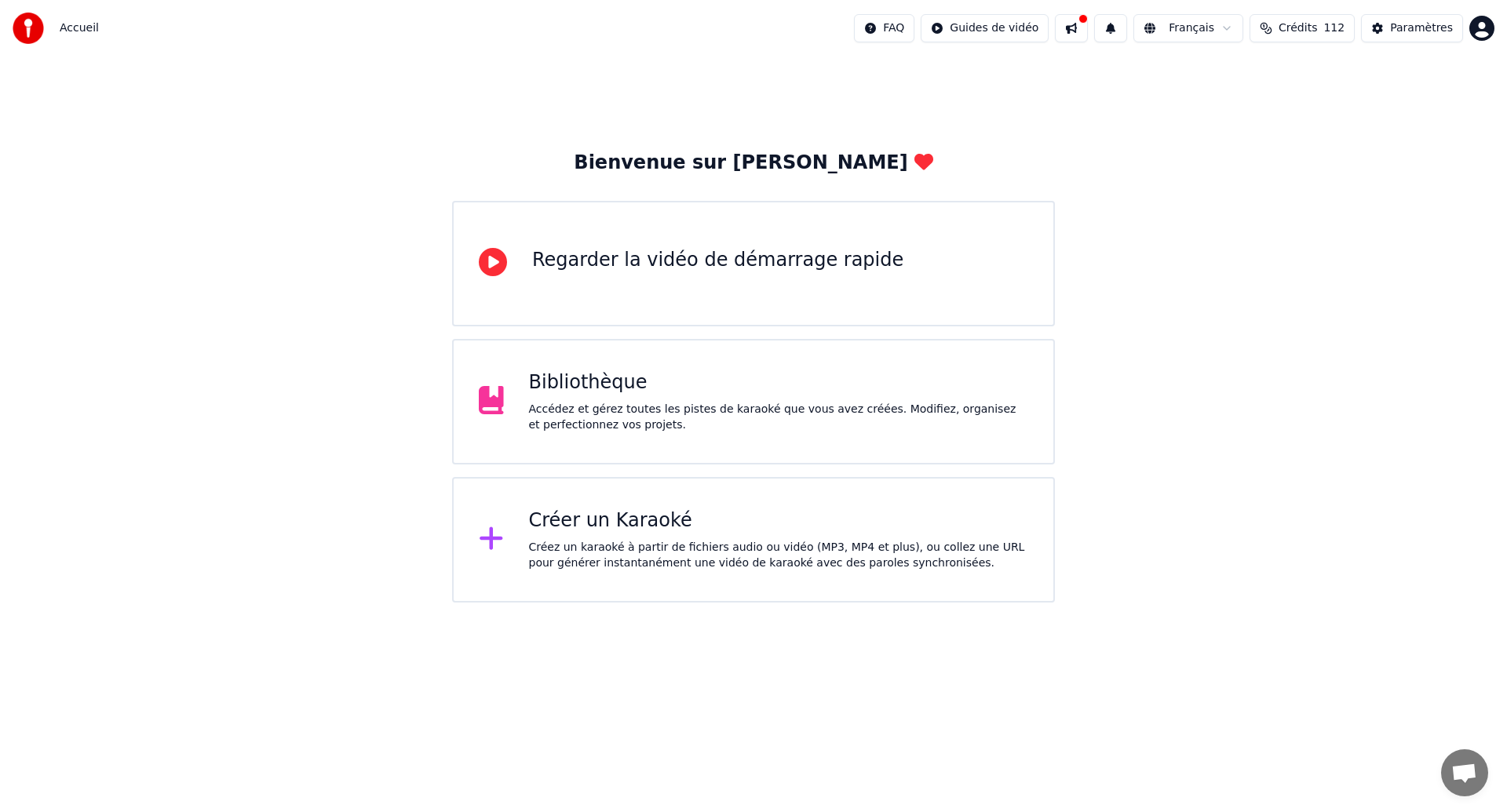
click at [659, 416] on div "Accédez et gérez toutes les pistes de karaoké que vous avez créées. Modifiez, o…" at bounding box center [779, 417] width 500 height 31
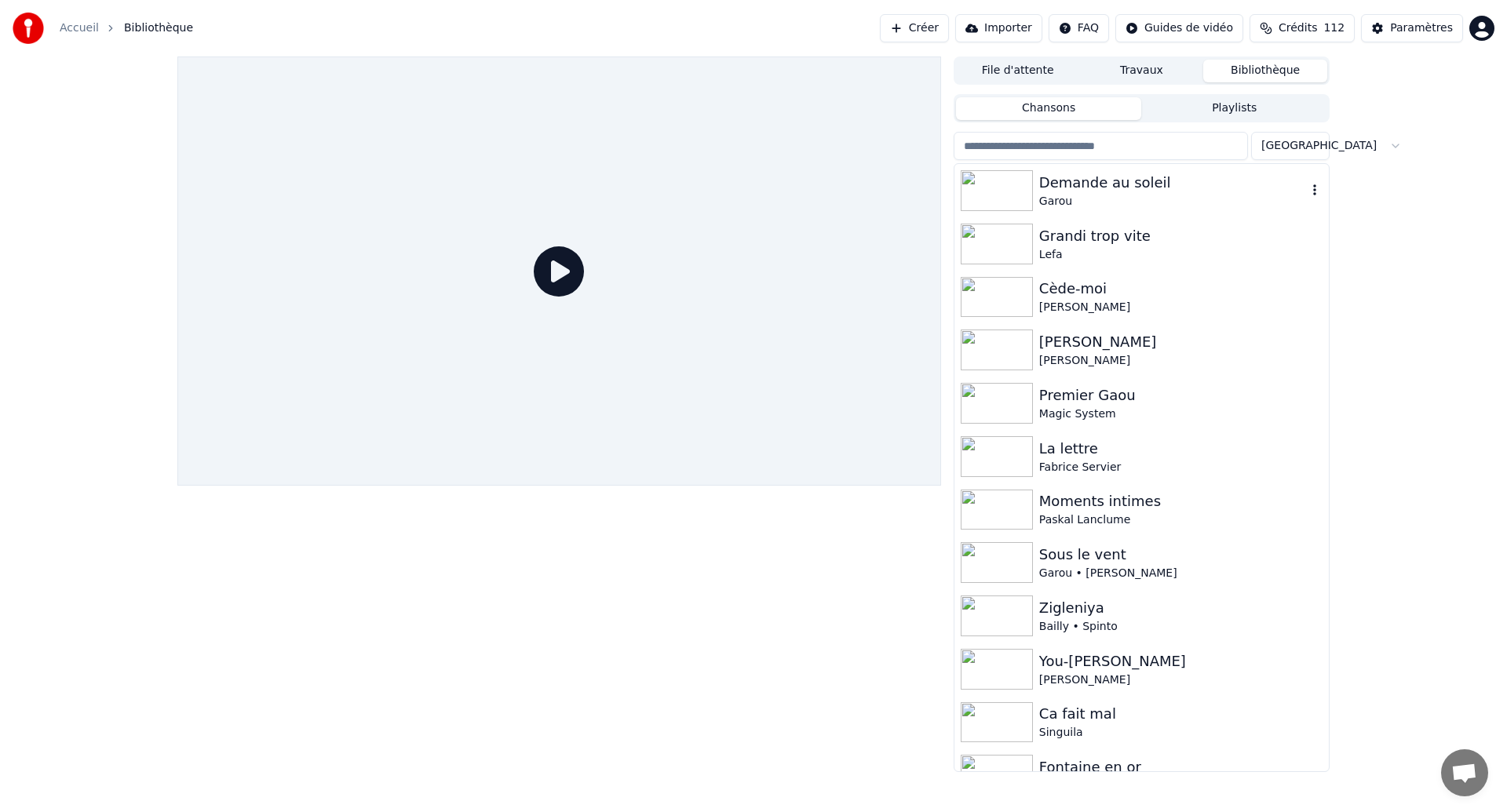
click at [1098, 207] on div "Garou" at bounding box center [1173, 202] width 268 height 16
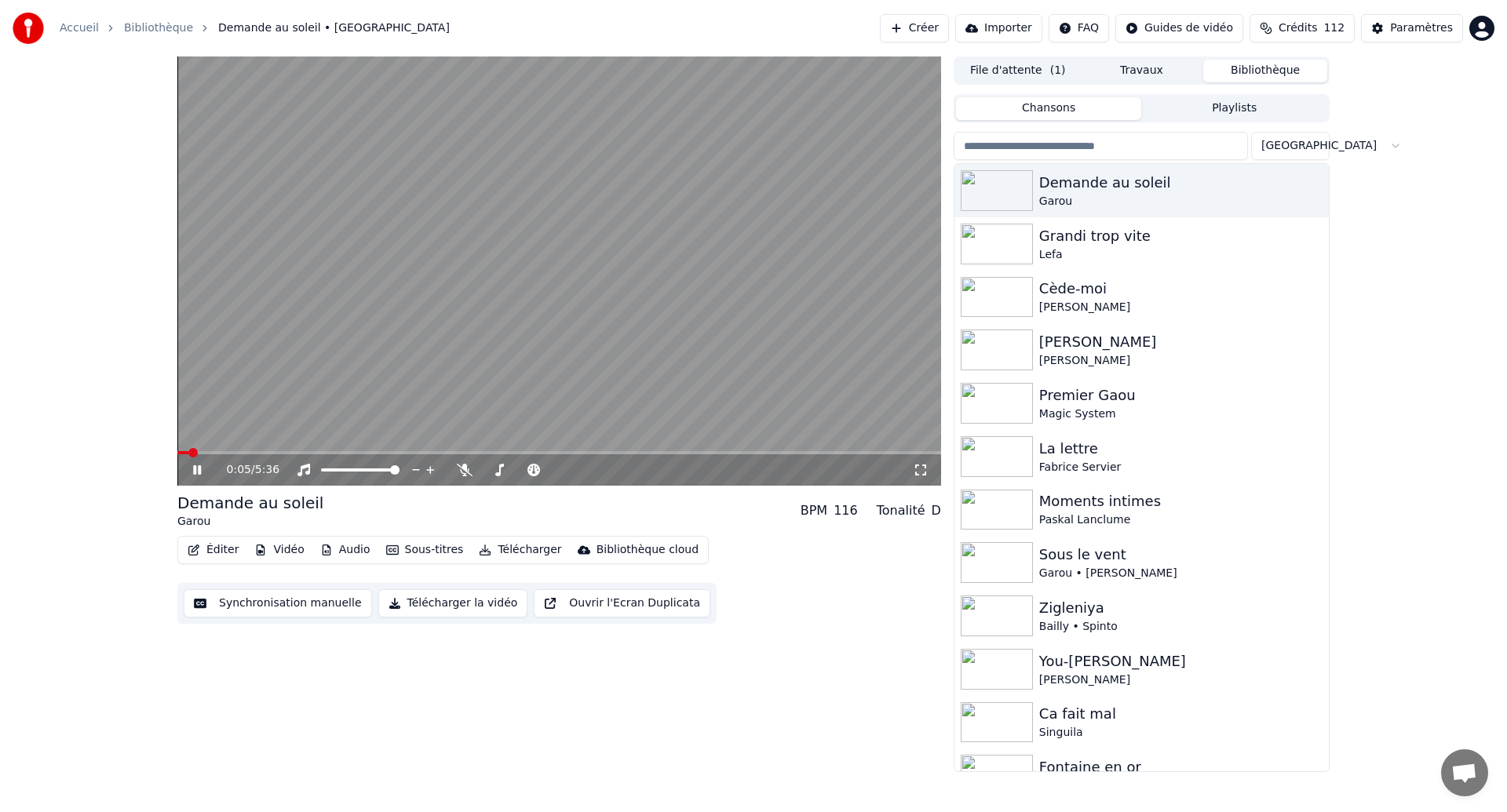
click at [187, 453] on span at bounding box center [182, 453] width 11 height 3
click at [181, 453] on span at bounding box center [180, 453] width 5 height 3
click at [914, 473] on icon at bounding box center [920, 470] width 16 height 13
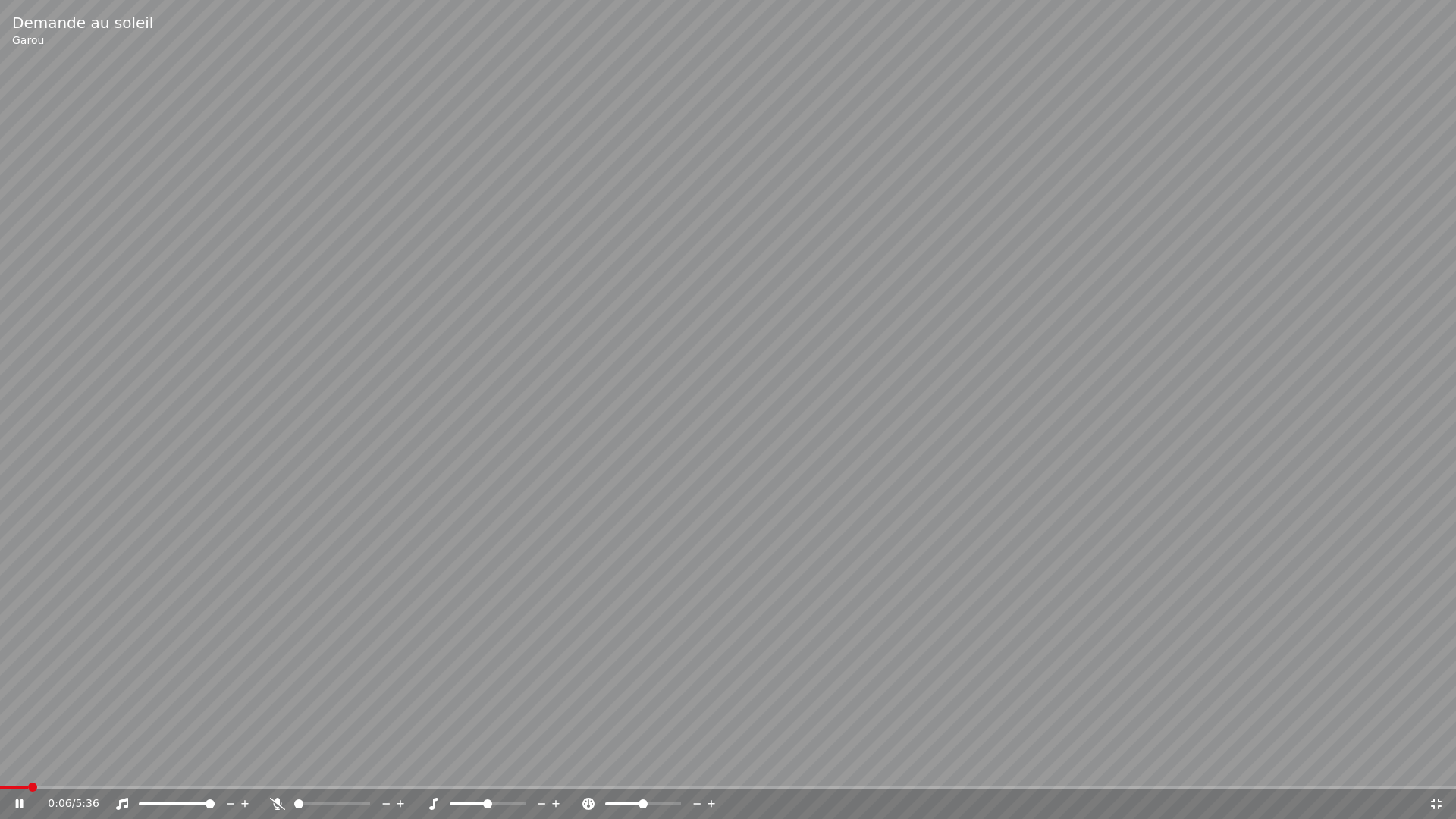
click at [690, 530] on video at bounding box center [728, 410] width 1456 height 819
click at [0, 785] on span at bounding box center [4, 787] width 9 height 9
click at [17, 785] on icon at bounding box center [20, 803] width 9 height 11
click at [284, 785] on span at bounding box center [162, 787] width 325 height 3
click at [293, 785] on div "1:13 / 5:36" at bounding box center [728, 803] width 1456 height 30
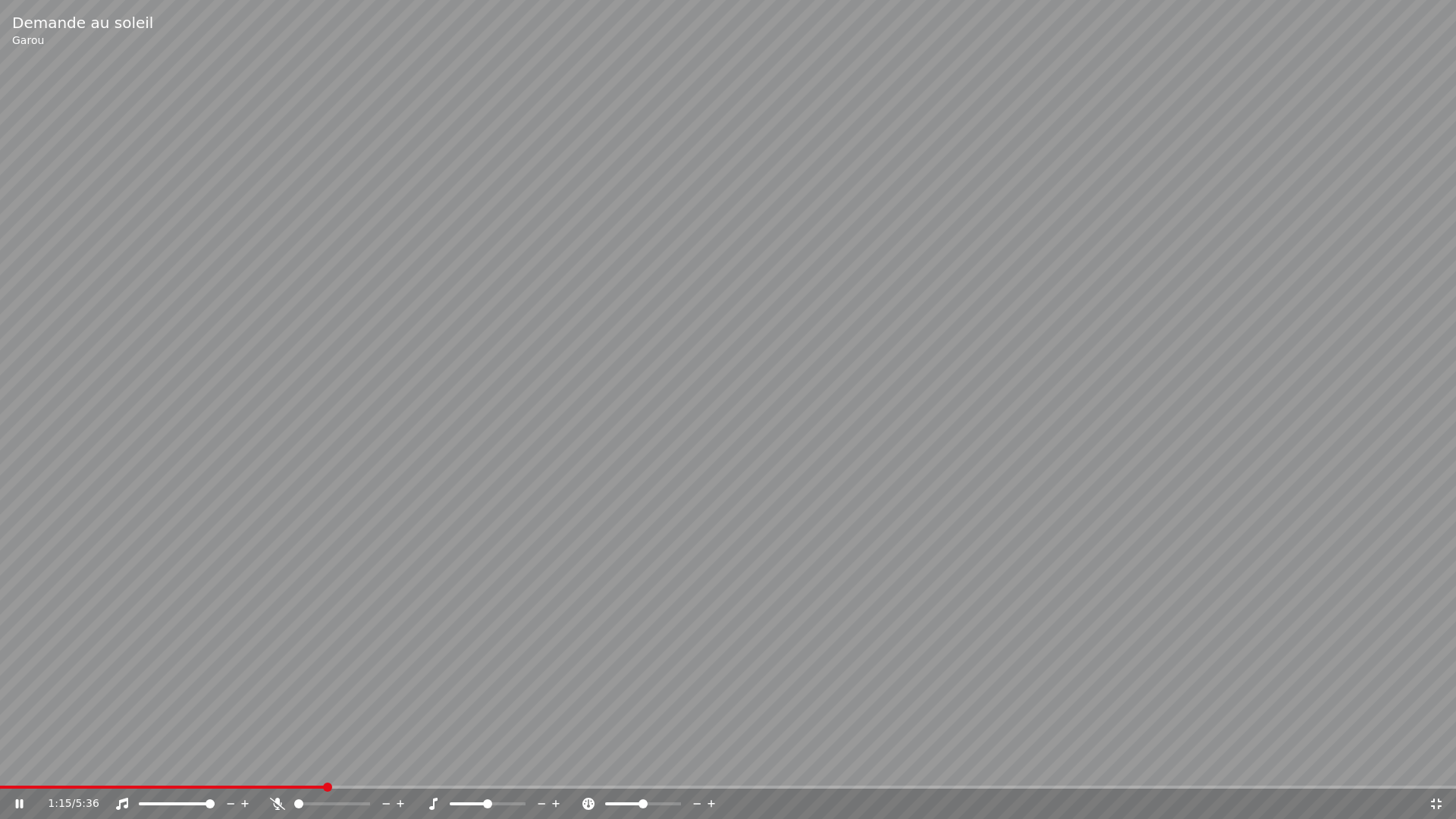
click at [291, 785] on div "1:15 / 5:36" at bounding box center [728, 803] width 1456 height 30
click at [291, 785] on span at bounding box center [145, 787] width 291 height 3
click at [286, 785] on span at bounding box center [142, 787] width 286 height 3
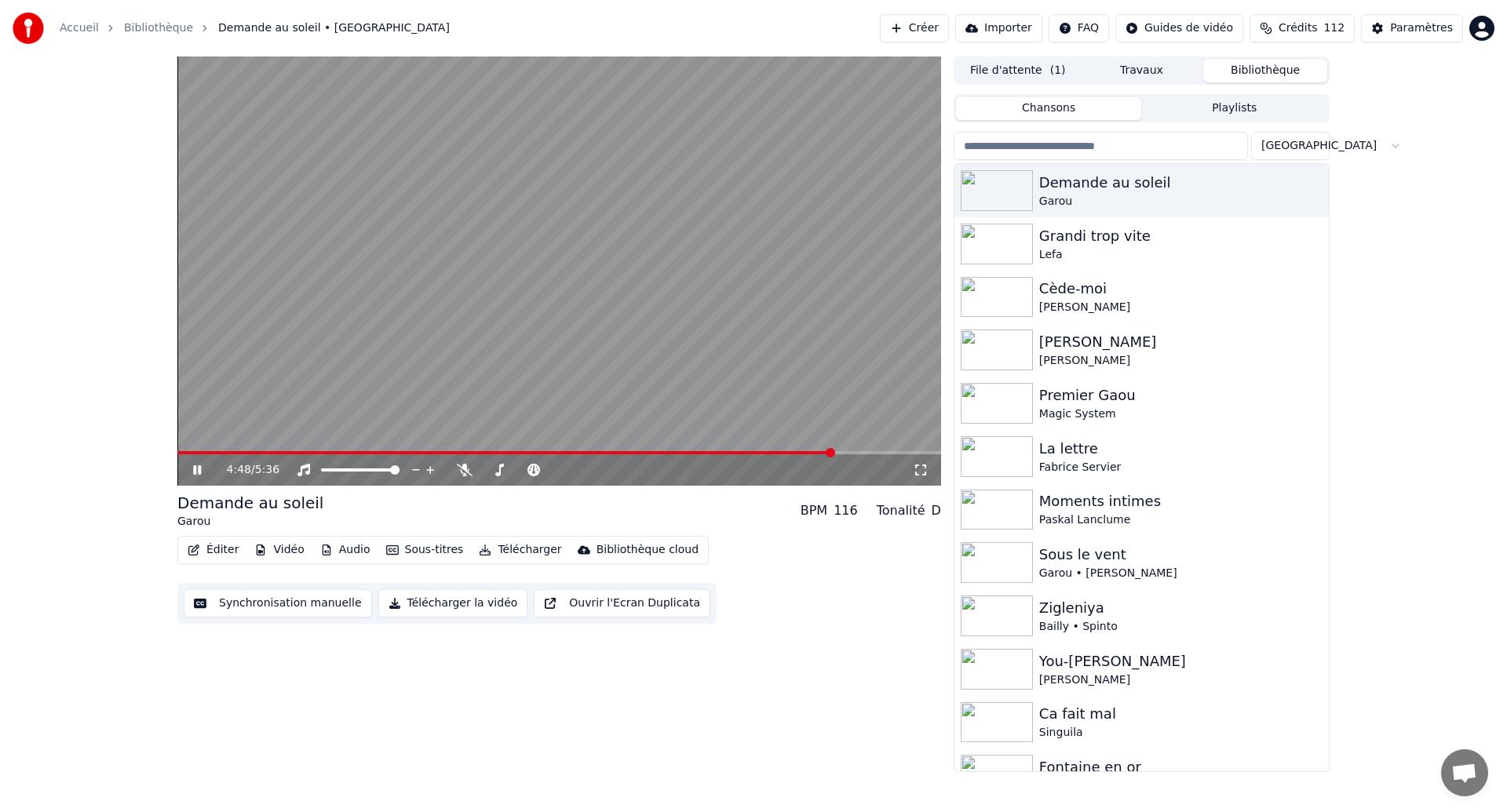
click at [255, 616] on button "Synchronisation manuelle" at bounding box center [278, 603] width 188 height 28
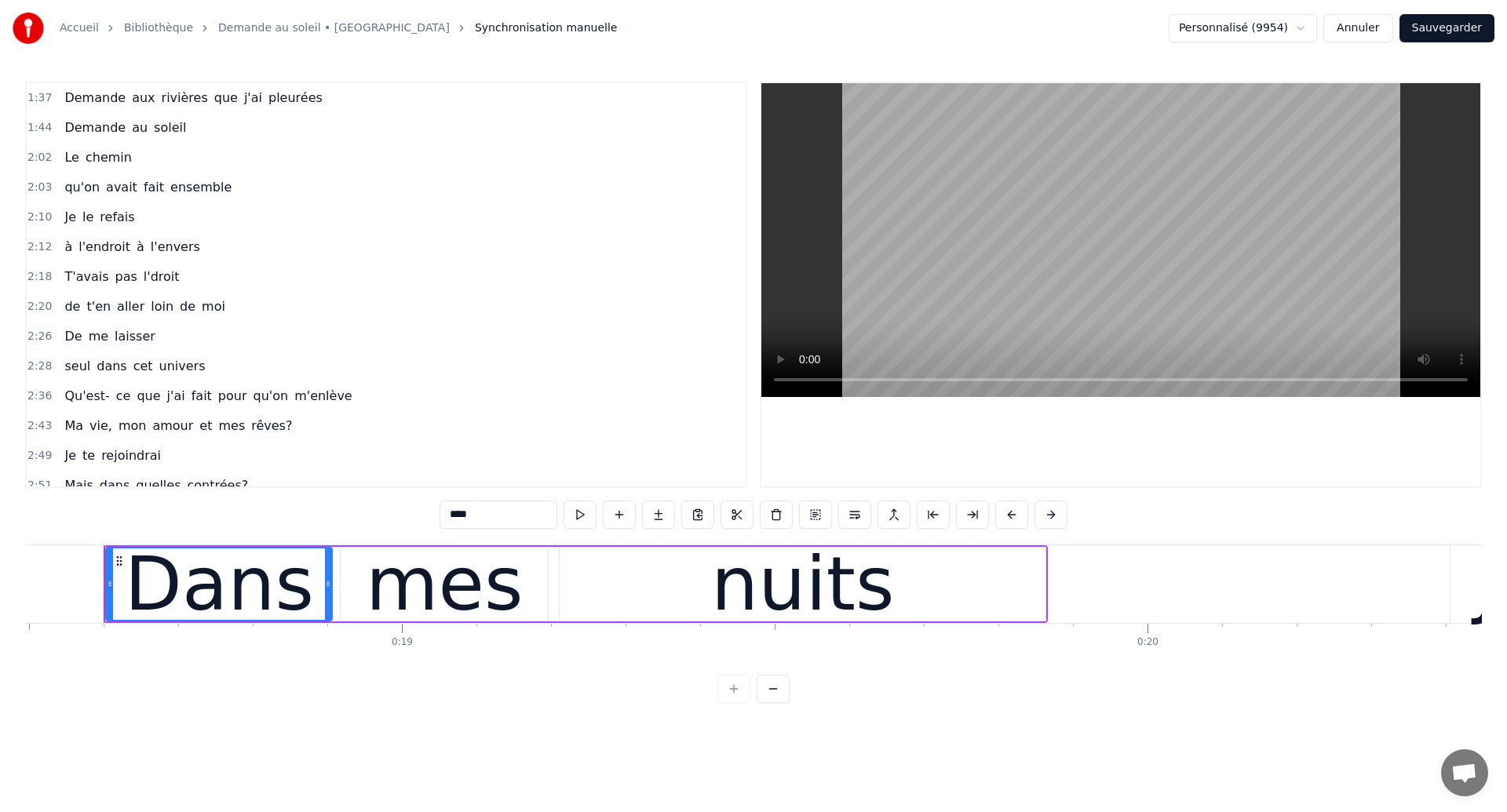
scroll to position [632, 0]
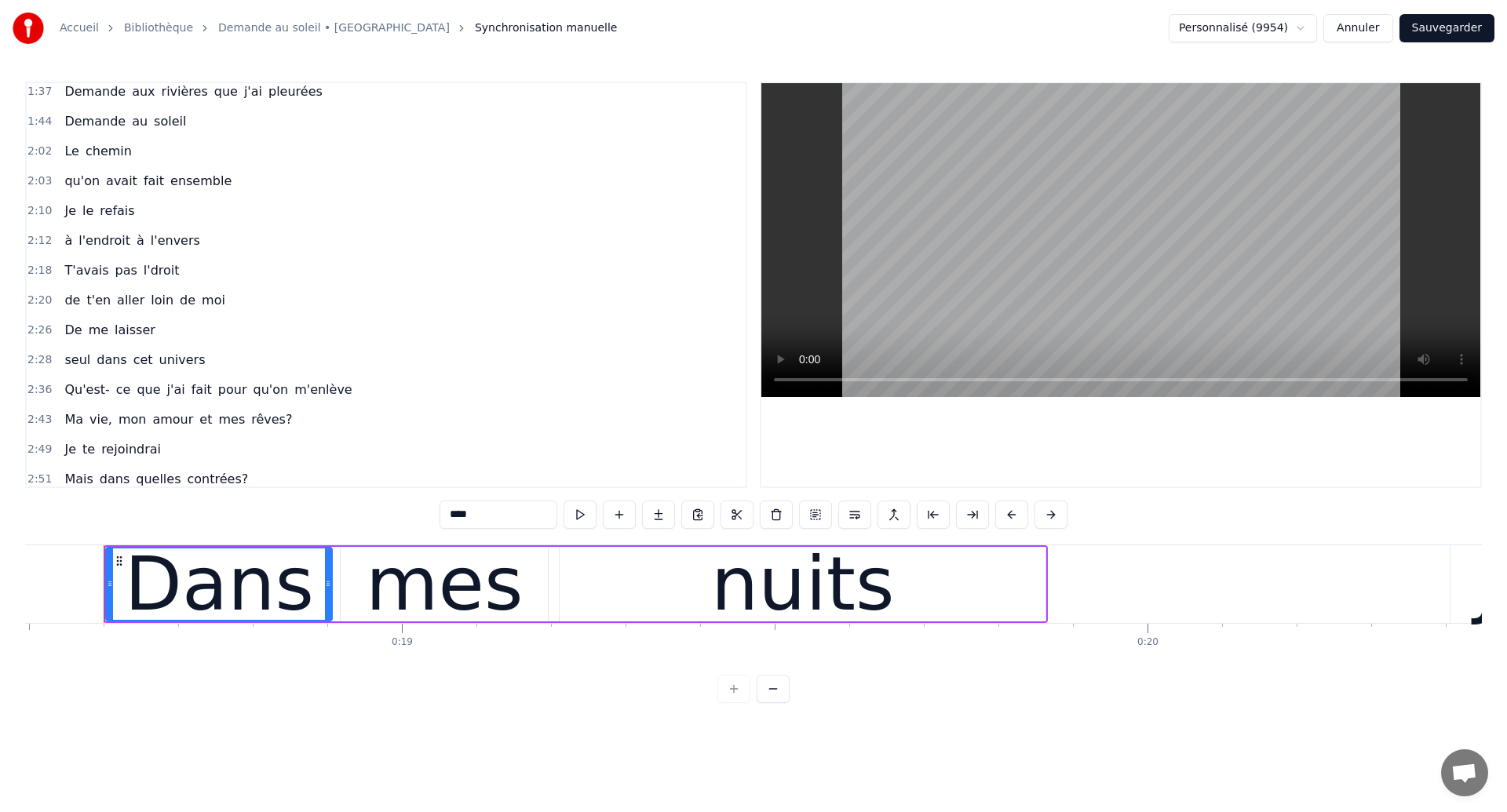
click at [90, 242] on span "l'endroit" at bounding box center [104, 240] width 55 height 18
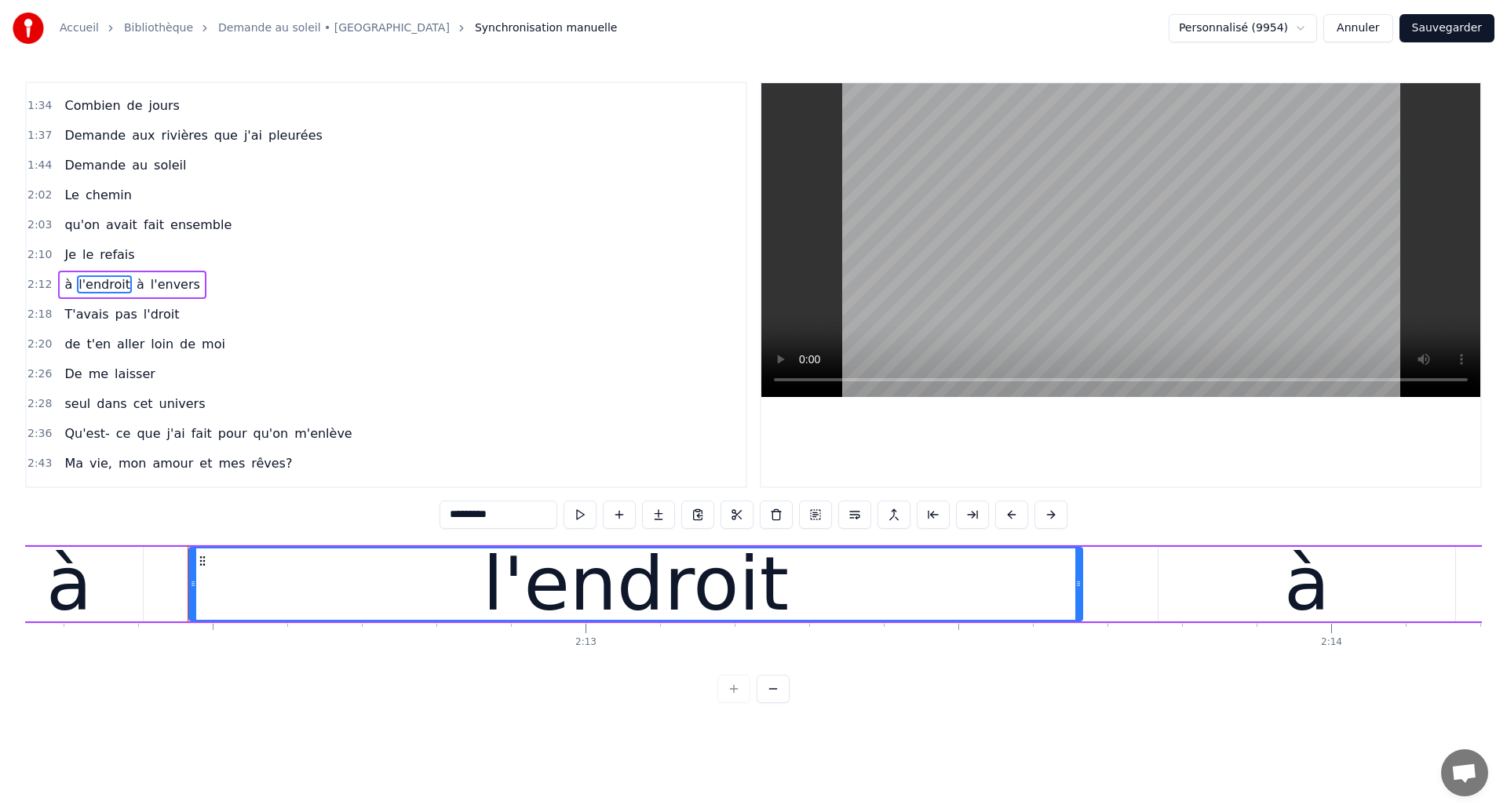
scroll to position [0, 98693]
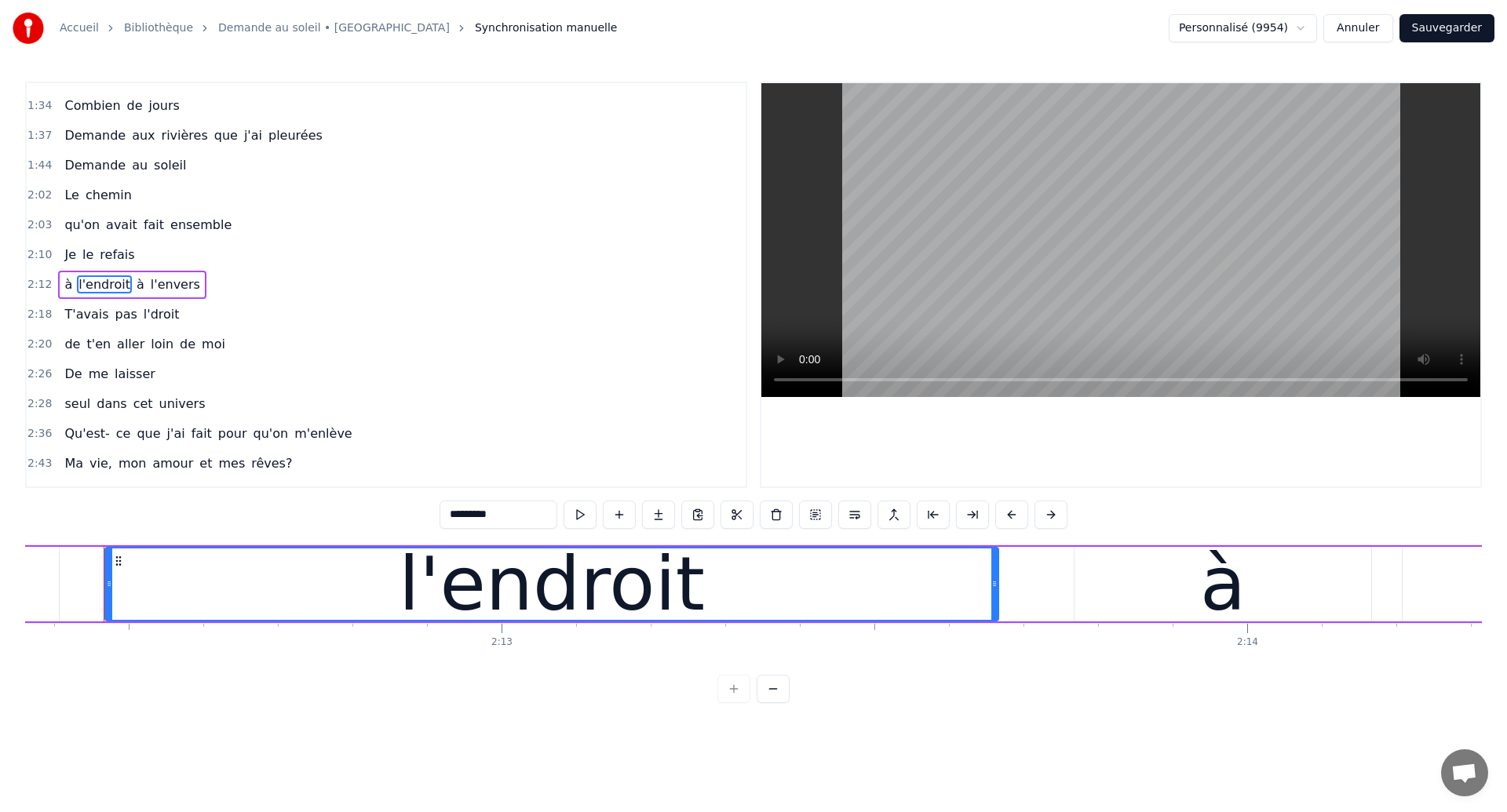
click at [81, 173] on span "Demande" at bounding box center [95, 164] width 64 height 18
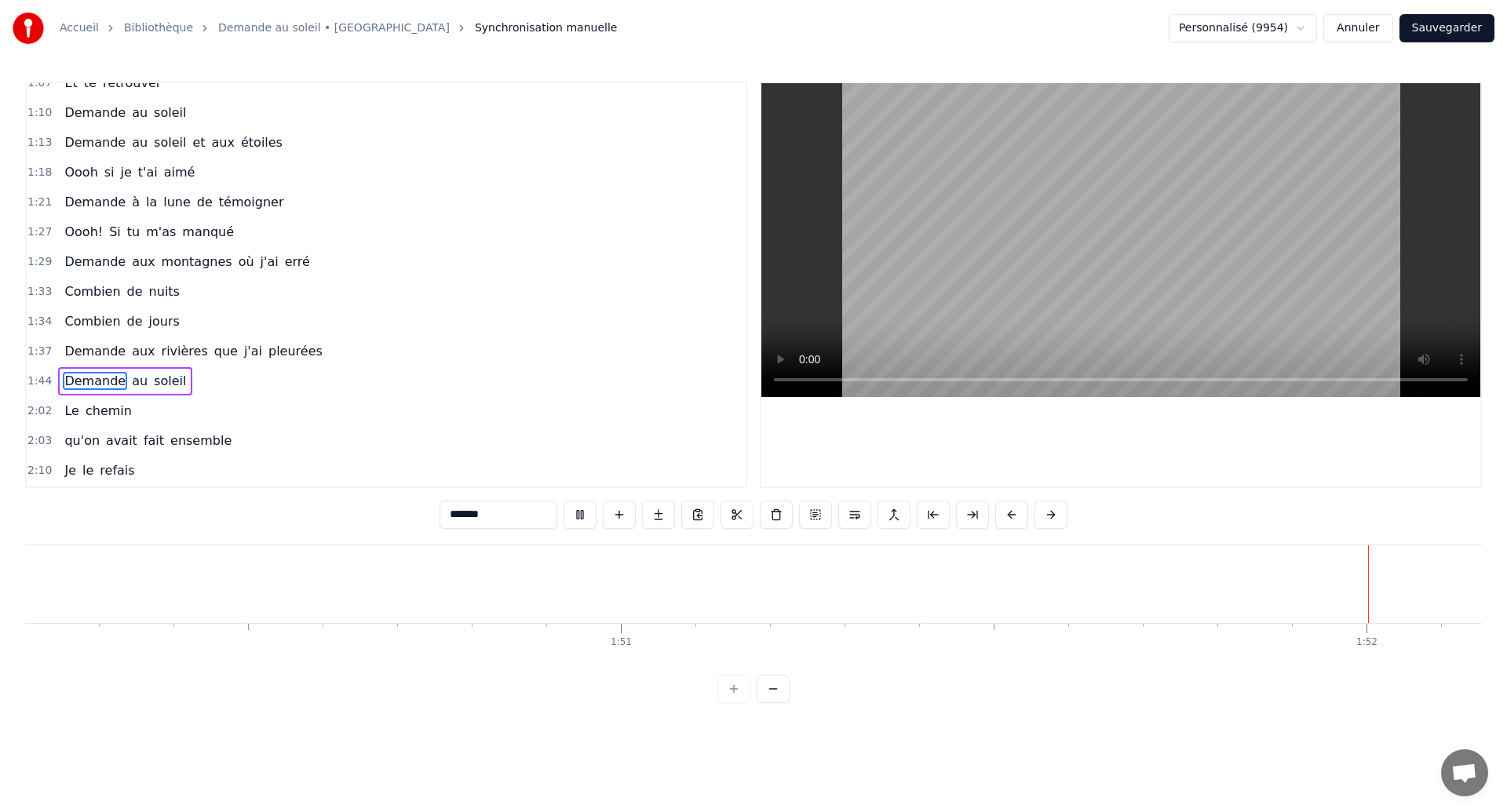
scroll to position [200, 0]
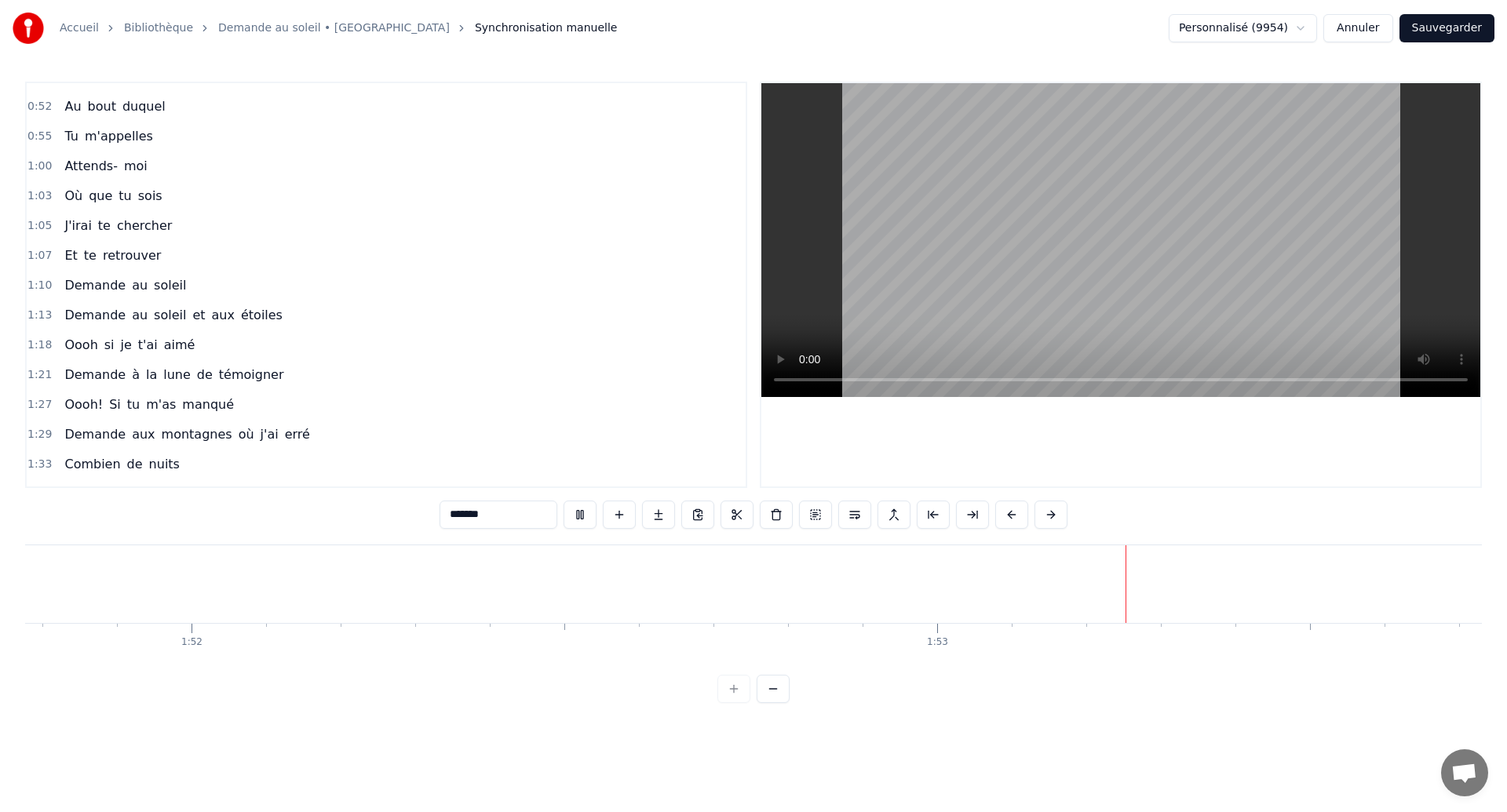
click at [97, 106] on span "bout" at bounding box center [102, 106] width 31 height 18
type input "****"
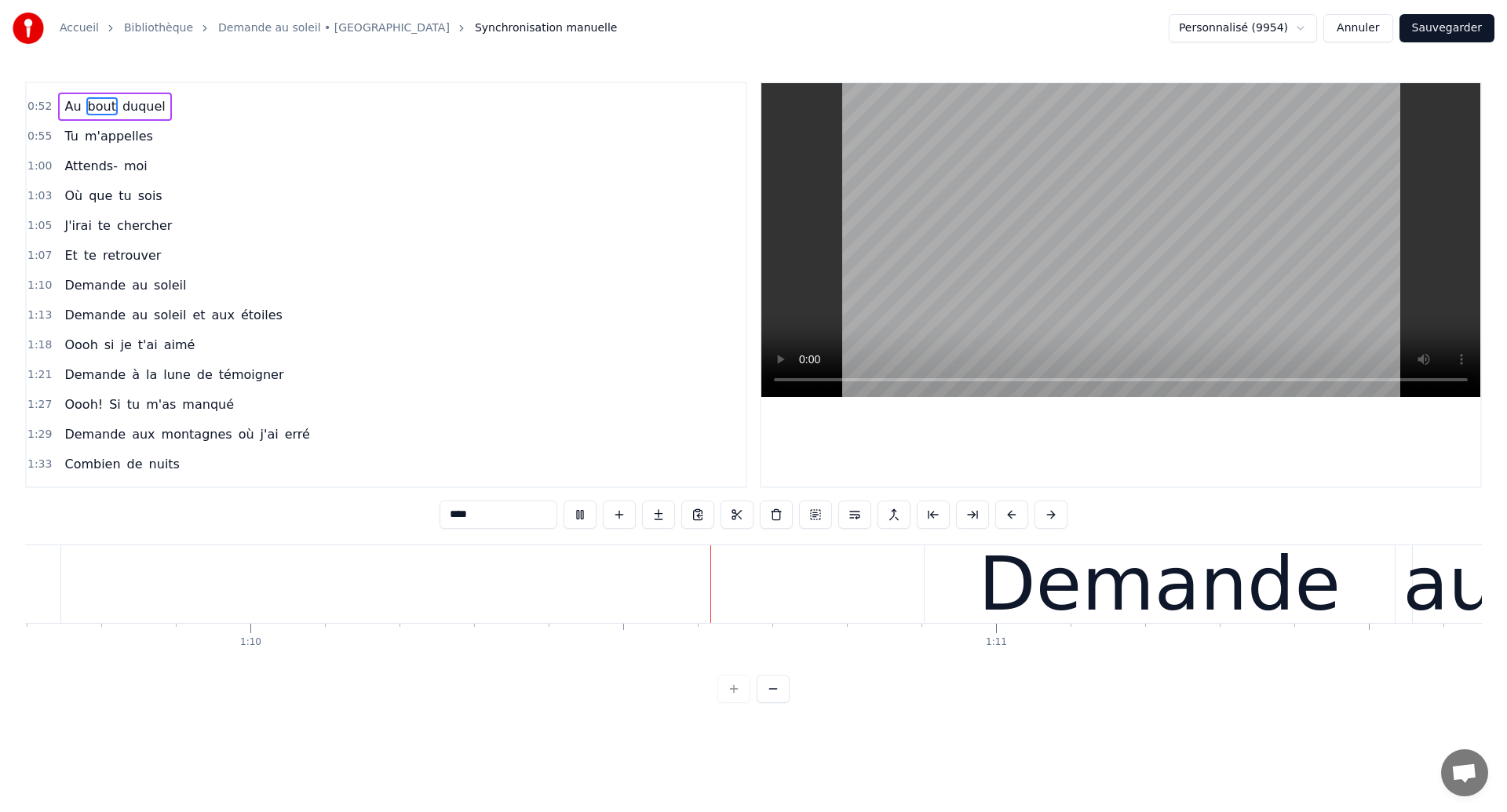
scroll to position [0, 52047]
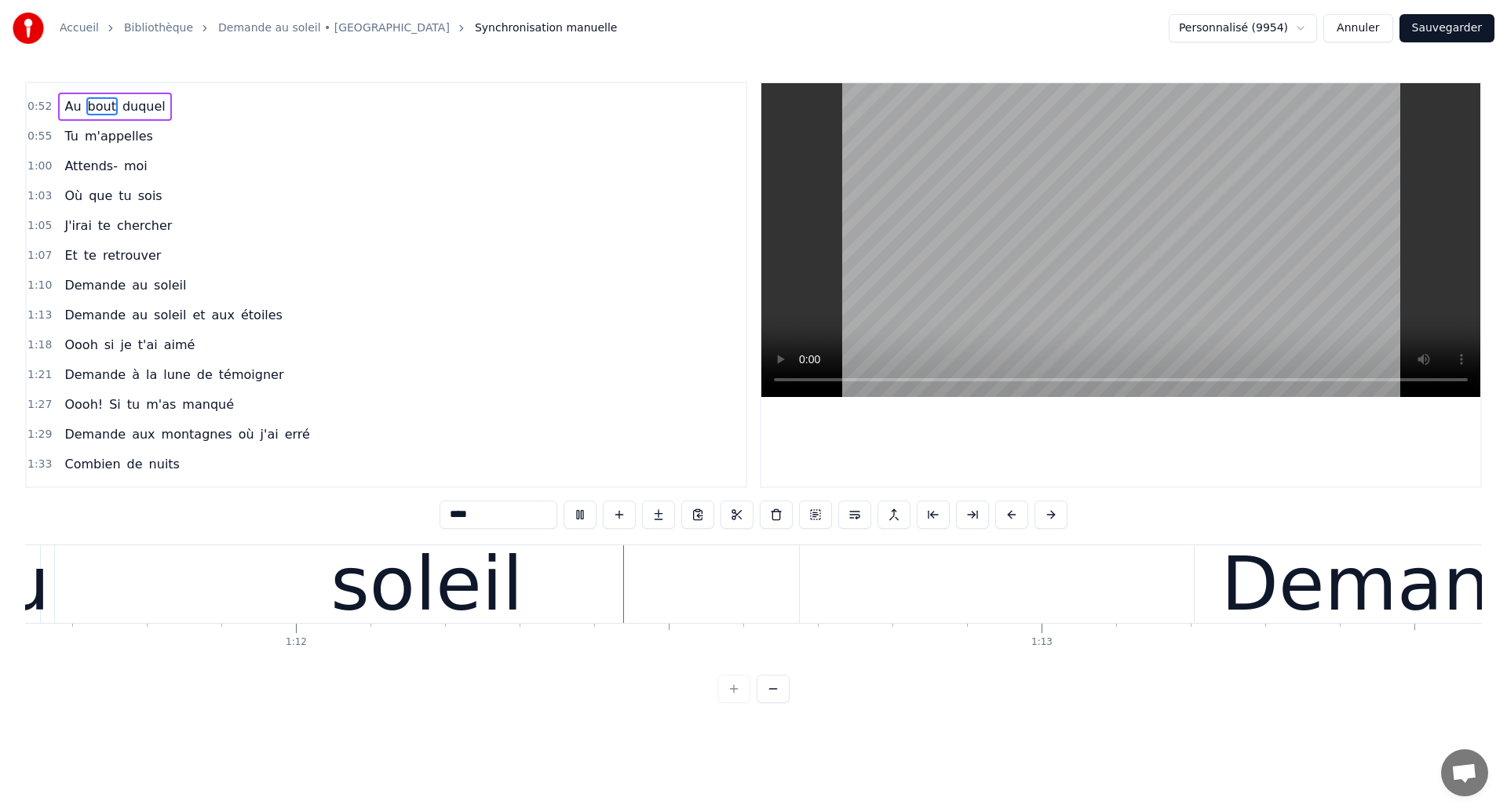
click at [664, 411] on div "1:27 Oooh! Si tu m'as manqué" at bounding box center [386, 404] width 719 height 30
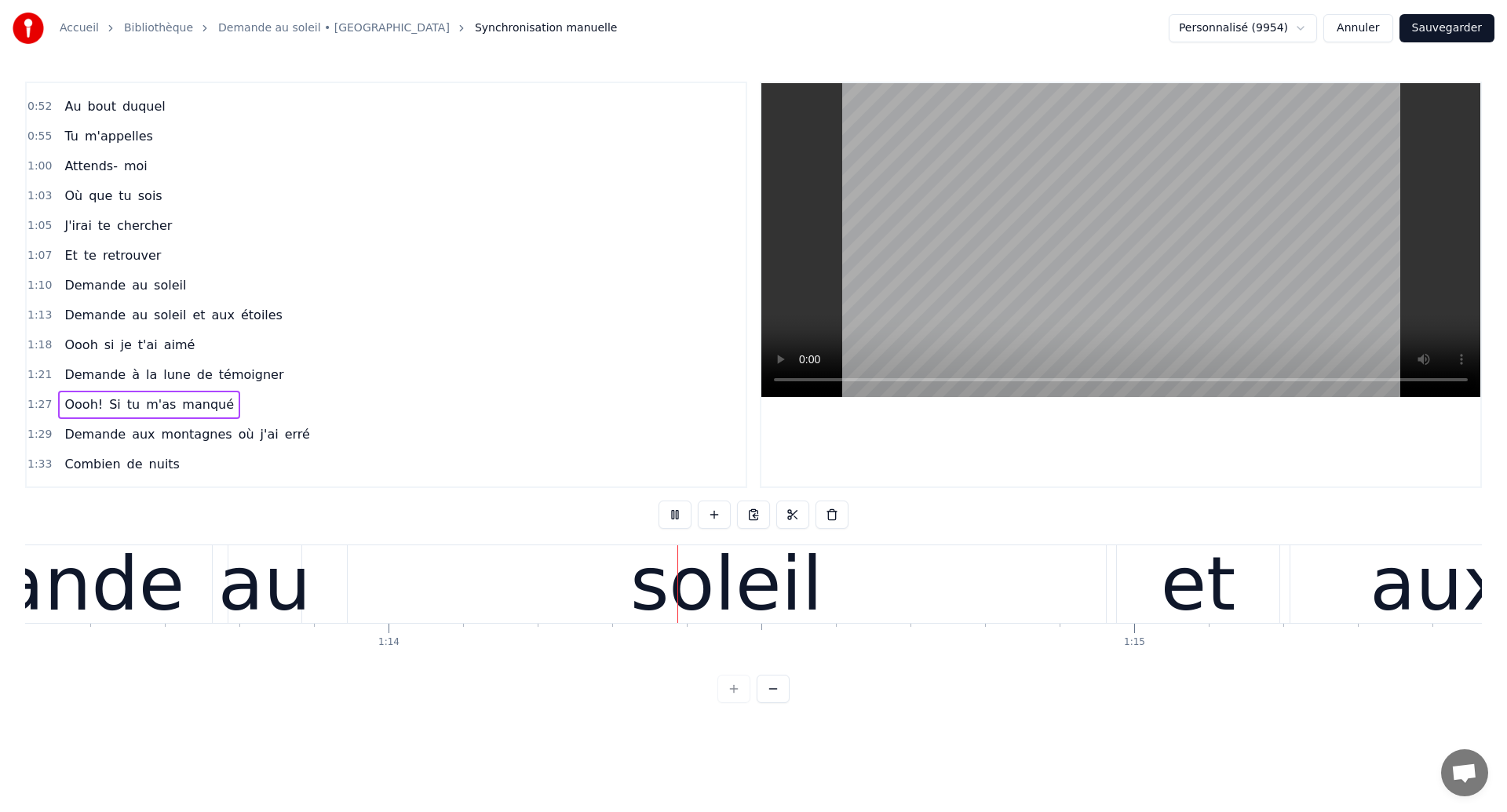
click at [78, 375] on span "Demande" at bounding box center [95, 375] width 64 height 18
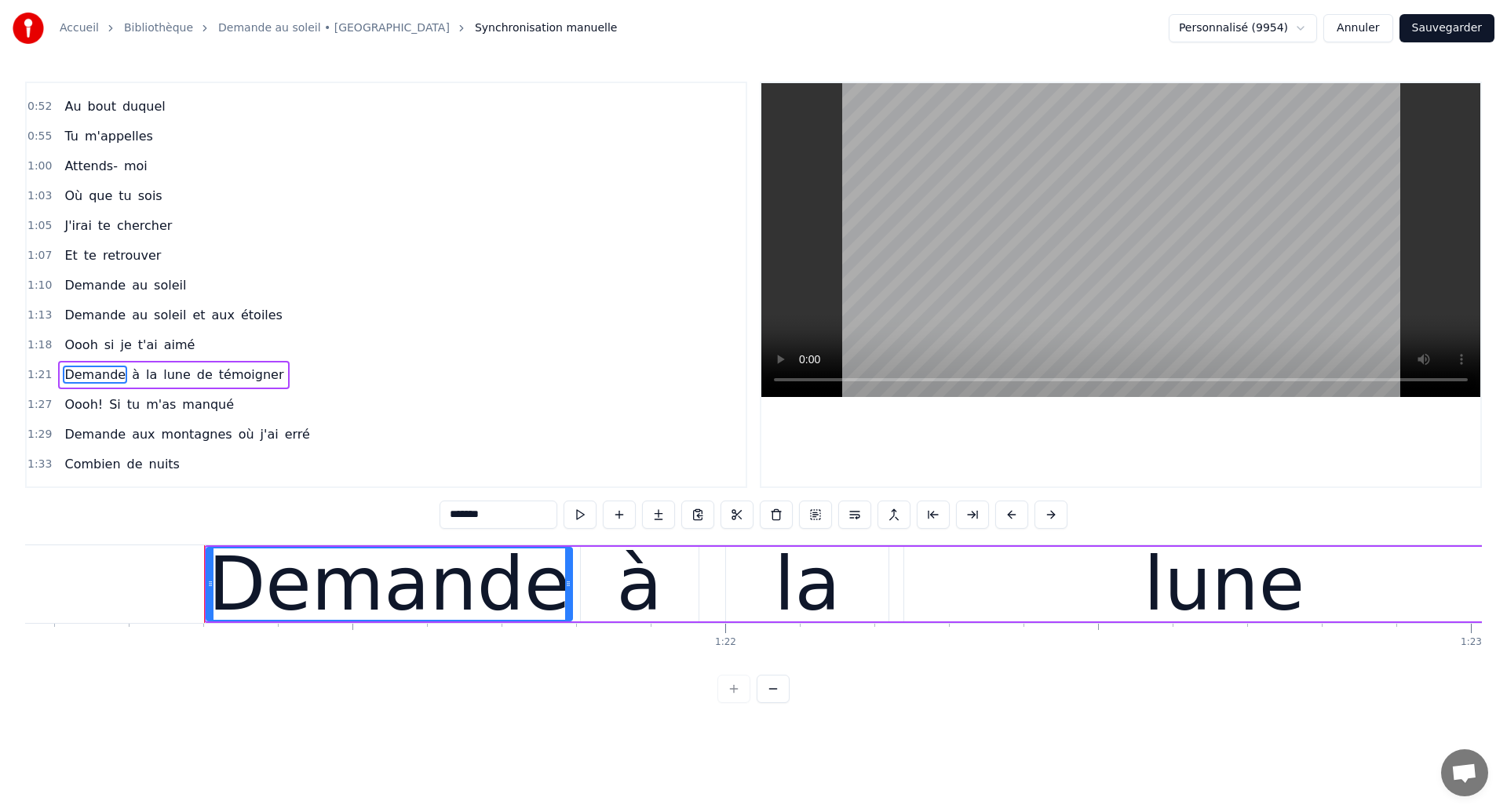
scroll to position [0, 60543]
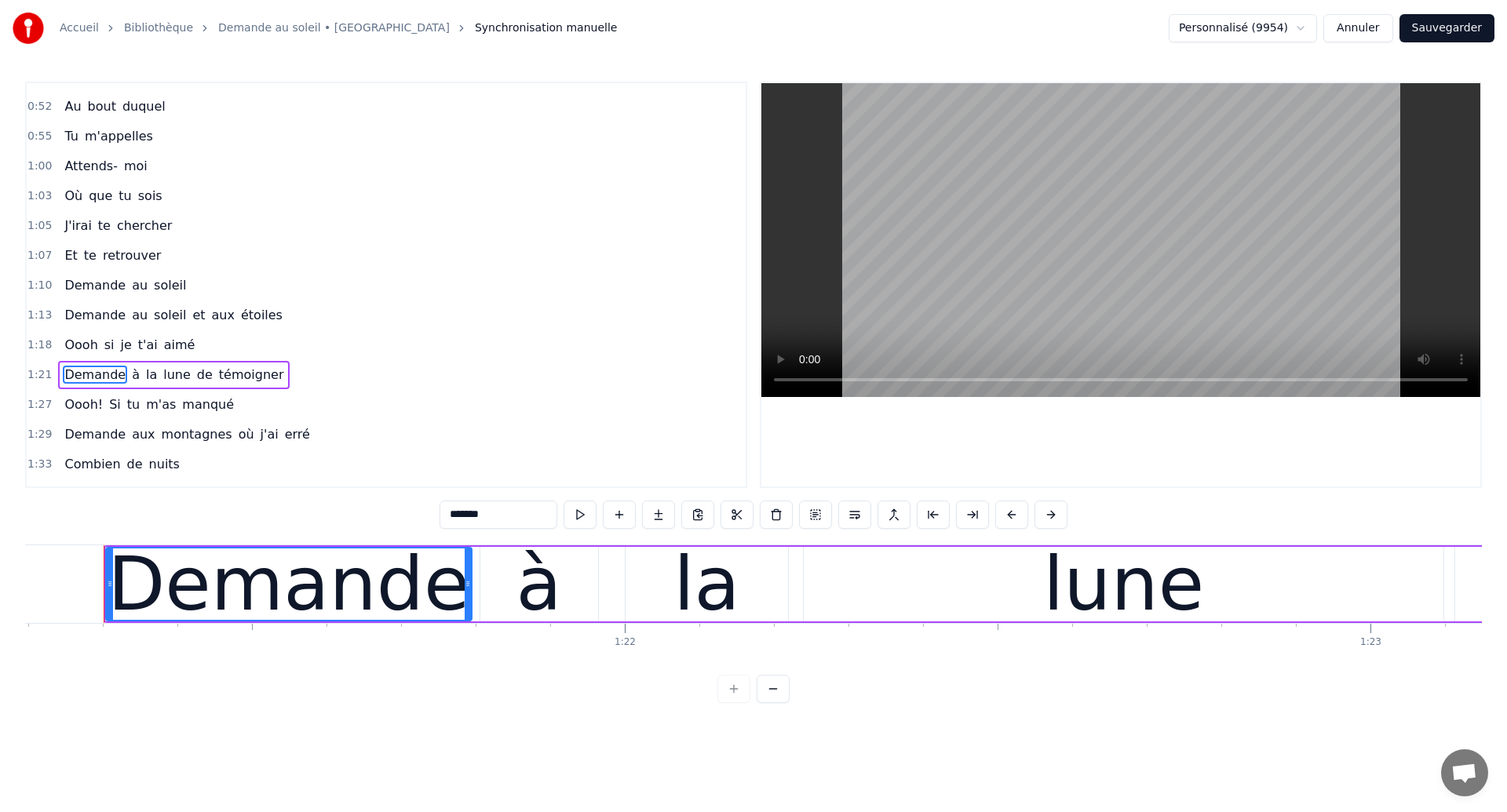
click at [73, 282] on span "Demande" at bounding box center [95, 285] width 64 height 18
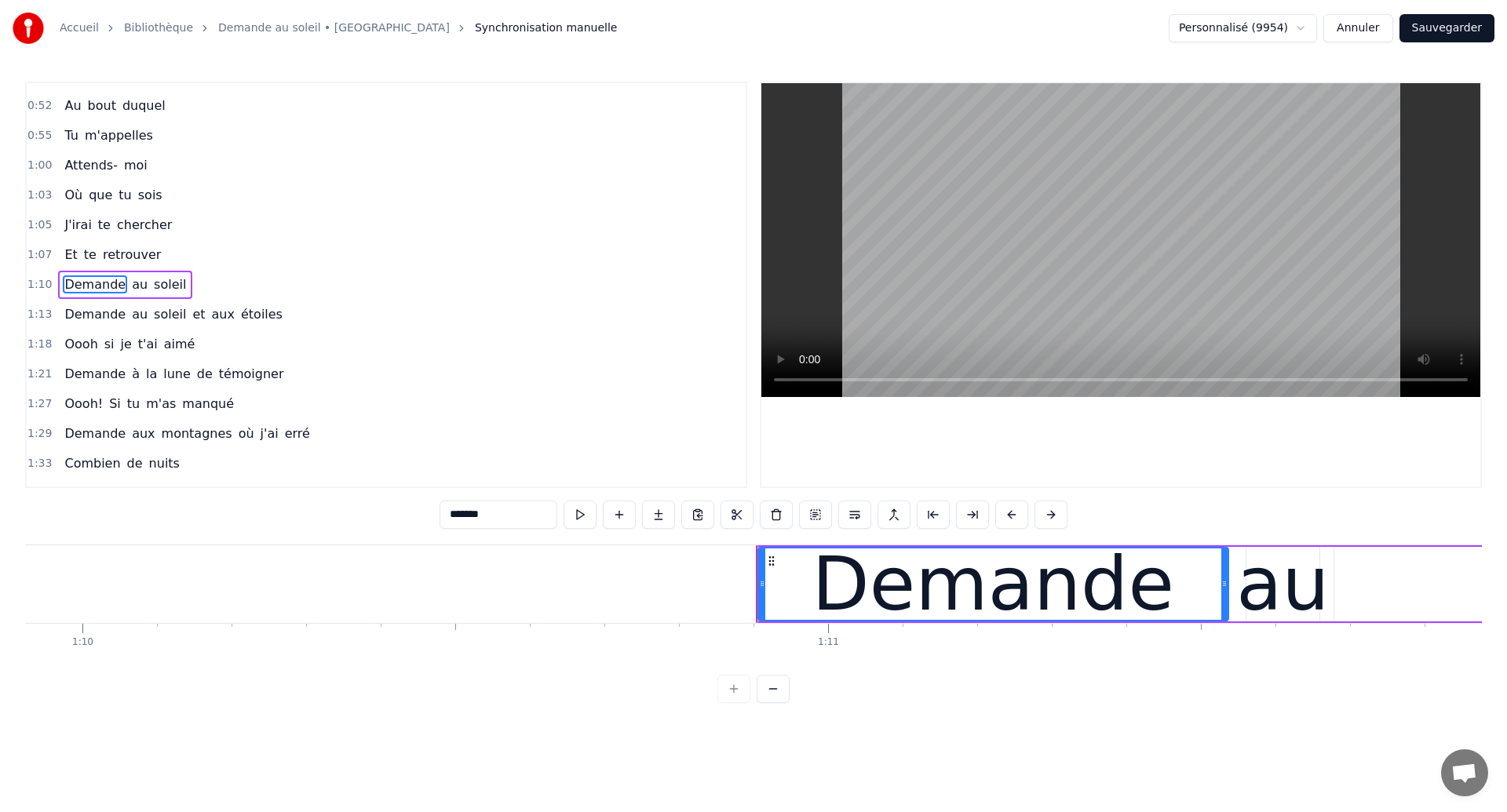
scroll to position [0, 52124]
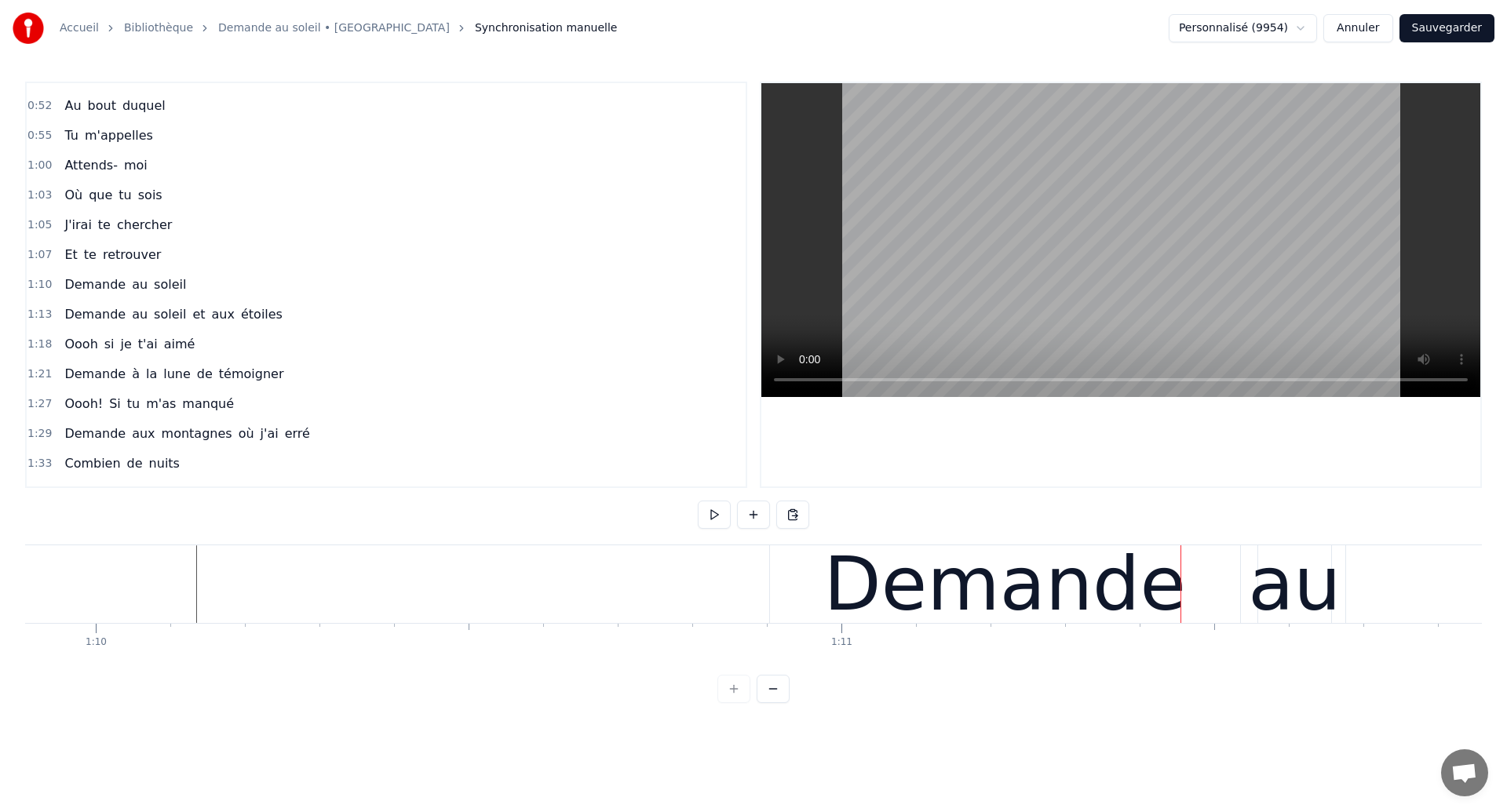
click at [788, 598] on div "Demande" at bounding box center [1004, 585] width 470 height 78
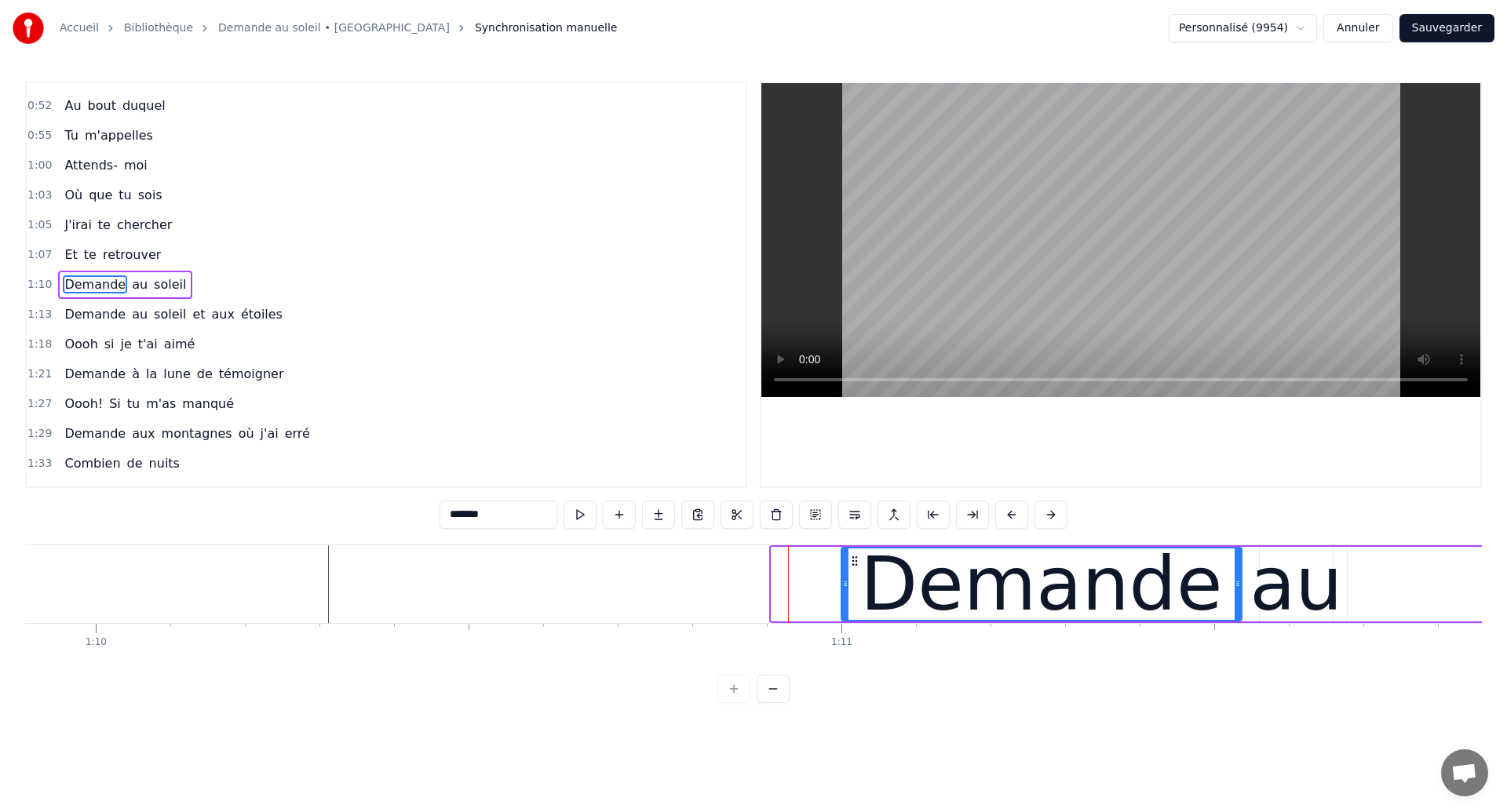
drag, startPoint x: 774, startPoint y: 592, endPoint x: 843, endPoint y: 603, distance: 69.9
click at [843, 603] on div at bounding box center [845, 584] width 6 height 71
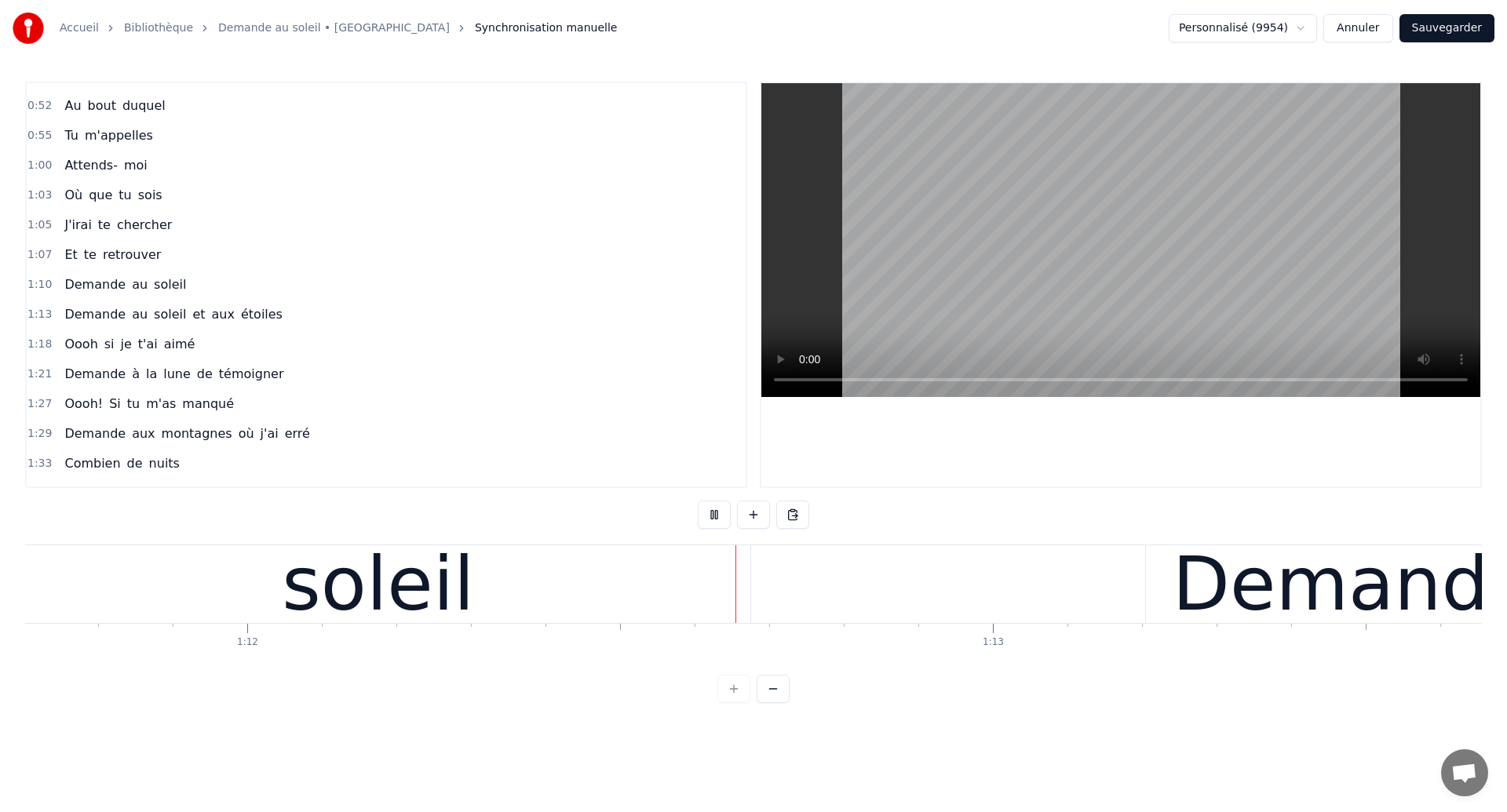
scroll to position [0, 53601]
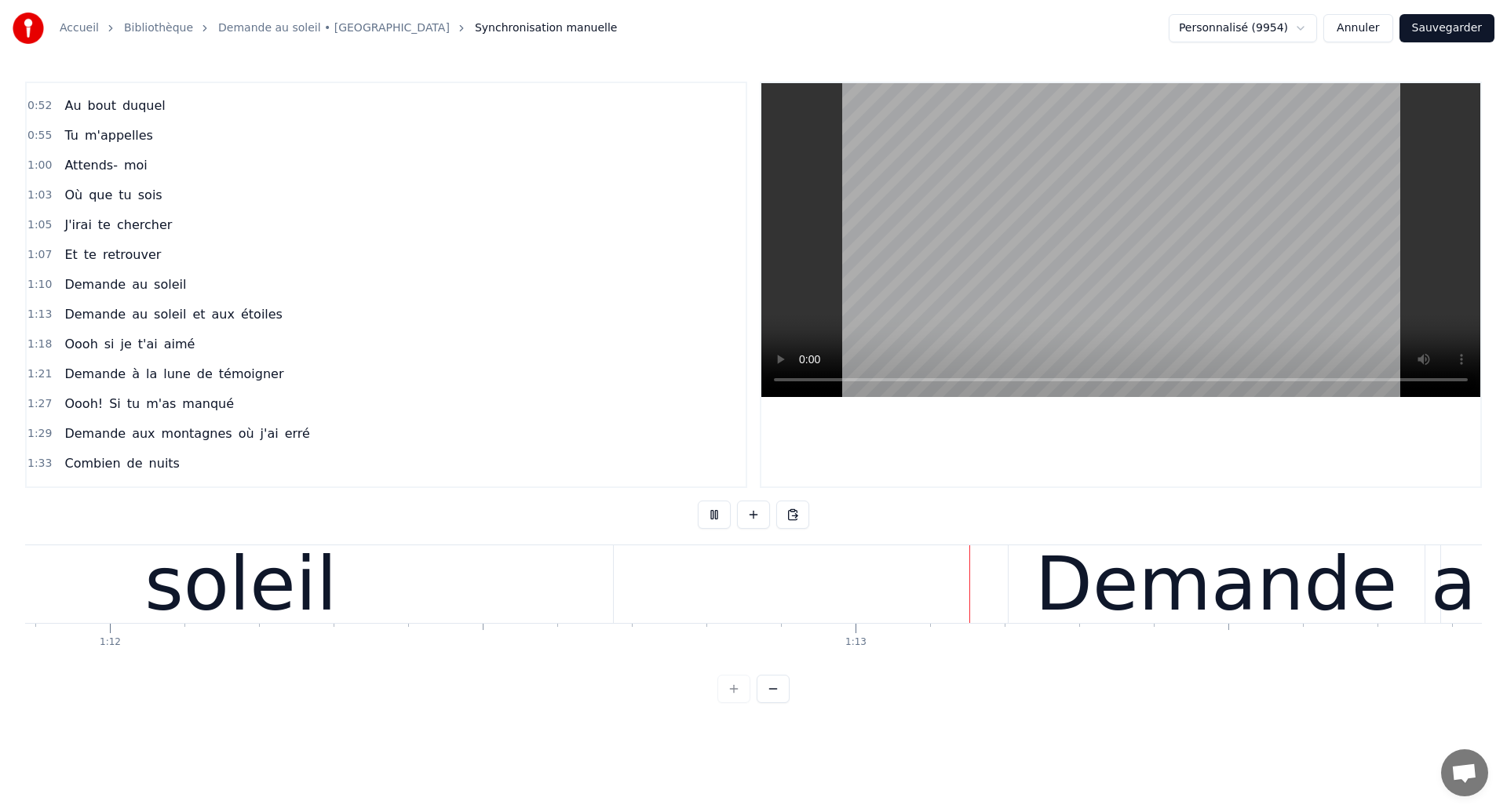
click at [1429, 38] on button "Sauvegarder" at bounding box center [1447, 28] width 95 height 28
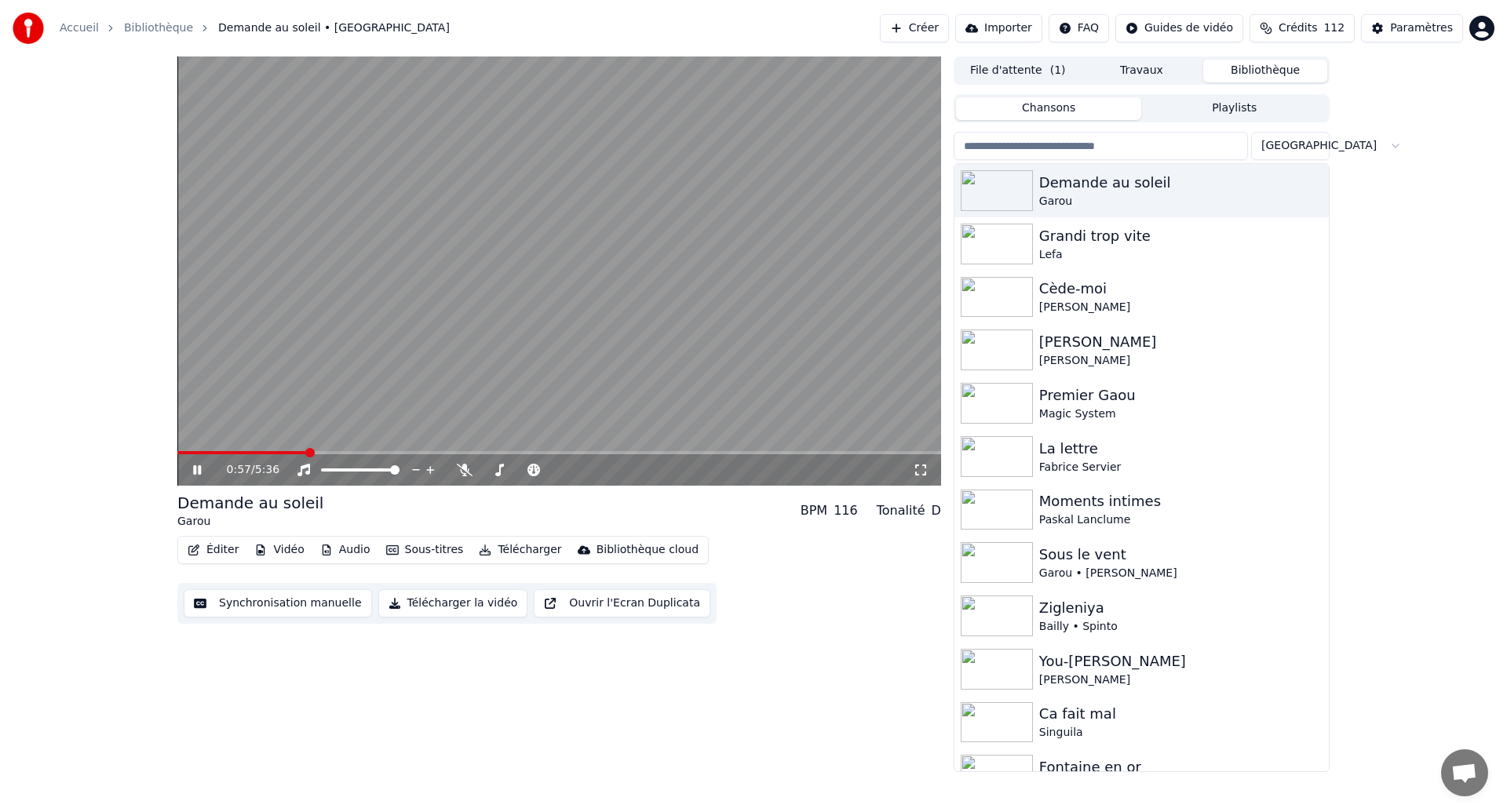
click at [305, 453] on span at bounding box center [559, 453] width 764 height 3
click at [354, 453] on span at bounding box center [272, 453] width 190 height 3
click at [340, 450] on video at bounding box center [559, 271] width 764 height 430
click at [341, 453] on span at bounding box center [269, 453] width 184 height 3
click at [332, 395] on video at bounding box center [559, 271] width 764 height 430
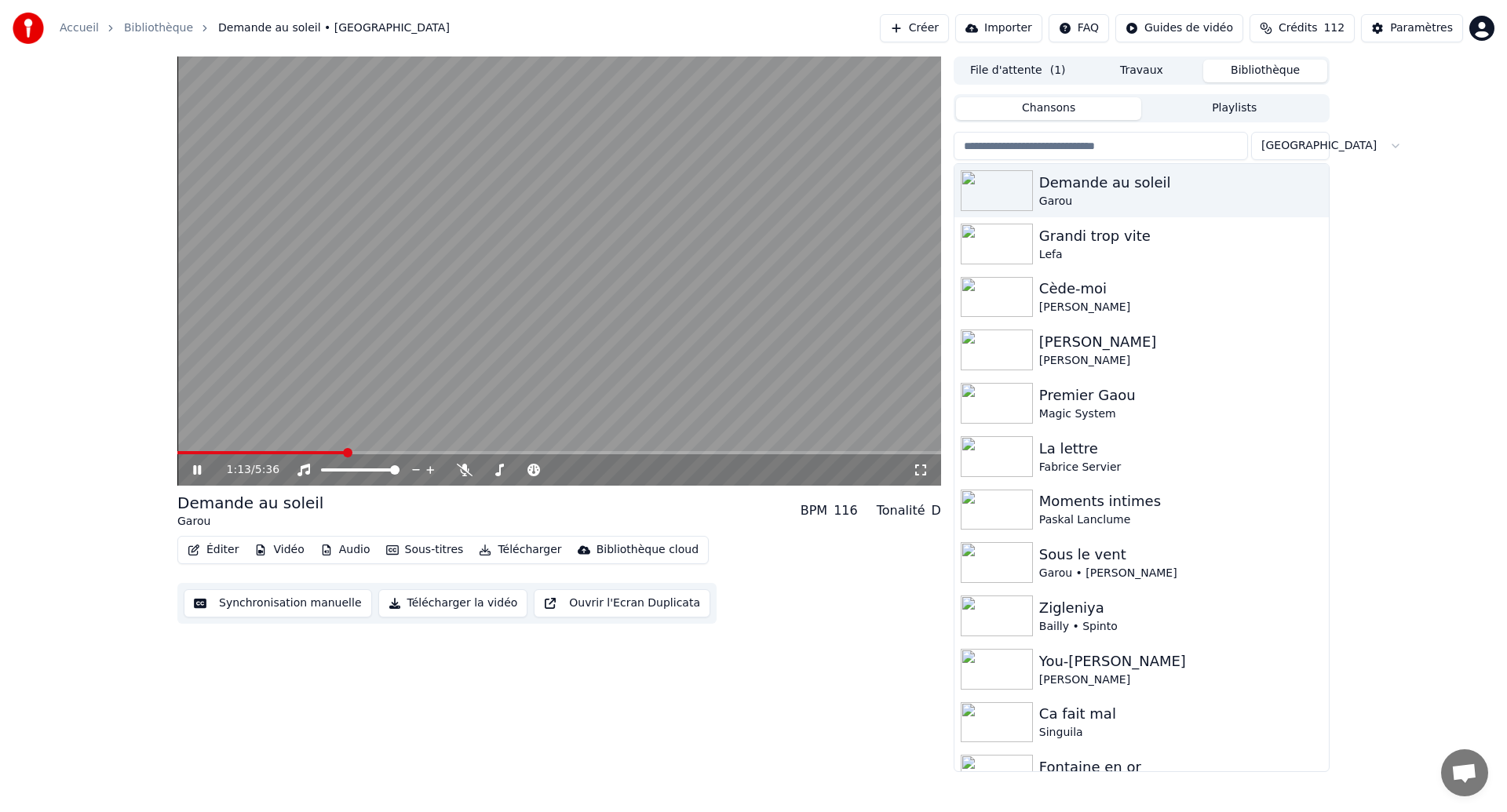
click at [317, 453] on span at bounding box center [260, 453] width 167 height 3
click at [272, 599] on button "Synchronisation manuelle" at bounding box center [278, 603] width 188 height 28
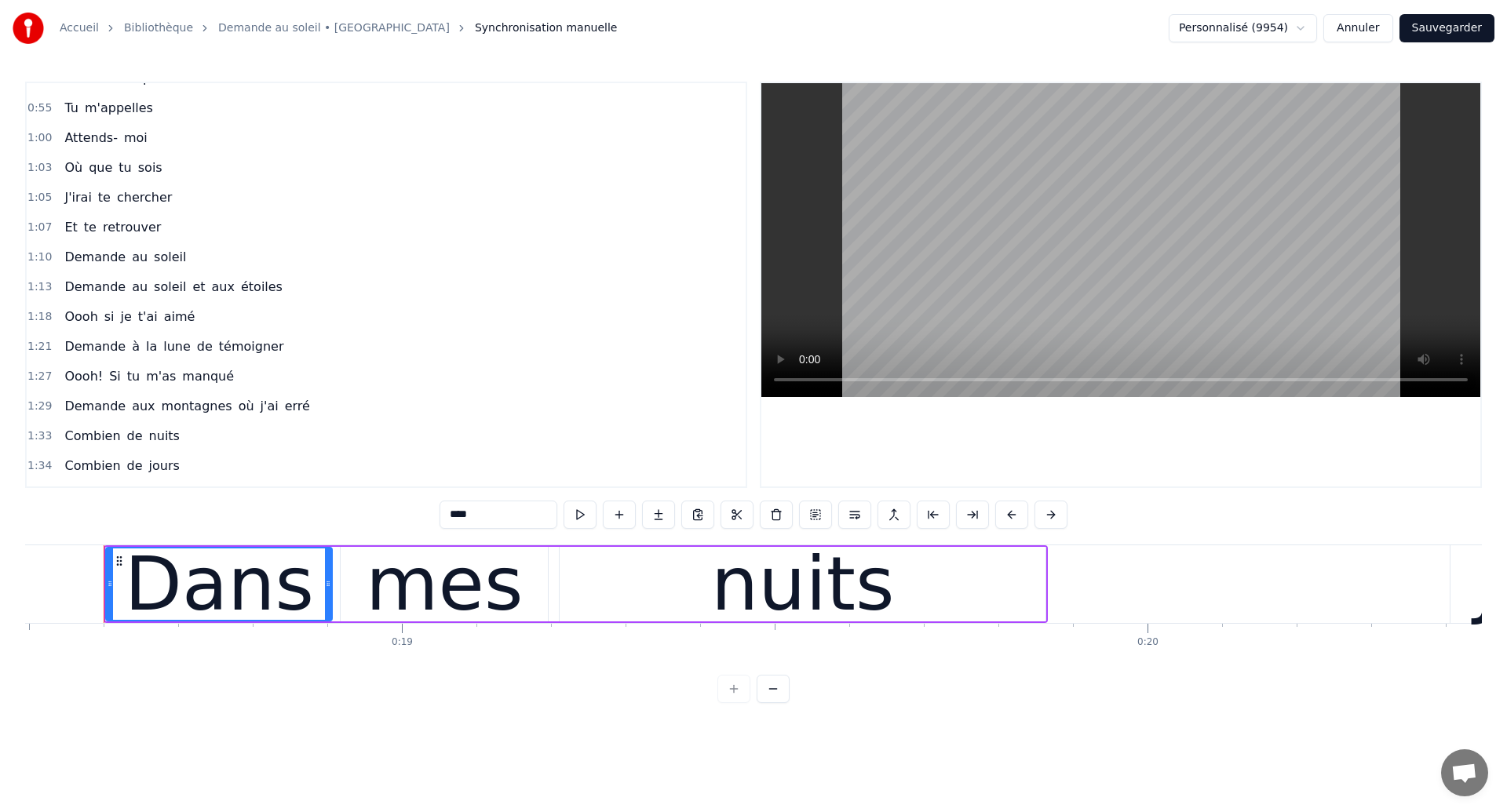
scroll to position [249, 0]
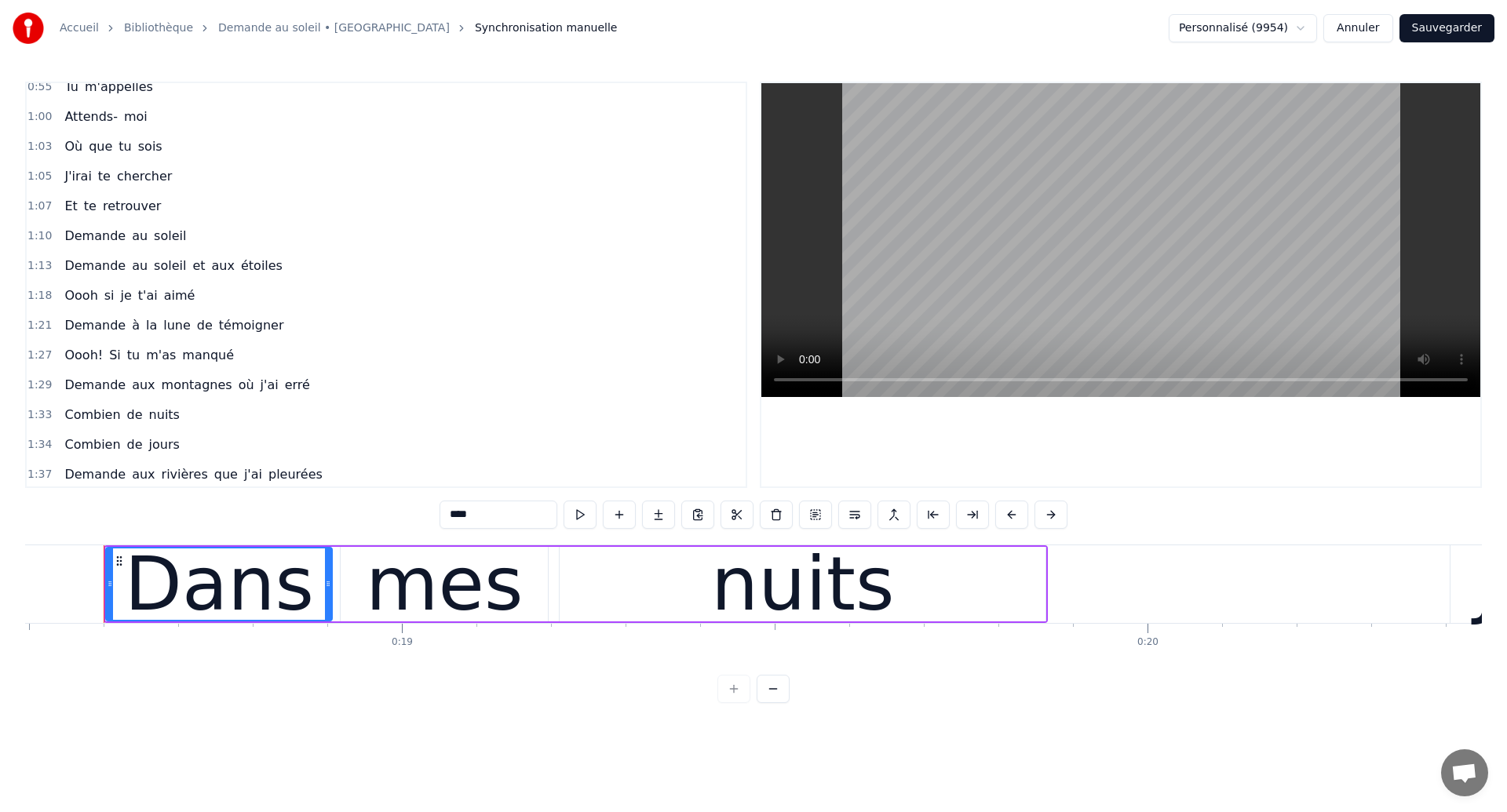
click at [74, 213] on div "Et te retrouver" at bounding box center [113, 206] width 109 height 28
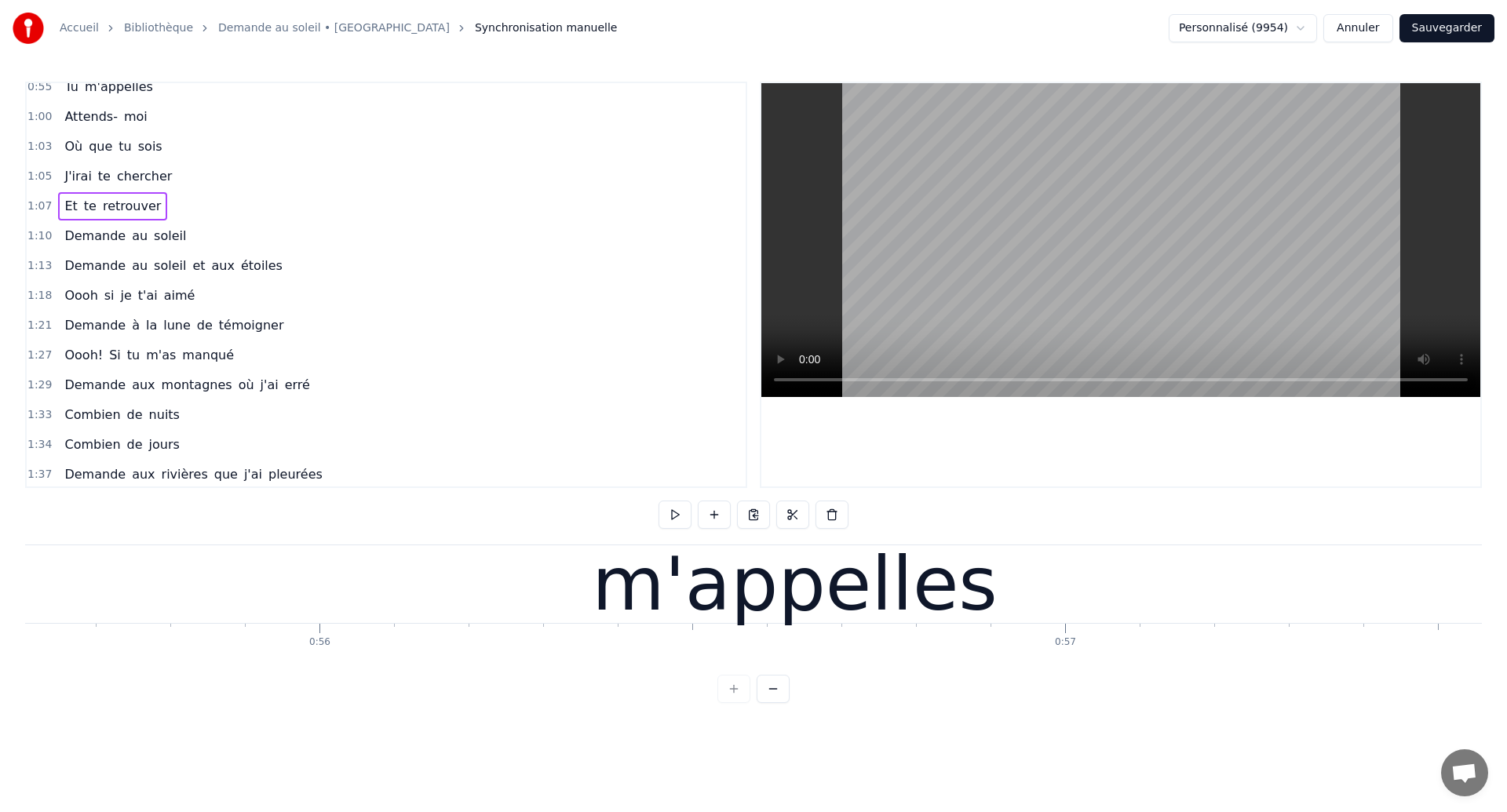
click at [74, 213] on div "Et te retrouver" at bounding box center [113, 206] width 109 height 28
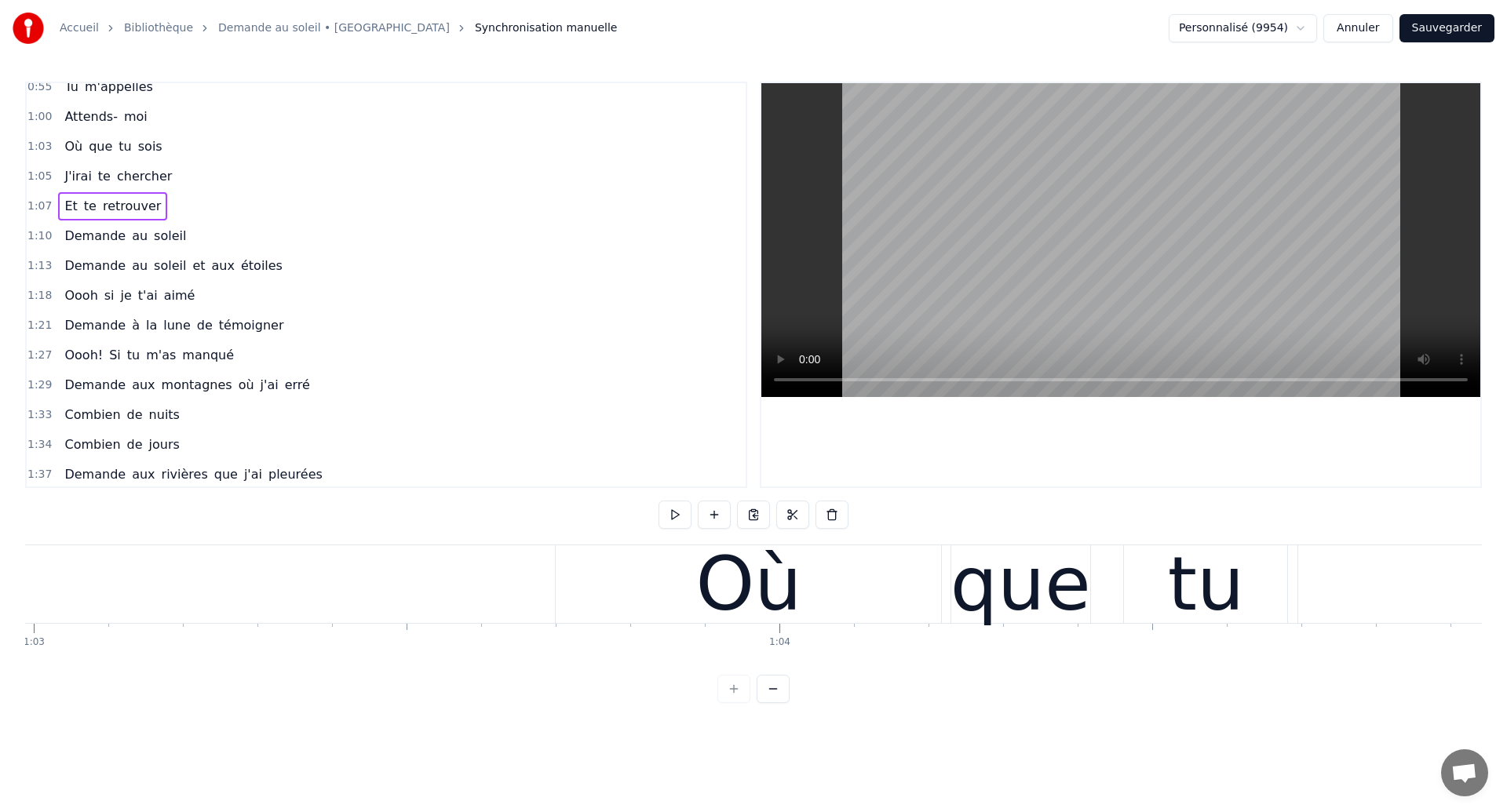
click at [65, 209] on span "Et" at bounding box center [70, 205] width 16 height 18
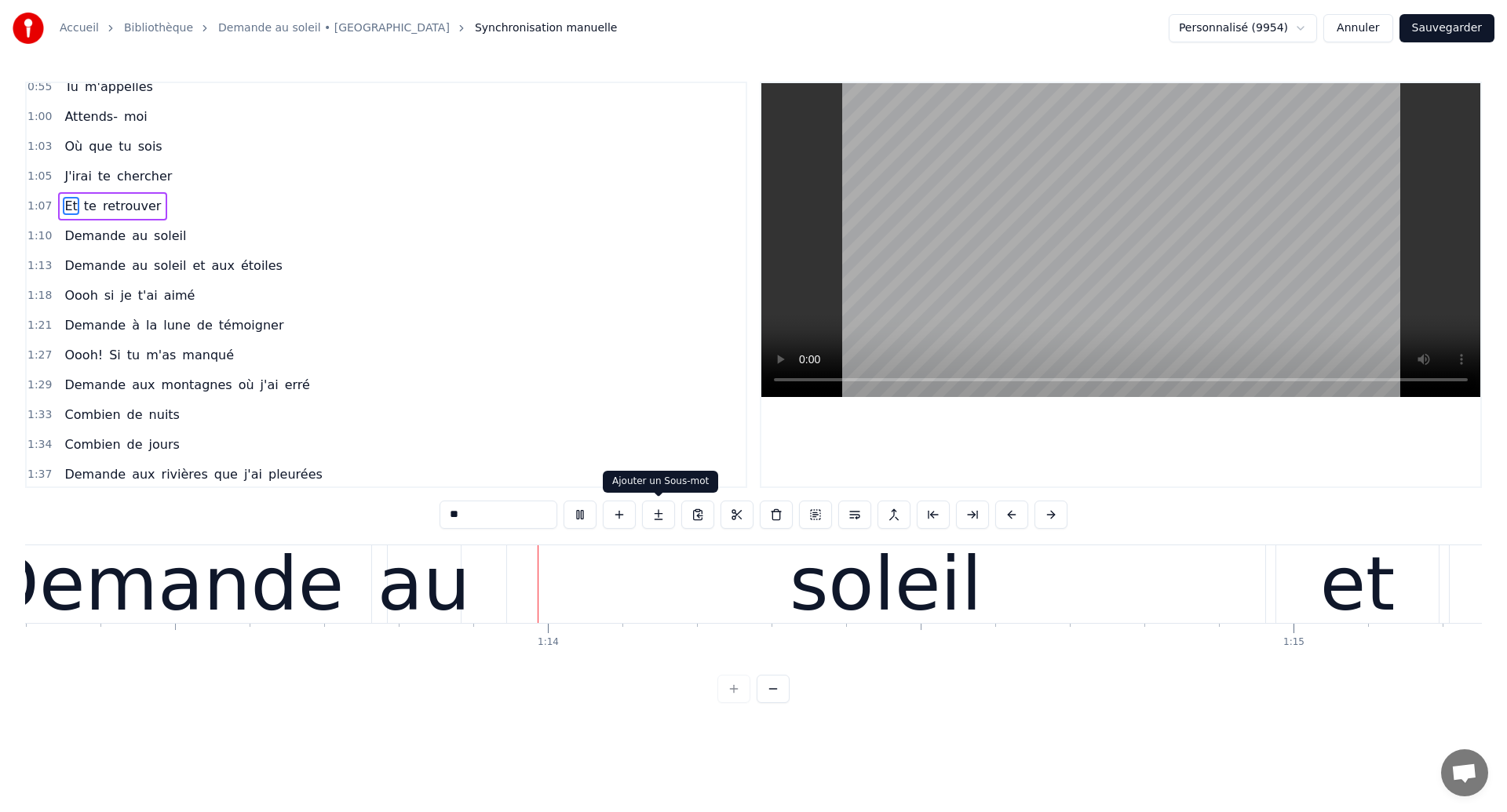
scroll to position [0, 54692]
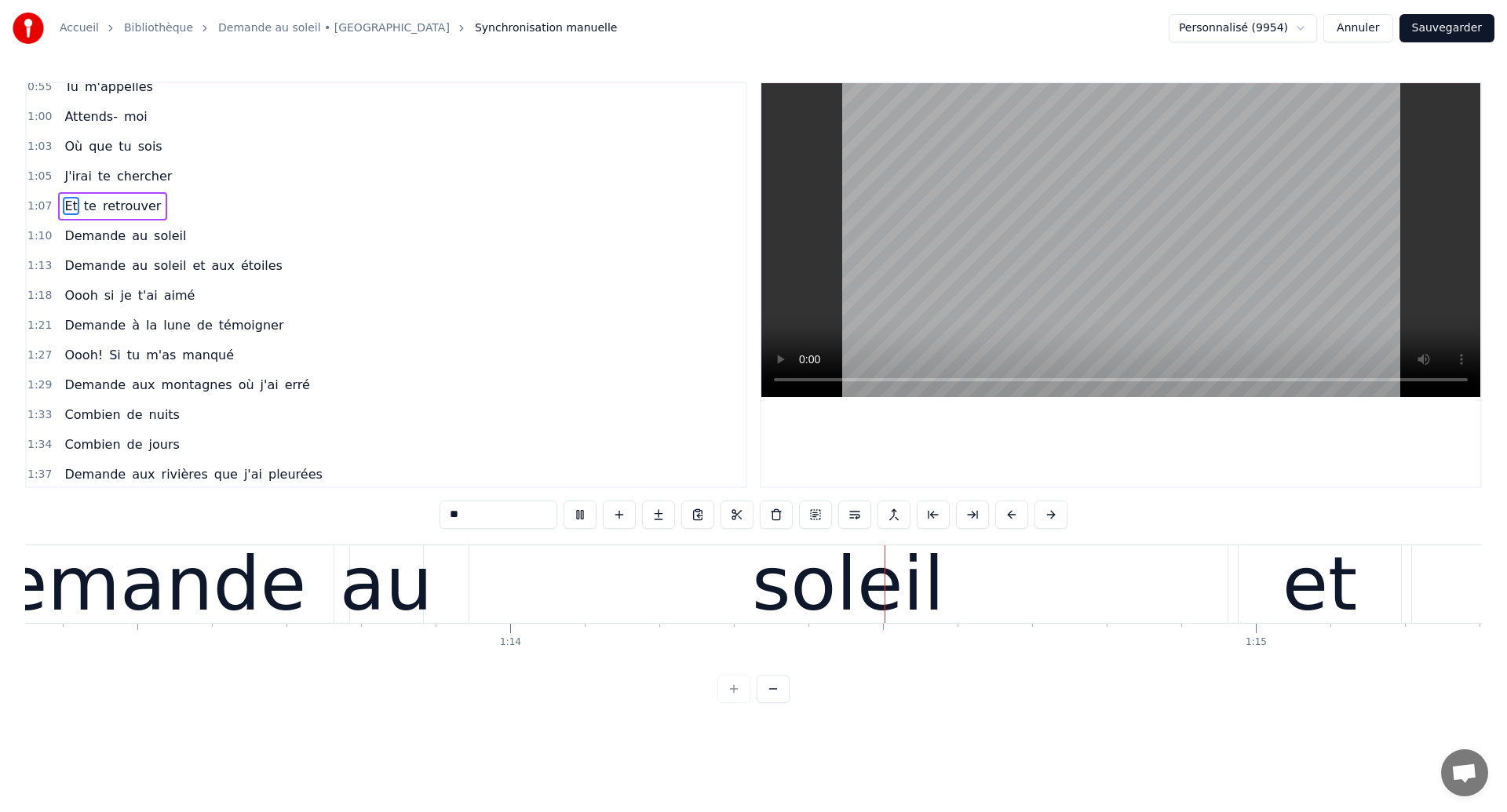
click at [628, 590] on div "soleil" at bounding box center [848, 585] width 759 height 78
type input "******"
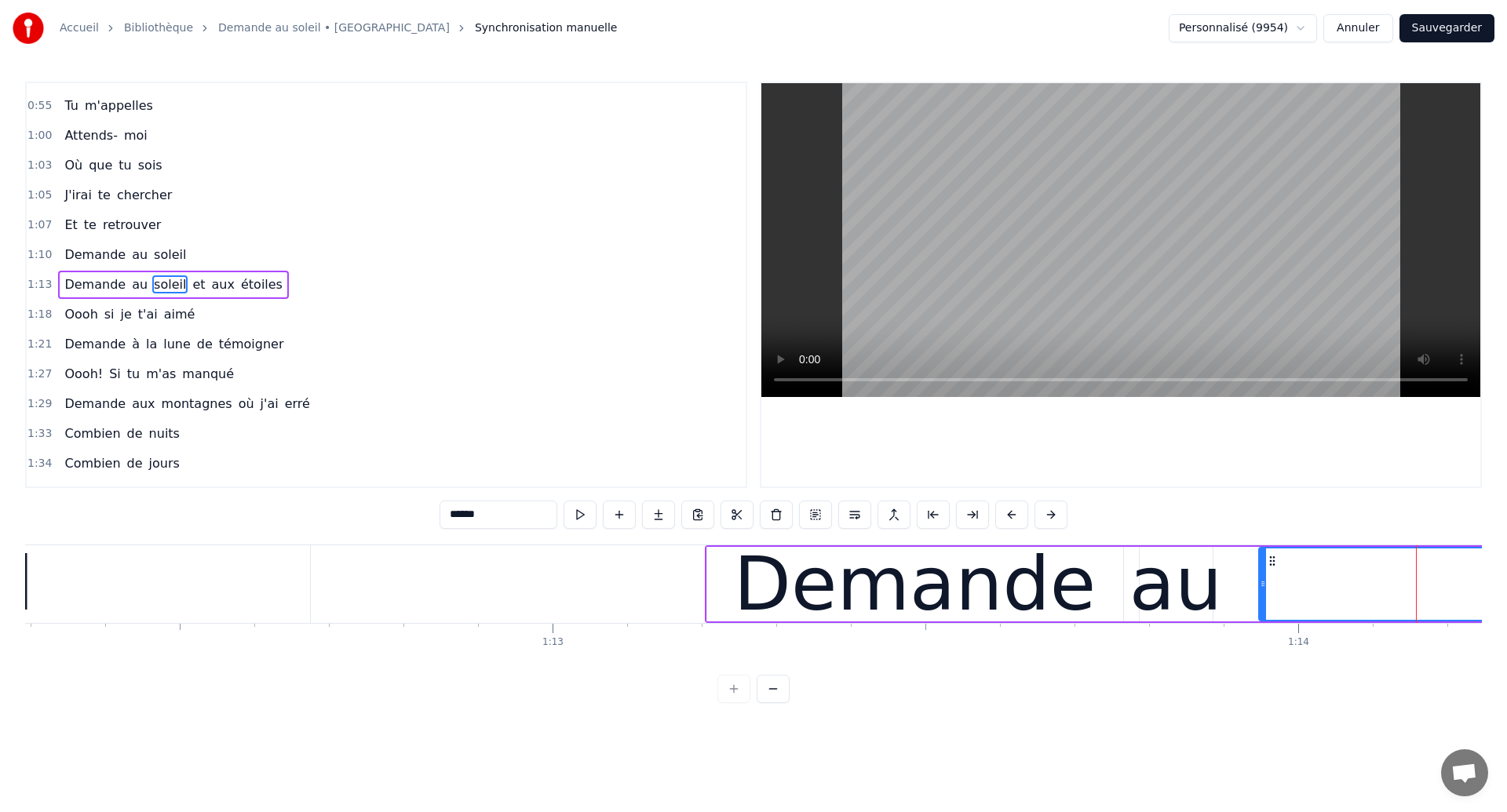
scroll to position [0, 53902]
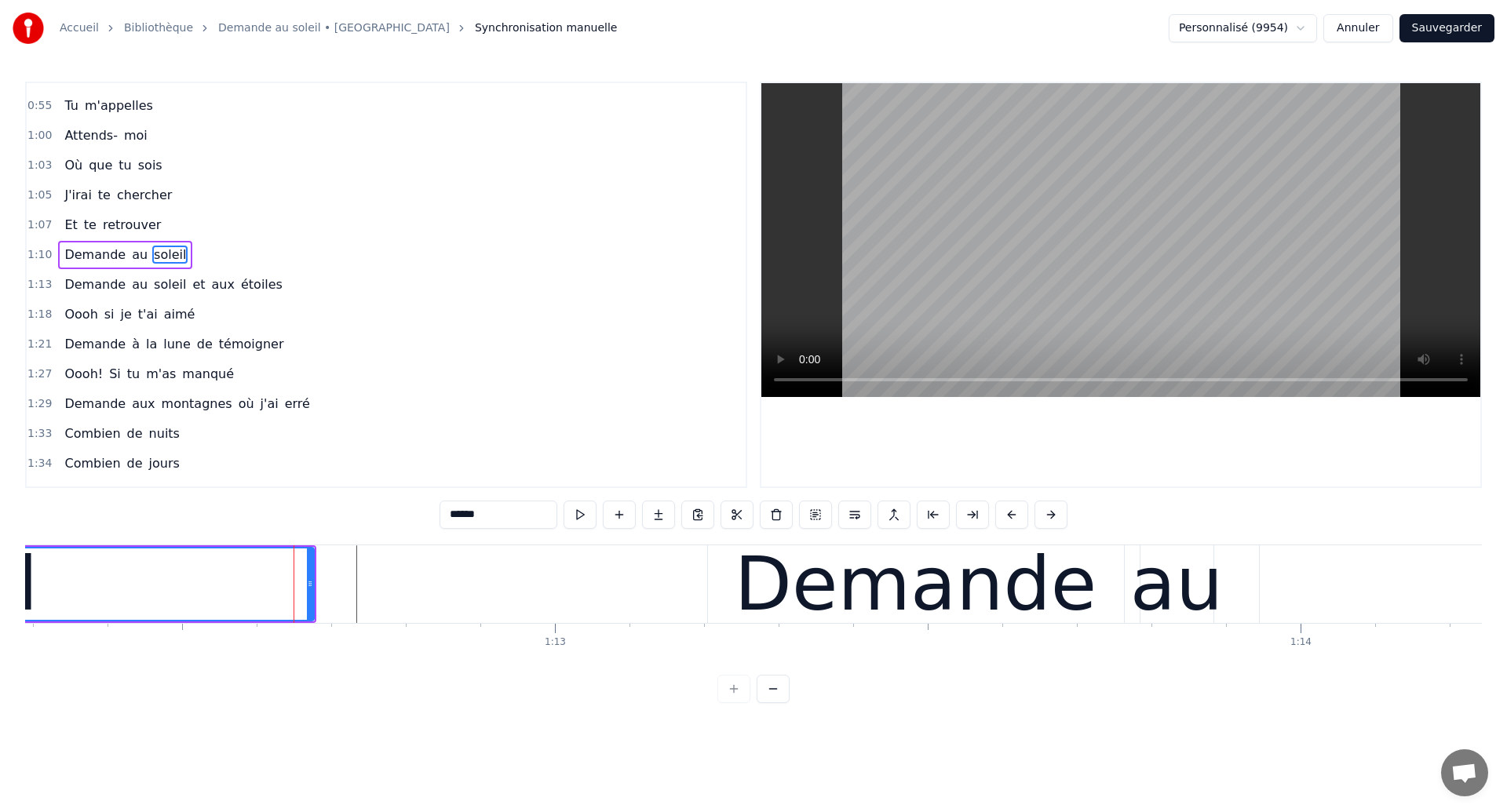
scroll to position [201, 0]
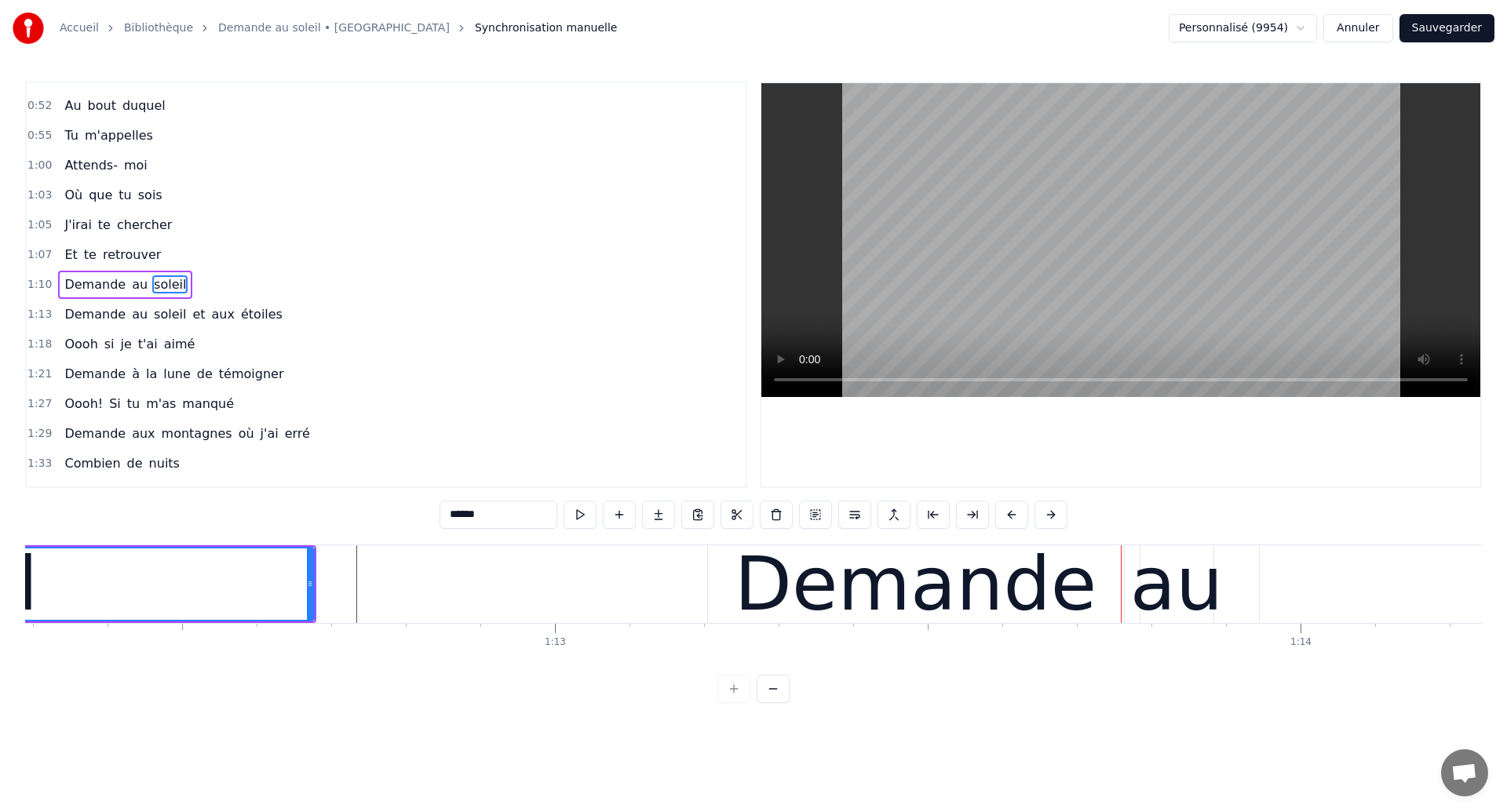
click at [750, 610] on div "Demande" at bounding box center [915, 585] width 416 height 78
type input "*******"
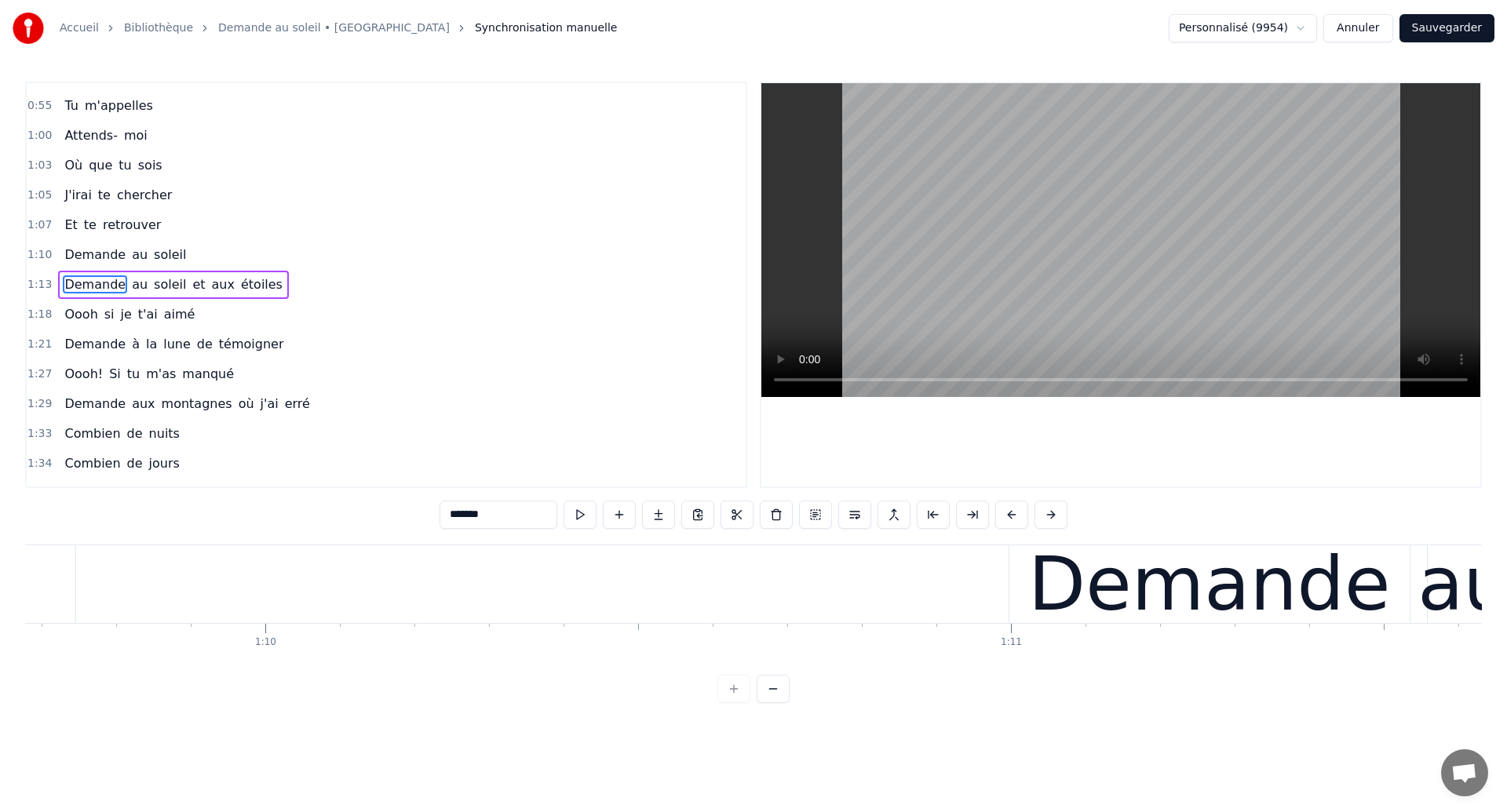
scroll to position [0, 51897]
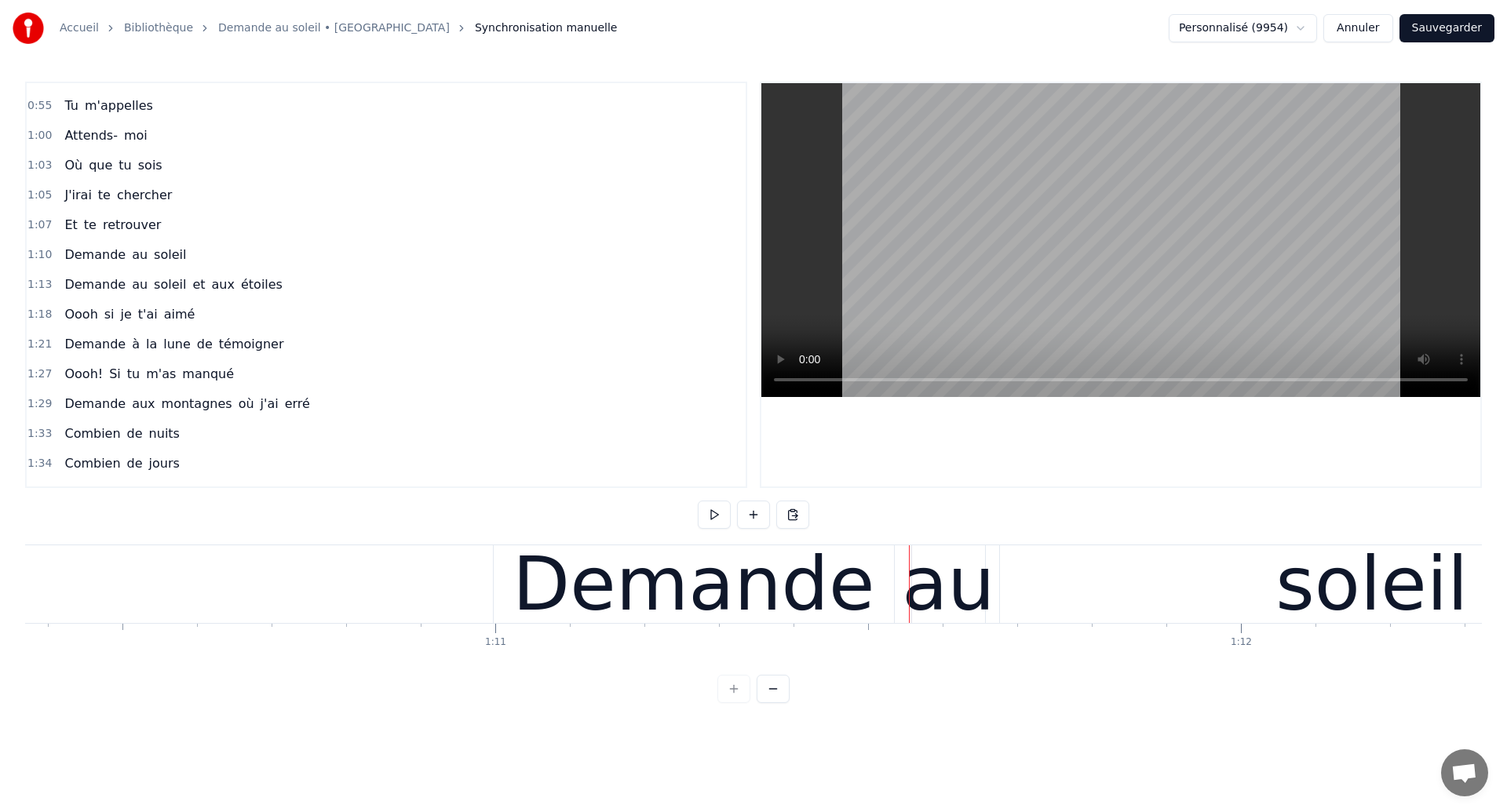
scroll to position [0, 52451]
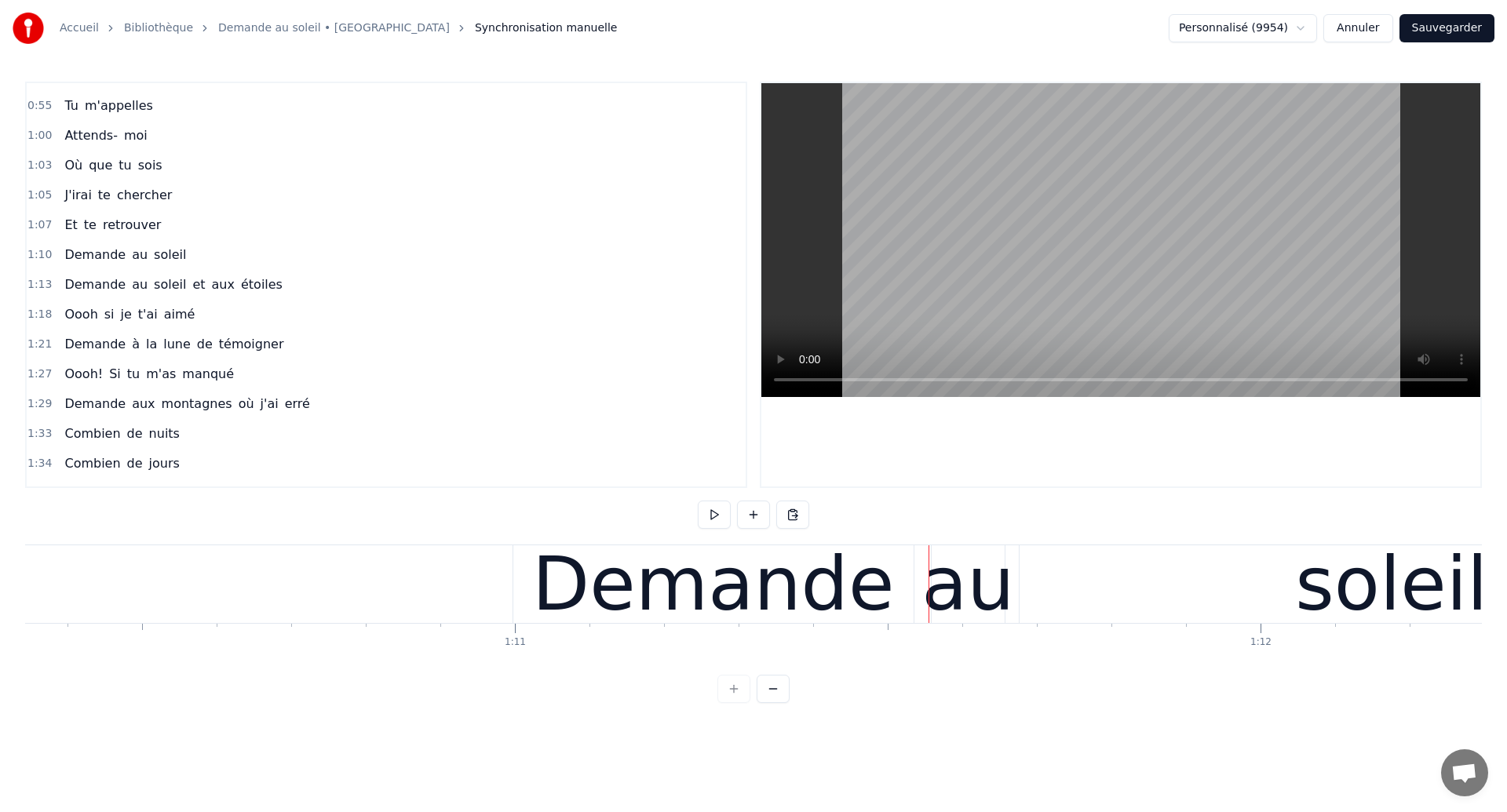
click at [529, 602] on div "Demande" at bounding box center [714, 585] width 400 height 78
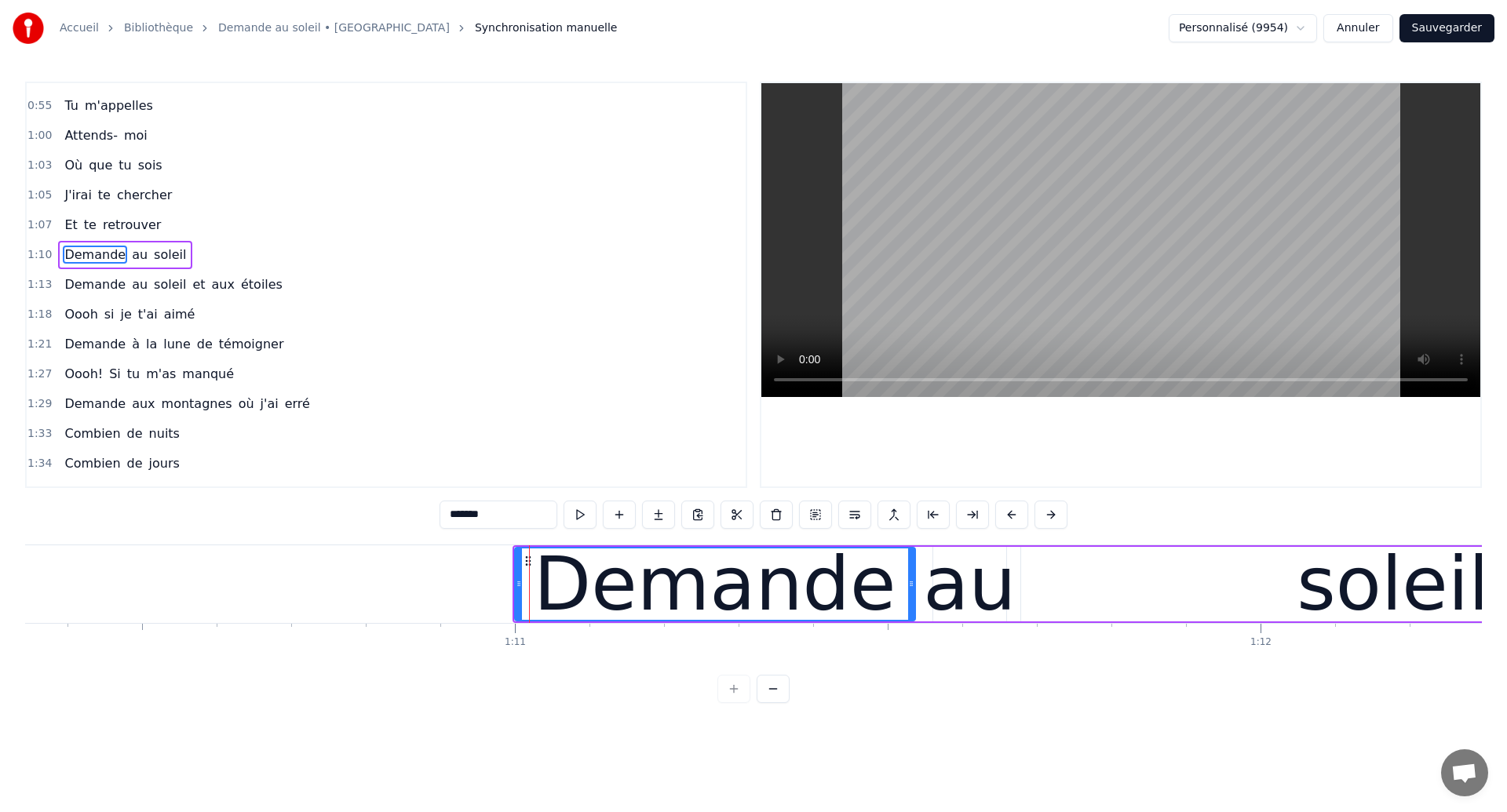
scroll to position [201, 0]
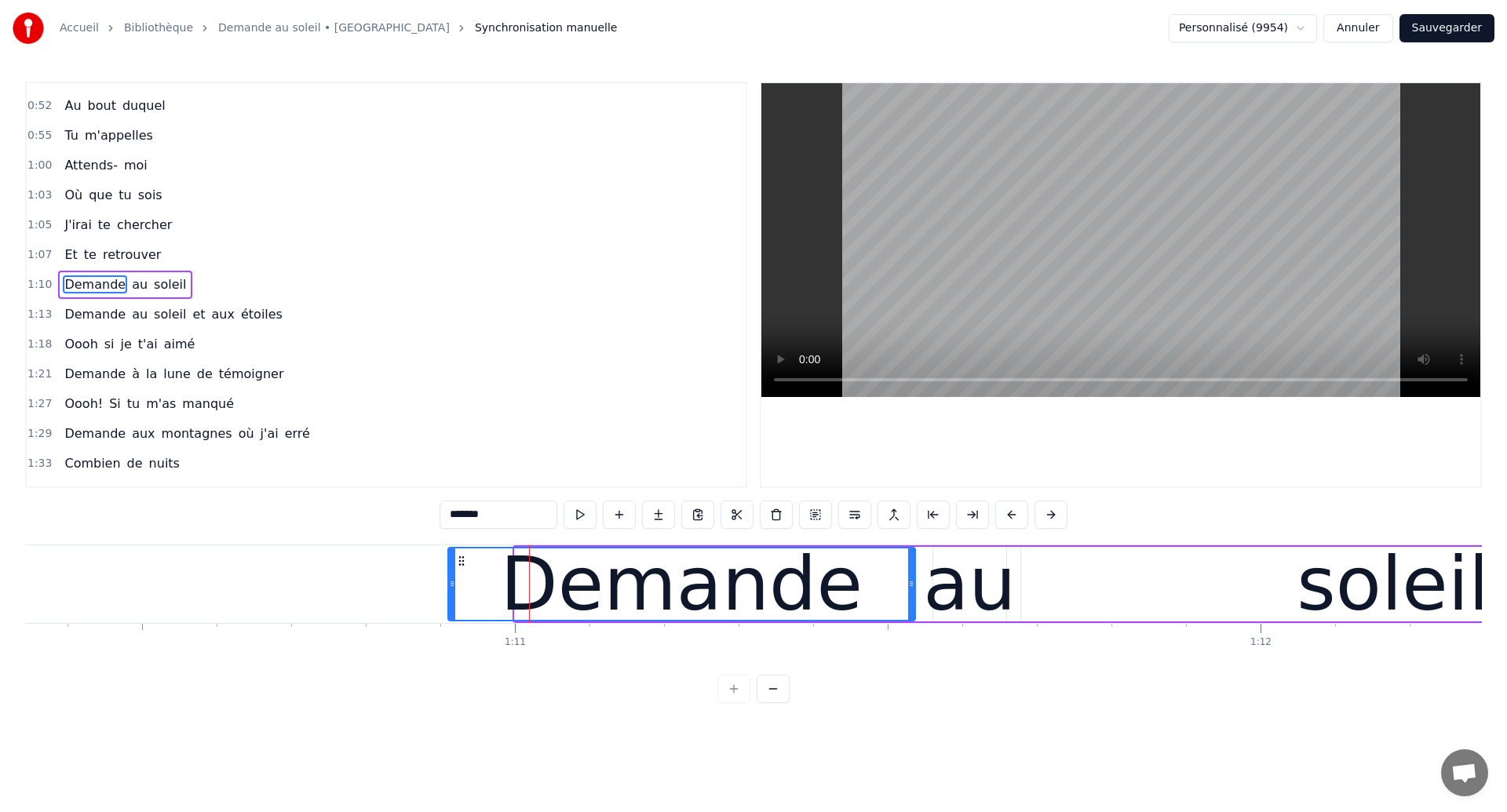
drag, startPoint x: 519, startPoint y: 593, endPoint x: 452, endPoint y: 599, distance: 67.3
click at [452, 599] on div at bounding box center [452, 584] width 6 height 71
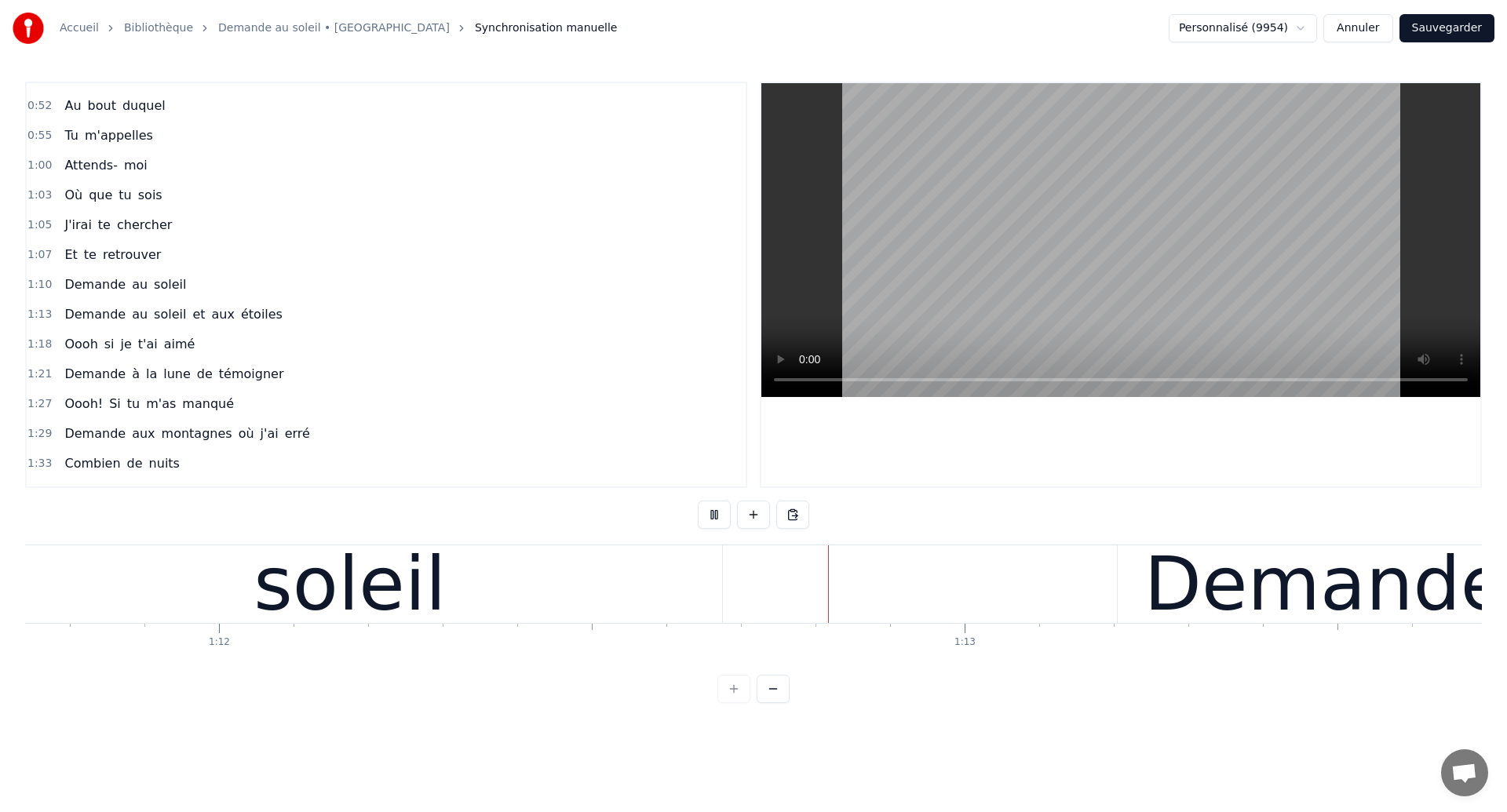
scroll to position [0, 53770]
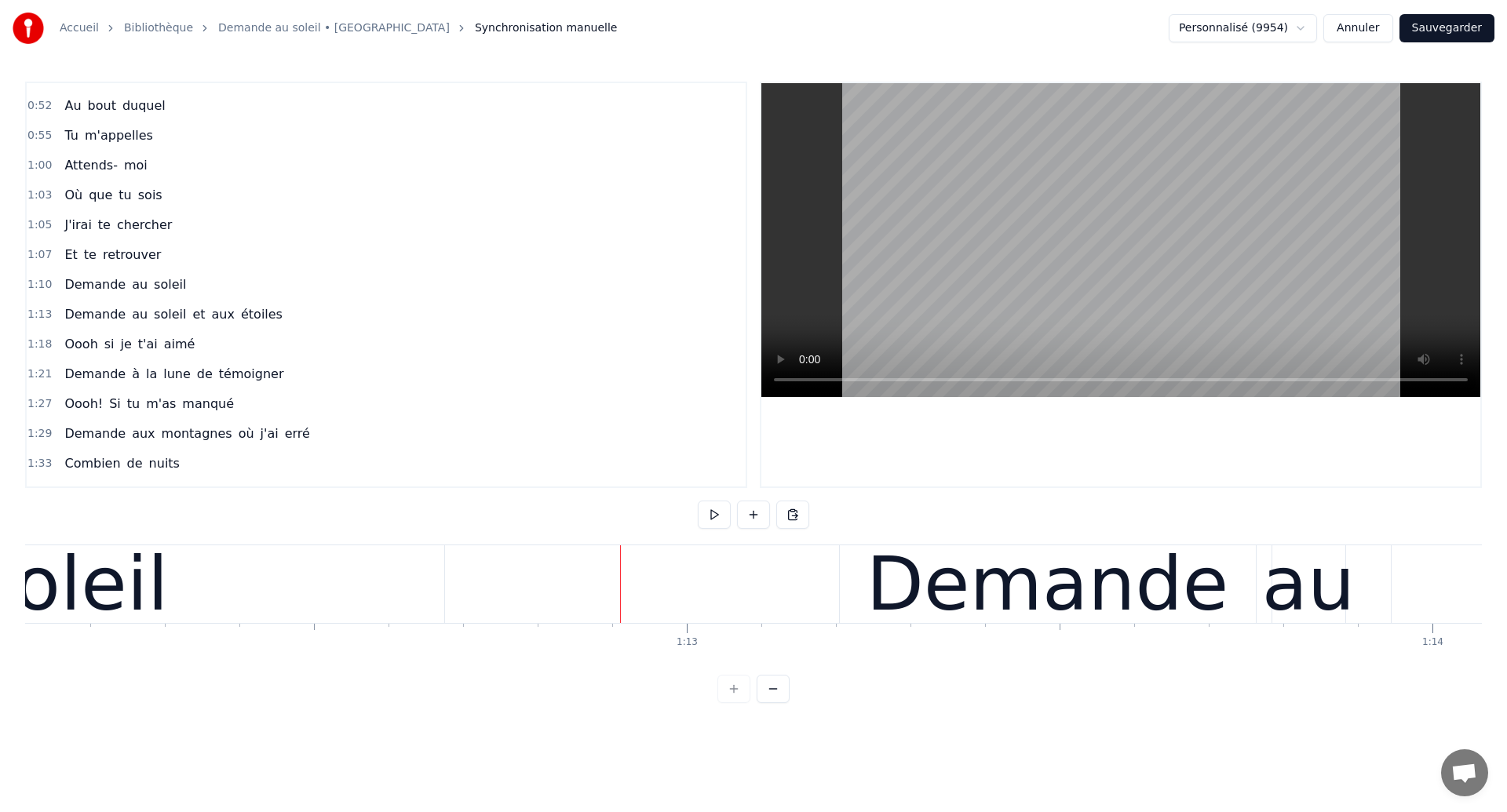
click at [1441, 26] on button "Sauvegarder" at bounding box center [1447, 28] width 95 height 28
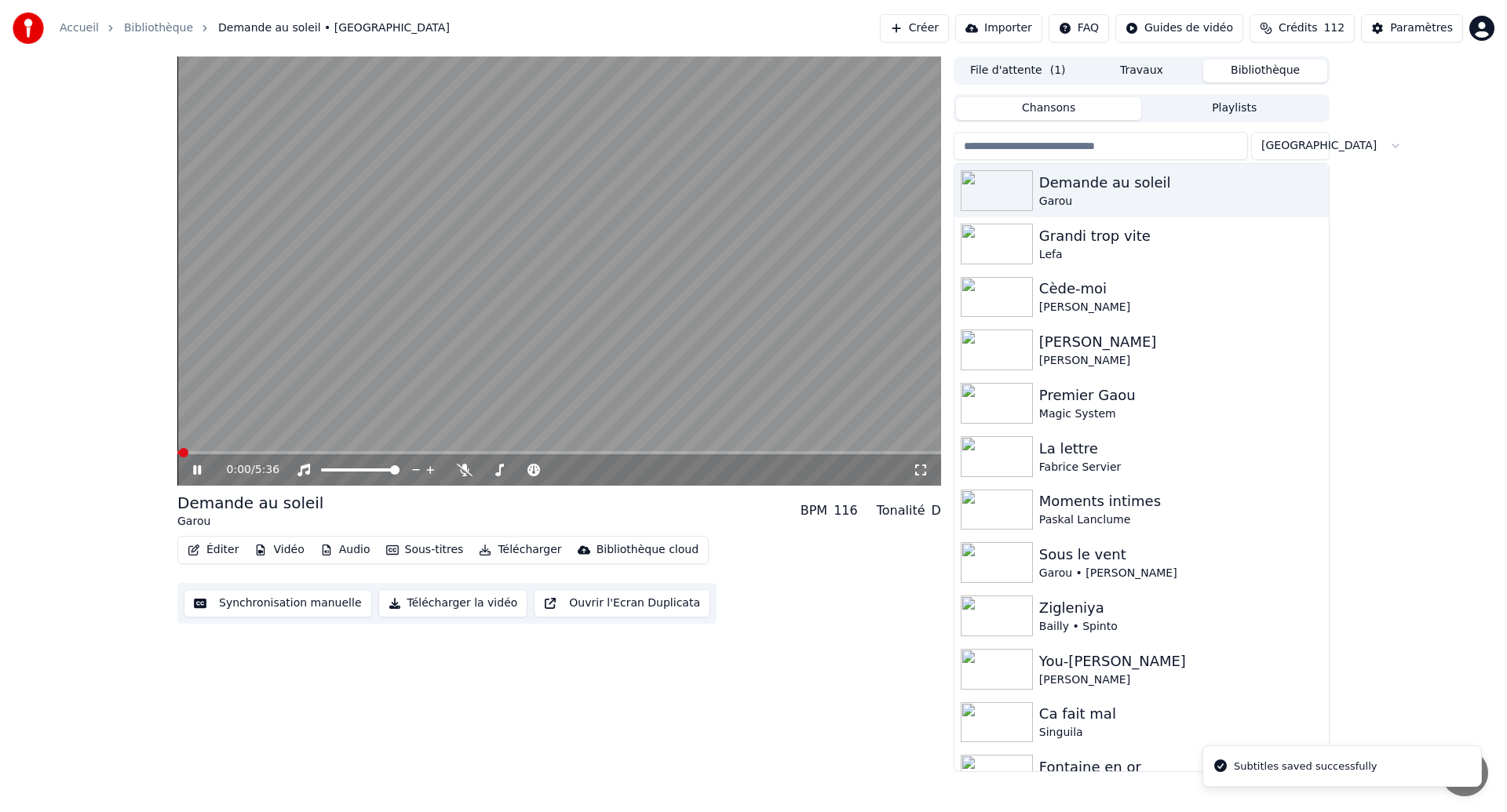
click at [925, 466] on icon at bounding box center [920, 470] width 11 height 11
click at [388, 454] on div "1:50 / 5:36" at bounding box center [559, 470] width 764 height 31
click at [384, 453] on span at bounding box center [305, 453] width 257 height 3
click at [375, 453] on span at bounding box center [281, 453] width 209 height 3
click at [354, 451] on span at bounding box center [265, 453] width 177 height 3
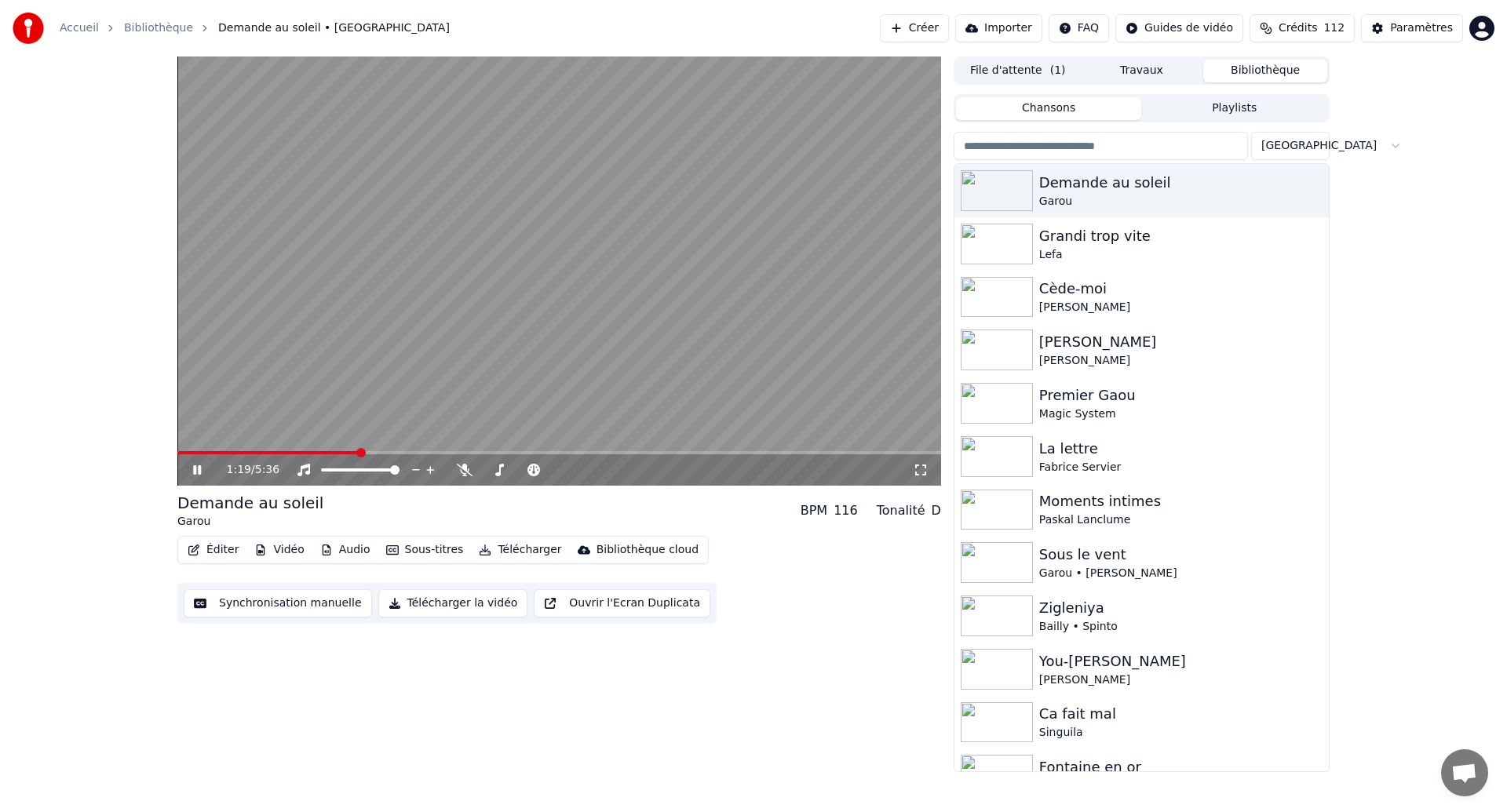
click at [336, 451] on span at bounding box center [268, 453] width 181 height 3
click at [320, 453] on span at bounding box center [259, 453] width 163 height 3
click at [923, 472] on icon at bounding box center [920, 470] width 16 height 13
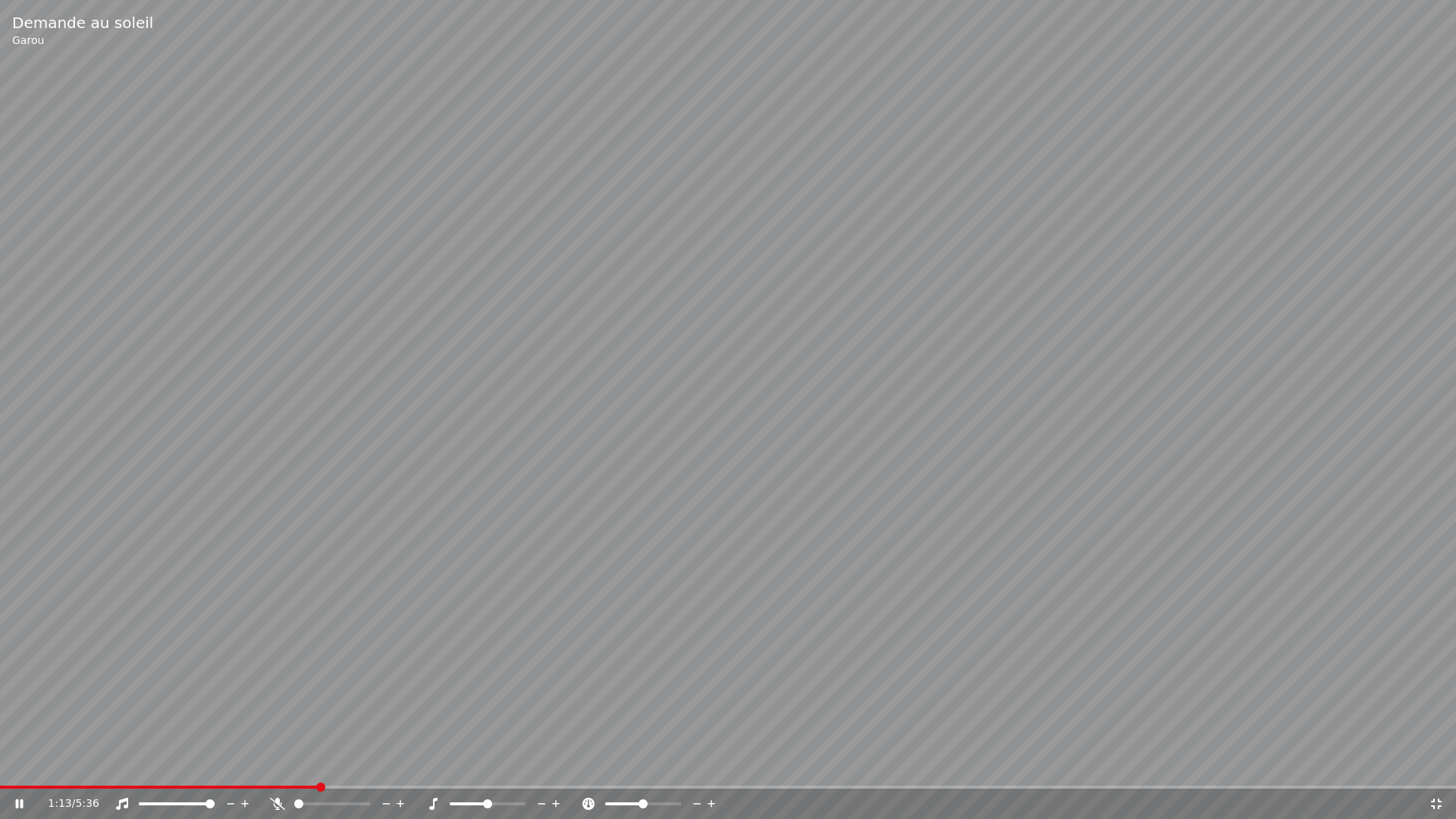
click at [297, 785] on span at bounding box center [159, 787] width 319 height 3
click at [289, 785] on span at bounding box center [145, 787] width 291 height 3
click at [289, 785] on span at bounding box center [157, 787] width 315 height 3
click at [286, 785] on span at bounding box center [142, 787] width 286 height 3
click at [295, 785] on span at bounding box center [147, 787] width 295 height 3
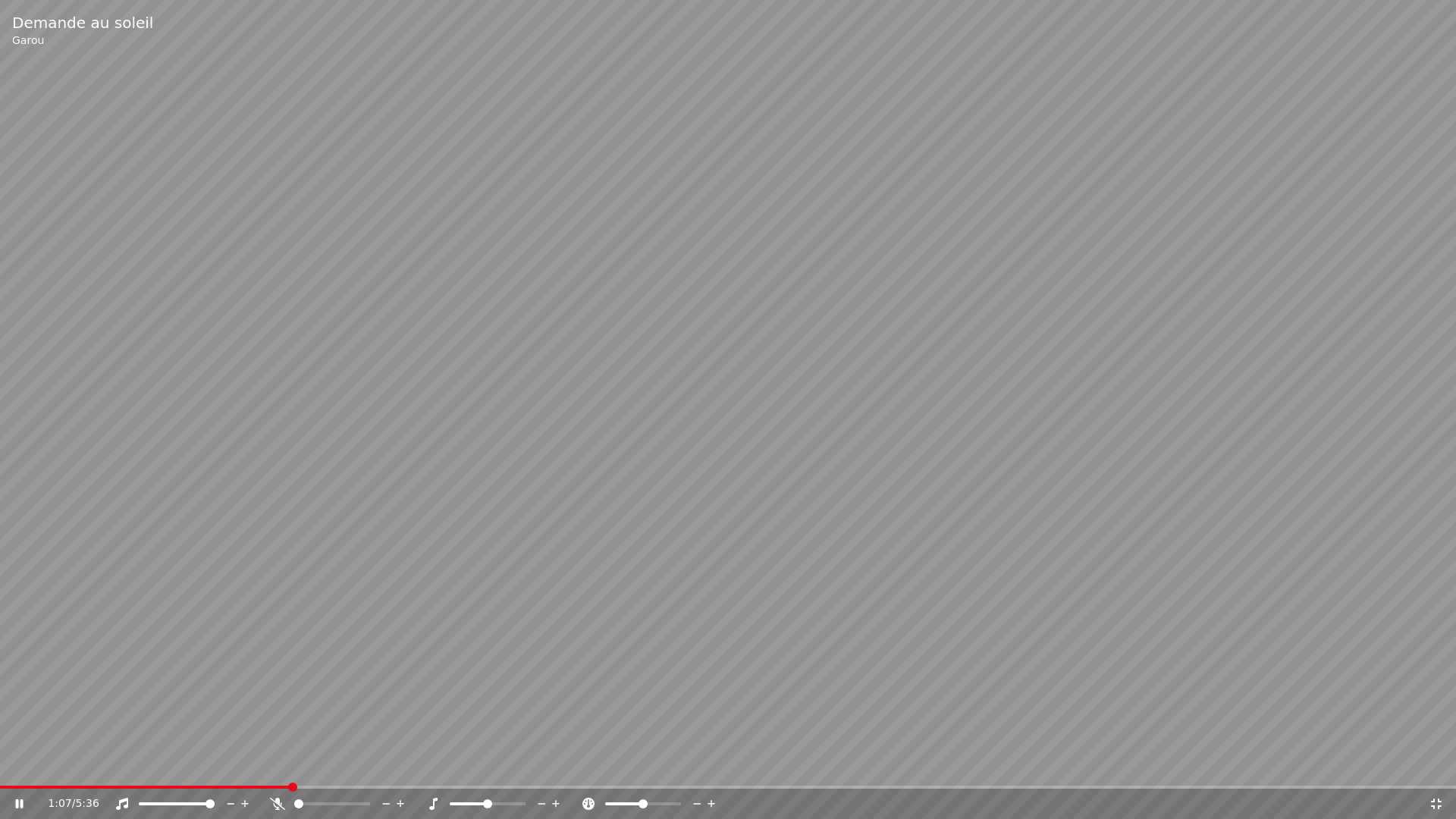
click at [291, 785] on span at bounding box center [145, 787] width 291 height 3
click at [292, 785] on div "1:13 / 5:36" at bounding box center [728, 803] width 1456 height 30
click at [294, 785] on span at bounding box center [147, 787] width 295 height 3
click at [260, 785] on span at bounding box center [130, 787] width 260 height 3
click at [286, 785] on span at bounding box center [142, 787] width 286 height 3
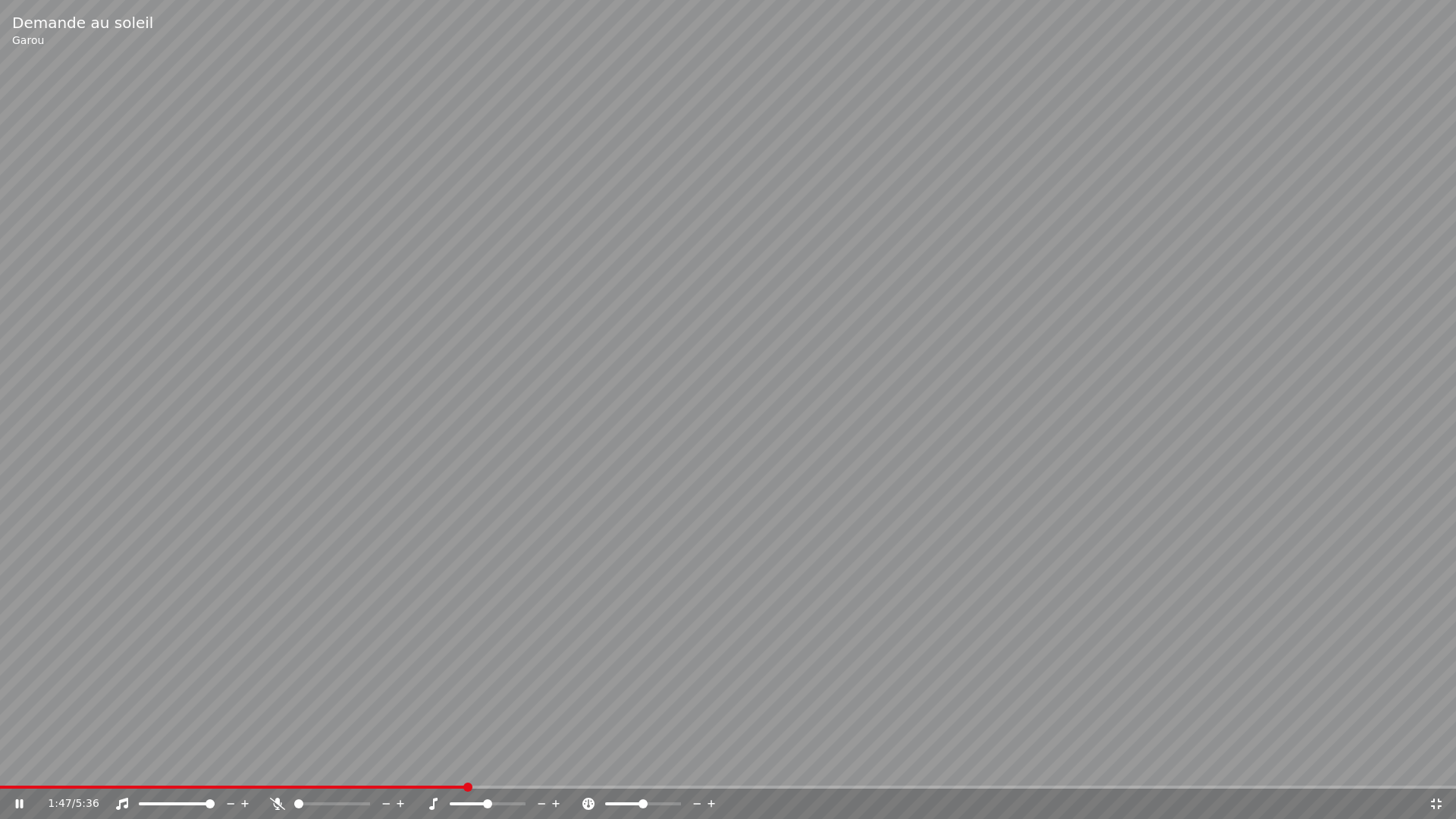
click at [362, 785] on span at bounding box center [233, 787] width 467 height 3
click at [323, 785] on video at bounding box center [728, 410] width 1456 height 819
click at [314, 785] on span at bounding box center [186, 787] width 373 height 3
click at [358, 704] on video at bounding box center [728, 410] width 1456 height 819
click at [263, 785] on span at bounding box center [161, 787] width 323 height 3
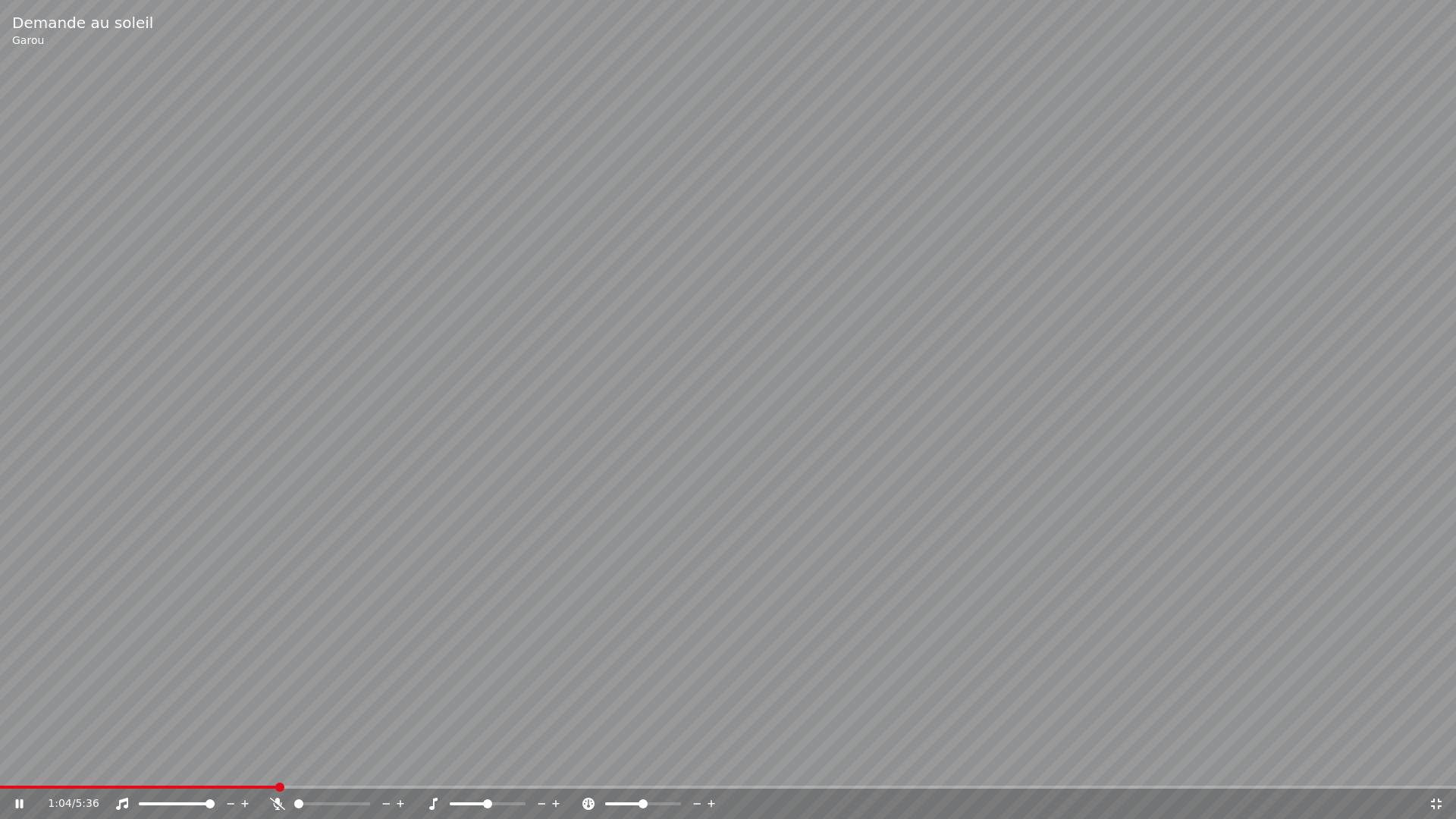
click at [277, 785] on span at bounding box center [138, 787] width 278 height 3
click at [285, 785] on div "1:13 / 5:36" at bounding box center [728, 803] width 1456 height 30
click at [285, 785] on div "1:15 / 5:36" at bounding box center [728, 803] width 1456 height 30
click at [283, 785] on video at bounding box center [728, 410] width 1456 height 819
click at [283, 785] on span at bounding box center [142, 787] width 286 height 3
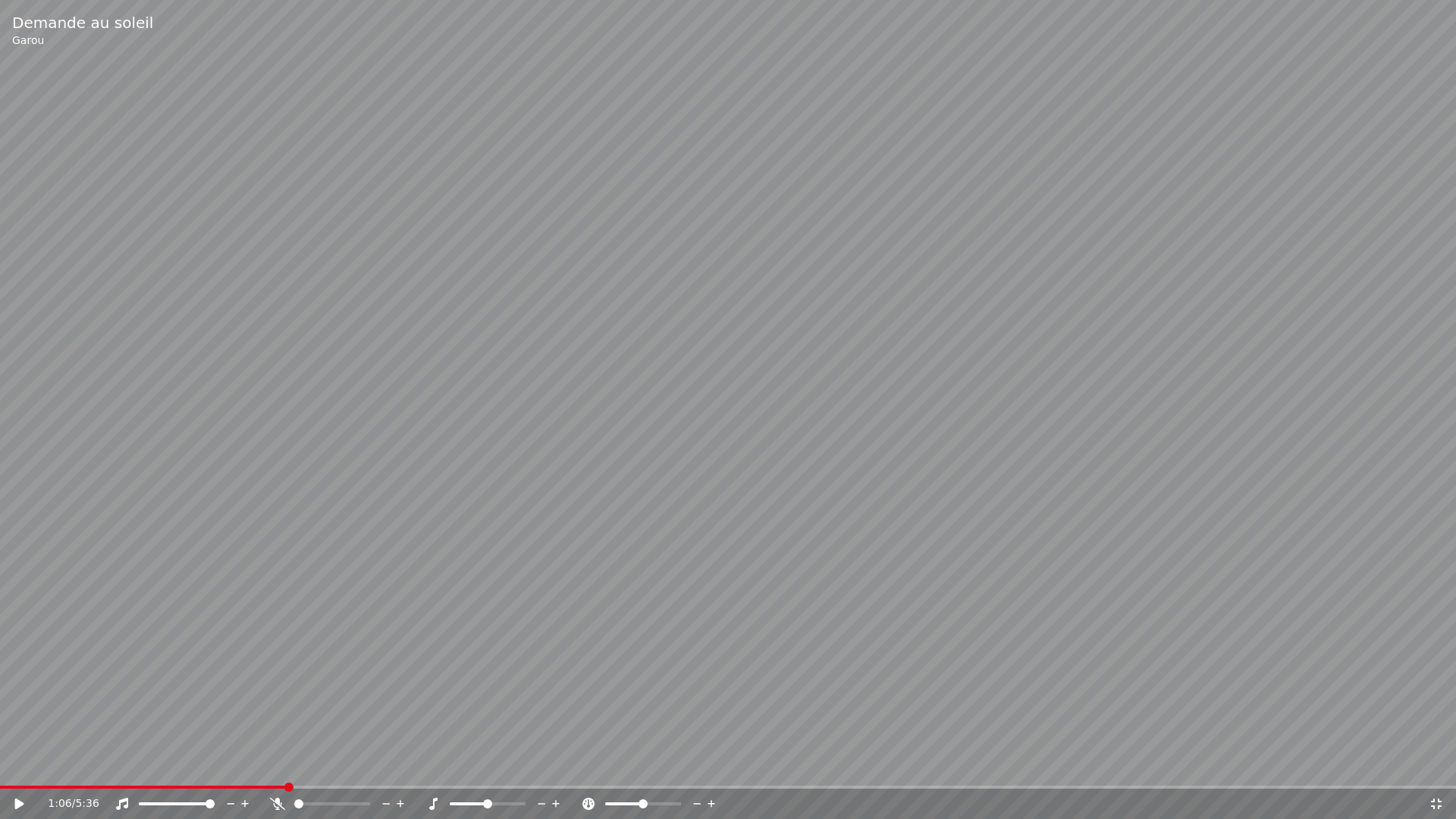
click at [275, 672] on video at bounding box center [728, 410] width 1456 height 819
click at [276, 785] on span at bounding box center [161, 787] width 323 height 3
click at [36, 785] on span at bounding box center [442, 787] width 885 height 3
click at [18, 785] on span at bounding box center [107, 787] width 215 height 3
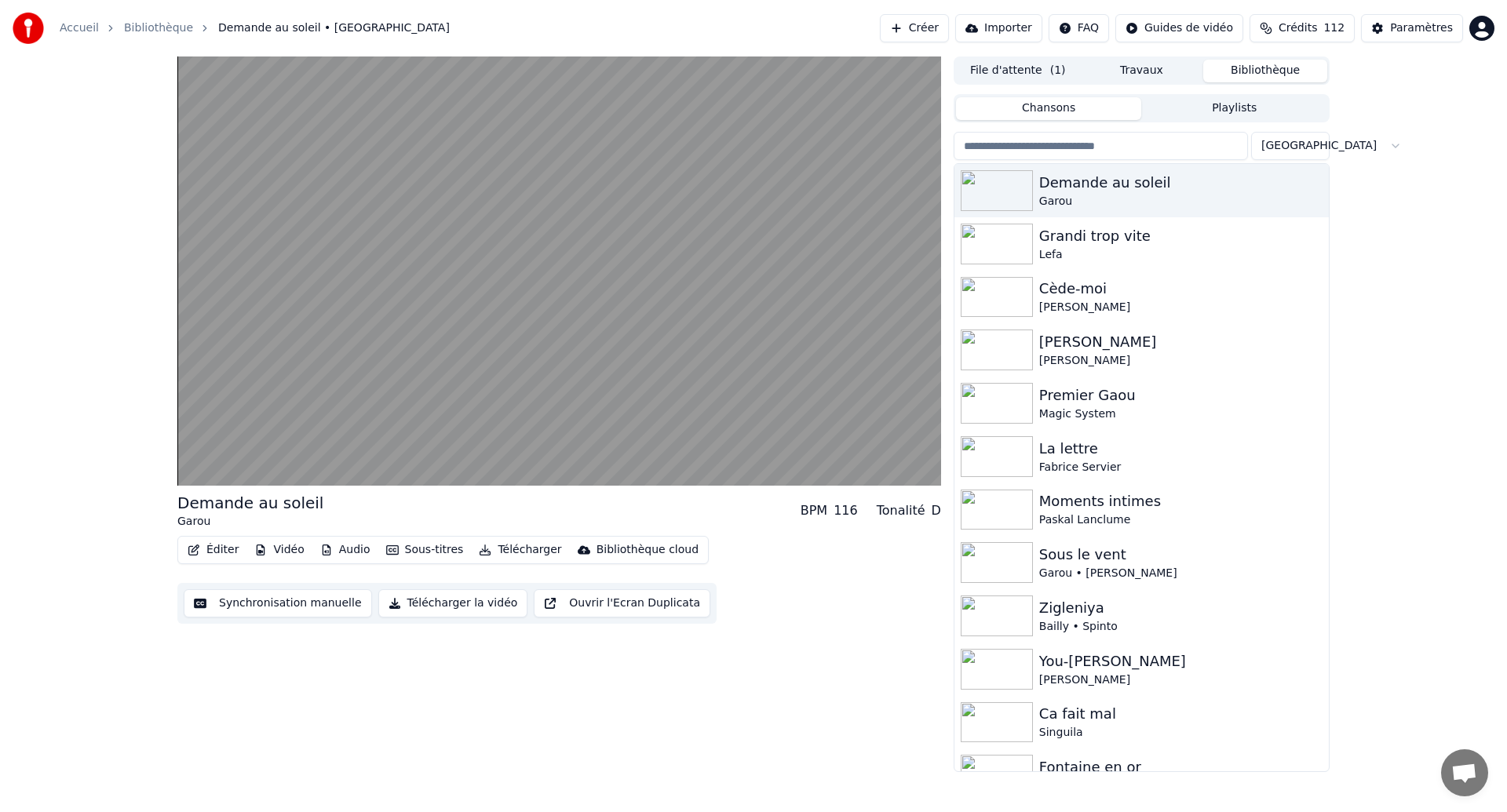
click at [236, 609] on button "Synchronisation manuelle" at bounding box center [278, 603] width 188 height 28
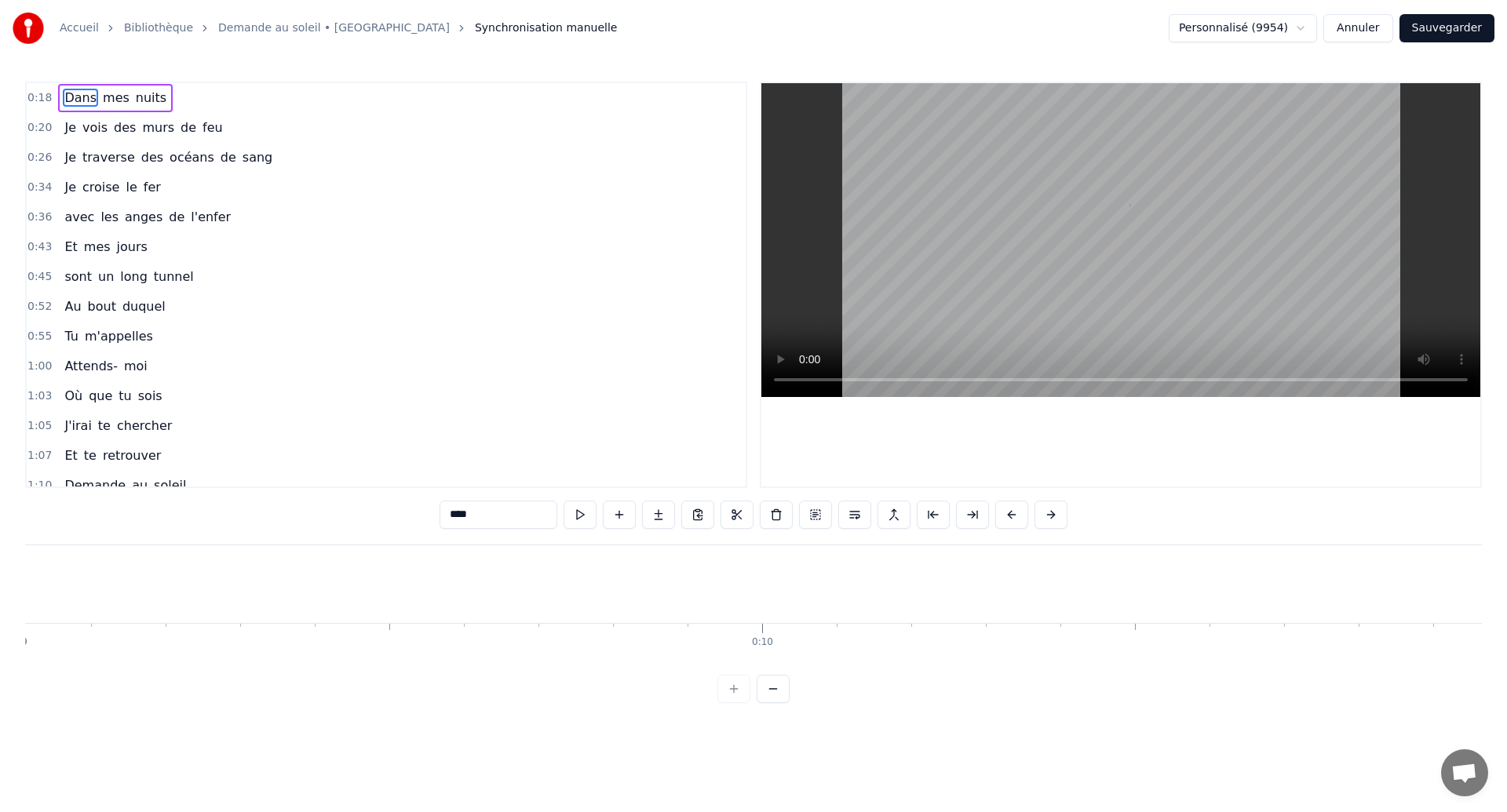
scroll to position [0, 13790]
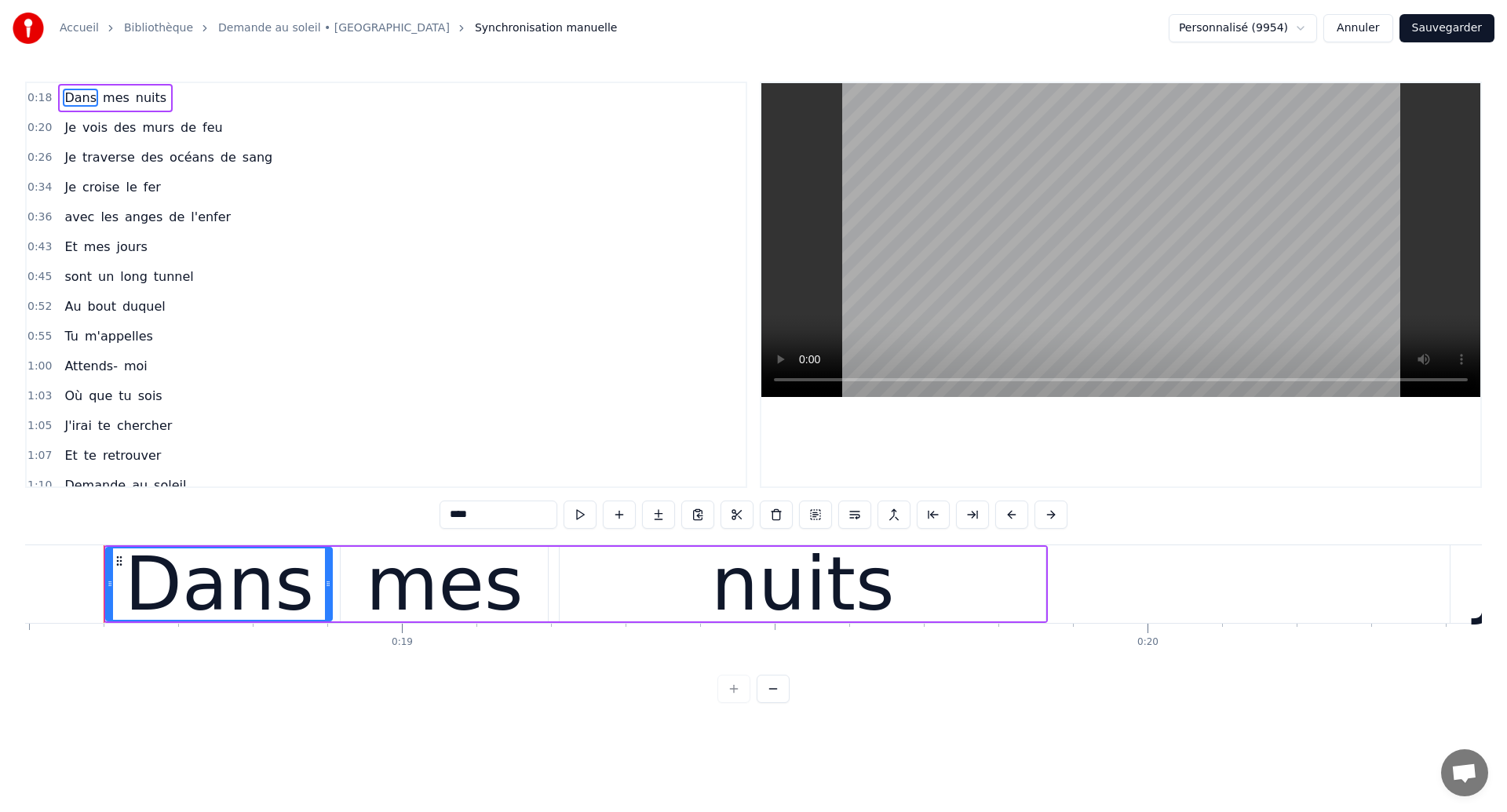
click at [88, 453] on span "te" at bounding box center [90, 455] width 16 height 18
type input "**"
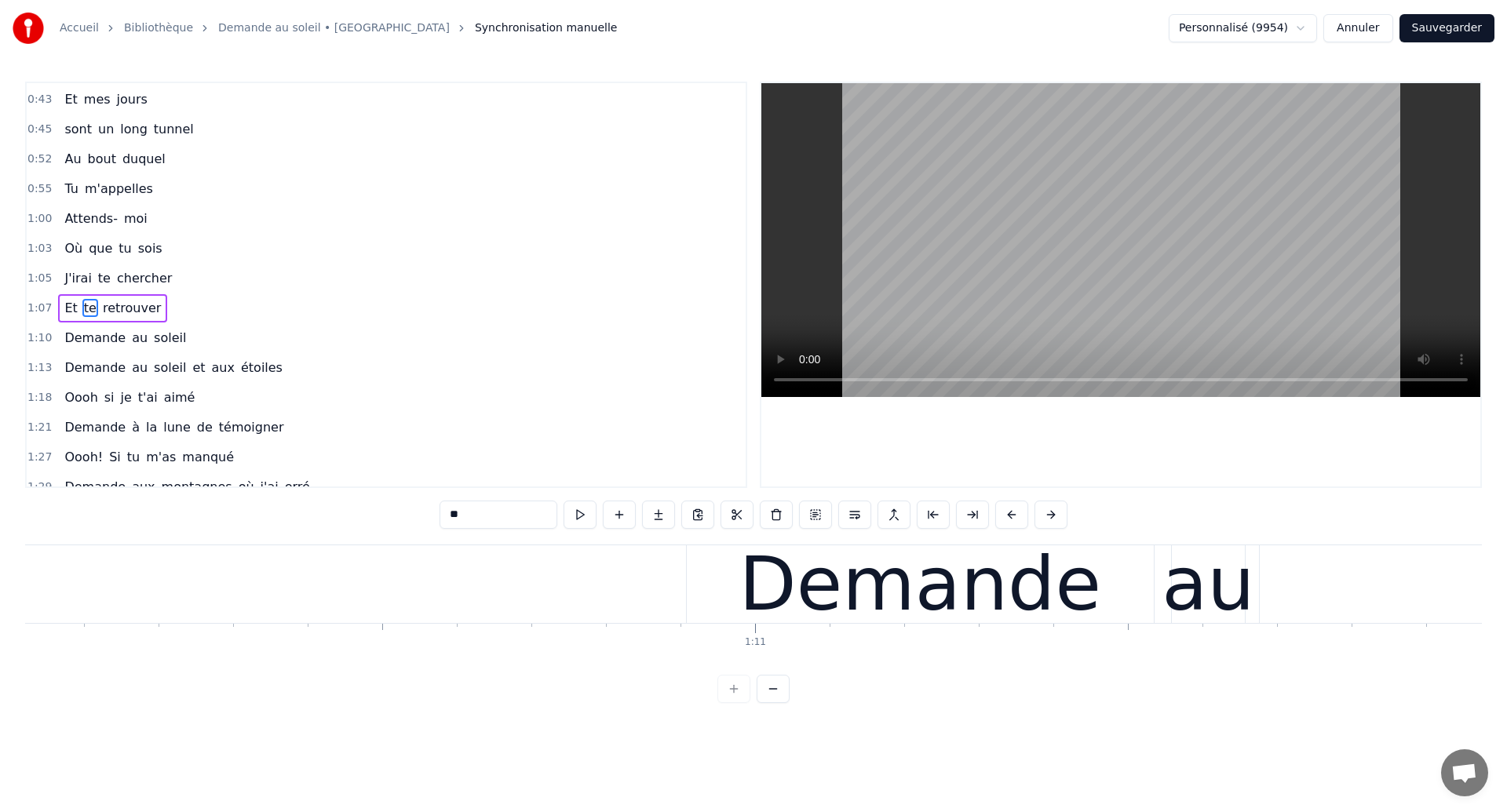
scroll to position [0, 52221]
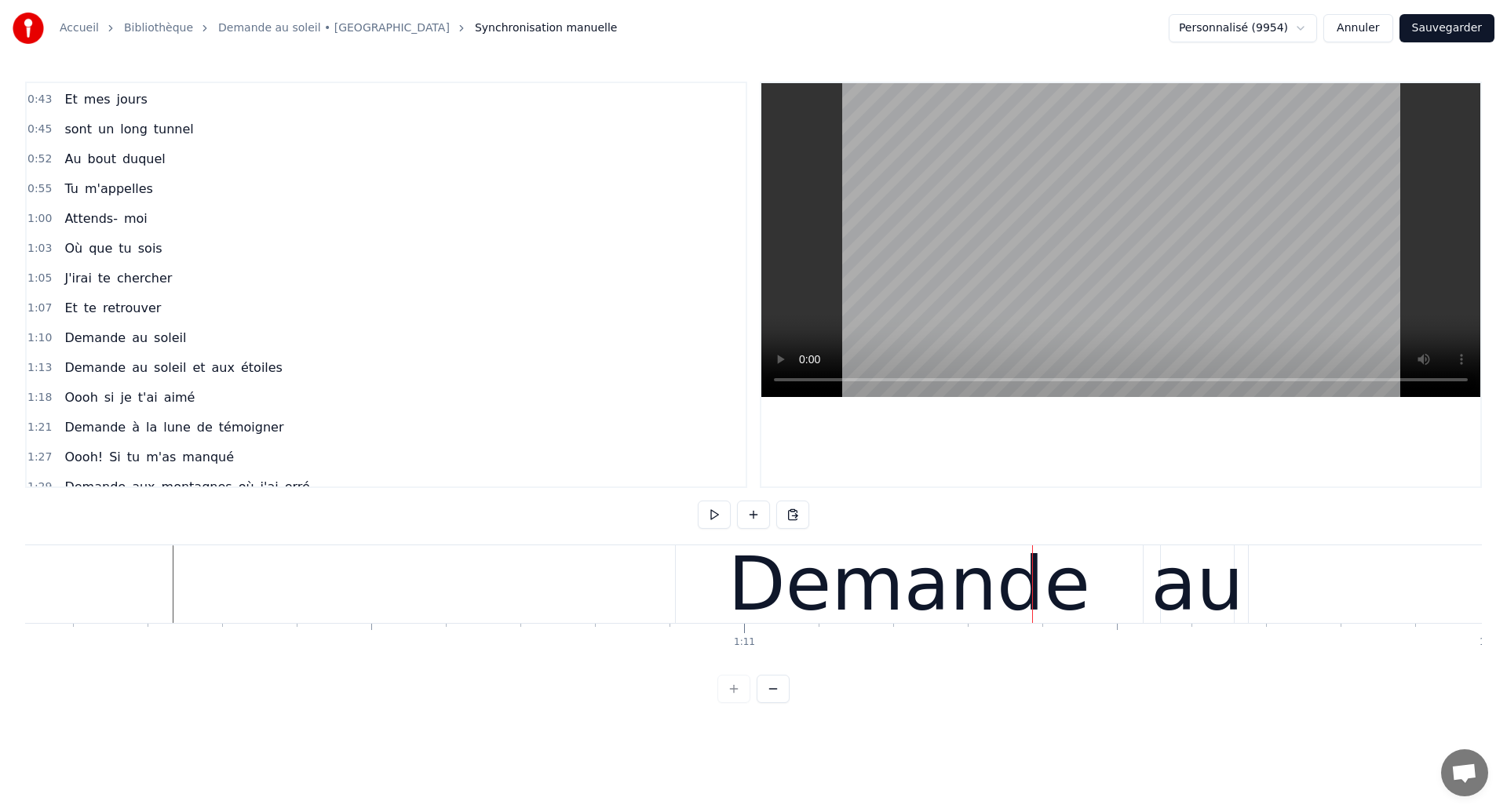
click at [819, 593] on div "Demande" at bounding box center [909, 584] width 362 height 112
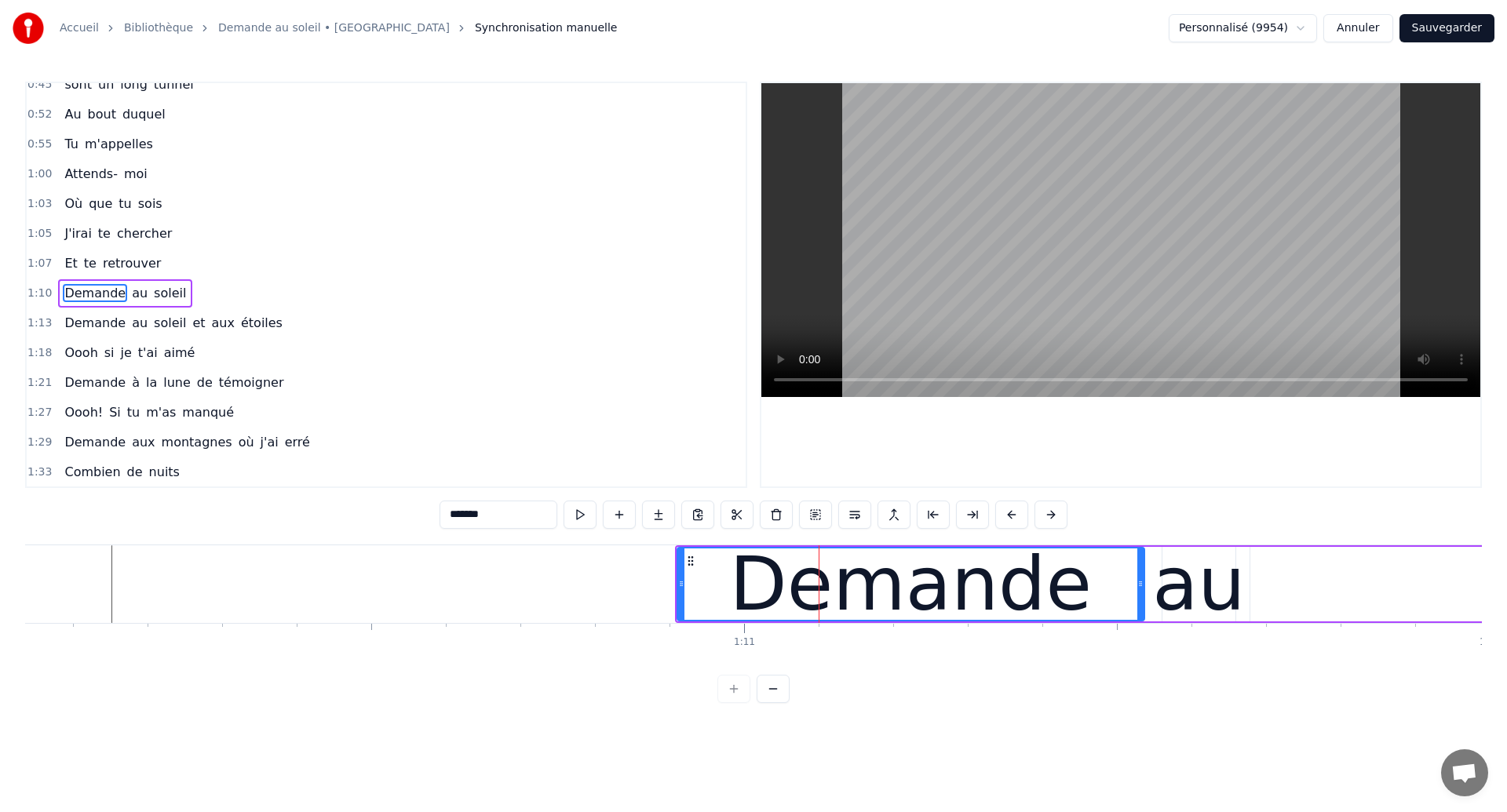
scroll to position [201, 0]
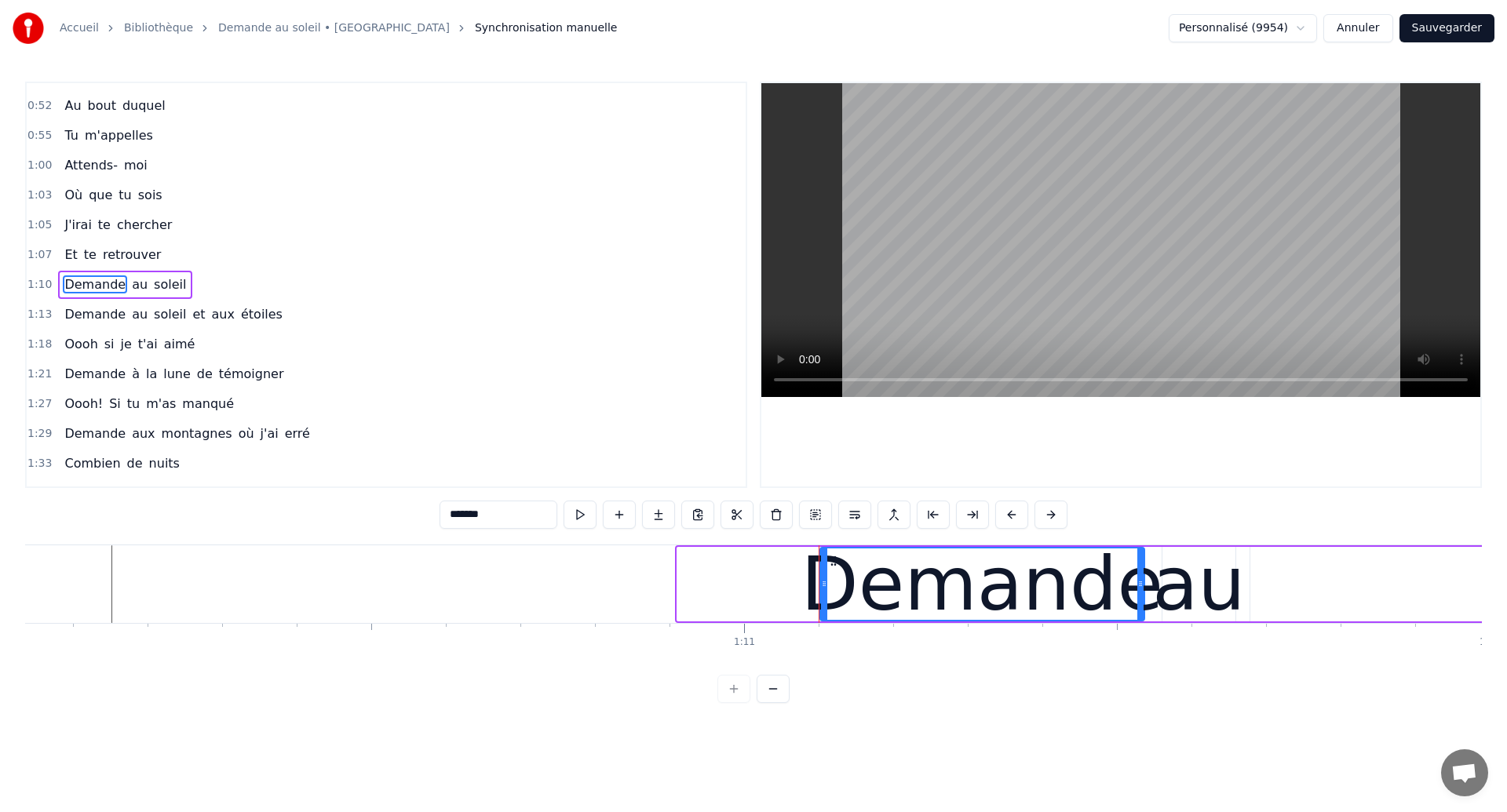
drag, startPoint x: 681, startPoint y: 583, endPoint x: 823, endPoint y: 622, distance: 147.3
click at [823, 622] on div "Demande au soleil" at bounding box center [1335, 585] width 1321 height 78
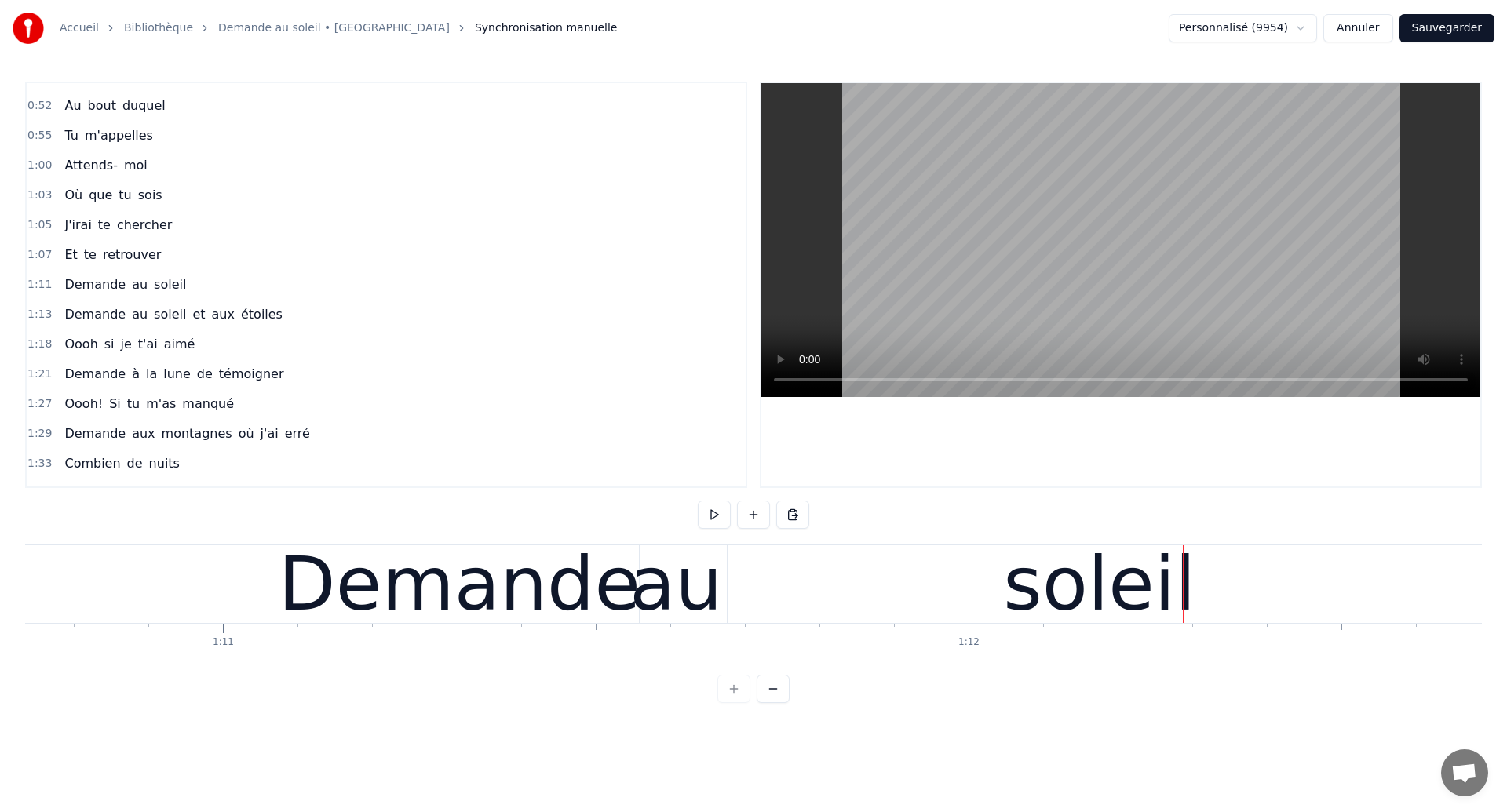
scroll to position [0, 52675]
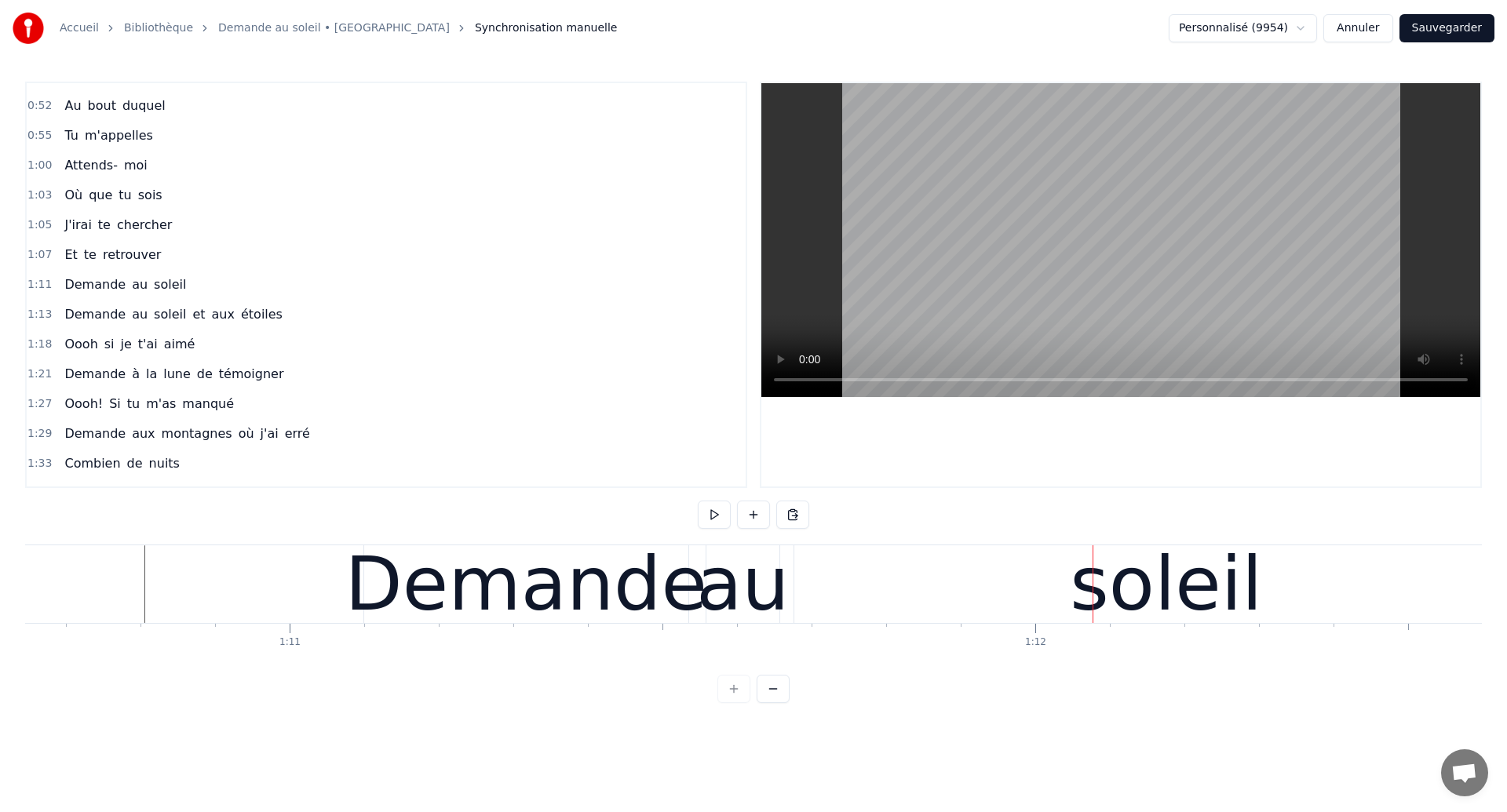
click at [682, 589] on div "Demande" at bounding box center [526, 585] width 324 height 78
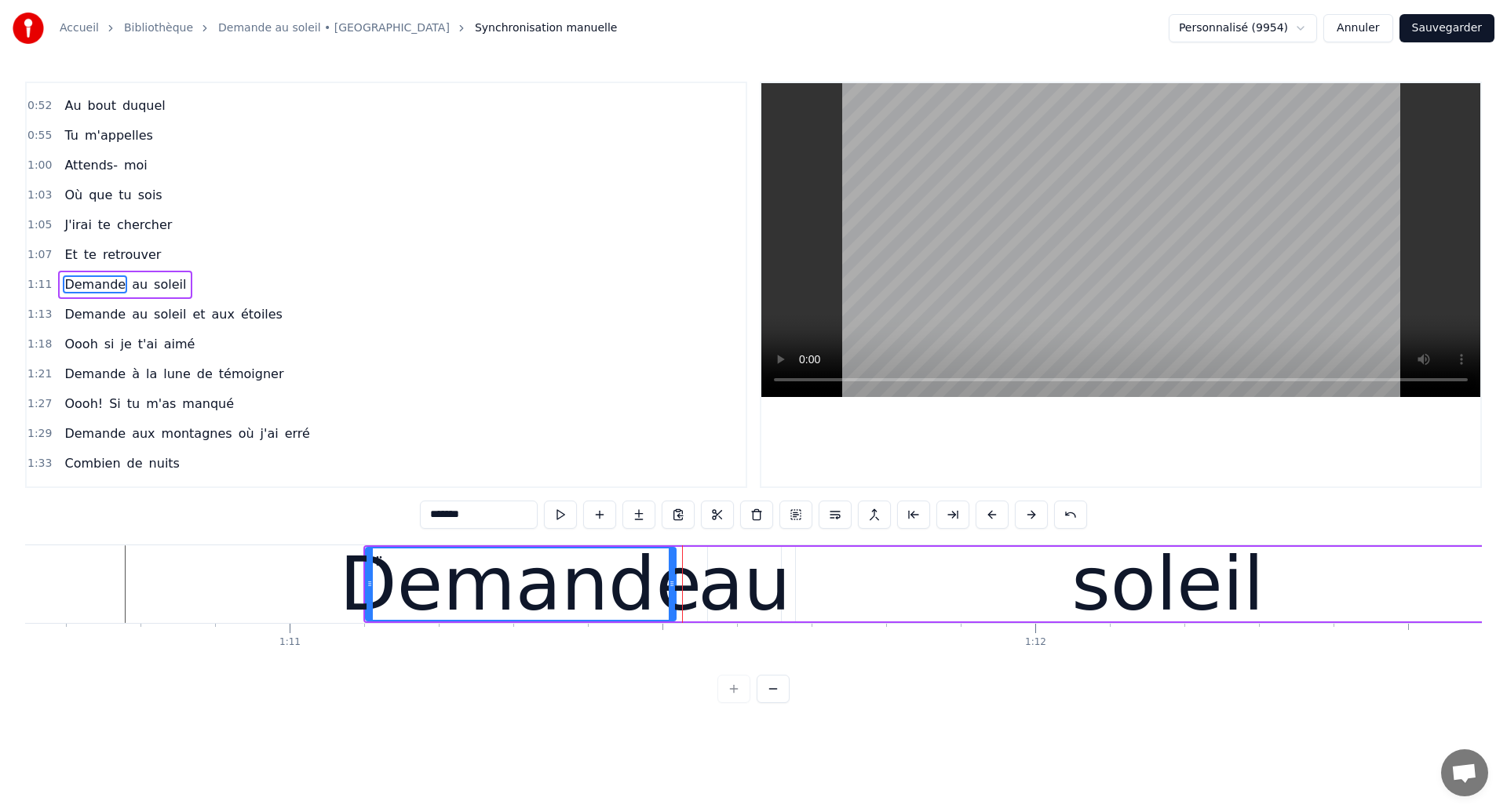
drag, startPoint x: 687, startPoint y: 598, endPoint x: 674, endPoint y: 599, distance: 13.0
click at [674, 599] on div at bounding box center [671, 584] width 6 height 71
click at [716, 599] on div "au" at bounding box center [743, 584] width 92 height 112
type input "**"
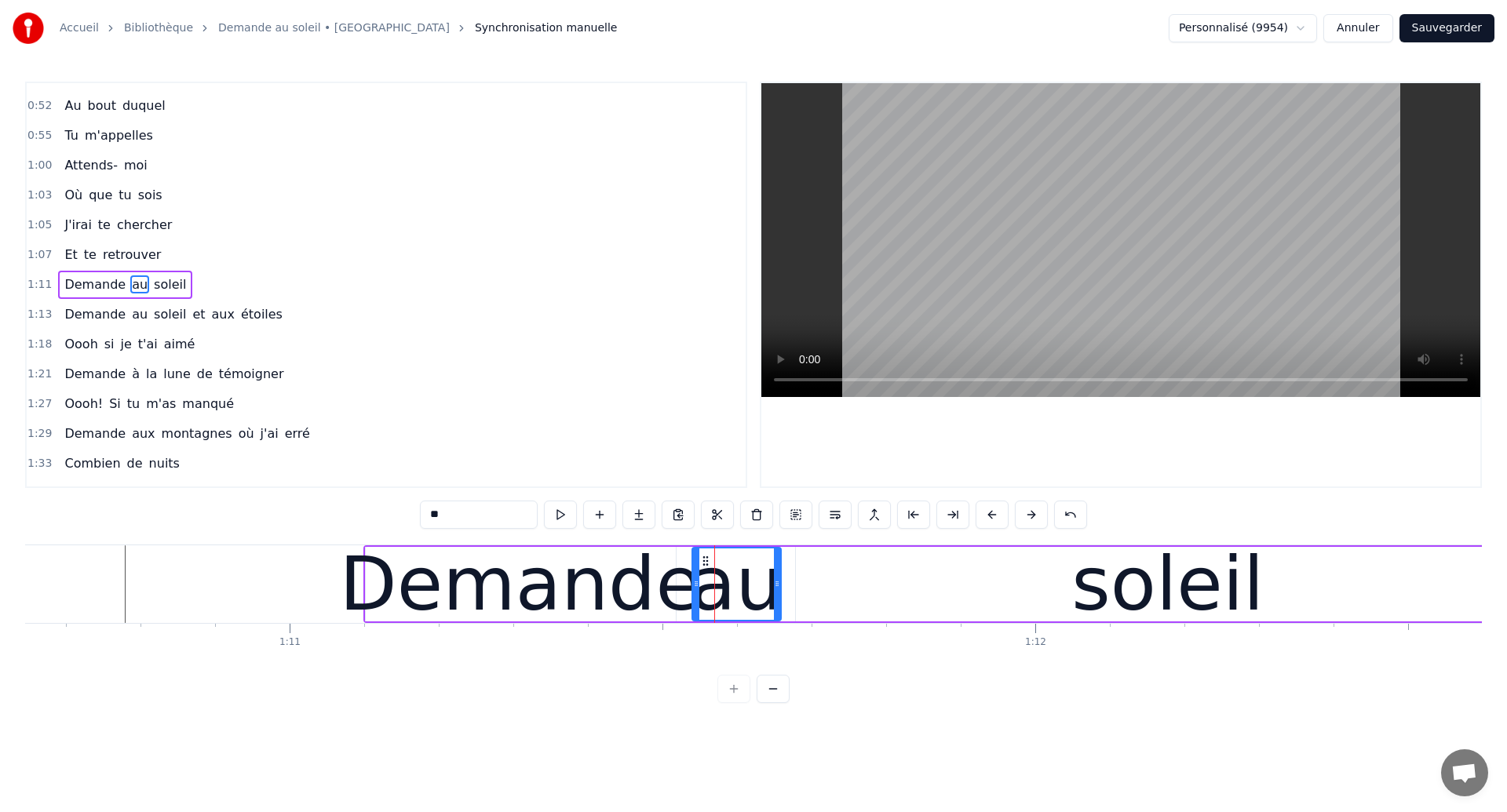
drag, startPoint x: 712, startPoint y: 597, endPoint x: 696, endPoint y: 596, distance: 16.0
click at [696, 596] on div at bounding box center [696, 584] width 6 height 71
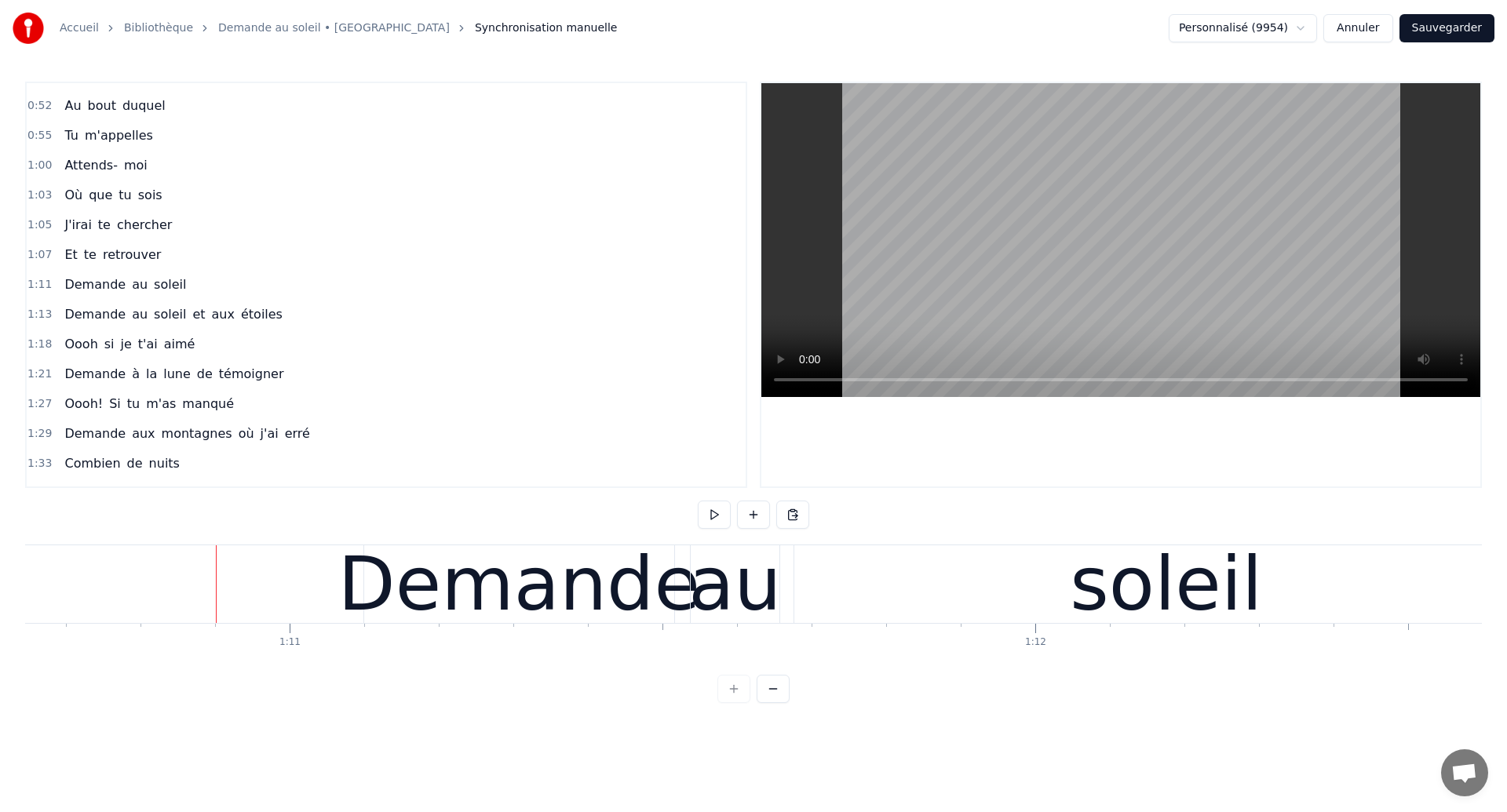
click at [772, 601] on div "au" at bounding box center [738, 584] width 92 height 112
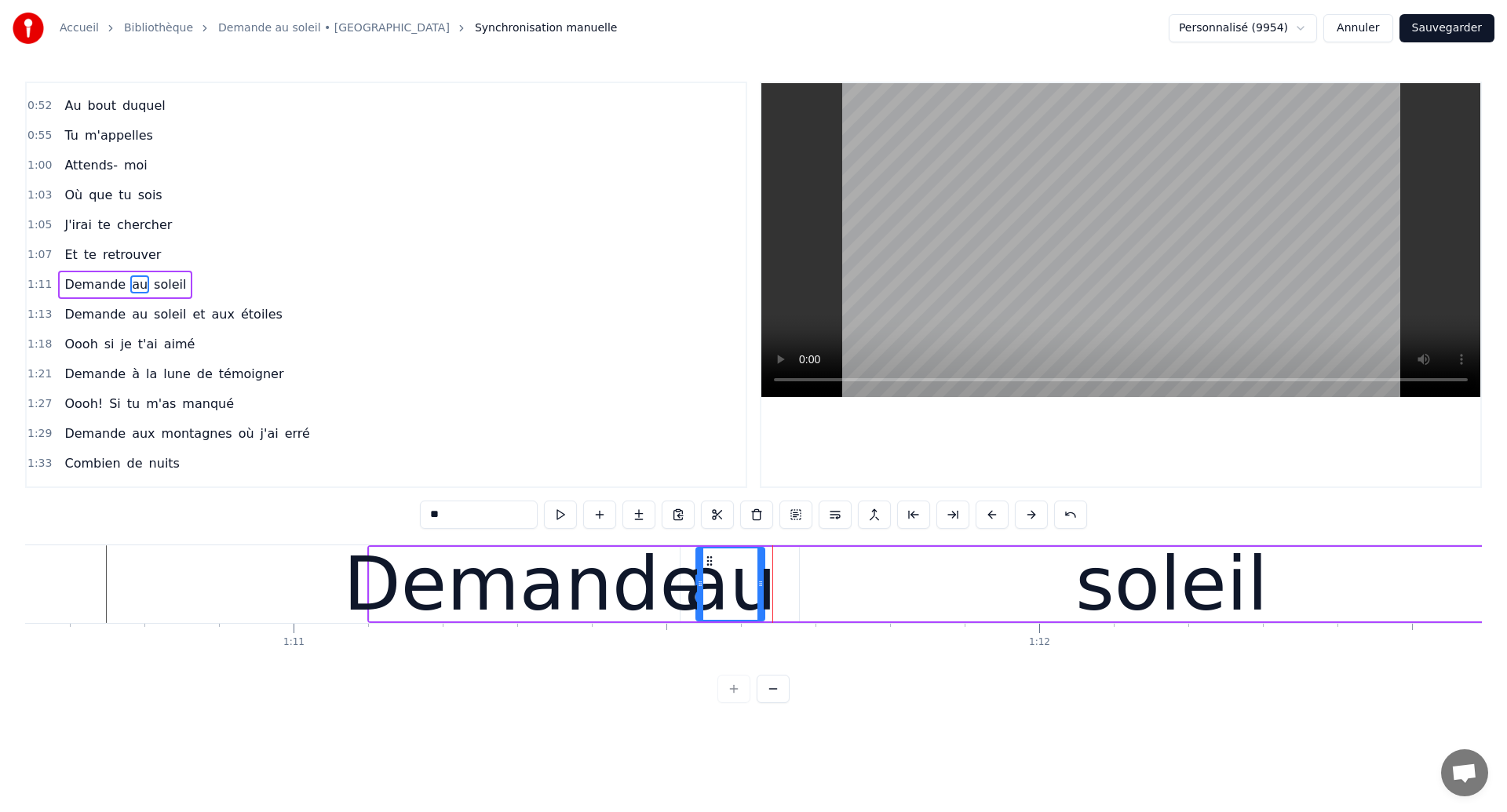
drag, startPoint x: 781, startPoint y: 604, endPoint x: 760, endPoint y: 608, distance: 21.4
click at [760, 608] on div at bounding box center [760, 584] width 6 height 71
click at [842, 603] on div "soleil" at bounding box center [1172, 584] width 744 height 75
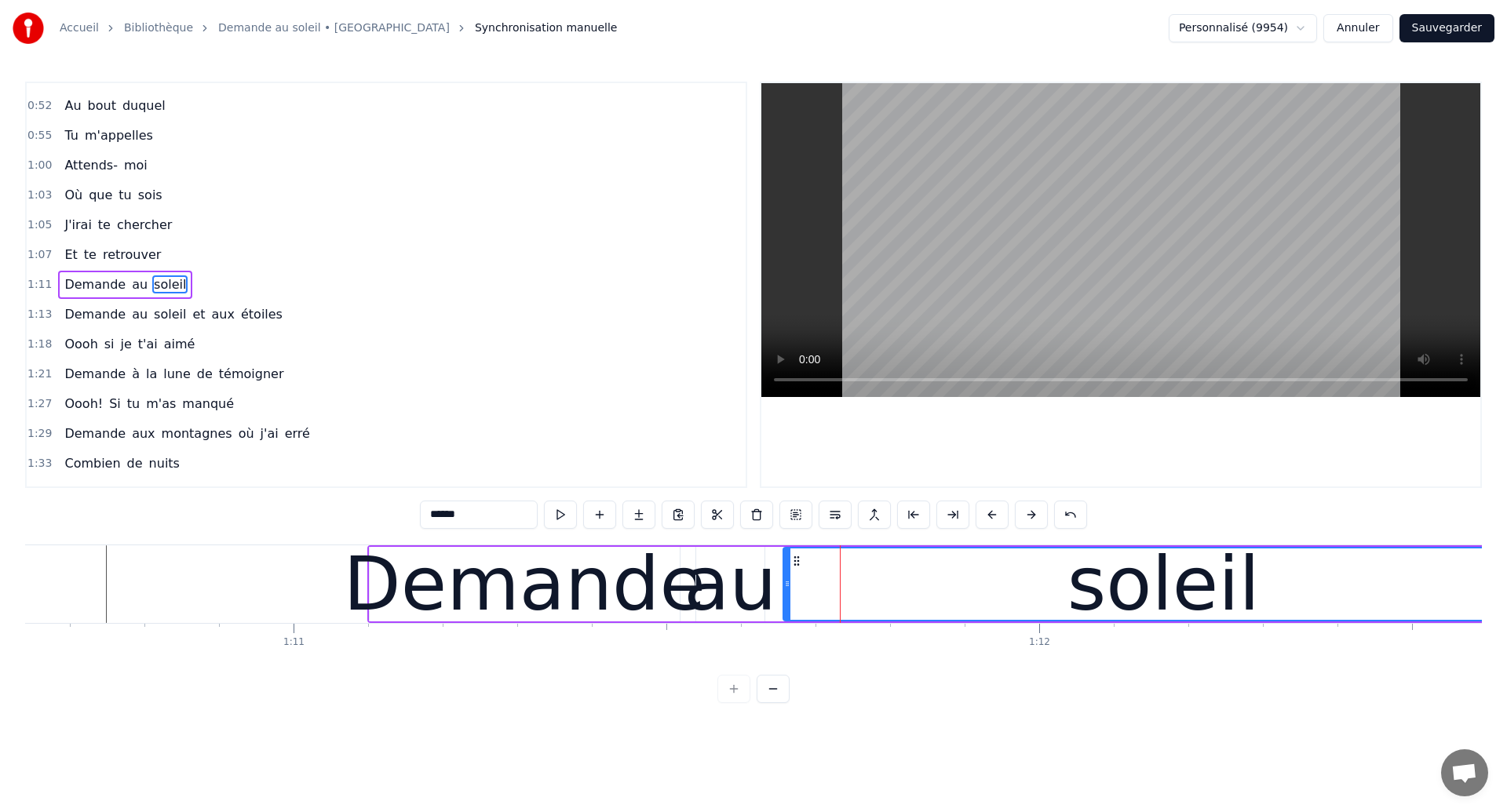
drag, startPoint x: 801, startPoint y: 589, endPoint x: 785, endPoint y: 589, distance: 16.0
click at [785, 589] on icon at bounding box center [787, 584] width 6 height 13
click at [743, 588] on div "au" at bounding box center [730, 584] width 92 height 112
type input "**"
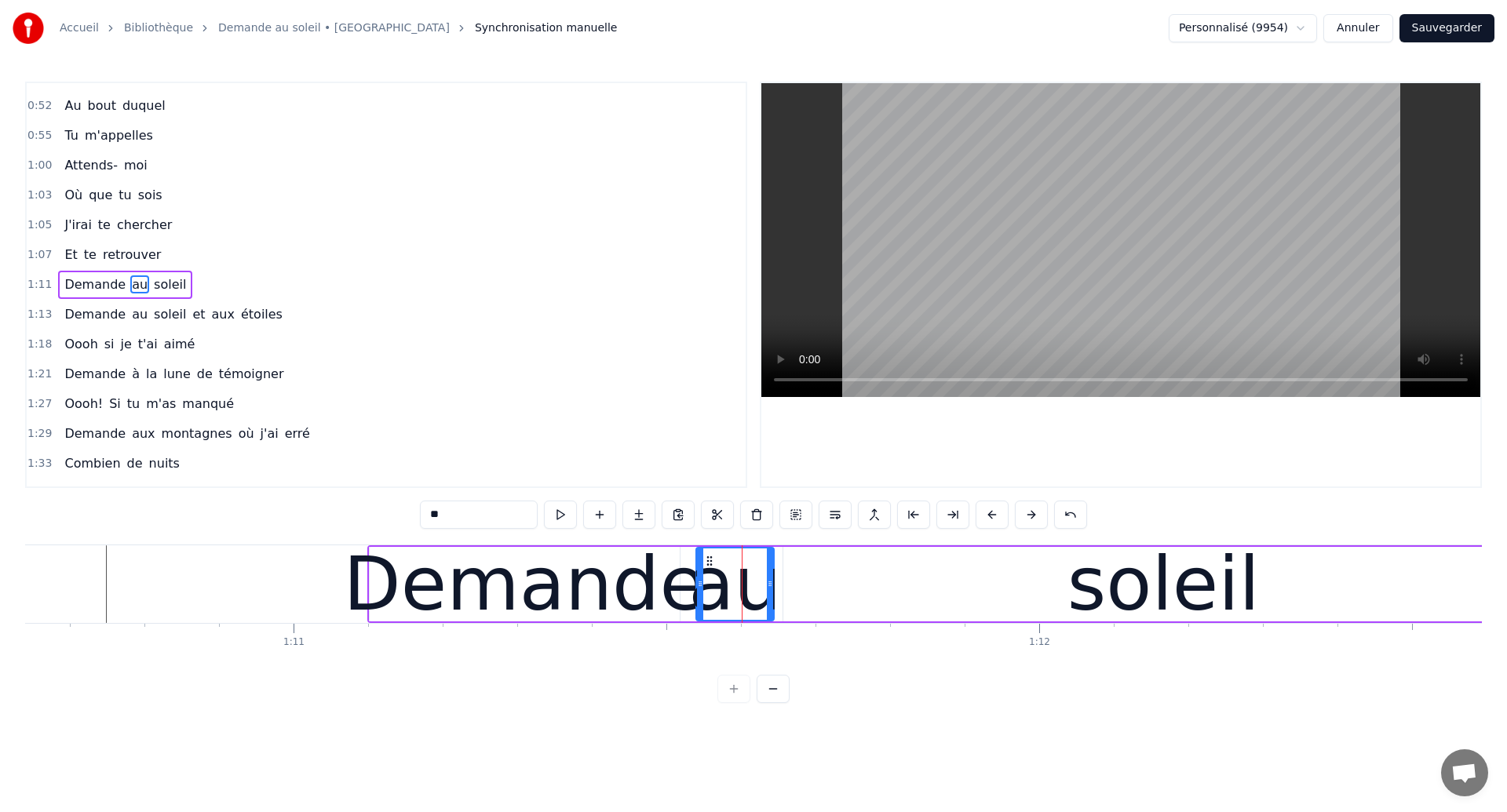
drag, startPoint x: 759, startPoint y: 588, endPoint x: 769, endPoint y: 594, distance: 11.7
click at [769, 594] on div at bounding box center [770, 584] width 6 height 71
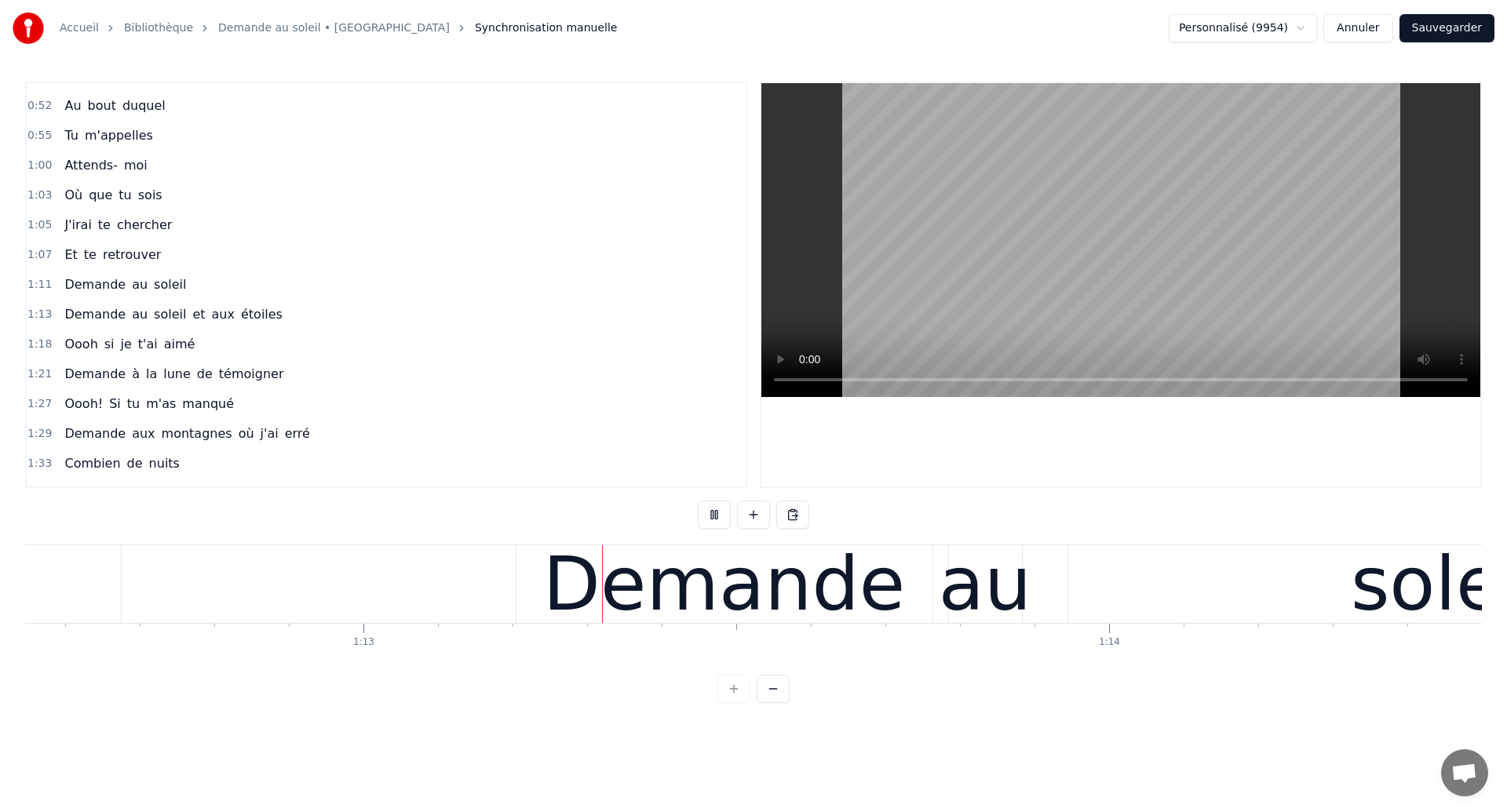
scroll to position [0, 54099]
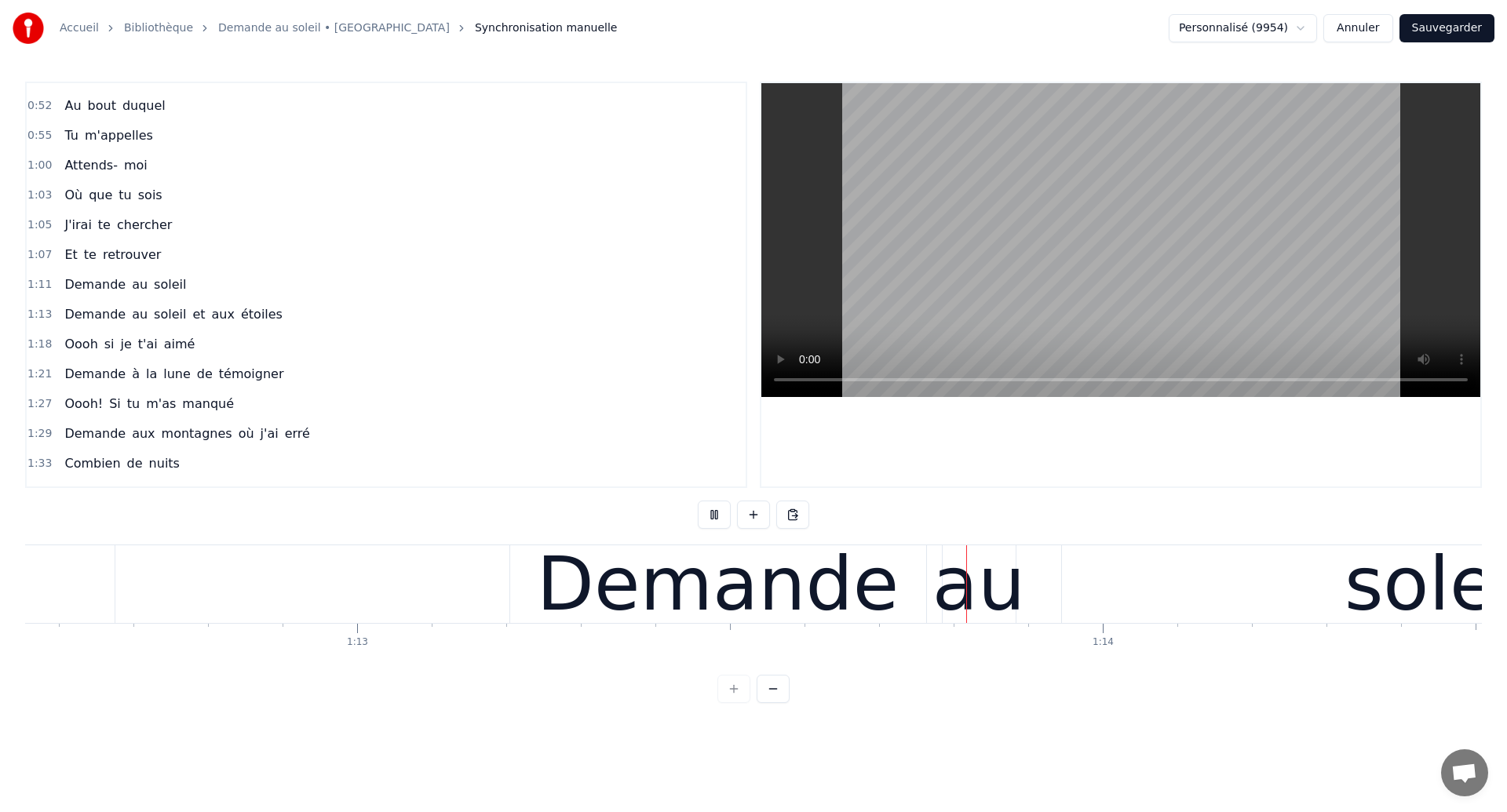
click at [623, 572] on div "Demande" at bounding box center [717, 584] width 362 height 112
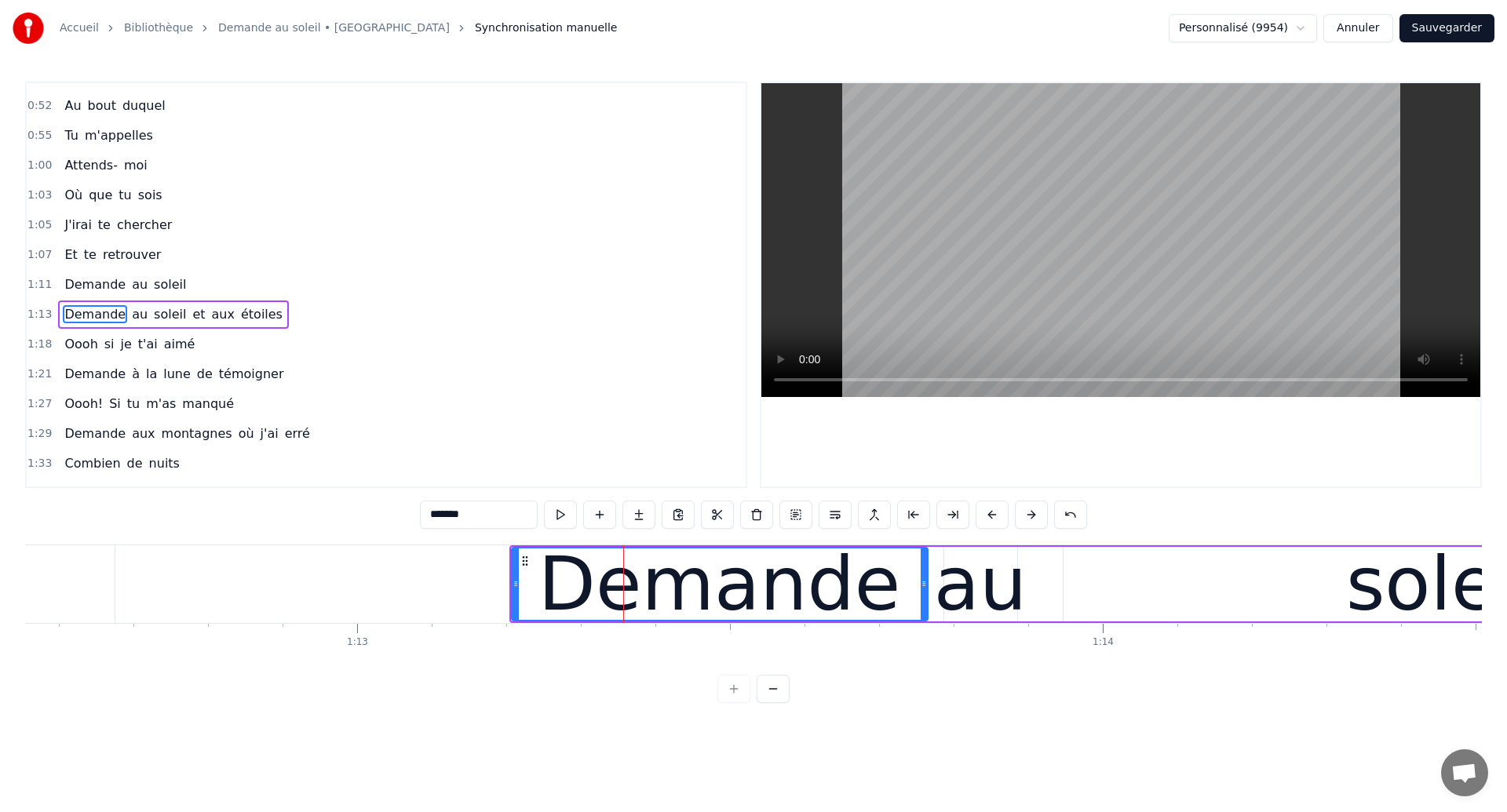
scroll to position [231, 0]
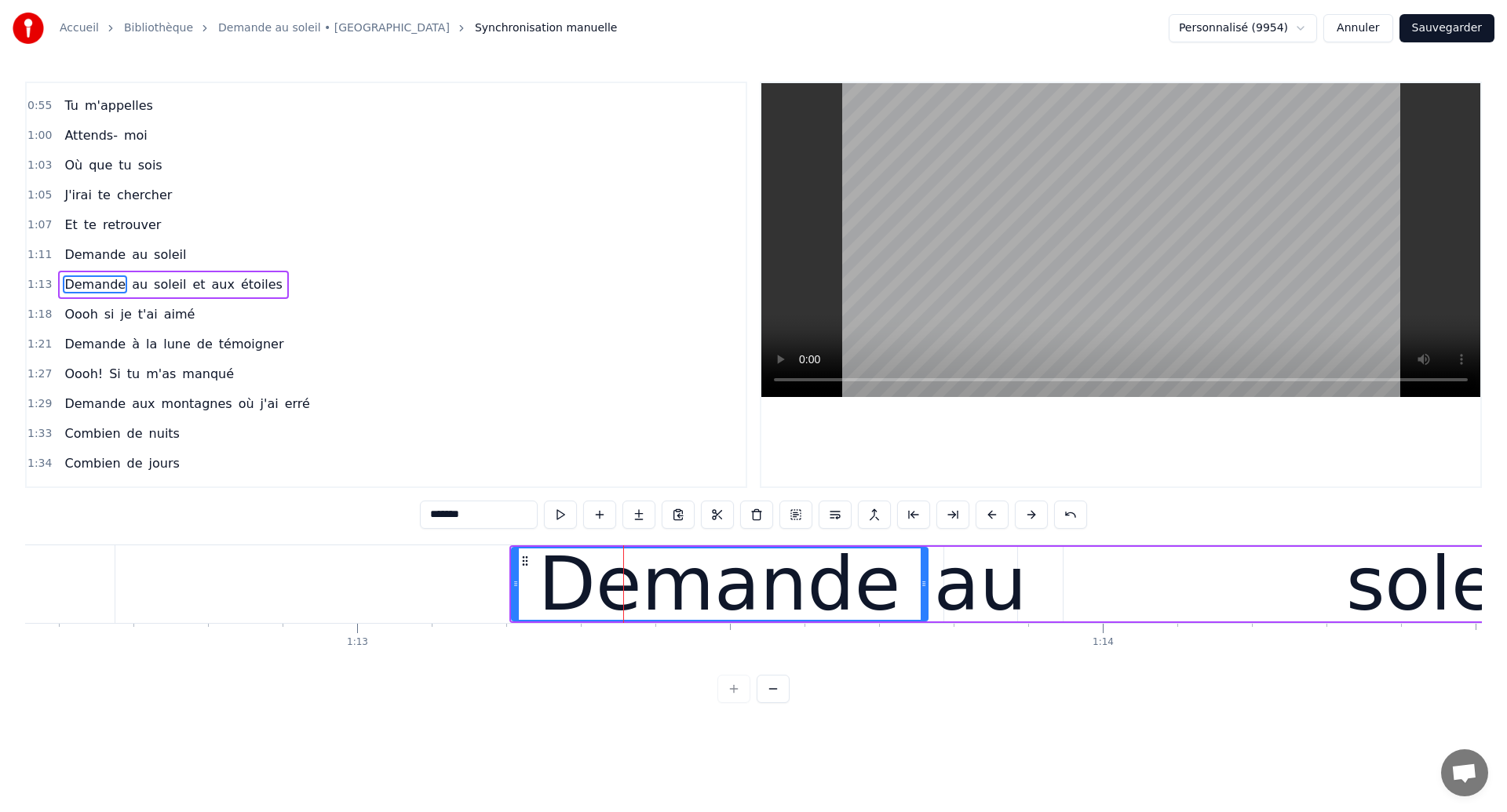
click at [1449, 40] on button "Sauvegarder" at bounding box center [1447, 28] width 95 height 28
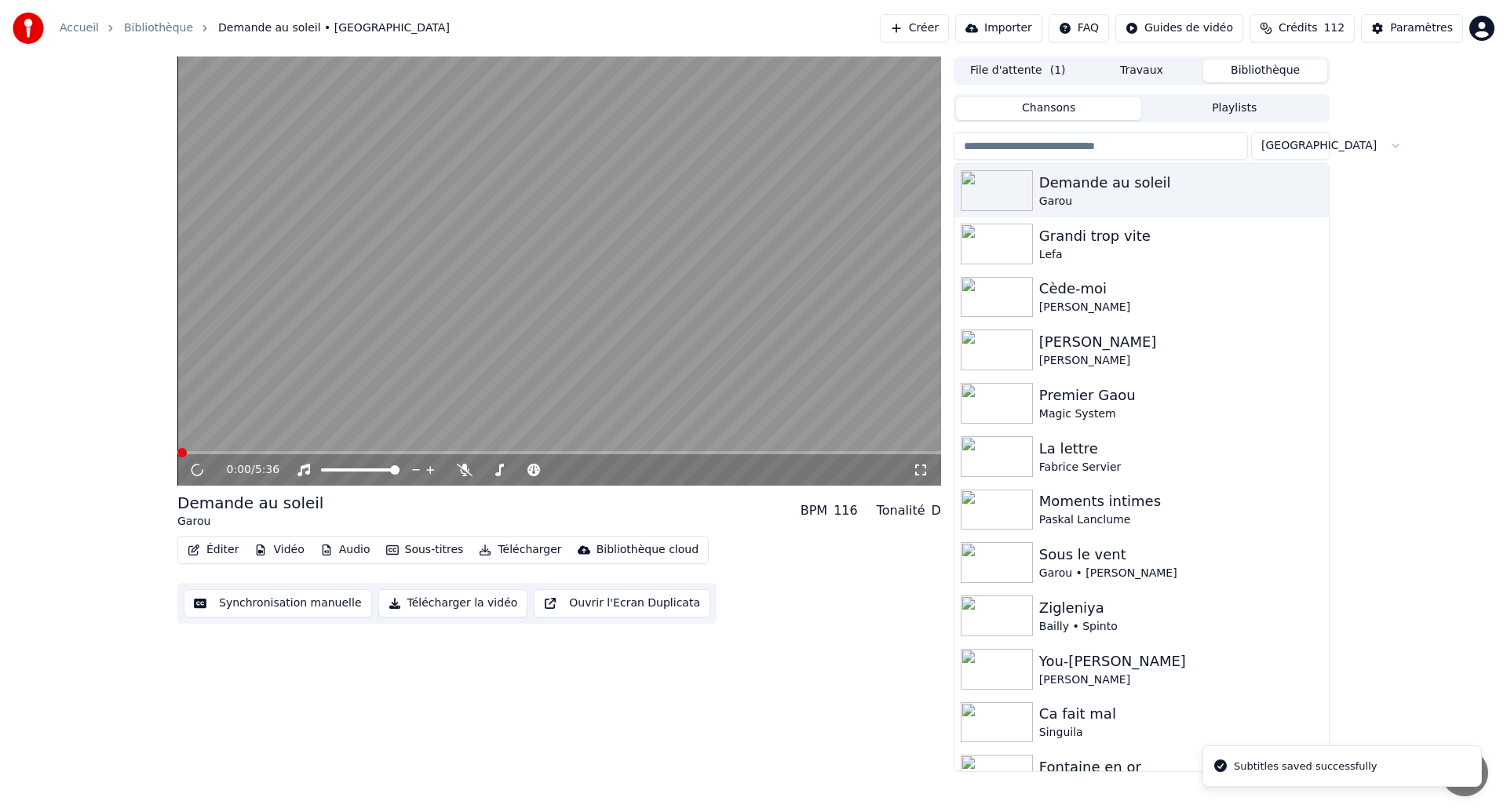
click at [912, 458] on div "0:00 / 5:36" at bounding box center [559, 470] width 764 height 31
click at [926, 470] on icon at bounding box center [920, 470] width 16 height 13
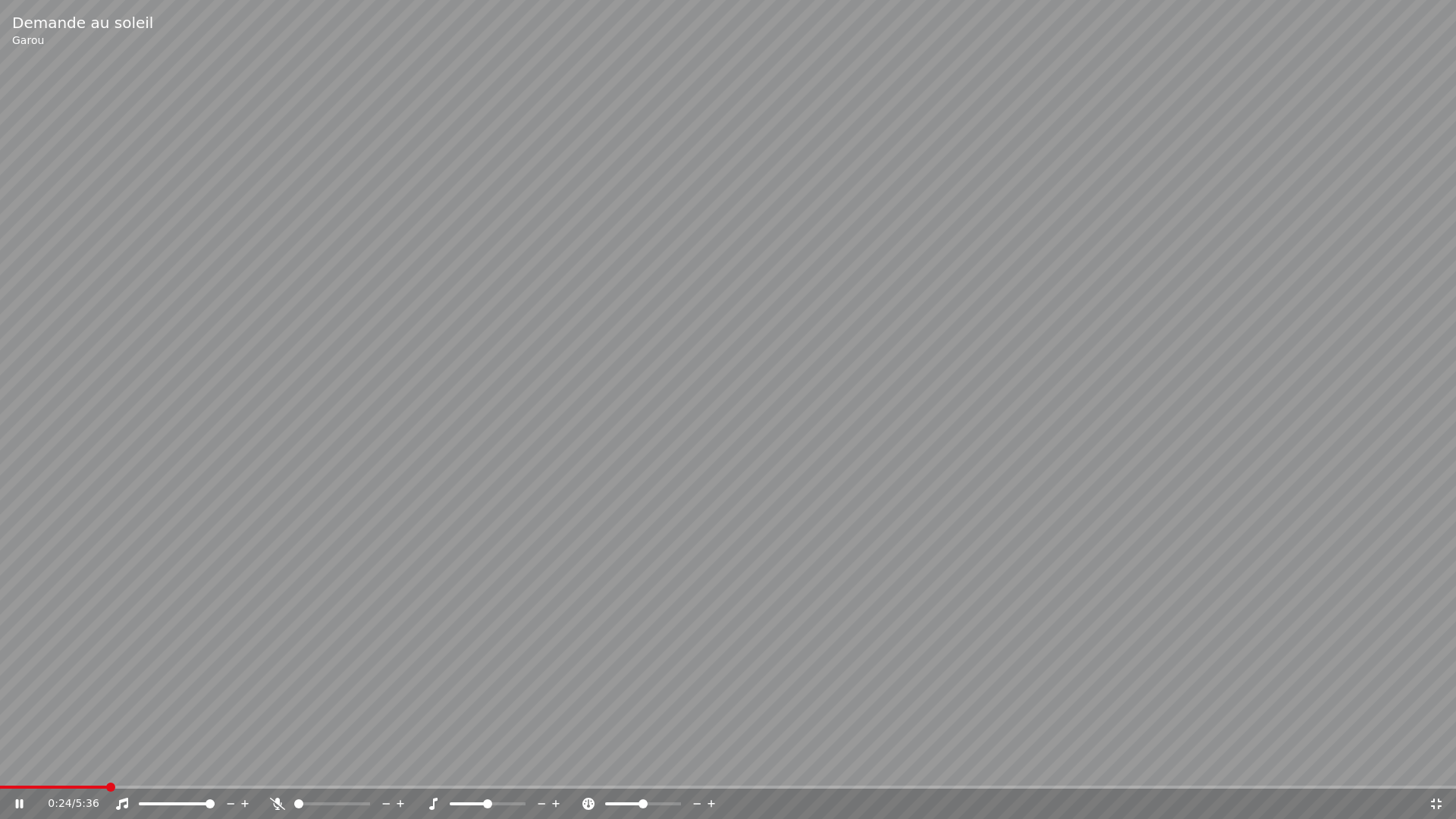
click at [57, 785] on span at bounding box center [53, 787] width 107 height 3
click at [34, 785] on span at bounding box center [17, 787] width 35 height 3
click at [11, 785] on div "0:08 / 5:36" at bounding box center [728, 803] width 1456 height 30
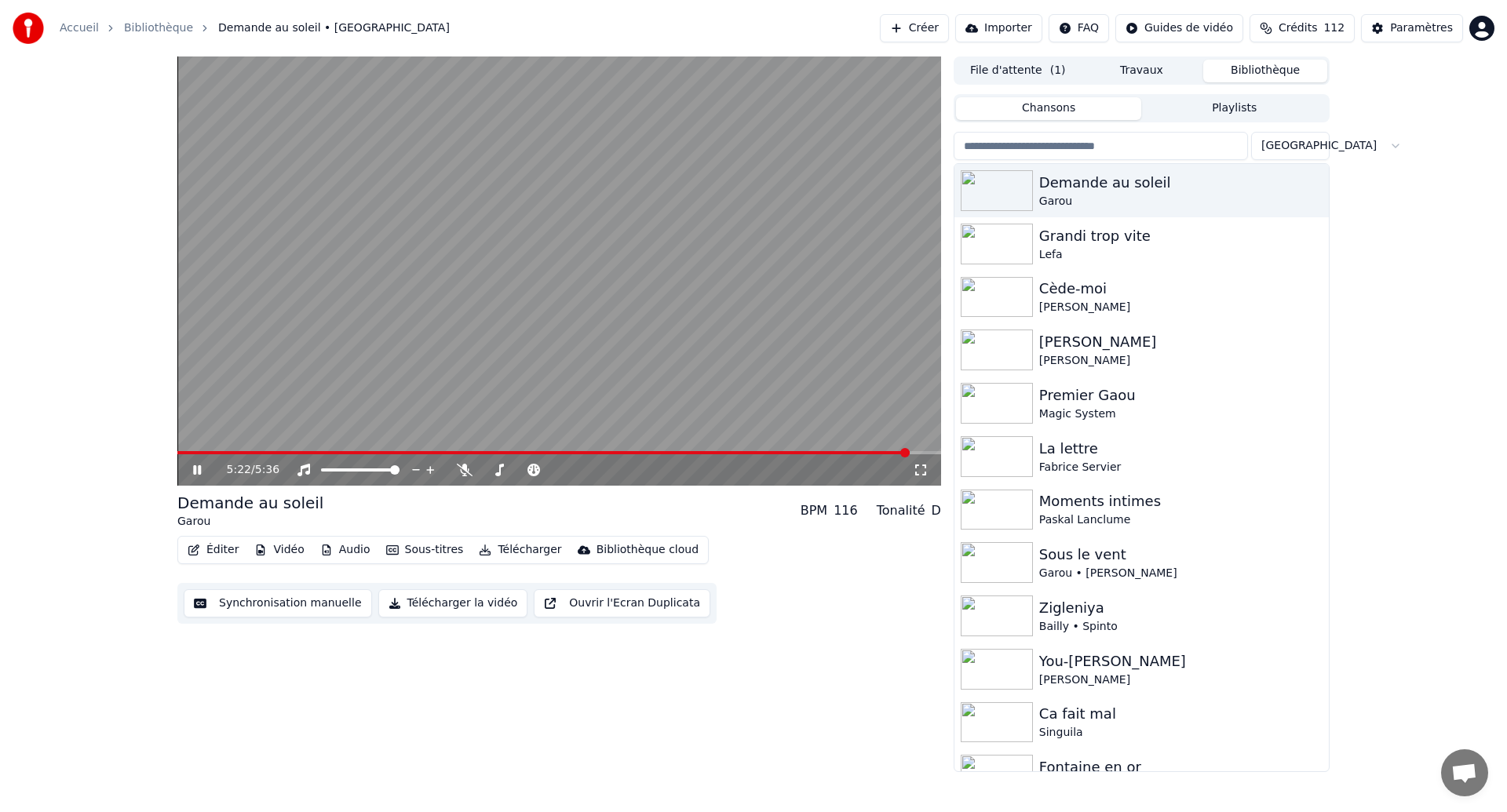
click at [270, 609] on button "Synchronisation manuelle" at bounding box center [278, 603] width 188 height 28
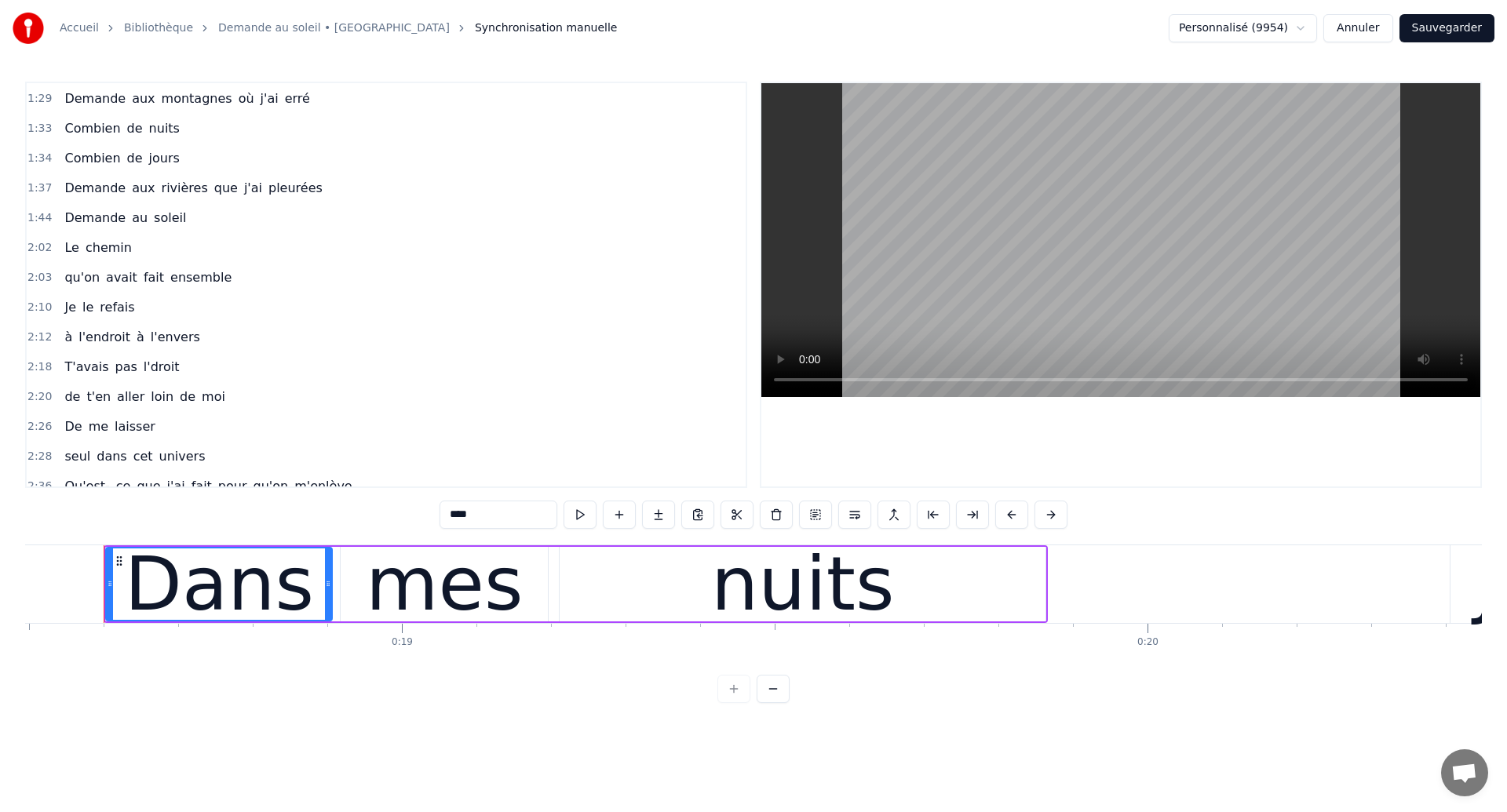
scroll to position [523, 0]
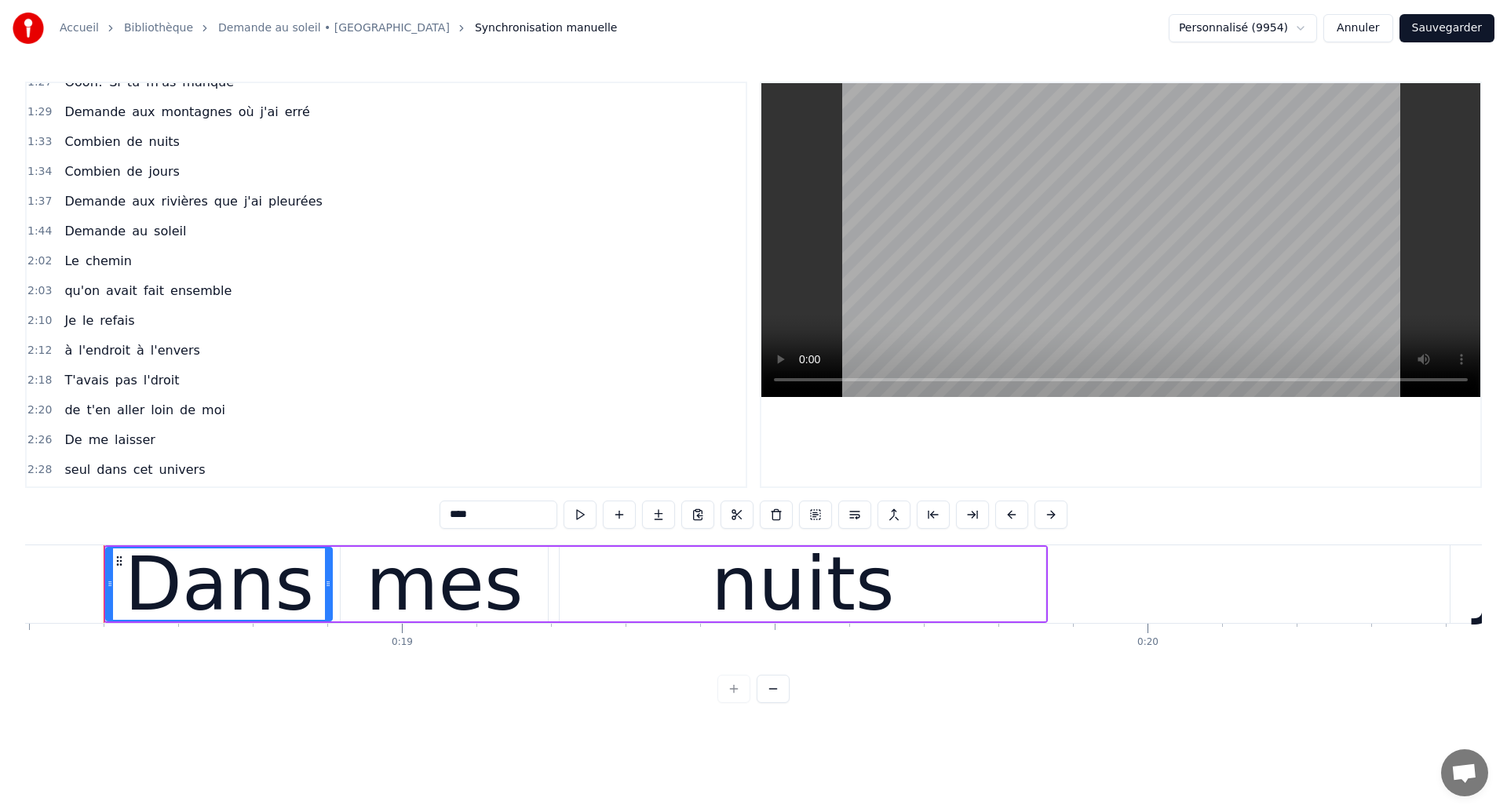
click at [73, 379] on span "T'avais" at bounding box center [86, 380] width 47 height 18
type input "*******"
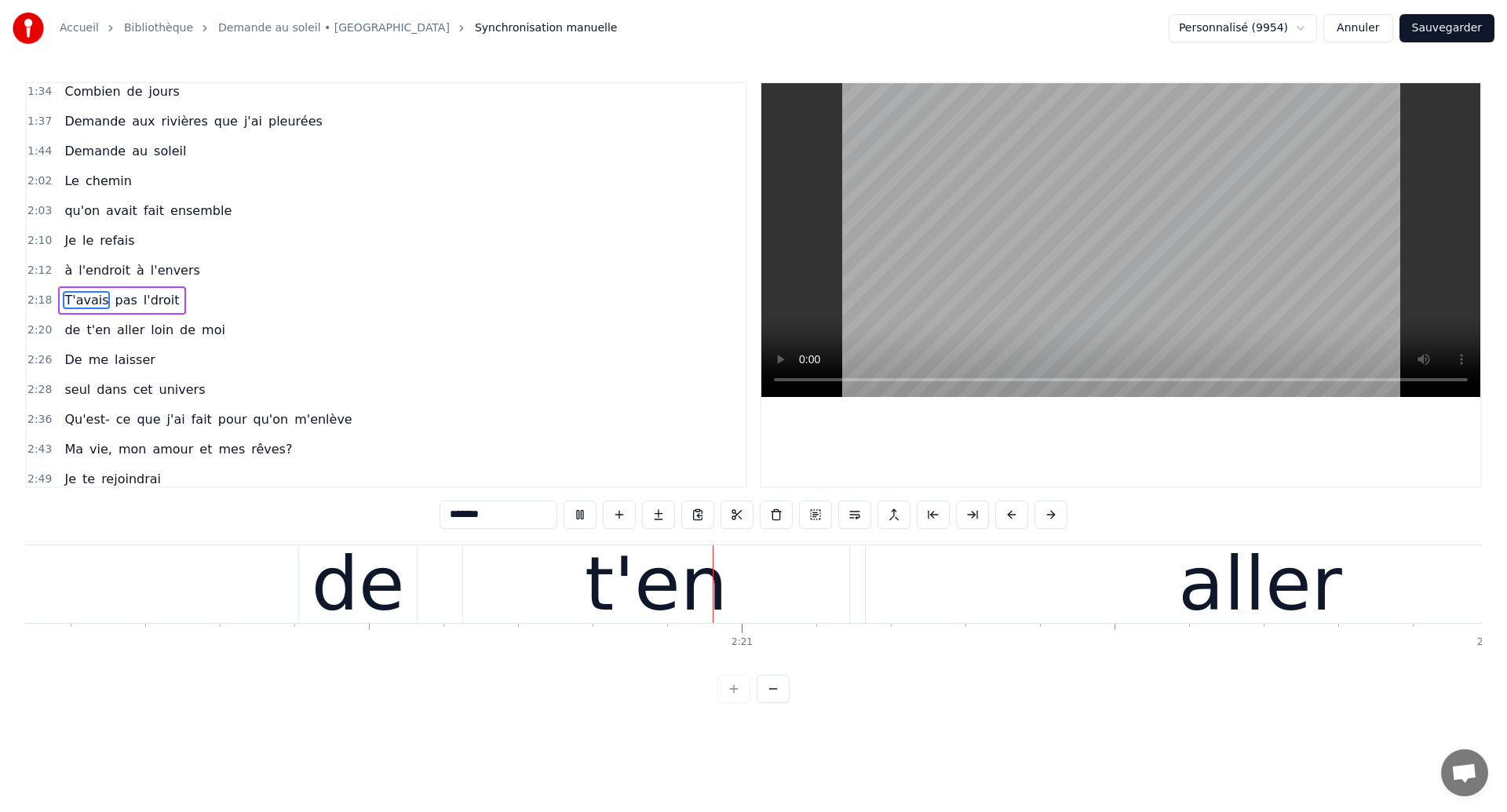
scroll to position [0, 104420]
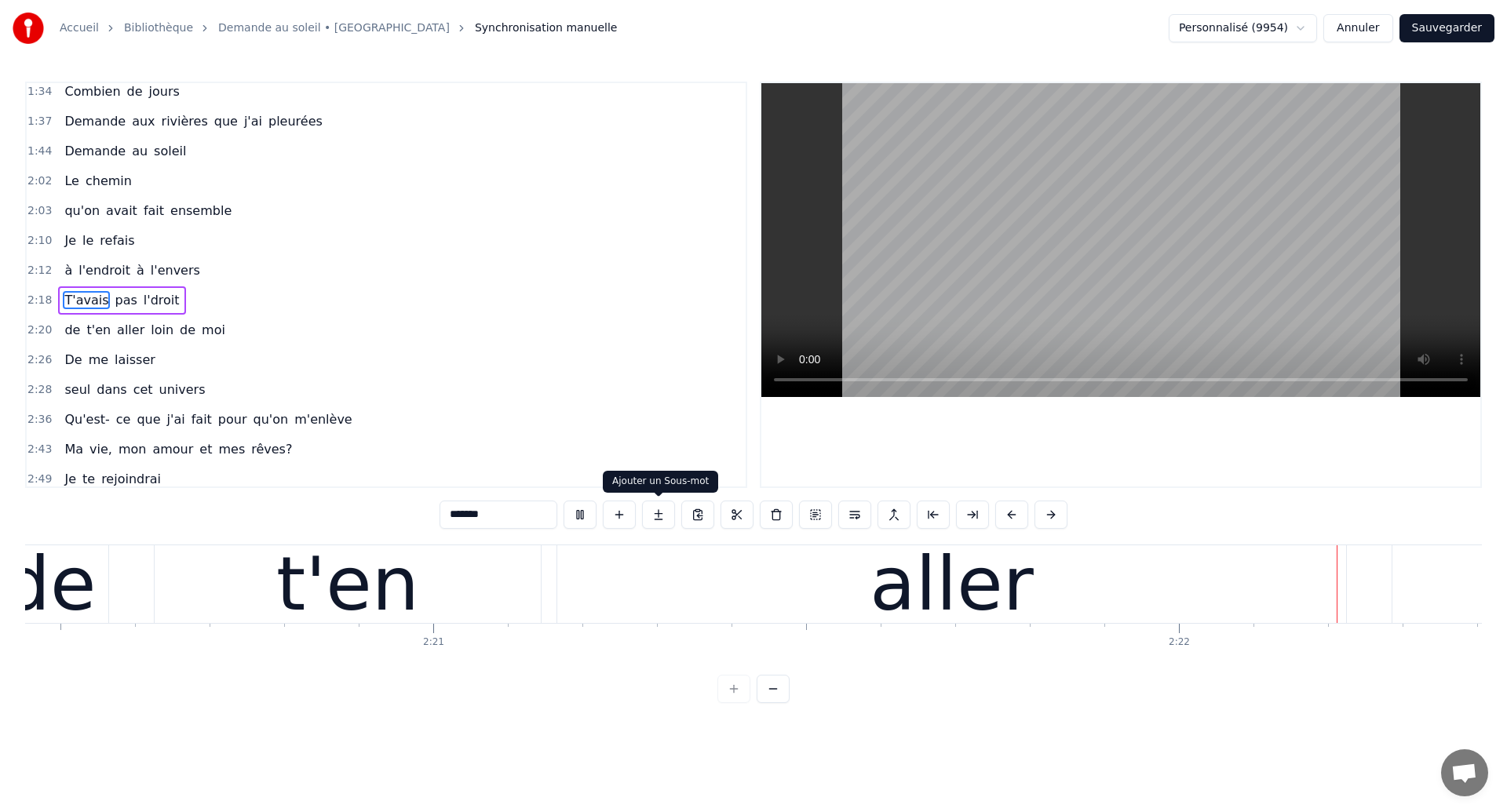
click at [598, 553] on div "de t'en aller loin de moi" at bounding box center [1495, 585] width 3011 height 78
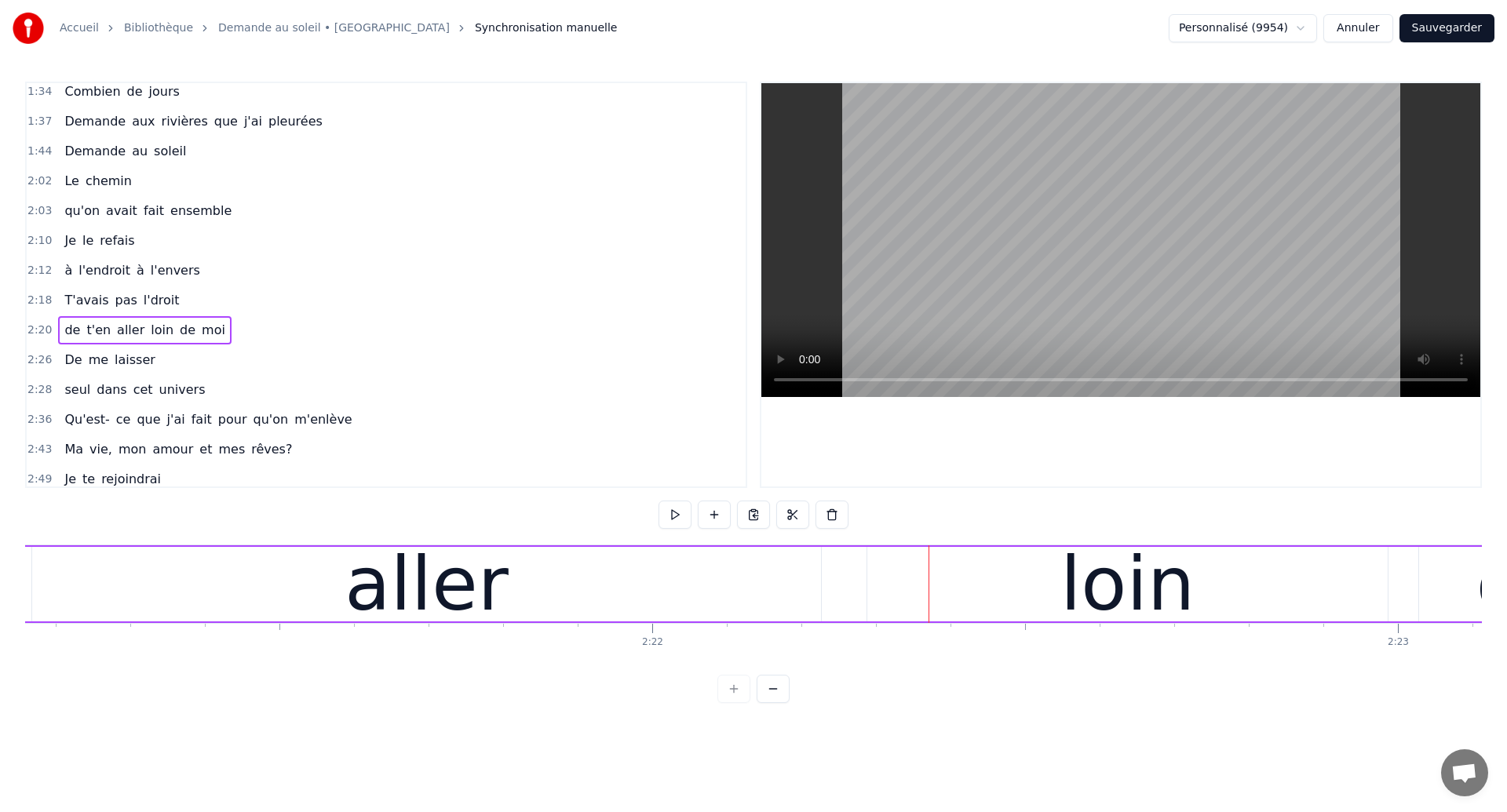
scroll to position [0, 105194]
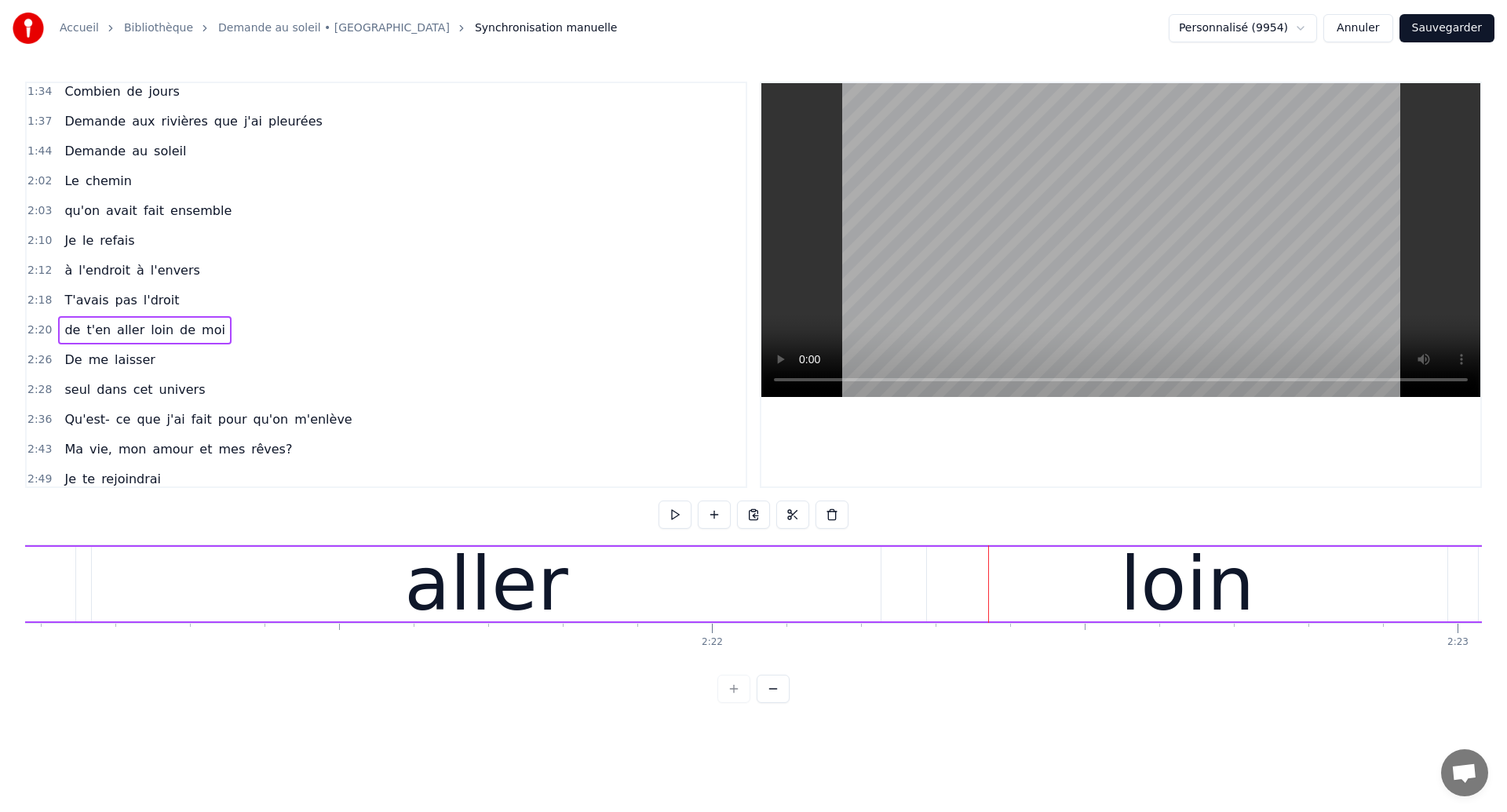
click at [79, 209] on span "qu'on" at bounding box center [81, 210] width 38 height 18
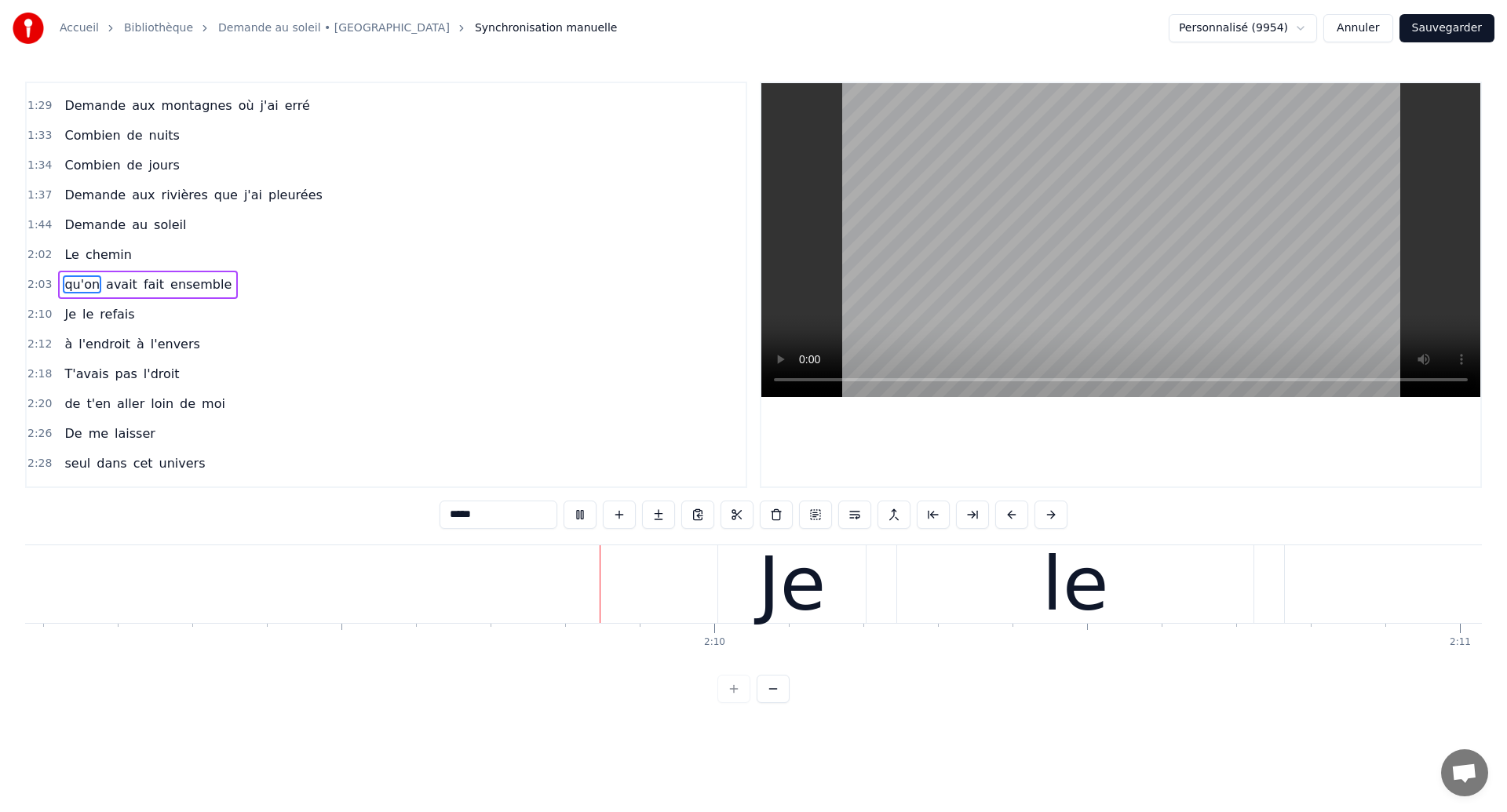
scroll to position [0, 96250]
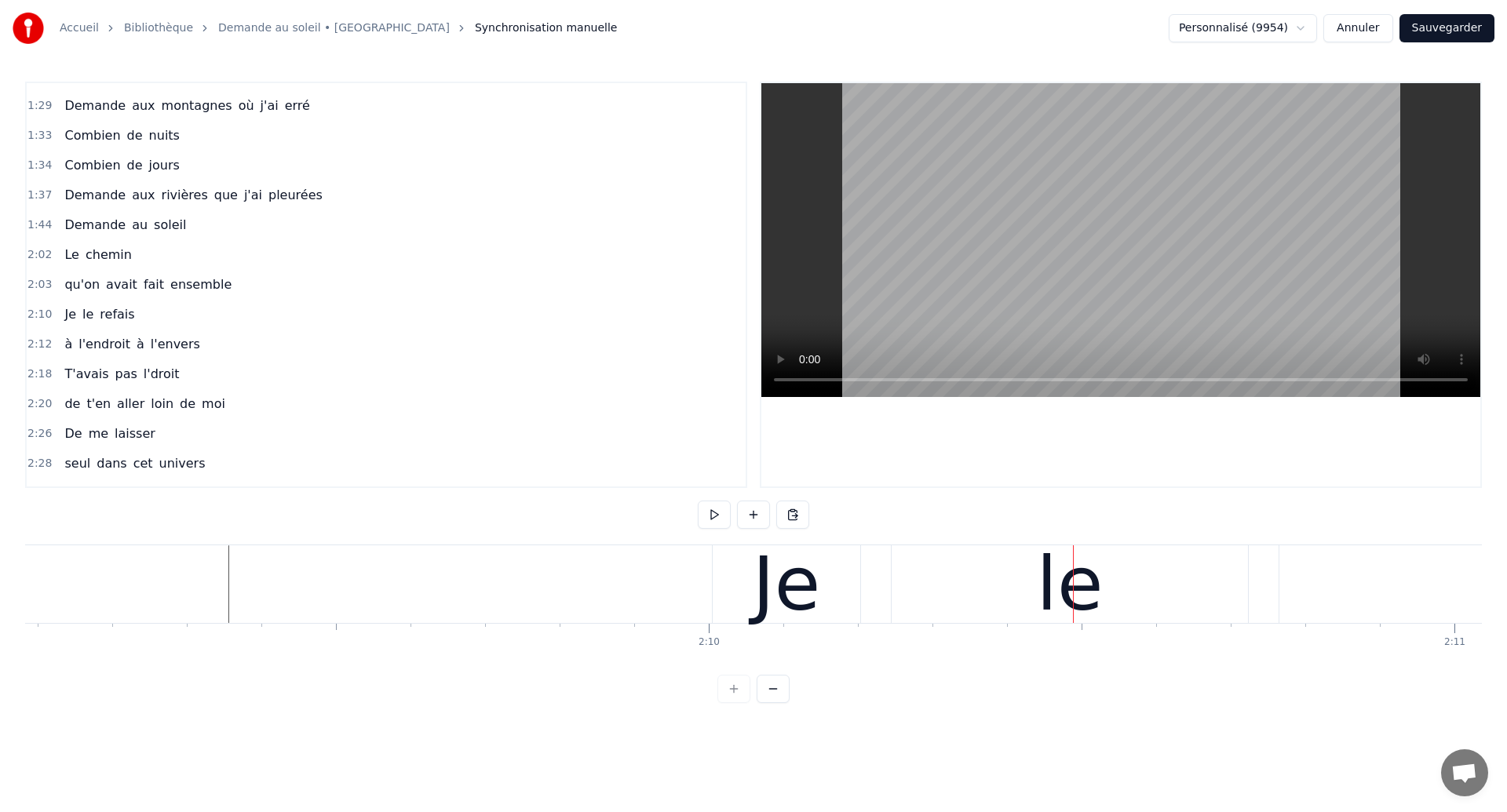
click at [870, 602] on div "Je le refais" at bounding box center [1340, 585] width 1256 height 78
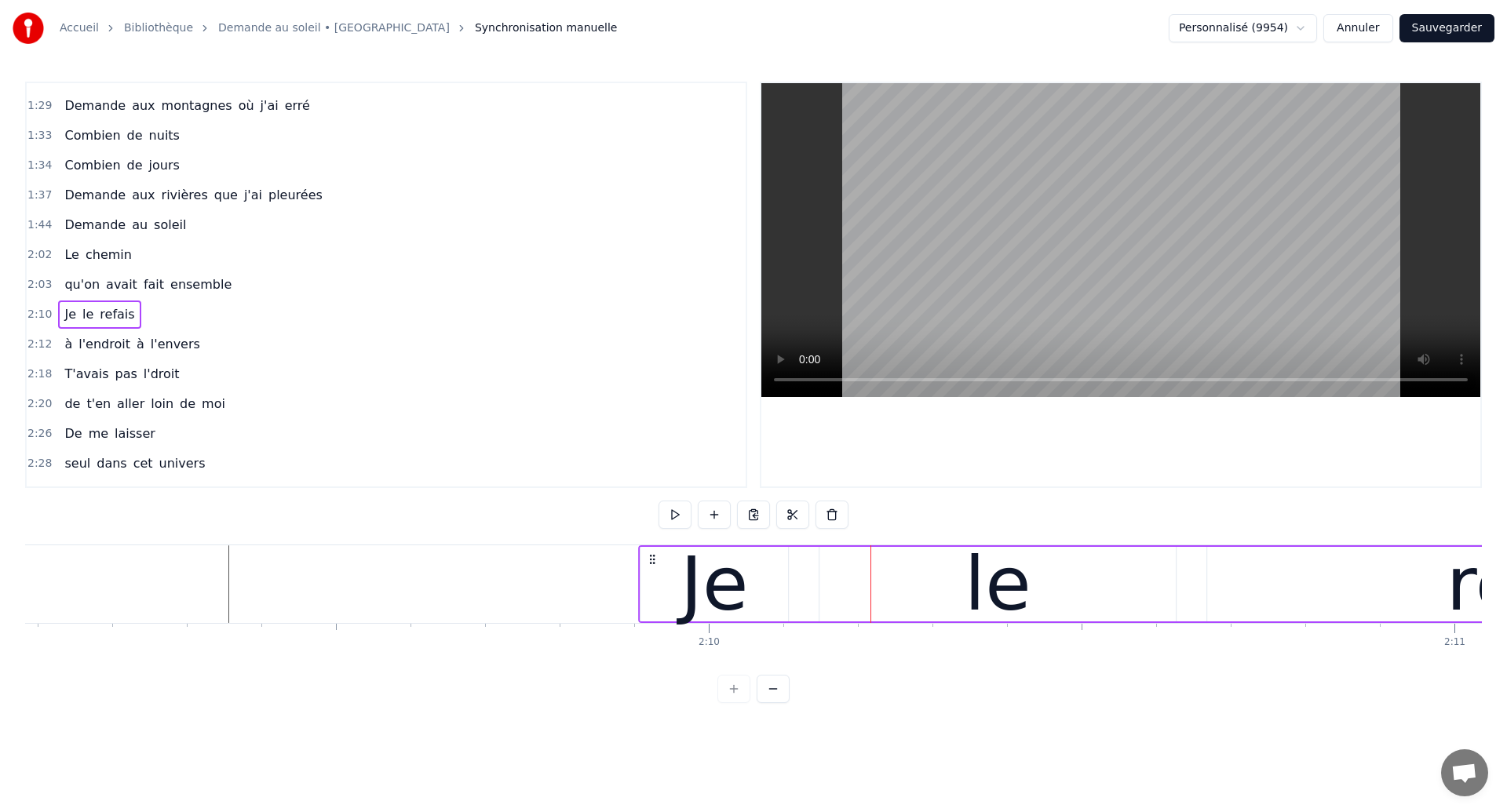
drag, startPoint x: 724, startPoint y: 559, endPoint x: 650, endPoint y: 600, distance: 84.6
click at [650, 600] on div "Je le refais" at bounding box center [1266, 585] width 1256 height 78
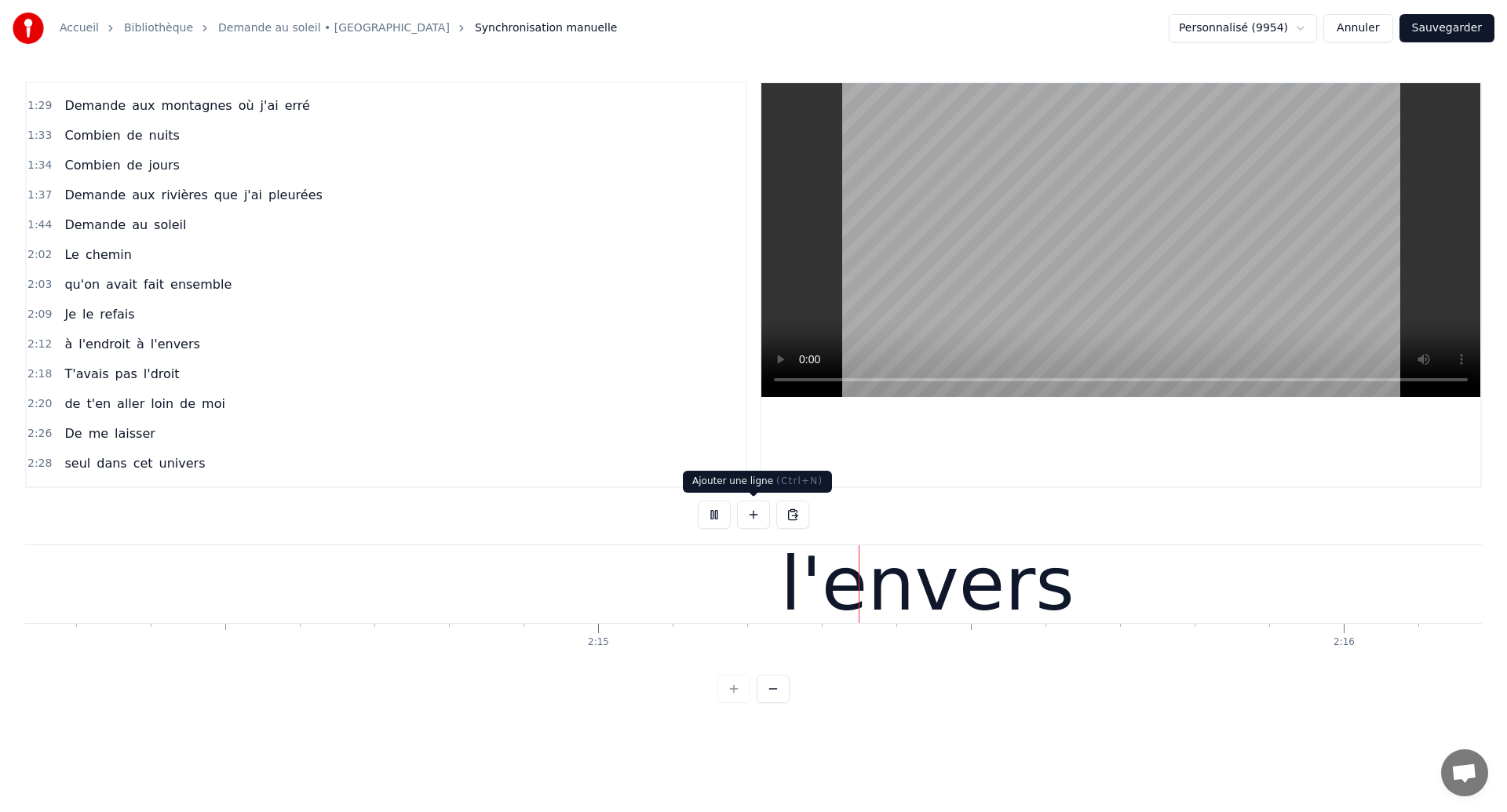
scroll to position [0, 100410]
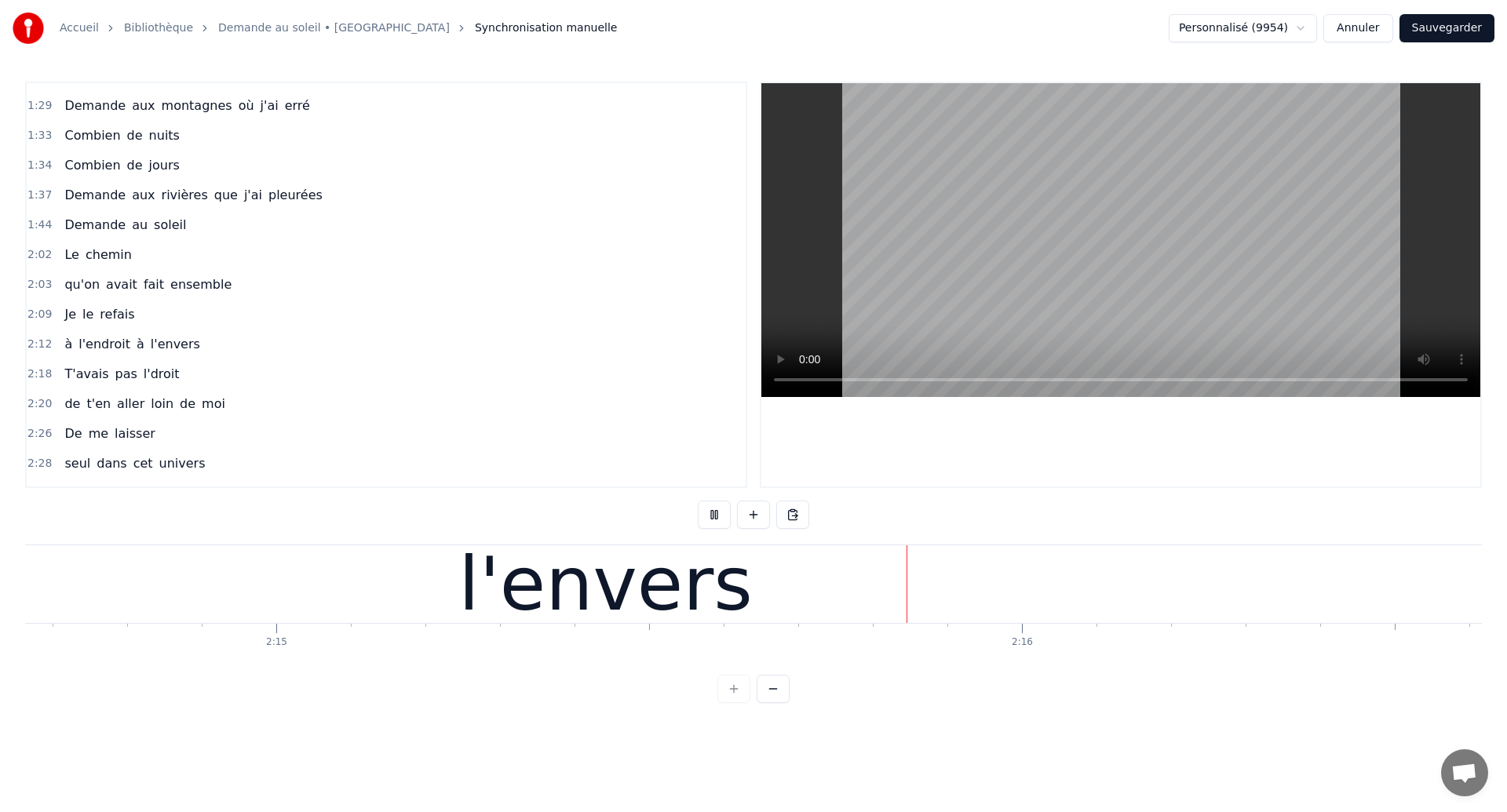
click at [695, 579] on div "l'envers" at bounding box center [605, 584] width 293 height 112
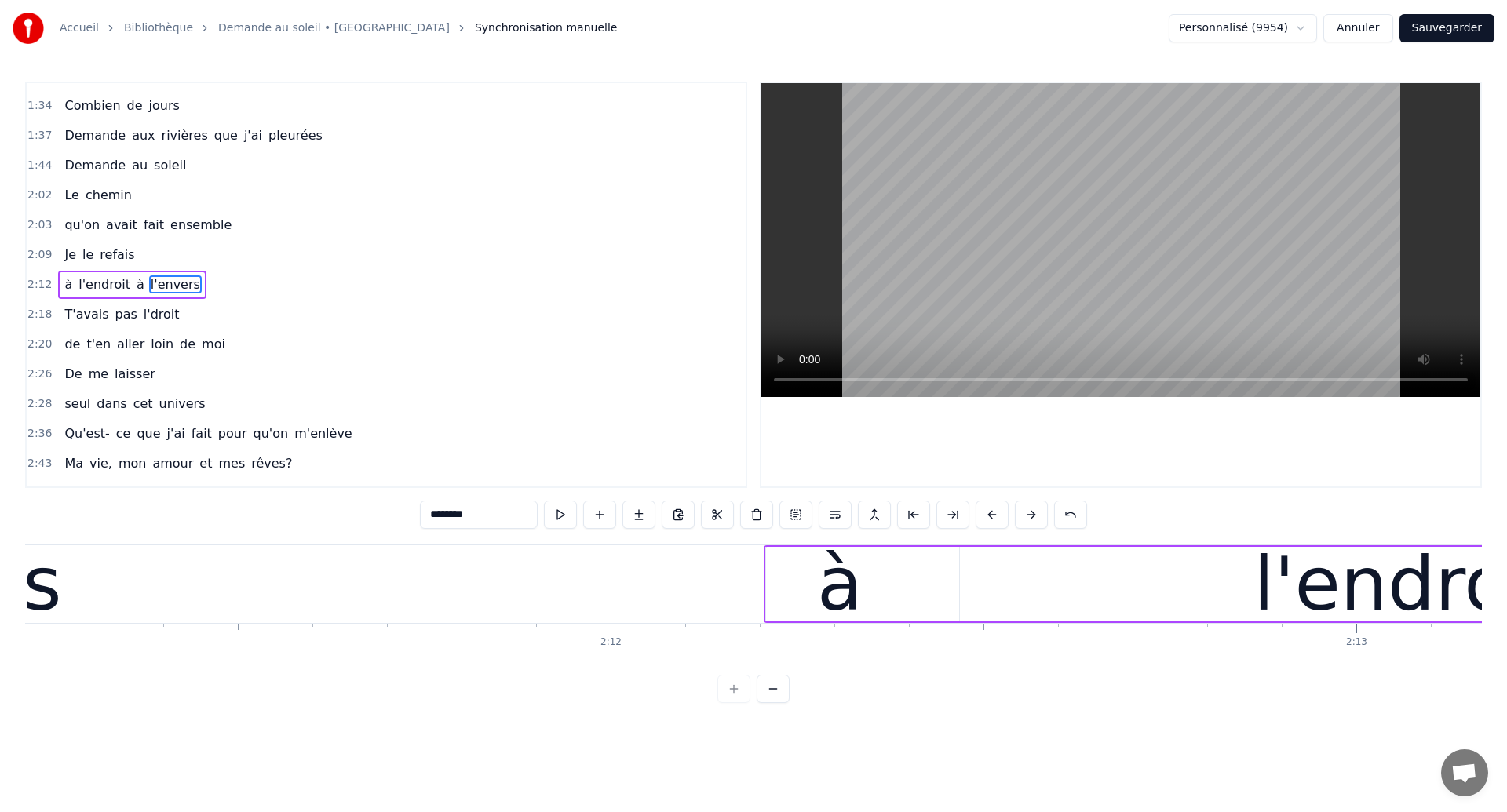
scroll to position [0, 97781]
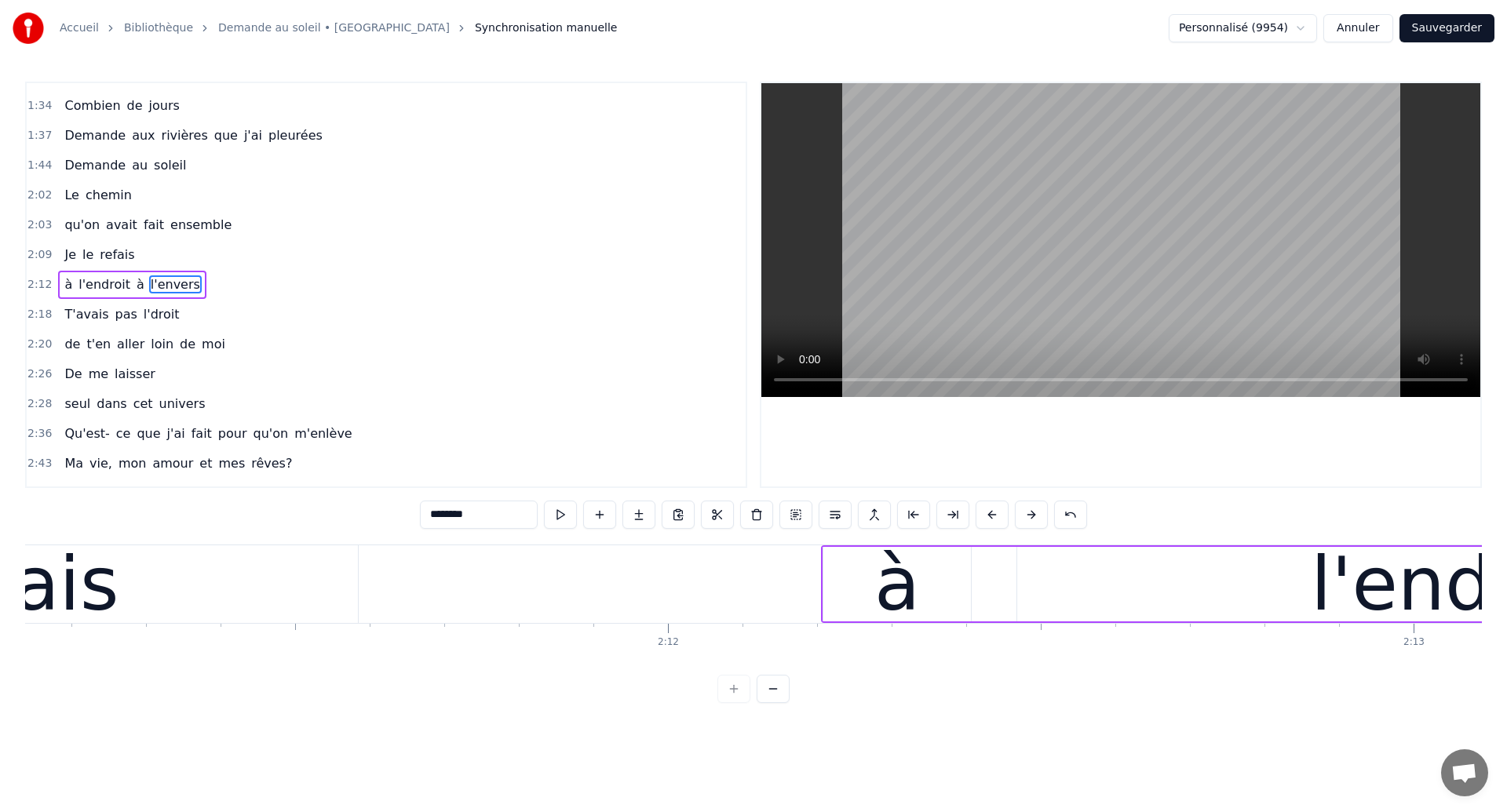
click at [143, 592] on div "refais" at bounding box center [15, 585] width 684 height 78
type input "******"
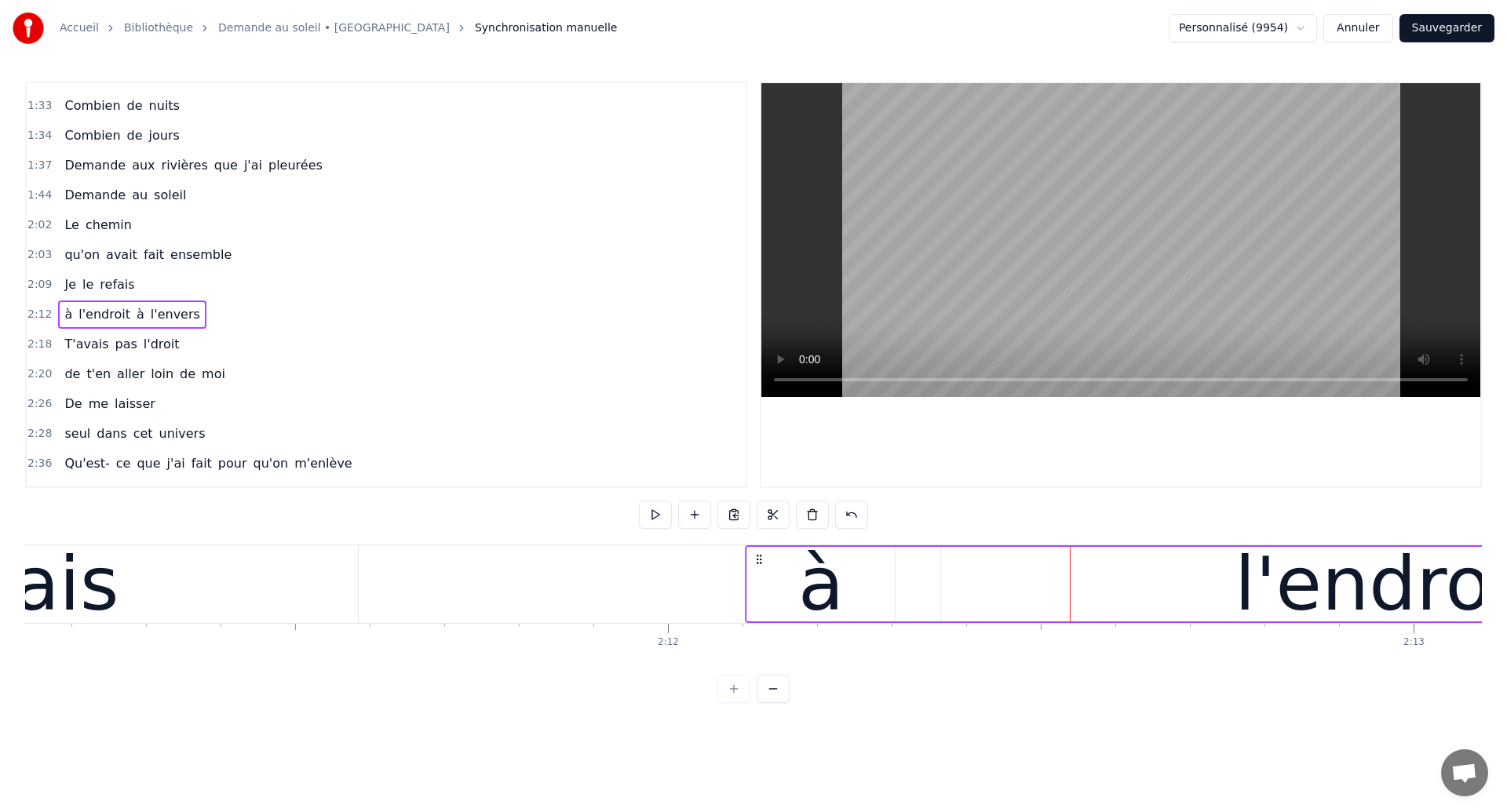
drag, startPoint x: 837, startPoint y: 562, endPoint x: 760, endPoint y: 598, distance: 85.0
click at [82, 634] on div "refais" at bounding box center [16, 584] width 207 height 112
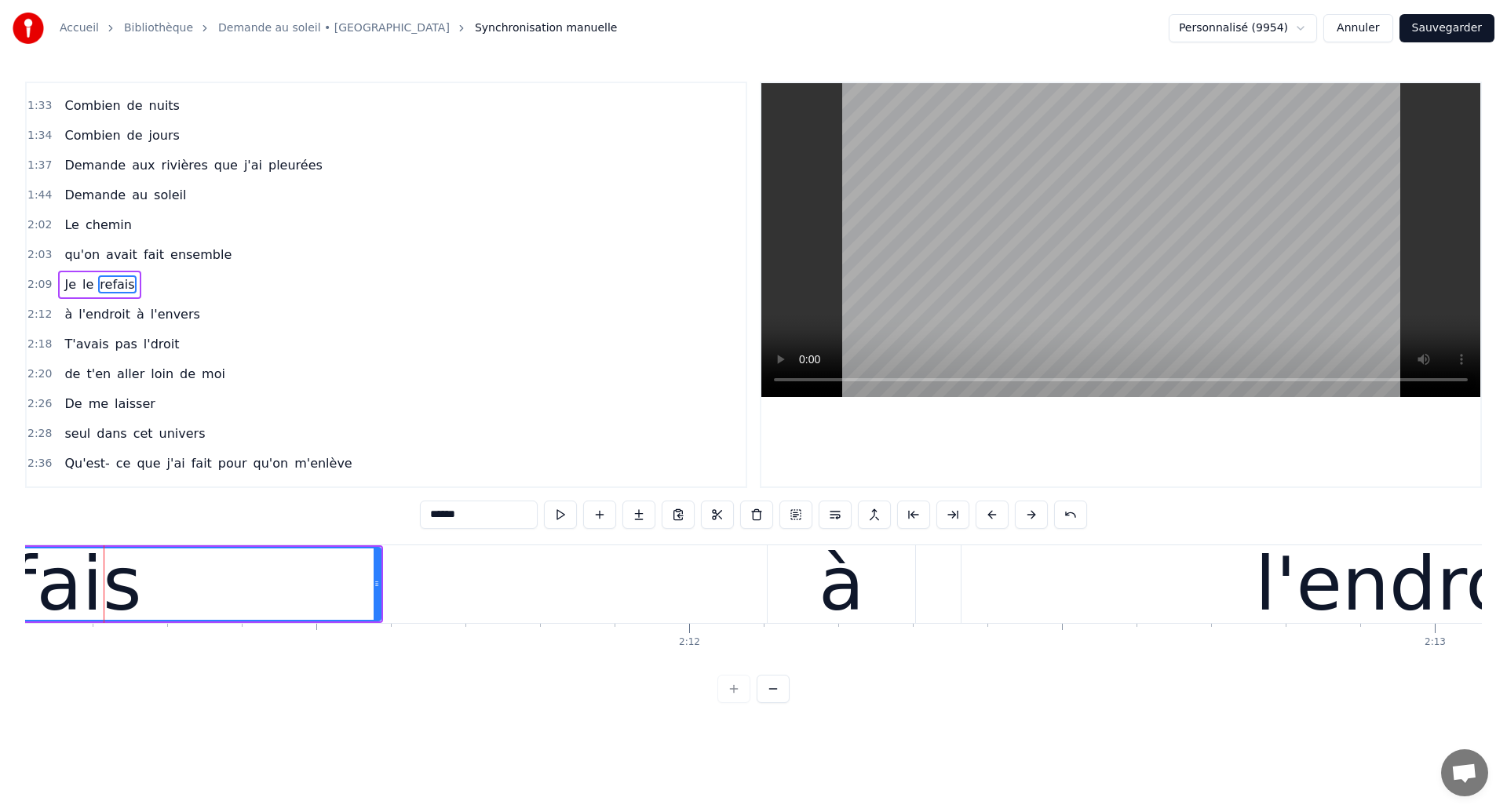
click at [87, 603] on div "refais" at bounding box center [39, 584] width 207 height 112
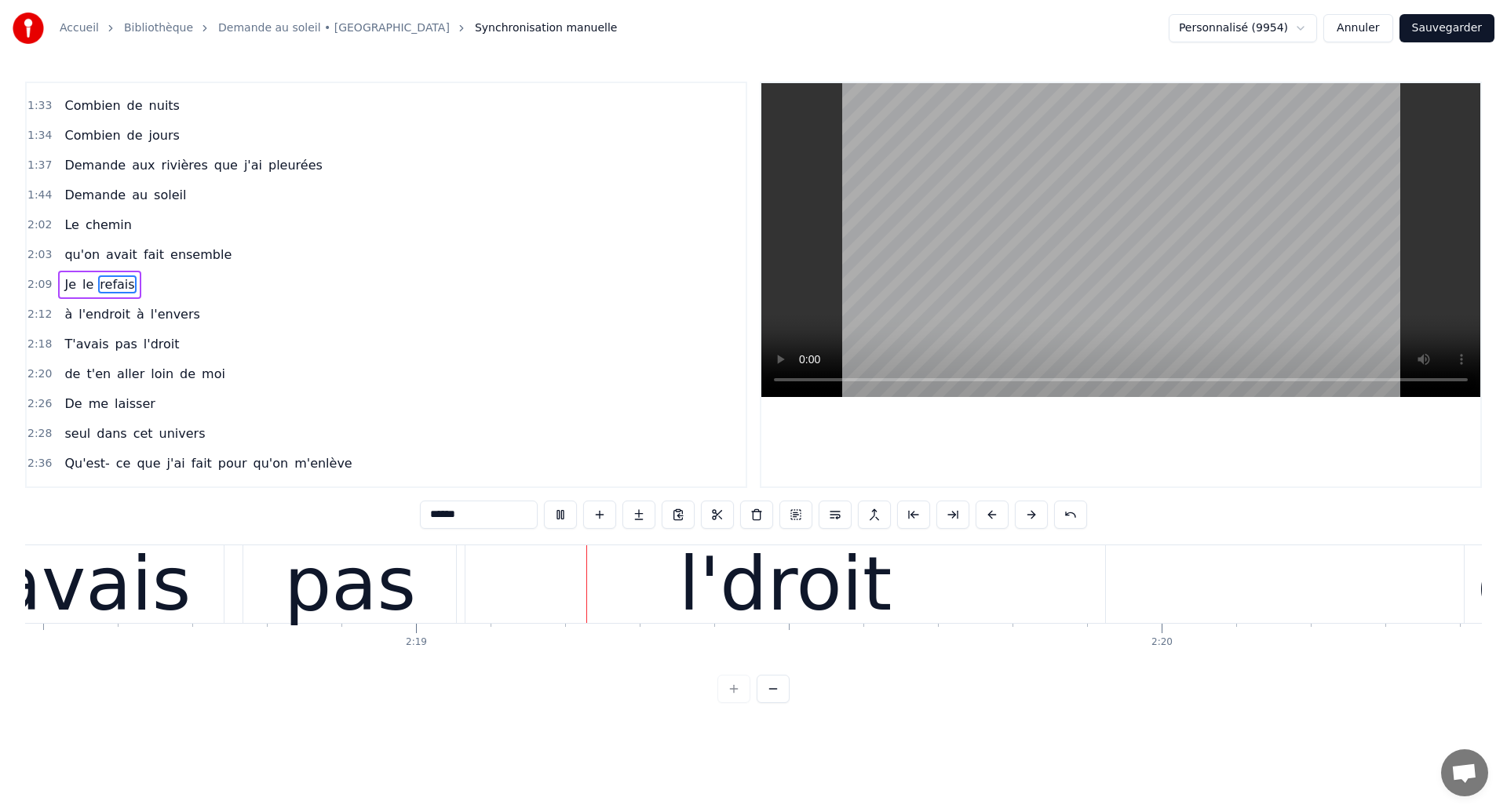
scroll to position [0, 103259]
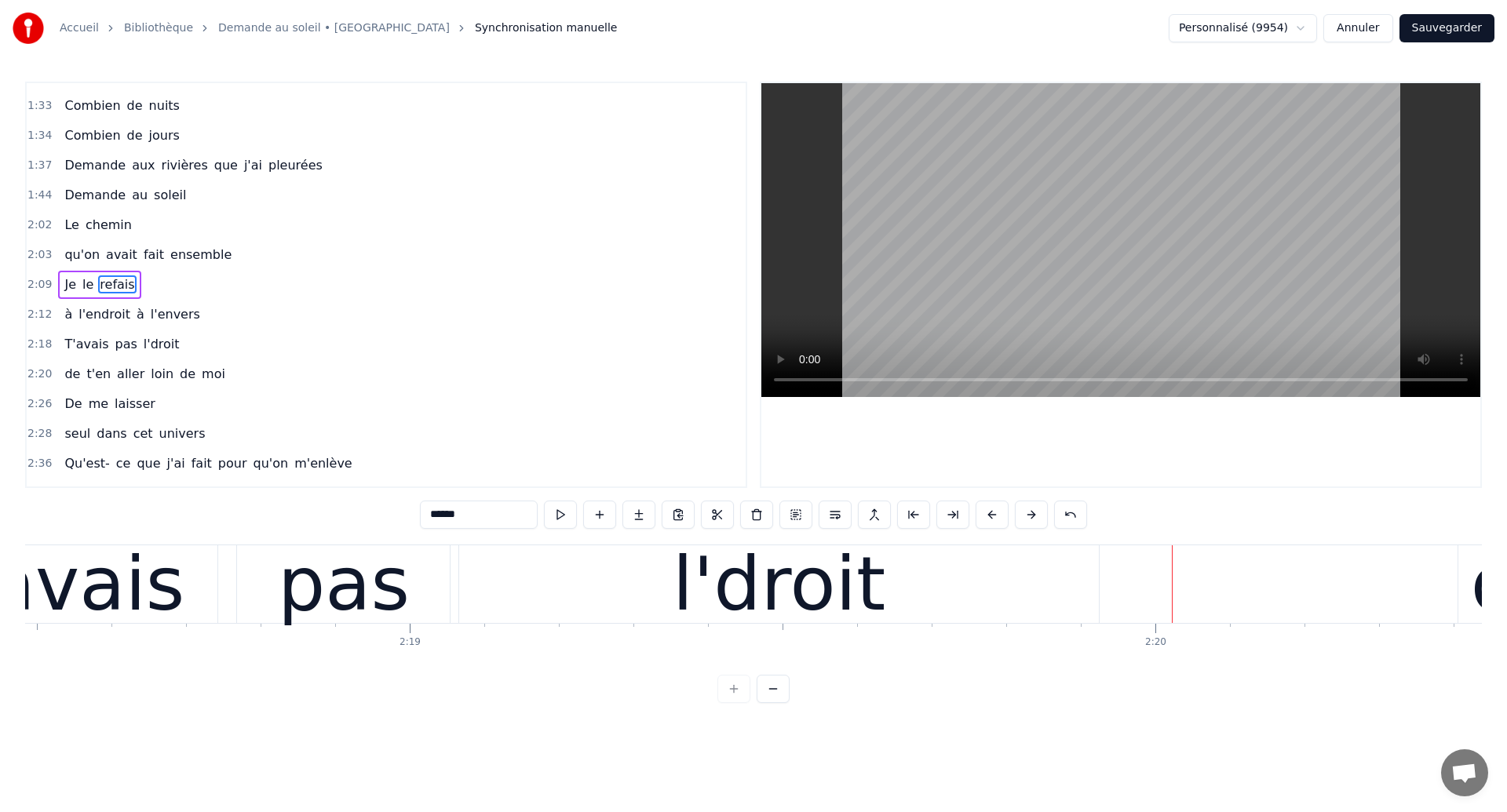
click at [645, 587] on div "l'droit" at bounding box center [779, 585] width 640 height 78
type input "*******"
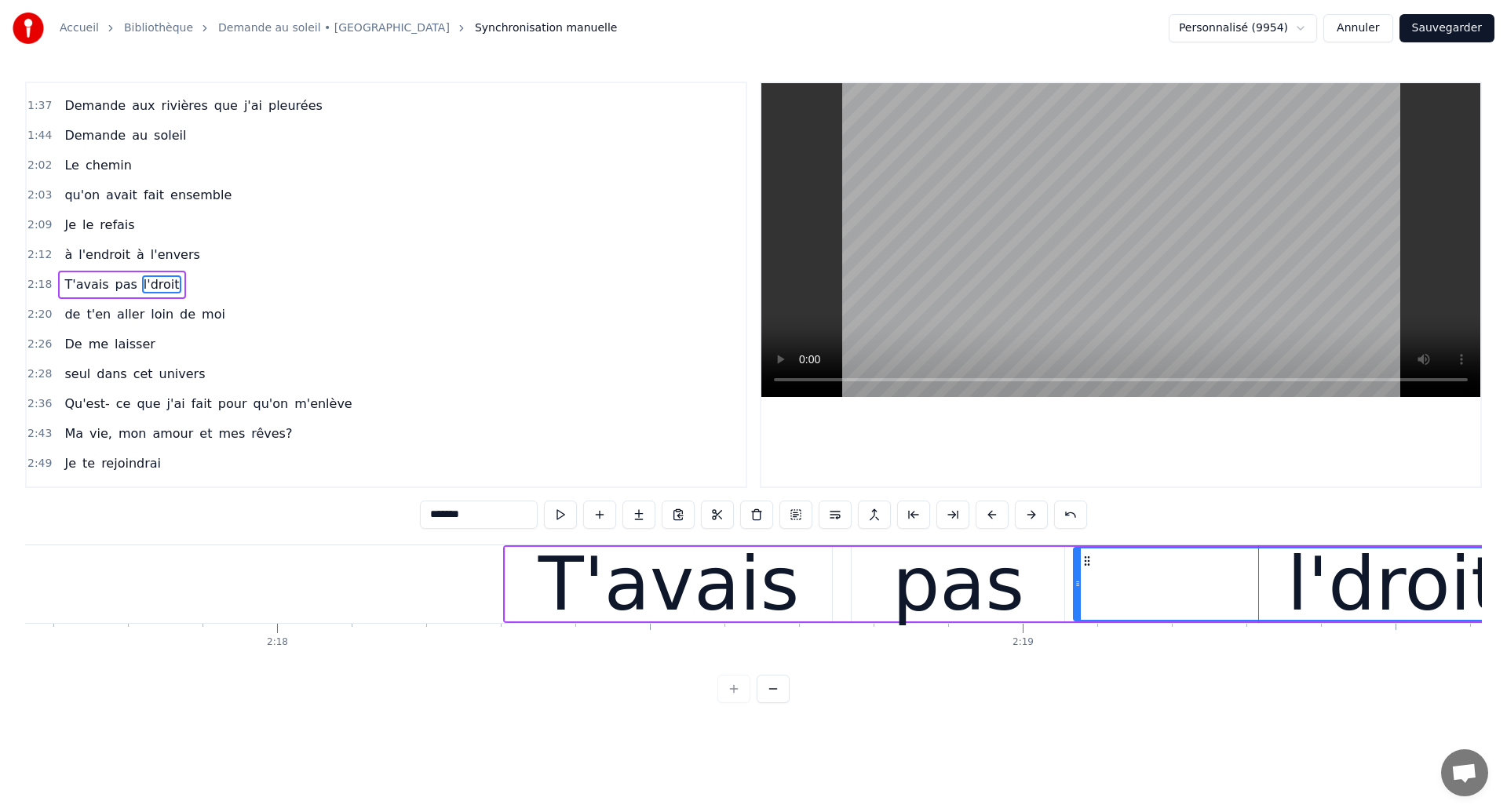
scroll to position [0, 102355]
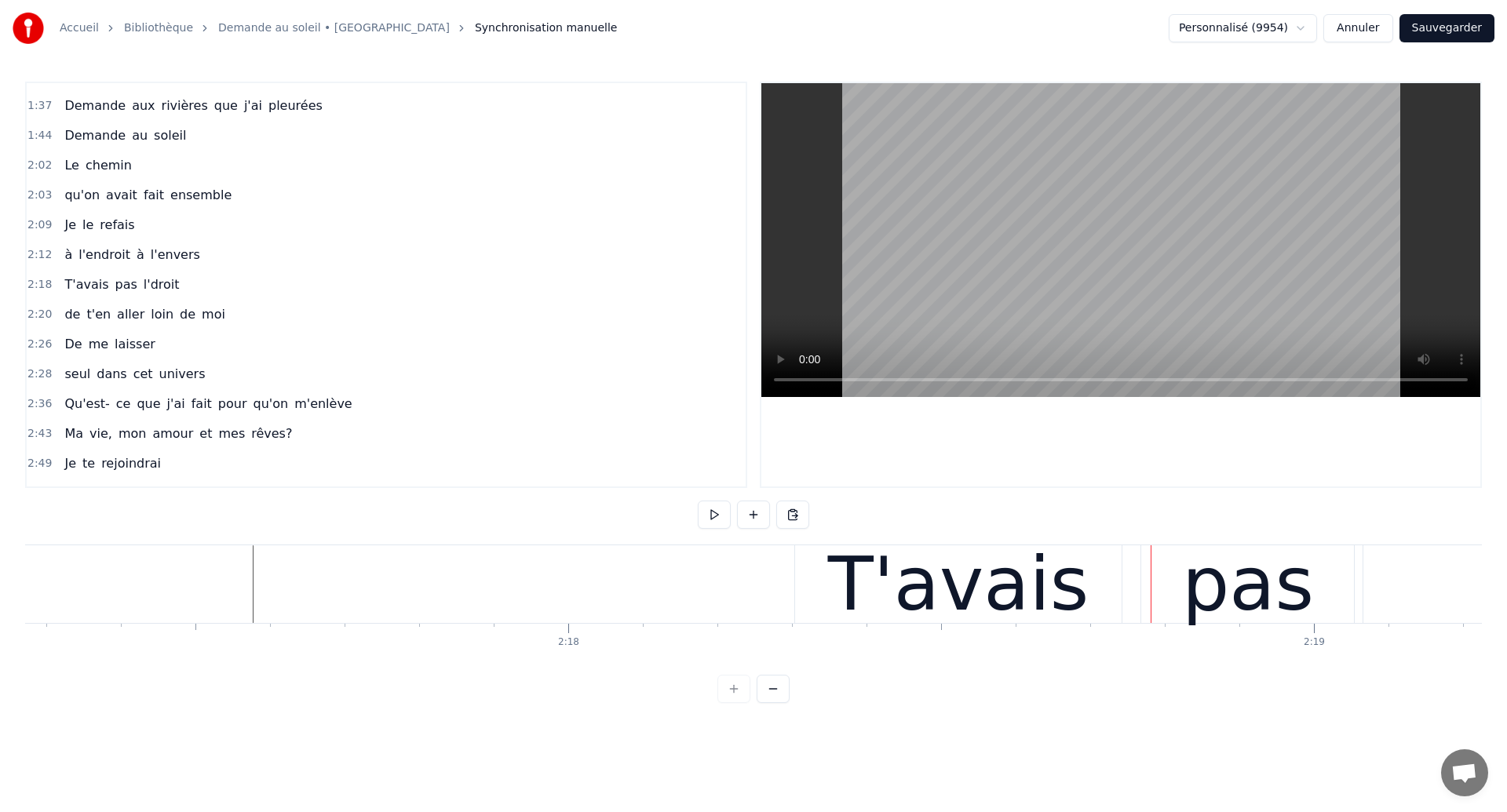
click at [1130, 582] on div at bounding box center [1130, 585] width 1 height 78
click at [1136, 595] on div "T'avais pas l'droit" at bounding box center [1400, 585] width 1213 height 78
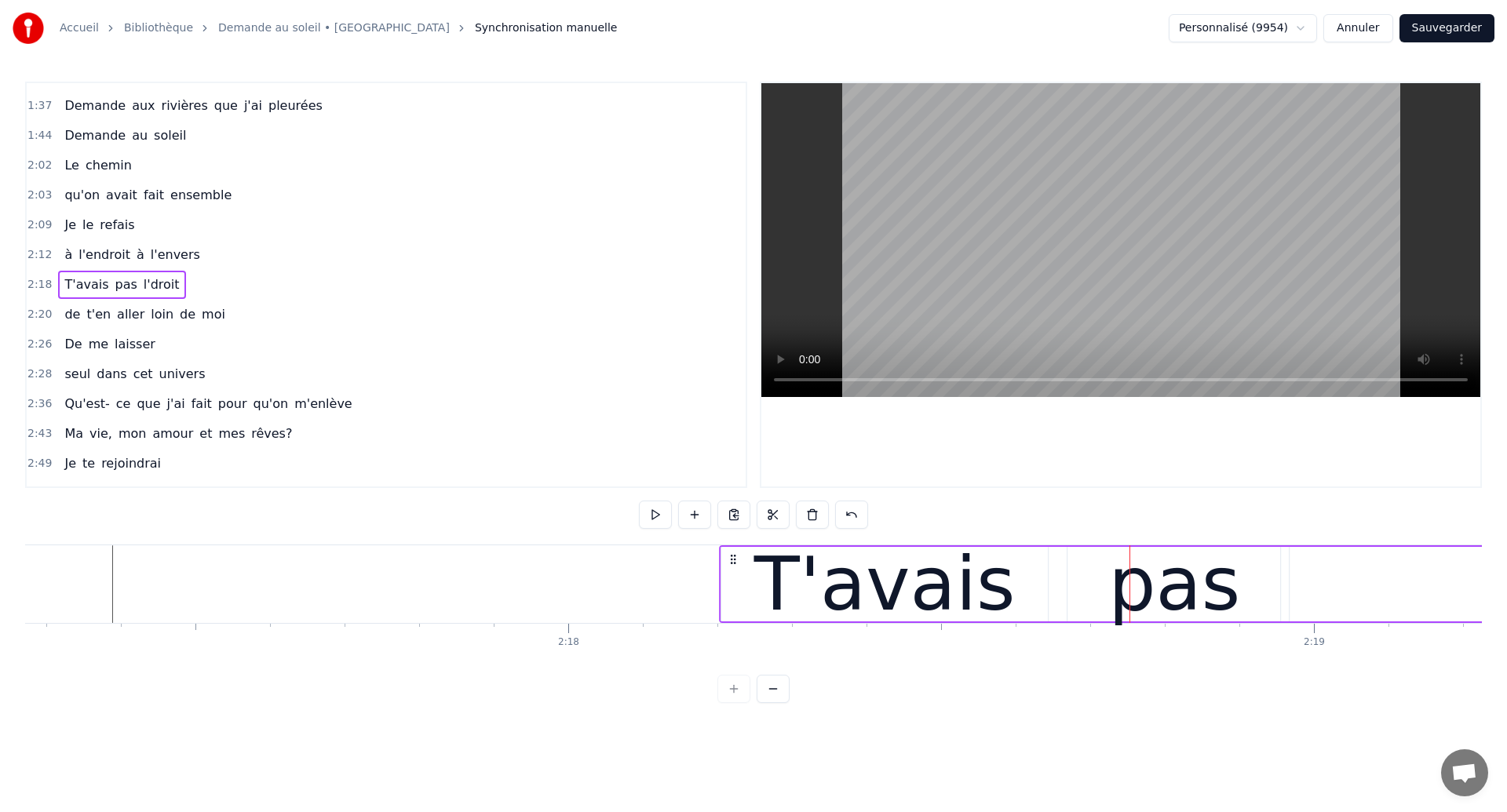
drag, startPoint x: 807, startPoint y: 559, endPoint x: 731, endPoint y: 570, distance: 76.8
click at [731, 570] on div "T'avais pas l'droit" at bounding box center [1325, 585] width 1213 height 78
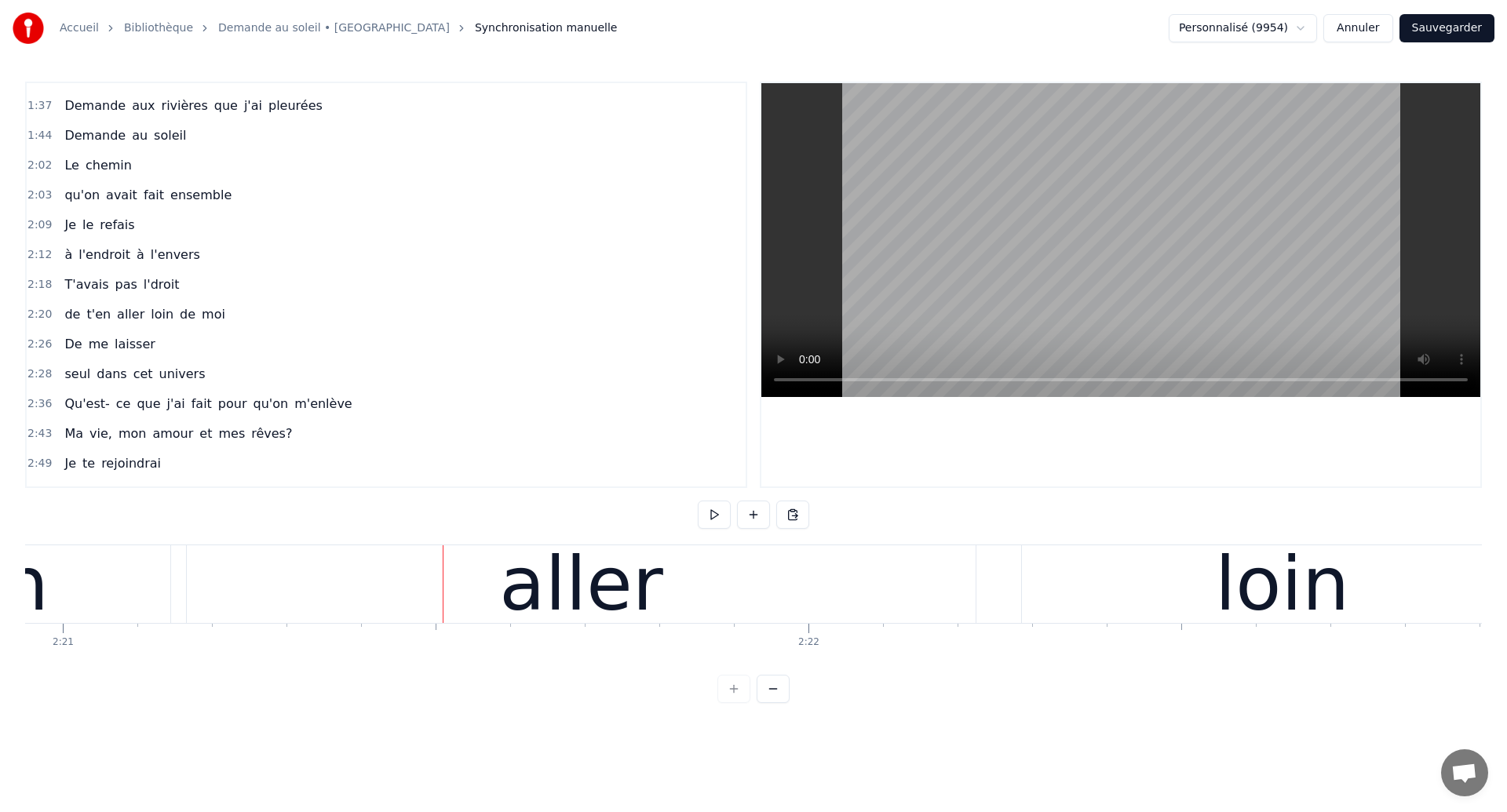
scroll to position [0, 105111]
click at [493, 606] on div "aller" at bounding box center [568, 585] width 789 height 78
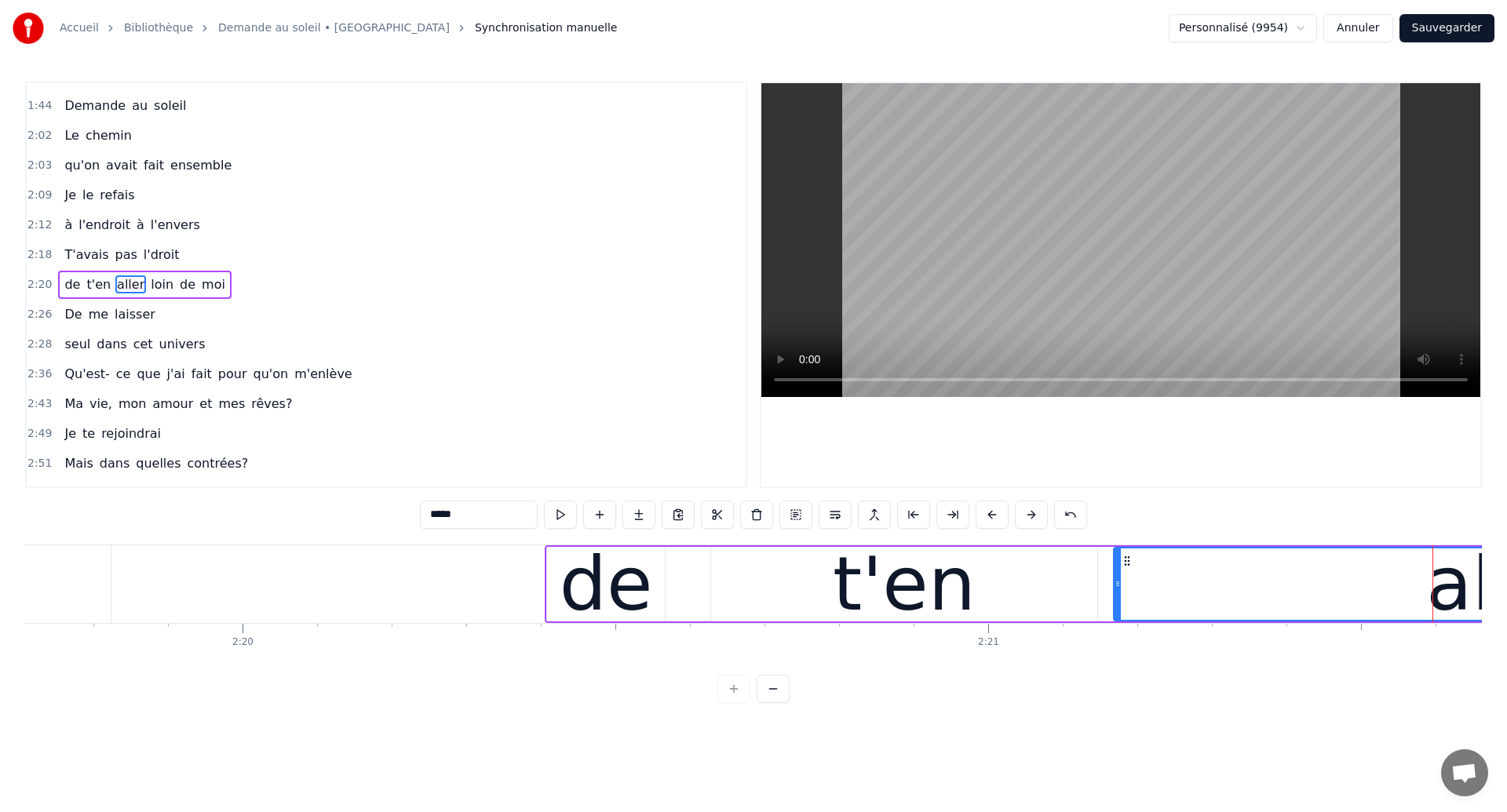
scroll to position [0, 104151]
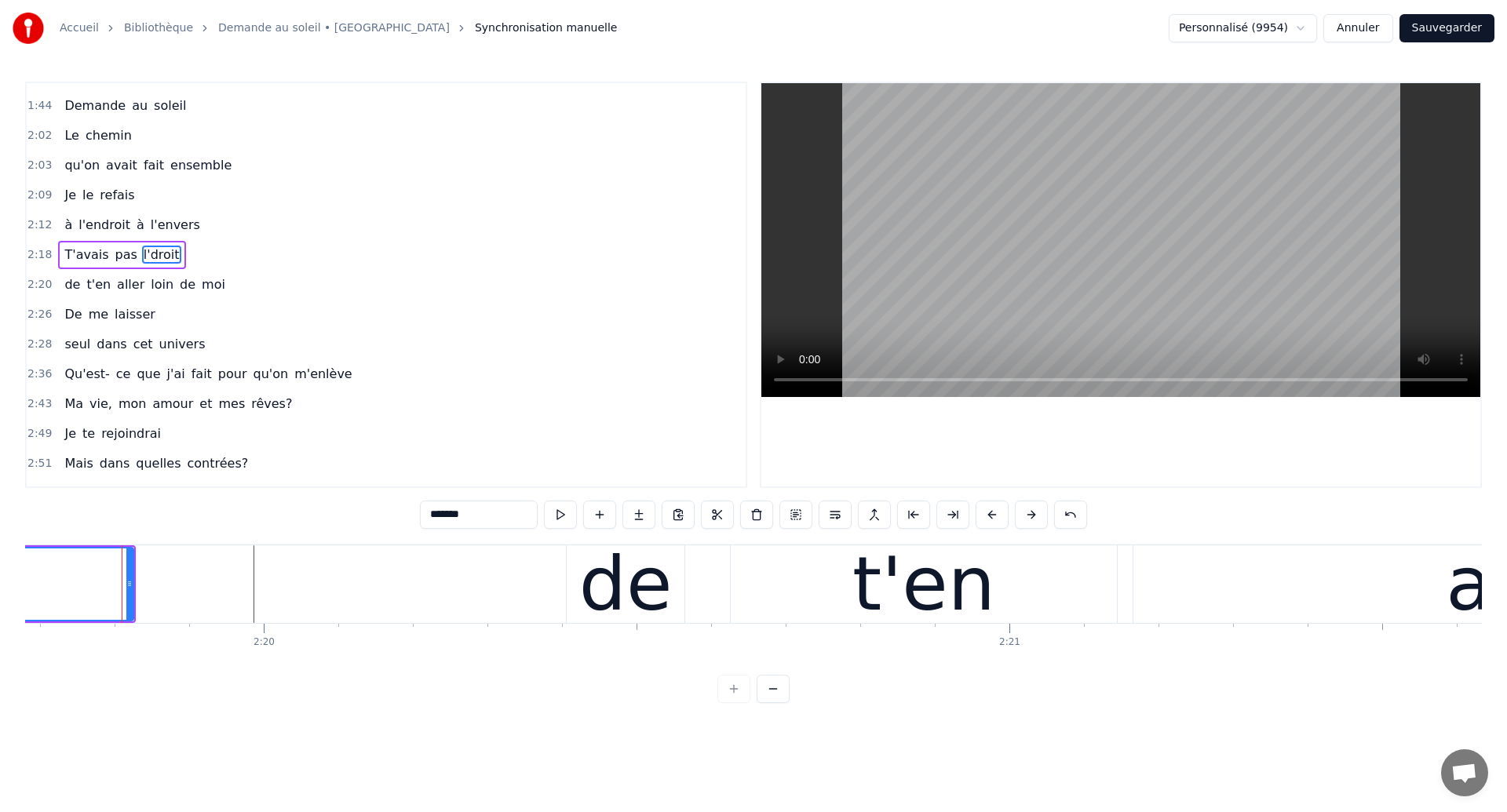
scroll to position [619, 0]
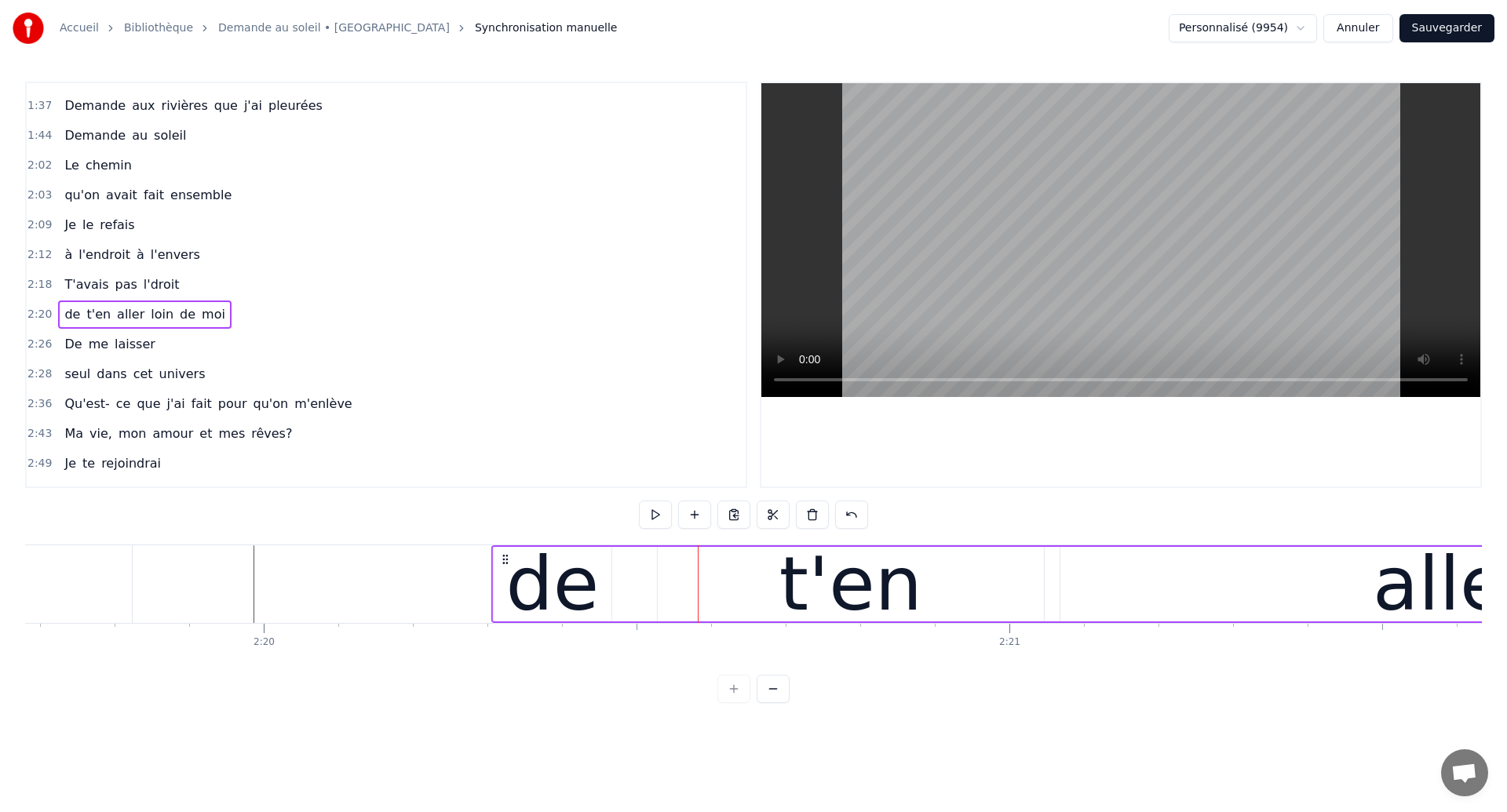
drag, startPoint x: 580, startPoint y: 558, endPoint x: 506, endPoint y: 593, distance: 81.9
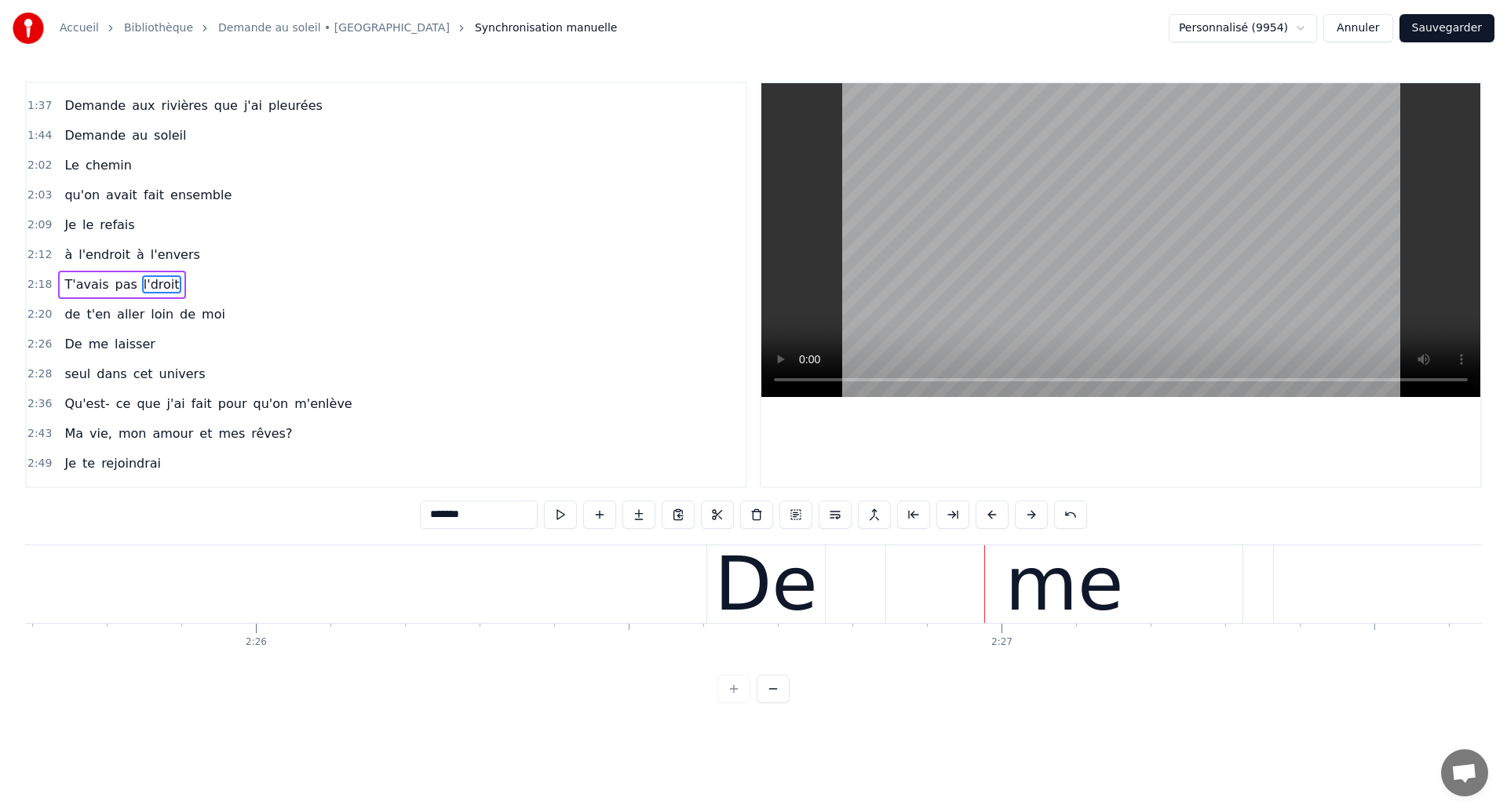
scroll to position [0, 108637]
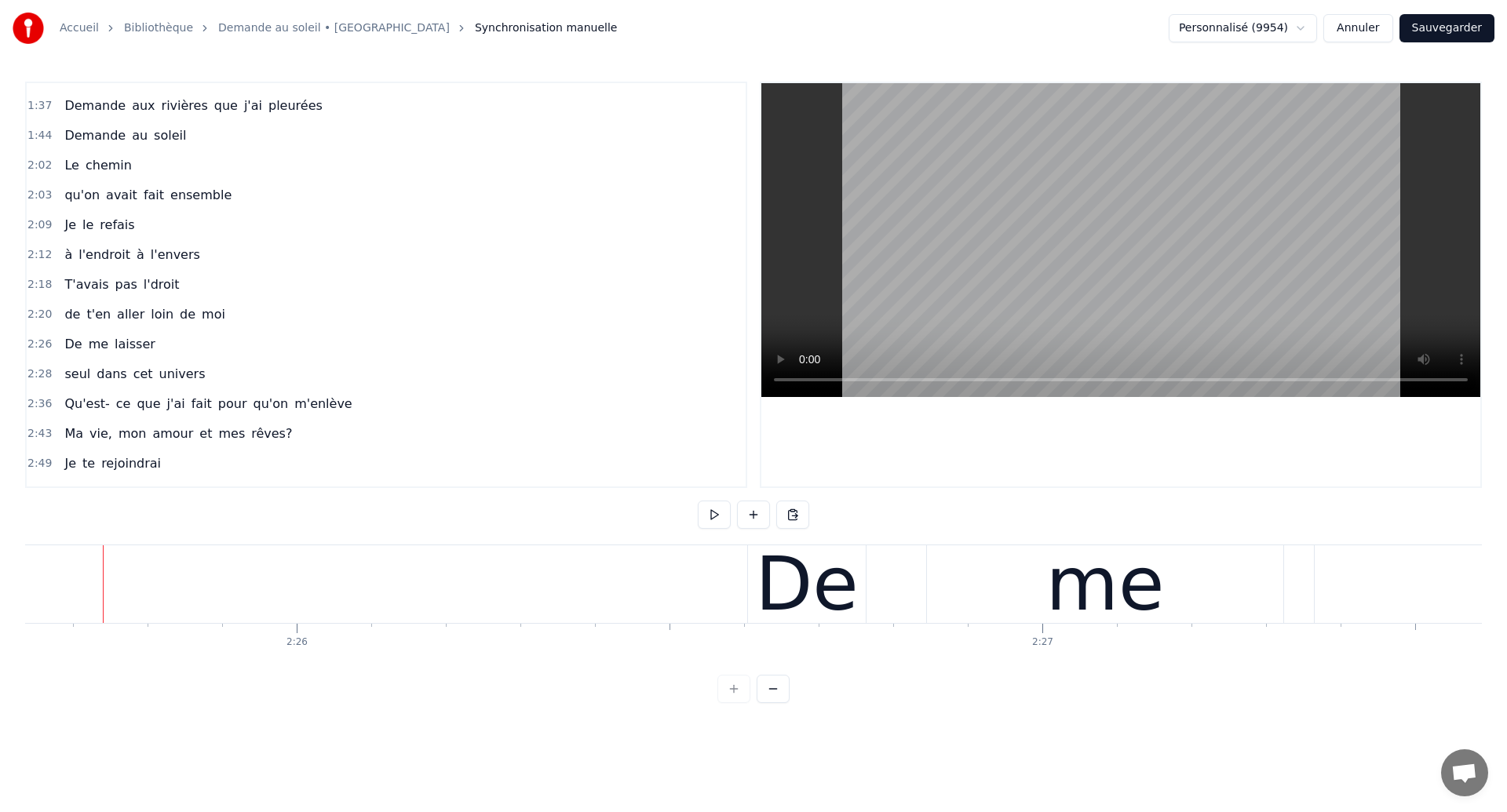
scroll to position [0, 108591]
click at [921, 577] on div "De me laisser" at bounding box center [1406, 585] width 1315 height 78
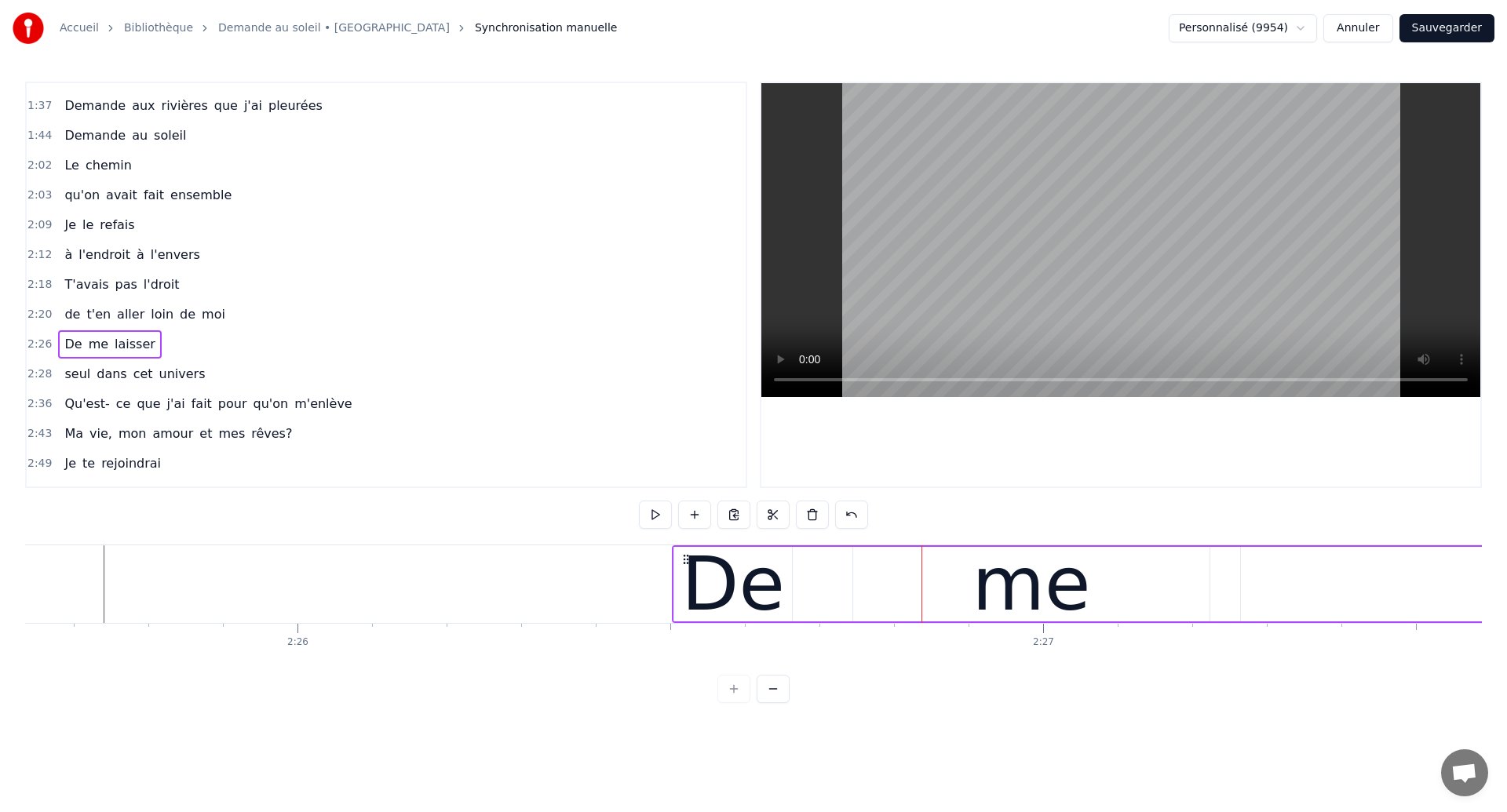
drag, startPoint x: 760, startPoint y: 558, endPoint x: 684, endPoint y: 587, distance: 81.3
click at [684, 587] on div "De me laisser" at bounding box center [1330, 585] width 1315 height 78
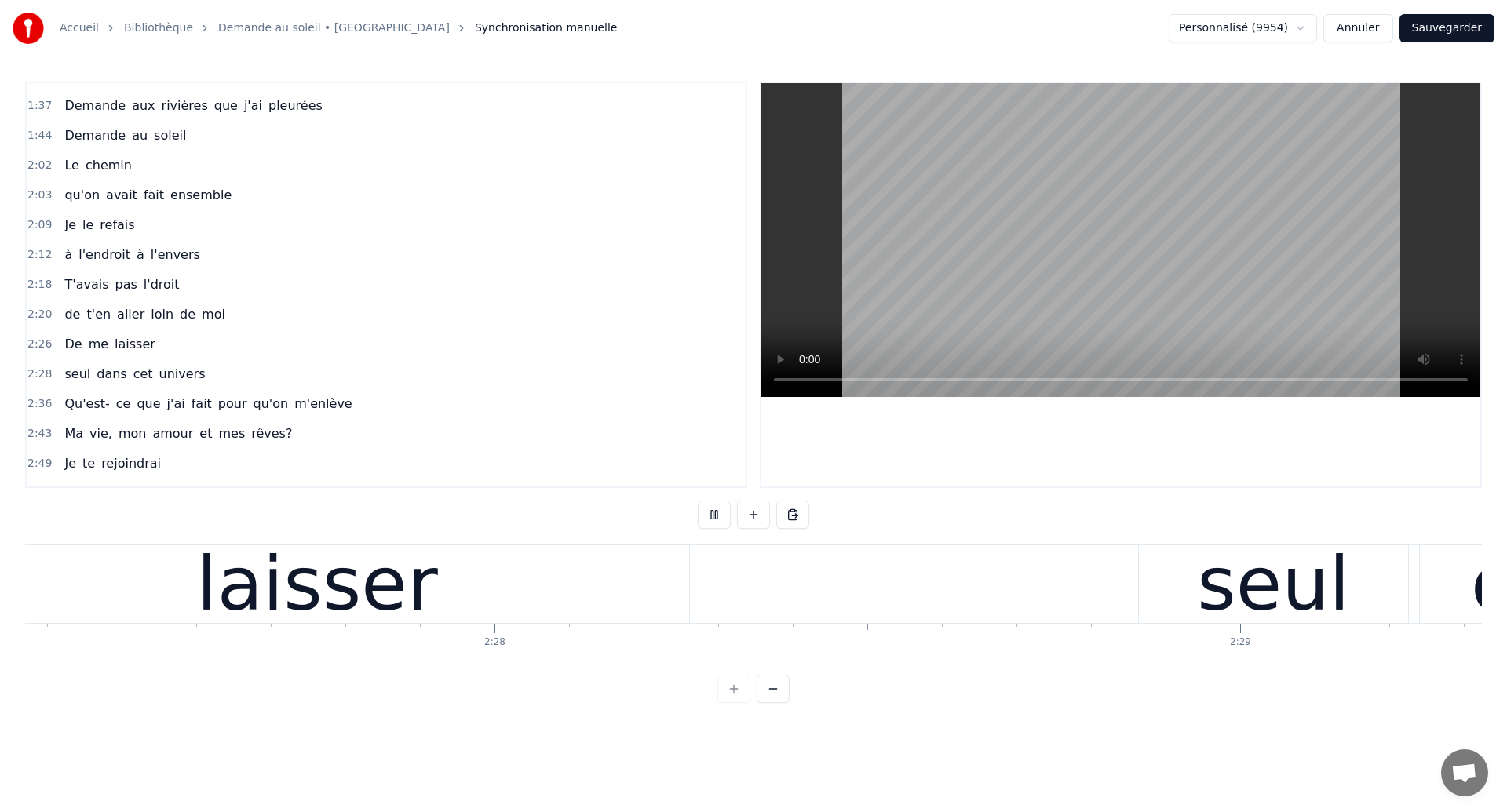
scroll to position [0, 109955]
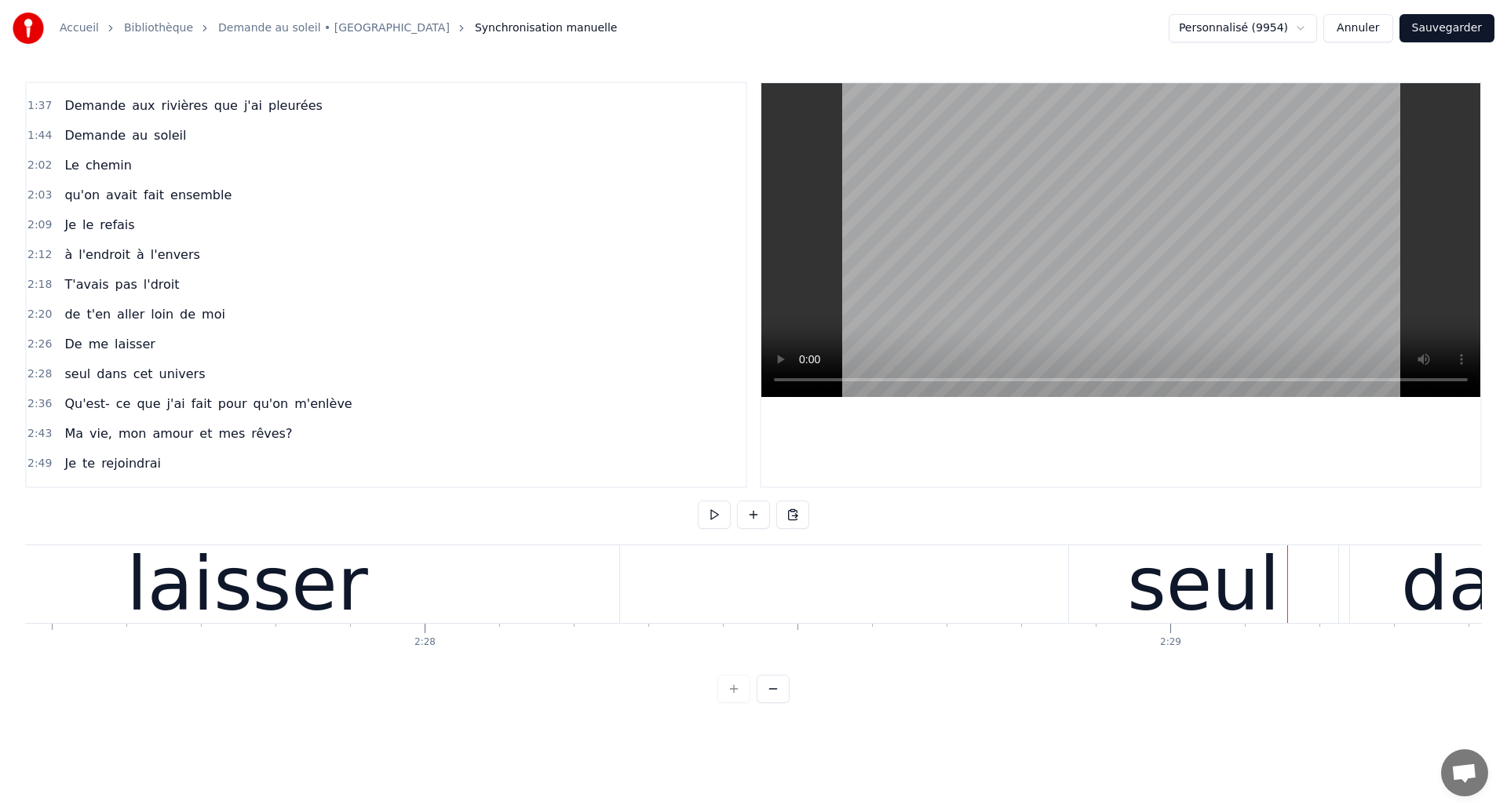
click at [339, 610] on div "laisser" at bounding box center [247, 584] width 242 height 112
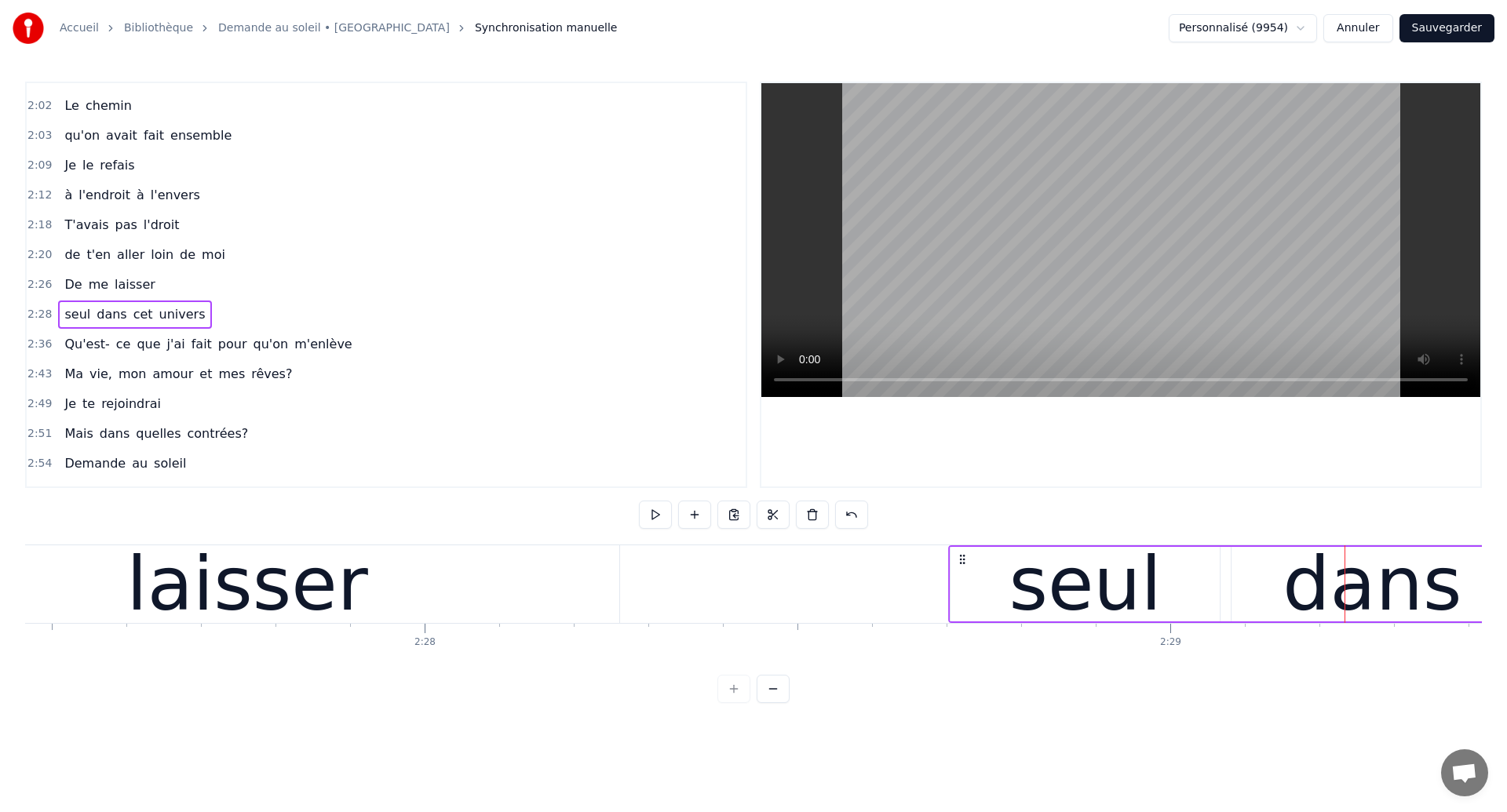
drag, startPoint x: 1082, startPoint y: 560, endPoint x: 962, endPoint y: 604, distance: 127.8
click at [317, 602] on div "laisser" at bounding box center [247, 584] width 242 height 112
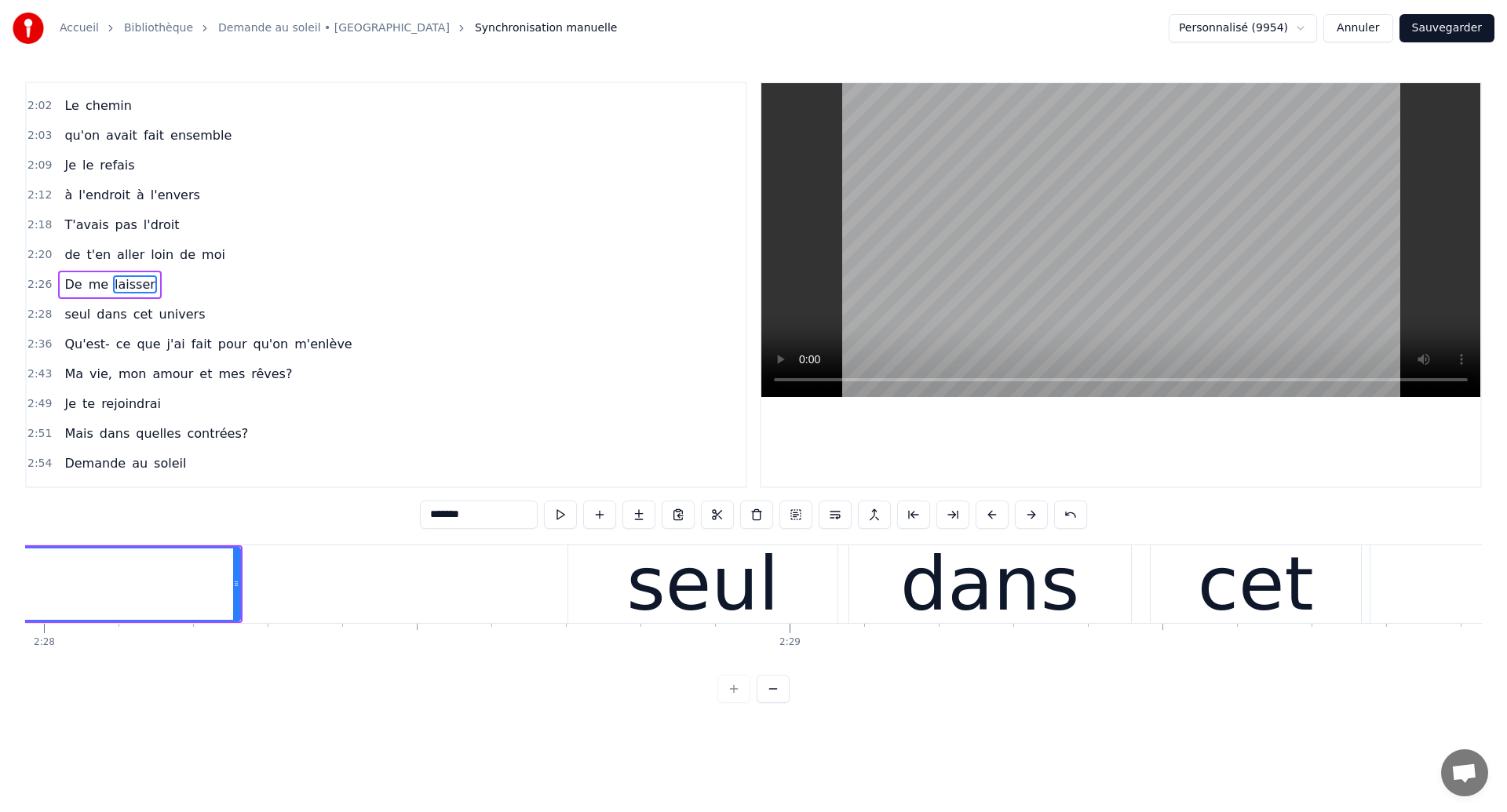
scroll to position [0, 110370]
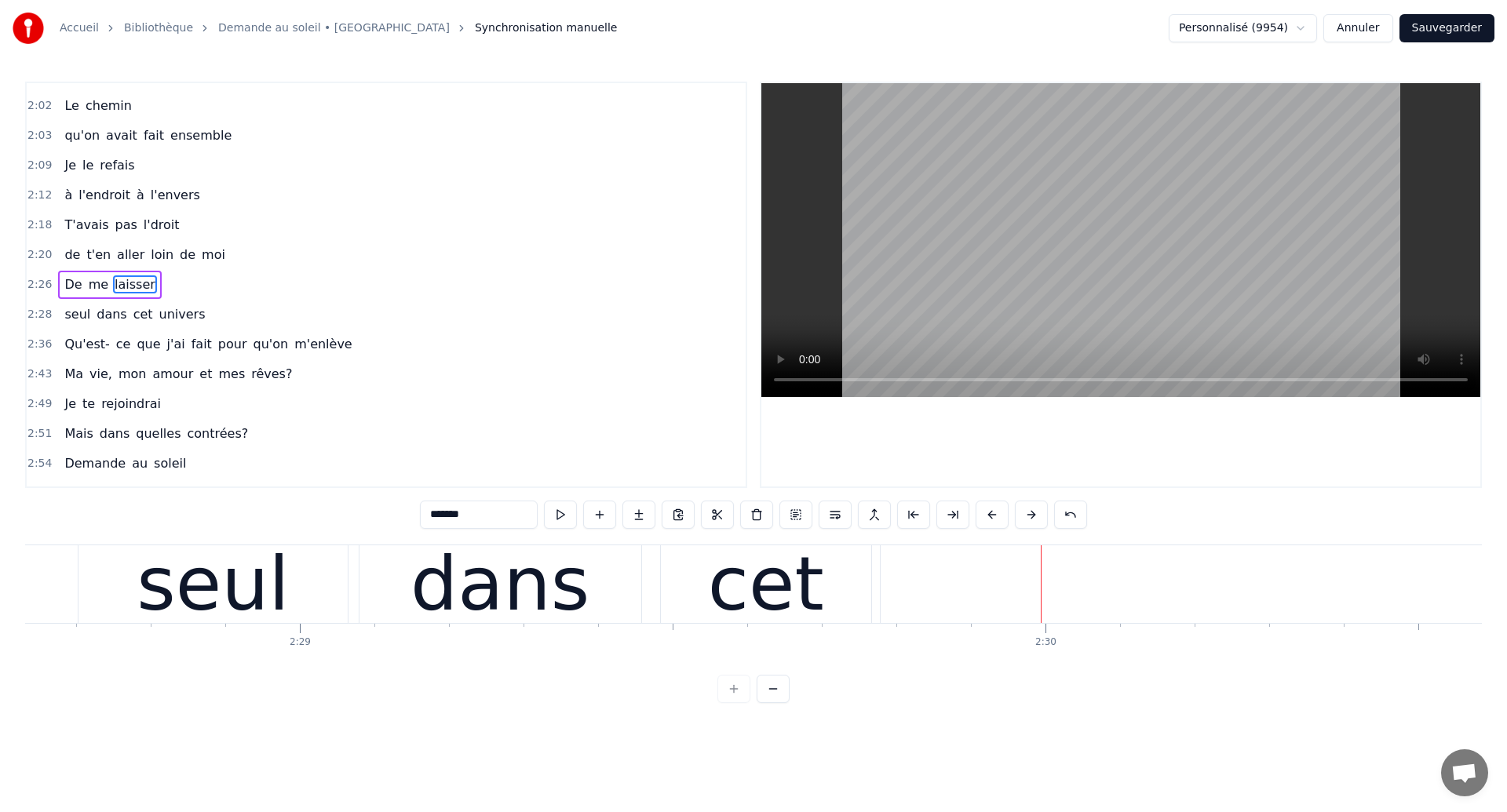
scroll to position [0, 110844]
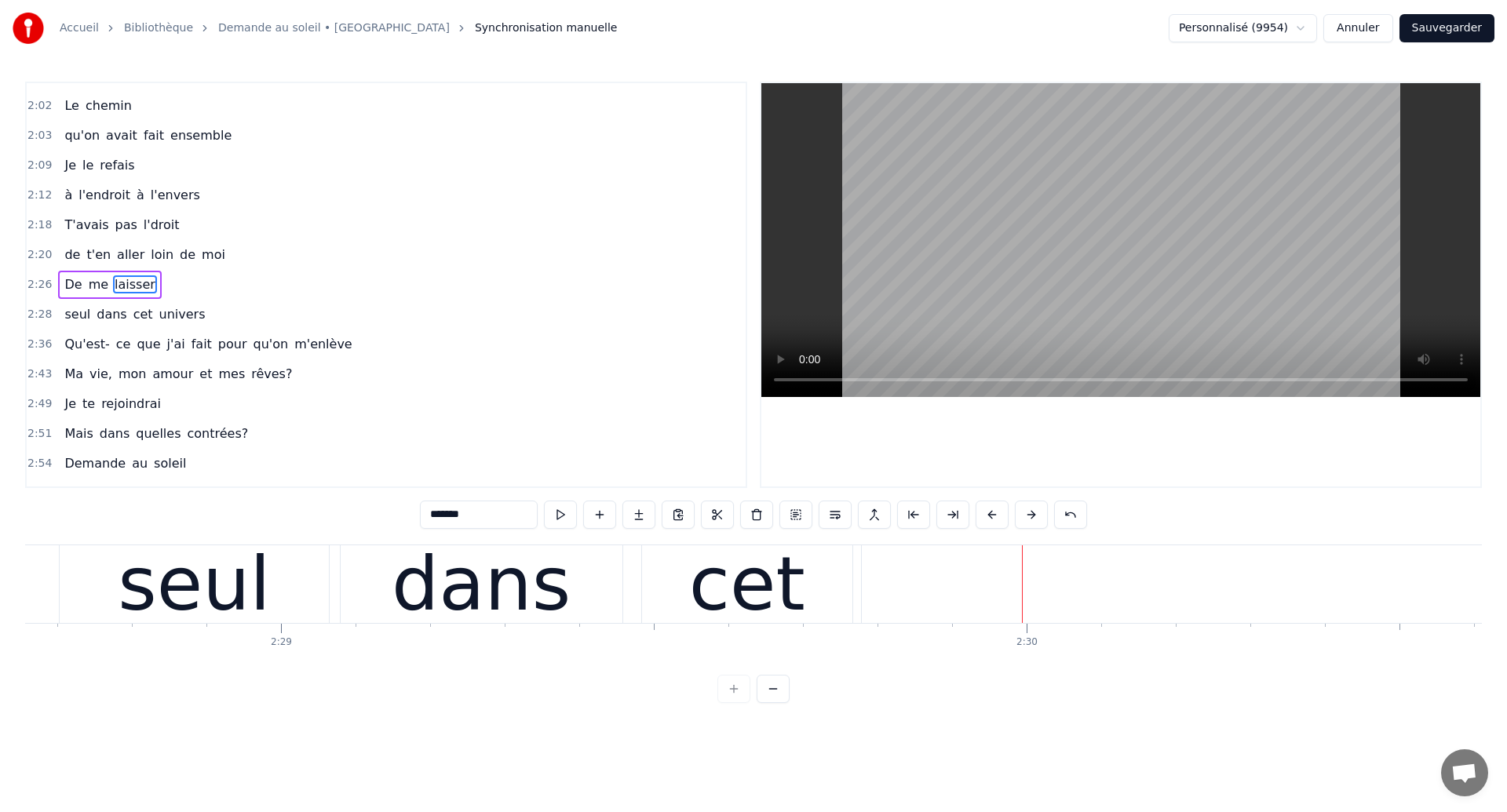
click at [80, 598] on div "seul" at bounding box center [194, 585] width 270 height 78
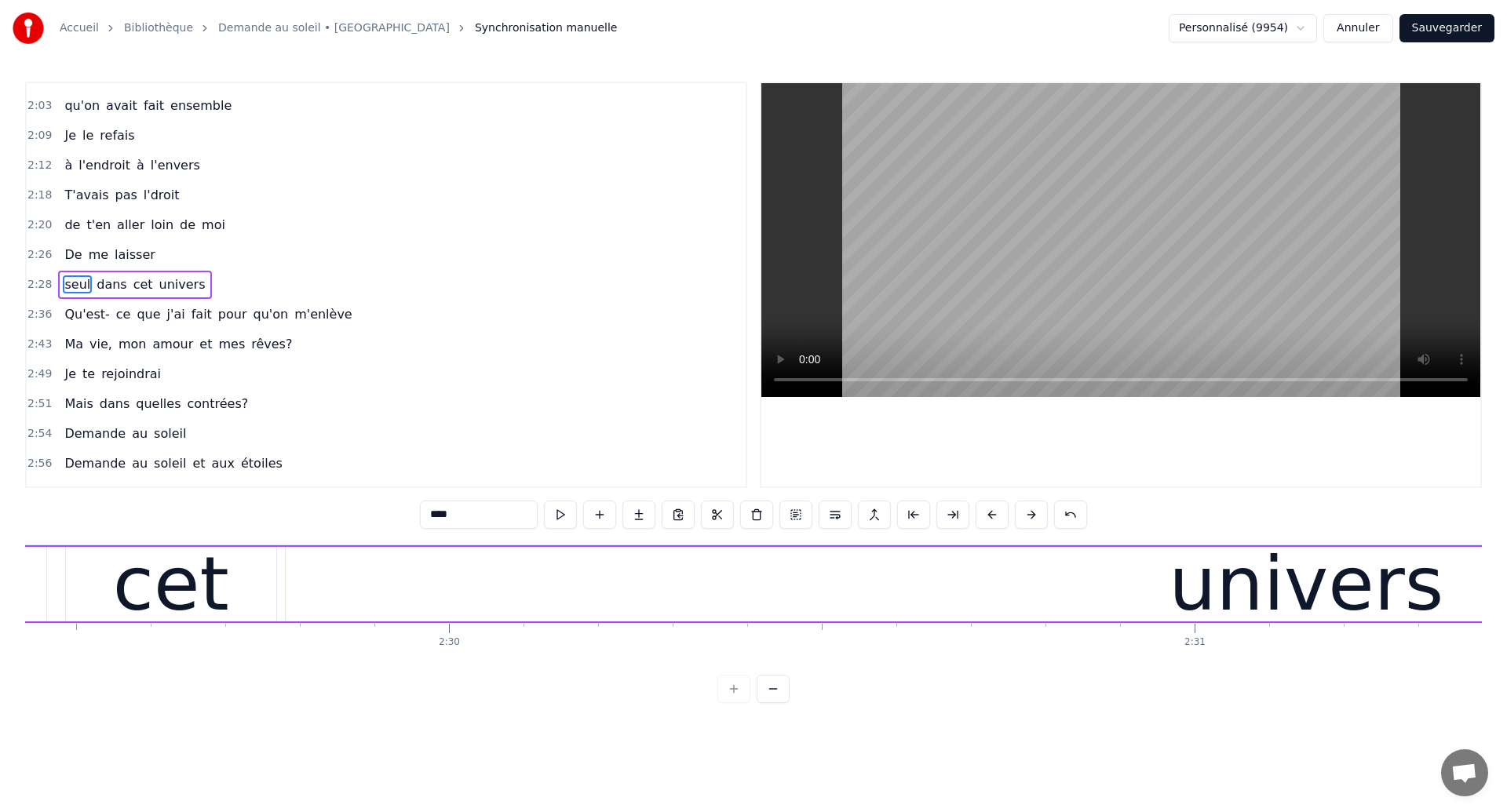
scroll to position [0, 111405]
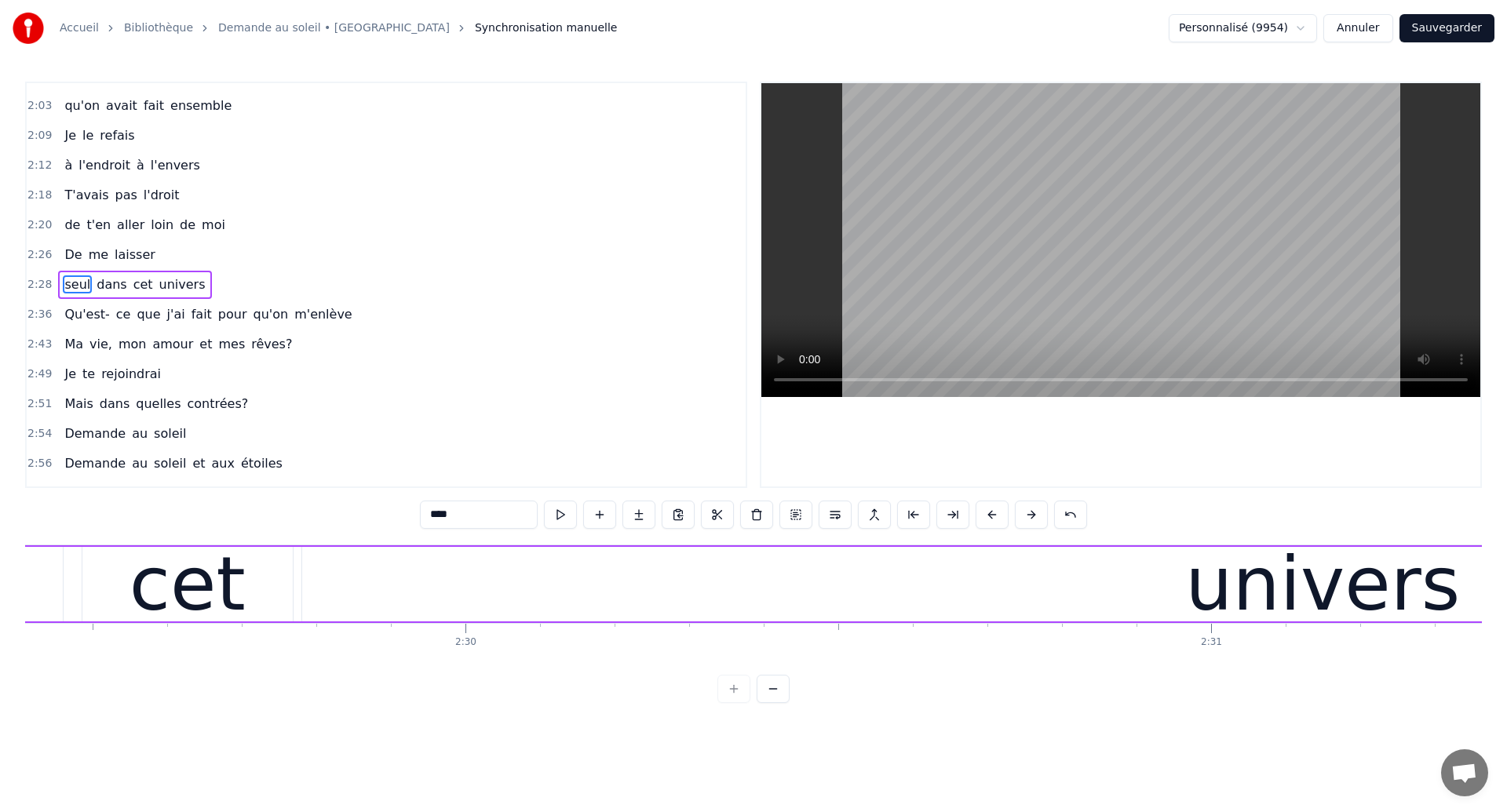
type input "****"
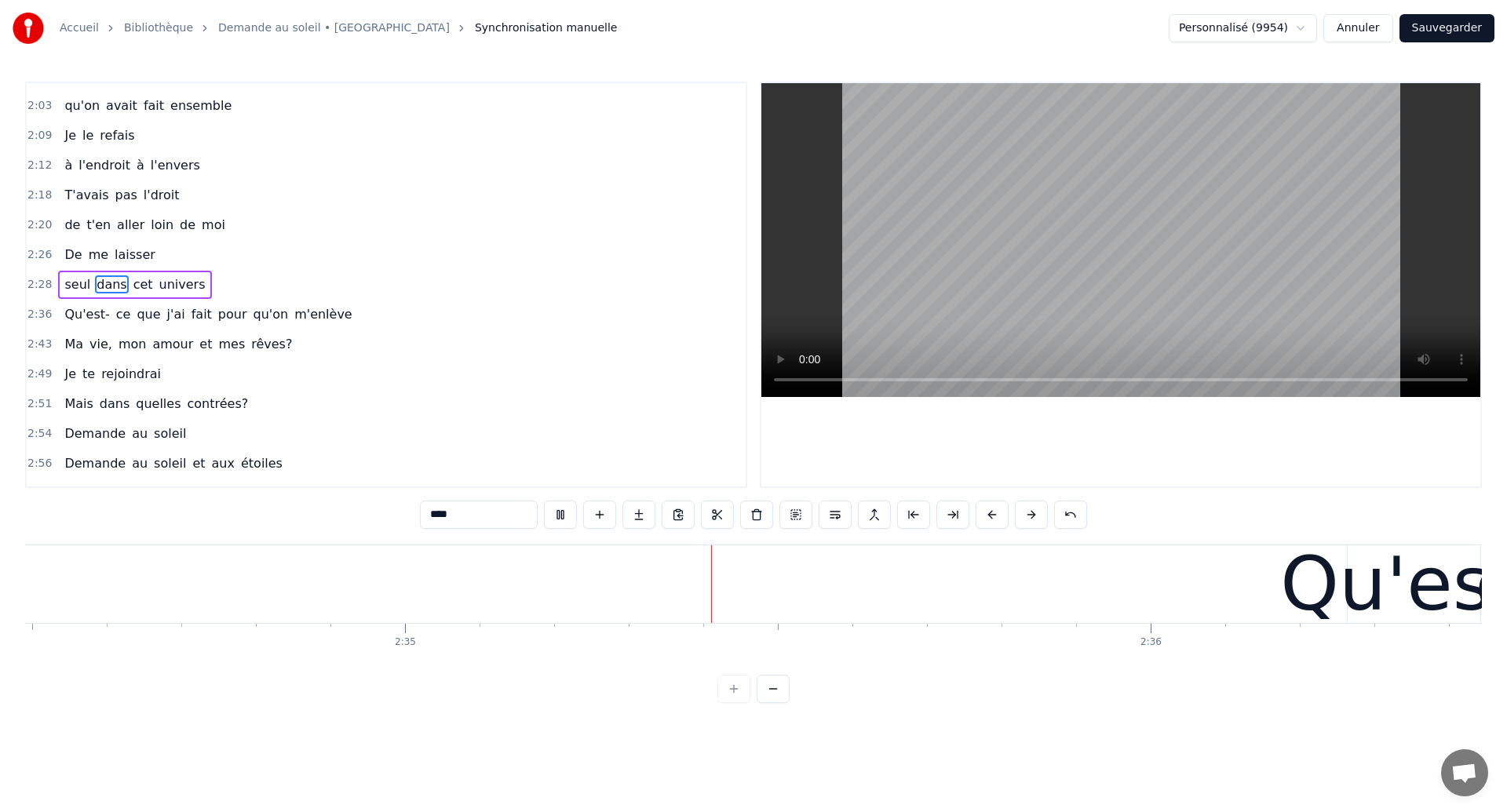
scroll to position [0, 115271]
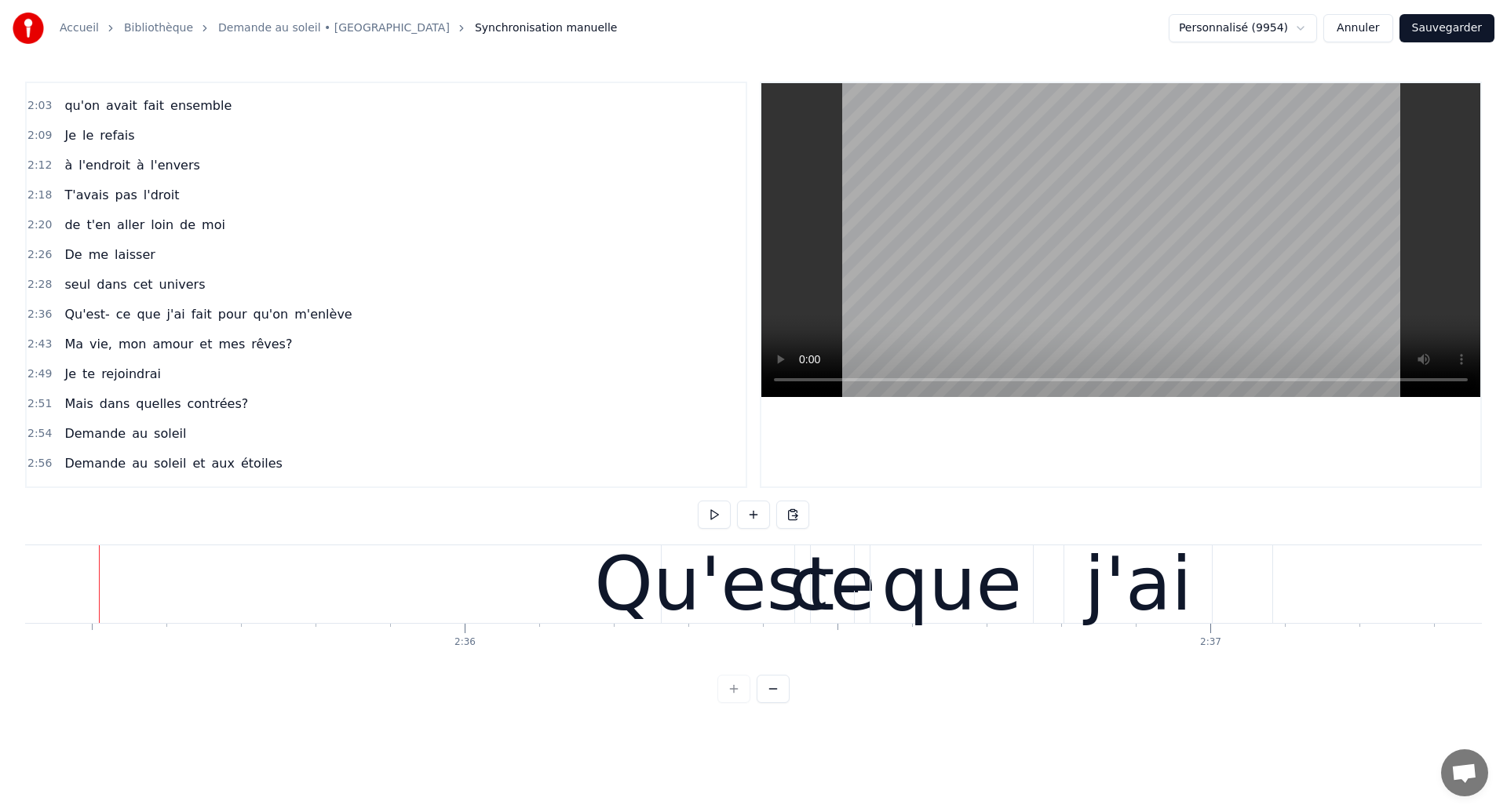
scroll to position [0, 115875]
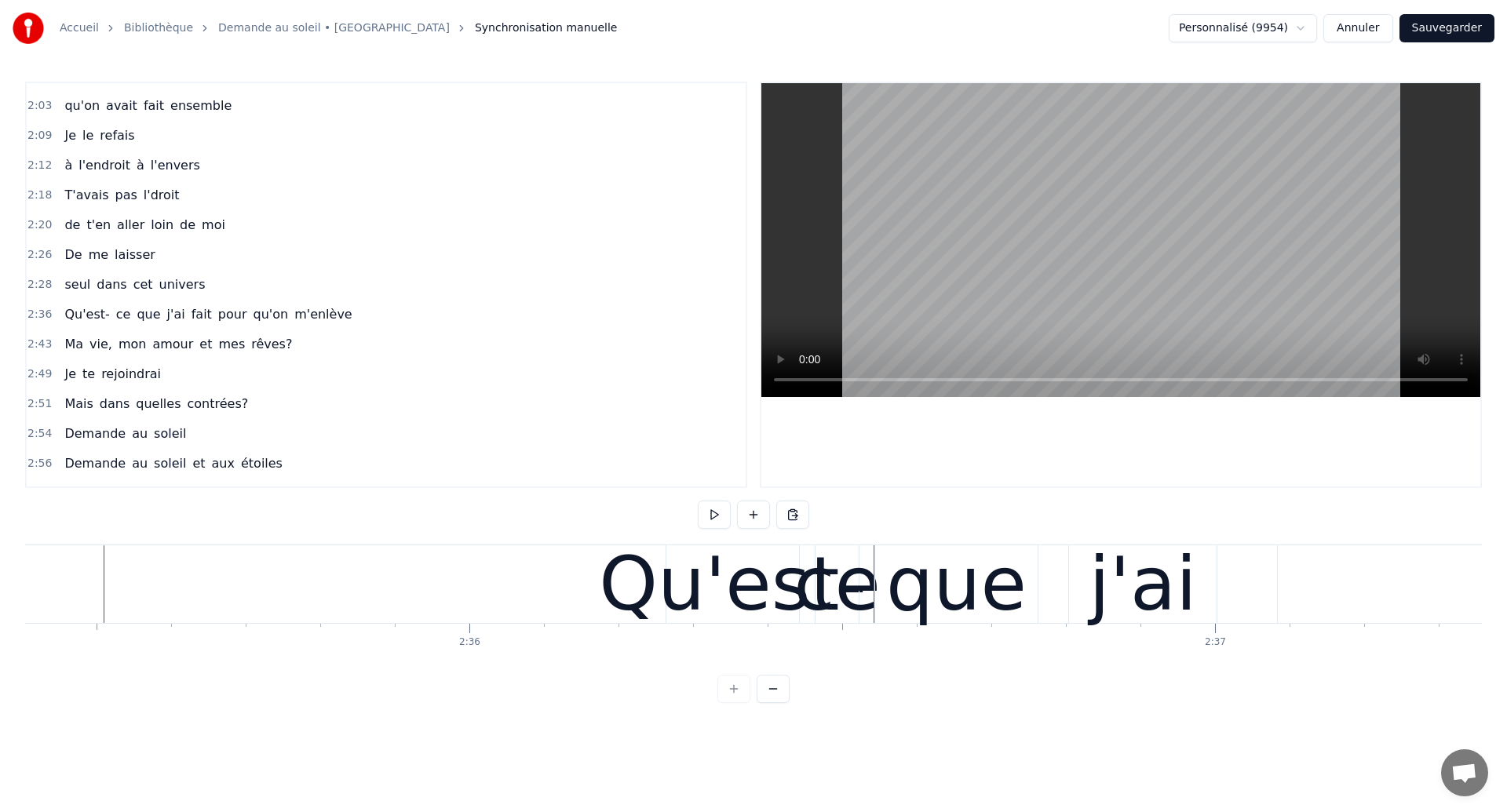
click at [867, 599] on div "ce" at bounding box center [837, 584] width 87 height 112
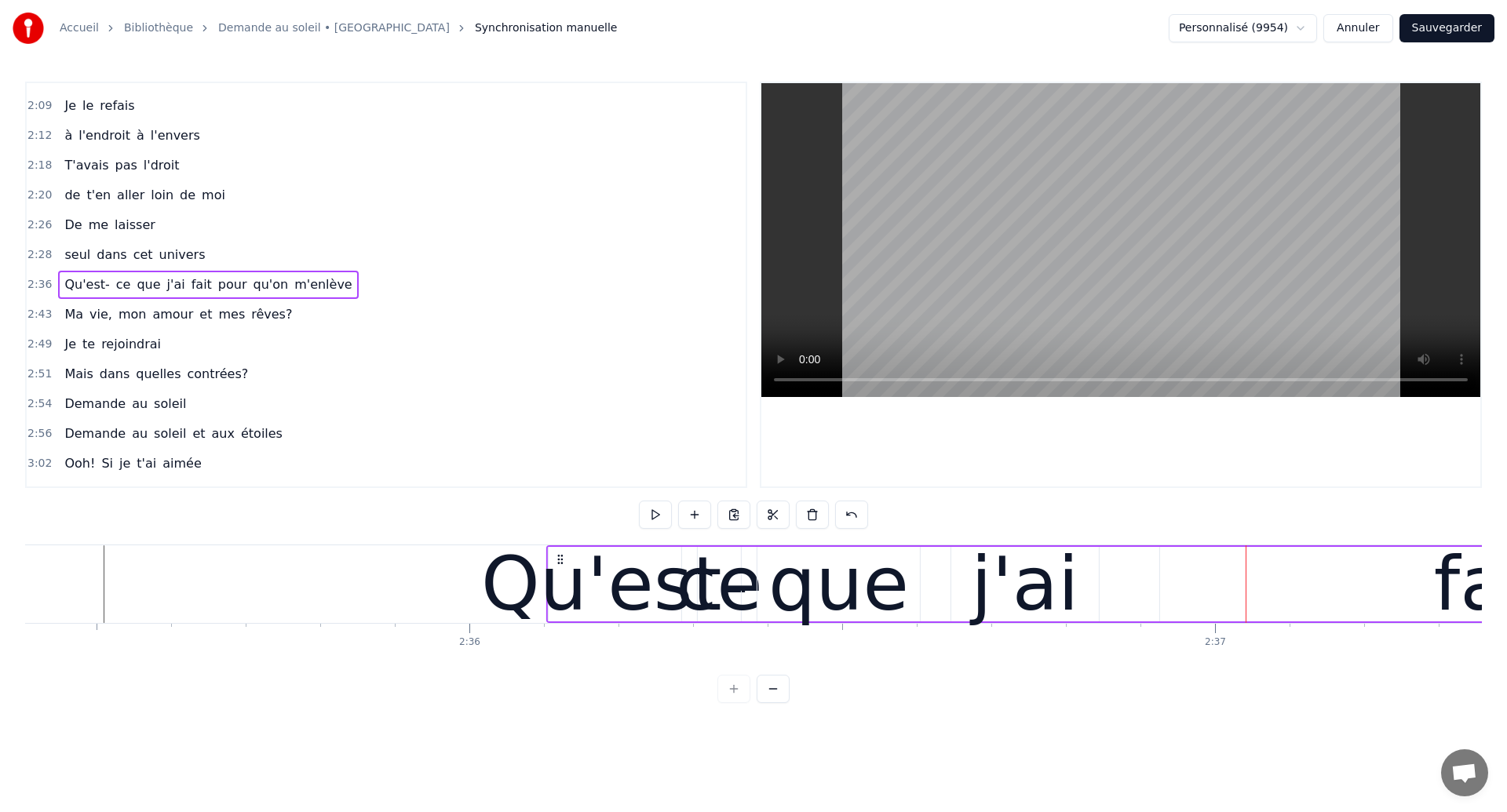
drag, startPoint x: 680, startPoint y: 556, endPoint x: 560, endPoint y: 607, distance: 130.4
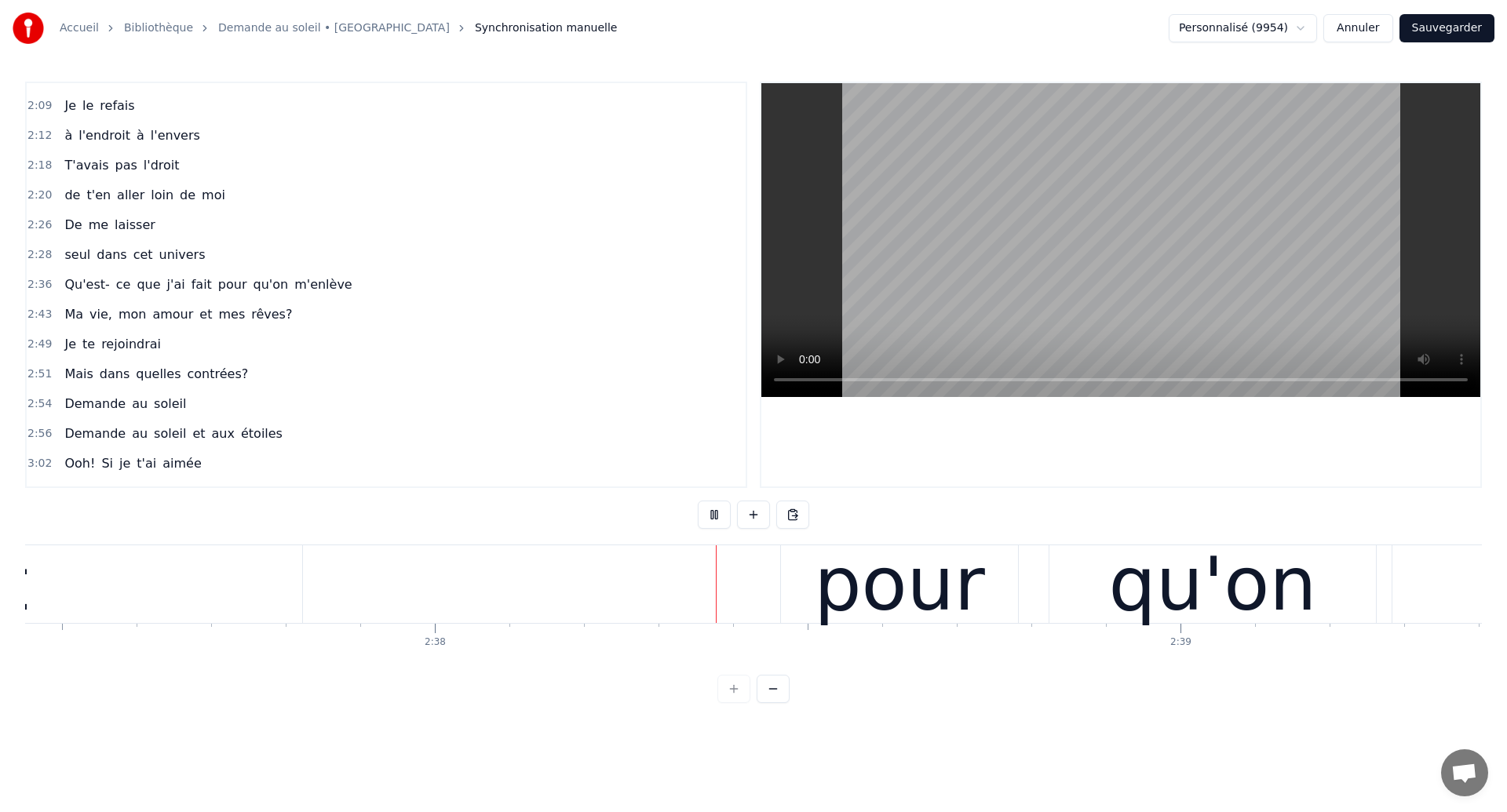
scroll to position [0, 117404]
click at [368, 599] on div "Qu'est- ce que j'ai fait pour qu'on m'enlève" at bounding box center [869, 585] width 3701 height 78
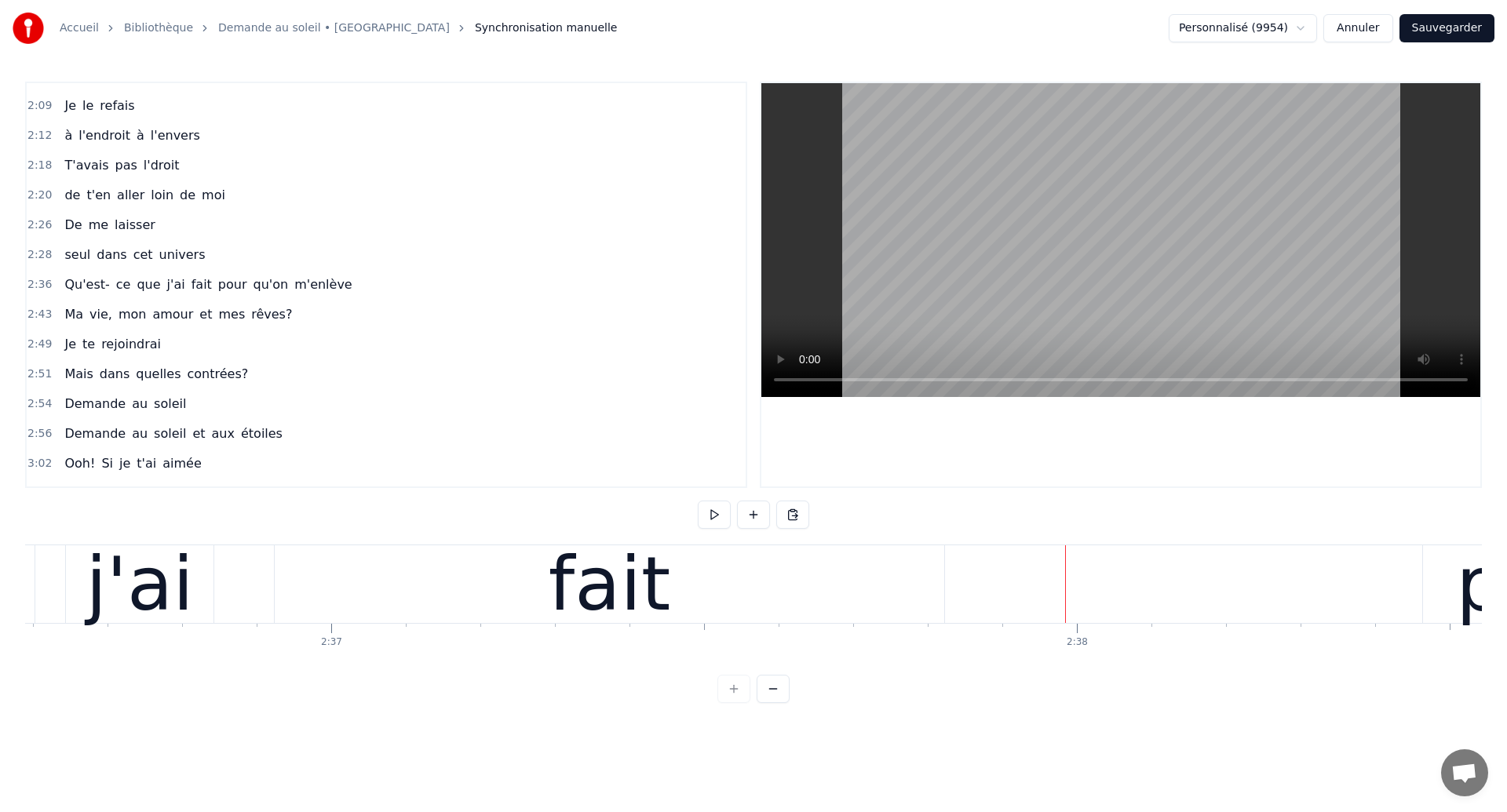
scroll to position [0, 116729]
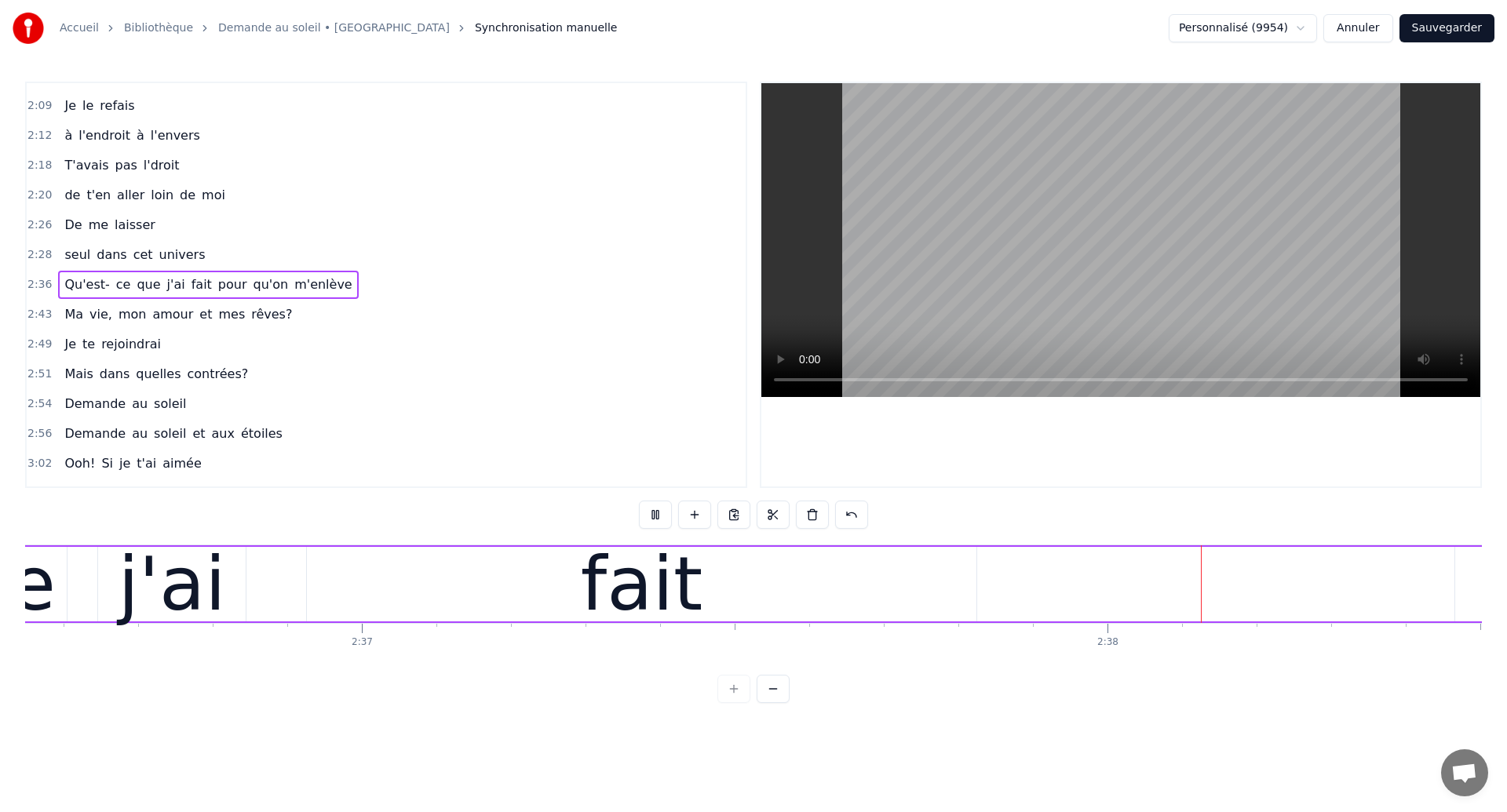
click at [844, 569] on div "fait" at bounding box center [642, 584] width 670 height 75
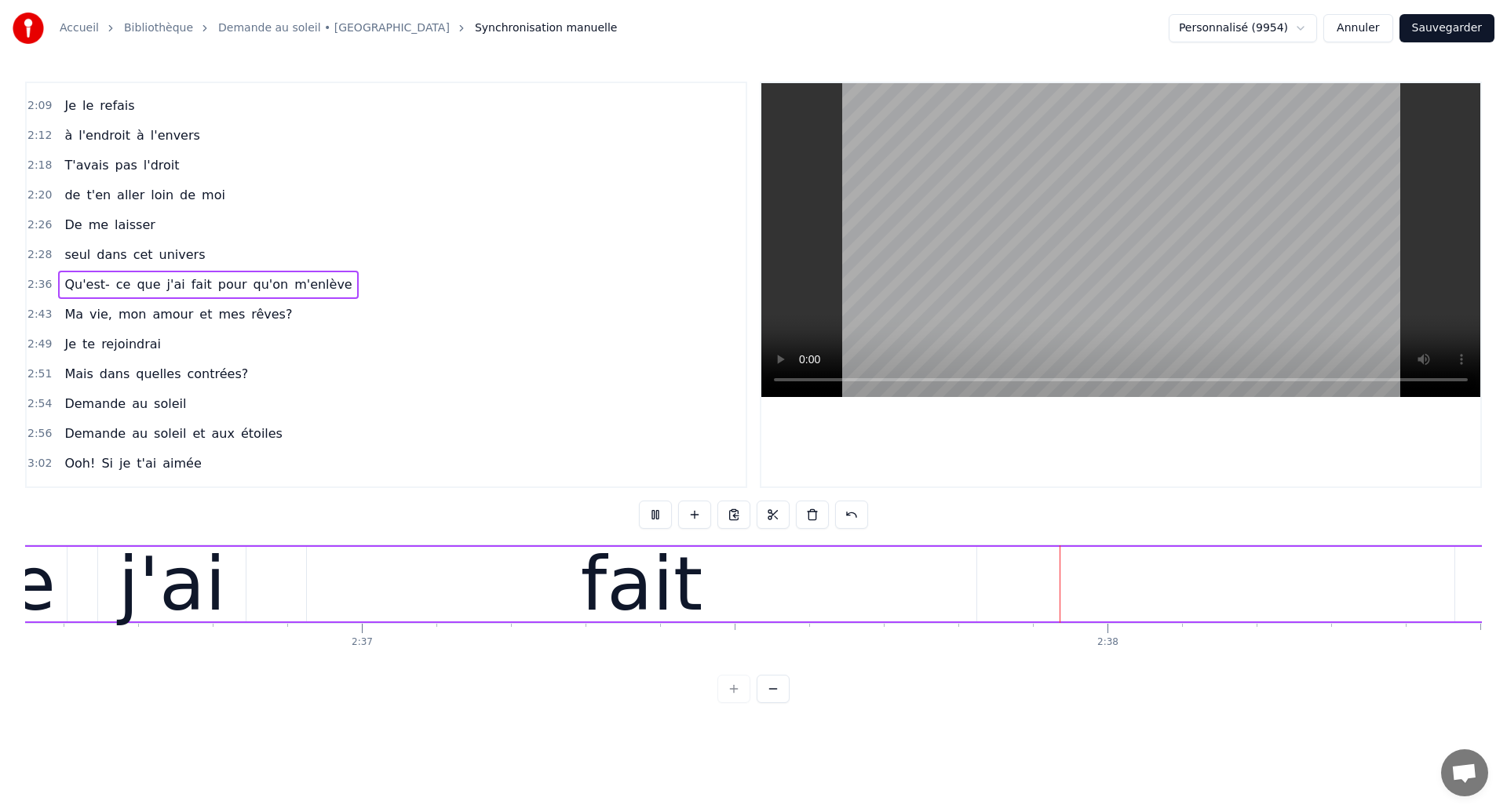
click at [819, 587] on div "fait" at bounding box center [642, 584] width 670 height 75
click at [703, 587] on div "fait" at bounding box center [642, 584] width 122 height 112
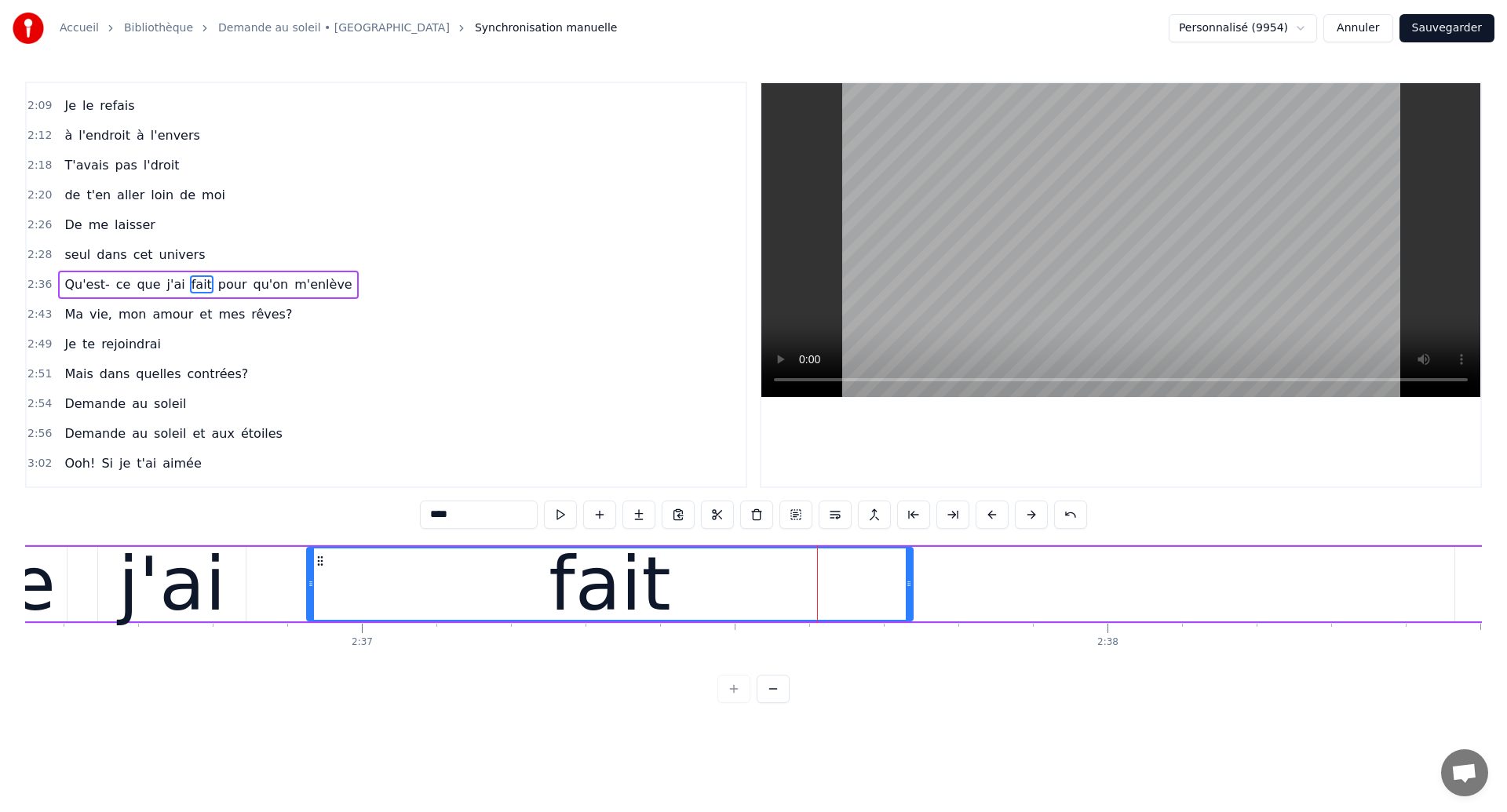
drag, startPoint x: 970, startPoint y: 592, endPoint x: 907, endPoint y: 602, distance: 63.8
click at [907, 602] on div at bounding box center [909, 584] width 6 height 71
click at [24, 592] on div "Accueil Bibliothèque Demande au soleil • Garou Synchronisation manuelle Personn…" at bounding box center [754, 352] width 1507 height 704
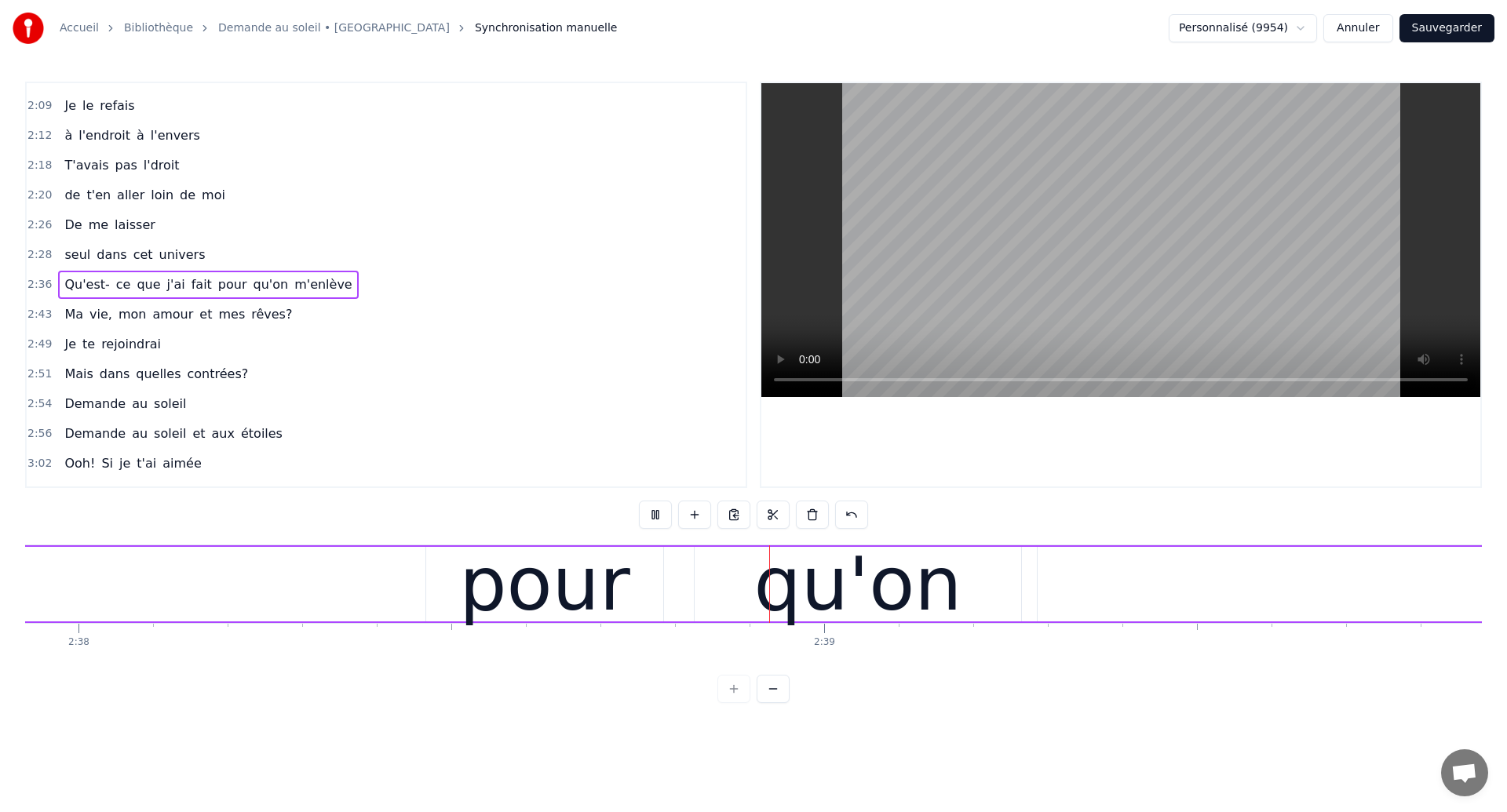
scroll to position [0, 118043]
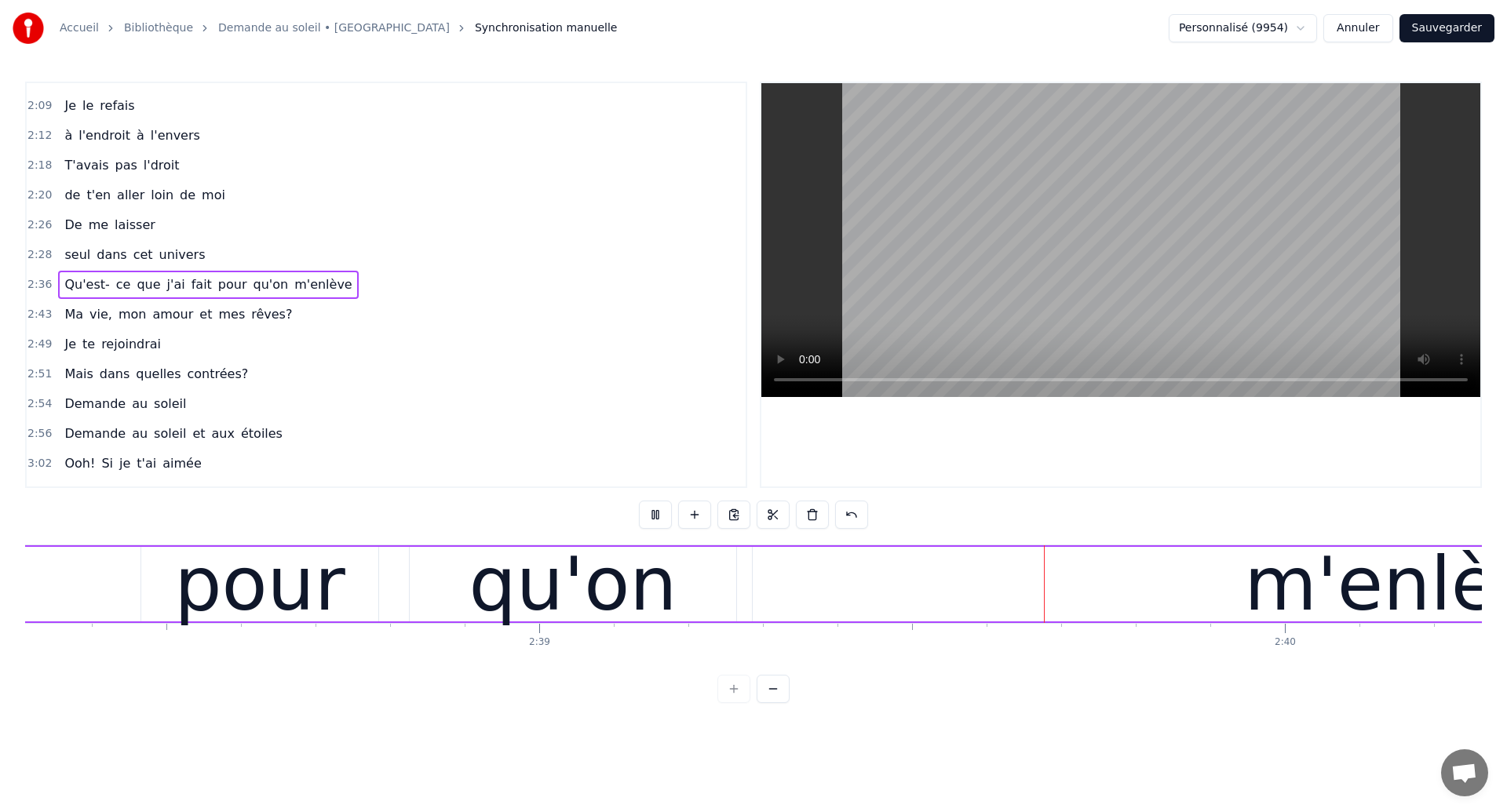
click at [609, 607] on div "qu'on" at bounding box center [573, 584] width 208 height 112
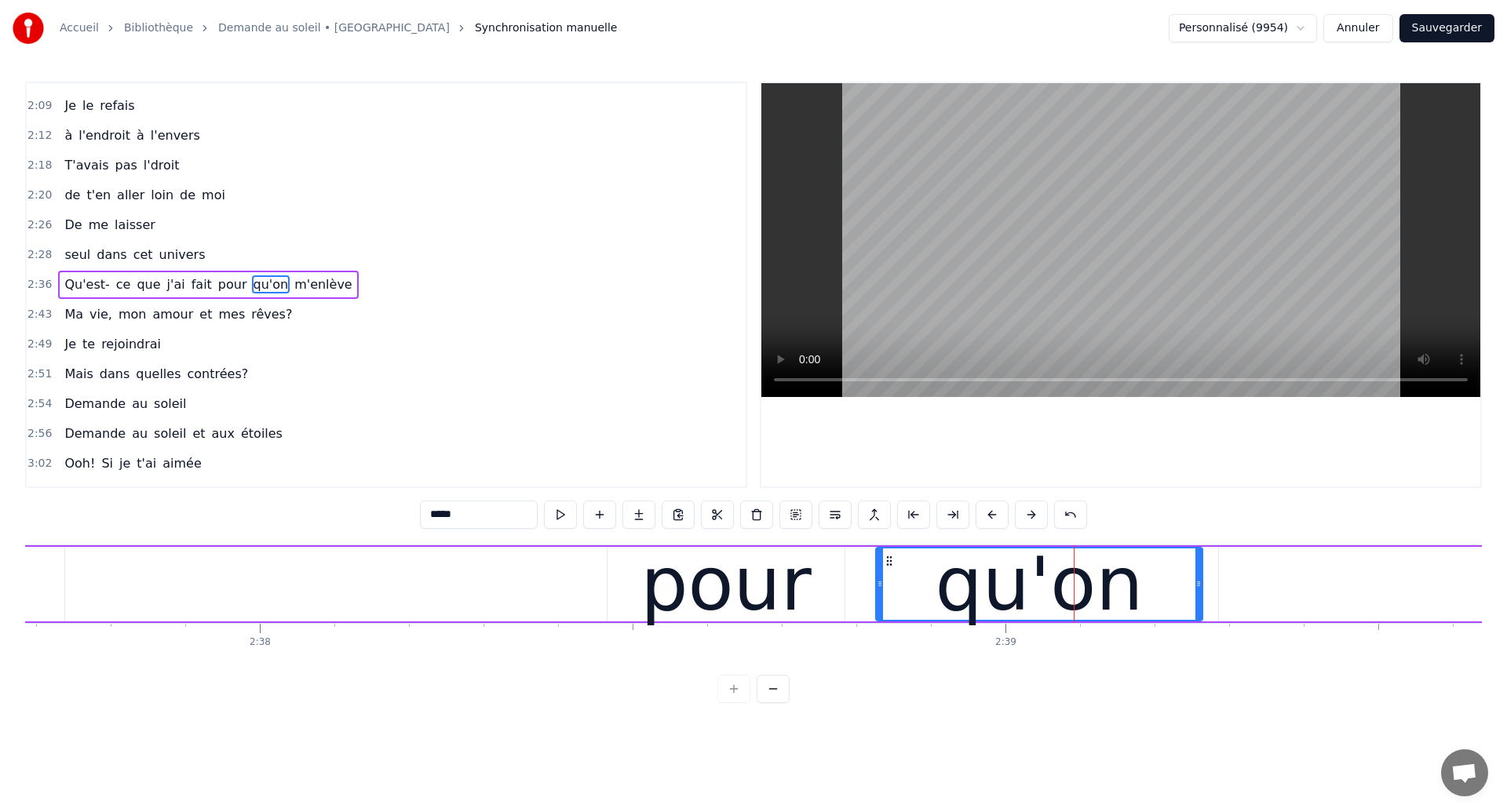
scroll to position [0, 117570]
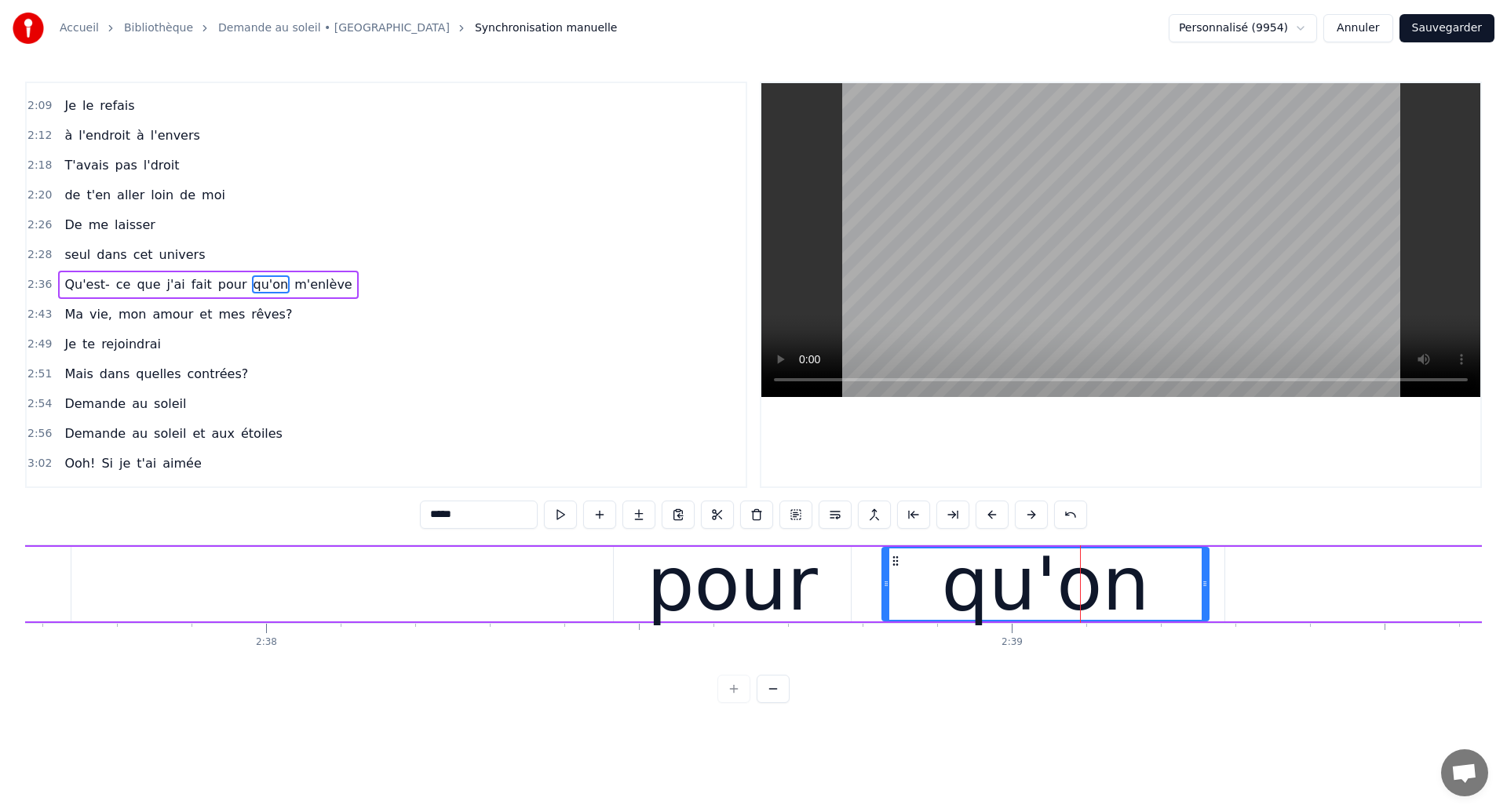
type input "****"
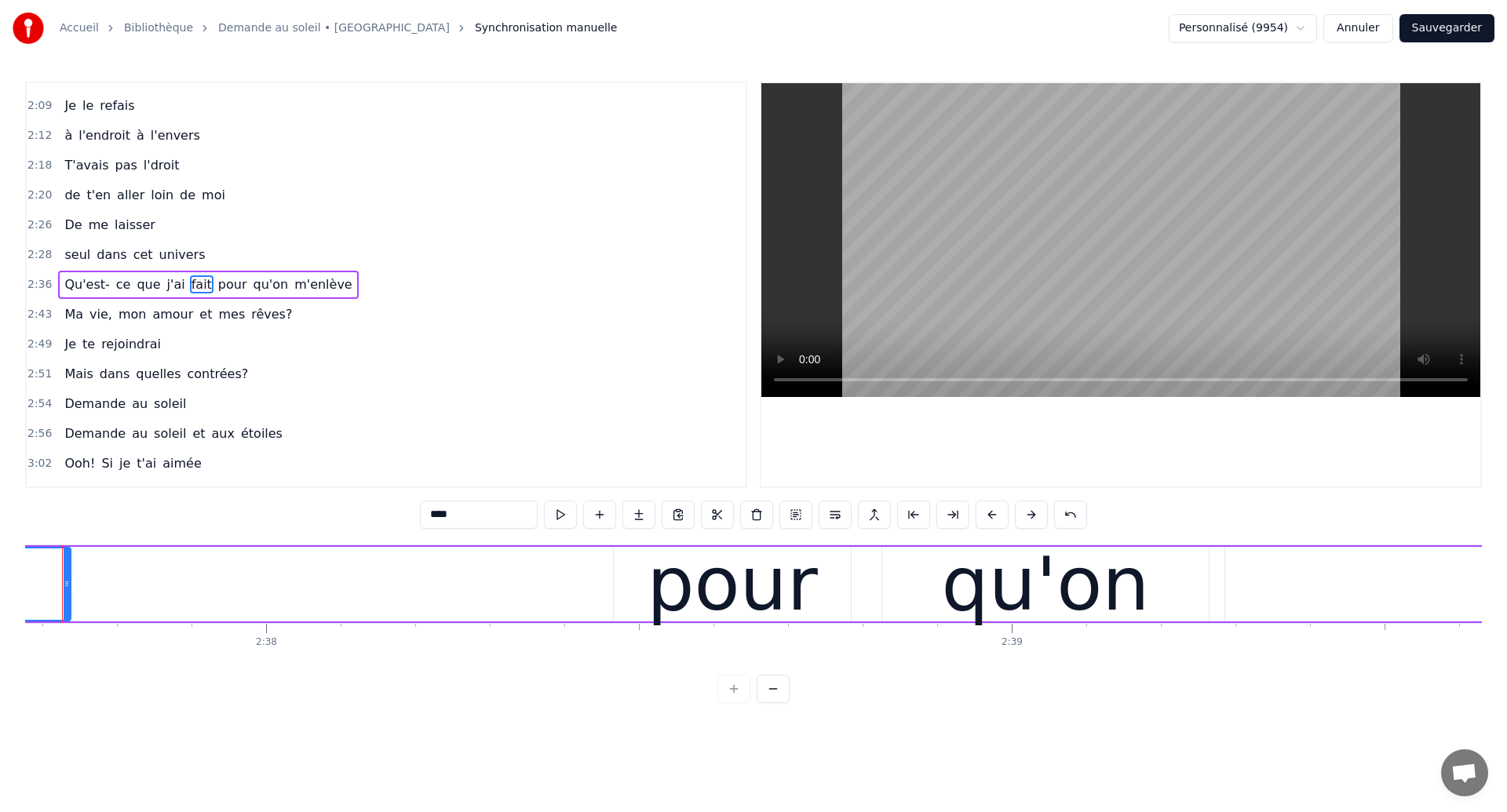
scroll to position [0, 117528]
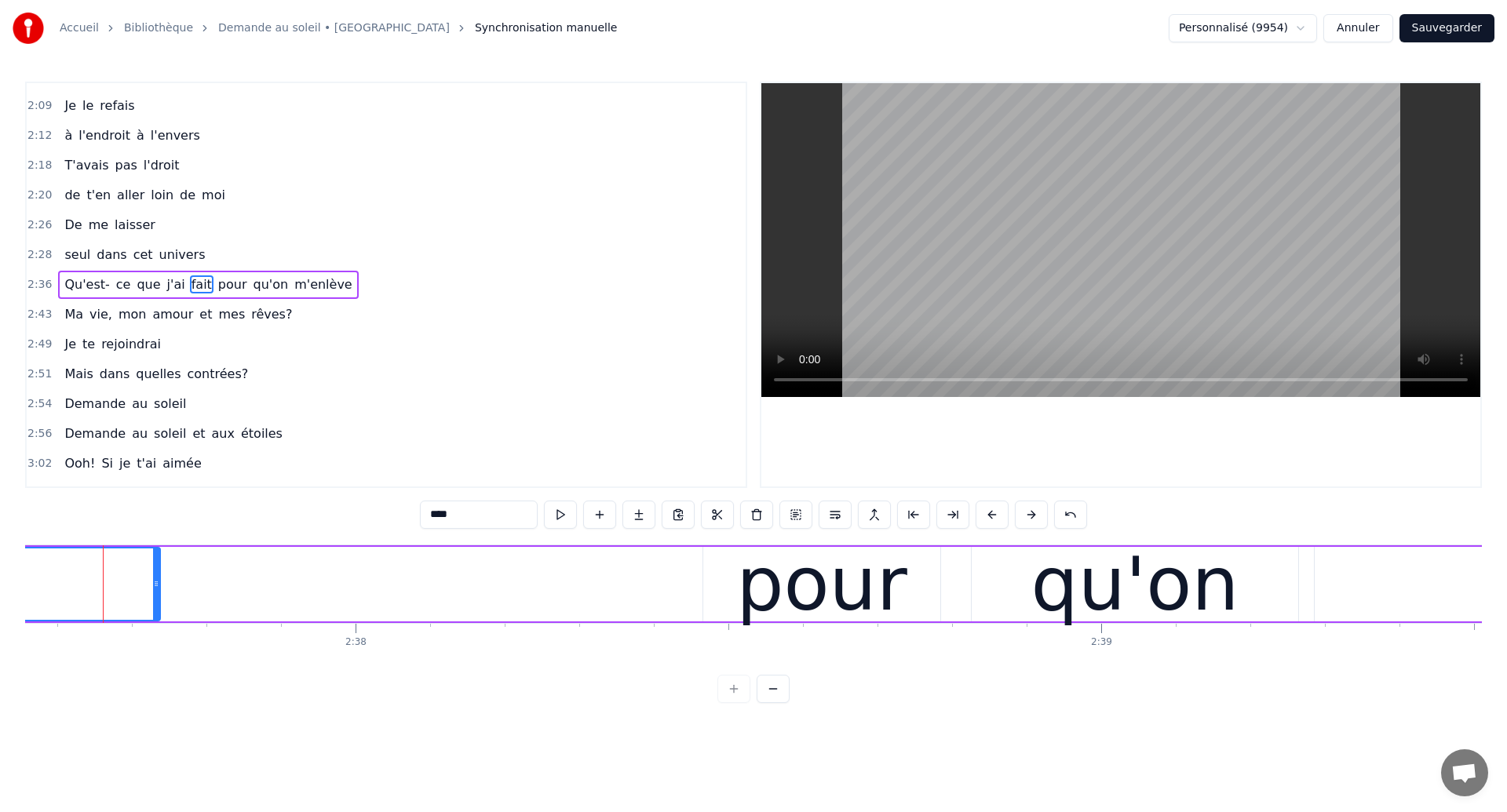
scroll to position [0, 117480]
click at [959, 593] on div "Qu'est- ce que j'ai fait pour qu'on m'enlève" at bounding box center [792, 585] width 3701 height 78
click at [957, 589] on div "Qu'est- ce que j'ai fait pour qu'on m'enlève" at bounding box center [792, 585] width 3701 height 78
click at [220, 285] on span "pour" at bounding box center [233, 284] width 32 height 18
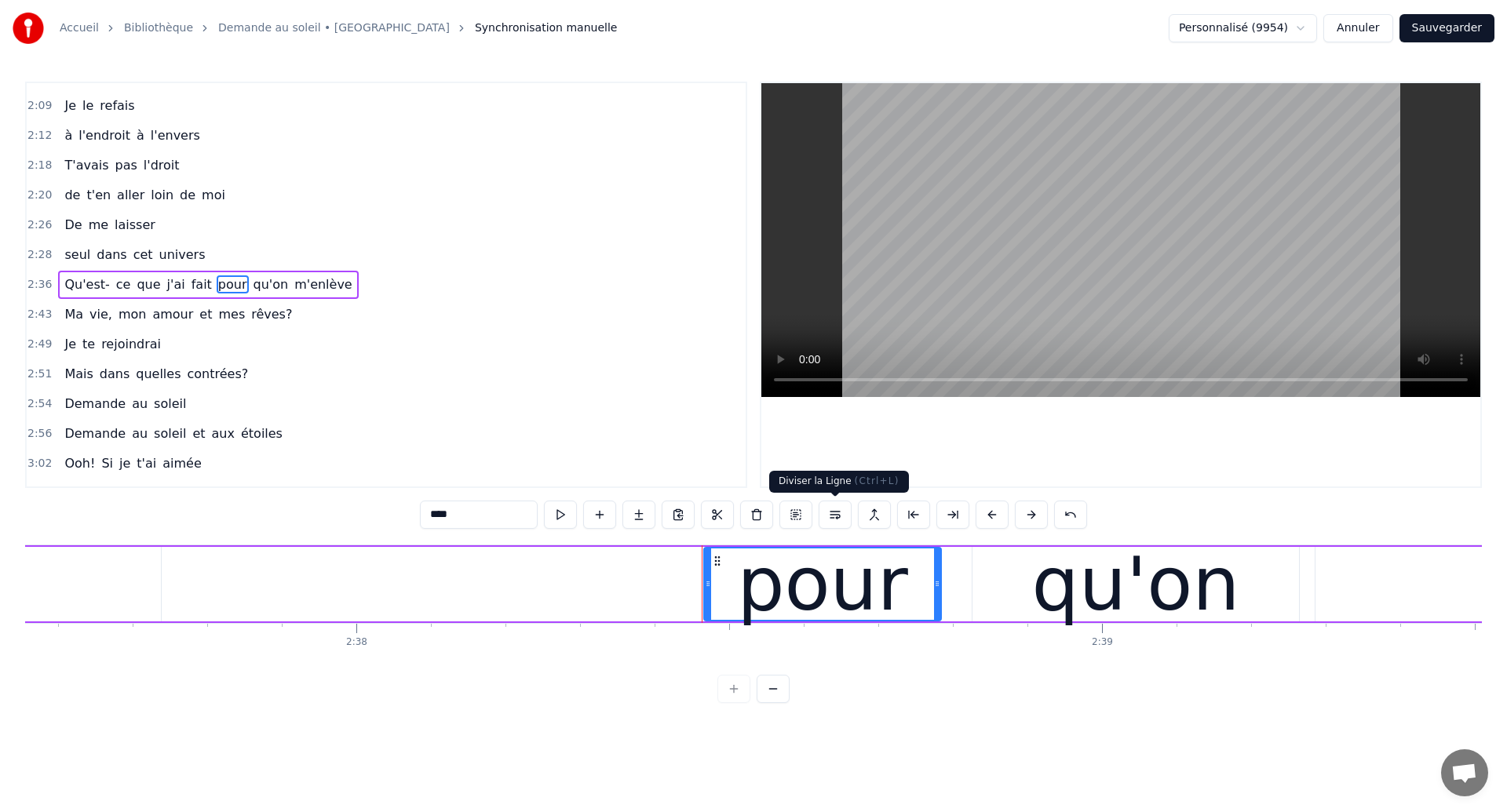
click at [831, 520] on button at bounding box center [835, 514] width 33 height 28
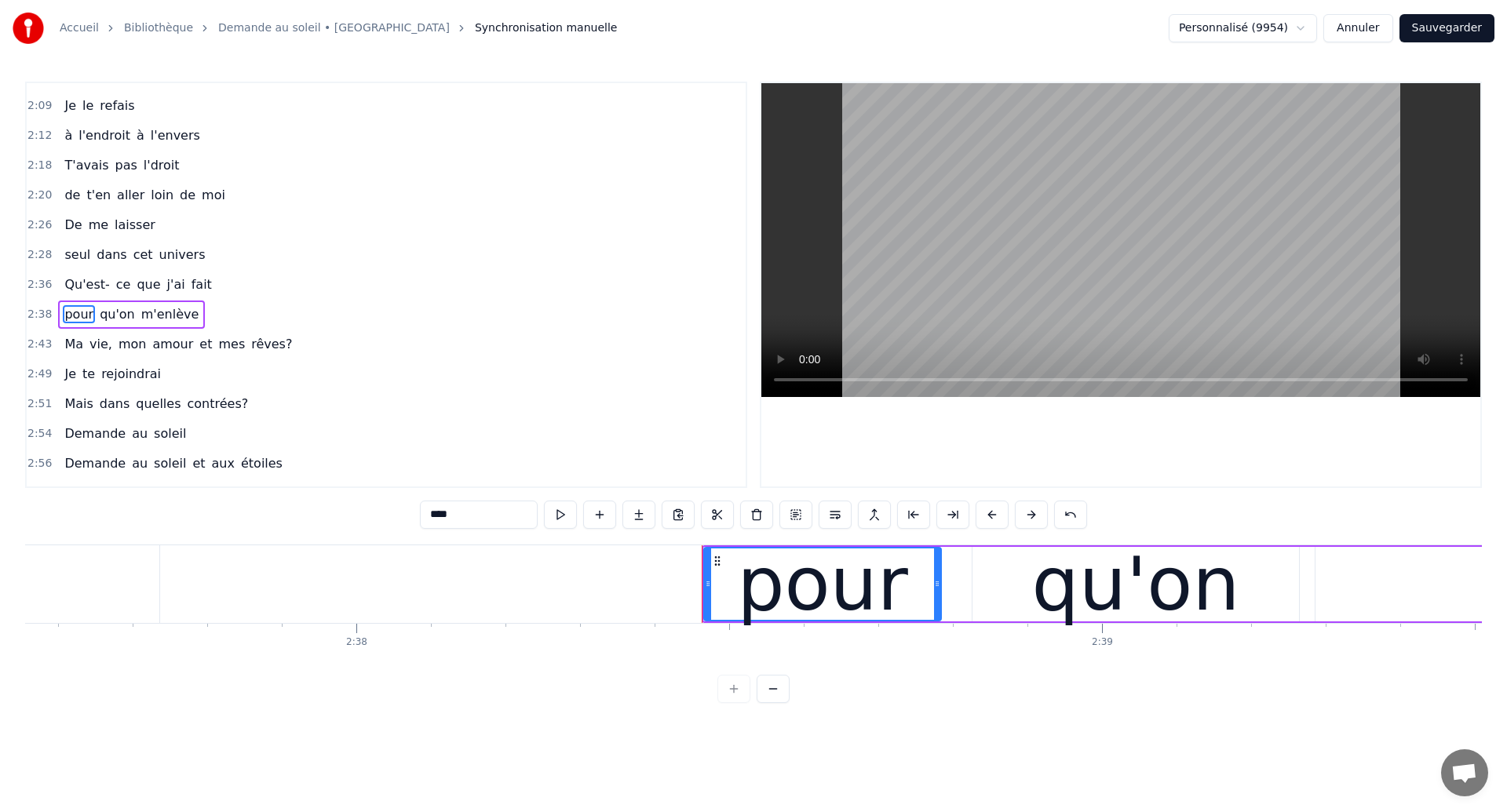
scroll to position [768, 0]
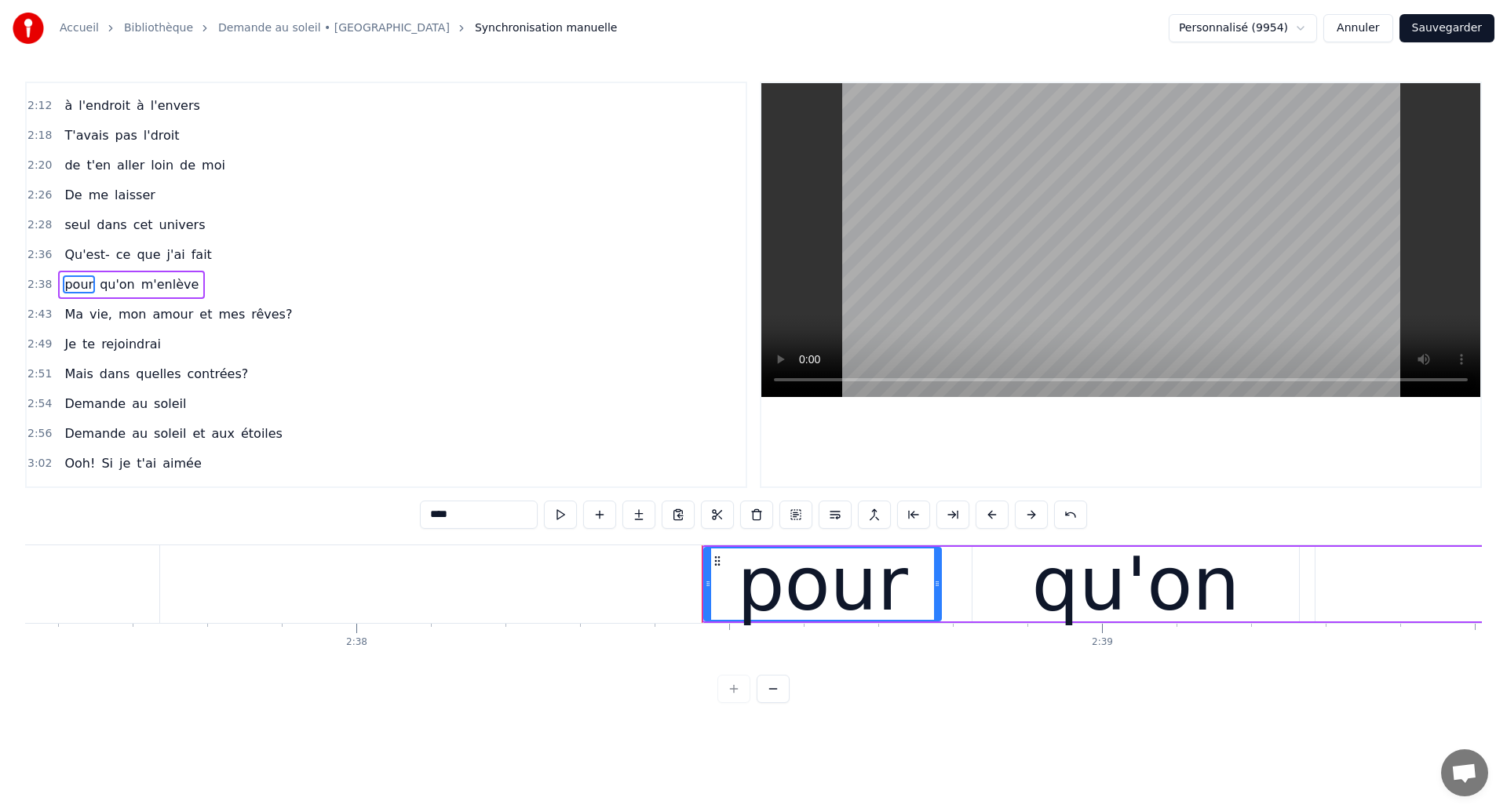
click at [798, 598] on div "pour" at bounding box center [823, 584] width 171 height 112
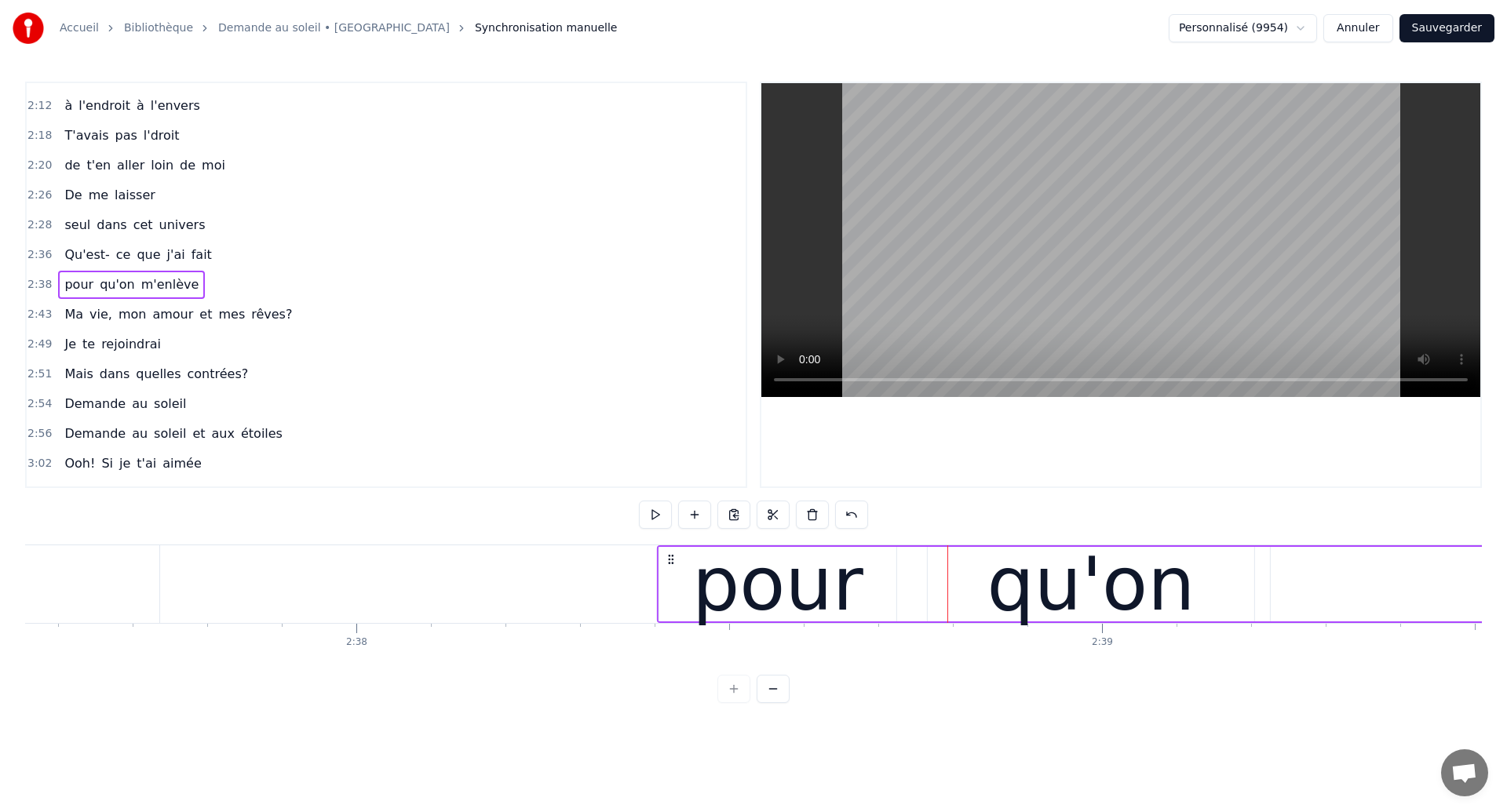
drag, startPoint x: 720, startPoint y: 557, endPoint x: 675, endPoint y: 568, distance: 46.3
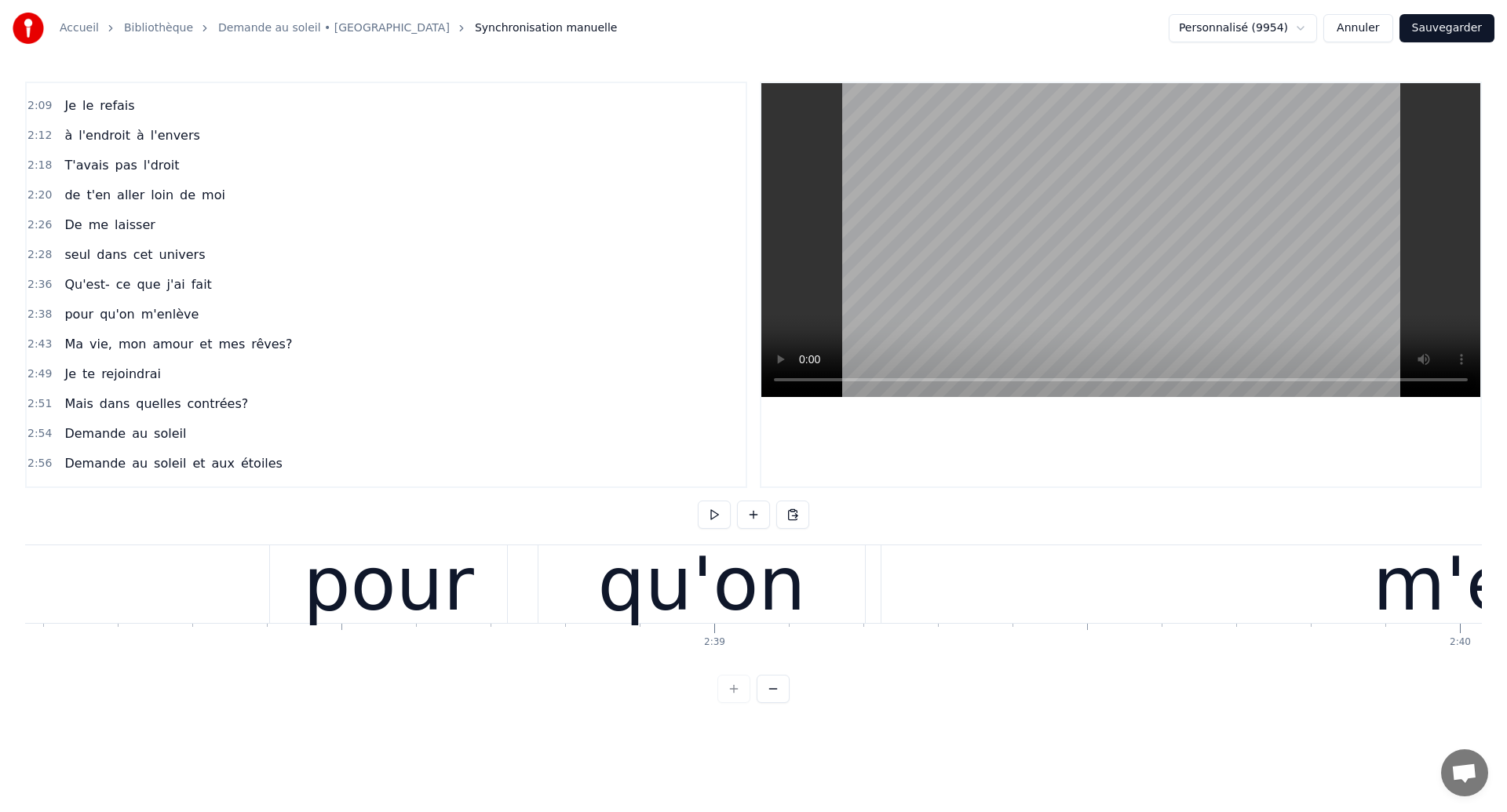
scroll to position [0, 117746]
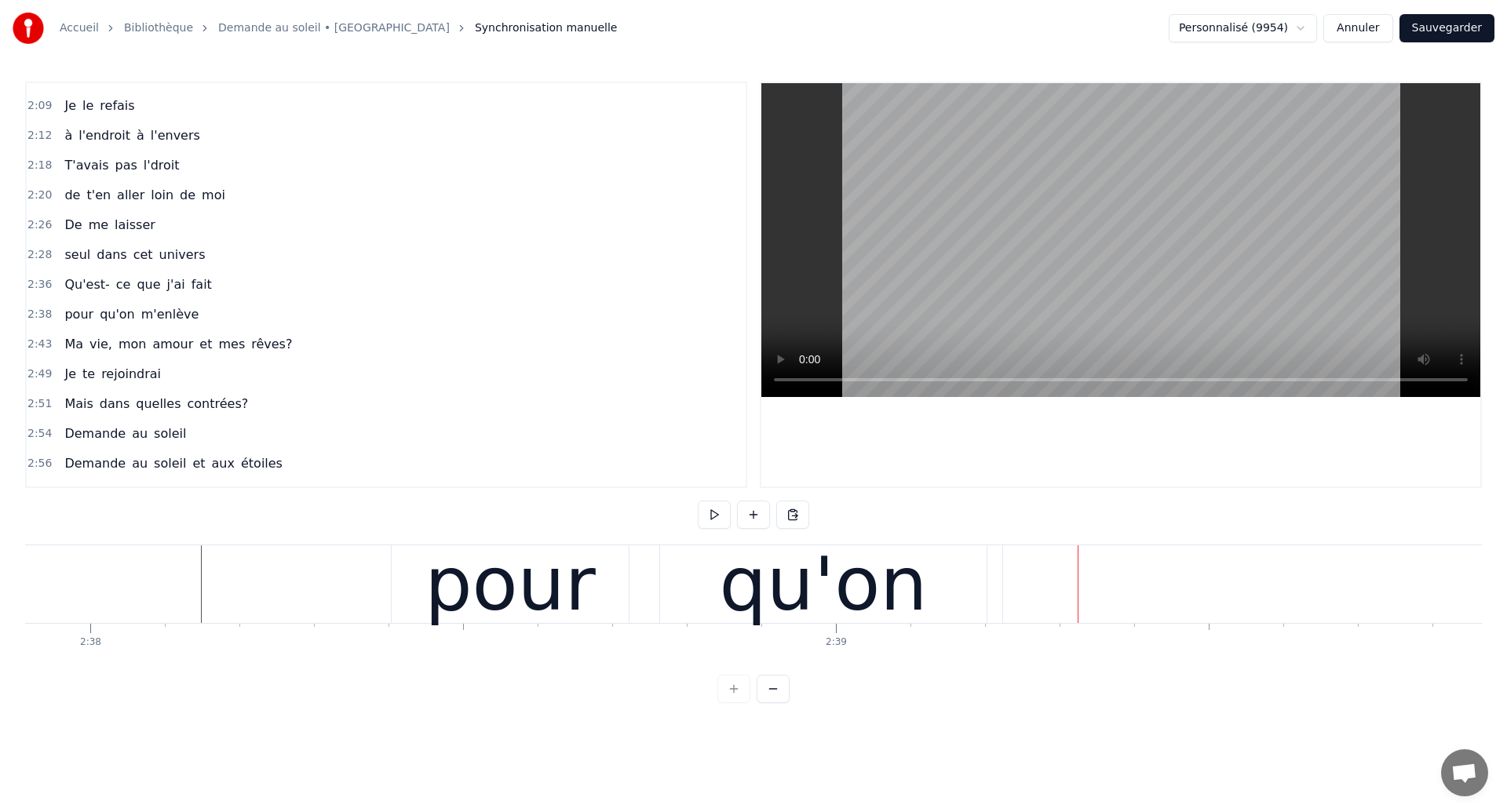
click at [767, 557] on div "qu'on" at bounding box center [823, 584] width 208 height 112
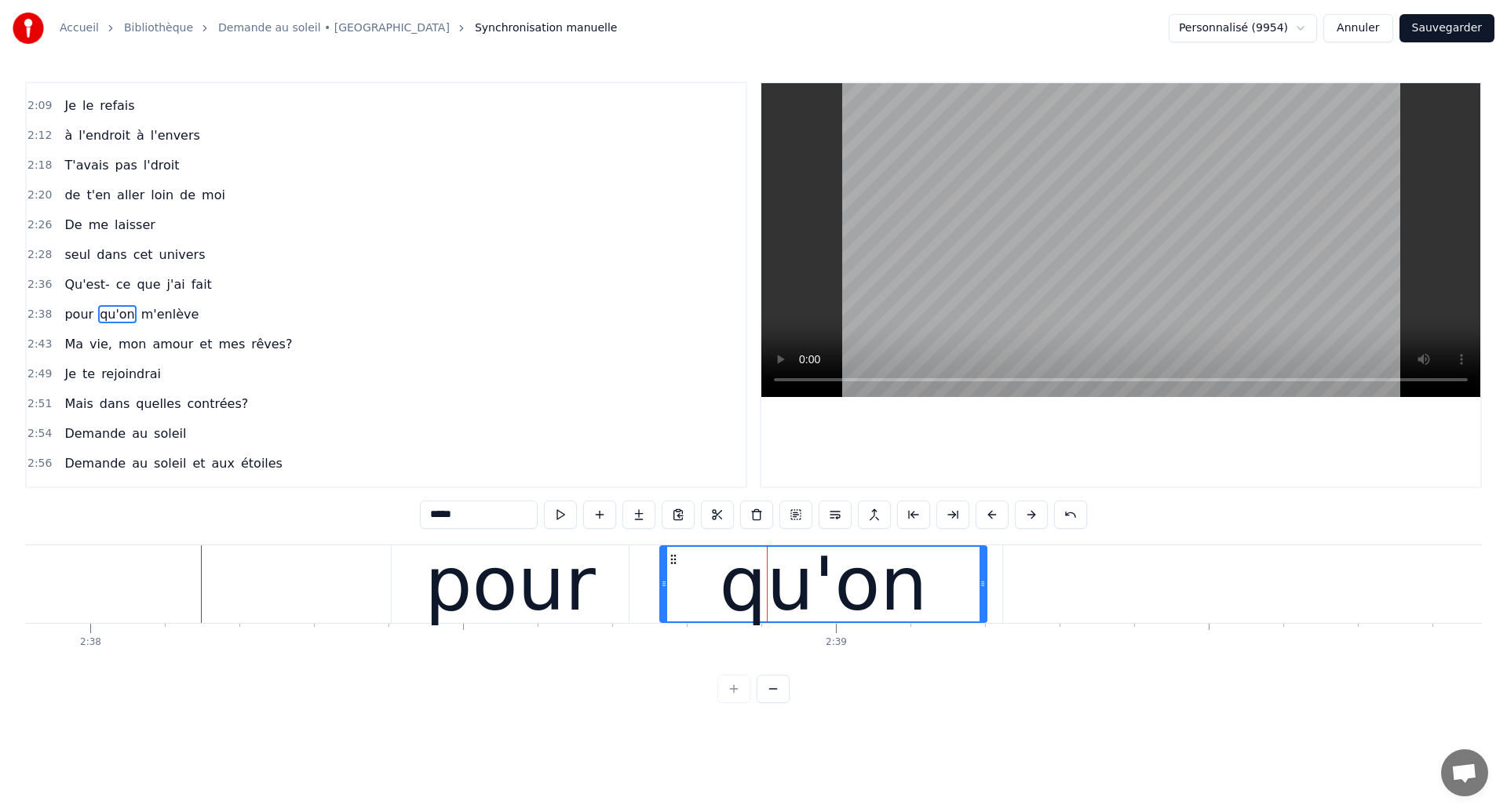
scroll to position [768, 0]
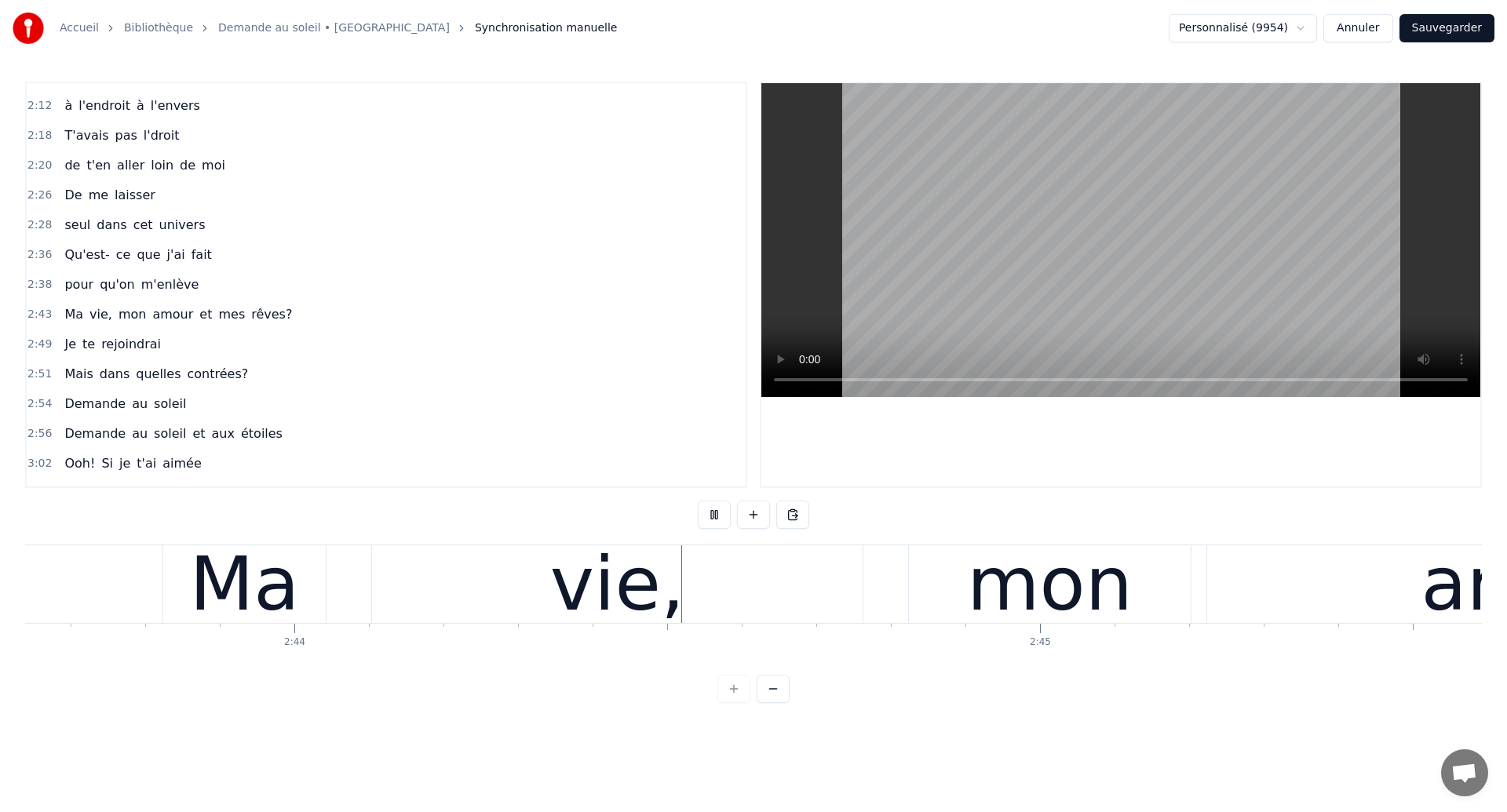
scroll to position [0, 122120]
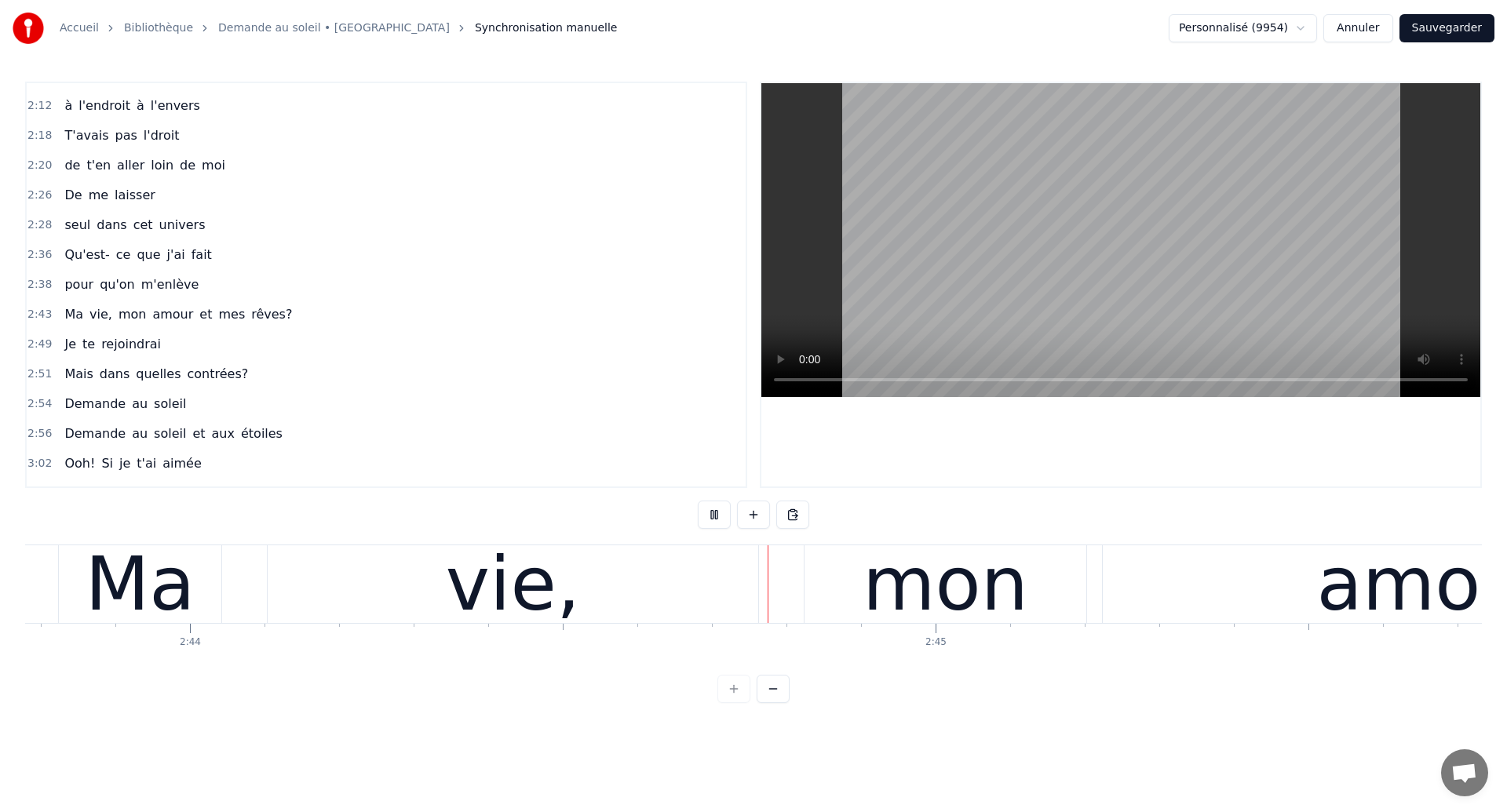
click at [678, 599] on div "vie," at bounding box center [513, 585] width 491 height 78
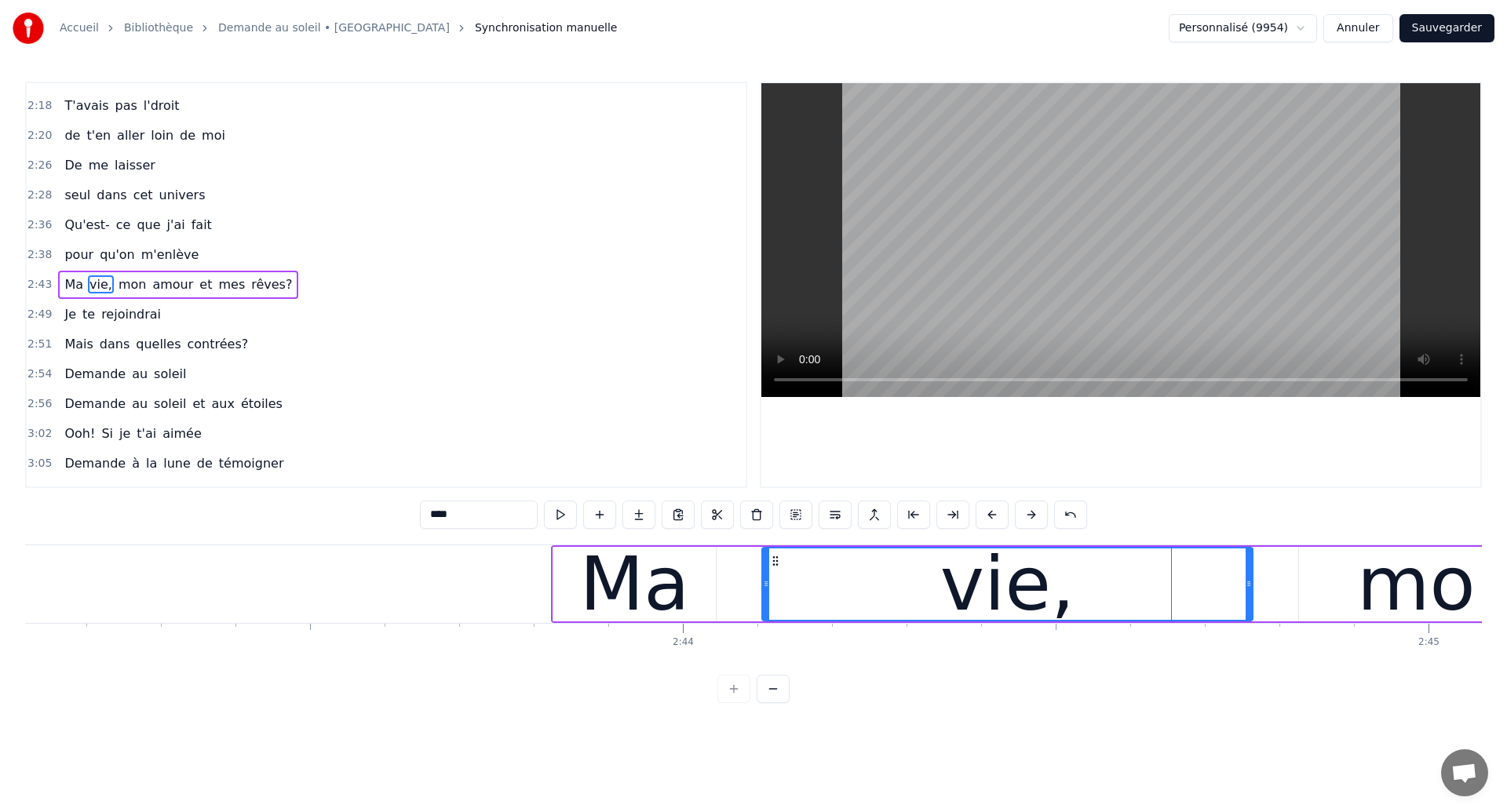
scroll to position [0, 121603]
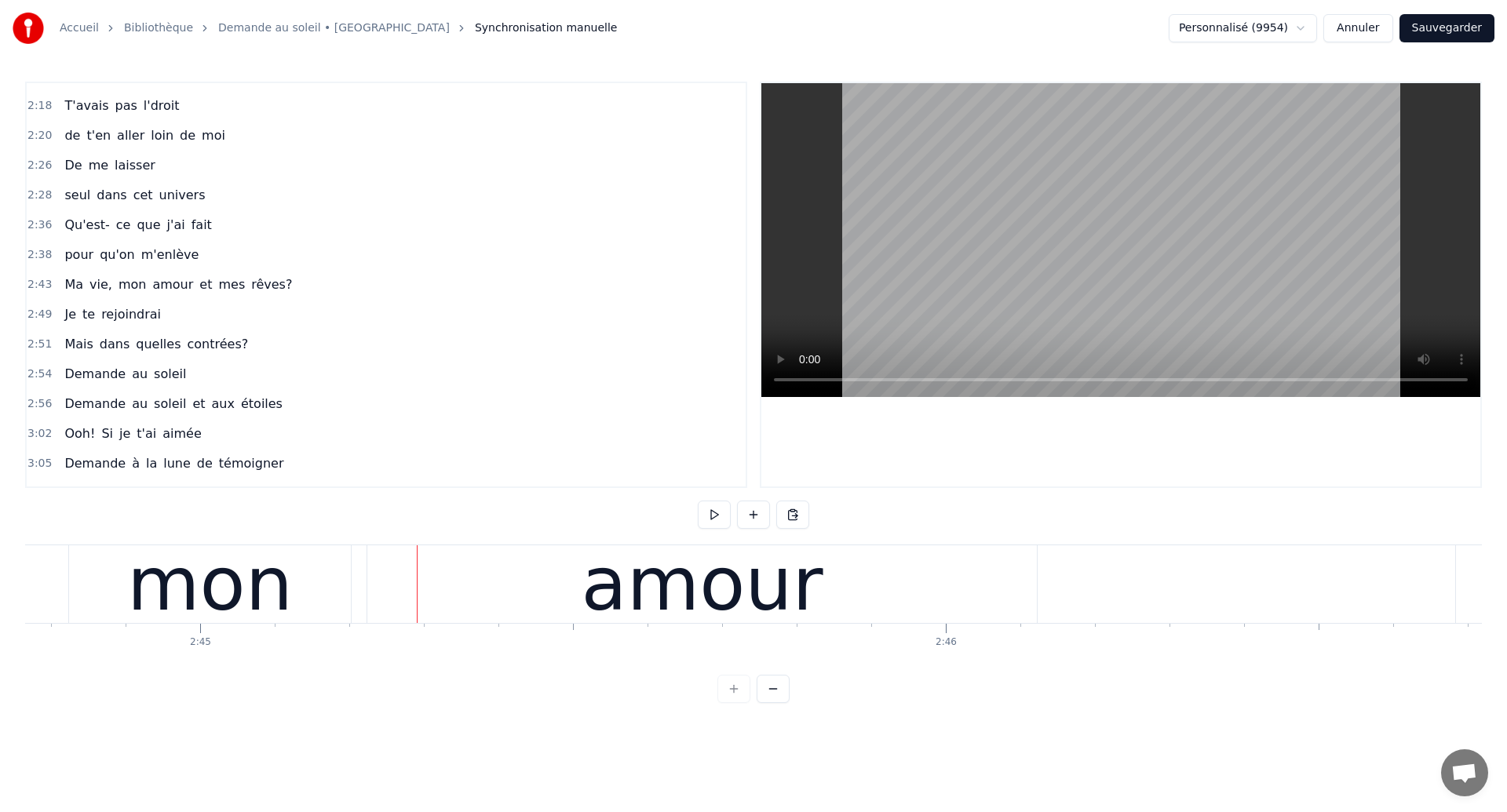
scroll to position [0, 122941]
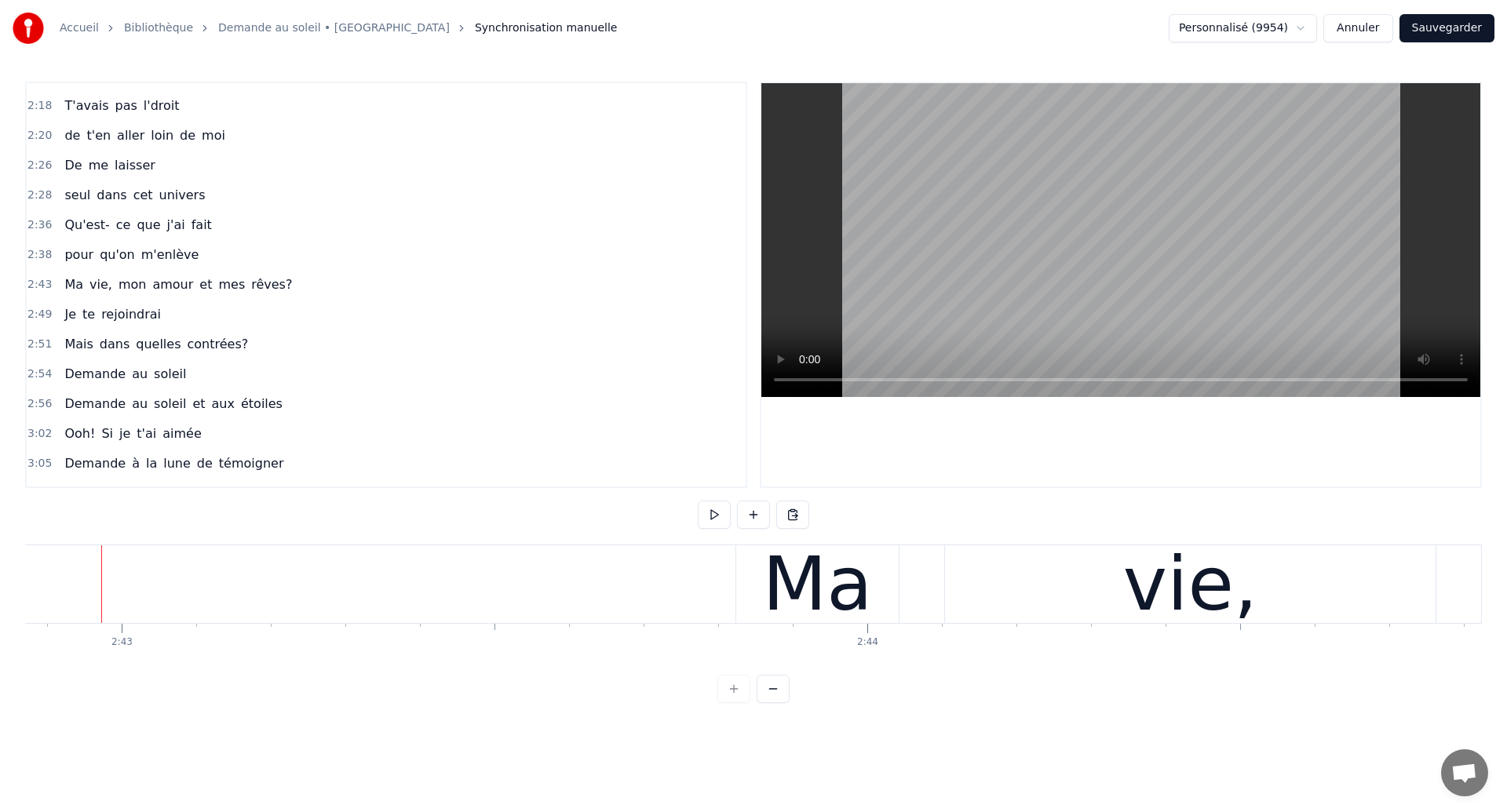
scroll to position [0, 121441]
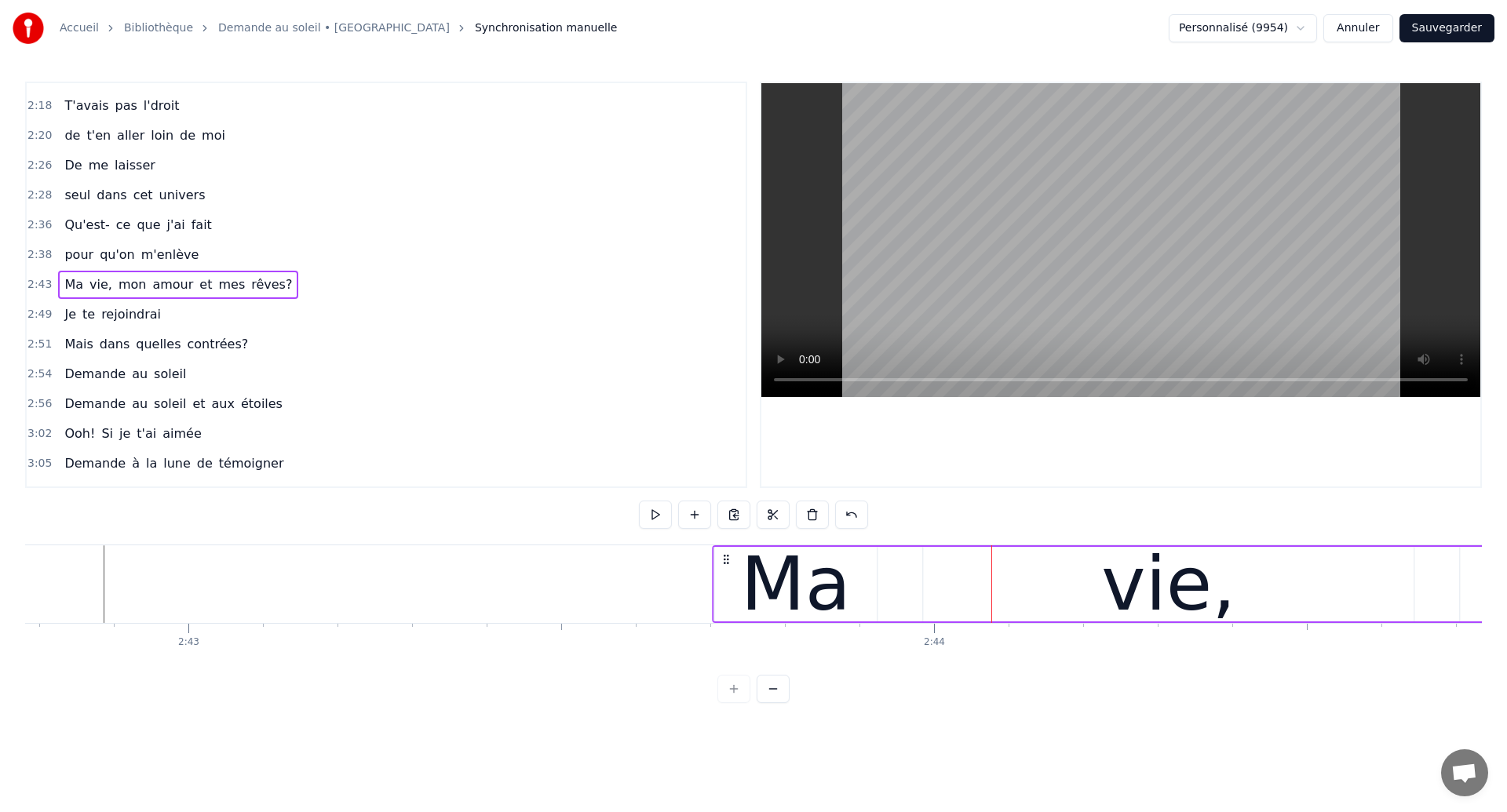
drag, startPoint x: 813, startPoint y: 561, endPoint x: 724, endPoint y: 596, distance: 95.6
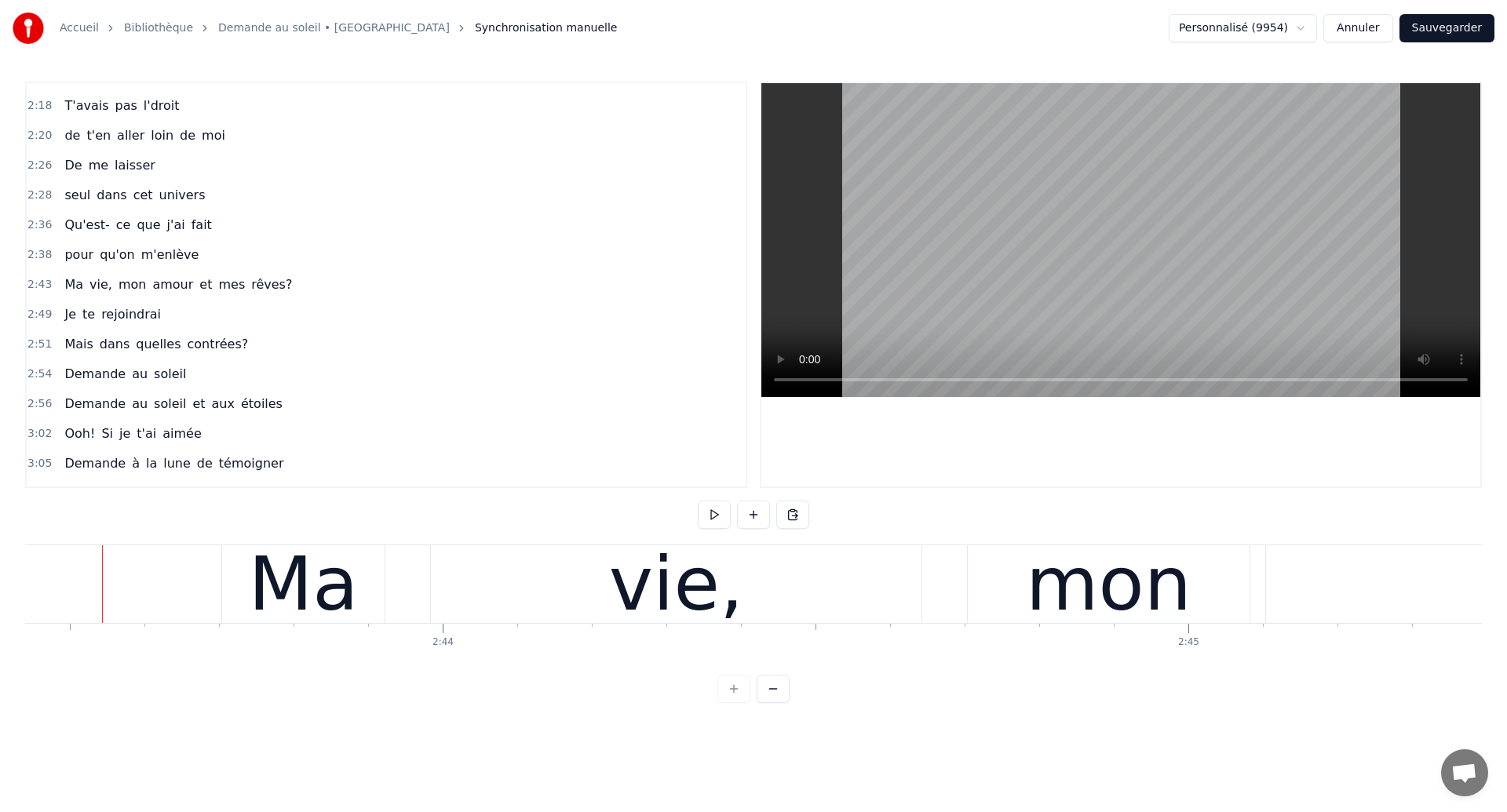
scroll to position [0, 121866]
click at [870, 601] on div "vie," at bounding box center [677, 585] width 491 height 78
click at [916, 609] on div "vie," at bounding box center [677, 585] width 491 height 78
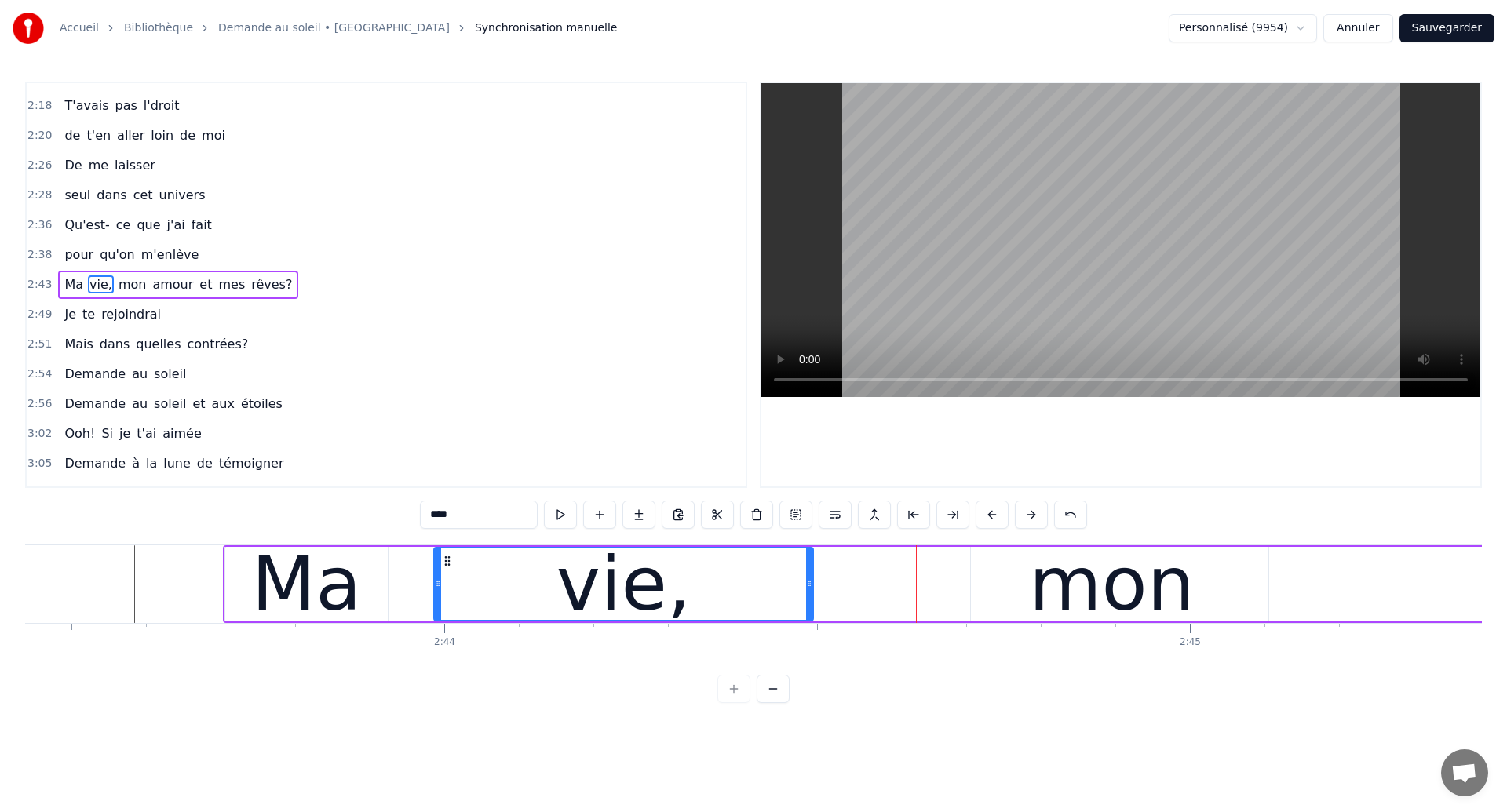
drag, startPoint x: 920, startPoint y: 597, endPoint x: 809, endPoint y: 620, distance: 113.4
click at [809, 620] on div at bounding box center [809, 584] width 6 height 71
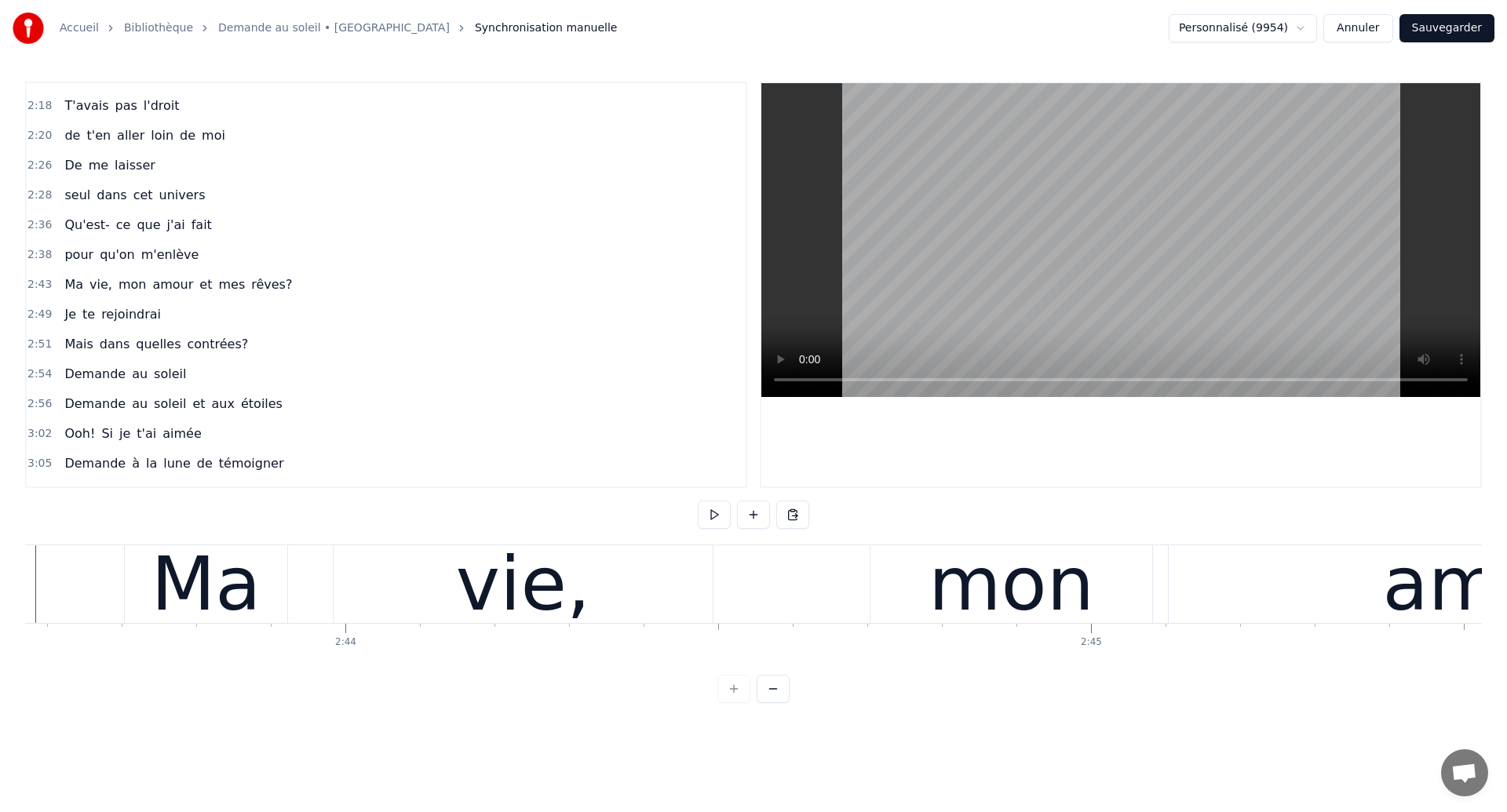
scroll to position [0, 121957]
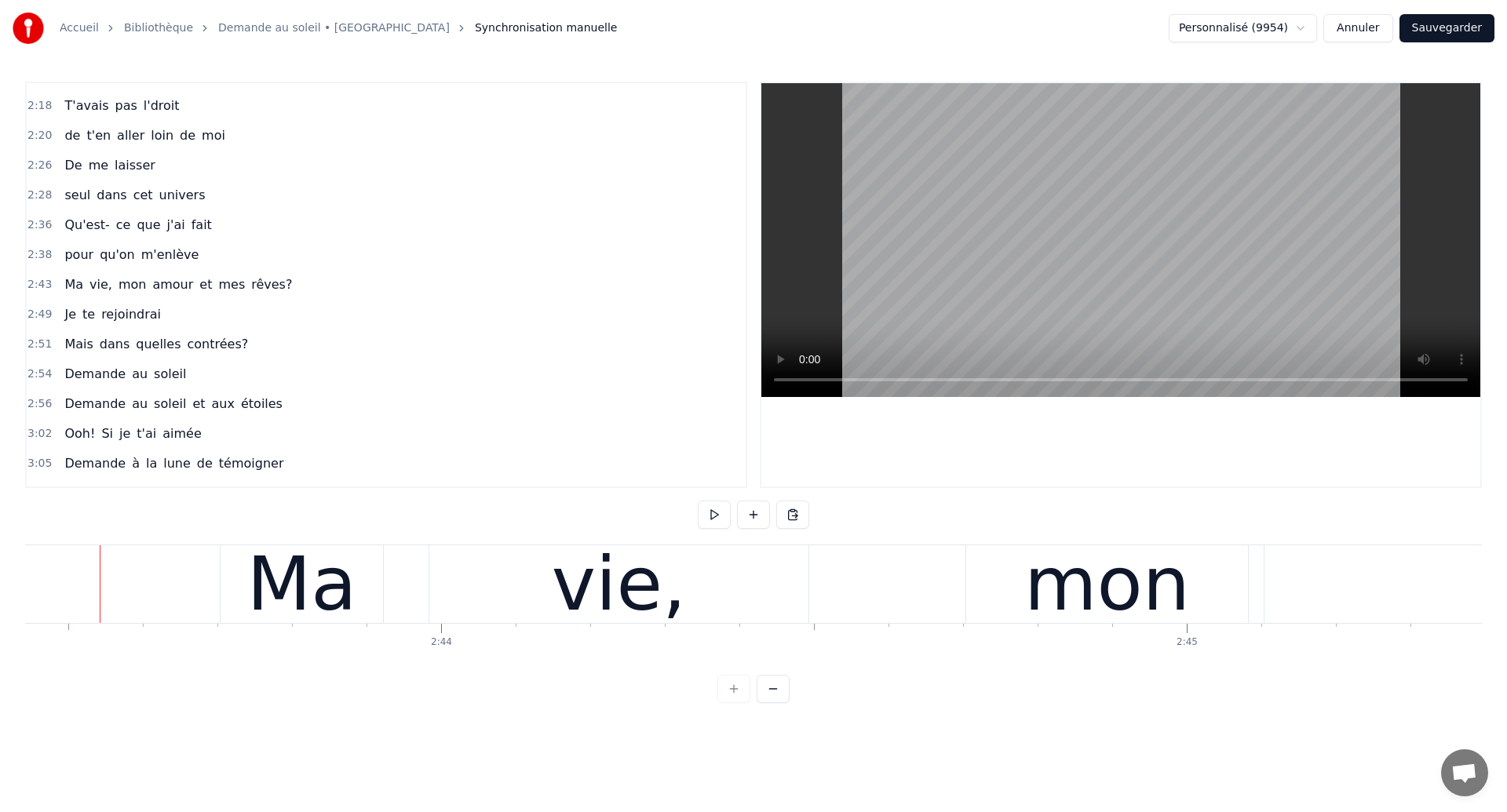
scroll to position [0, 121865]
click at [761, 605] on div "vie," at bounding box center [622, 585] width 379 height 78
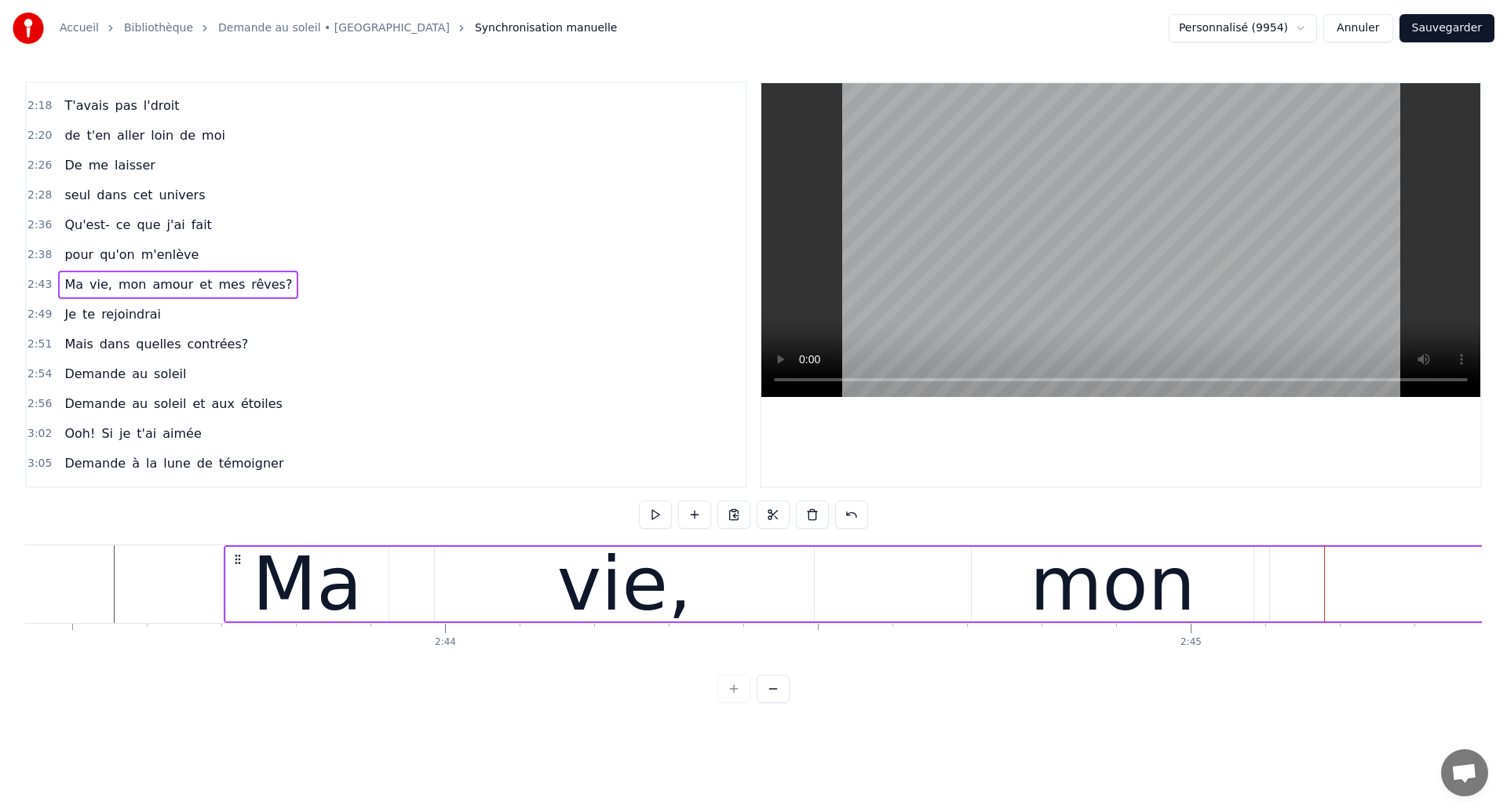
click at [995, 591] on div "mon" at bounding box center [1112, 584] width 281 height 75
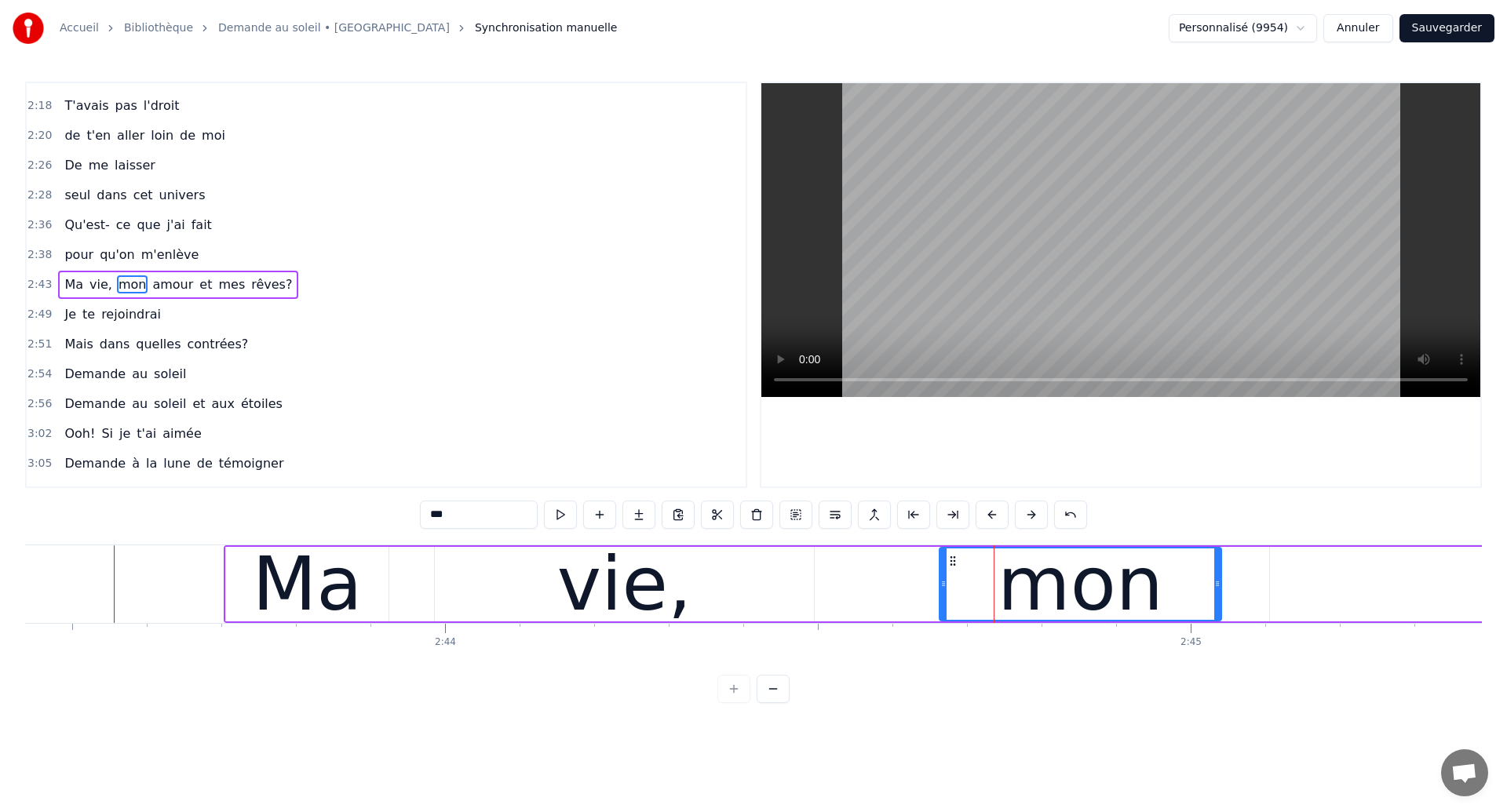
drag, startPoint x: 983, startPoint y: 559, endPoint x: 951, endPoint y: 583, distance: 40.0
click at [951, 583] on div "mon" at bounding box center [1080, 584] width 281 height 71
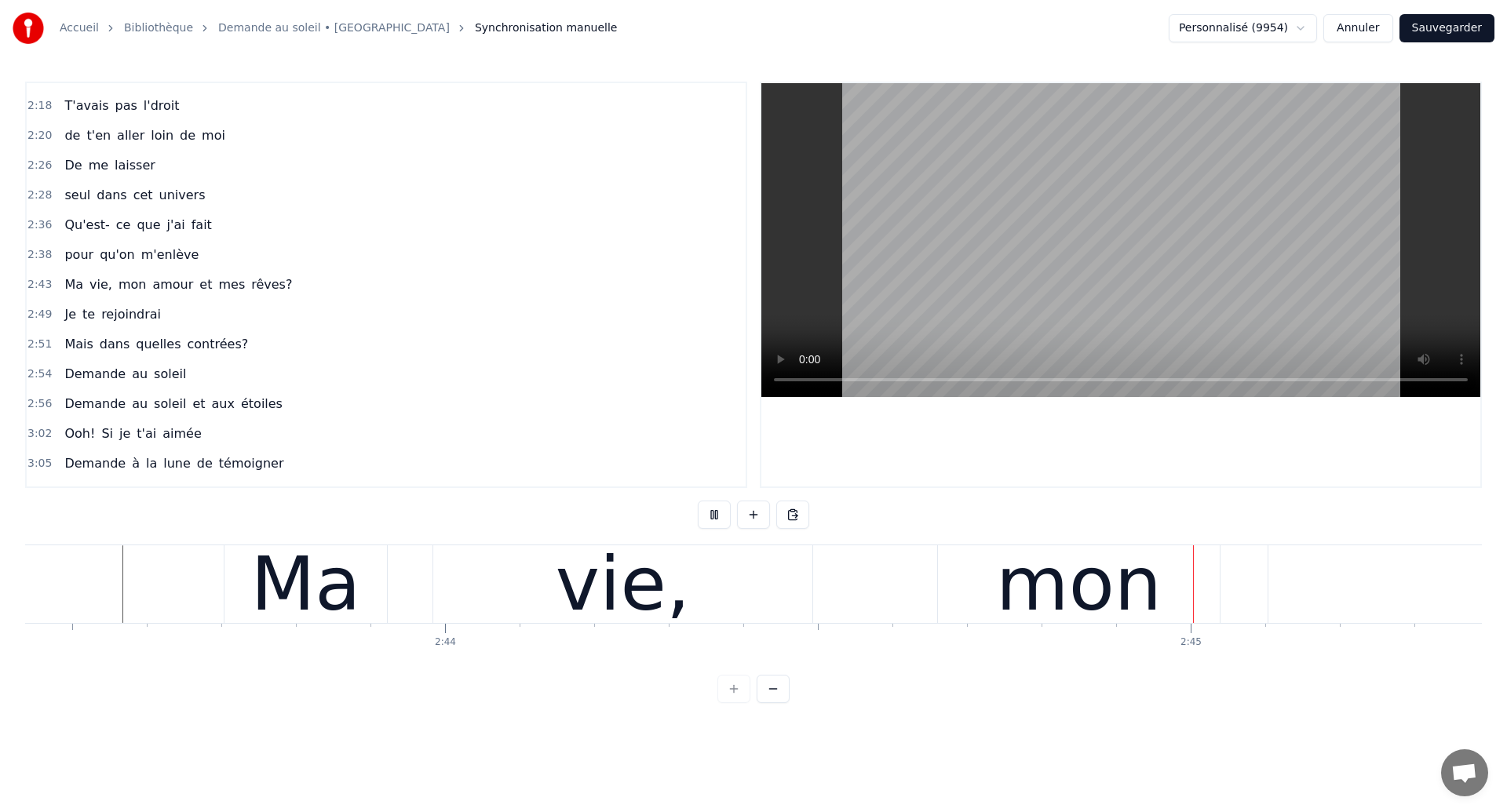
click at [1048, 601] on div "mon" at bounding box center [1078, 584] width 165 height 112
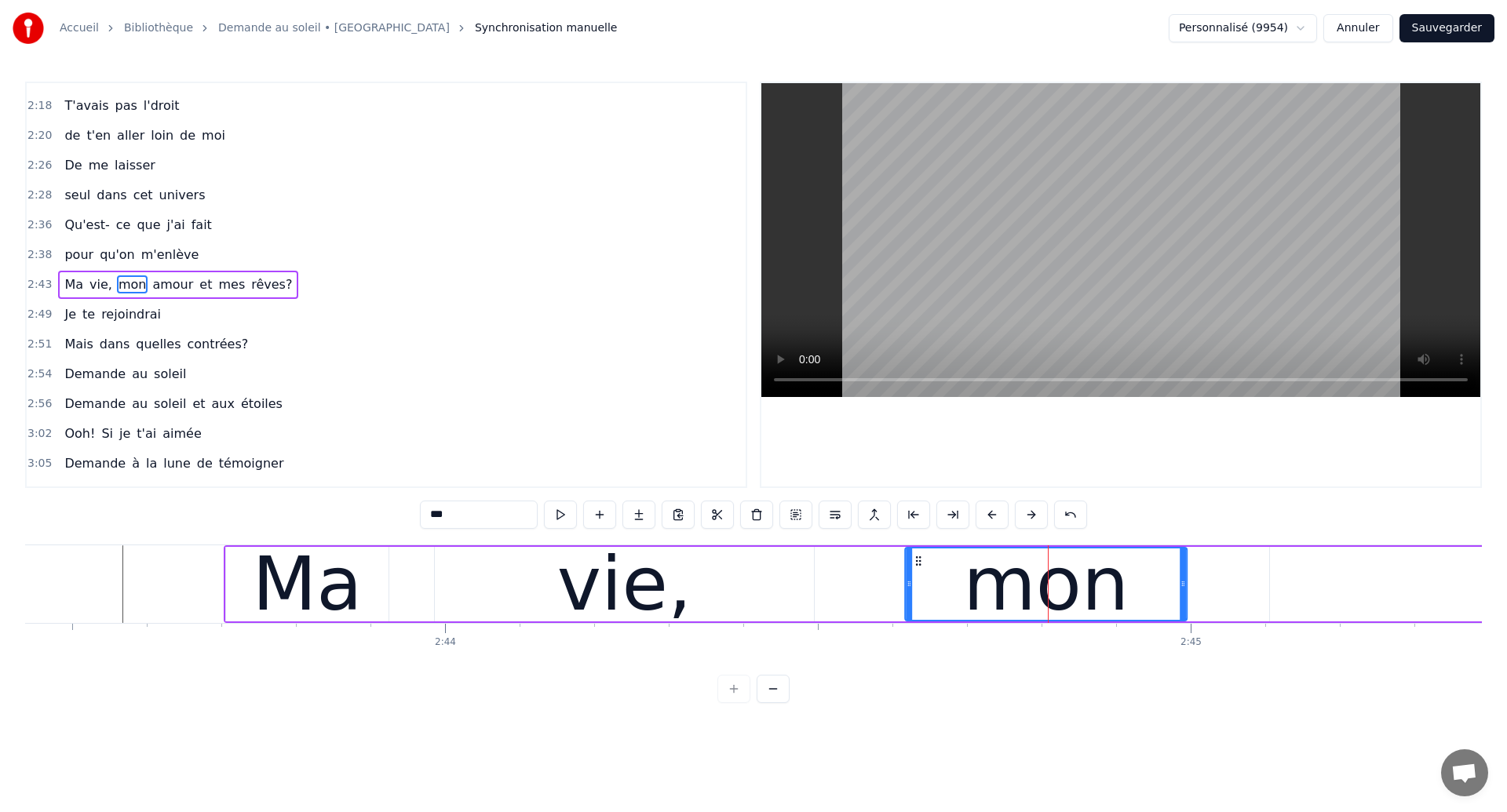
drag, startPoint x: 949, startPoint y: 562, endPoint x: 915, endPoint y: 587, distance: 42.2
click at [915, 587] on div "mon" at bounding box center [1046, 584] width 281 height 71
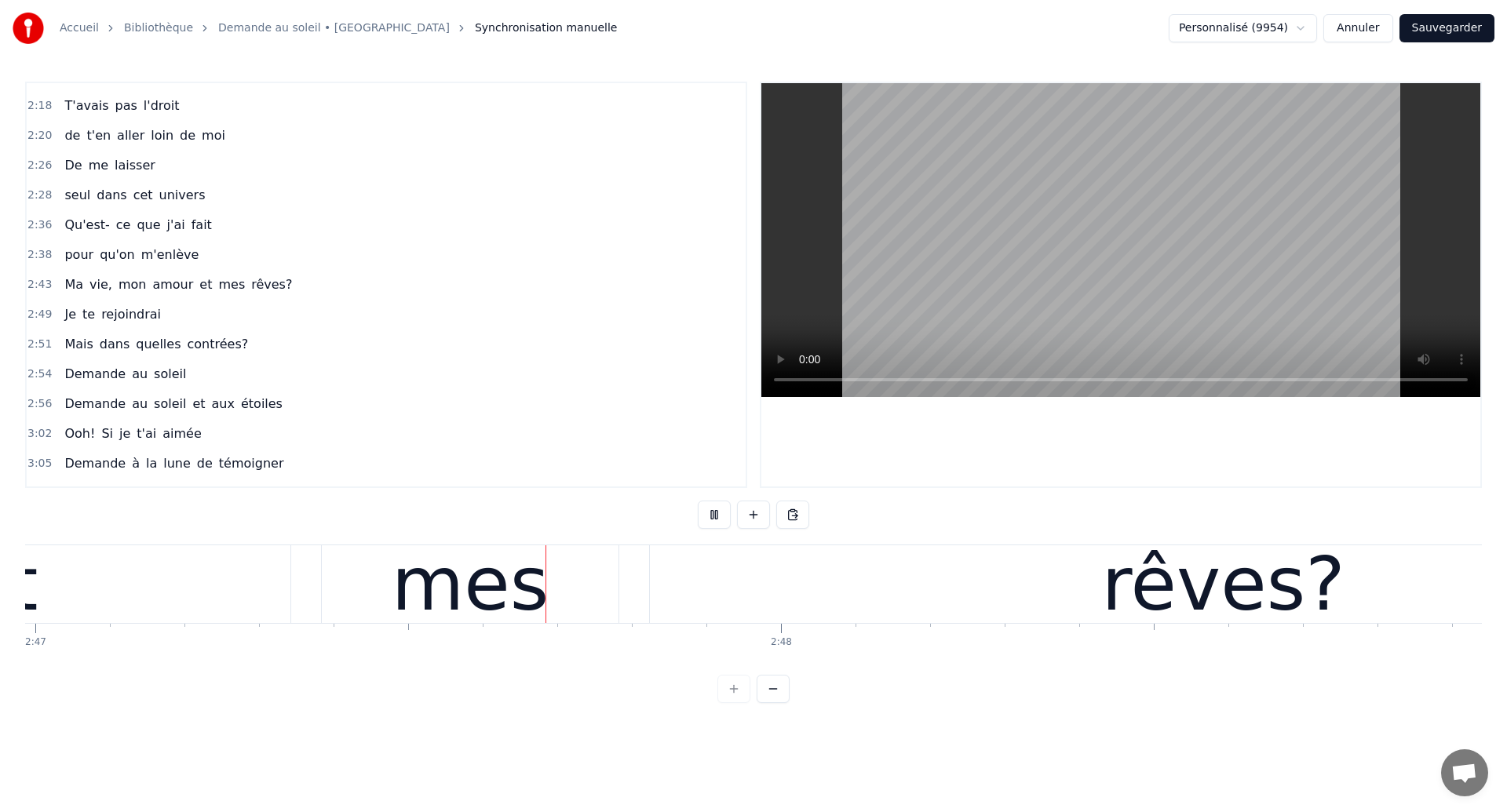
scroll to position [0, 124589]
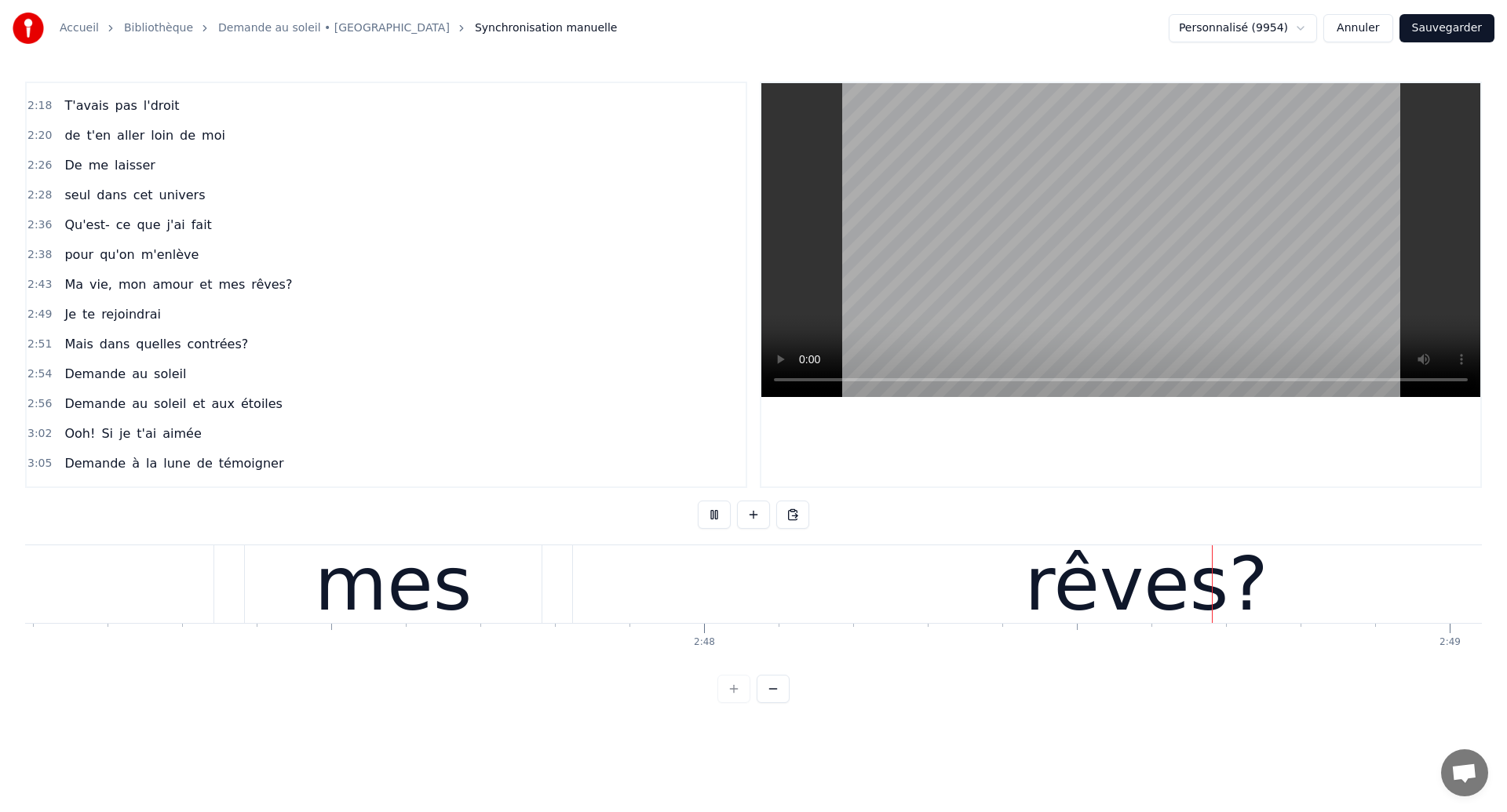
click at [612, 609] on div "rêves?" at bounding box center [1146, 585] width 1147 height 78
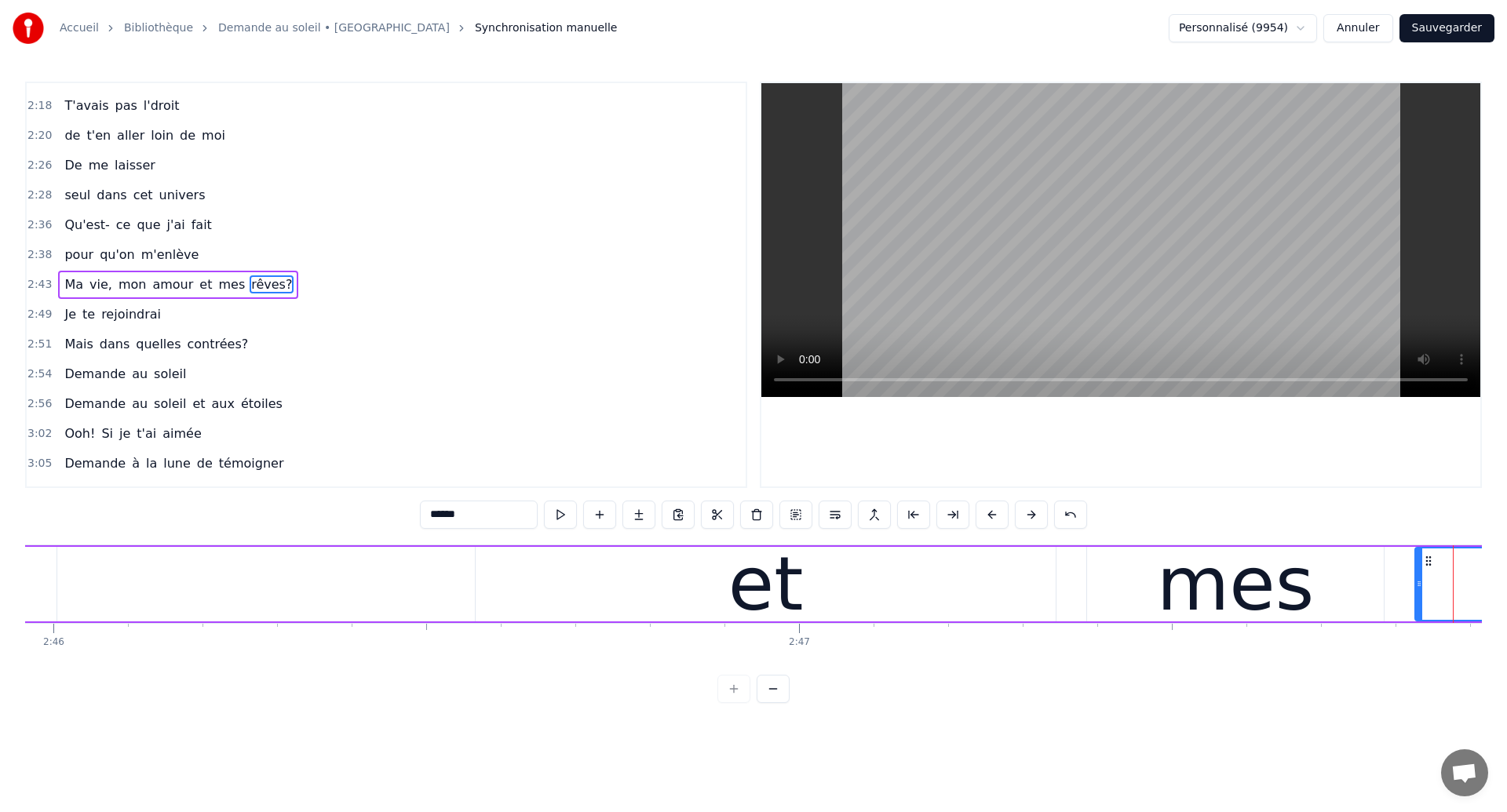
scroll to position [0, 123745]
click at [124, 593] on div "Ma vie, mon amour et mes rêves?" at bounding box center [454, 585] width 4223 height 78
click at [78, 578] on div "Ma vie, mon amour et mes rêves?" at bounding box center [454, 585] width 4223 height 78
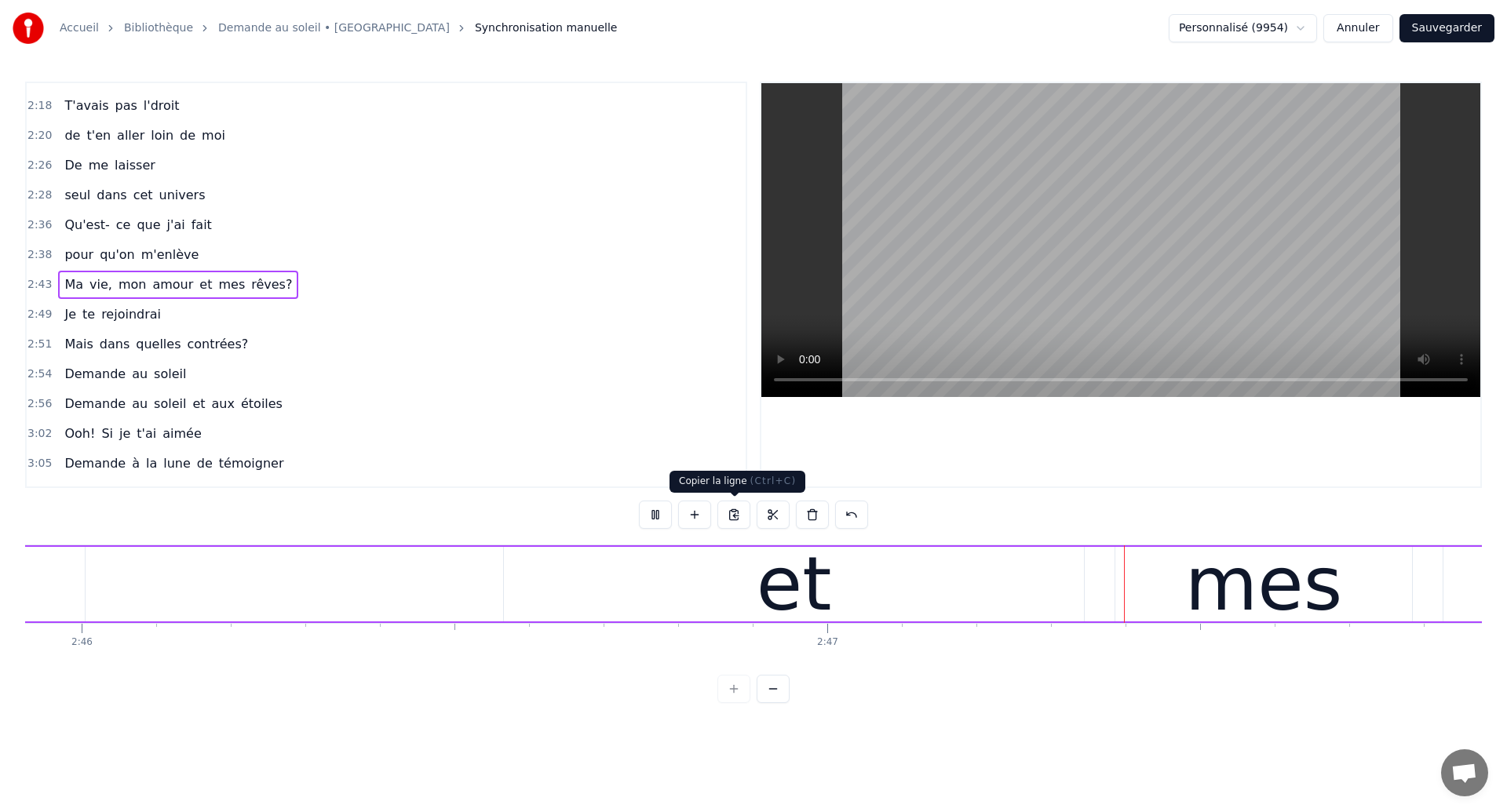
click at [690, 569] on div "et" at bounding box center [794, 584] width 580 height 75
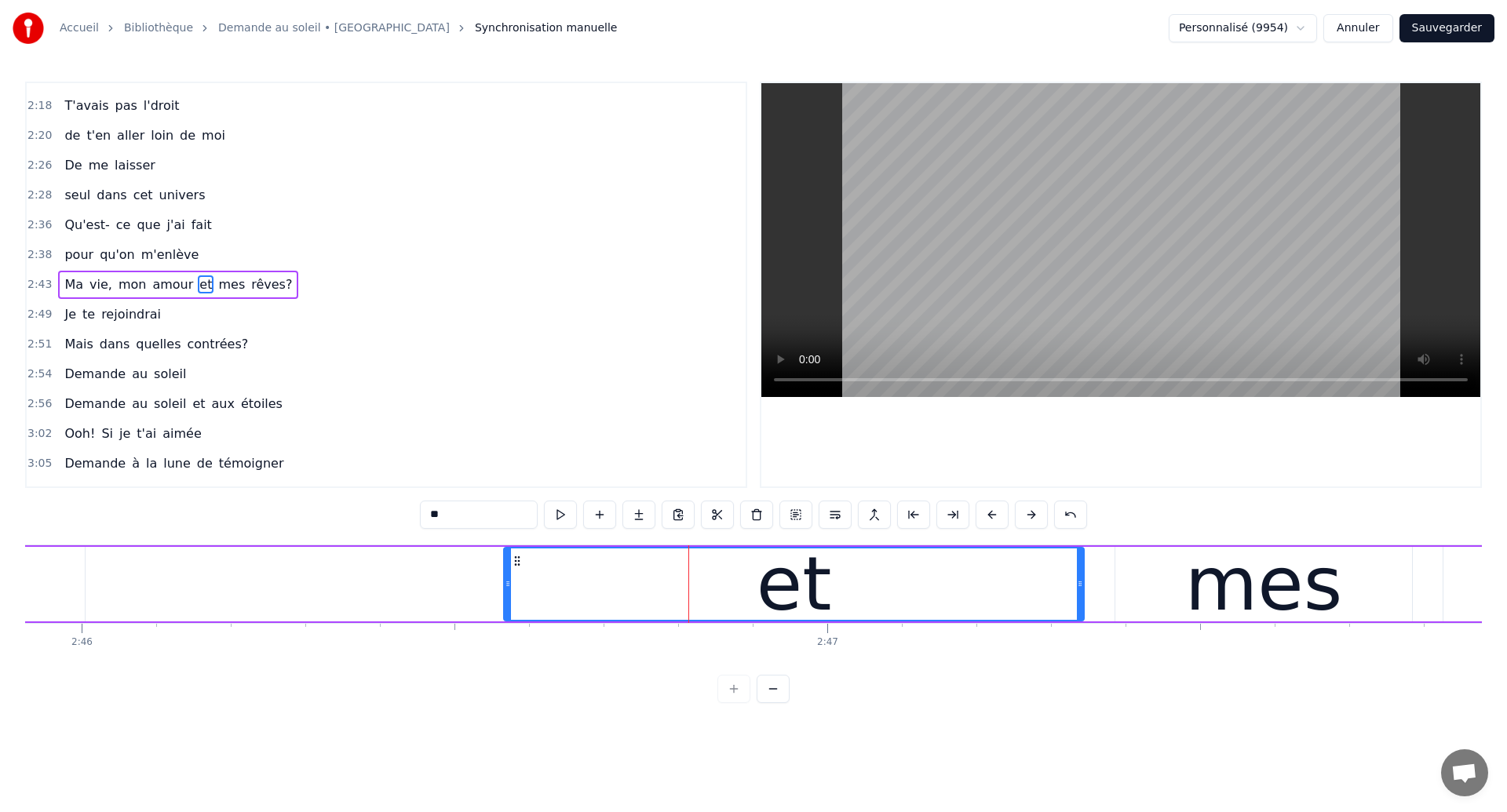
click at [1098, 579] on div "Ma vie, mon amour et mes rêves?" at bounding box center [481, 585] width 4223 height 78
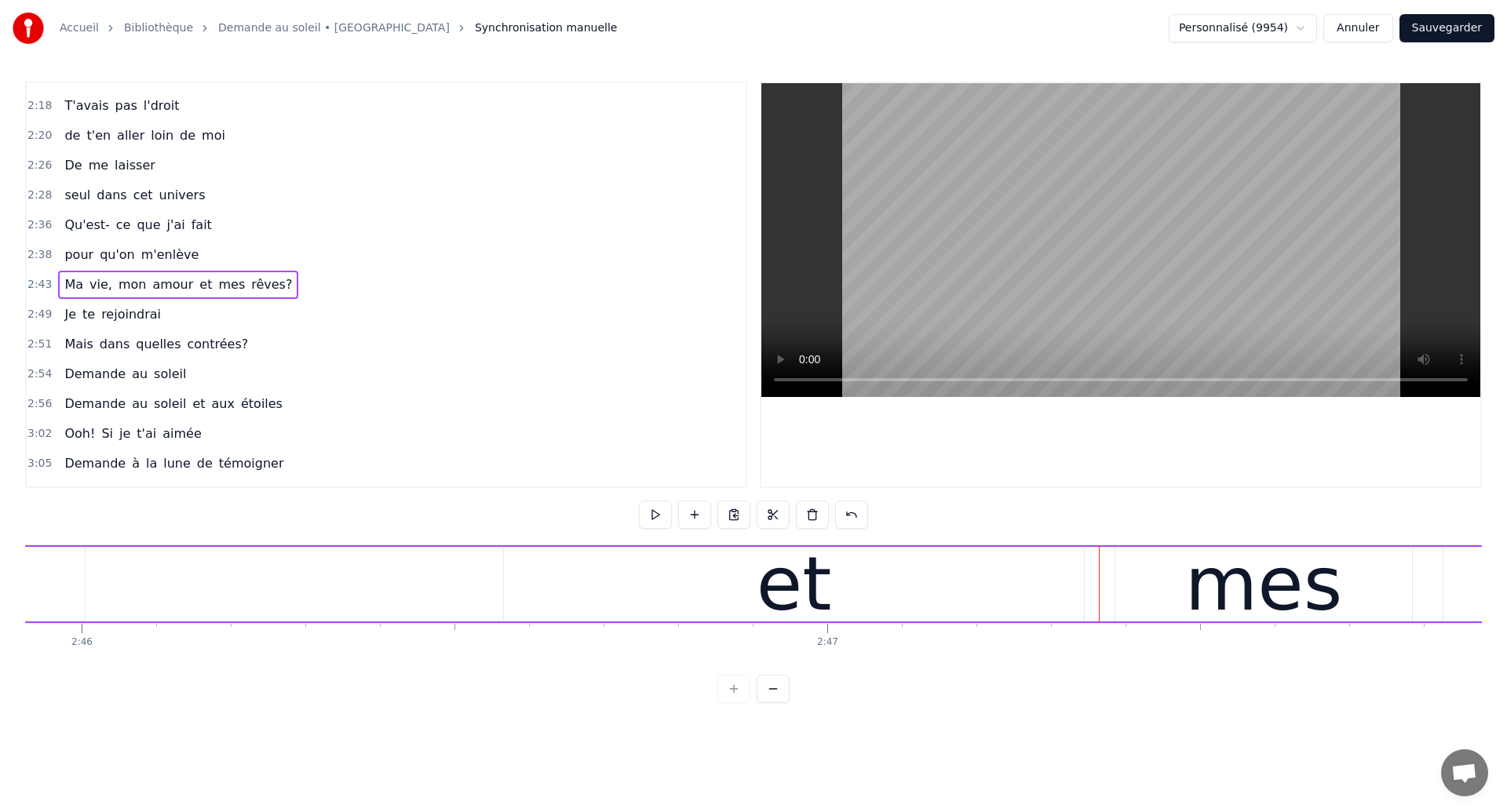
click at [1098, 599] on div at bounding box center [1098, 585] width 1 height 78
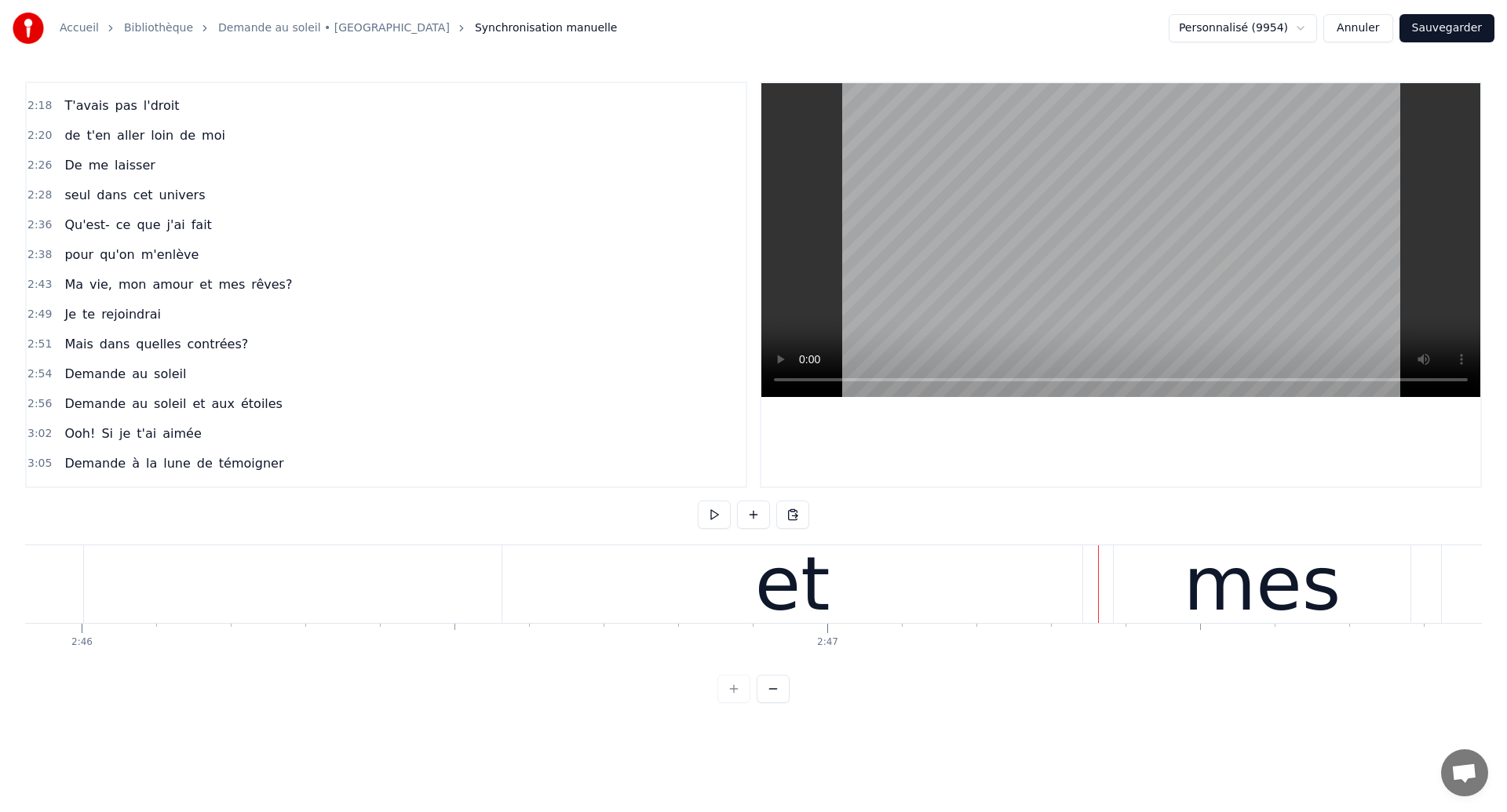
click at [1098, 599] on div at bounding box center [1098, 585] width 1 height 78
click at [1288, 576] on div "mes" at bounding box center [1261, 584] width 157 height 112
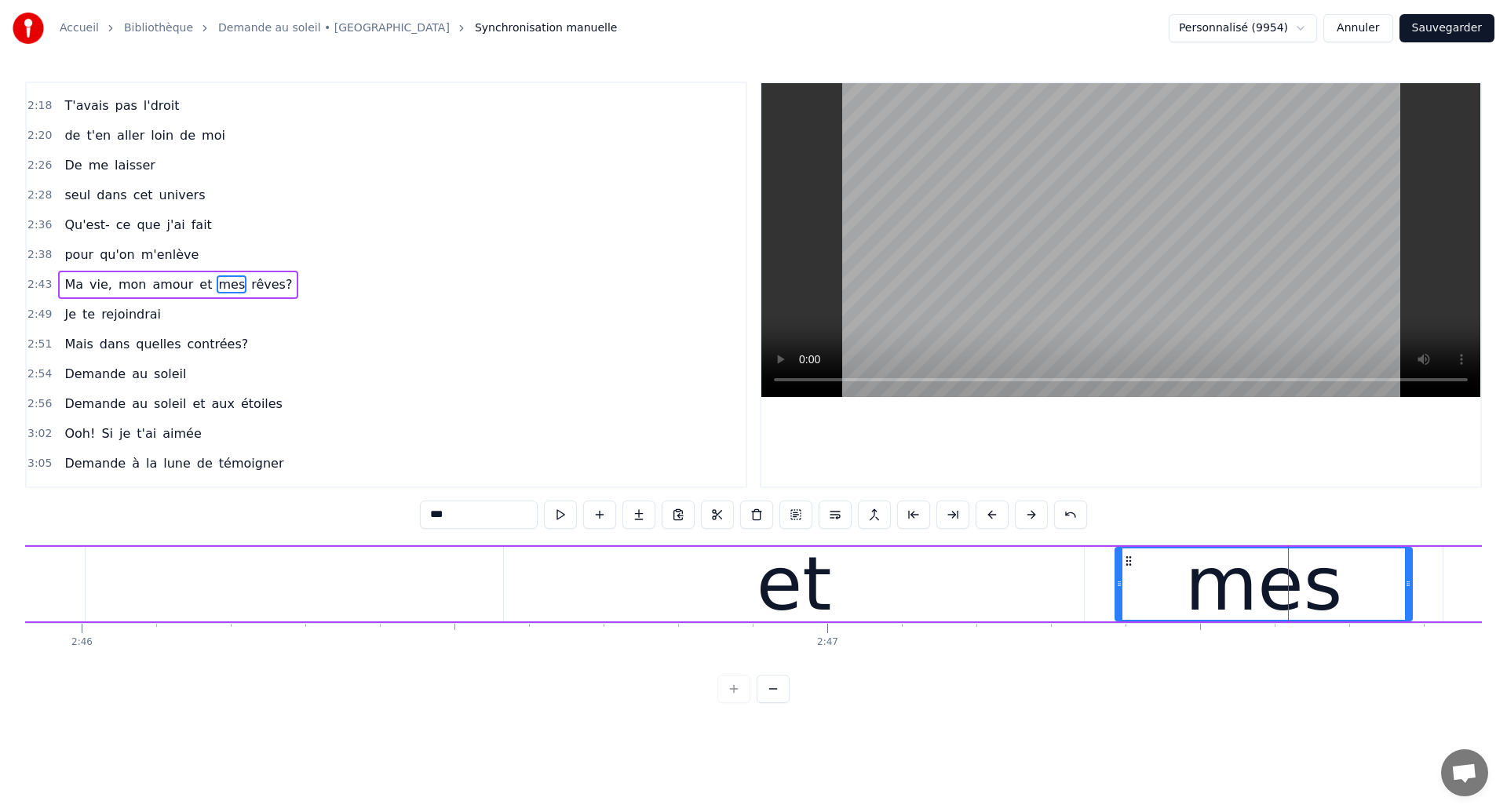
click at [164, 296] on div "Ma vie, mon amour et mes rêves?" at bounding box center [178, 284] width 240 height 28
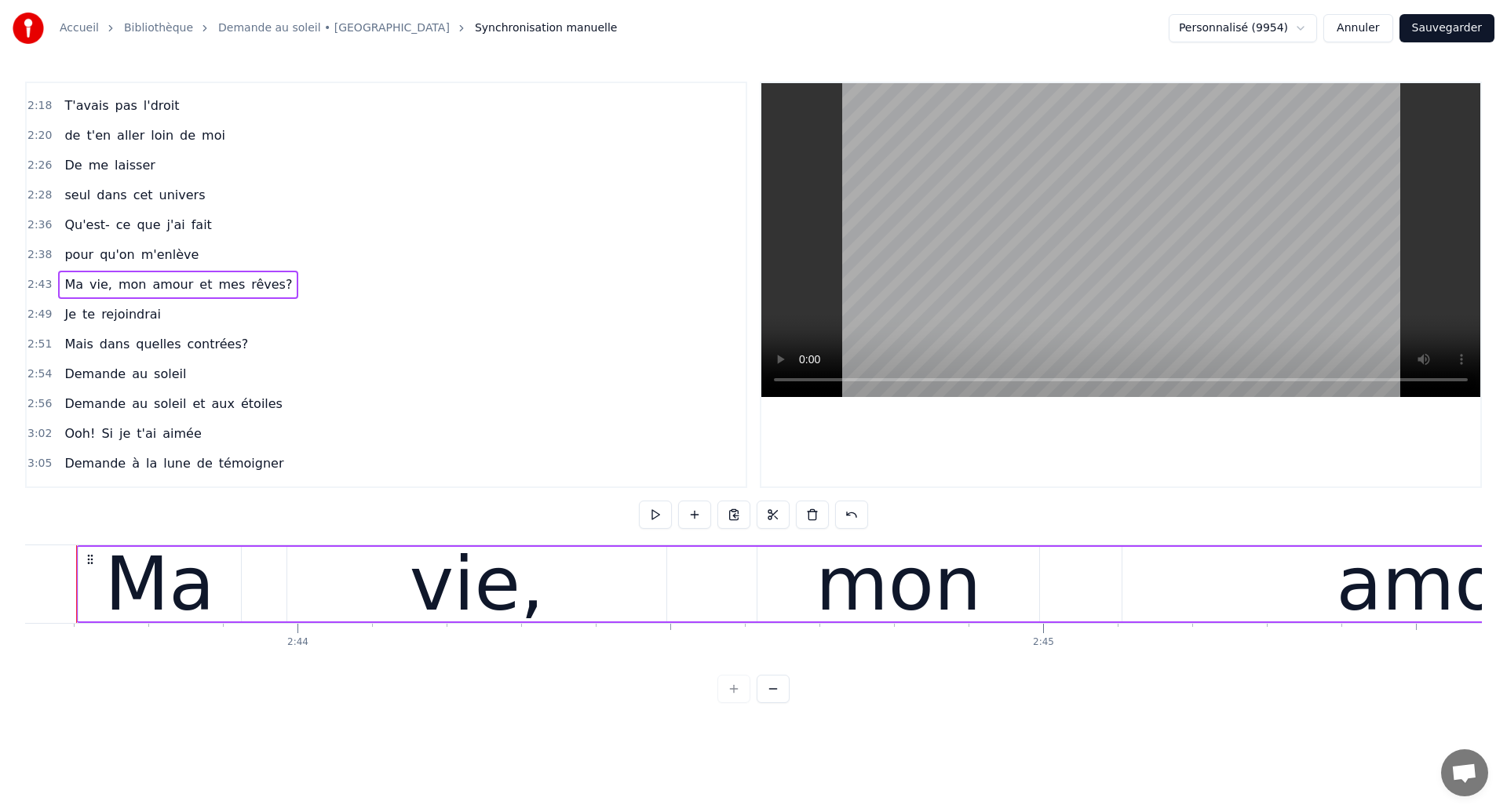
scroll to position [0, 121985]
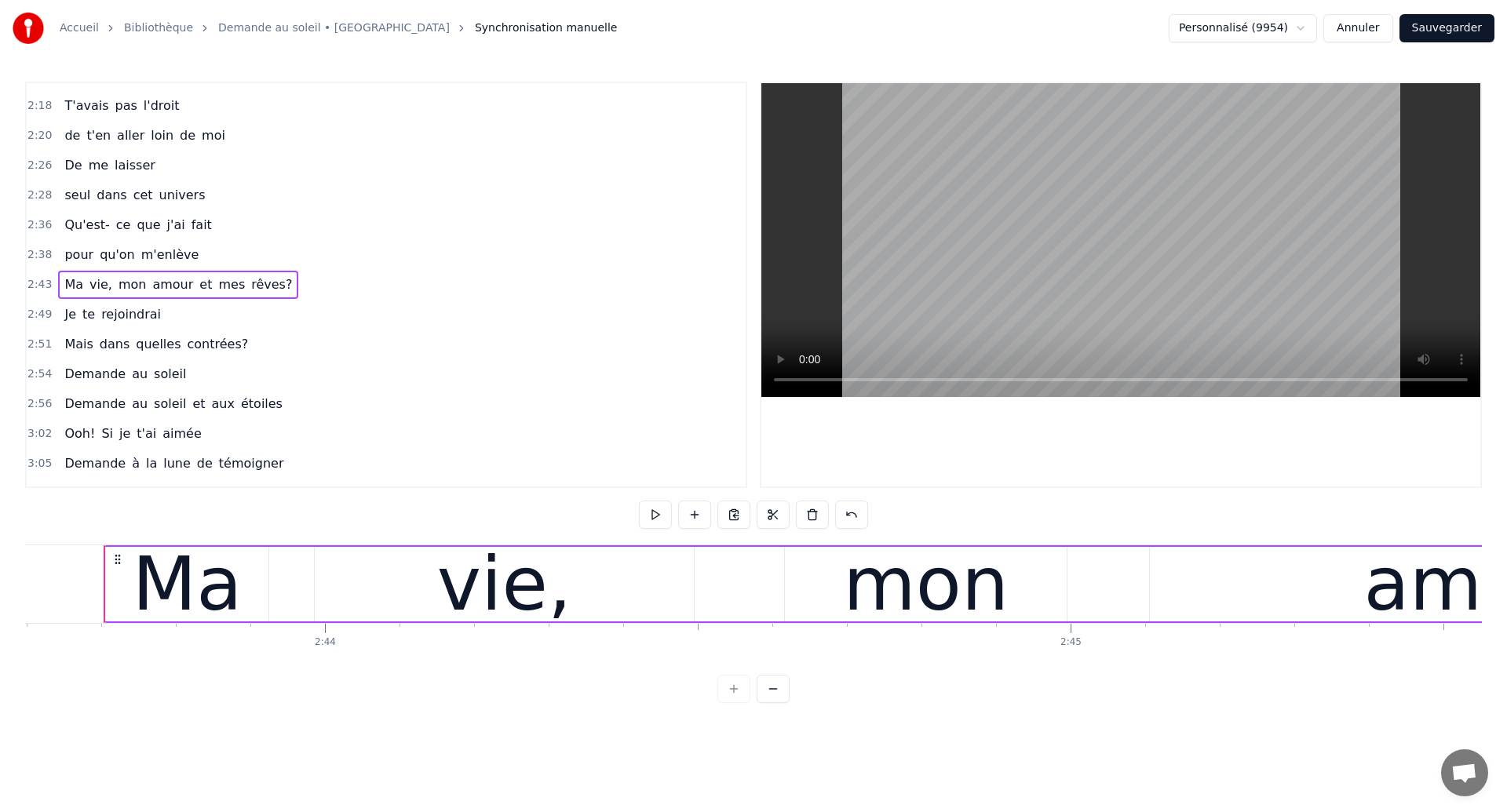
click at [197, 281] on span "et" at bounding box center [205, 284] width 16 height 18
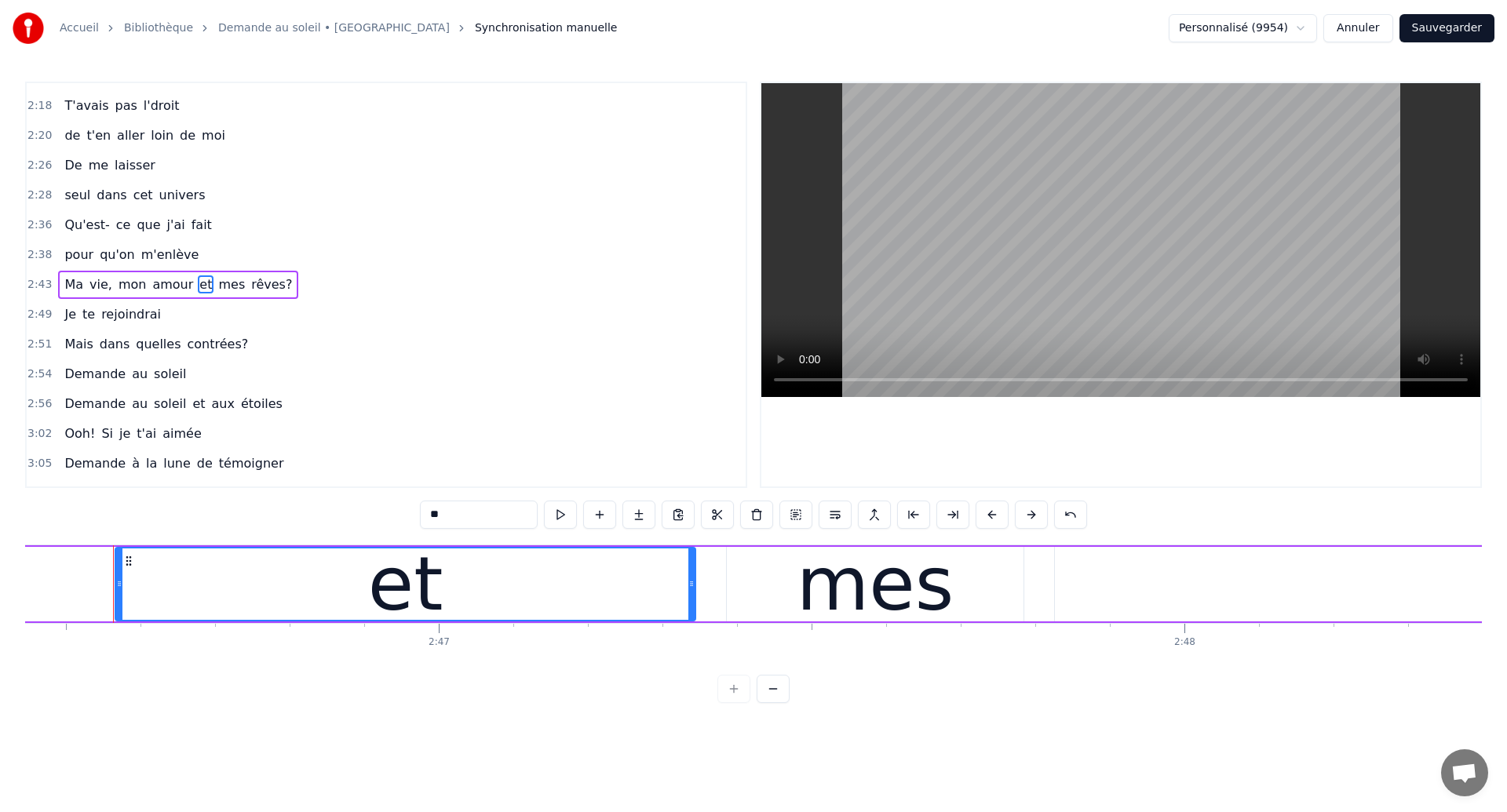
scroll to position [0, 124117]
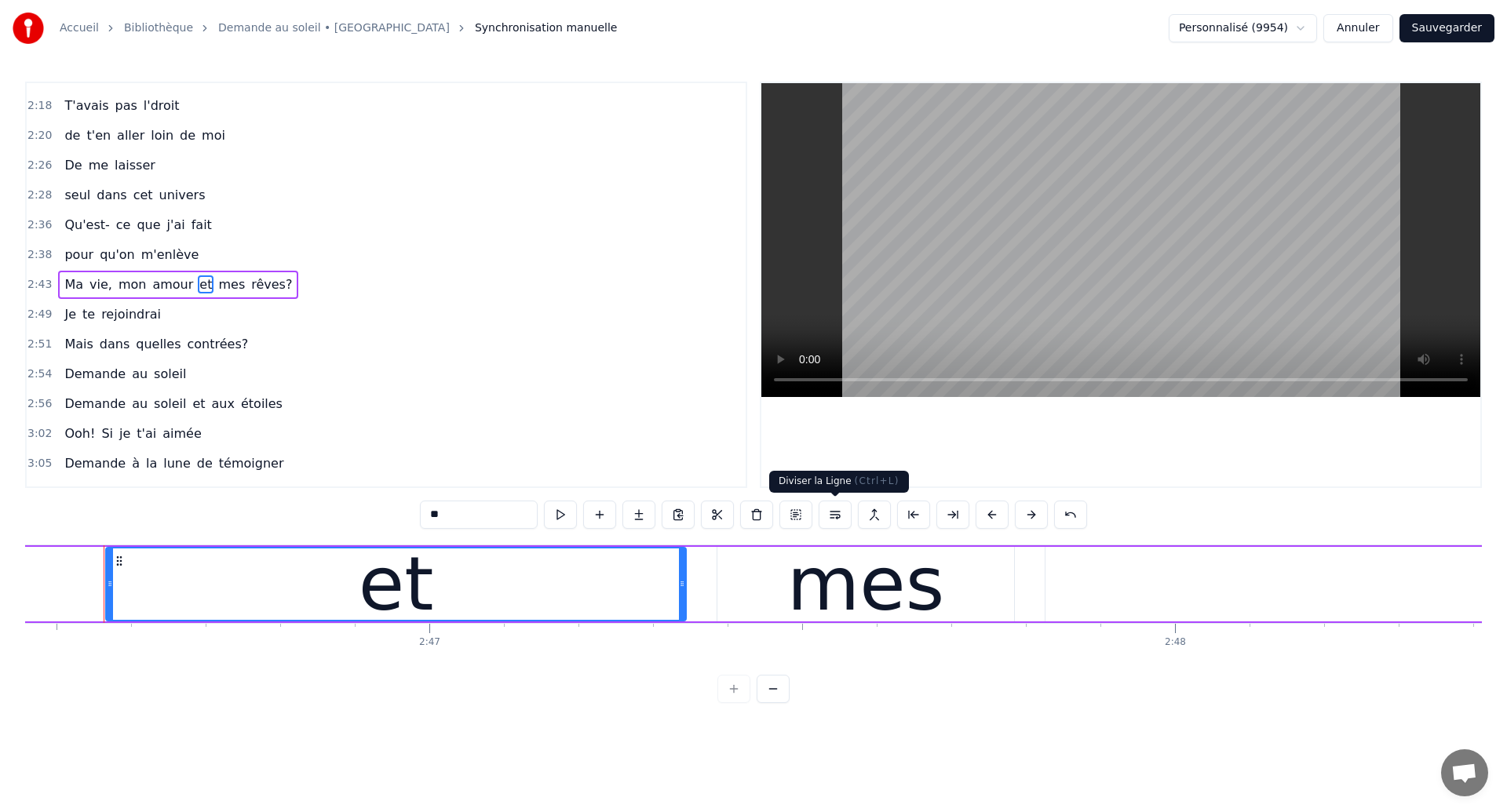
click at [834, 525] on button at bounding box center [835, 514] width 33 height 28
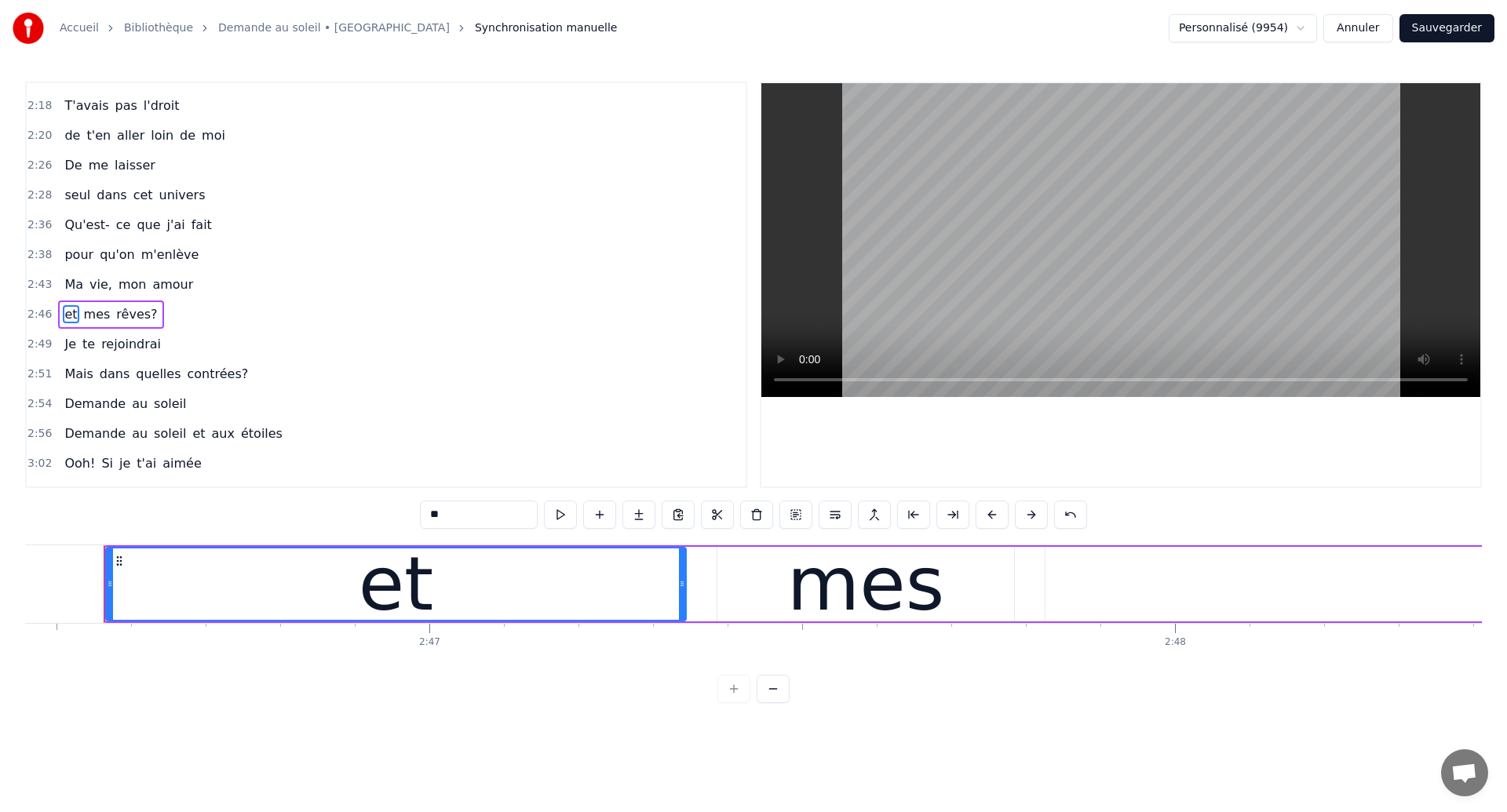
scroll to position [827, 0]
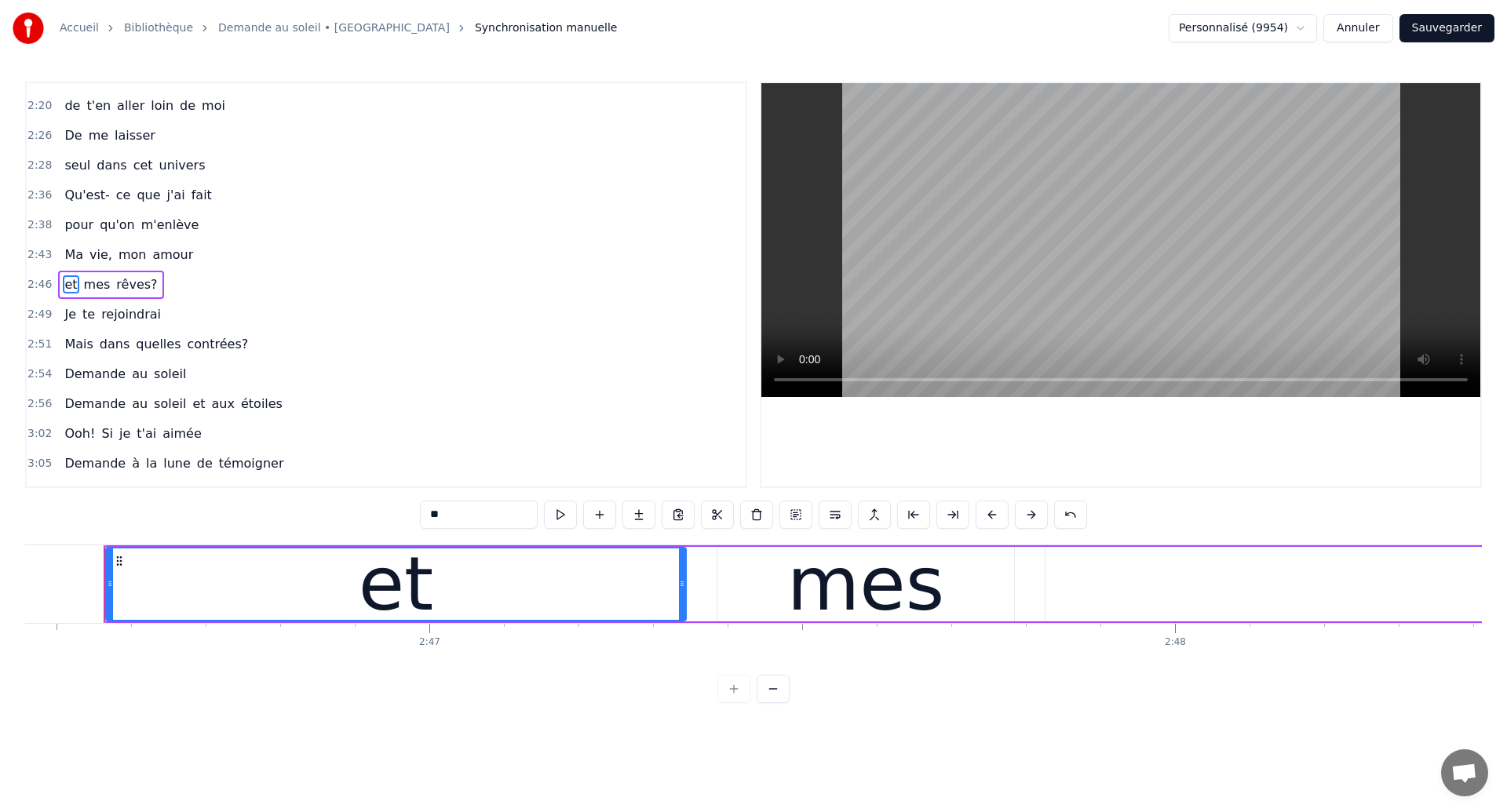
click at [536, 622] on div "Dans mes nuits Je vois des murs de feu Je traverse des océans de sang Je croise…" at bounding box center [754, 603] width 1457 height 118
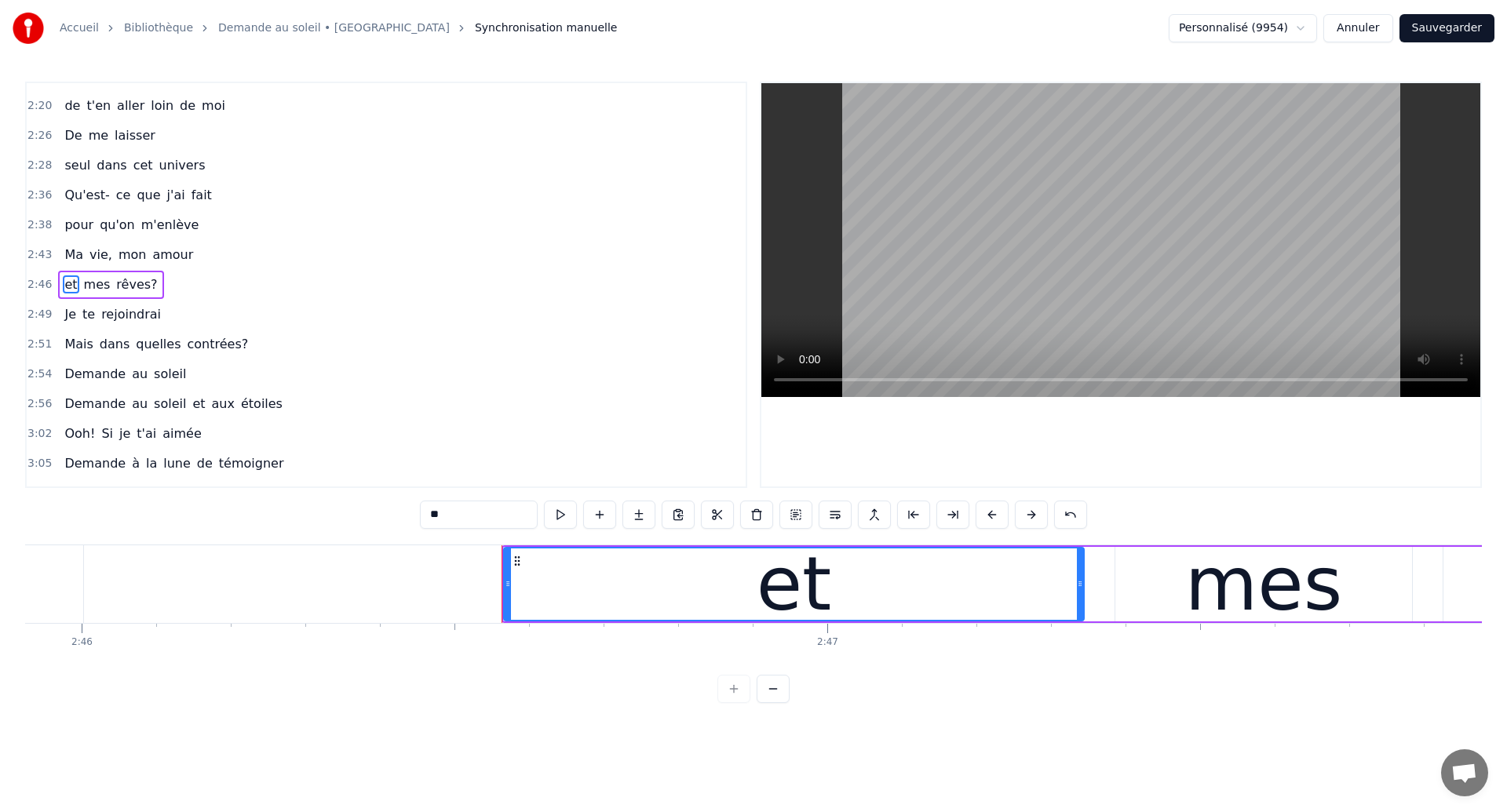
scroll to position [0, 123704]
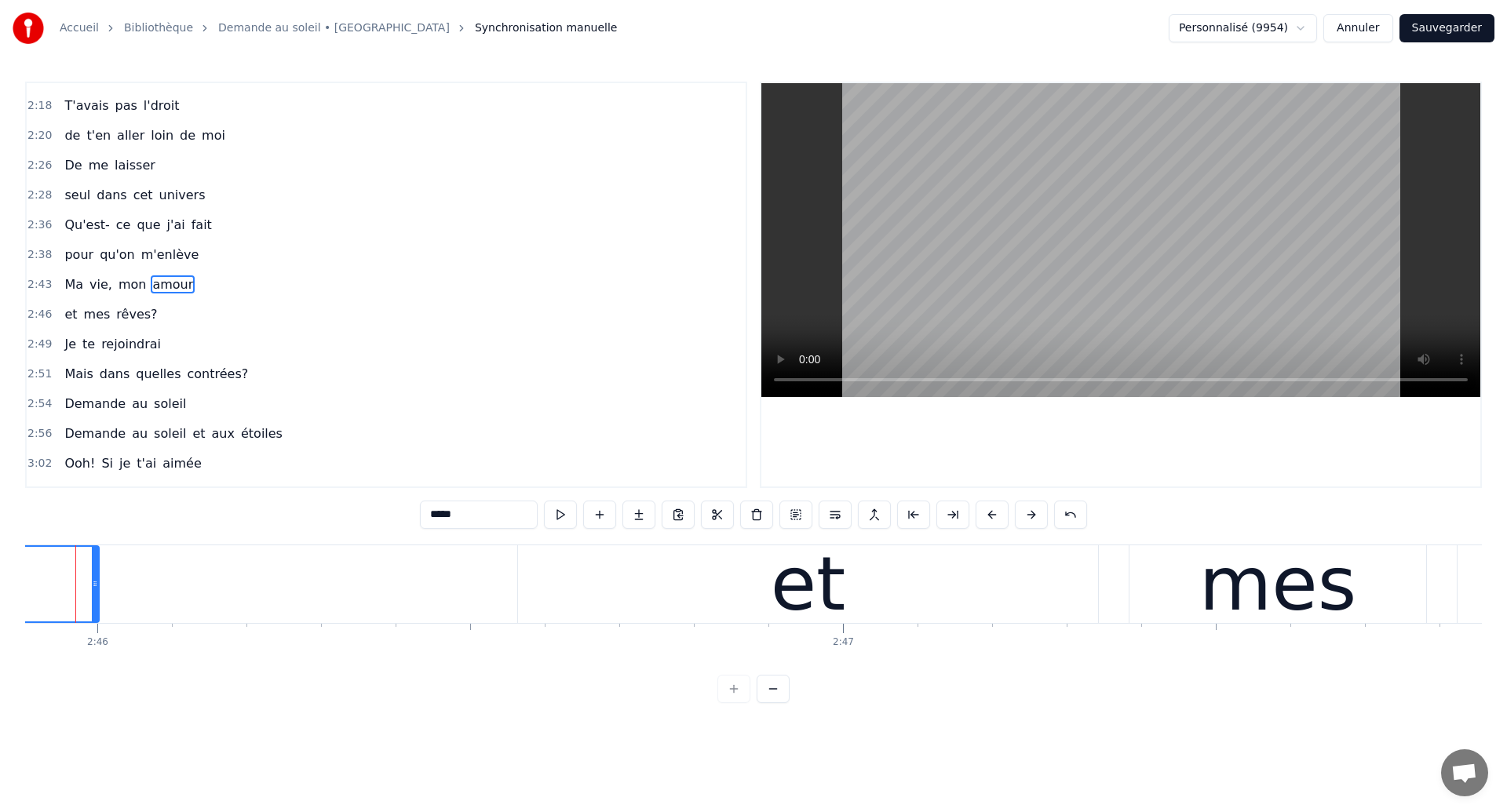
scroll to position [0, 123676]
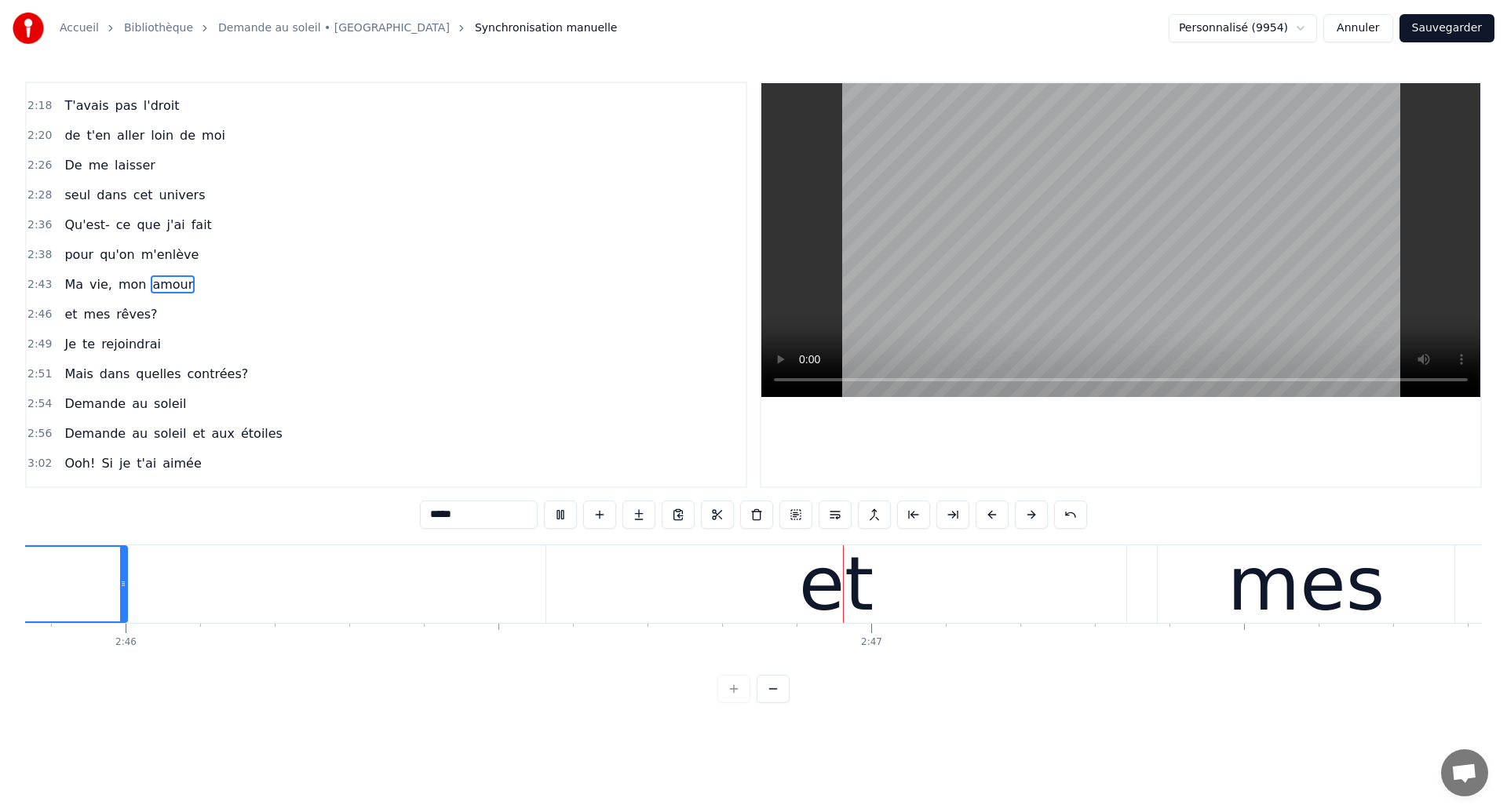
click at [854, 612] on div "et" at bounding box center [837, 584] width 75 height 112
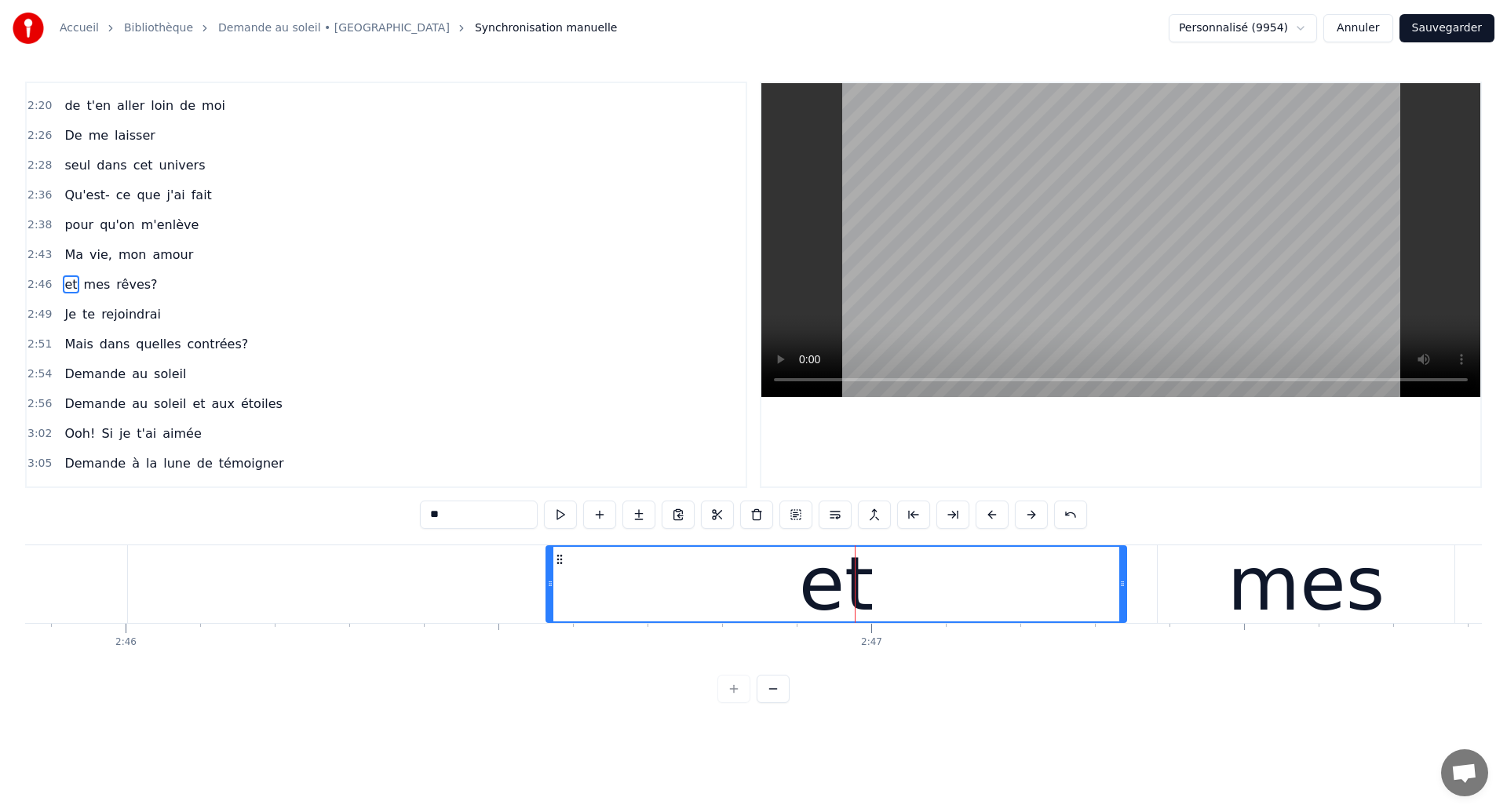
type input "*****"
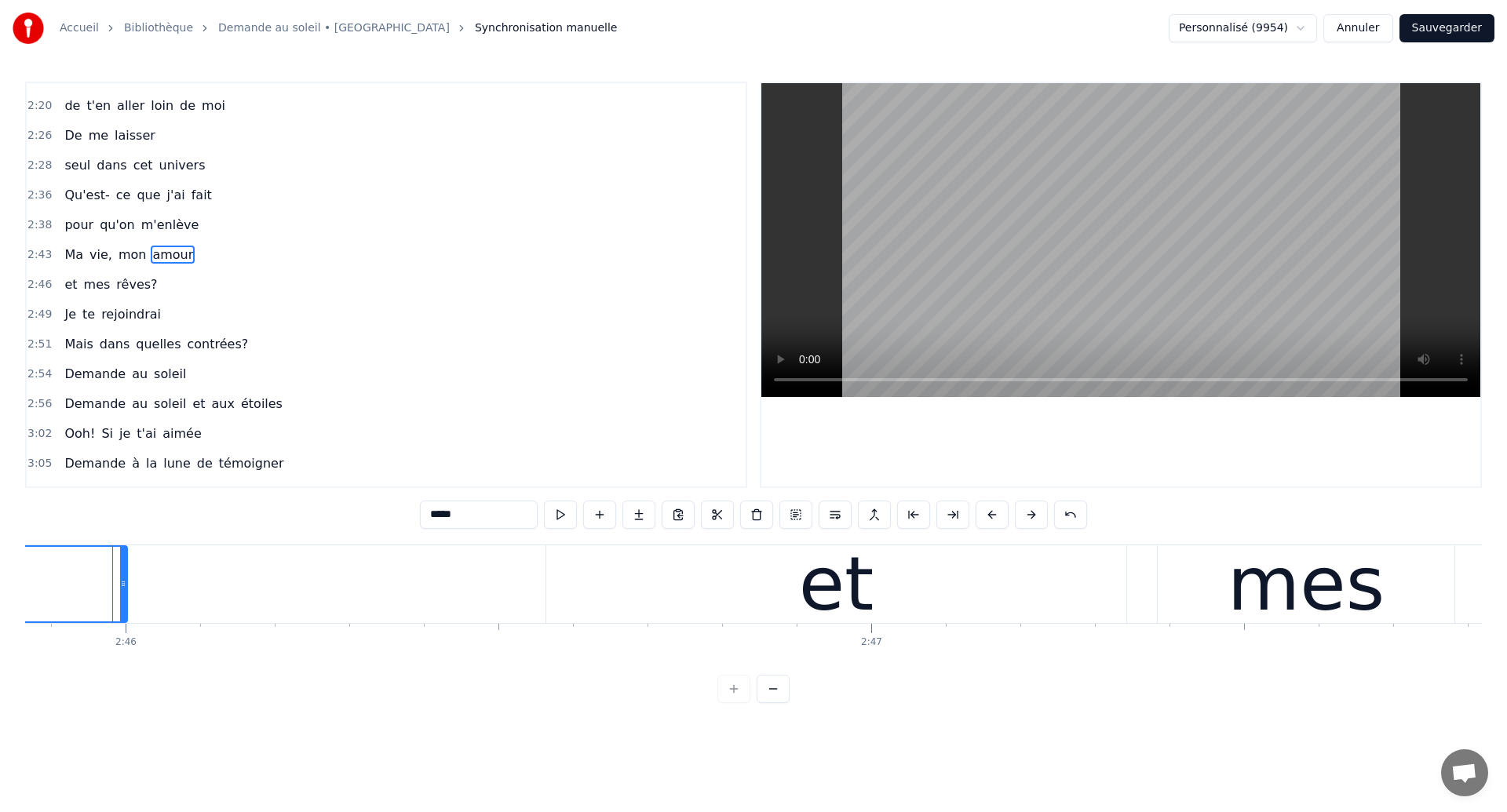
scroll to position [798, 0]
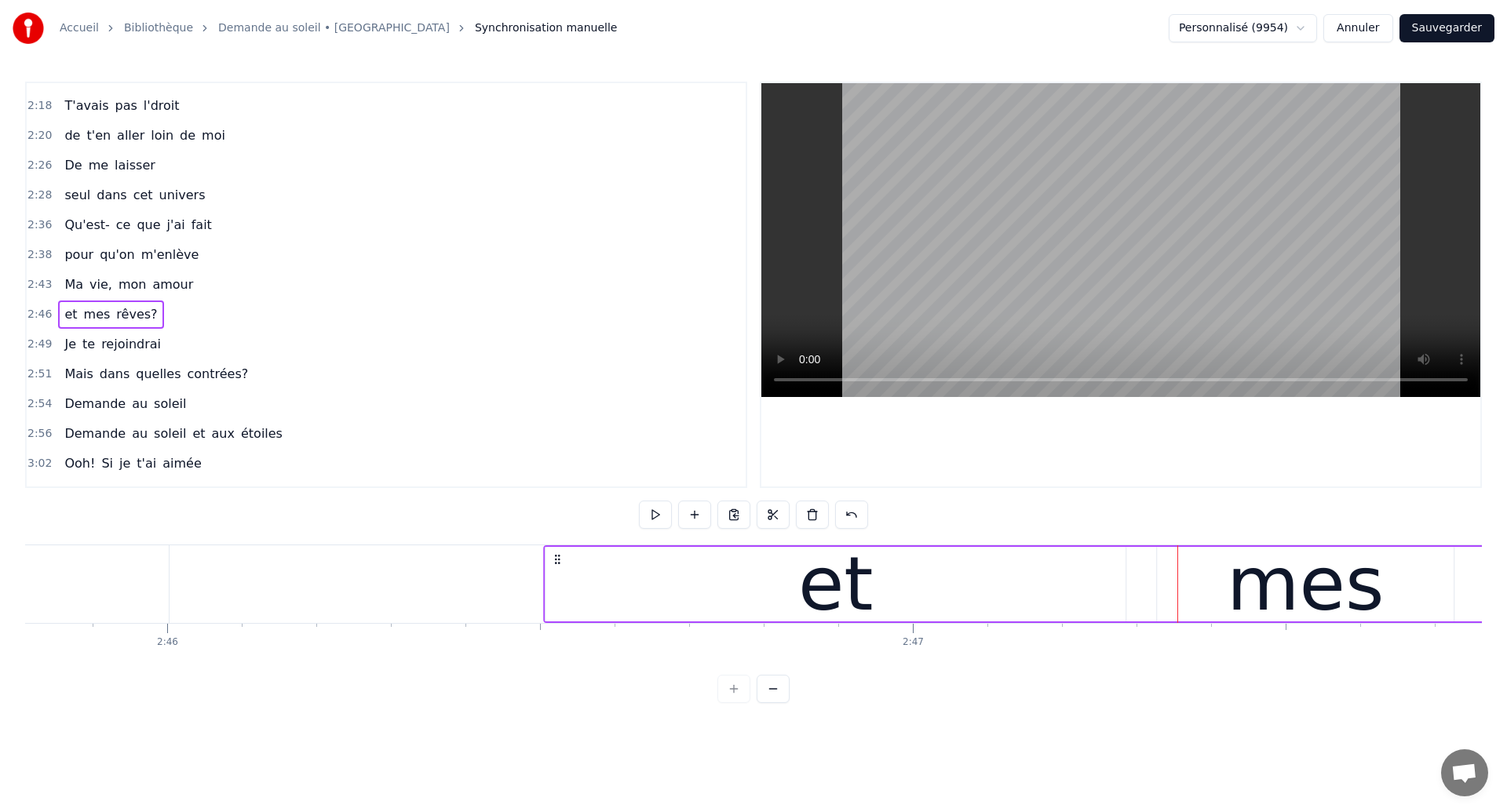
drag, startPoint x: 602, startPoint y: 557, endPoint x: 558, endPoint y: 578, distance: 48.8
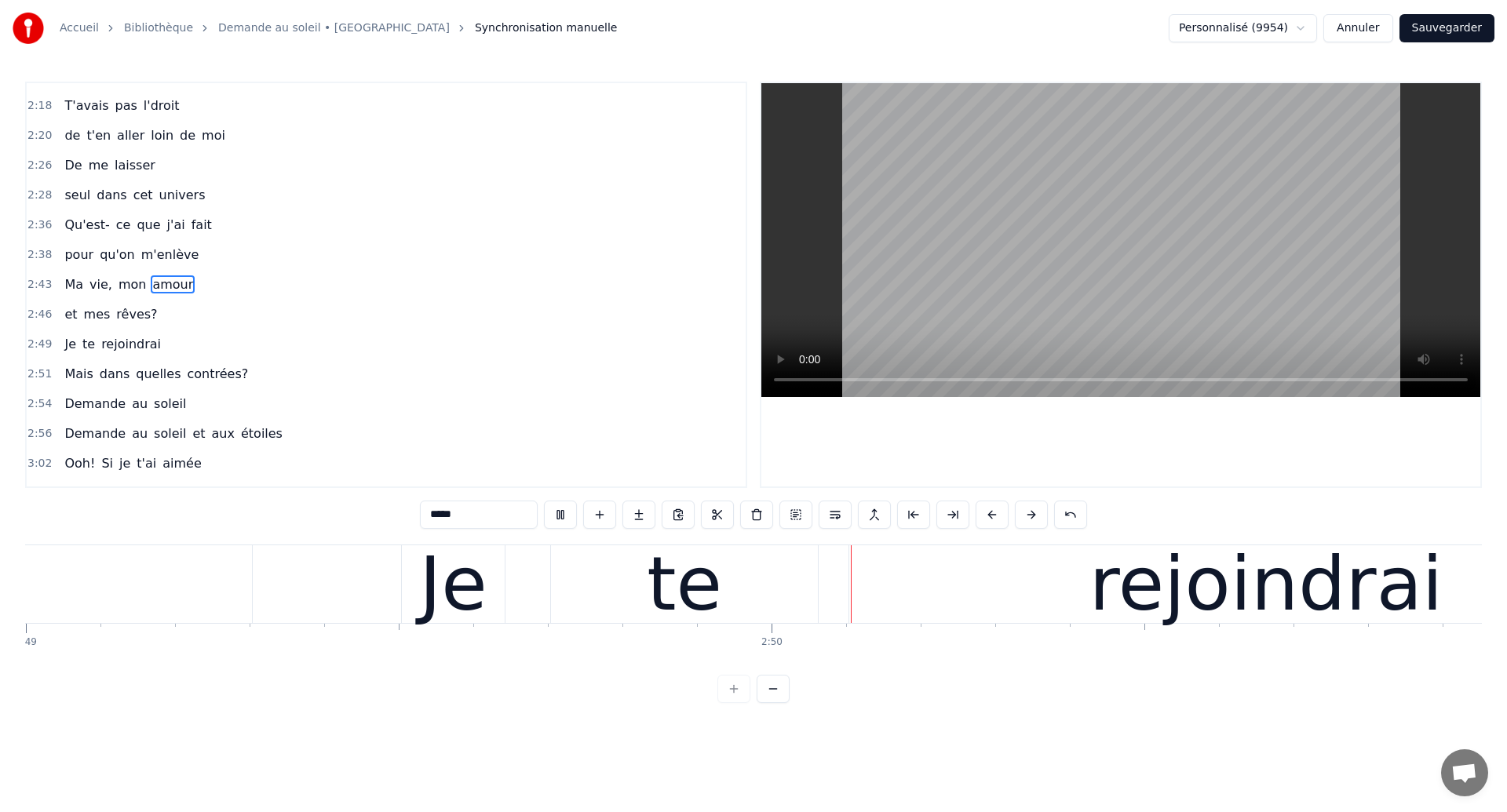
scroll to position [0, 126331]
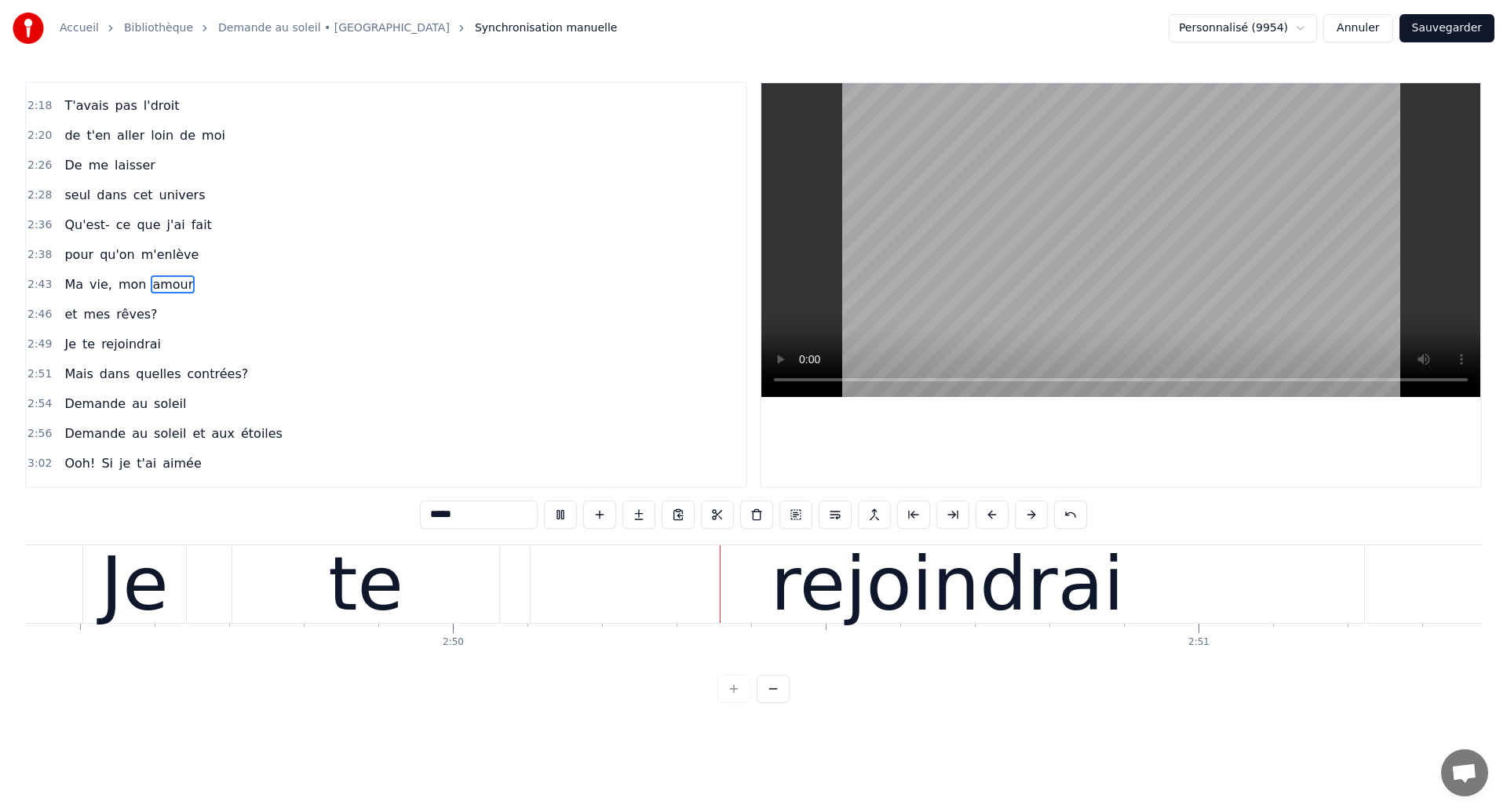
click at [542, 615] on div "rejoindrai" at bounding box center [947, 585] width 833 height 78
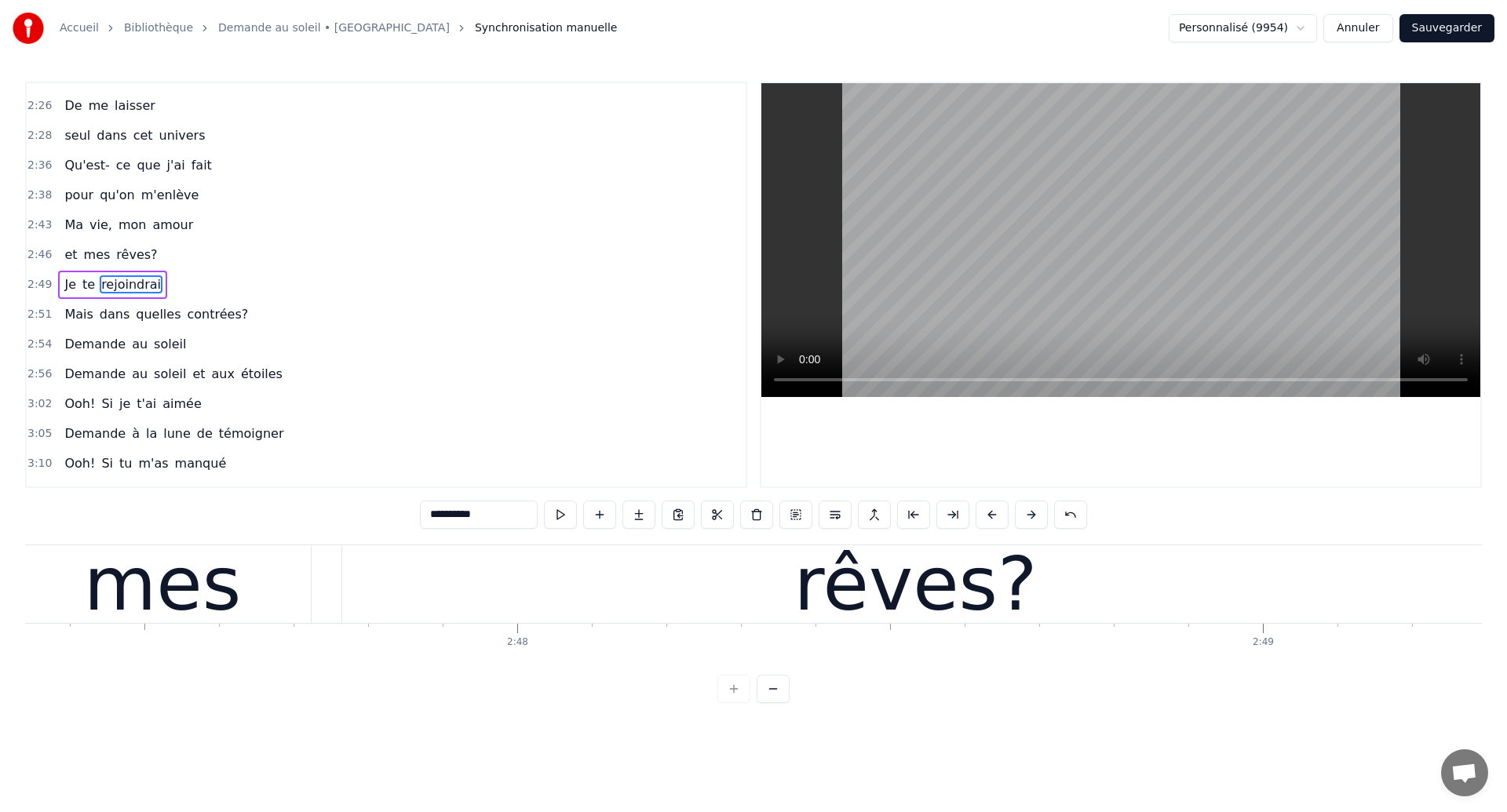
scroll to position [0, 124720]
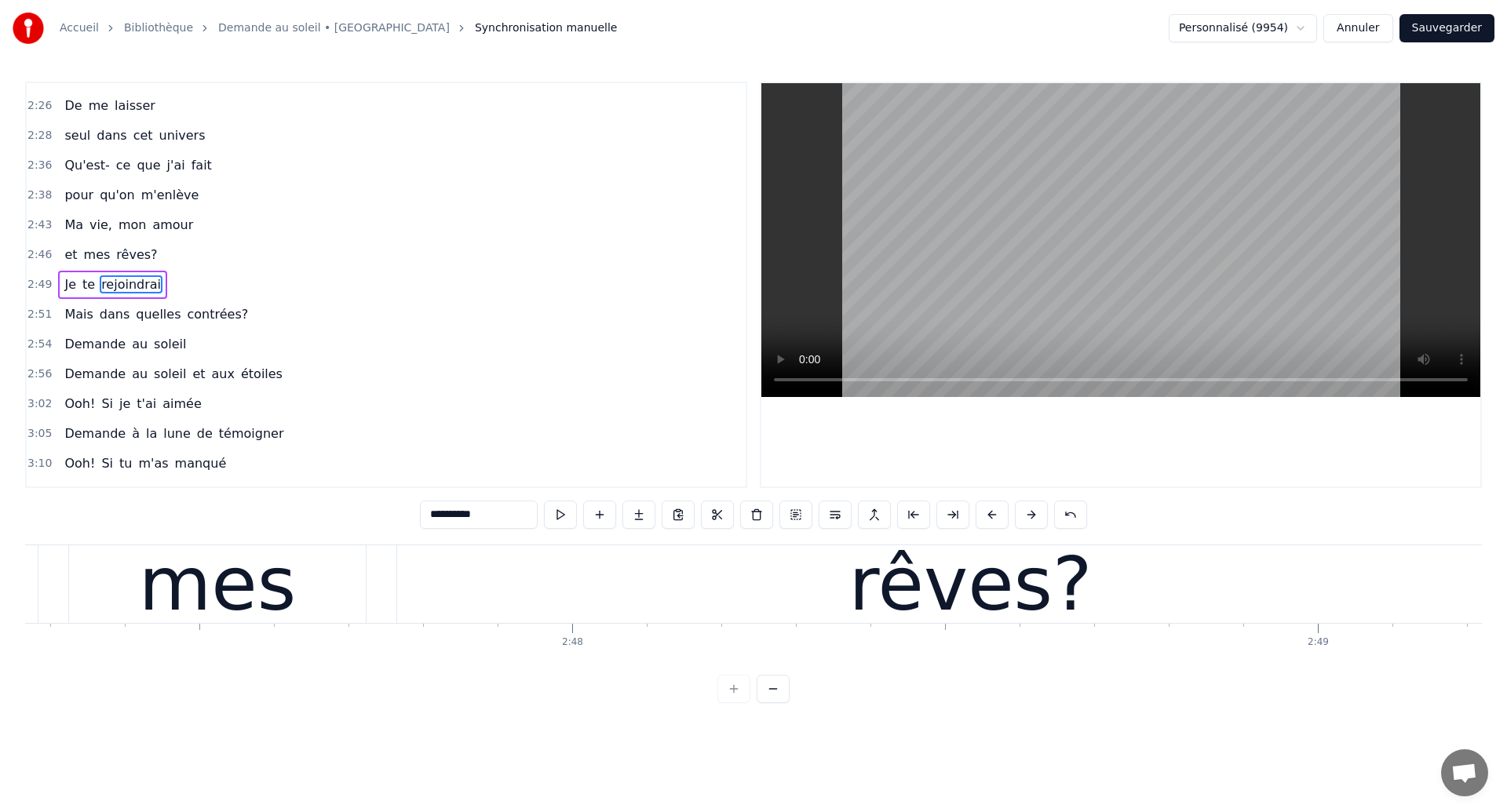
click at [170, 610] on div "mes" at bounding box center [217, 584] width 157 height 112
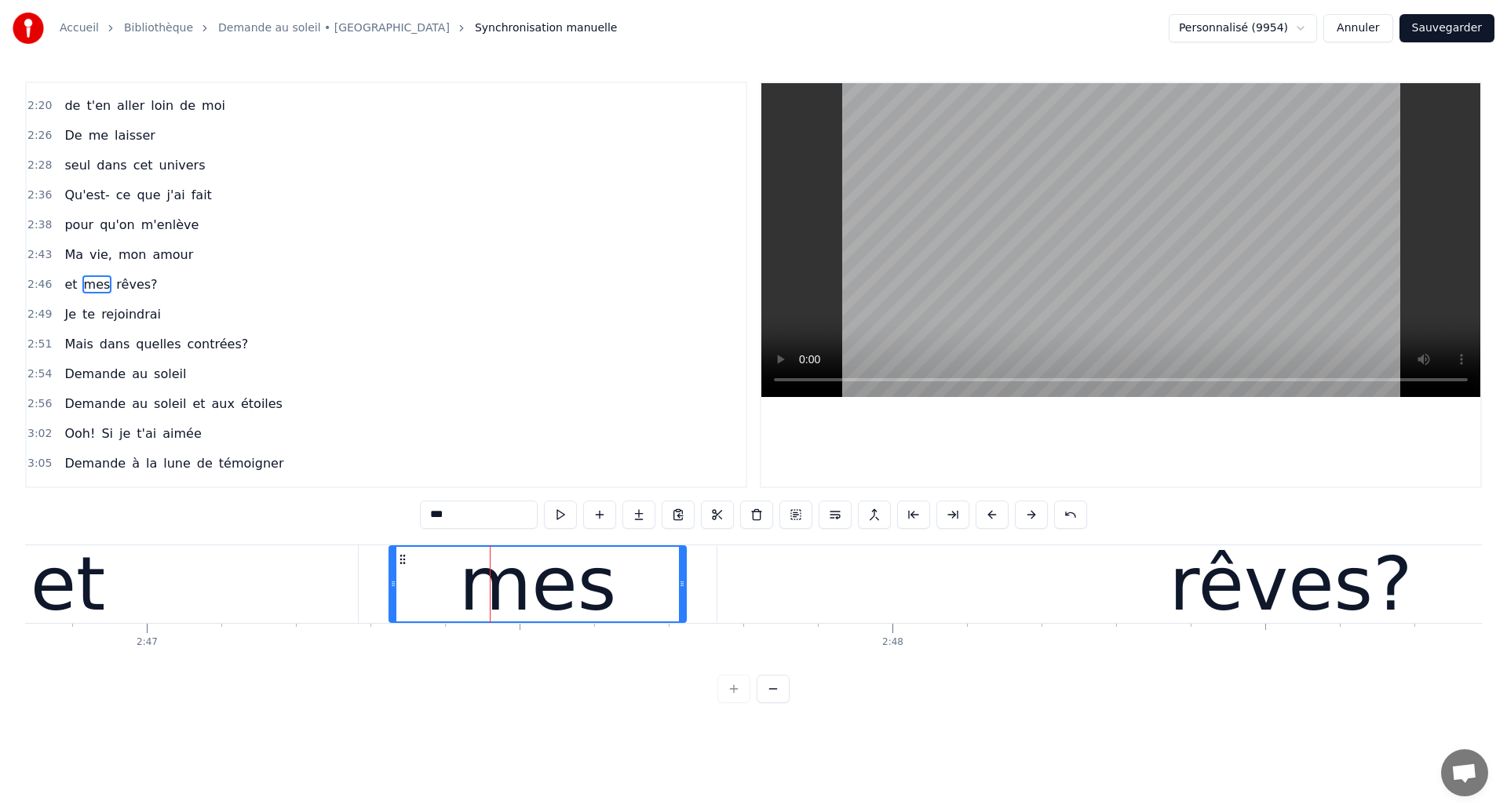
scroll to position [0, 124380]
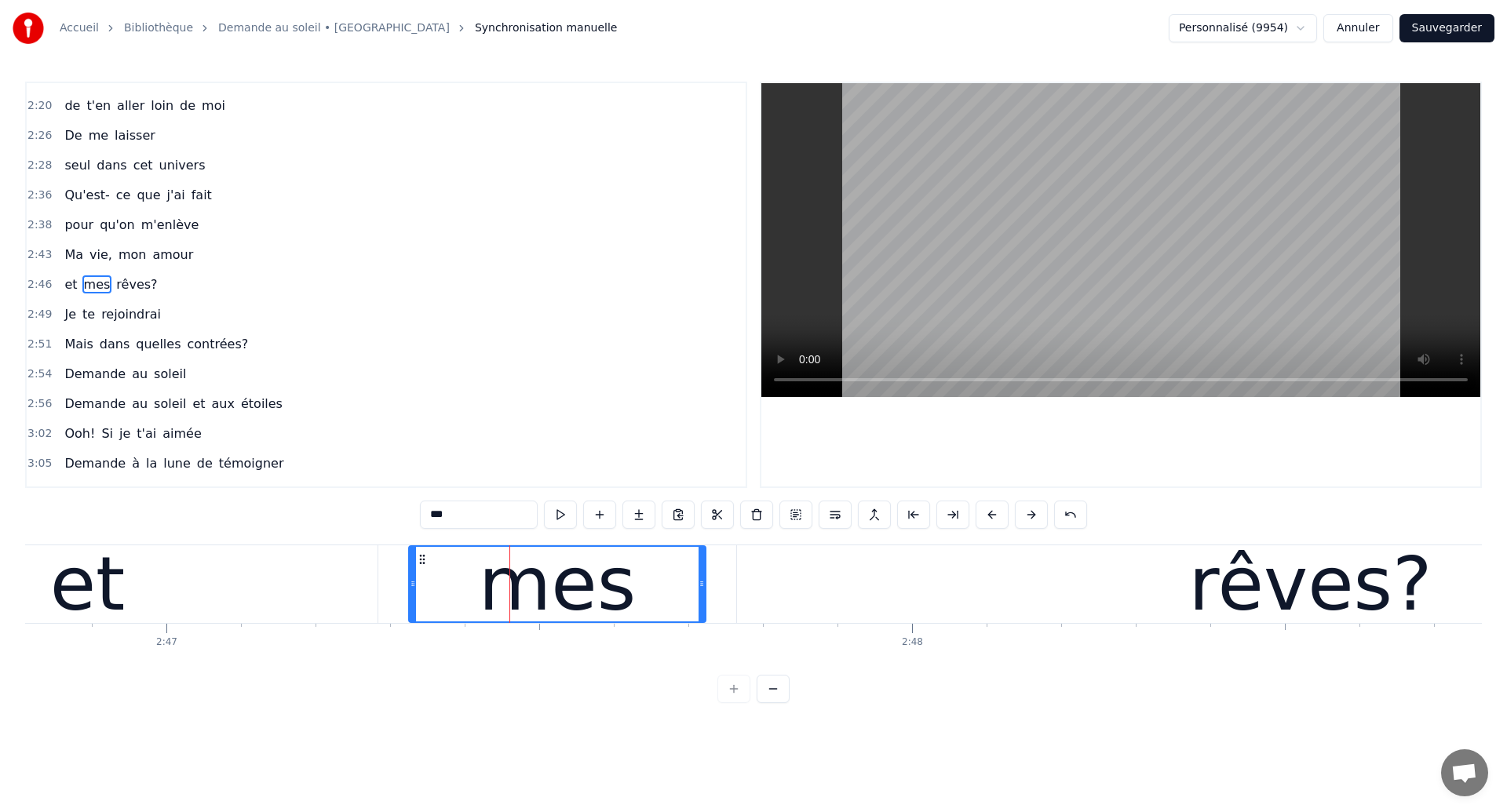
click at [170, 610] on div "et" at bounding box center [87, 585] width 580 height 78
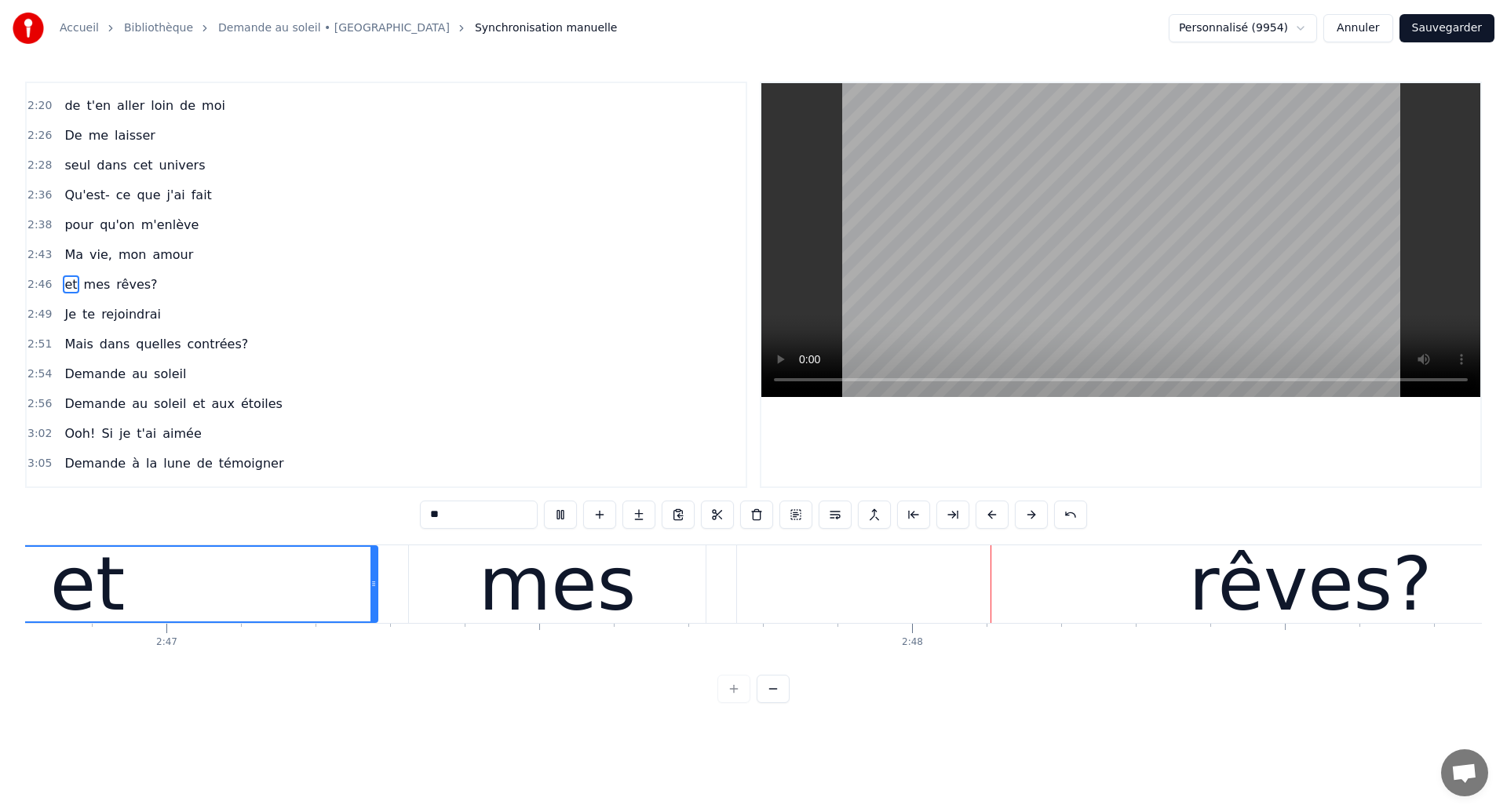
click at [798, 578] on div "rêves?" at bounding box center [1310, 585] width 1147 height 78
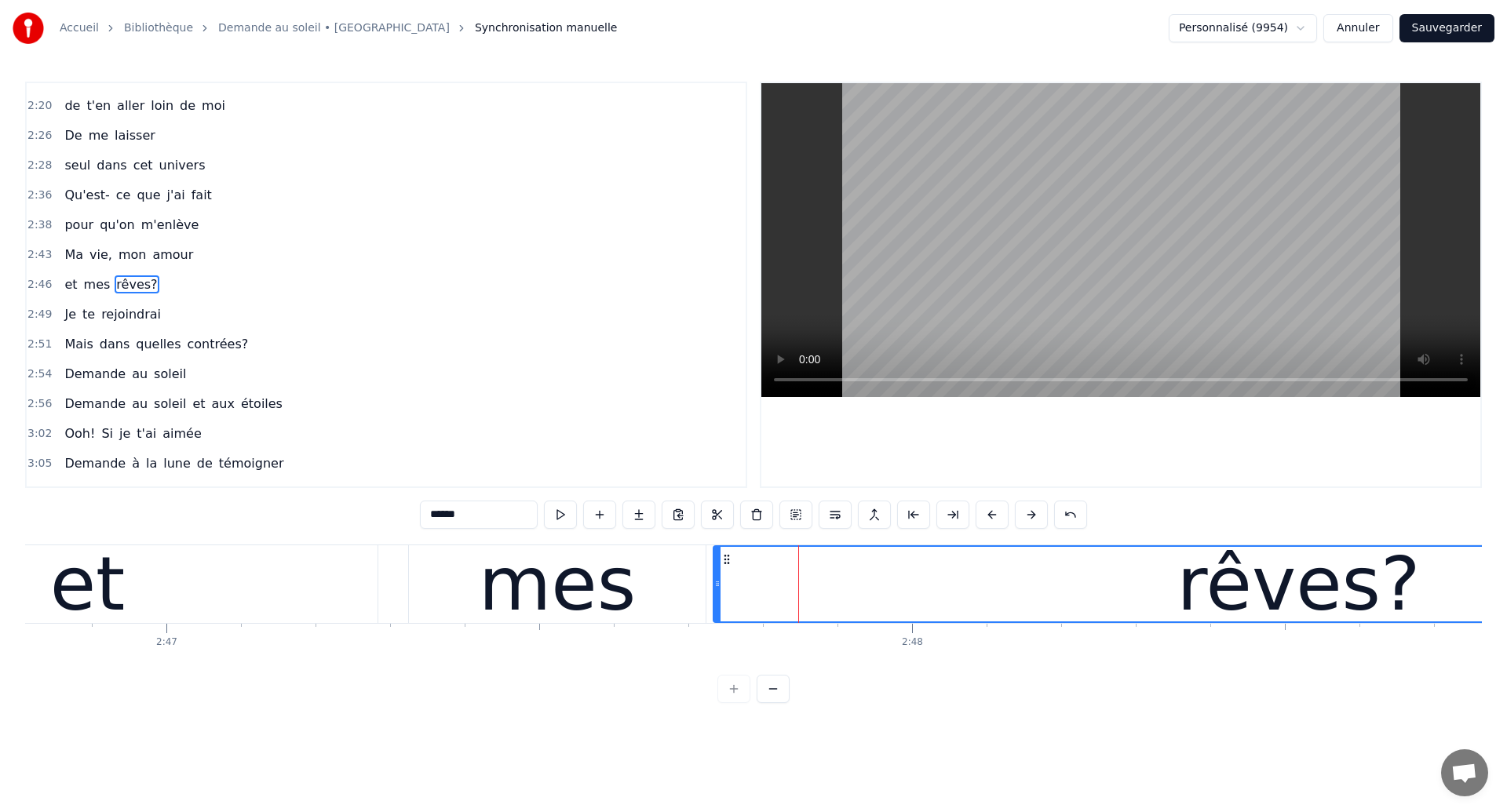
drag, startPoint x: 741, startPoint y: 595, endPoint x: 717, endPoint y: 604, distance: 25.6
click at [717, 604] on div at bounding box center [717, 584] width 6 height 75
click at [178, 610] on div "et" at bounding box center [87, 585] width 580 height 78
type input "**"
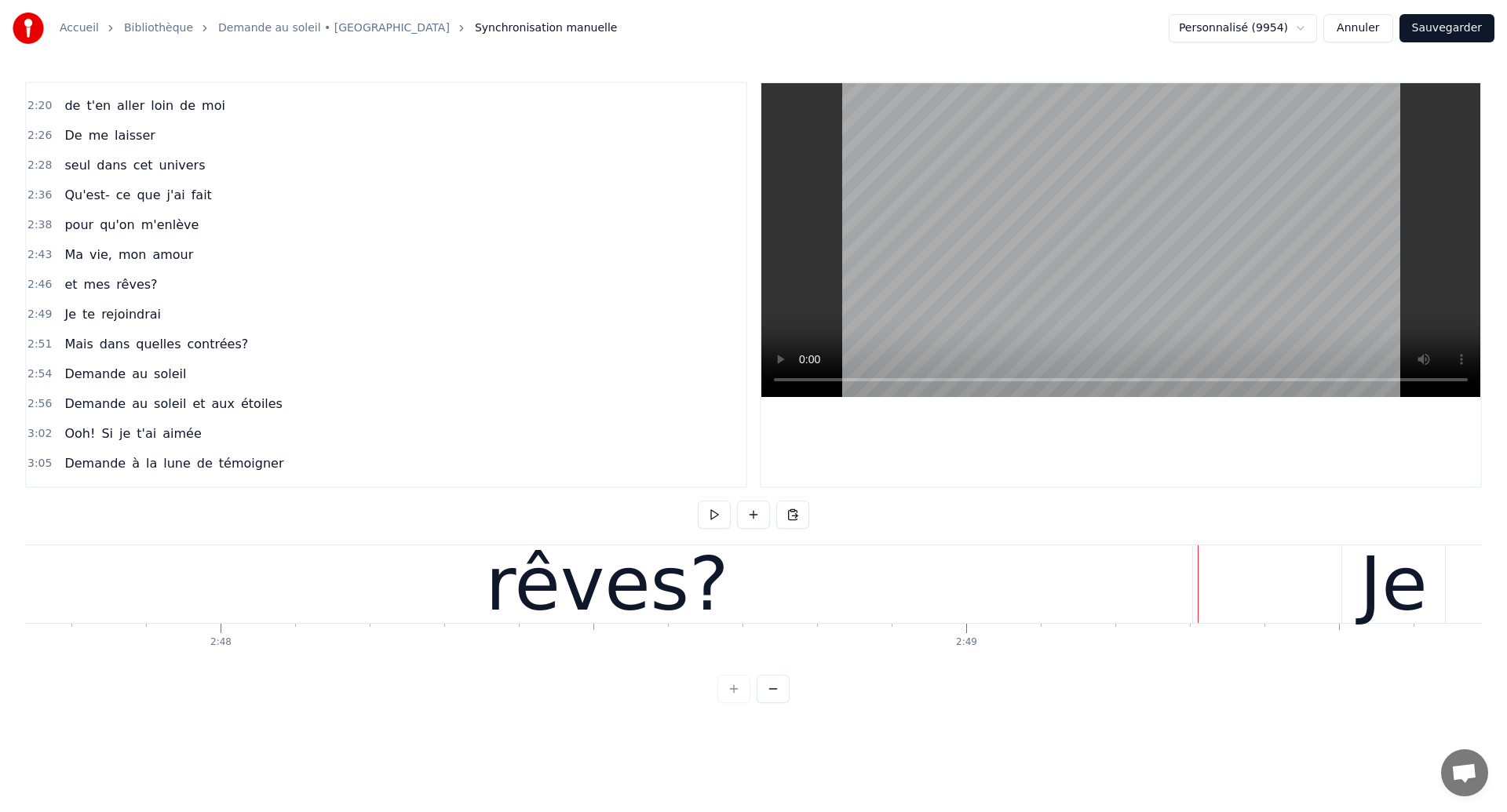
scroll to position [0, 125036]
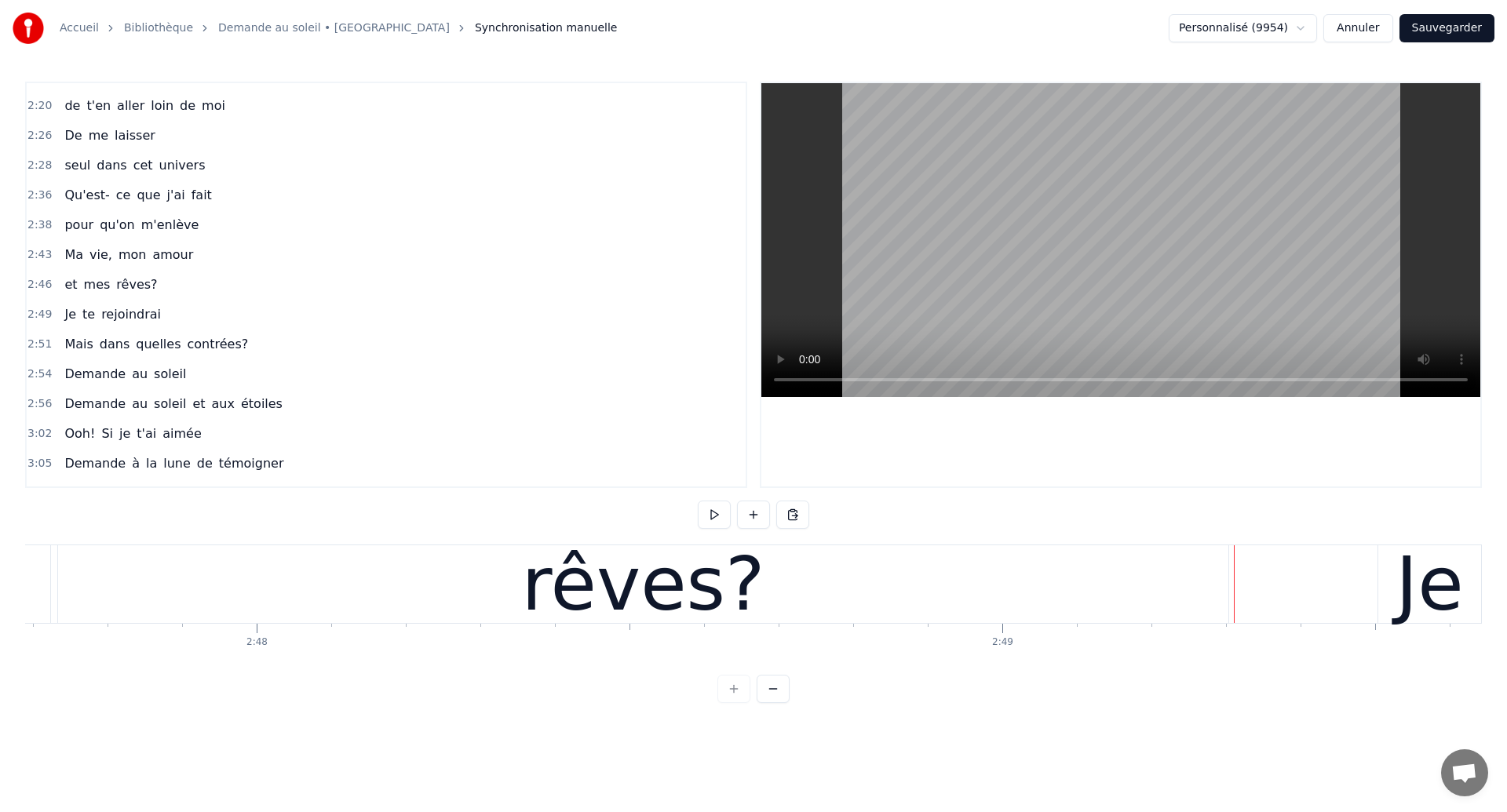
click at [209, 603] on div "rêves?" at bounding box center [643, 585] width 1171 height 78
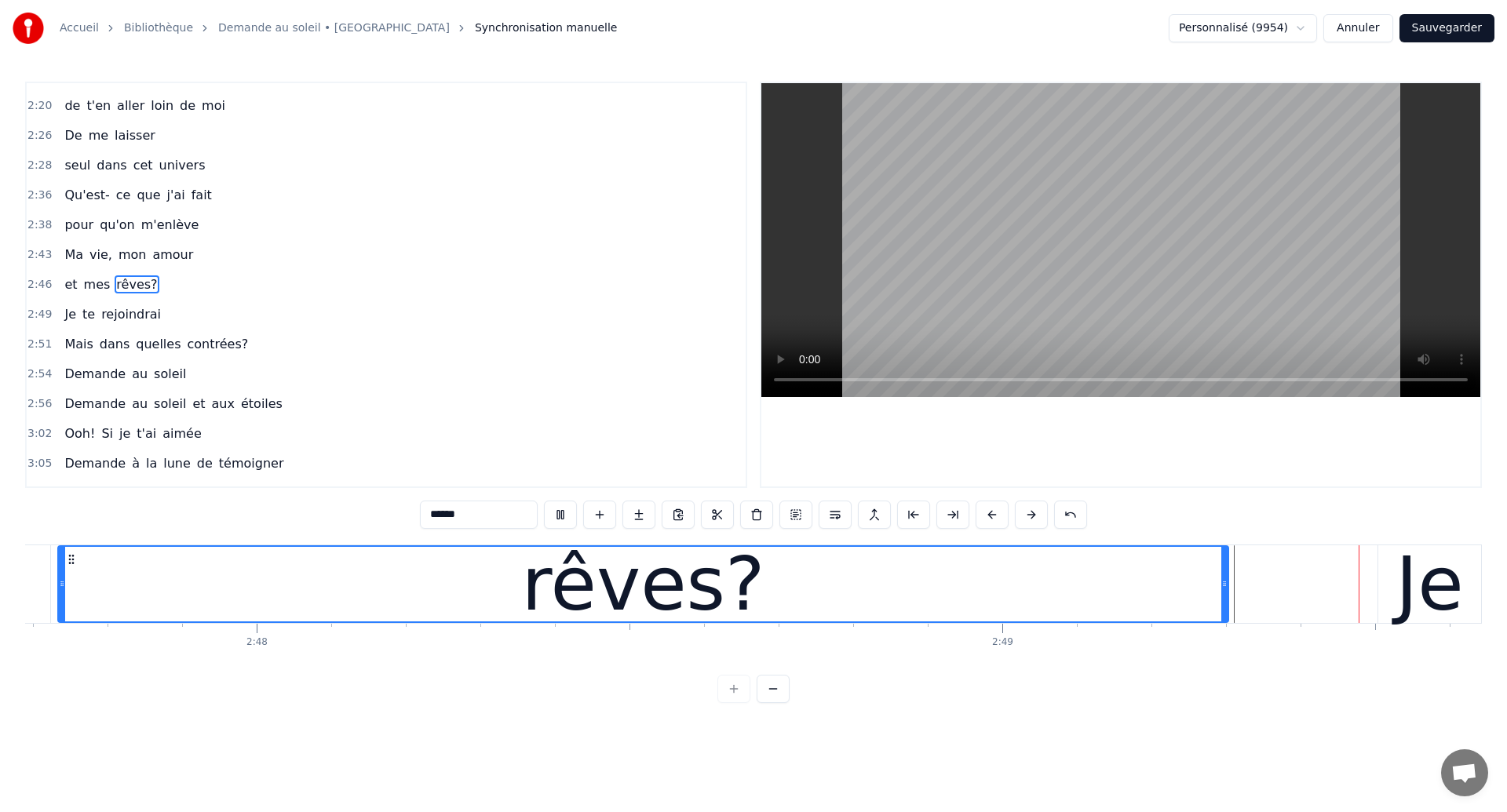
click at [953, 619] on div "rêves?" at bounding box center [642, 584] width 1169 height 75
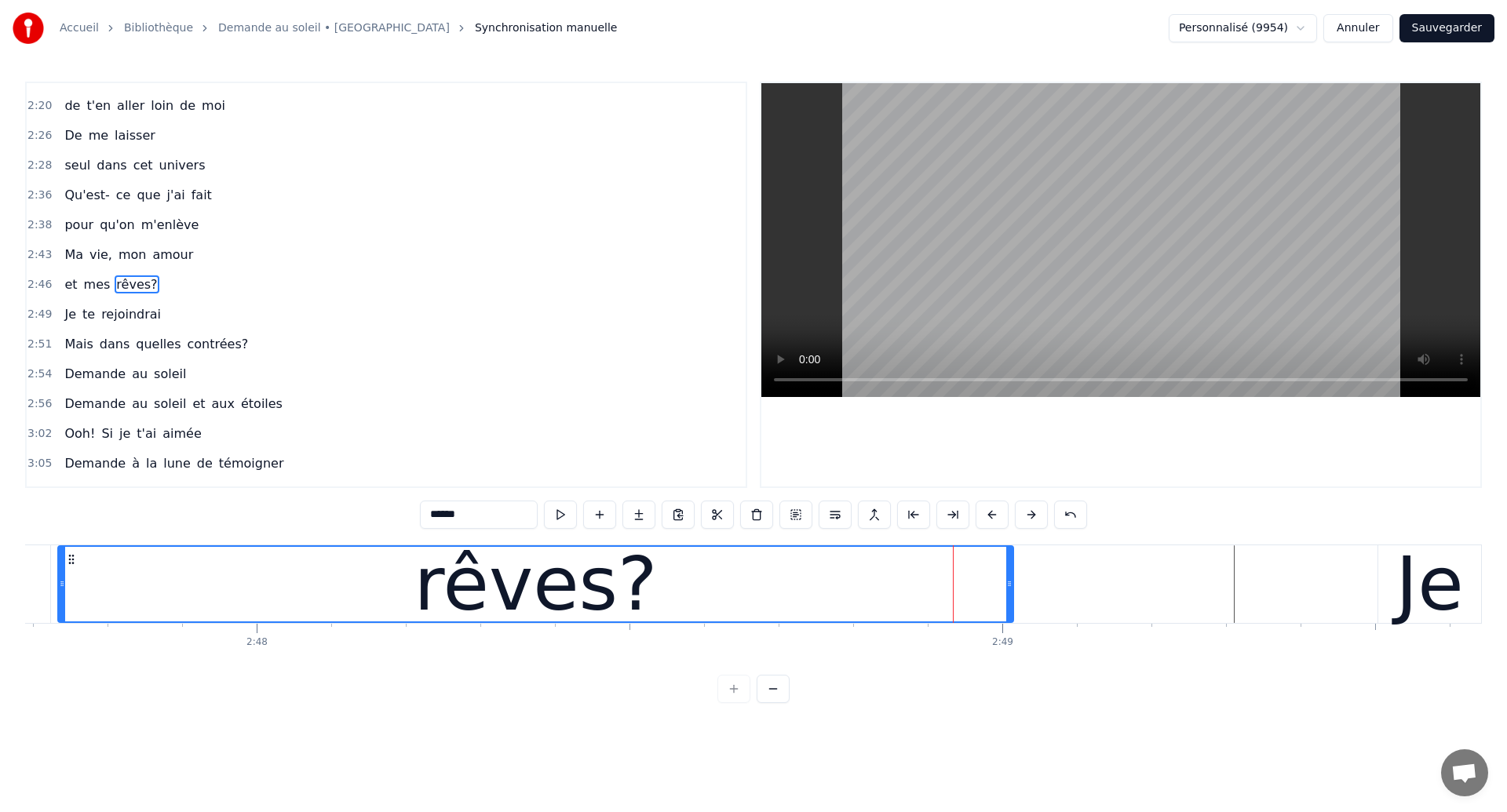
drag, startPoint x: 1225, startPoint y: 601, endPoint x: 986, endPoint y: 642, distance: 242.5
click at [986, 642] on div "Dans mes nuits Je vois des murs de feu Je traverse des océans de sang Je croise…" at bounding box center [754, 603] width 1457 height 118
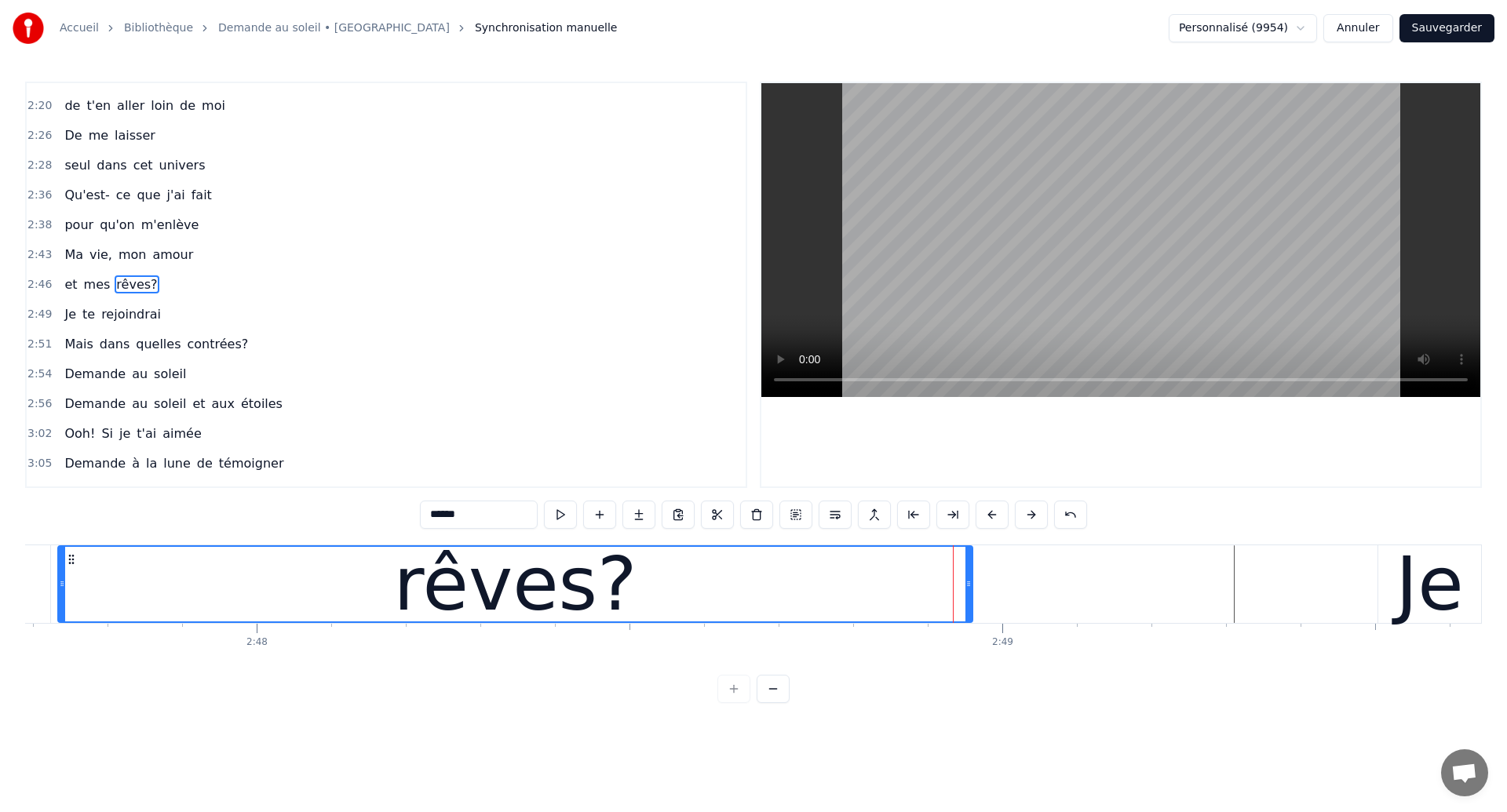
drag, startPoint x: 983, startPoint y: 603, endPoint x: 966, endPoint y: 609, distance: 18.0
click at [966, 609] on div at bounding box center [968, 584] width 6 height 75
click at [209, 576] on div "rêves?" at bounding box center [514, 584] width 913 height 75
click at [783, 588] on div "rêves?" at bounding box center [514, 584] width 913 height 75
click at [154, 618] on div "rêves?" at bounding box center [514, 584] width 913 height 75
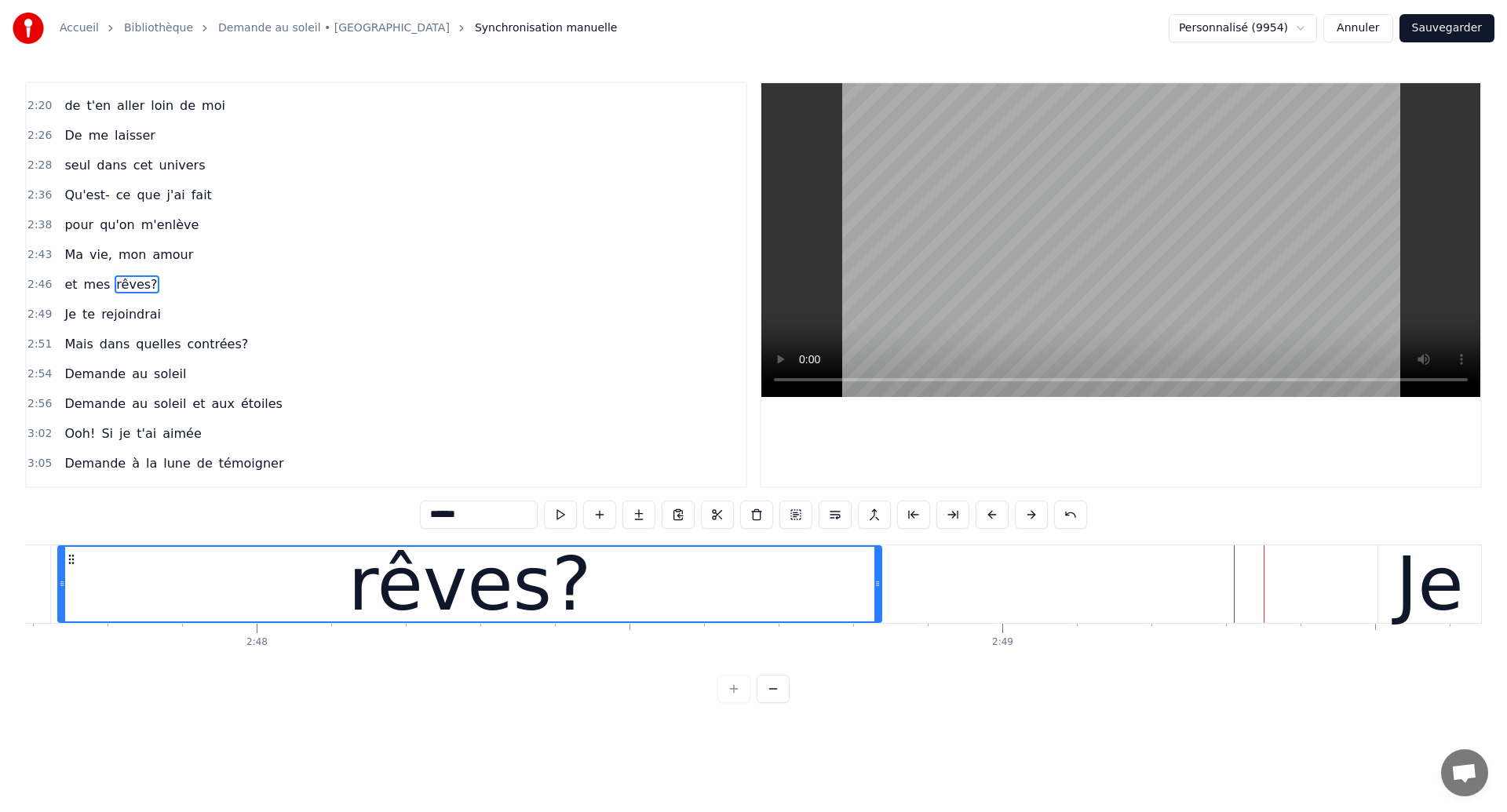
drag, startPoint x: 967, startPoint y: 596, endPoint x: 876, endPoint y: 611, distance: 92.2
click at [876, 611] on div at bounding box center [877, 584] width 6 height 75
click at [170, 603] on div "rêves?" at bounding box center [470, 584] width 822 height 75
click at [992, 621] on div at bounding box center [257, 585] width 250535 height 78
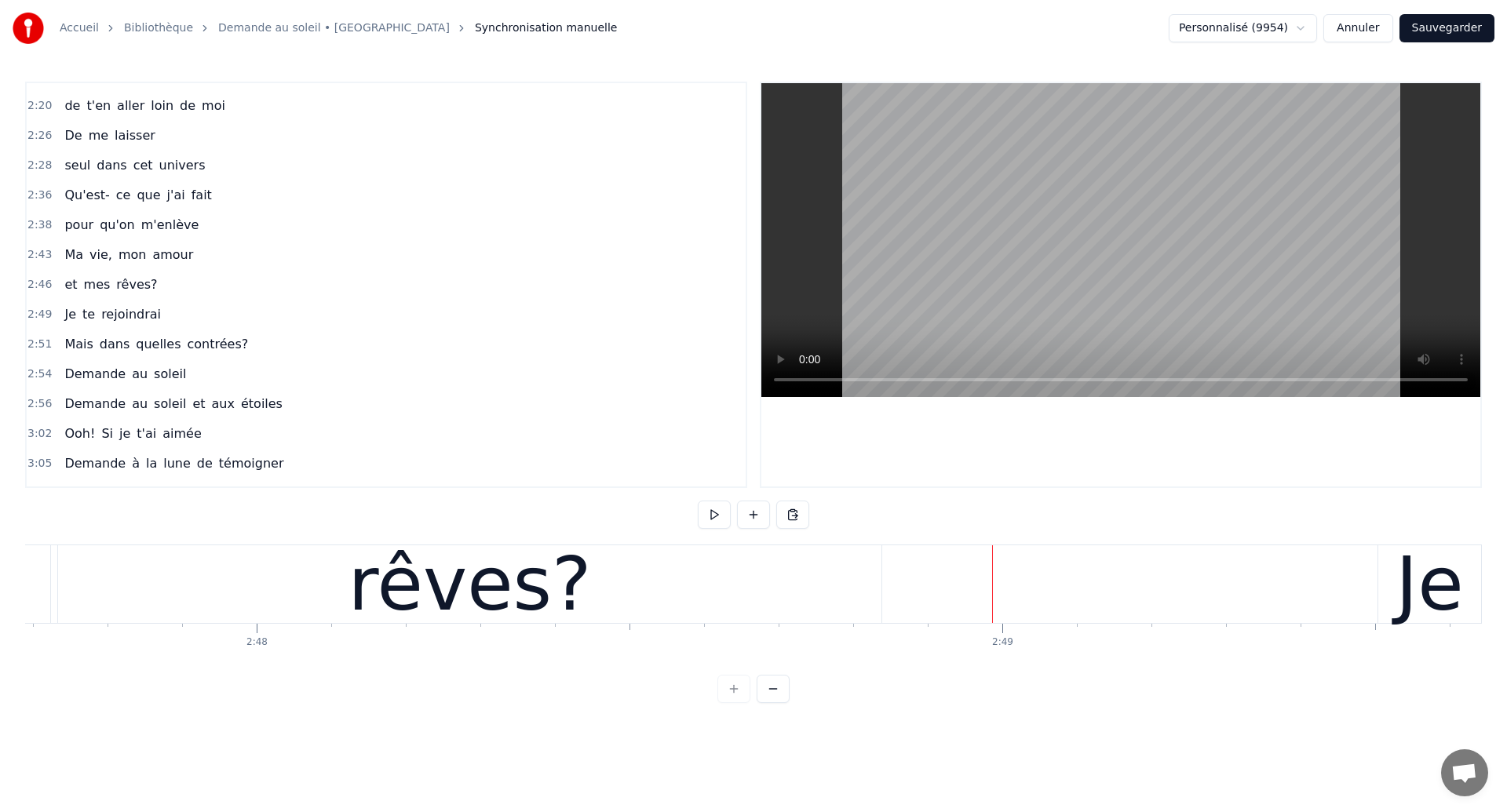
click at [67, 258] on span "Ma" at bounding box center [74, 254] width 22 height 18
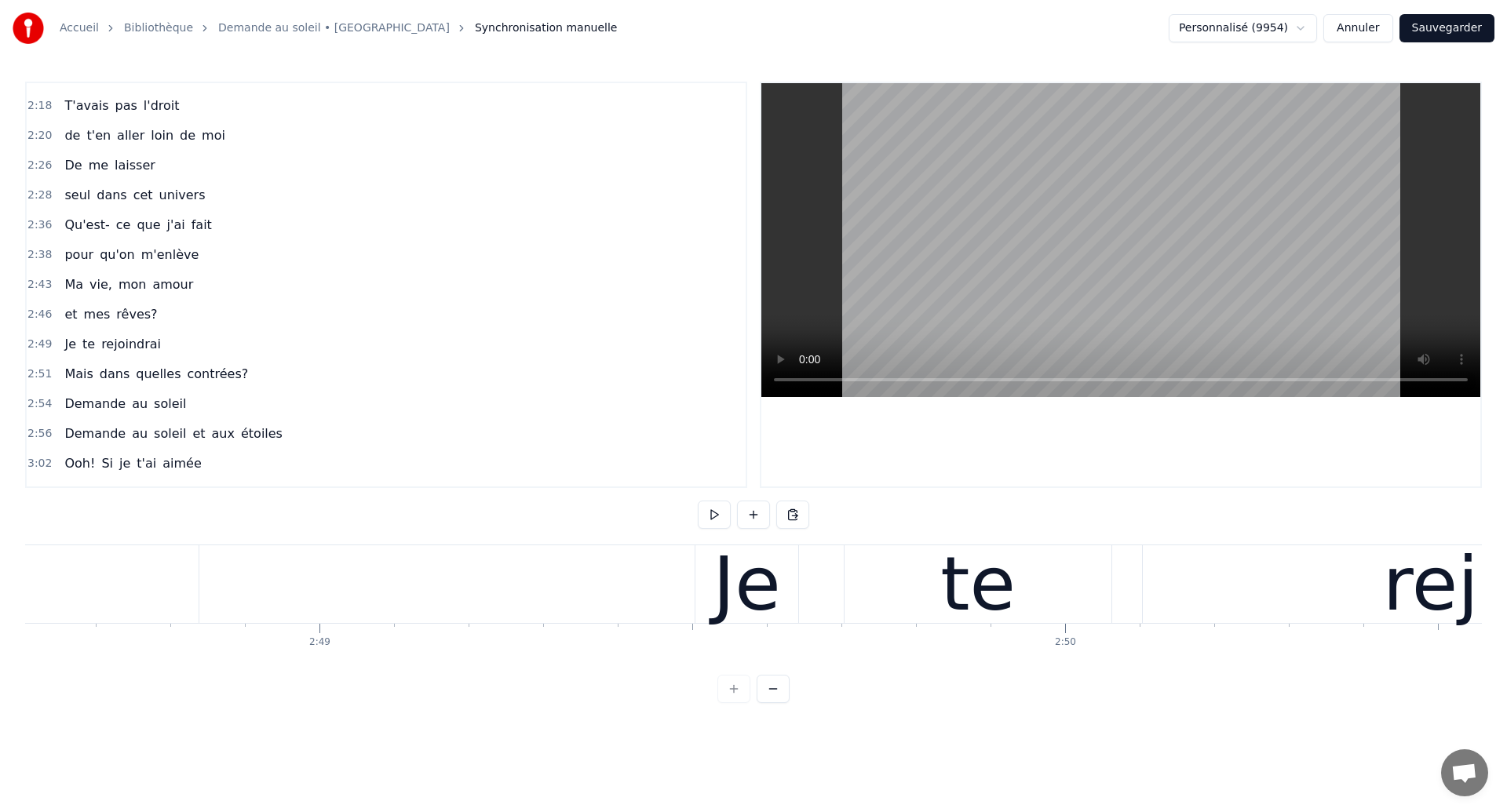
scroll to position [0, 125685]
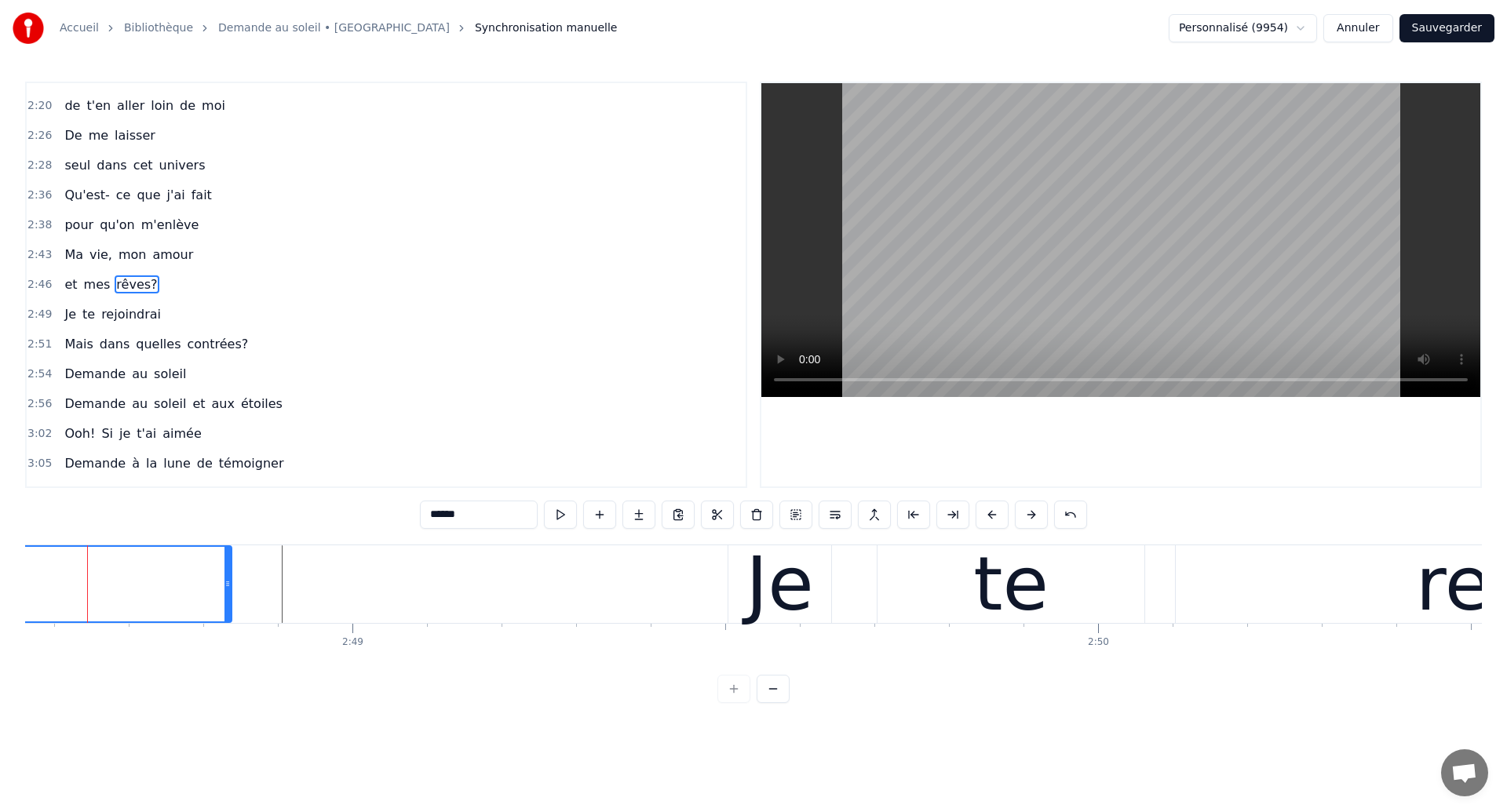
scroll to position [0, 125669]
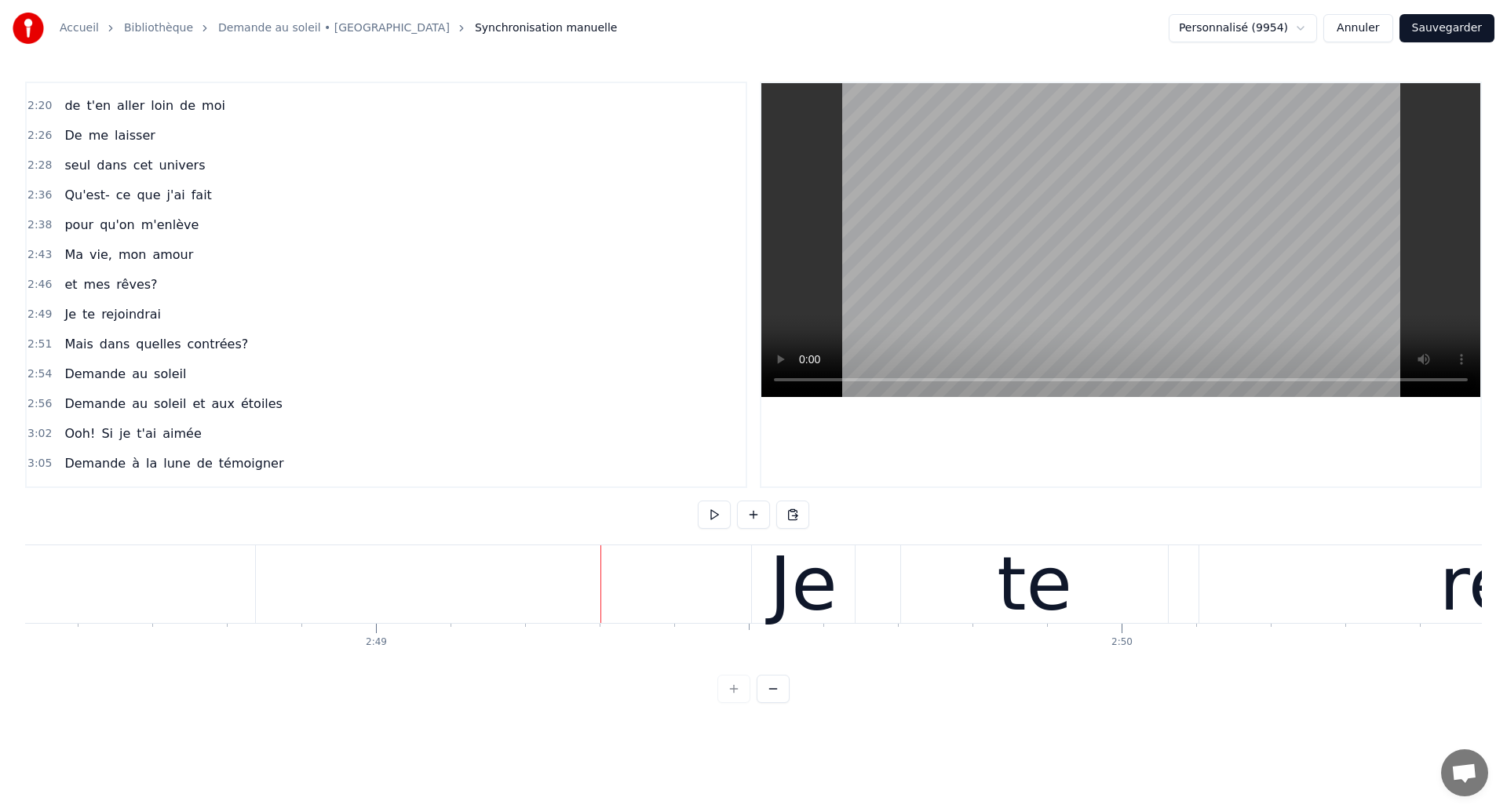
click at [865, 595] on div "Je te rejoindrai" at bounding box center [1393, 585] width 1286 height 78
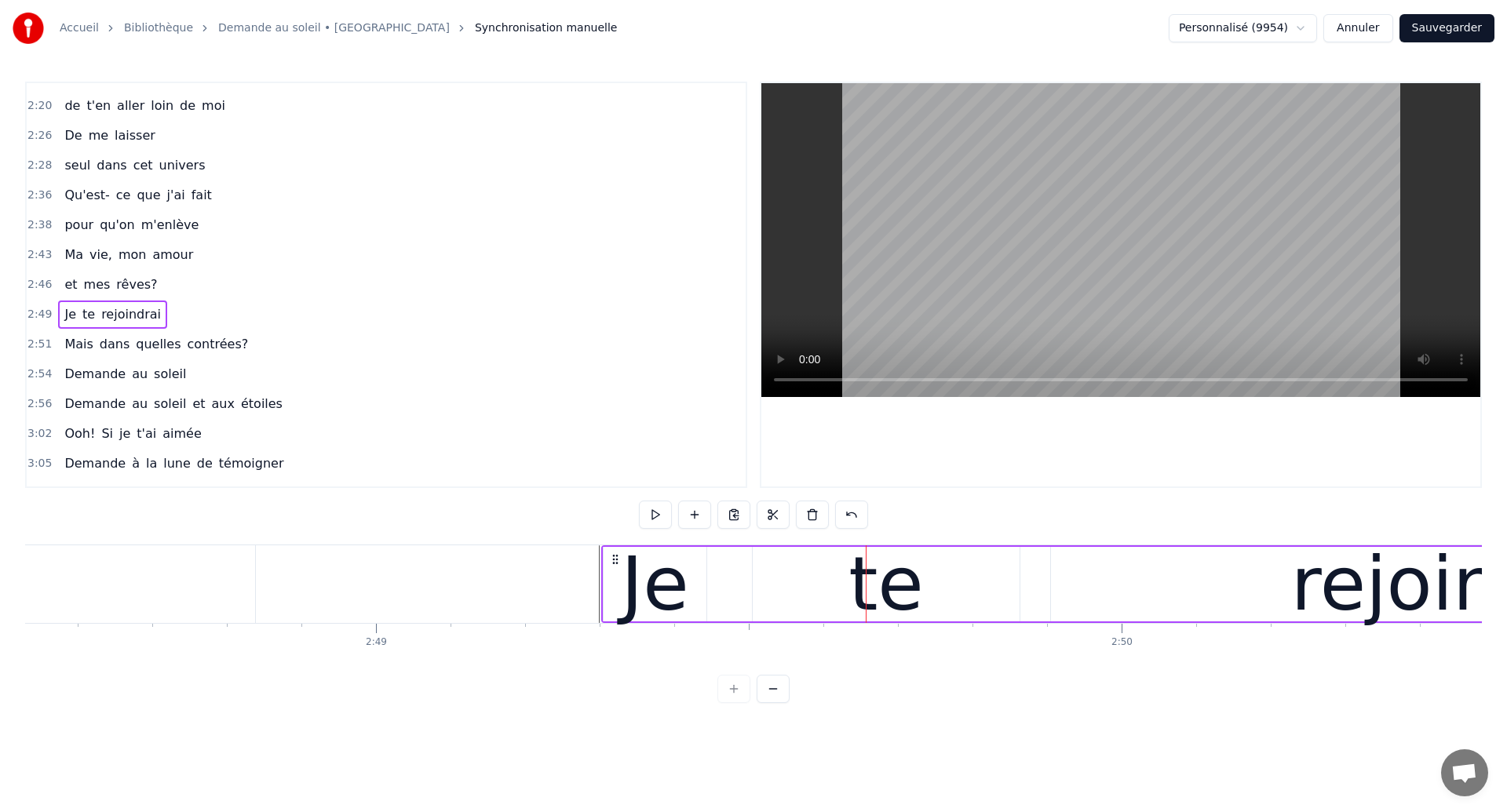
drag, startPoint x: 765, startPoint y: 558, endPoint x: 614, endPoint y: 596, distance: 155.7
click at [614, 596] on div "Je te rejoindrai" at bounding box center [1243, 585] width 1286 height 78
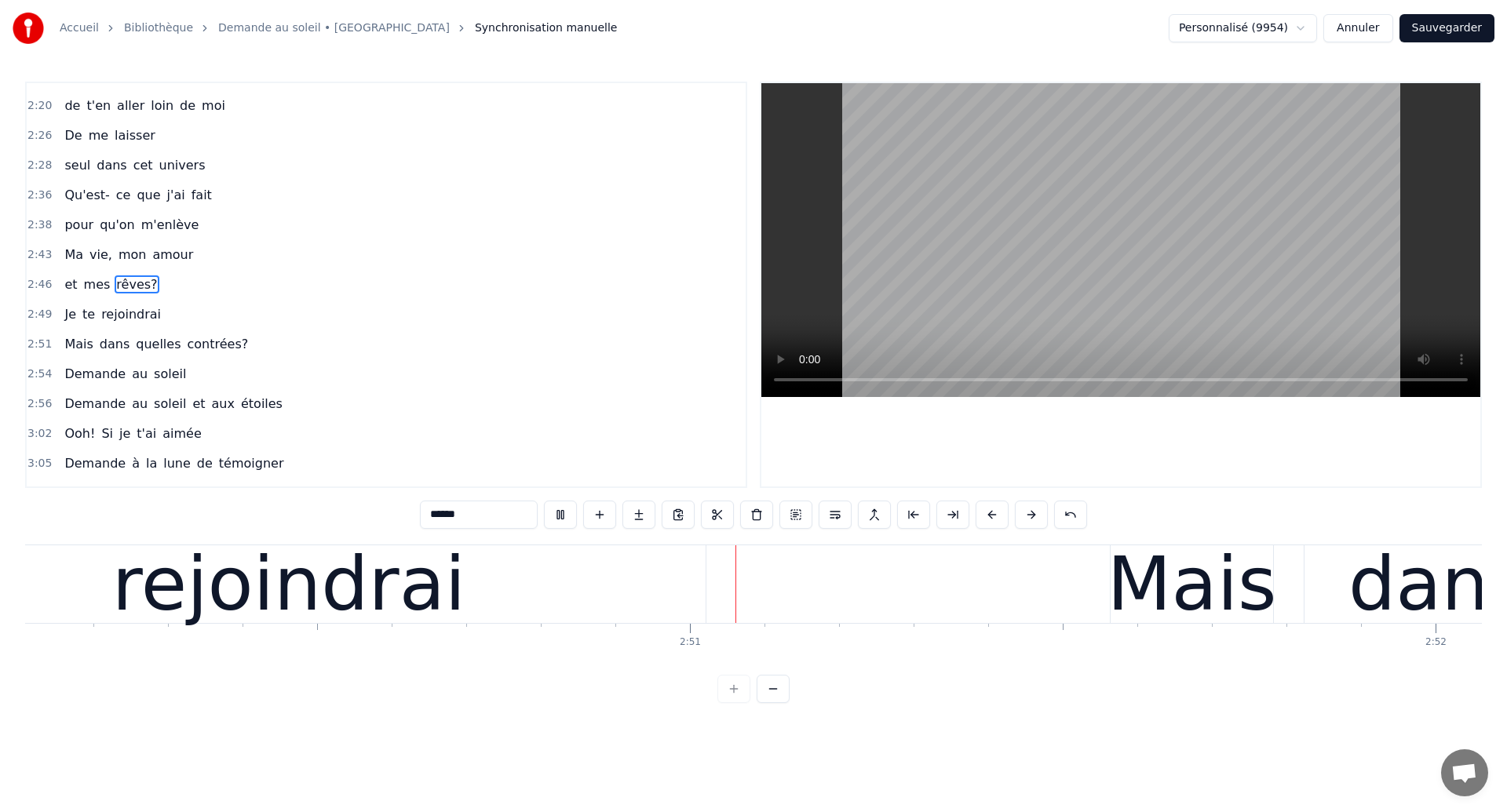
scroll to position [0, 127079]
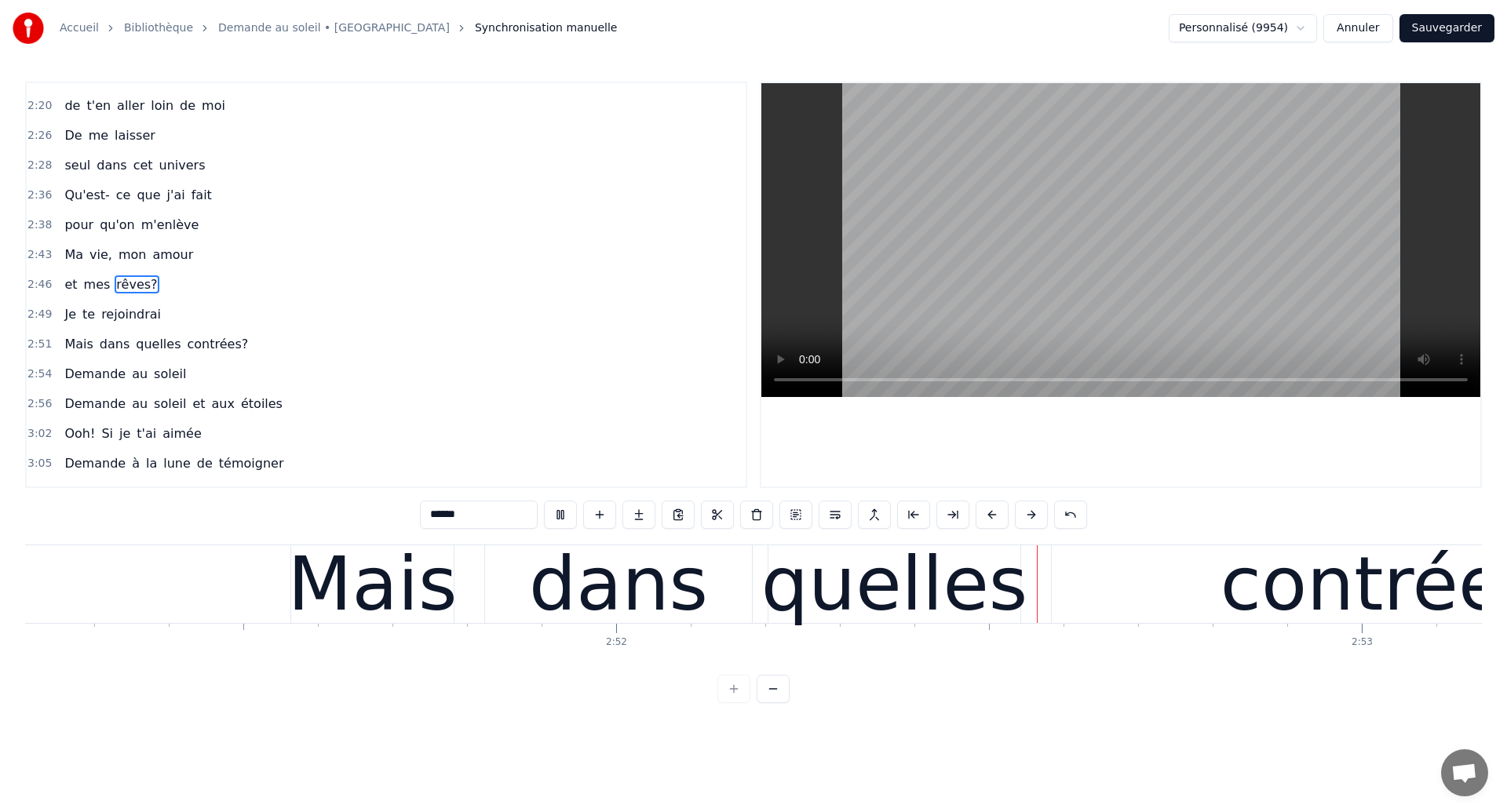
click at [598, 609] on div "Mais dans quelles contrées?" at bounding box center [1023, 585] width 1465 height 78
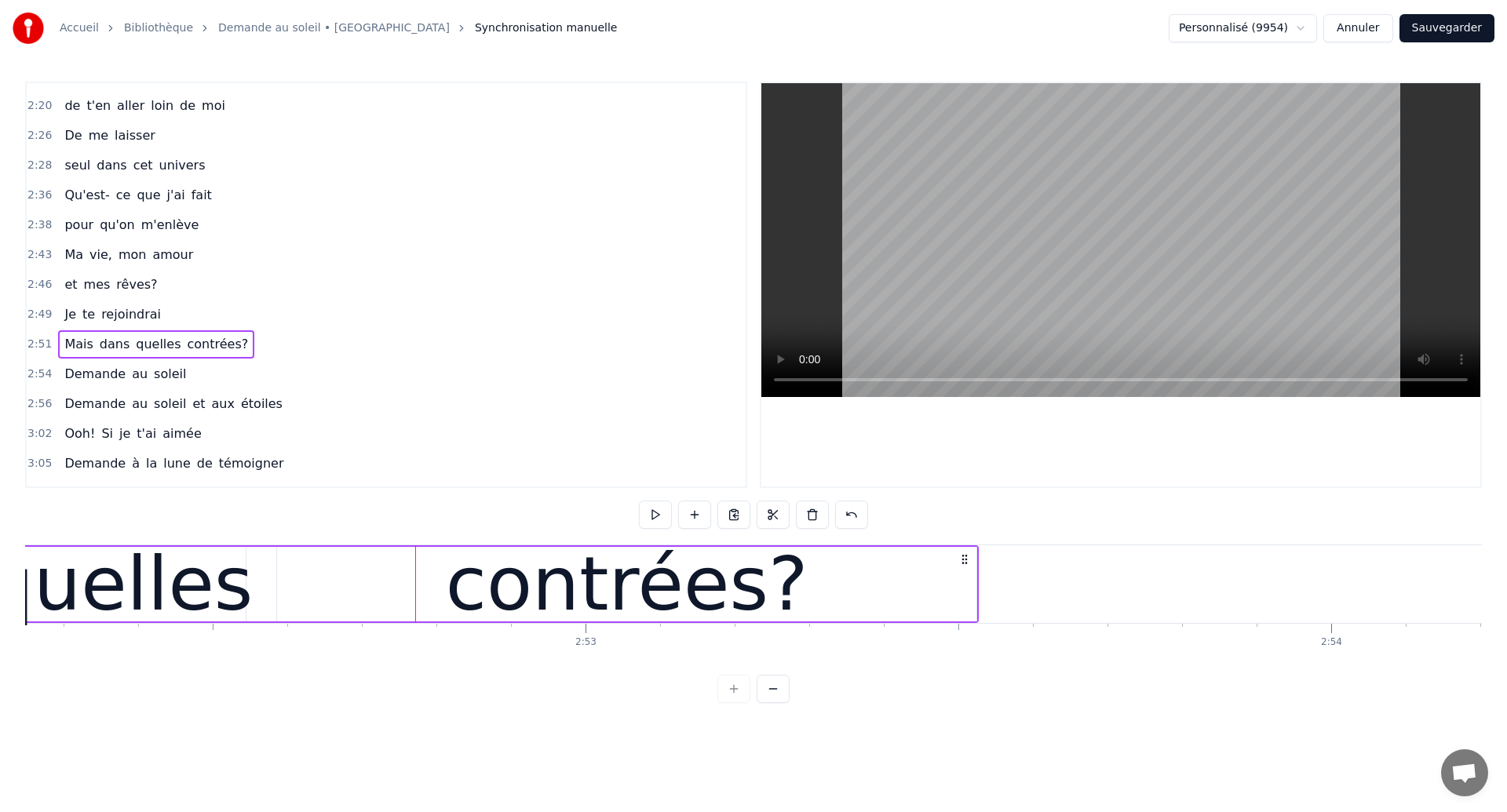
scroll to position [0, 128458]
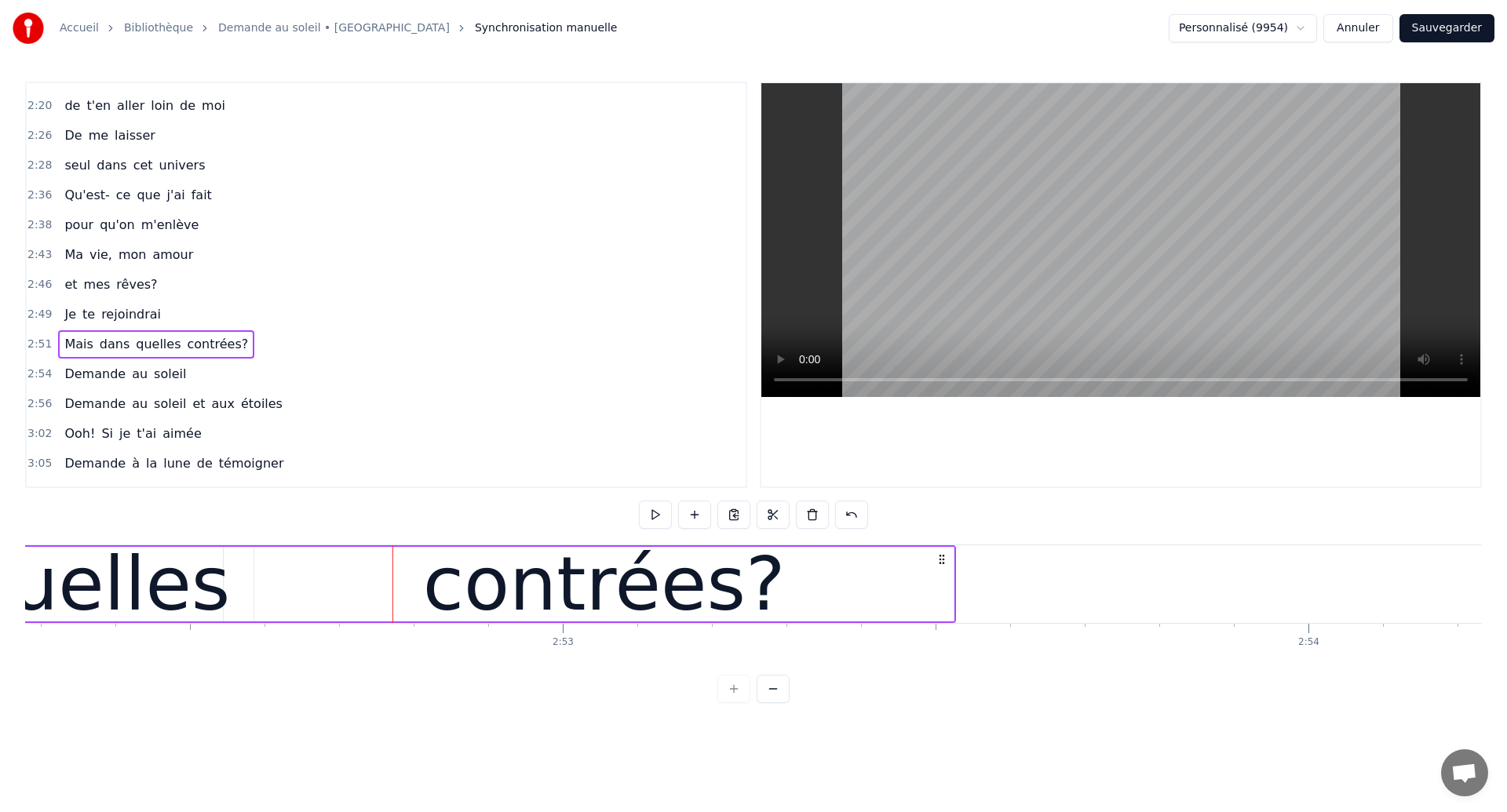
click at [1454, 22] on button "Sauvegarder" at bounding box center [1447, 28] width 95 height 28
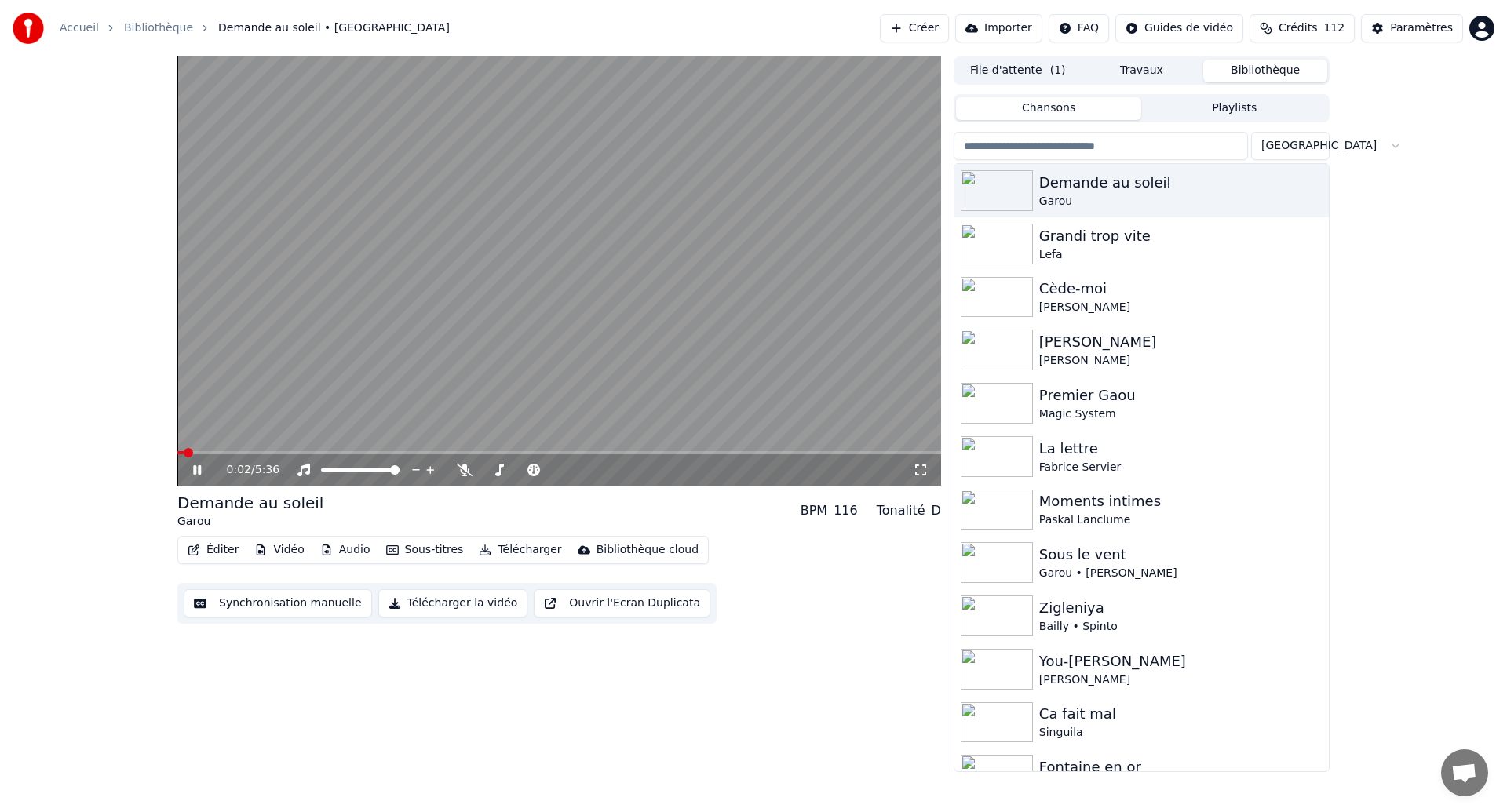
click at [297, 601] on button "Synchronisation manuelle" at bounding box center [278, 603] width 188 height 28
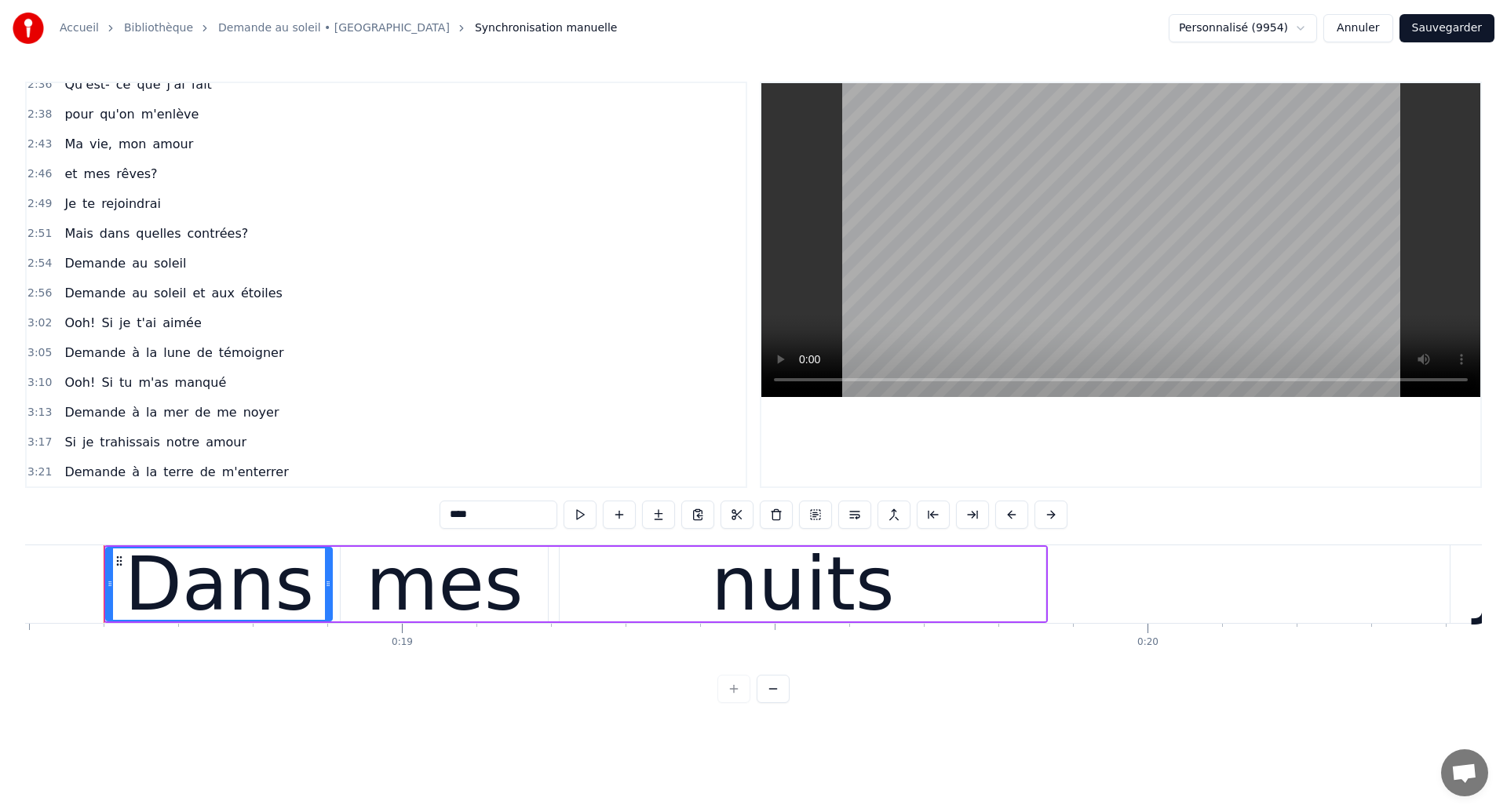
scroll to position [932, 0]
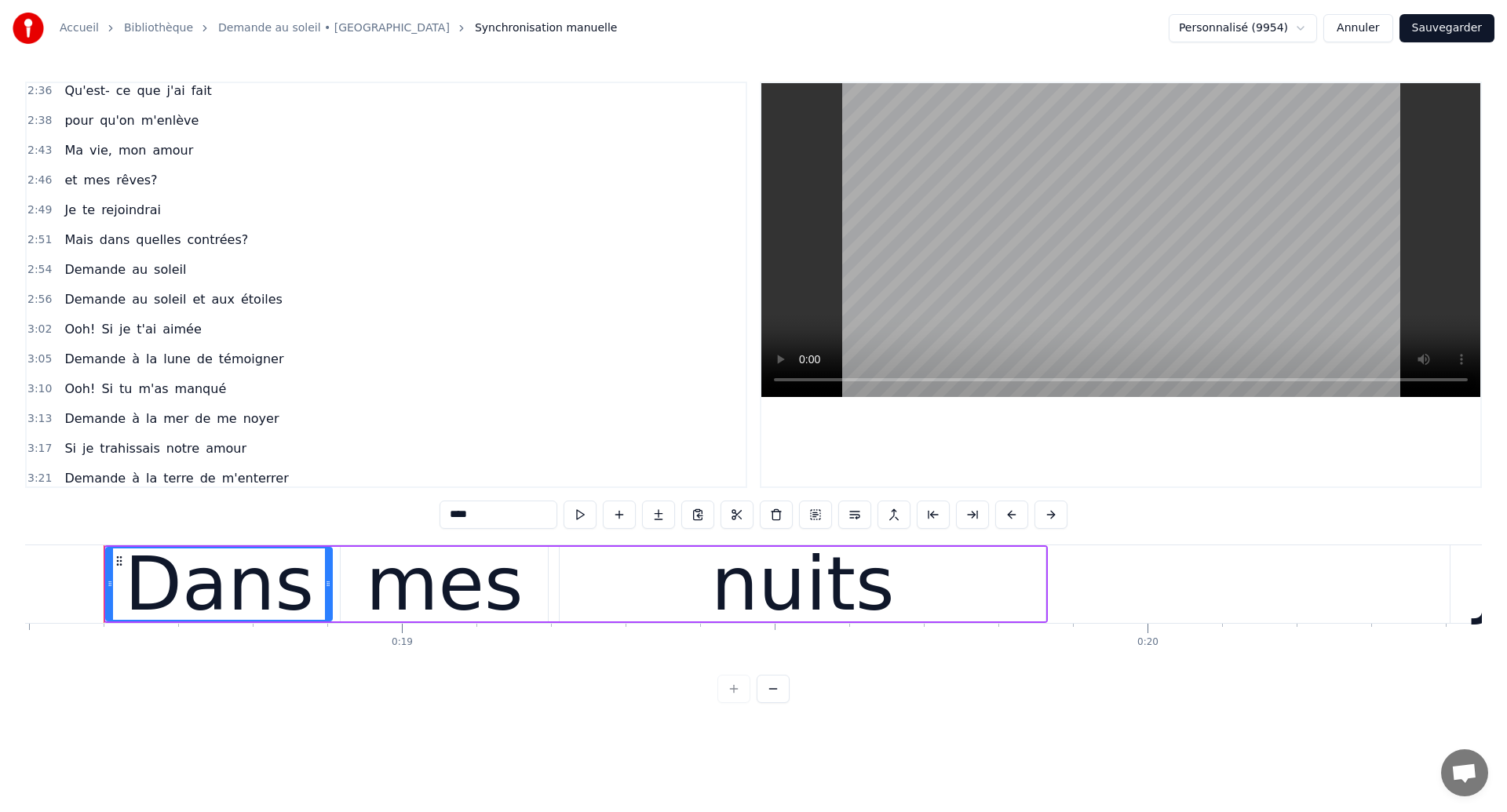
click at [63, 247] on span "Mais" at bounding box center [78, 239] width 31 height 18
type input "****"
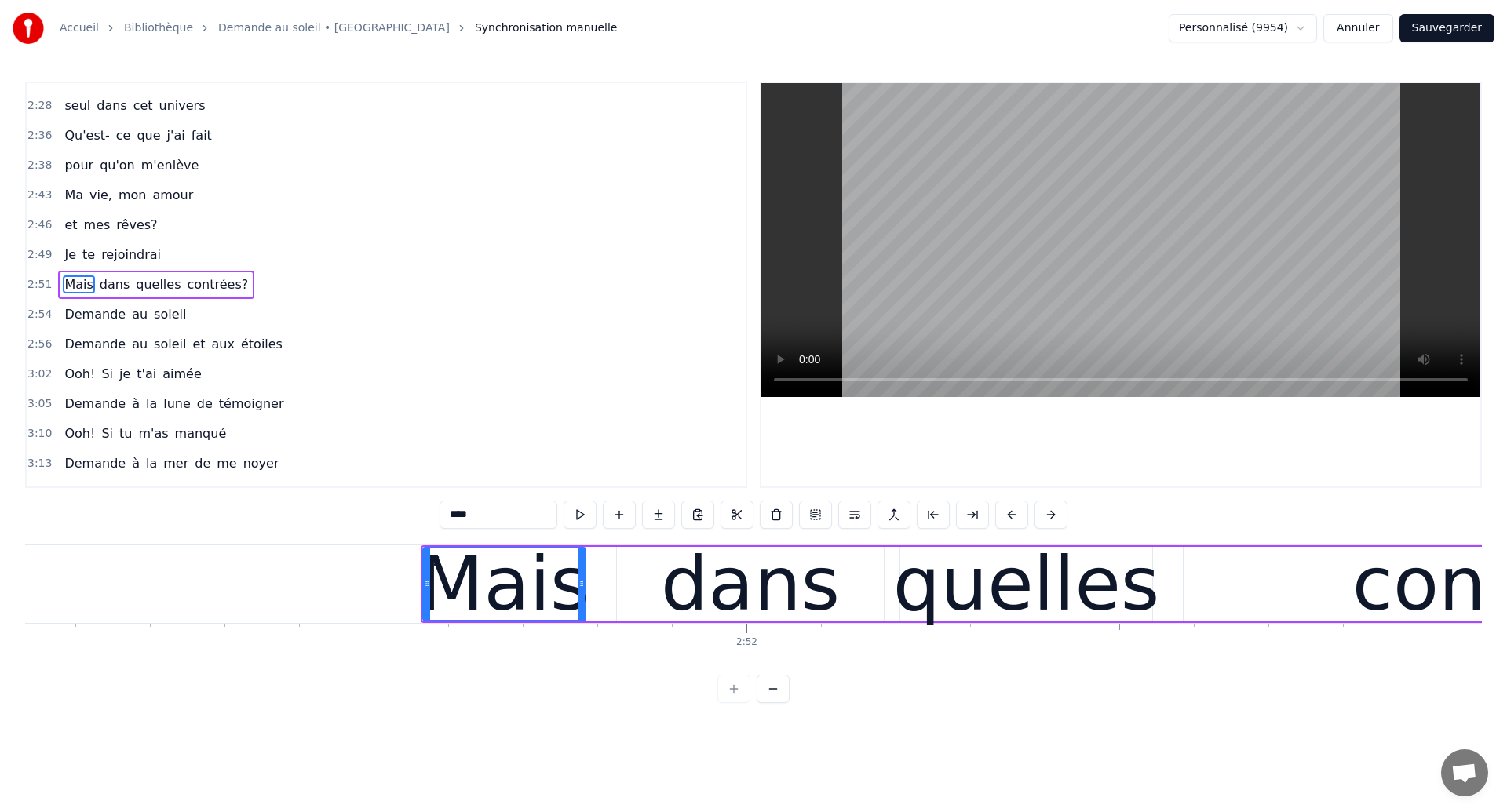
scroll to position [0, 127503]
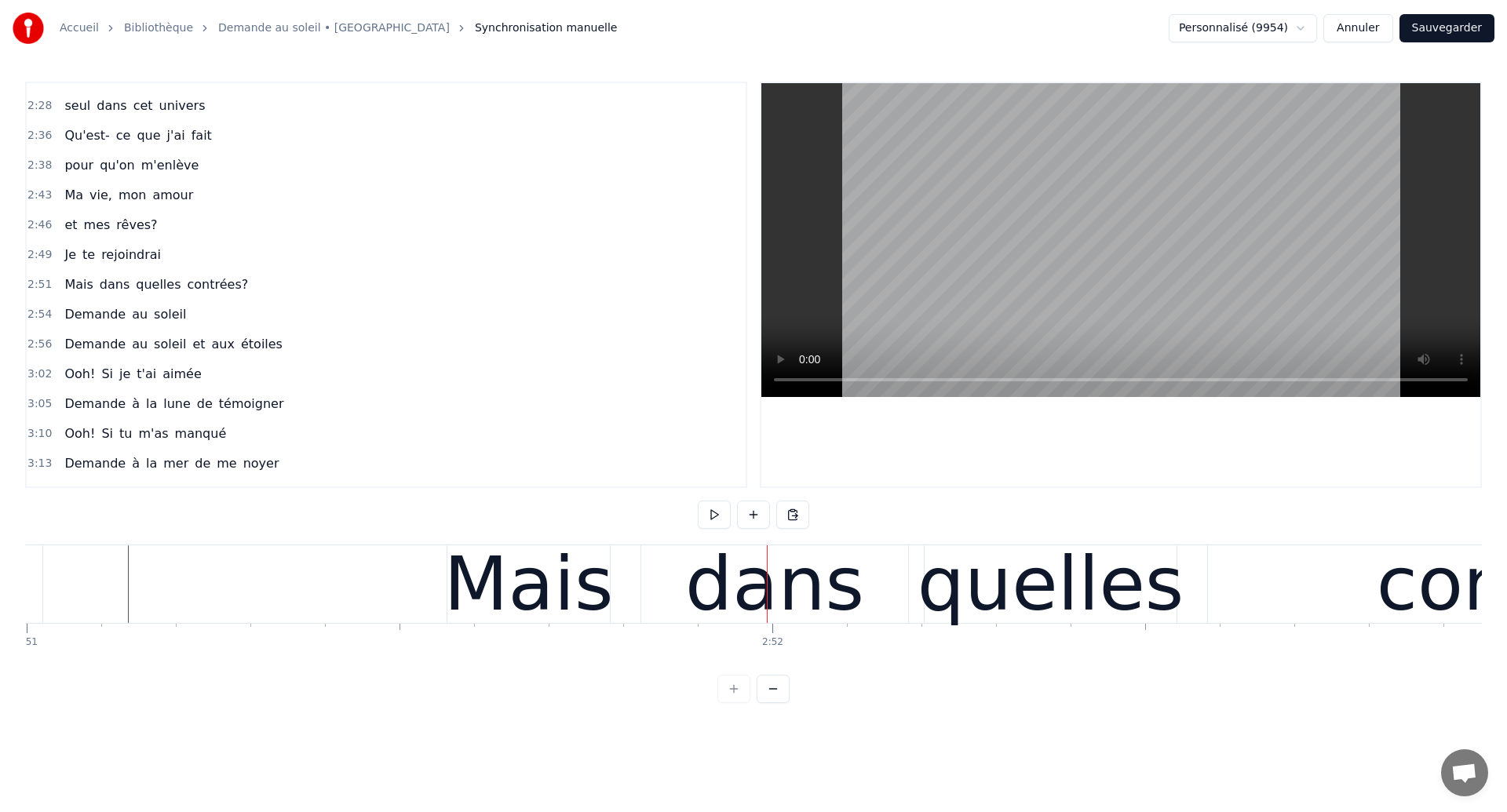
click at [623, 610] on div "Mais dans quelles contrées?" at bounding box center [1179, 585] width 1465 height 78
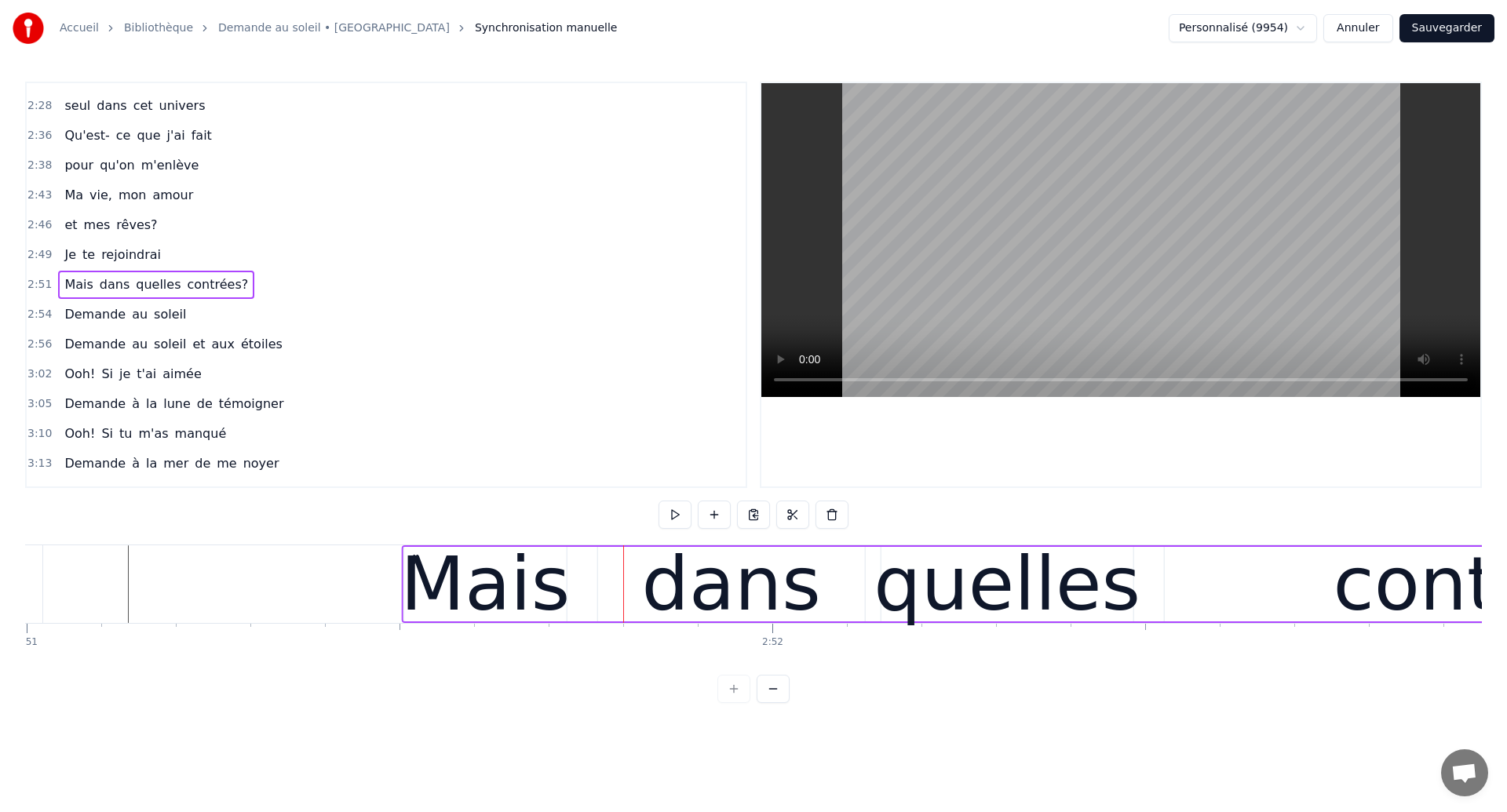
drag, startPoint x: 458, startPoint y: 559, endPoint x: 413, endPoint y: 584, distance: 51.5
click at [413, 584] on div "Mais dans quelles contrées?" at bounding box center [1134, 585] width 1465 height 78
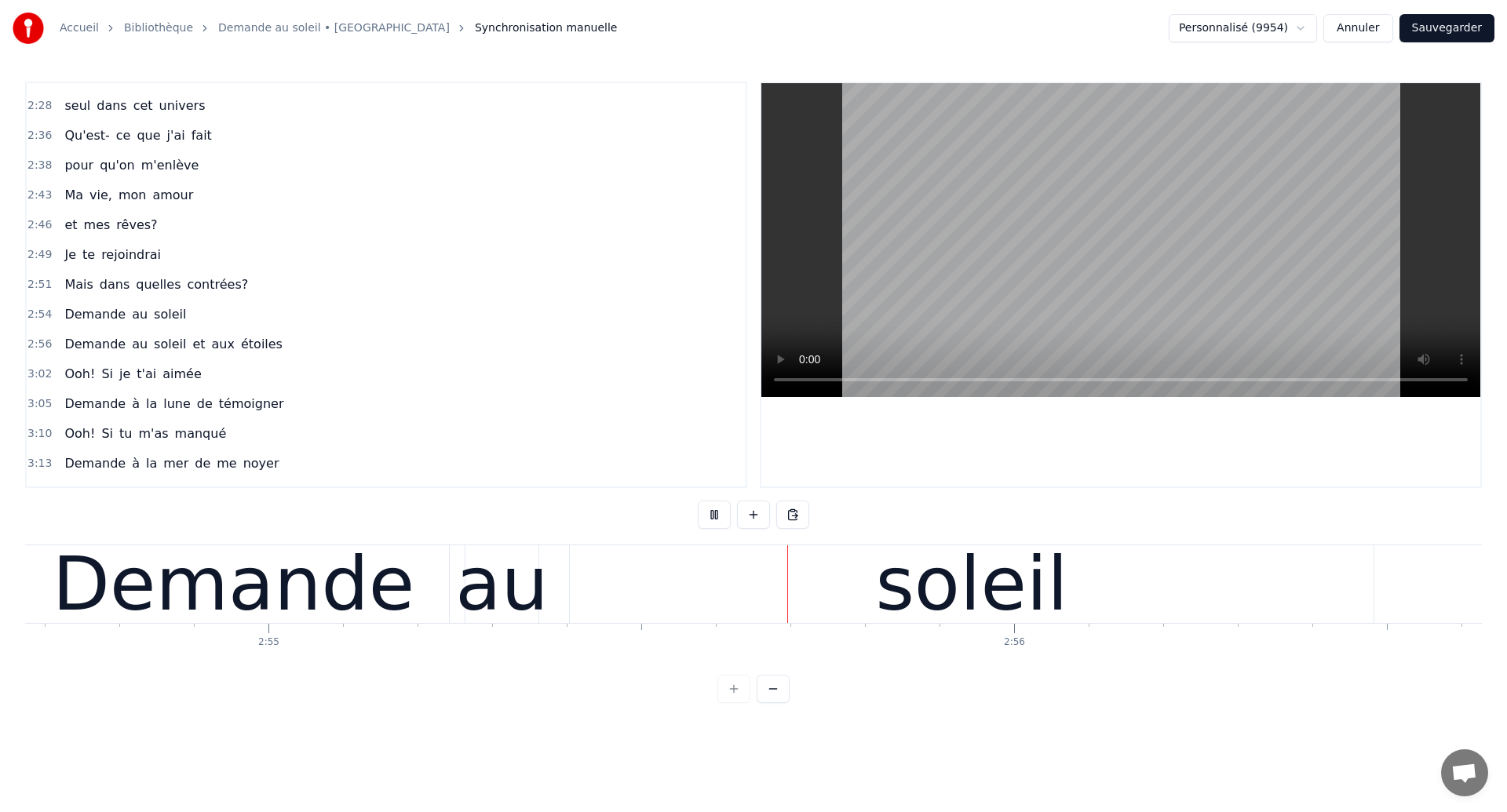
scroll to position [0, 130522]
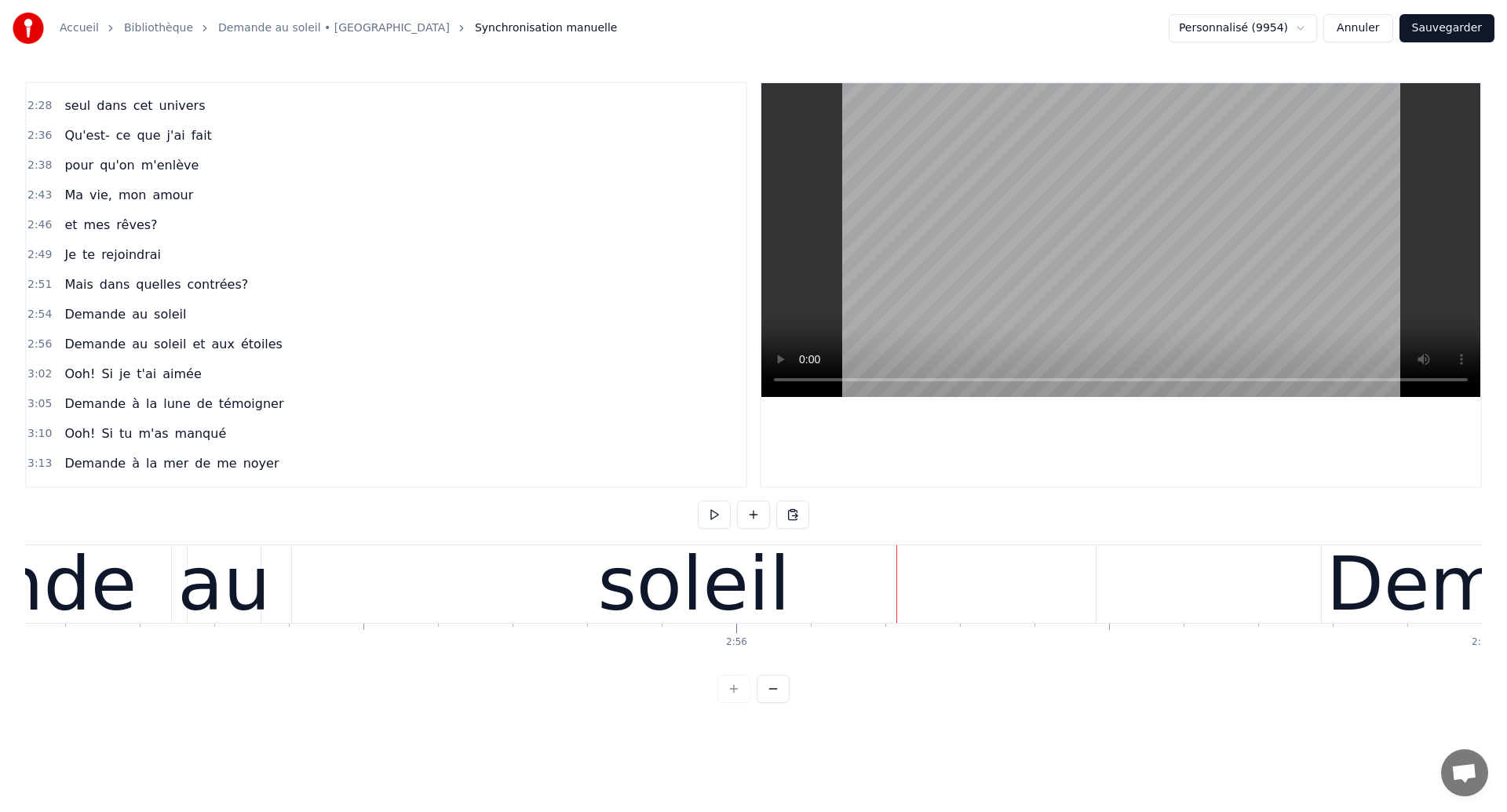
click at [716, 570] on div "soleil" at bounding box center [693, 584] width 192 height 112
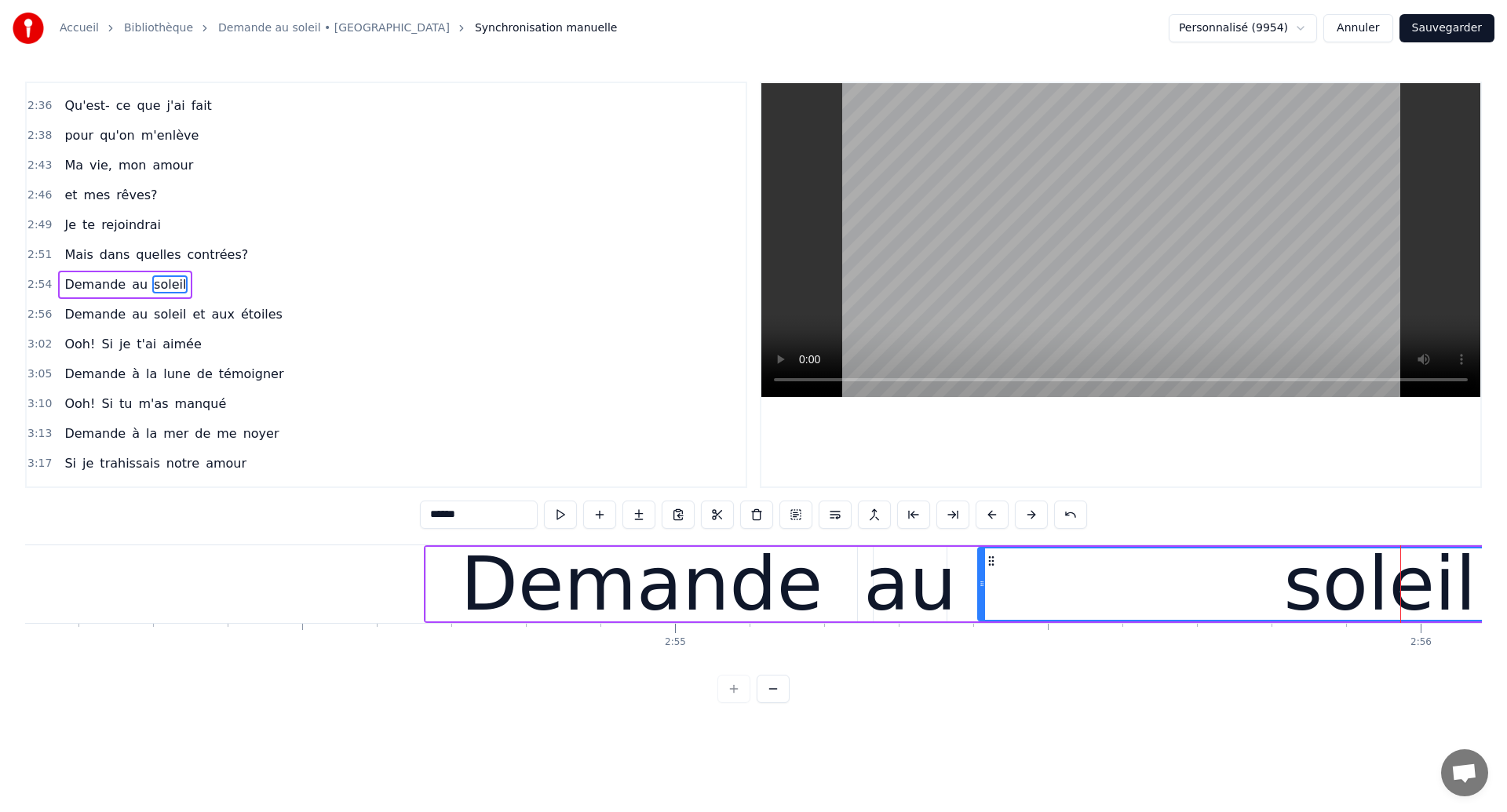
scroll to position [0, 129749]
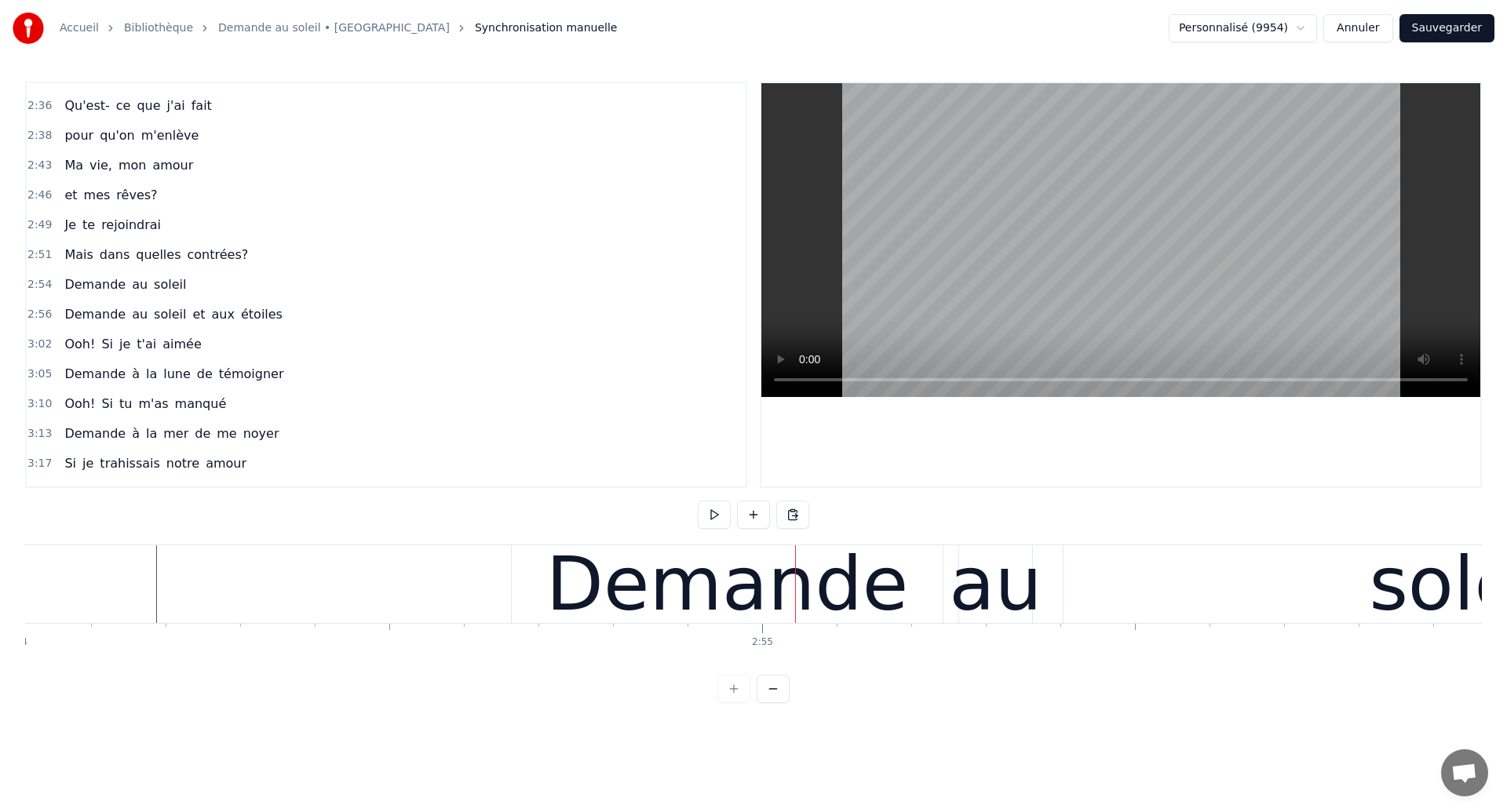
click at [949, 588] on div "Demande au soleil" at bounding box center [1191, 585] width 1360 height 78
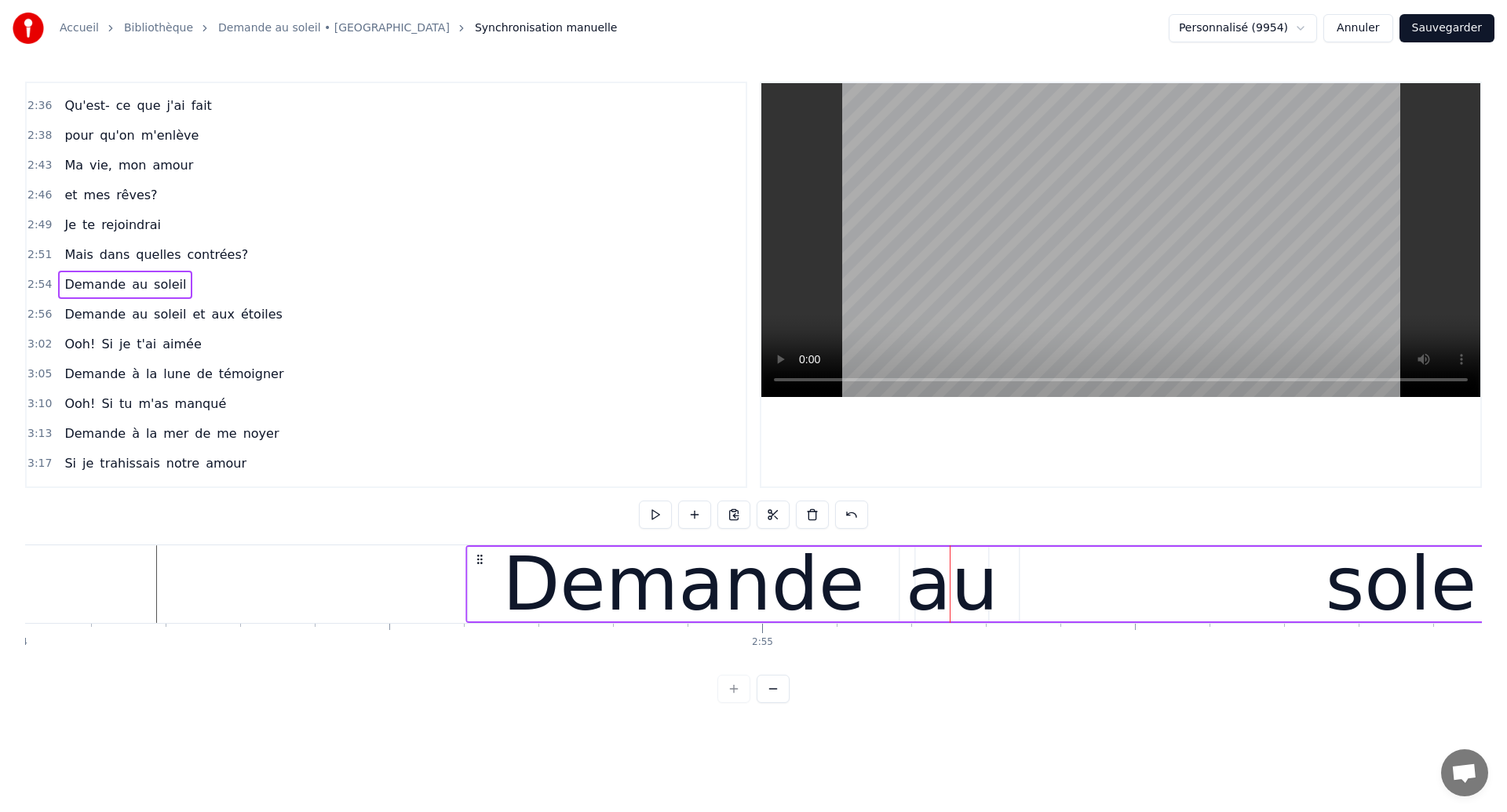
drag, startPoint x: 525, startPoint y: 563, endPoint x: 480, endPoint y: 575, distance: 46.6
click at [480, 575] on div "Demande au soleil" at bounding box center [1145, 585] width 1360 height 78
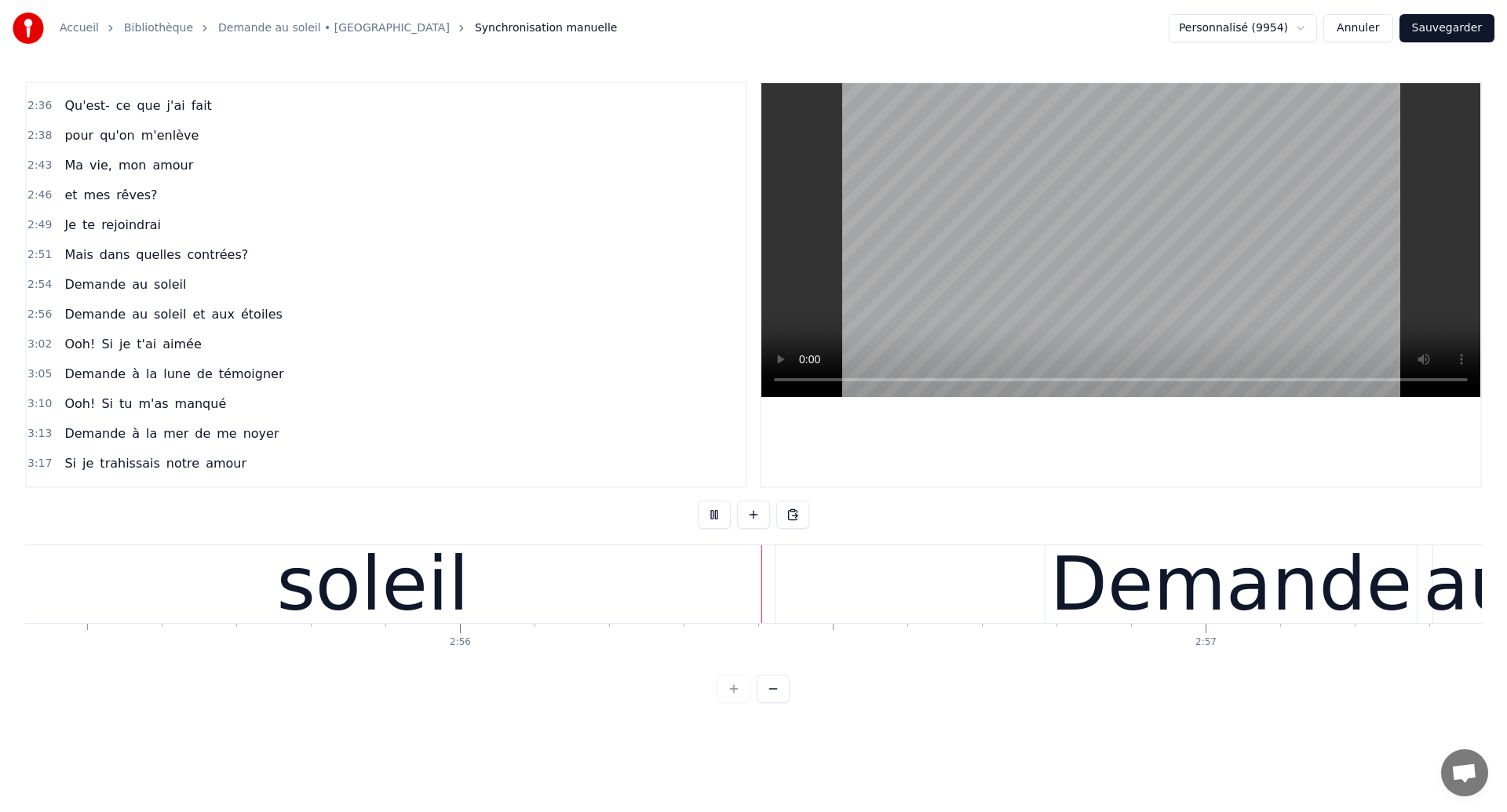
scroll to position [0, 131085]
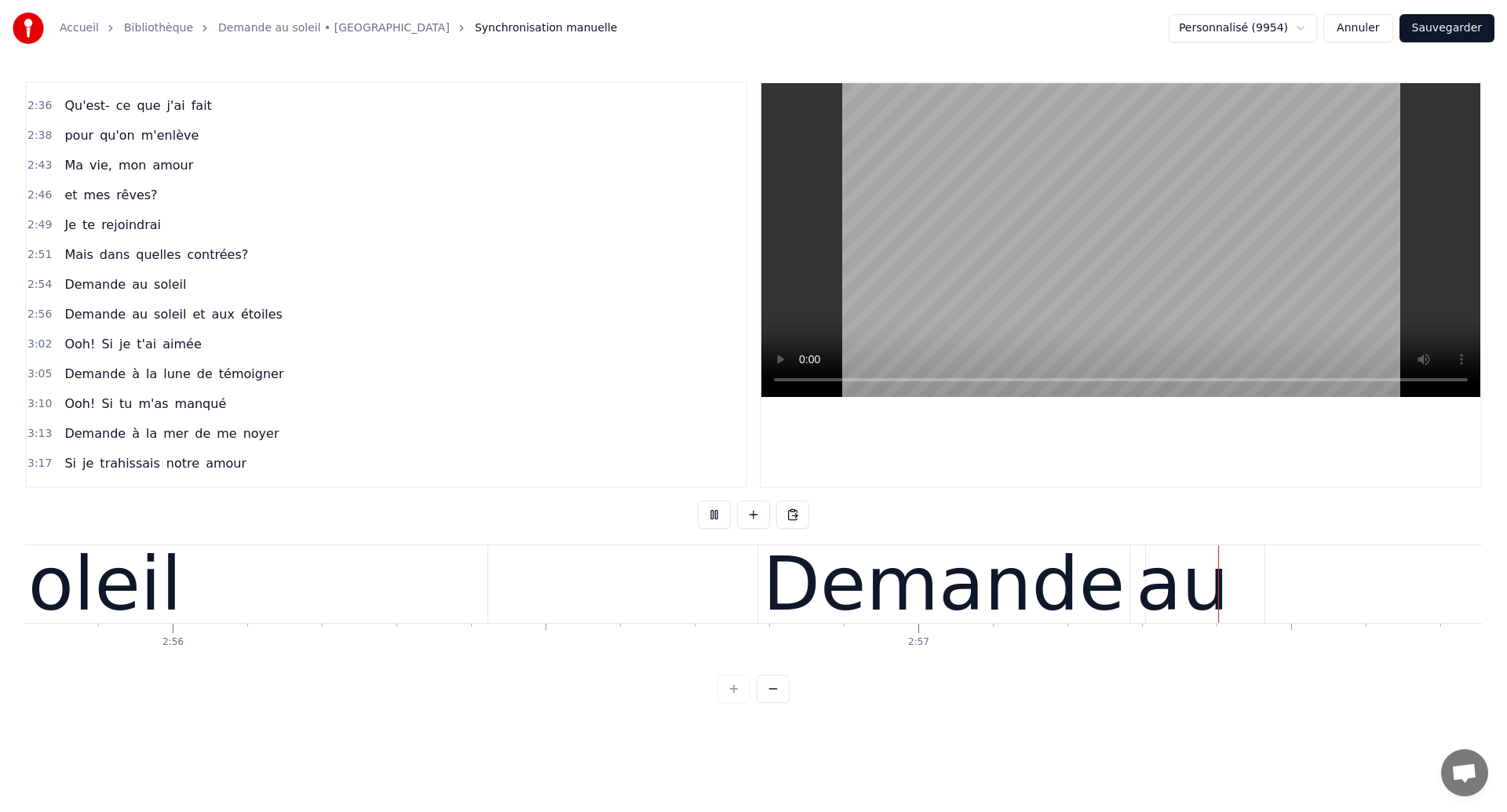
click at [841, 548] on div "Demande" at bounding box center [943, 584] width 362 height 112
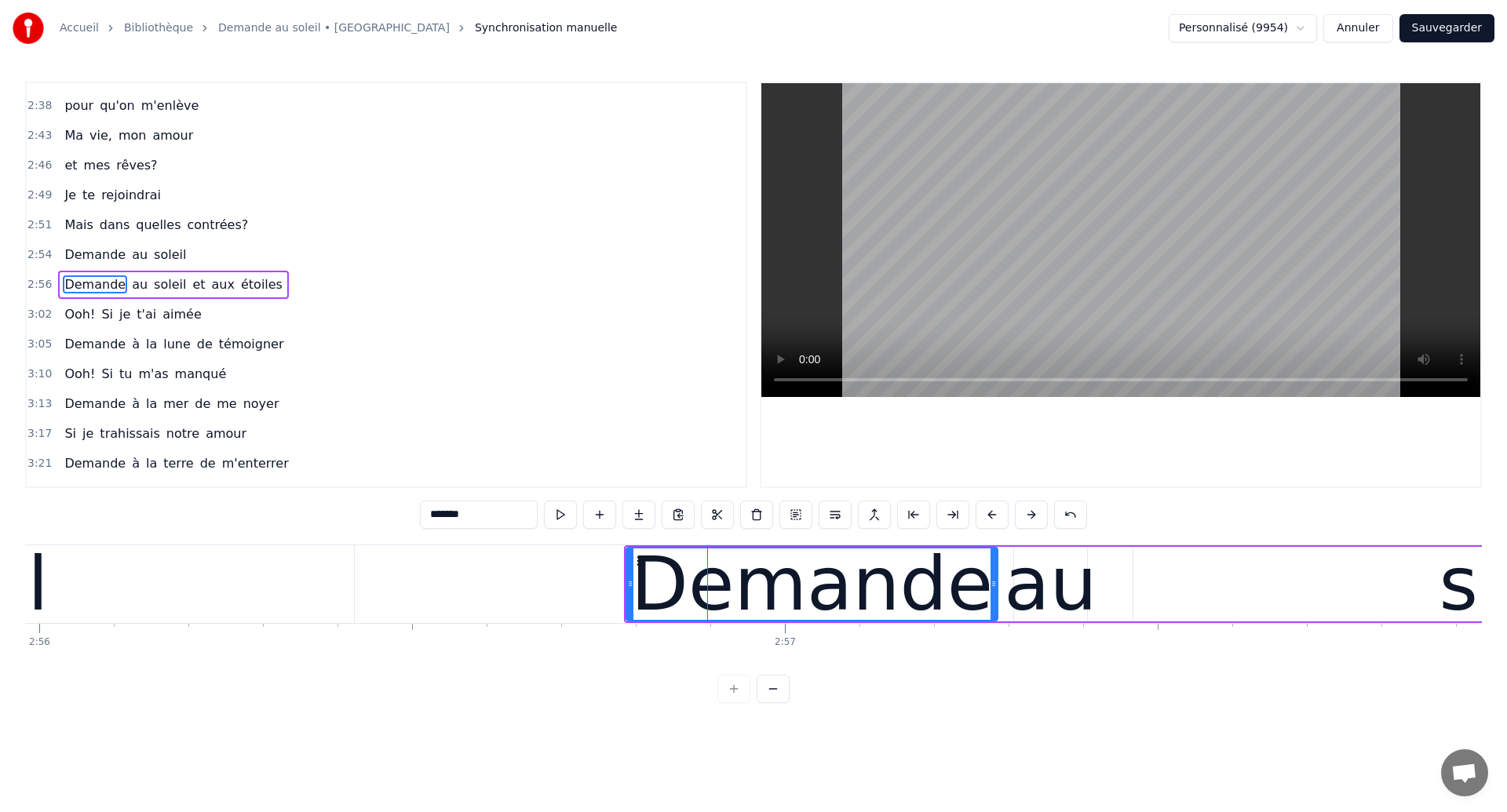
scroll to position [0, 131239]
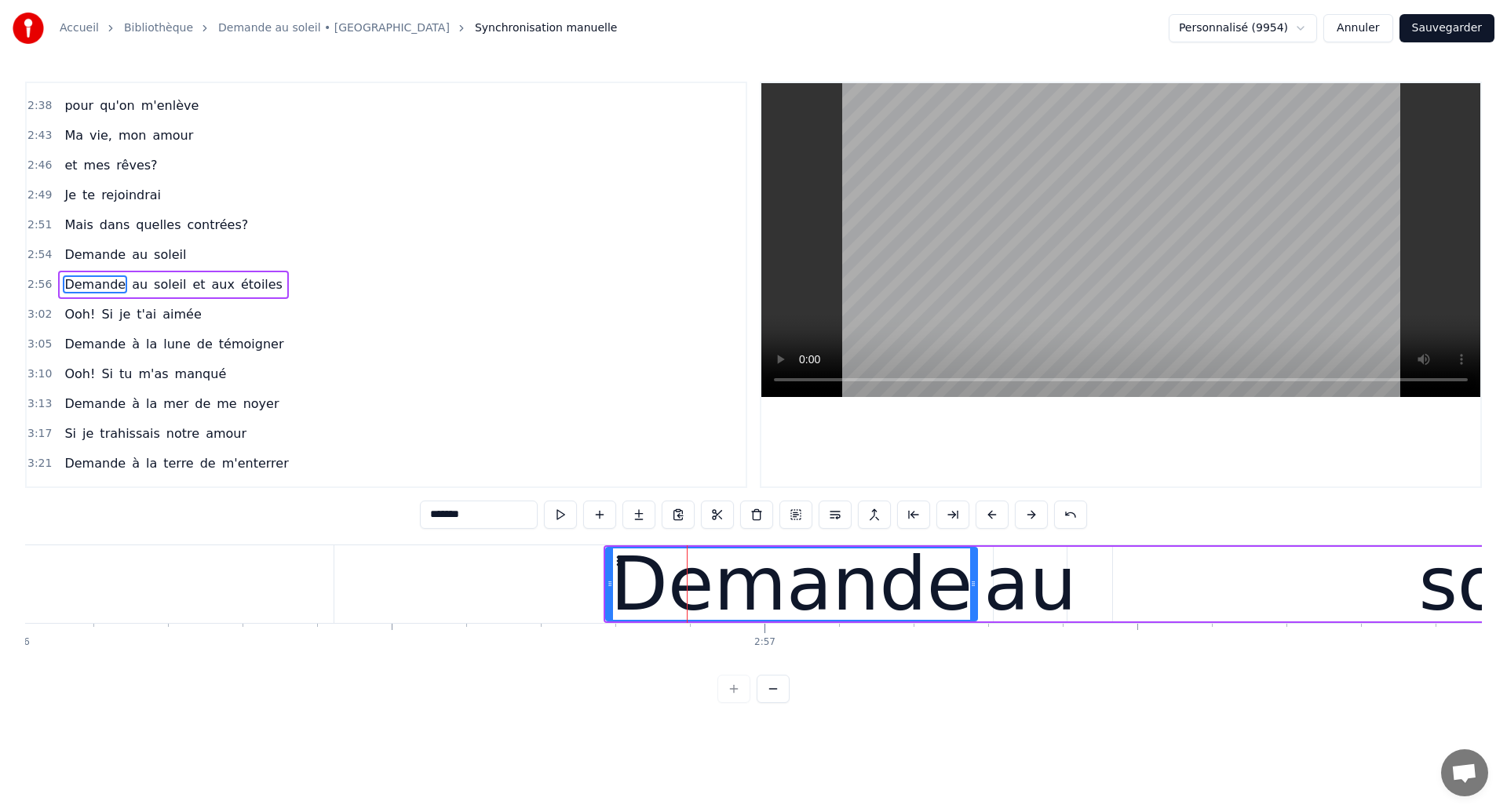
type input "******"
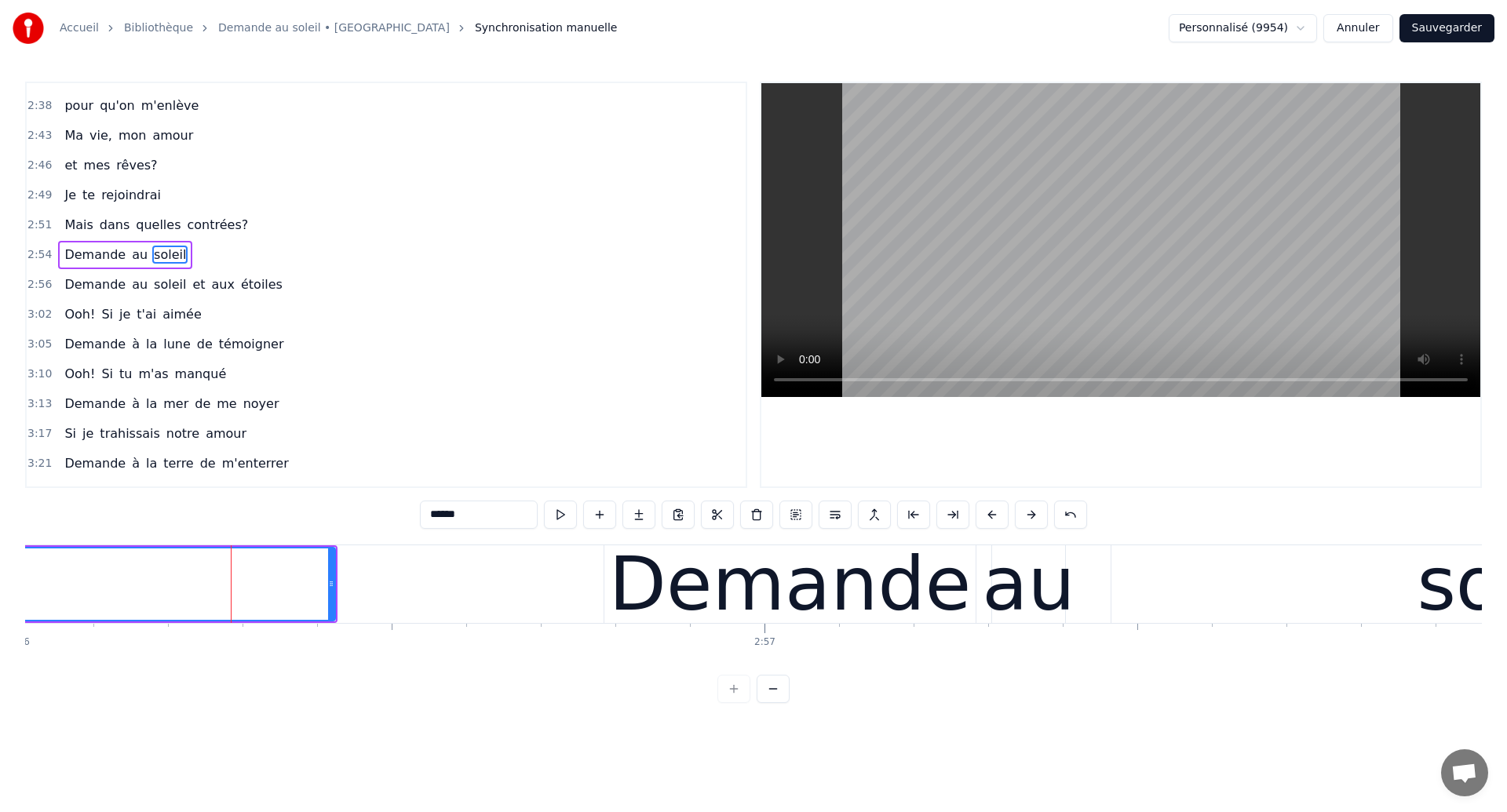
scroll to position [917, 0]
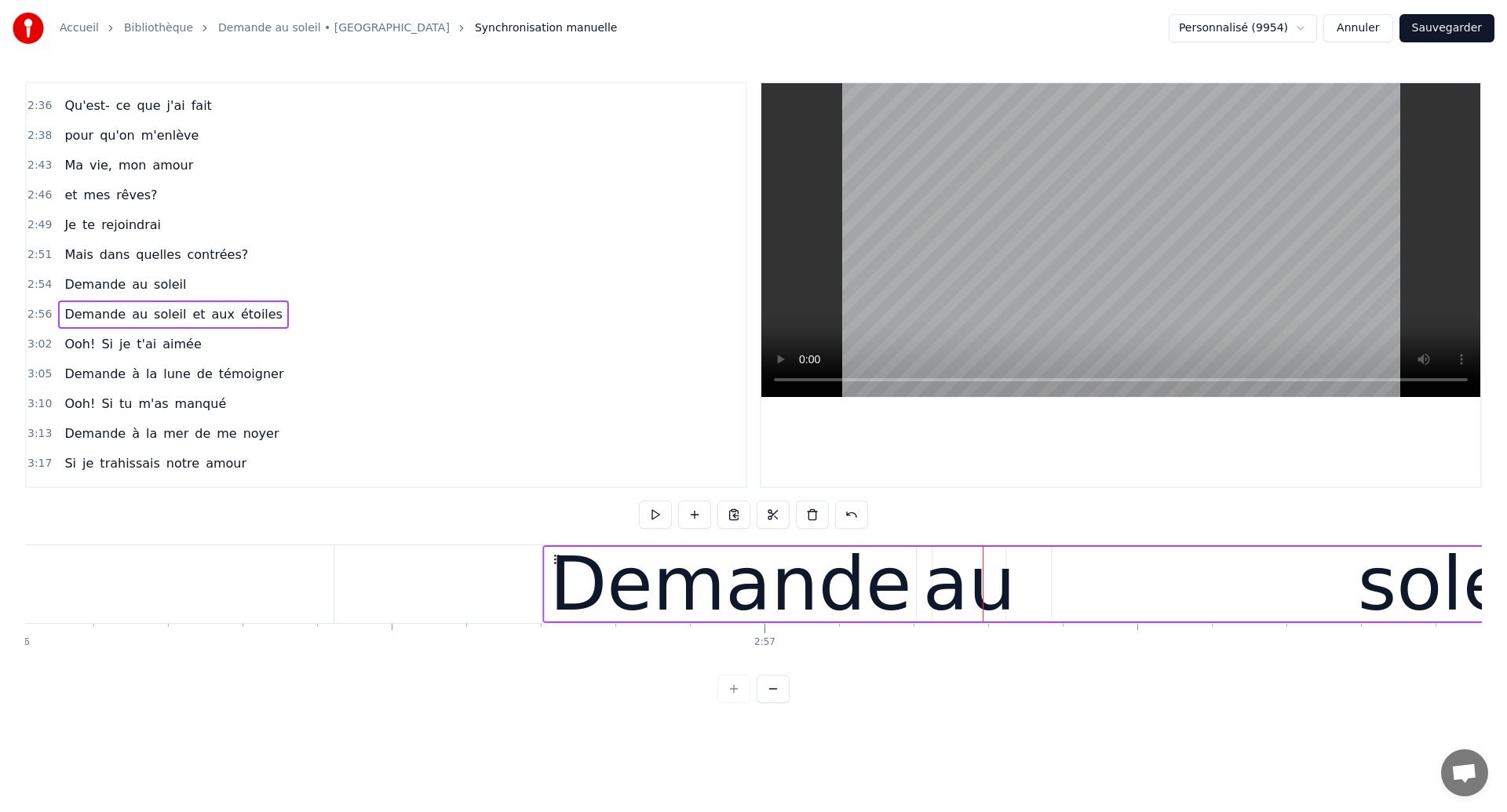
drag, startPoint x: 616, startPoint y: 558, endPoint x: 555, endPoint y: 578, distance: 64.2
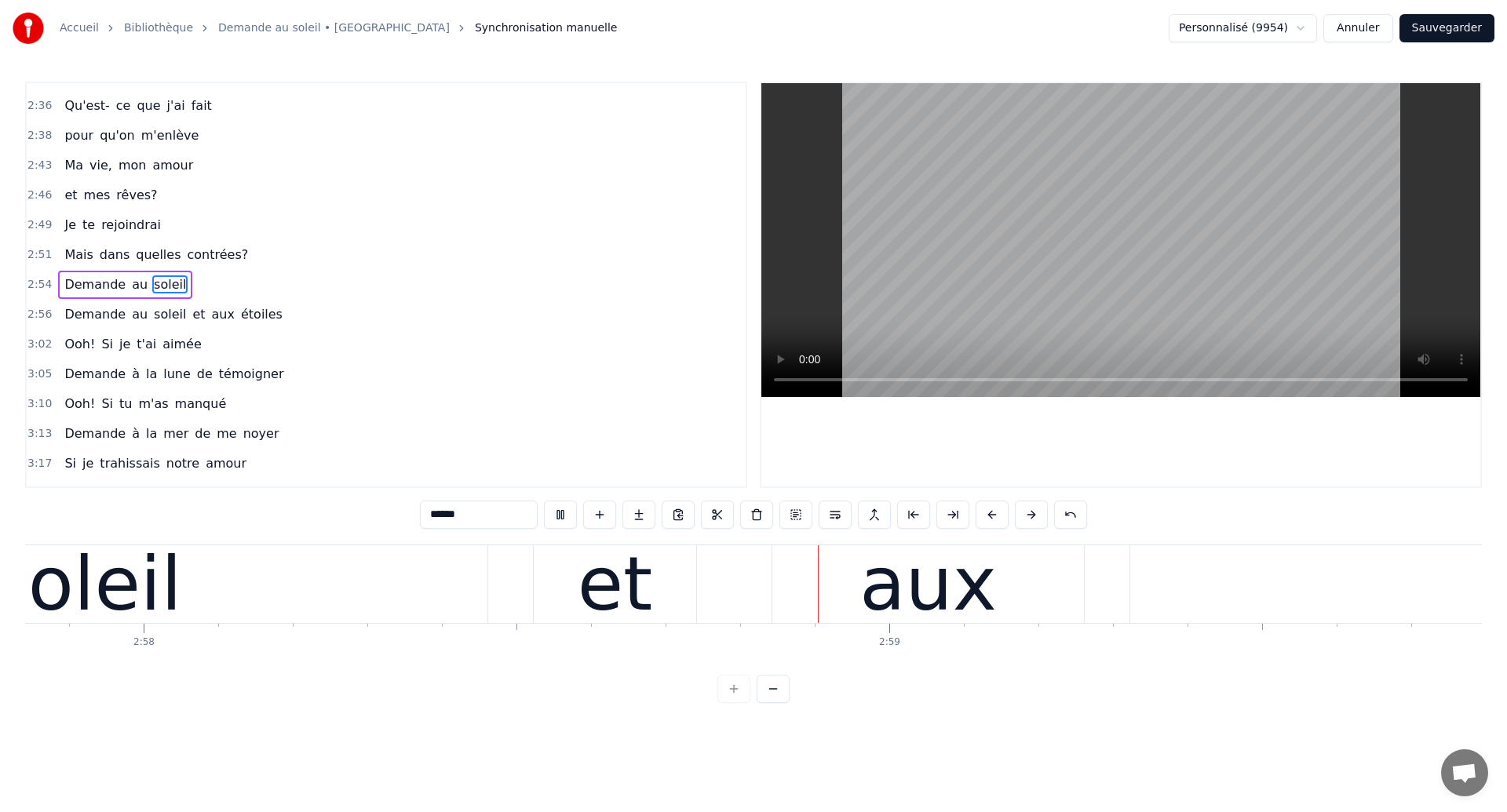
scroll to position [0, 132858]
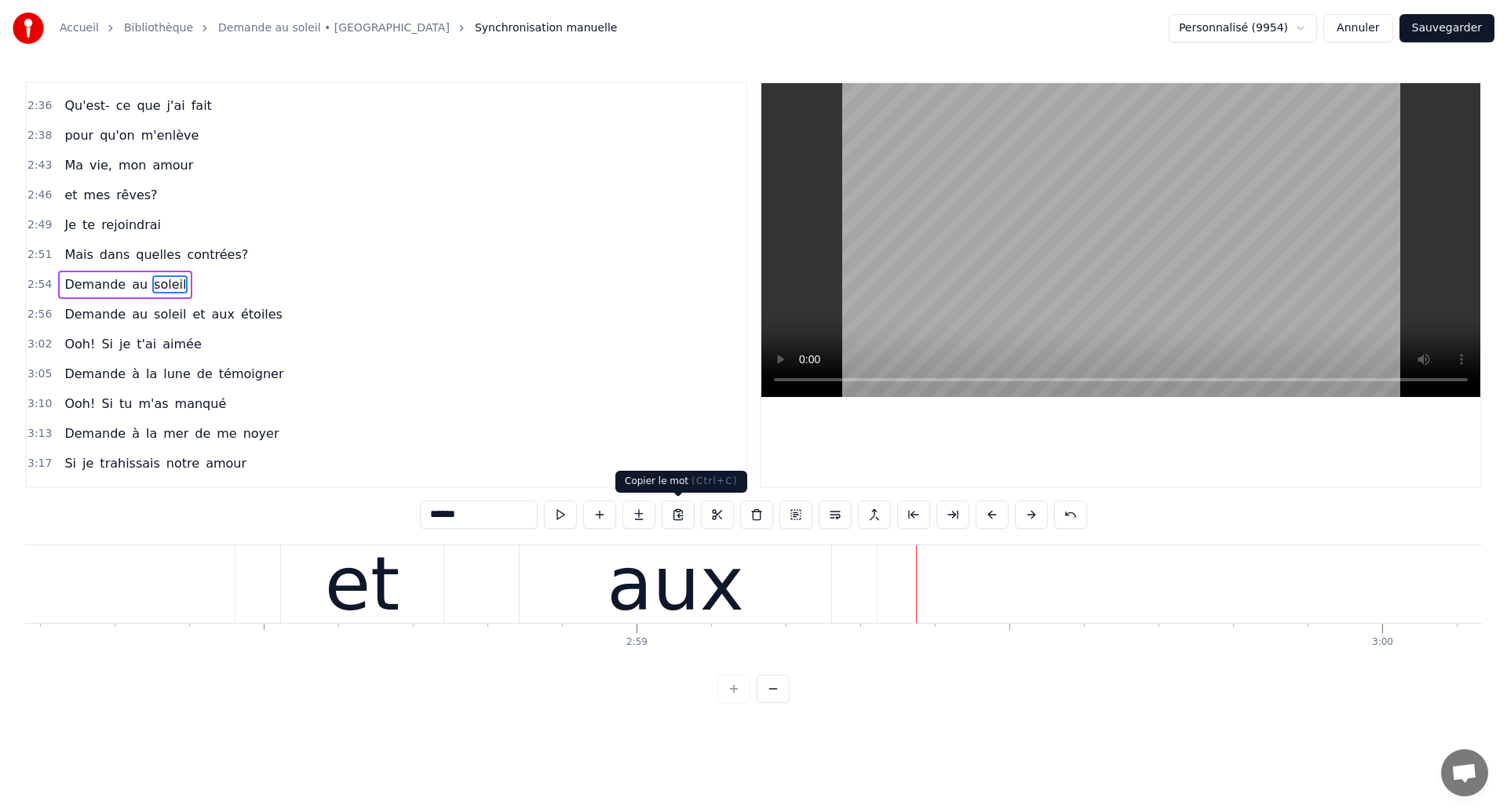
click at [531, 617] on div "aux" at bounding box center [676, 585] width 312 height 78
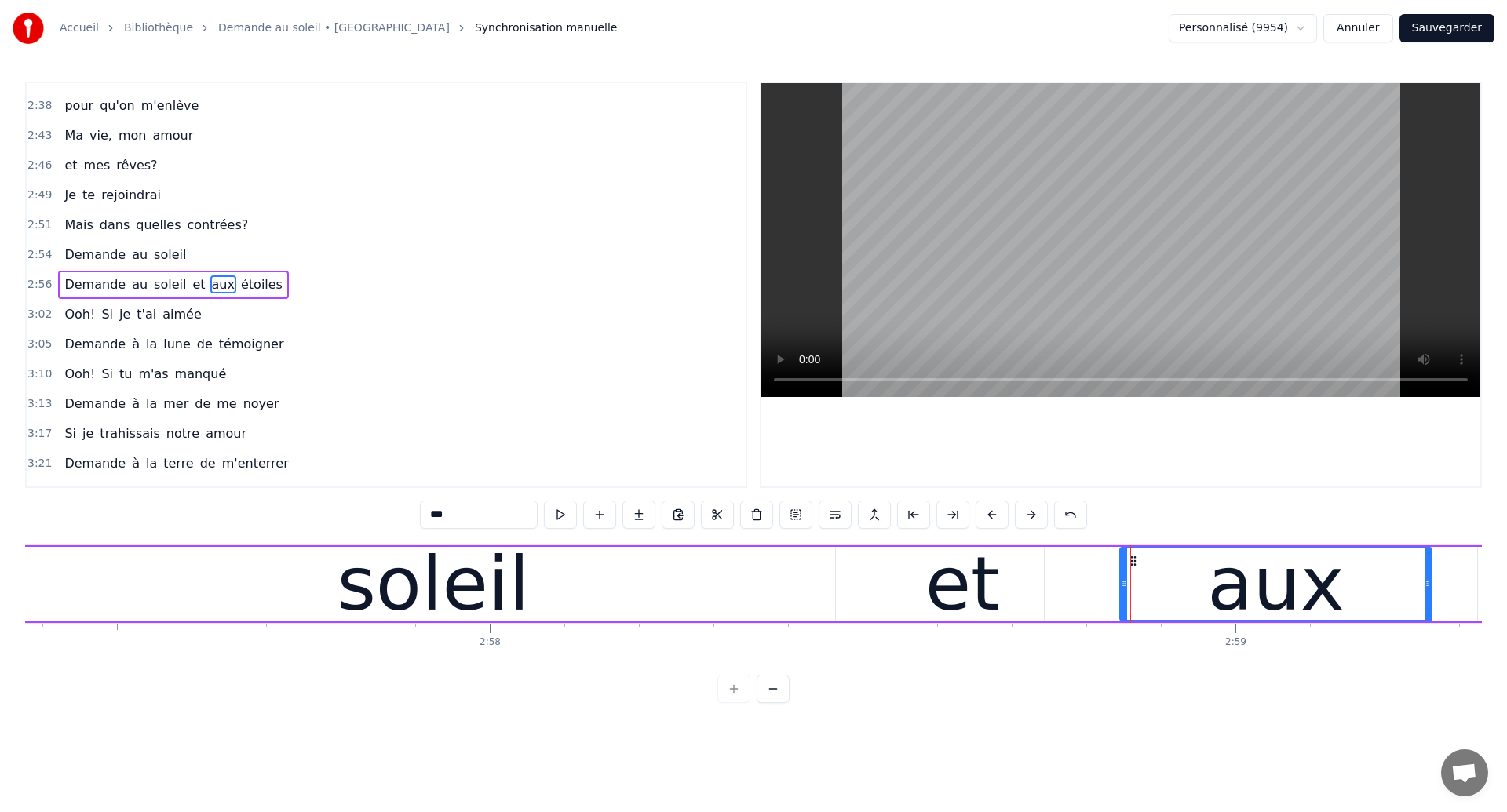
scroll to position [0, 132248]
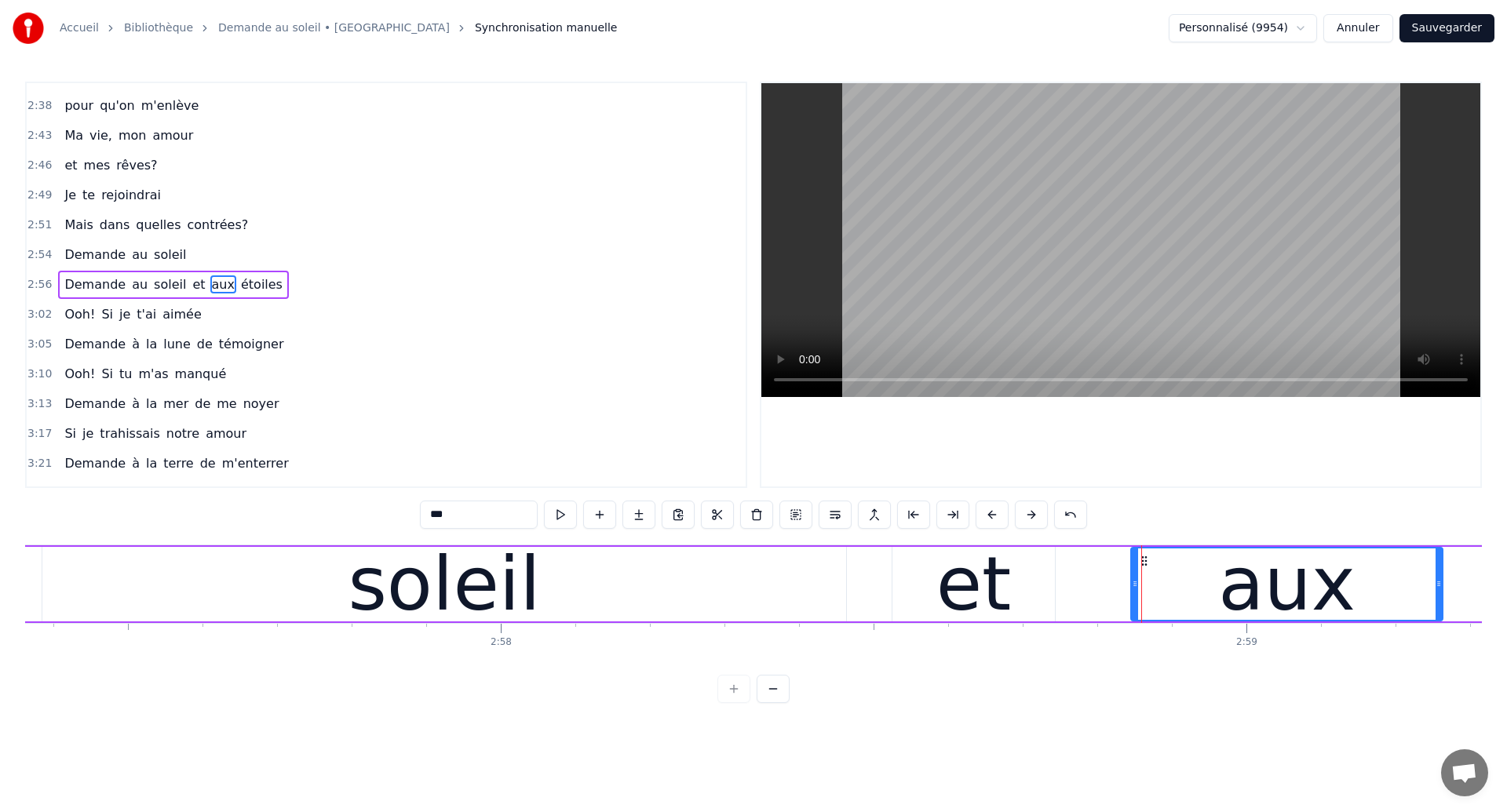
click at [461, 609] on div "soleil" at bounding box center [443, 584] width 192 height 112
type input "******"
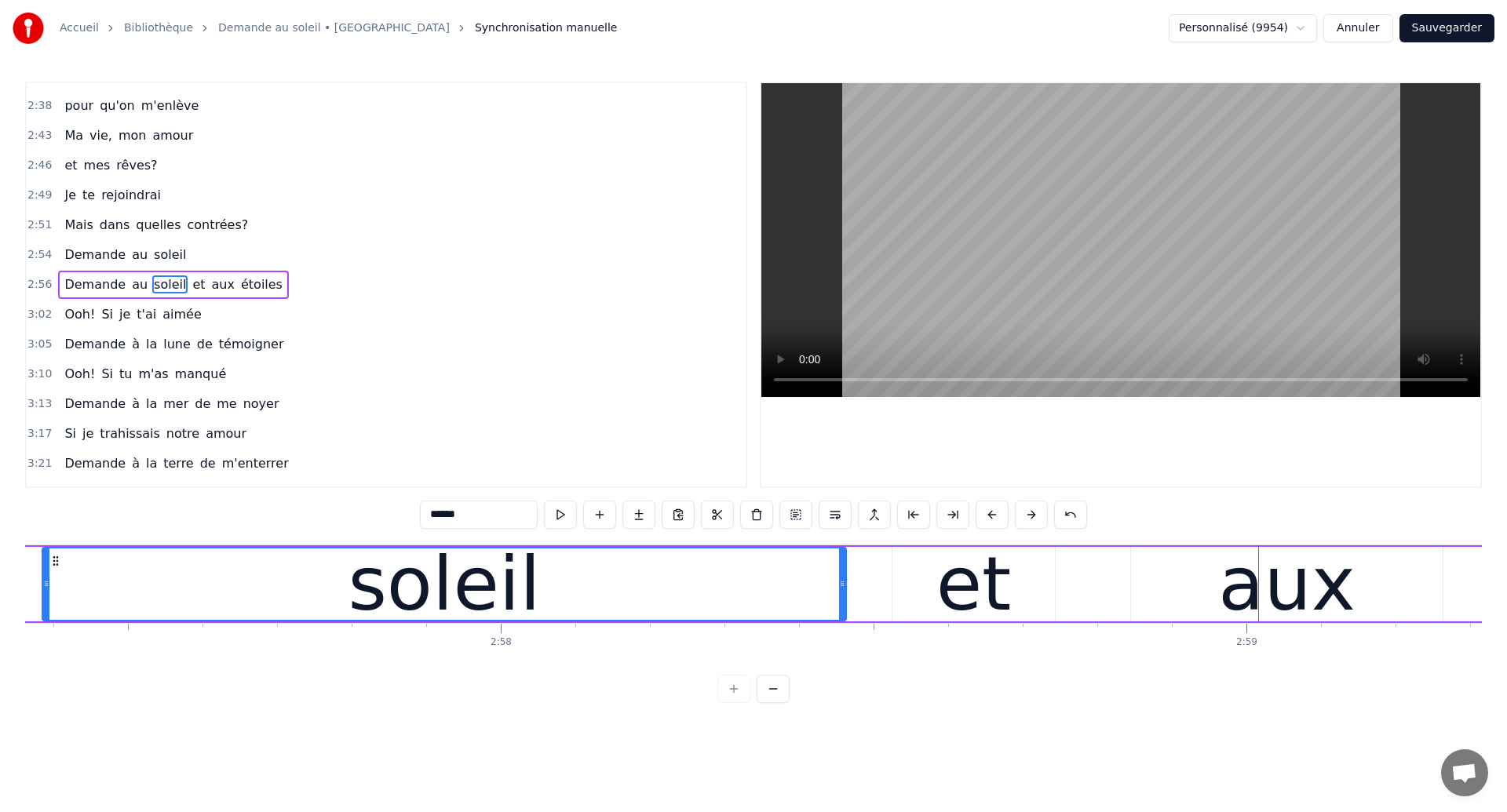
click at [1089, 599] on div "Demande au soleil et aux étoiles" at bounding box center [1383, 585] width 3701 height 78
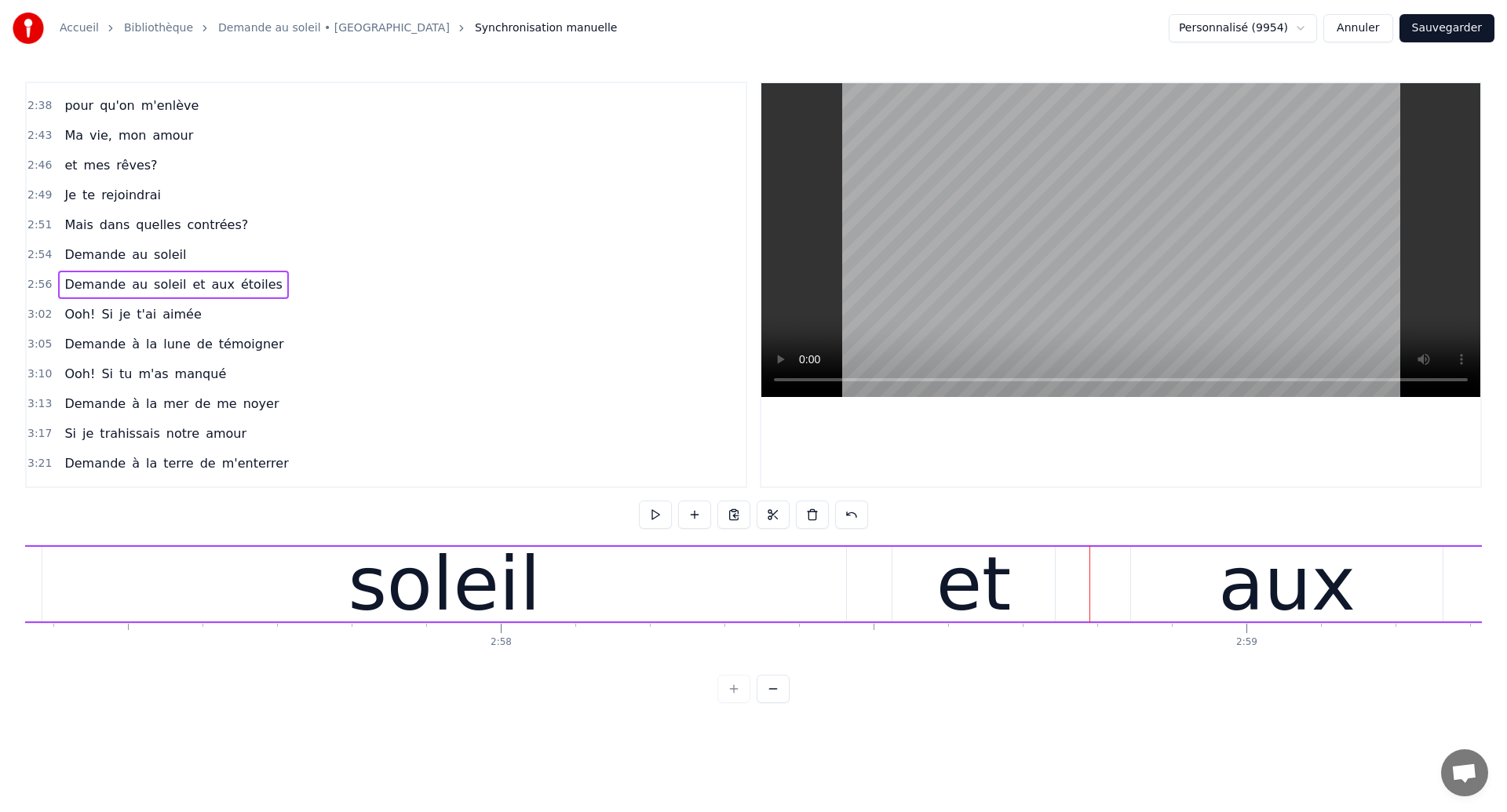
click at [1093, 592] on div "Demande au soleil et aux étoiles" at bounding box center [1383, 585] width 3701 height 78
click at [1065, 594] on div "Demande au soleil et aux étoiles" at bounding box center [1383, 585] width 3701 height 78
click at [994, 603] on div "et" at bounding box center [974, 584] width 75 height 112
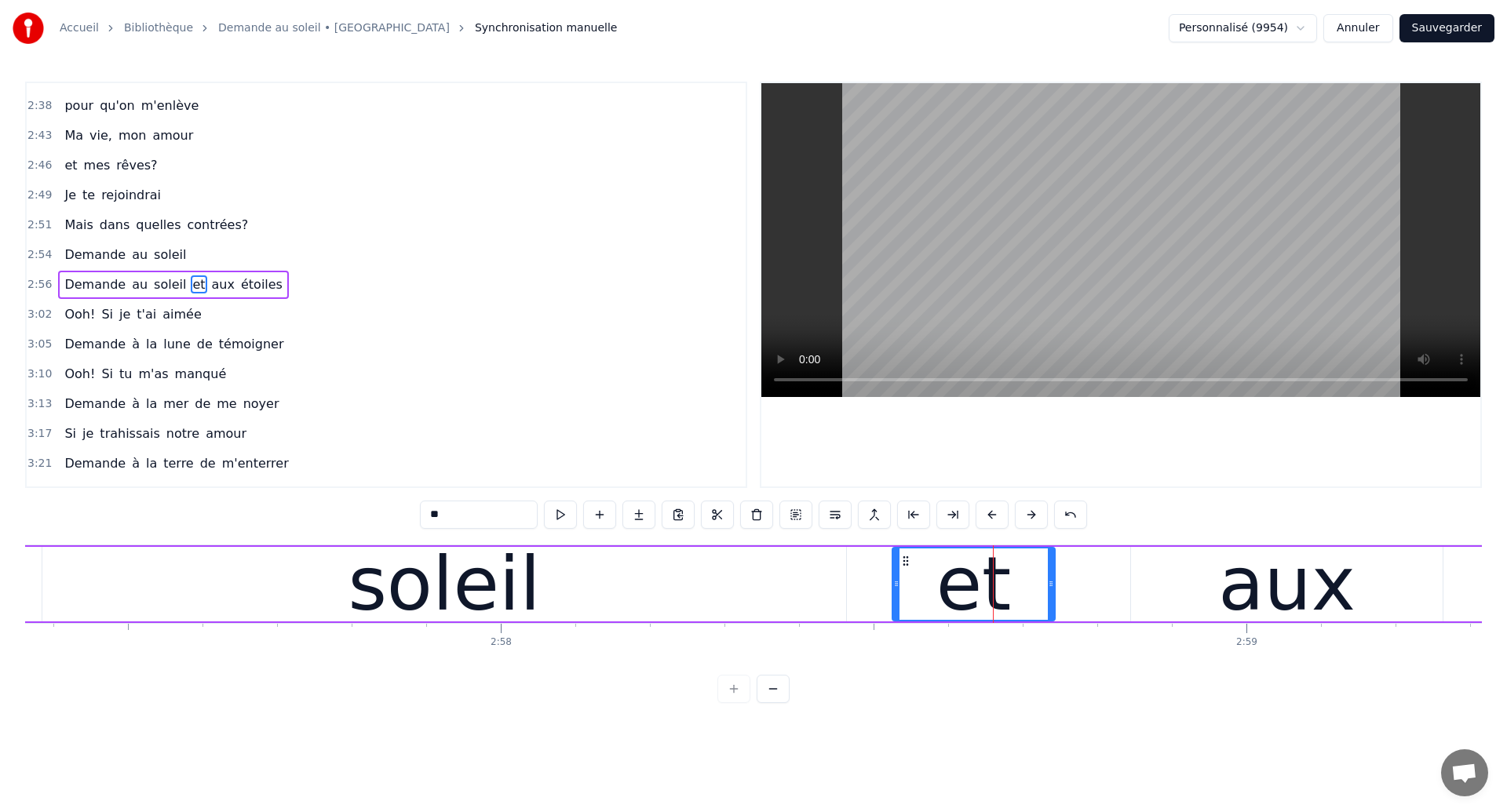
click at [1077, 589] on div "Demande au soleil et aux étoiles" at bounding box center [1383, 585] width 3701 height 78
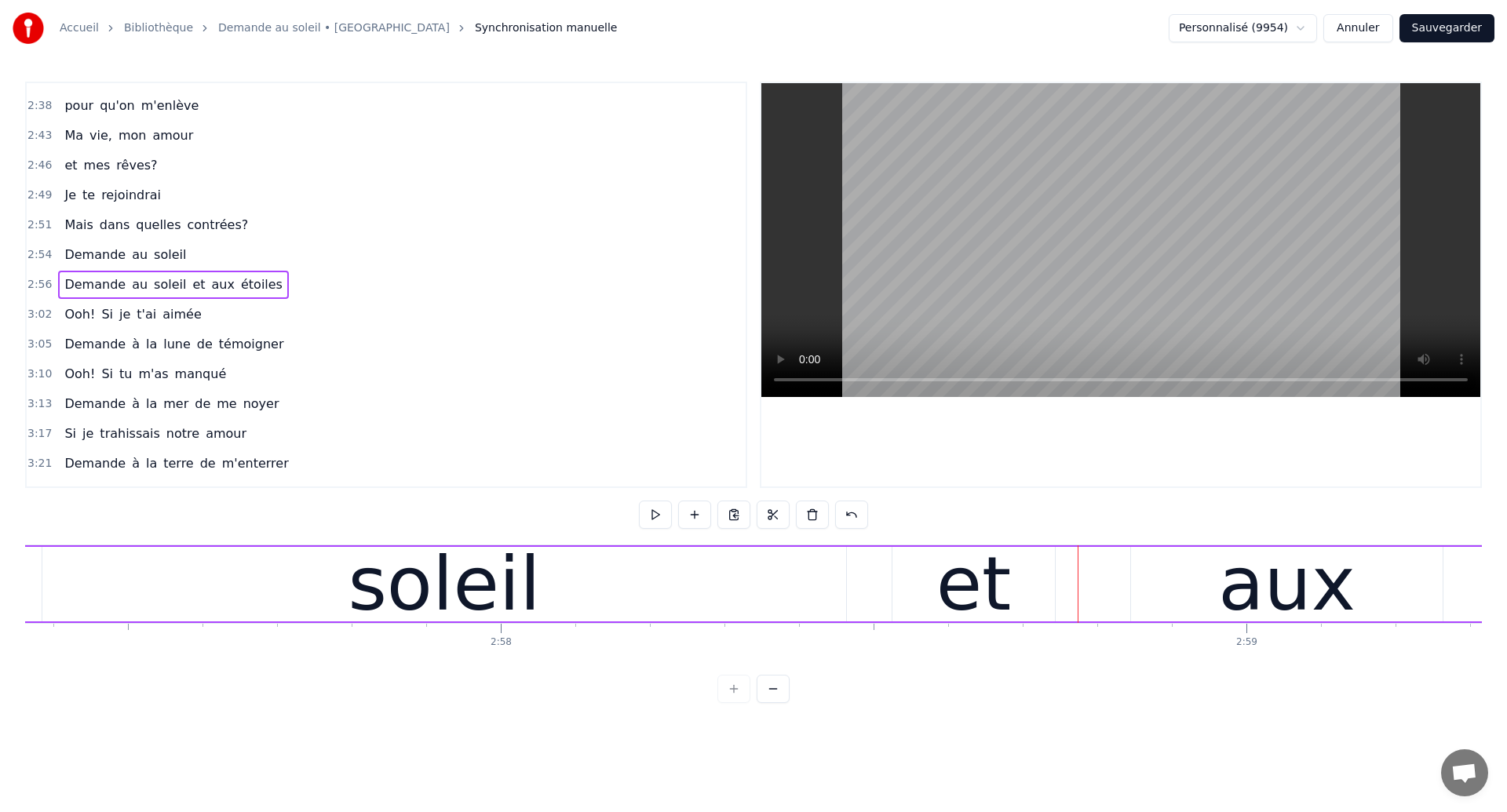
click at [1099, 592] on div "Demande au soleil et aux étoiles" at bounding box center [1383, 585] width 3701 height 78
click at [203, 298] on div "Demande au soleil et aux étoiles" at bounding box center [174, 284] width 231 height 28
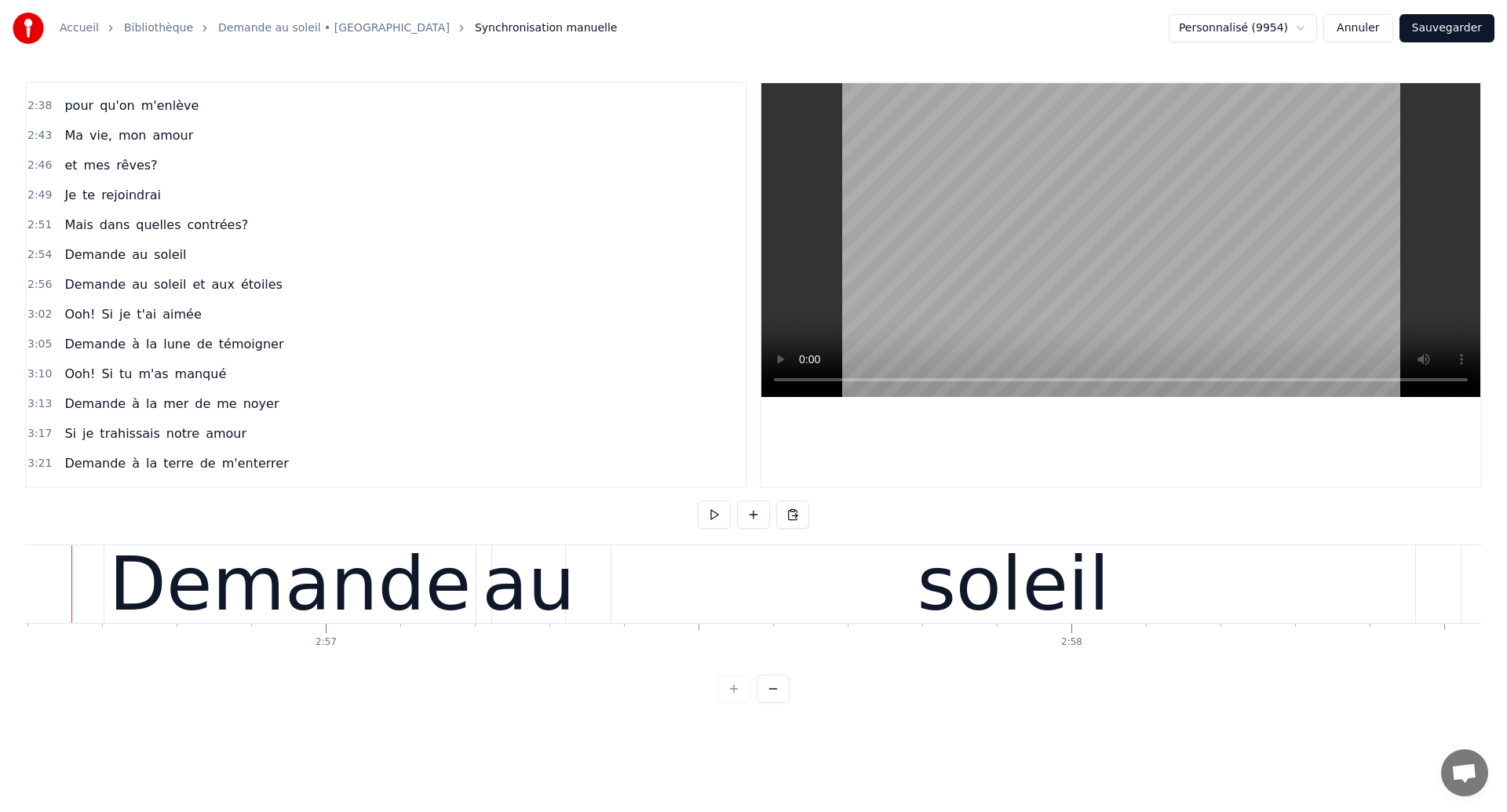
scroll to position [0, 131646]
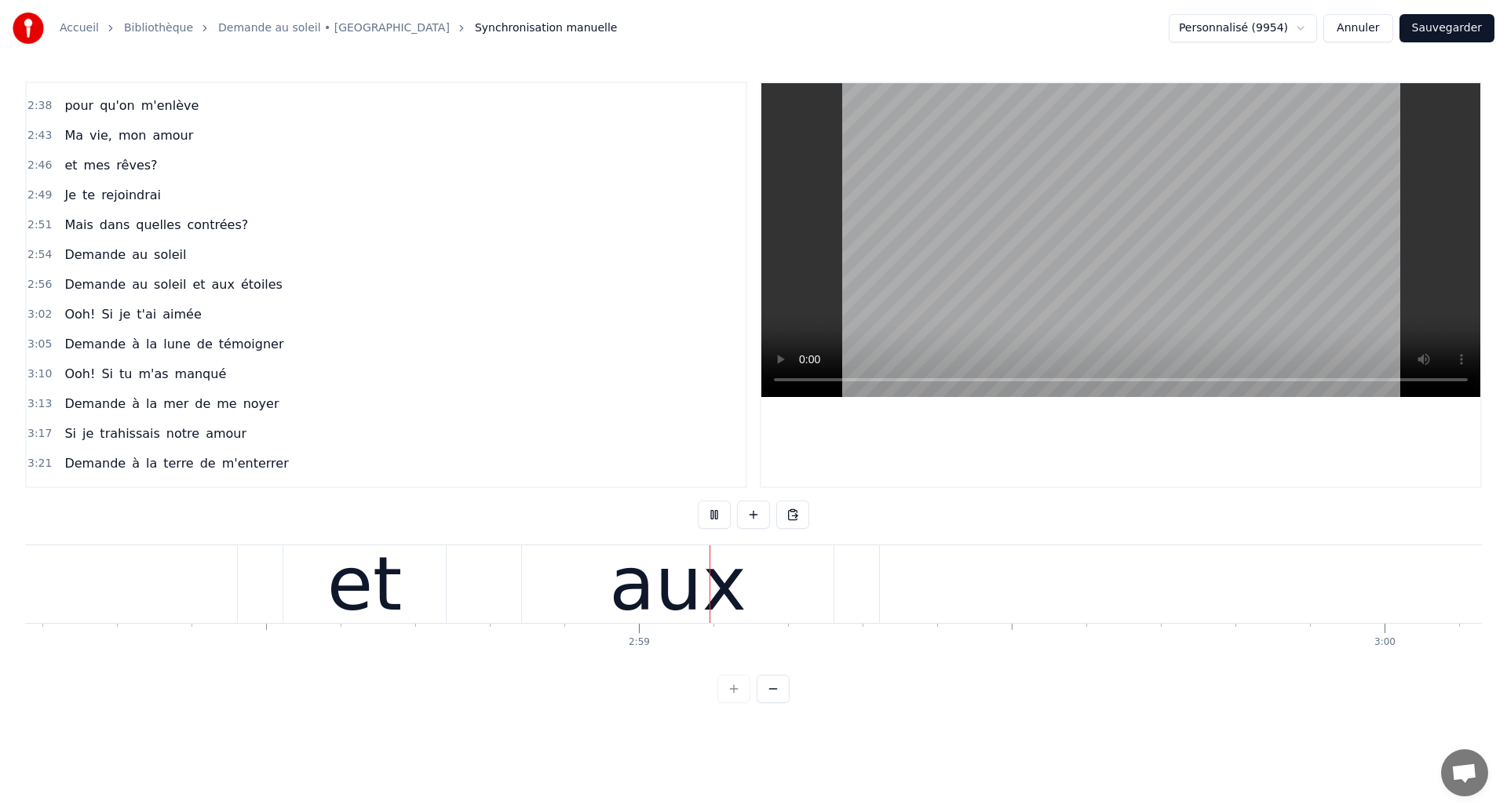
scroll to position [0, 132971]
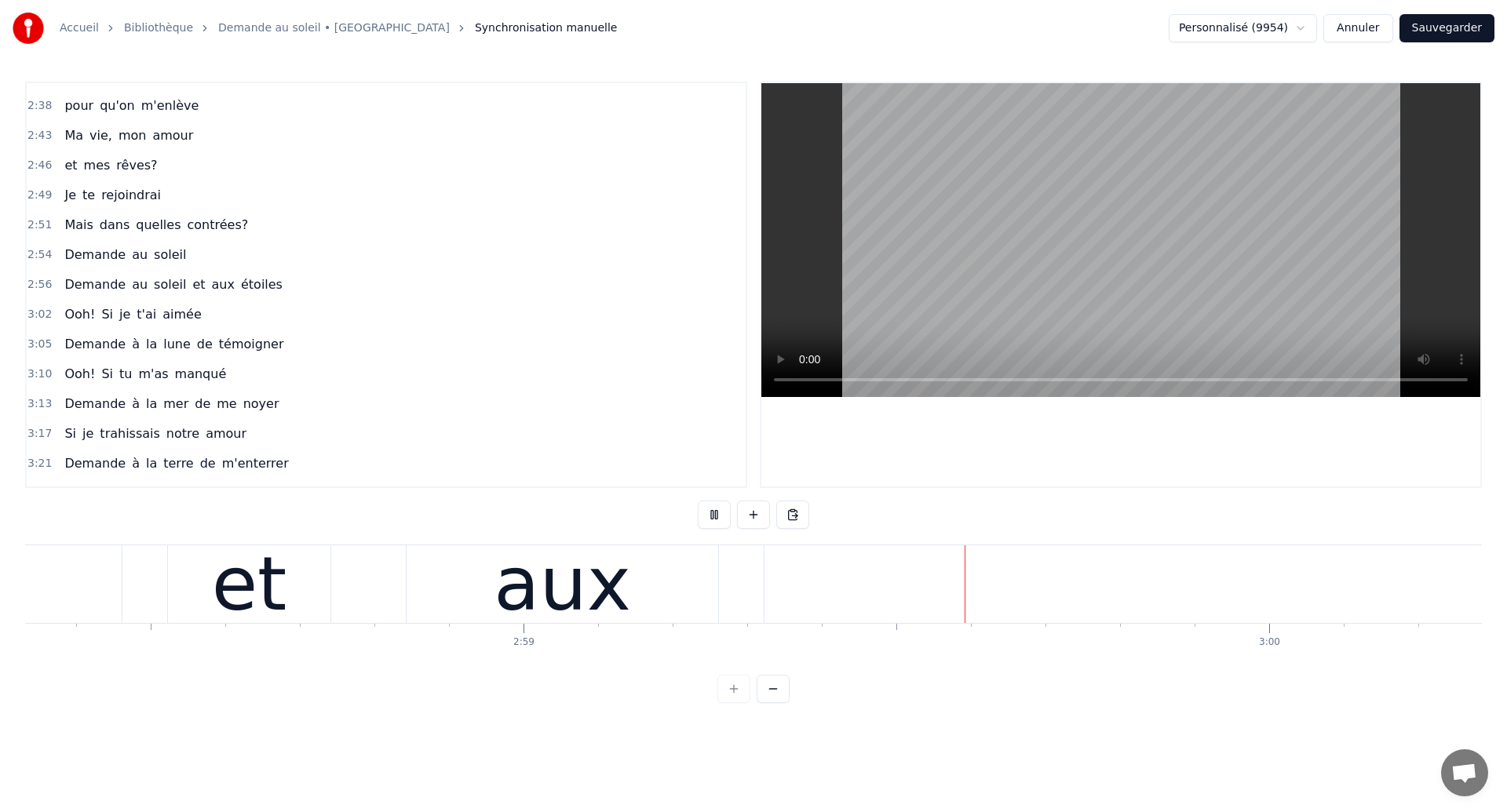
click at [577, 615] on div "aux" at bounding box center [562, 584] width 137 height 112
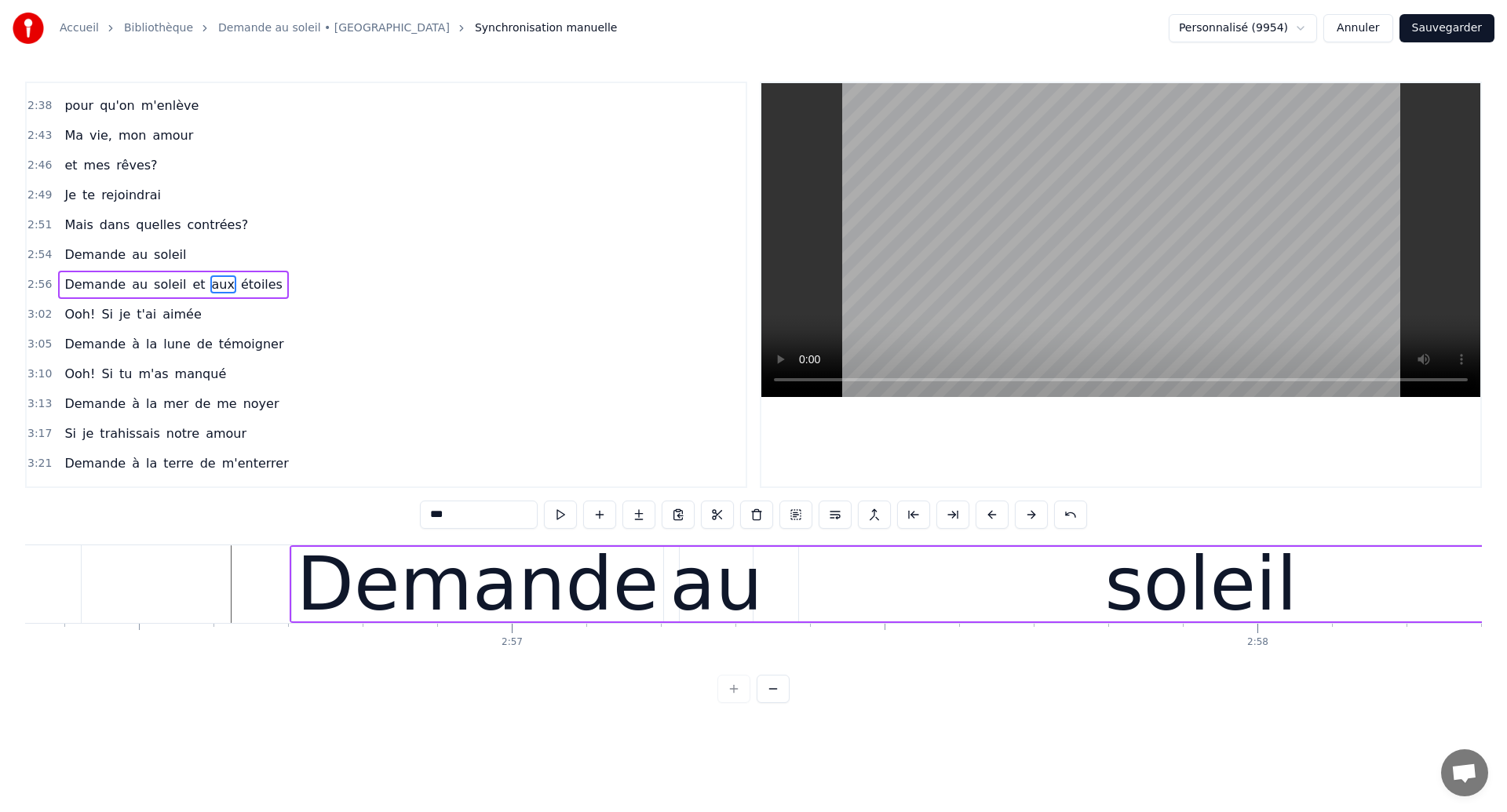
scroll to position [0, 131407]
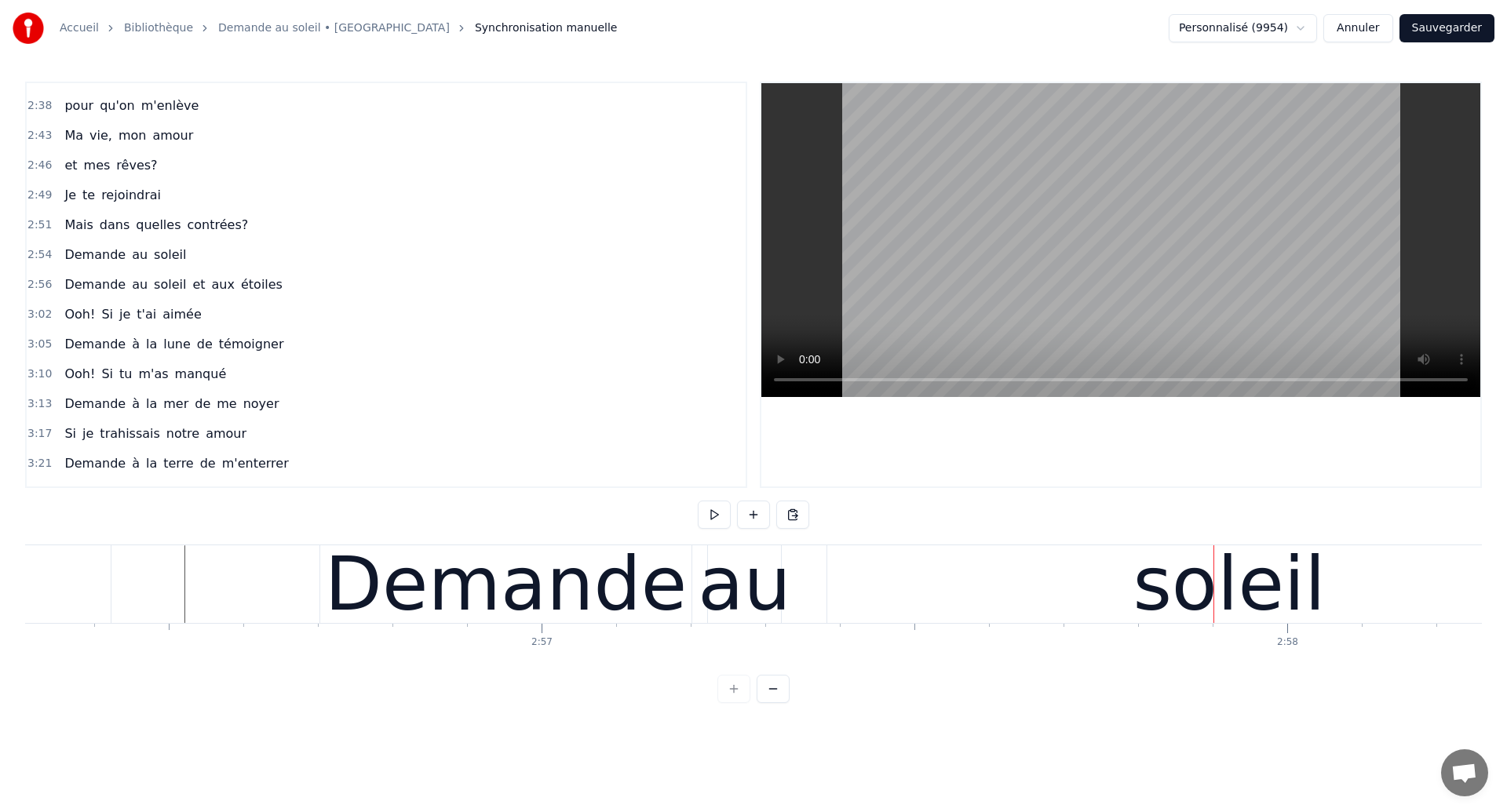
scroll to position [0, 131481]
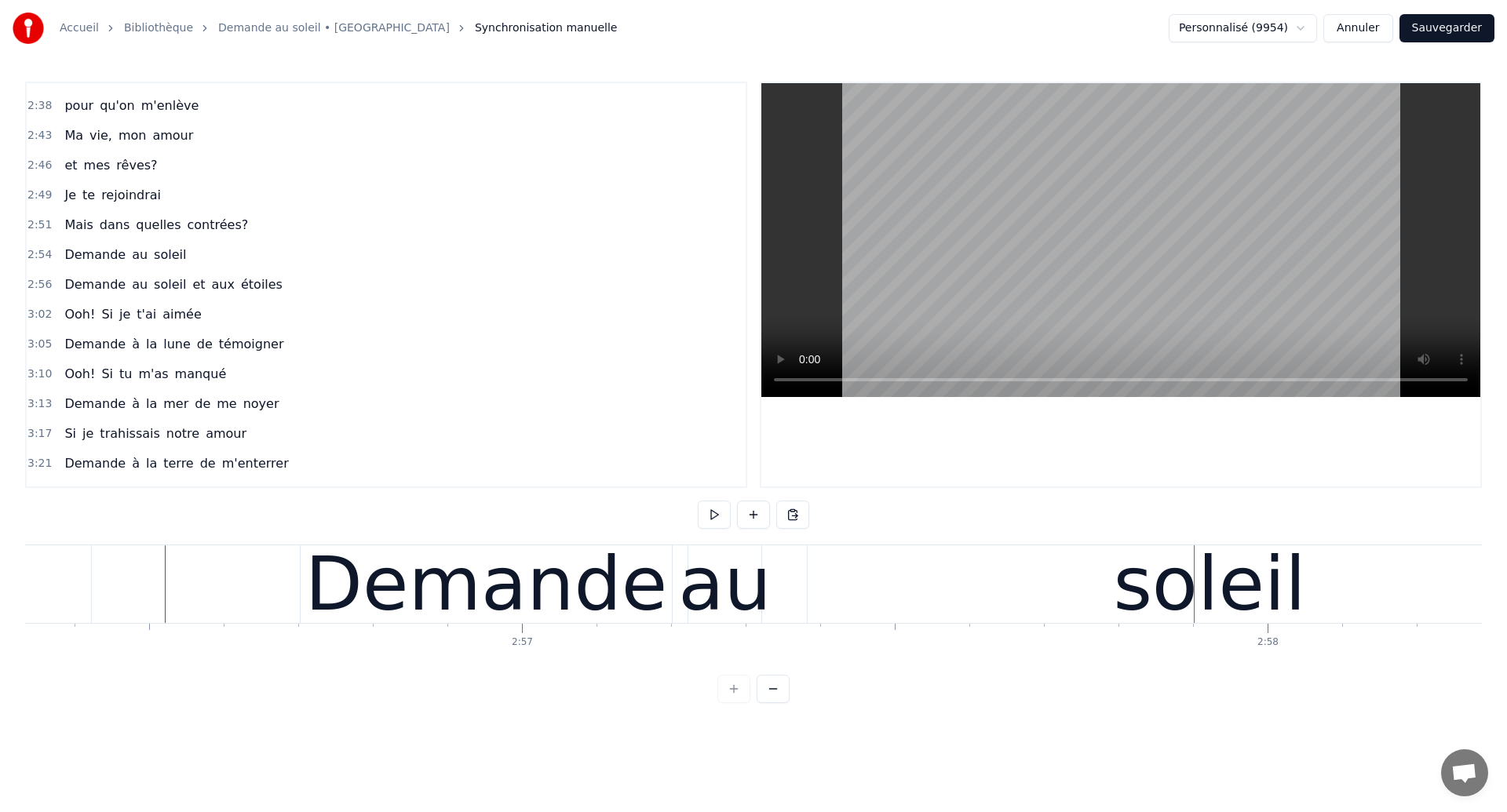
click at [729, 619] on div "au" at bounding box center [724, 584] width 92 height 112
click at [925, 578] on div "soleil" at bounding box center [1209, 585] width 804 height 78
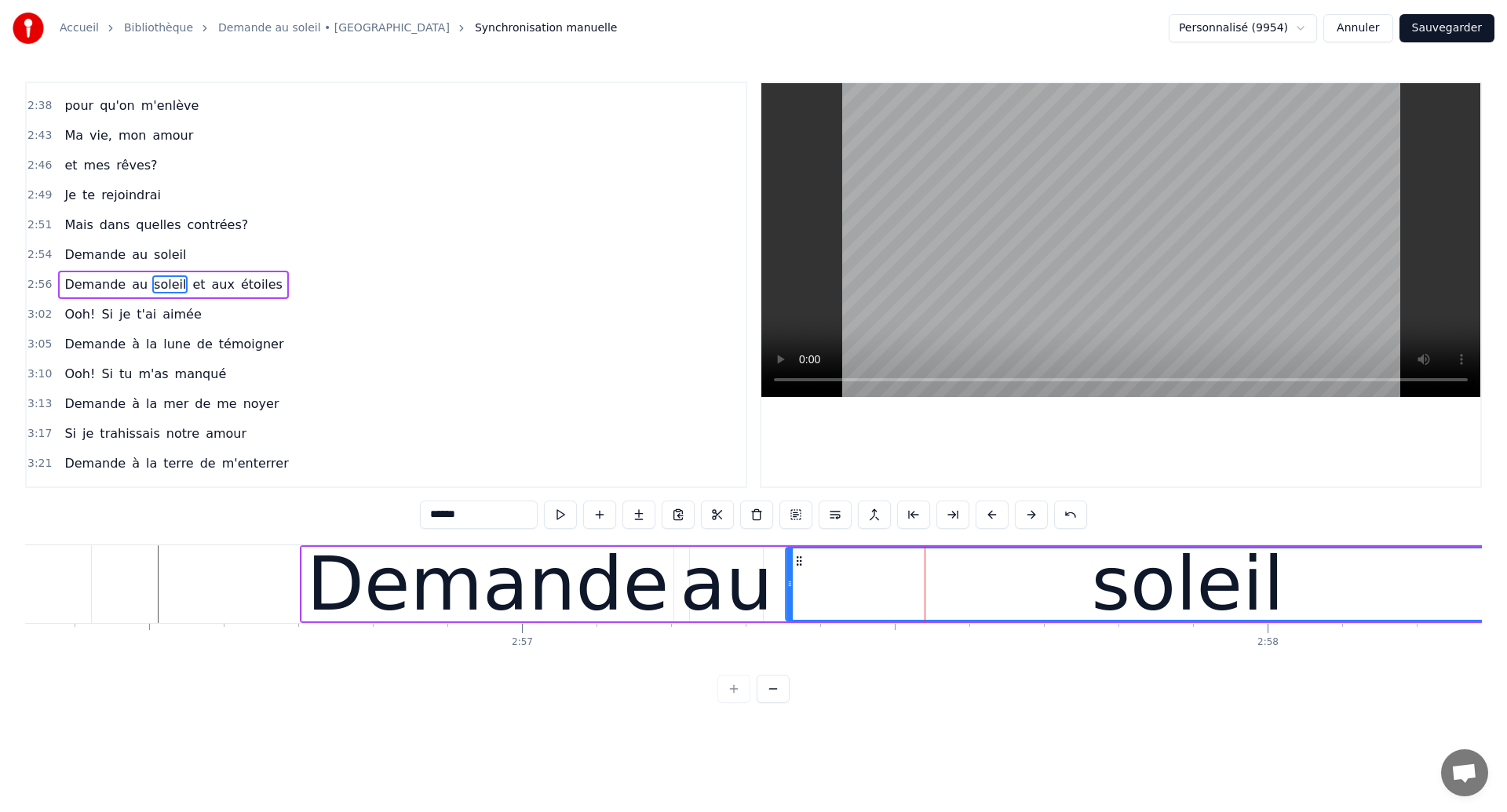
drag, startPoint x: 822, startPoint y: 564, endPoint x: 798, endPoint y: 577, distance: 27.3
click at [798, 577] on div "soleil" at bounding box center [1187, 584] width 802 height 71
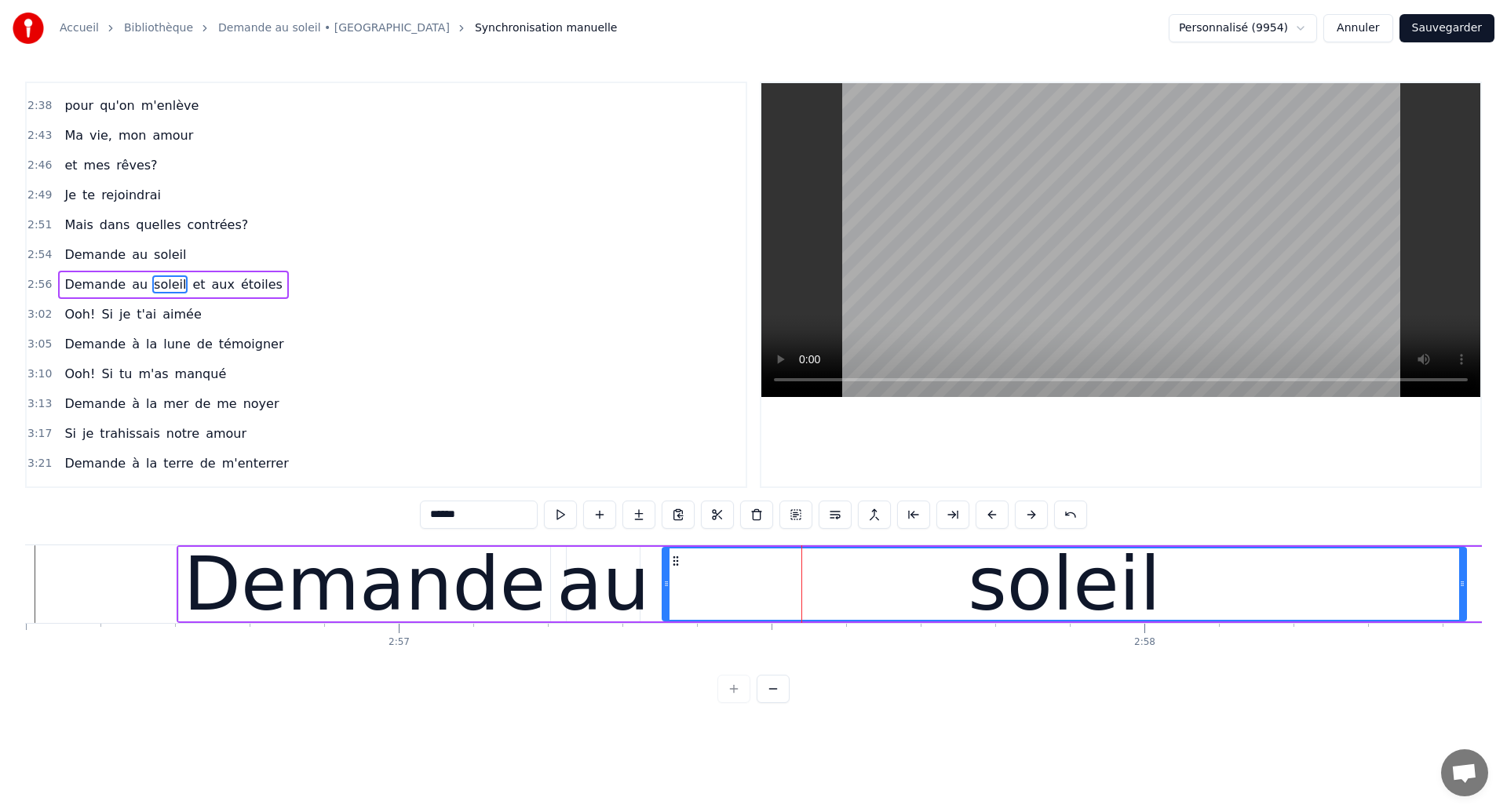
scroll to position [0, 131678]
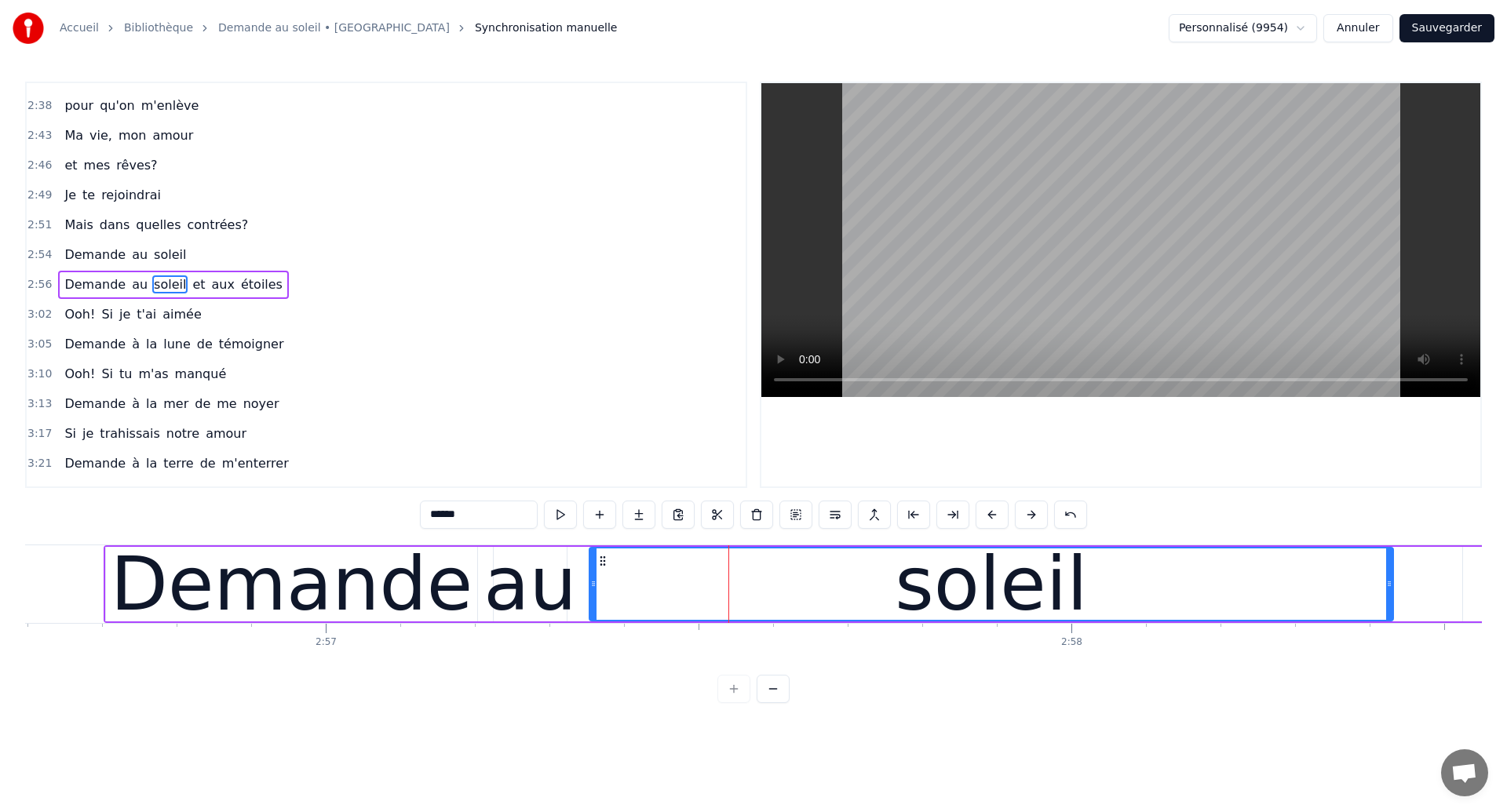
click at [197, 602] on div "Demande" at bounding box center [292, 584] width 362 height 112
type input "*******"
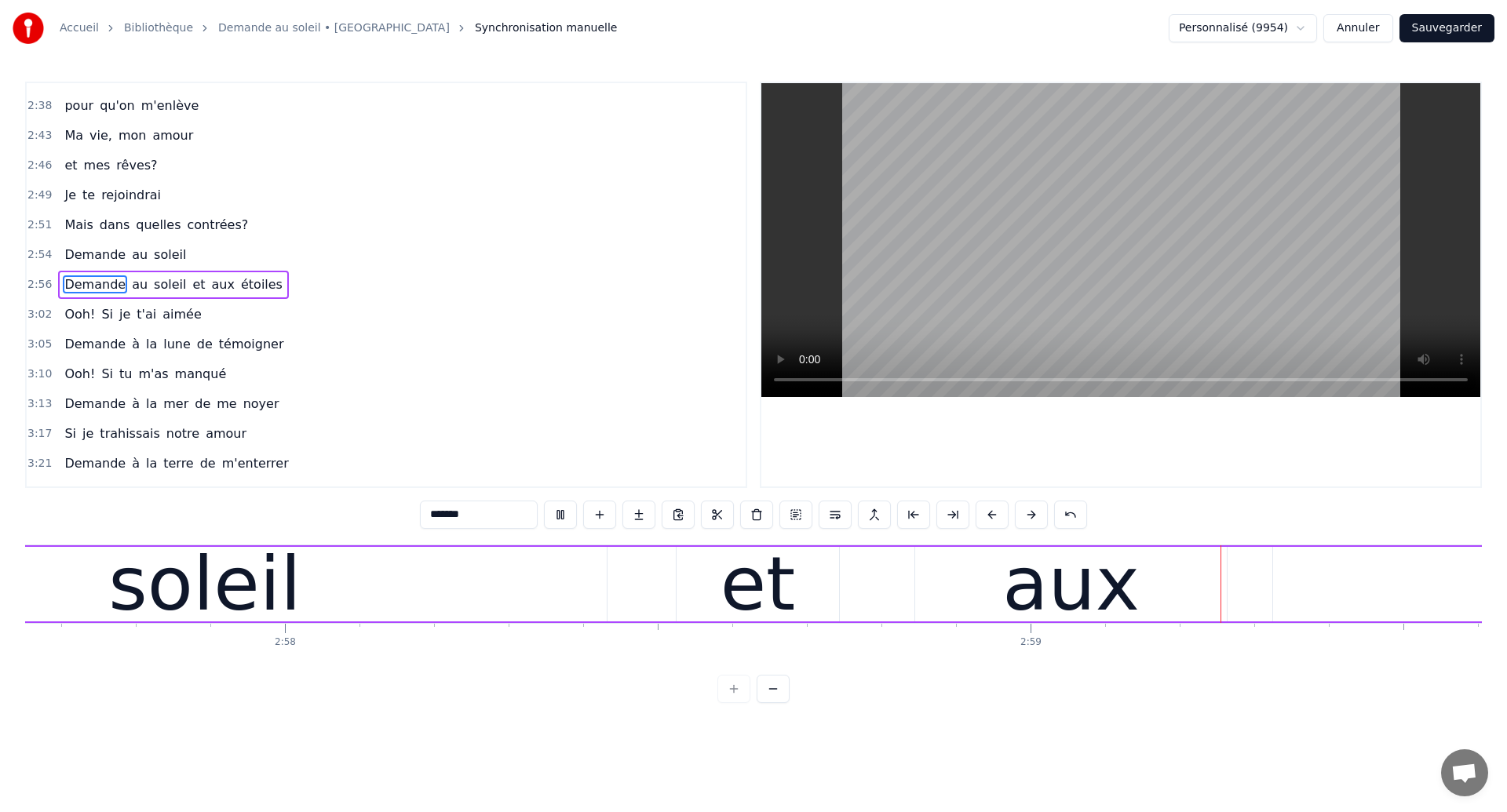
click at [765, 602] on div "Demande au soleil et aux étoiles" at bounding box center [1167, 585] width 3701 height 78
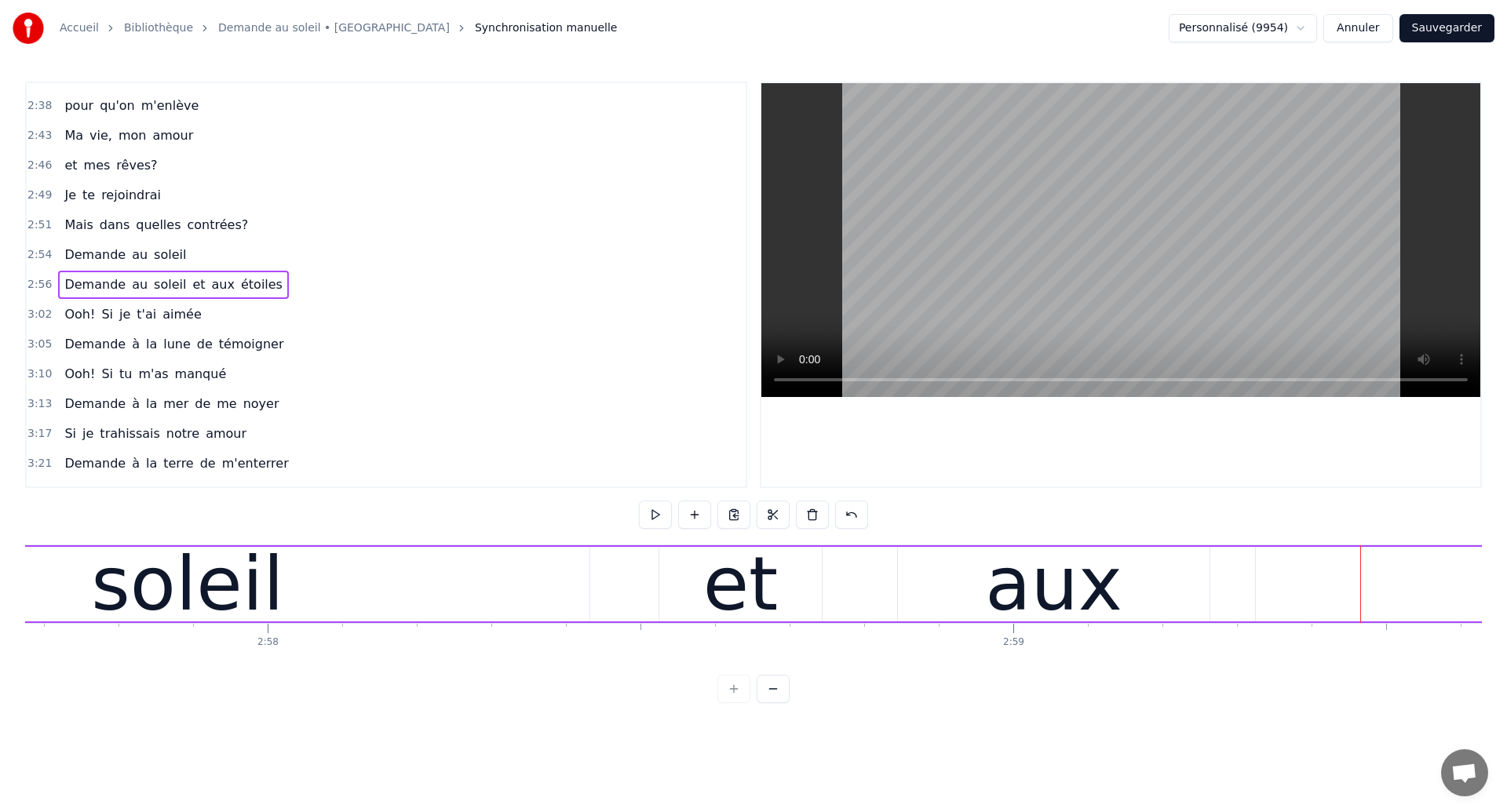
scroll to position [0, 132447]
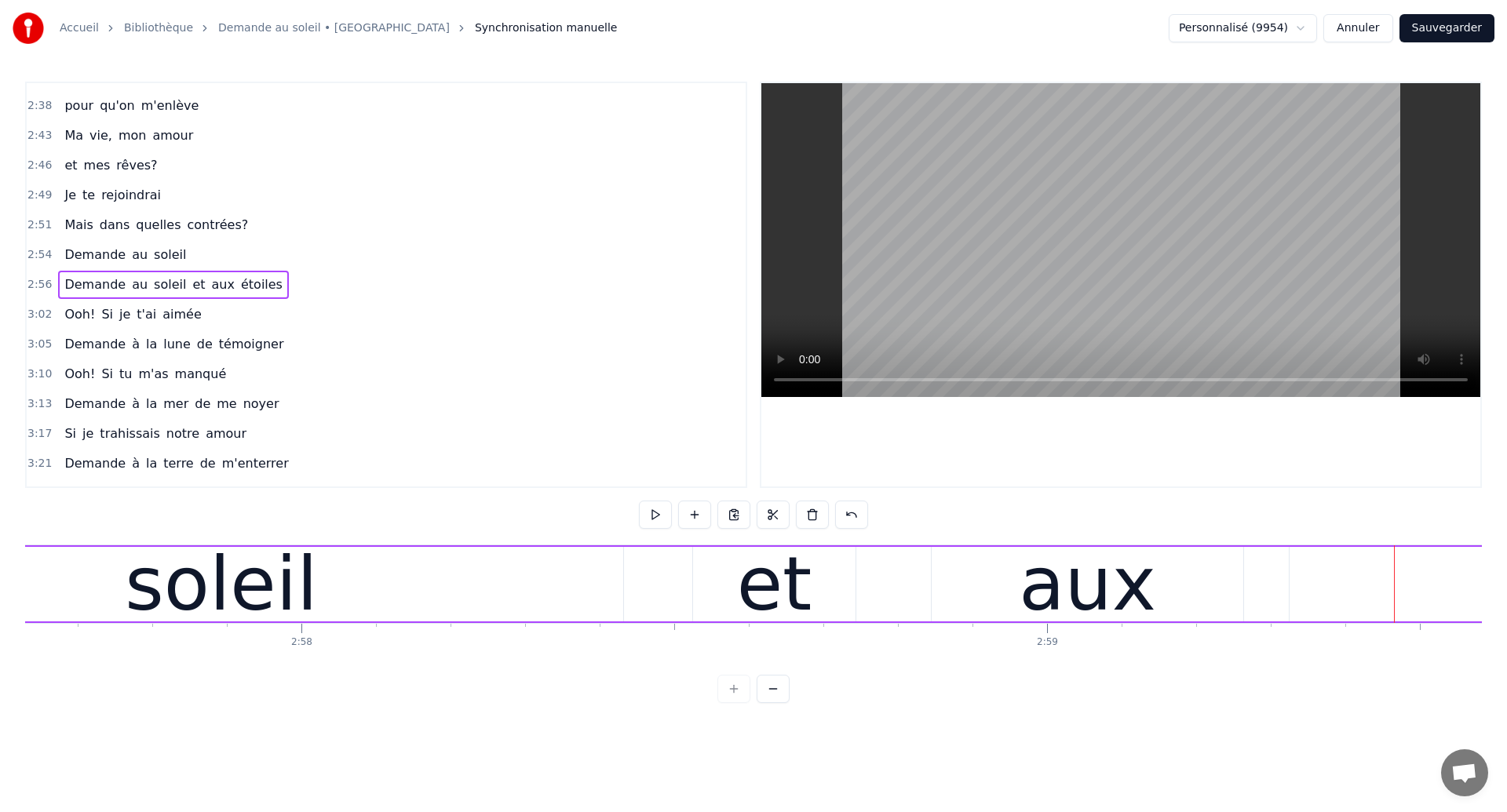
click at [249, 600] on div "soleil" at bounding box center [220, 584] width 192 height 112
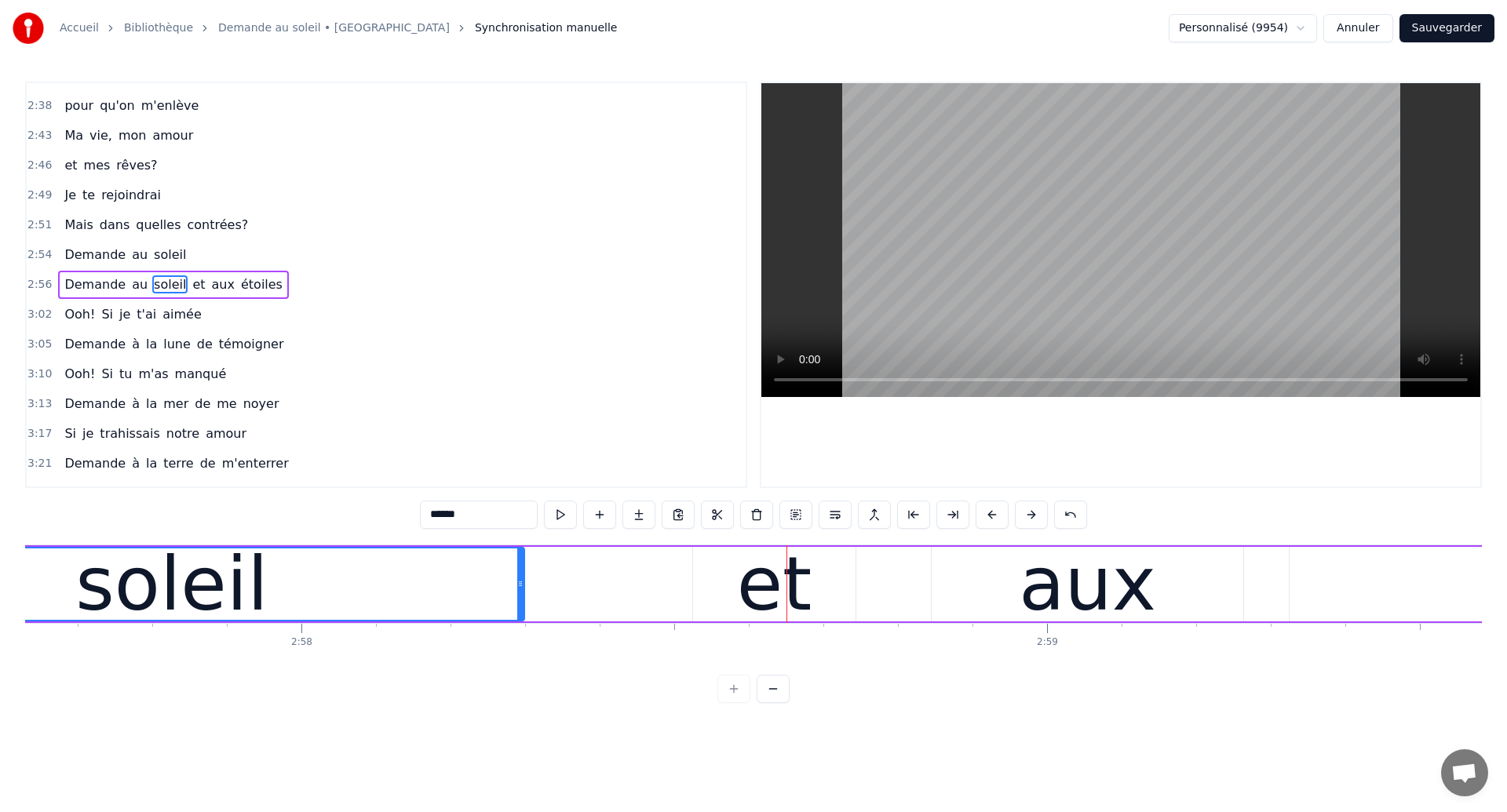
drag, startPoint x: 618, startPoint y: 592, endPoint x: 518, endPoint y: 608, distance: 101.3
click at [518, 608] on div at bounding box center [520, 584] width 6 height 71
drag, startPoint x: 518, startPoint y: 608, endPoint x: 506, endPoint y: 609, distance: 12.0
click at [506, 609] on div at bounding box center [507, 584] width 6 height 71
click at [574, 592] on div "Demande au soleil et aux étoiles" at bounding box center [1184, 585] width 3701 height 78
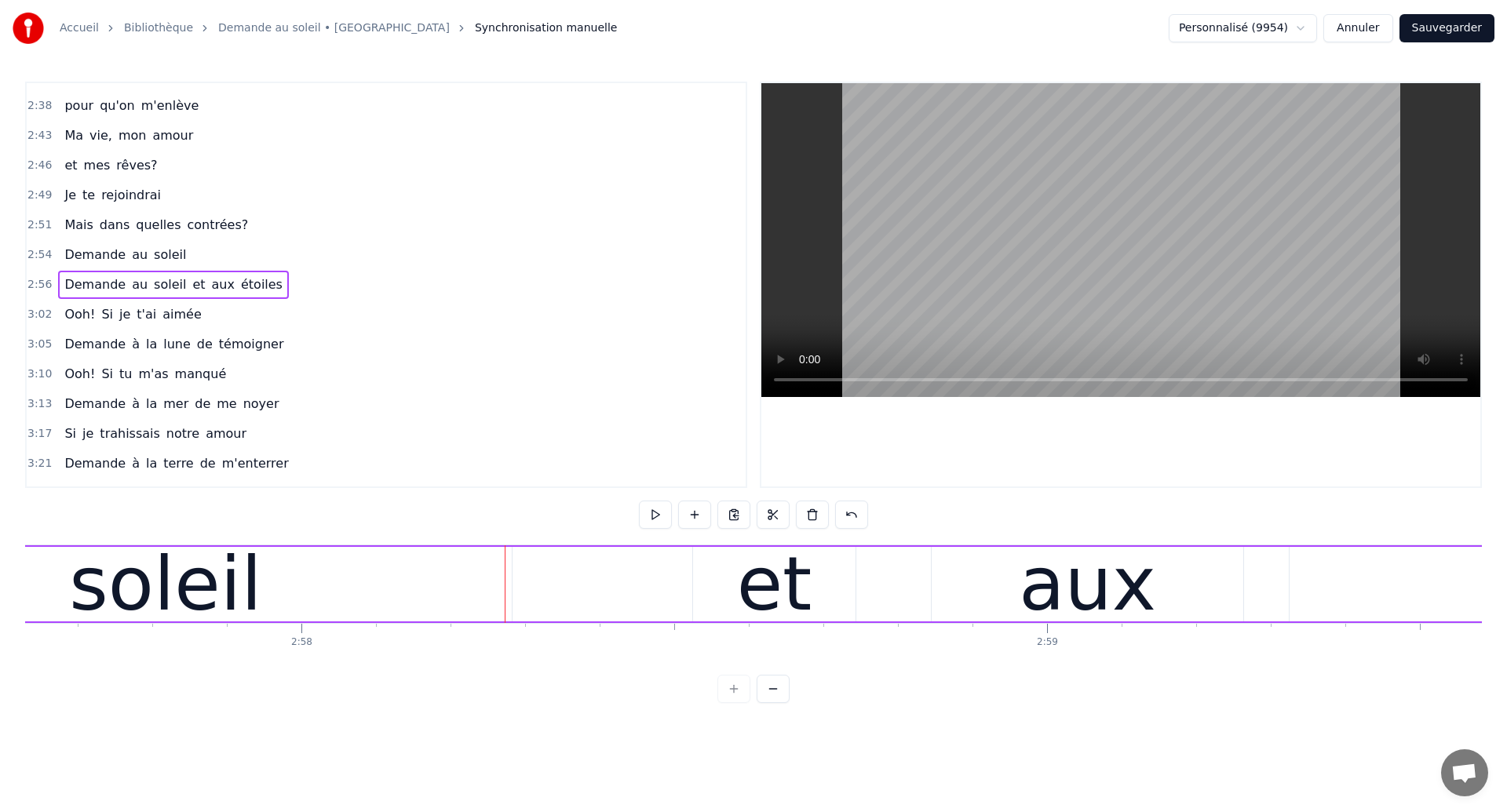
click at [737, 570] on div "et" at bounding box center [775, 584] width 163 height 75
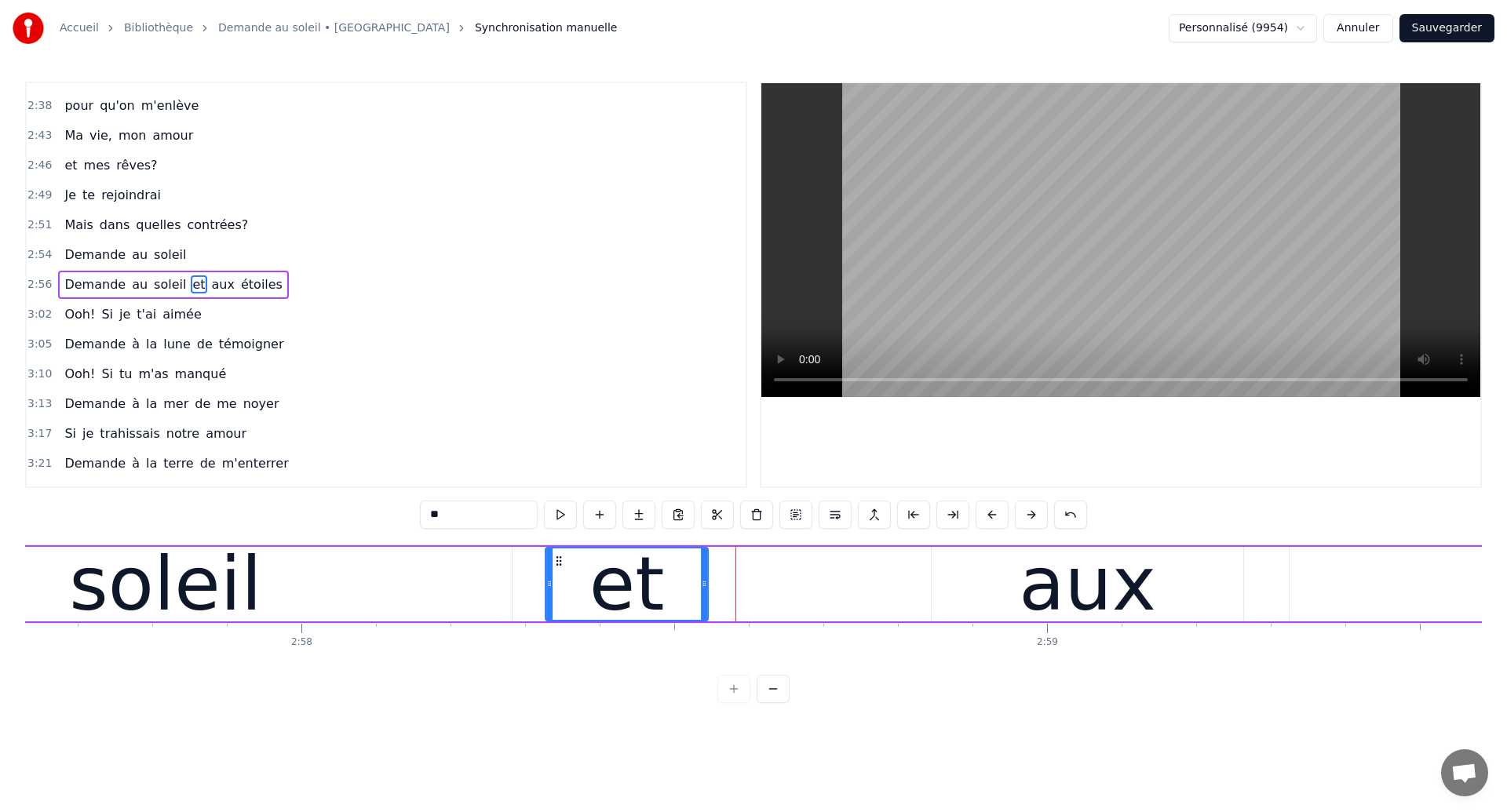
drag, startPoint x: 707, startPoint y: 559, endPoint x: 559, endPoint y: 609, distance: 156.2
click at [559, 609] on div "et" at bounding box center [627, 584] width 161 height 71
drag, startPoint x: 558, startPoint y: 560, endPoint x: 536, endPoint y: 566, distance: 22.8
click at [536, 566] on icon at bounding box center [536, 561] width 13 height 13
click at [195, 589] on div "soleil" at bounding box center [164, 584] width 192 height 112
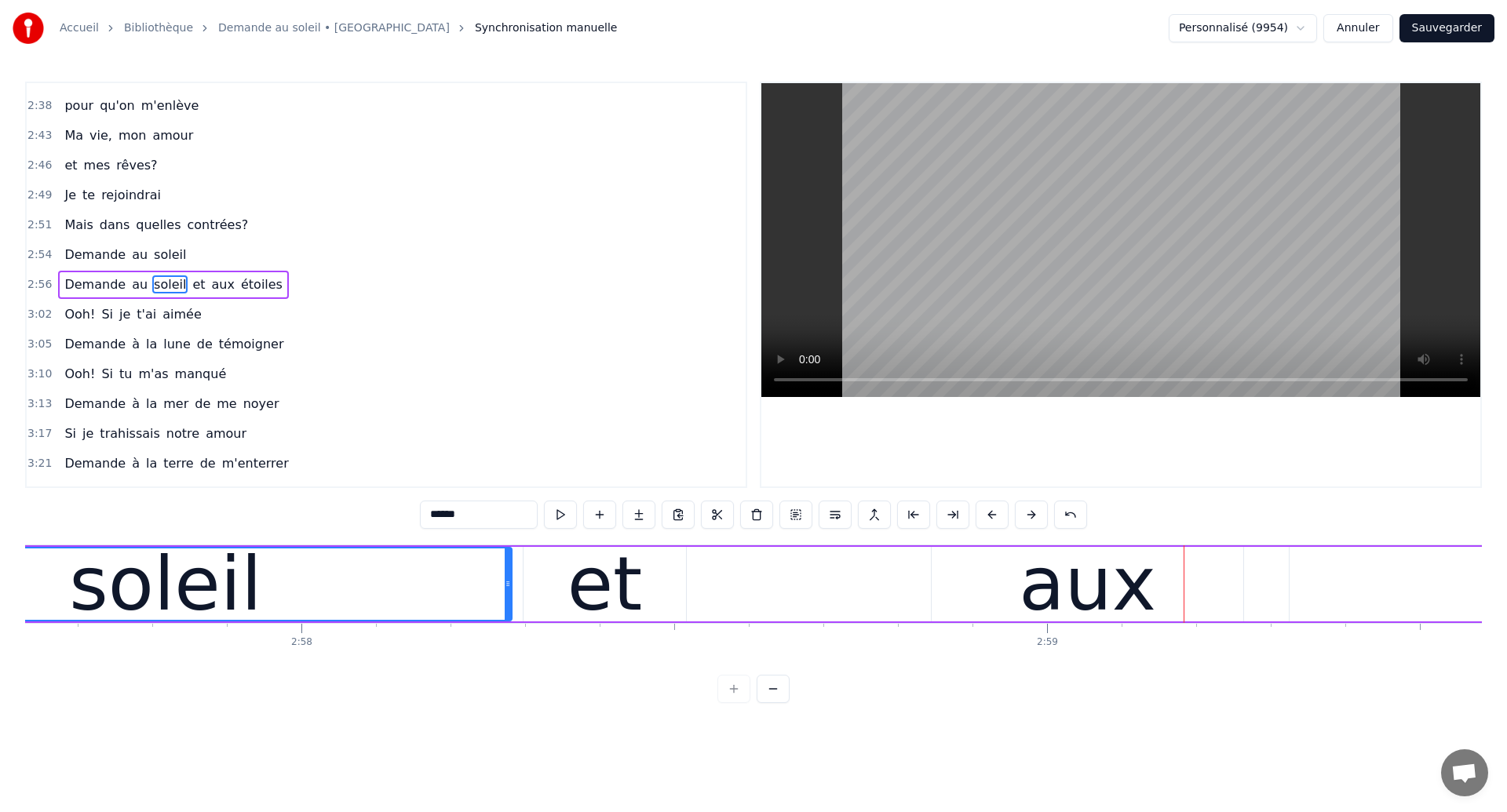
click at [265, 586] on div "soleil" at bounding box center [165, 584] width 691 height 71
click at [648, 605] on div "et" at bounding box center [605, 584] width 163 height 75
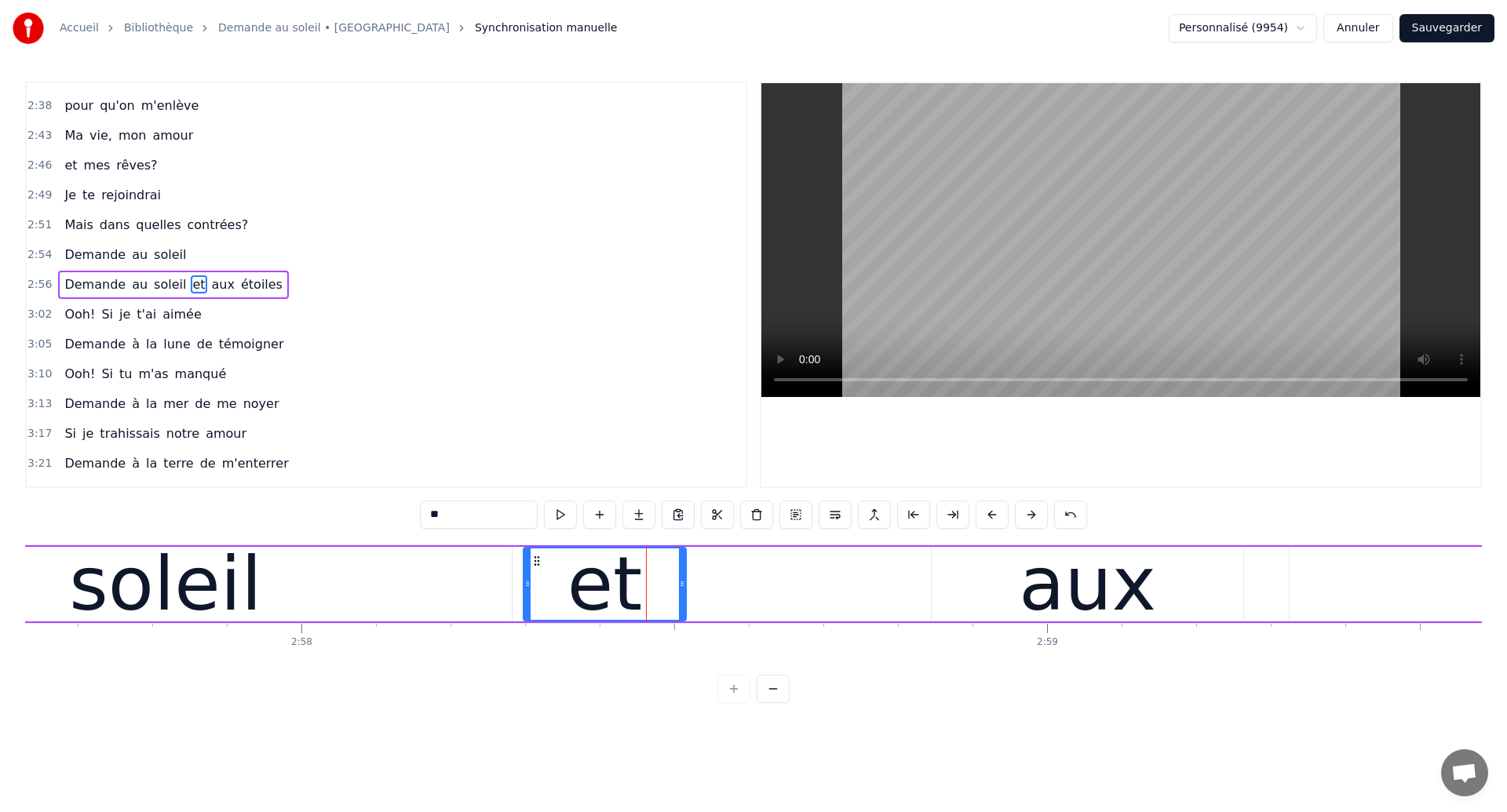
click at [1054, 587] on div "aux" at bounding box center [1087, 584] width 137 height 112
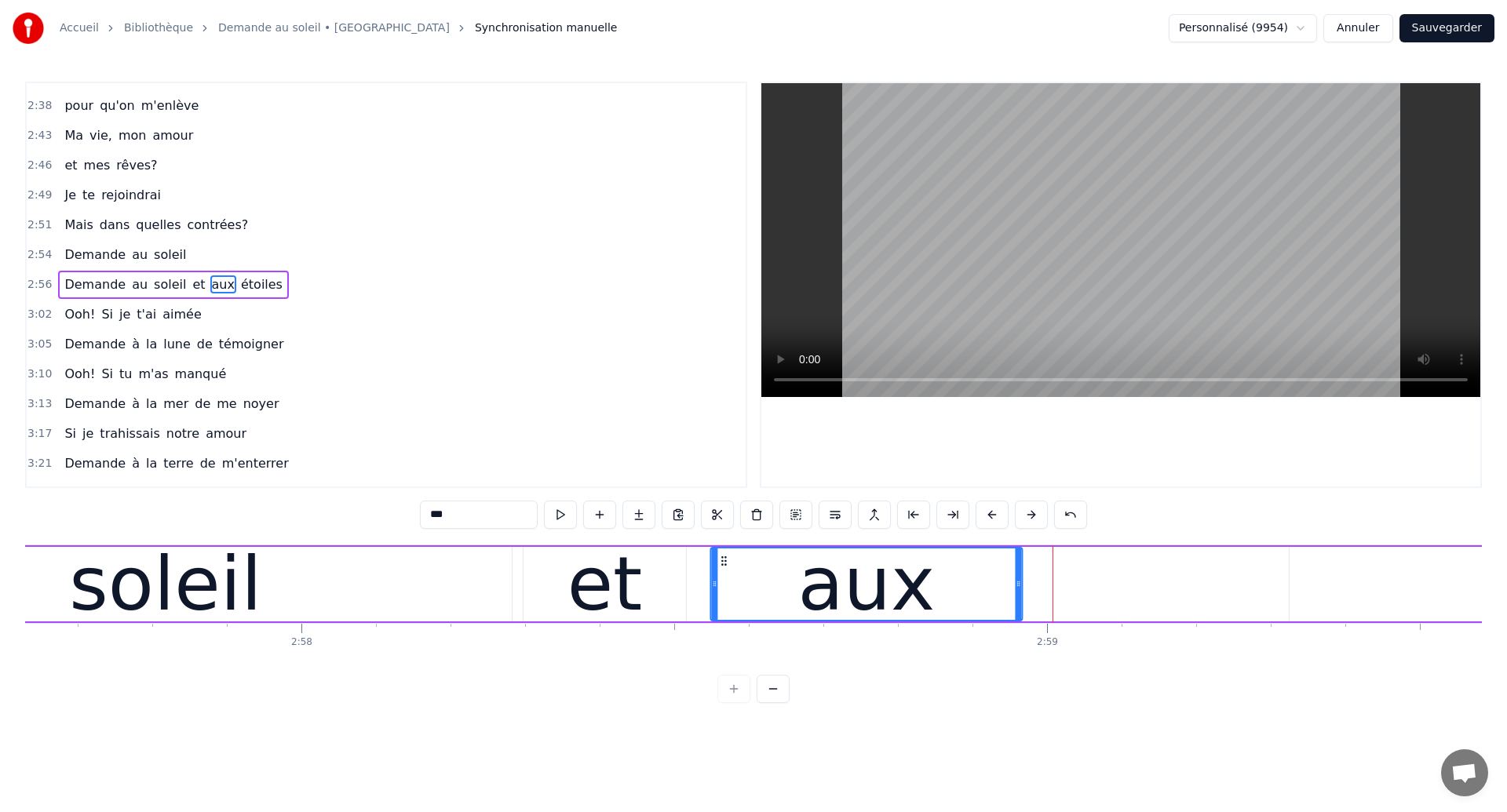
drag, startPoint x: 944, startPoint y: 563, endPoint x: 723, endPoint y: 637, distance: 233.1
click at [723, 637] on div "Dans mes nuits Je vois des murs de feu Je traverse des océans de sang Je croise…" at bounding box center [754, 603] width 1457 height 118
drag, startPoint x: 723, startPoint y: 559, endPoint x: 705, endPoint y: 568, distance: 20.1
click at [705, 568] on div "aux" at bounding box center [849, 584] width 310 height 71
click at [163, 603] on div "soleil" at bounding box center [164, 584] width 192 height 112
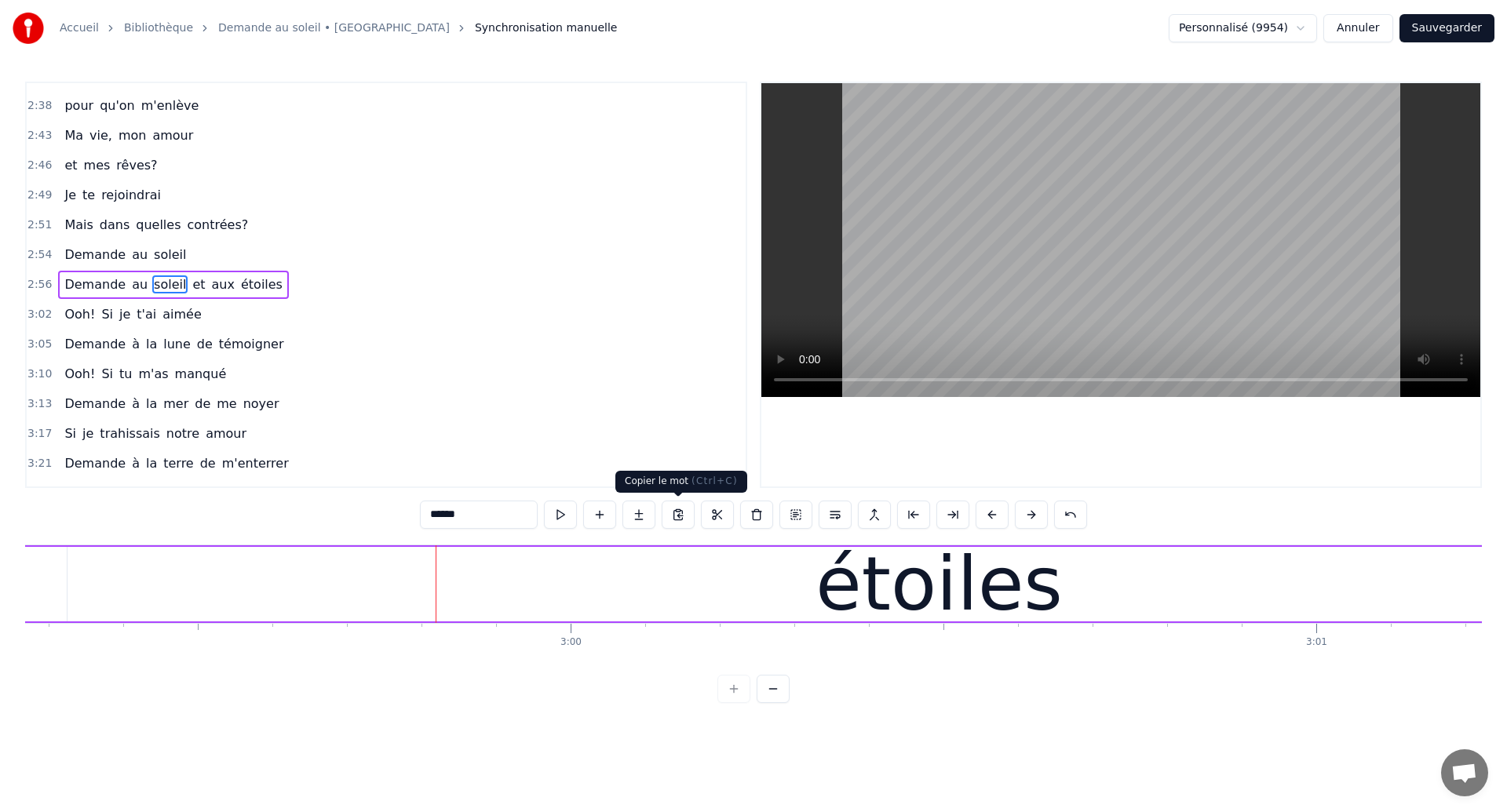
scroll to position [0, 133828]
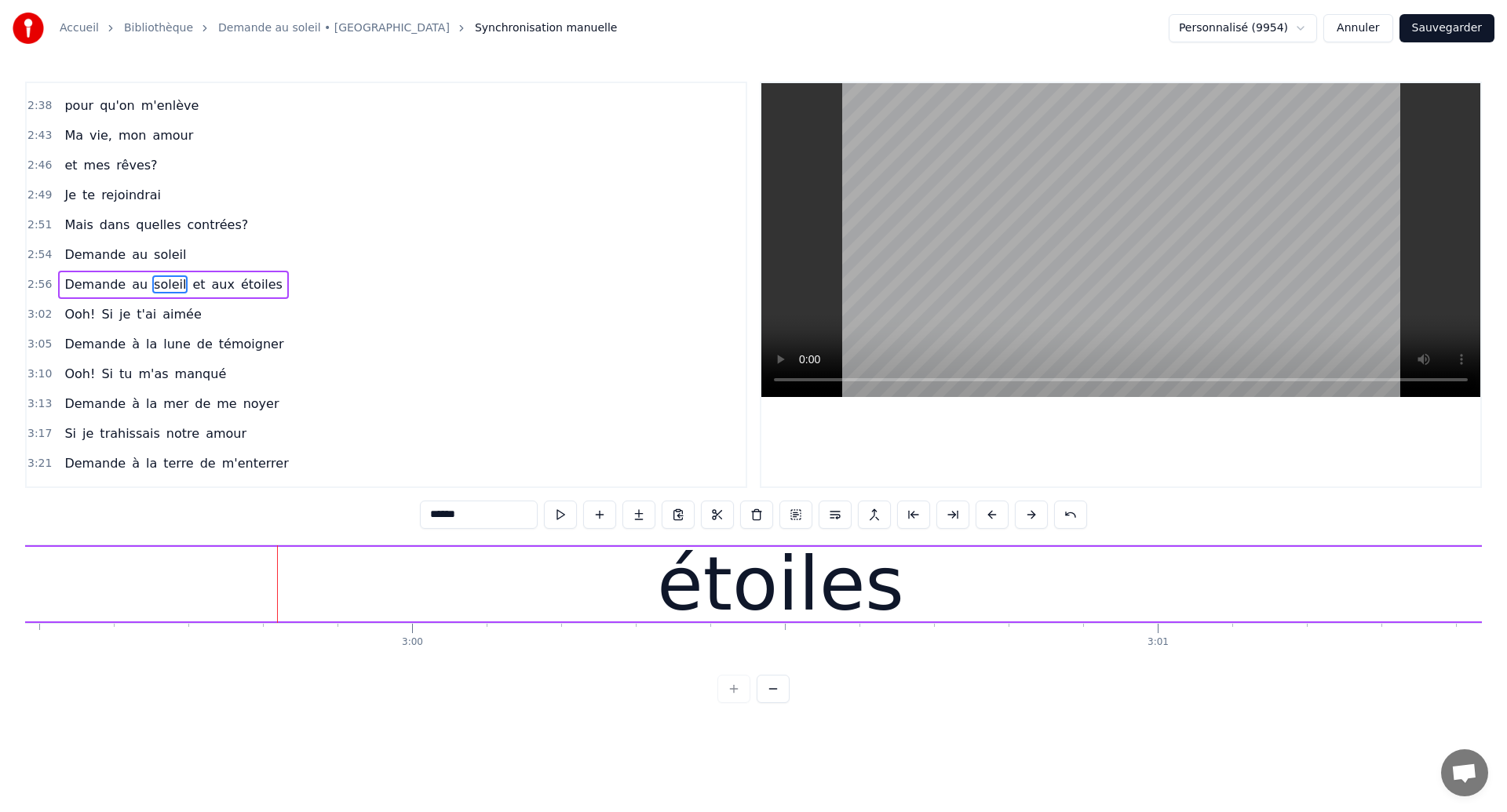
click at [673, 592] on div "étoiles" at bounding box center [781, 584] width 1743 height 75
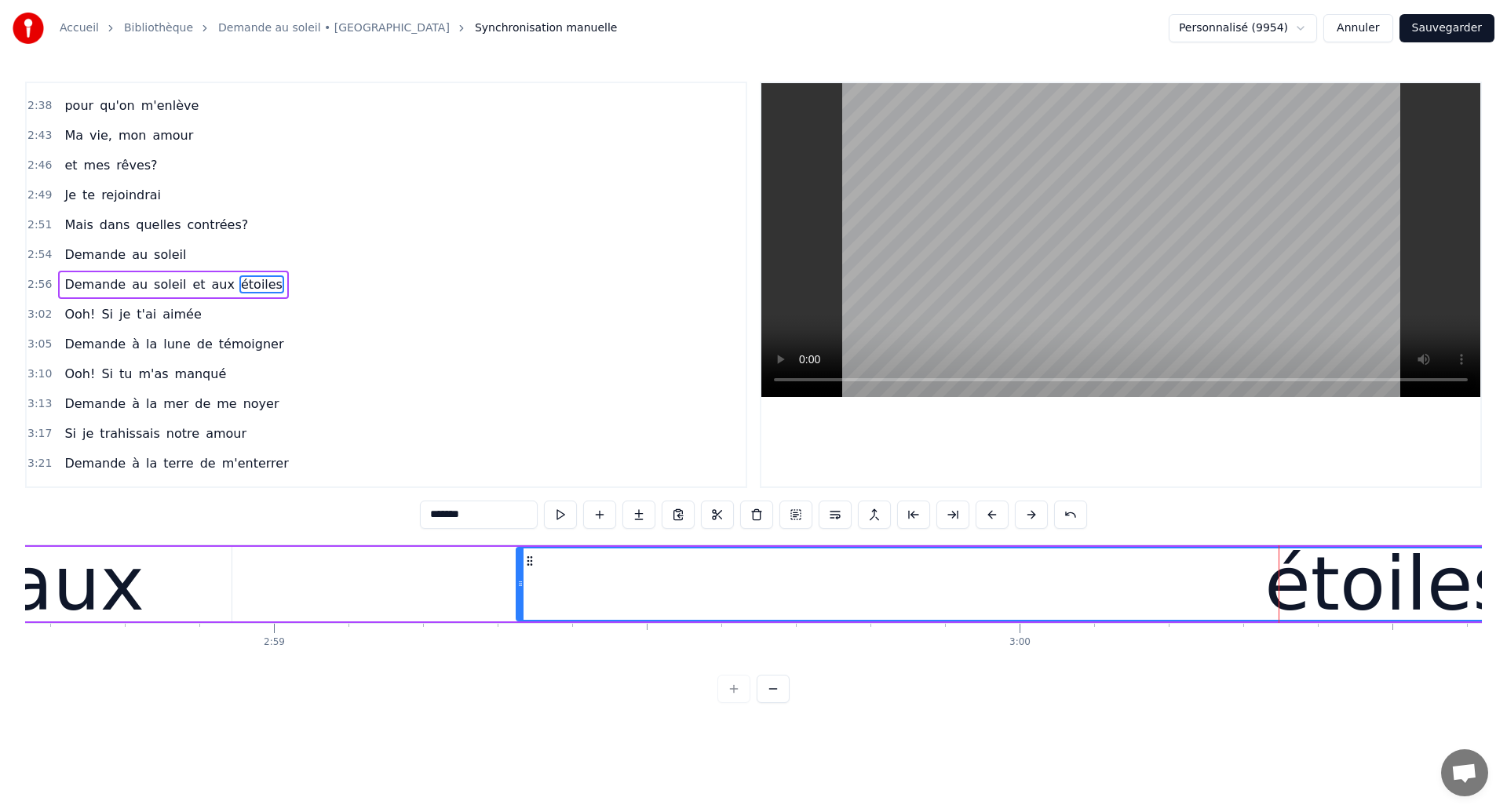
scroll to position [0, 133192]
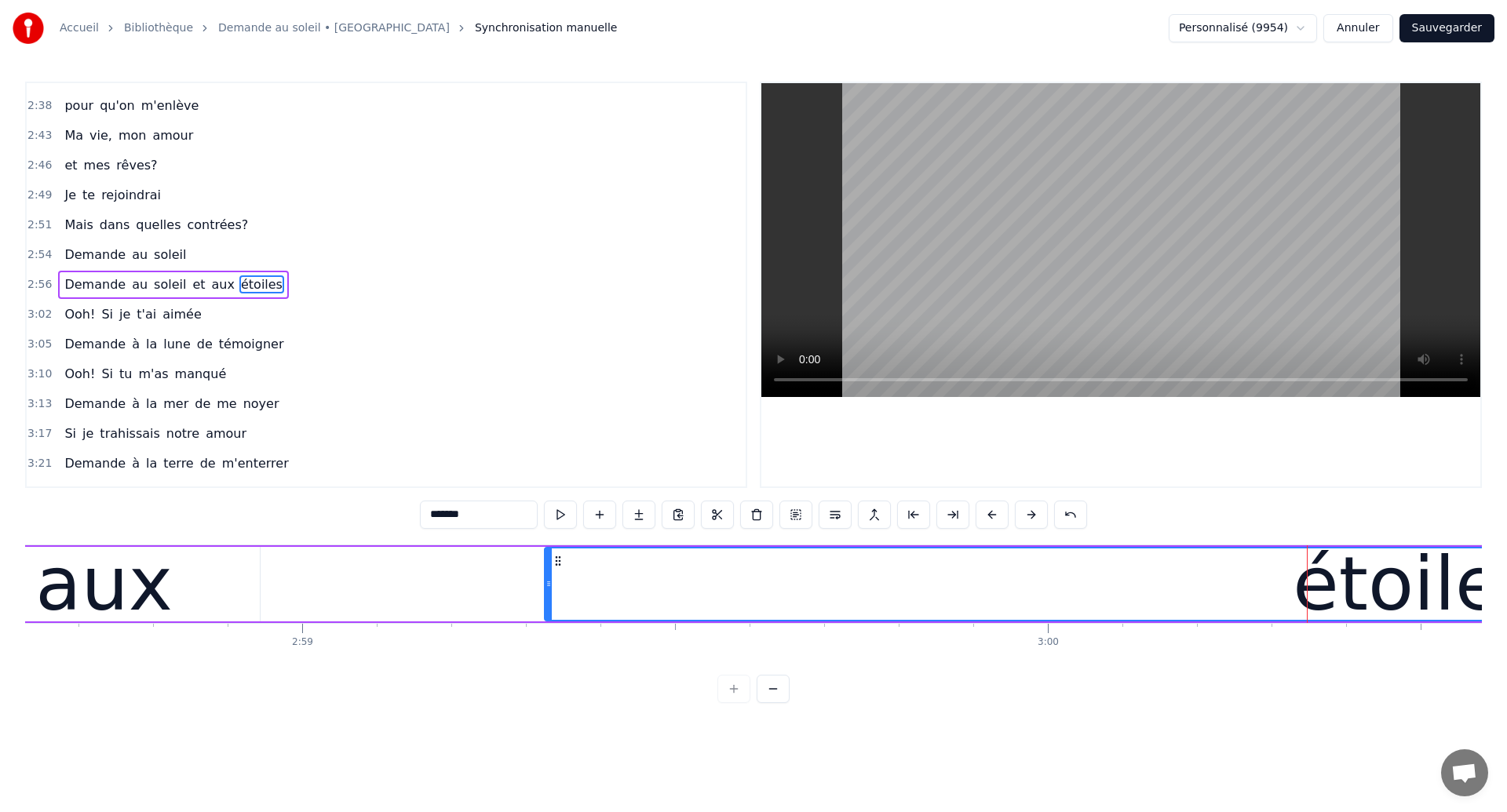
click at [80, 615] on div "aux" at bounding box center [104, 584] width 137 height 112
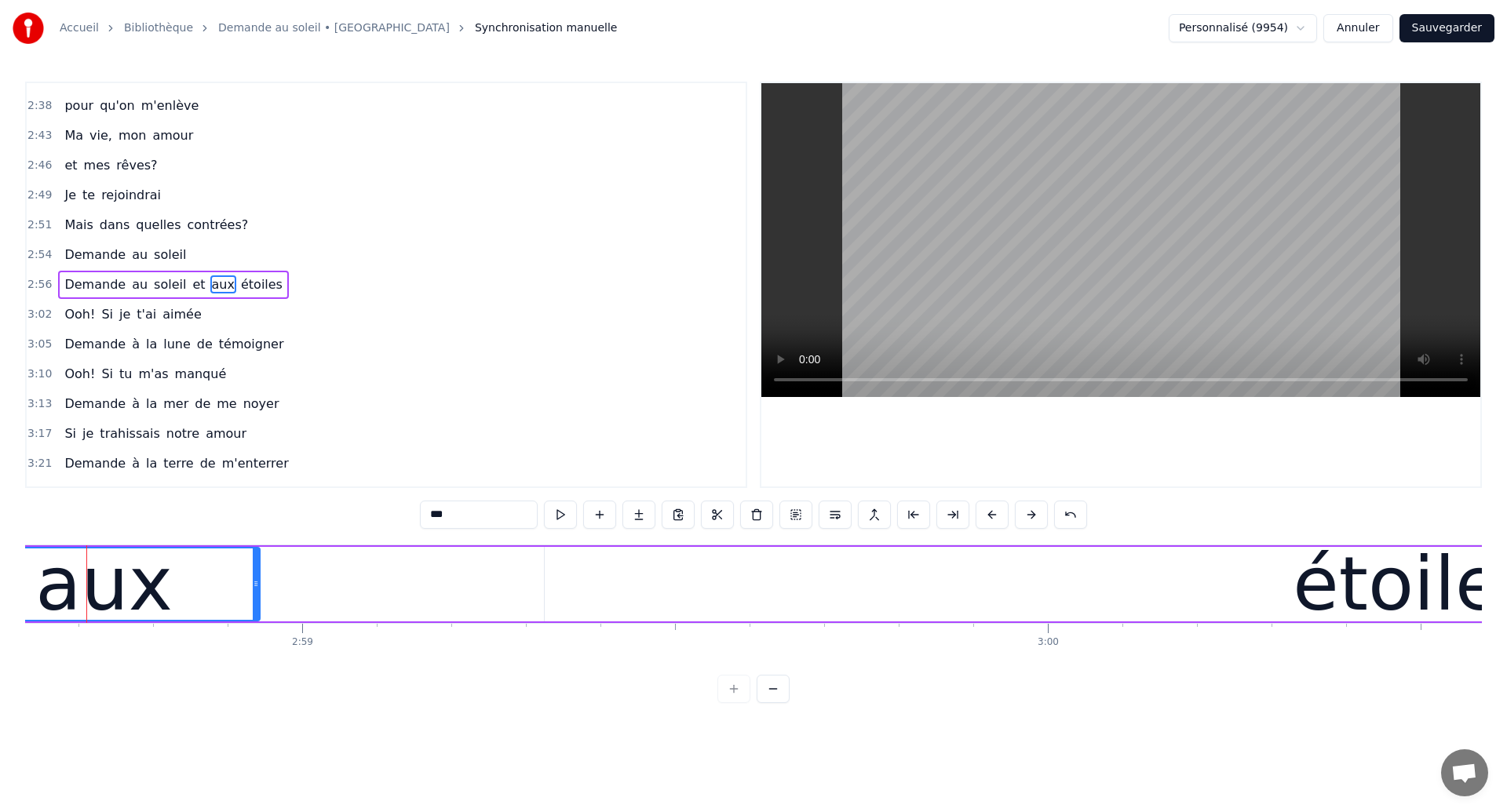
scroll to position [0, 133175]
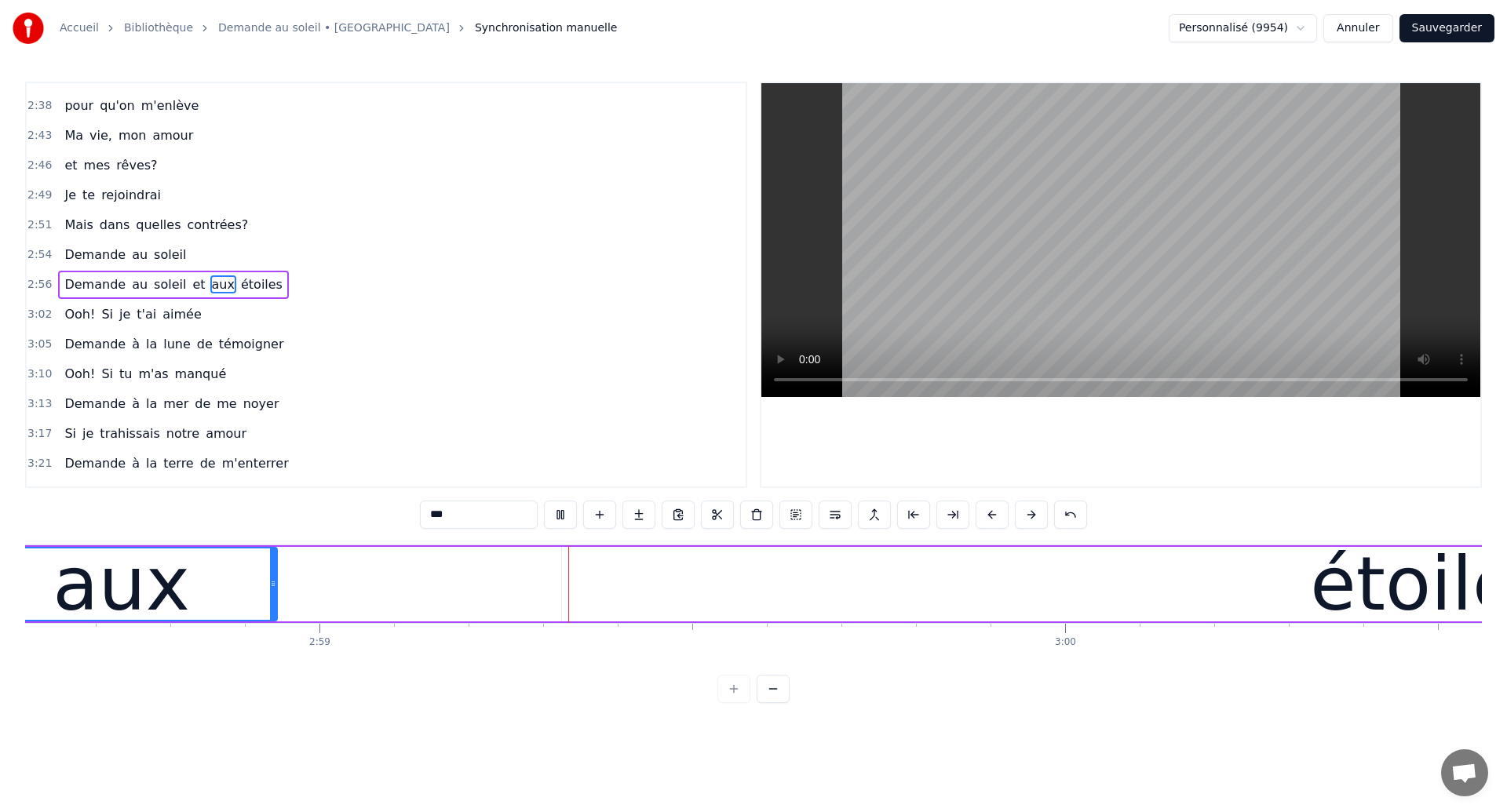
click at [698, 568] on div "étoiles" at bounding box center [1433, 584] width 1743 height 75
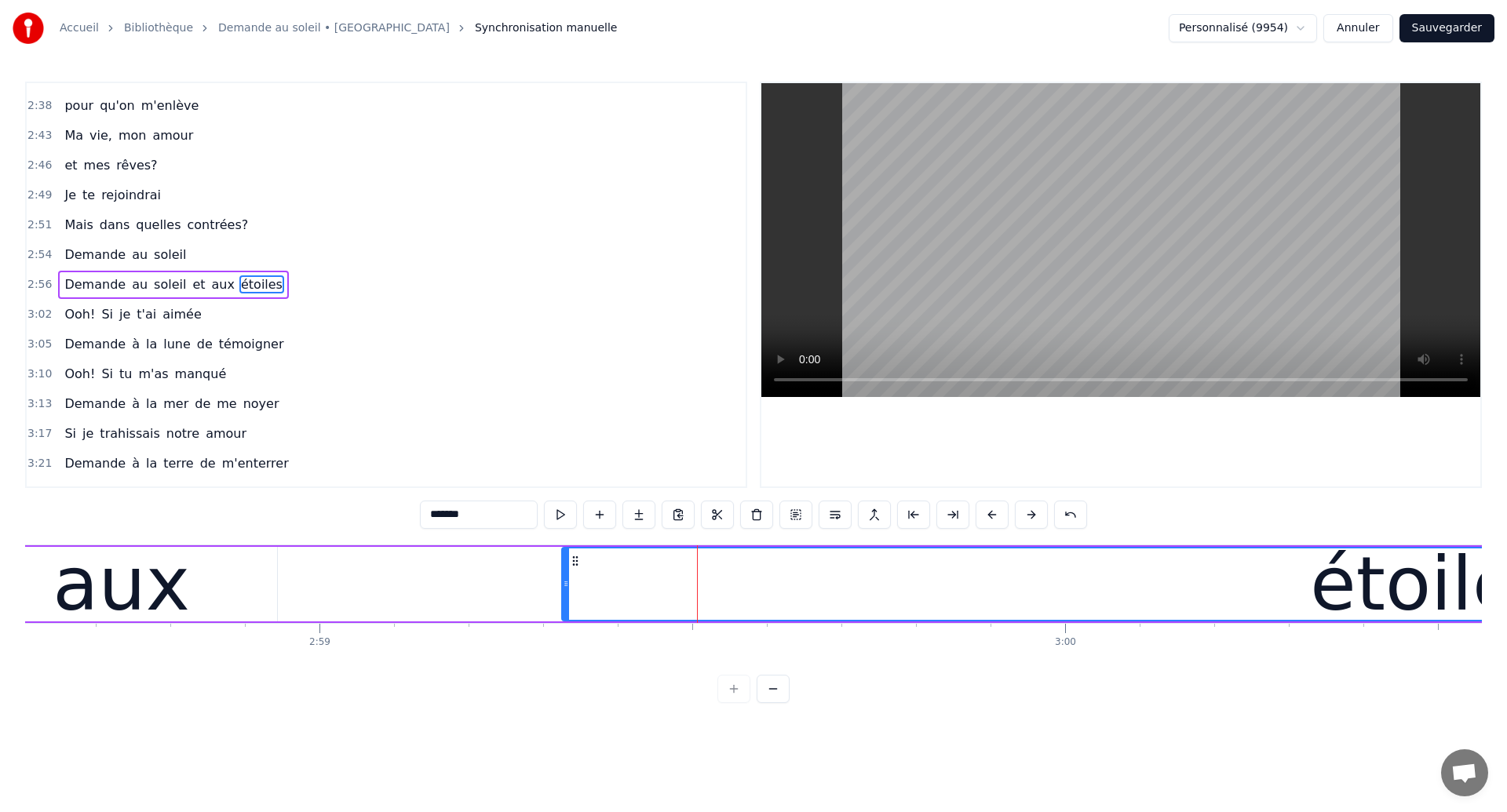
click at [1112, 581] on div "étoiles" at bounding box center [1433, 584] width 1742 height 71
click at [66, 600] on div "aux" at bounding box center [121, 584] width 137 height 112
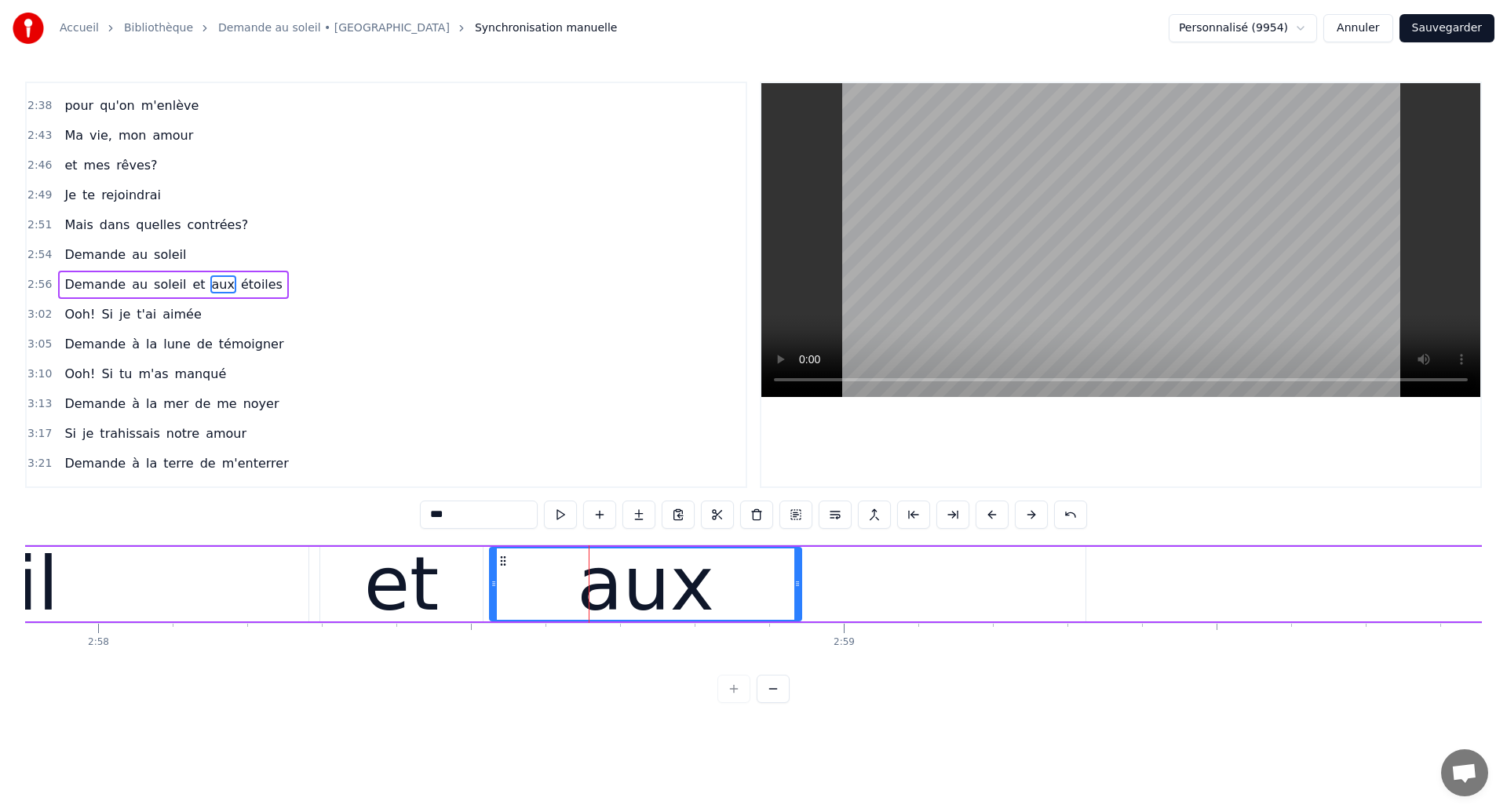
scroll to position [0, 132630]
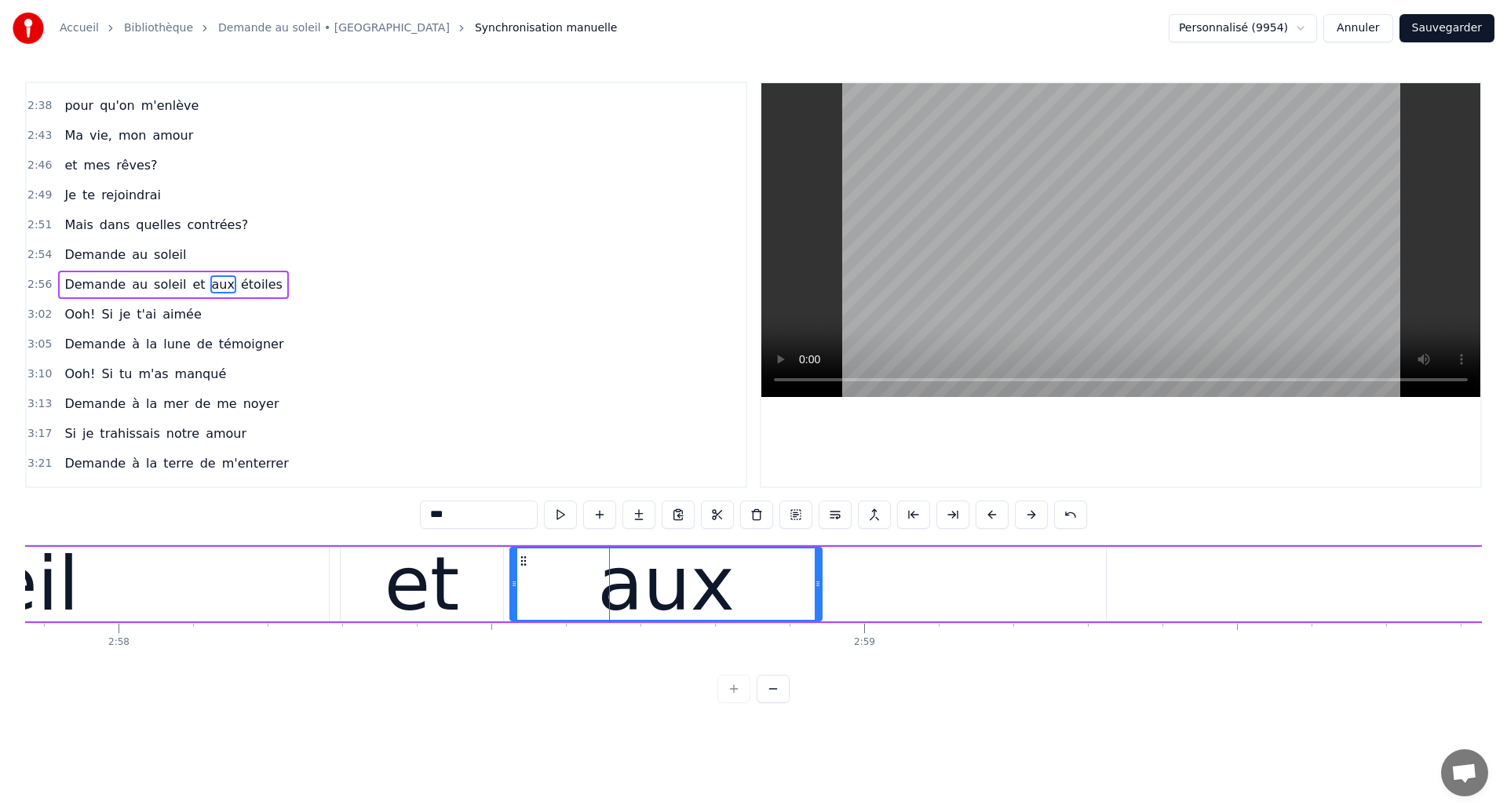
click at [405, 568] on div "et" at bounding box center [422, 584] width 75 height 112
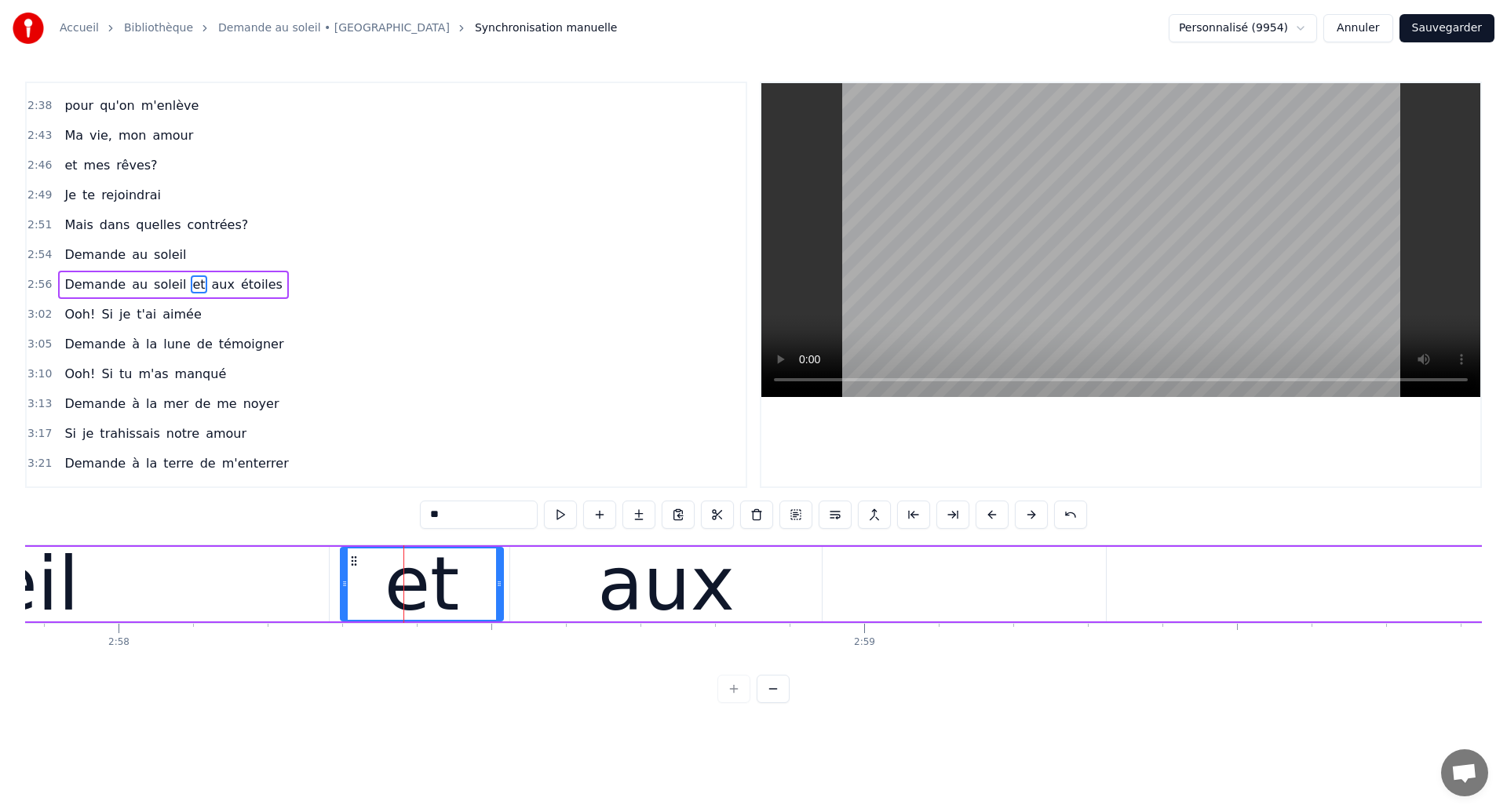
click at [759, 344] on div "0:18 Dans mes nuits 0:20 Je vois des murs de feu 0:26 Je traverse des océans de…" at bounding box center [754, 285] width 1457 height 407
click at [722, 598] on div "aux" at bounding box center [666, 584] width 312 height 75
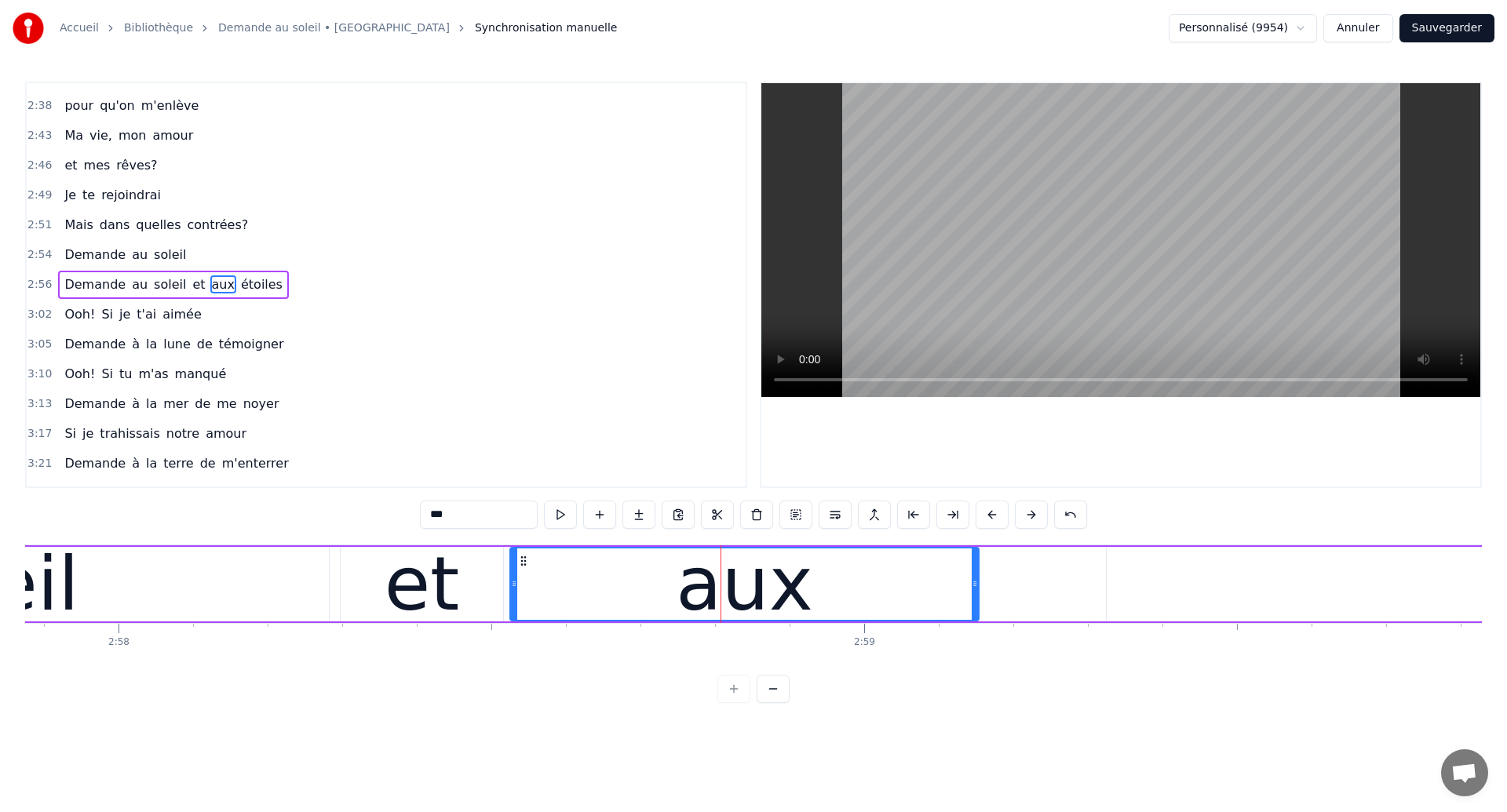
drag, startPoint x: 820, startPoint y: 590, endPoint x: 976, endPoint y: 583, distance: 156.2
click at [976, 583] on div at bounding box center [974, 584] width 6 height 71
click at [344, 598] on div "et" at bounding box center [422, 584] width 163 height 75
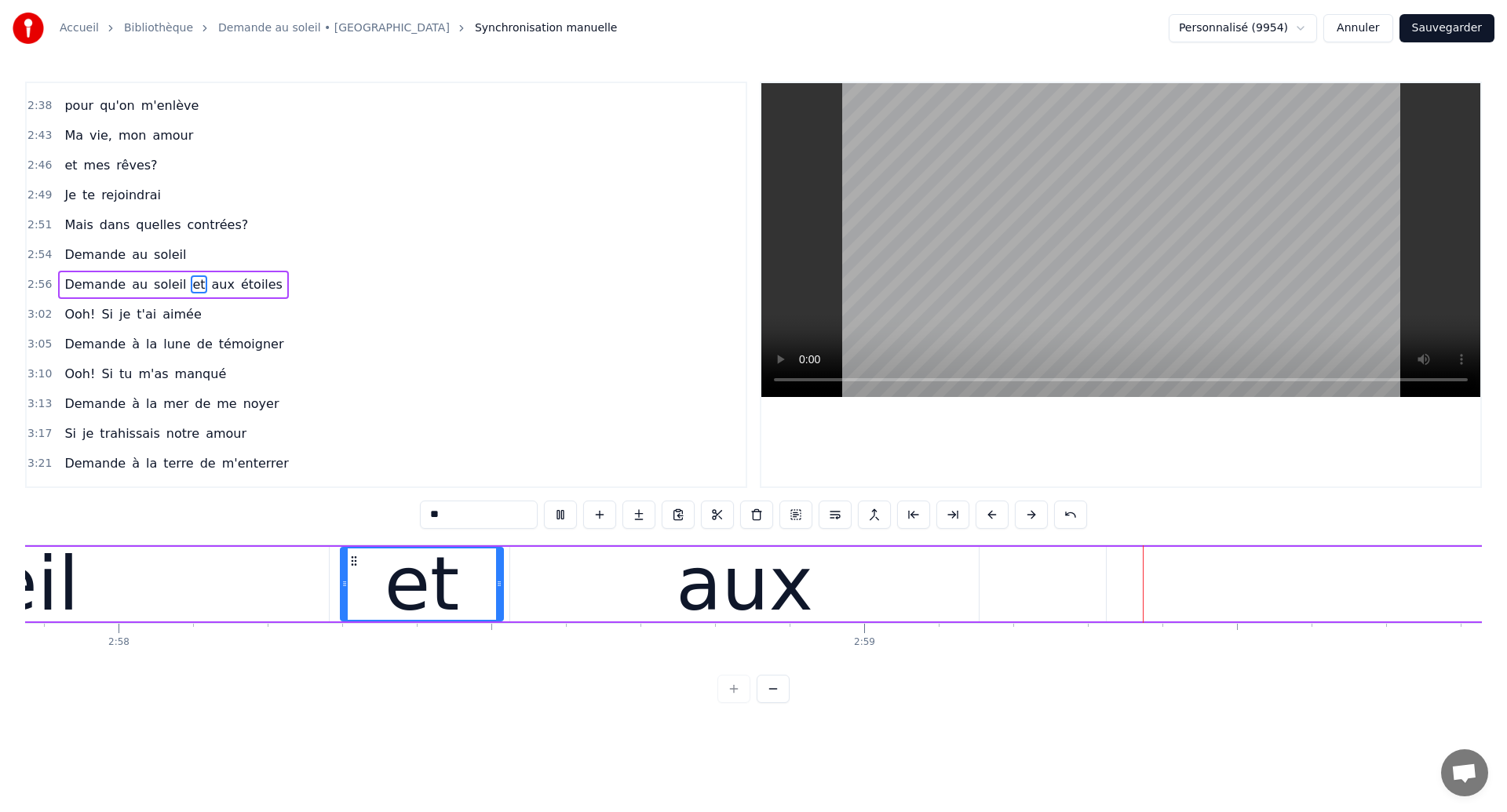
click at [870, 615] on div "aux" at bounding box center [744, 584] width 469 height 75
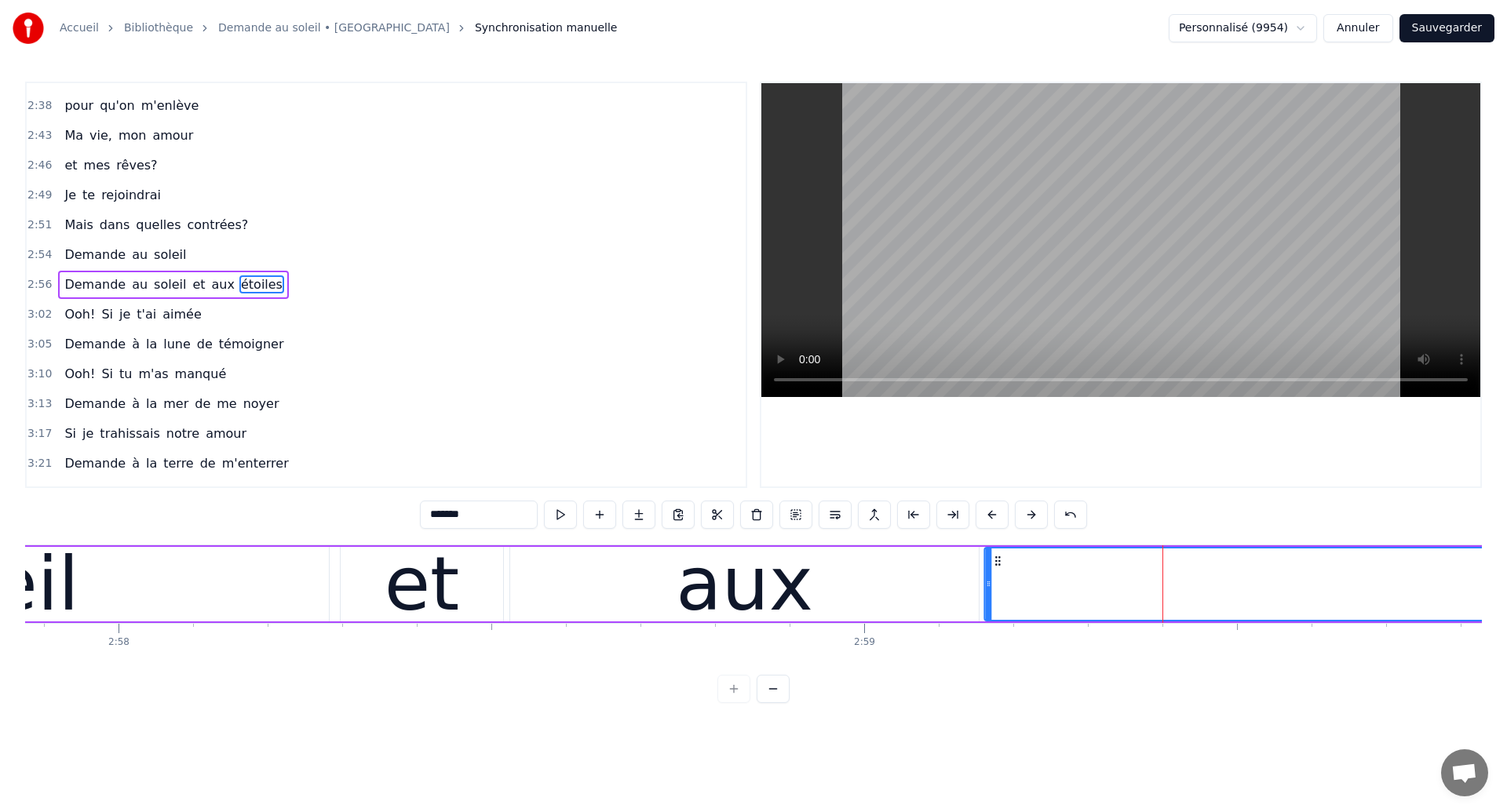
drag, startPoint x: 1120, startPoint y: 562, endPoint x: 997, endPoint y: 609, distance: 131.7
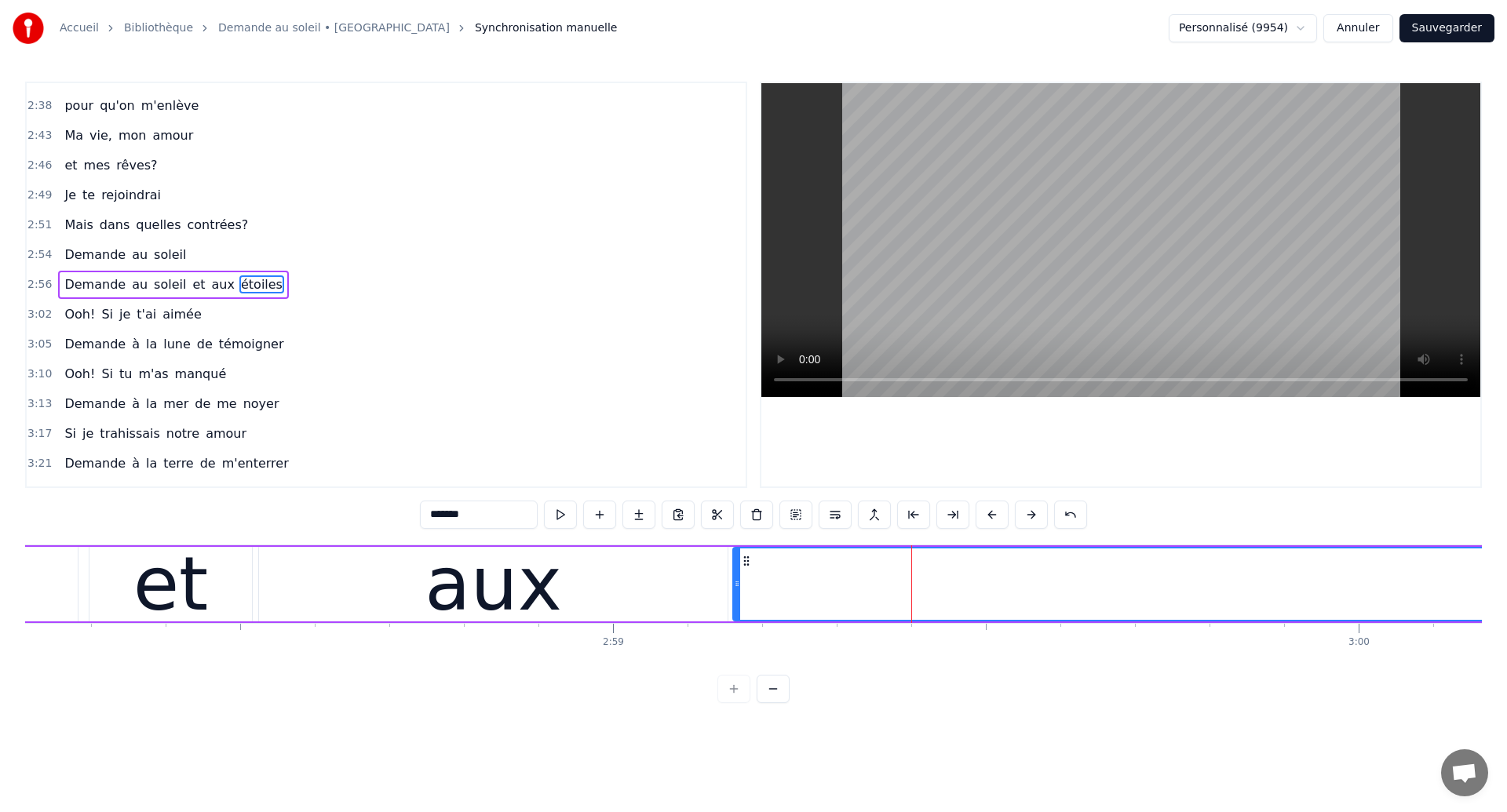
scroll to position [0, 132887]
click at [180, 606] on div "et" at bounding box center [165, 584] width 75 height 112
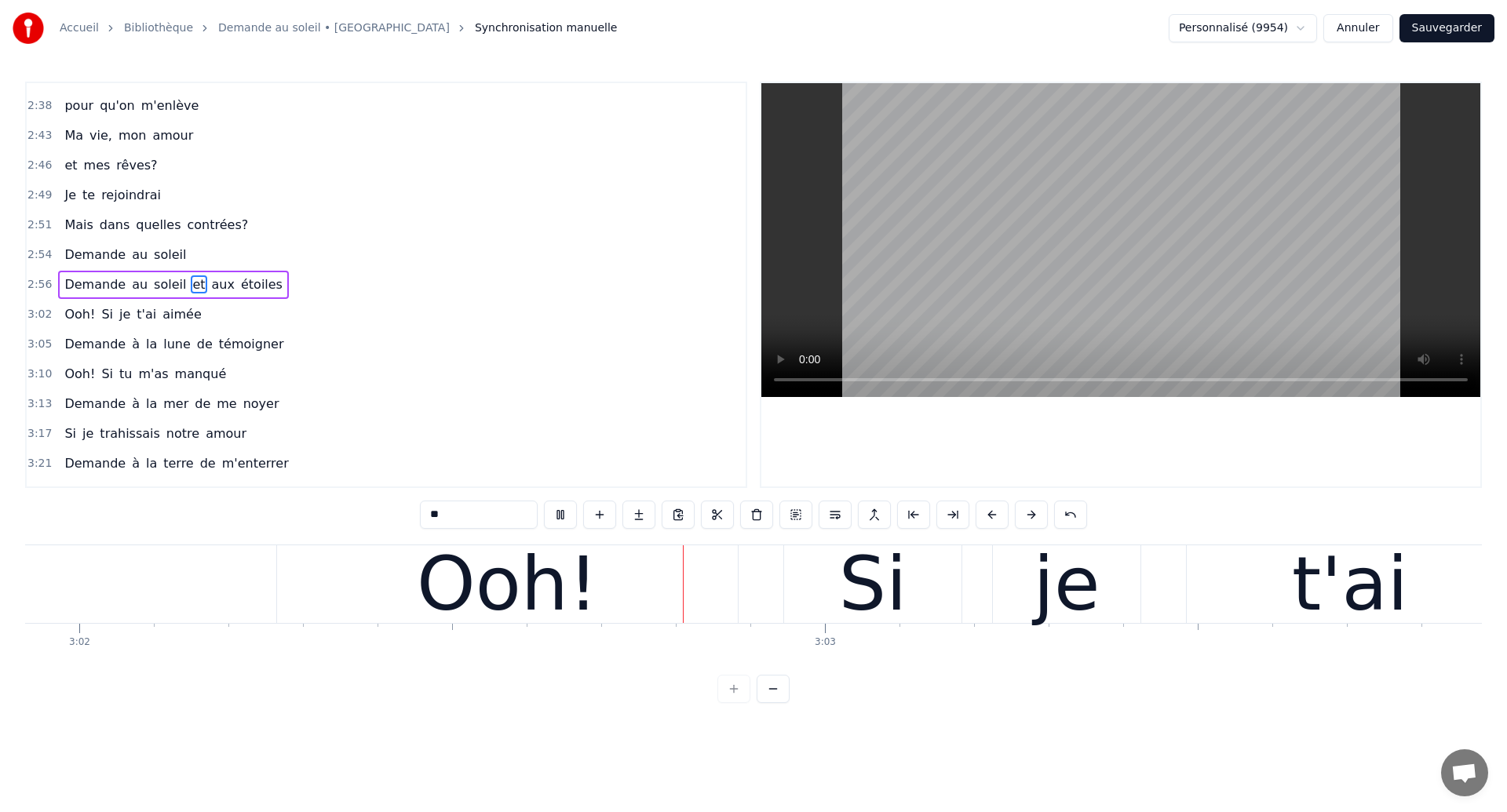
scroll to position [0, 135691]
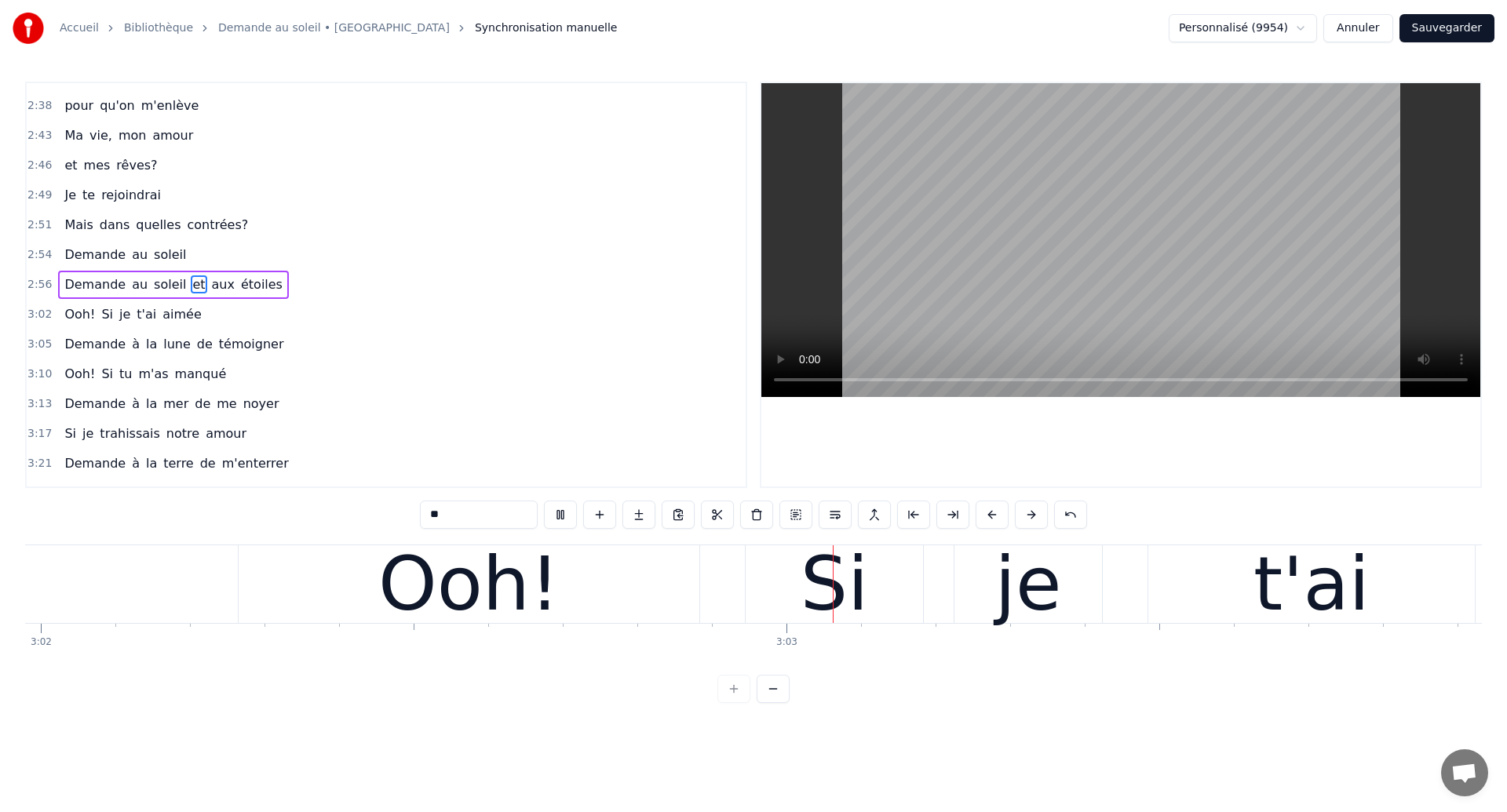
click at [570, 614] on div "Ooh!" at bounding box center [470, 585] width 461 height 78
type input "****"
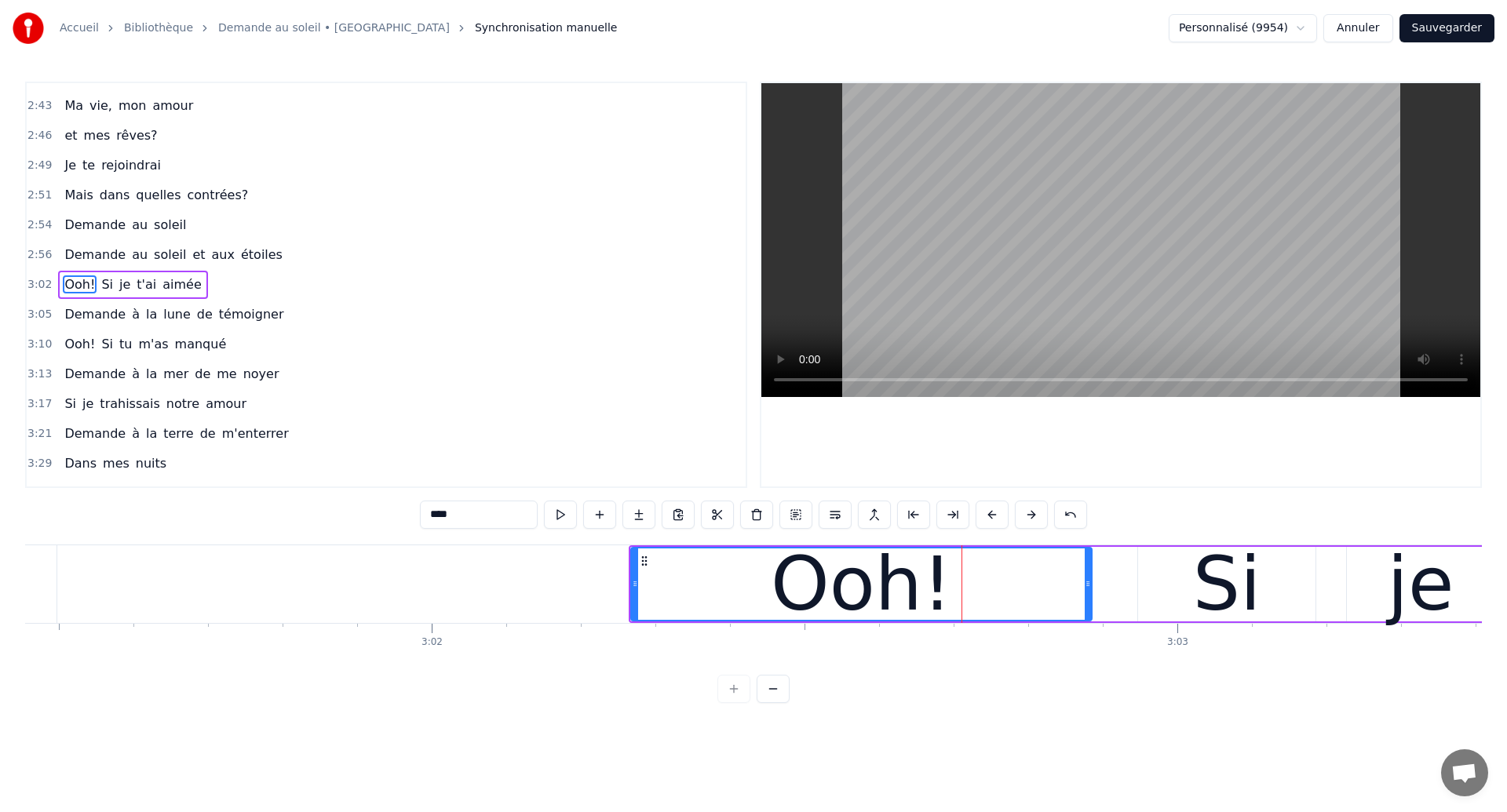
scroll to position [0, 135294]
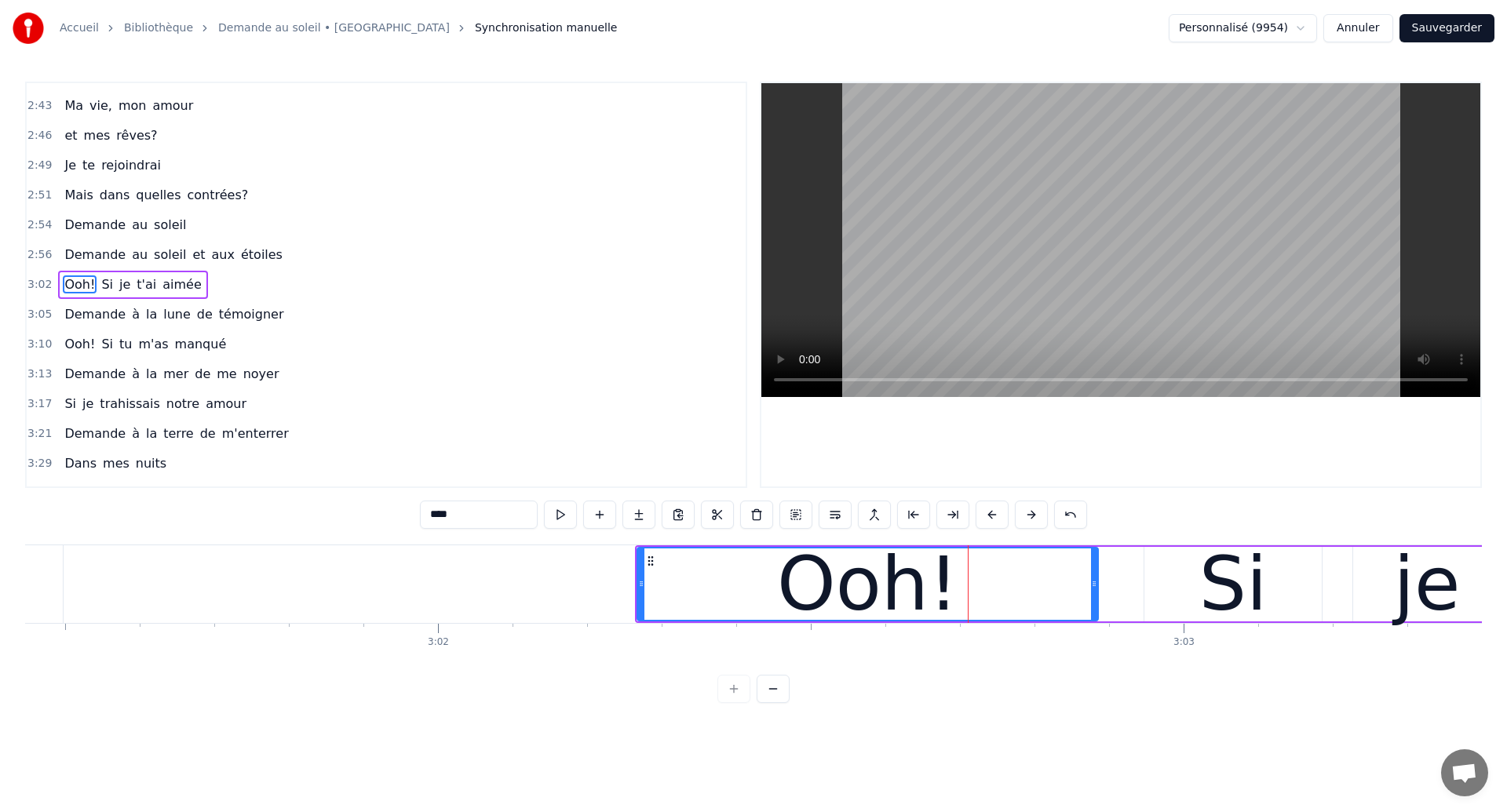
click at [1480, 16] on button "Sauvegarder" at bounding box center [1447, 28] width 95 height 28
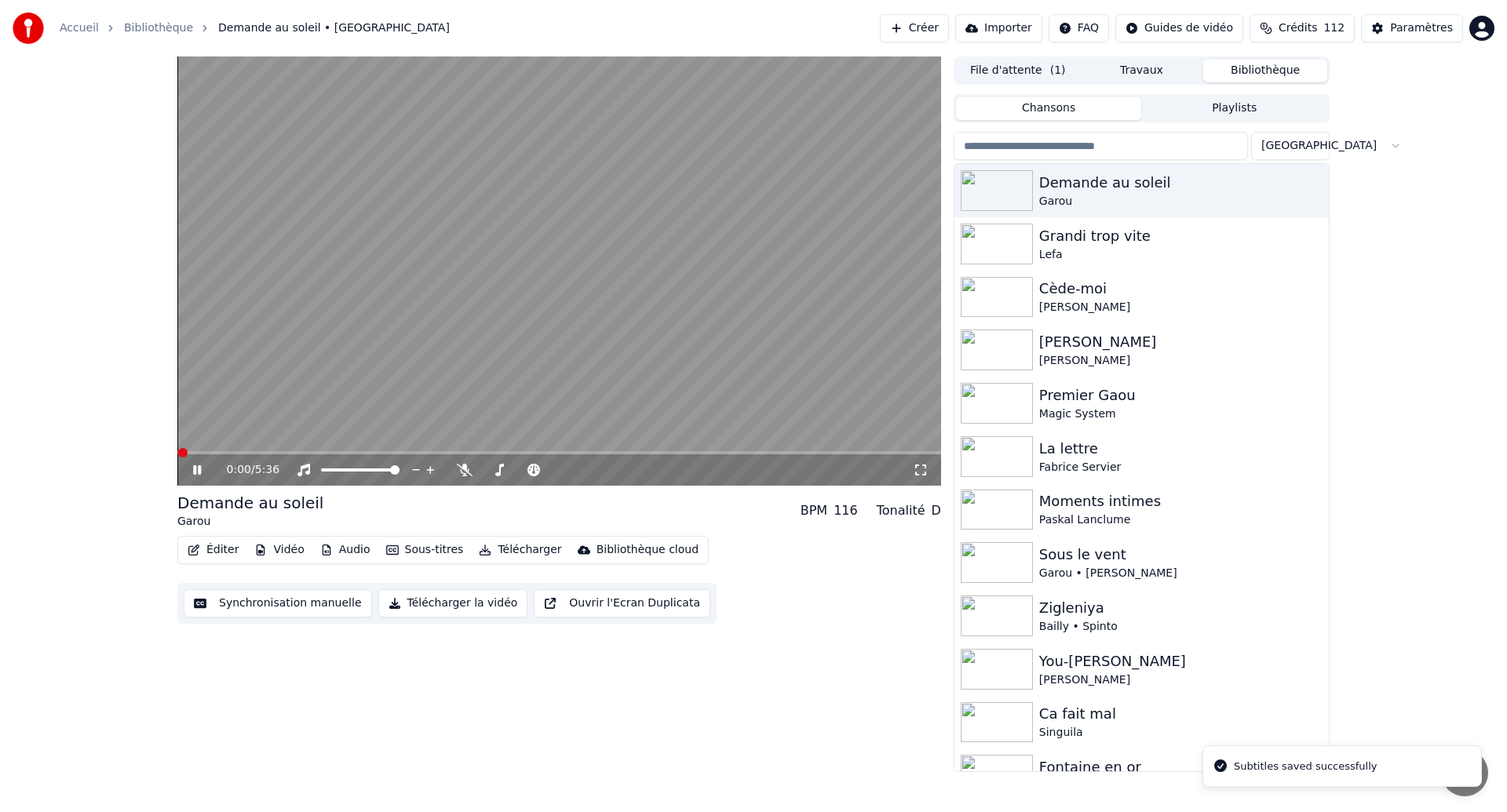
click at [199, 469] on icon at bounding box center [197, 470] width 8 height 9
click at [309, 604] on button "Synchronisation manuelle" at bounding box center [278, 603] width 188 height 28
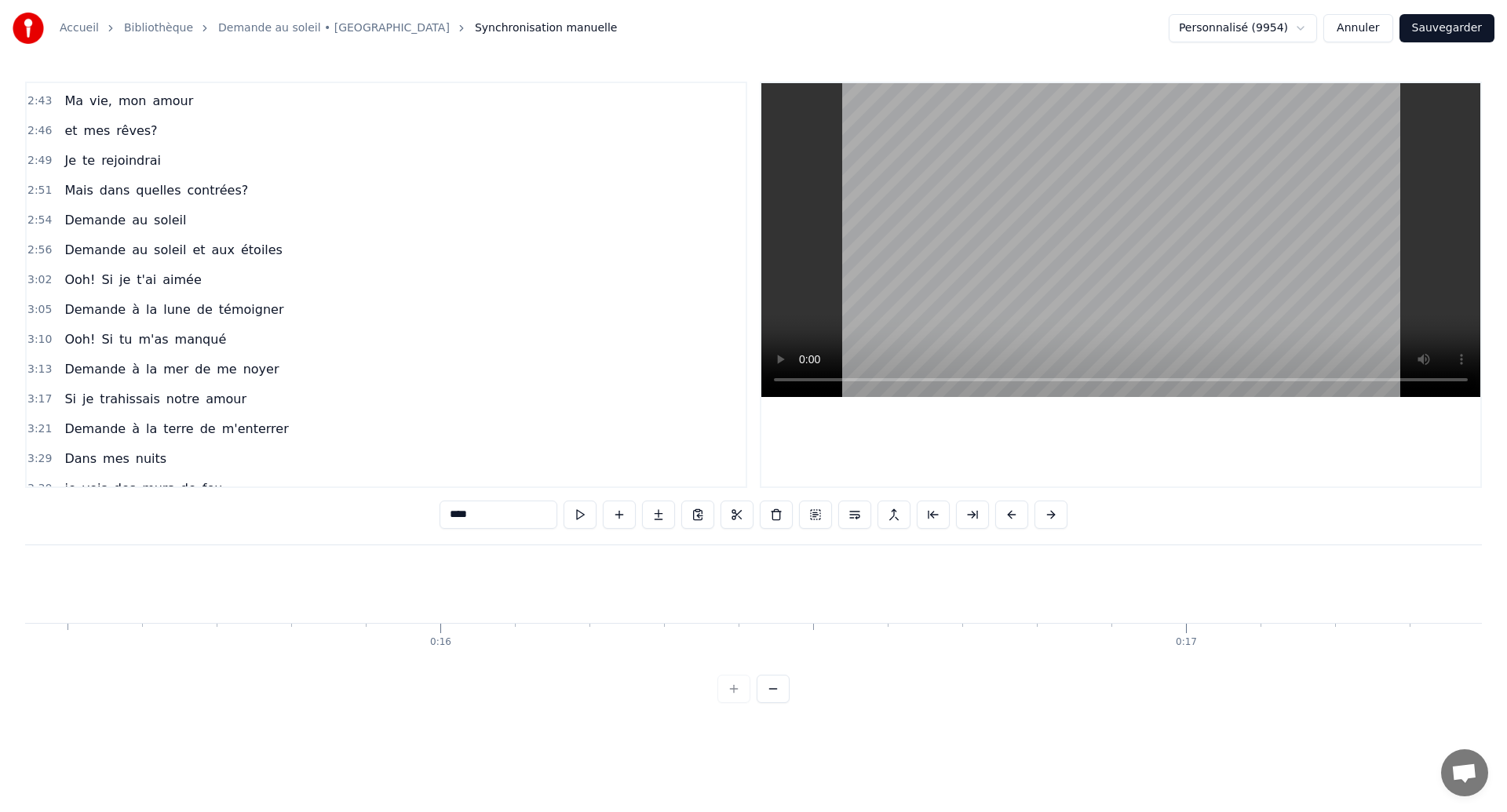
scroll to position [0, 11518]
click at [395, 685] on div "0:18 Dans mes nuits 0:20 Je vois des murs de feu 0:26 Je traverse des océans de…" at bounding box center [754, 392] width 1457 height 621
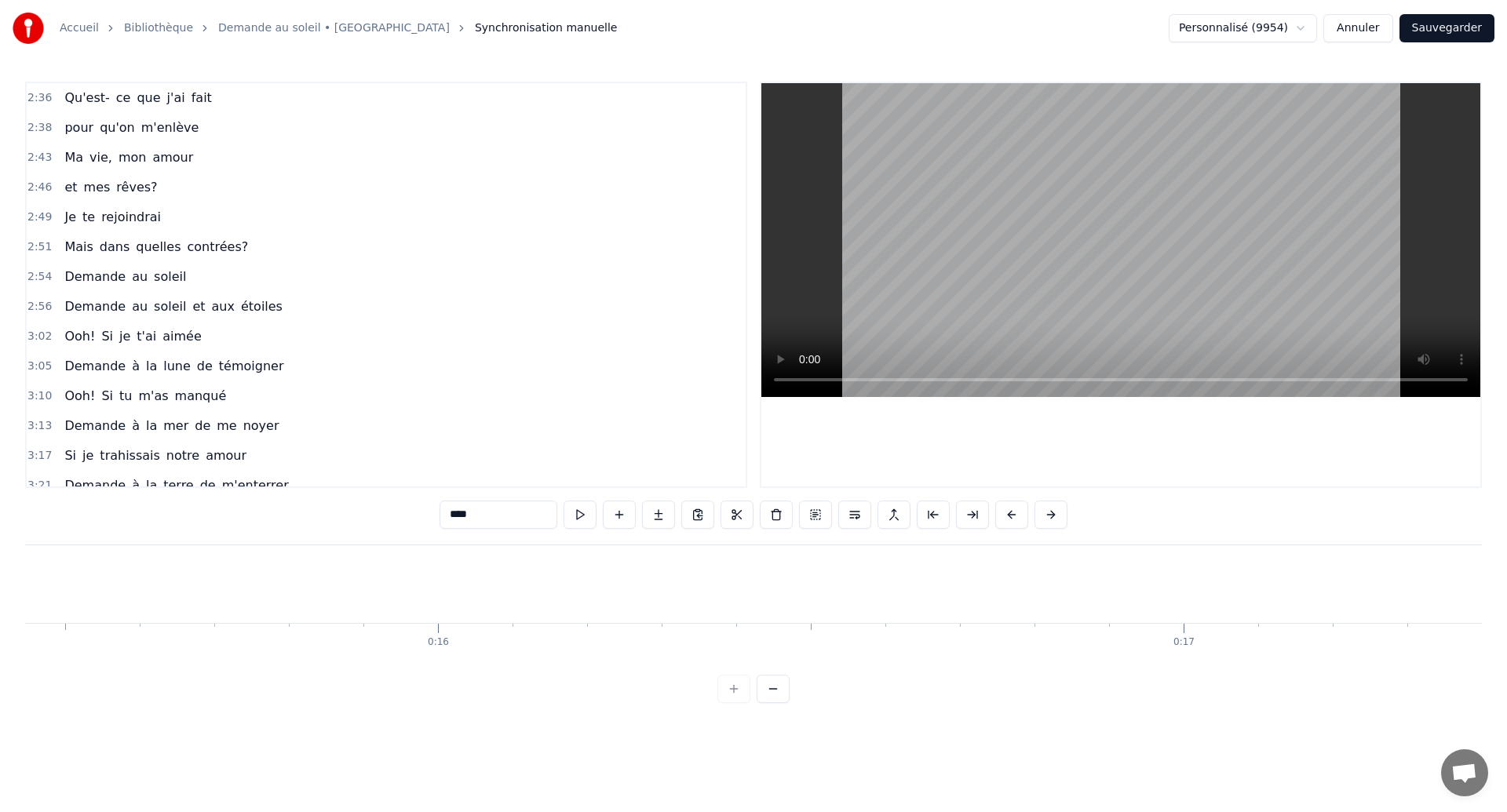
scroll to position [908, 0]
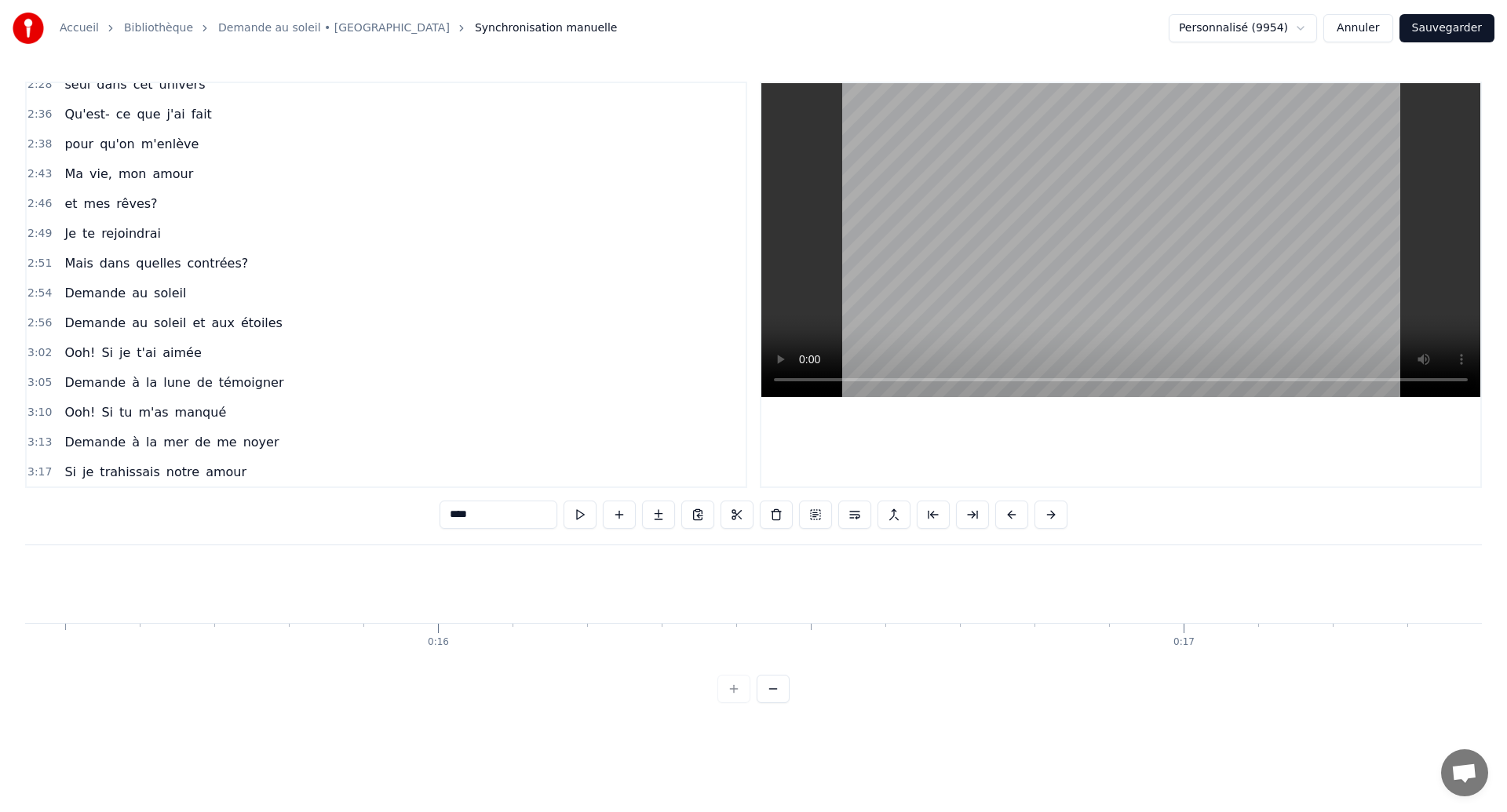
click at [80, 172] on span "Ma" at bounding box center [74, 173] width 22 height 18
type input "**"
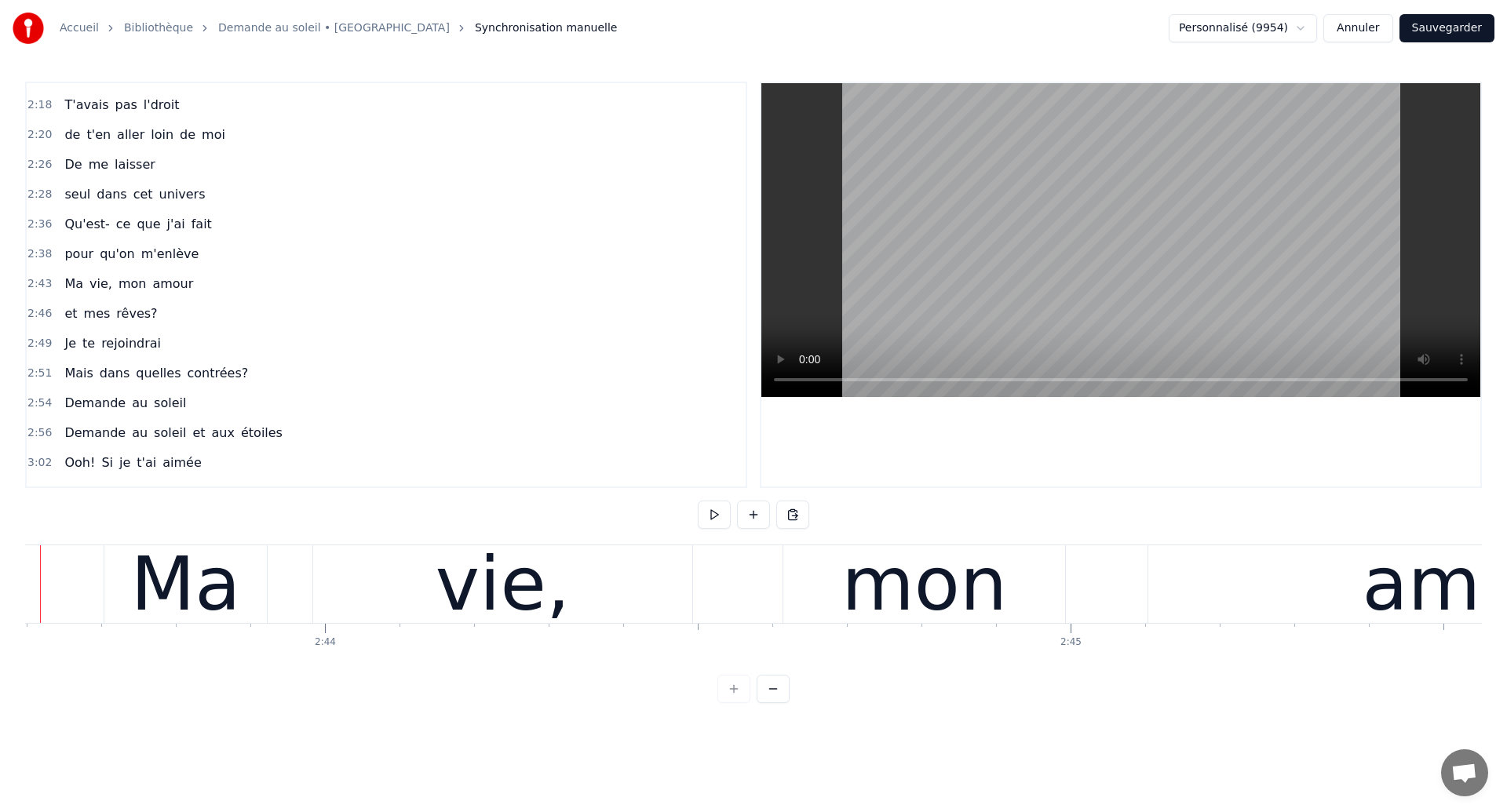
scroll to position [0, 121921]
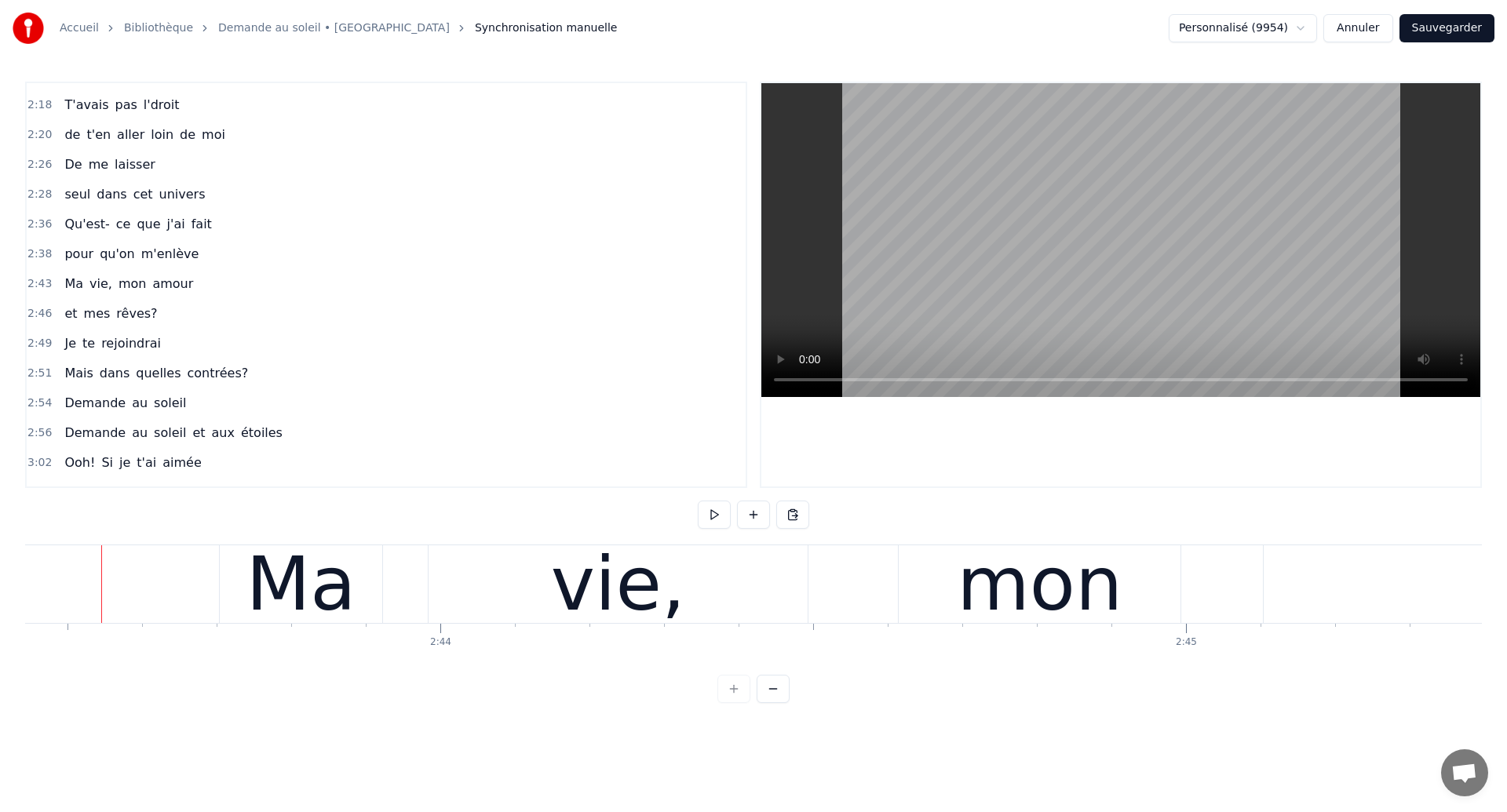
scroll to position [0, 121867]
click at [509, 600] on div "vie," at bounding box center [620, 585] width 379 height 78
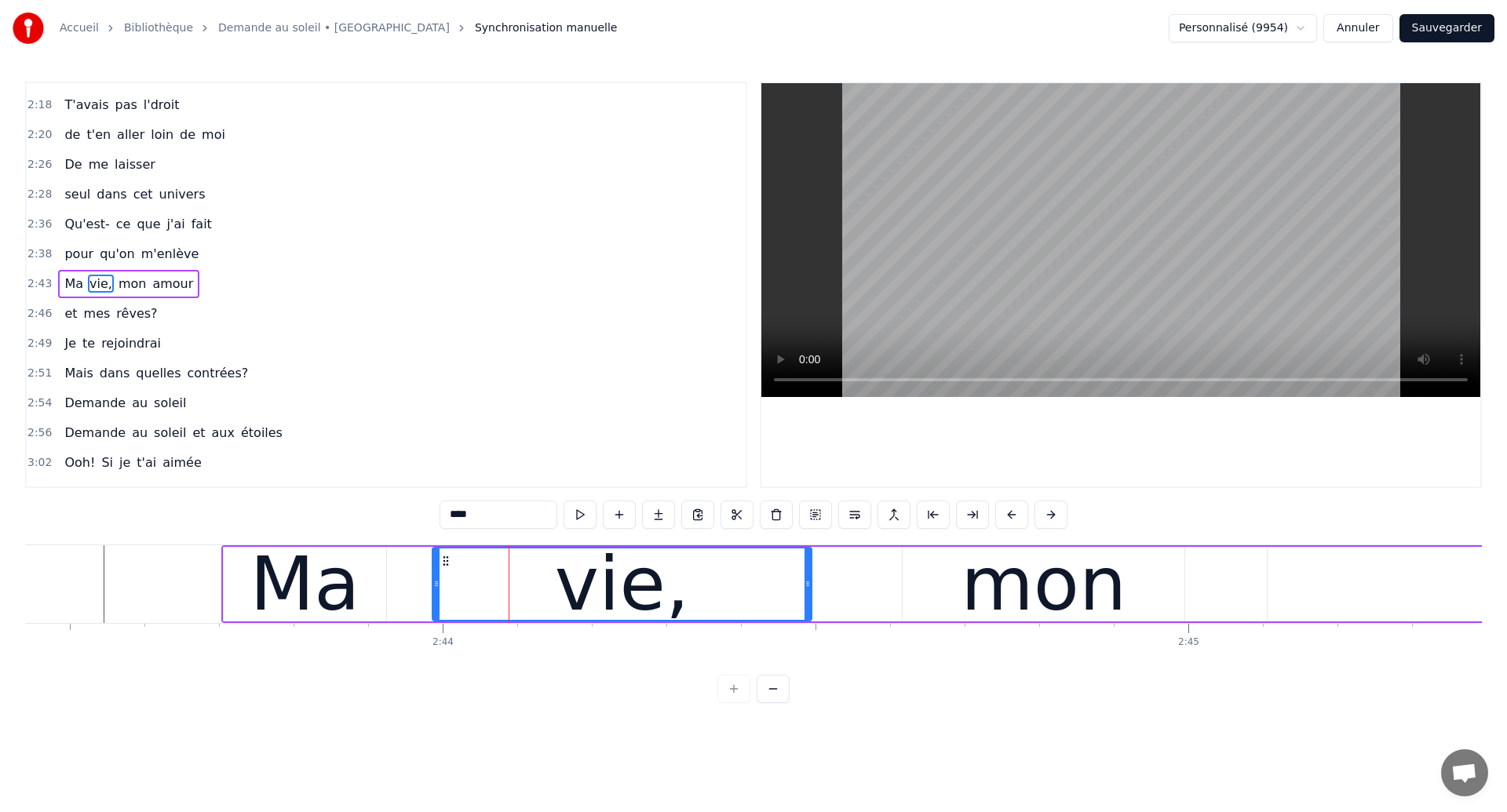
scroll to position [798, 0]
drag, startPoint x: 437, startPoint y: 597, endPoint x: 394, endPoint y: 606, distance: 43.9
click at [393, 606] on div at bounding box center [392, 584] width 6 height 71
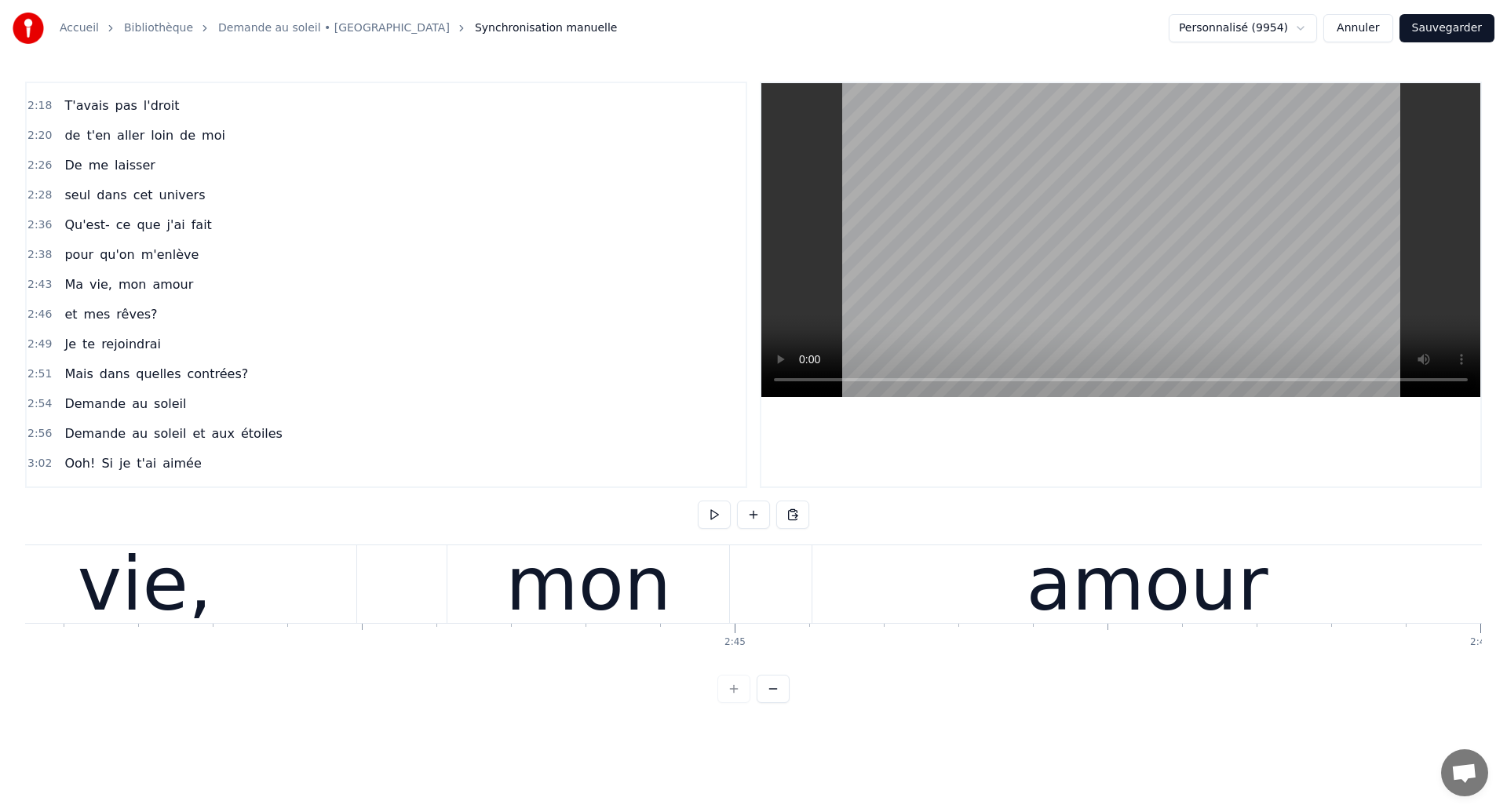
scroll to position [0, 122302]
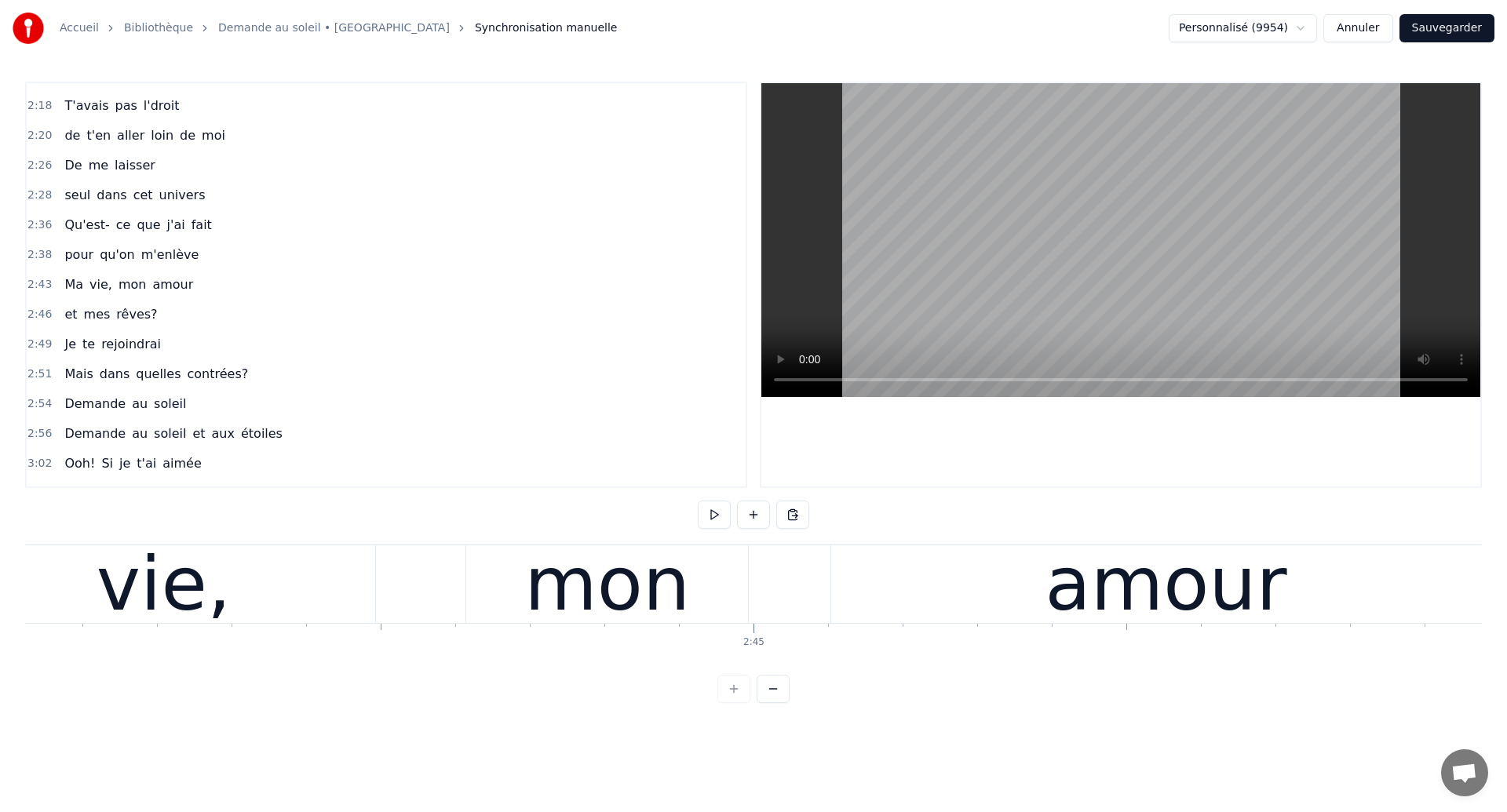
click at [310, 581] on div "vie," at bounding box center [164, 585] width 423 height 78
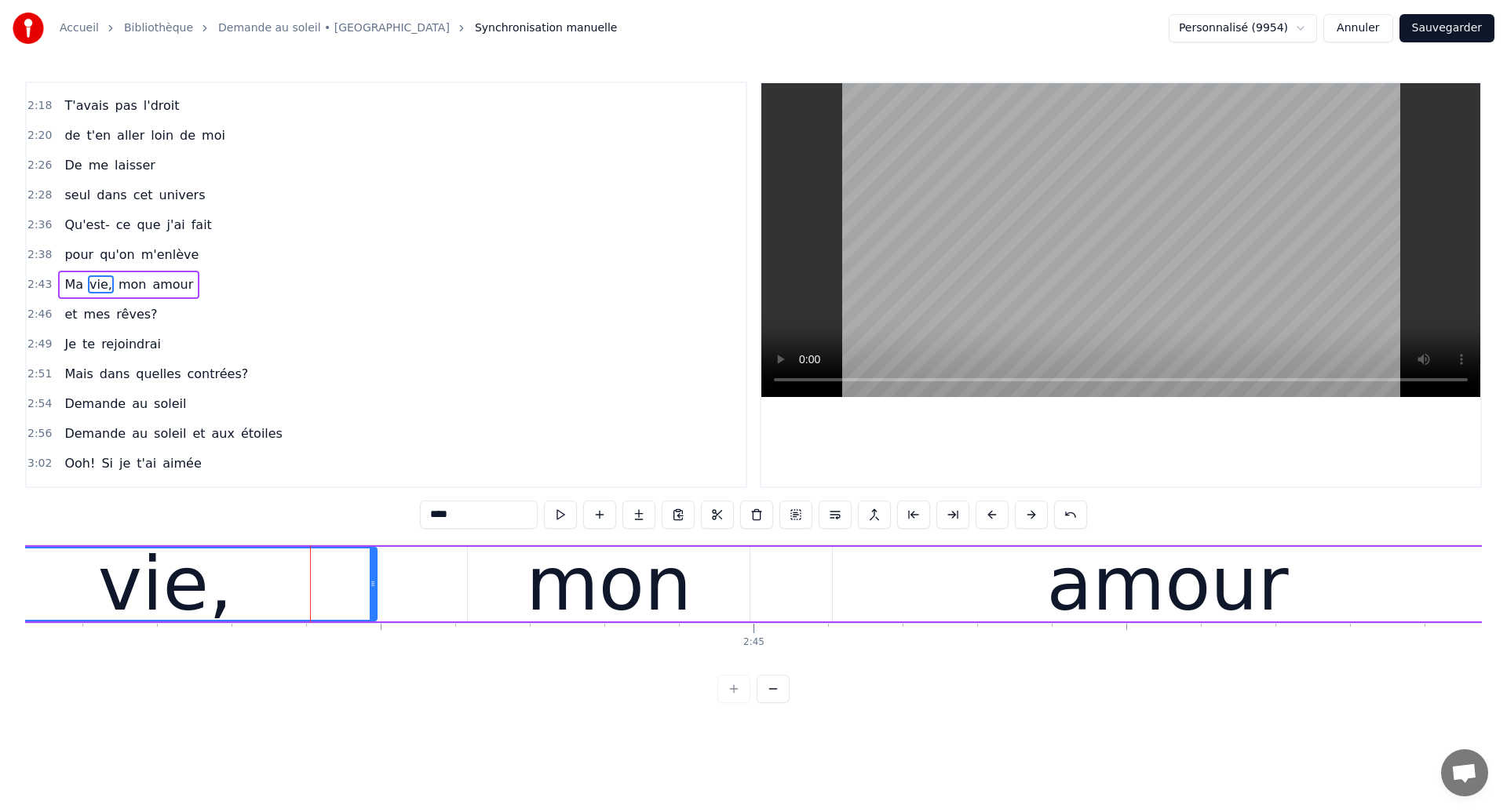
click at [188, 583] on div "vie," at bounding box center [165, 584] width 134 height 112
click at [152, 590] on div "vie," at bounding box center [165, 584] width 134 height 112
click at [493, 587] on div "mon" at bounding box center [609, 584] width 281 height 75
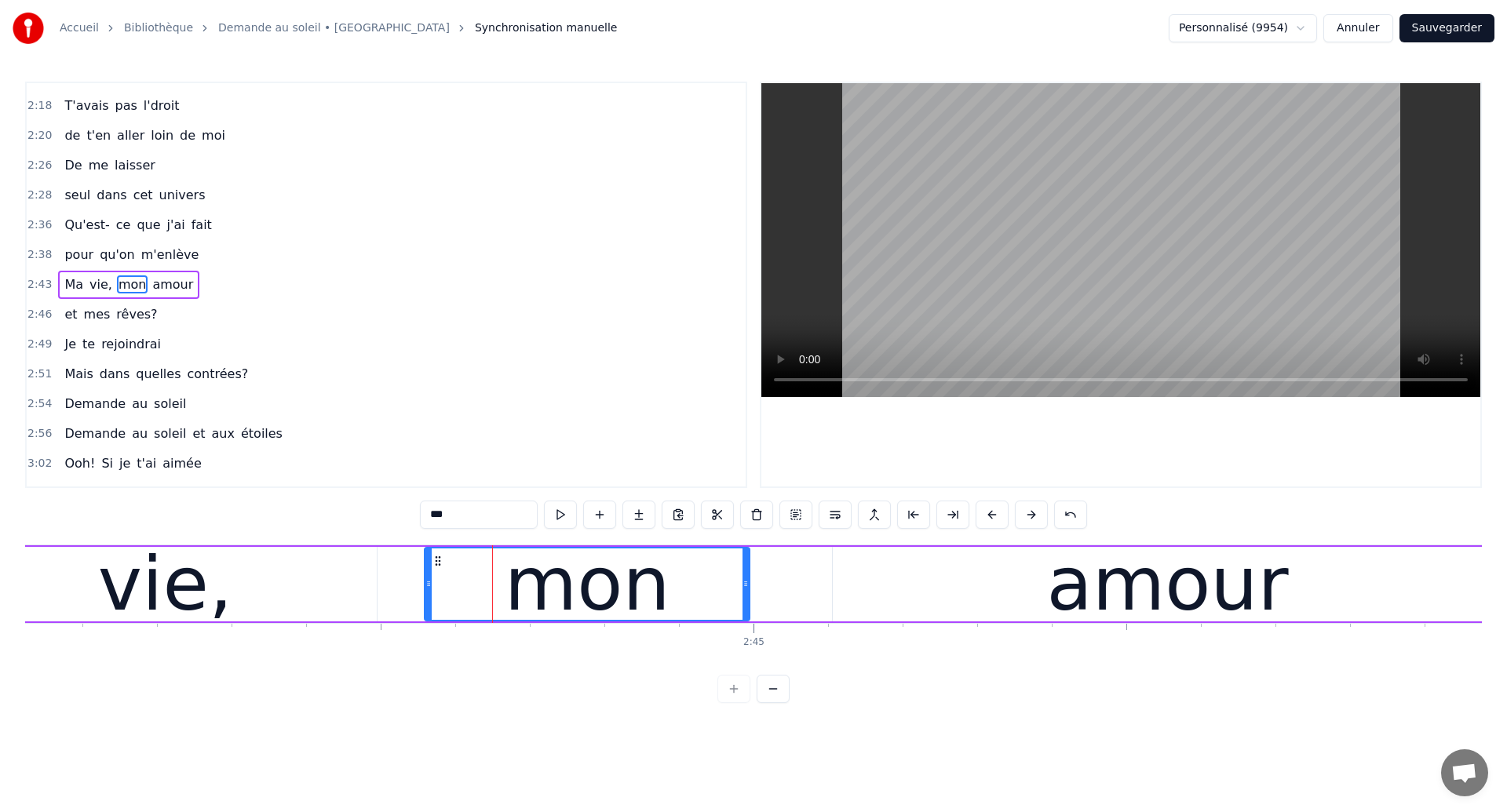
drag, startPoint x: 472, startPoint y: 589, endPoint x: 430, endPoint y: 598, distance: 43.0
click at [430, 598] on div at bounding box center [428, 584] width 6 height 71
click at [163, 611] on div "vie," at bounding box center [165, 584] width 134 height 112
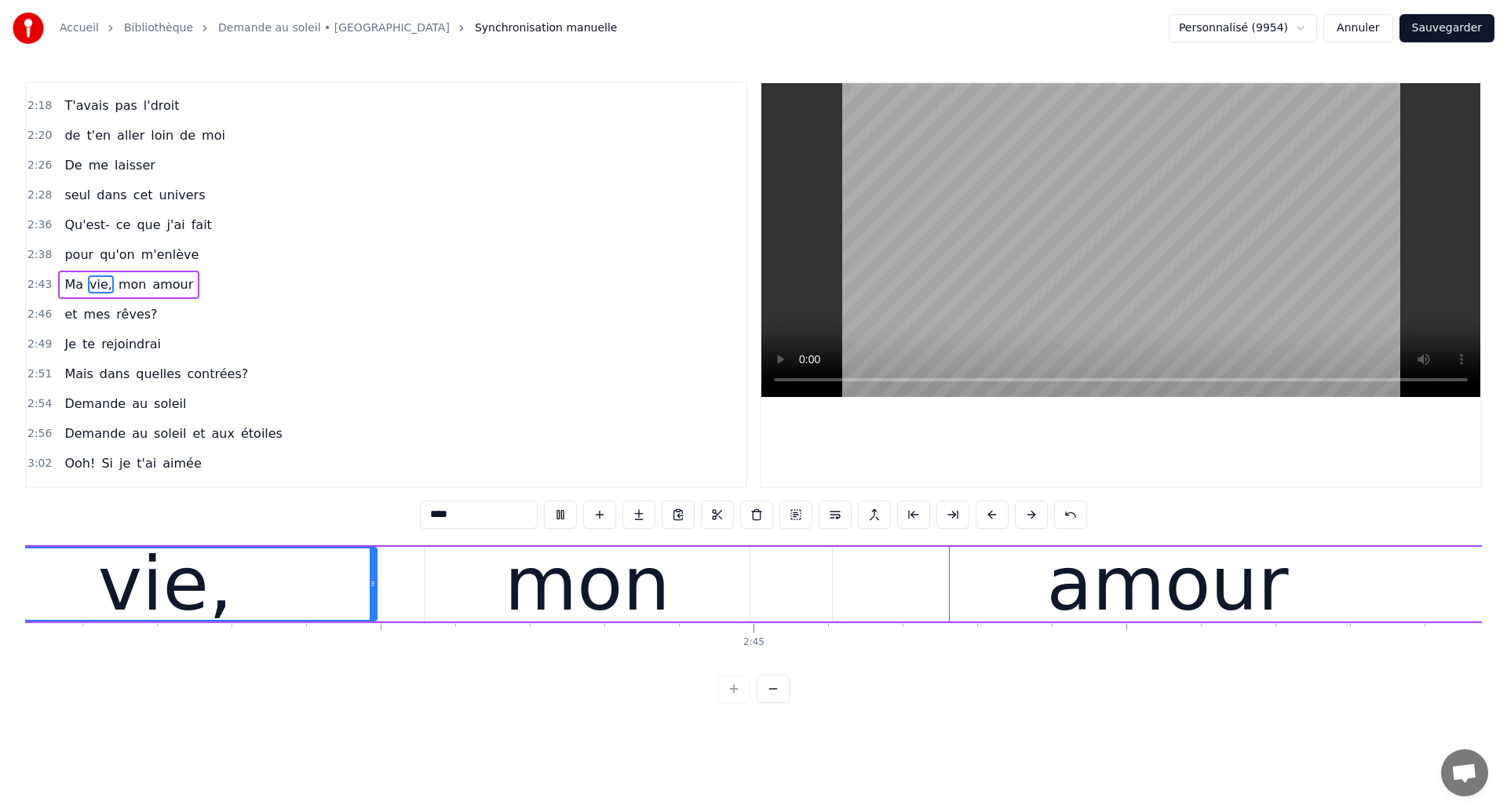
click at [696, 592] on div "mon" at bounding box center [587, 584] width 325 height 75
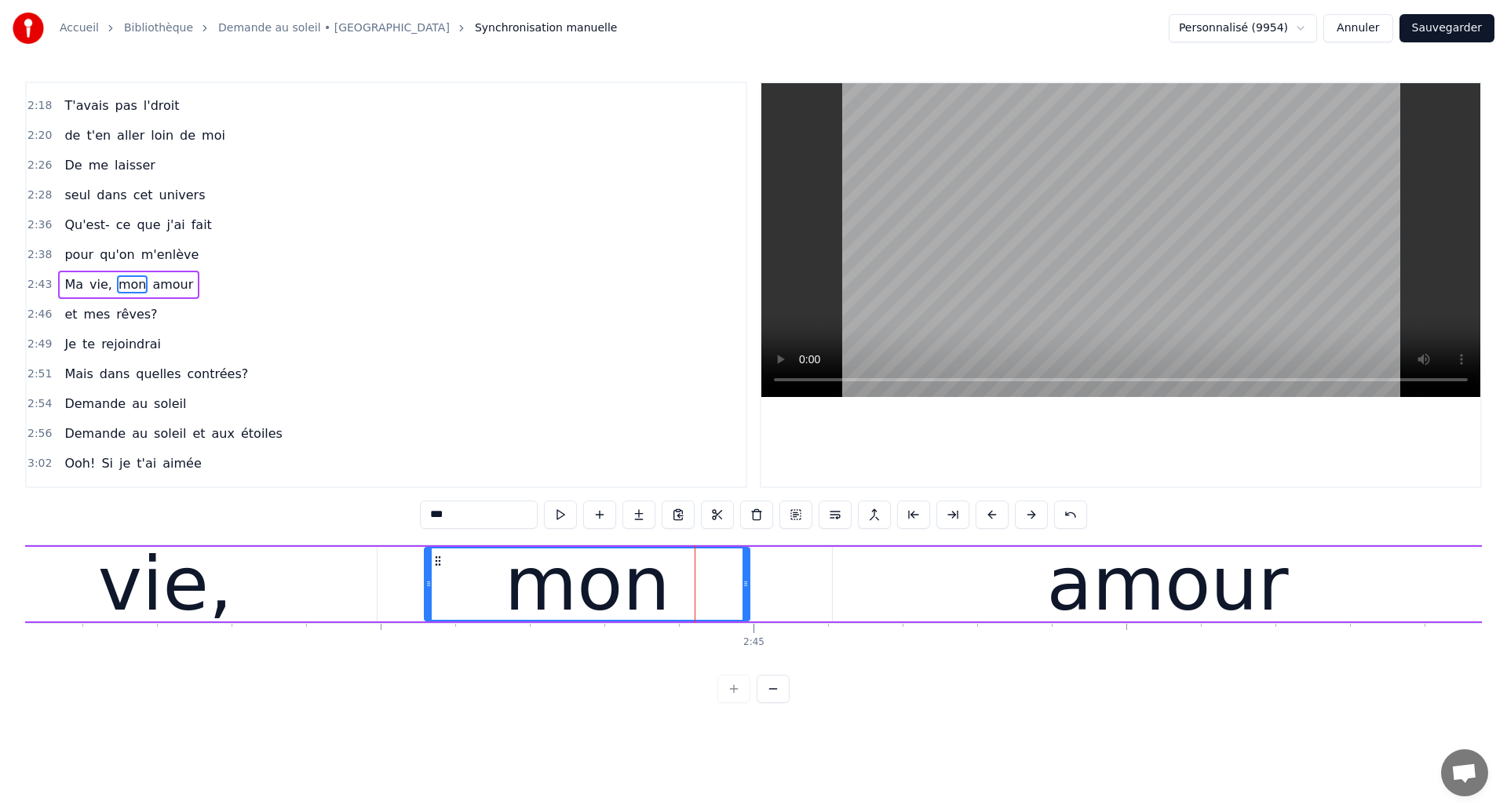
click at [236, 617] on div "vie," at bounding box center [164, 584] width 423 height 75
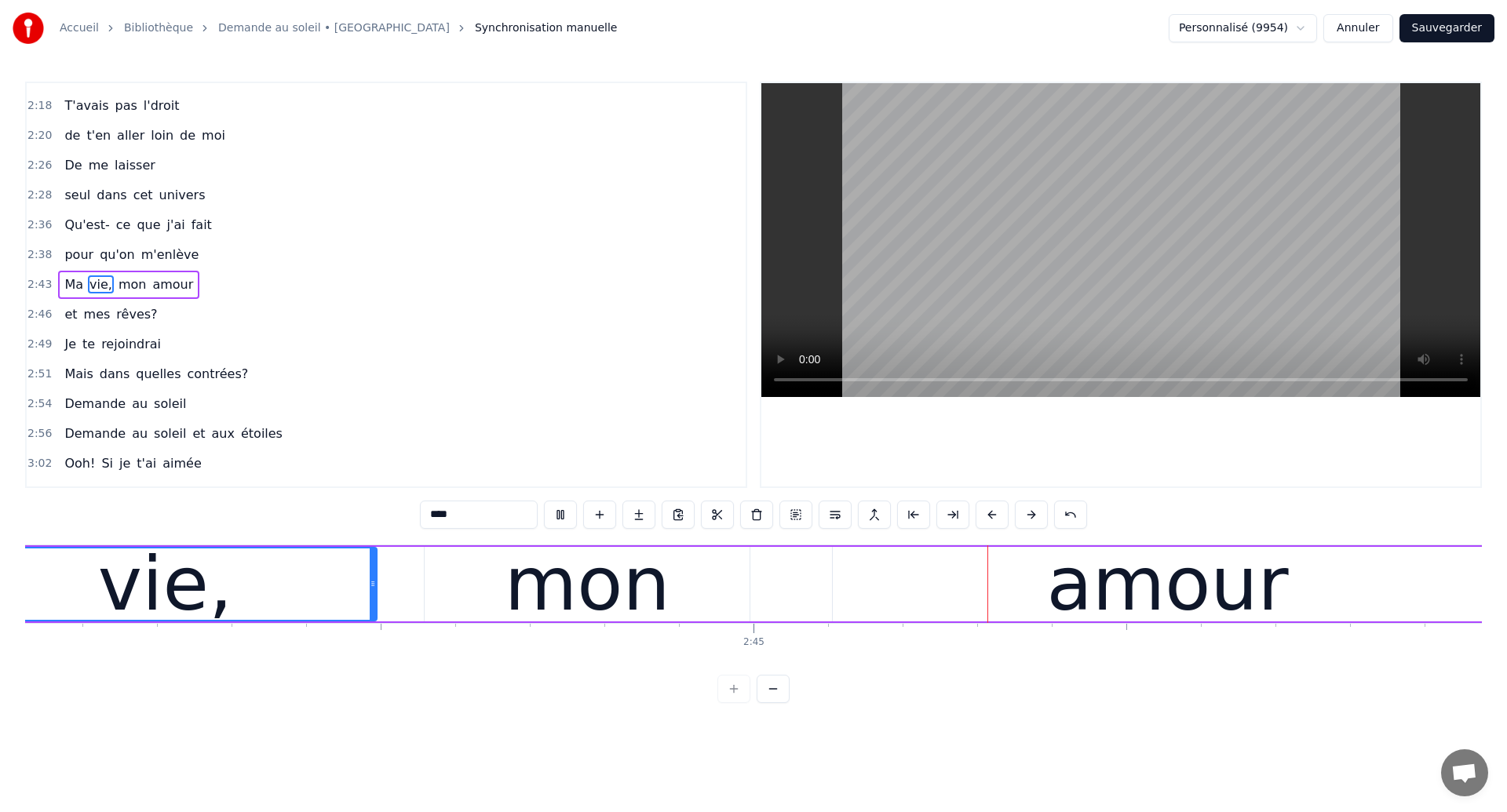
click at [683, 596] on div "mon" at bounding box center [587, 584] width 325 height 75
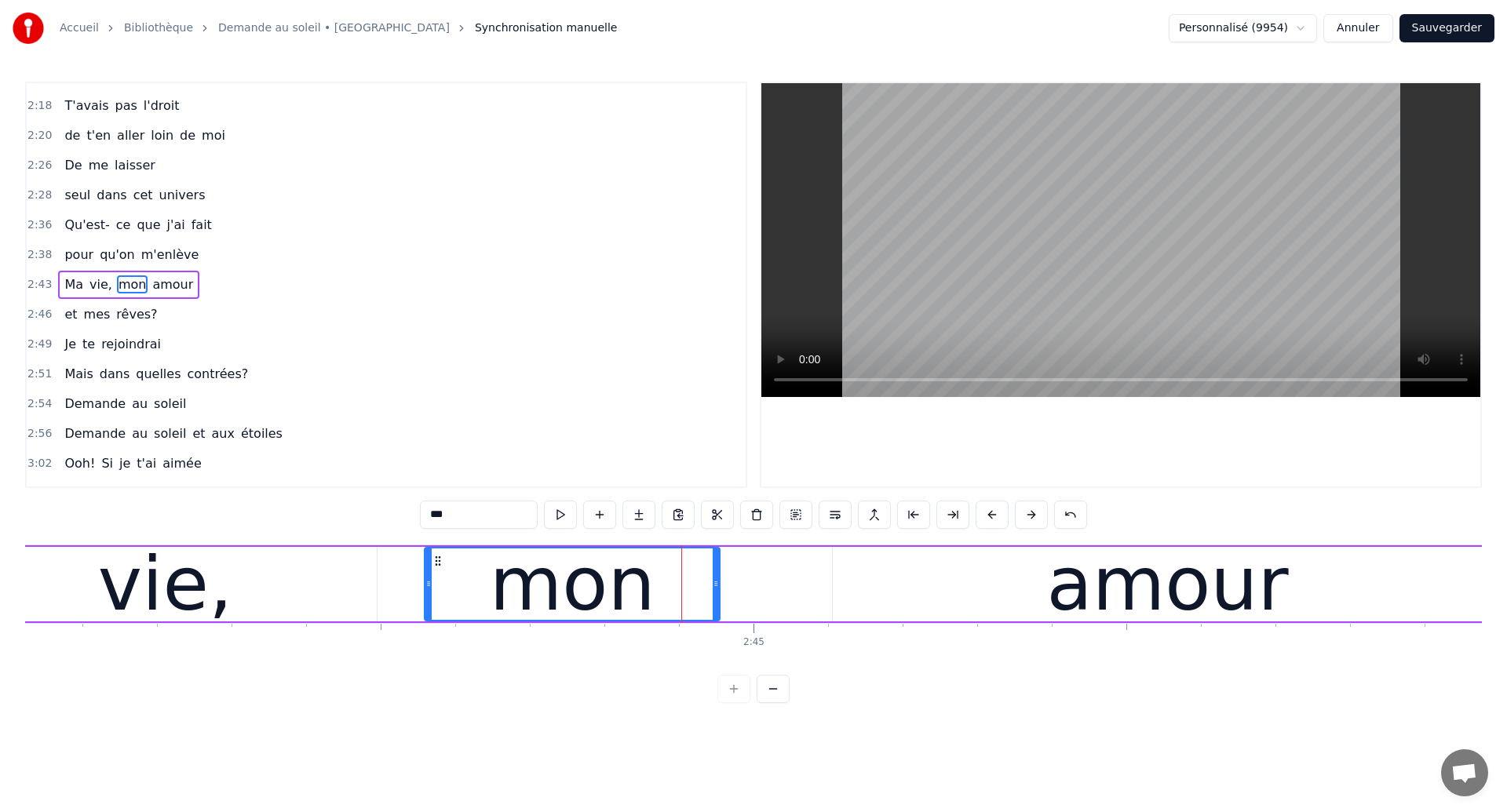
drag, startPoint x: 748, startPoint y: 588, endPoint x: 718, endPoint y: 597, distance: 31.3
click at [718, 597] on div at bounding box center [715, 584] width 6 height 71
click at [855, 582] on div "amour" at bounding box center [1168, 584] width 670 height 75
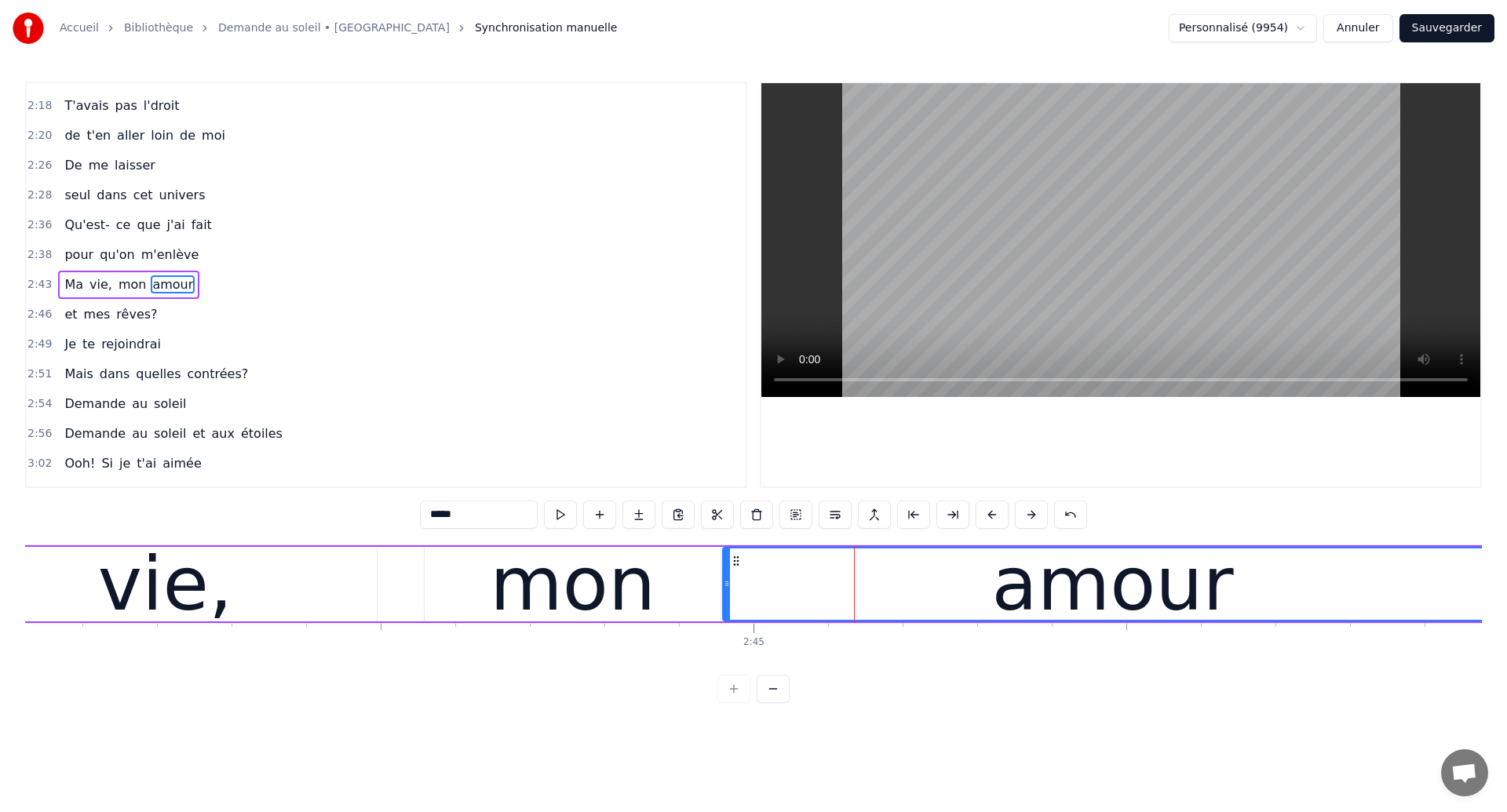
drag, startPoint x: 837, startPoint y: 589, endPoint x: 726, endPoint y: 619, distance: 115.0
click at [726, 619] on div at bounding box center [726, 584] width 6 height 71
click at [143, 604] on div "vie," at bounding box center [165, 584] width 134 height 112
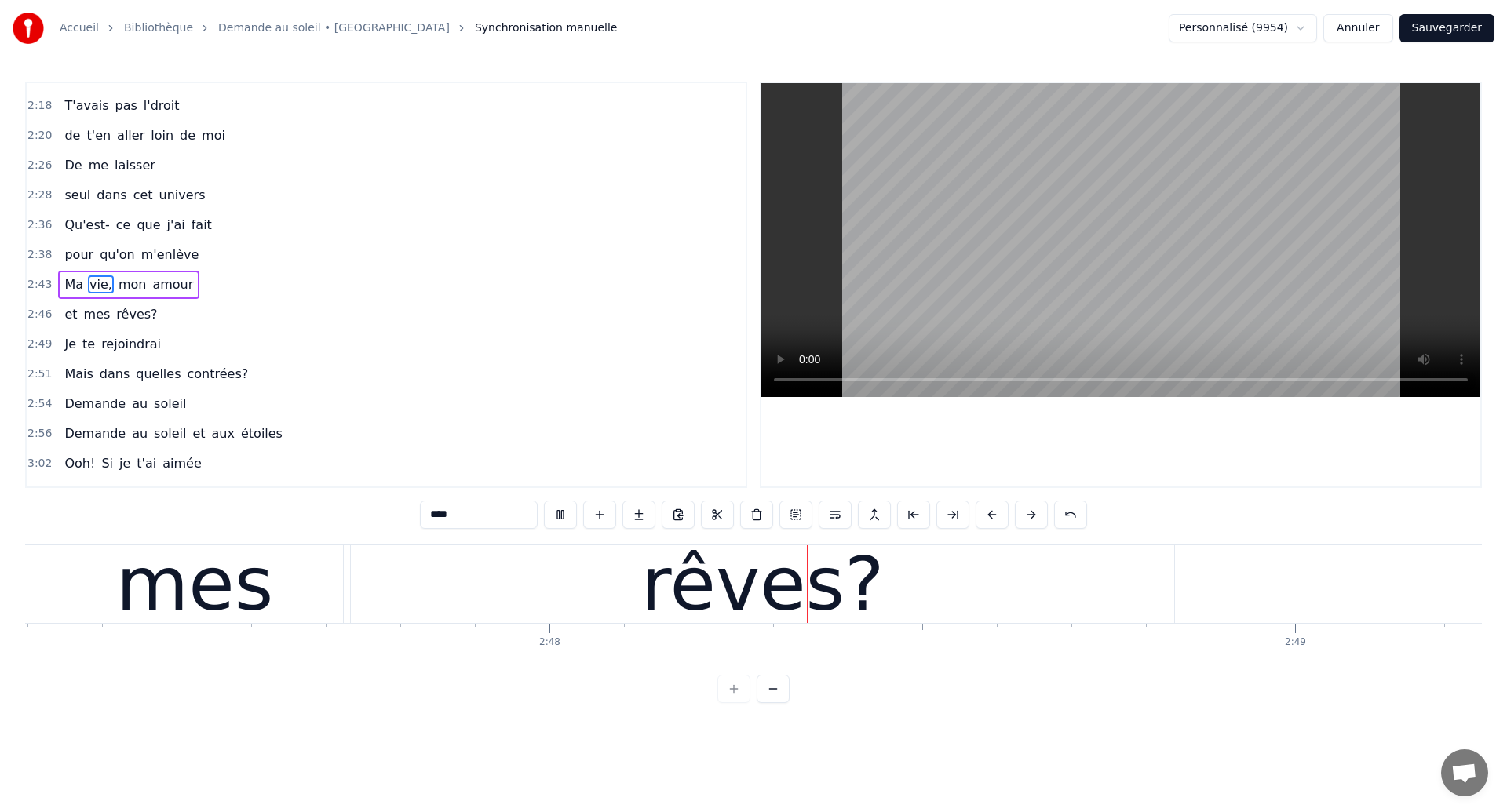
scroll to position [0, 125065]
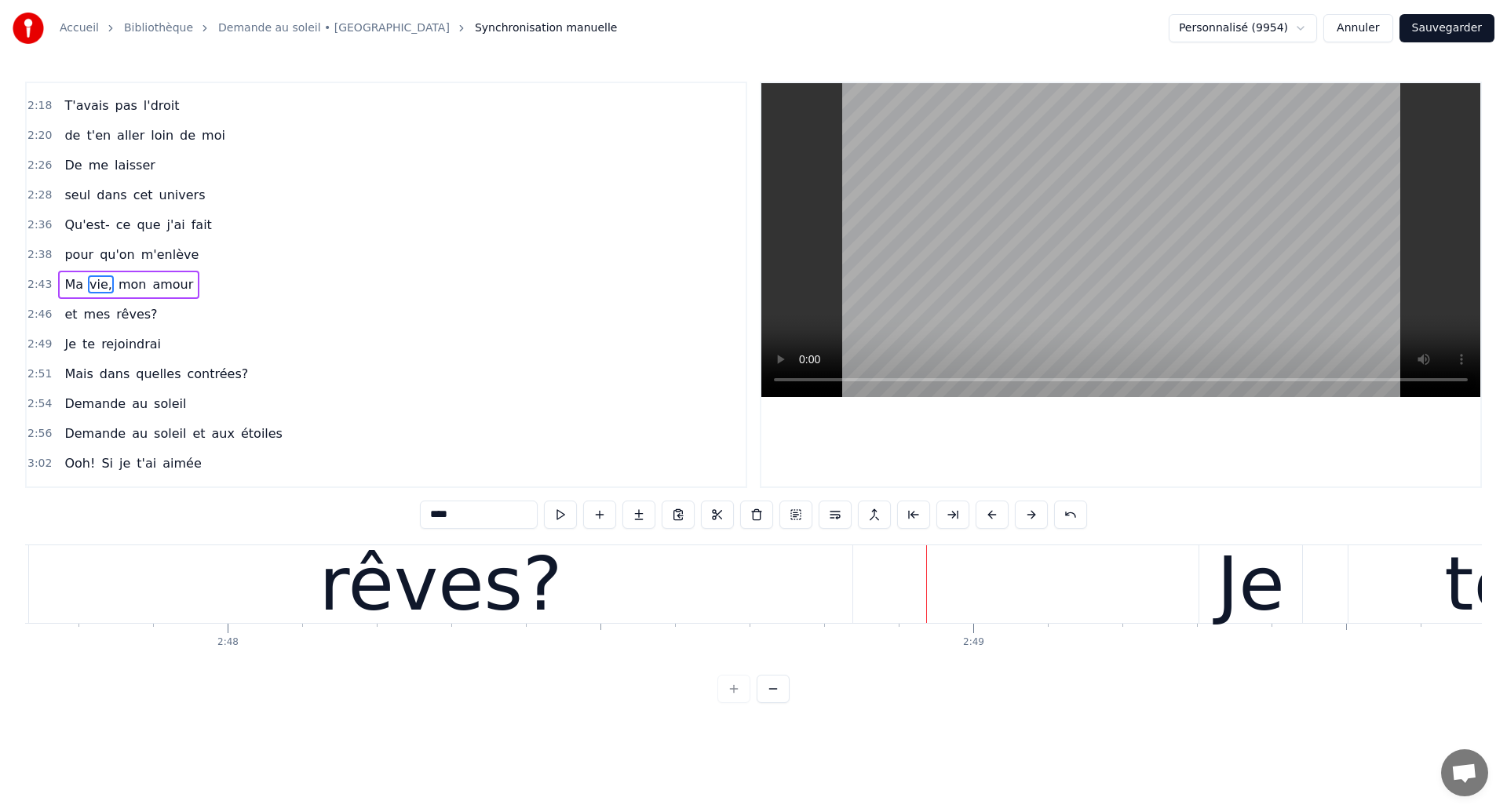
click at [542, 576] on div "rêves?" at bounding box center [440, 585] width 823 height 78
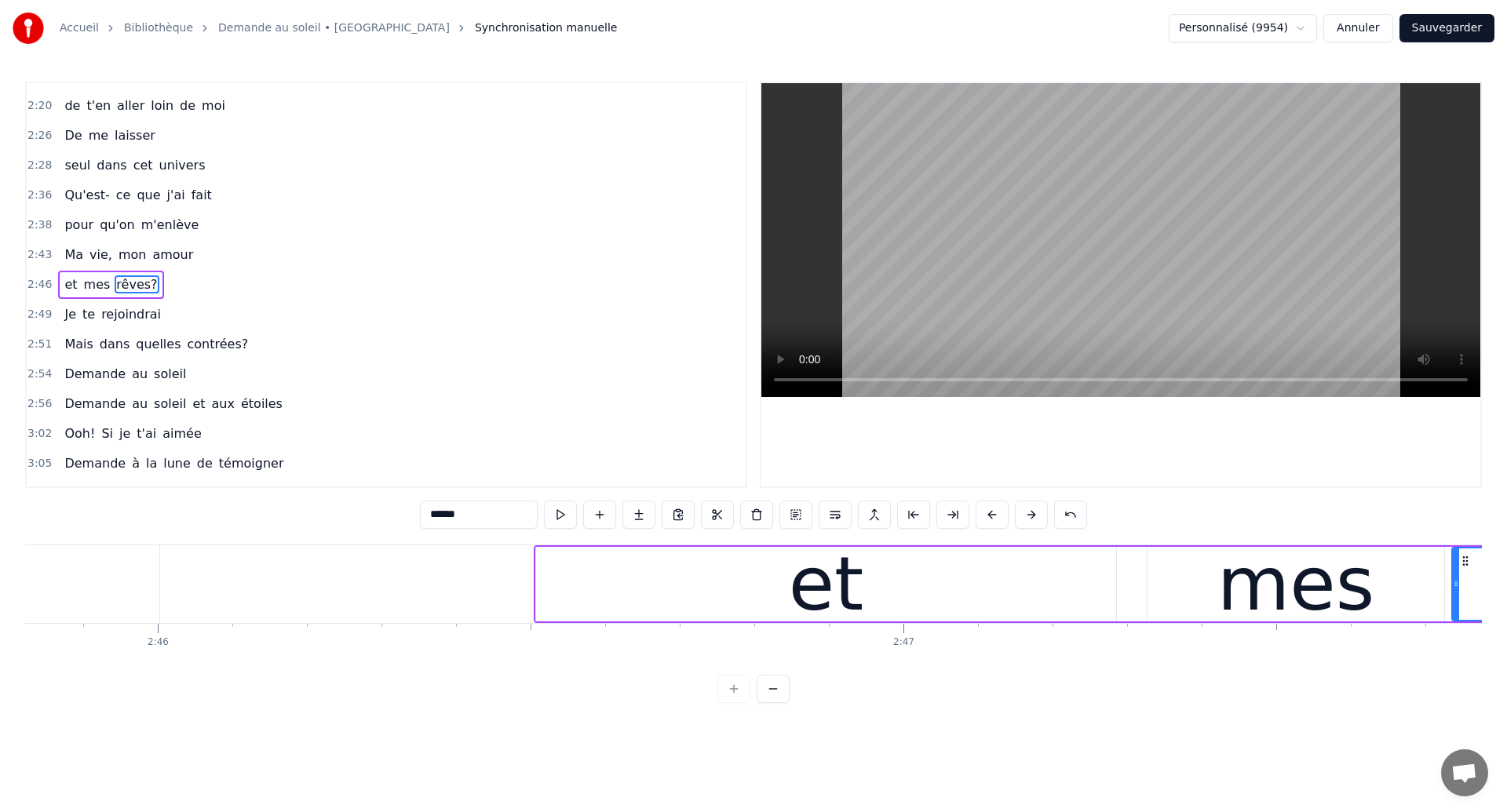
scroll to position [0, 123333]
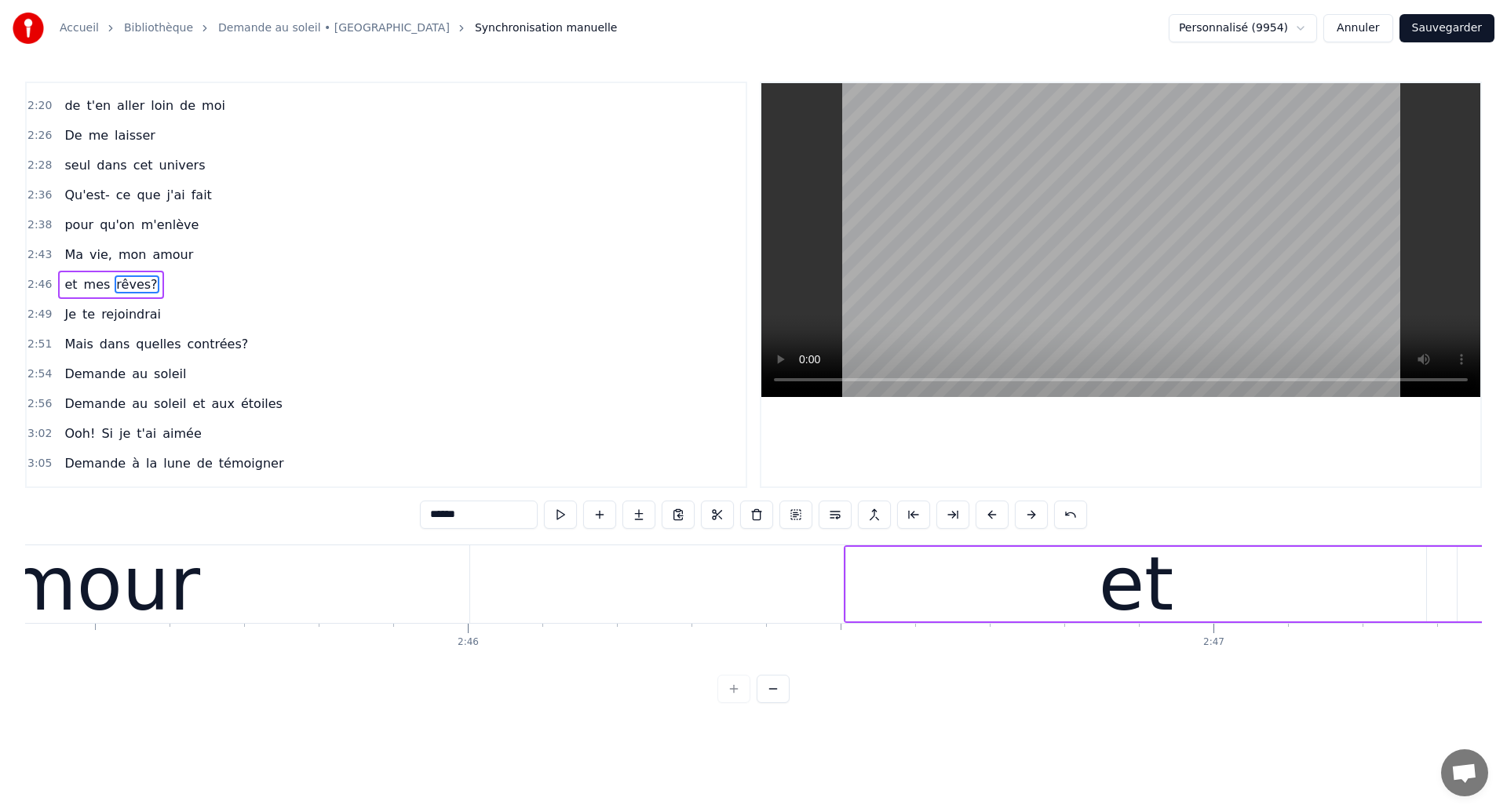
click at [371, 608] on div "amour" at bounding box center [79, 585] width 780 height 78
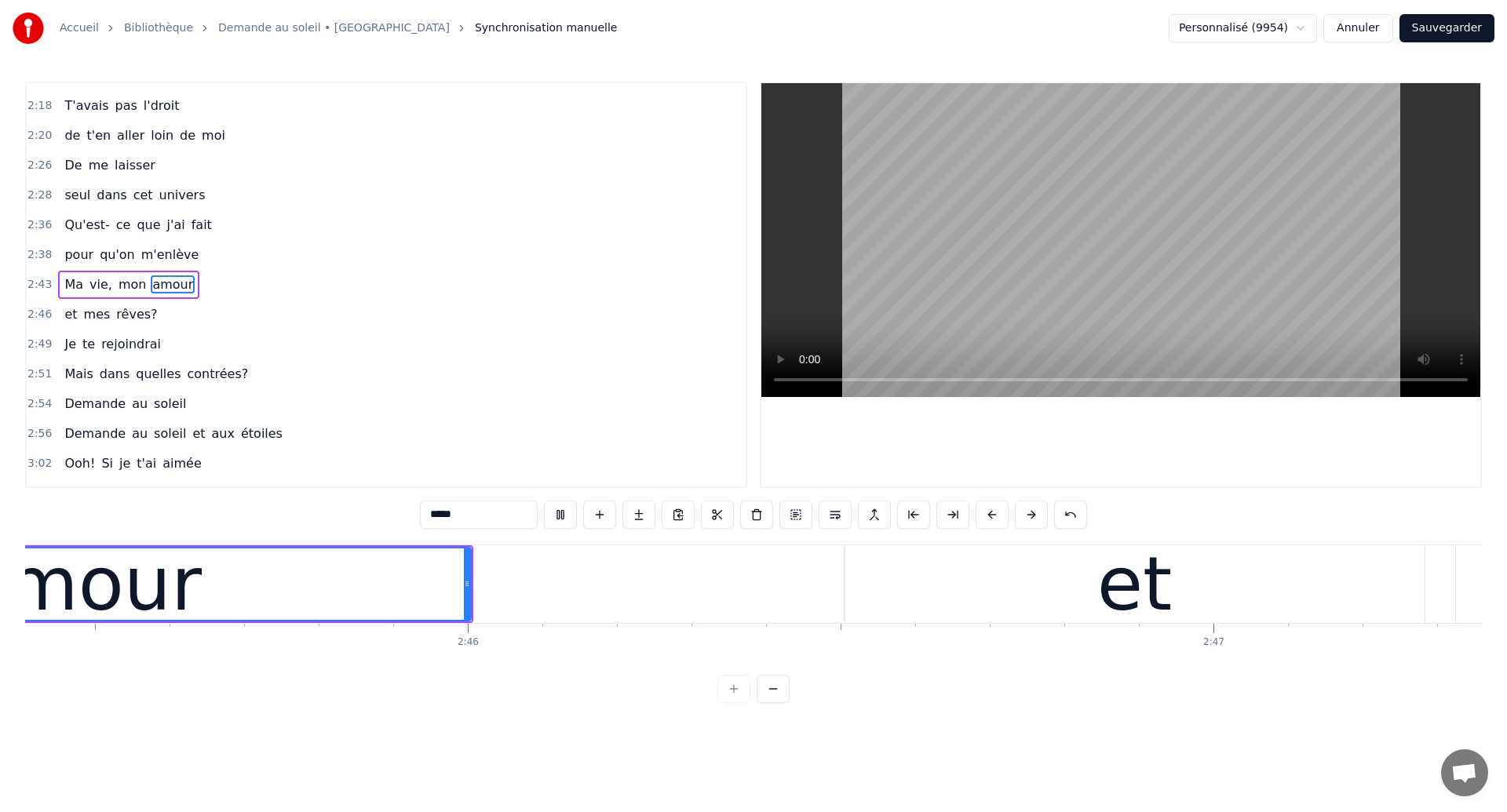
click at [131, 608] on div "amour" at bounding box center [81, 584] width 242 height 112
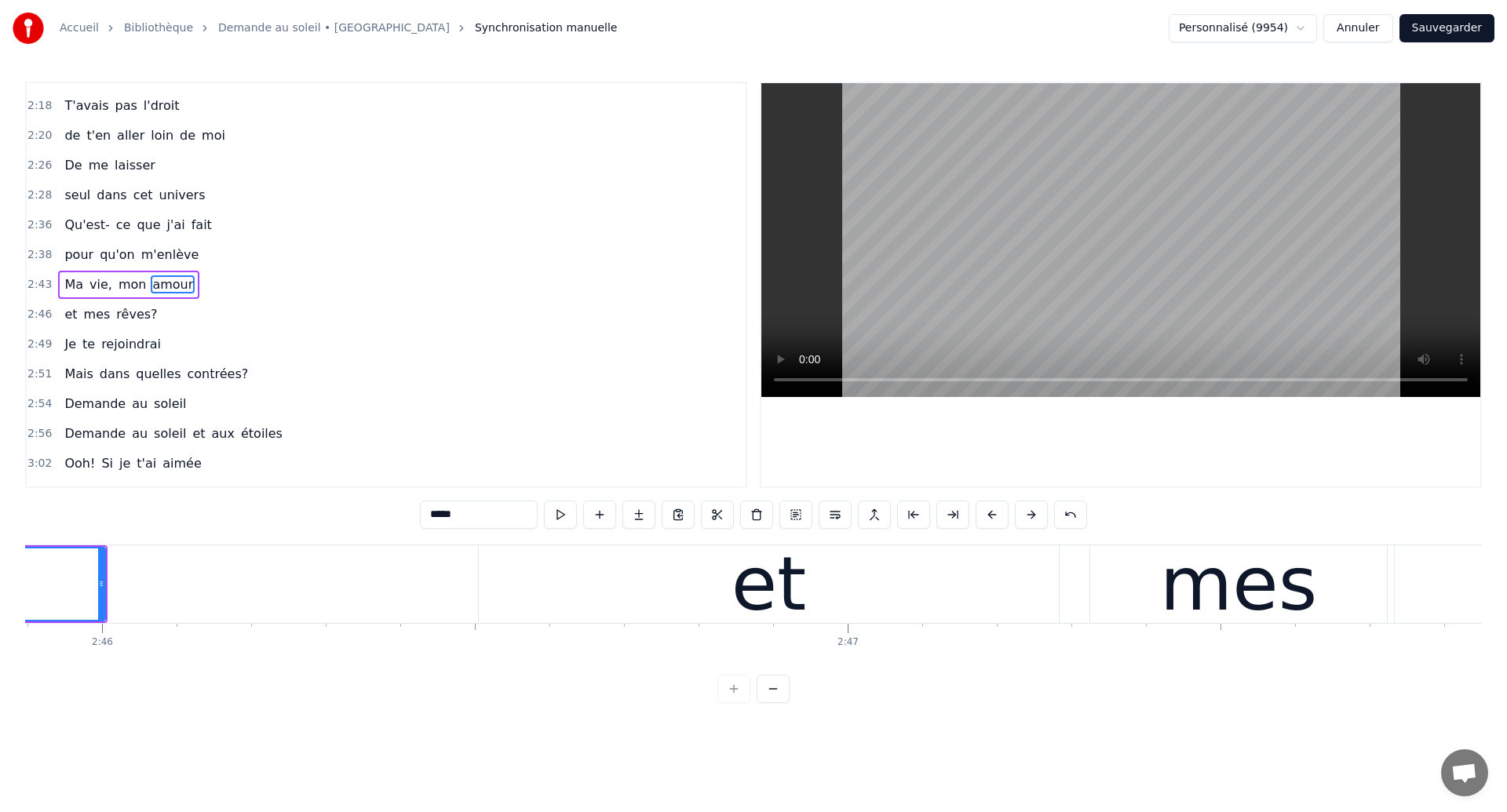
scroll to position [0, 123648]
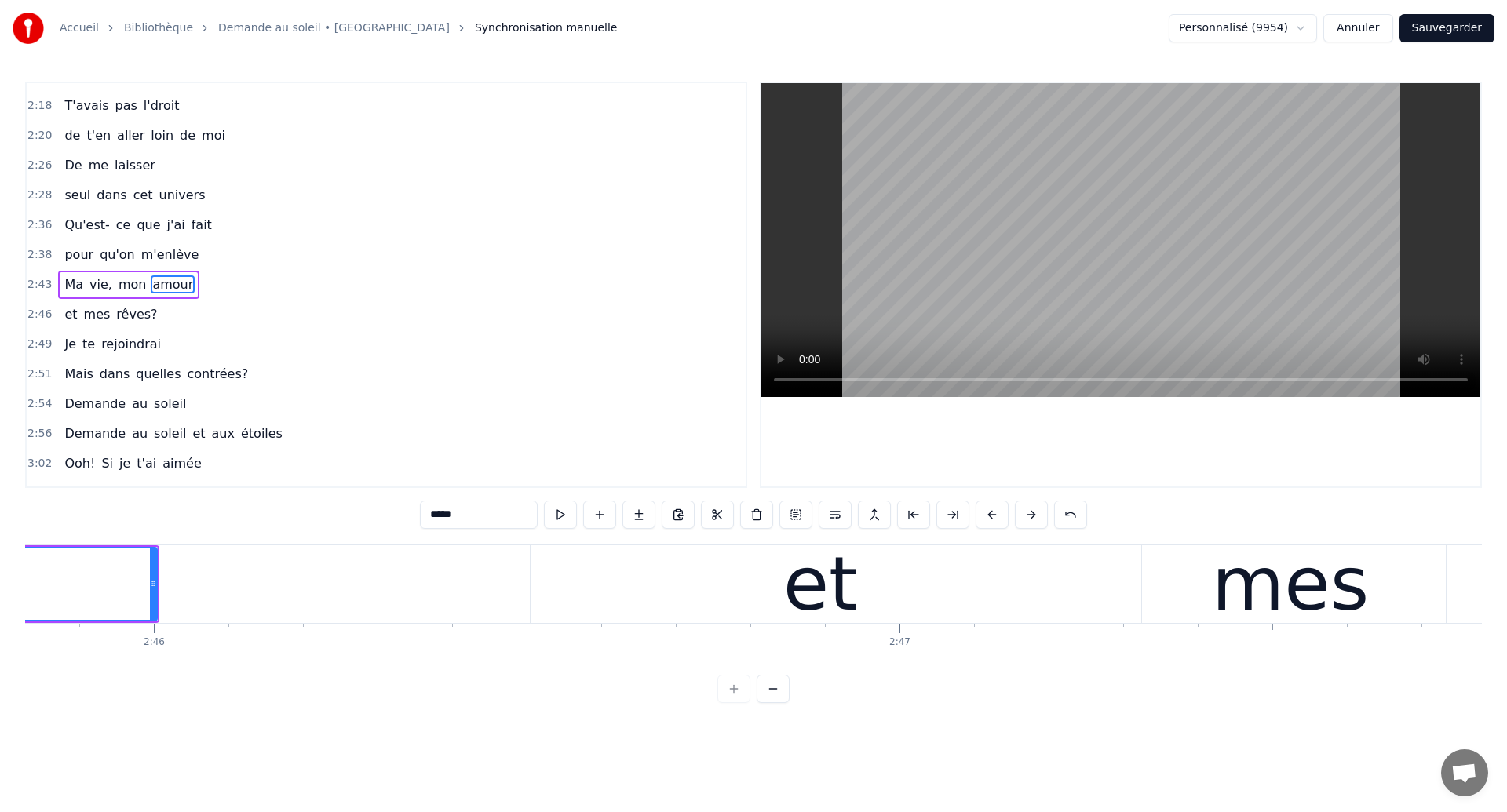
click at [859, 571] on div "et" at bounding box center [820, 585] width 580 height 78
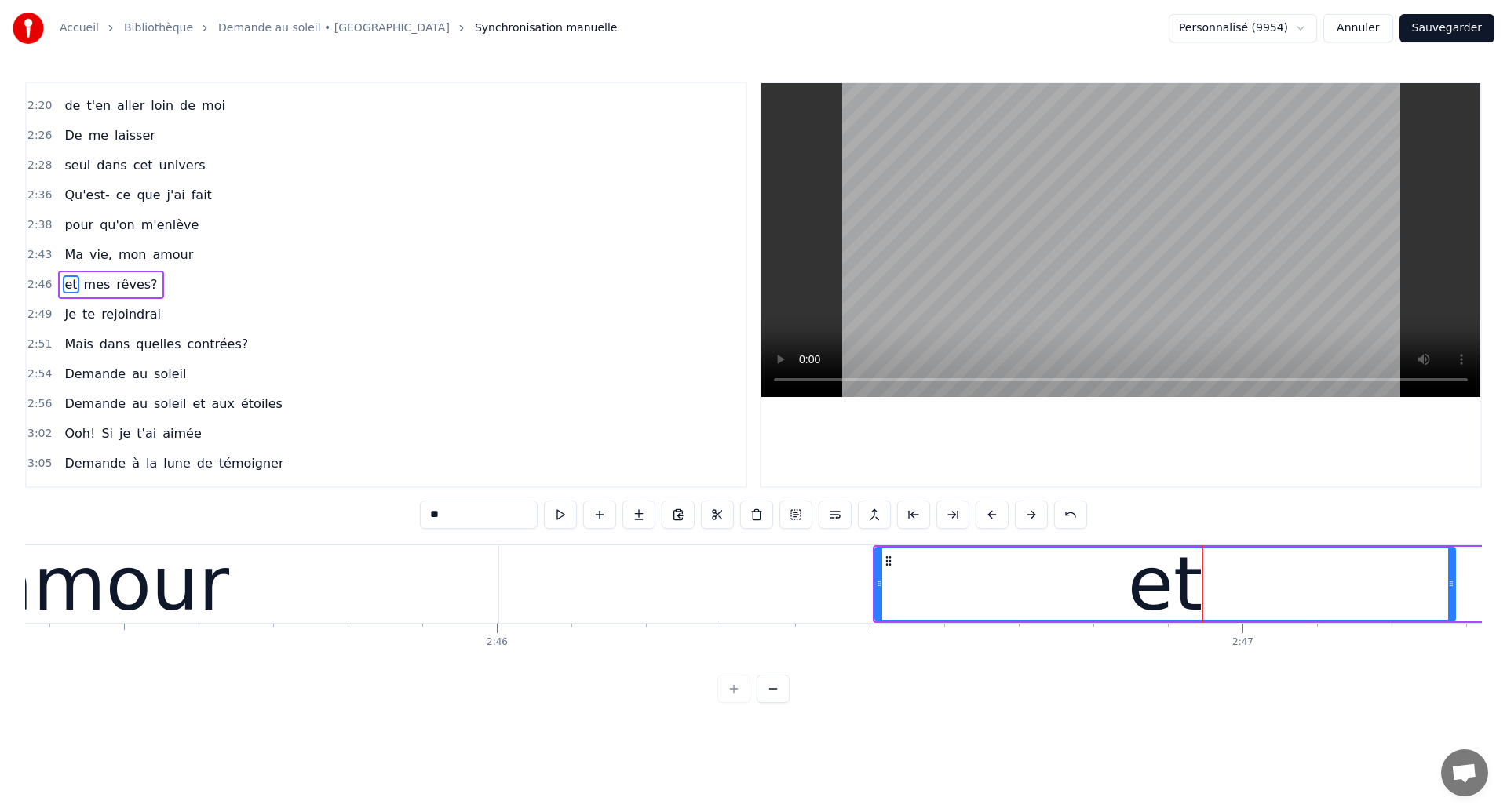
scroll to position [0, 123277]
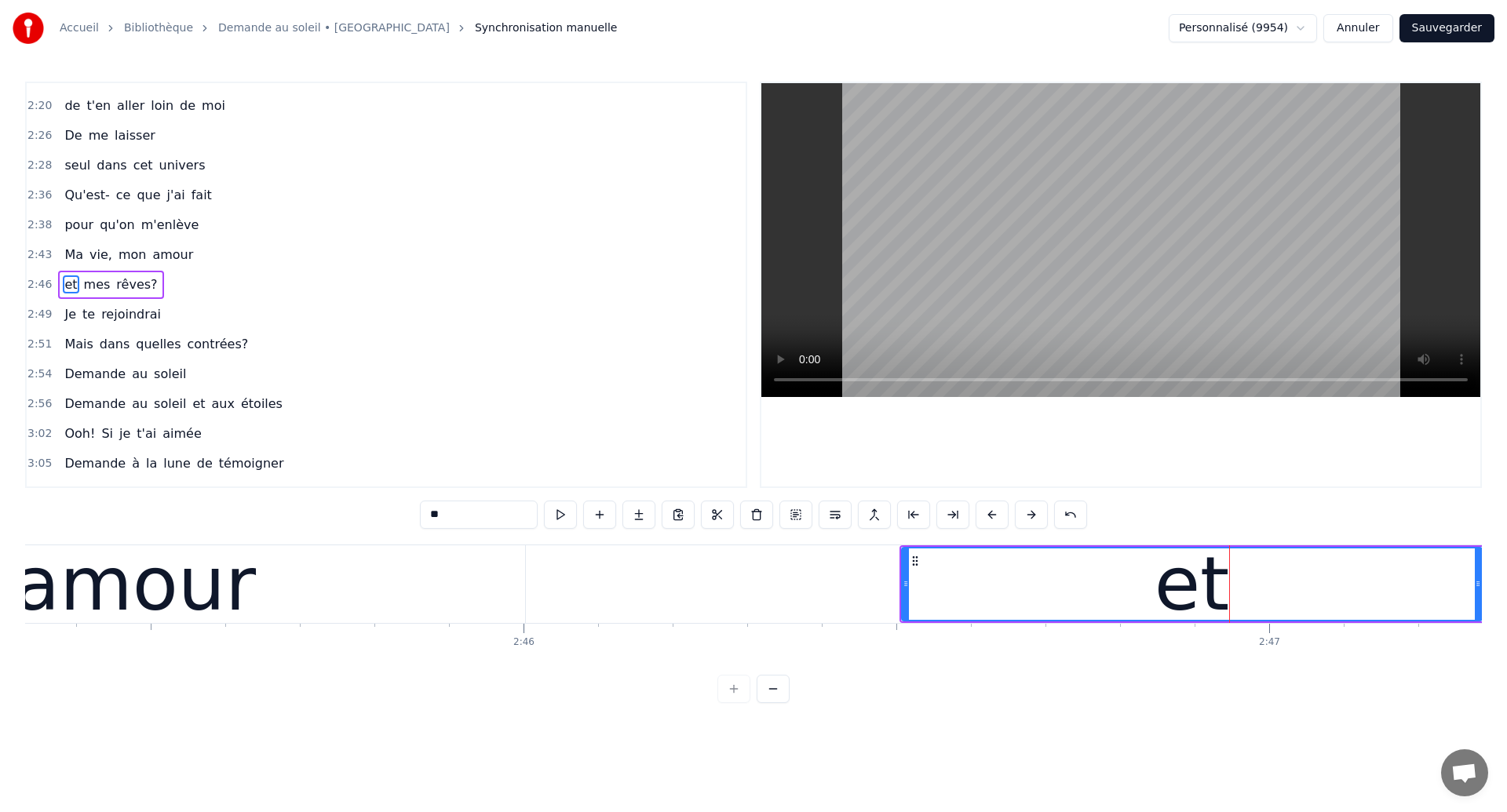
click at [168, 592] on div "amour" at bounding box center [135, 584] width 242 height 112
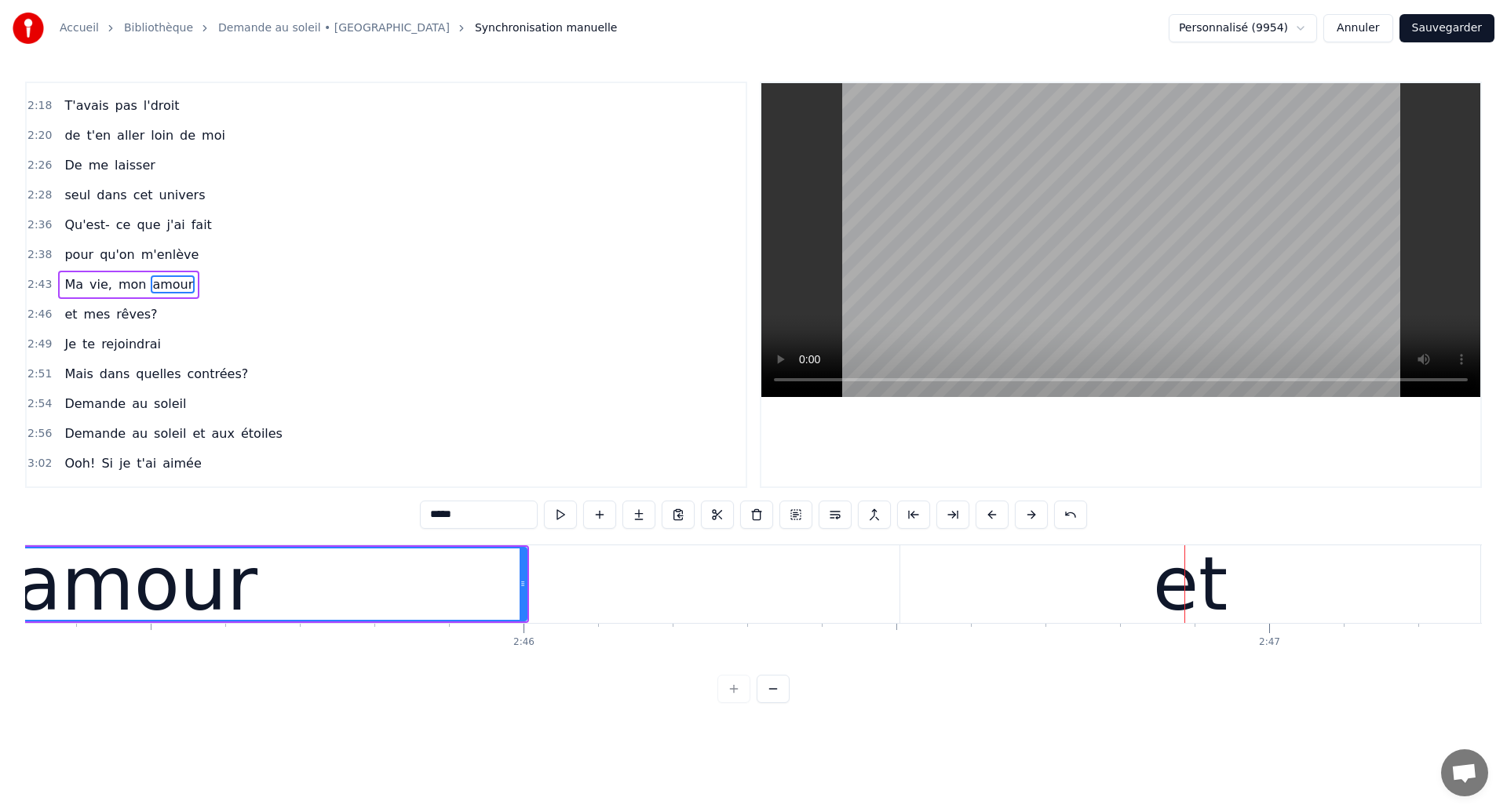
click at [965, 578] on div "et" at bounding box center [1190, 585] width 580 height 78
type input "**"
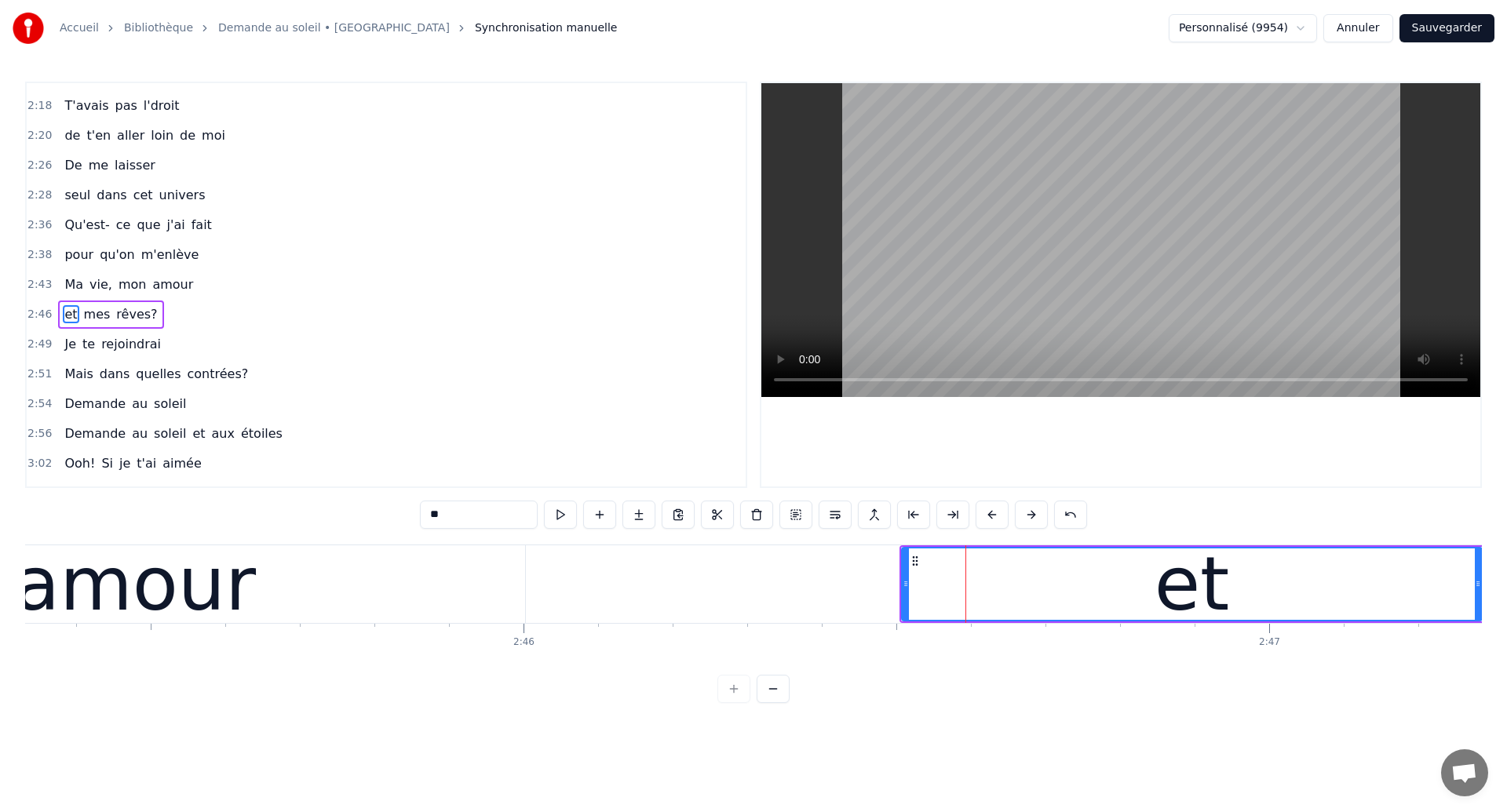
scroll to position [827, 0]
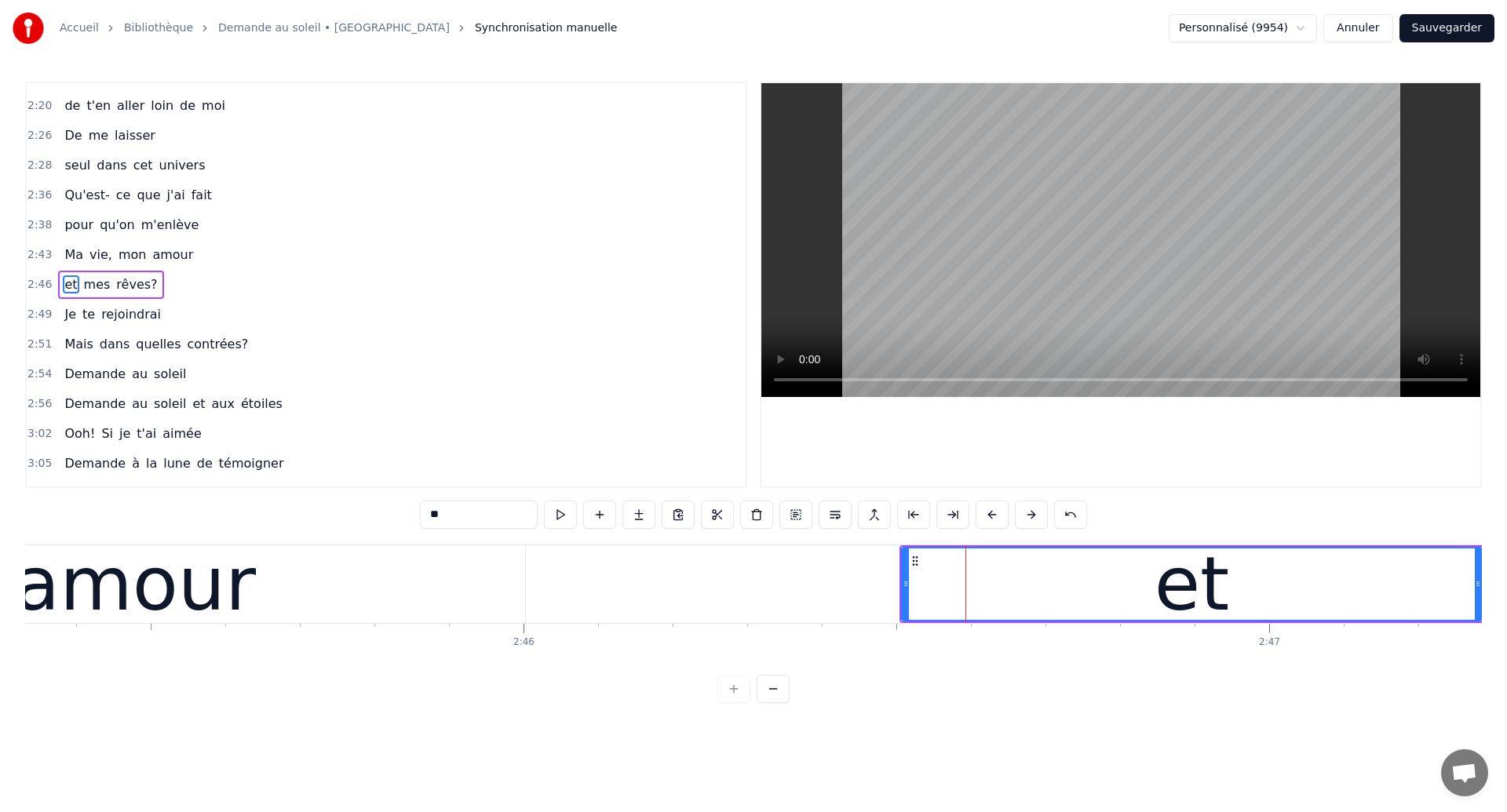
click at [101, 296] on div "et mes rêves?" at bounding box center [111, 284] width 105 height 28
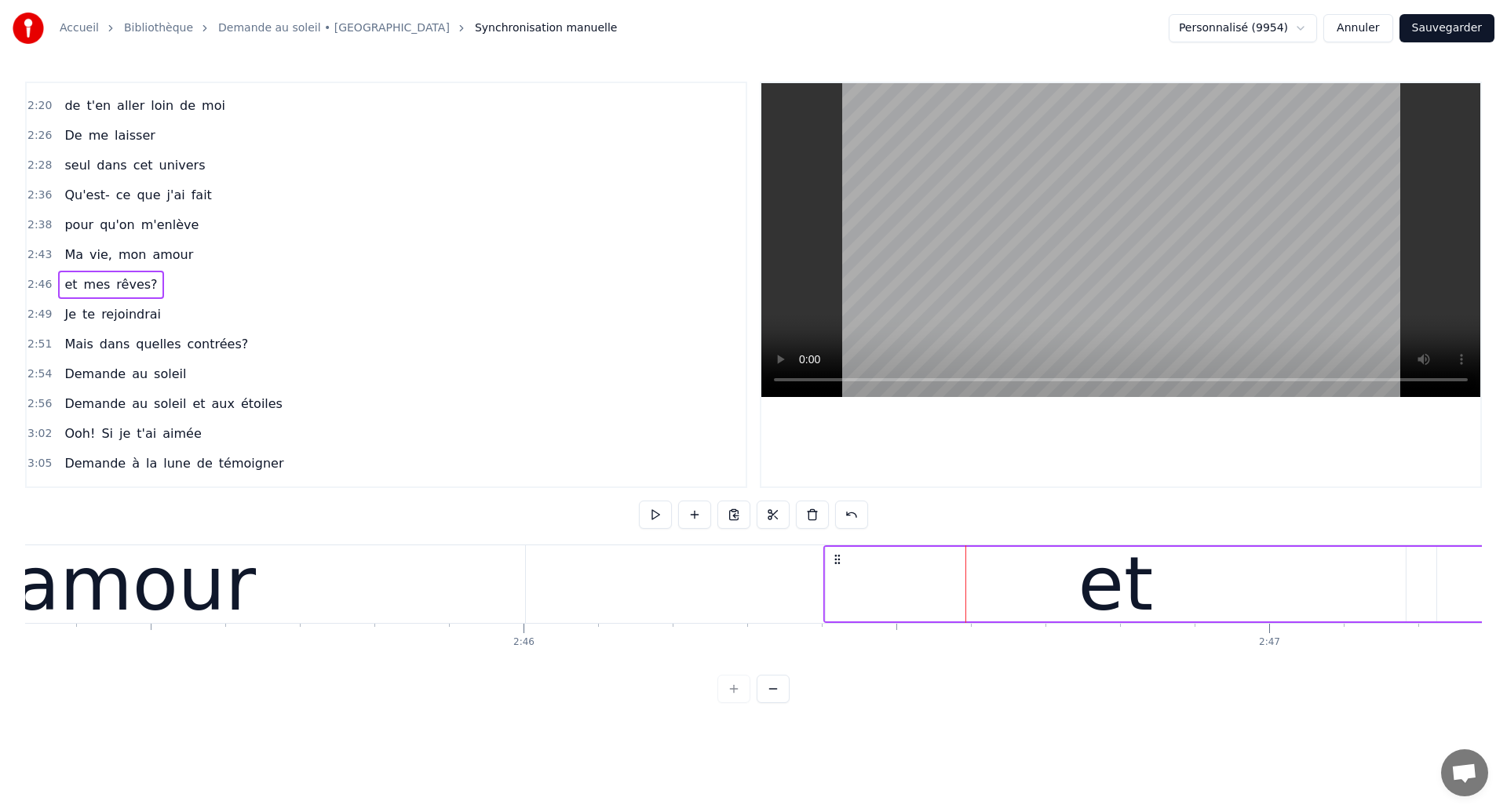
drag, startPoint x: 915, startPoint y: 559, endPoint x: 838, endPoint y: 596, distance: 85.4
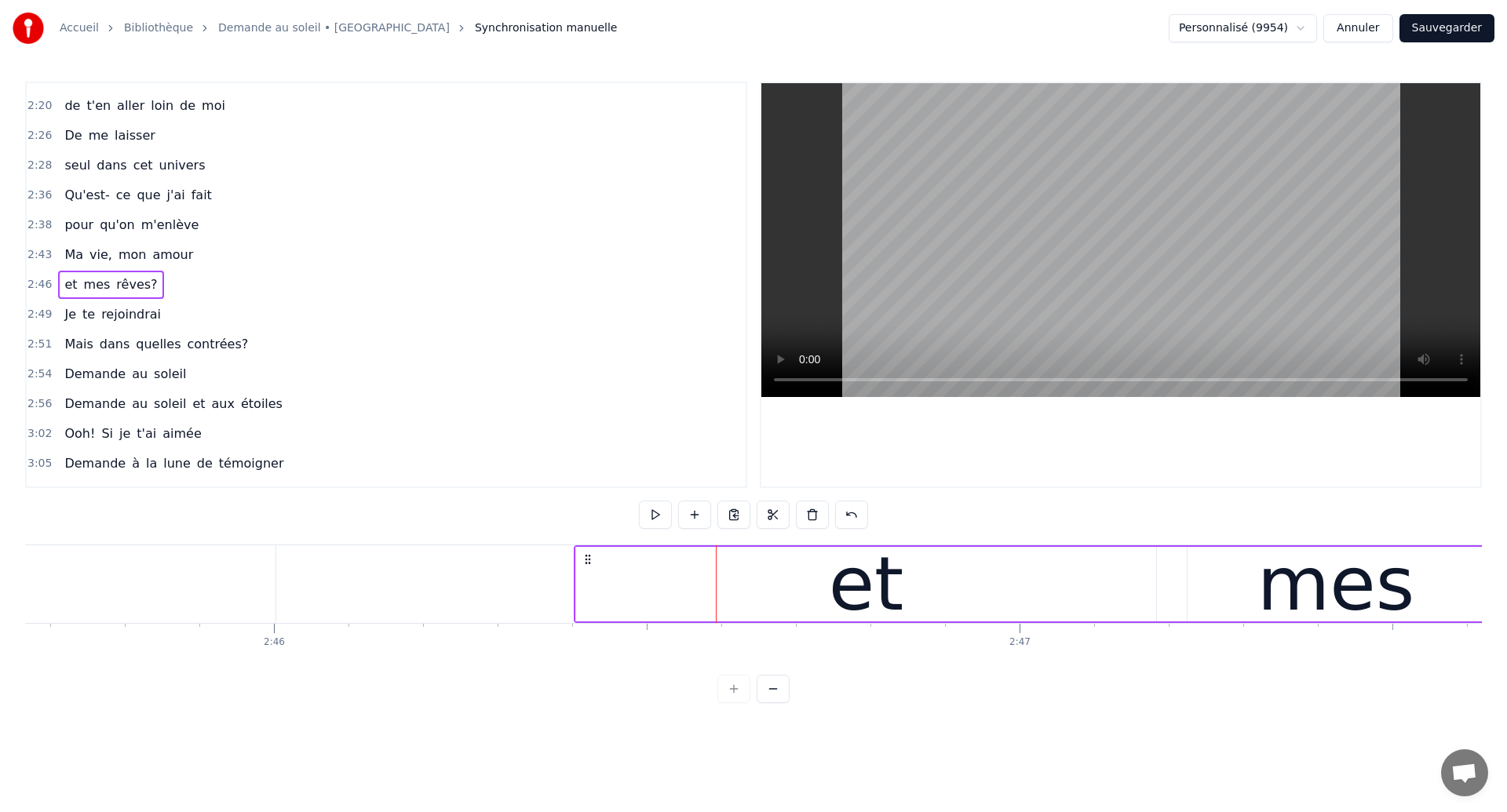
scroll to position [0, 123553]
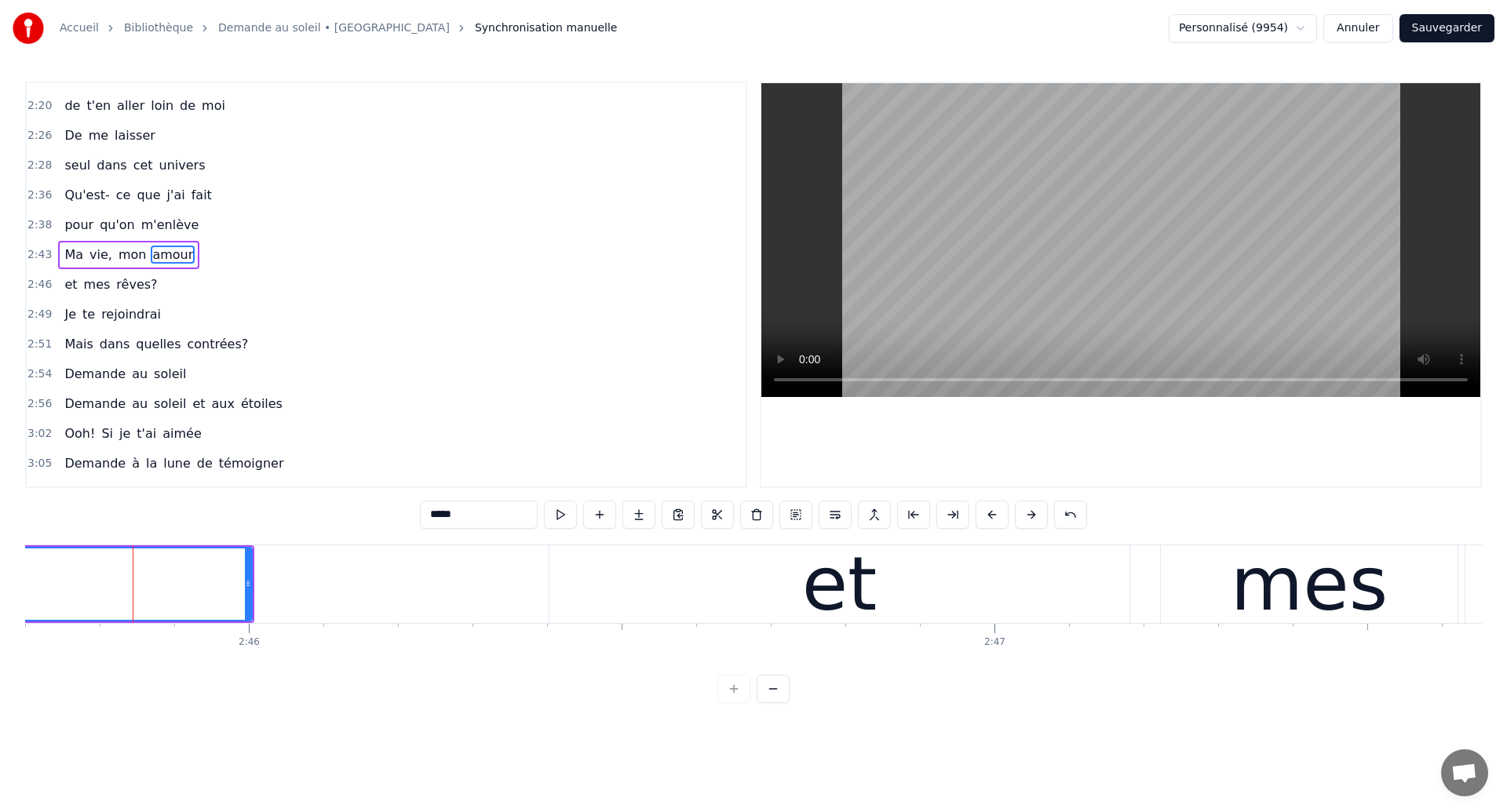
scroll to position [798, 0]
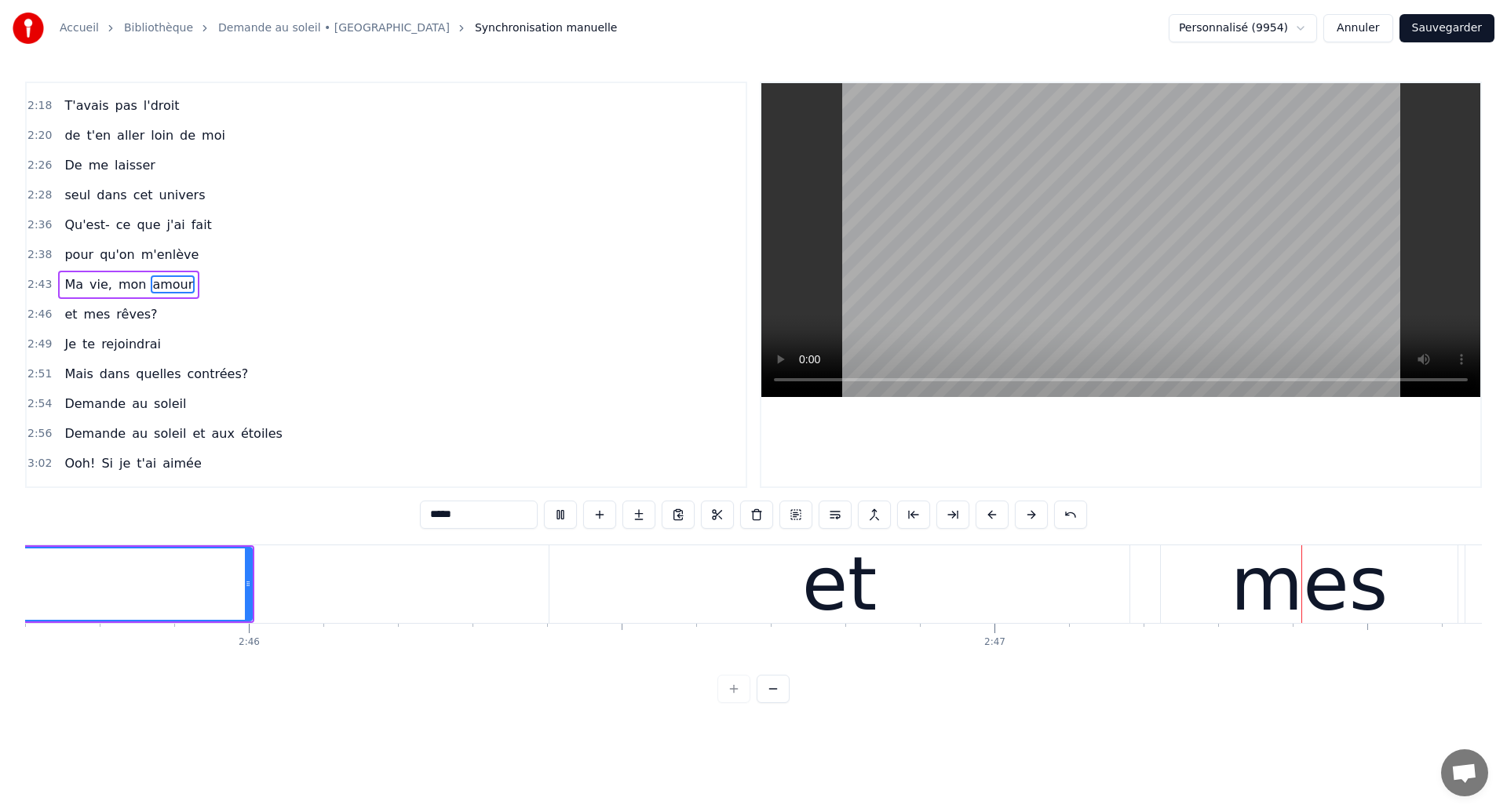
click at [911, 587] on div "et" at bounding box center [839, 585] width 580 height 78
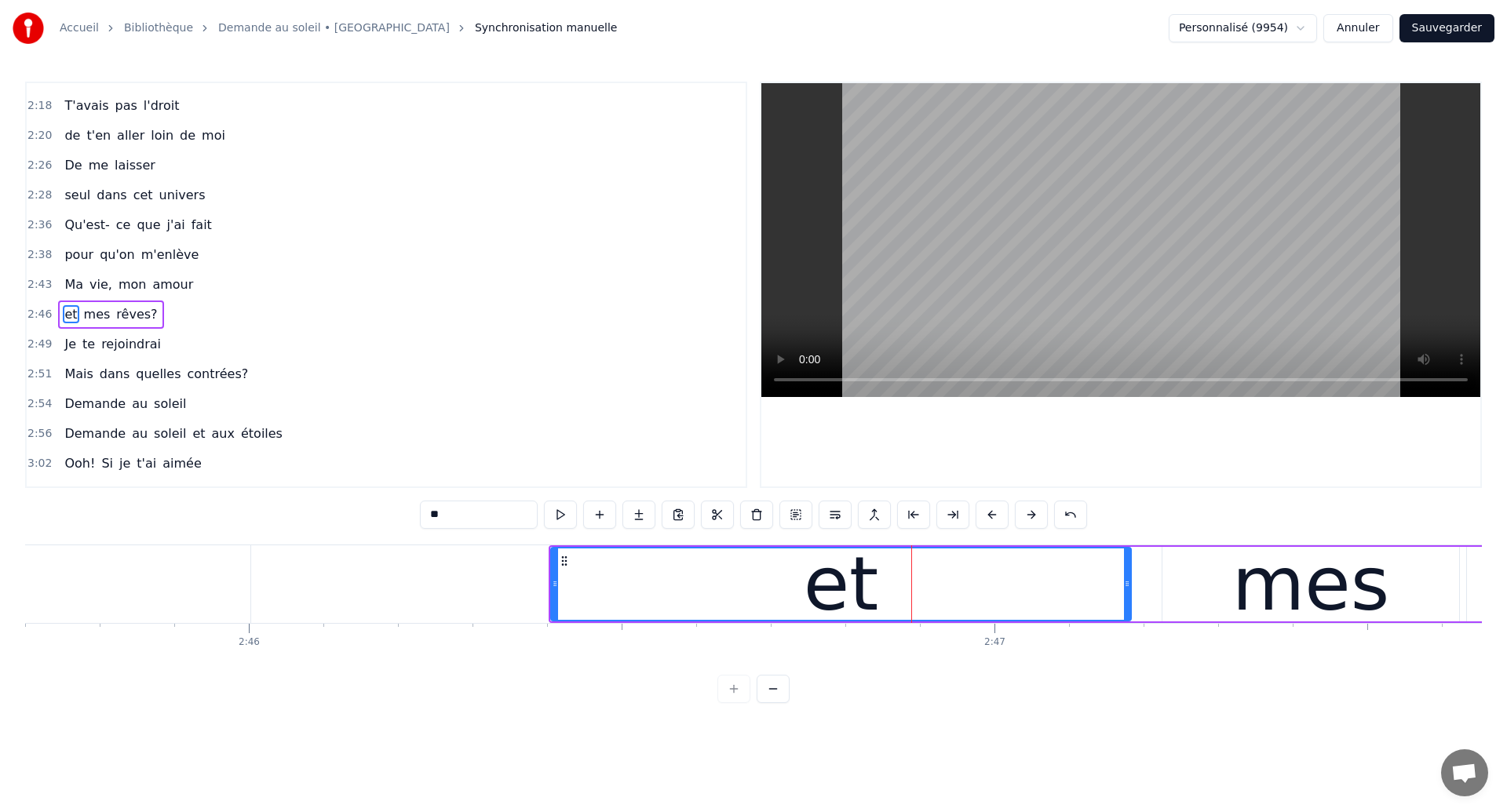
scroll to position [827, 0]
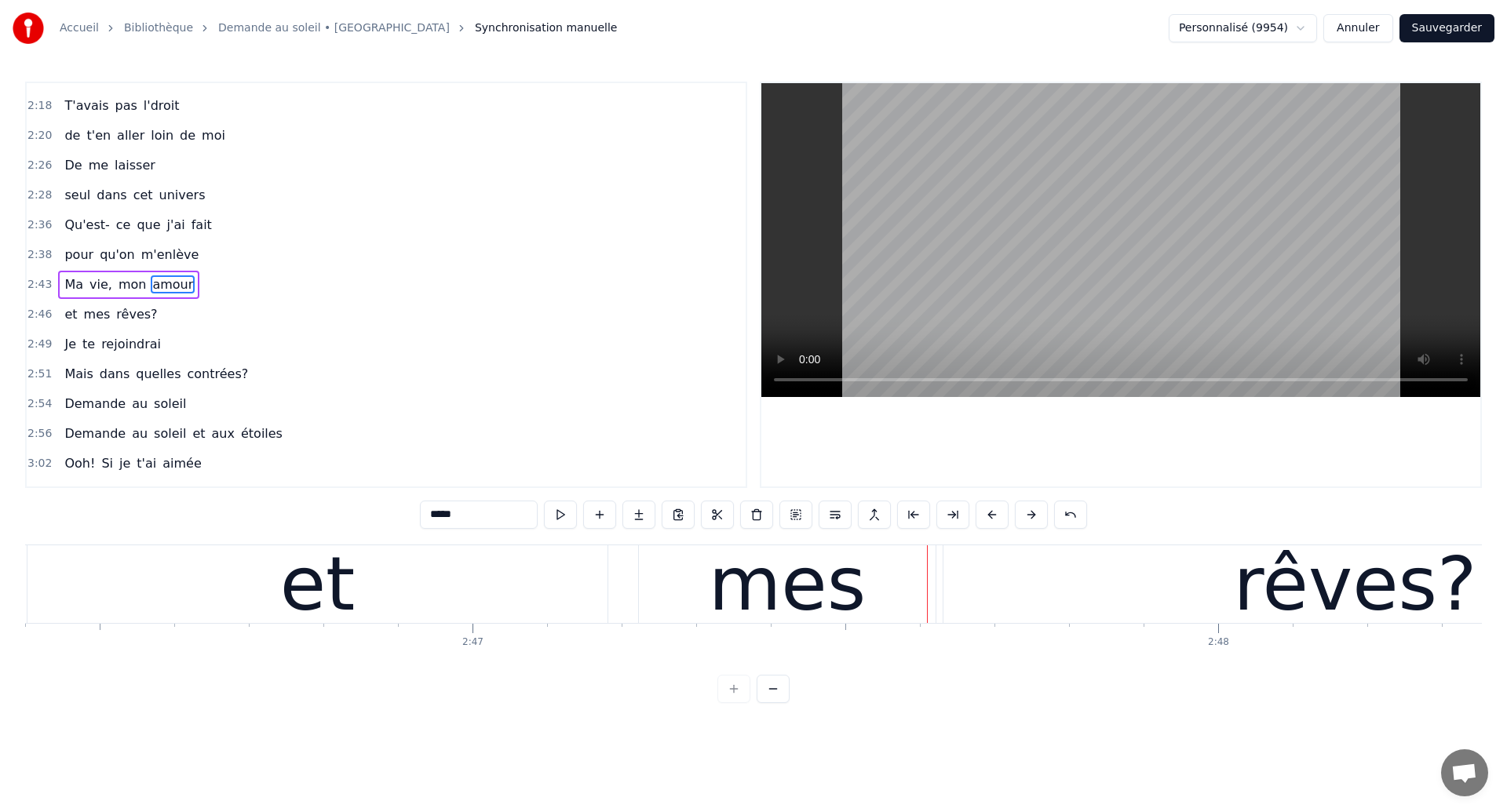
scroll to position [0, 124051]
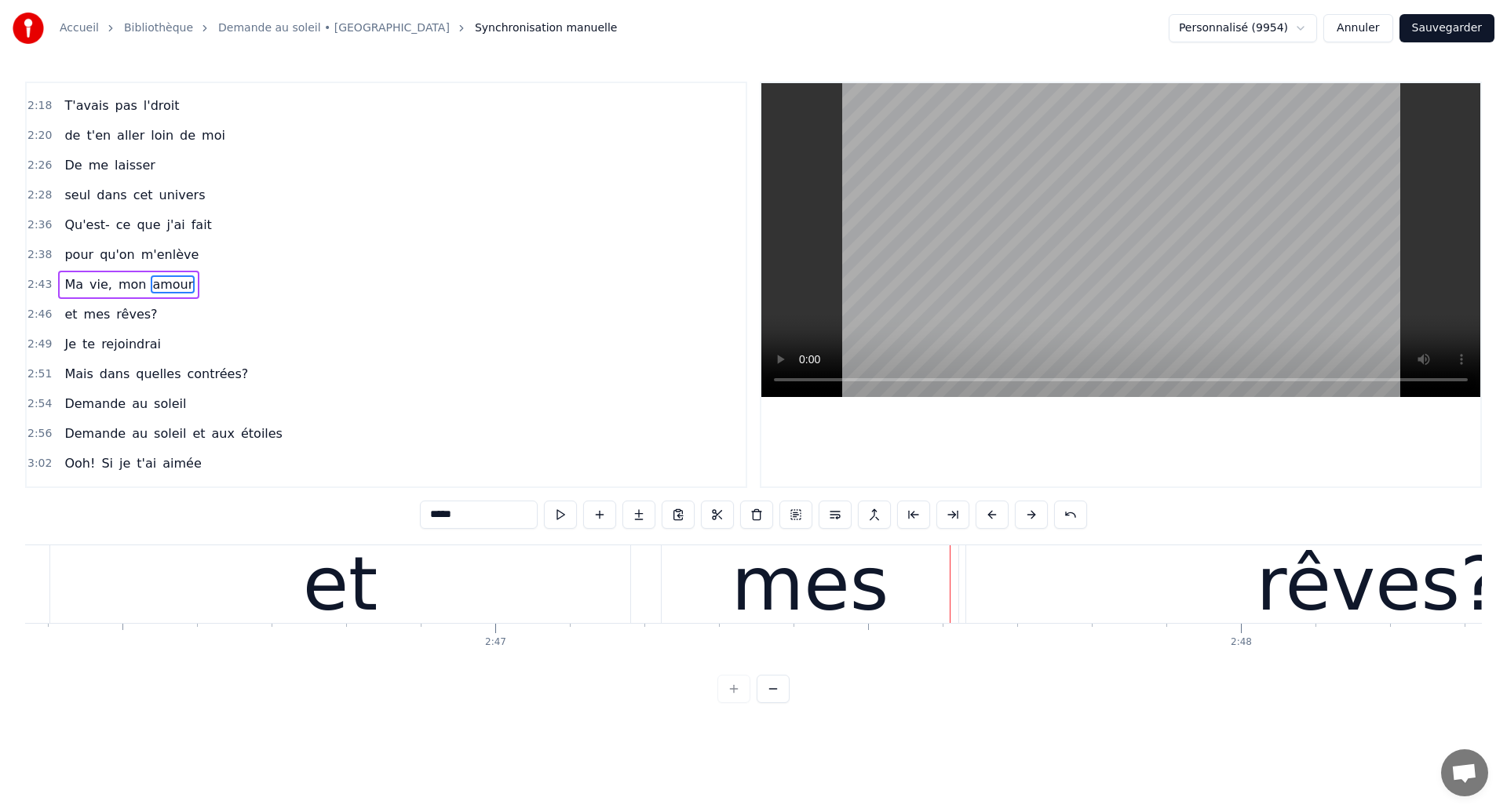
click at [228, 609] on div "et" at bounding box center [340, 585] width 580 height 78
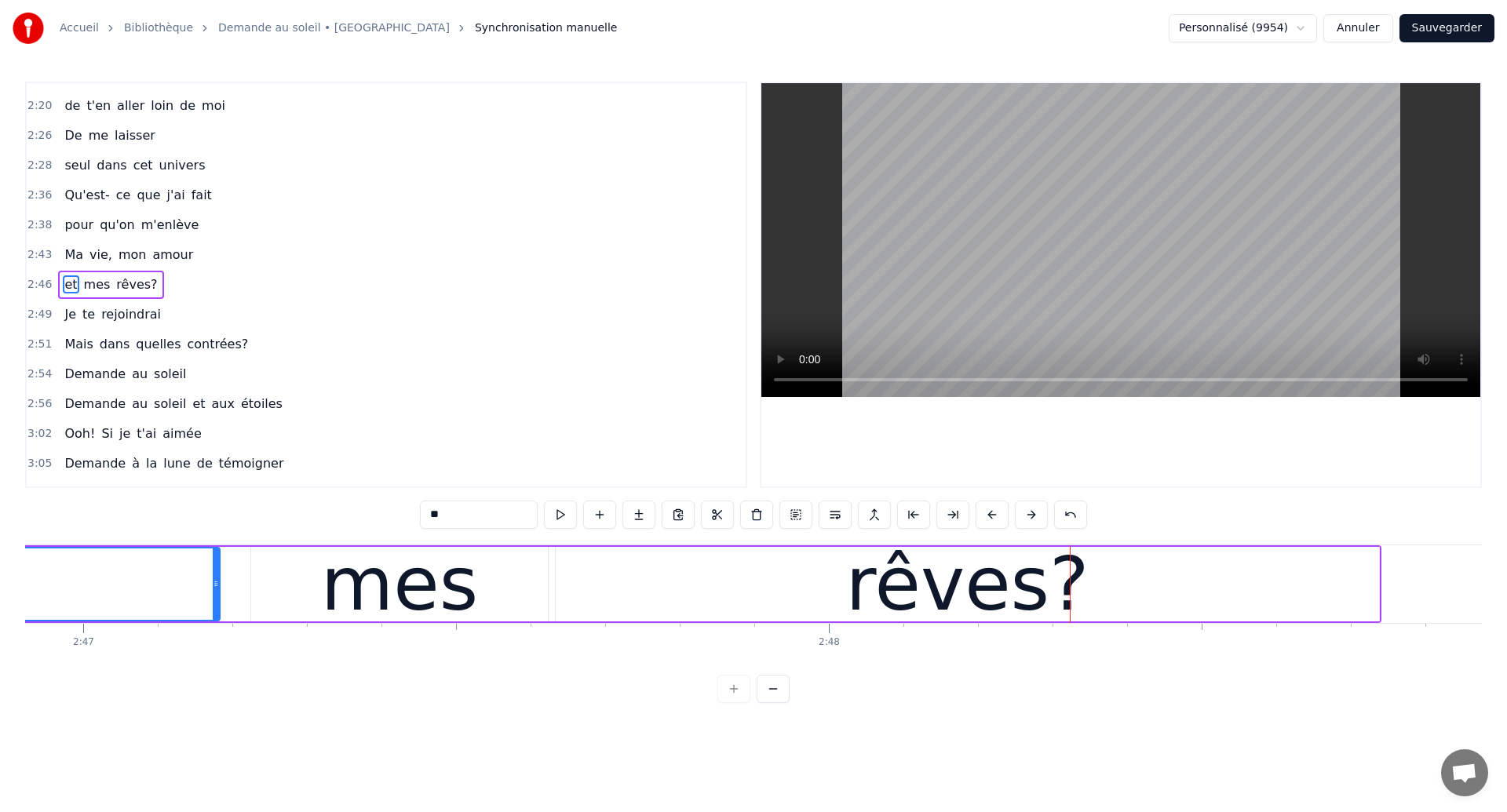
scroll to position [0, 124324]
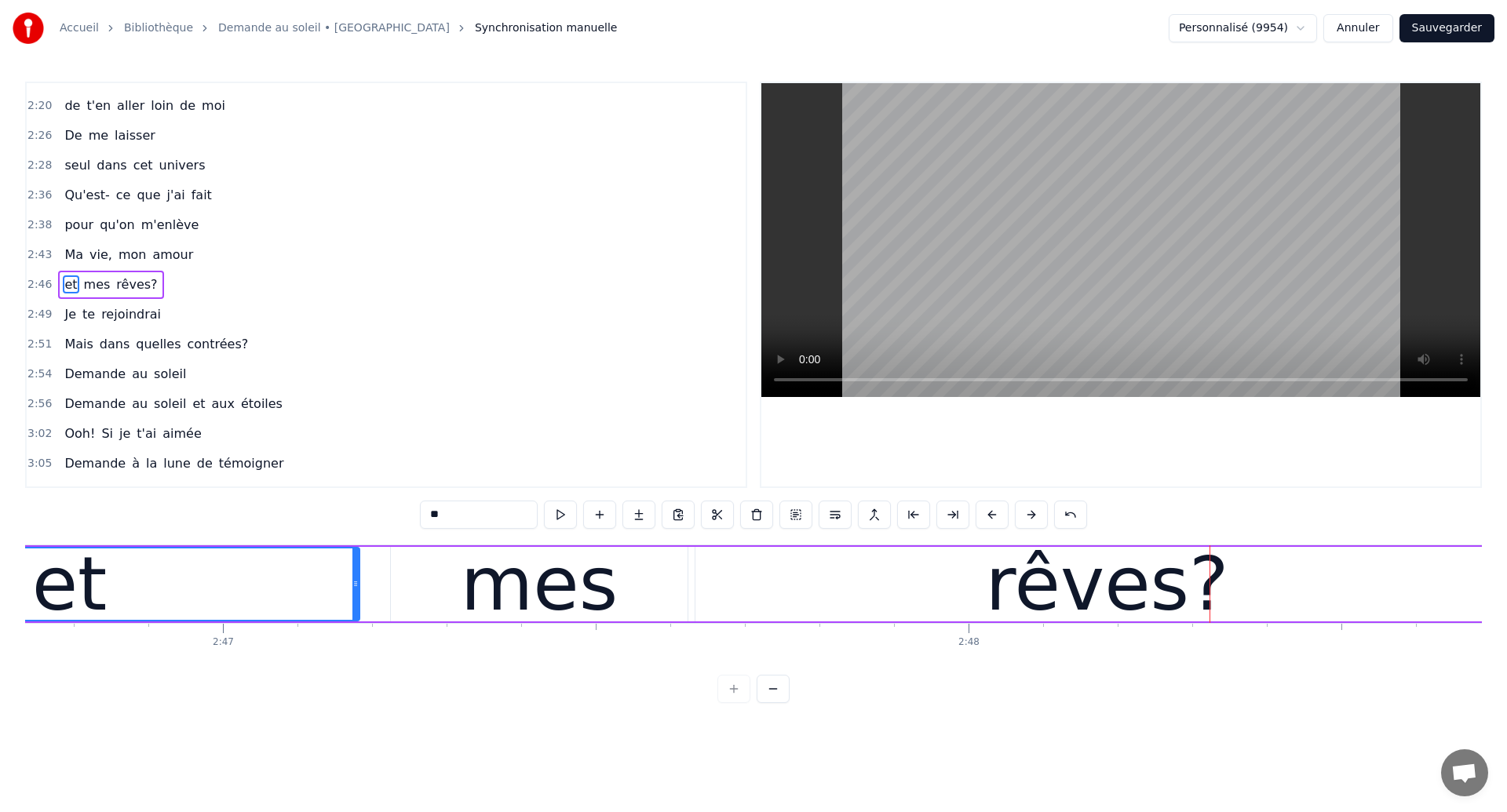
click at [177, 596] on div "et" at bounding box center [70, 584] width 578 height 71
click at [202, 628] on div "0 0:01 0:02 0:03 0:04 0:05 0:06 0:07 0:08 0:09 0:10 0:11 0:12 0:13 0:14 0:15 0:…" at bounding box center [969, 636] width 250535 height 25
click at [188, 607] on div "et" at bounding box center [70, 584] width 578 height 71
click at [787, 600] on div "rêves?" at bounding box center [1106, 584] width 823 height 75
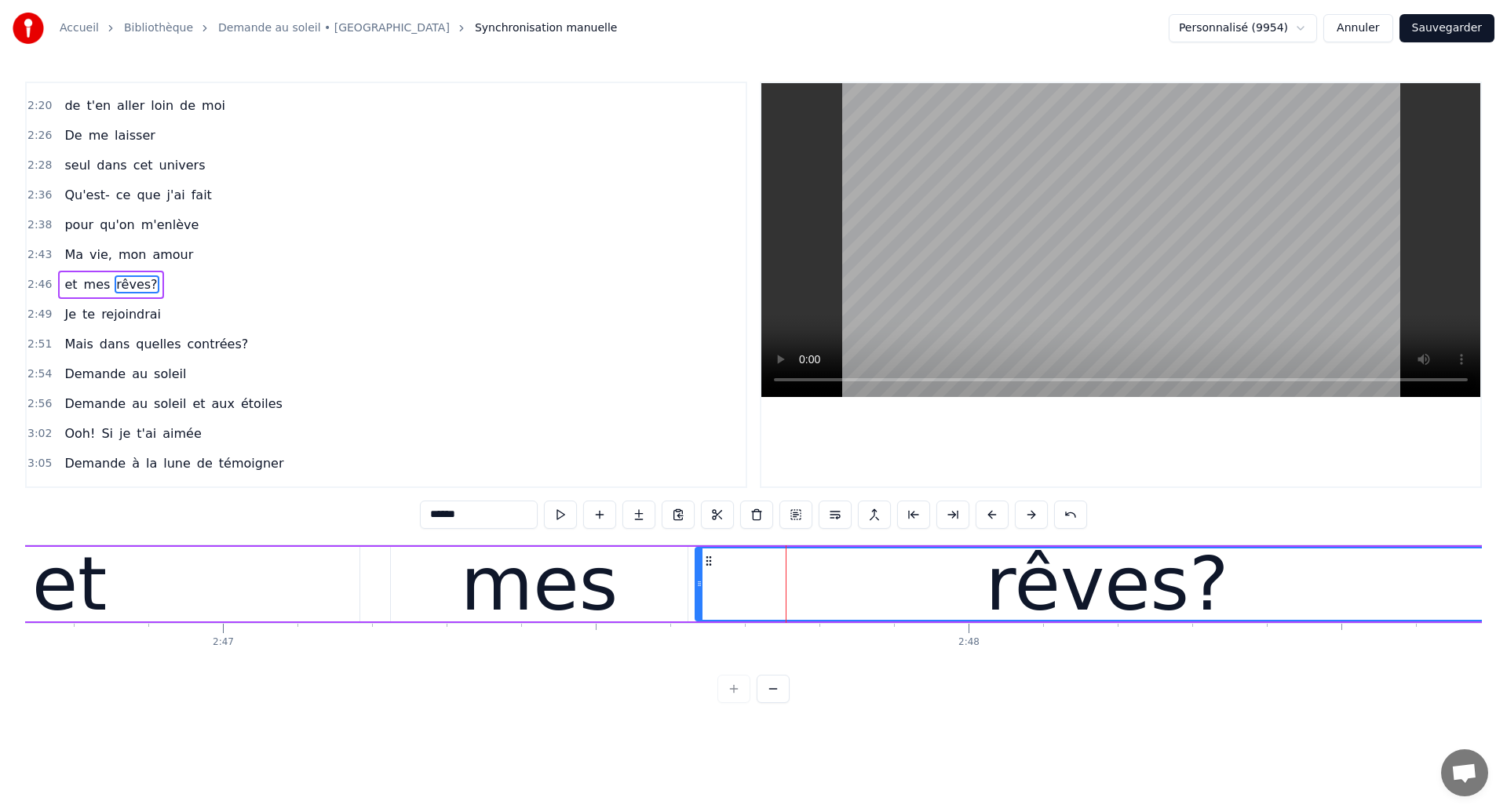
click at [798, 600] on div "rêves?" at bounding box center [1107, 584] width 822 height 71
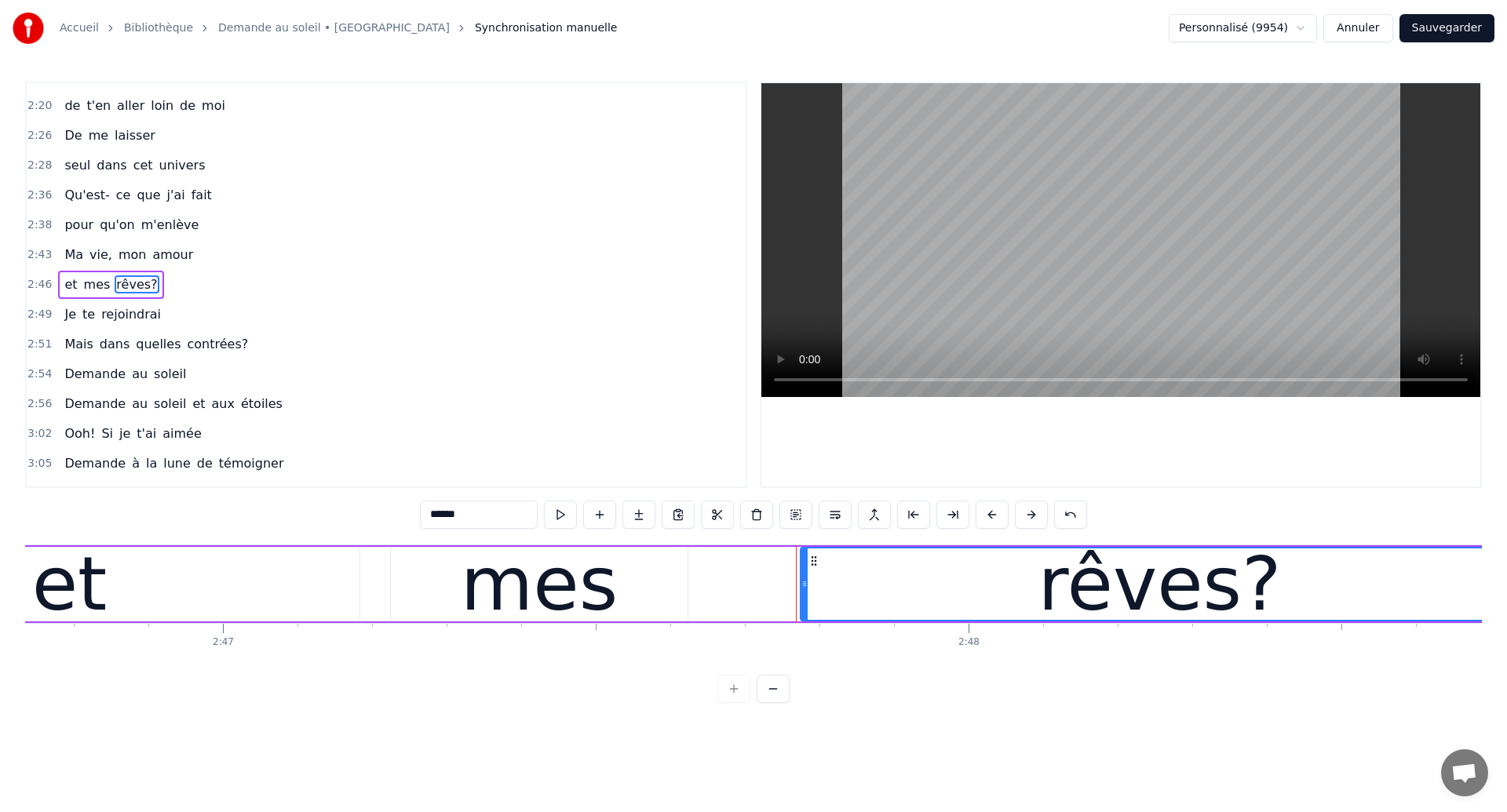
drag, startPoint x: 699, startPoint y: 593, endPoint x: 803, endPoint y: 608, distance: 105.1
click at [803, 608] on div at bounding box center [804, 584] width 6 height 71
click at [633, 615] on div "mes" at bounding box center [539, 584] width 297 height 75
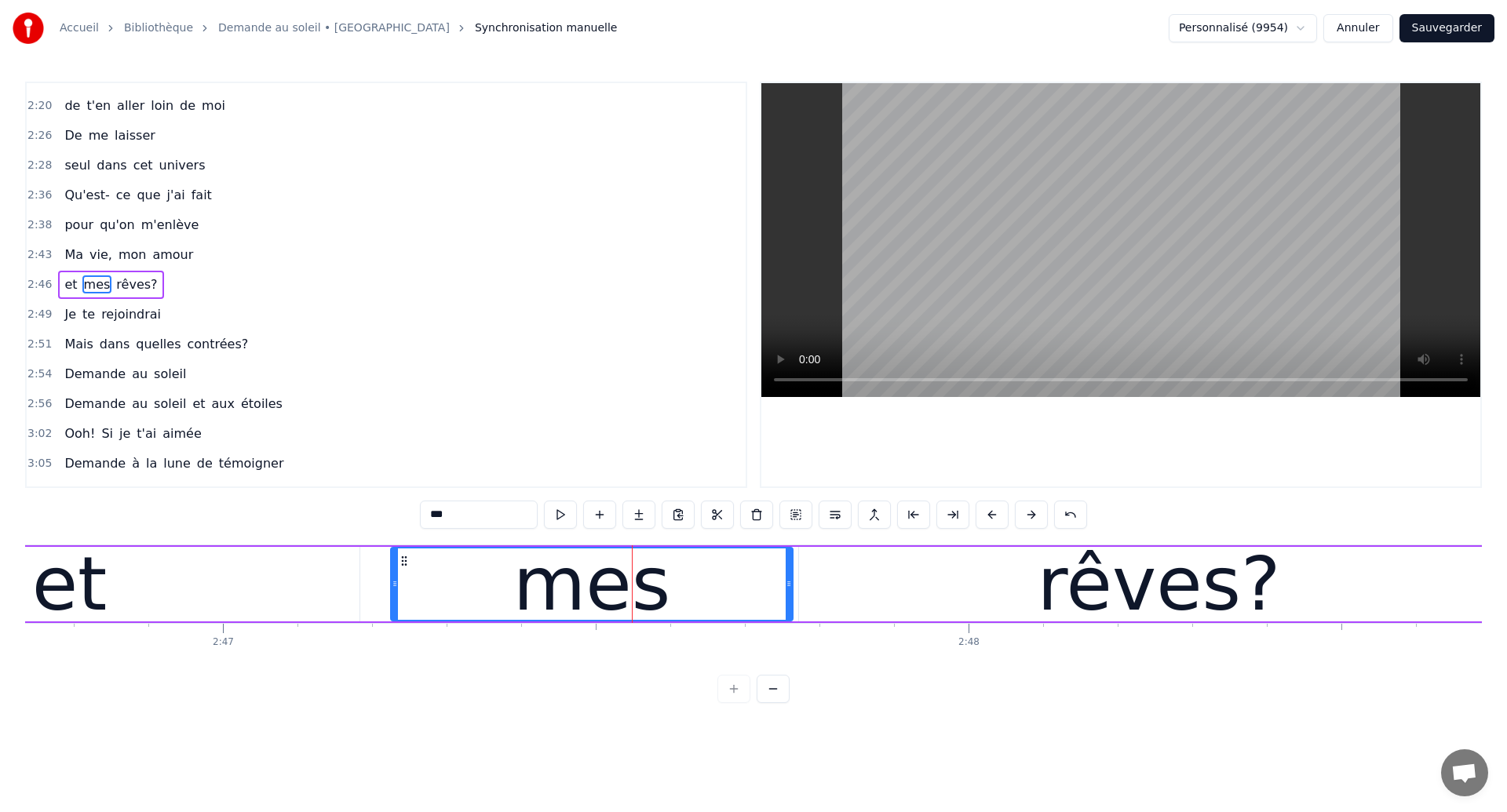
drag, startPoint x: 683, startPoint y: 589, endPoint x: 788, endPoint y: 597, distance: 105.3
click at [788, 597] on div at bounding box center [788, 584] width 6 height 71
click at [71, 602] on div "et" at bounding box center [70, 584] width 75 height 112
type input "**"
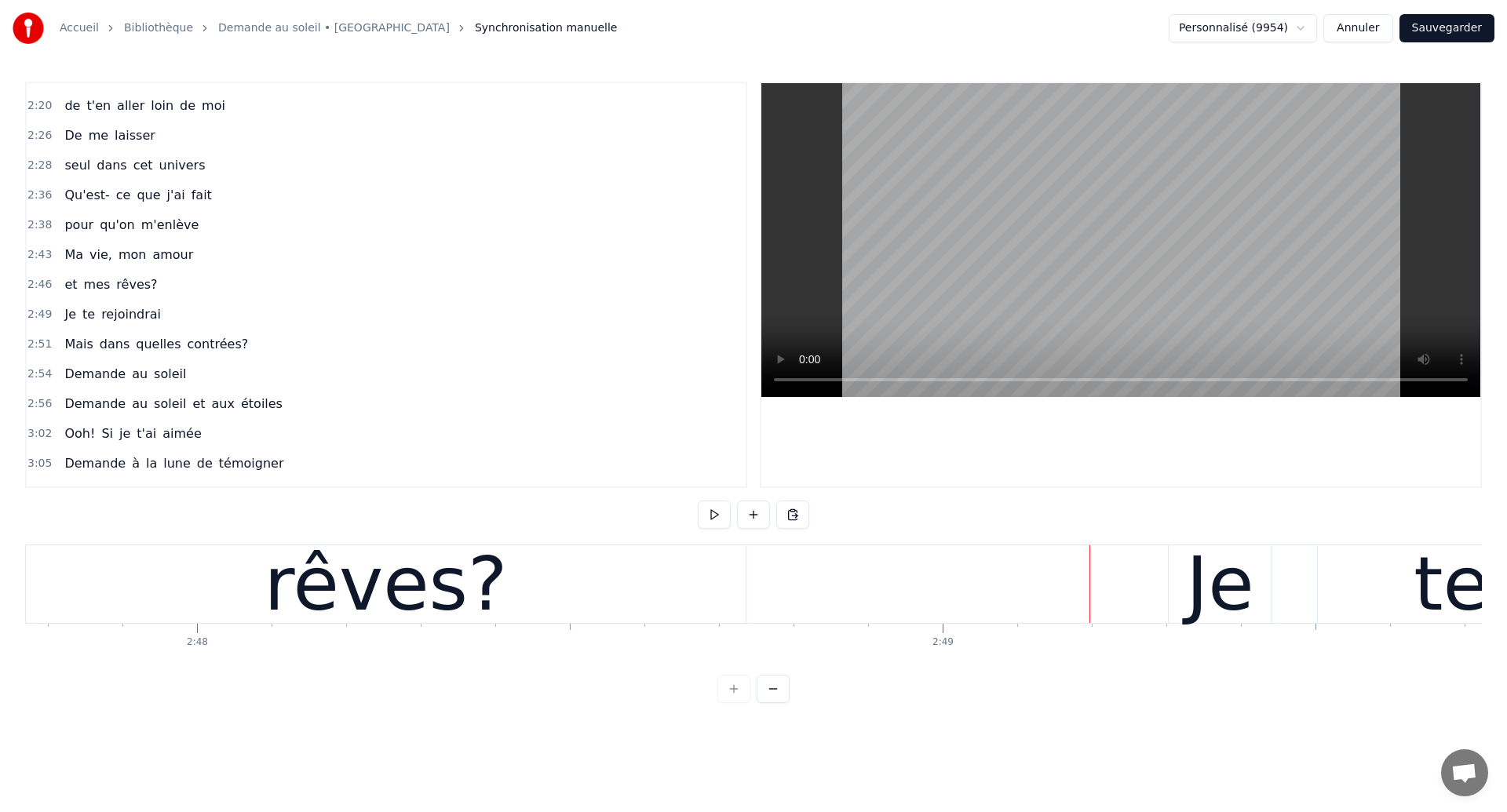
scroll to position [0, 125037]
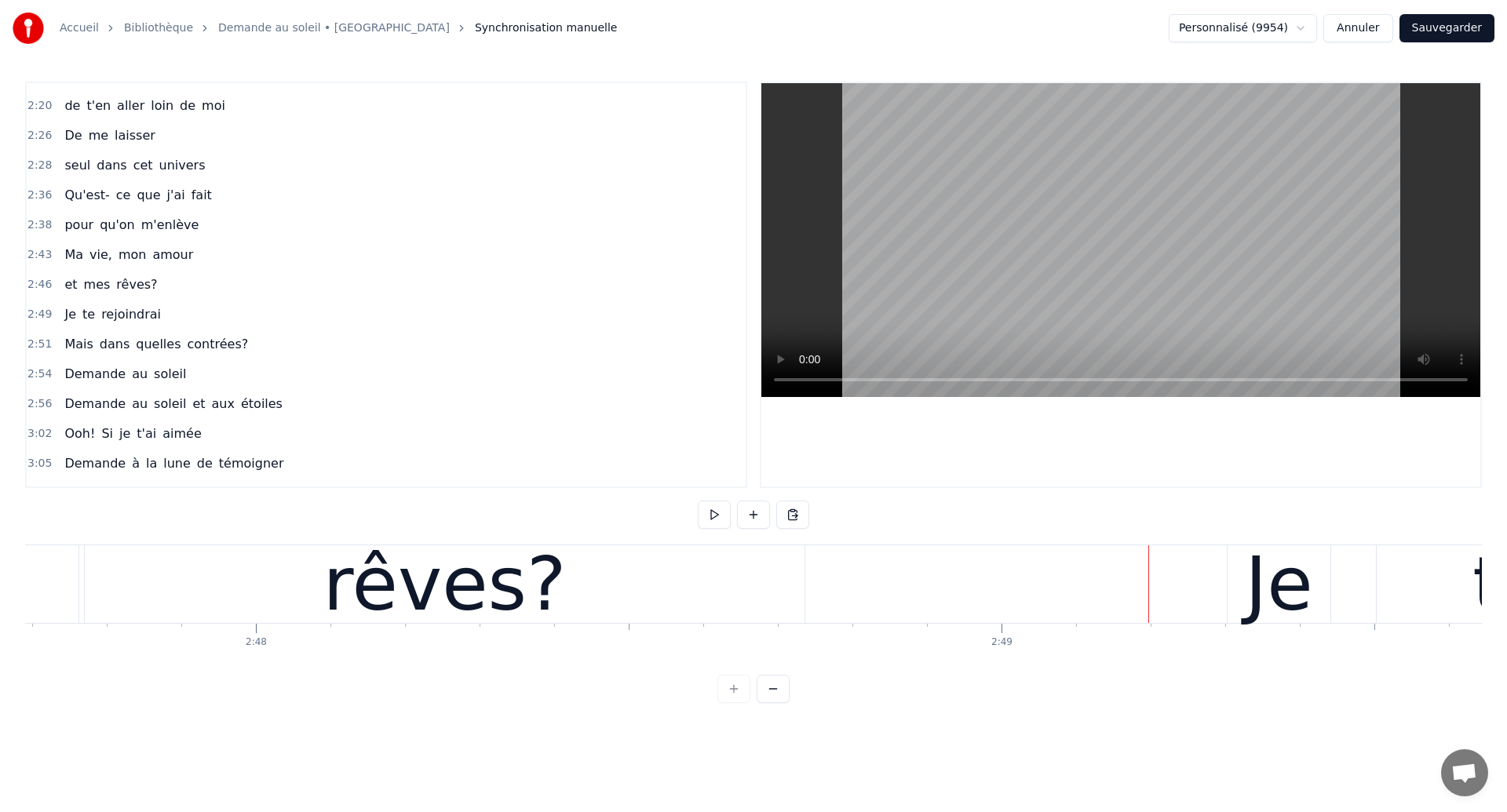
click at [175, 603] on div "rêves?" at bounding box center [444, 585] width 720 height 78
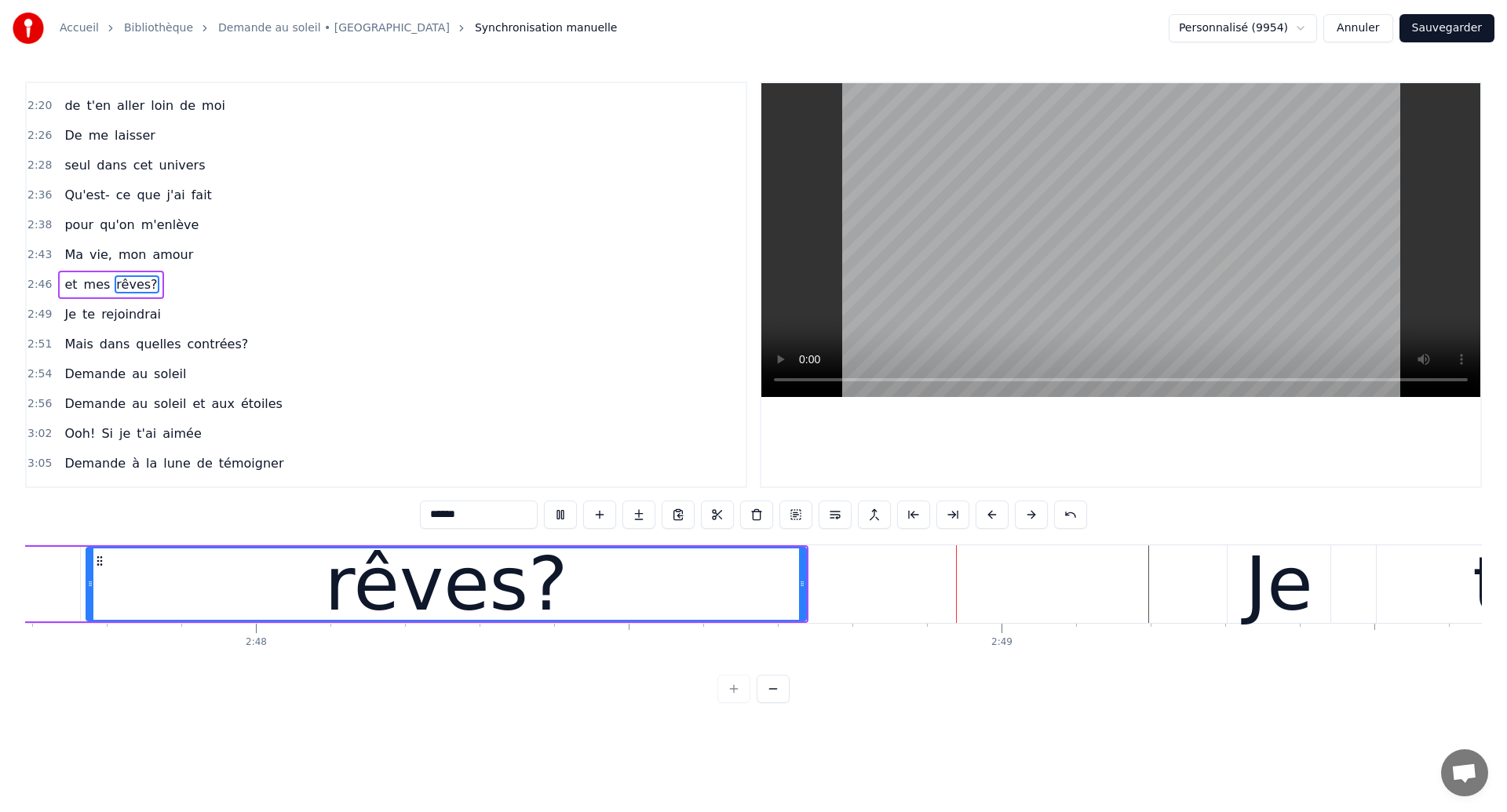
click at [756, 609] on div "rêves?" at bounding box center [446, 584] width 718 height 71
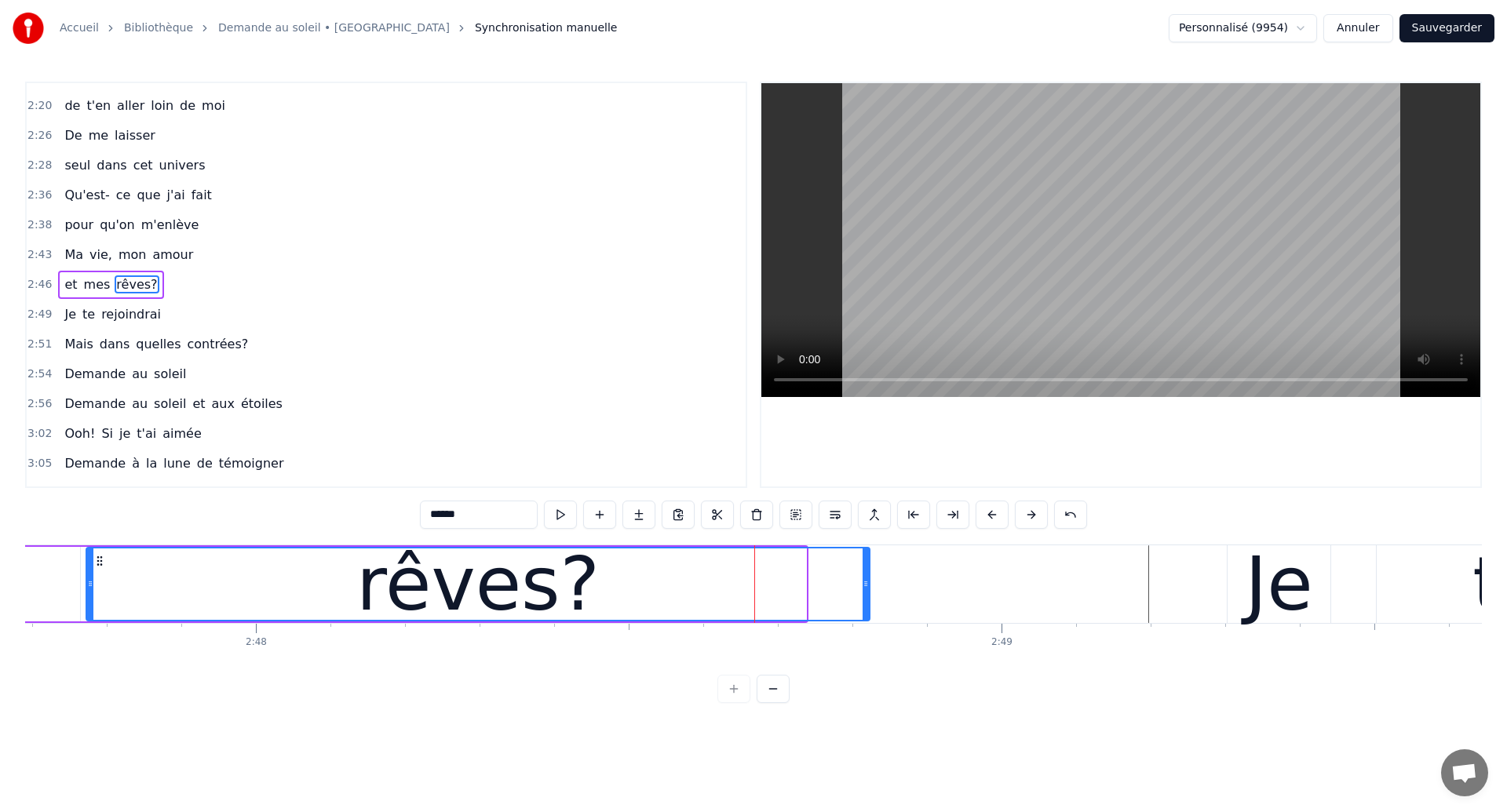
drag, startPoint x: 803, startPoint y: 599, endPoint x: 866, endPoint y: 602, distance: 63.1
click at [866, 602] on div at bounding box center [865, 584] width 6 height 71
click at [214, 593] on div "rêves?" at bounding box center [478, 584] width 781 height 71
click at [63, 287] on span "et" at bounding box center [70, 284] width 16 height 18
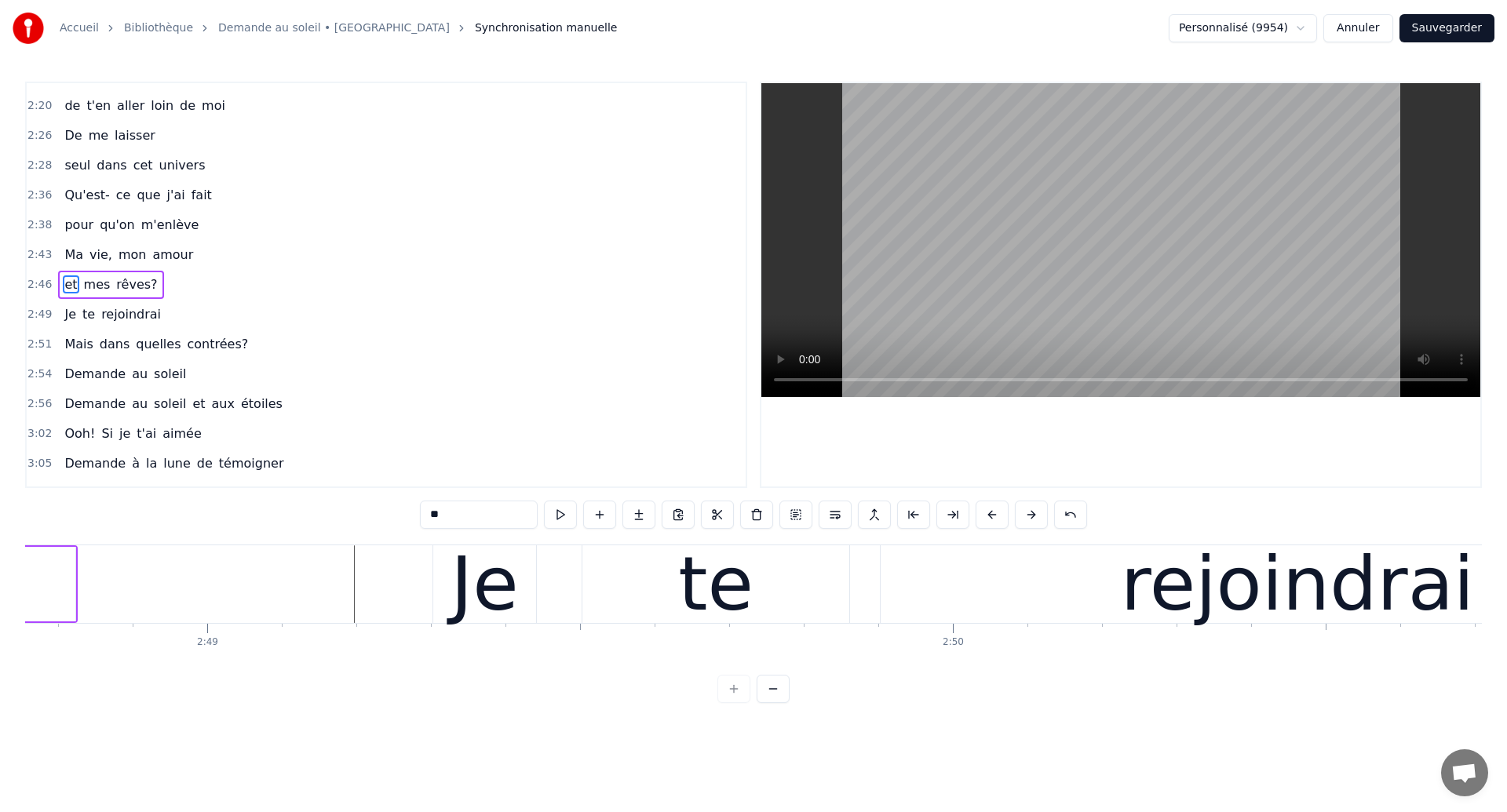
scroll to position [0, 125782]
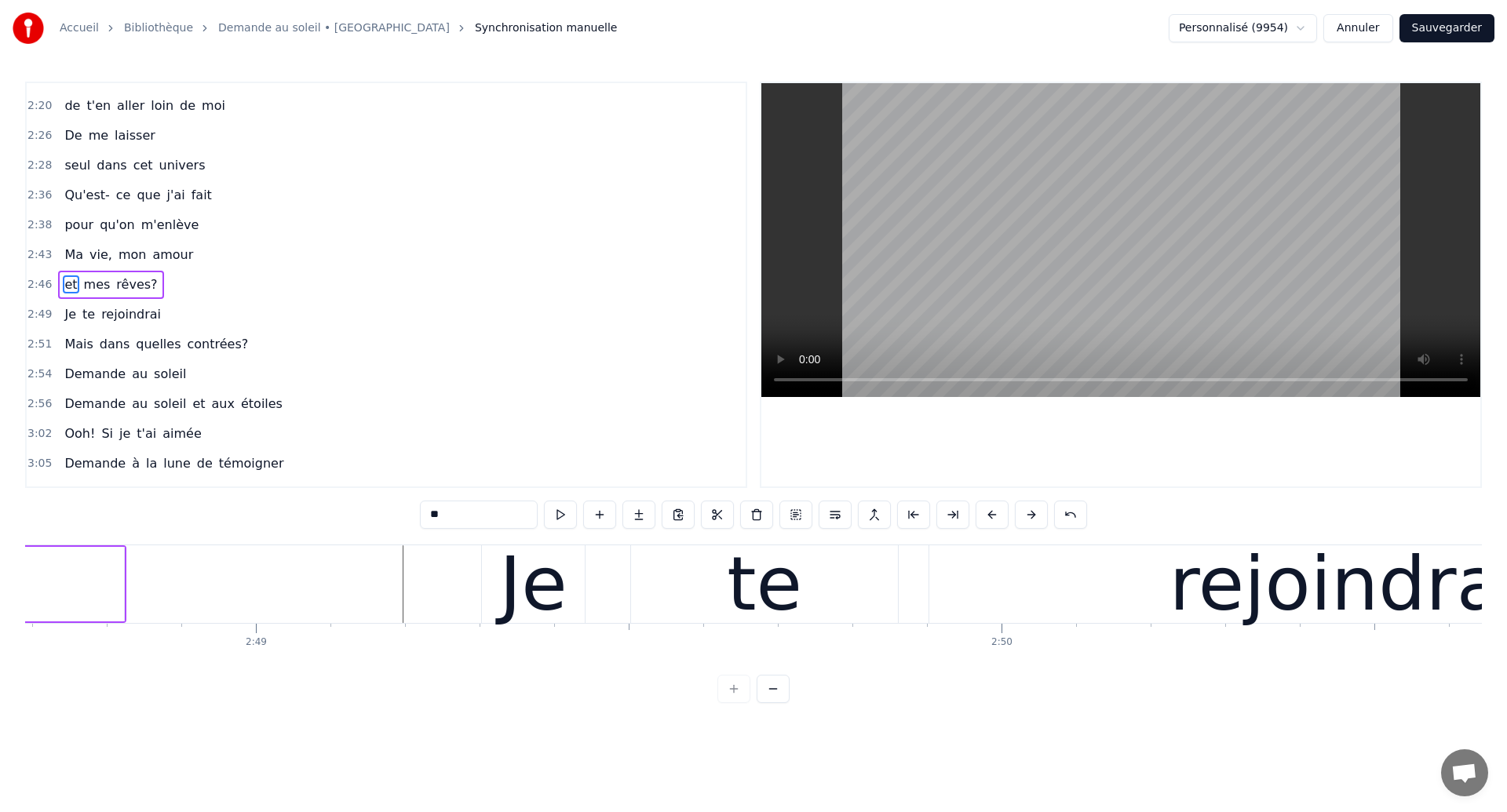
type input "******"
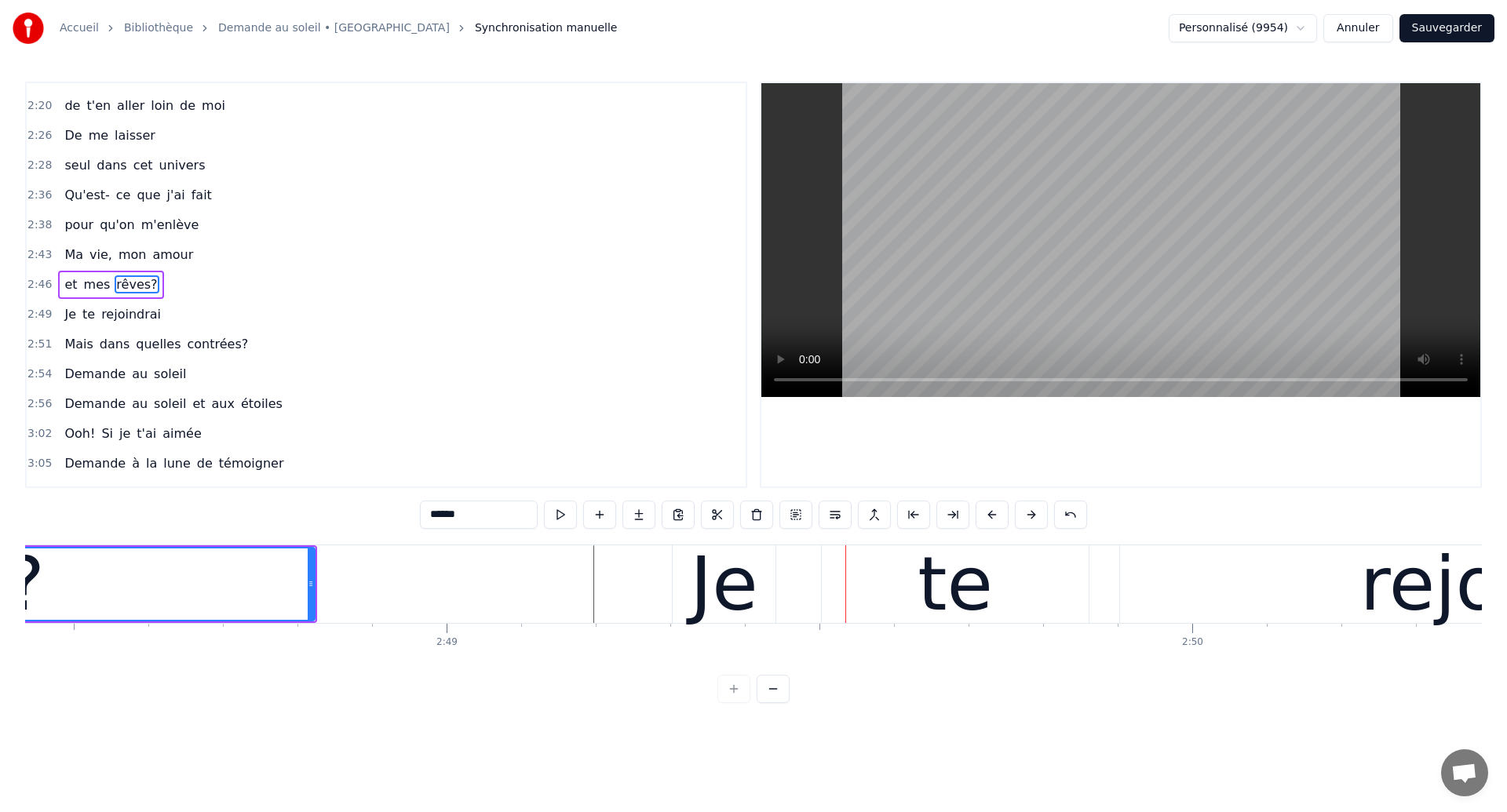
scroll to position [0, 125447]
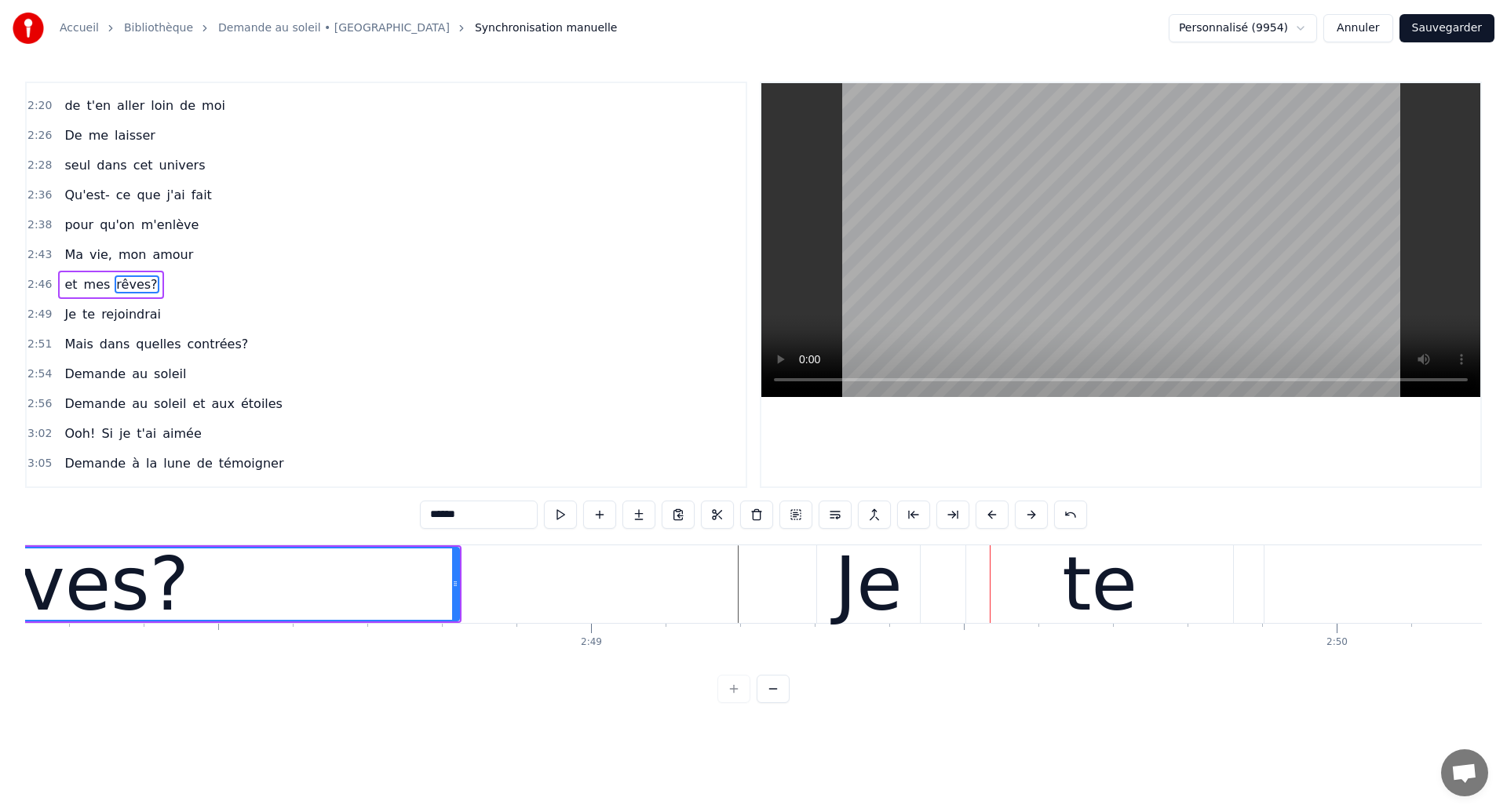
click at [188, 584] on div "rêves?" at bounding box center [67, 584] width 781 height 71
click at [931, 592] on div "Je te rejoindrai" at bounding box center [1459, 585] width 1286 height 78
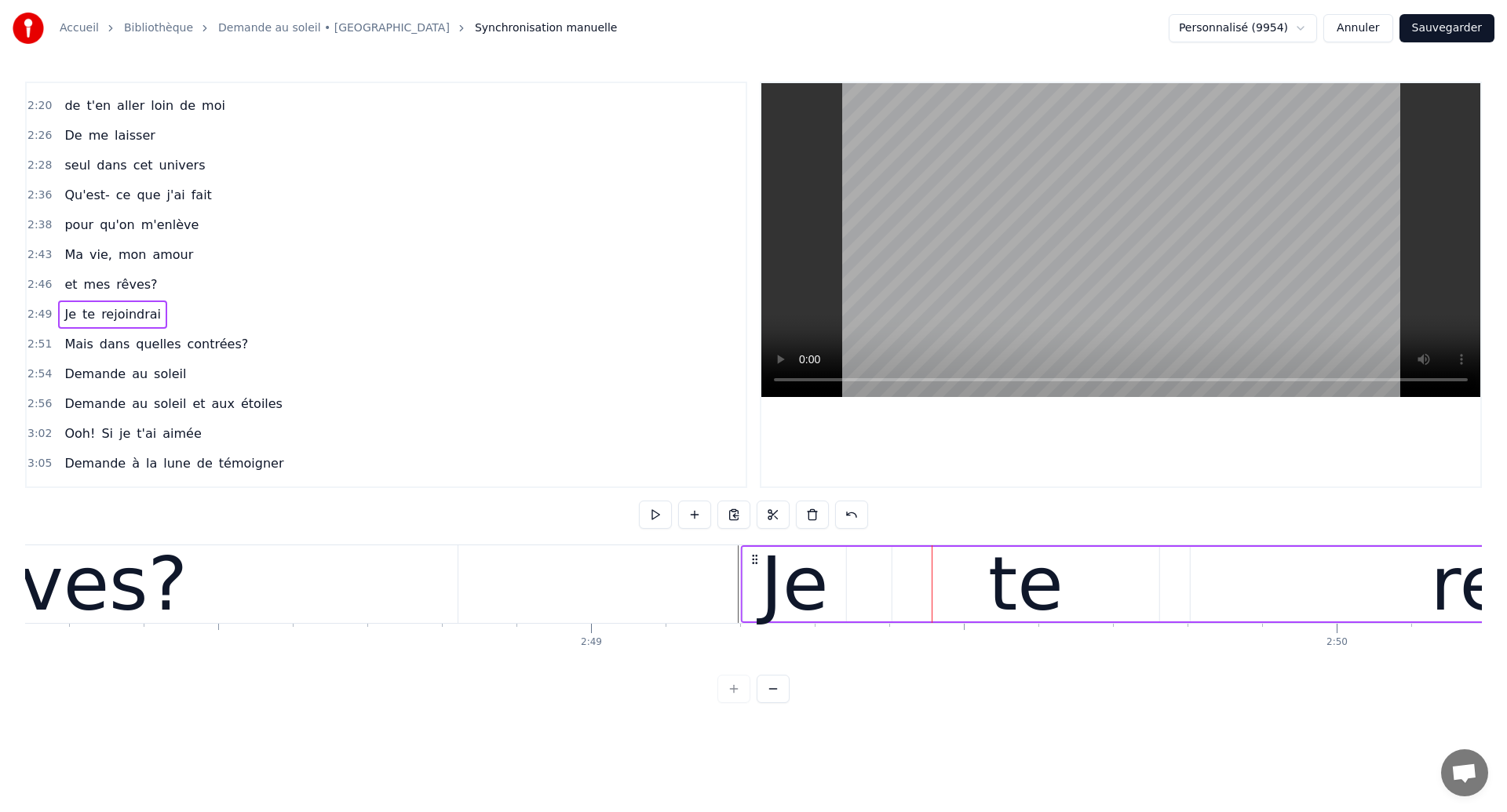
drag, startPoint x: 831, startPoint y: 559, endPoint x: 756, endPoint y: 592, distance: 81.9
click at [756, 592] on div "Je te rejoindrai" at bounding box center [1383, 585] width 1286 height 78
click at [225, 605] on div "rêves?" at bounding box center [66, 585] width 783 height 78
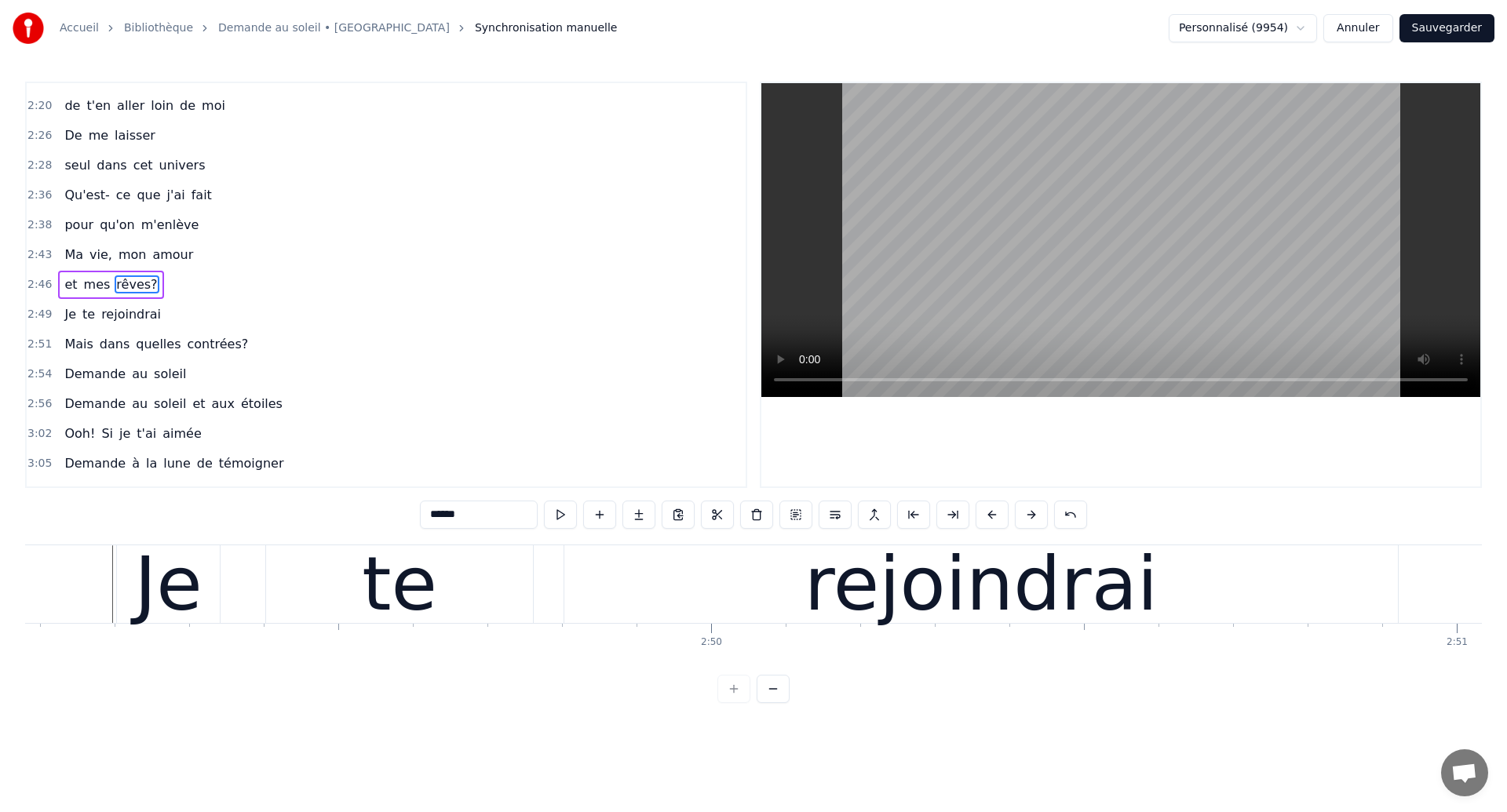
scroll to position [0, 126060]
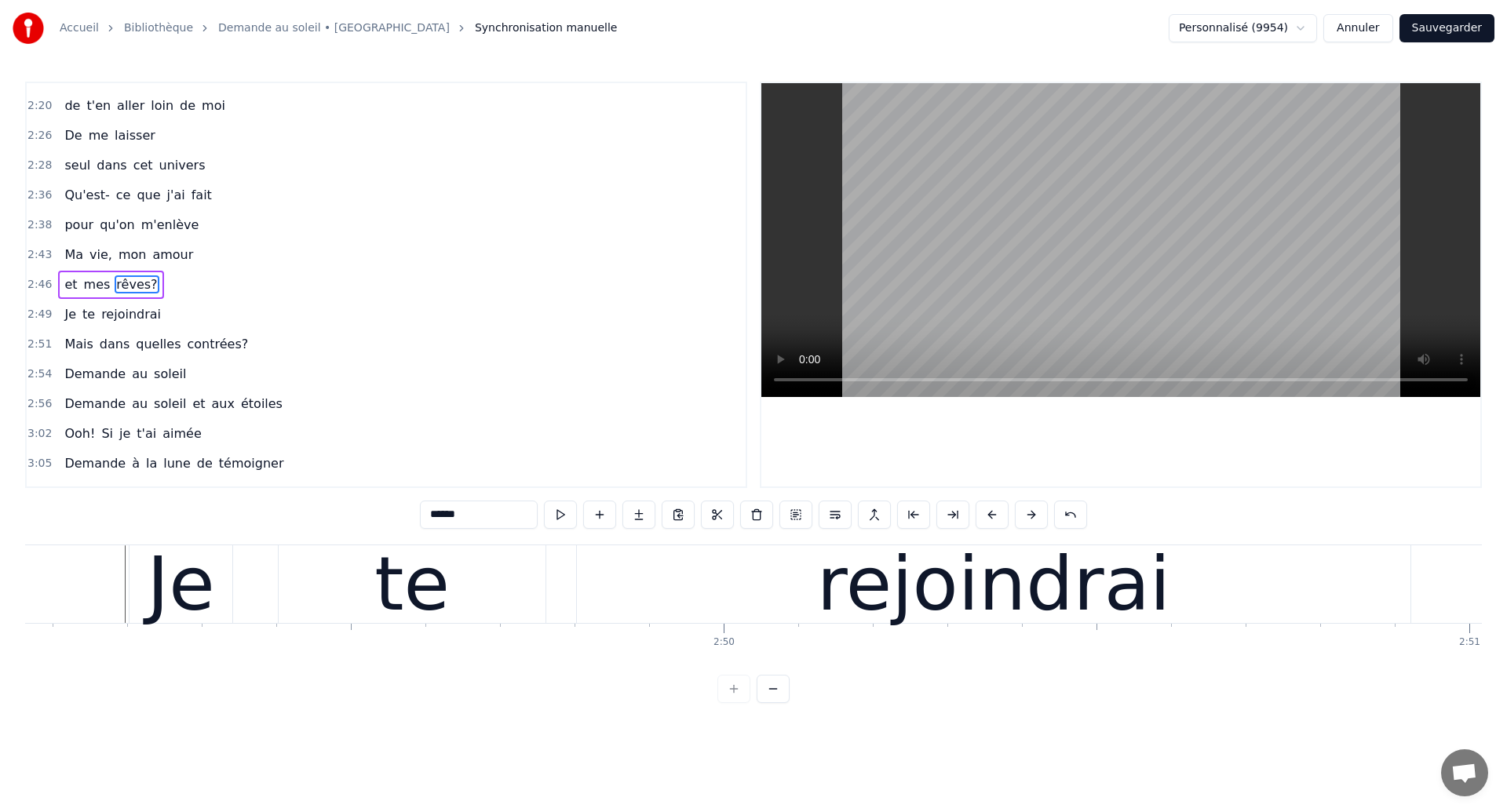
click at [369, 605] on div "te" at bounding box center [412, 585] width 267 height 78
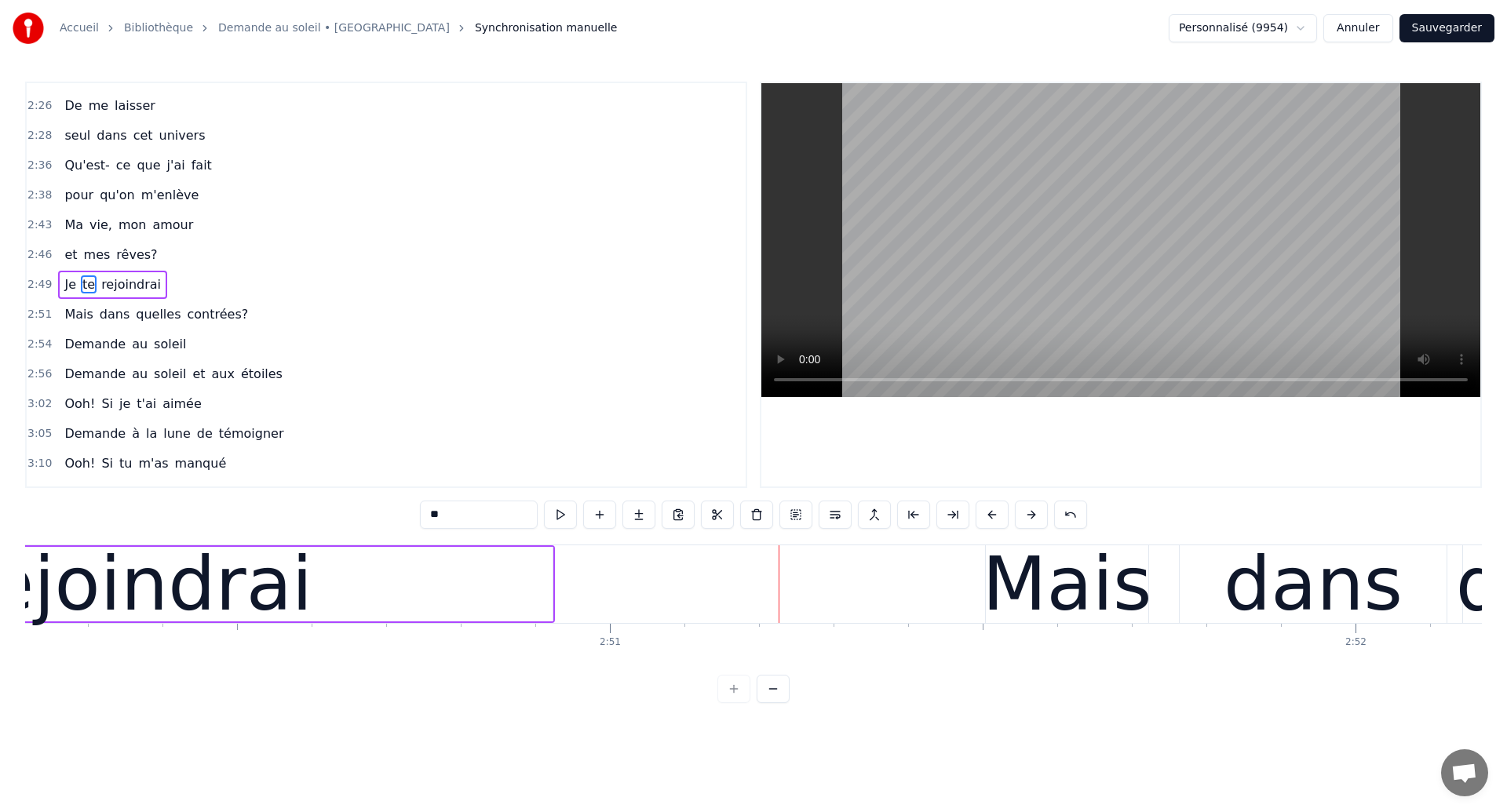
scroll to position [0, 126848]
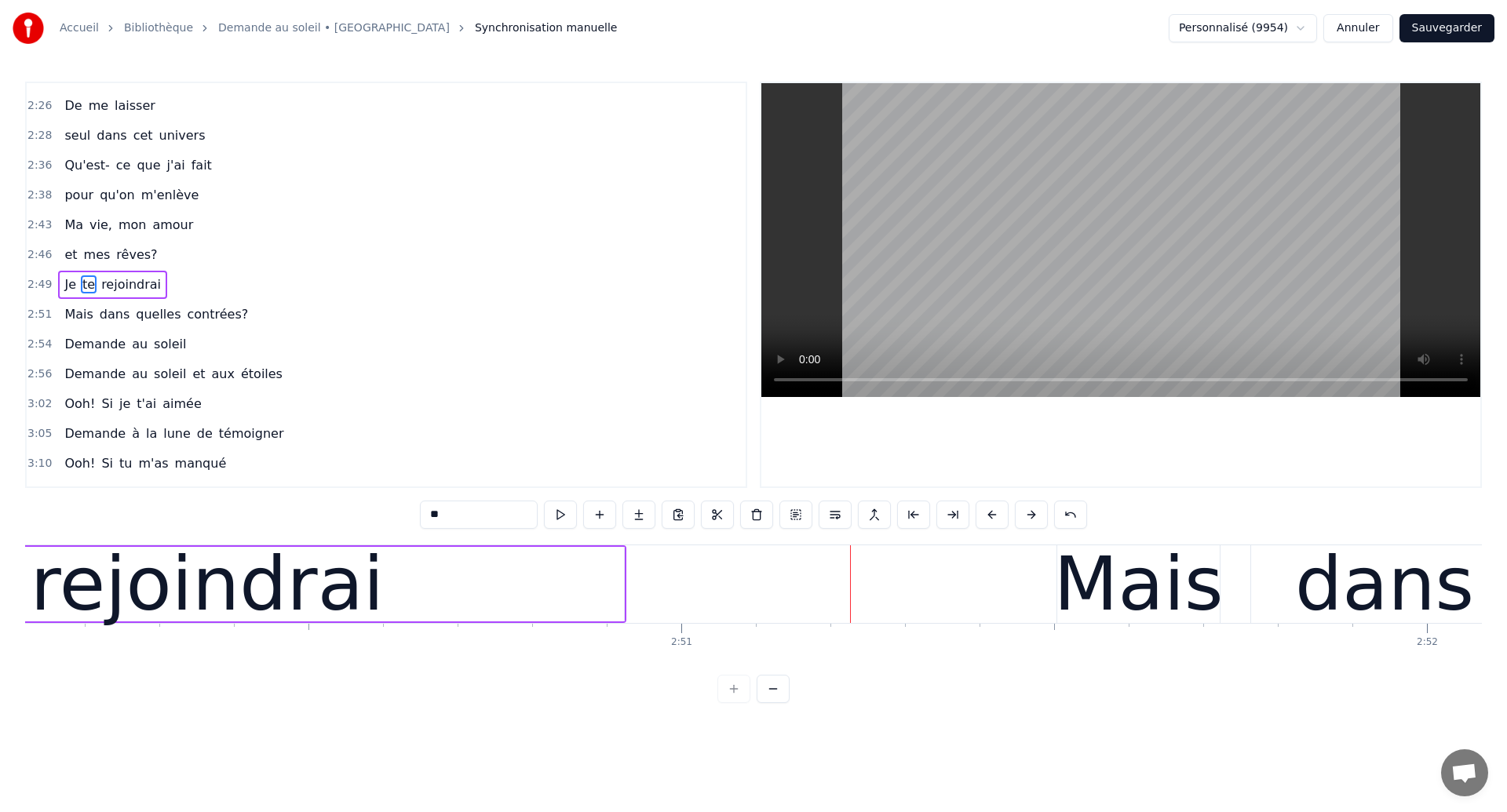
click at [298, 607] on div "rejoindrai" at bounding box center [208, 584] width 354 height 112
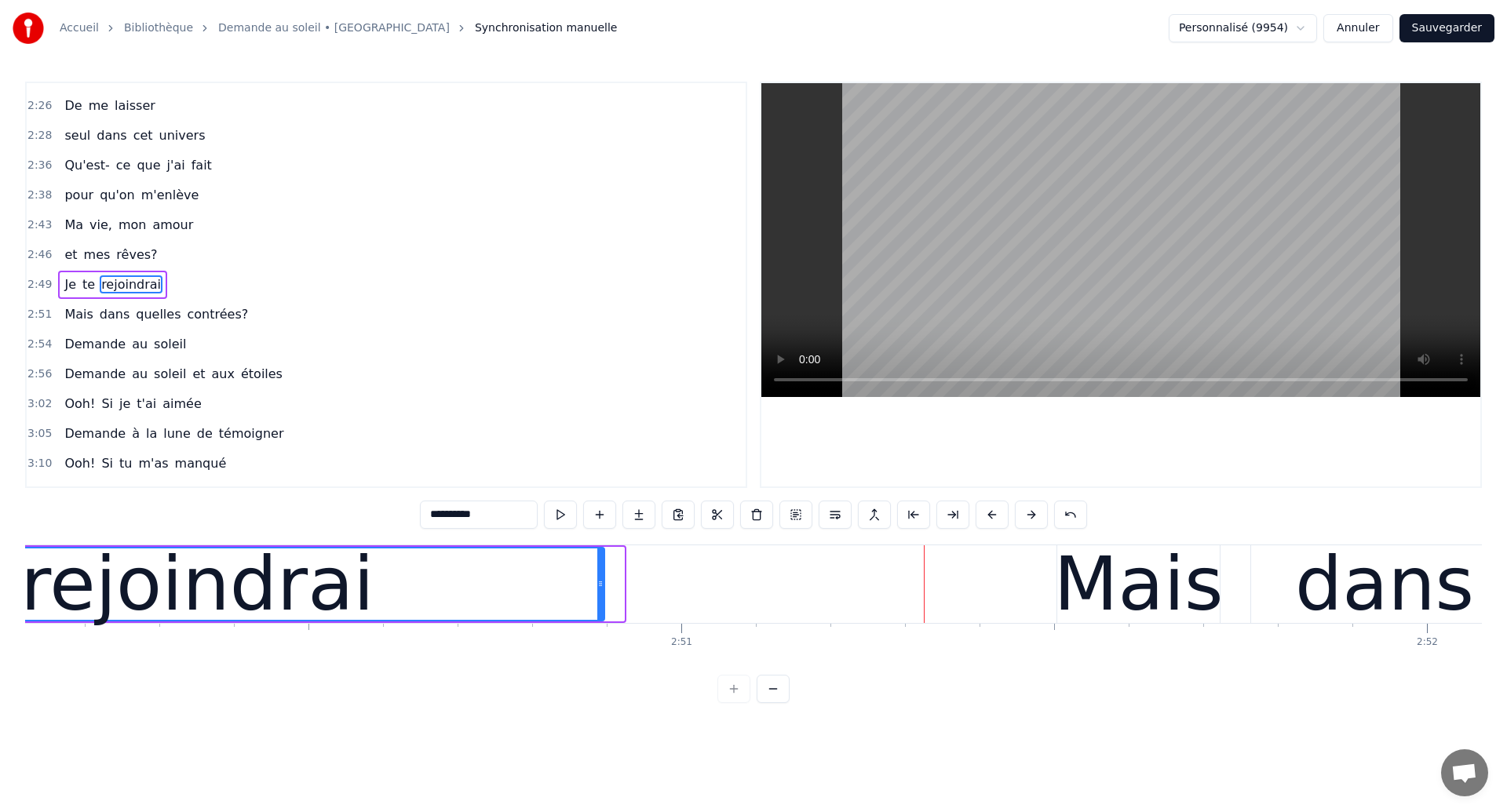
drag, startPoint x: 621, startPoint y: 606, endPoint x: 603, endPoint y: 611, distance: 18.7
click at [603, 611] on div at bounding box center [600, 584] width 6 height 71
click at [137, 590] on div "rejoindrai" at bounding box center [198, 584] width 354 height 112
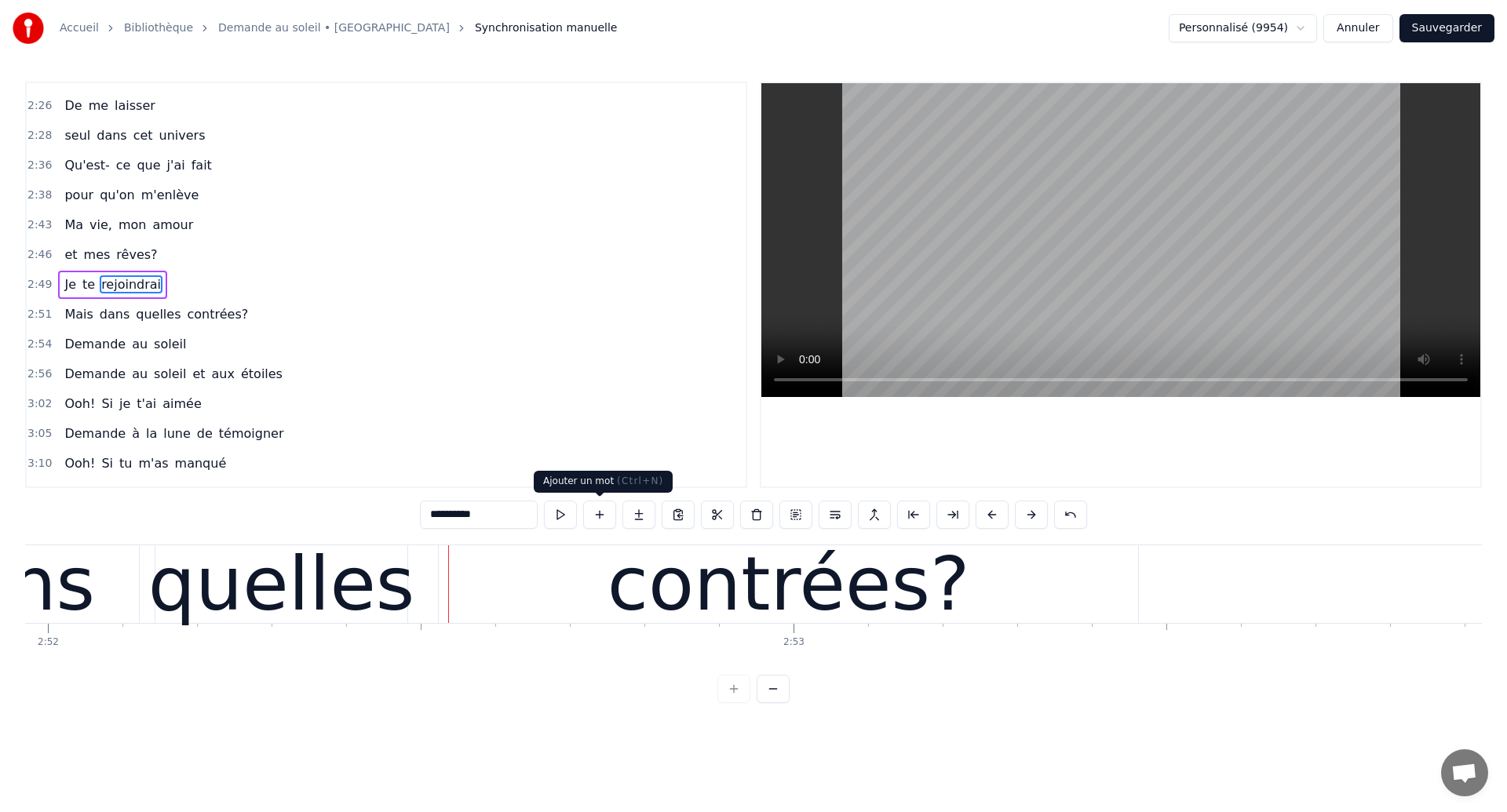
scroll to position [0, 128241]
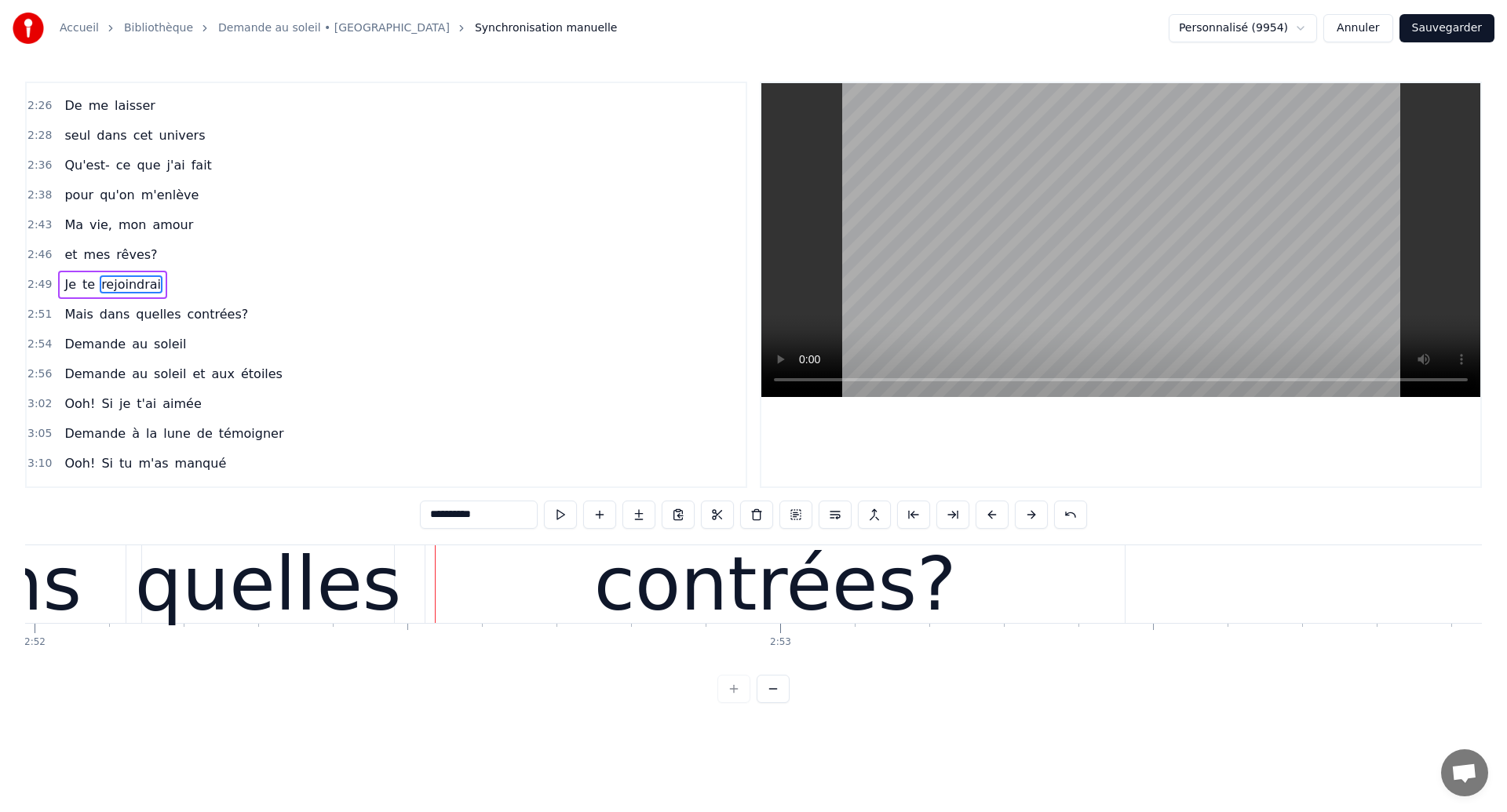
click at [526, 600] on div "contrées?" at bounding box center [775, 585] width 699 height 78
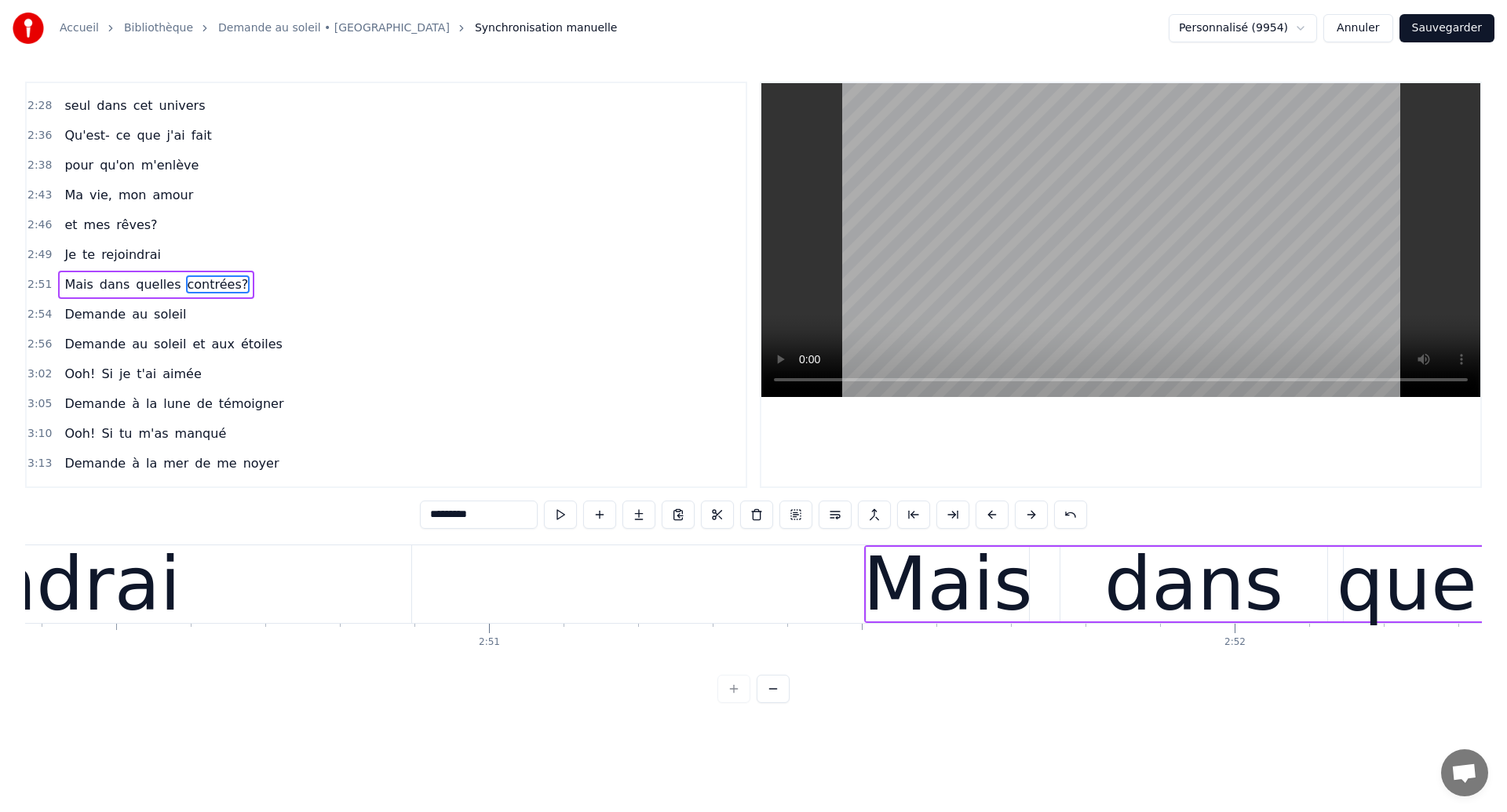
scroll to position [0, 127034]
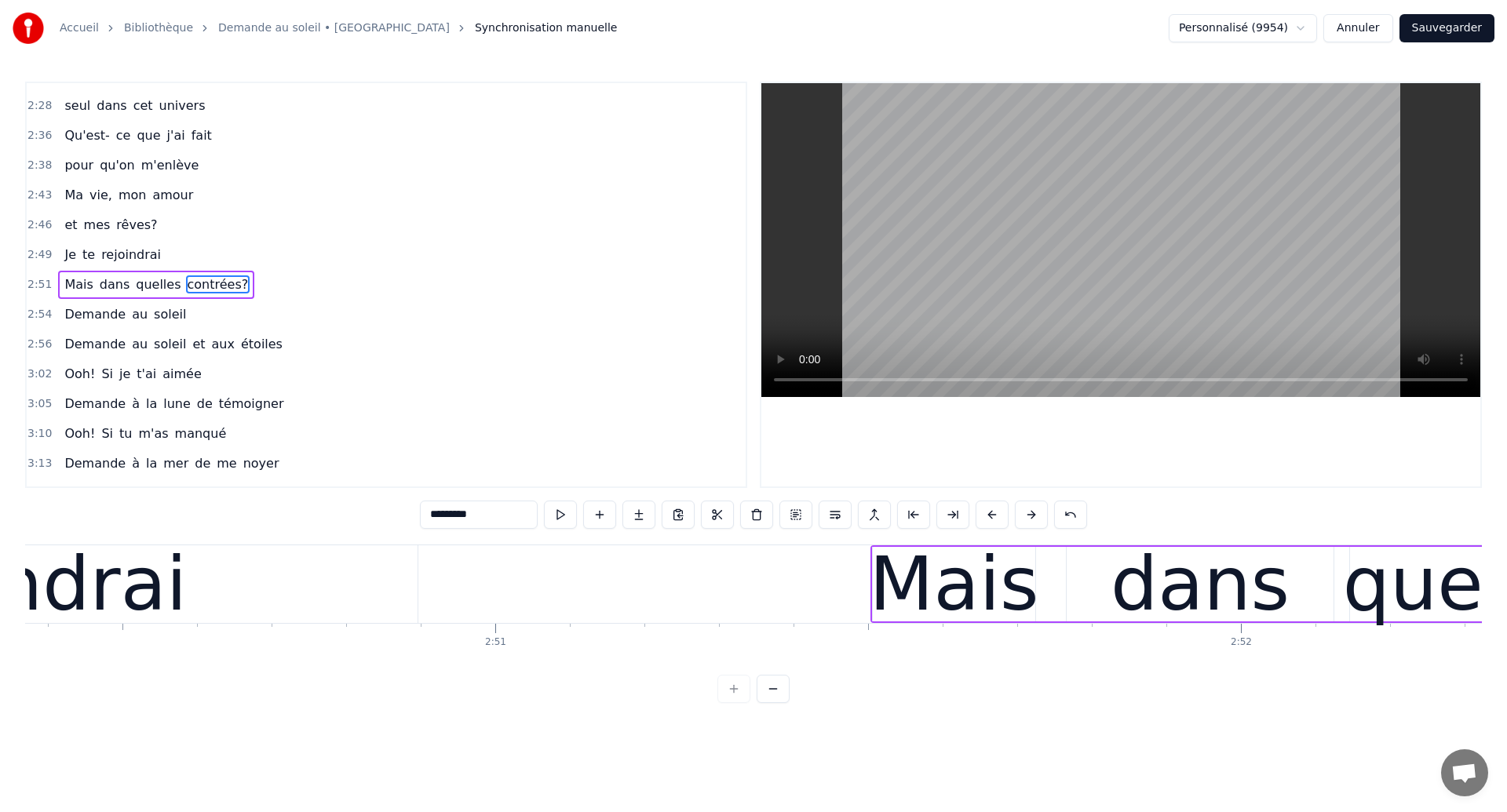
click at [135, 609] on div "rejoindrai" at bounding box center [11, 584] width 354 height 112
type input "**********"
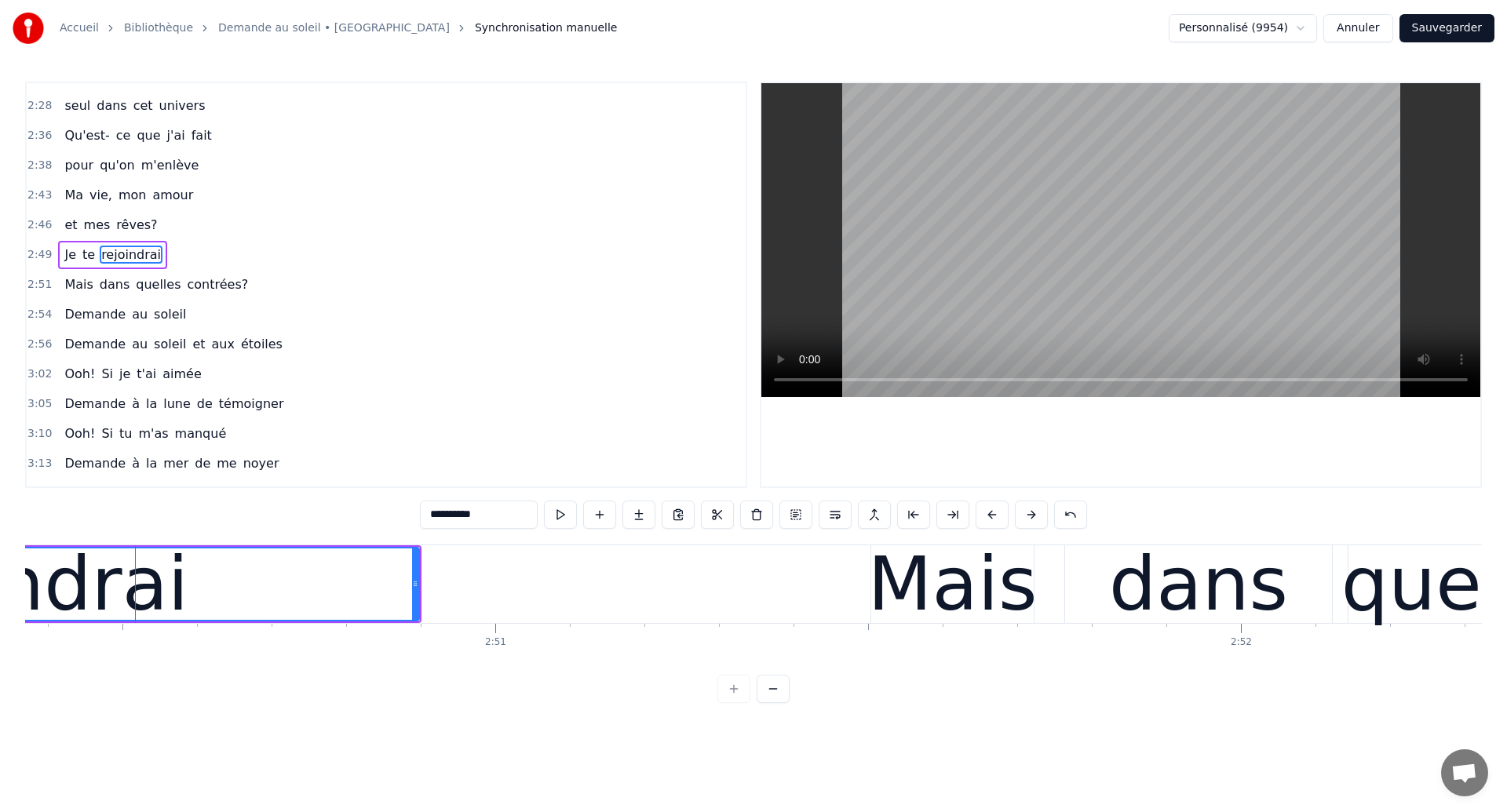
scroll to position [857, 0]
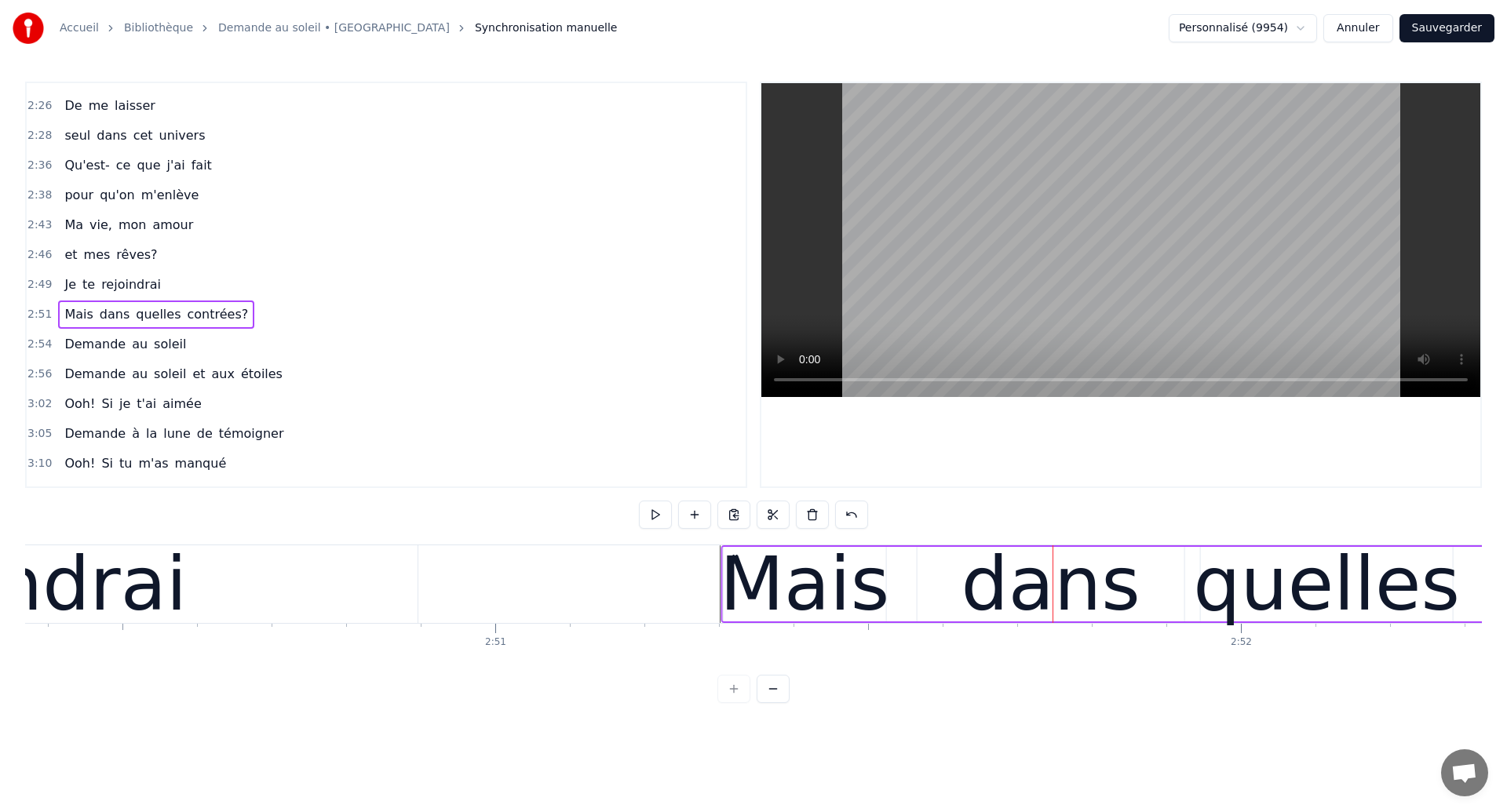
drag, startPoint x: 889, startPoint y: 559, endPoint x: 740, endPoint y: 631, distance: 165.5
click at [740, 623] on div "Mais dans quelles contrées?" at bounding box center [1454, 585] width 1465 height 78
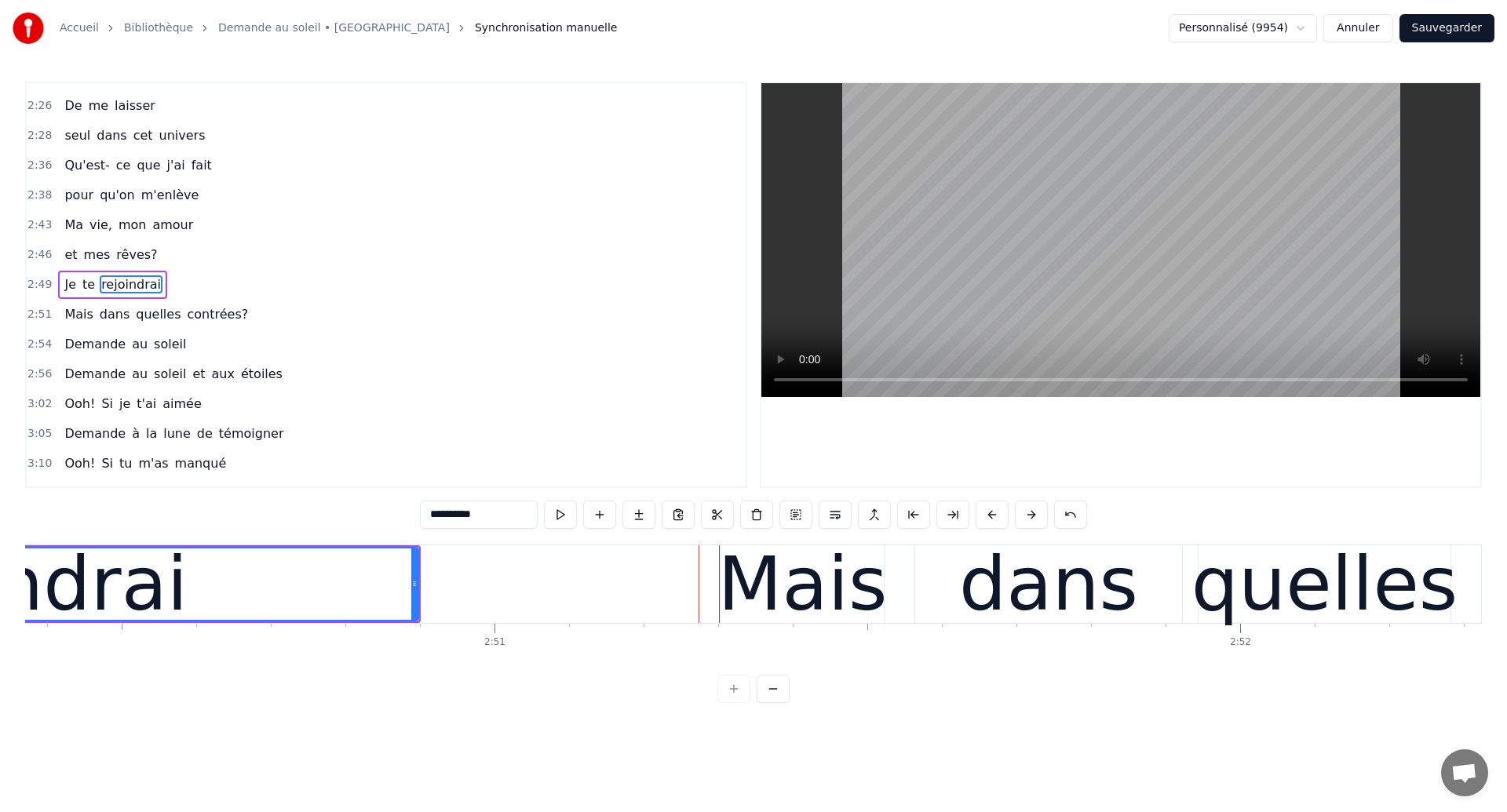
click at [87, 603] on div "rejoindrai" at bounding box center [12, 584] width 354 height 112
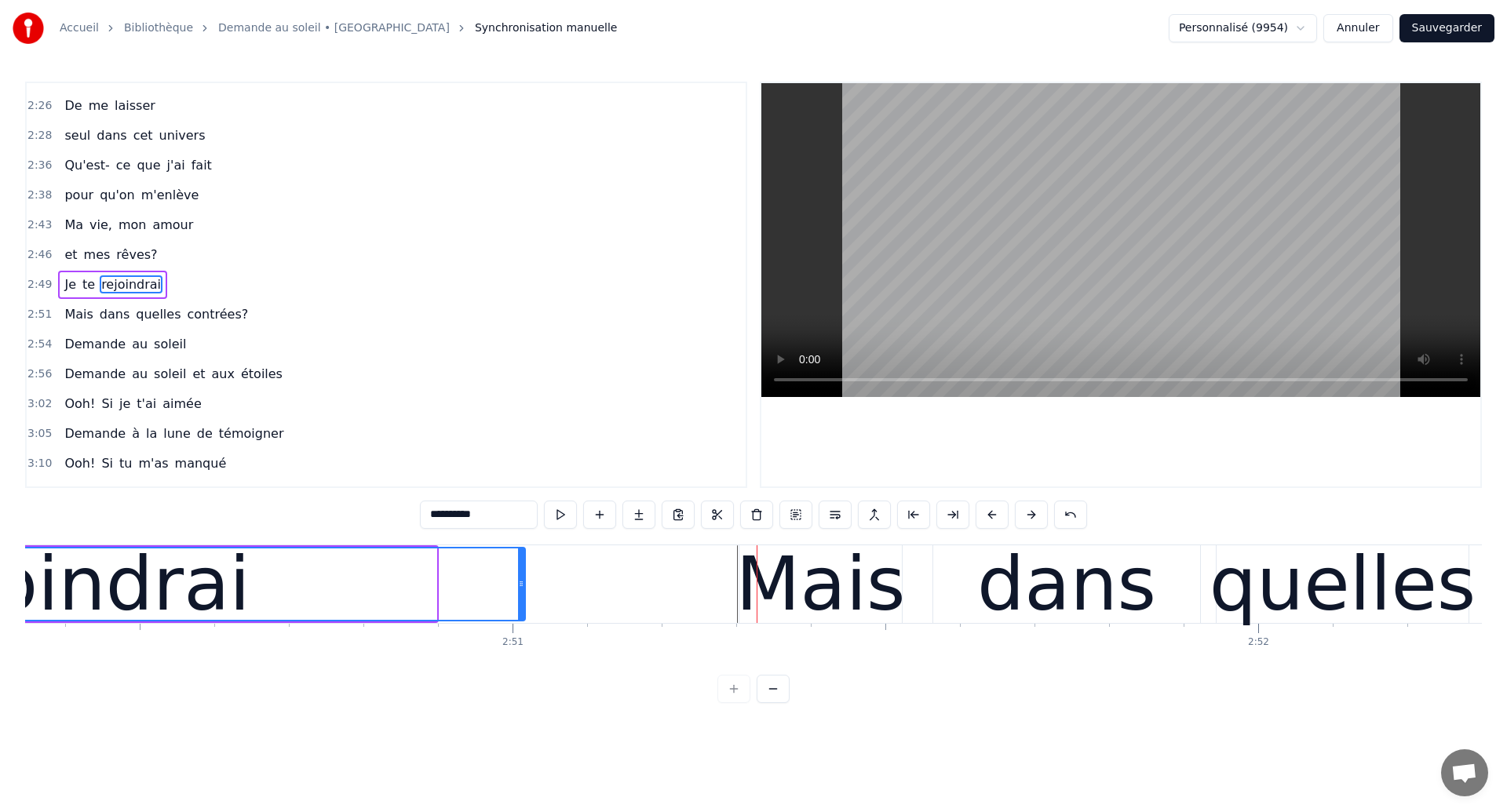
drag, startPoint x: 431, startPoint y: 591, endPoint x: 520, endPoint y: 592, distance: 89.0
click at [520, 592] on div at bounding box center [520, 584] width 6 height 71
click at [103, 592] on div "rejoindrai" at bounding box center [74, 584] width 354 height 112
click at [133, 599] on div "rejoindrai" at bounding box center [76, 584] width 354 height 112
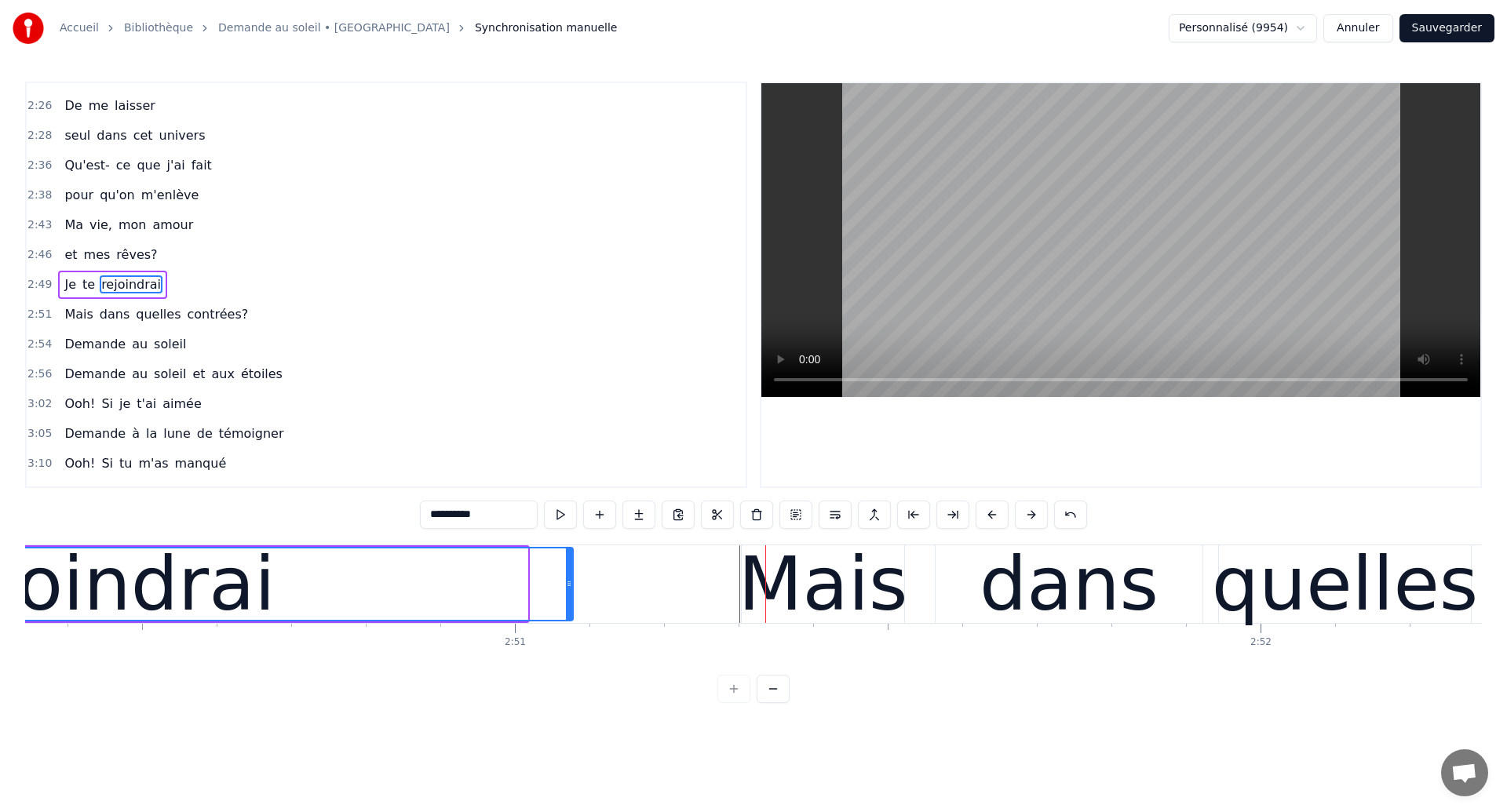
drag, startPoint x: 526, startPoint y: 592, endPoint x: 571, endPoint y: 597, distance: 45.3
click at [571, 597] on div at bounding box center [569, 584] width 6 height 71
click at [32, 585] on div "rejoindrai" at bounding box center [98, 584] width 354 height 112
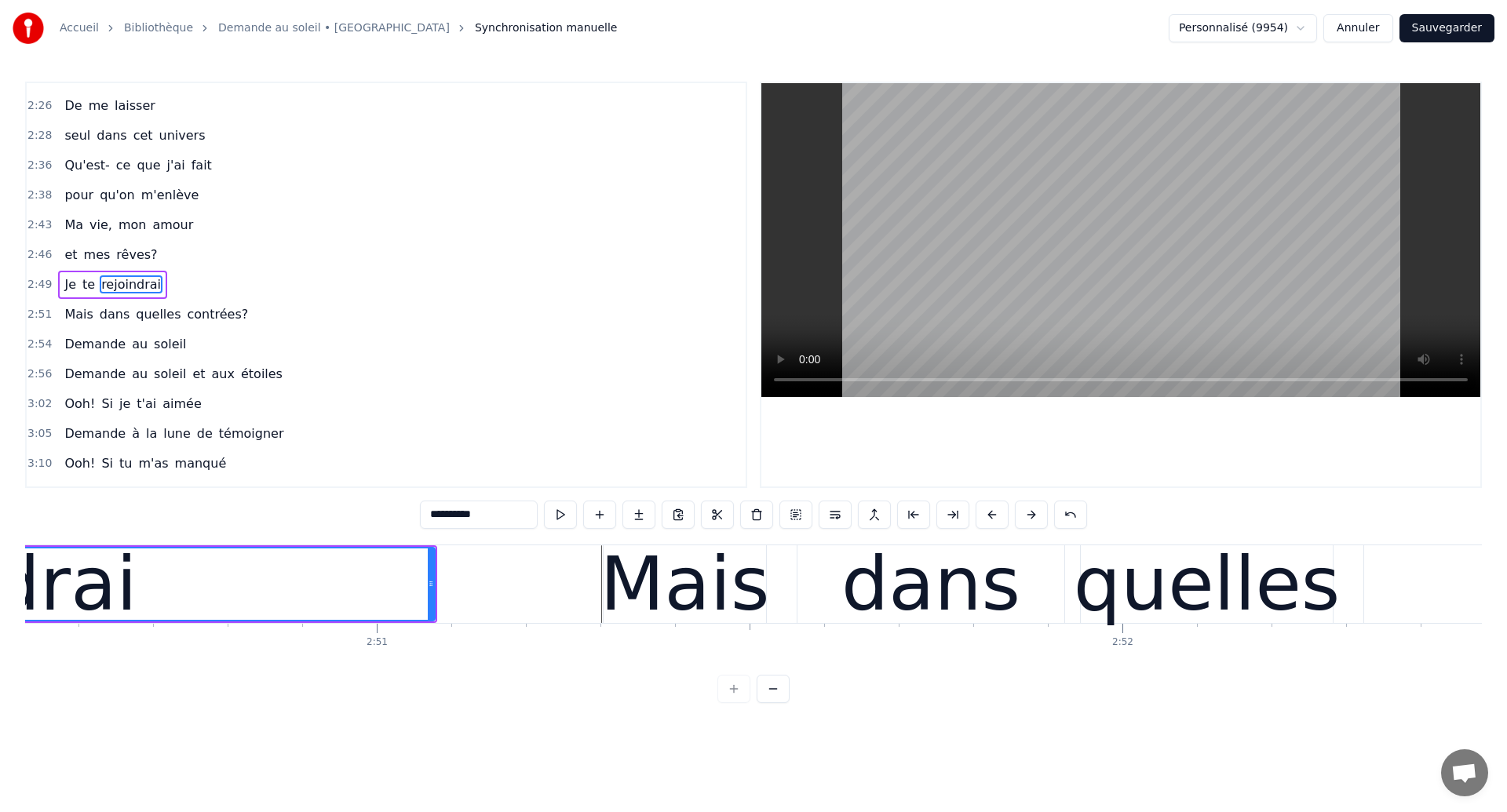
scroll to position [0, 127147]
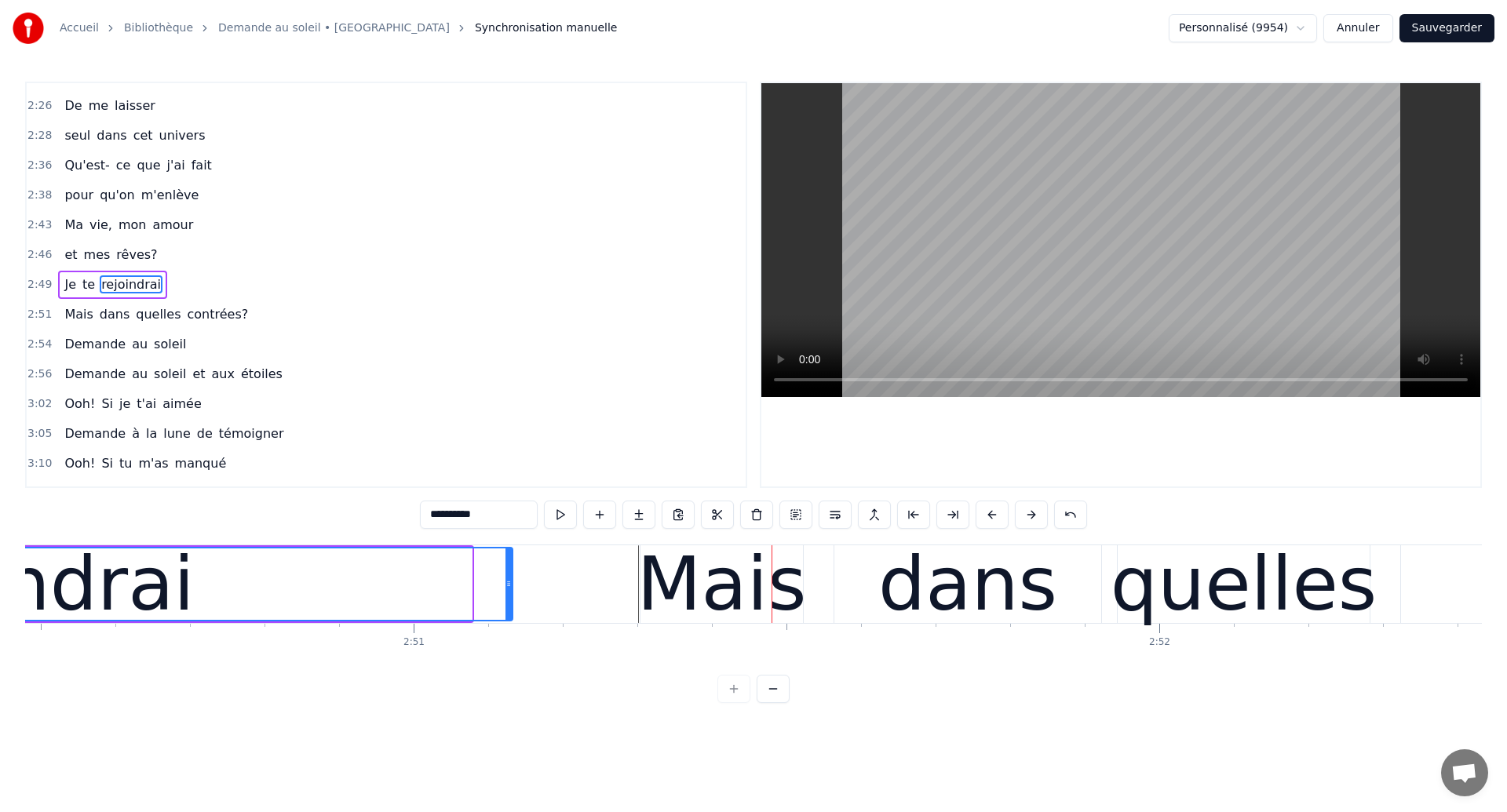
drag, startPoint x: 469, startPoint y: 597, endPoint x: 509, endPoint y: 599, distance: 40.0
click at [509, 599] on div at bounding box center [508, 584] width 6 height 71
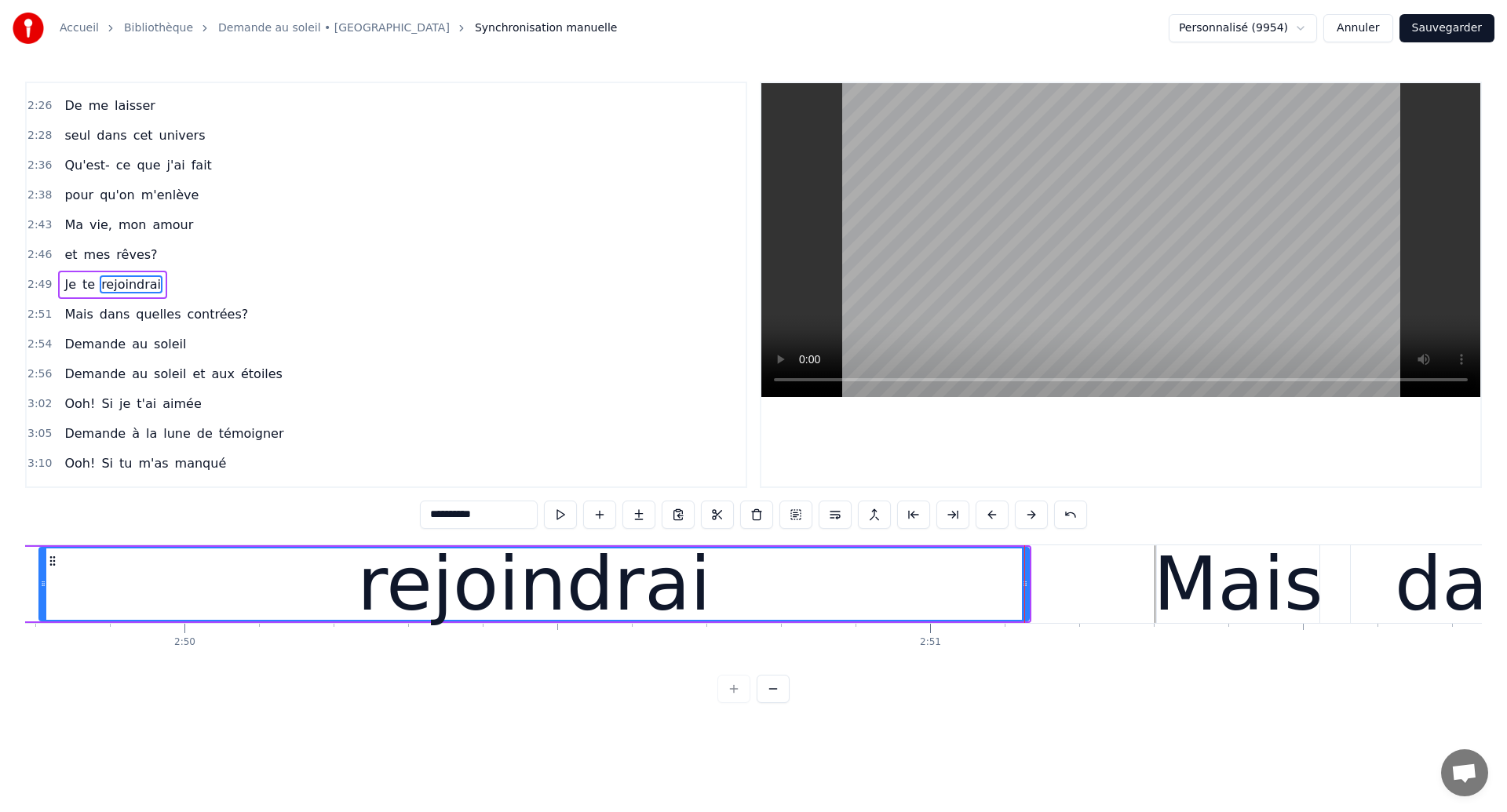
click at [53, 604] on div "rejoindrai" at bounding box center [534, 584] width 988 height 71
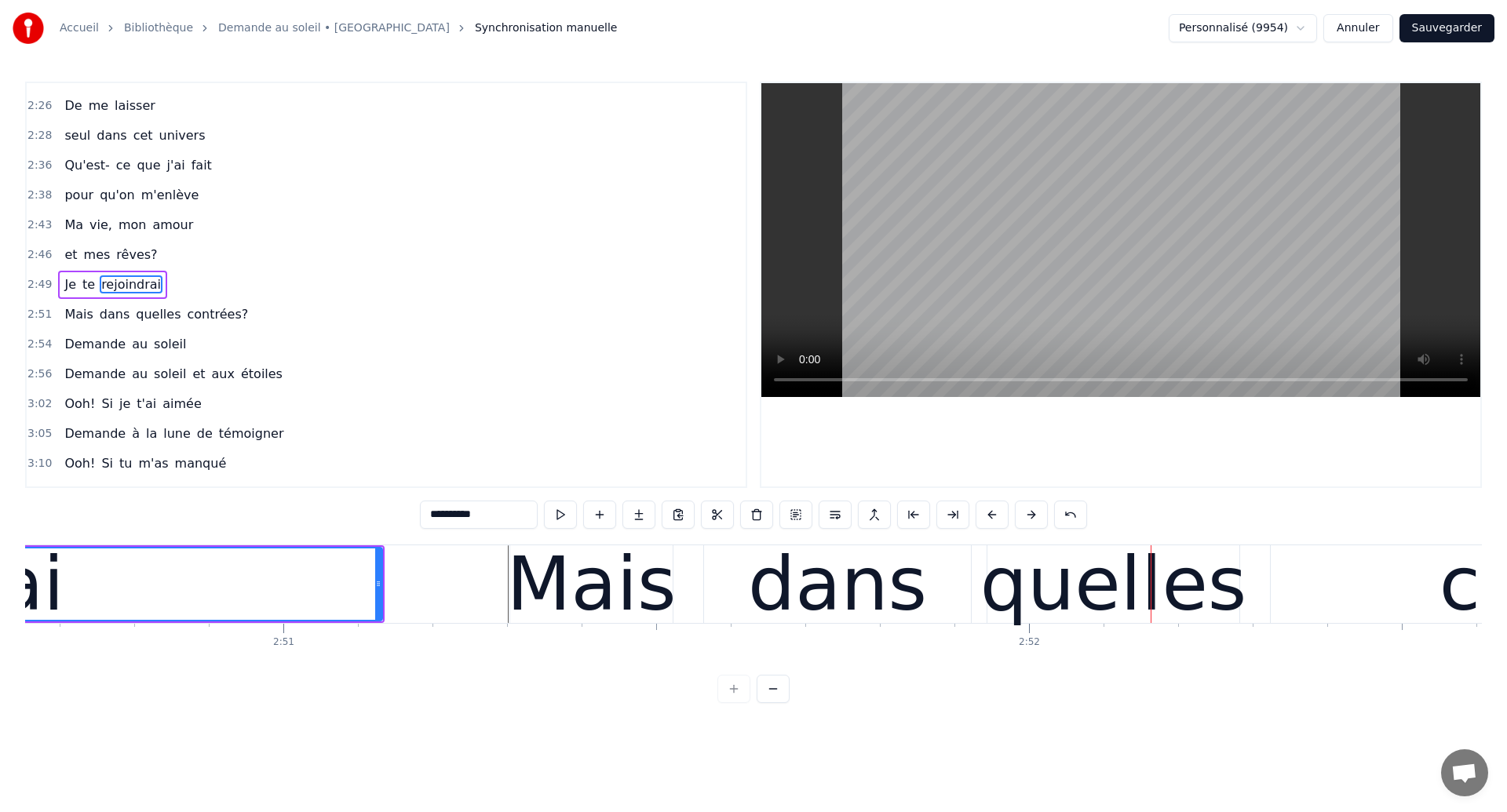
scroll to position [0, 127204]
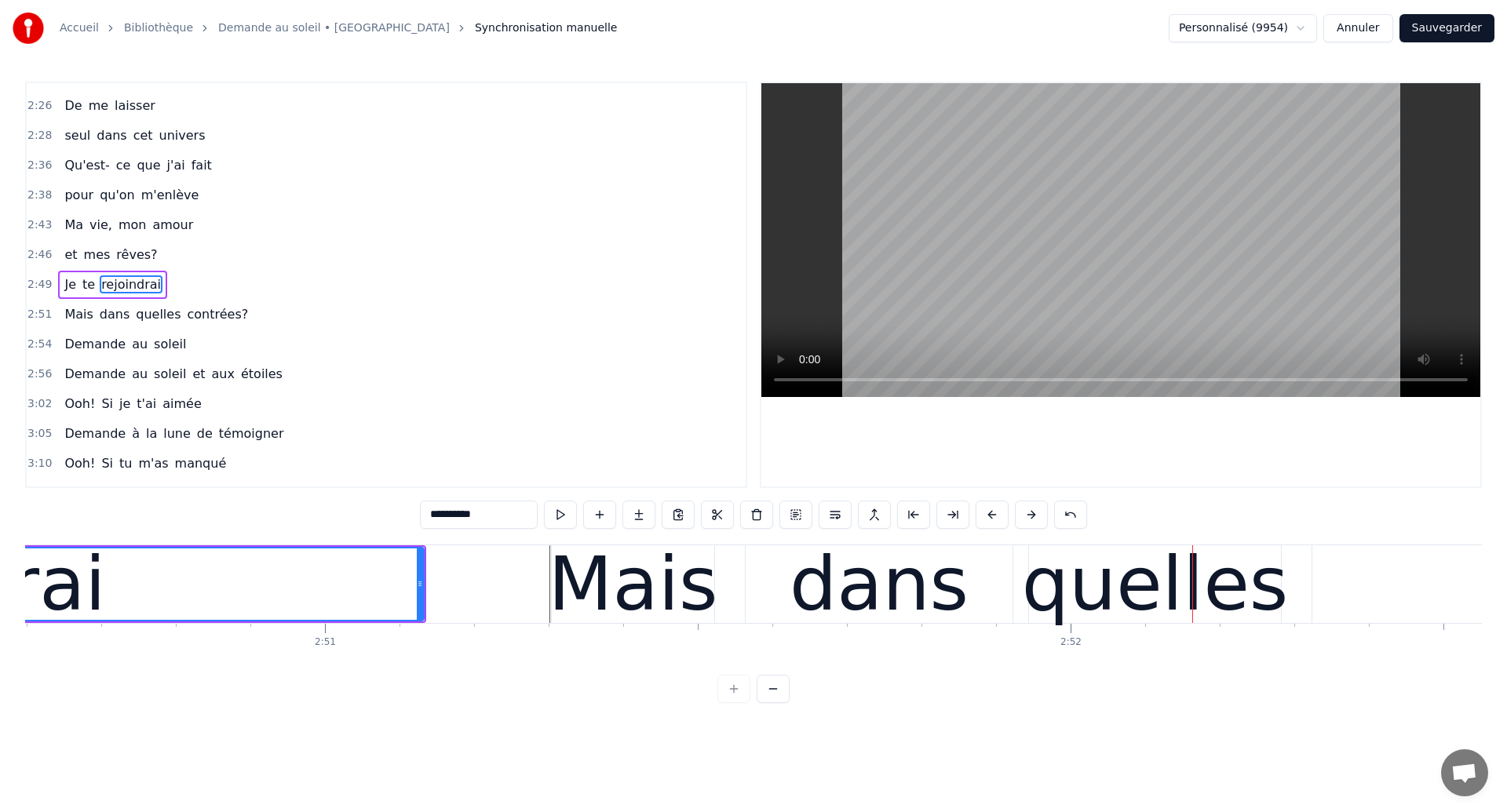
click at [637, 620] on div "Mais" at bounding box center [632, 584] width 170 height 112
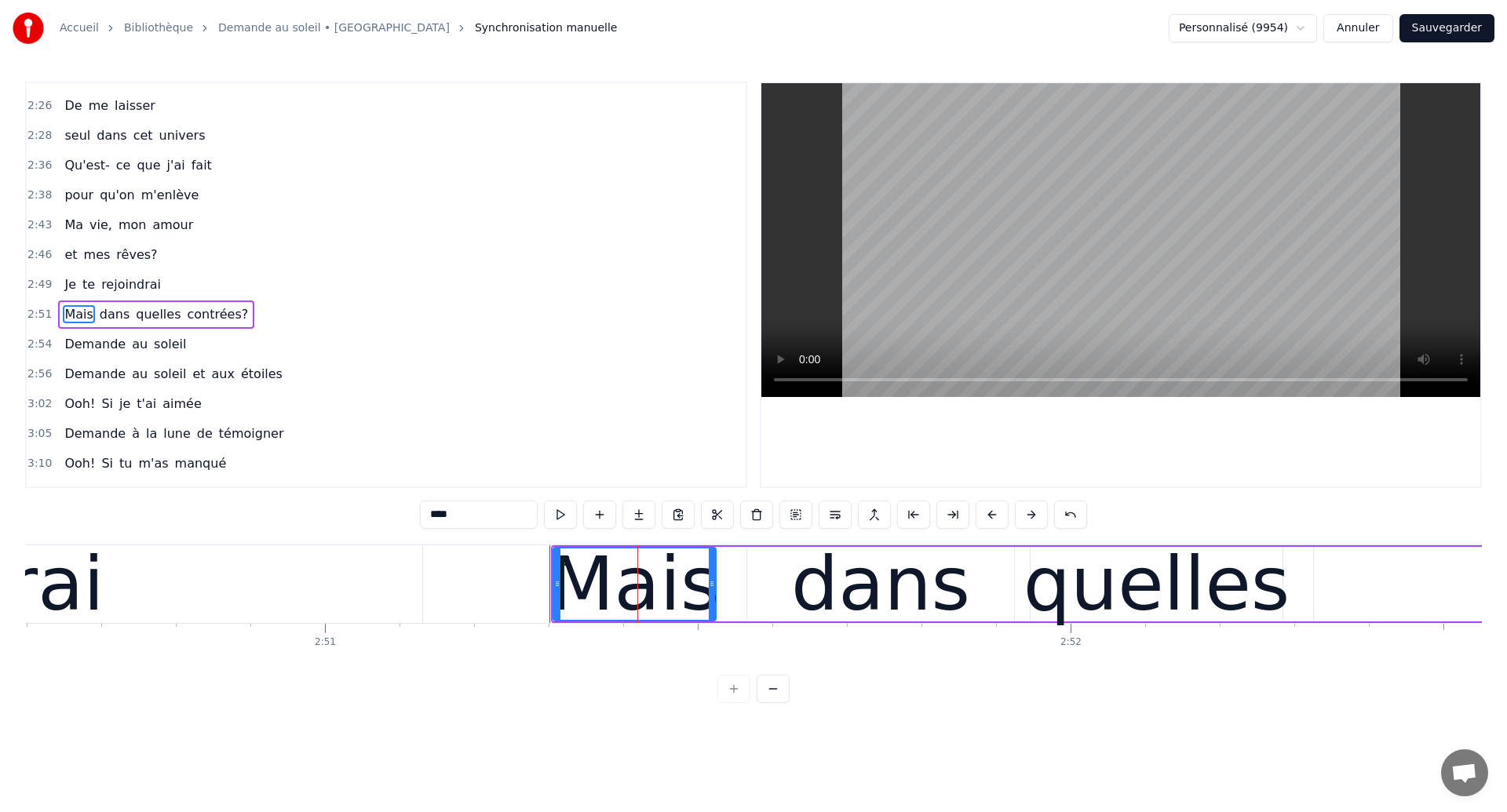
scroll to position [887, 0]
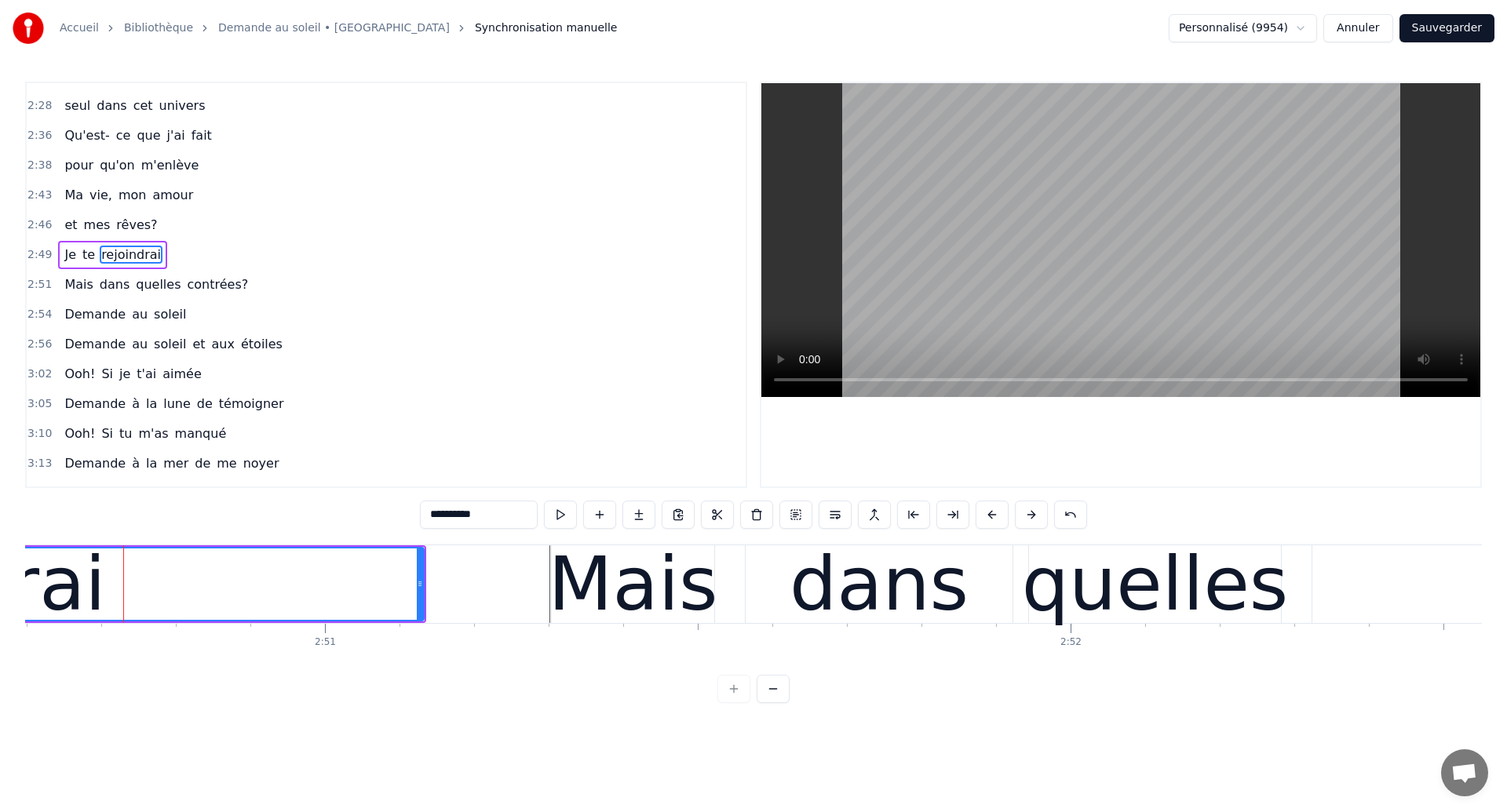
scroll to position [857, 0]
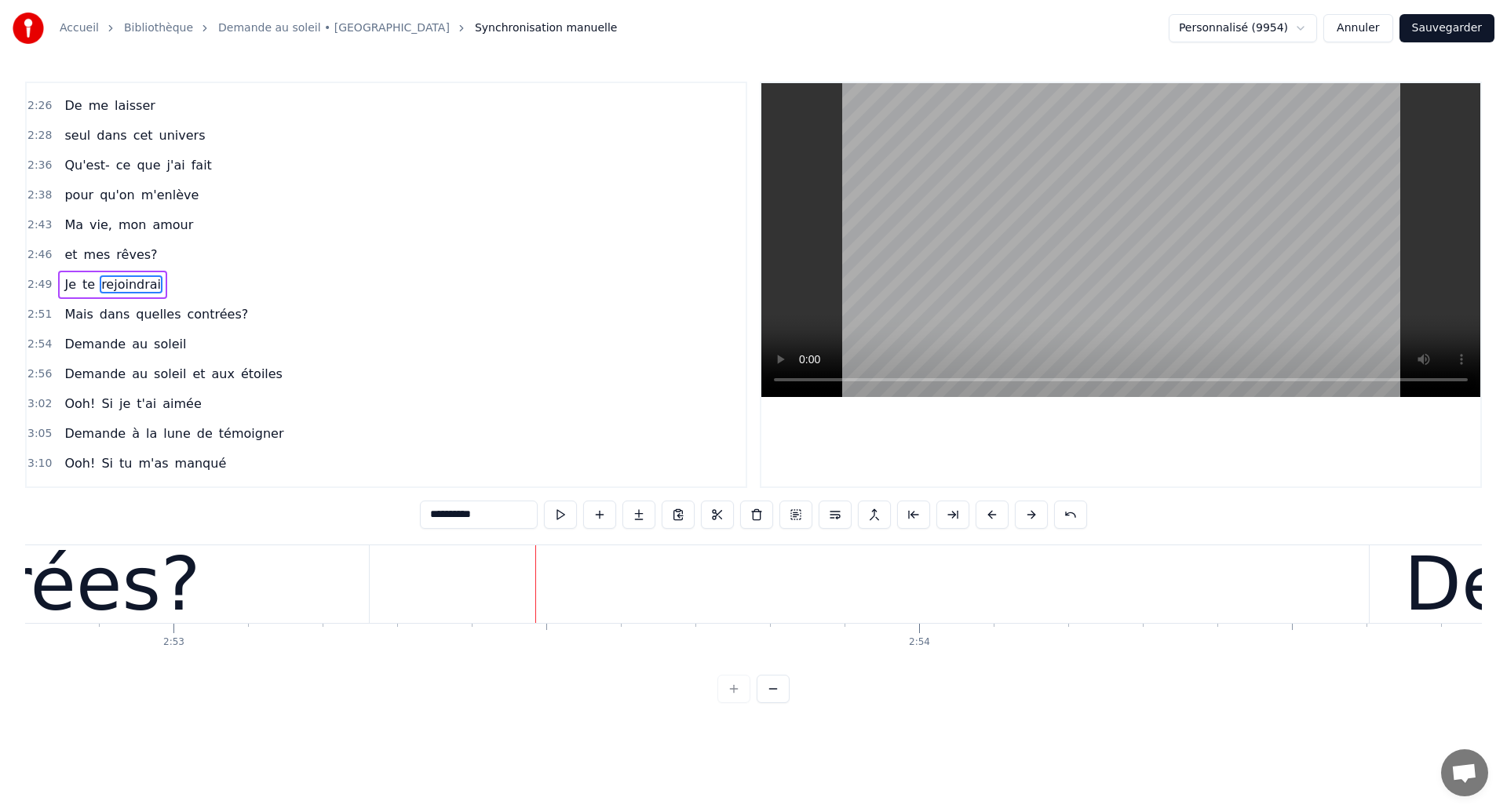
scroll to position [0, 128854]
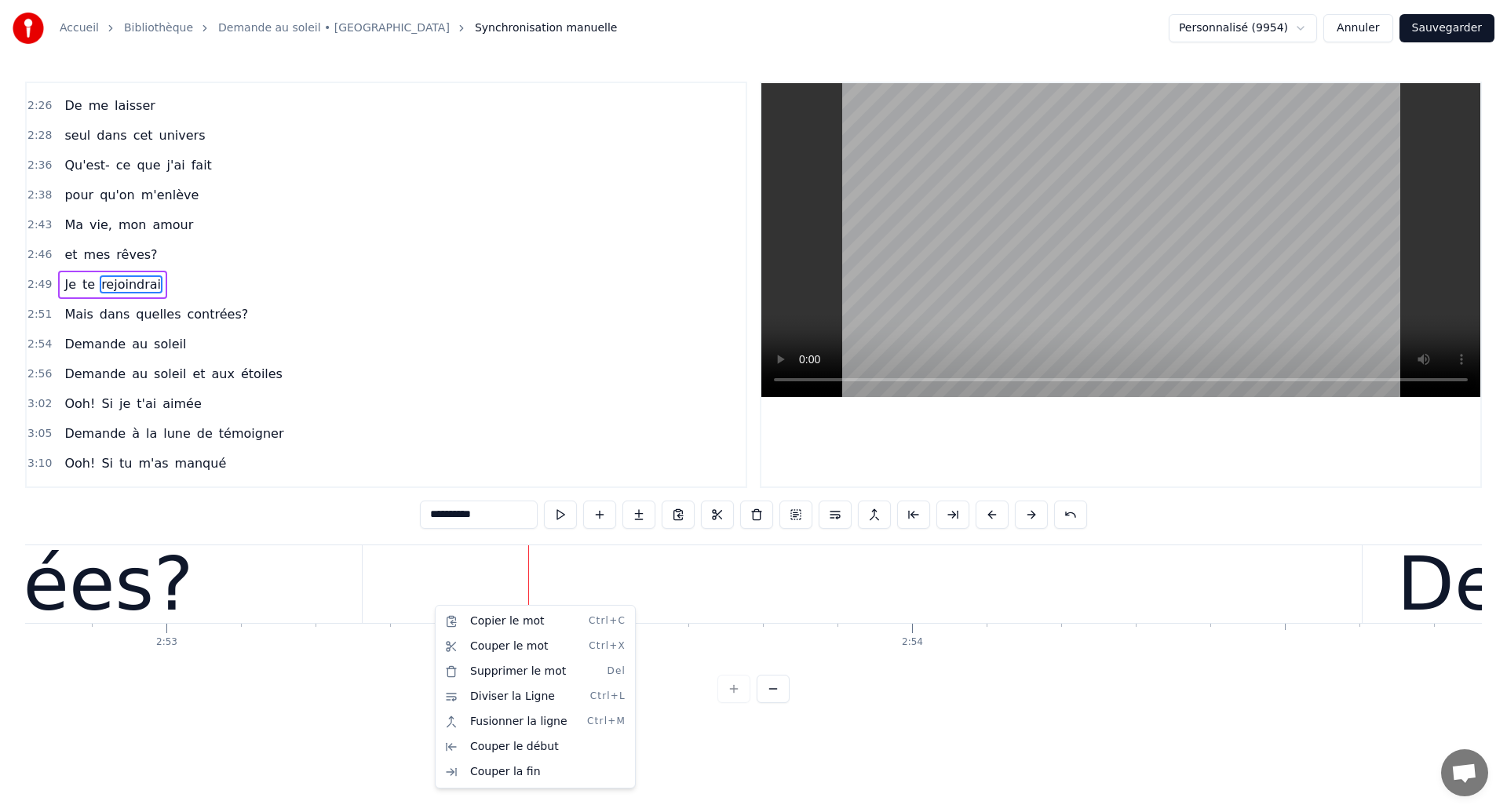
click at [353, 631] on html "Accueil Bibliothèque Demande au soleil • Garou Synchronisation manuelle Personn…" at bounding box center [754, 364] width 1507 height 728
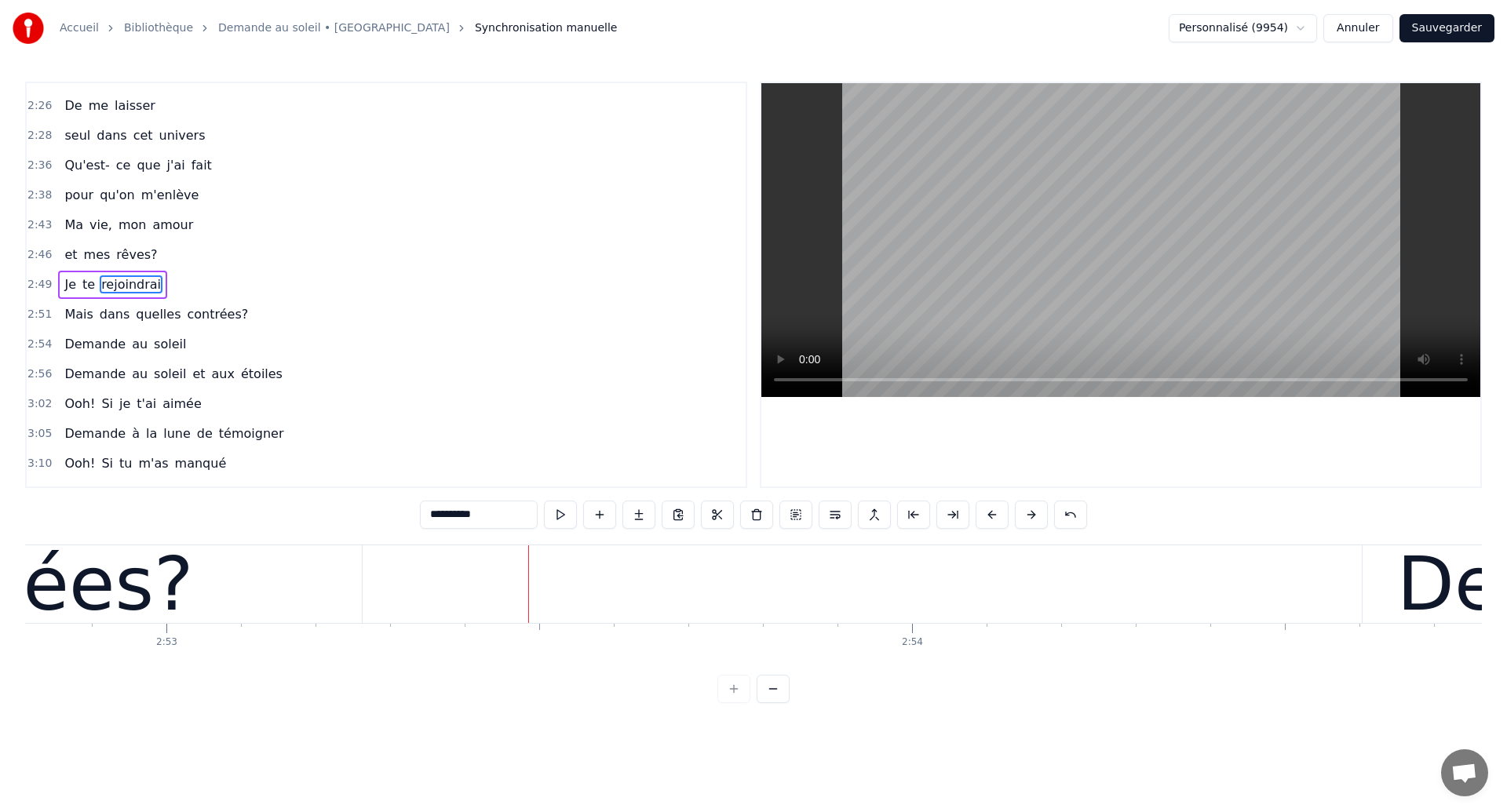
drag, startPoint x: 353, startPoint y: 631, endPoint x: 336, endPoint y: 626, distance: 17.7
click at [286, 594] on div "contrées?" at bounding box center [12, 585] width 699 height 78
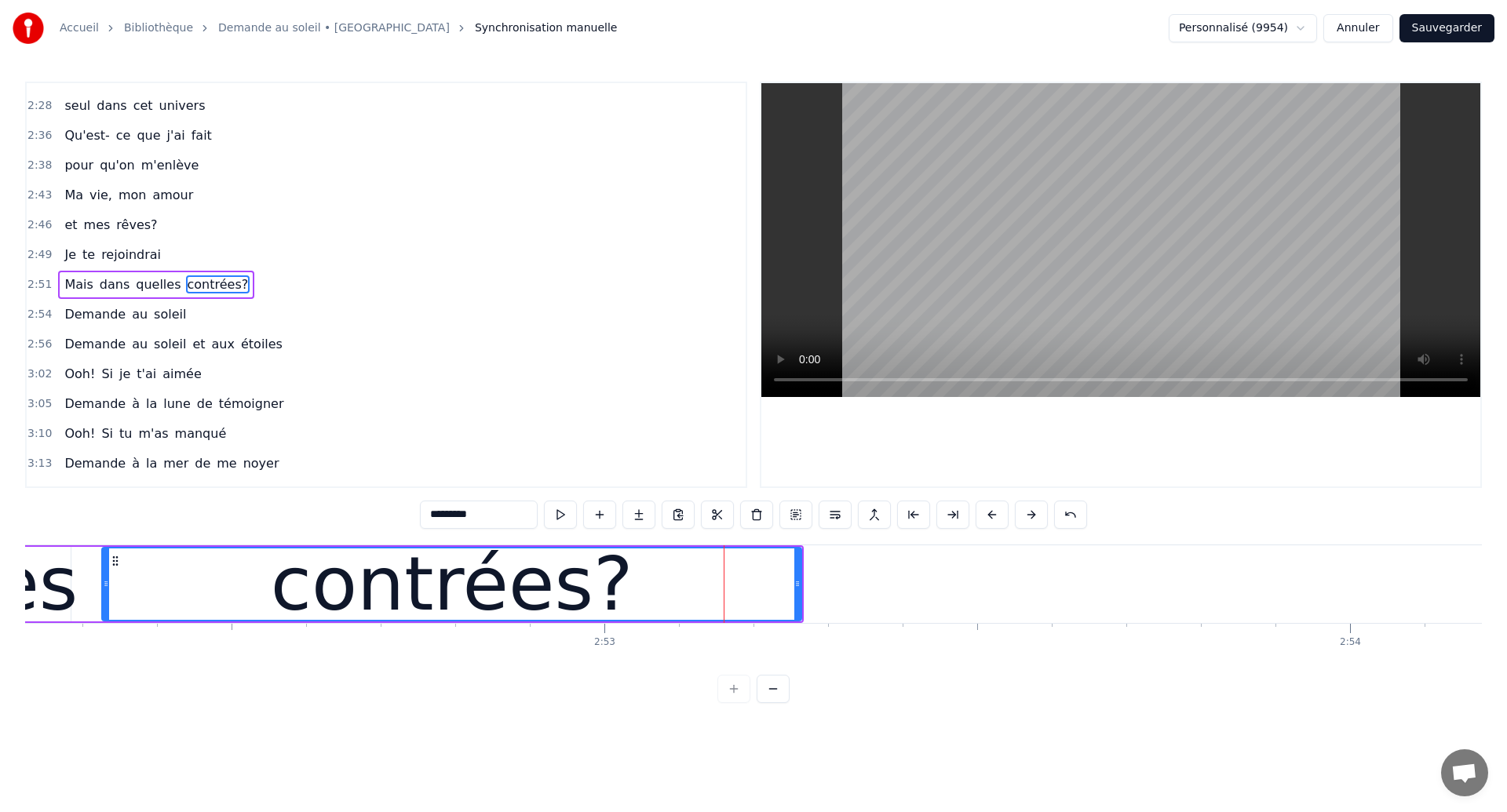
scroll to position [0, 128364]
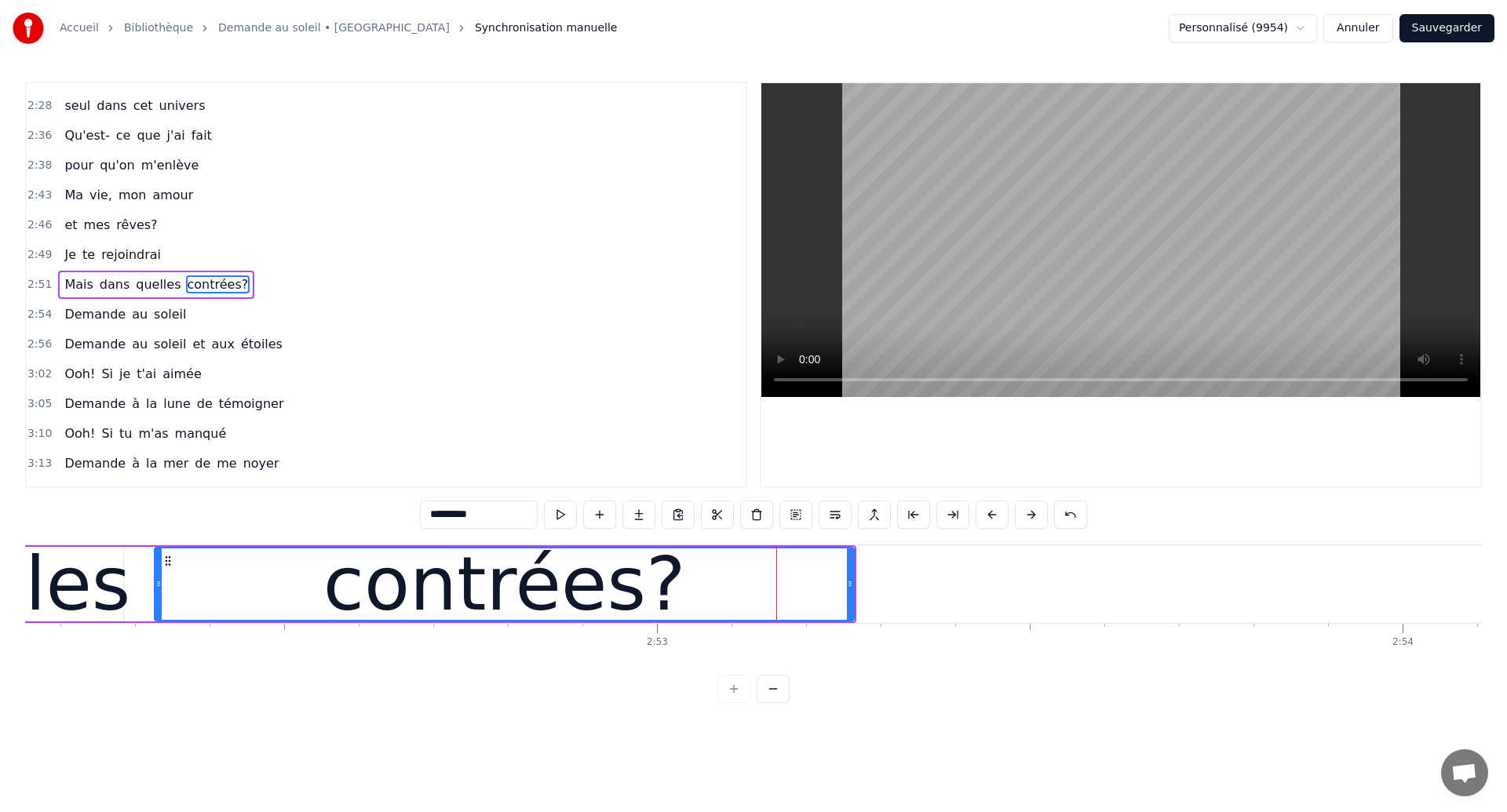
click at [250, 598] on div "contrées?" at bounding box center [503, 584] width 698 height 71
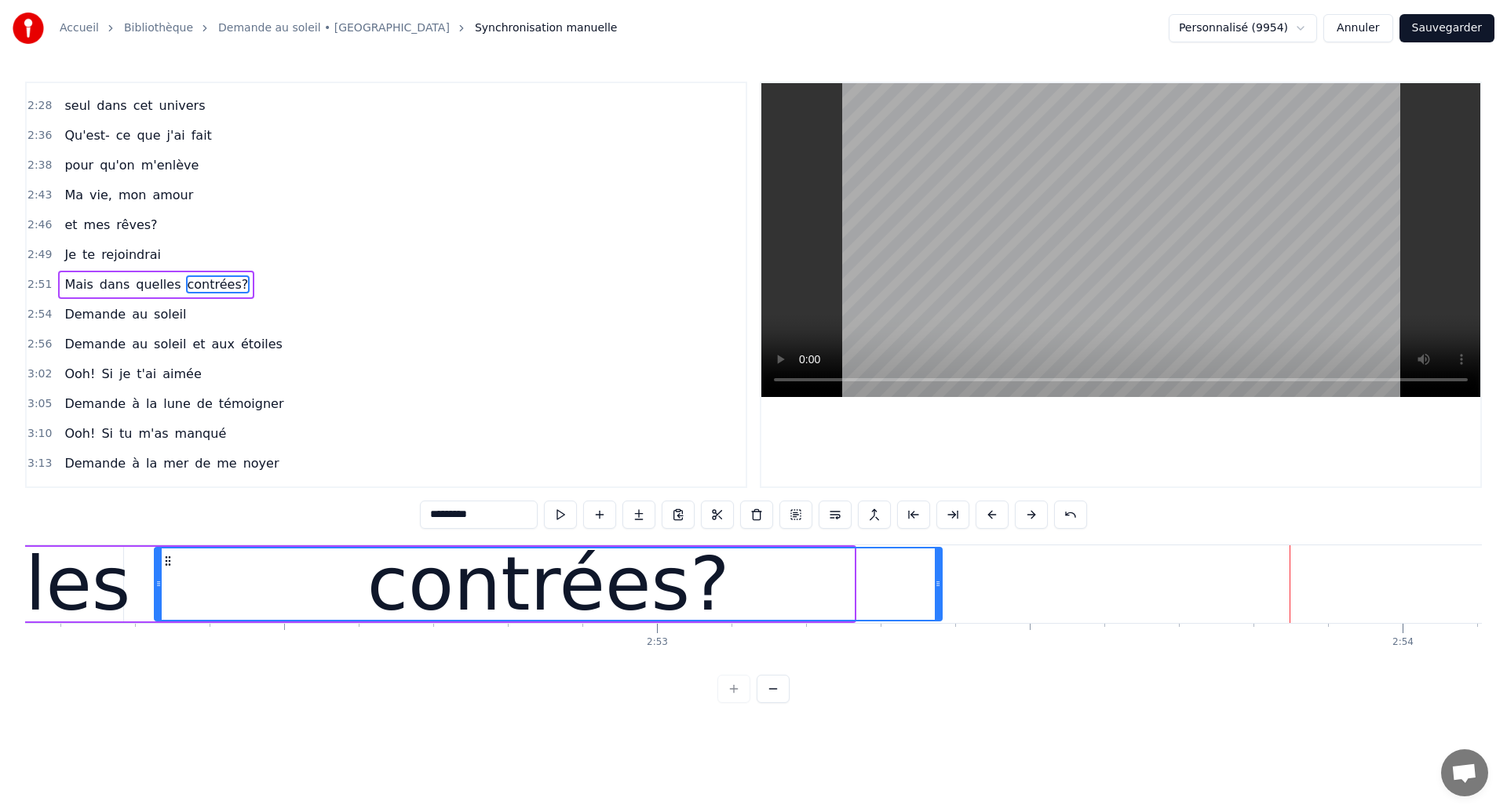
drag, startPoint x: 853, startPoint y: 592, endPoint x: 940, endPoint y: 585, distance: 87.3
click at [940, 585] on div at bounding box center [937, 584] width 6 height 71
type input "*******"
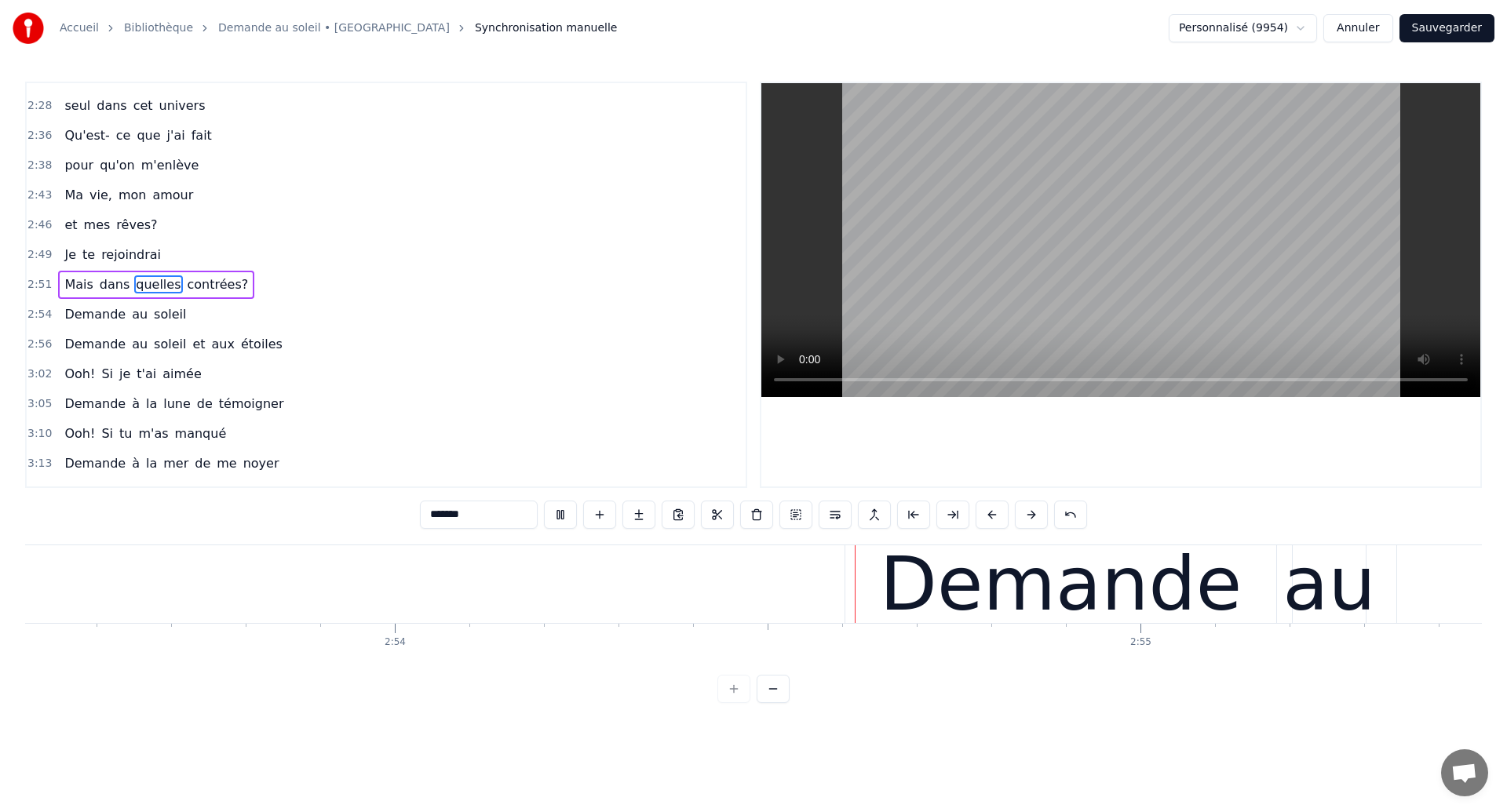
scroll to position [0, 129673]
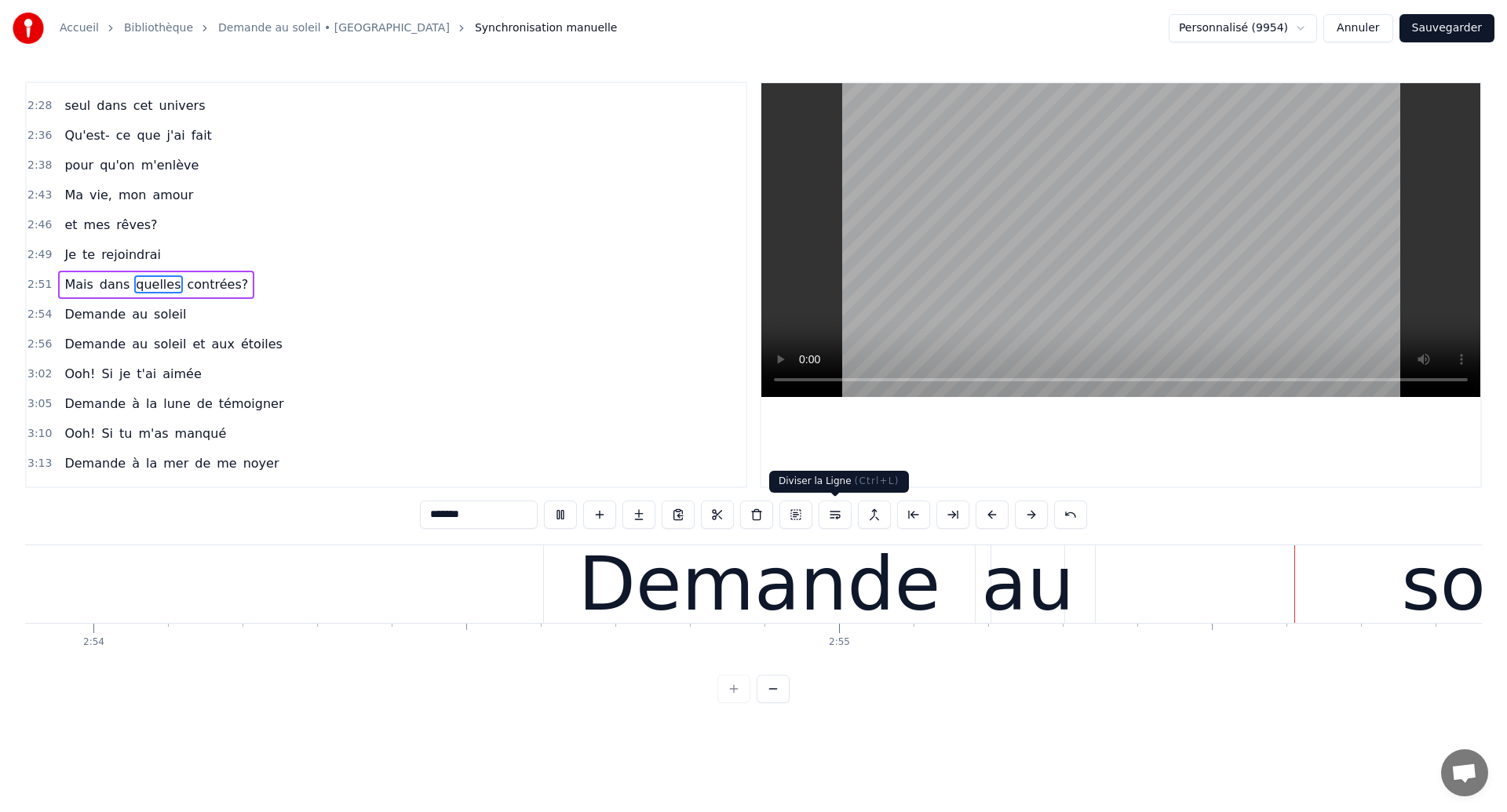
click at [840, 543] on div "0:18 Dans mes nuits 0:20 Je vois des murs de feu 0:26 Je traverse des océans de…" at bounding box center [754, 392] width 1457 height 621
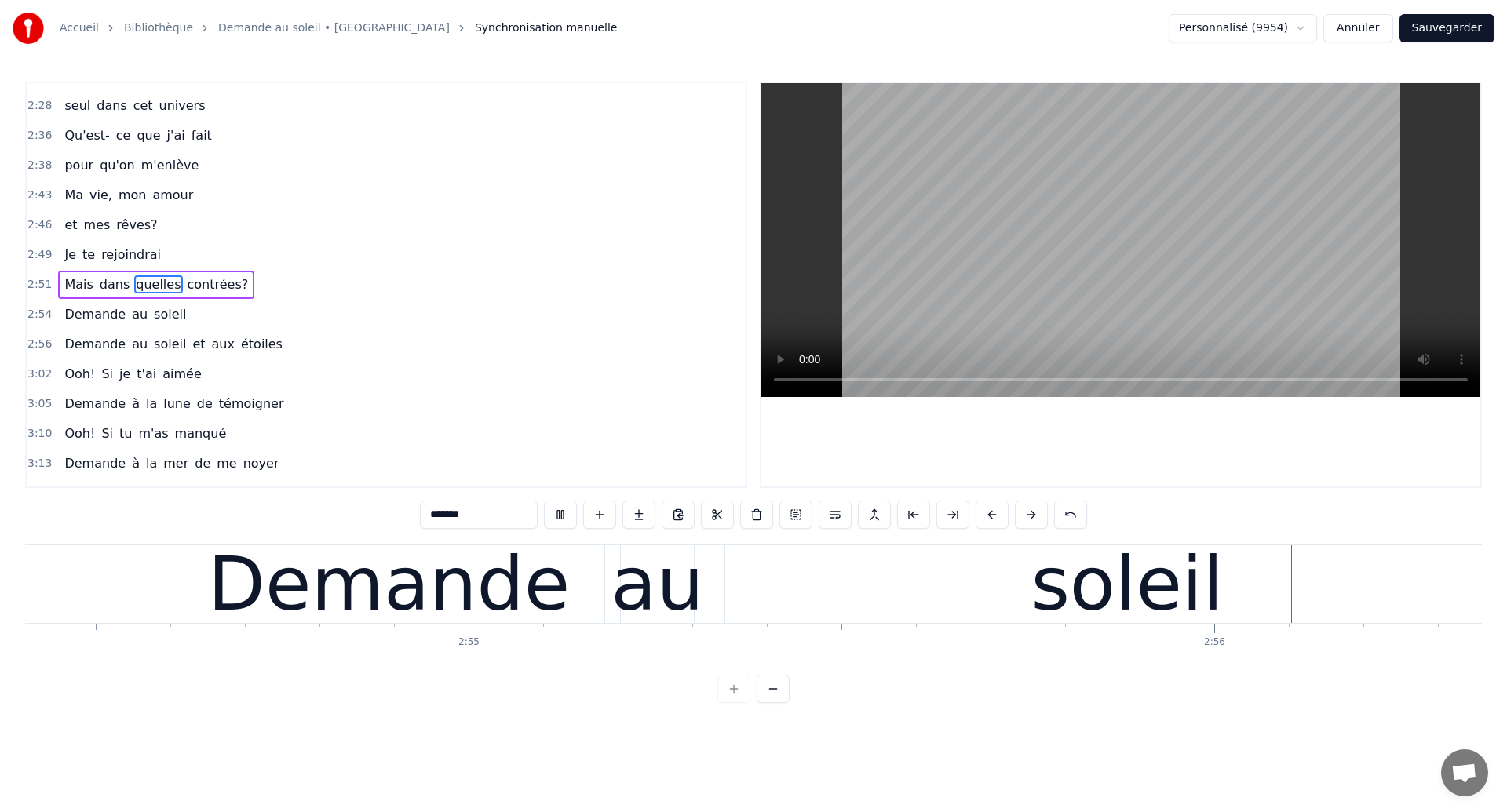
click at [857, 573] on div "Demande au soleil" at bounding box center [853, 585] width 1360 height 78
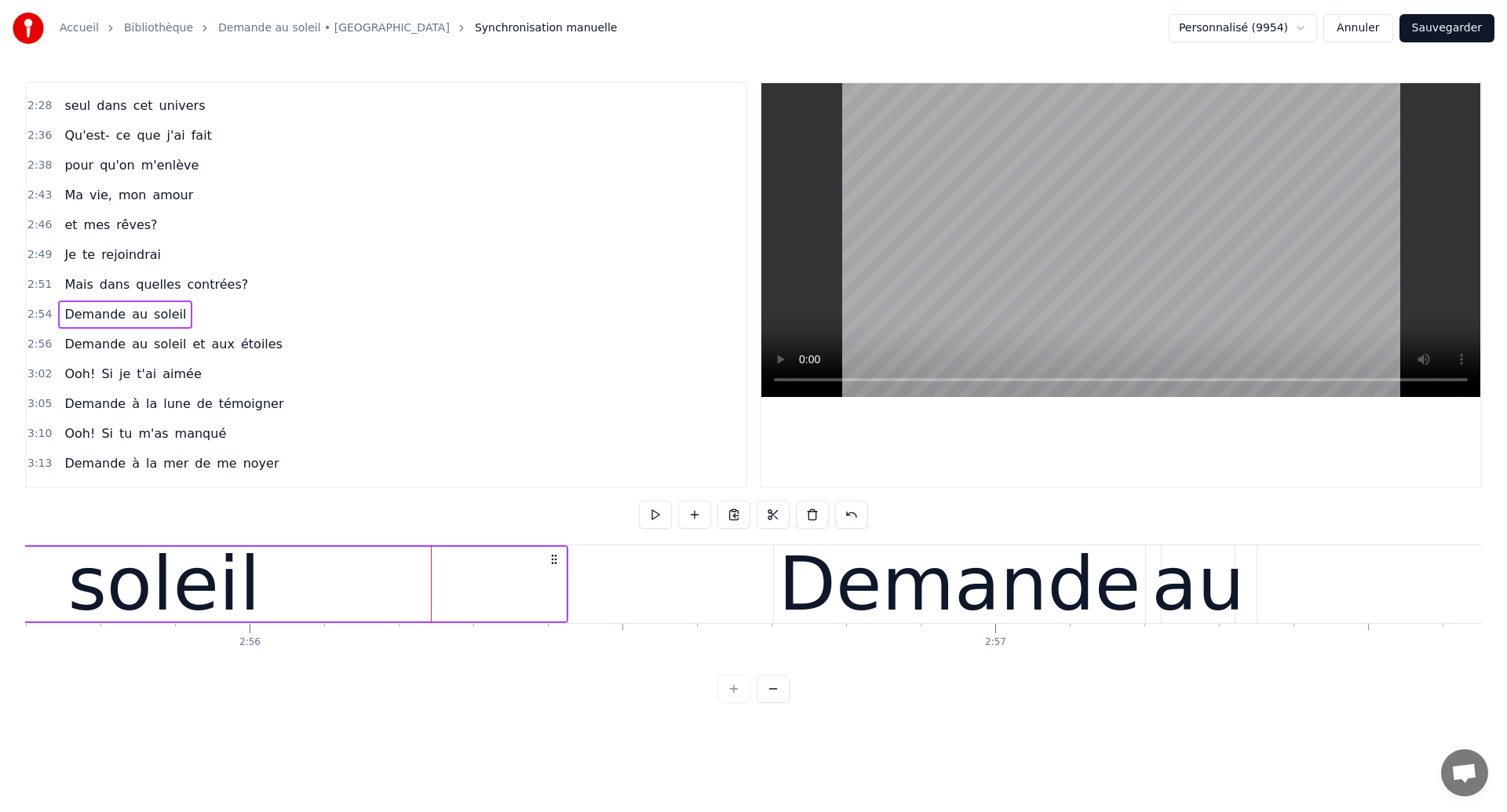
scroll to position [0, 131064]
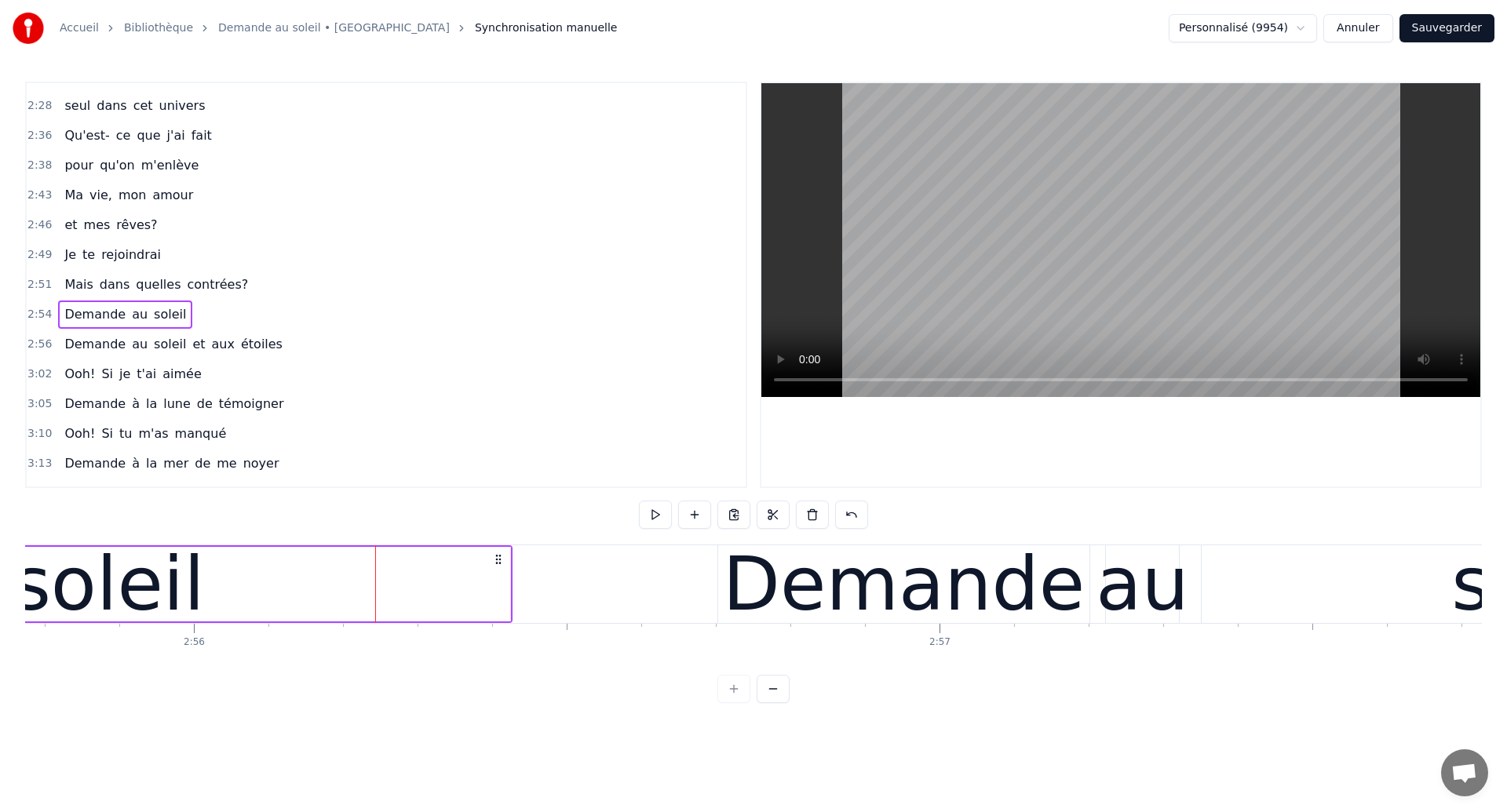
click at [1434, 38] on button "Sauvegarder" at bounding box center [1447, 28] width 95 height 28
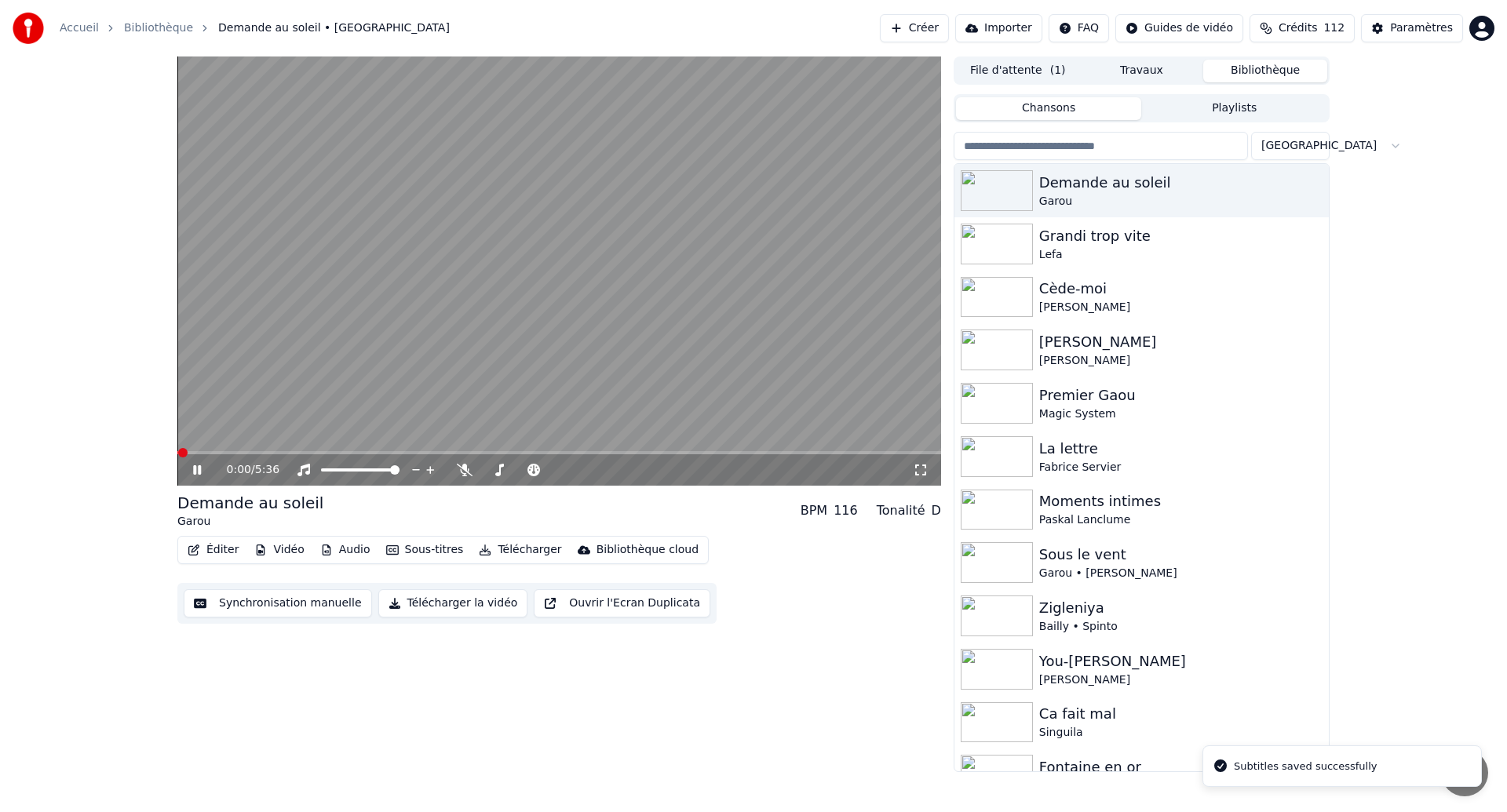
click at [198, 472] on icon at bounding box center [197, 470] width 8 height 9
click at [286, 604] on button "Synchronisation manuelle" at bounding box center [278, 603] width 188 height 28
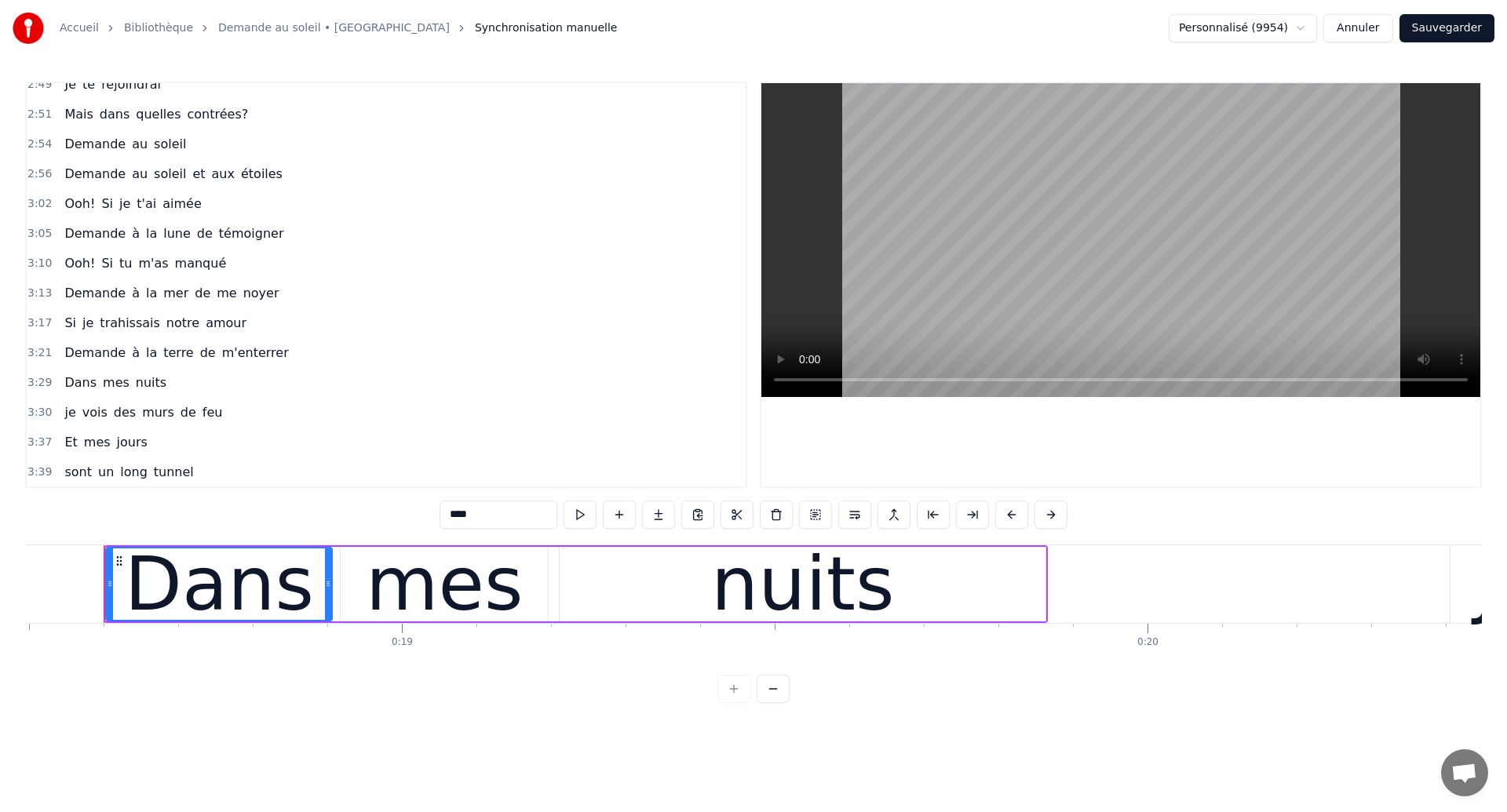
scroll to position [1055, 0]
click at [79, 115] on span "Mais" at bounding box center [78, 116] width 31 height 18
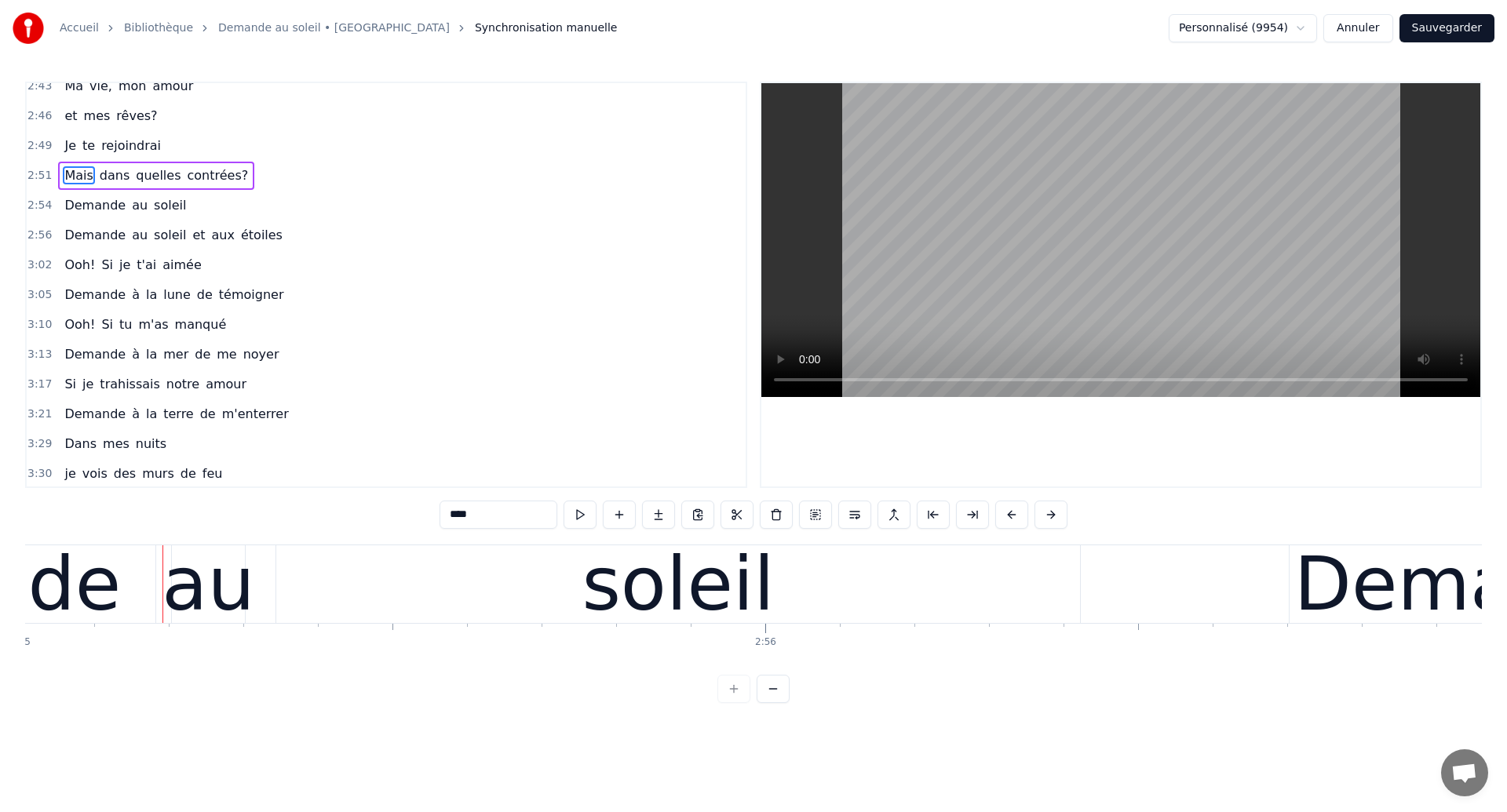
scroll to position [0, 130551]
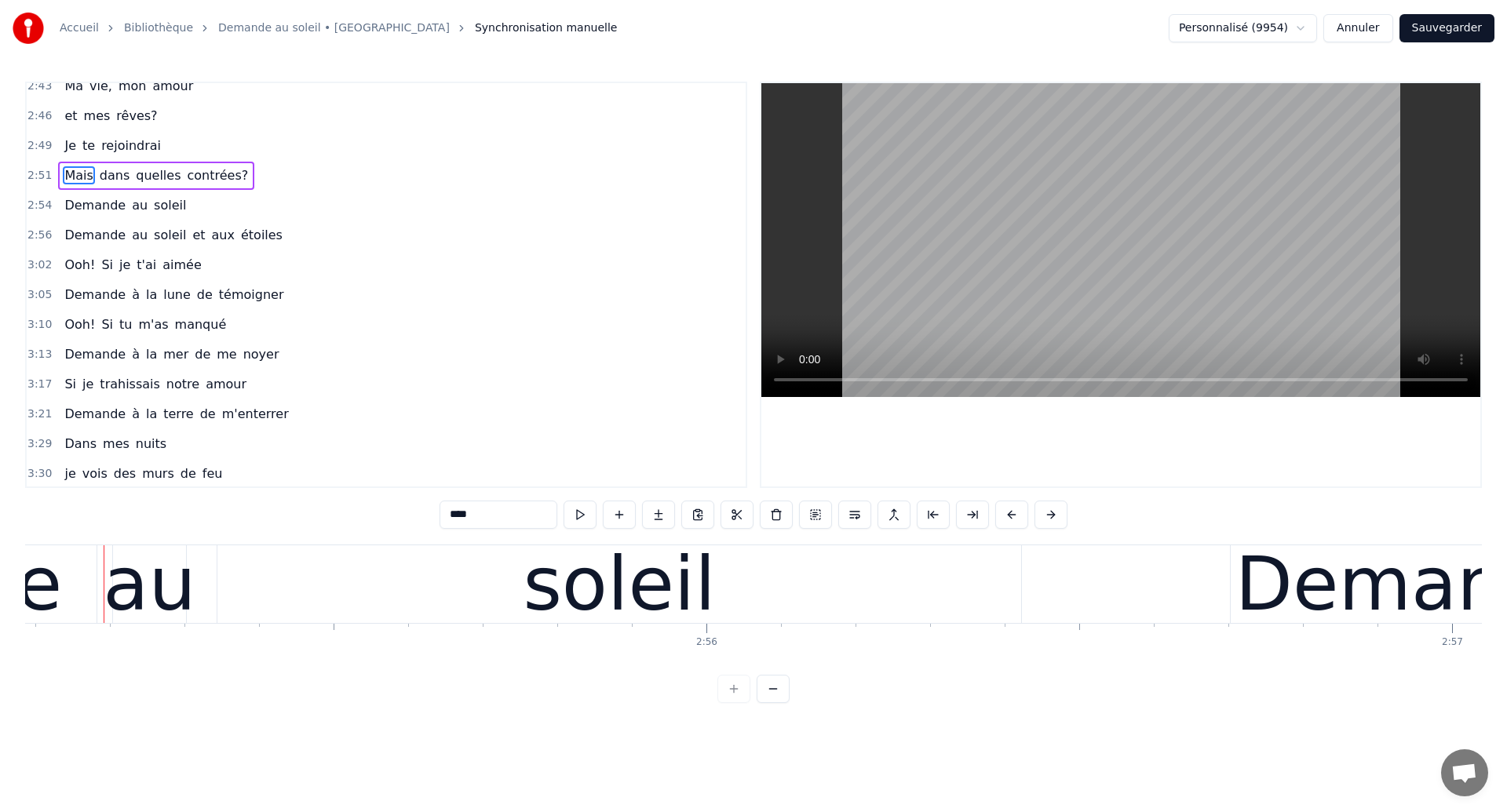
click at [589, 599] on div "soleil" at bounding box center [619, 584] width 192 height 112
type input "******"
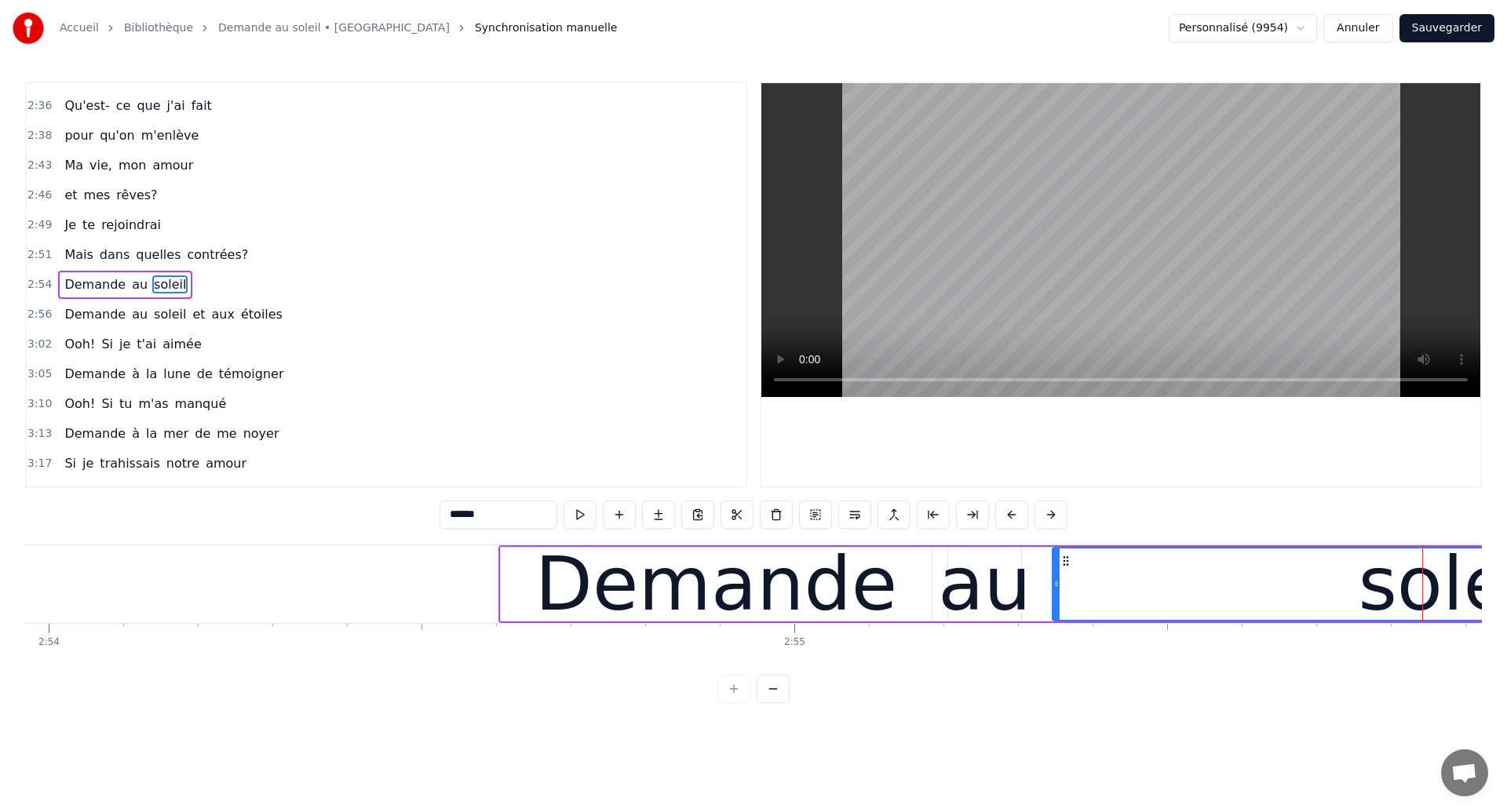
scroll to position [0, 129665]
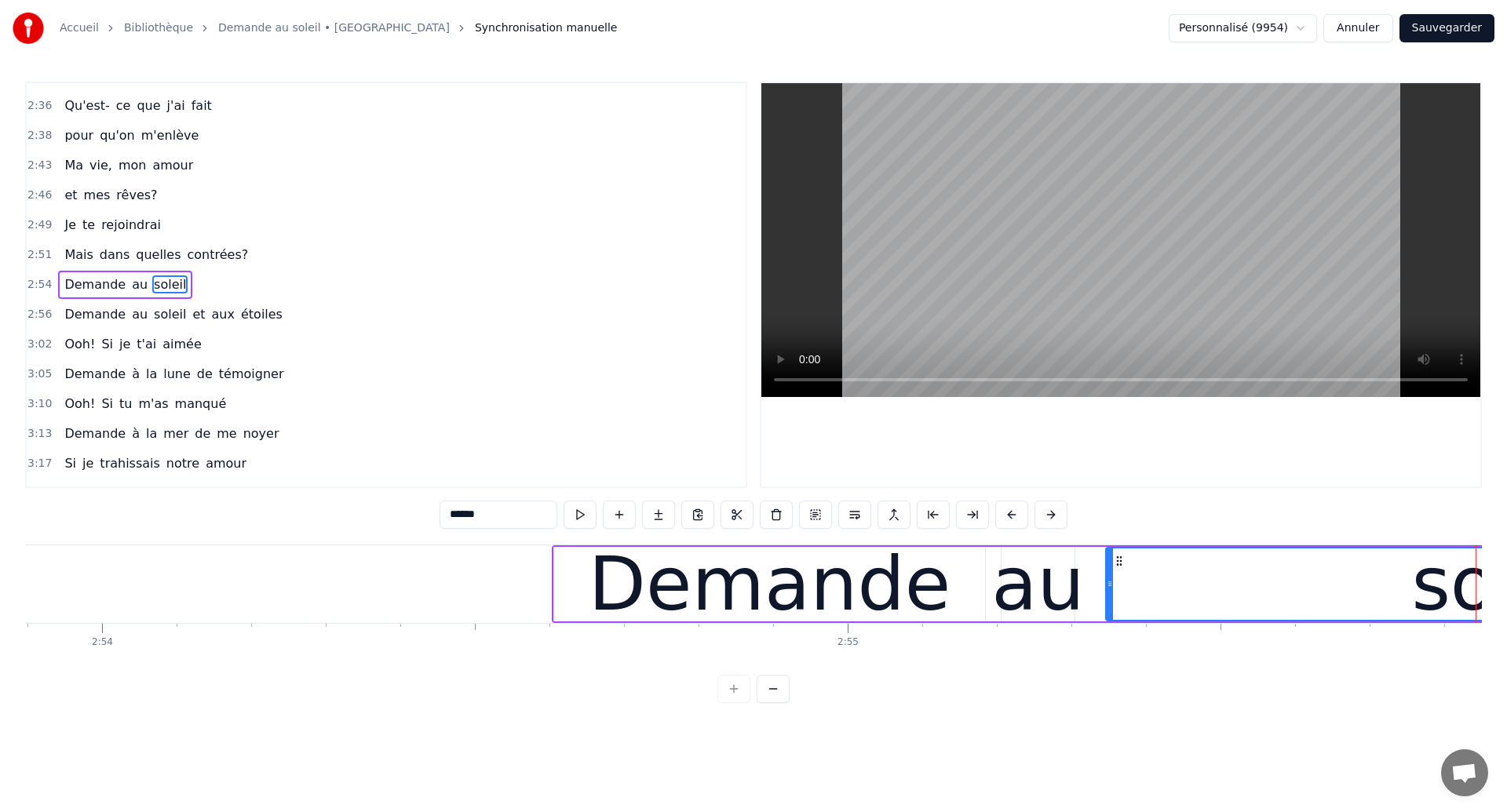
click at [70, 540] on div "0:18 Dans mes nuits 0:20 Je vois des murs de feu 0:26 Je traverse des océans de…" at bounding box center [754, 392] width 1457 height 621
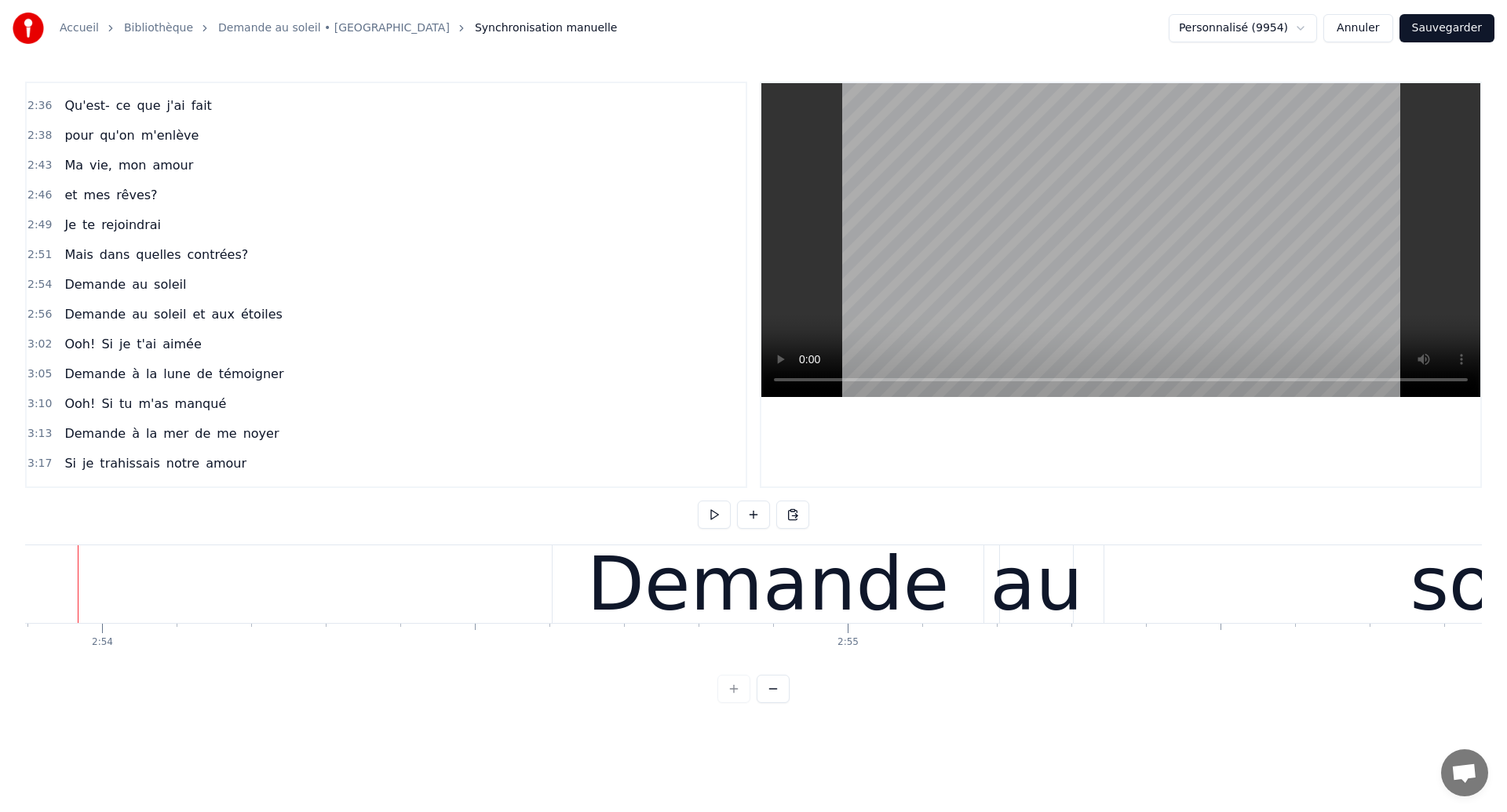
scroll to position [0, 129638]
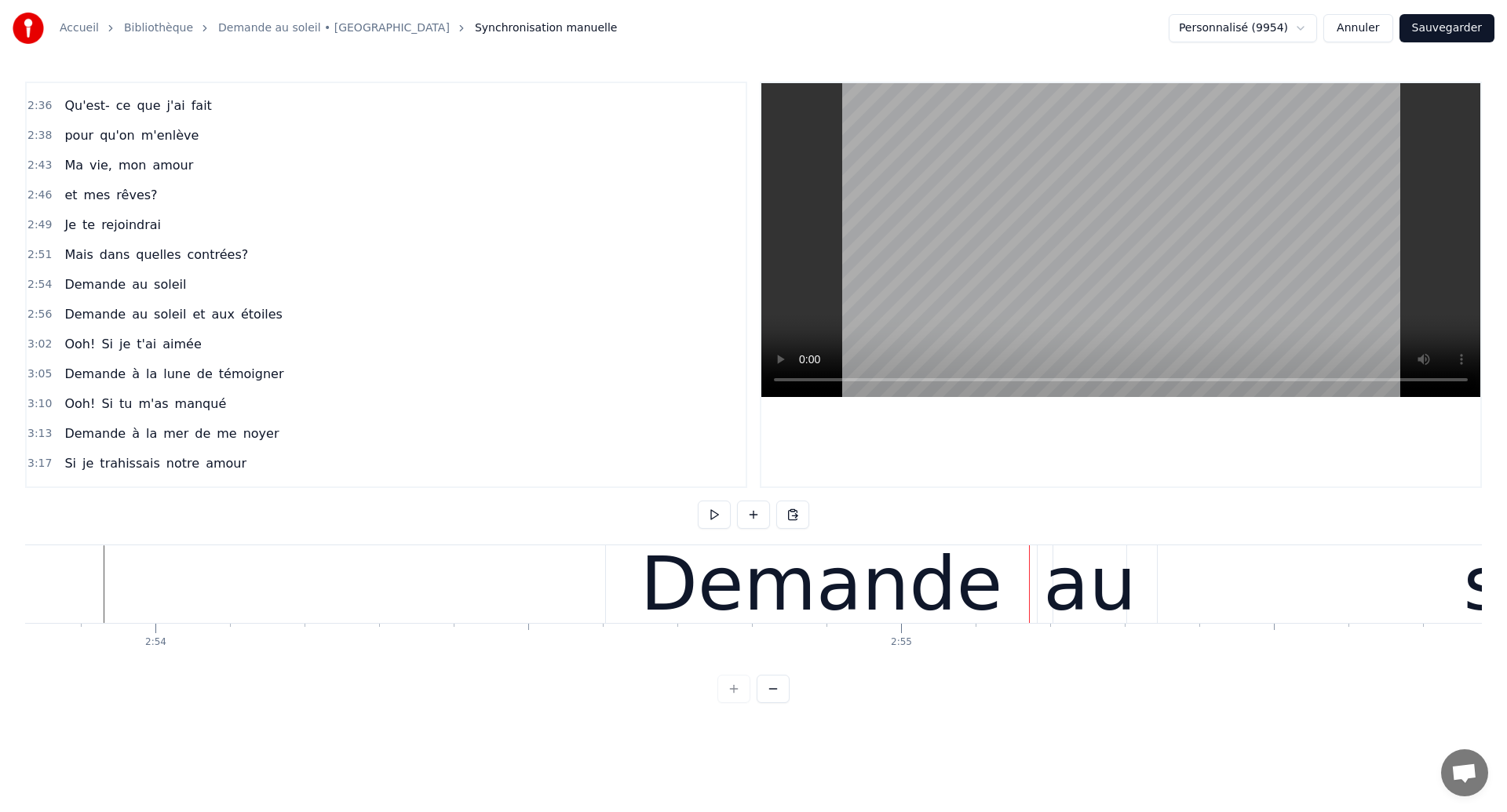
click at [1136, 599] on div "Demande au soleil" at bounding box center [1285, 585] width 1360 height 78
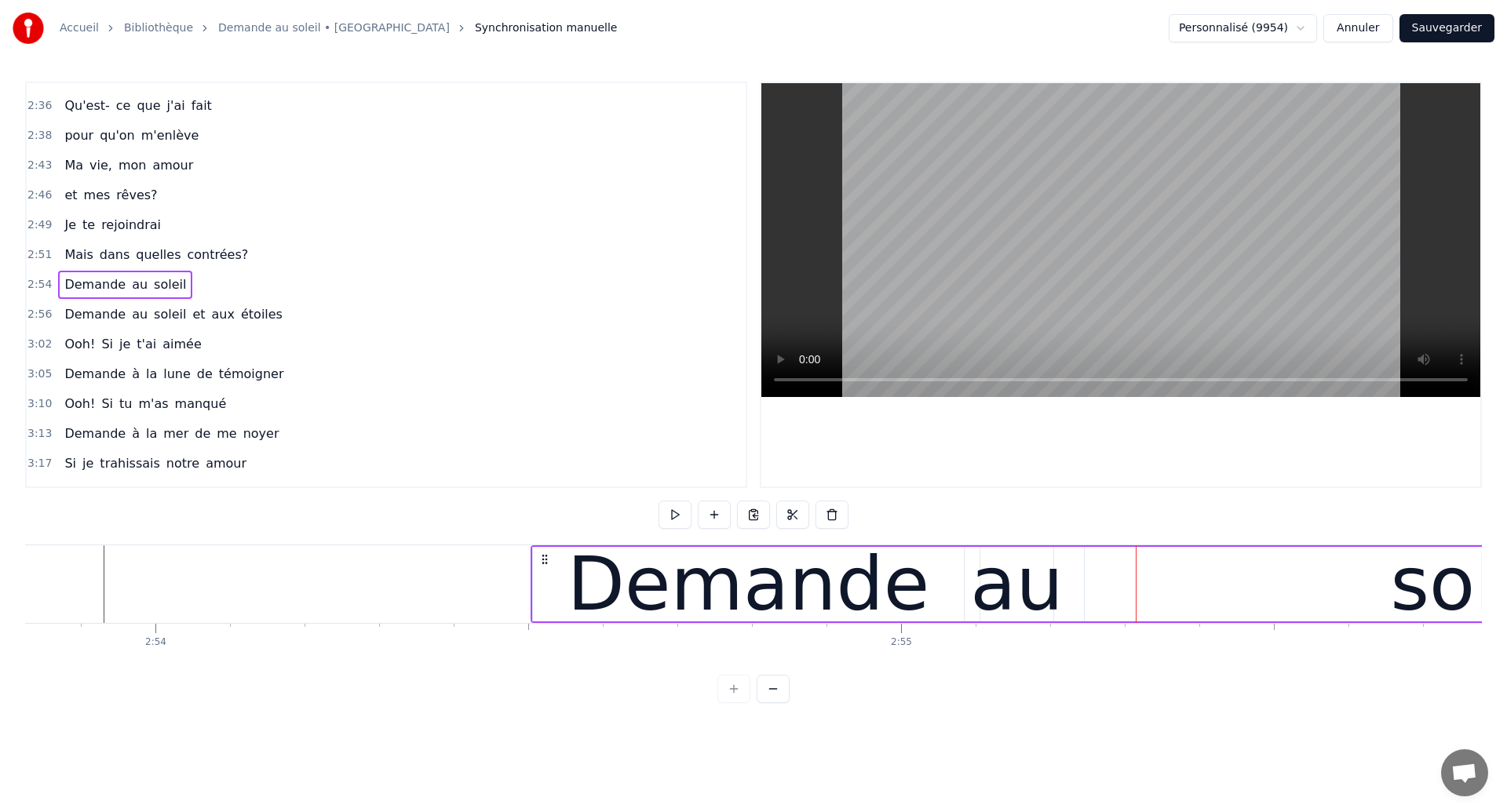
drag, startPoint x: 618, startPoint y: 560, endPoint x: 543, endPoint y: 605, distance: 87.5
click at [543, 605] on div "Demande au soleil" at bounding box center [1210, 585] width 1360 height 78
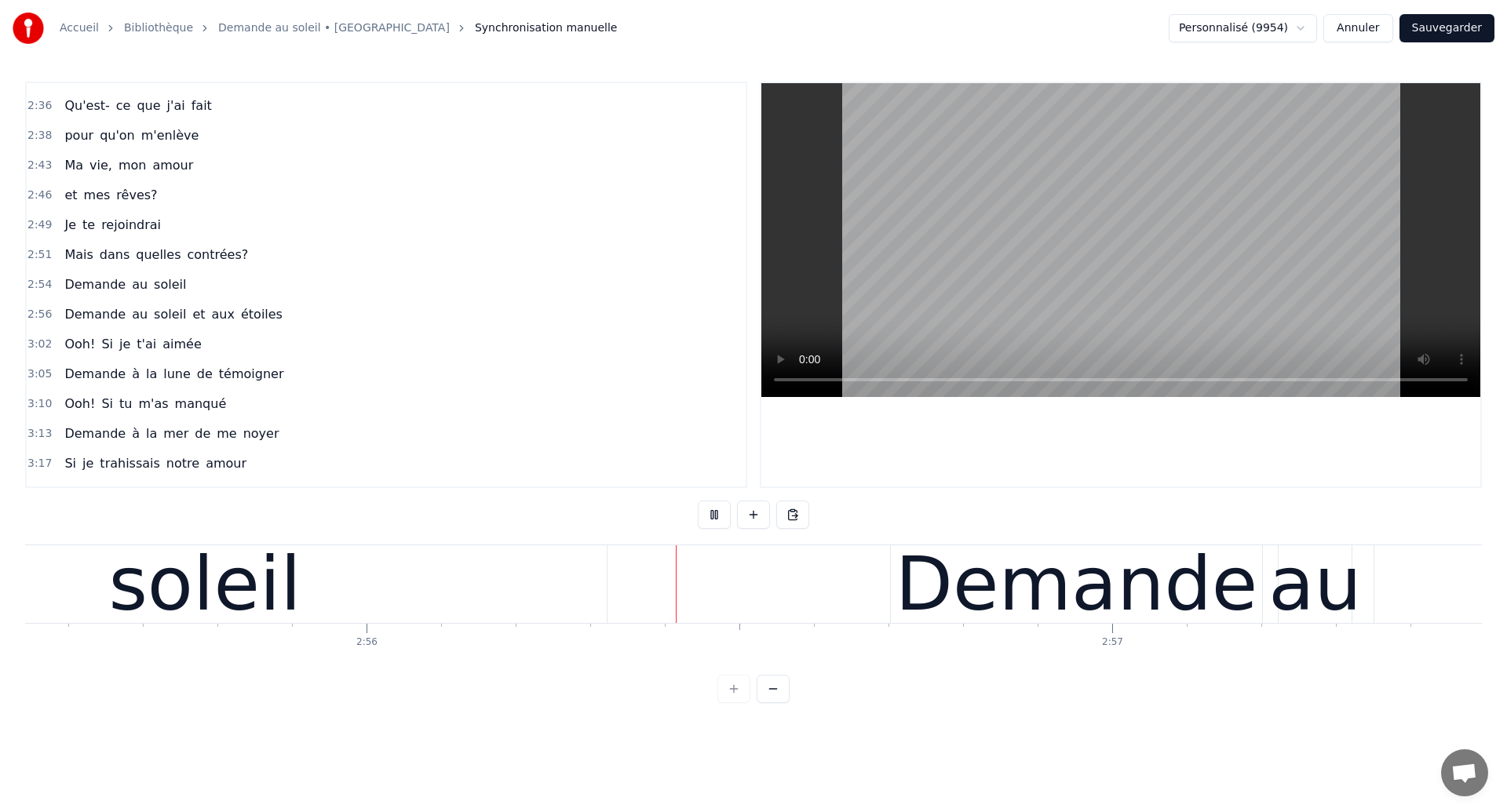
scroll to position [0, 130962]
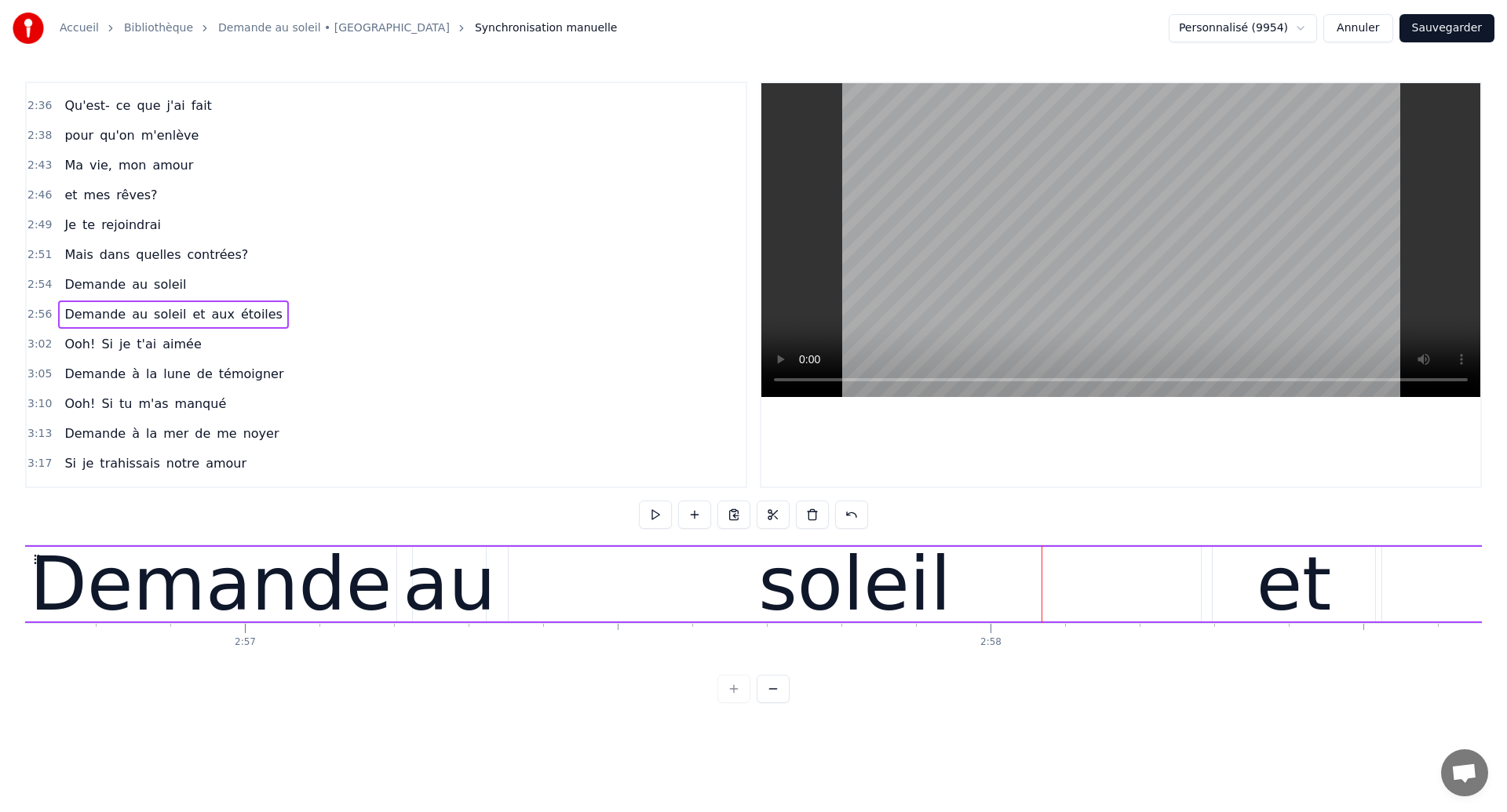
scroll to position [0, 131668]
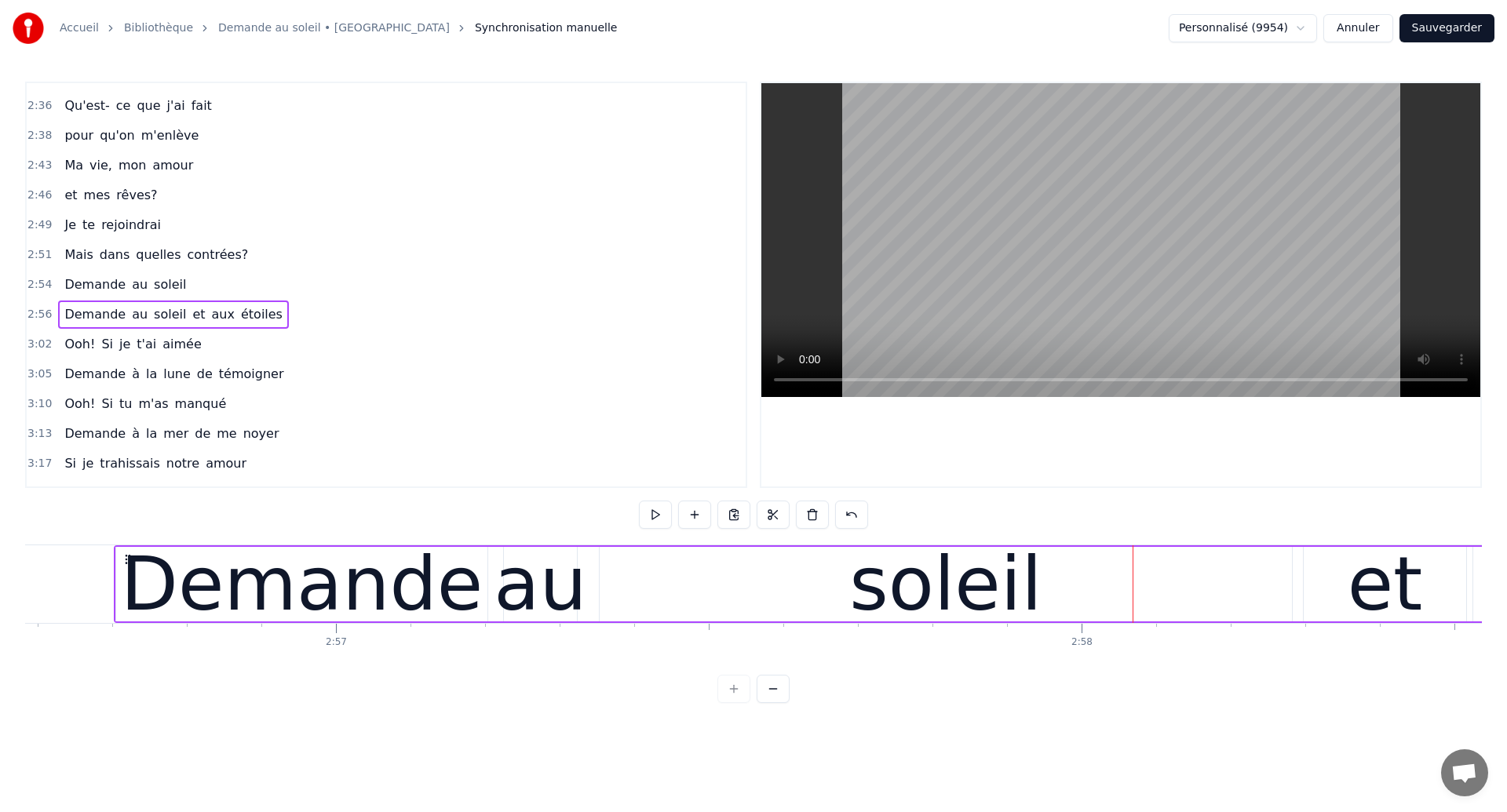
click at [407, 586] on div "Demande" at bounding box center [302, 584] width 362 height 112
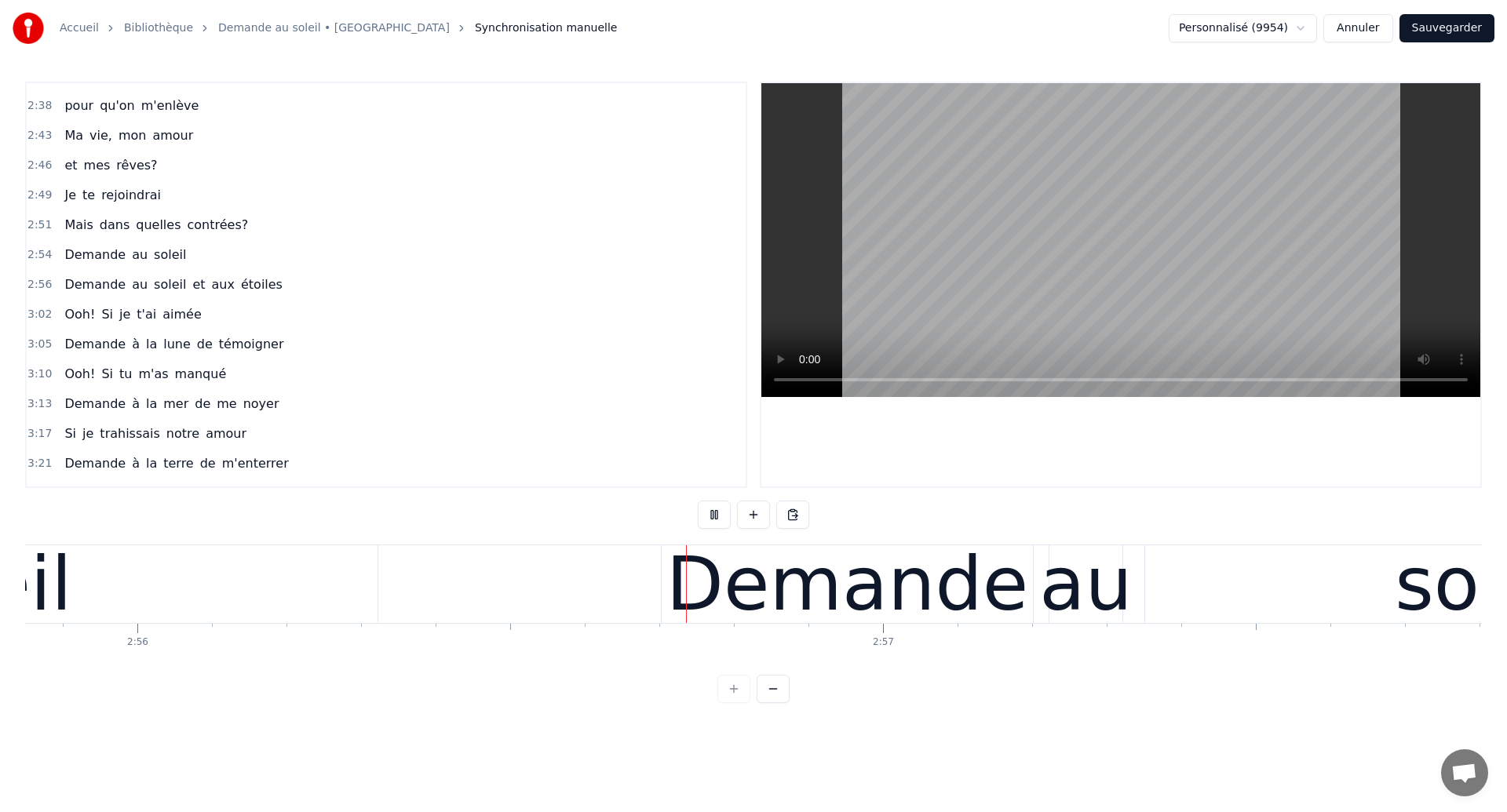
scroll to position [0, 131177]
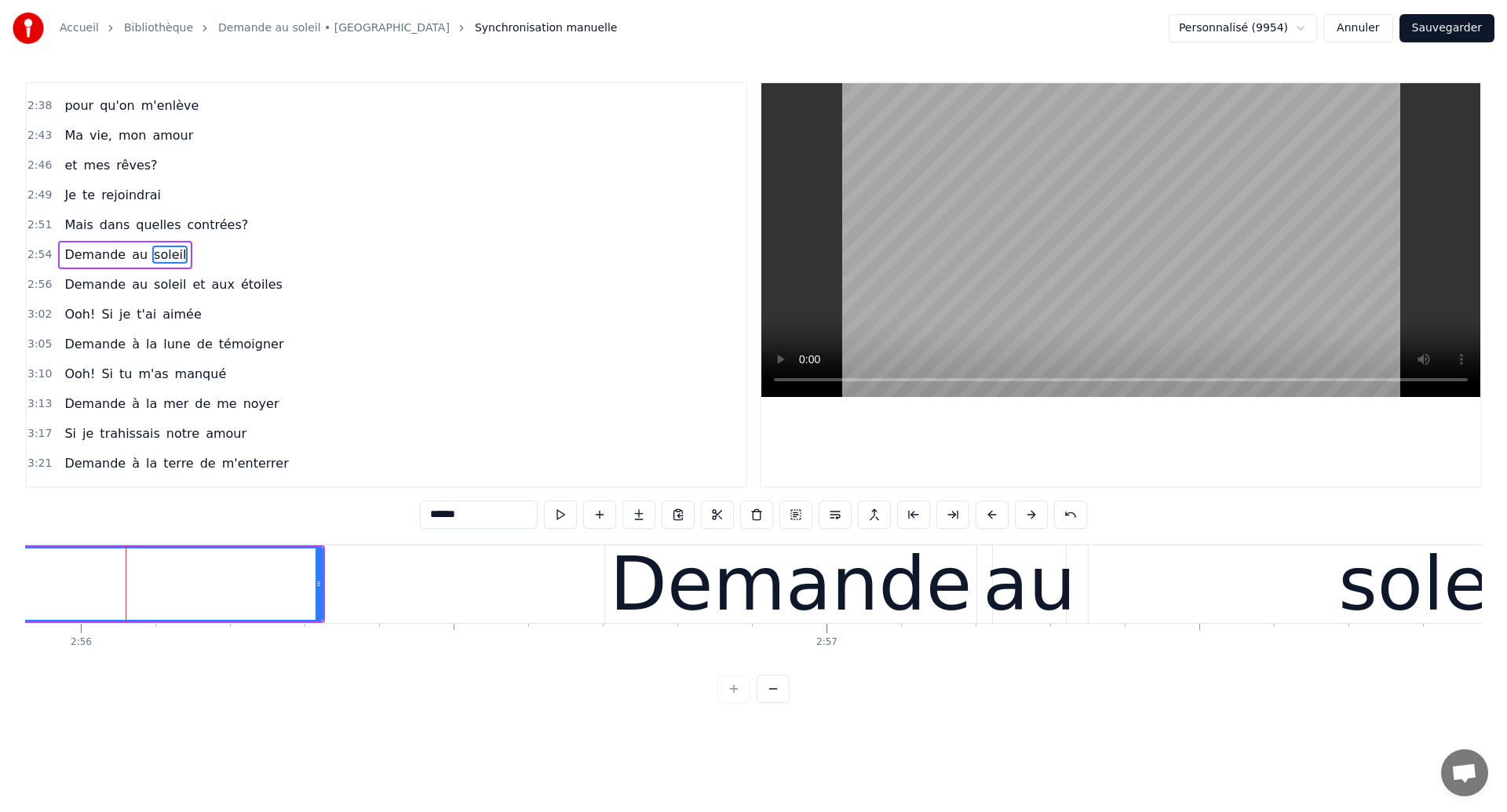
scroll to position [917, 0]
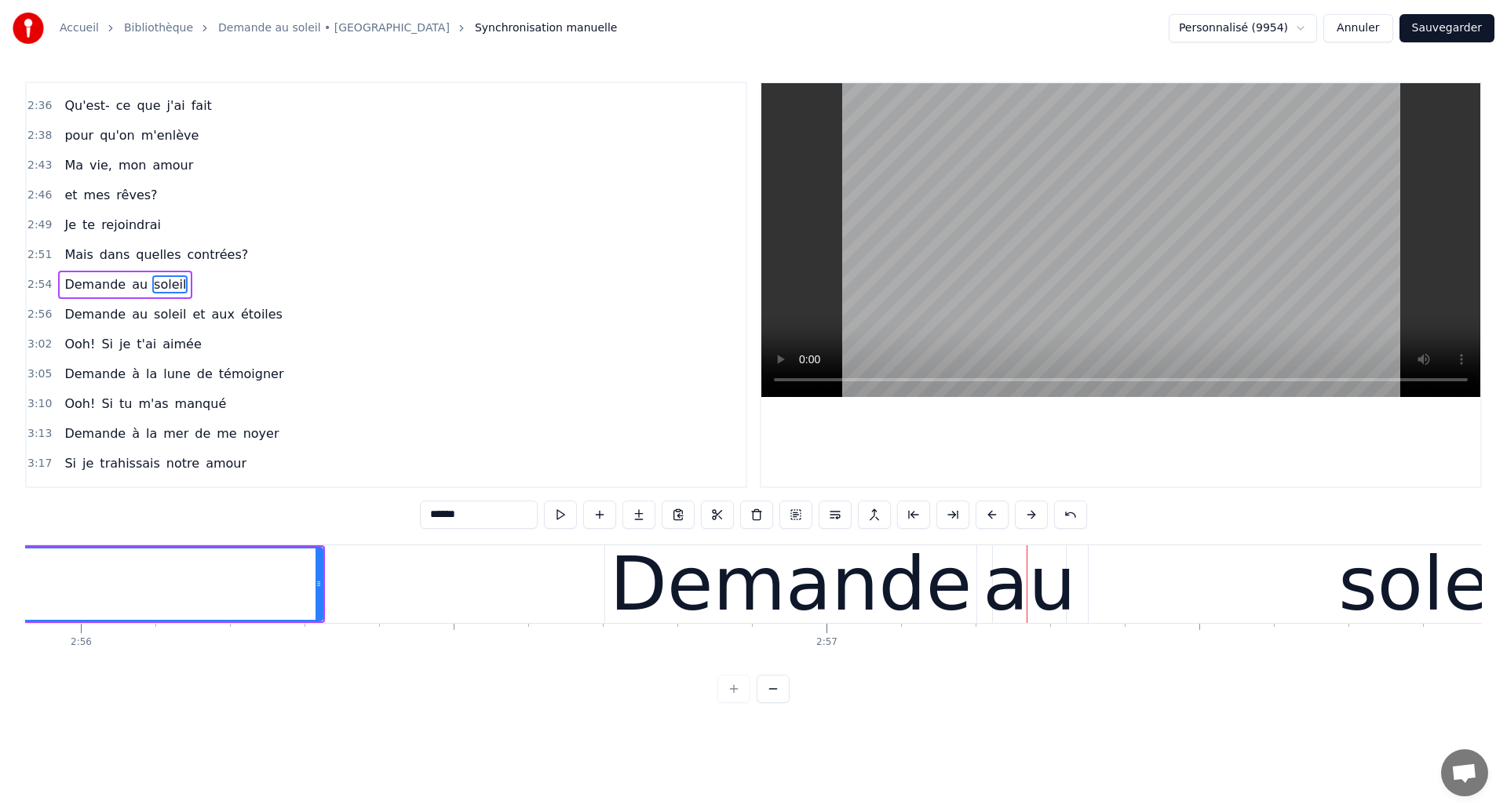
click at [120, 542] on div "0:18 Dans mes nuits 0:20 Je vois des murs de feu 0:26 Je traverse des océans de…" at bounding box center [754, 392] width 1457 height 621
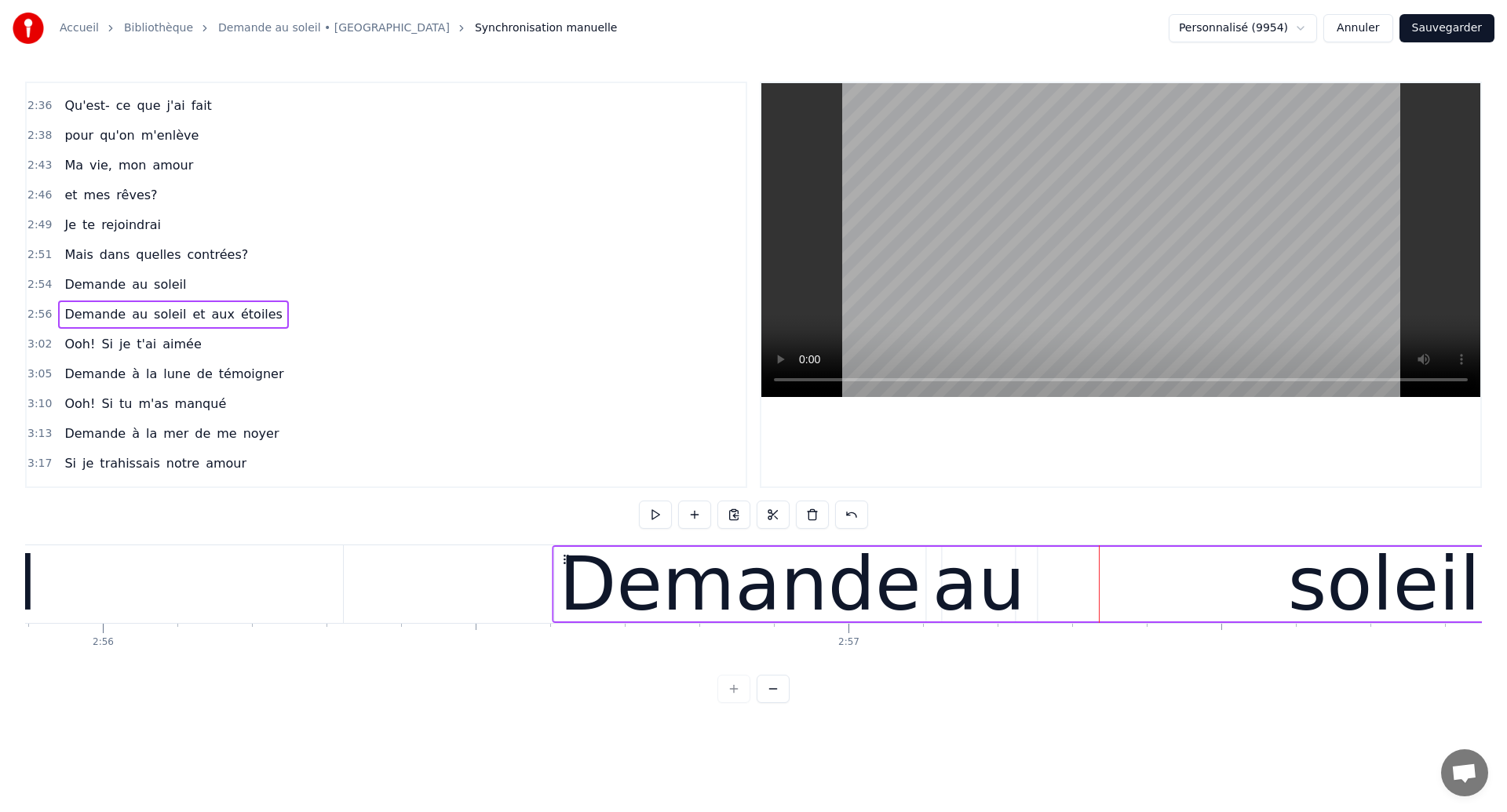
drag, startPoint x: 642, startPoint y: 559, endPoint x: 568, endPoint y: 576, distance: 75.9
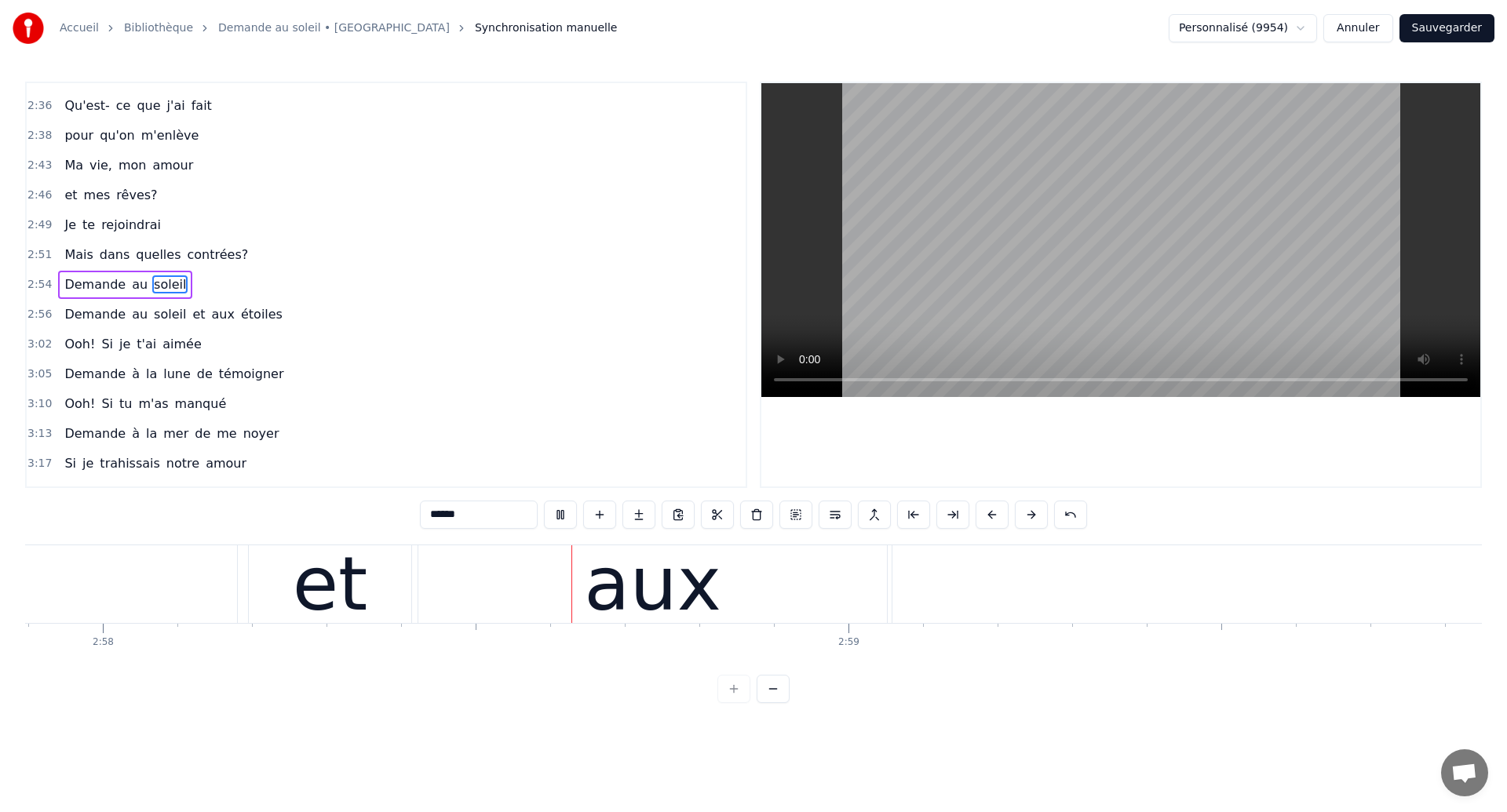
scroll to position [0, 132690]
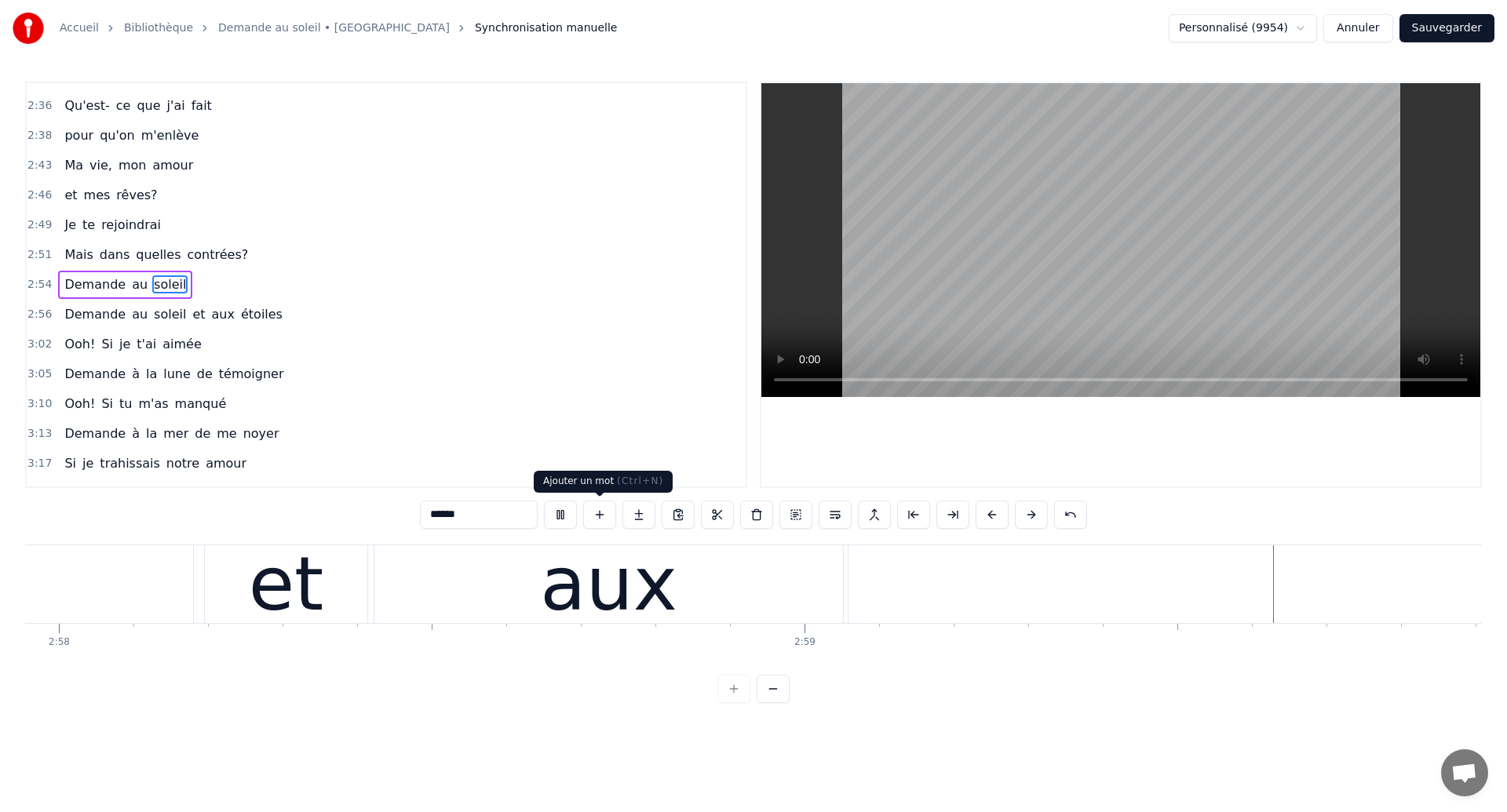
click at [544, 586] on div "aux" at bounding box center [609, 585] width 469 height 78
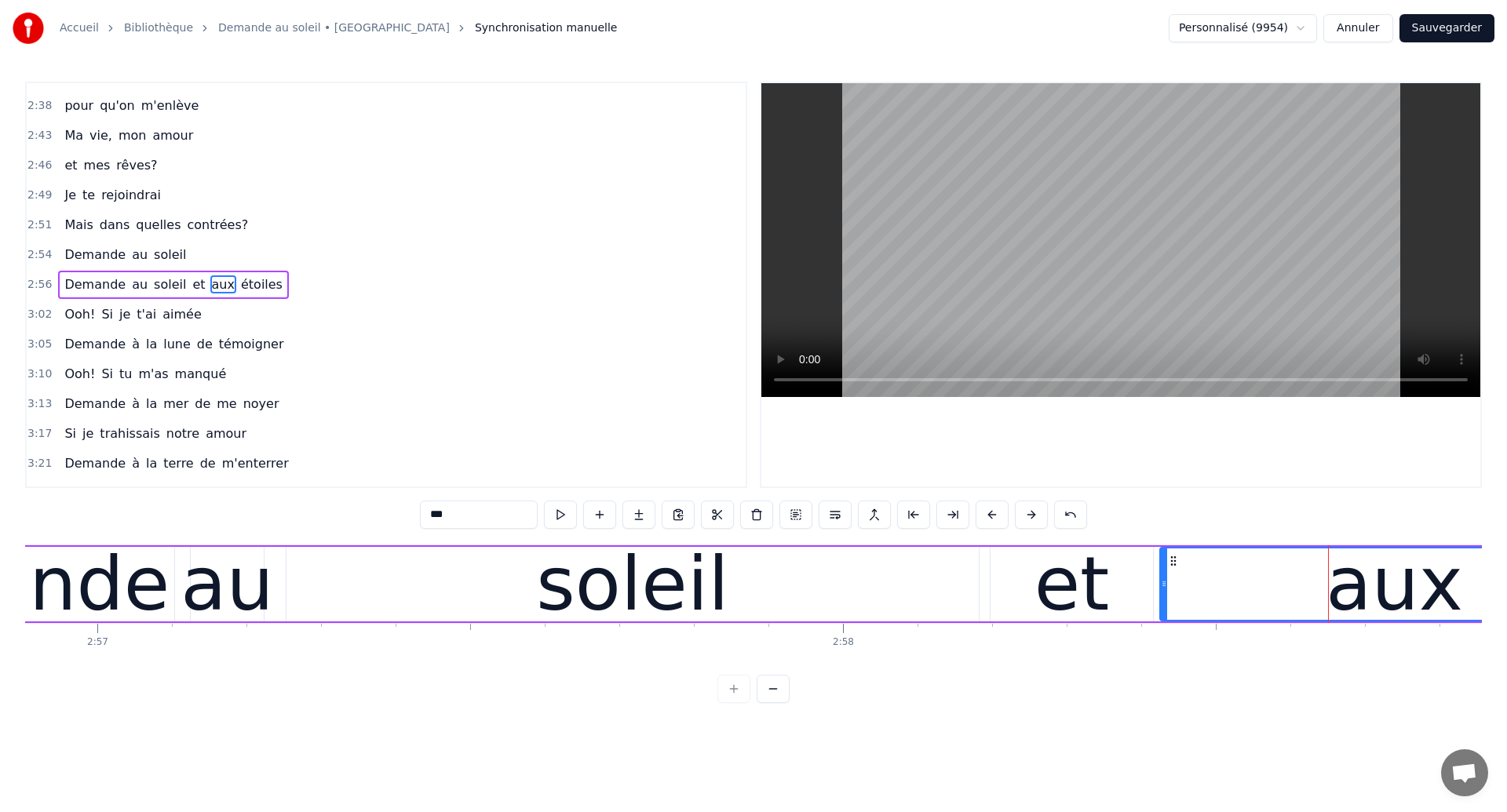
scroll to position [0, 131825]
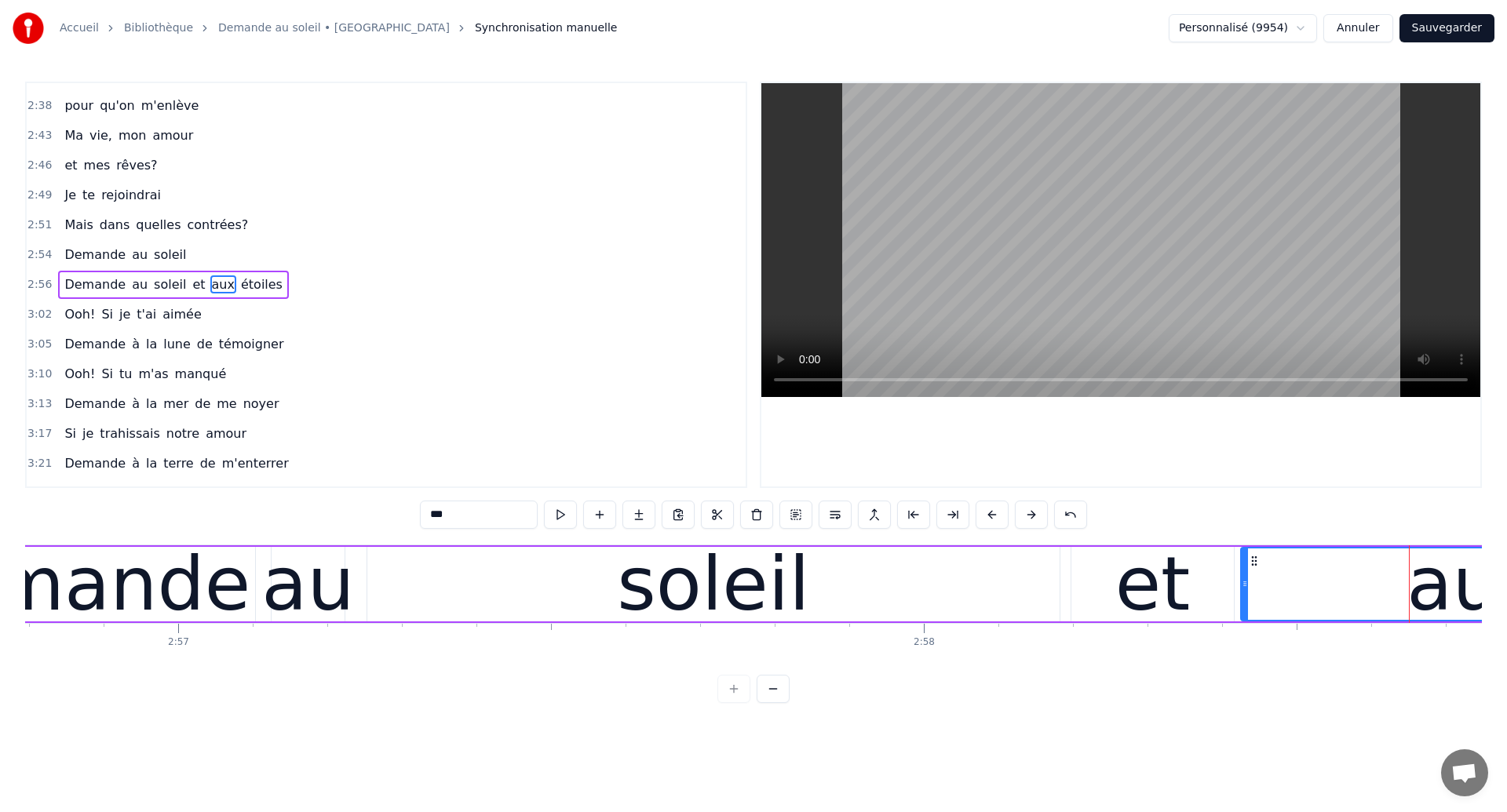
click at [188, 571] on div "Demande" at bounding box center [70, 584] width 362 height 112
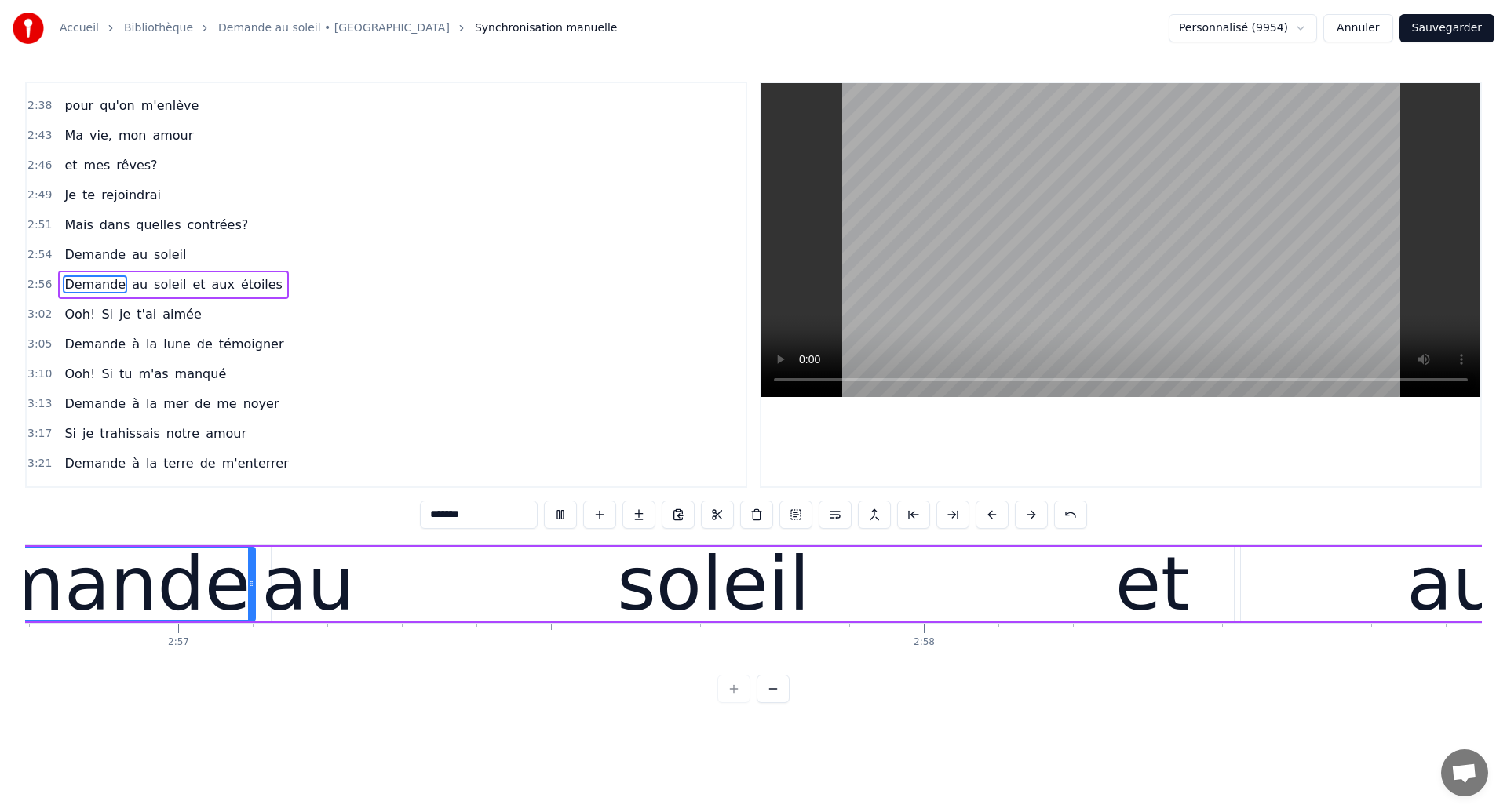
click at [870, 609] on div "soleil" at bounding box center [713, 584] width 692 height 75
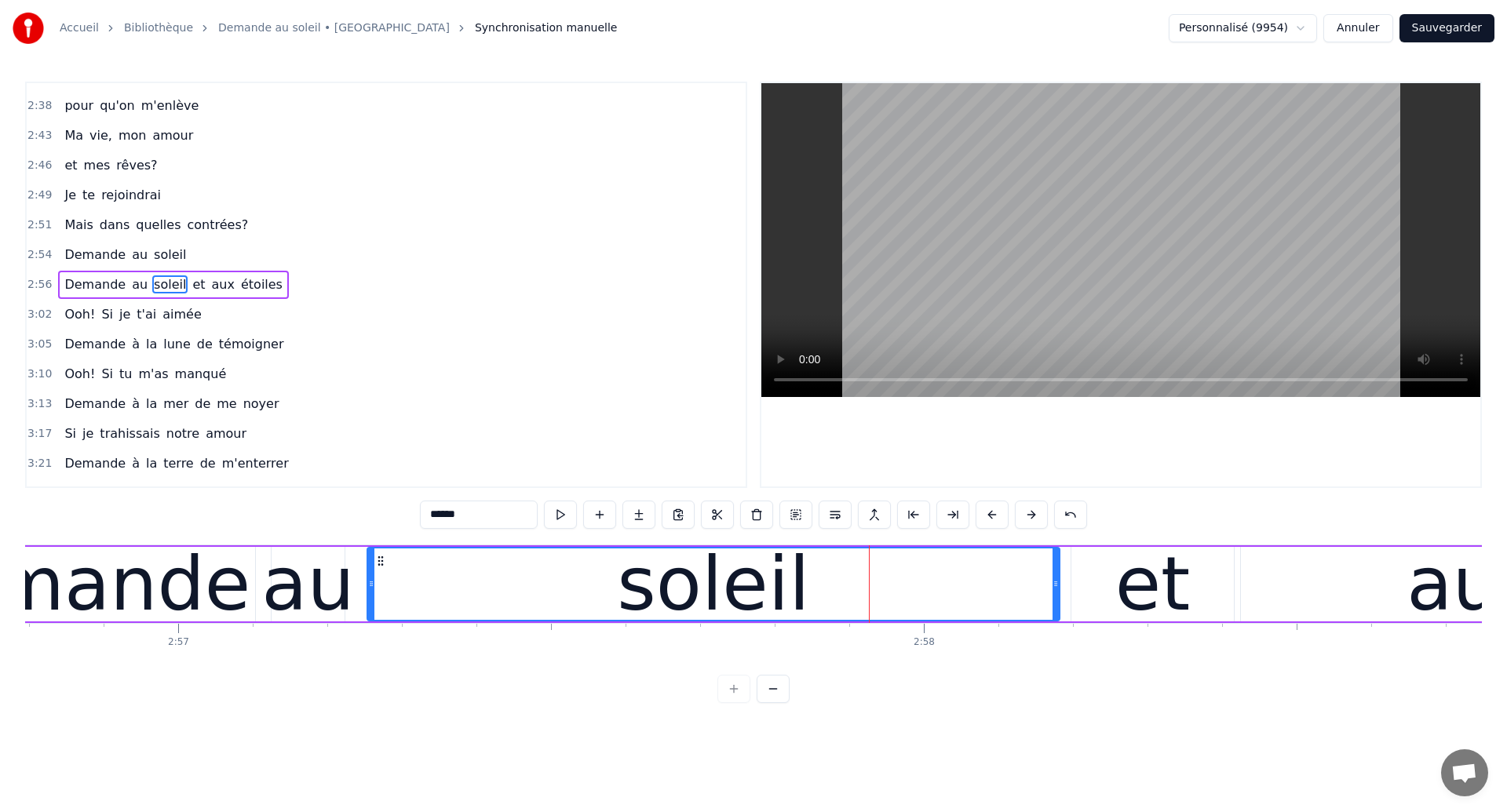
click at [405, 581] on div "soleil" at bounding box center [713, 584] width 691 height 71
click at [877, 576] on div "soleil" at bounding box center [713, 584] width 691 height 71
click at [973, 580] on div "soleil" at bounding box center [713, 584] width 691 height 71
click at [1070, 583] on div "et" at bounding box center [1153, 584] width 164 height 75
type input "**"
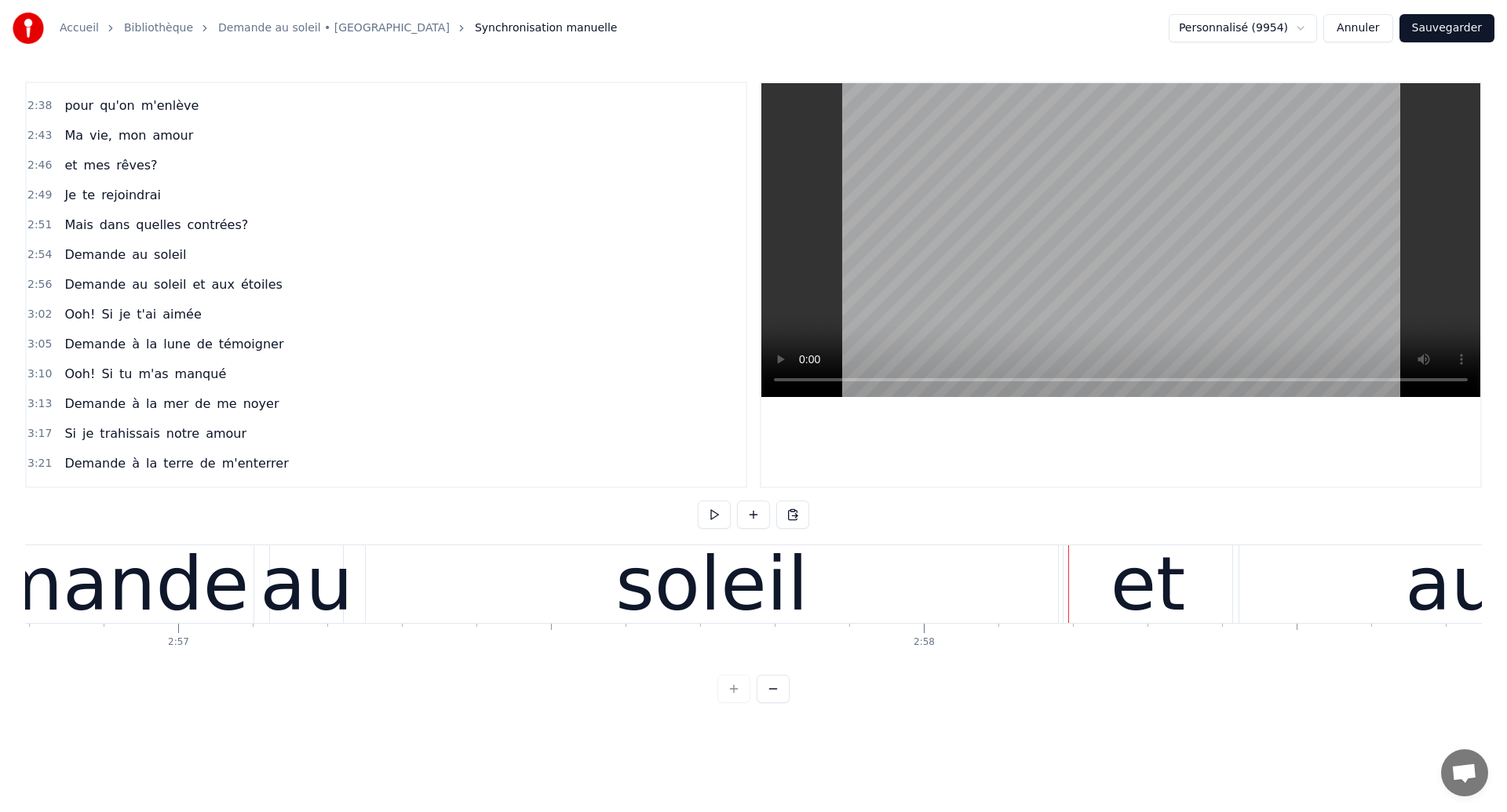
click at [172, 602] on div "Demande" at bounding box center [68, 584] width 362 height 112
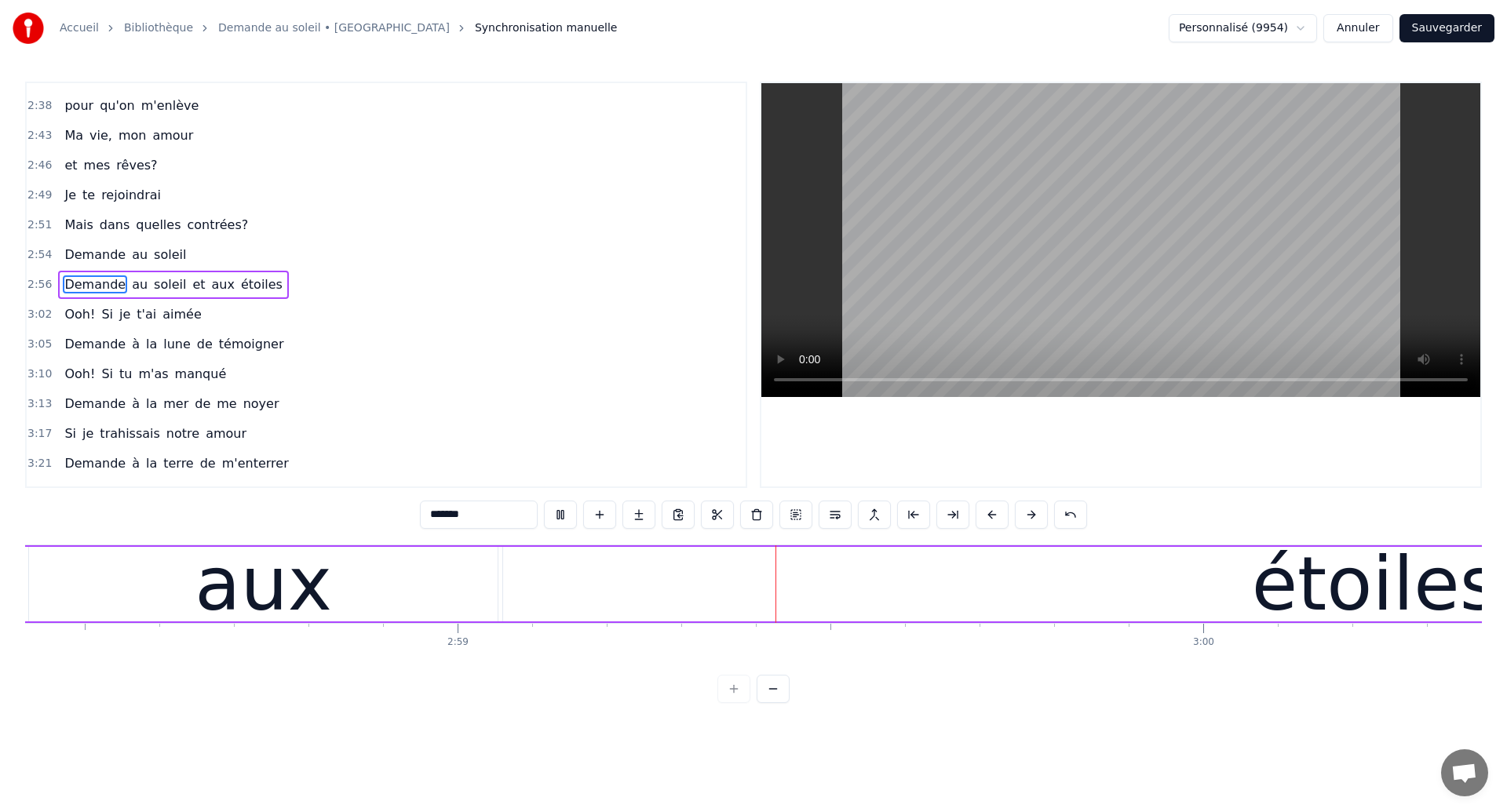
scroll to position [0, 133236]
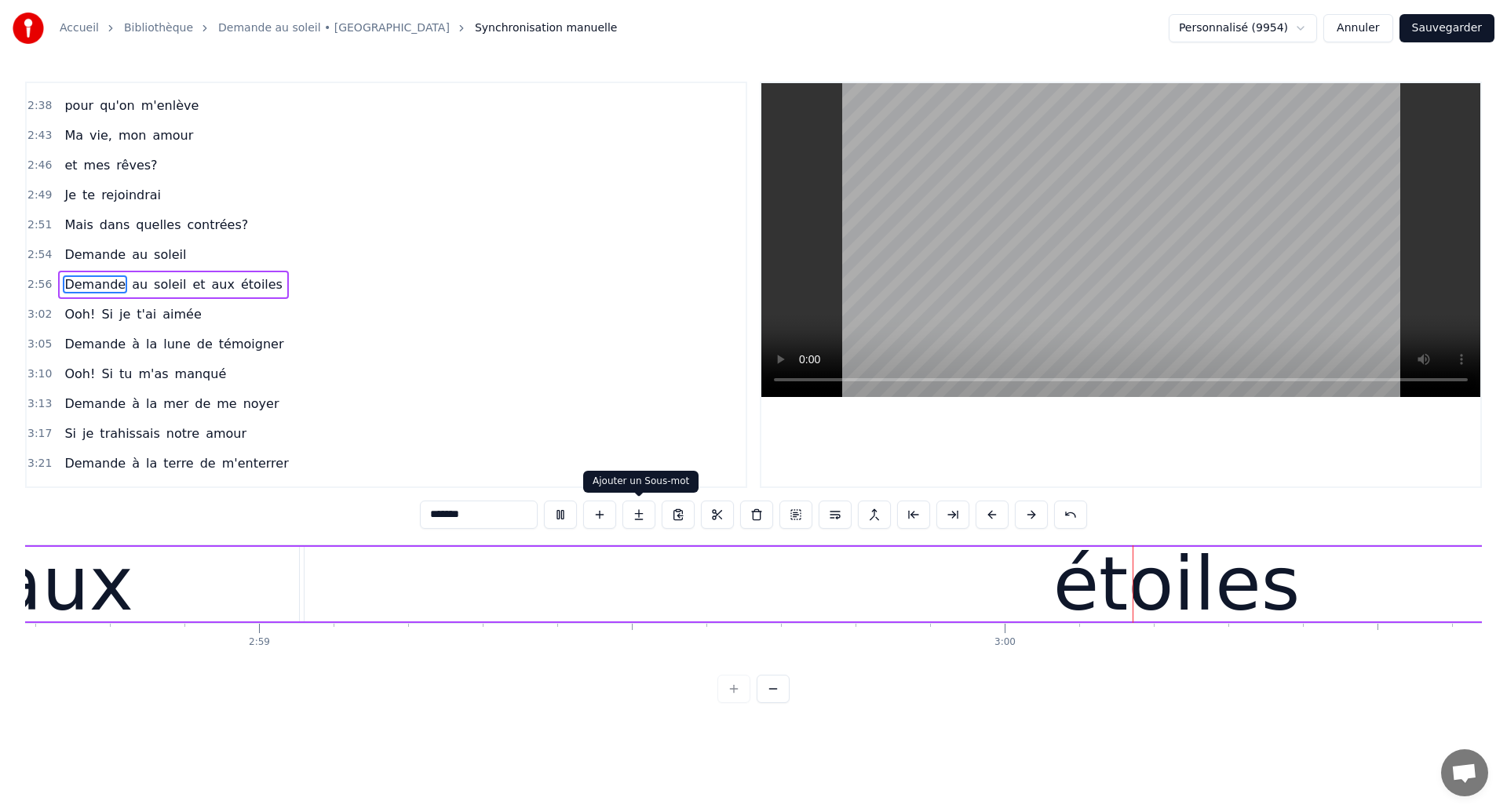
click at [609, 565] on div "étoiles" at bounding box center [1176, 584] width 1743 height 75
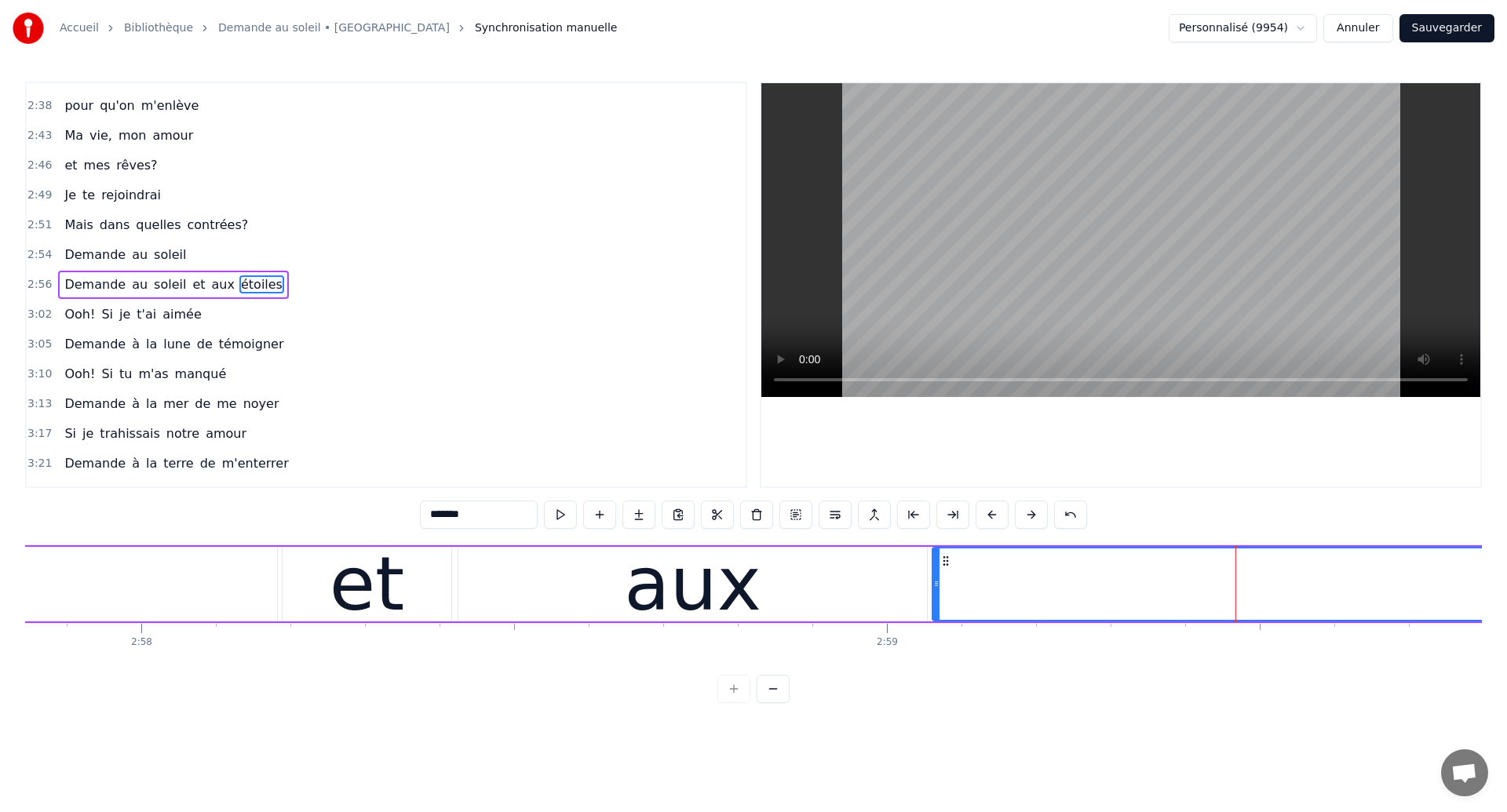
scroll to position [0, 132478]
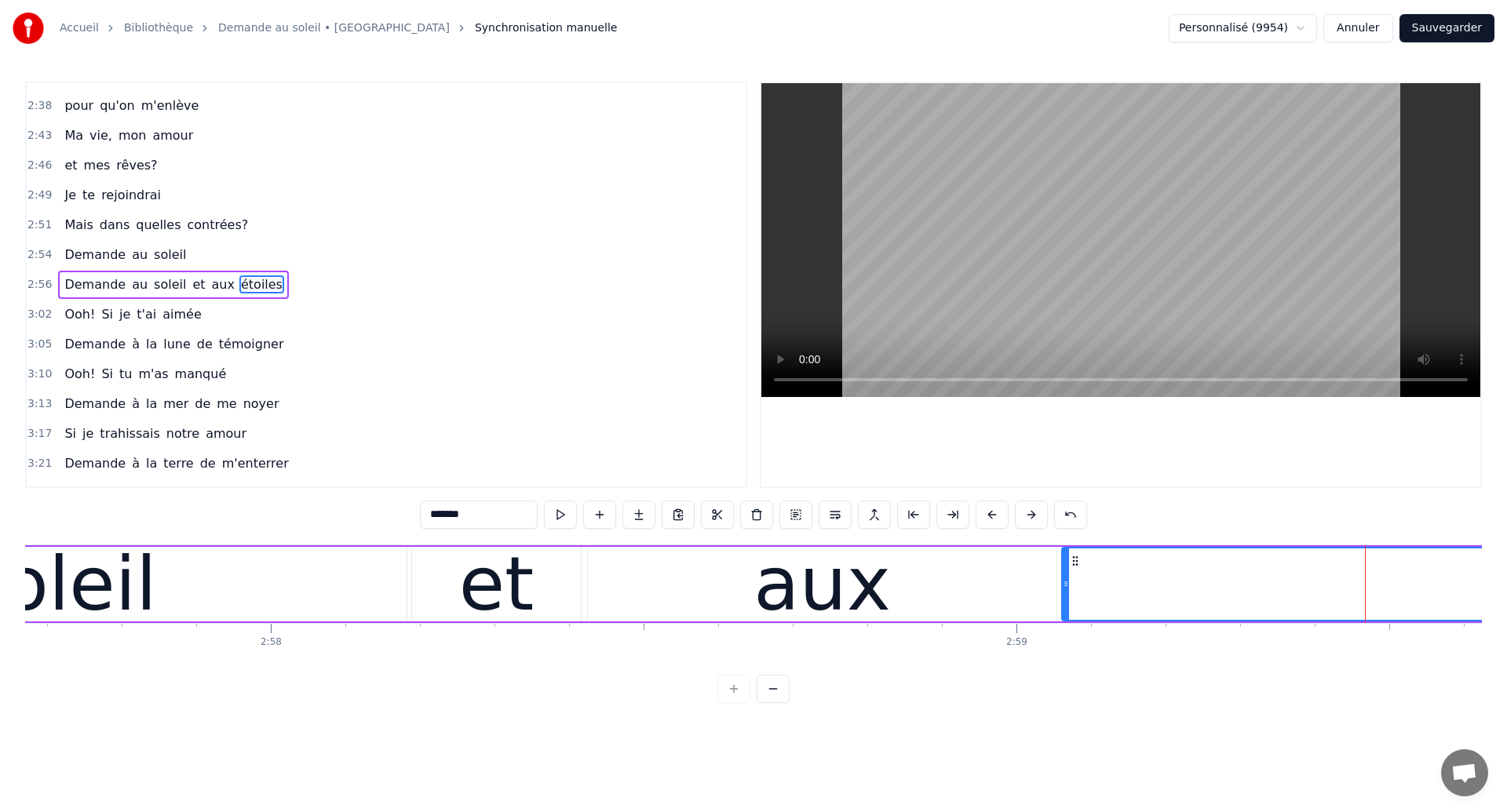
click at [395, 577] on div "soleil" at bounding box center [60, 584] width 692 height 75
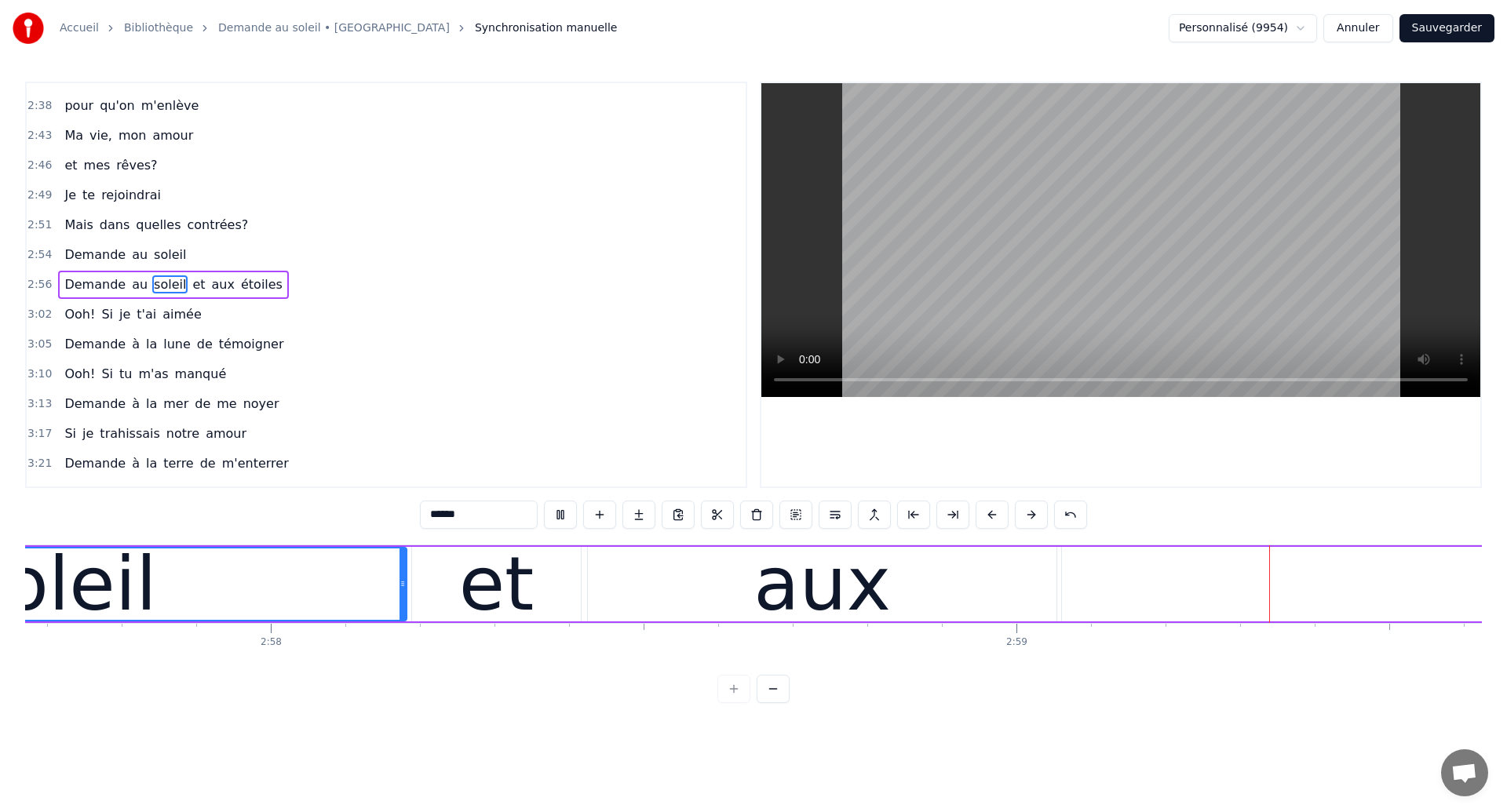
click at [781, 555] on div "aux" at bounding box center [822, 584] width 137 height 112
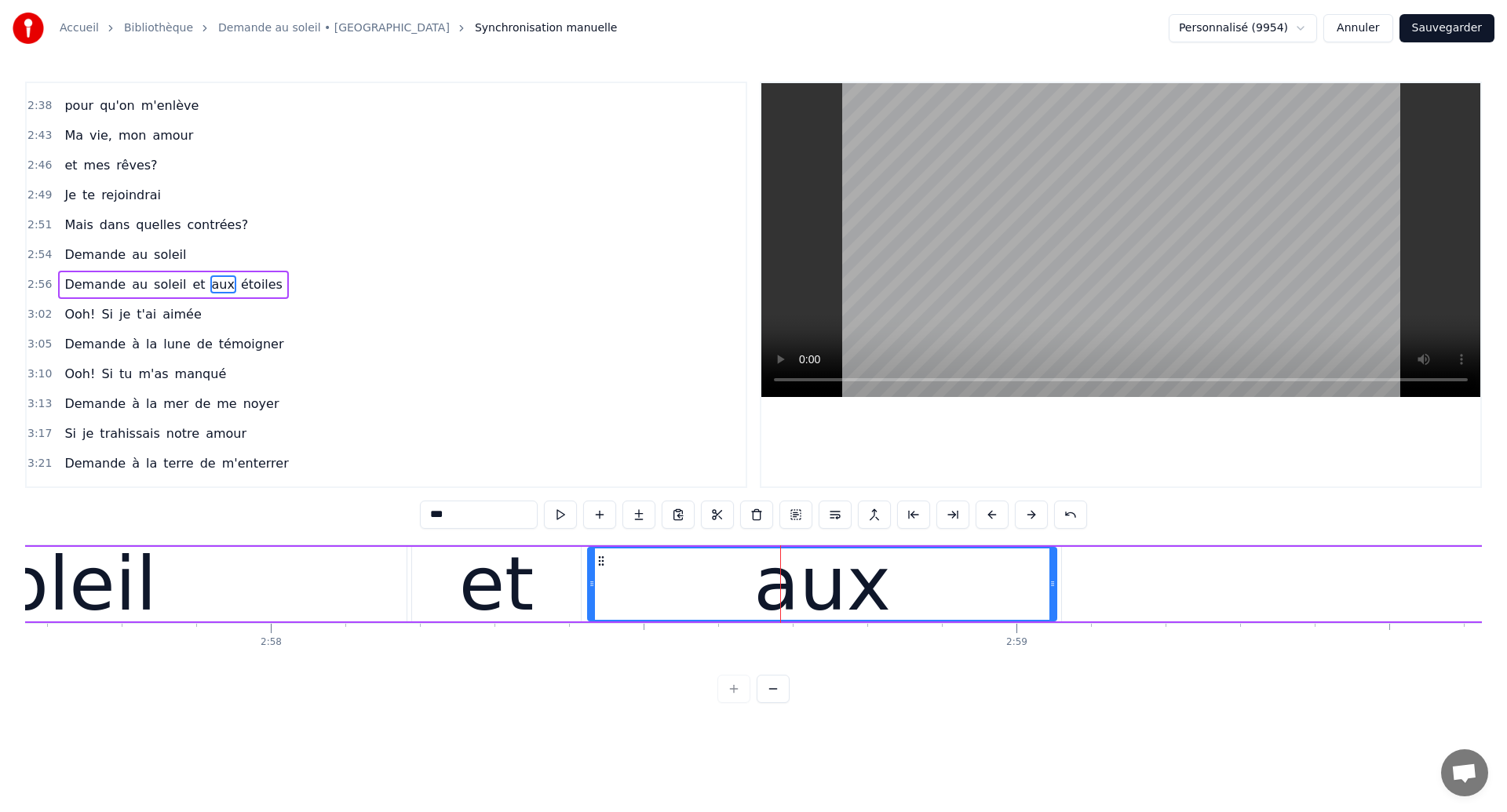
click at [242, 580] on div "soleil" at bounding box center [60, 584] width 692 height 75
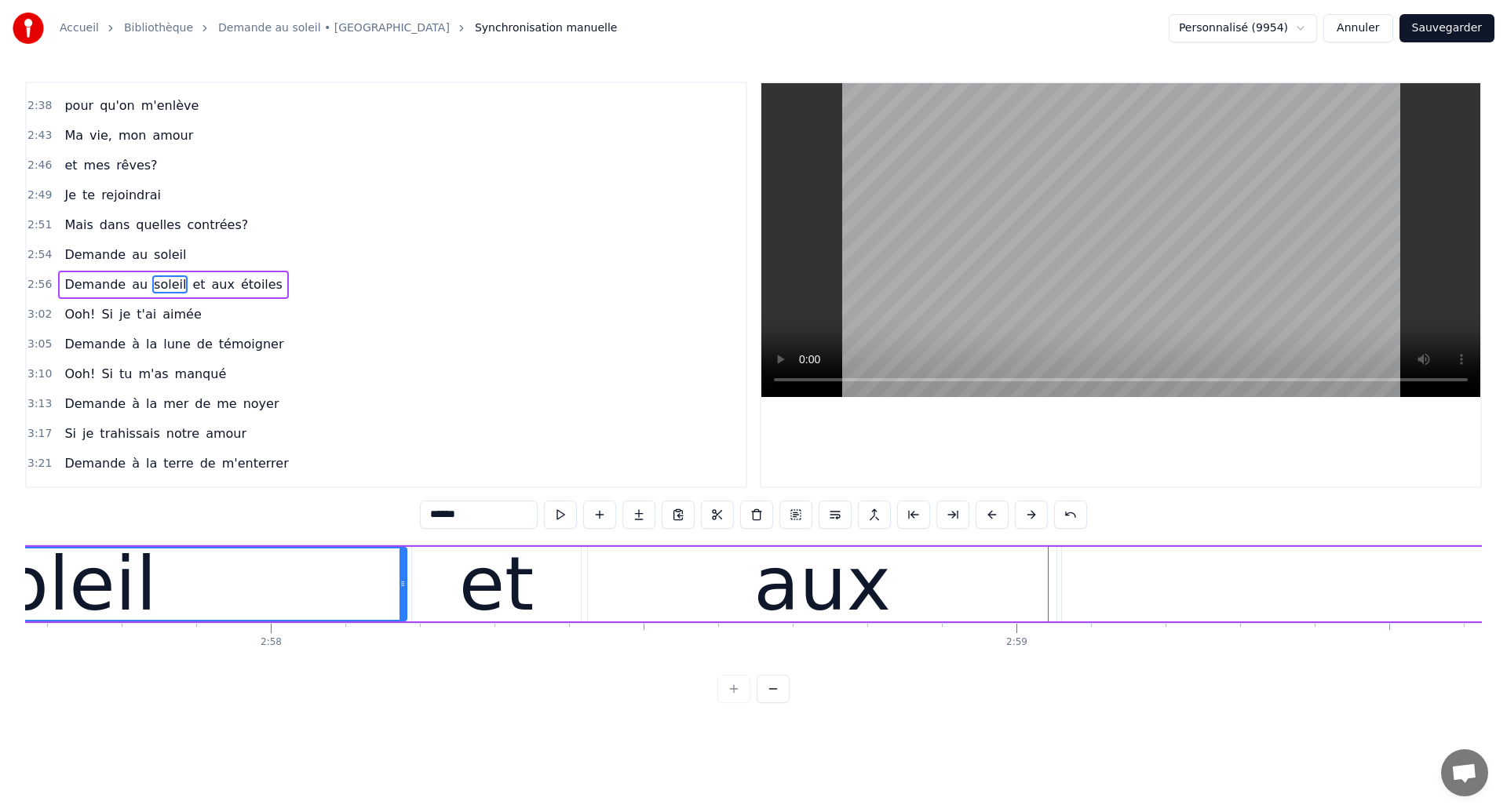
click at [299, 564] on div "soleil" at bounding box center [60, 584] width 691 height 71
click at [623, 596] on div "aux" at bounding box center [822, 584] width 469 height 75
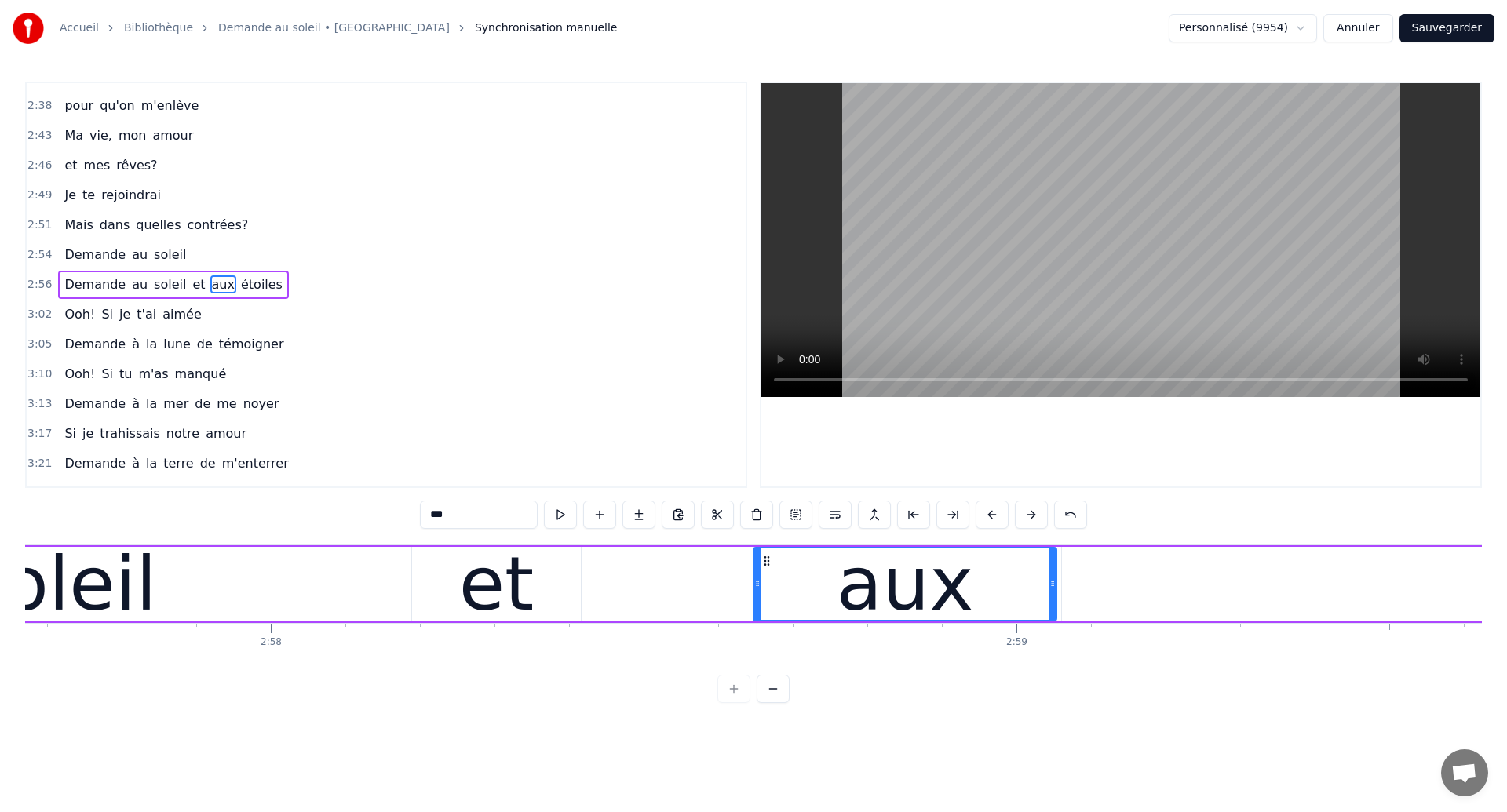
drag, startPoint x: 592, startPoint y: 592, endPoint x: 756, endPoint y: 594, distance: 164.0
click at [756, 594] on div at bounding box center [757, 584] width 6 height 71
click at [283, 597] on div "soleil" at bounding box center [60, 584] width 692 height 75
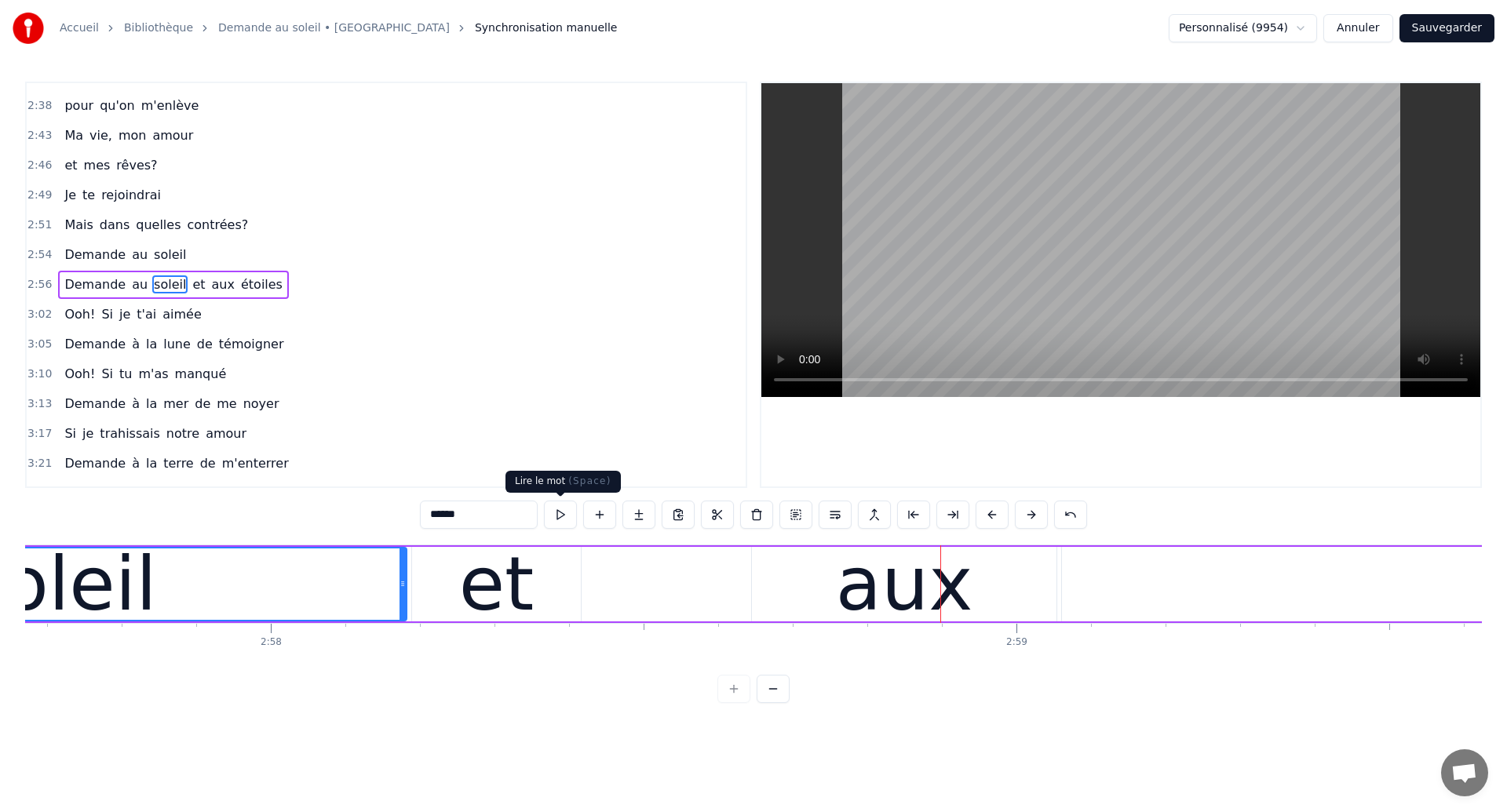
click at [526, 575] on div "et" at bounding box center [497, 584] width 75 height 112
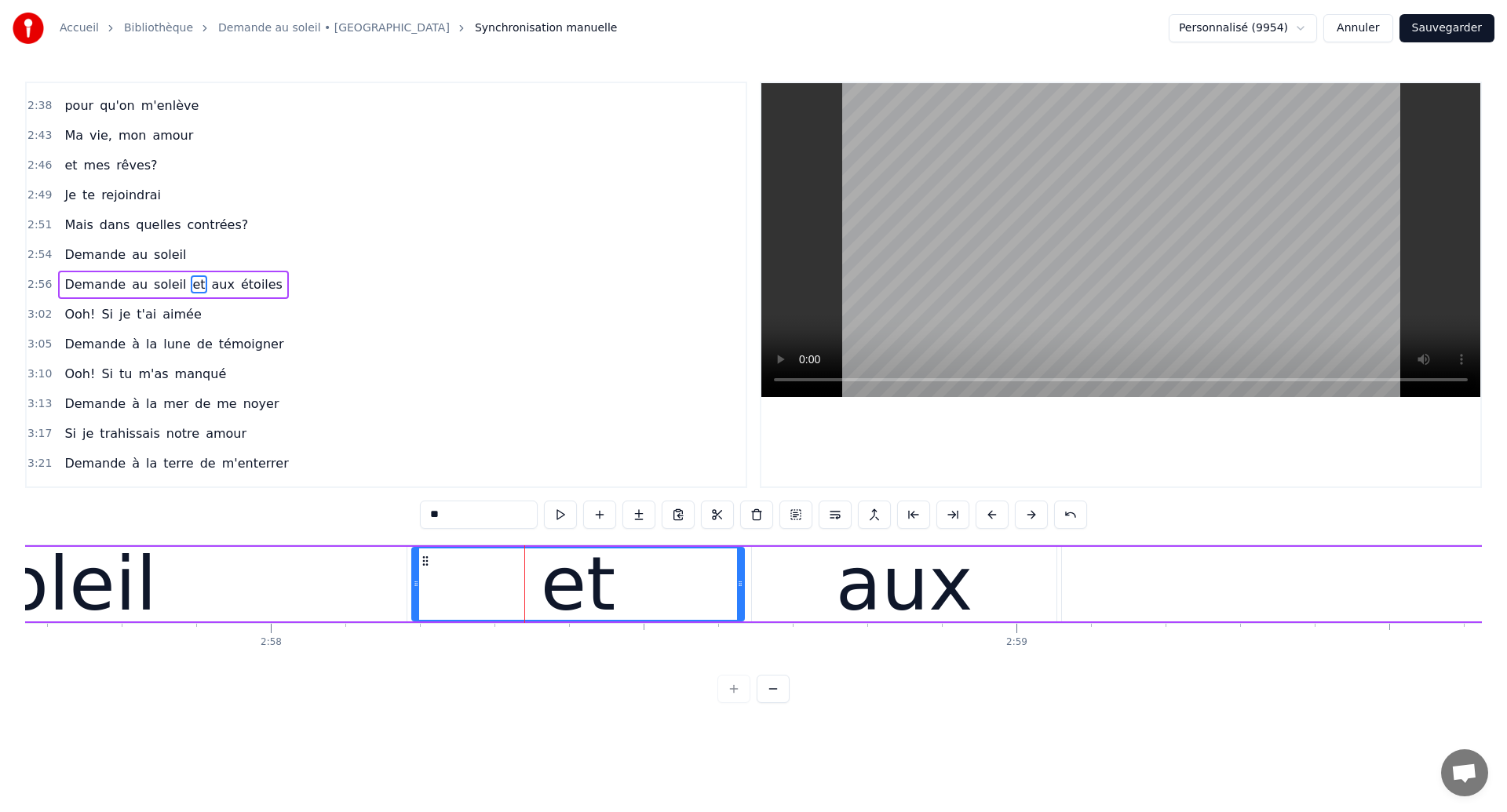
drag, startPoint x: 576, startPoint y: 590, endPoint x: 739, endPoint y: 601, distance: 163.4
click at [739, 601] on div at bounding box center [740, 584] width 6 height 71
click at [138, 566] on div "soleil" at bounding box center [59, 584] width 192 height 112
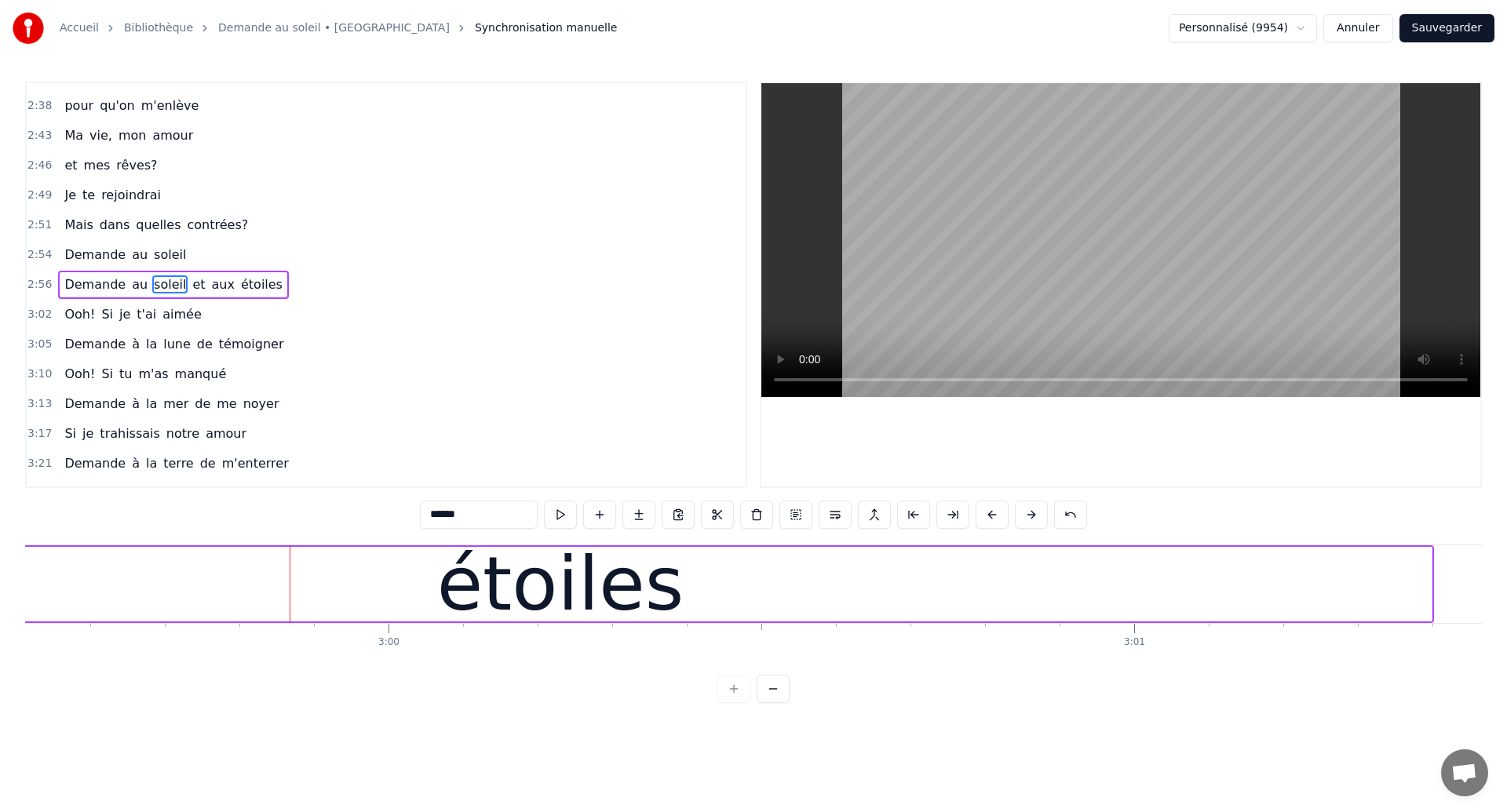
click at [399, 609] on div "étoiles" at bounding box center [559, 584] width 1743 height 75
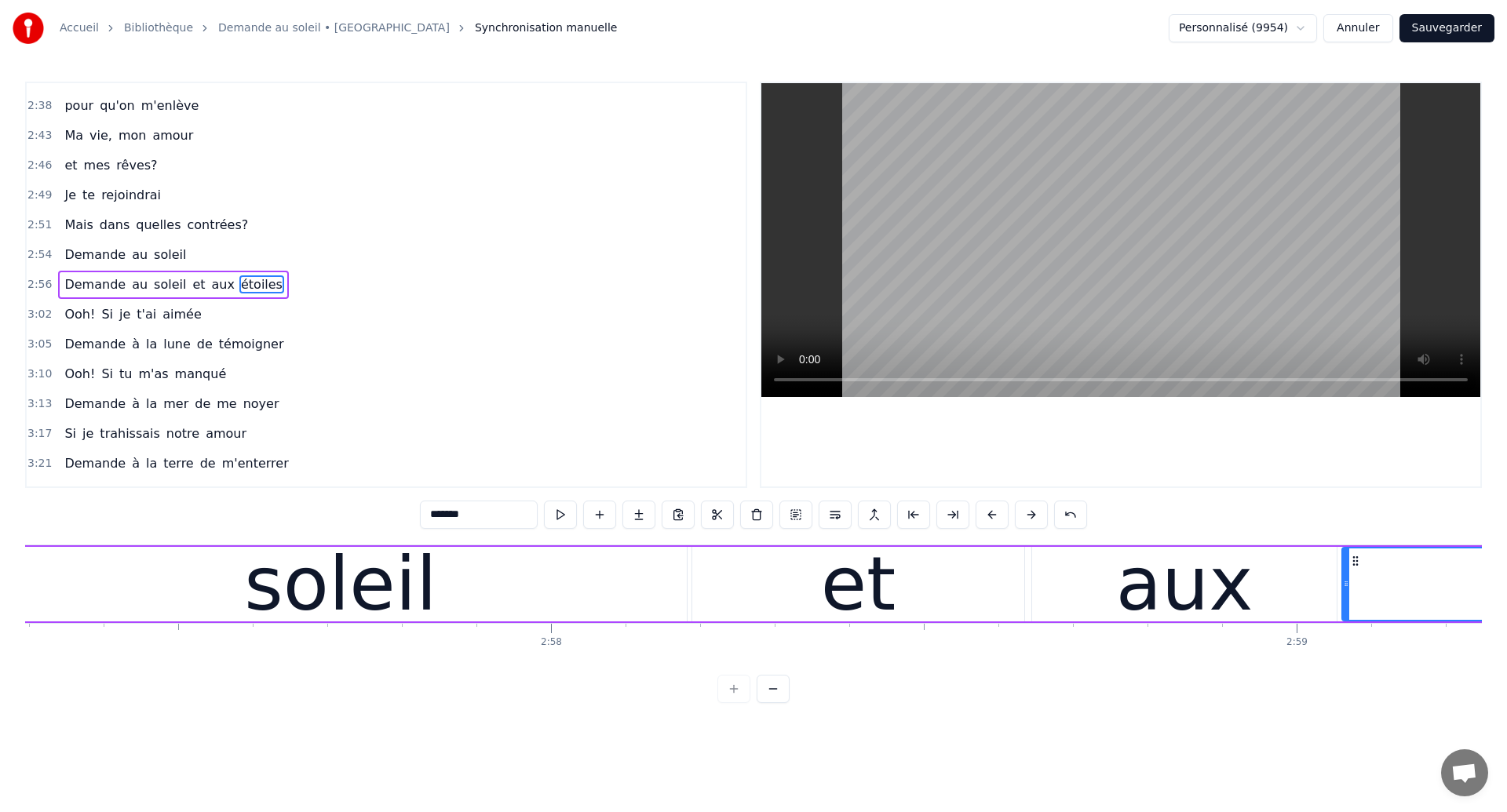
scroll to position [0, 132124]
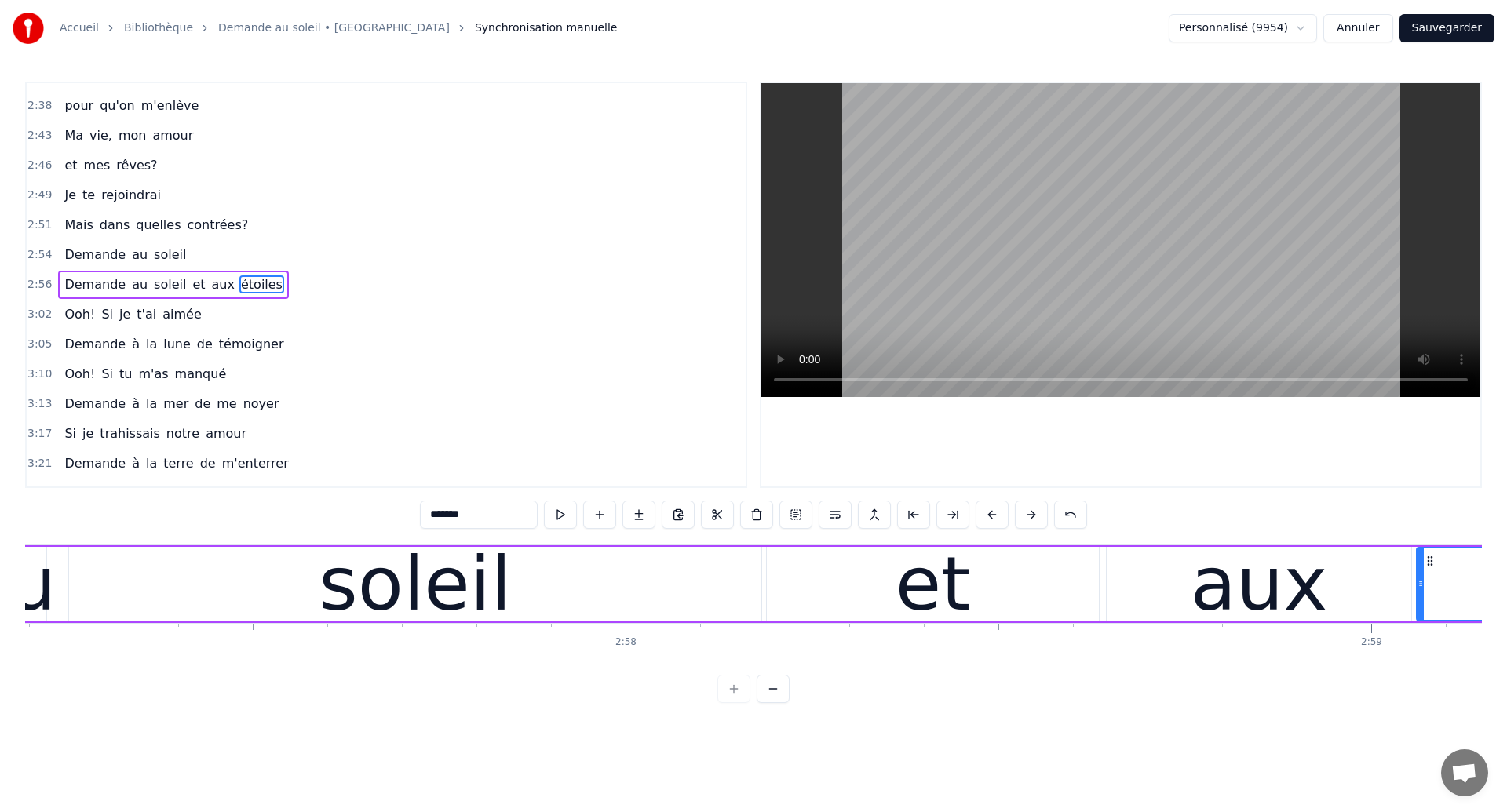
click at [272, 562] on div "soleil" at bounding box center [414, 584] width 692 height 75
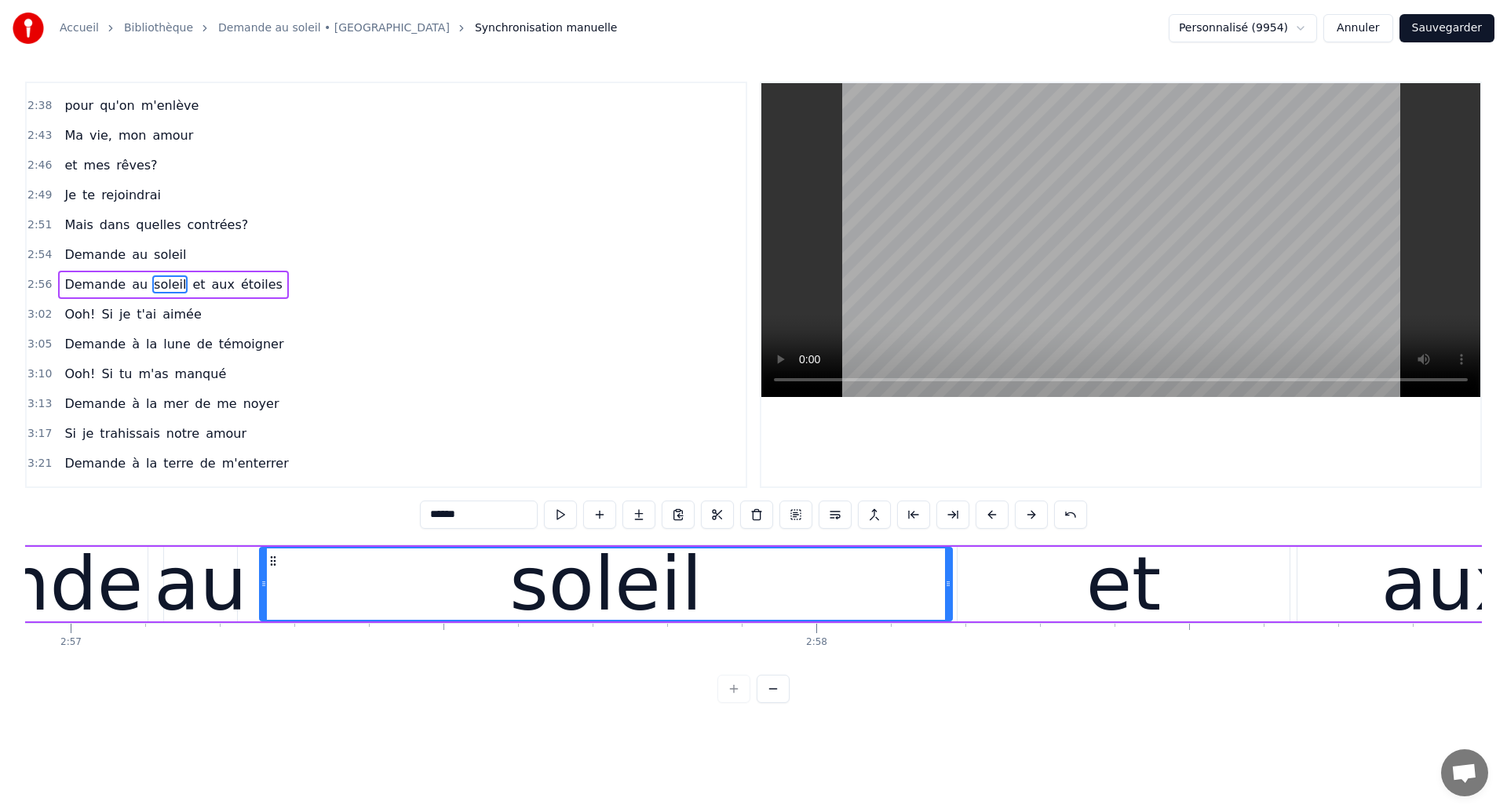
scroll to position [0, 131935]
click at [203, 586] on div "au" at bounding box center [197, 584] width 92 height 112
type input "**"
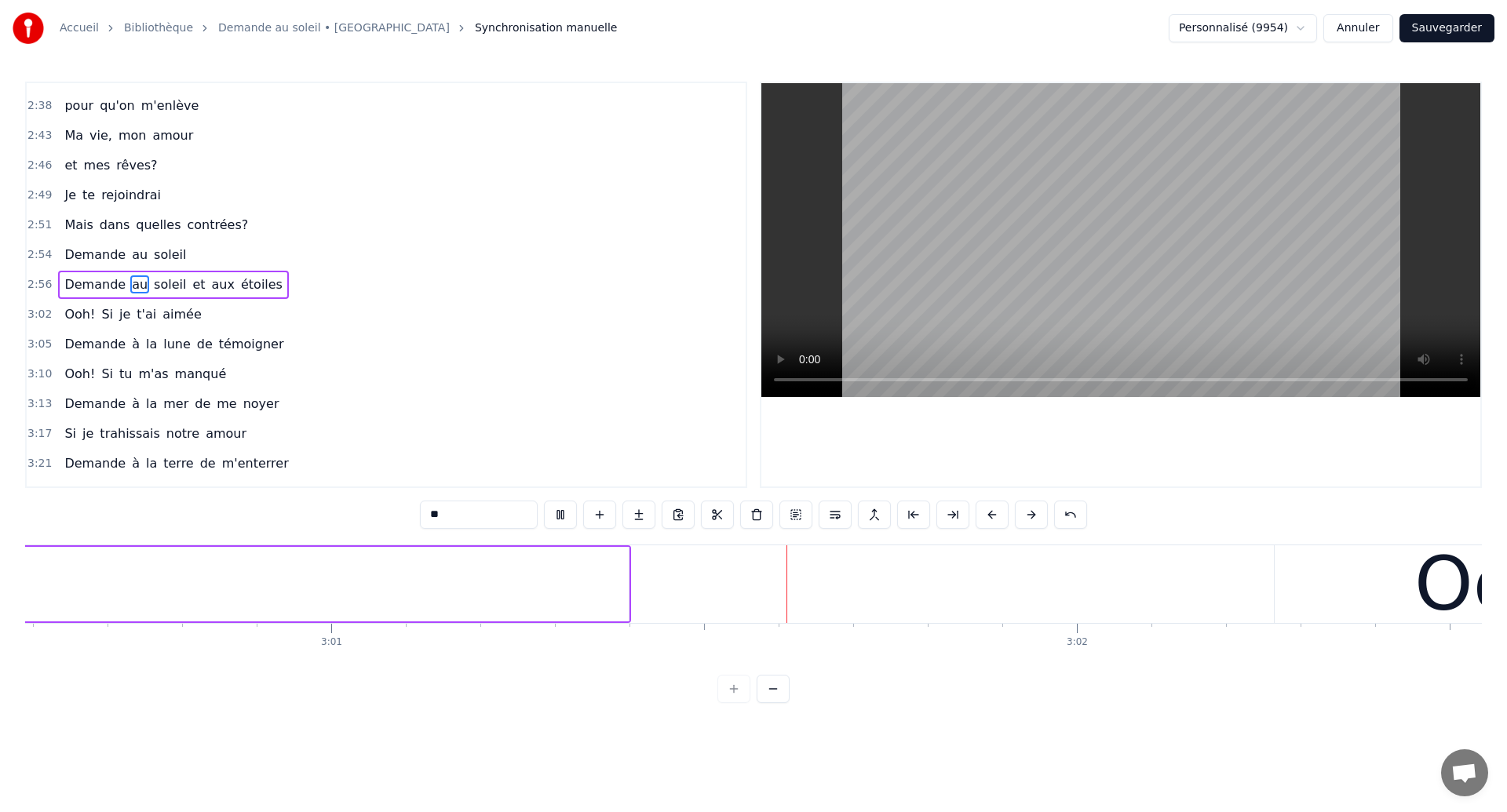
scroll to position [0, 134971]
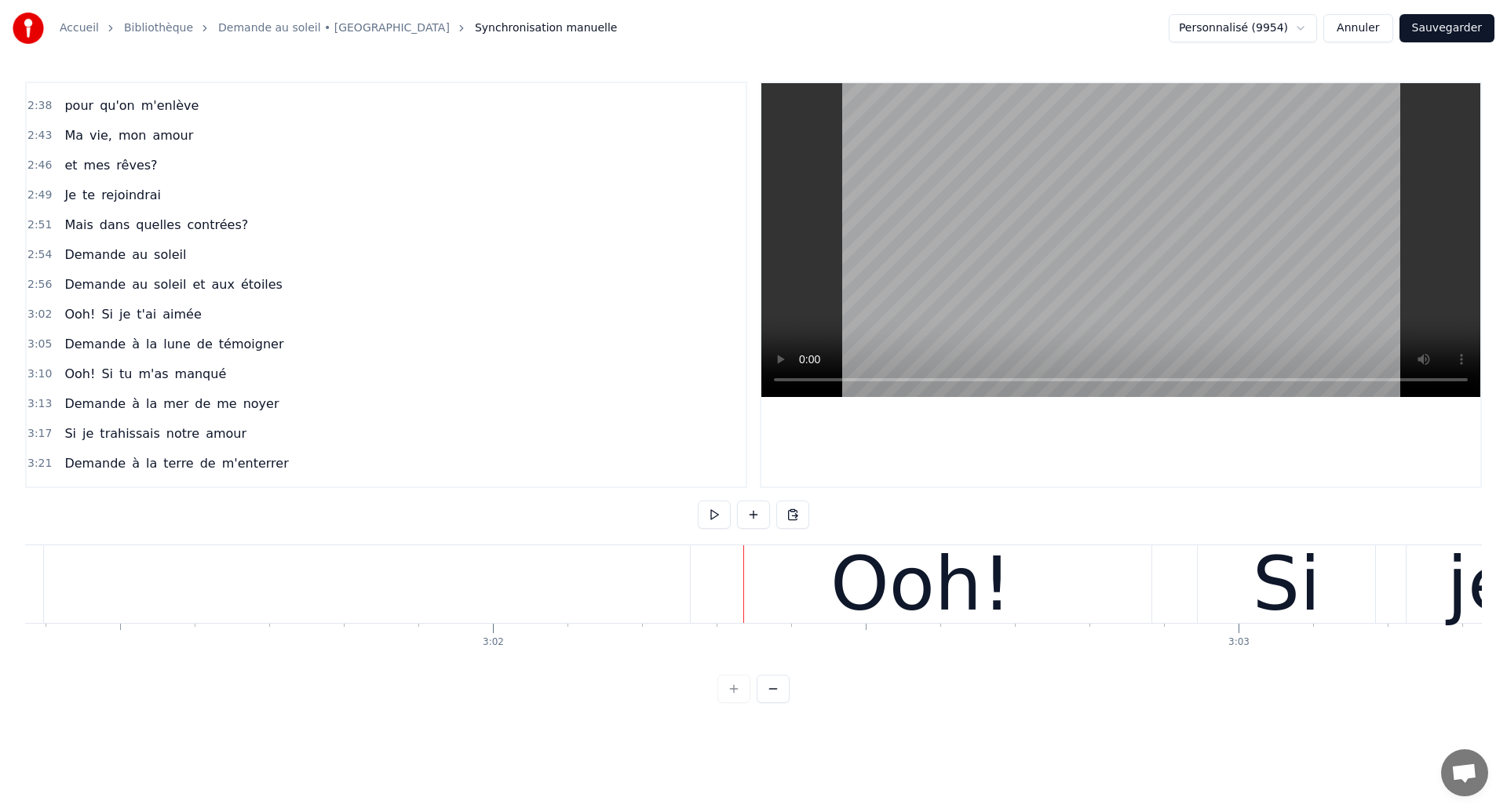
scroll to position [0, 135200]
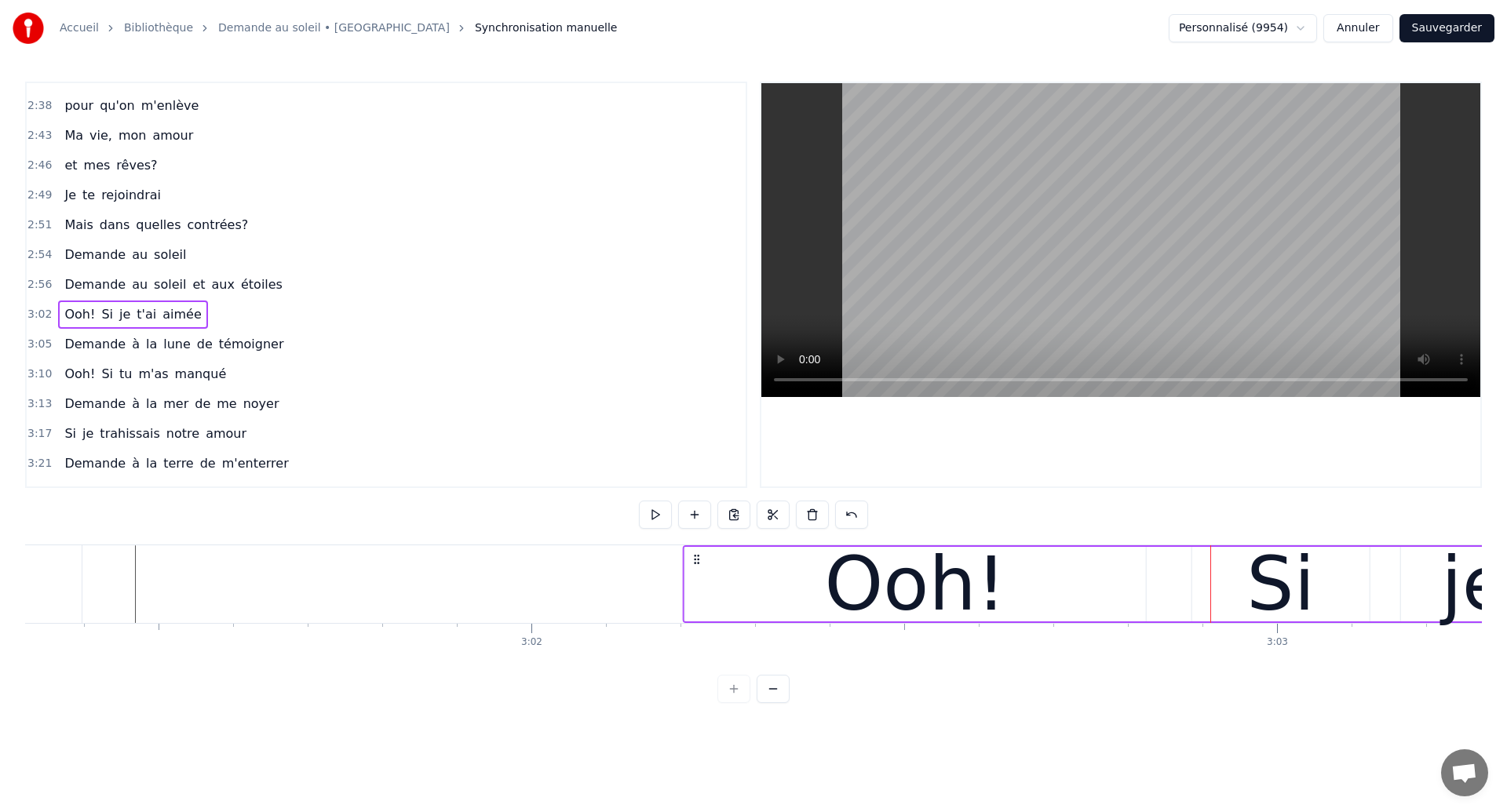
drag, startPoint x: 744, startPoint y: 562, endPoint x: 698, endPoint y: 585, distance: 51.4
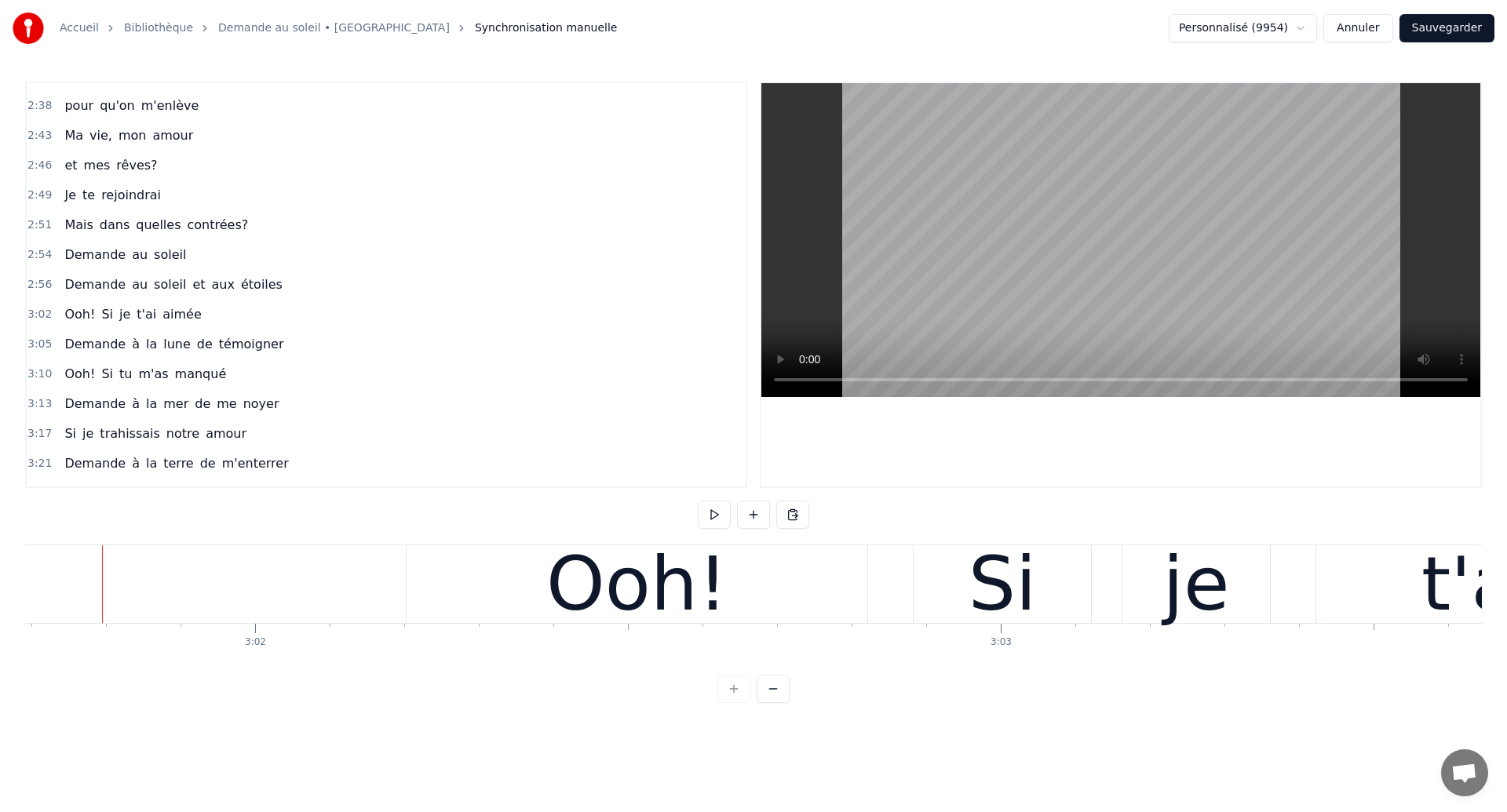
scroll to position [0, 135475]
click at [481, 600] on div "Ooh!" at bounding box center [639, 585] width 461 height 78
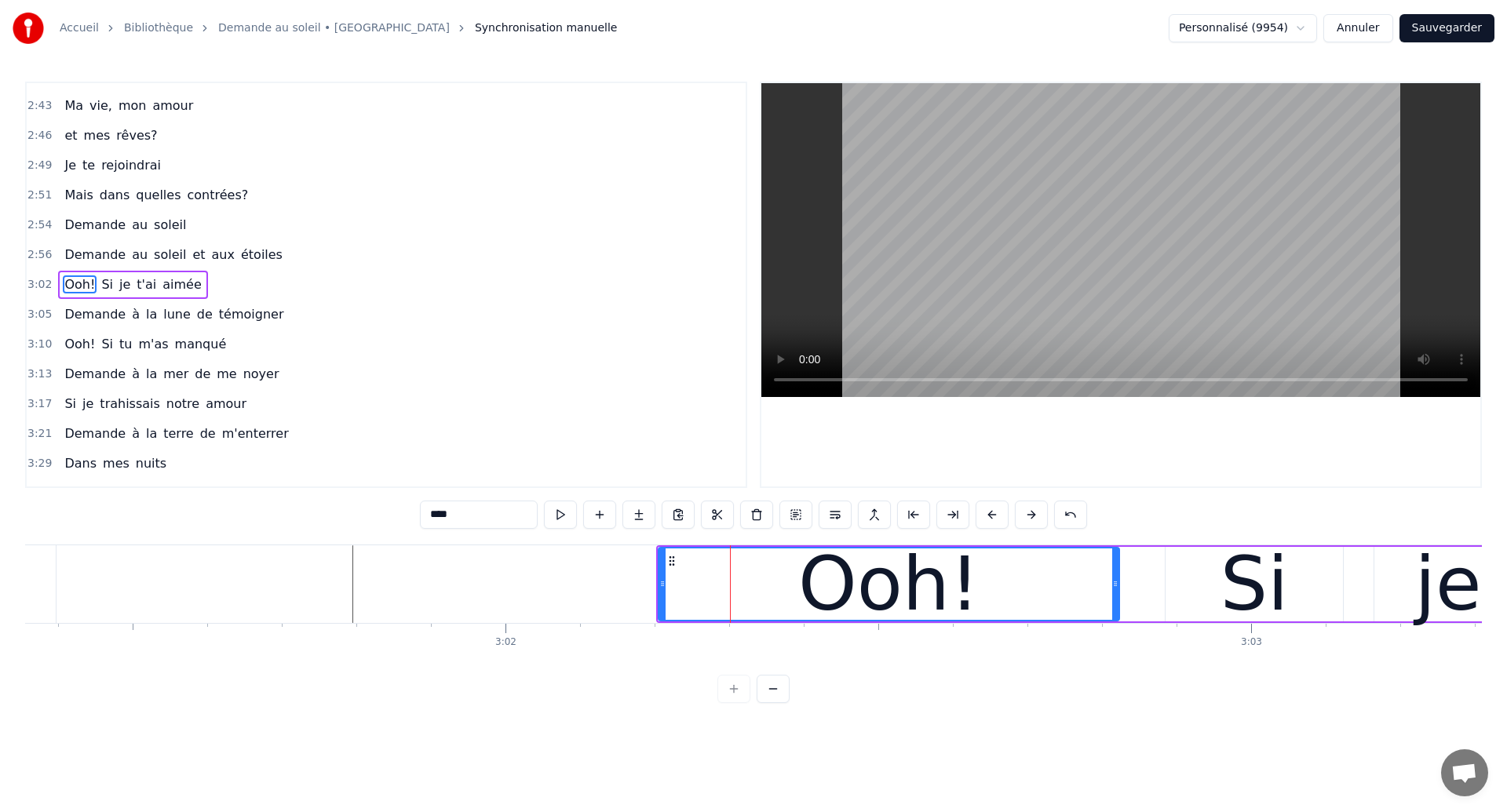
scroll to position [0, 135179]
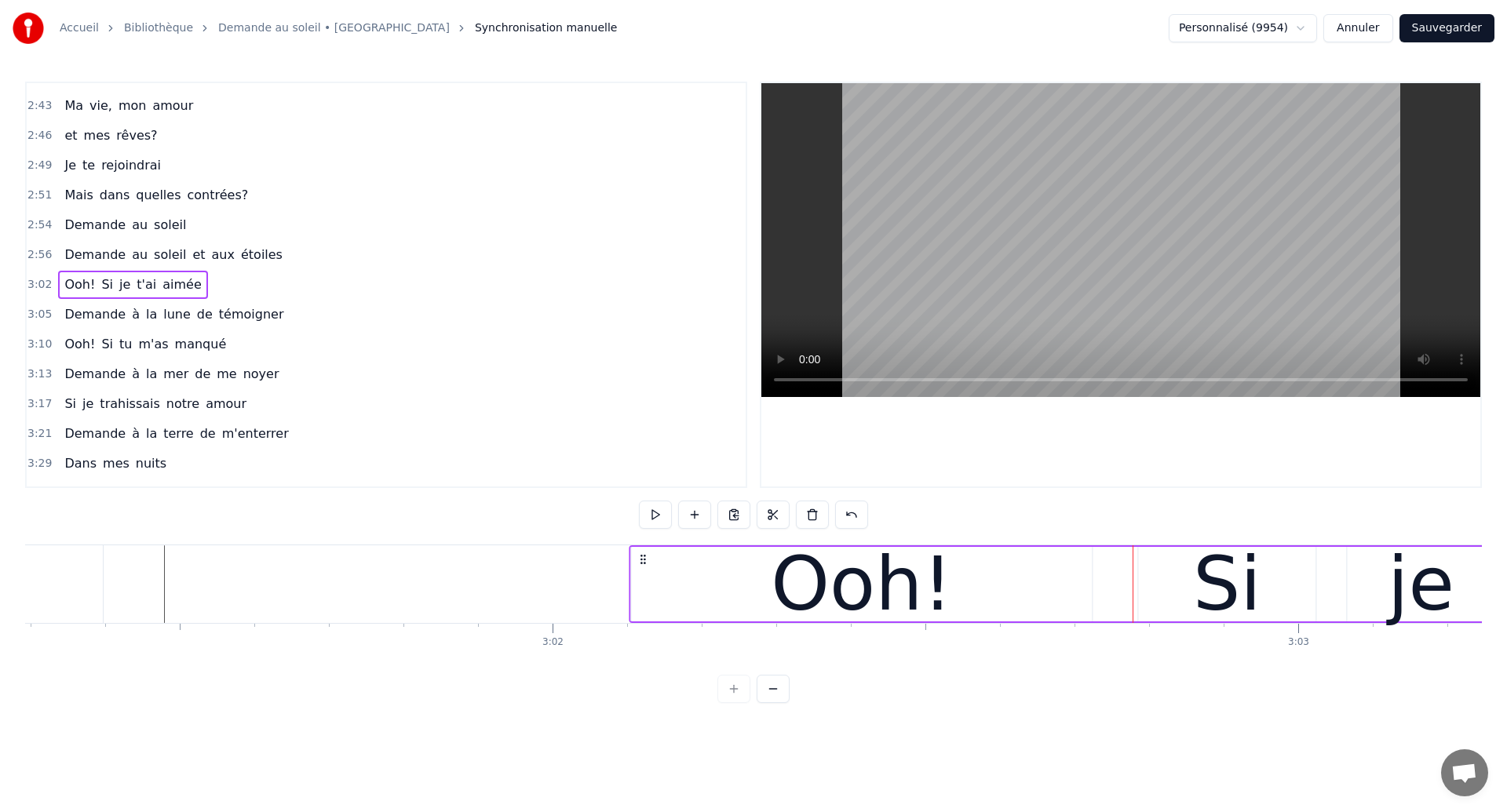
drag, startPoint x: 720, startPoint y: 558, endPoint x: 645, endPoint y: 592, distance: 82.3
click at [645, 592] on div "Ooh! Si je t'ai aimée" at bounding box center [1517, 585] width 1777 height 78
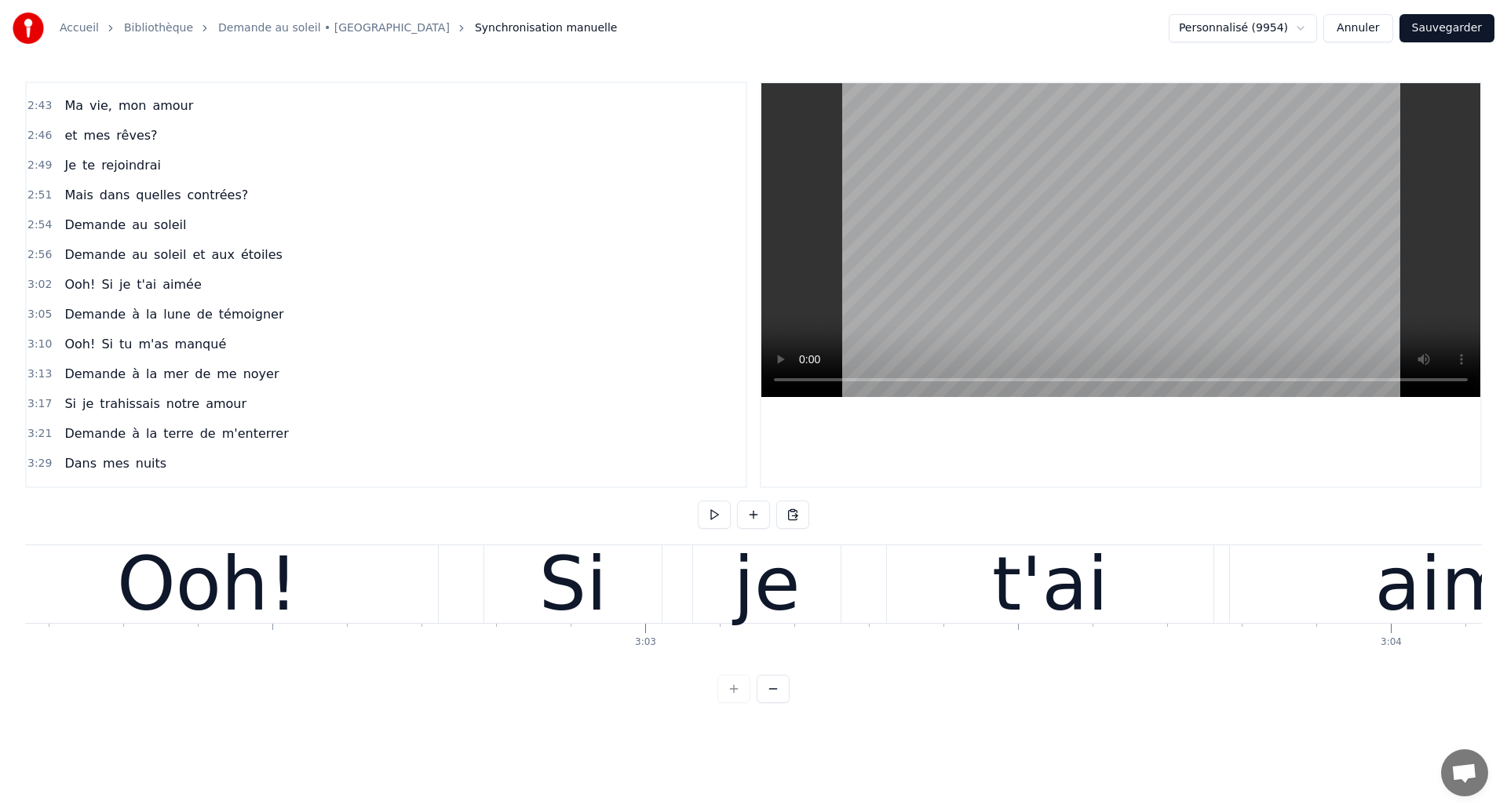
scroll to position [0, 135791]
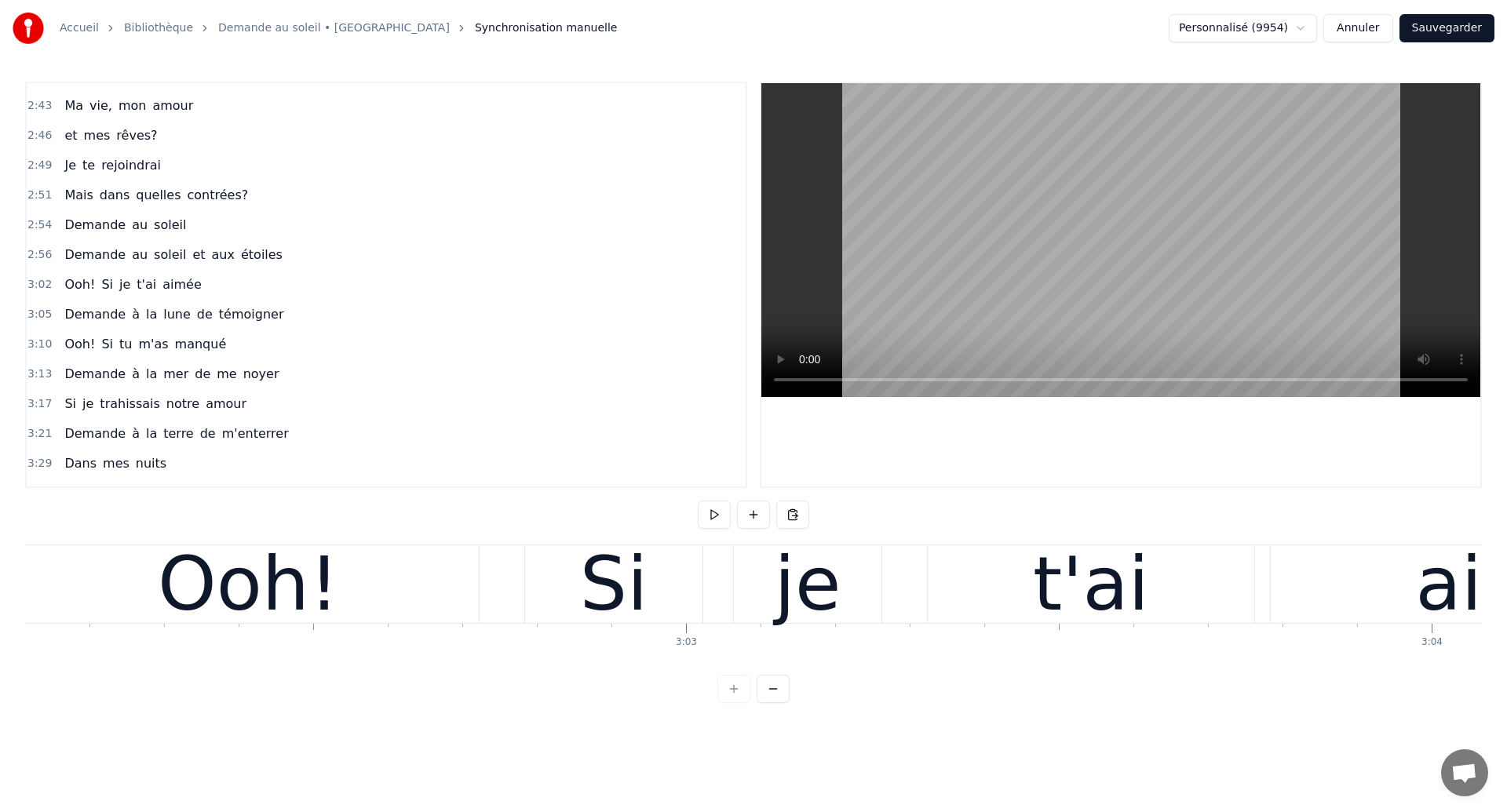
click at [385, 615] on div "Ooh!" at bounding box center [248, 585] width 461 height 78
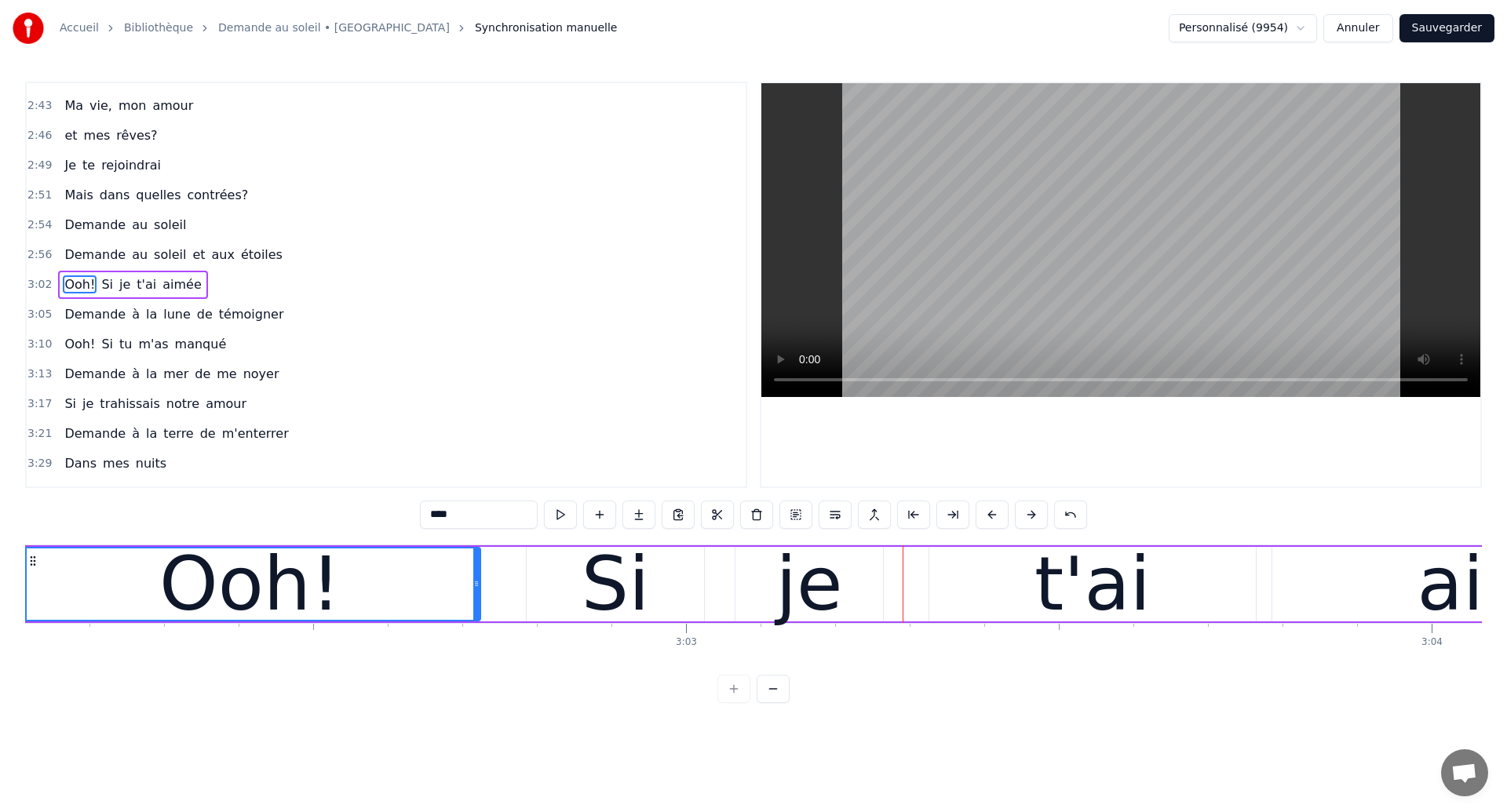
click at [90, 592] on div "Ooh!" at bounding box center [250, 584] width 459 height 71
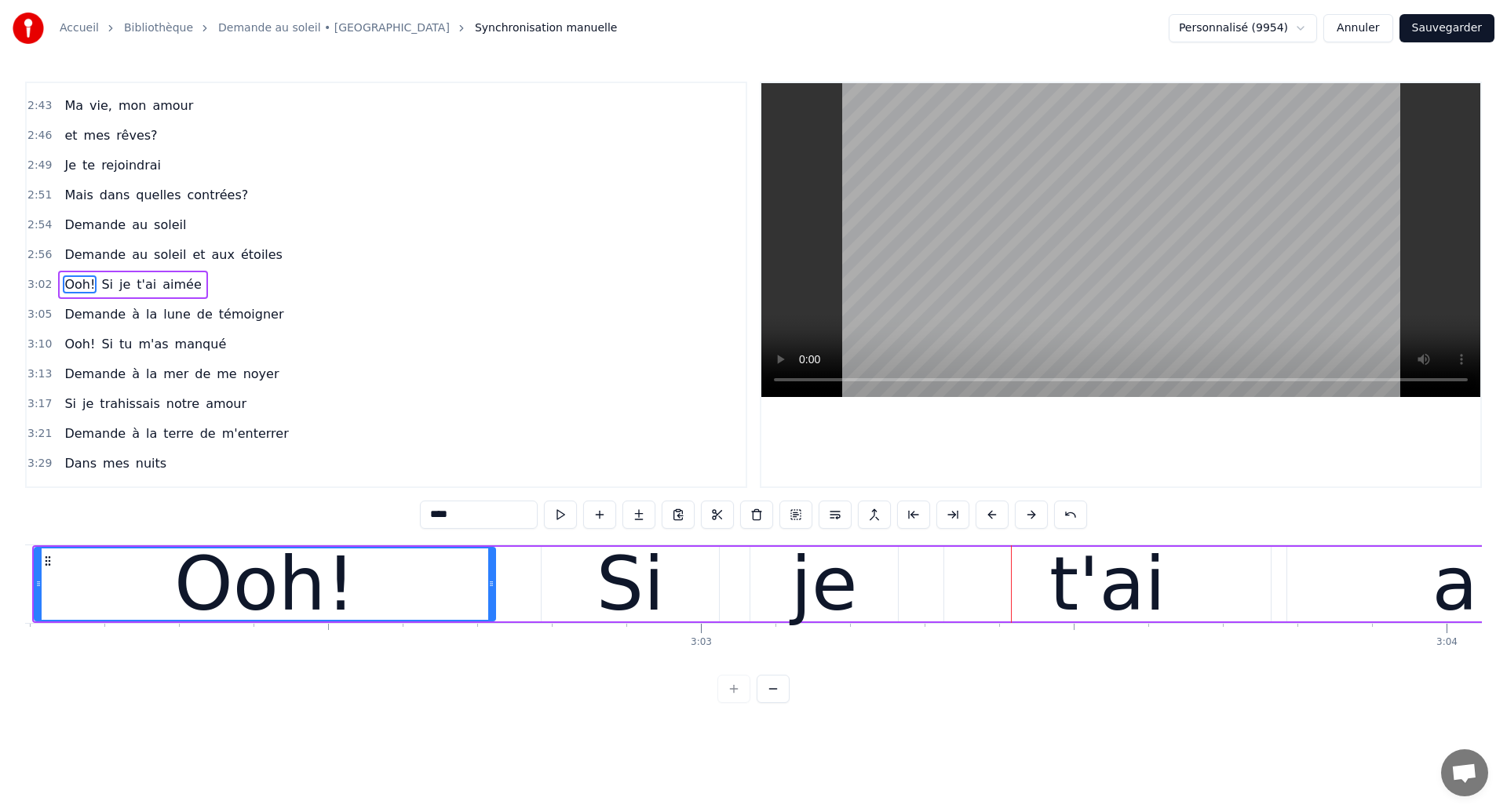
click at [143, 585] on div "Ooh!" at bounding box center [265, 584] width 459 height 71
click at [80, 286] on span "Ooh!" at bounding box center [80, 284] width 34 height 18
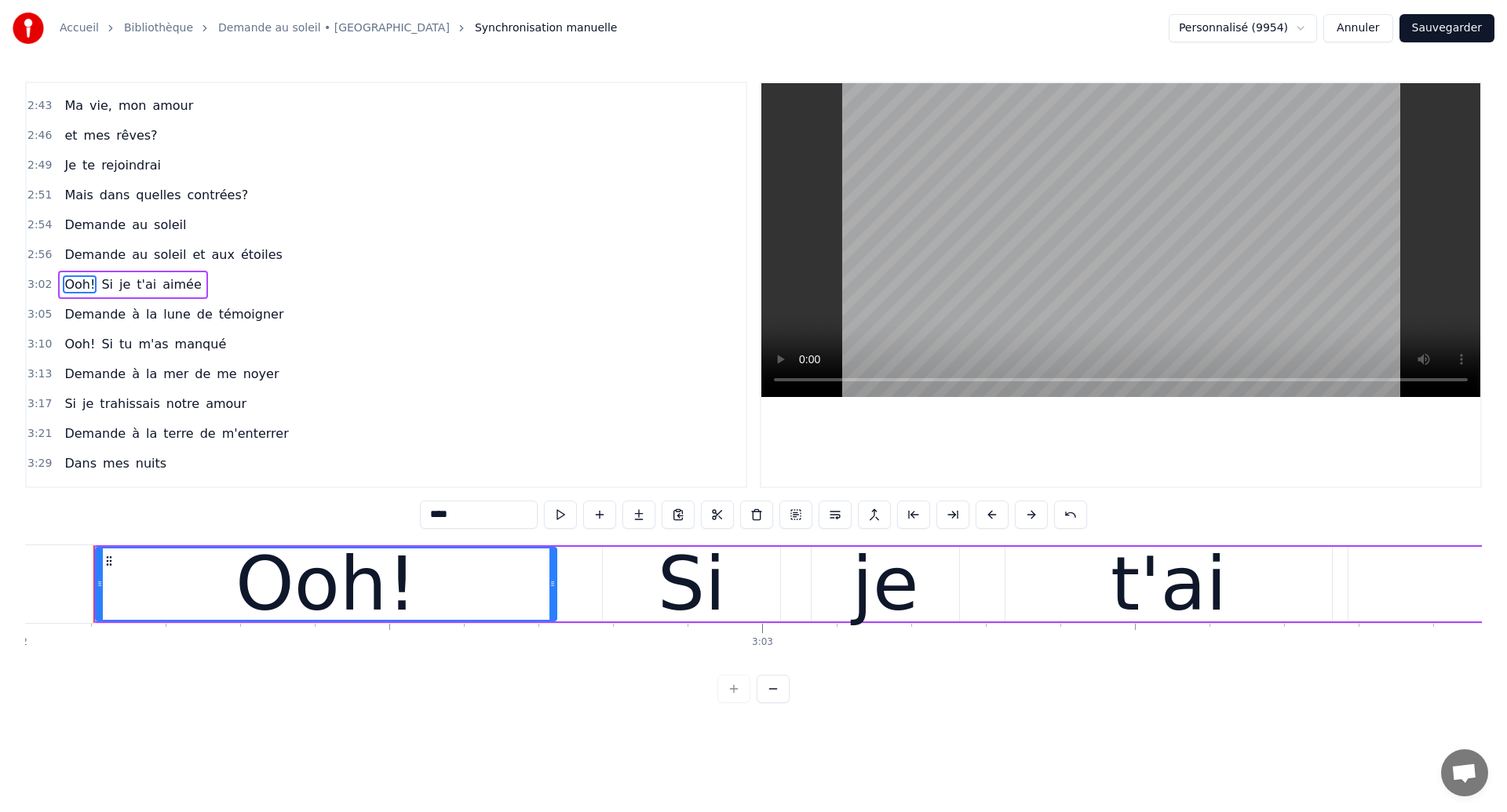
scroll to position [0, 135705]
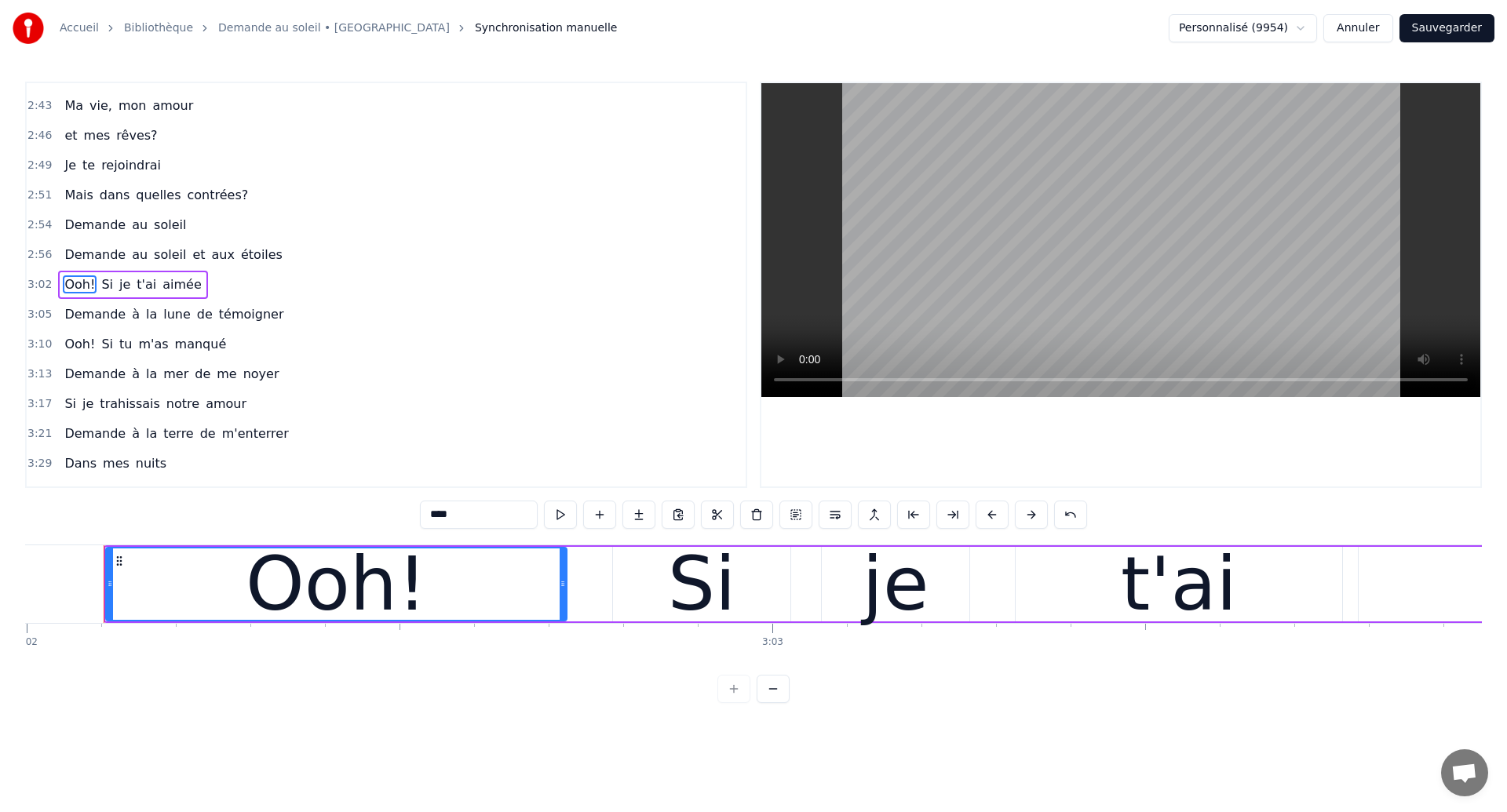
click at [439, 517] on input "****" at bounding box center [478, 514] width 118 height 28
click at [444, 513] on input "****" at bounding box center [478, 514] width 118 height 28
type input "****"
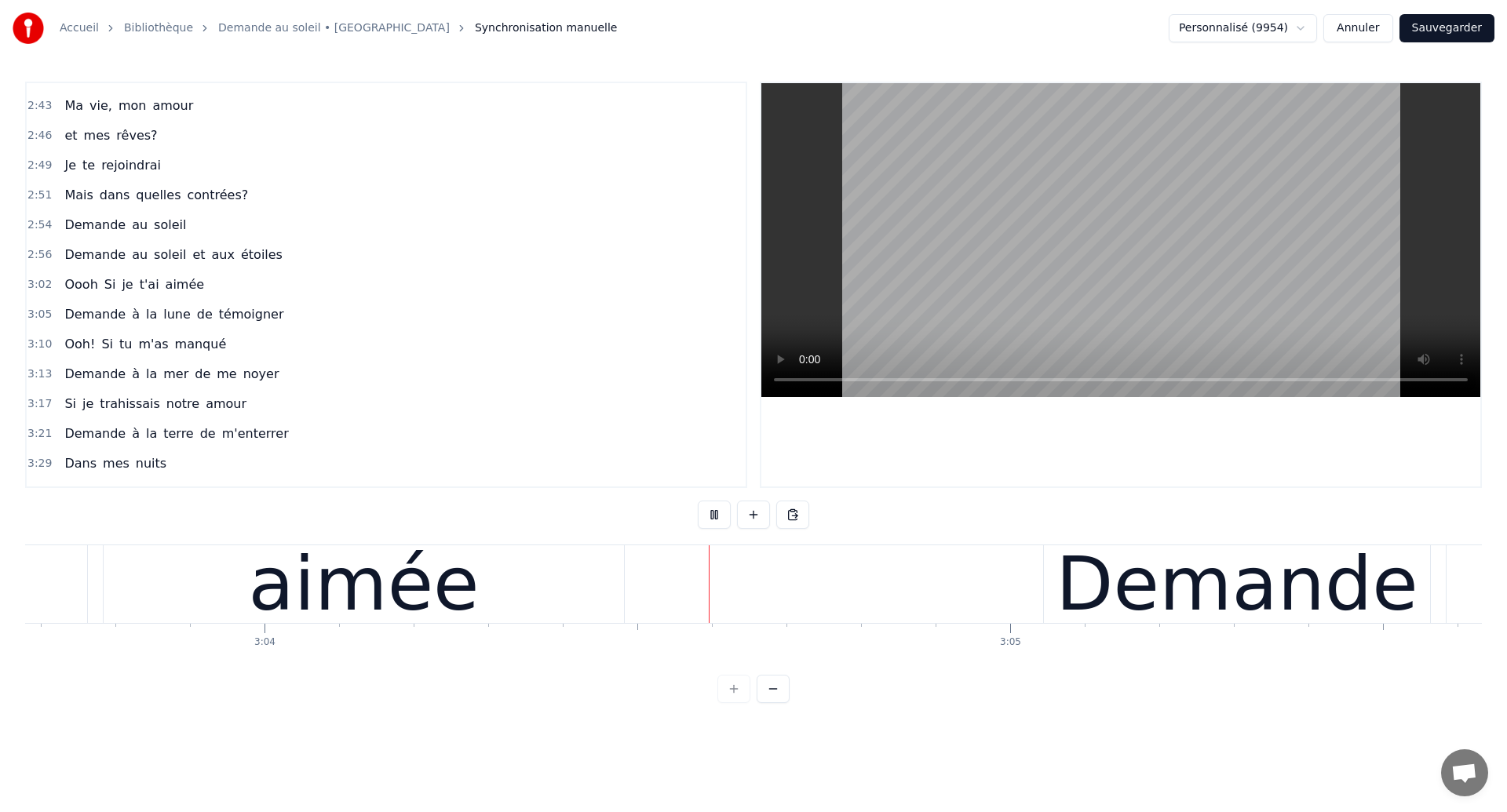
scroll to position [0, 137031]
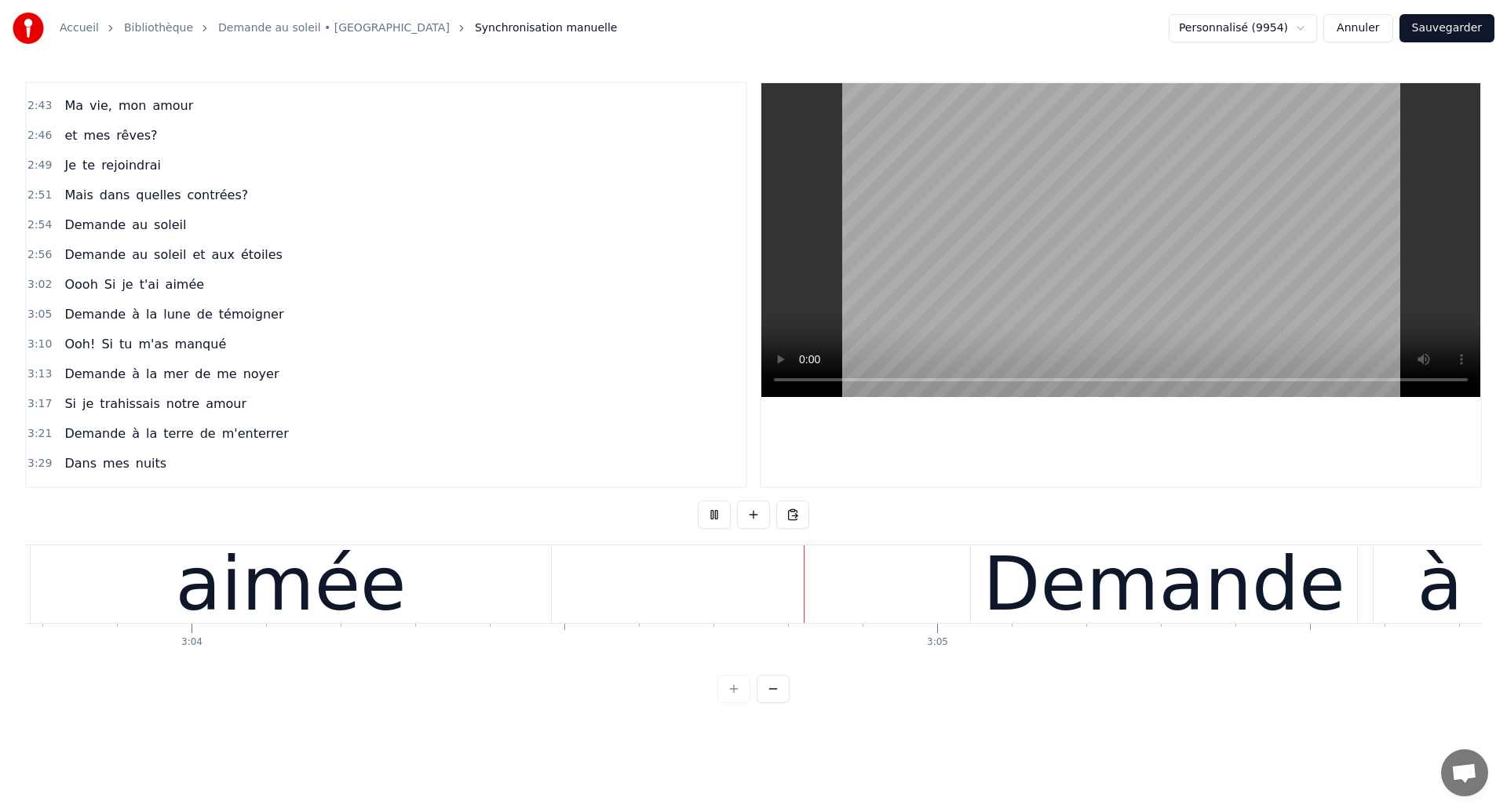
click at [390, 592] on div "aimée" at bounding box center [291, 585] width 520 height 78
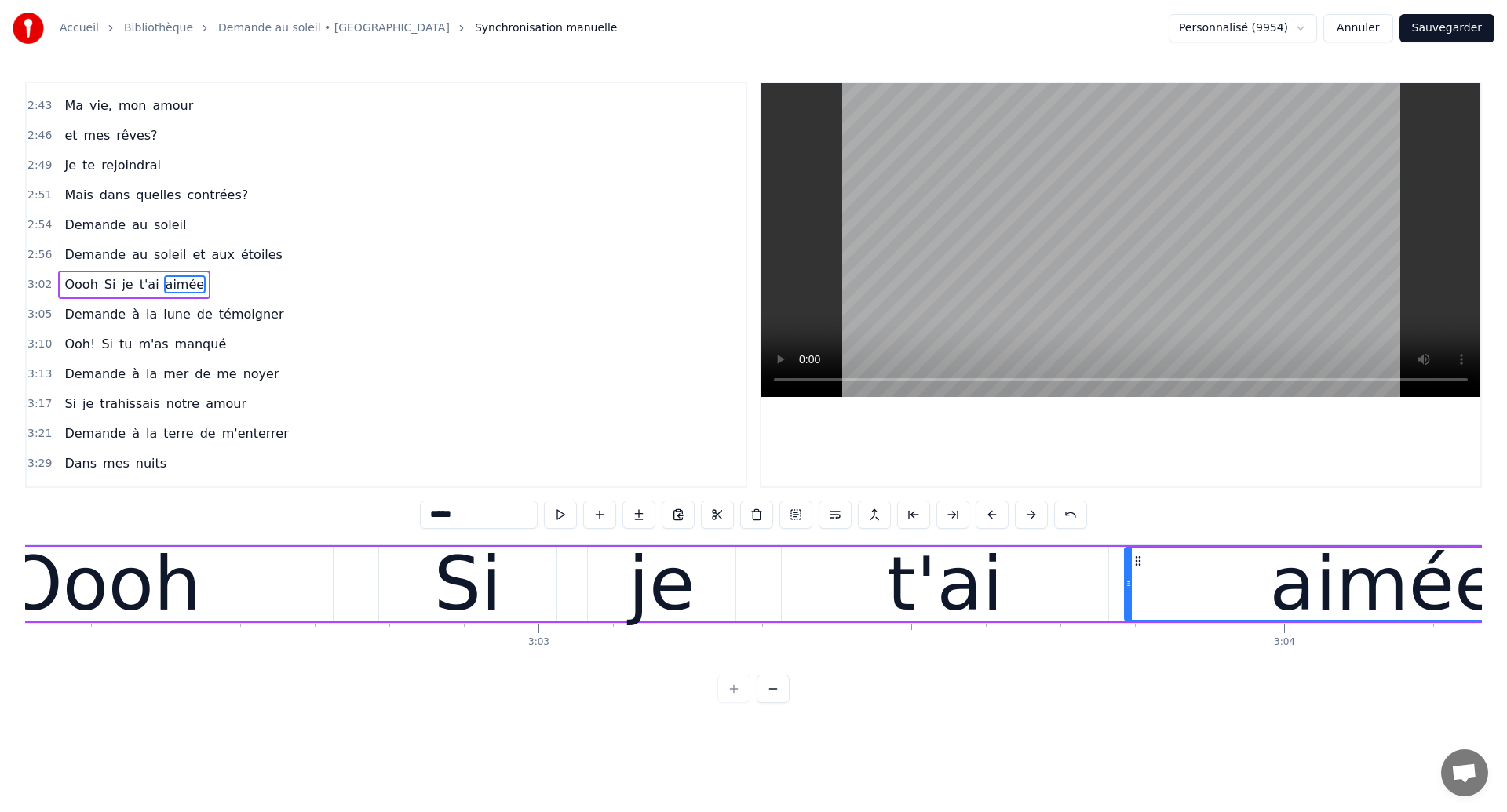
scroll to position [0, 135912]
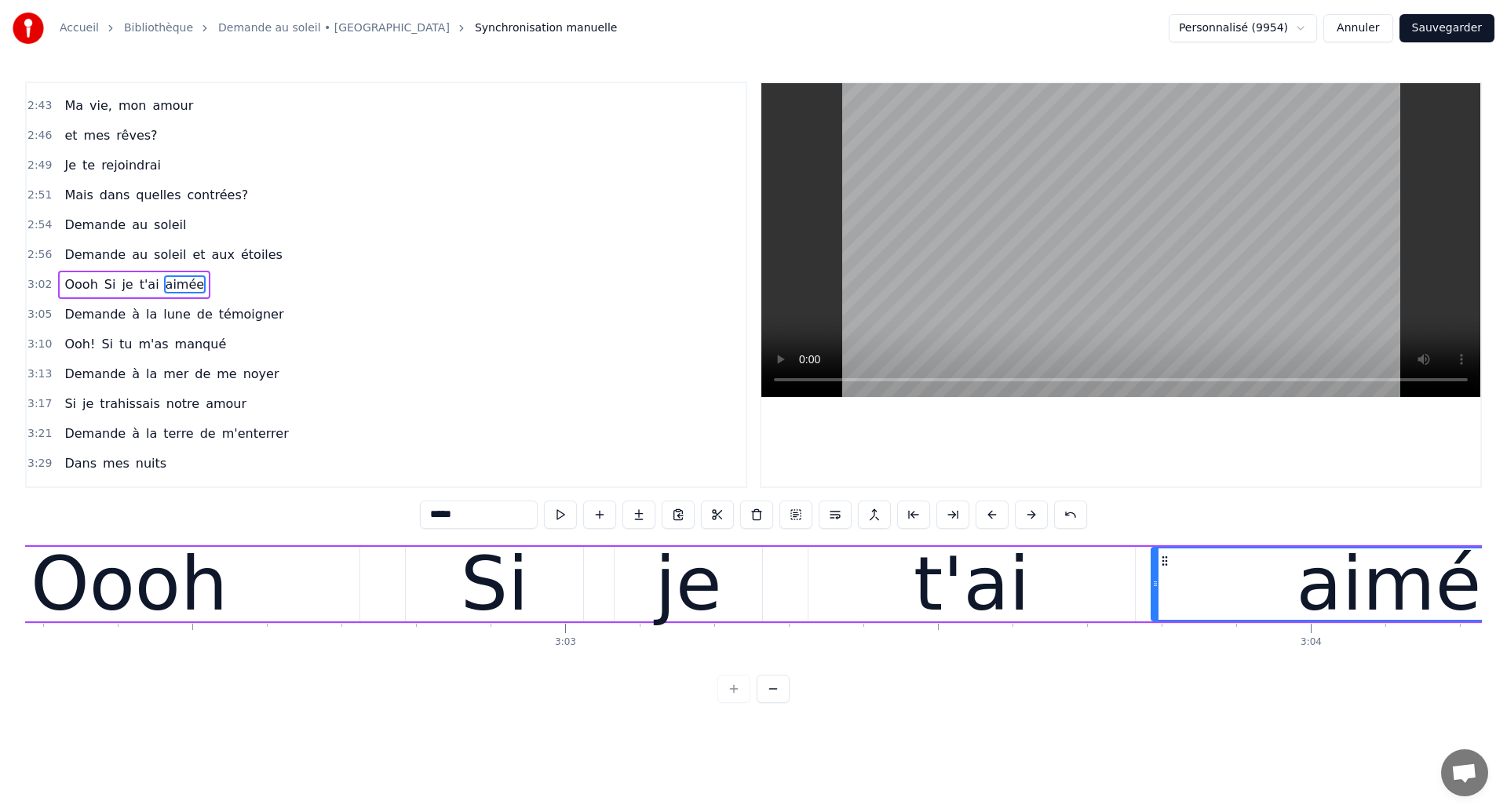
click at [306, 594] on div "Oooh" at bounding box center [130, 584] width 461 height 75
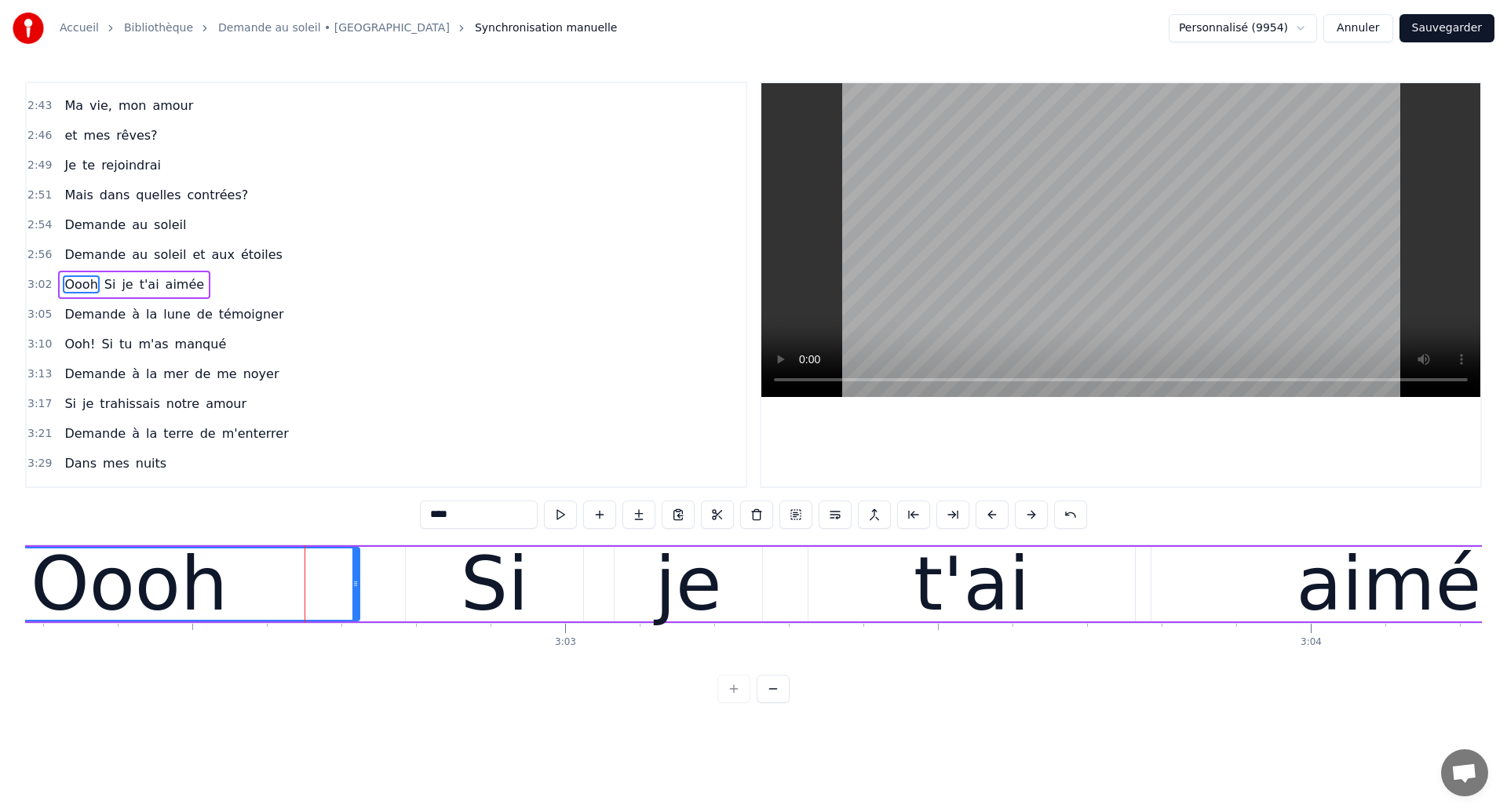
click at [121, 564] on div "Oooh" at bounding box center [129, 584] width 197 height 112
click at [445, 603] on div "Si" at bounding box center [494, 584] width 177 height 75
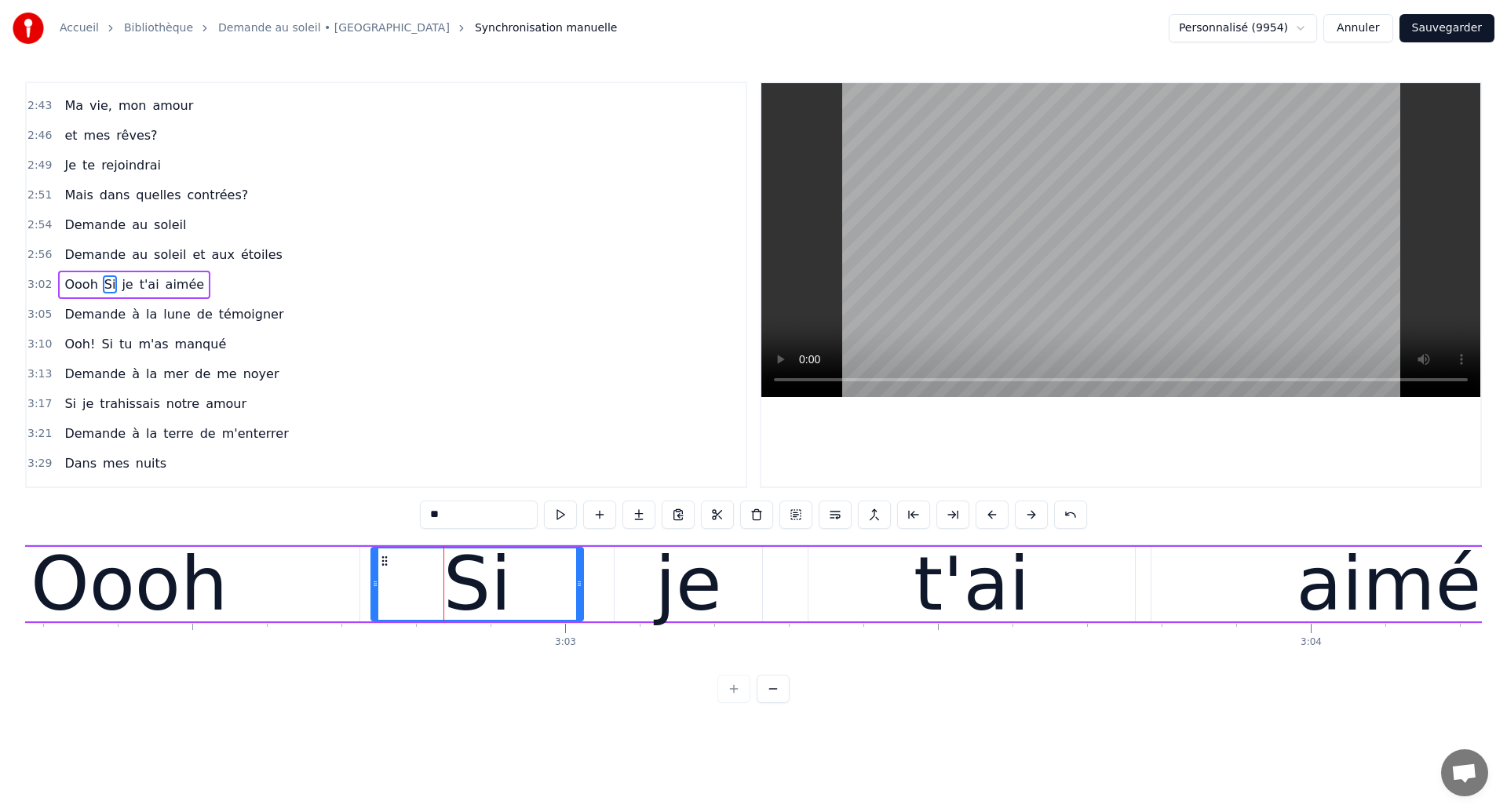
drag, startPoint x: 409, startPoint y: 593, endPoint x: 374, endPoint y: 598, distance: 35.4
click at [374, 598] on div at bounding box center [375, 584] width 6 height 71
click at [129, 587] on div "Oooh" at bounding box center [129, 584] width 197 height 112
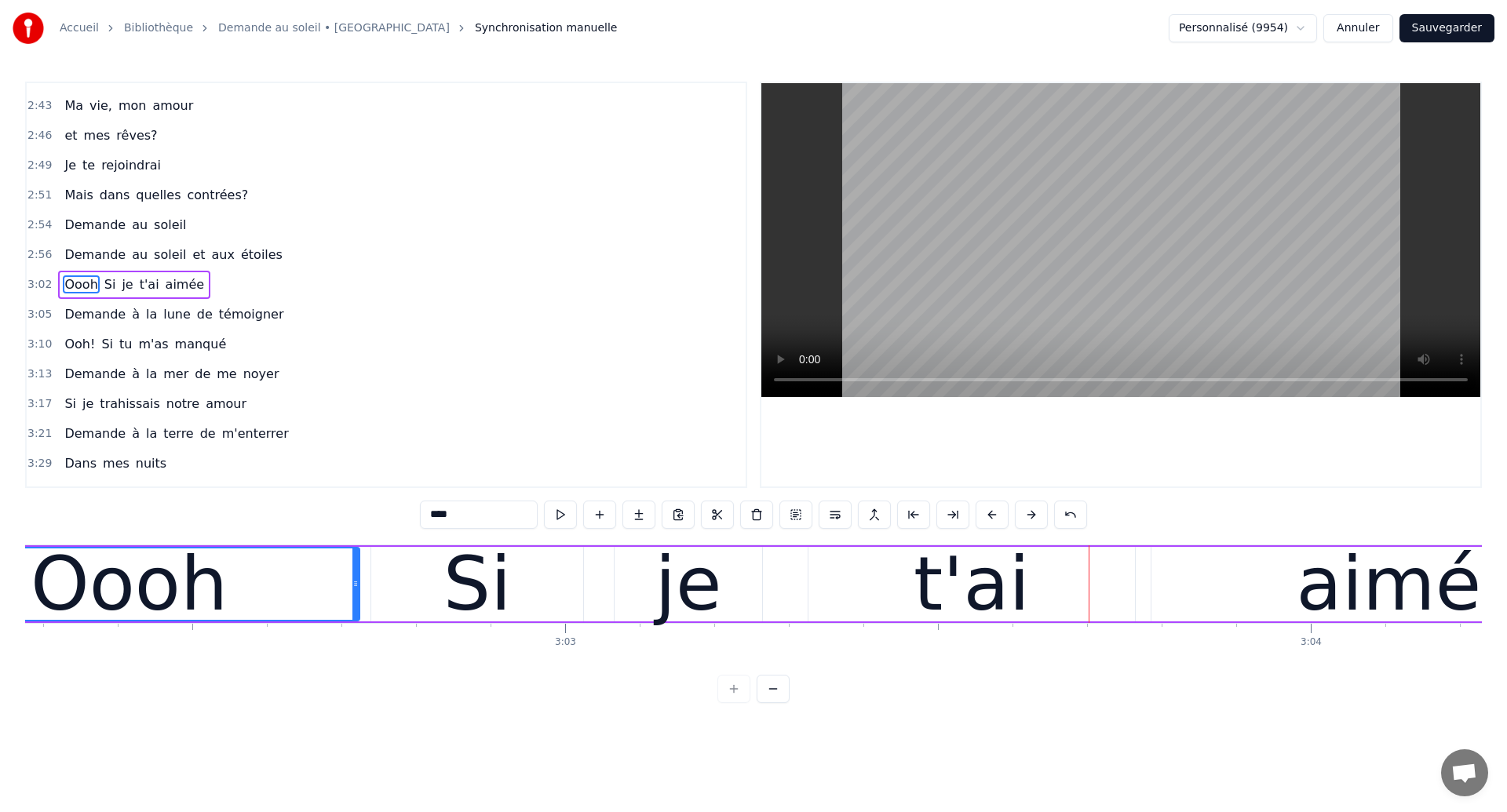
click at [240, 599] on div "Oooh" at bounding box center [129, 584] width 459 height 71
click at [670, 574] on div "je" at bounding box center [688, 584] width 67 height 112
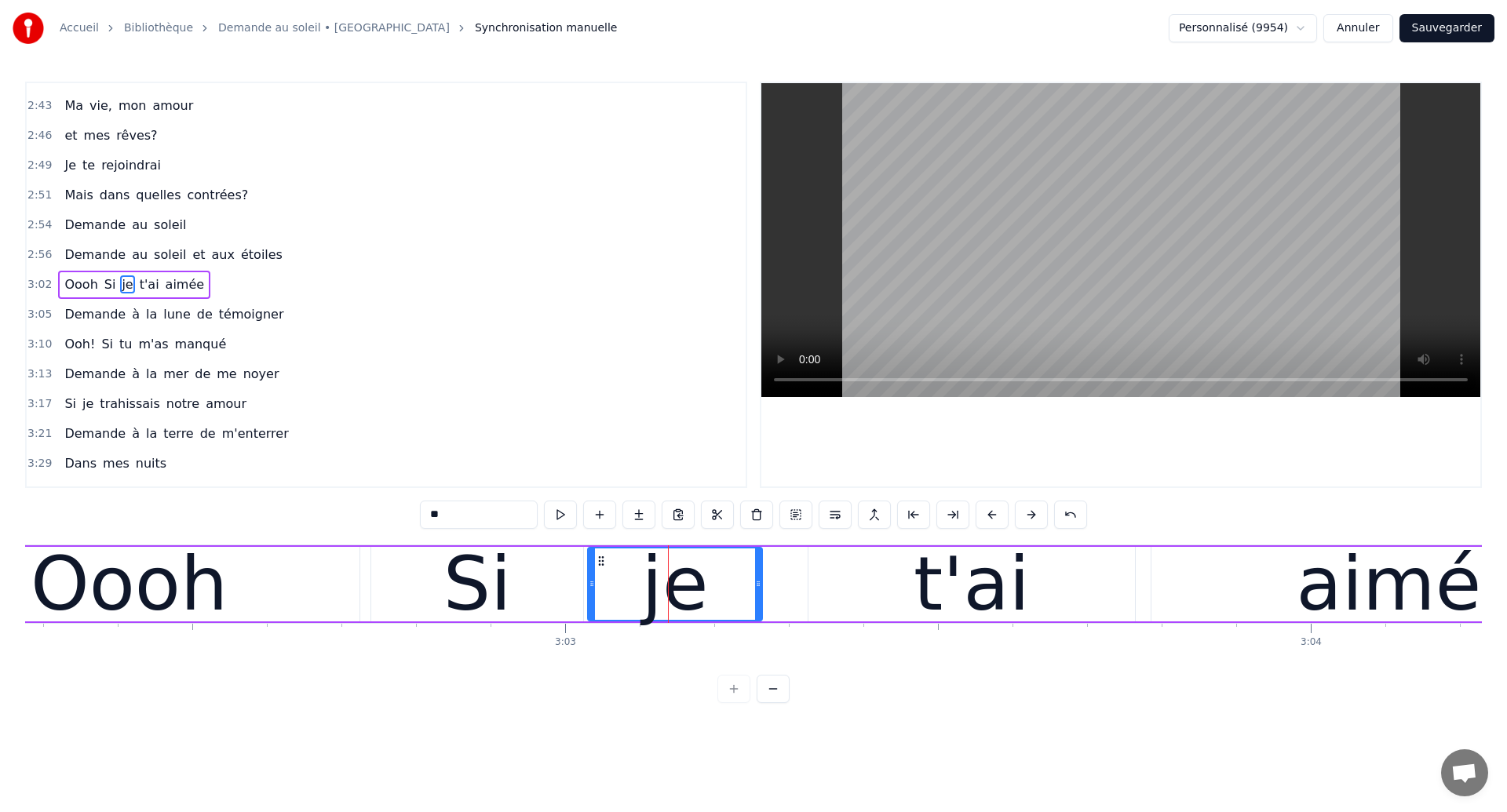
drag, startPoint x: 620, startPoint y: 590, endPoint x: 592, endPoint y: 602, distance: 30.5
click at [592, 602] on div at bounding box center [592, 584] width 6 height 71
click at [176, 603] on div "Oooh" at bounding box center [129, 584] width 197 height 112
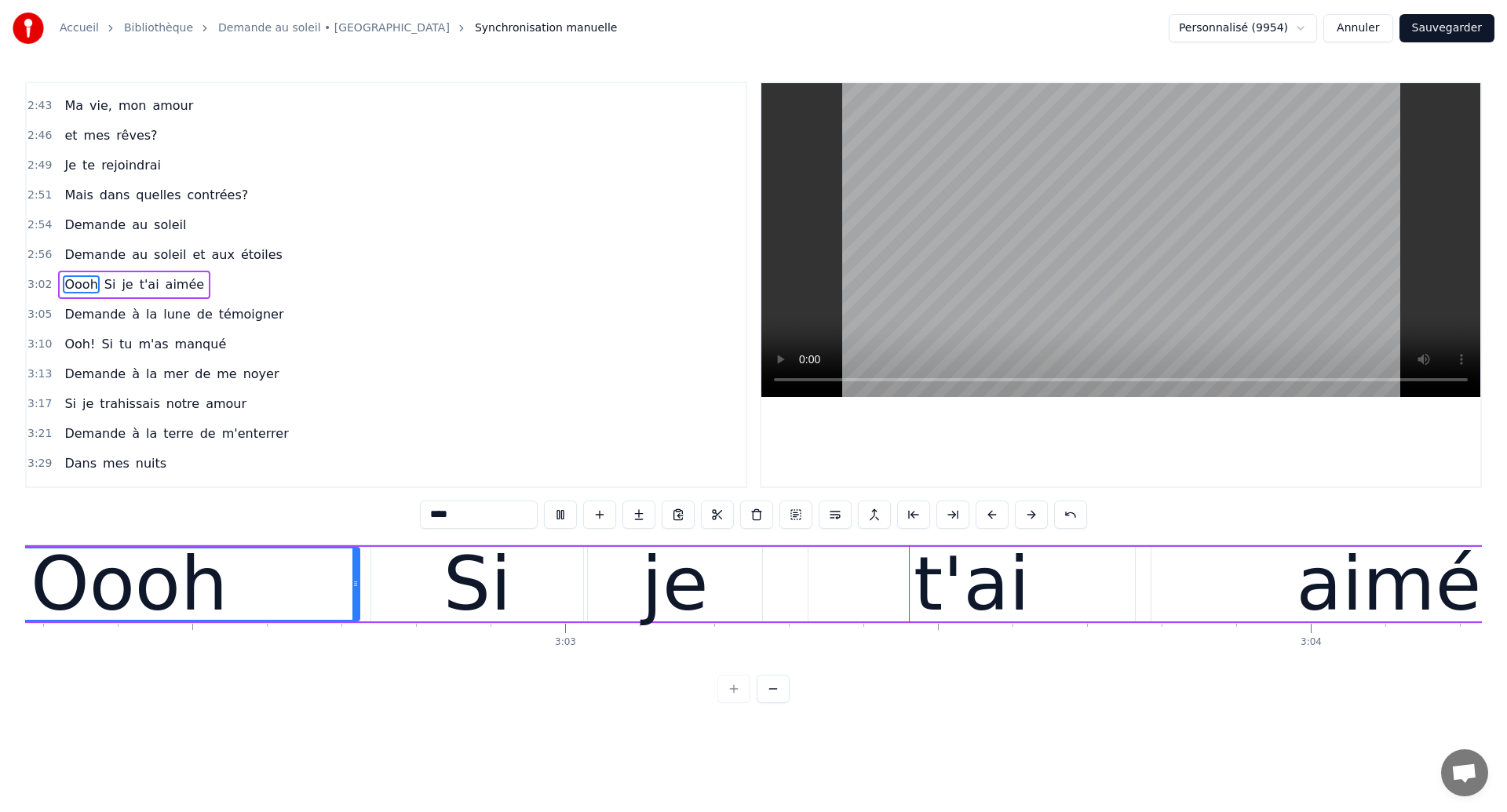
click at [710, 603] on div "je" at bounding box center [676, 584] width 175 height 75
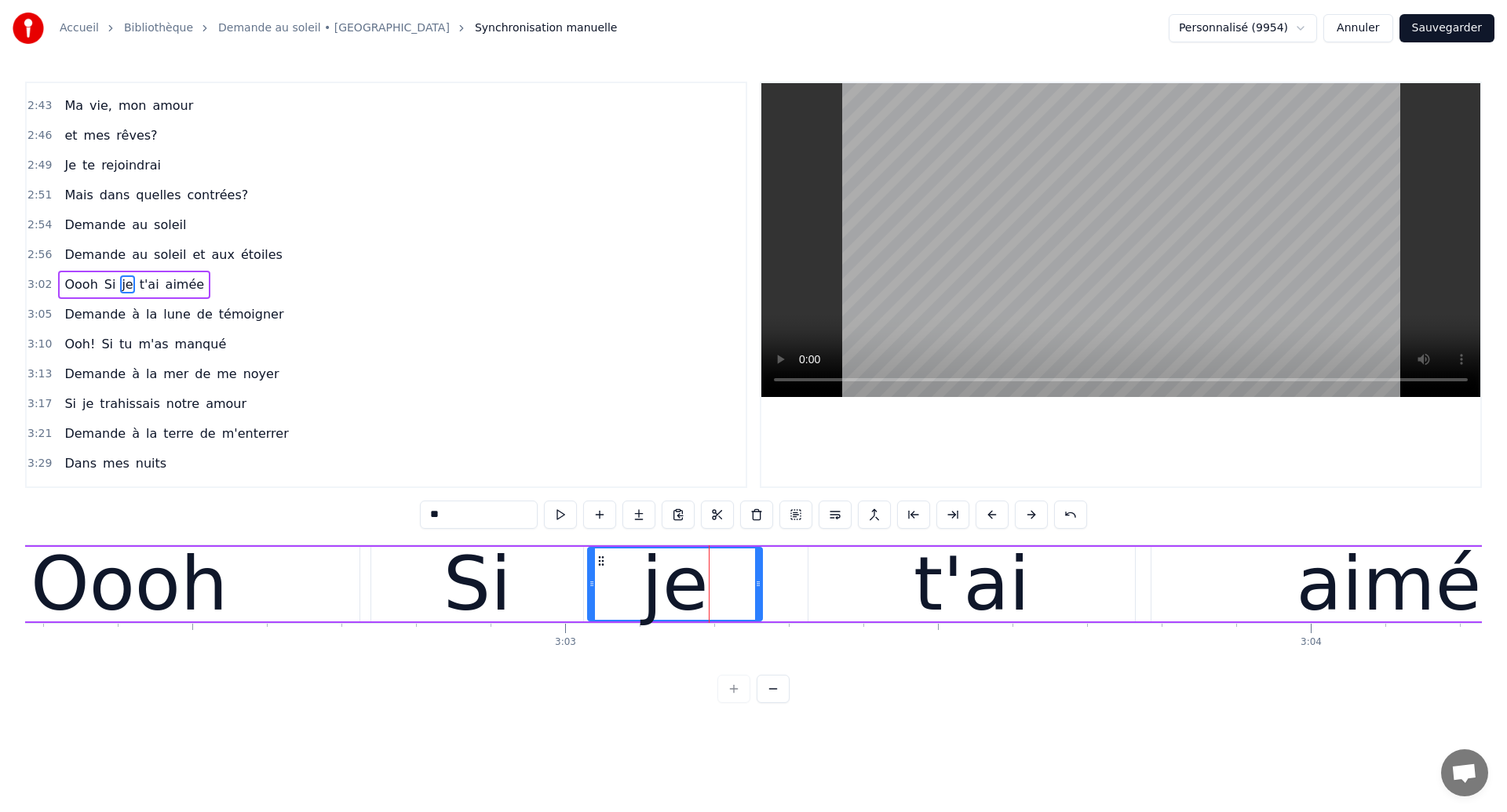
click at [870, 587] on div "t'ai" at bounding box center [971, 584] width 326 height 75
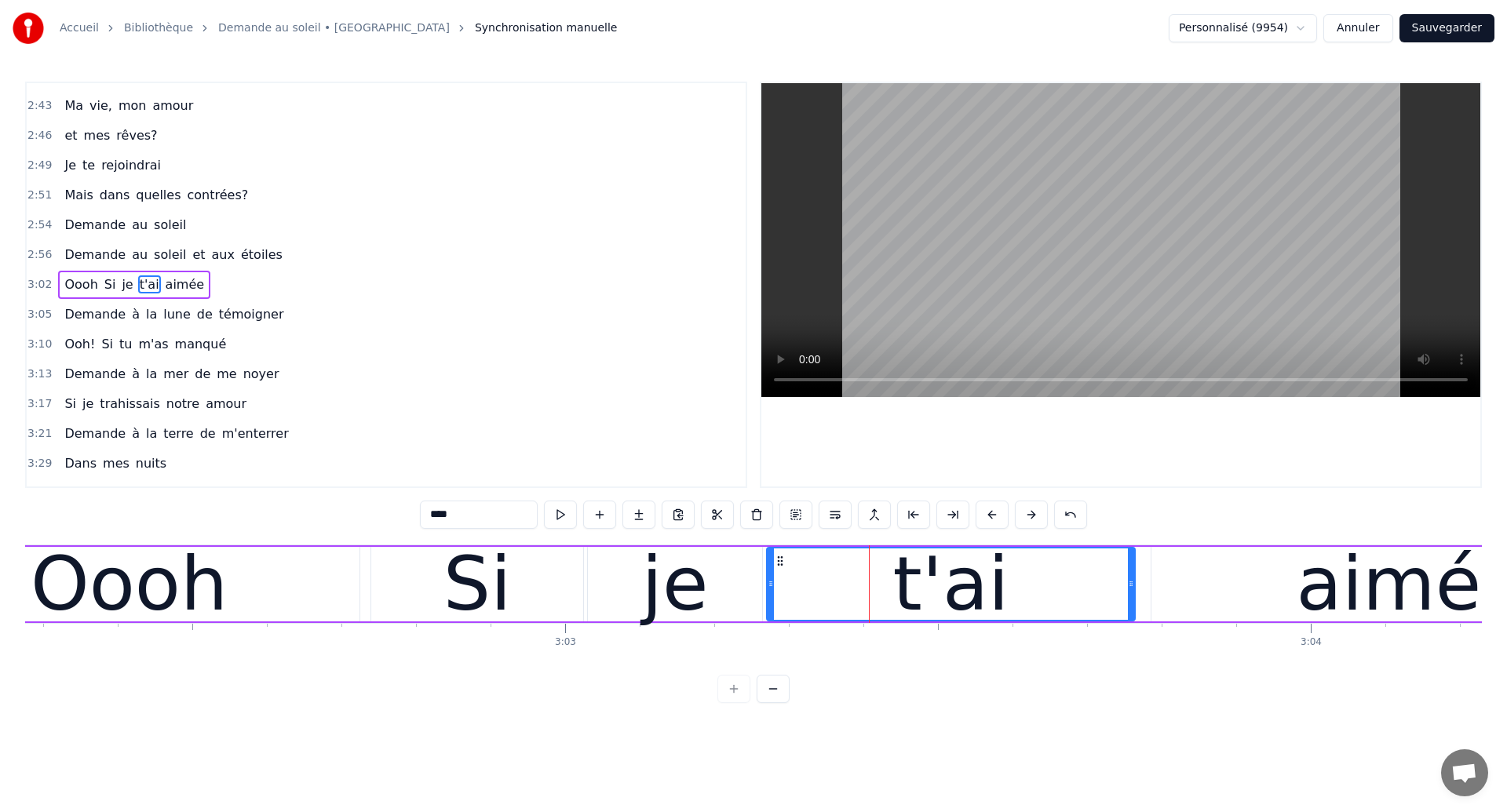
drag, startPoint x: 811, startPoint y: 591, endPoint x: 770, endPoint y: 599, distance: 41.8
click at [770, 599] on div at bounding box center [770, 584] width 6 height 71
click at [309, 582] on div "Oooh" at bounding box center [130, 584] width 461 height 75
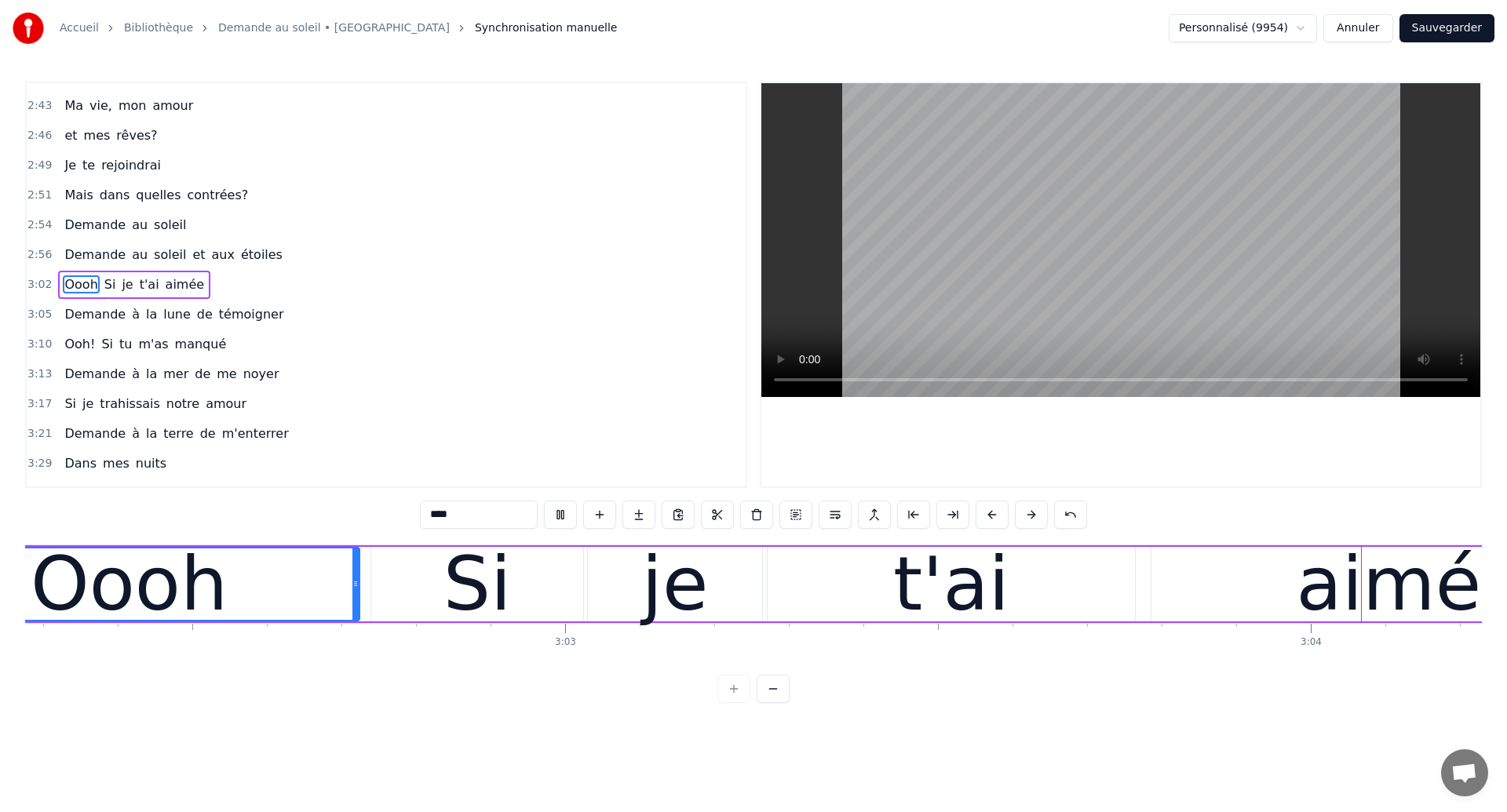
click at [967, 597] on div "t'ai" at bounding box center [951, 584] width 116 height 112
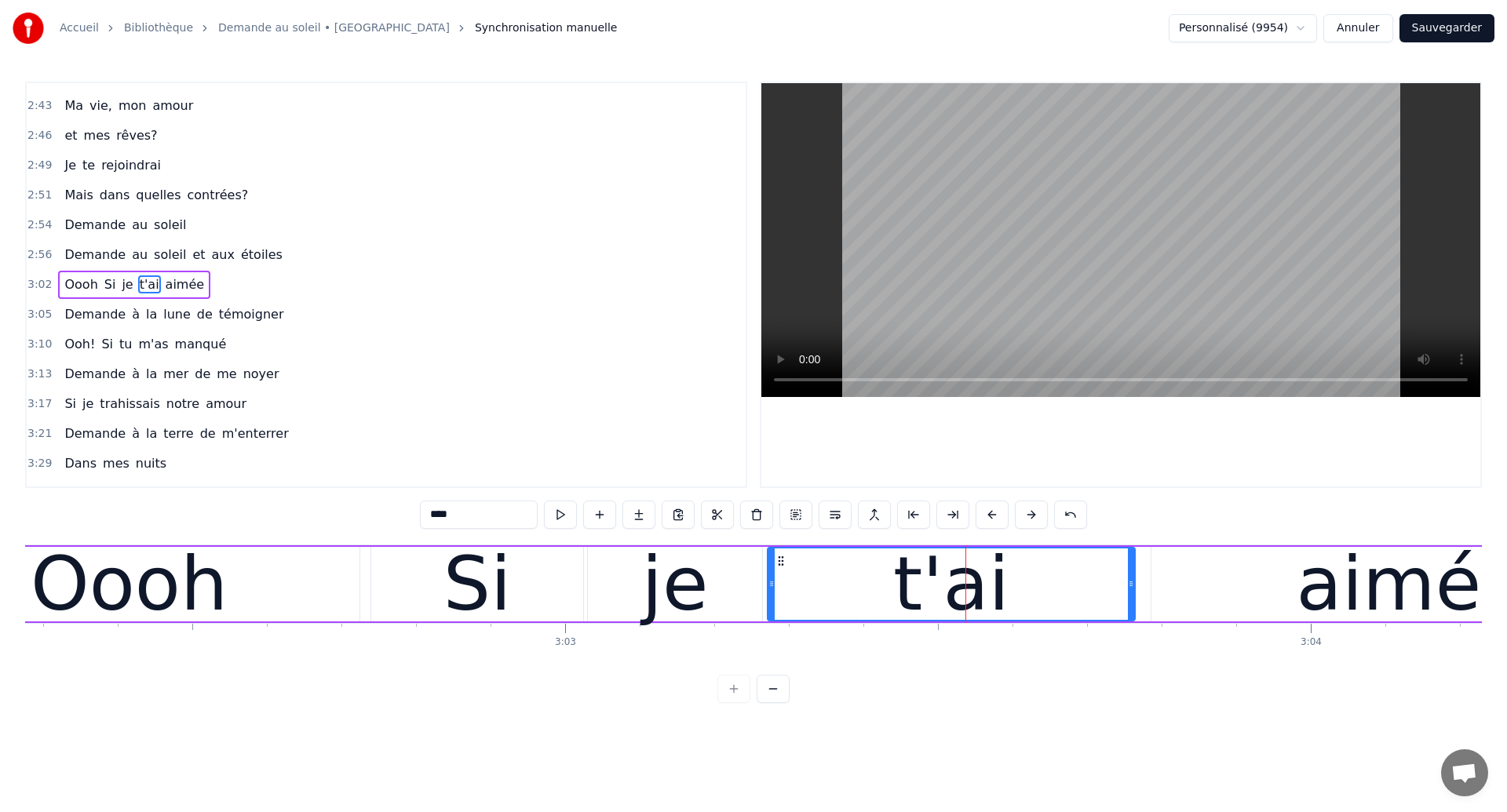
click at [197, 609] on div "Oooh" at bounding box center [129, 584] width 197 height 112
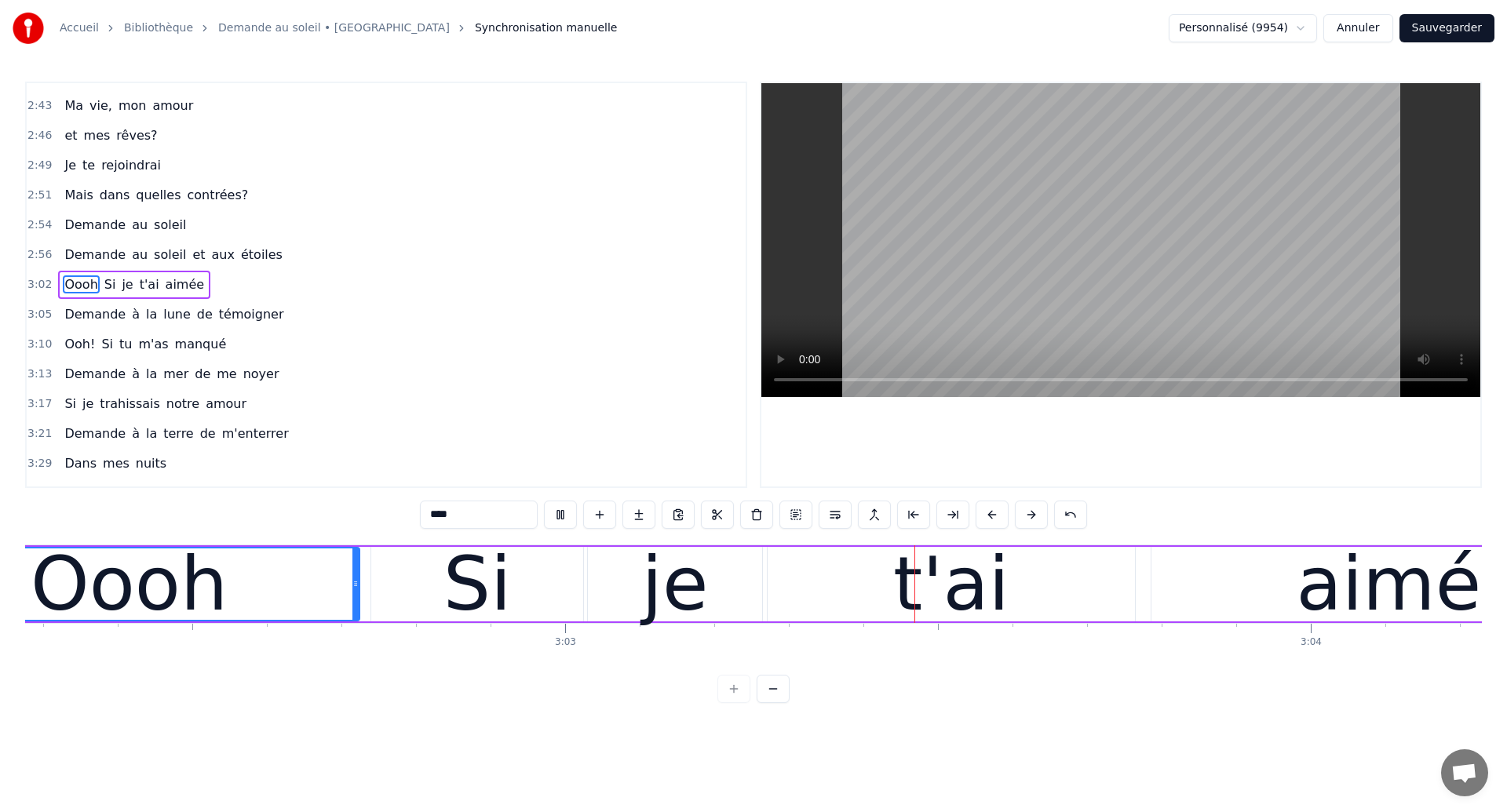
click at [853, 594] on div "t'ai" at bounding box center [951, 584] width 367 height 75
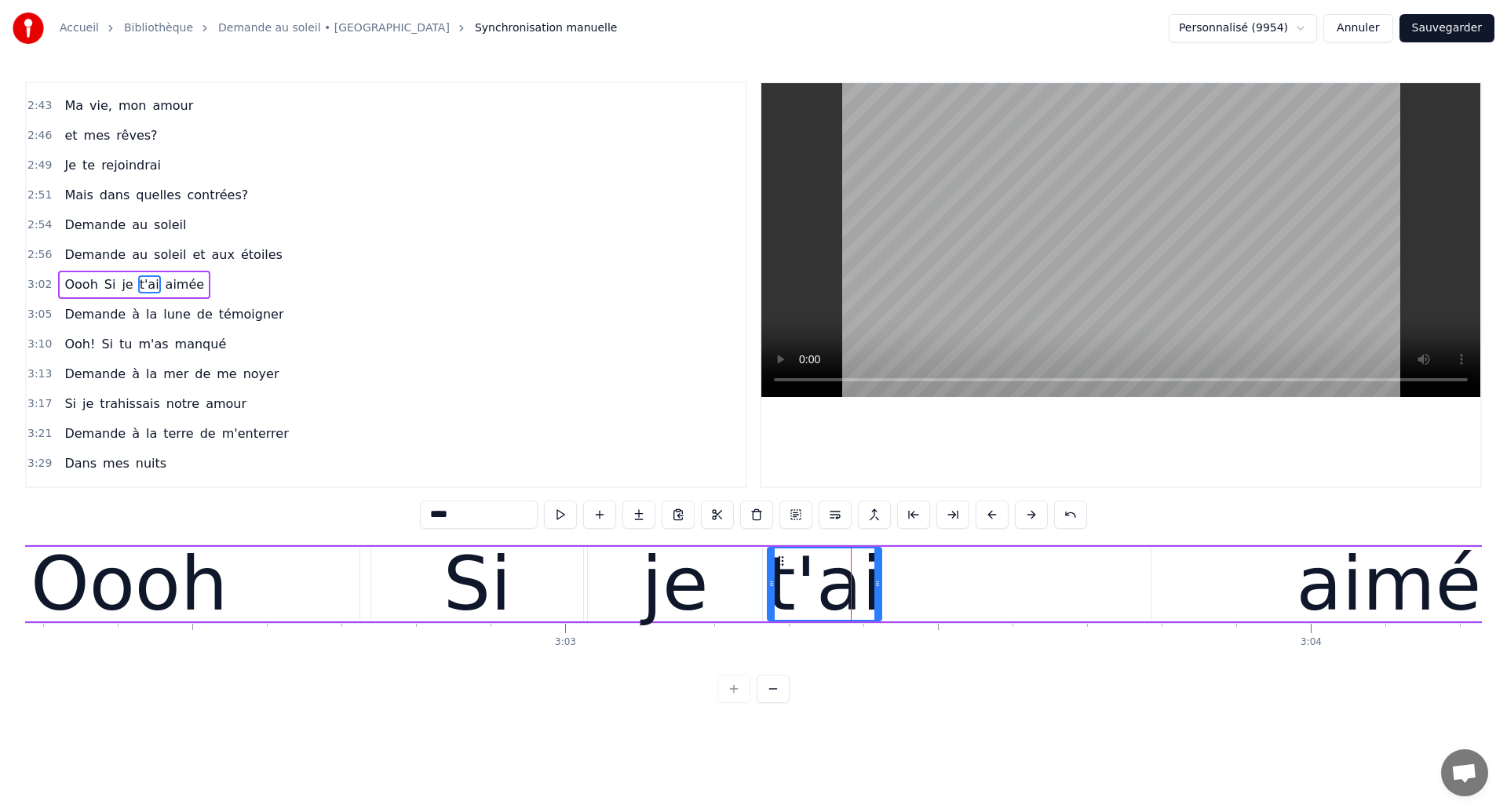
drag, startPoint x: 1130, startPoint y: 594, endPoint x: 876, endPoint y: 633, distance: 257.0
click at [876, 633] on div "Dans mes nuits Je vois des murs de feu Je traverse des océans de sang Je croise…" at bounding box center [754, 603] width 1457 height 118
click at [1237, 576] on div "aimée" at bounding box center [1411, 584] width 520 height 75
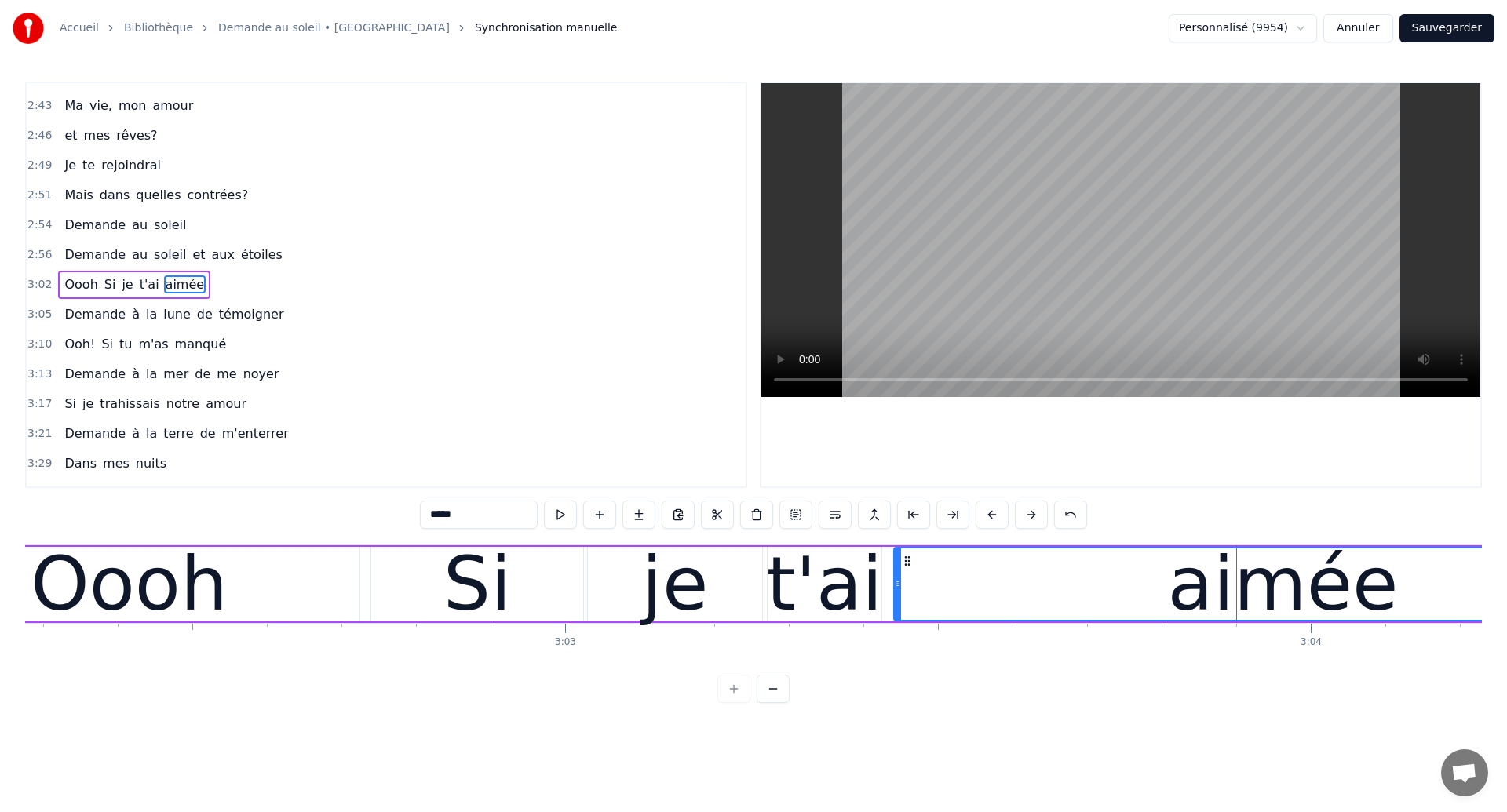
drag, startPoint x: 1155, startPoint y: 593, endPoint x: 897, endPoint y: 662, distance: 267.1
click at [897, 662] on div "Dans mes nuits Je vois des murs de feu Je traverse des océans de sang Je croise…" at bounding box center [754, 603] width 1457 height 118
click at [227, 593] on div "Oooh" at bounding box center [130, 584] width 461 height 75
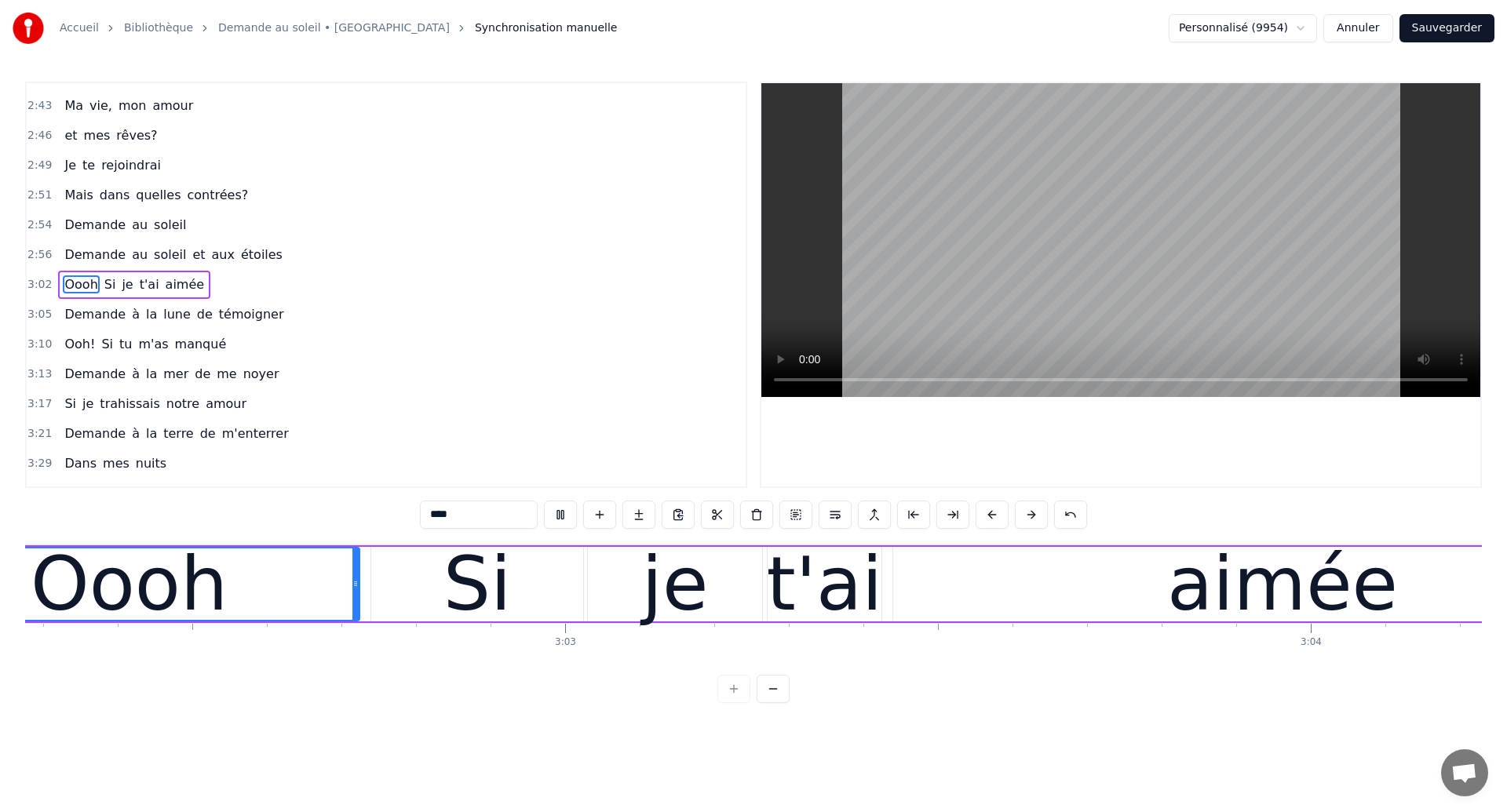
click at [825, 578] on div "t'ai" at bounding box center [825, 584] width 116 height 112
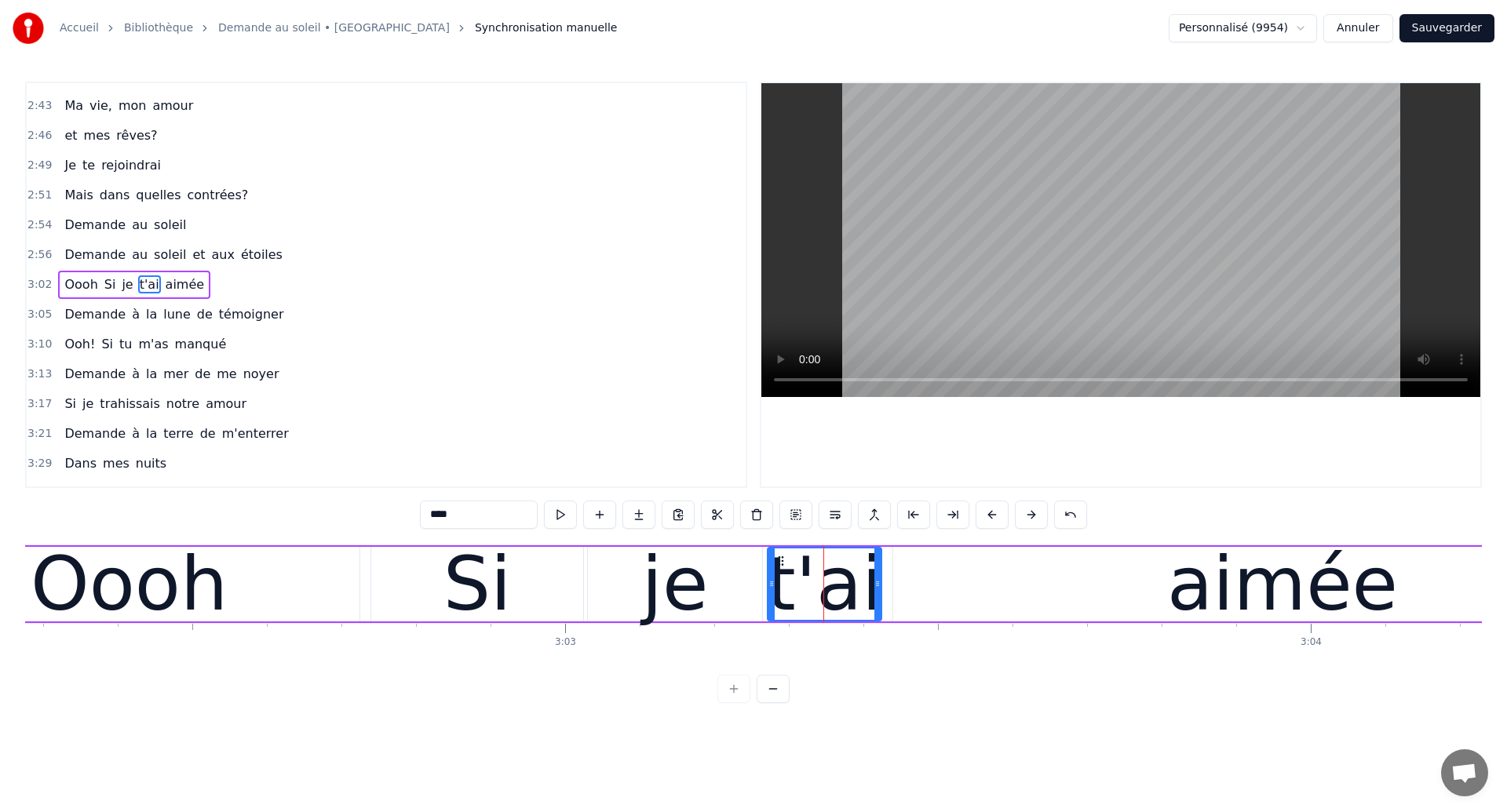
click at [34, 584] on div "Oooh" at bounding box center [130, 584] width 461 height 75
type input "****"
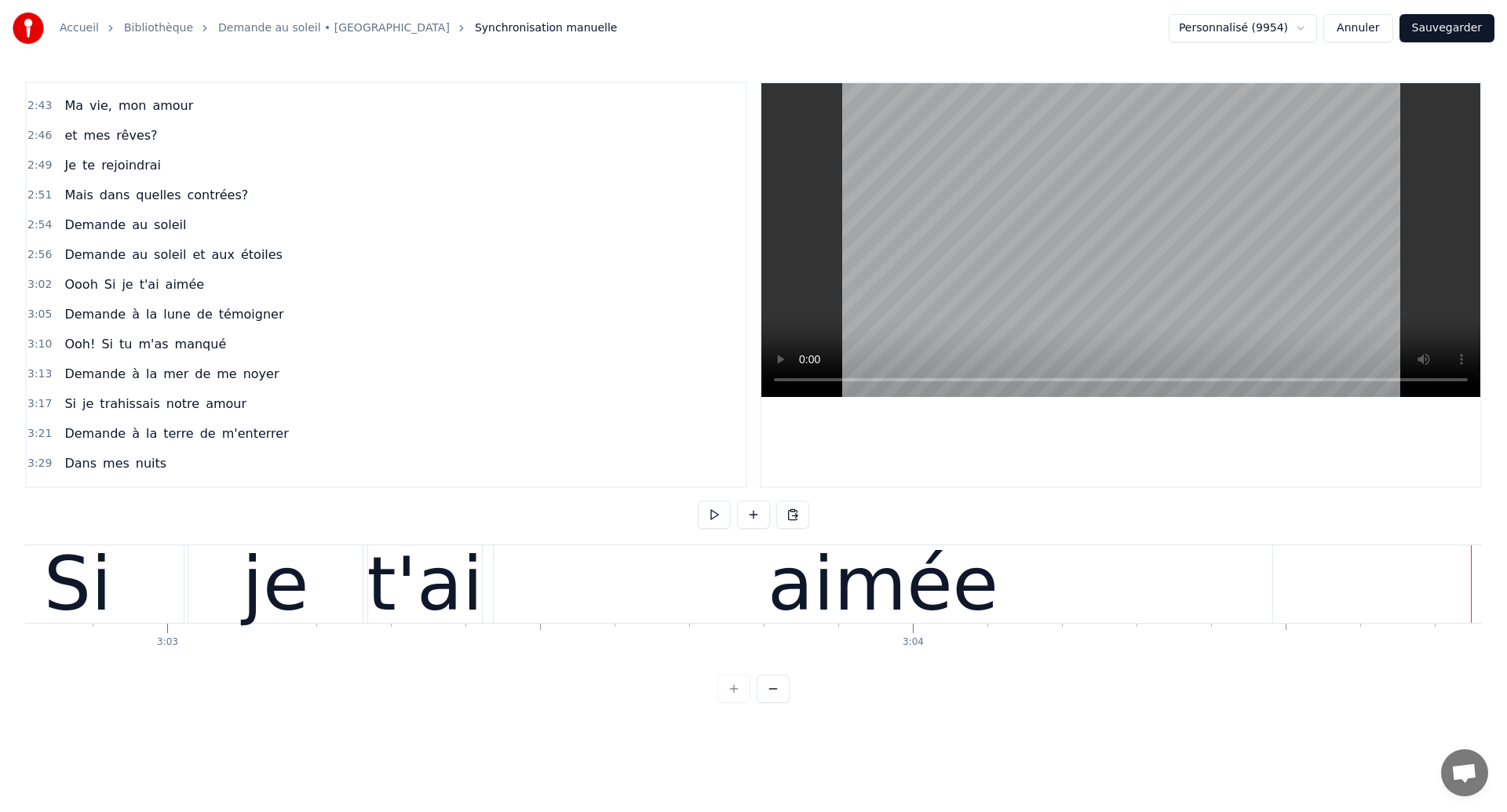
scroll to position [0, 136277]
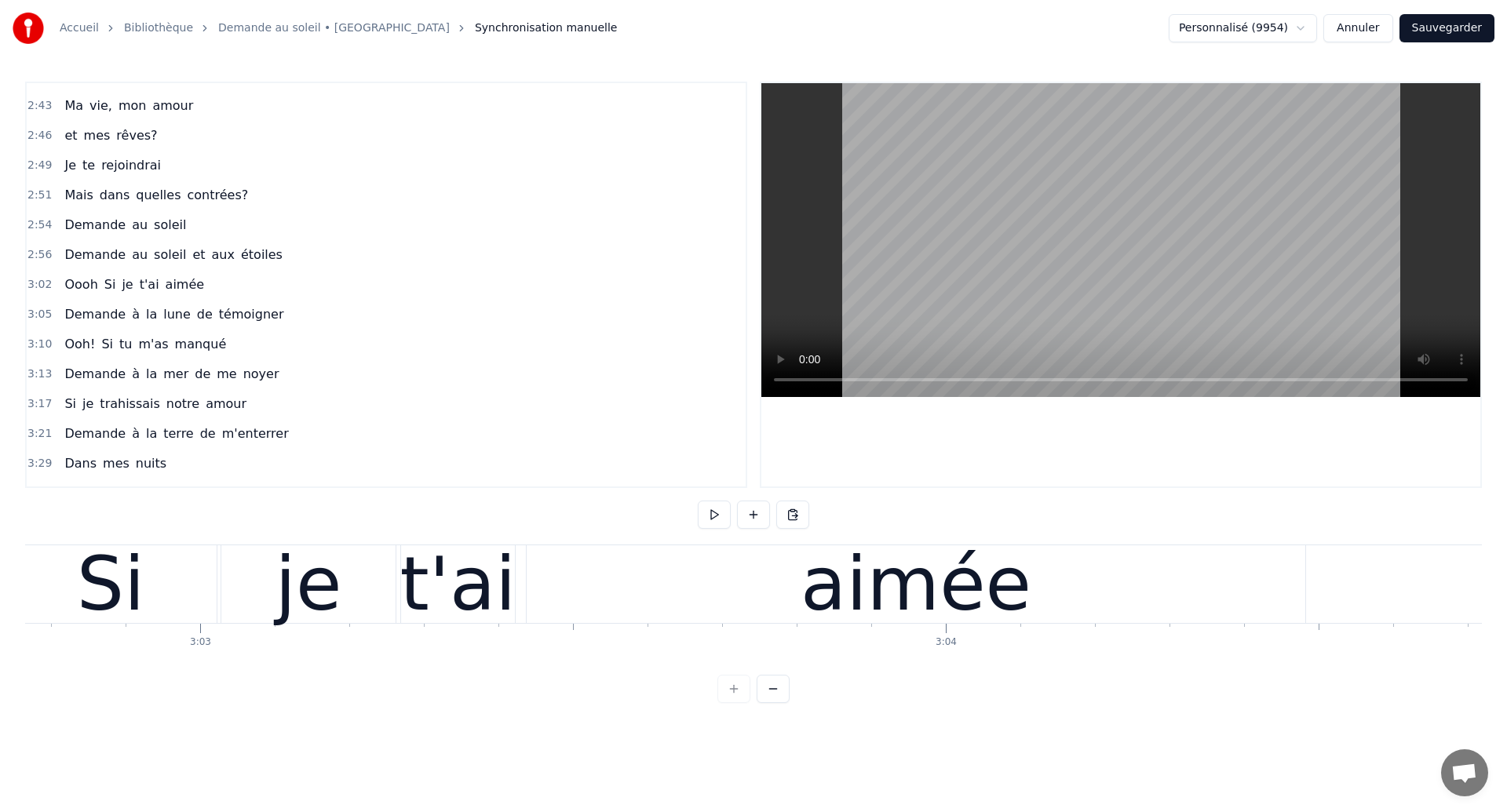
click at [141, 587] on div "Si" at bounding box center [111, 585] width 212 height 78
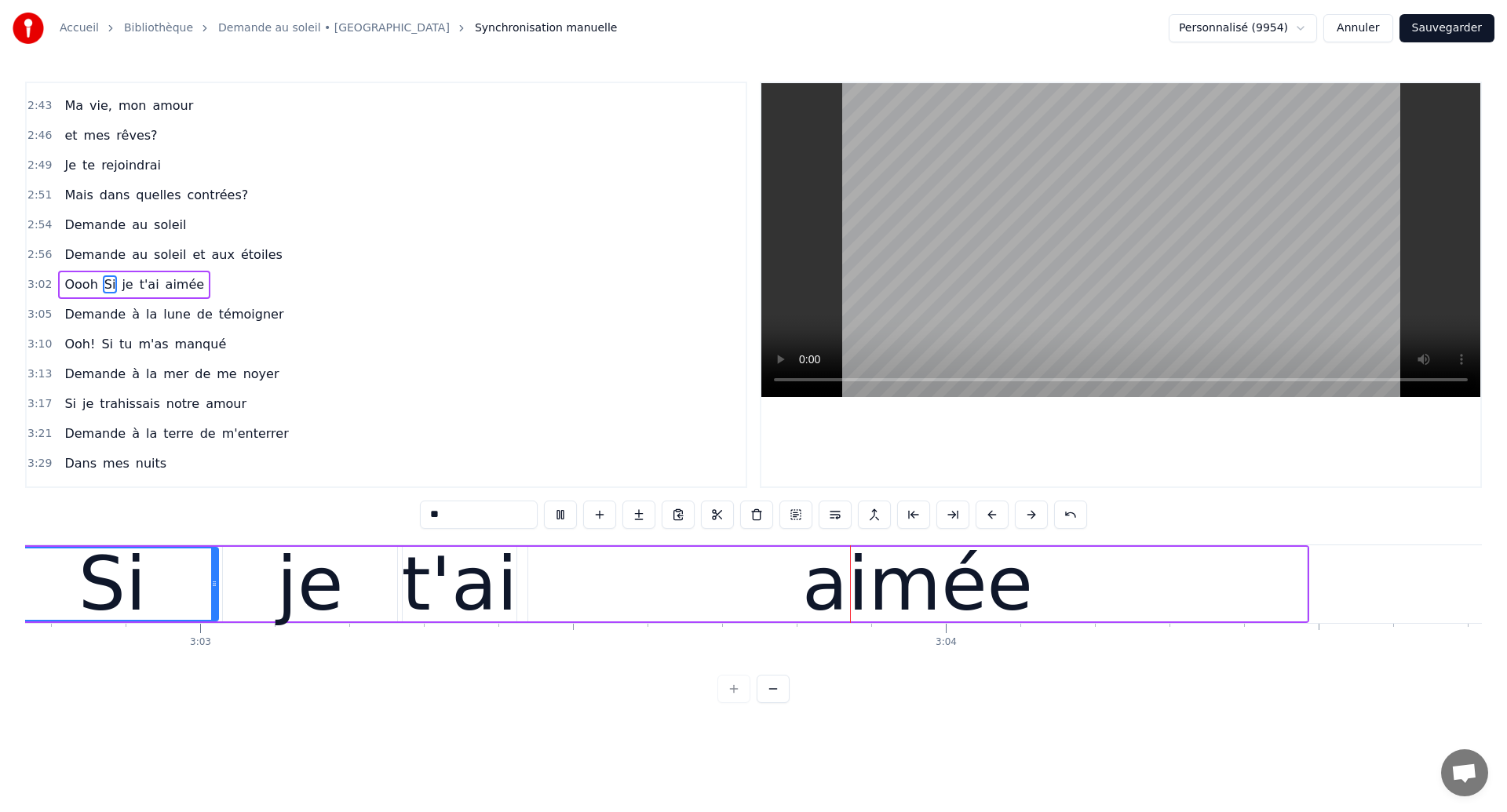
click at [446, 600] on div "t'ai" at bounding box center [459, 584] width 116 height 112
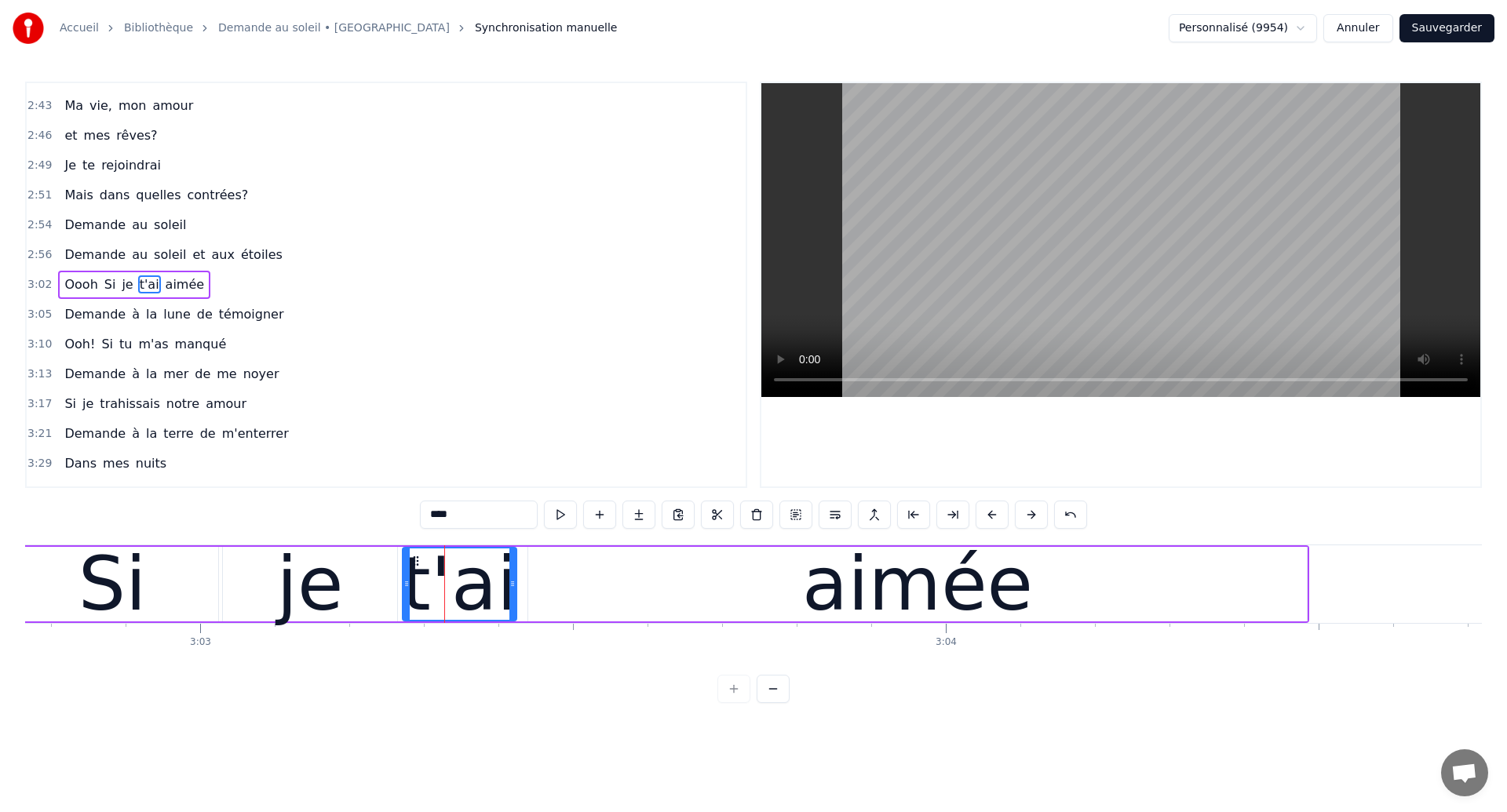
click at [157, 570] on div "Si" at bounding box center [112, 584] width 212 height 75
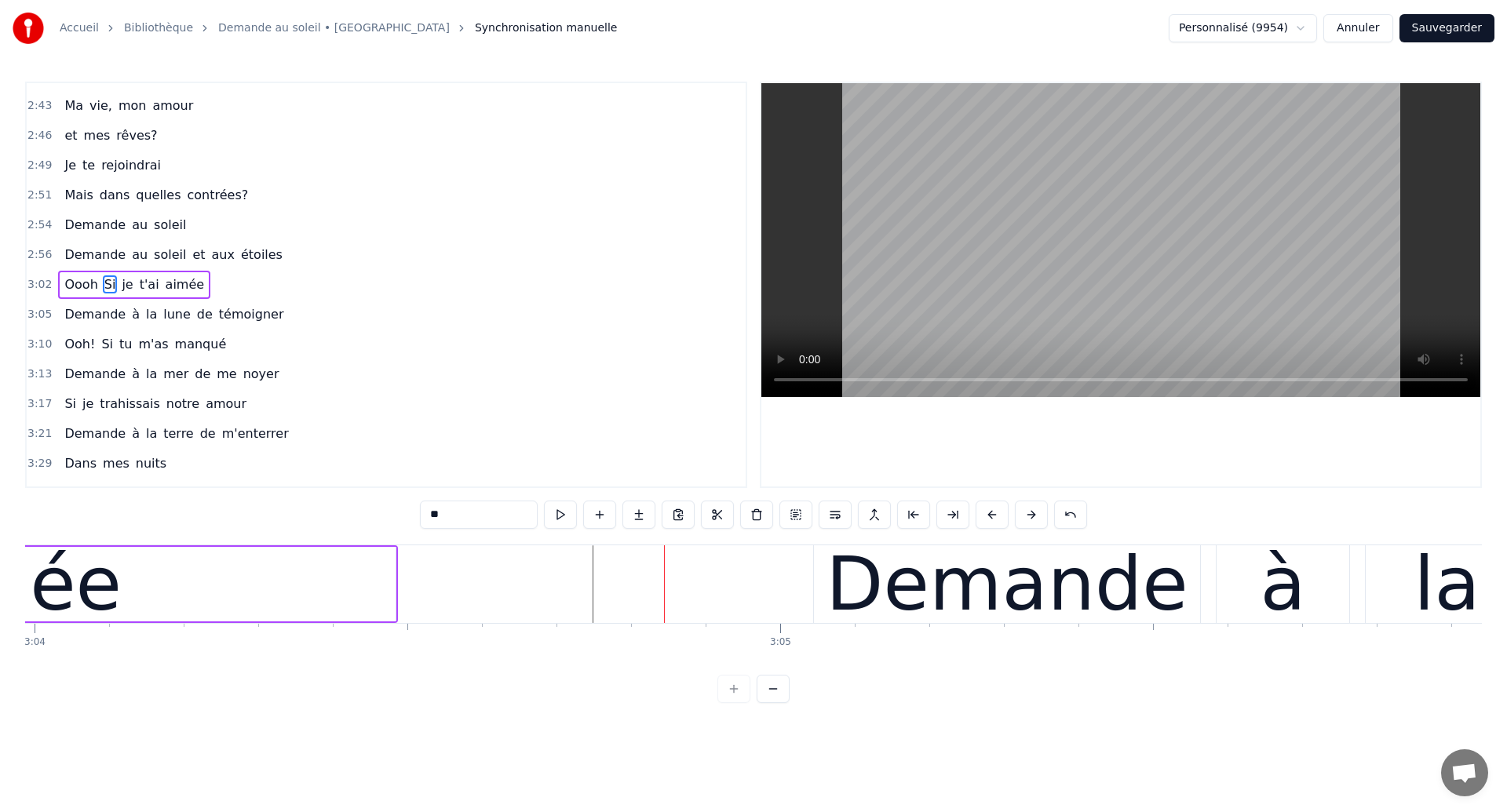
scroll to position [0, 137134]
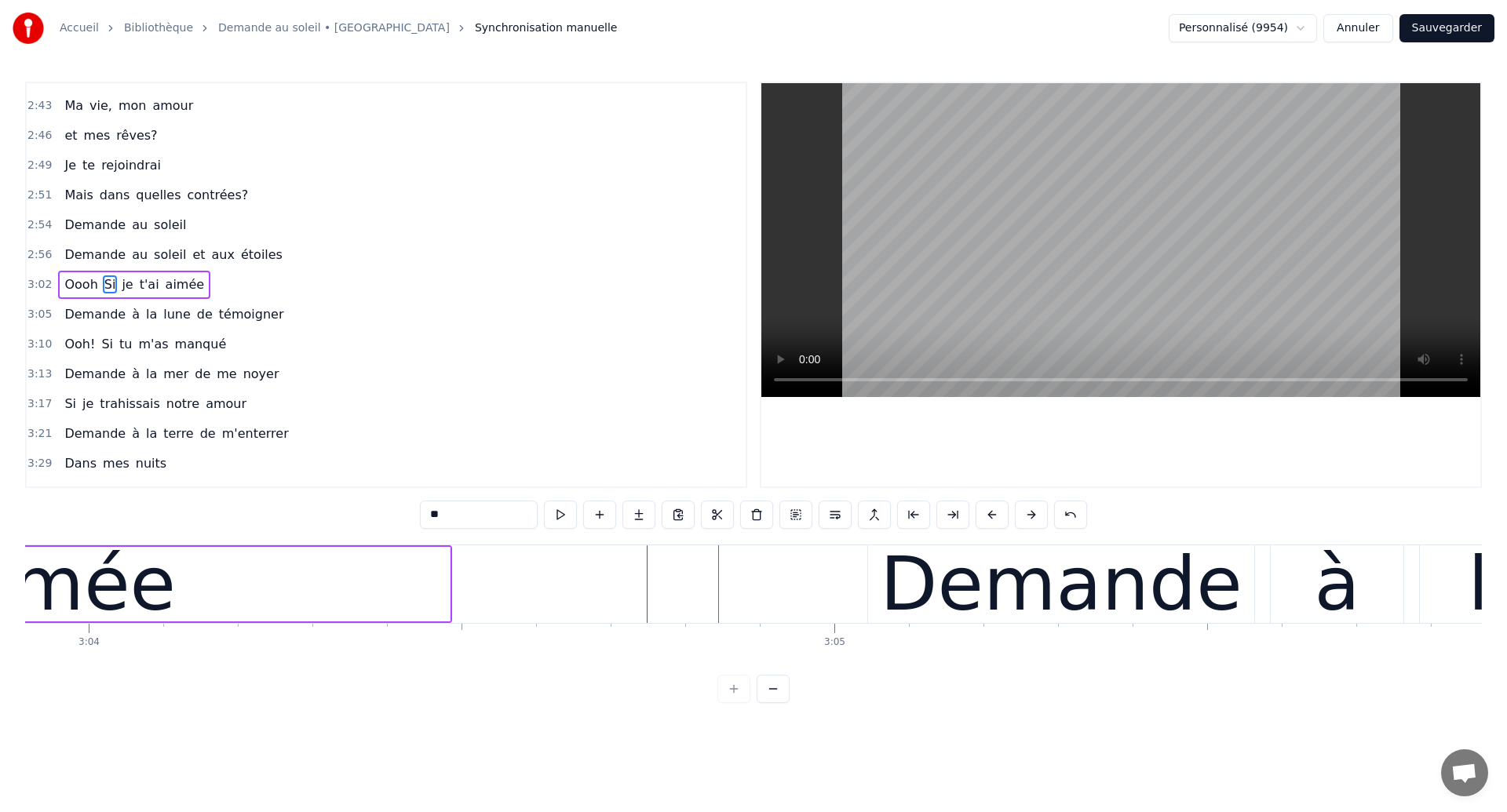
click at [114, 608] on div "aimée" at bounding box center [60, 584] width 231 height 112
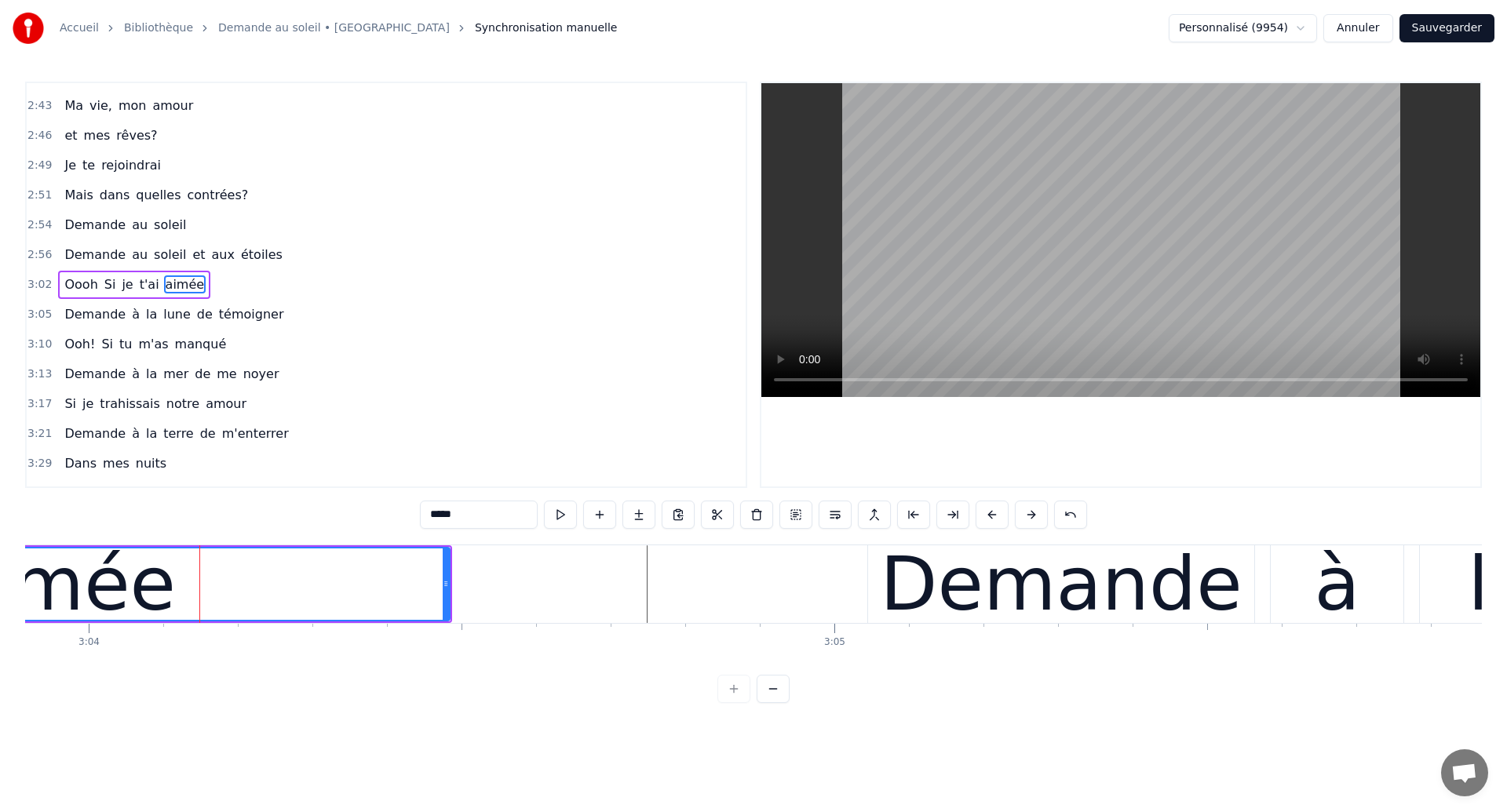
click at [82, 609] on div "aimée" at bounding box center [60, 584] width 231 height 112
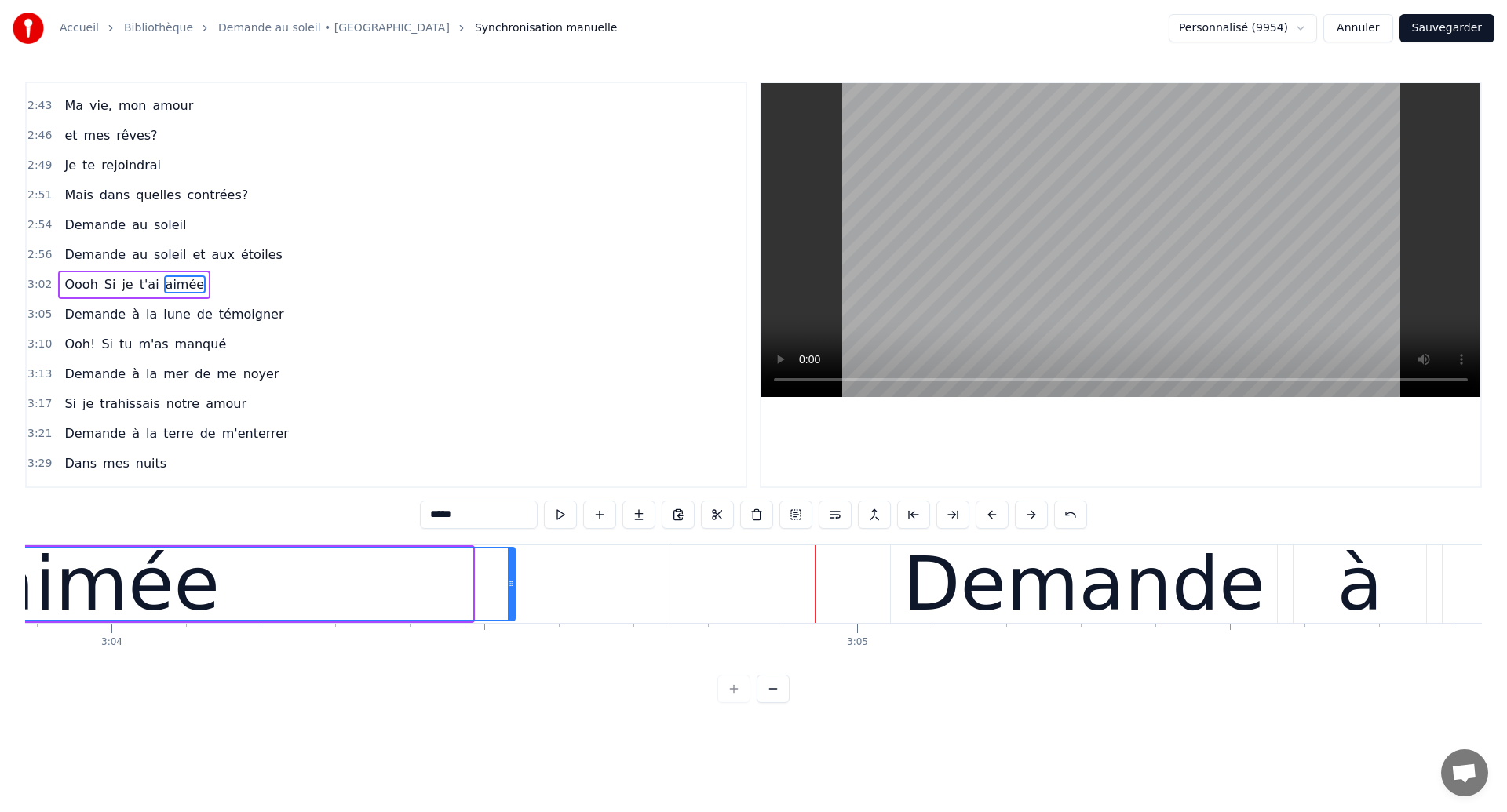
drag, startPoint x: 468, startPoint y: 596, endPoint x: 510, endPoint y: 599, distance: 42.1
click at [510, 599] on div at bounding box center [510, 584] width 6 height 71
click at [120, 585] on div "aimée" at bounding box center [104, 584] width 231 height 112
click at [898, 595] on div "Demande" at bounding box center [1084, 585] width 386 height 78
type input "*******"
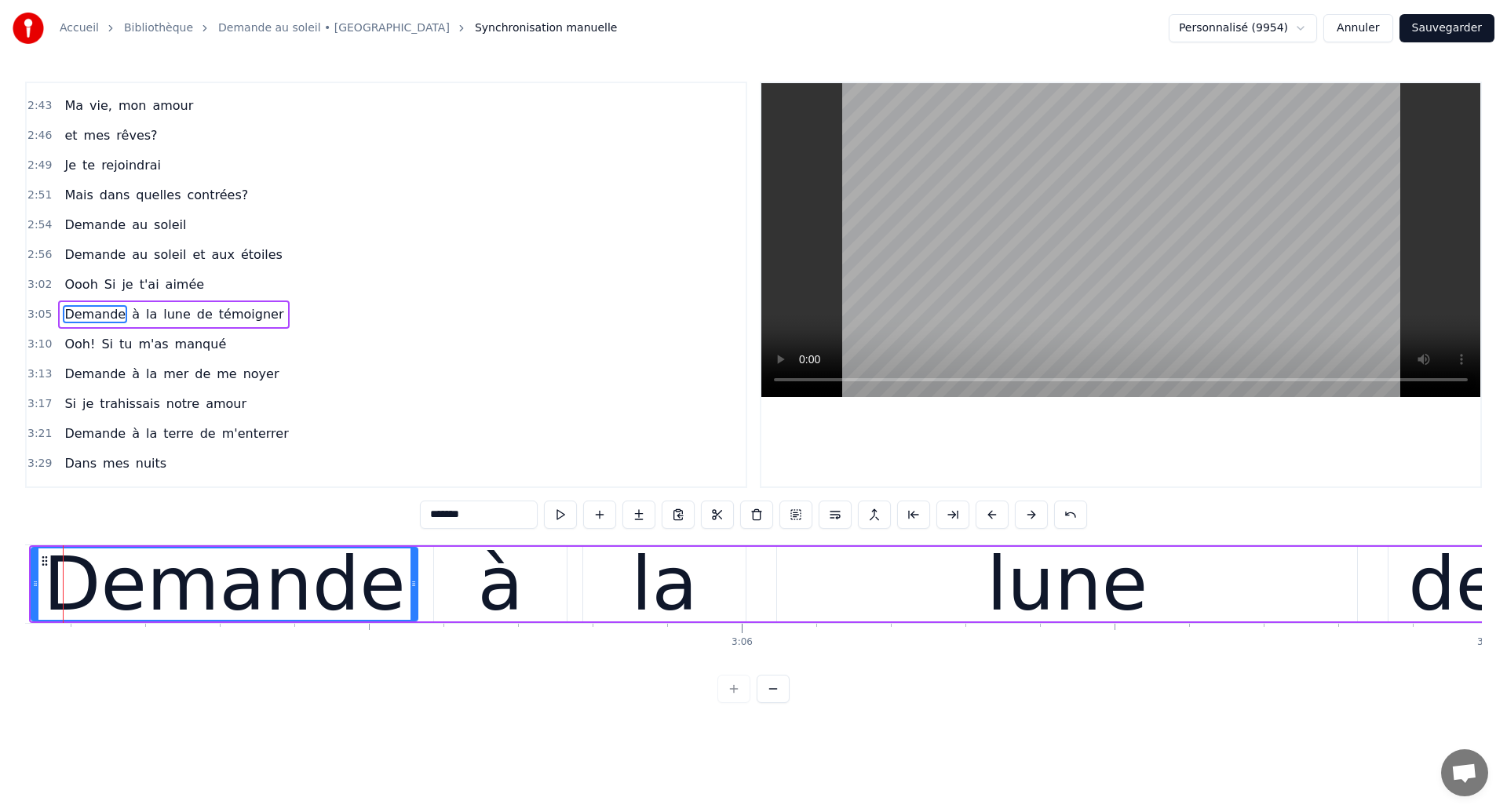
scroll to position [0, 137956]
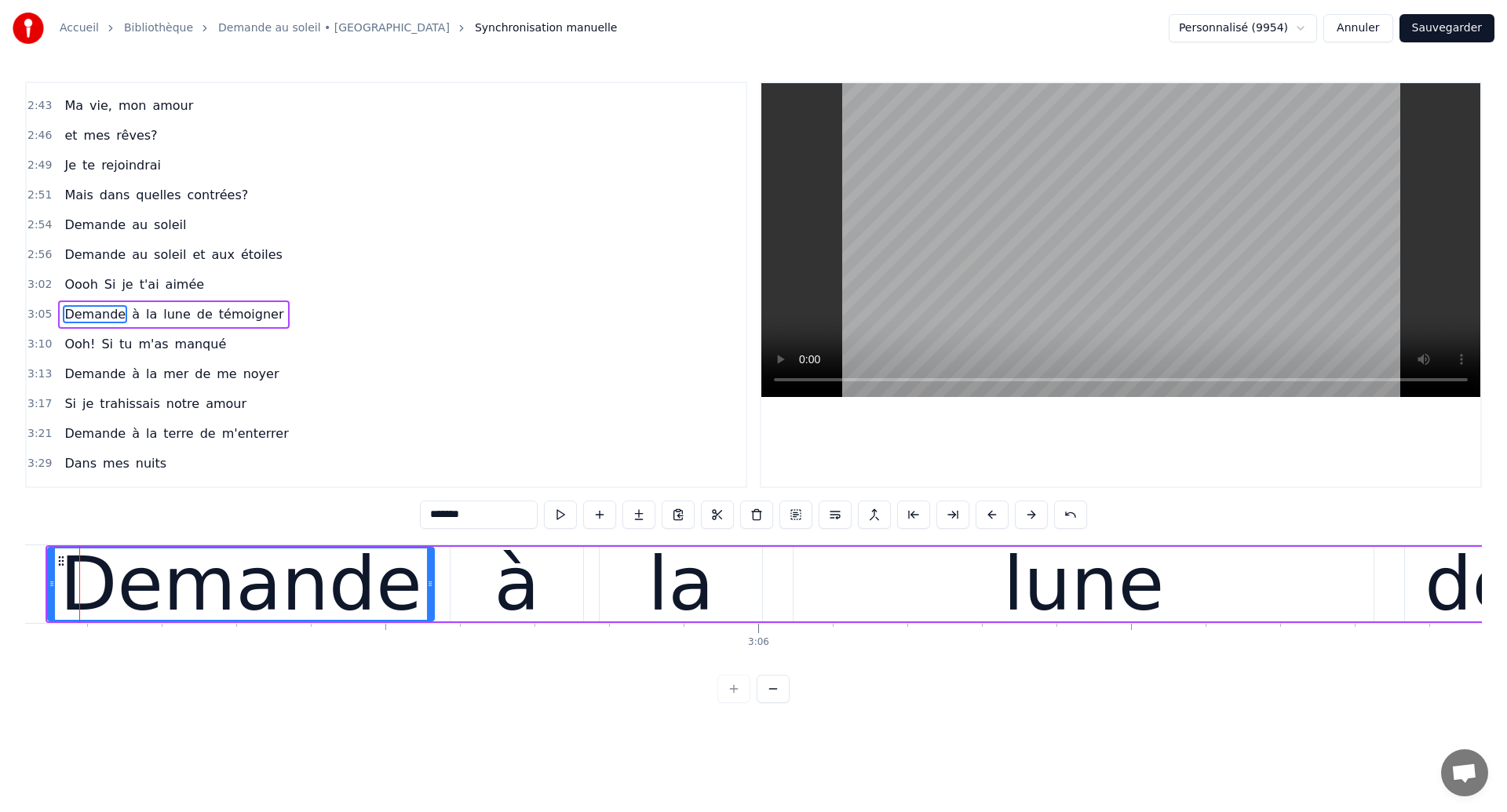
click at [1427, 29] on button "Sauvegarder" at bounding box center [1447, 28] width 95 height 28
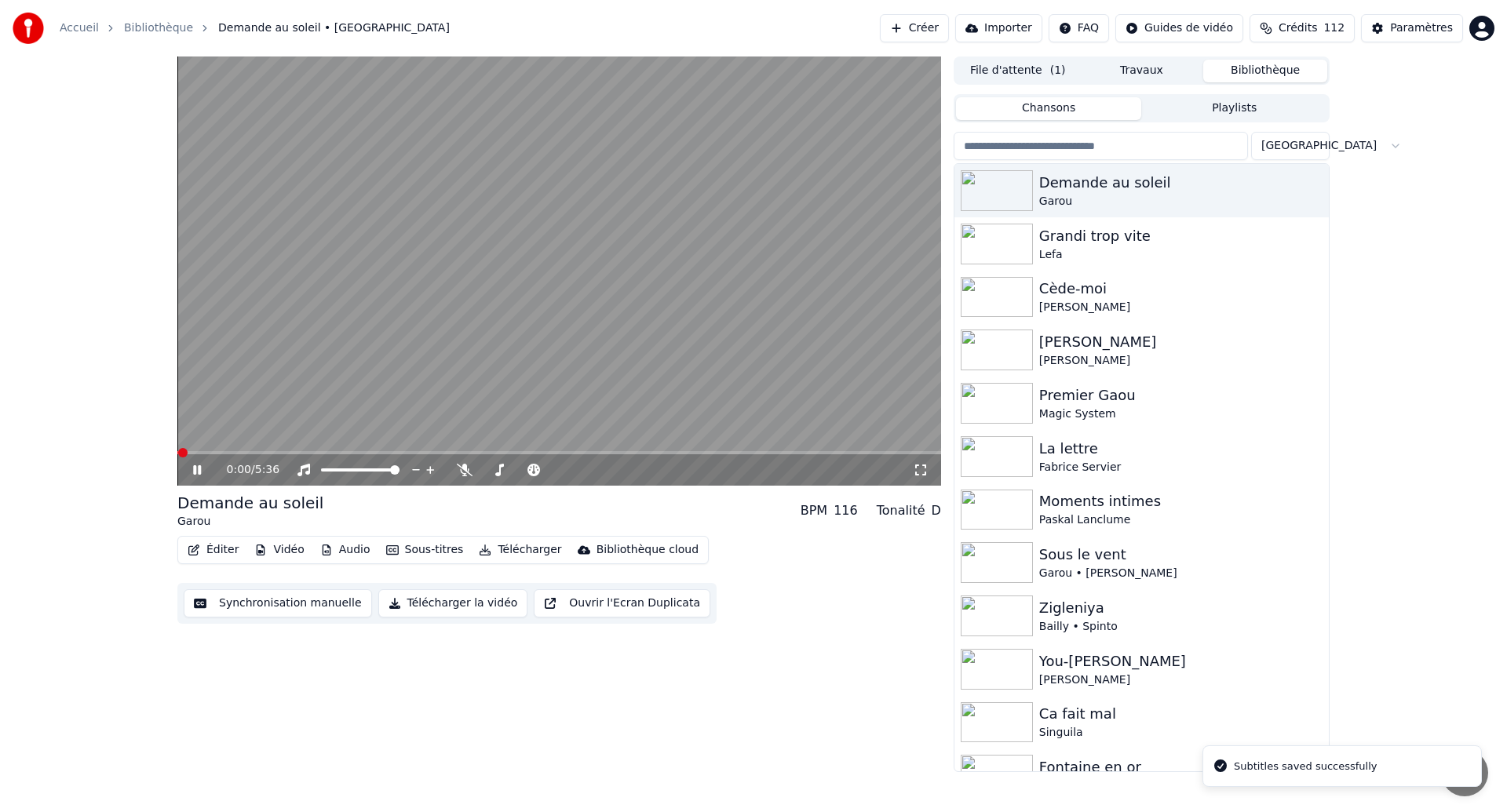
click at [198, 472] on icon at bounding box center [197, 470] width 8 height 9
click at [278, 595] on button "Synchronisation manuelle" at bounding box center [278, 603] width 188 height 28
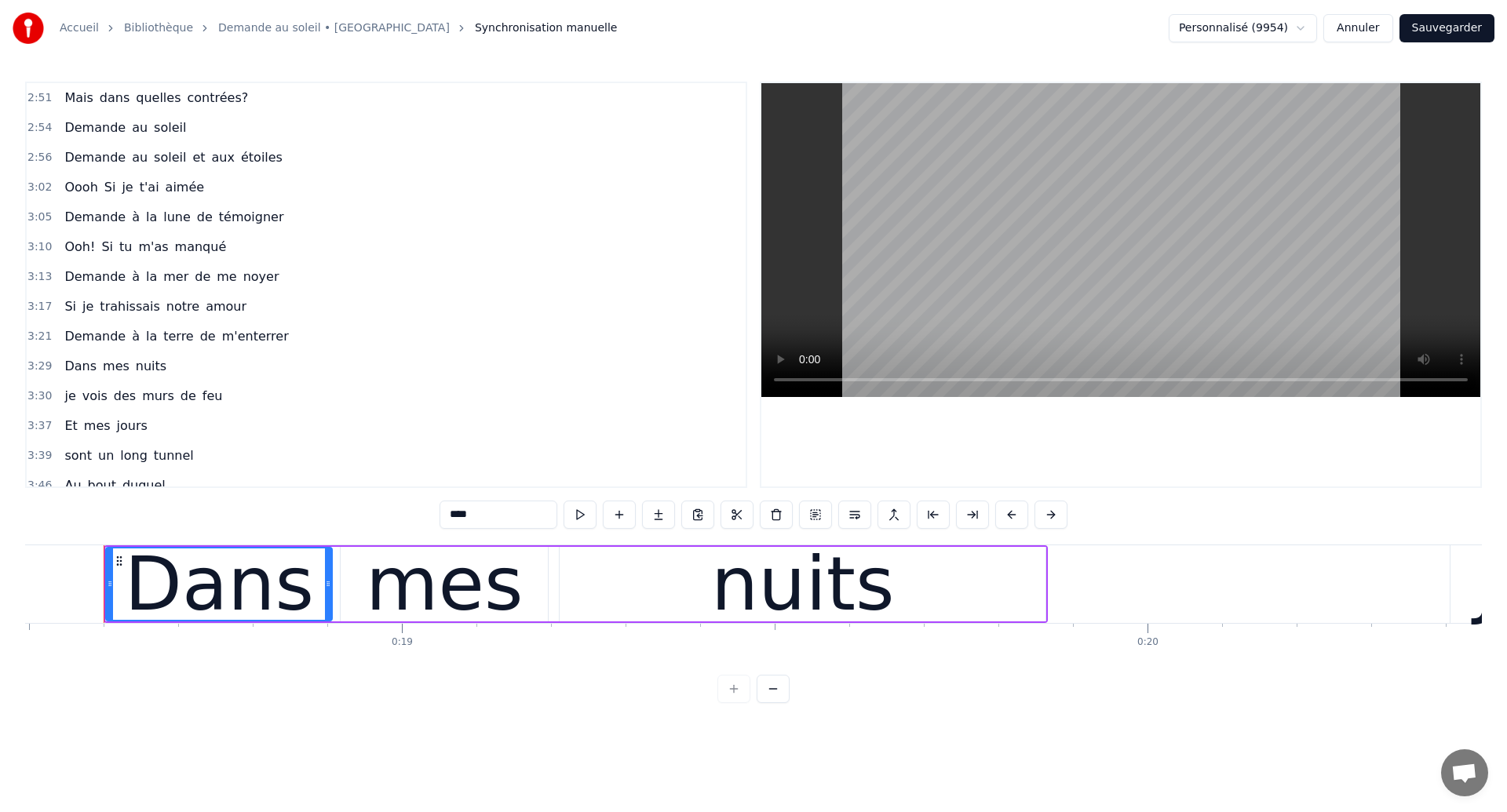
scroll to position [1062, 0]
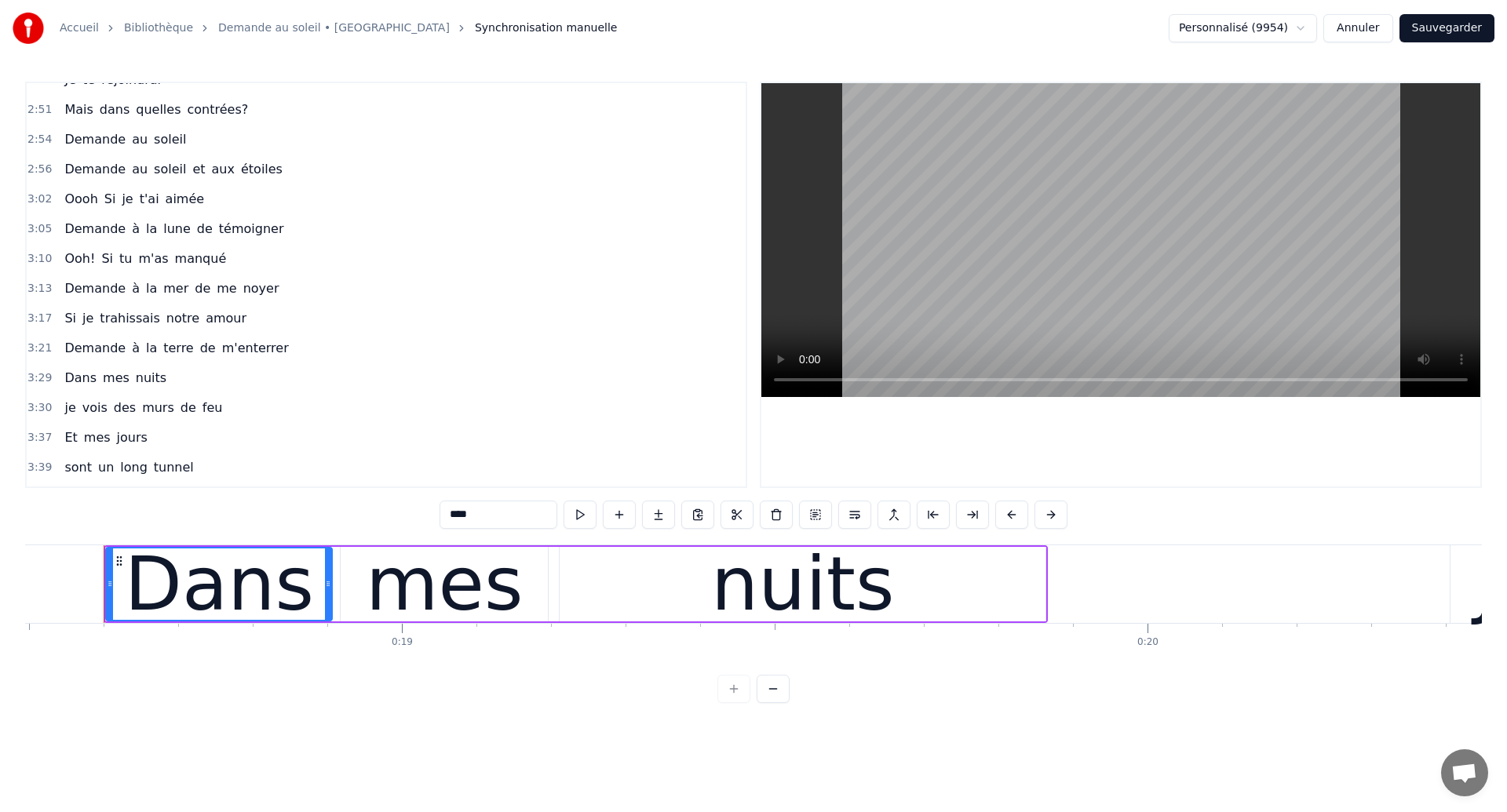
click at [73, 201] on span "Oooh" at bounding box center [81, 198] width 36 height 18
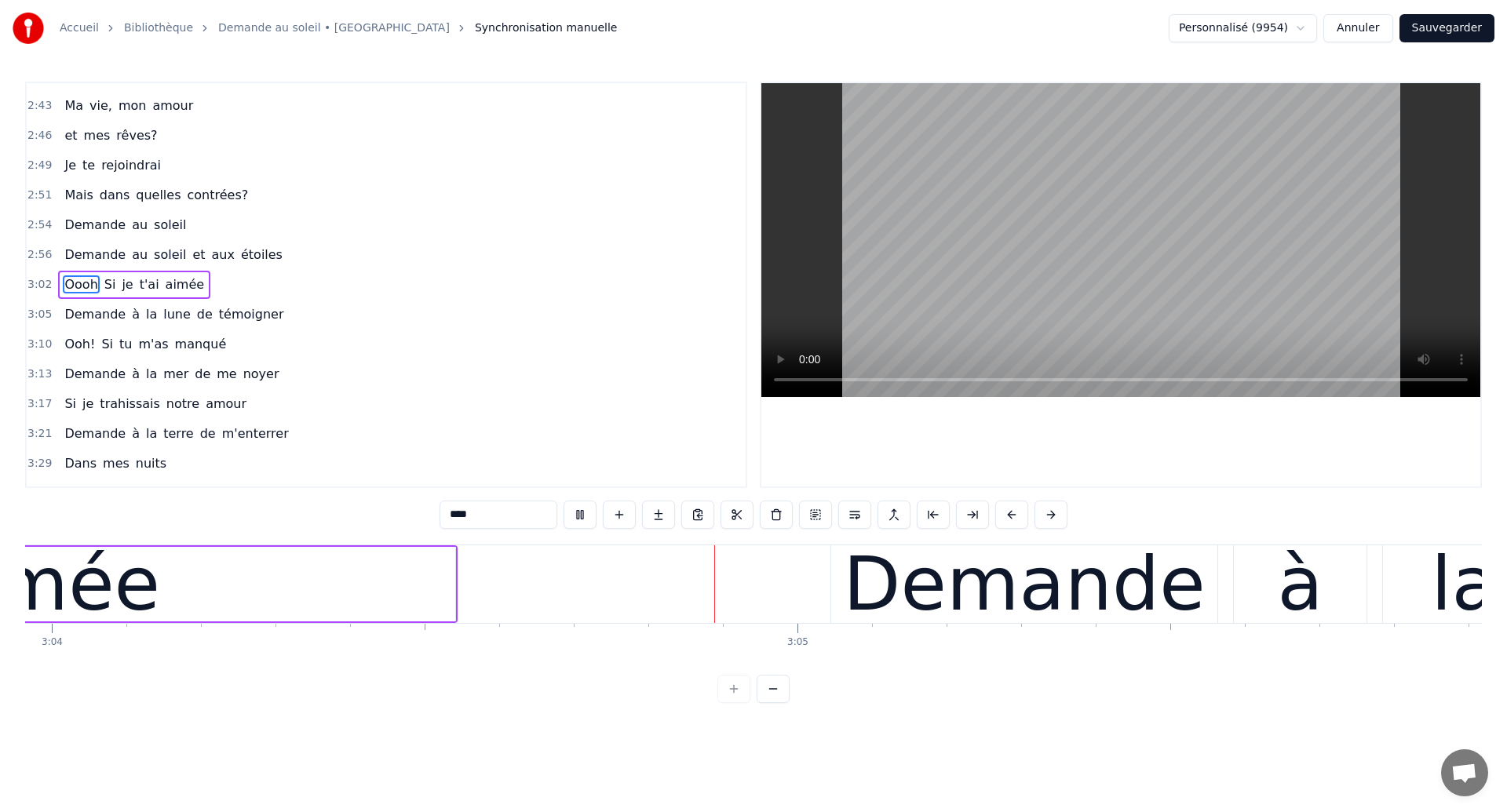
scroll to position [0, 137312]
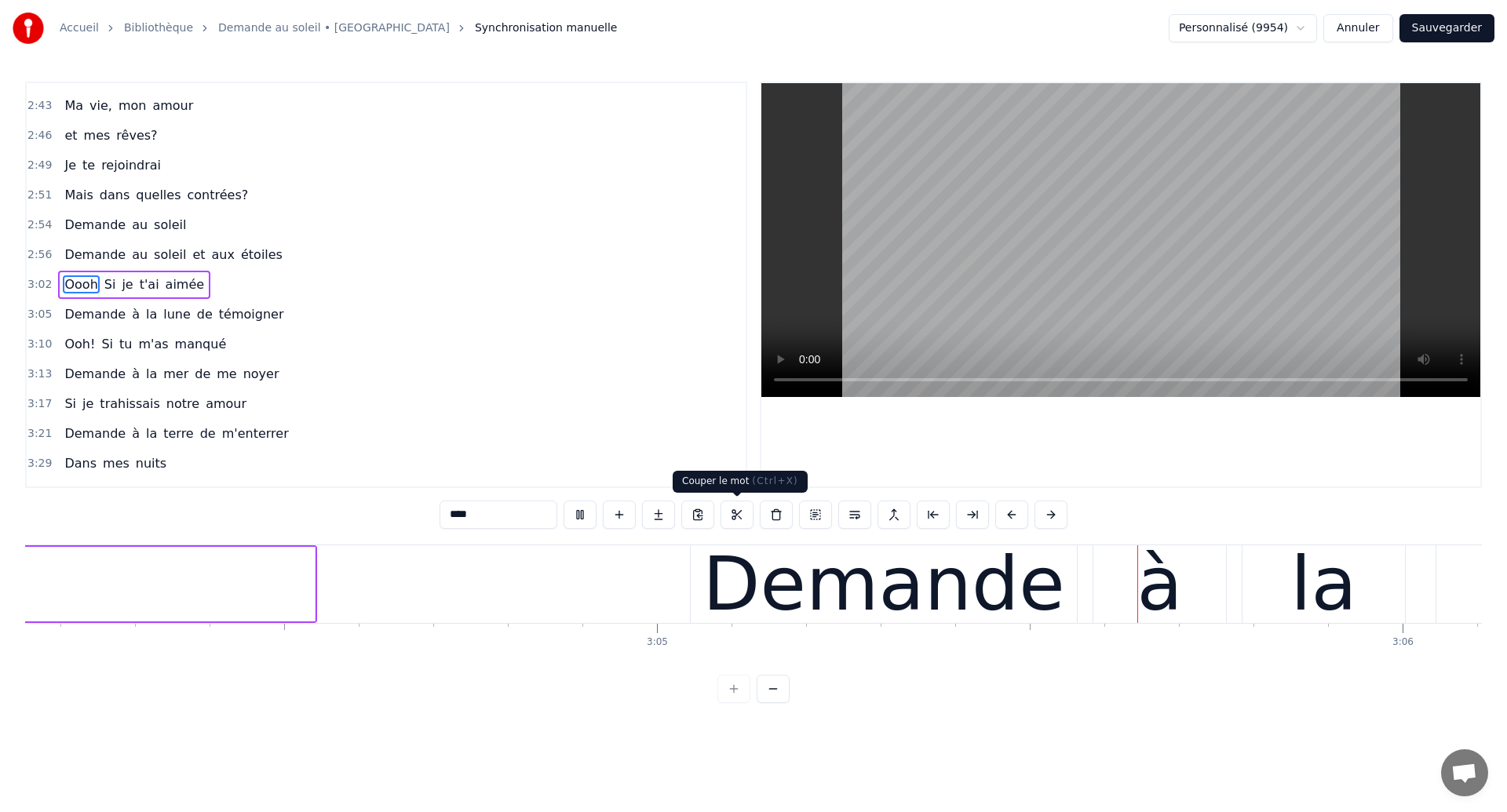
click at [752, 576] on div "Demande" at bounding box center [883, 584] width 362 height 112
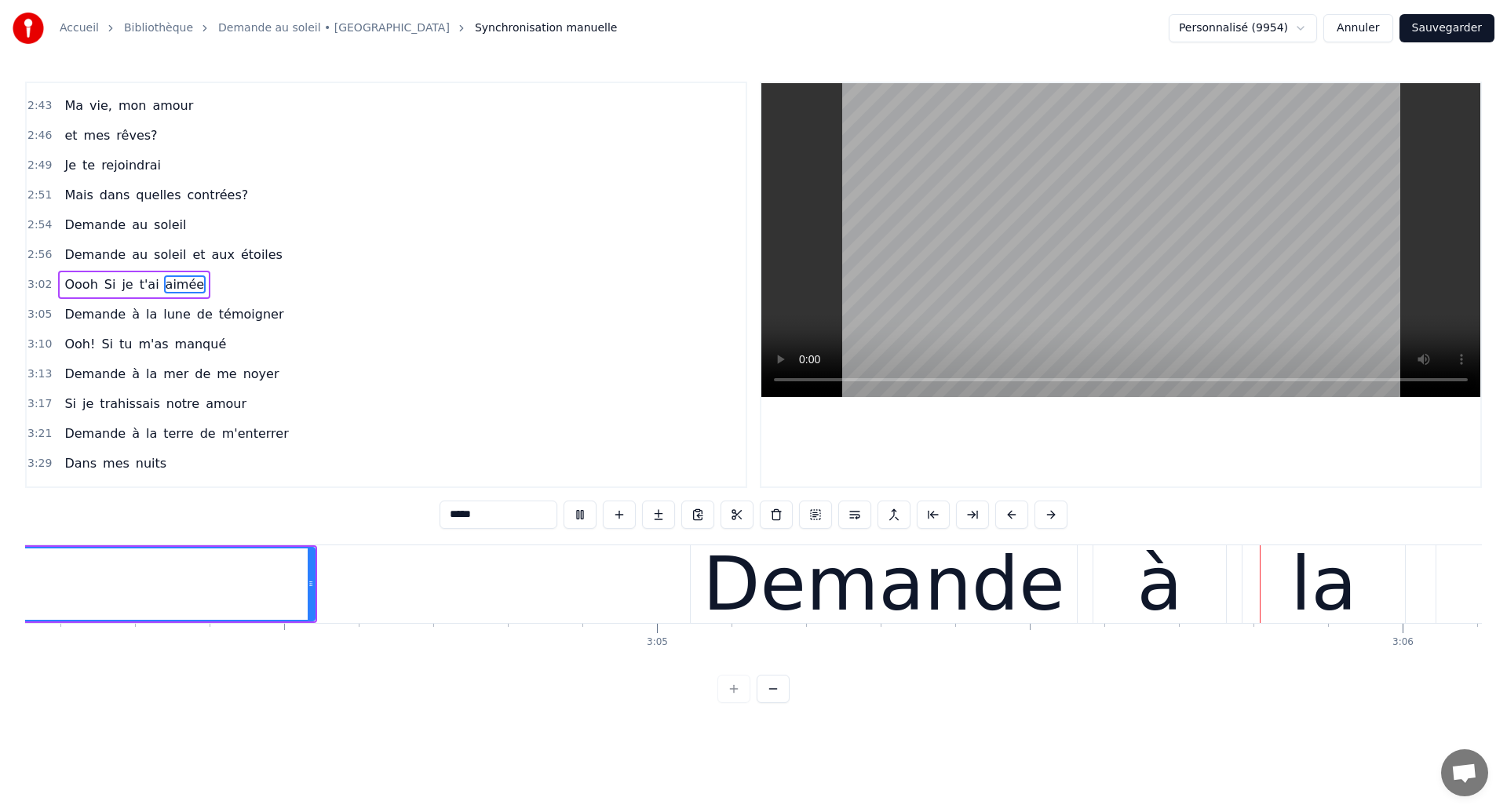
click at [740, 578] on div "Demande" at bounding box center [883, 584] width 362 height 112
type input "*******"
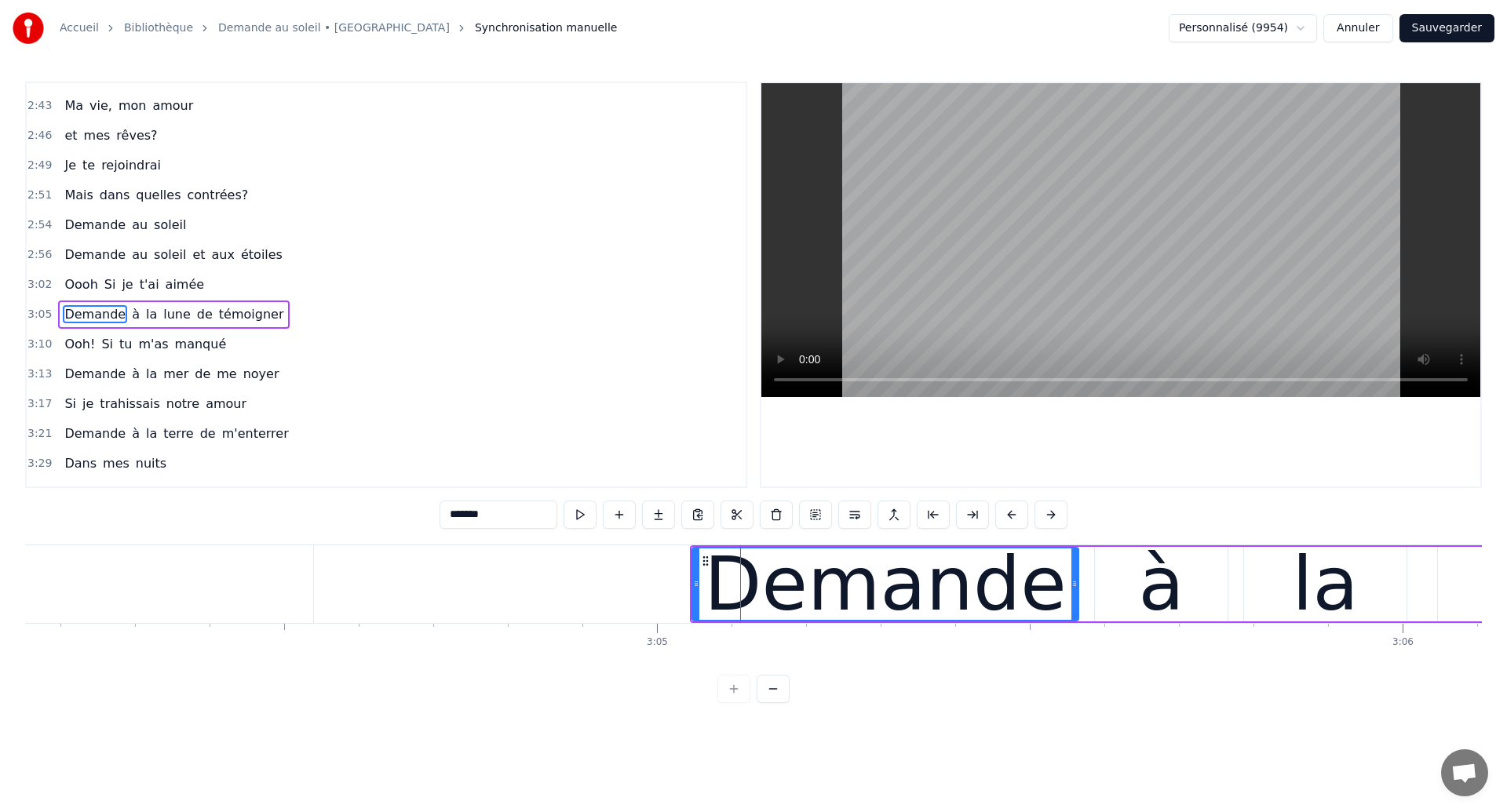
scroll to position [1006, 0]
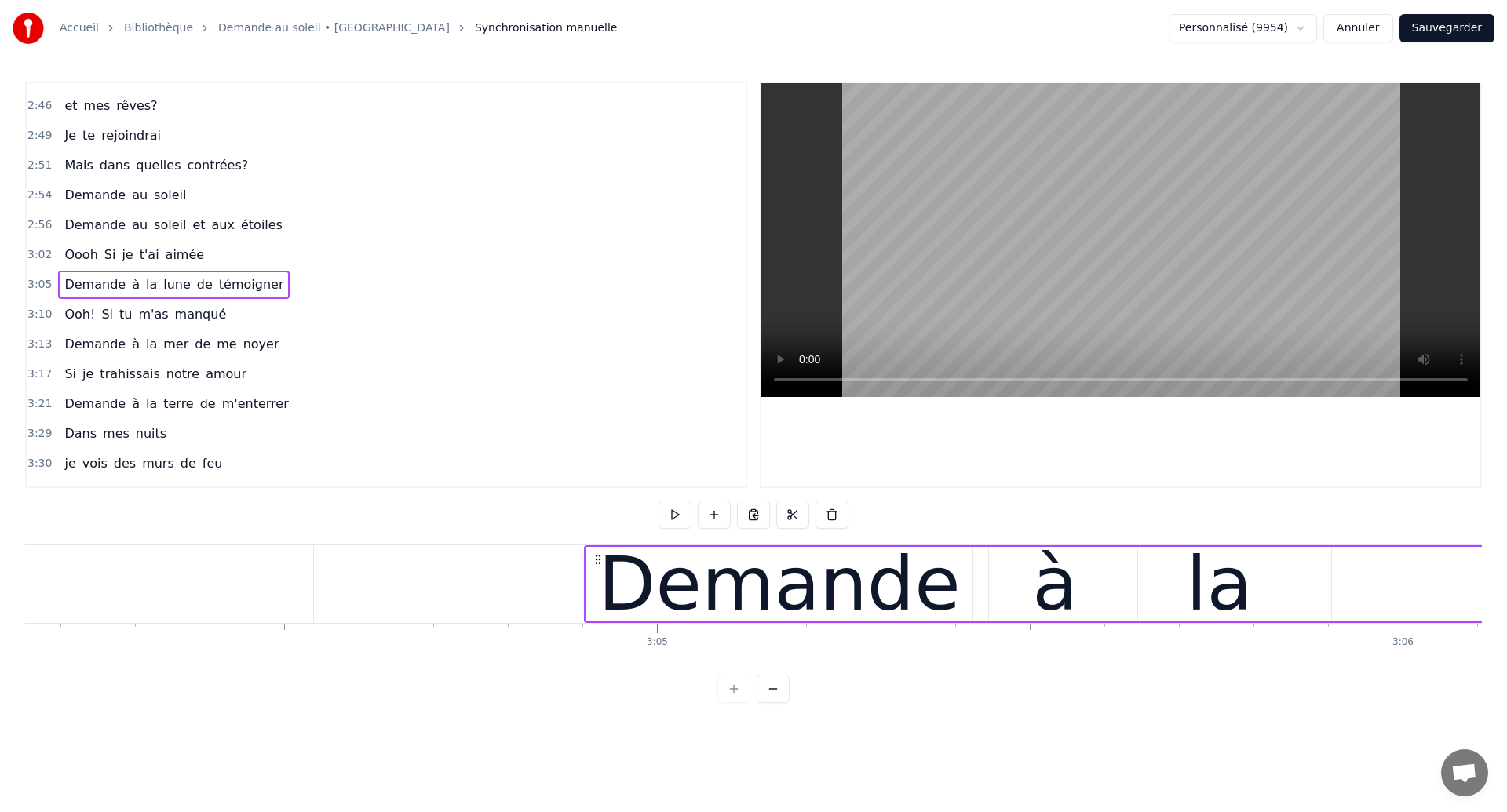
drag, startPoint x: 703, startPoint y: 559, endPoint x: 598, endPoint y: 598, distance: 112.0
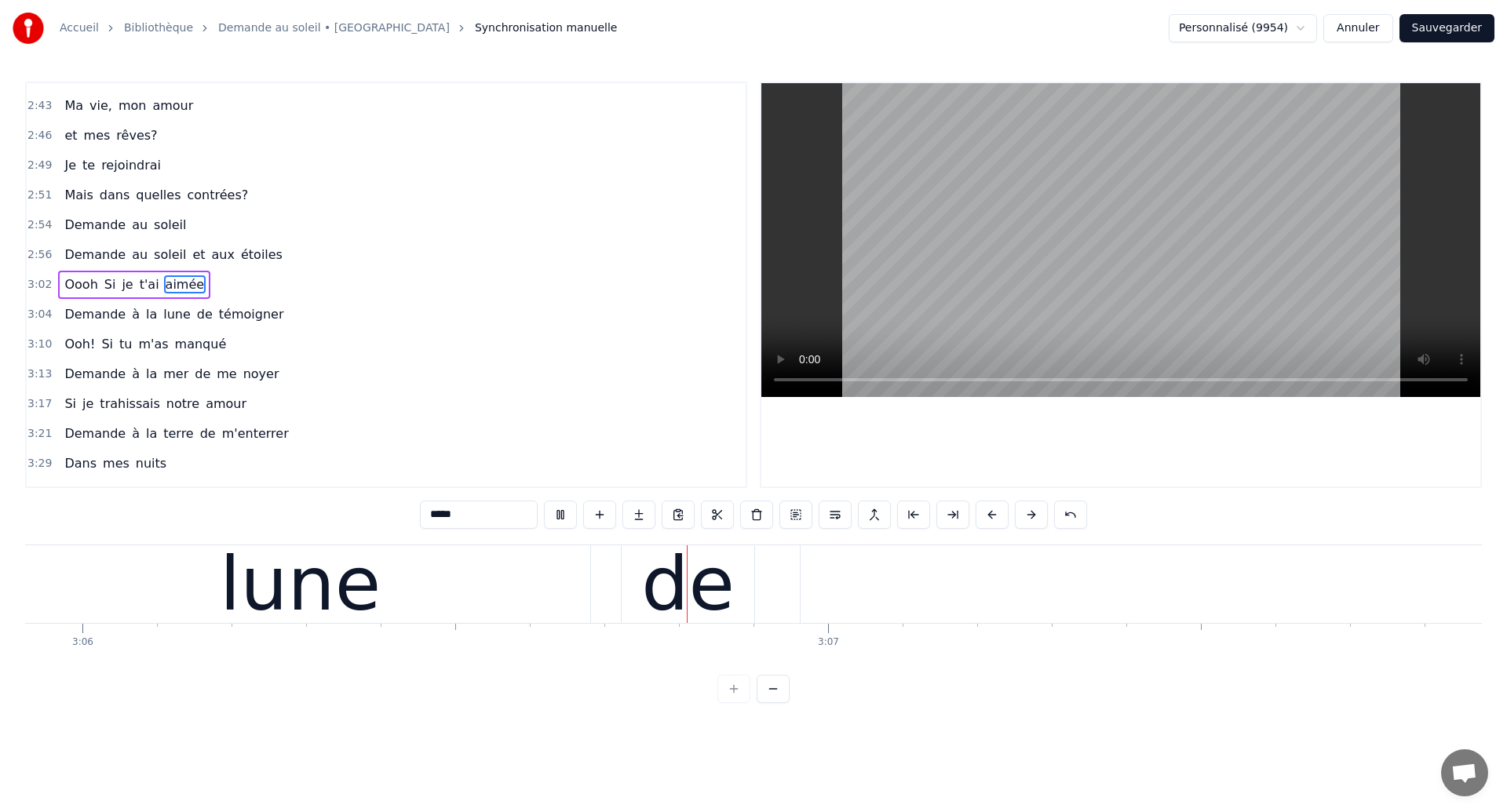
scroll to position [0, 138651]
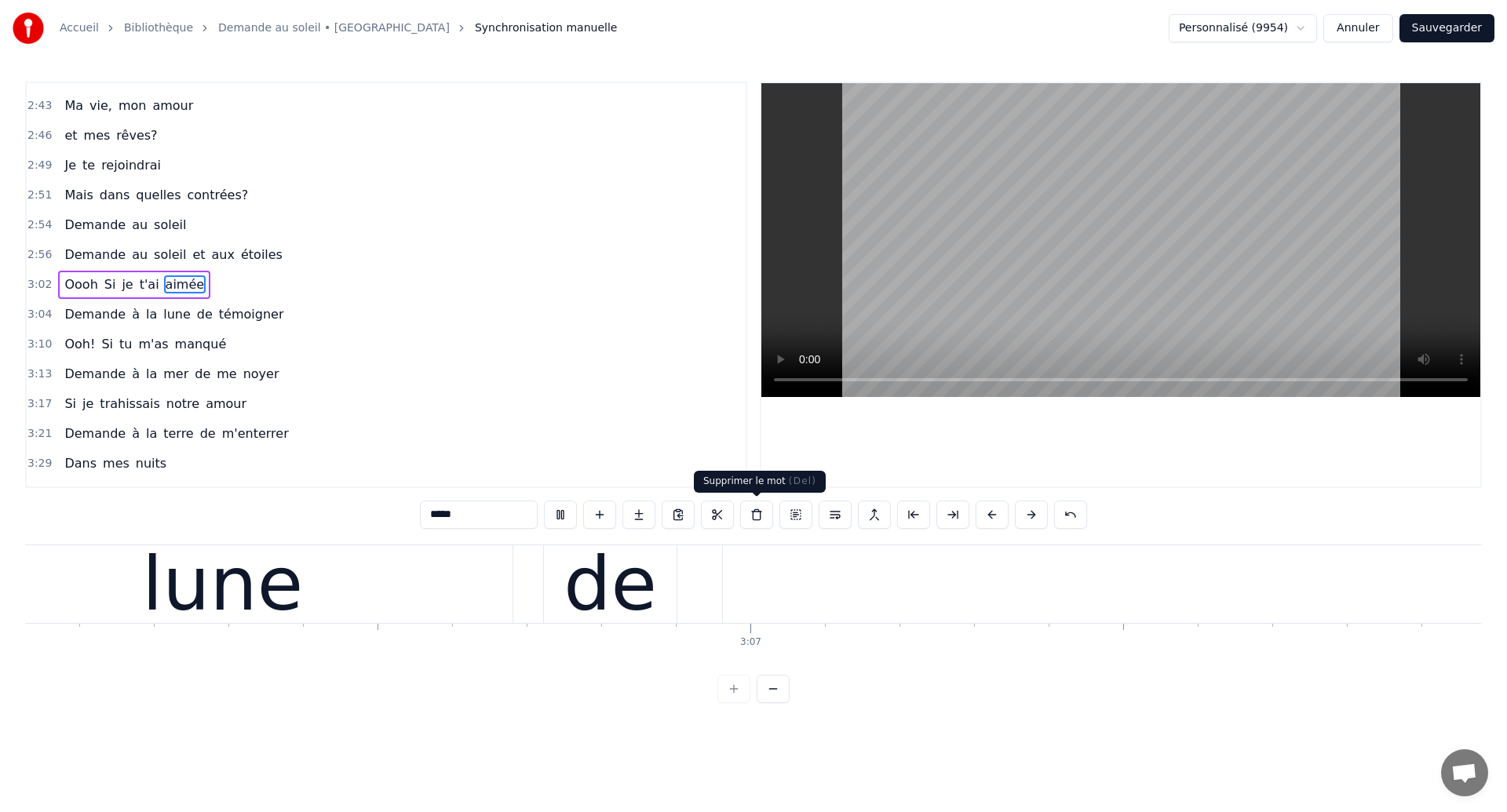
click at [744, 573] on div "Demande à la lune de témoigner" at bounding box center [977, 585] width 3582 height 78
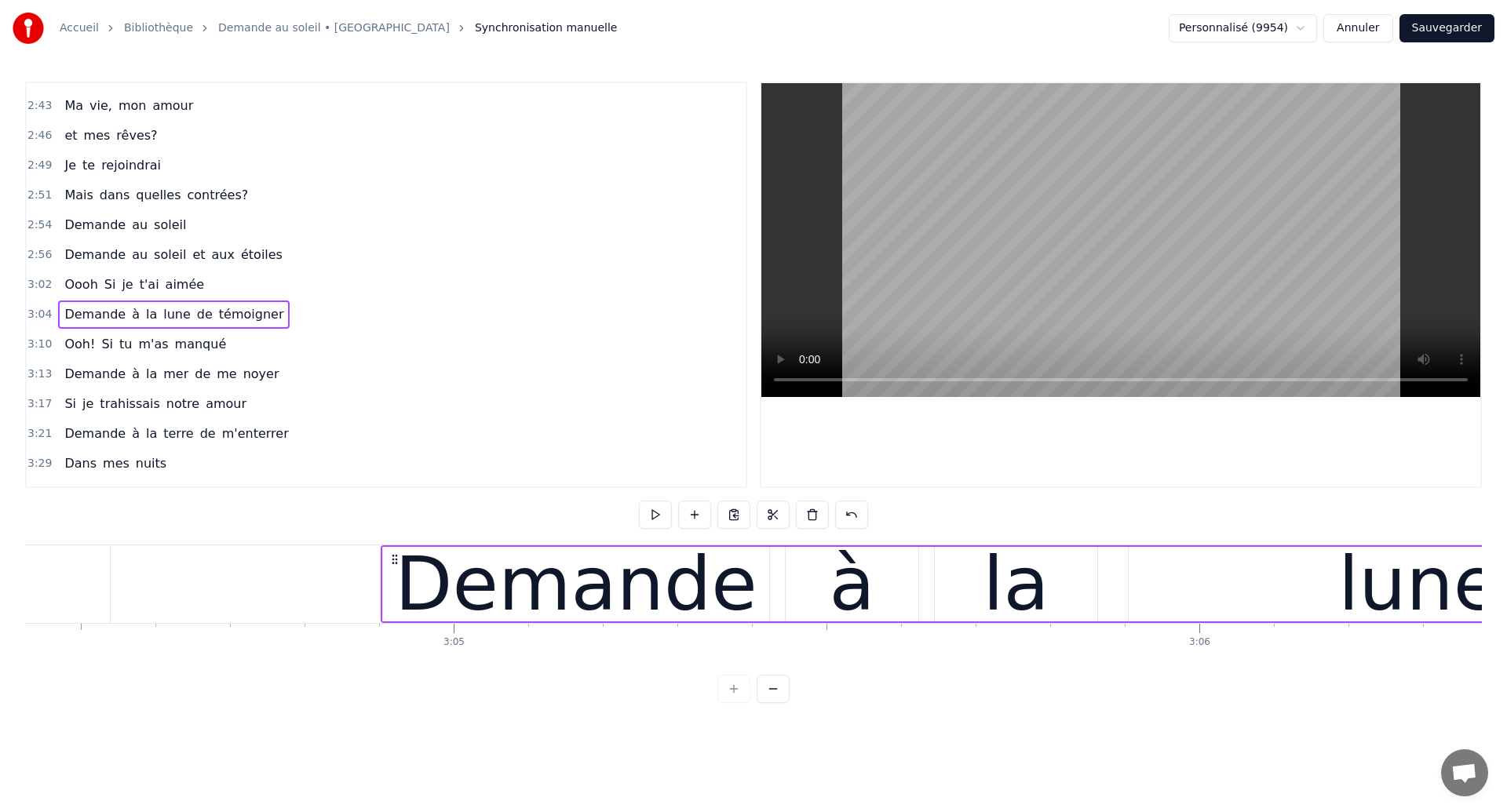
scroll to position [0, 137509]
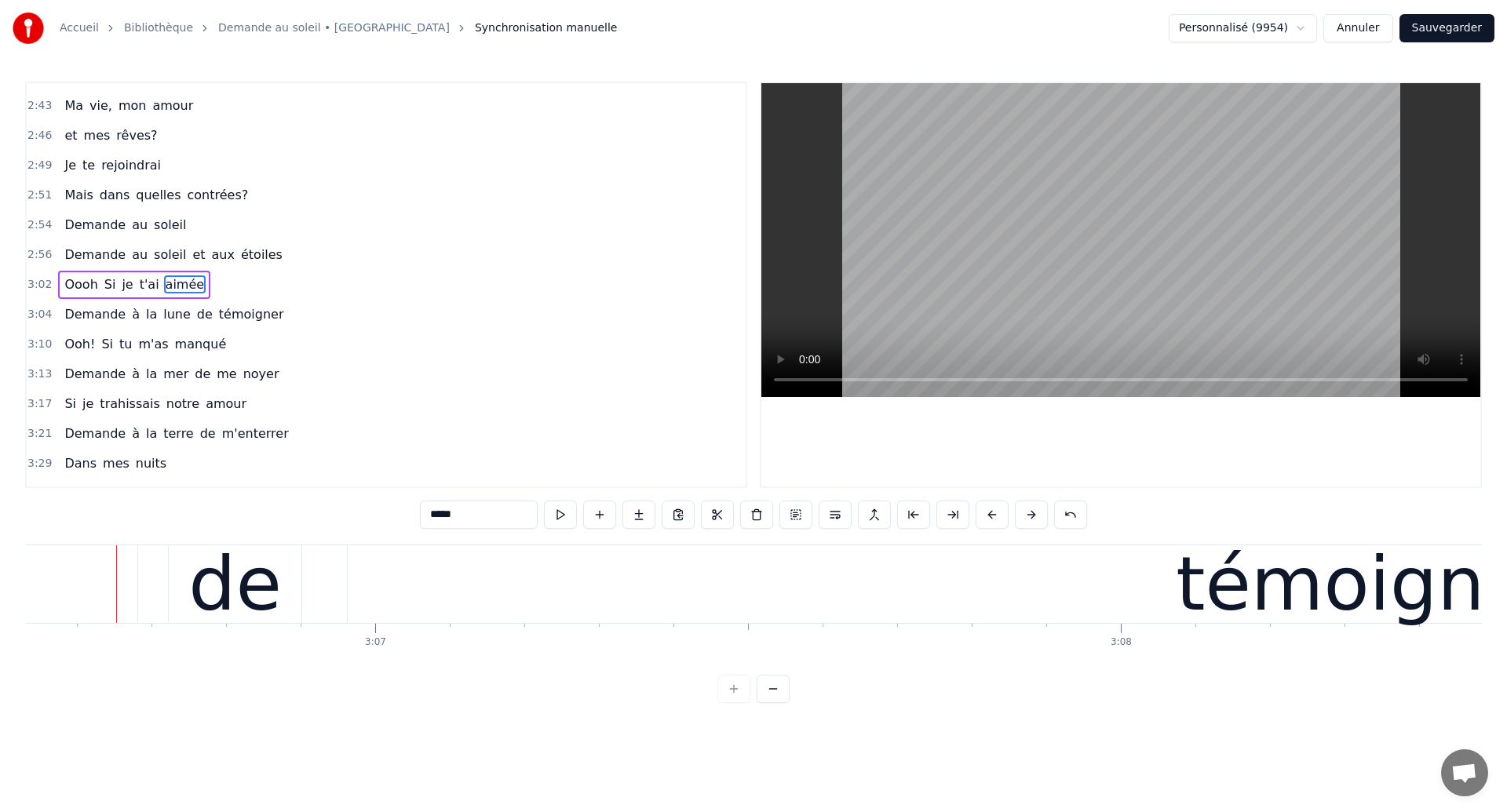
scroll to position [0, 139097]
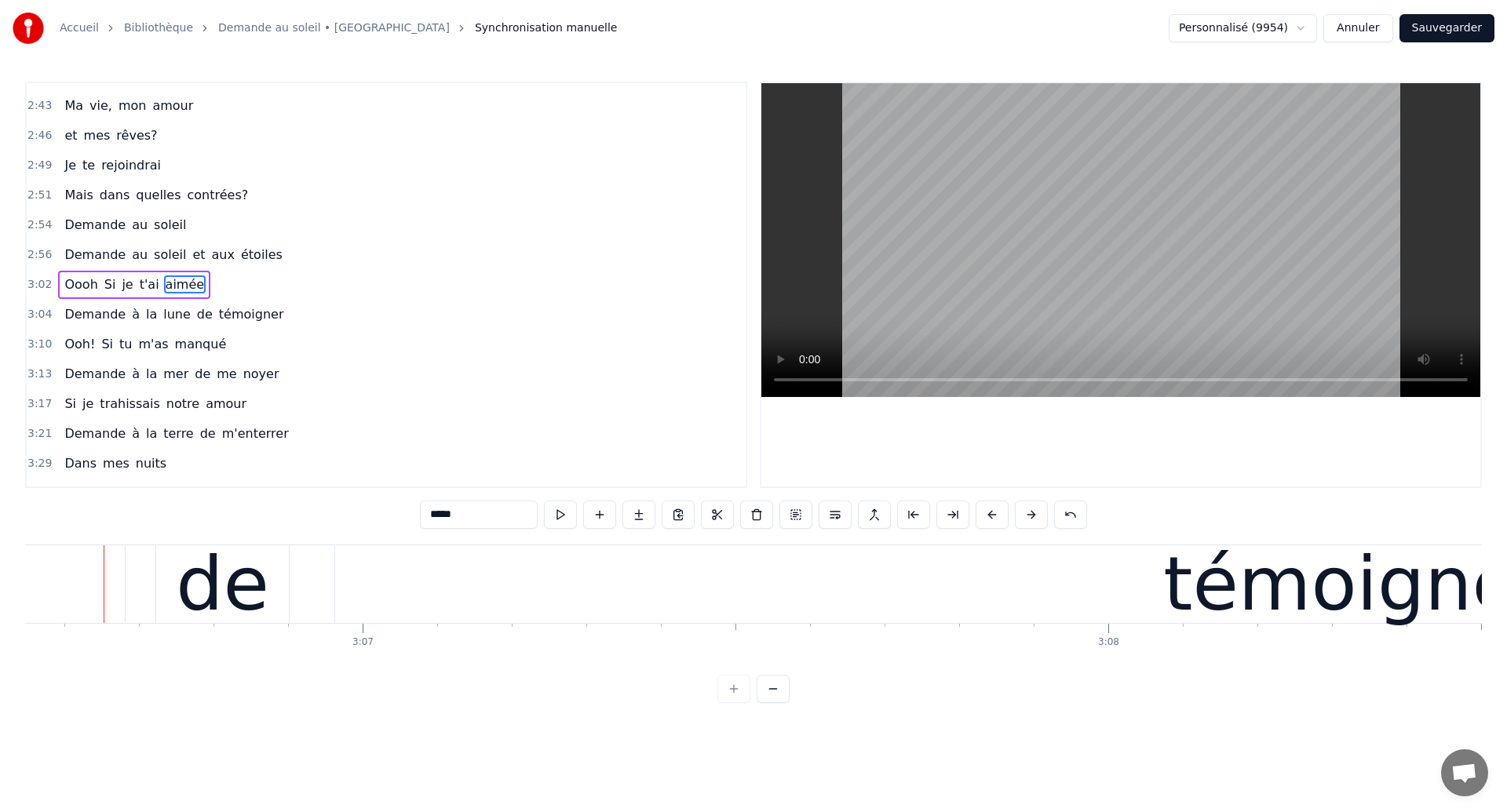
click at [309, 614] on div "Demande à la lune de témoigner" at bounding box center [589, 585] width 3582 height 78
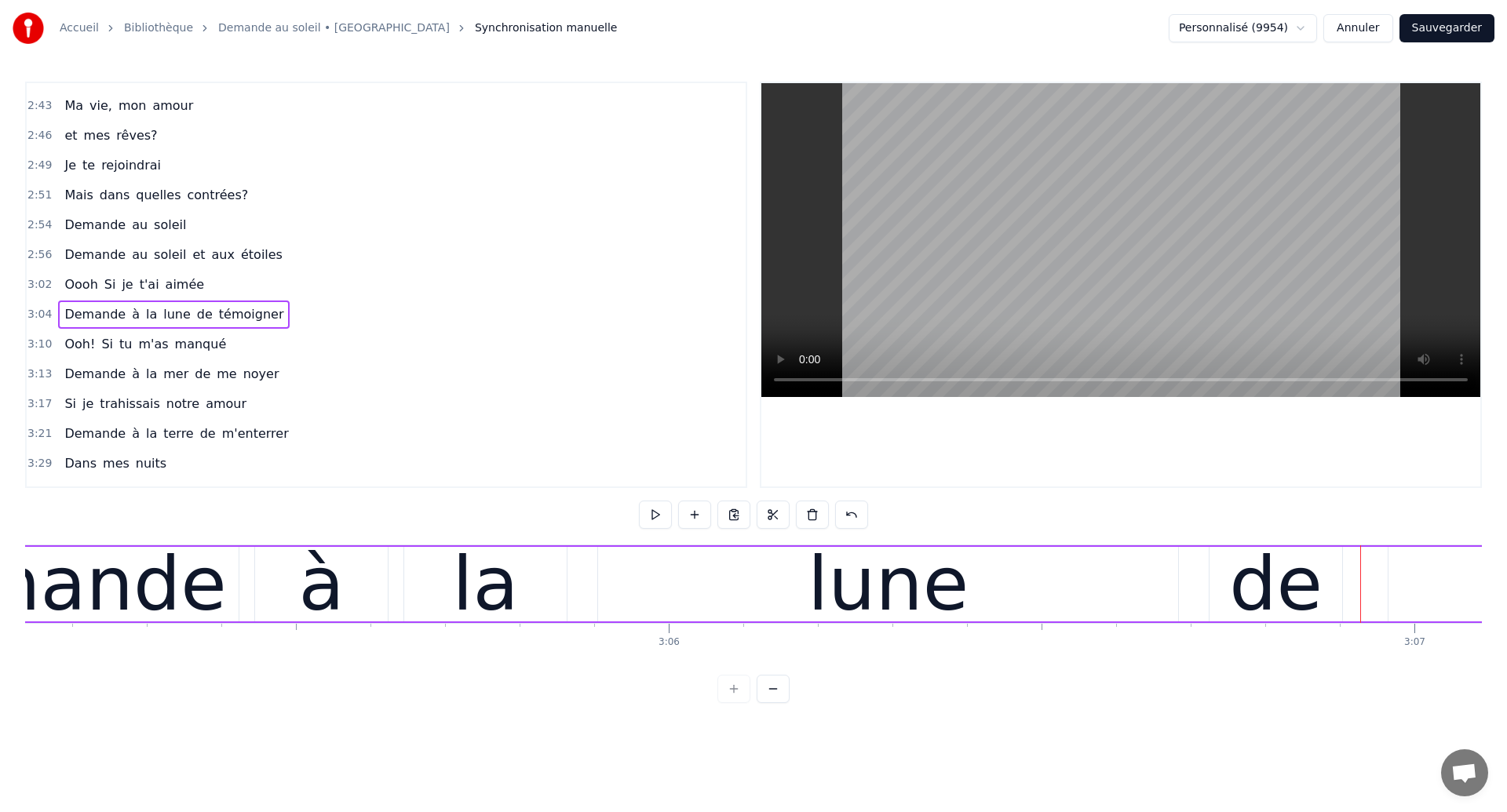
scroll to position [0, 137885]
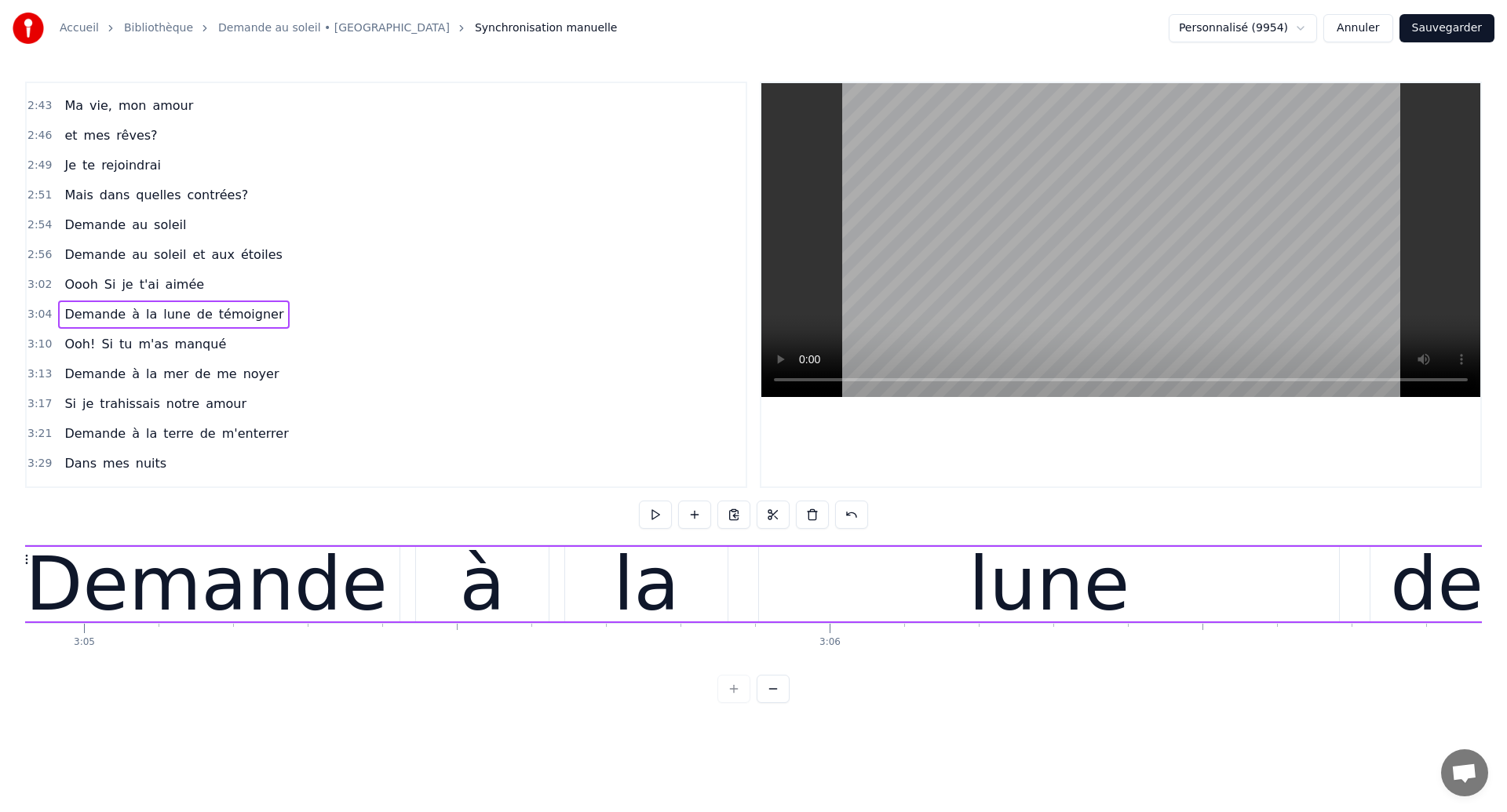
click at [255, 590] on div "Demande" at bounding box center [206, 584] width 362 height 112
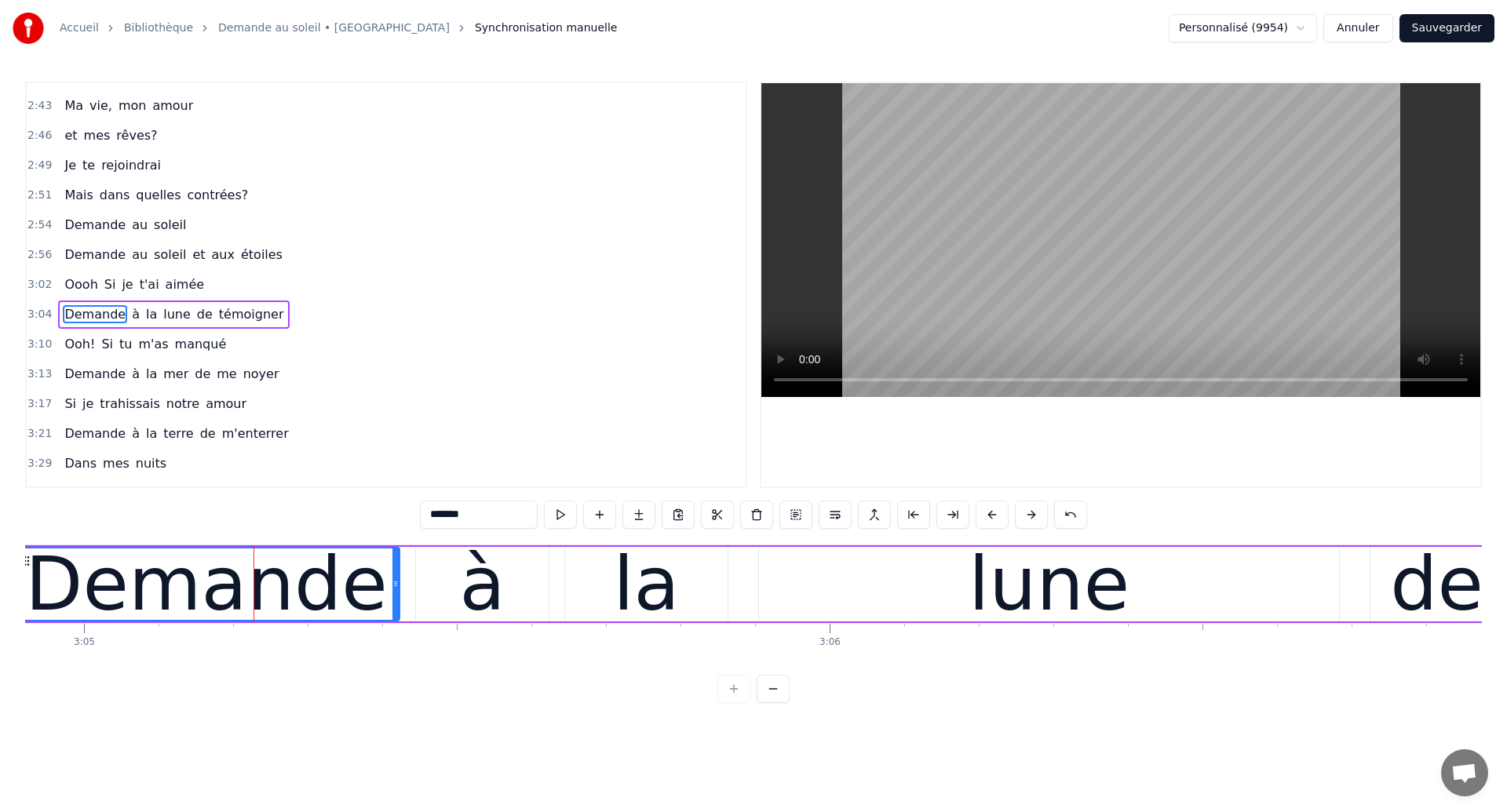
scroll to position [1006, 0]
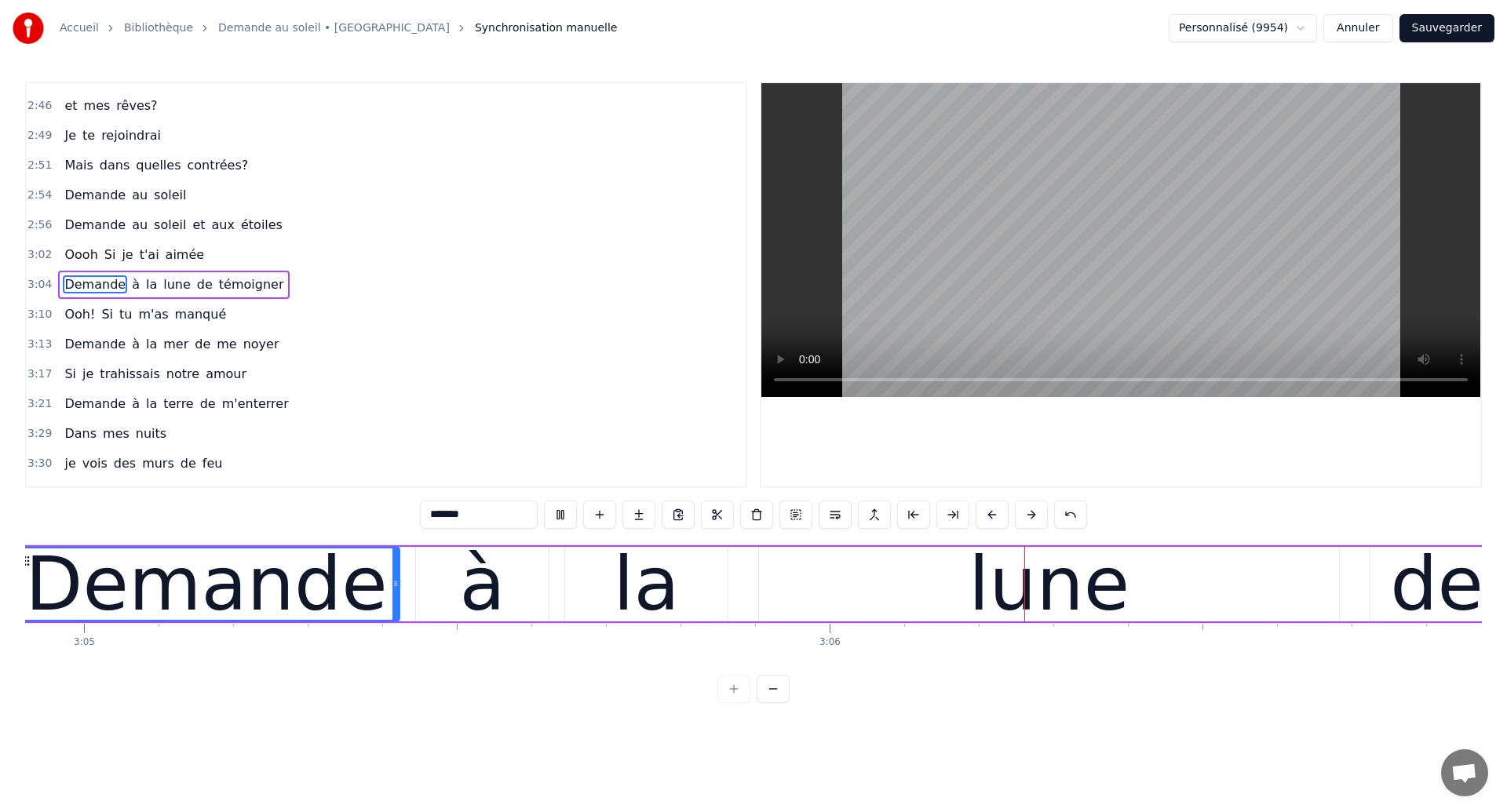
click at [895, 575] on div "lune" at bounding box center [1048, 584] width 580 height 75
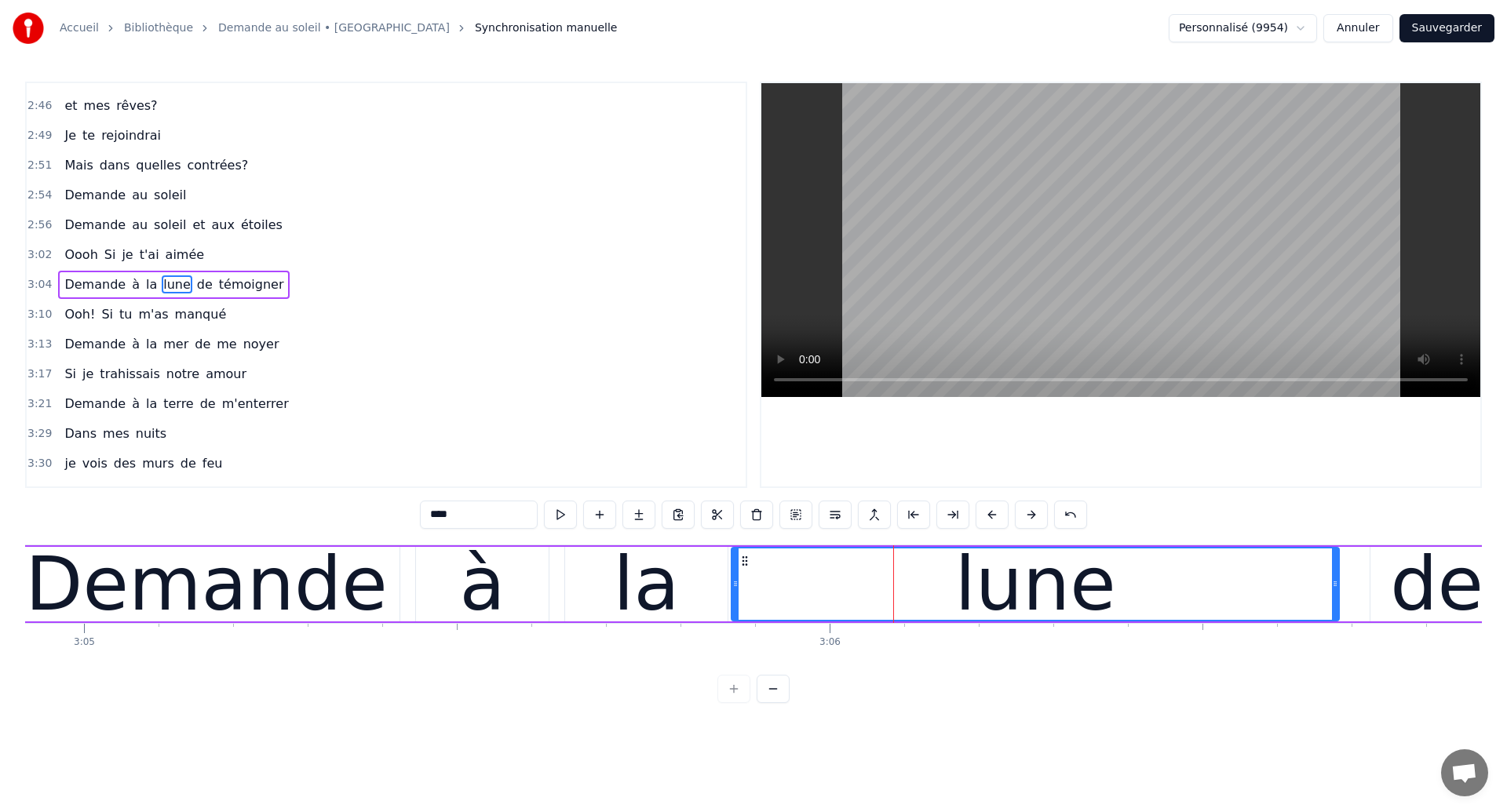
drag, startPoint x: 759, startPoint y: 596, endPoint x: 732, endPoint y: 599, distance: 27.2
click at [732, 599] on div at bounding box center [735, 584] width 6 height 71
click at [191, 613] on div "Demande" at bounding box center [206, 584] width 362 height 112
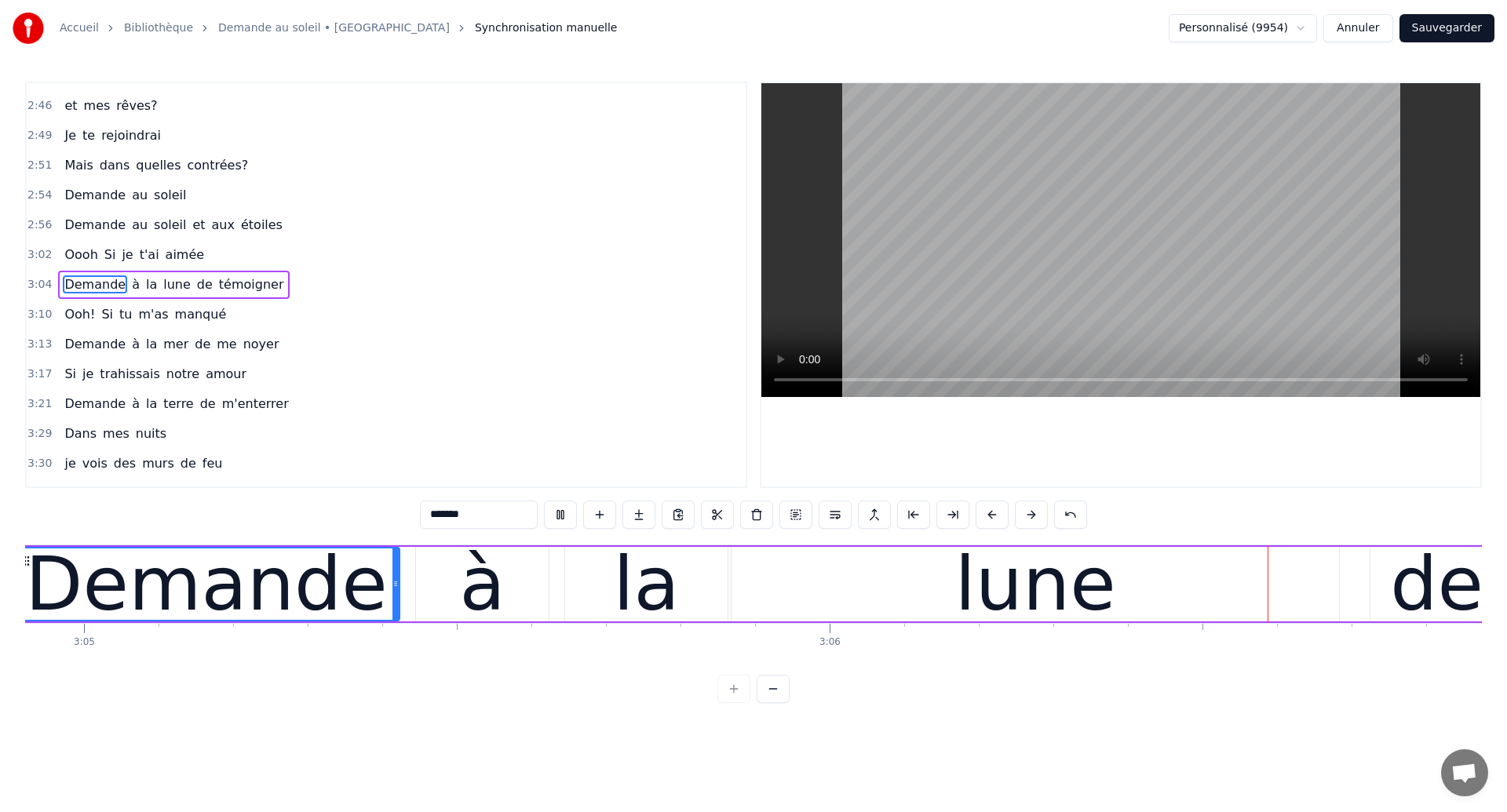
click at [1017, 578] on div "lune" at bounding box center [1035, 584] width 161 height 112
type input "****"
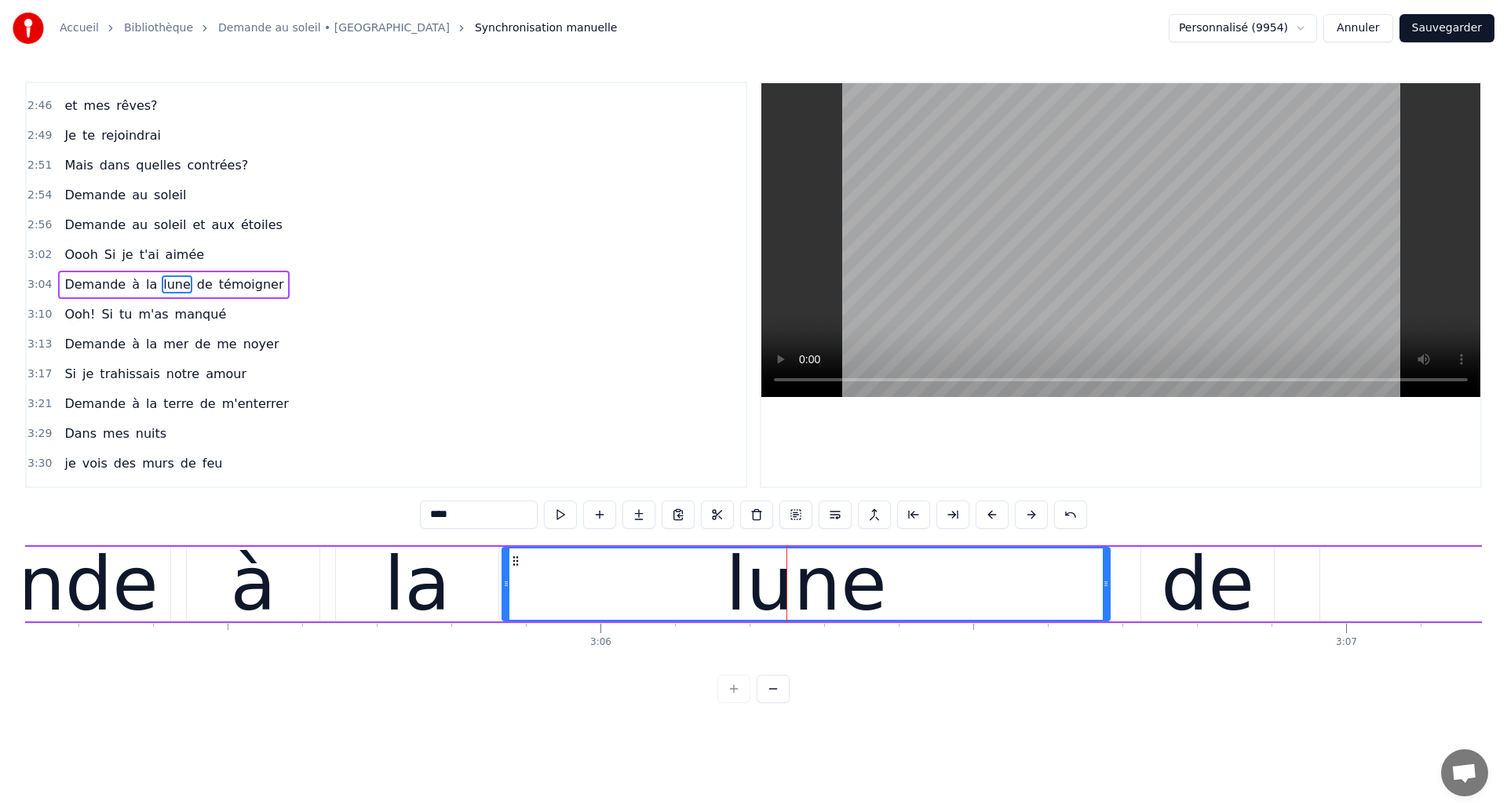
scroll to position [0, 138142]
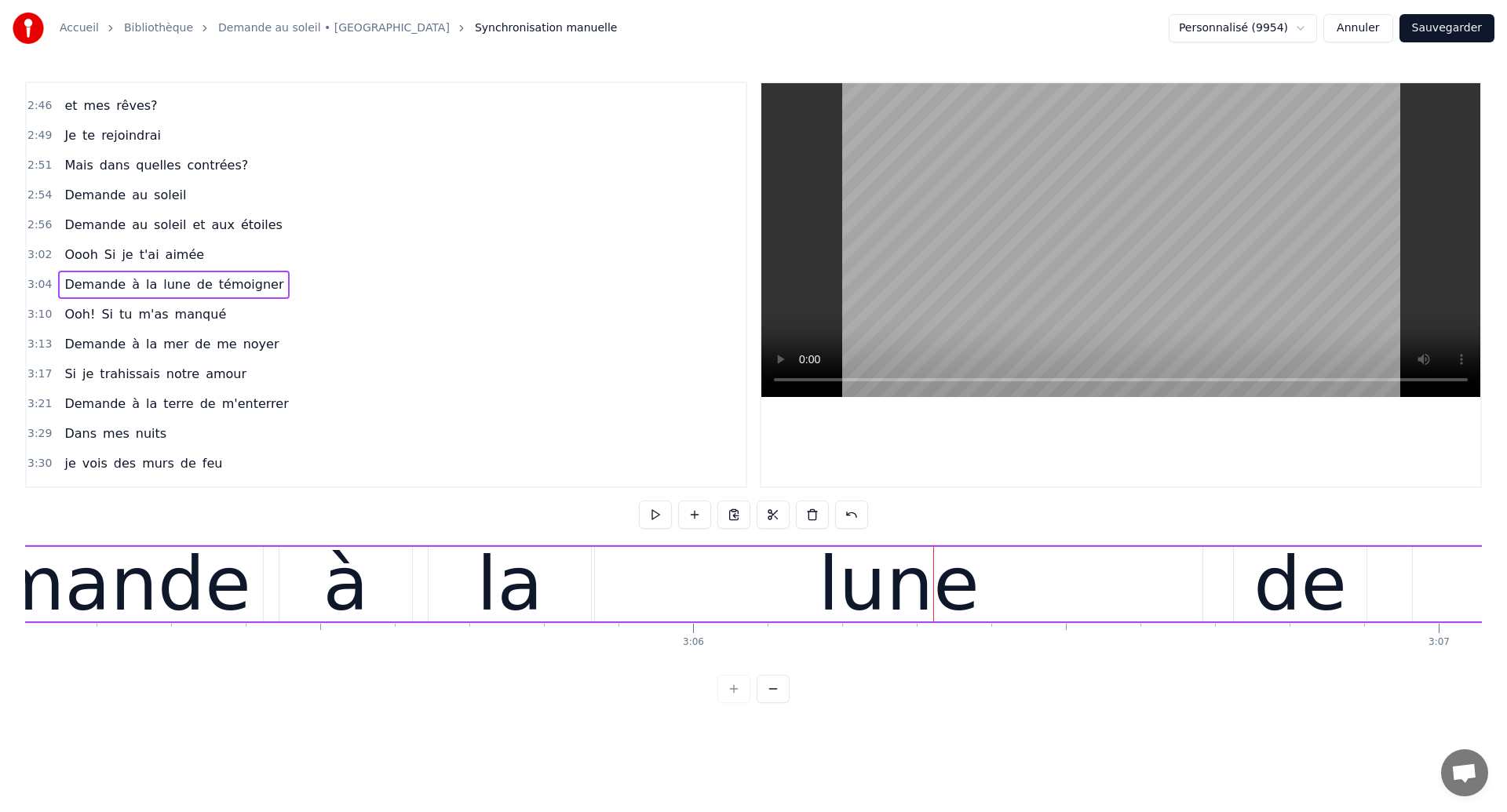
scroll to position [0, 137859]
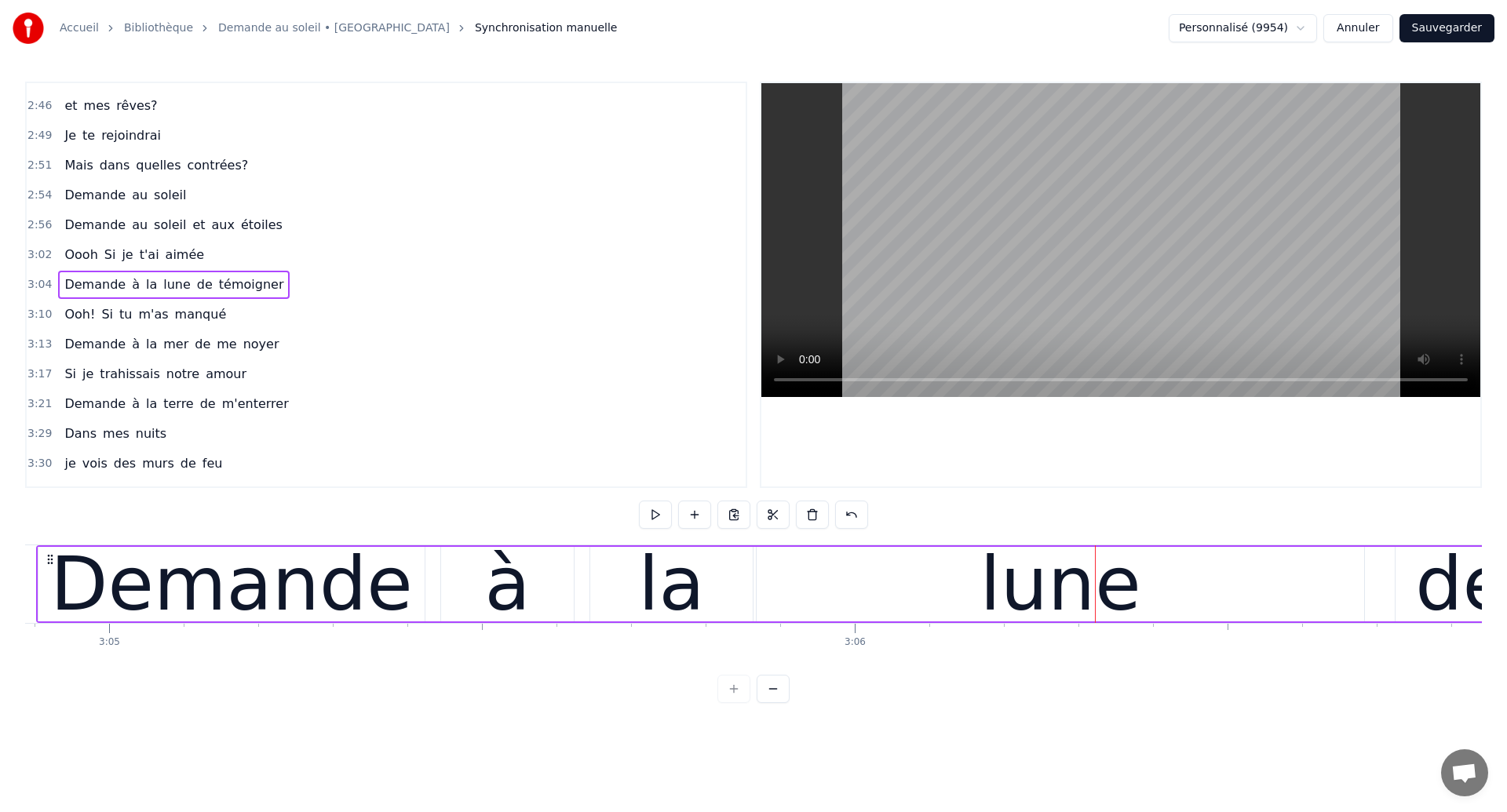
click at [262, 576] on div "Demande" at bounding box center [231, 584] width 362 height 112
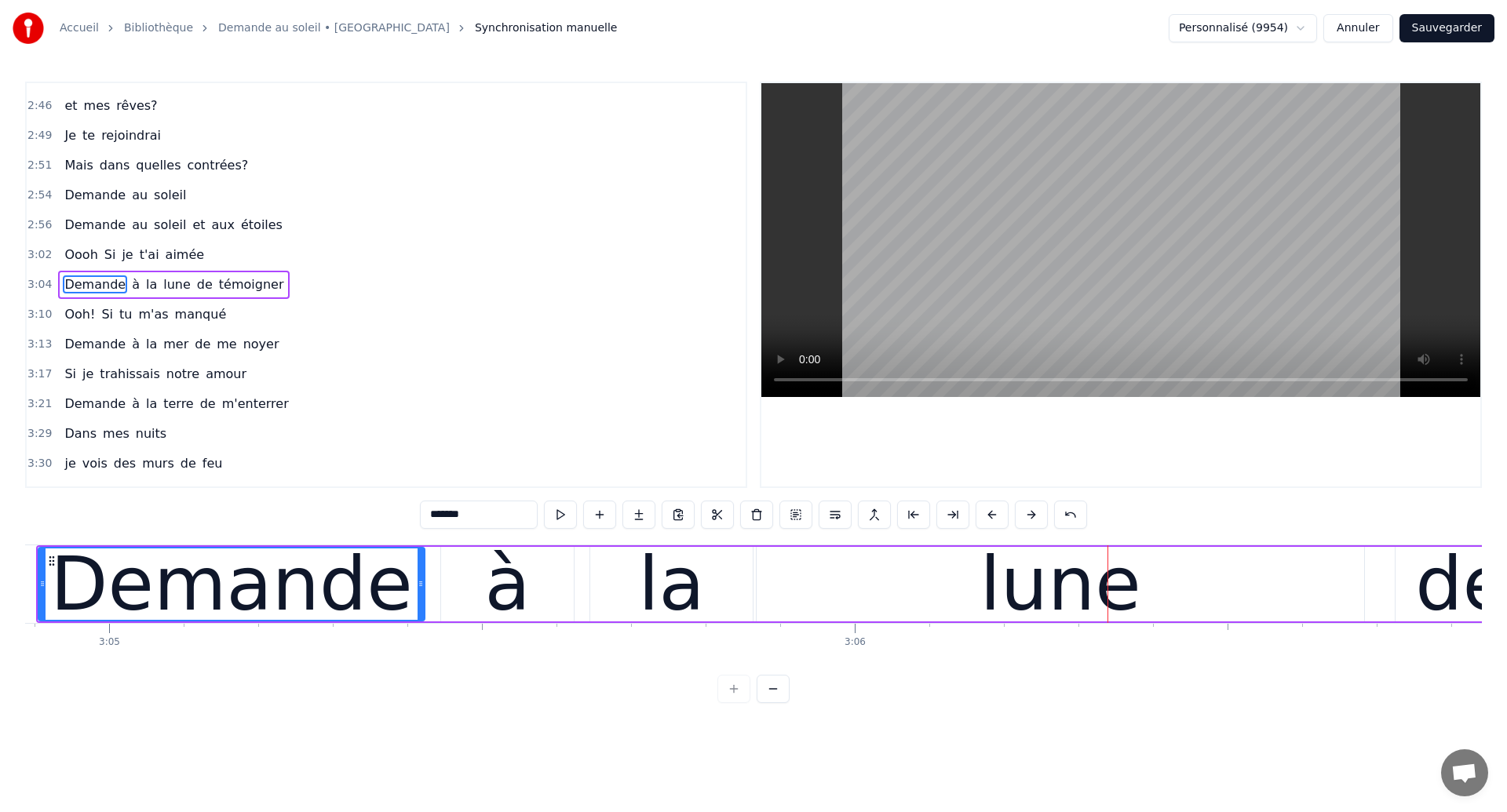
click at [37, 611] on div "Demande" at bounding box center [231, 584] width 387 height 75
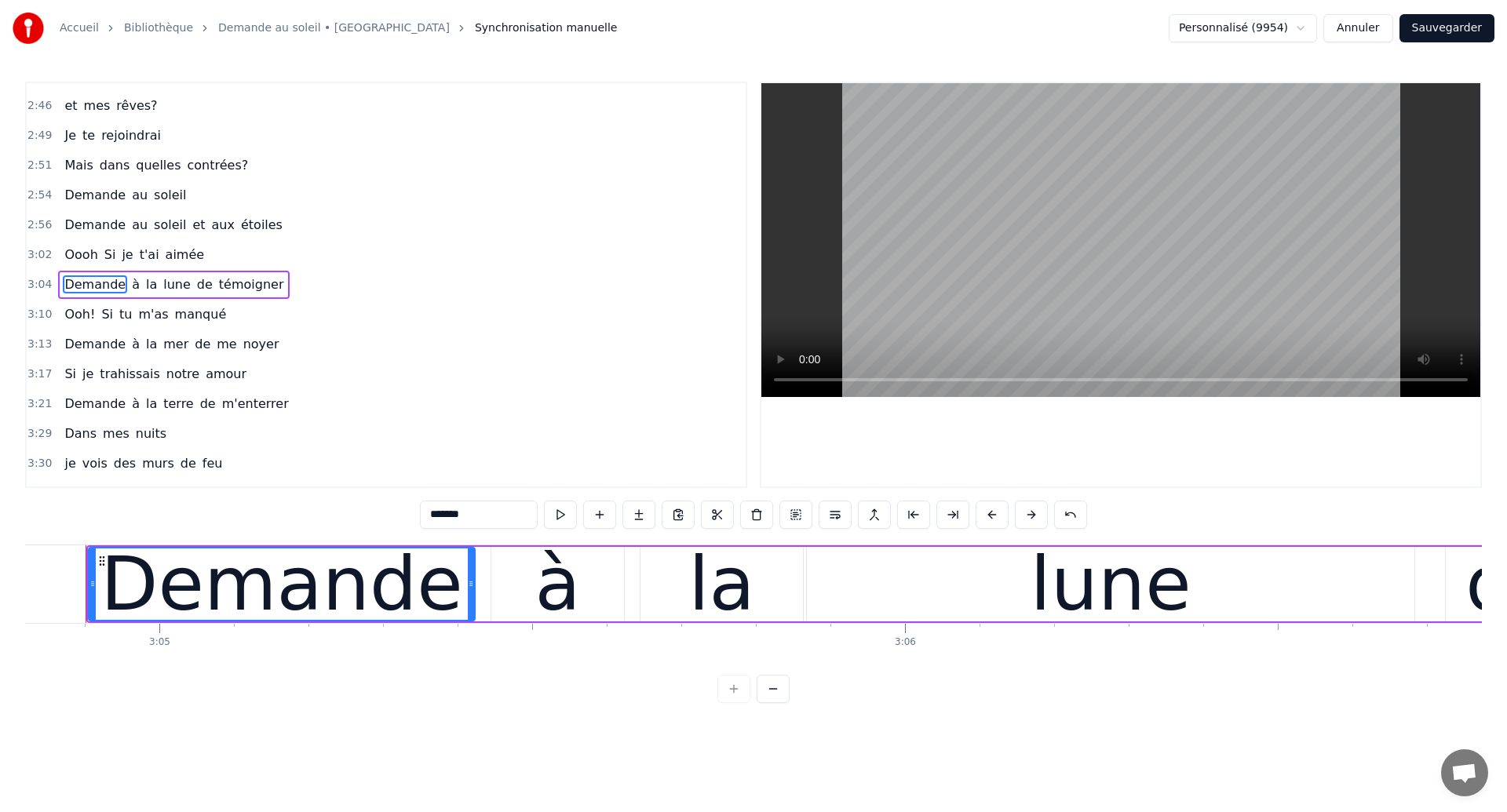
scroll to position [0, 137791]
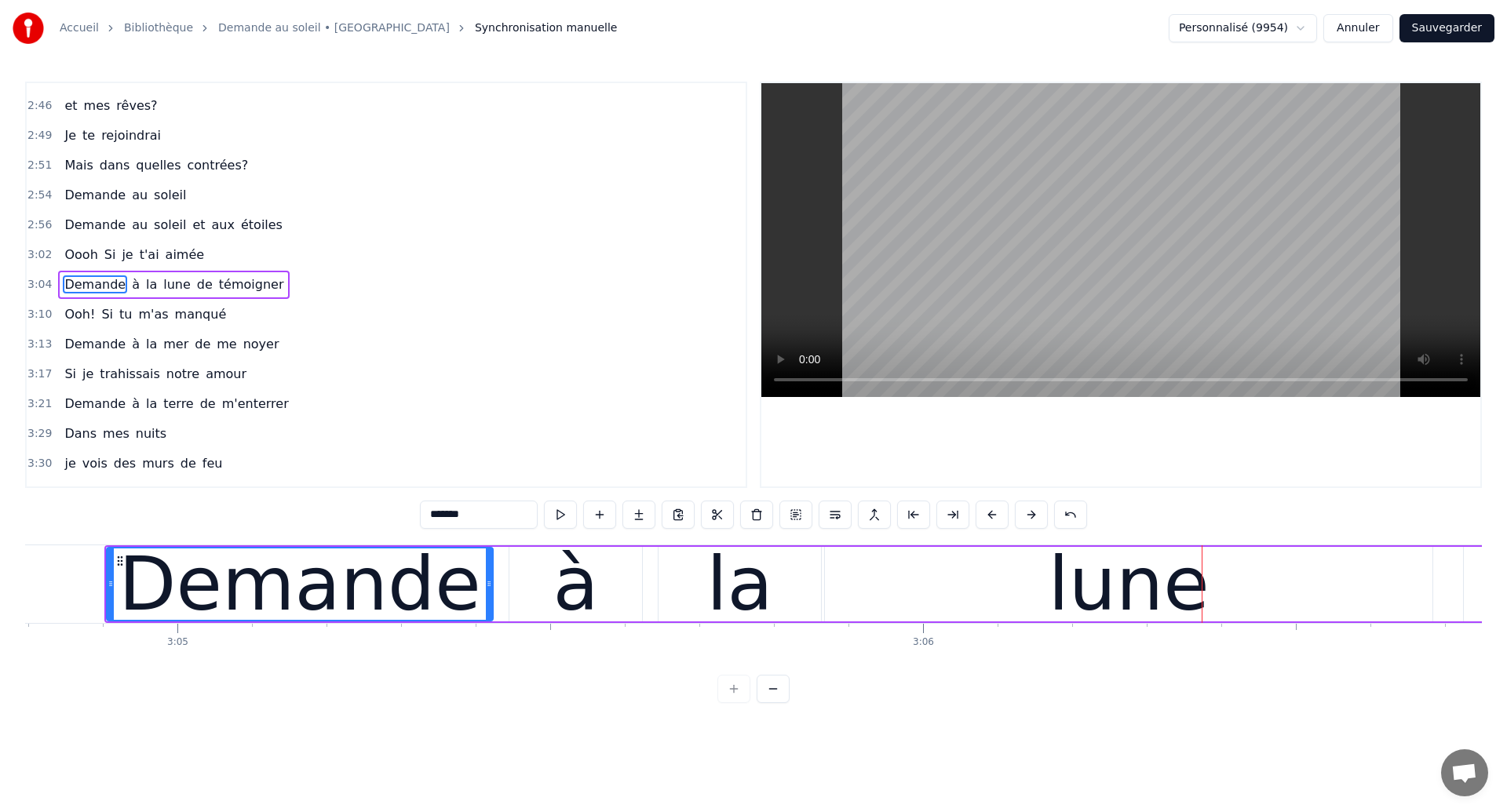
click at [162, 587] on div "Demande" at bounding box center [299, 584] width 362 height 112
click at [796, 612] on div "la" at bounding box center [740, 584] width 163 height 75
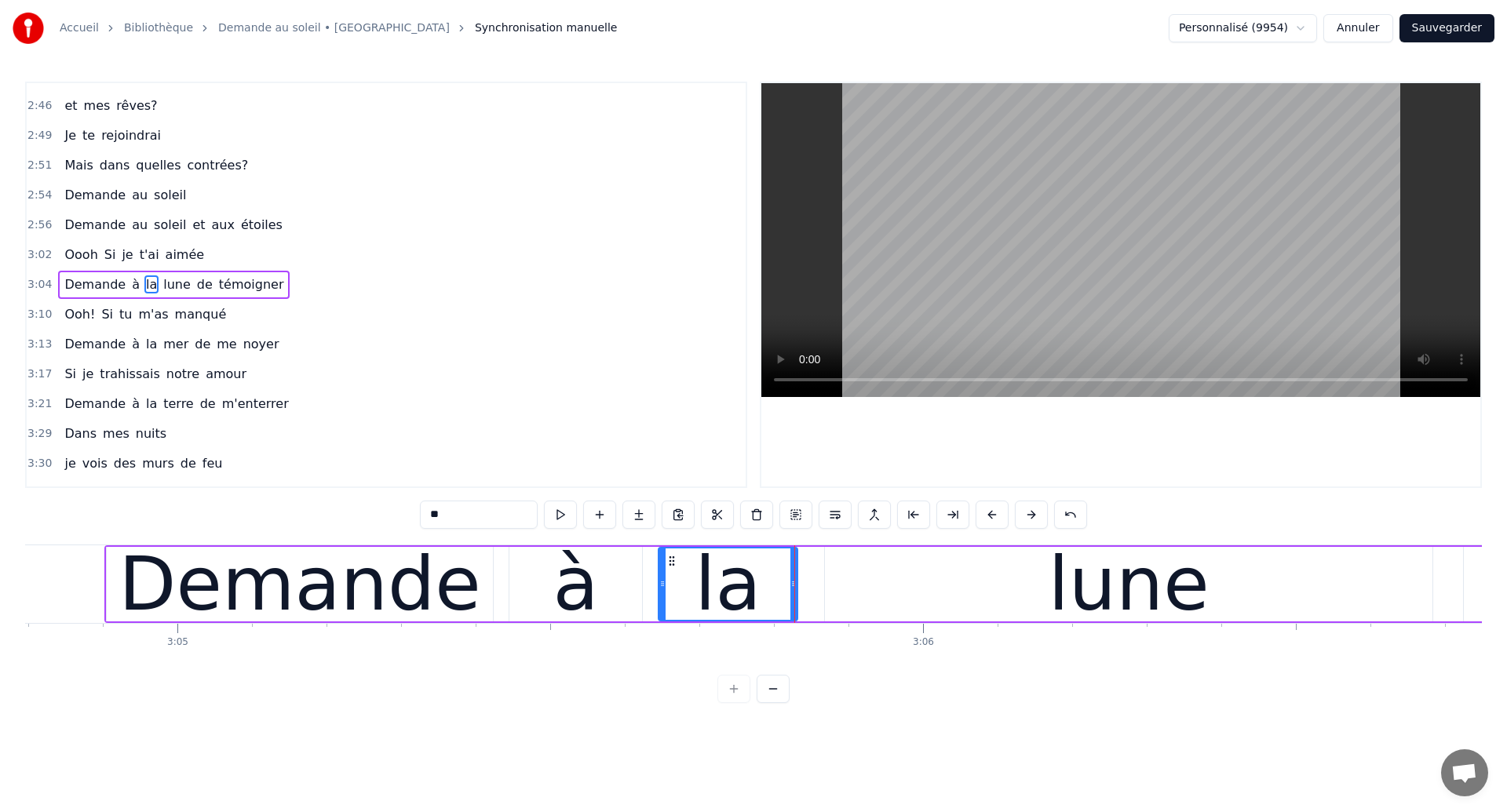
drag, startPoint x: 815, startPoint y: 599, endPoint x: 792, endPoint y: 603, distance: 23.3
click at [792, 603] on div at bounding box center [793, 584] width 6 height 71
click at [842, 591] on div "lune" at bounding box center [1128, 584] width 608 height 75
type input "****"
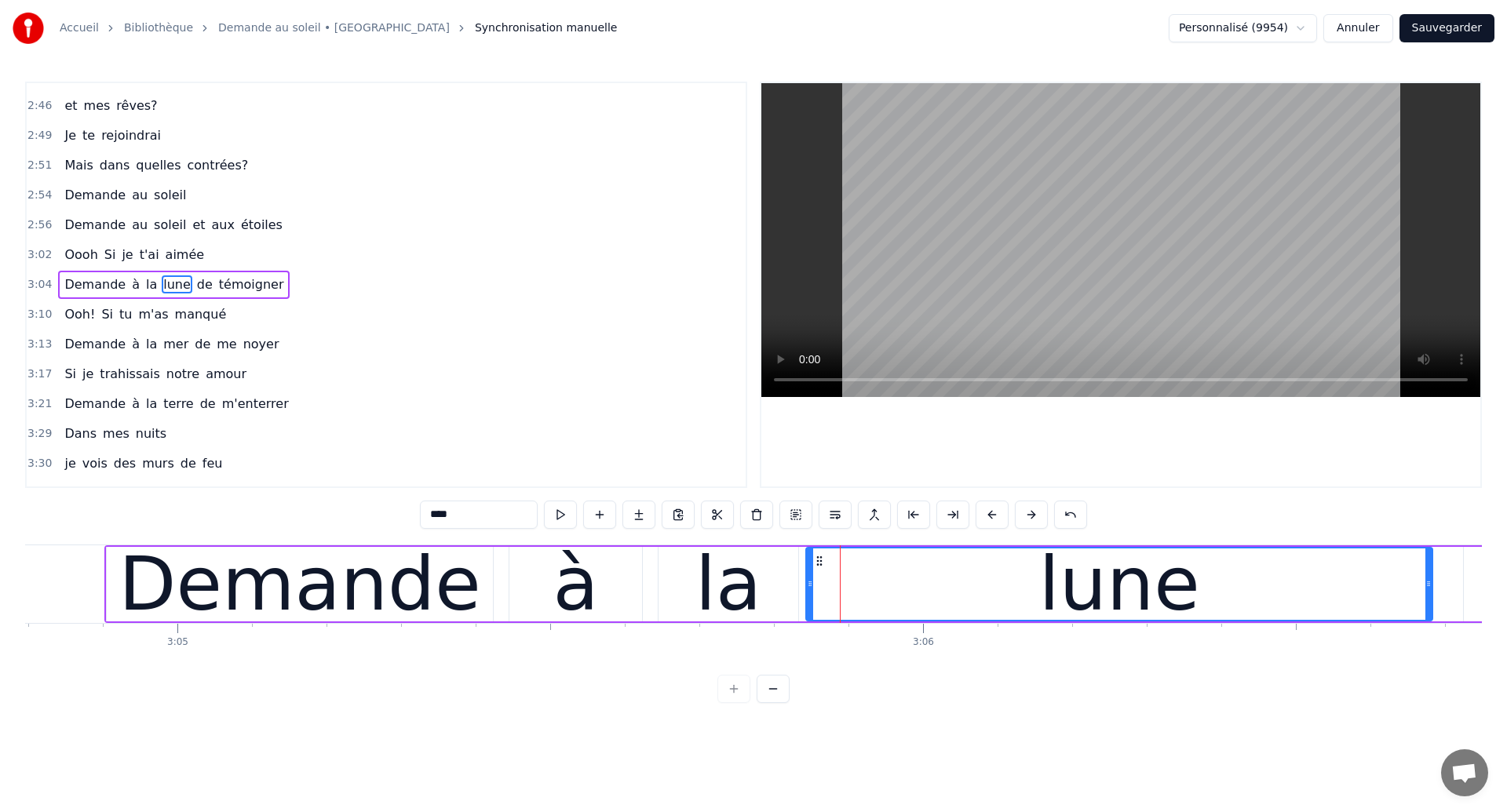
drag, startPoint x: 826, startPoint y: 590, endPoint x: 807, endPoint y: 595, distance: 19.6
click at [807, 595] on div at bounding box center [809, 584] width 6 height 71
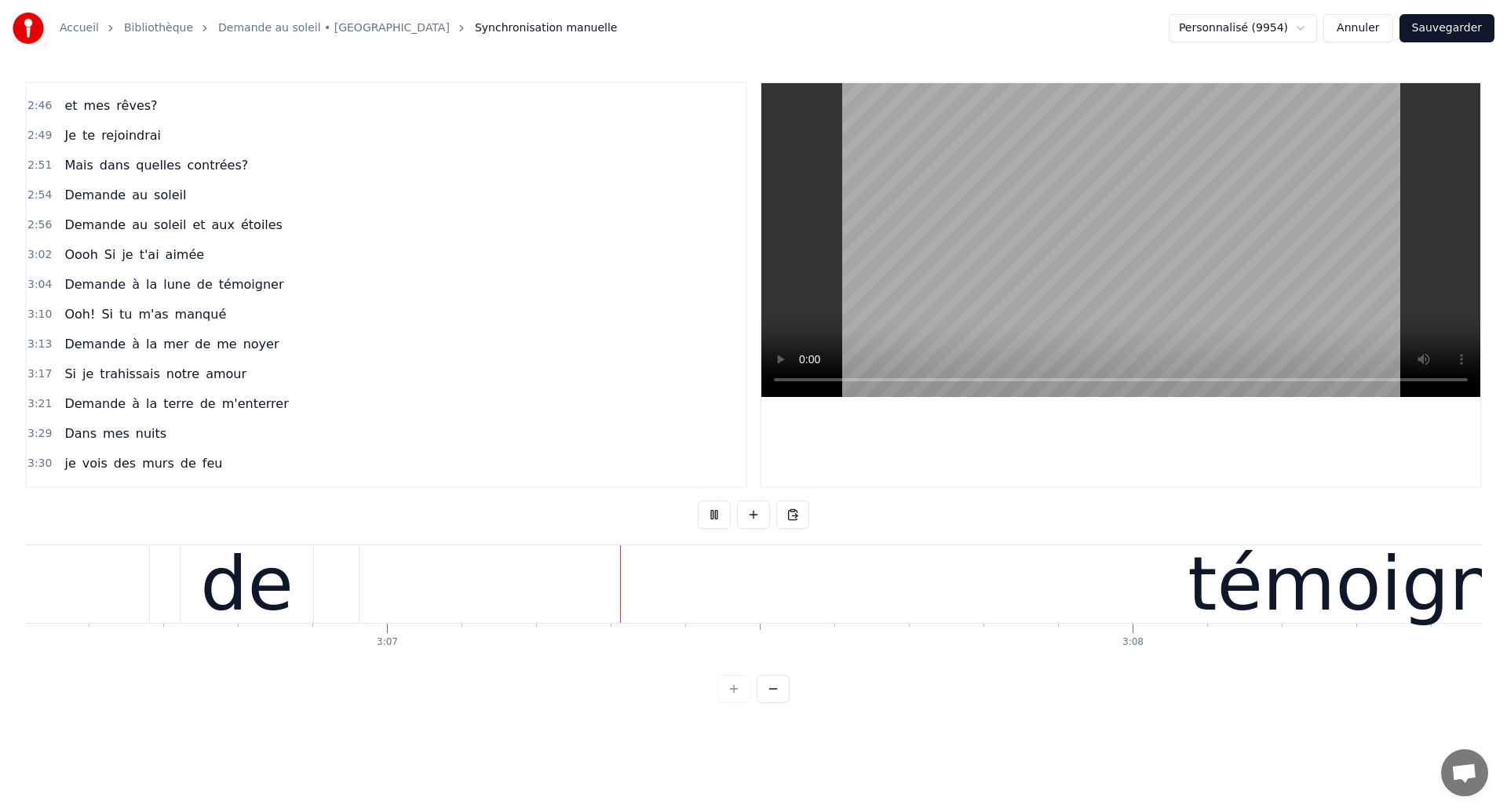
scroll to position [0, 139118]
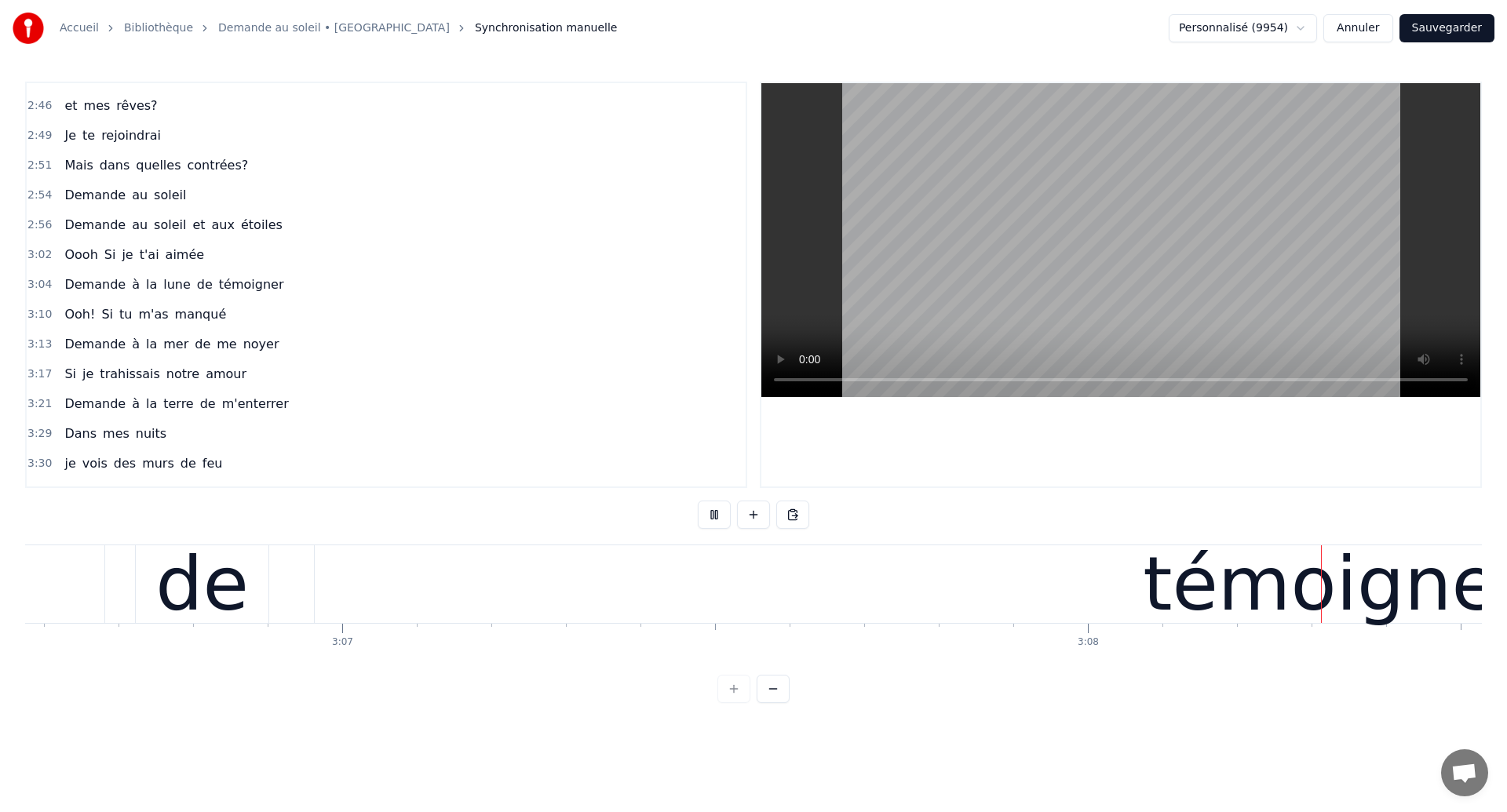
click at [645, 584] on div "témoigner" at bounding box center [1335, 585] width 2042 height 78
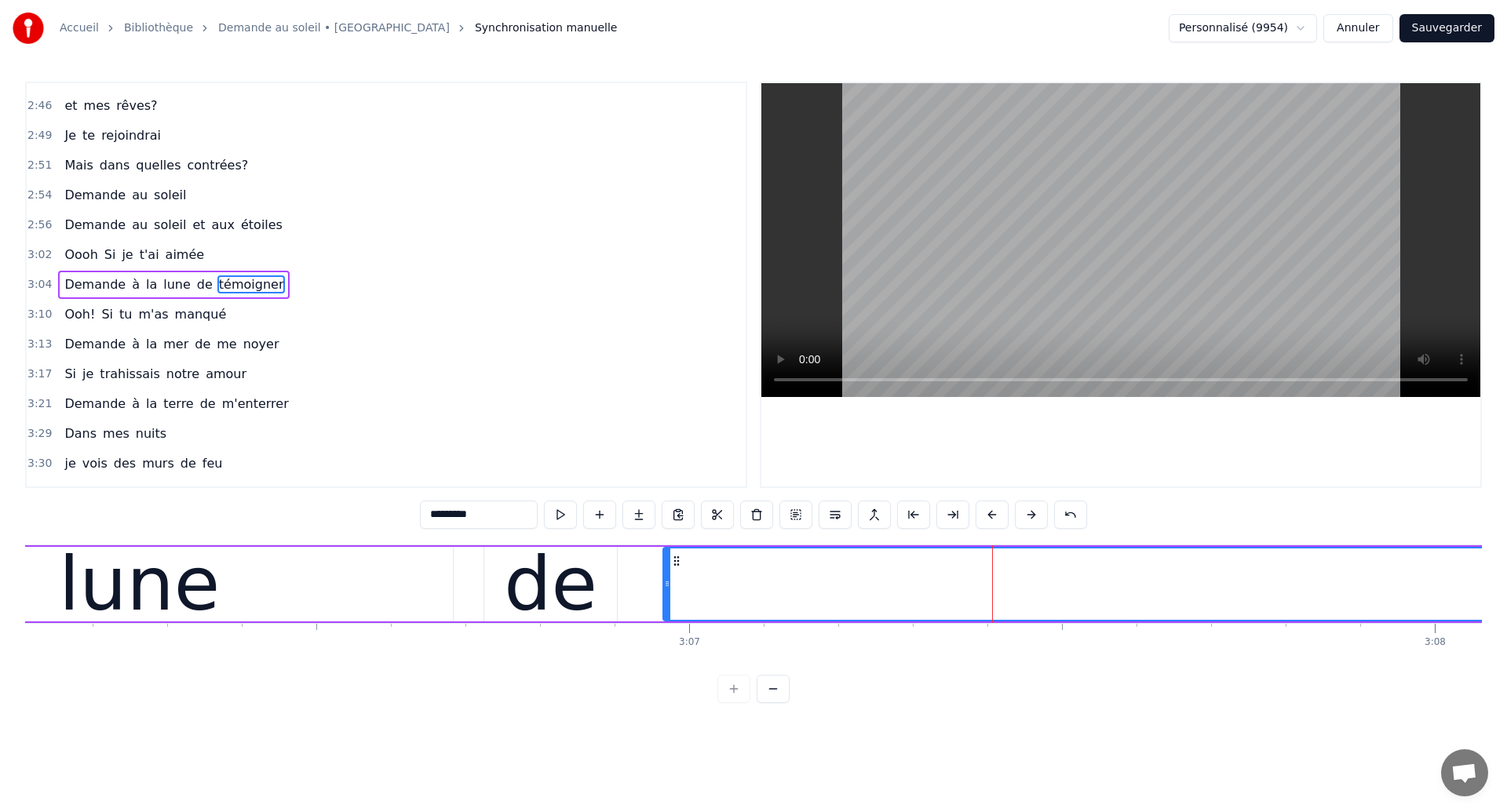
scroll to position [0, 138497]
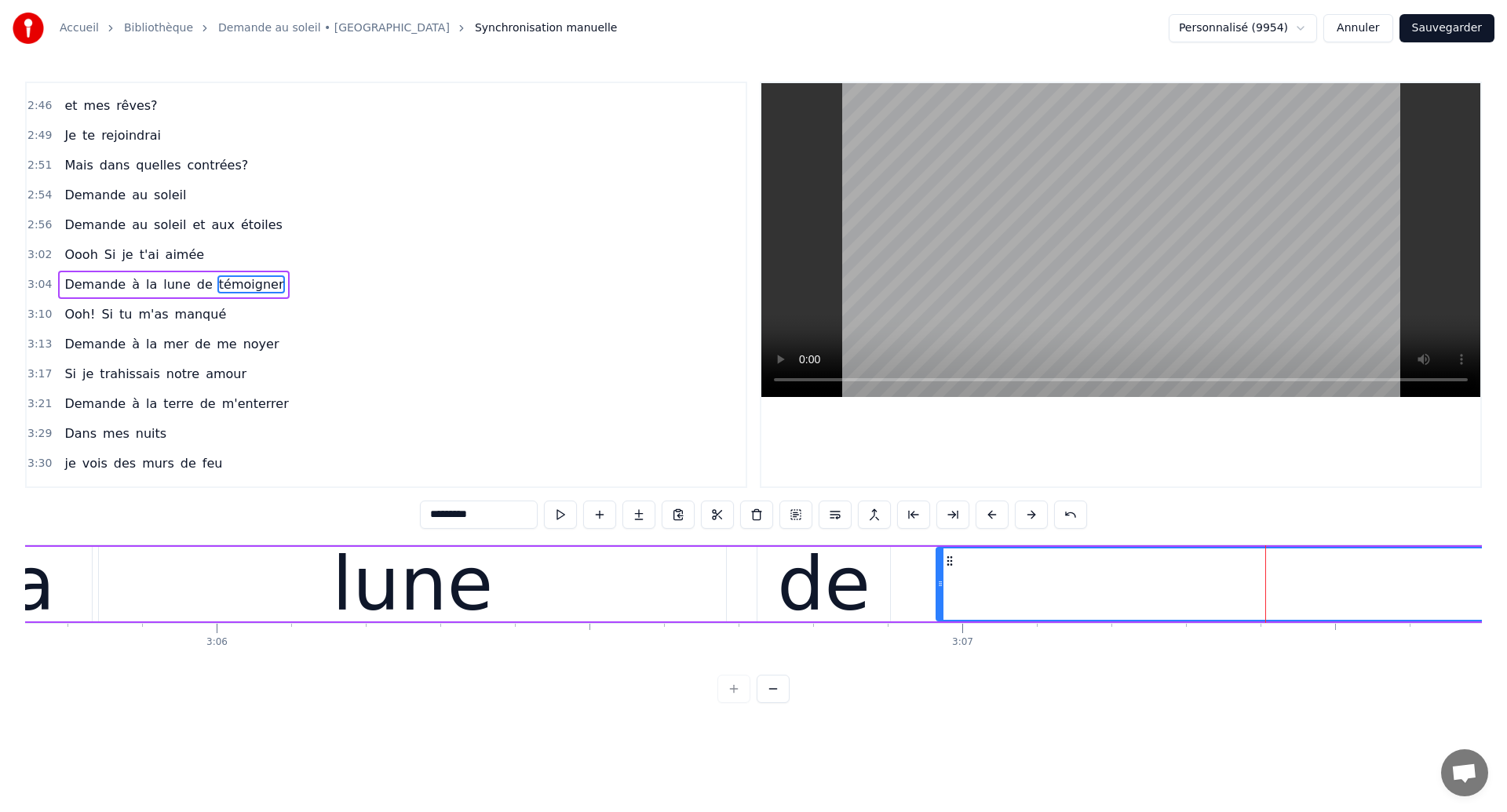
click at [301, 605] on div "lune" at bounding box center [413, 584] width 627 height 75
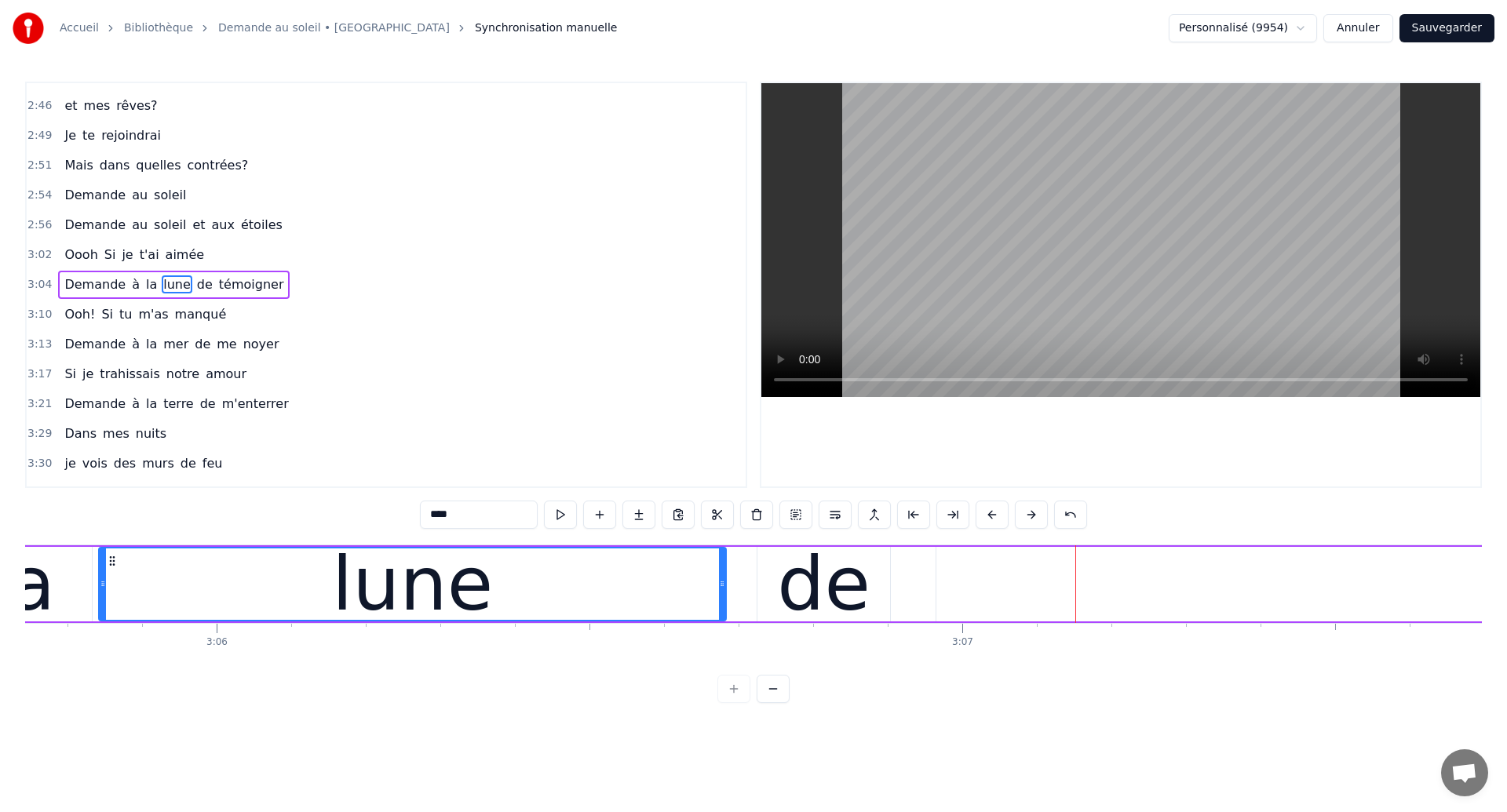
click at [142, 592] on div "lune" at bounding box center [413, 584] width 626 height 71
drag, startPoint x: 720, startPoint y: 592, endPoint x: 663, endPoint y: 602, distance: 57.9
click at [663, 602] on div at bounding box center [663, 584] width 6 height 71
click at [781, 576] on div "de" at bounding box center [824, 584] width 132 height 75
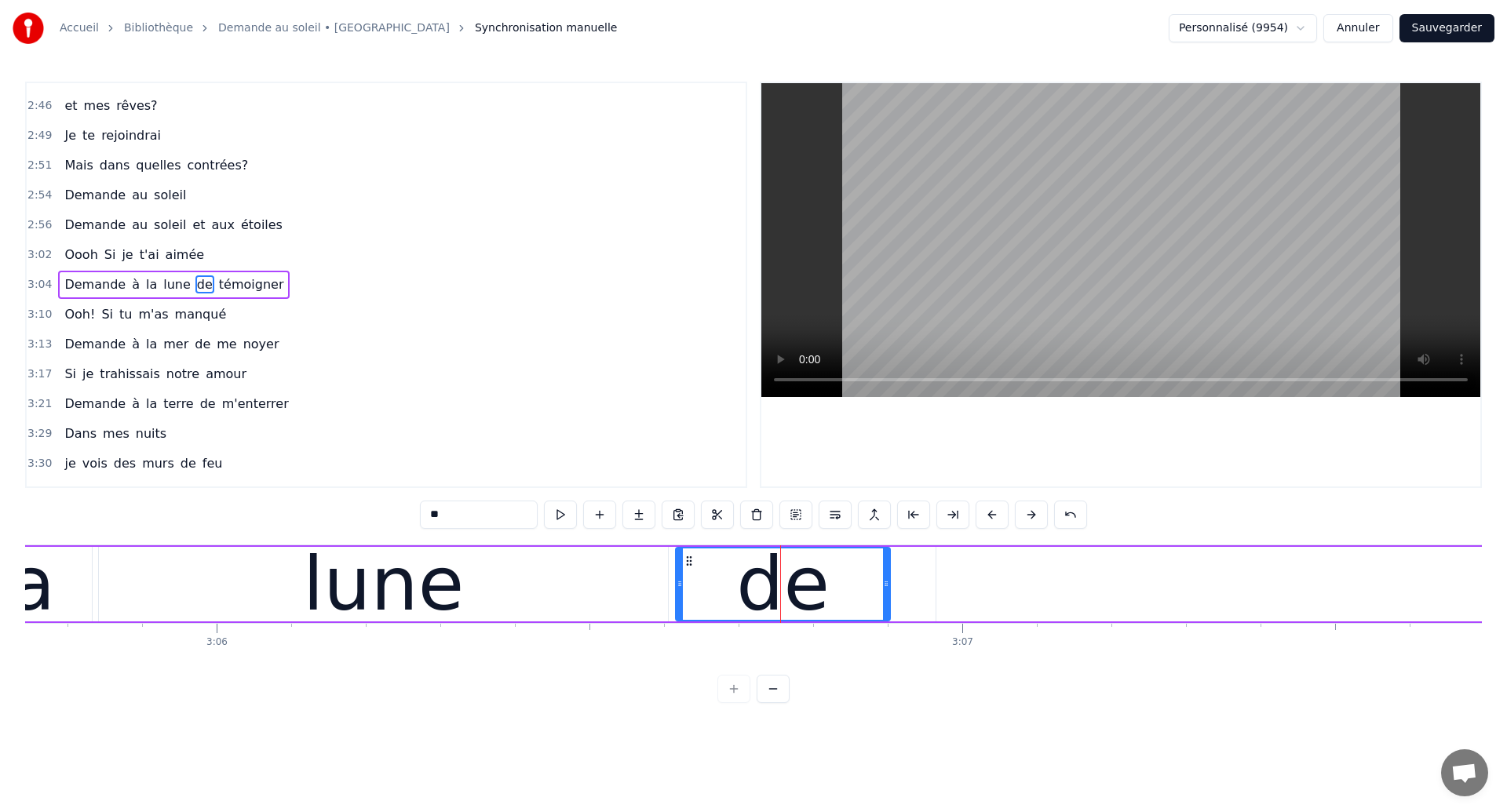
drag, startPoint x: 761, startPoint y: 580, endPoint x: 680, endPoint y: 608, distance: 85.7
click at [680, 608] on div at bounding box center [679, 584] width 6 height 71
click at [162, 589] on div "lune" at bounding box center [383, 584] width 569 height 75
type input "****"
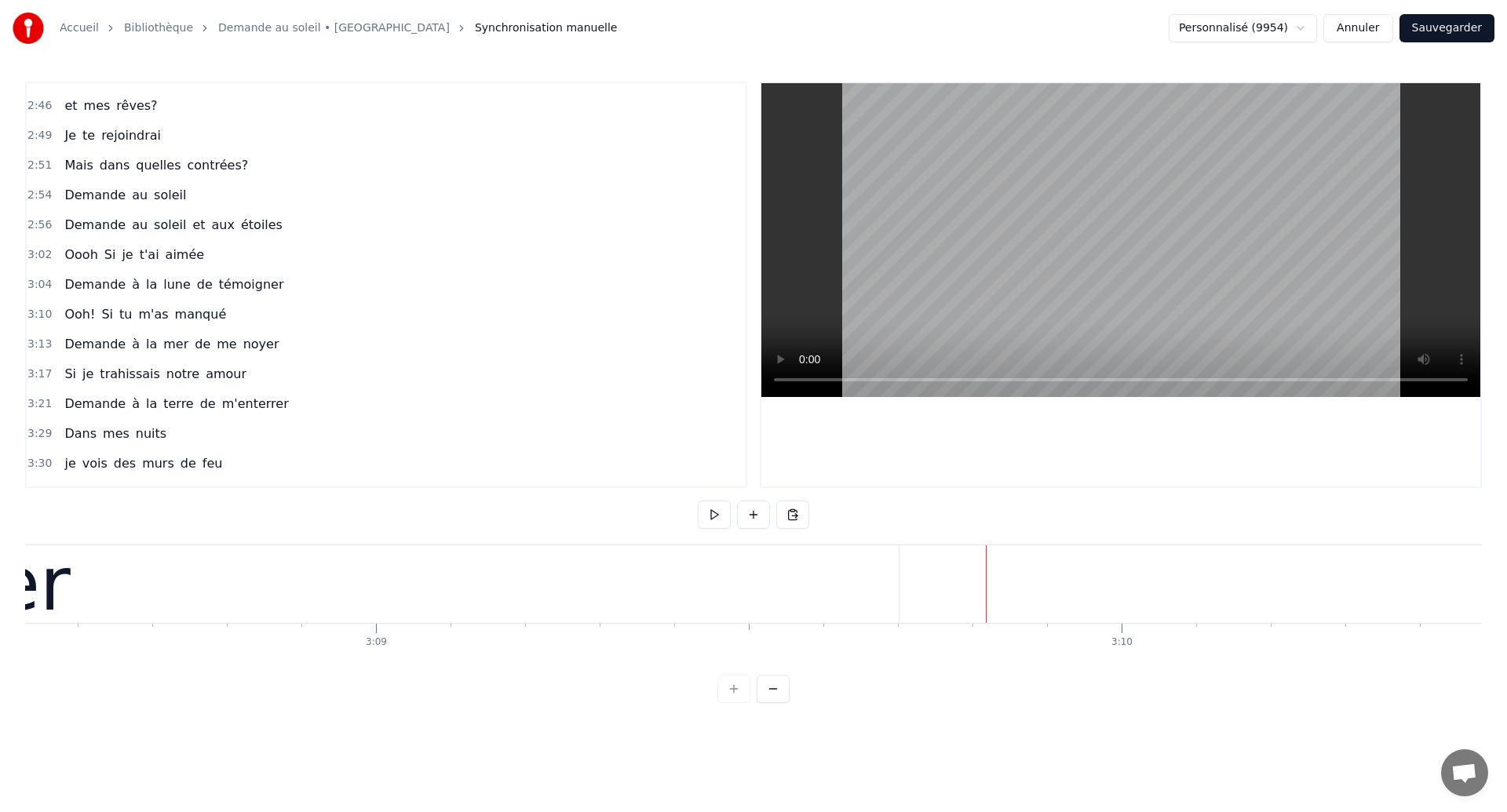
scroll to position [0, 140549]
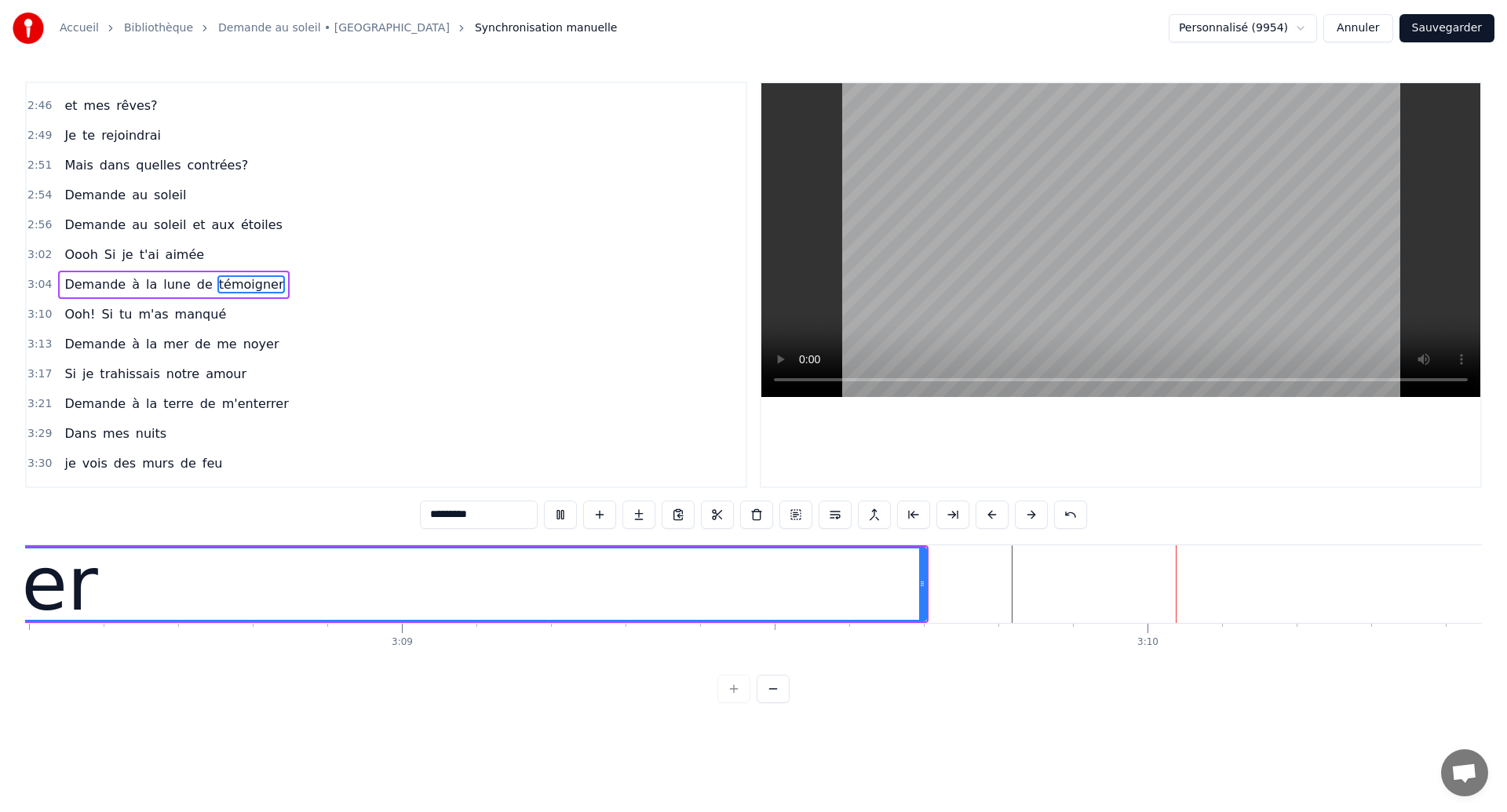
click at [920, 599] on div at bounding box center [921, 584] width 6 height 71
drag, startPoint x: 441, startPoint y: 622, endPoint x: 334, endPoint y: 615, distance: 107.2
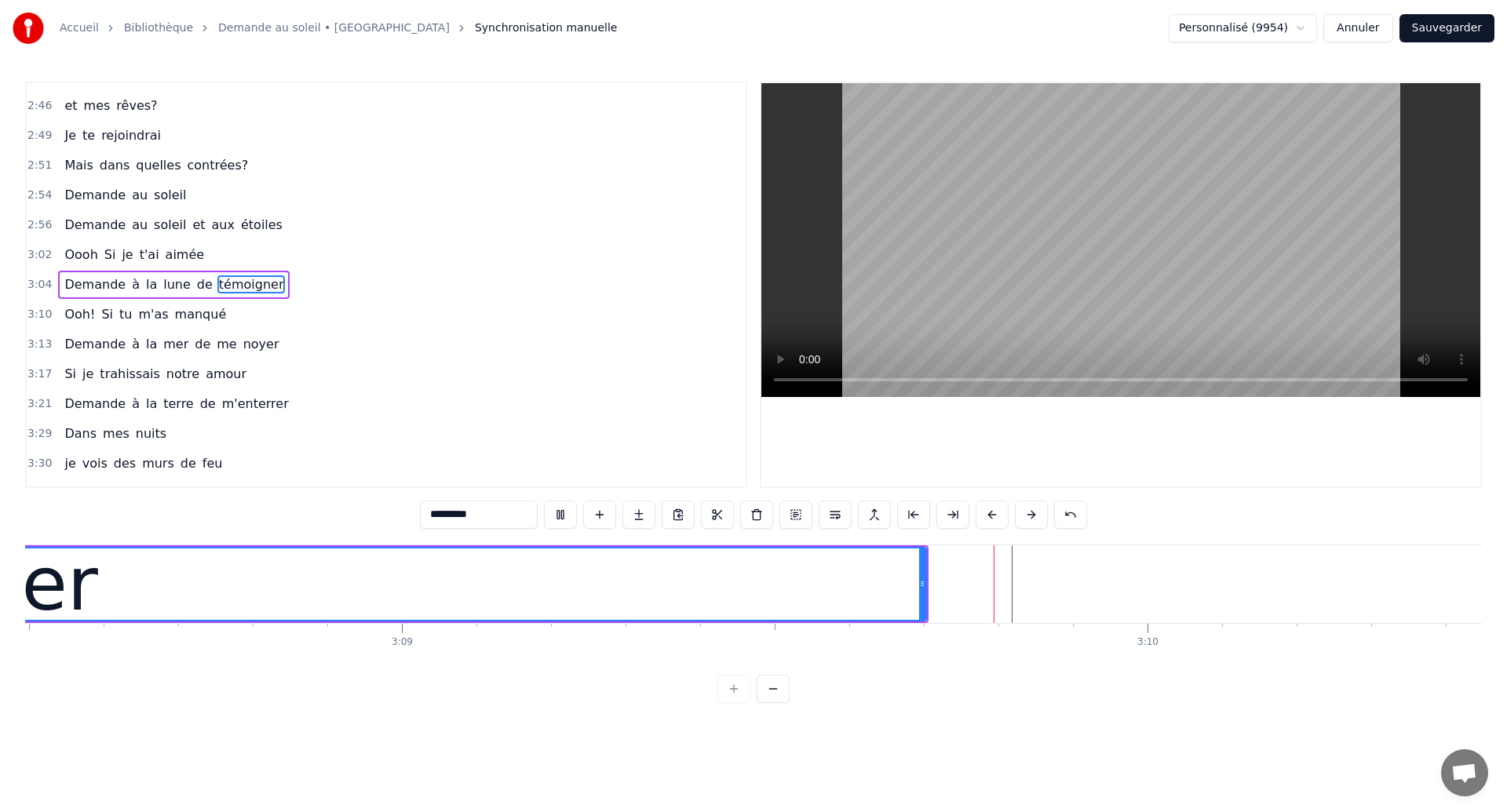
drag, startPoint x: 923, startPoint y: 588, endPoint x: 884, endPoint y: 596, distance: 39.8
click at [884, 596] on div at bounding box center [883, 584] width 6 height 71
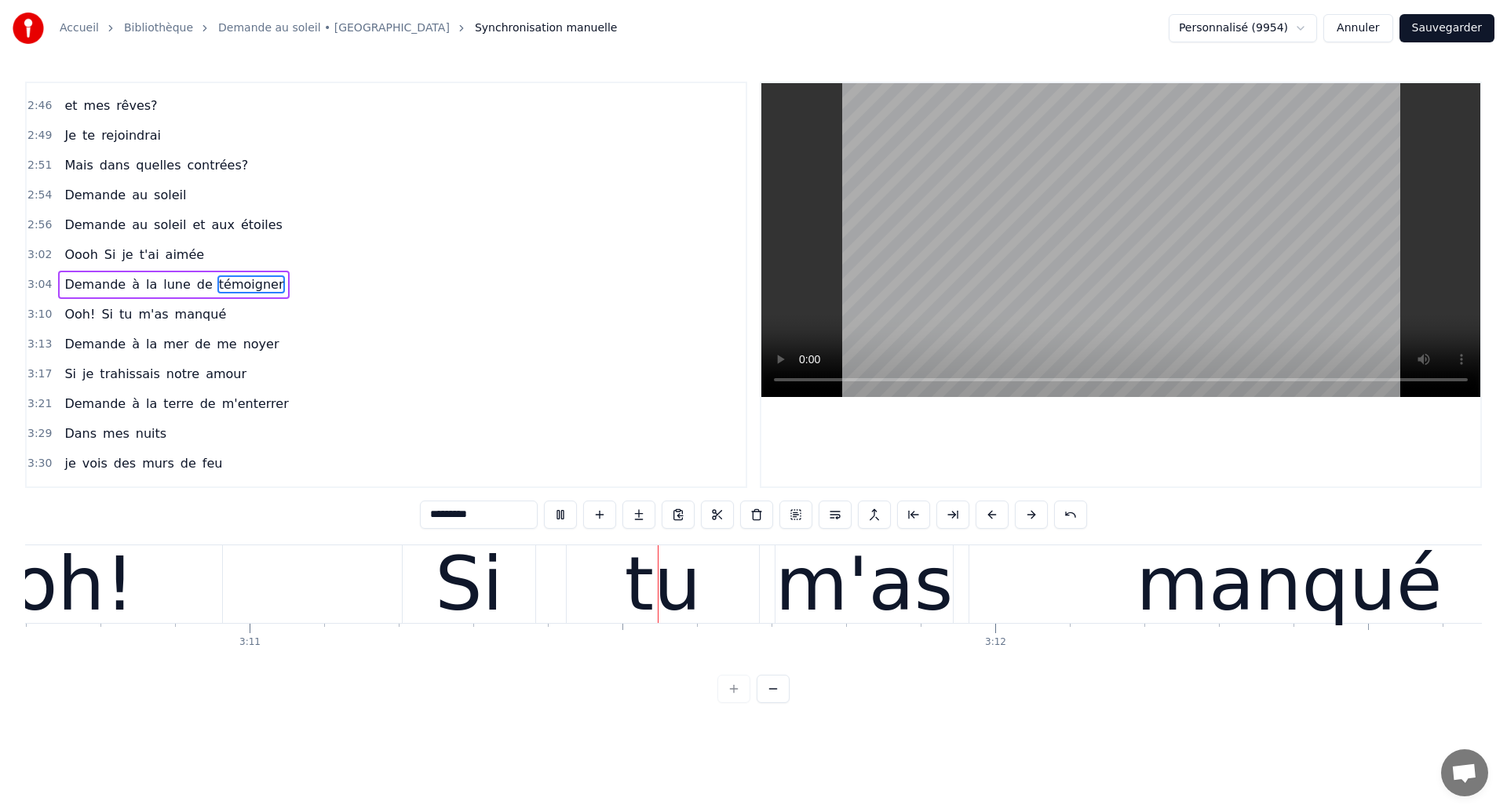
scroll to position [0, 142199]
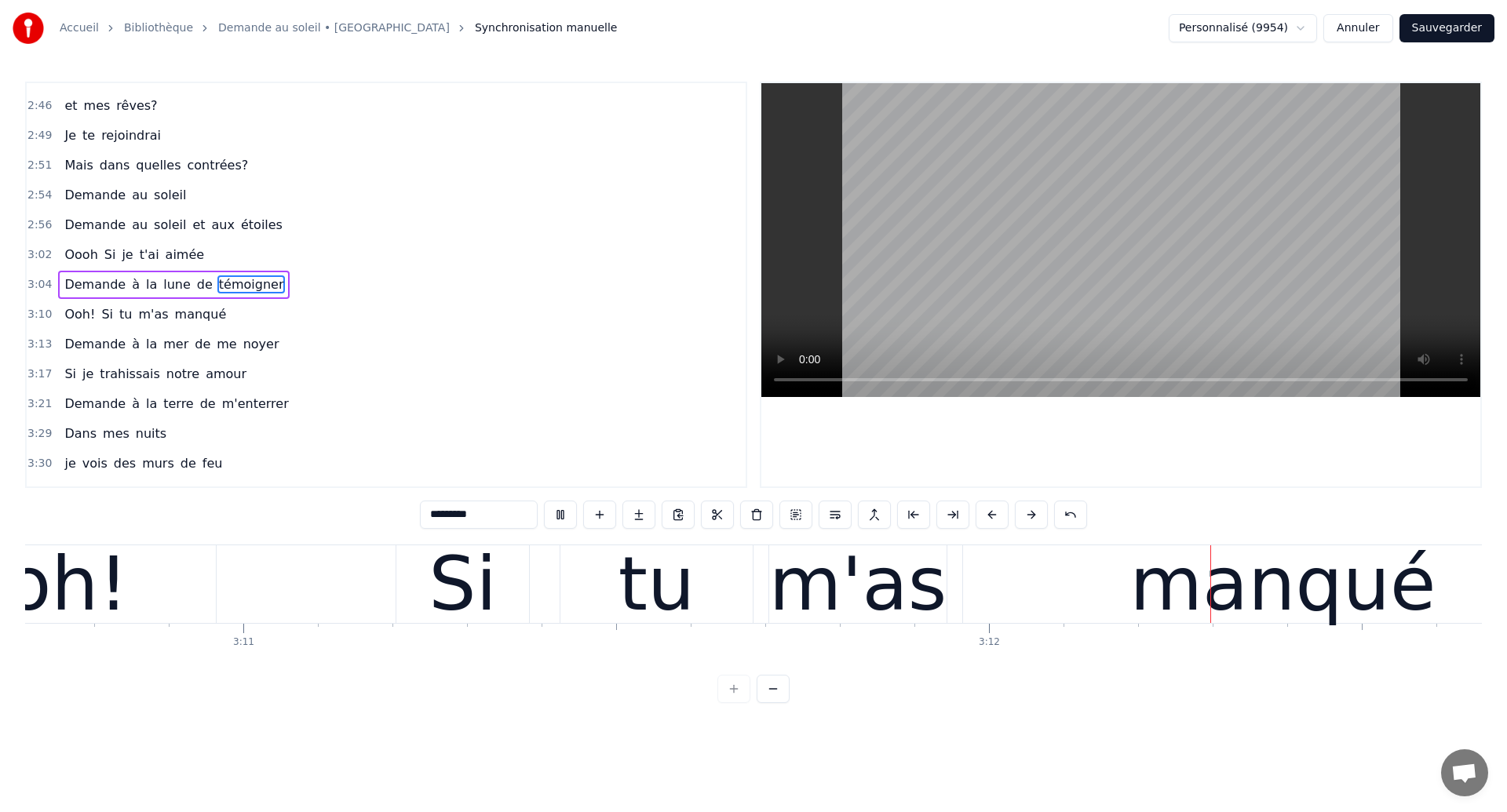
click at [764, 602] on div "Ooh! Si tu m'as manqué" at bounding box center [732, 585] width 1748 height 78
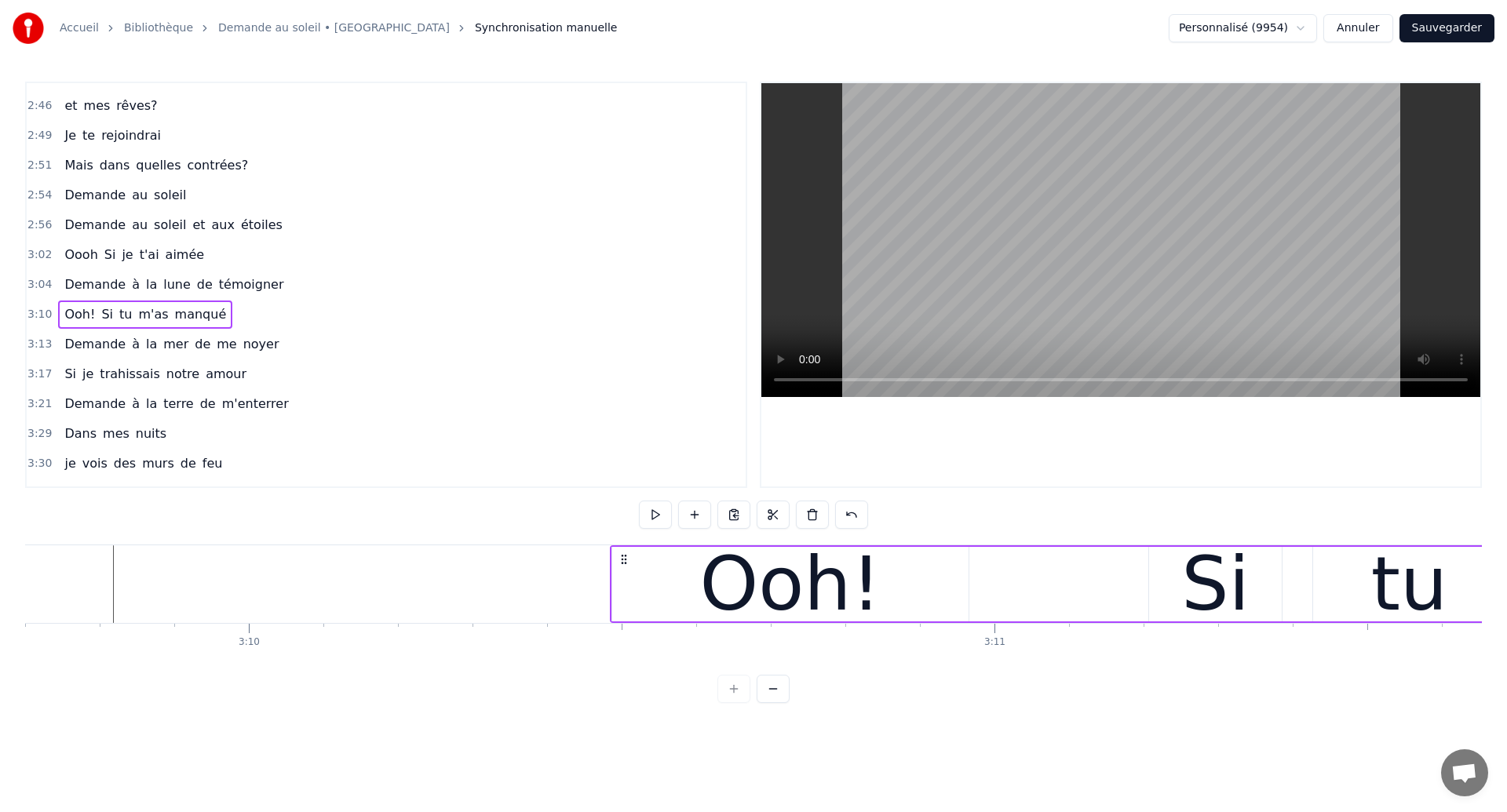
scroll to position [0, 141433]
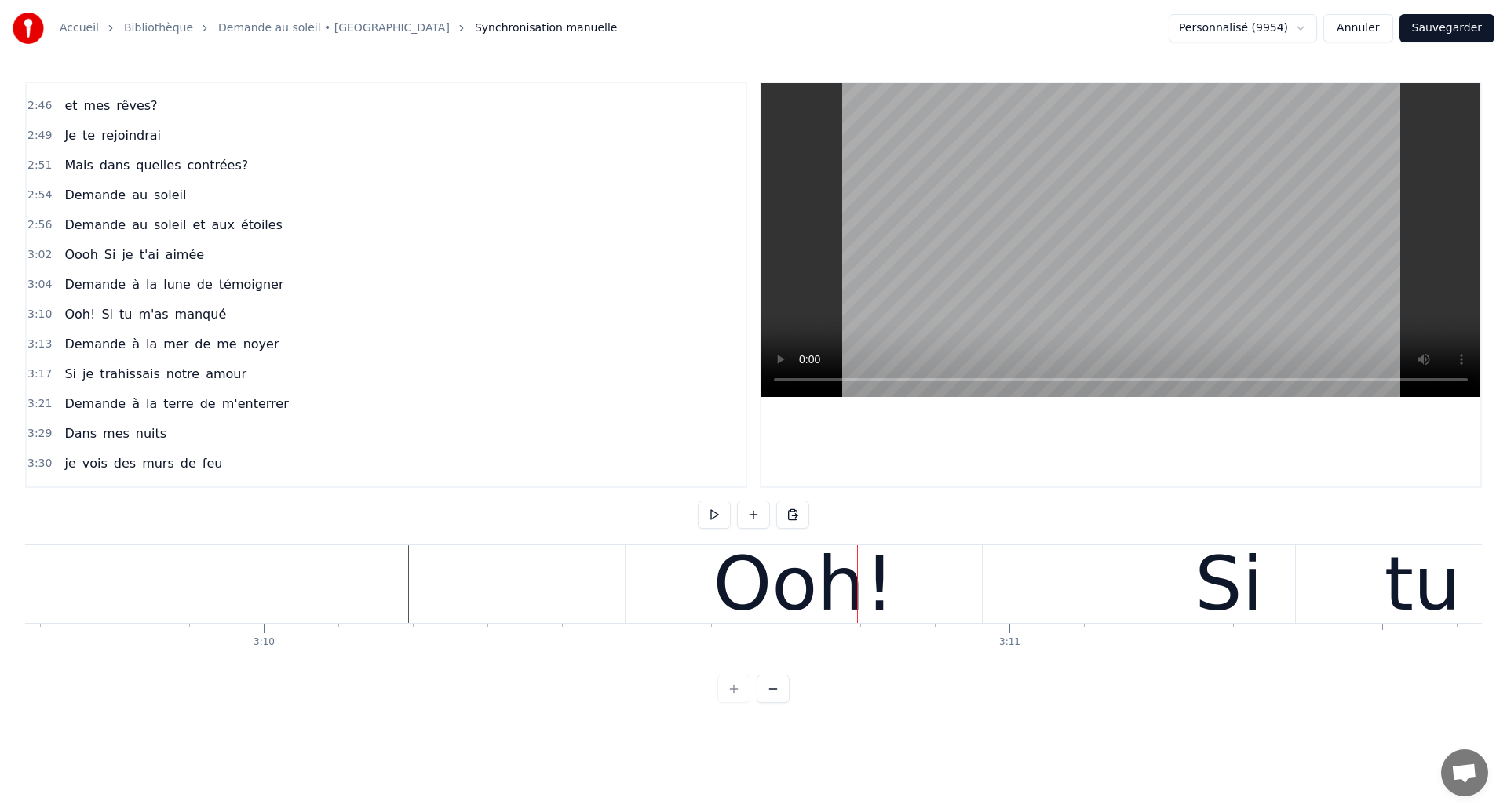
click at [1000, 612] on div "Ooh! Si tu m'as manqué" at bounding box center [1499, 585] width 1748 height 78
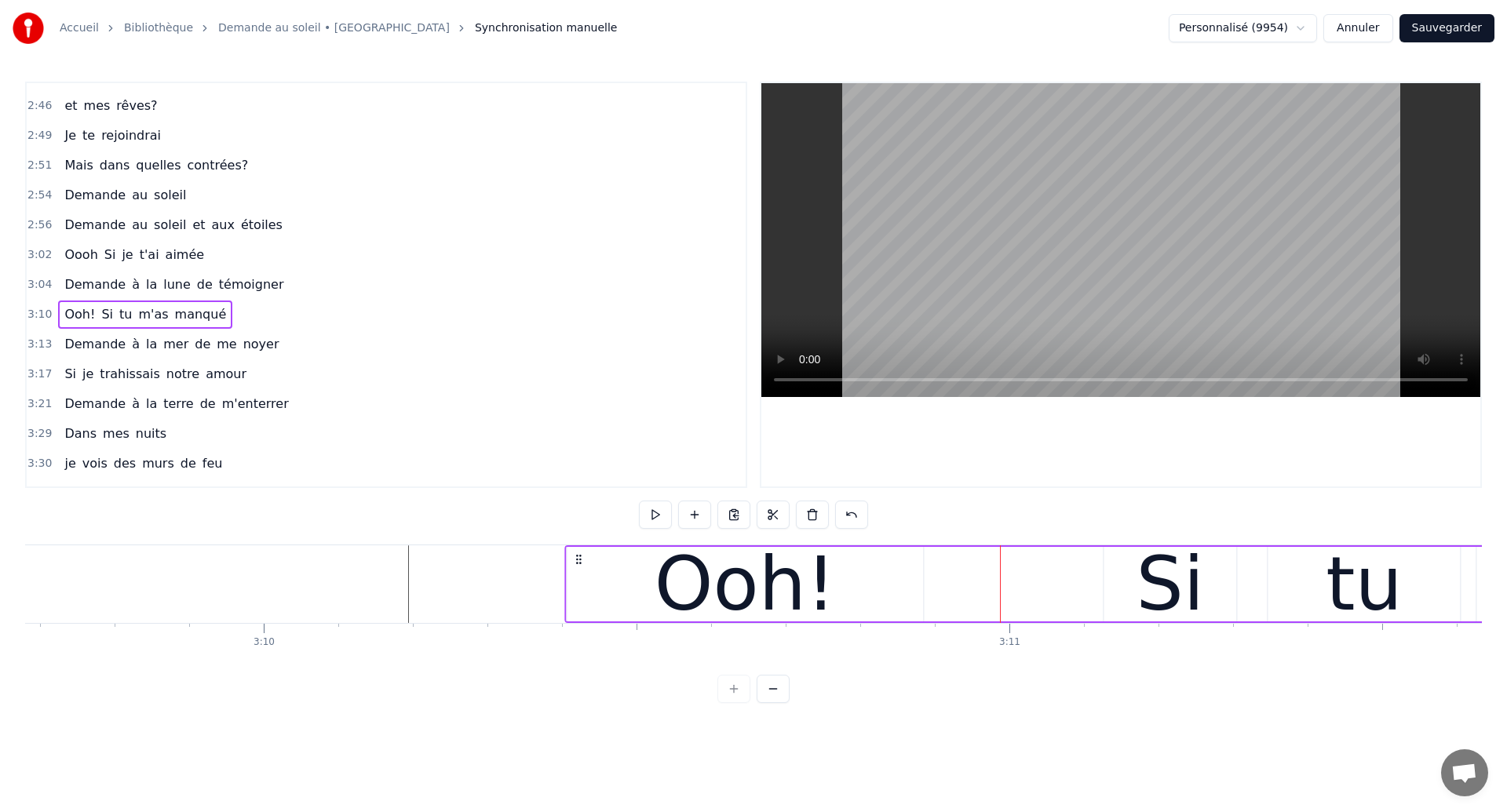
drag, startPoint x: 642, startPoint y: 554, endPoint x: 582, endPoint y: 592, distance: 71.0
click at [582, 592] on div "Ooh! Si tu m'as manqué" at bounding box center [1438, 585] width 1748 height 78
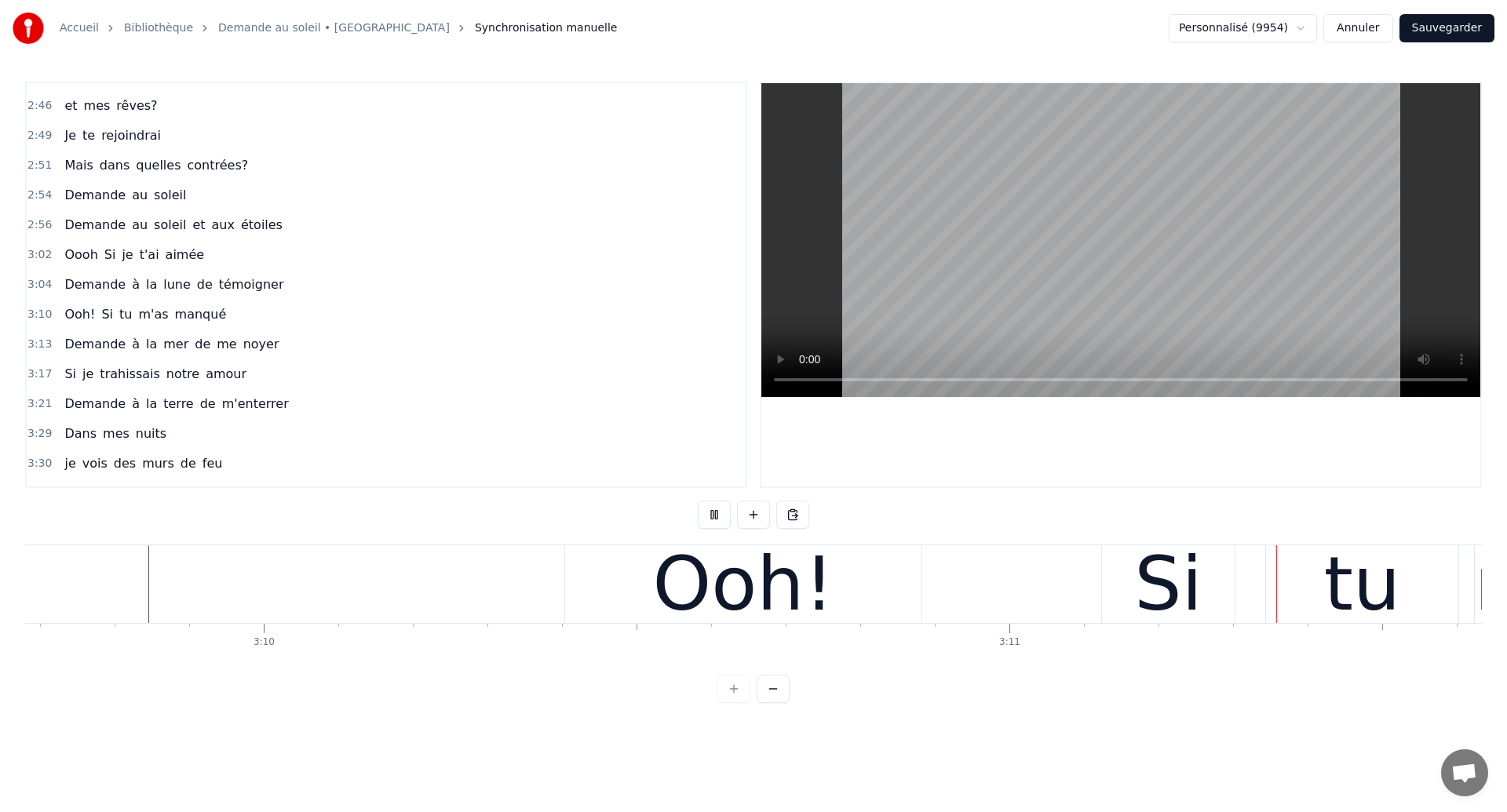
click at [871, 608] on div "Ooh!" at bounding box center [743, 585] width 356 height 78
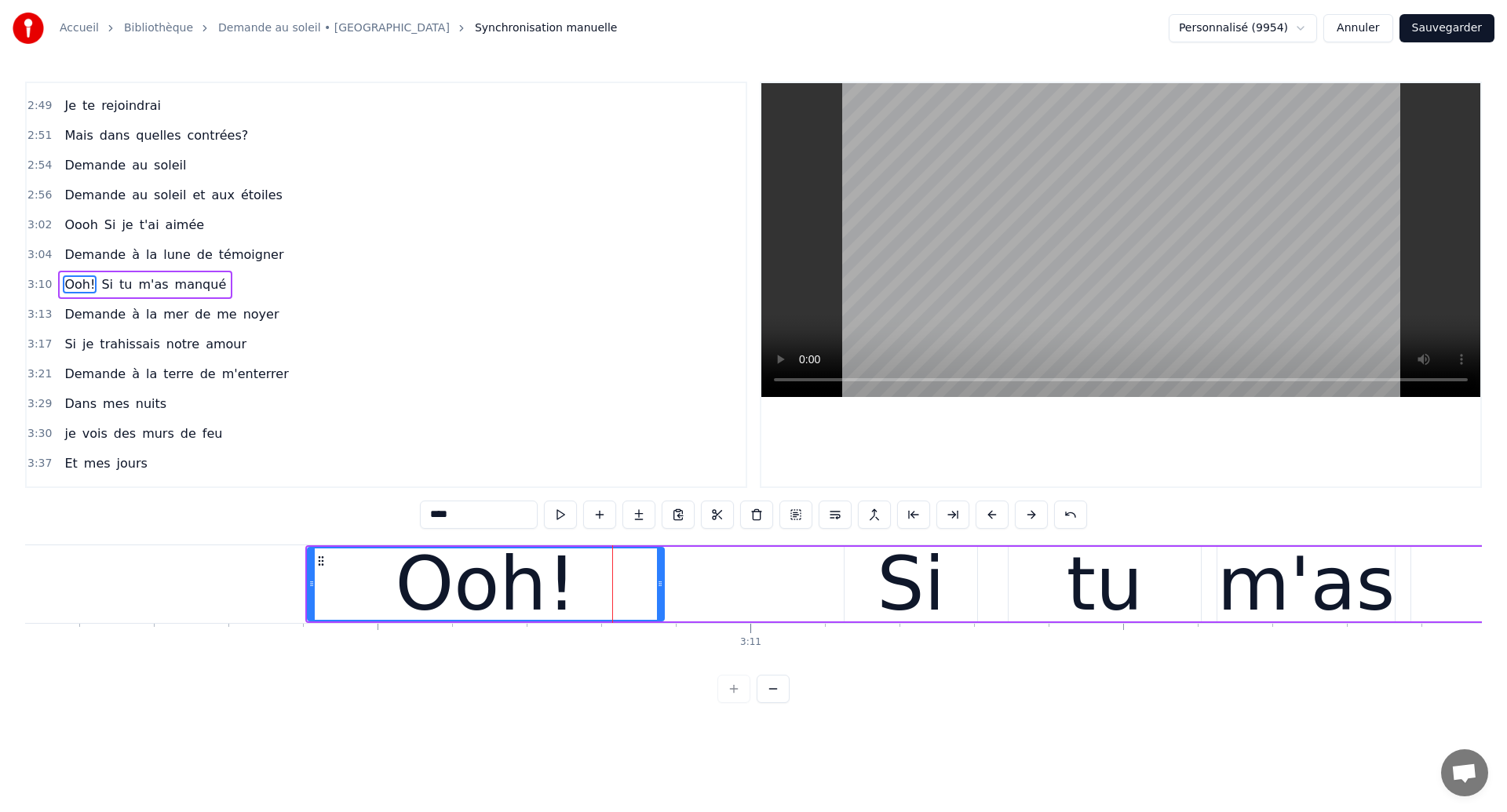
scroll to position [0, 141869]
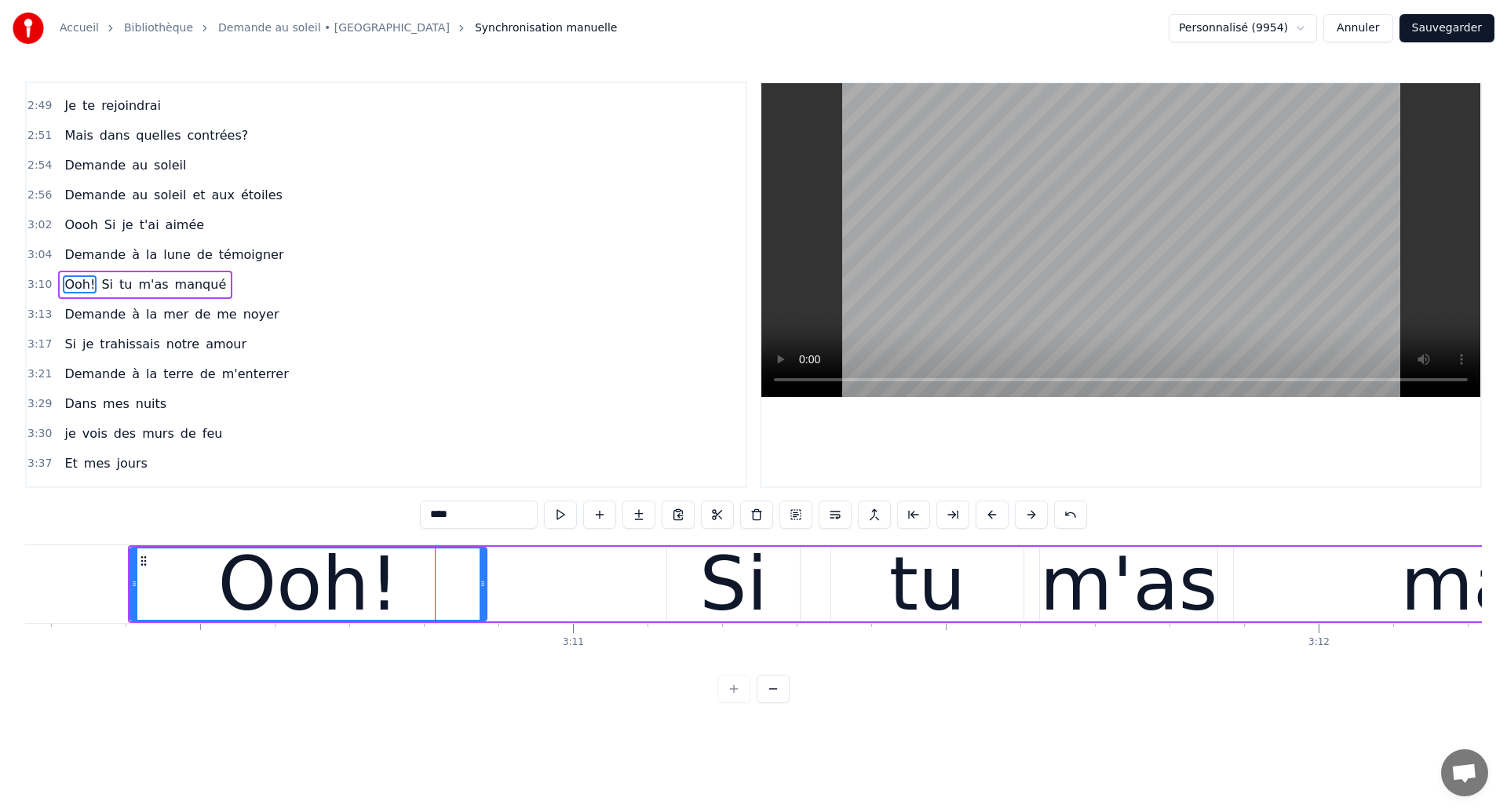
click at [191, 590] on div "Ooh!" at bounding box center [309, 584] width 355 height 71
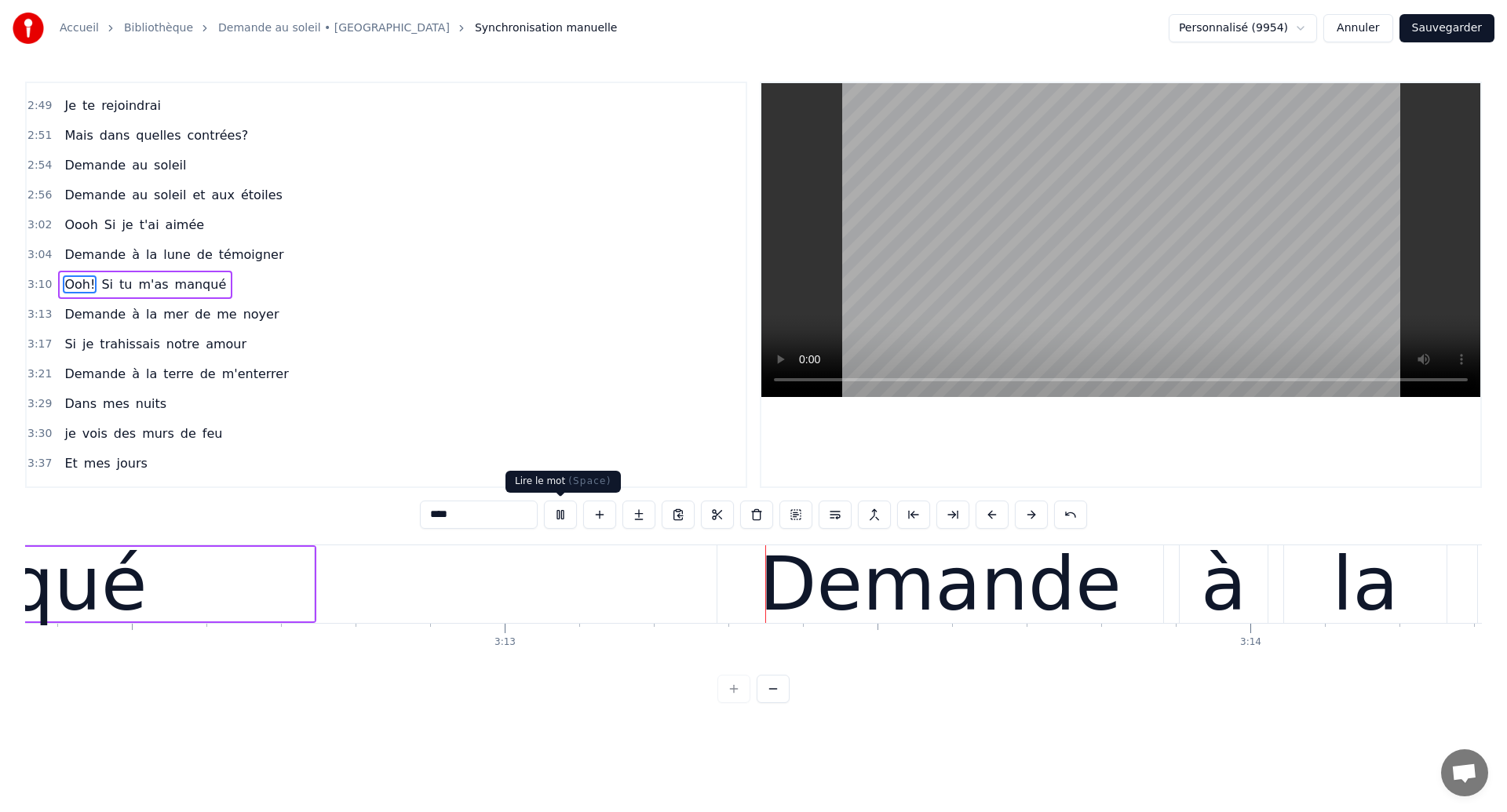
scroll to position [0, 143505]
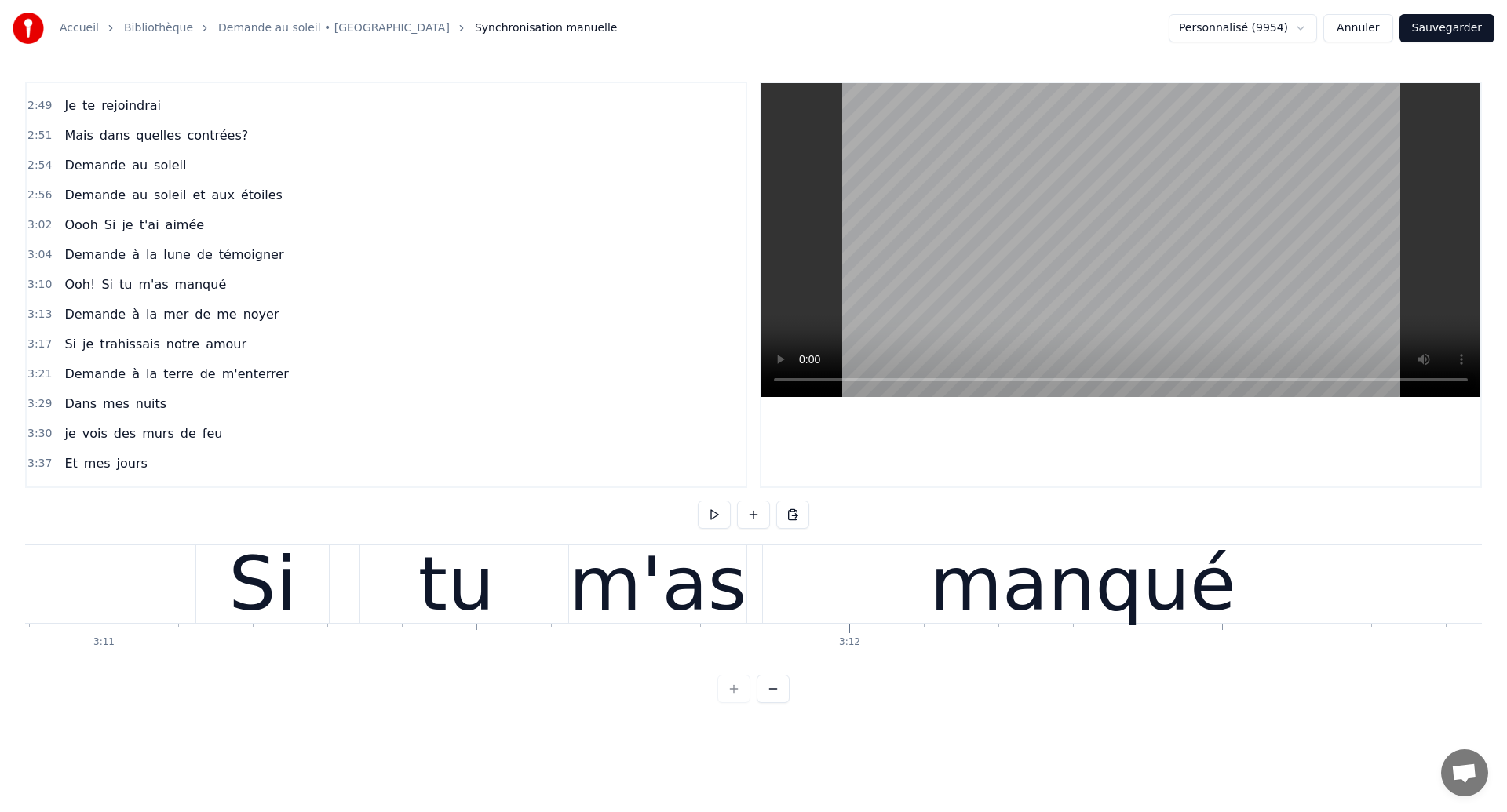
click at [103, 615] on div "Ooh! Si tu m'as manqué" at bounding box center [532, 585] width 1748 height 78
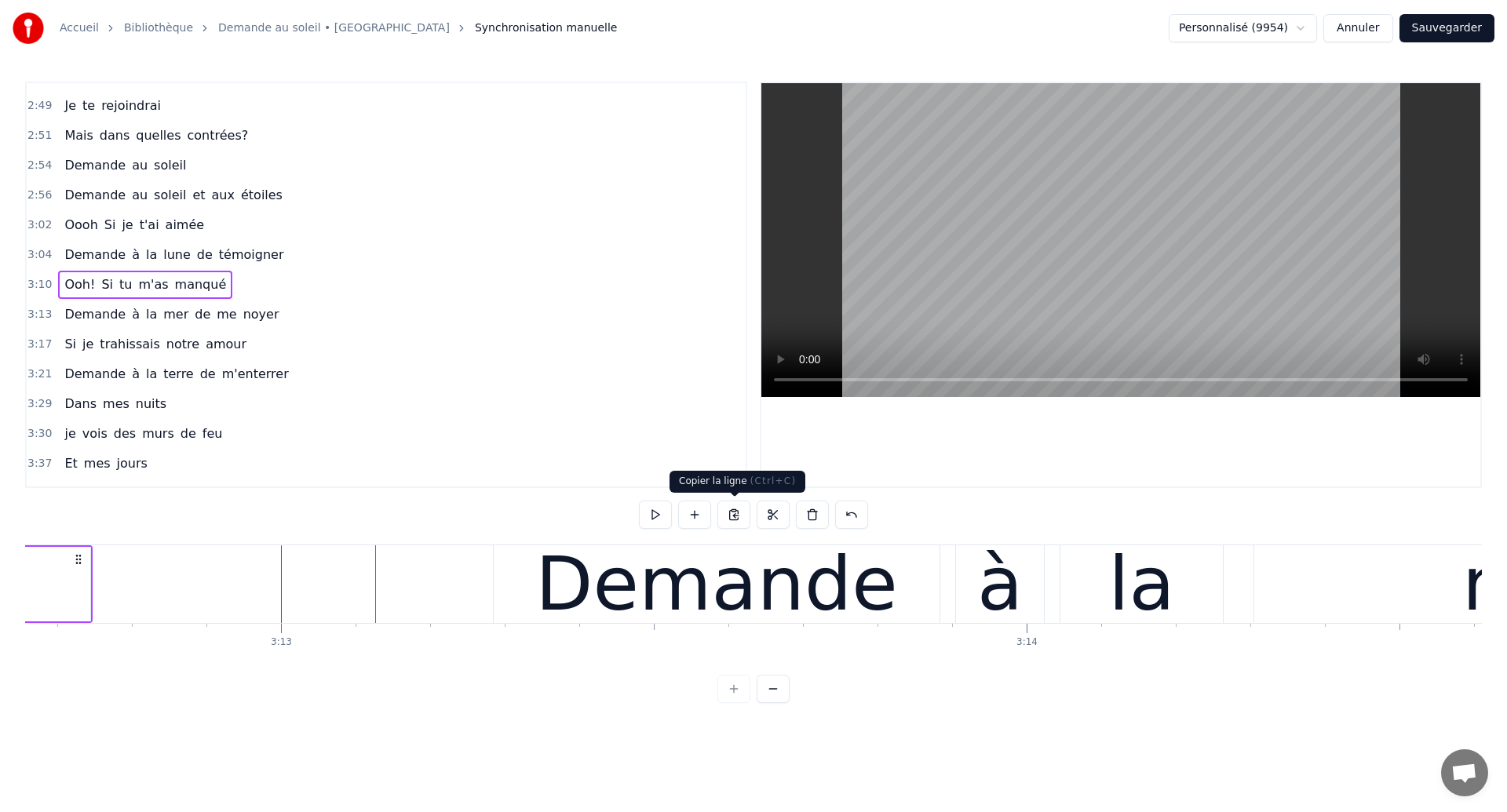
scroll to position [0, 143668]
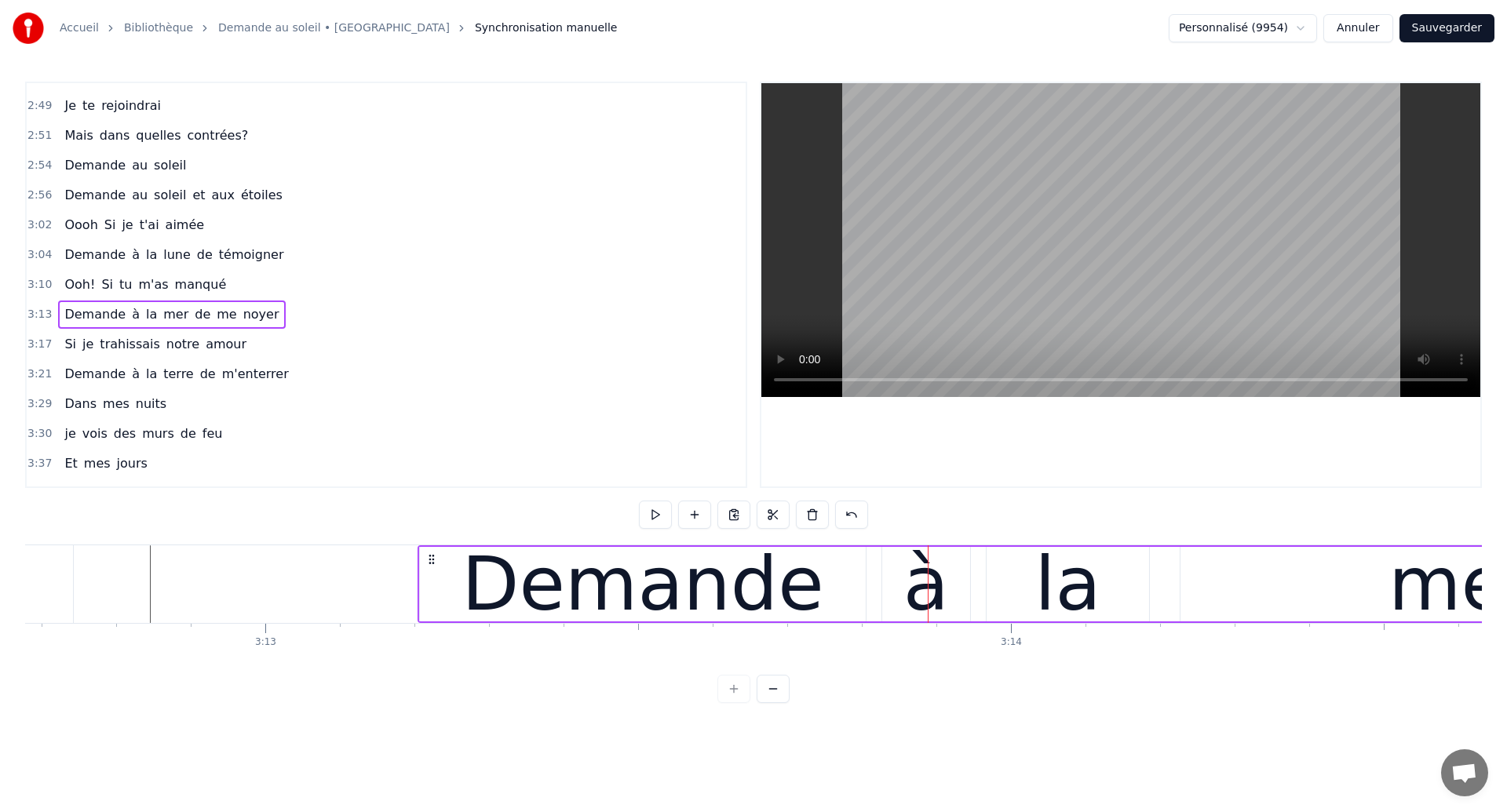
drag, startPoint x: 490, startPoint y: 563, endPoint x: 430, endPoint y: 589, distance: 65.4
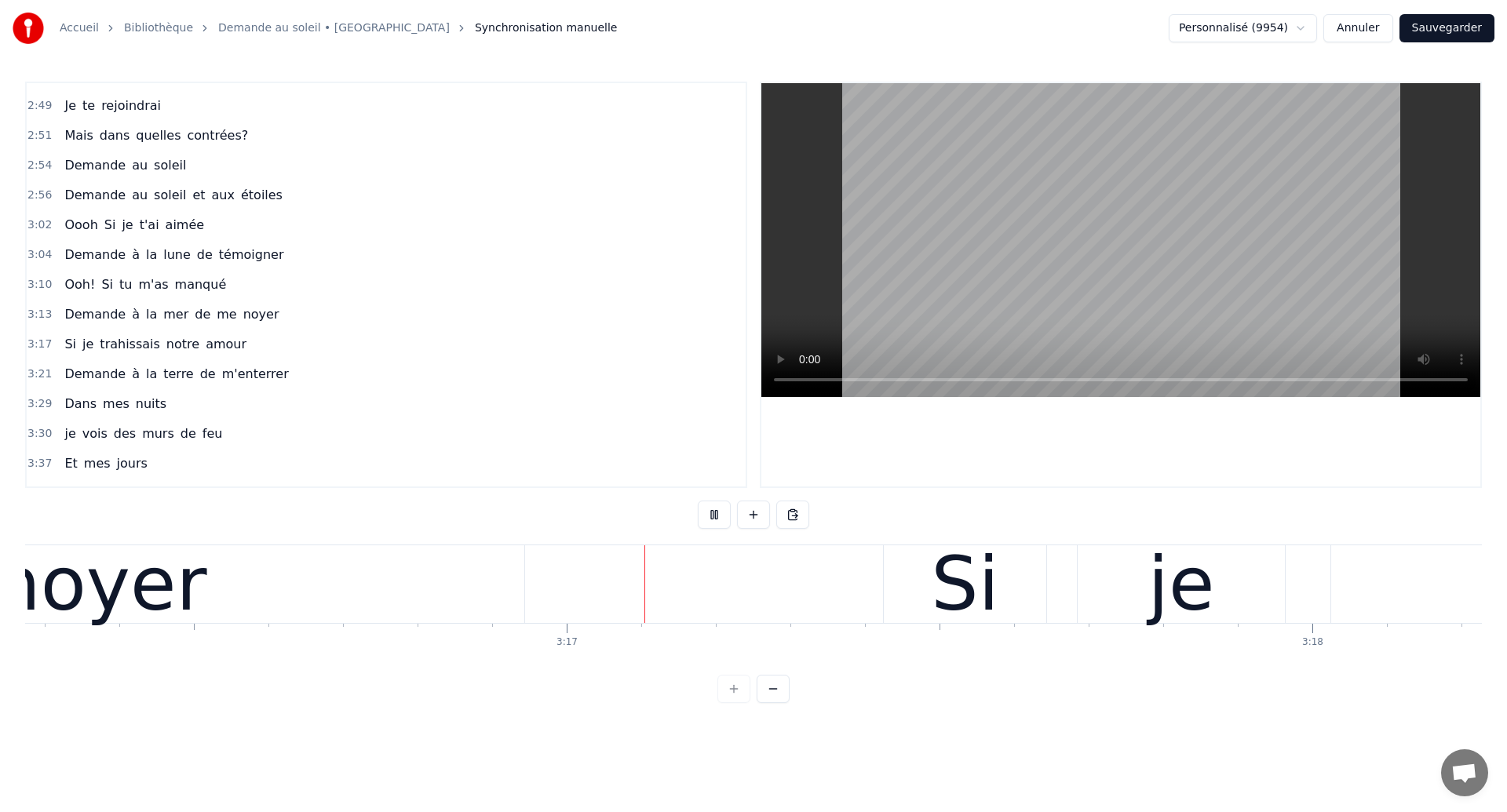
scroll to position [0, 146387]
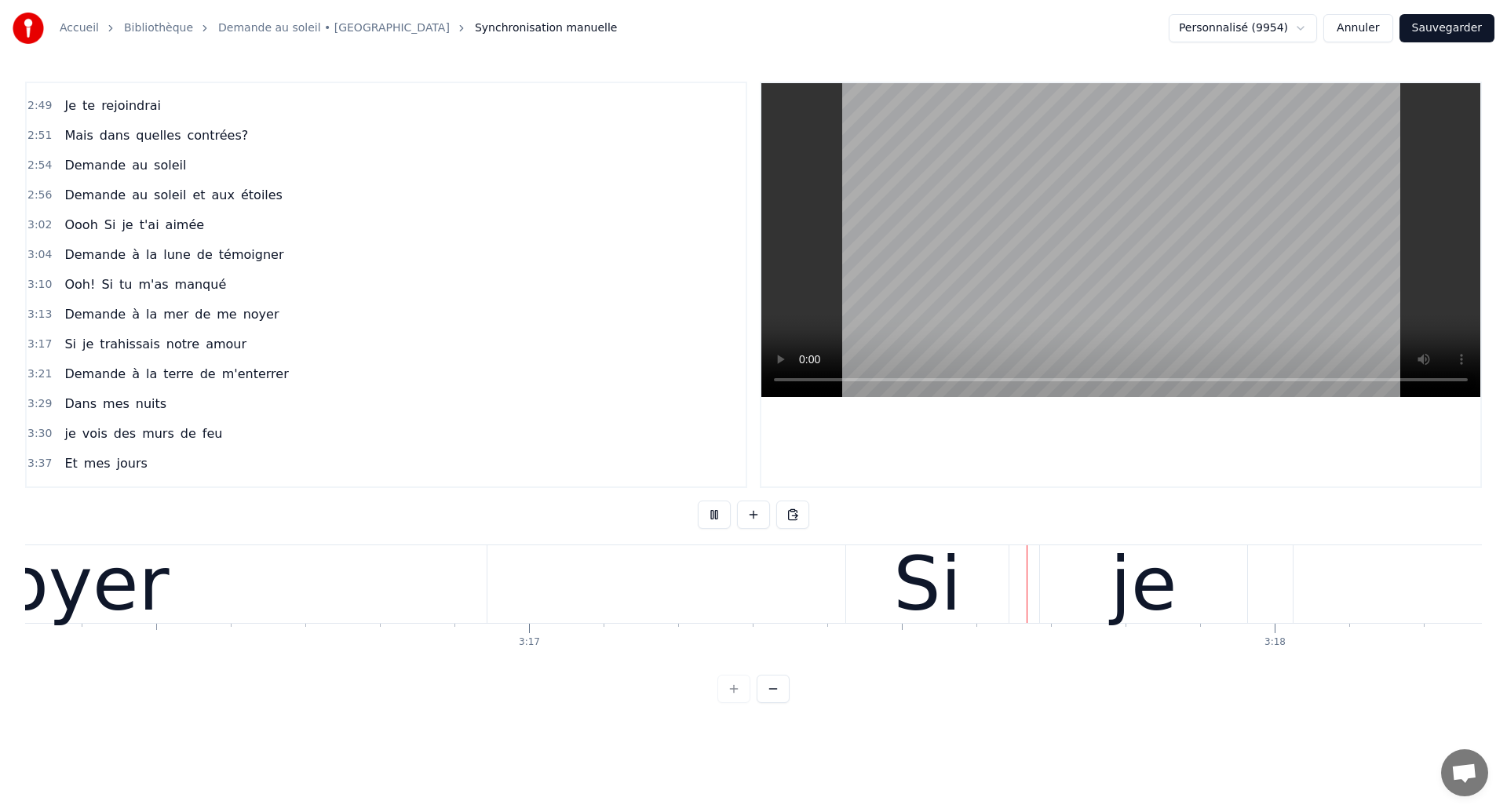
click at [452, 595] on div "noyer" at bounding box center [62, 585] width 848 height 78
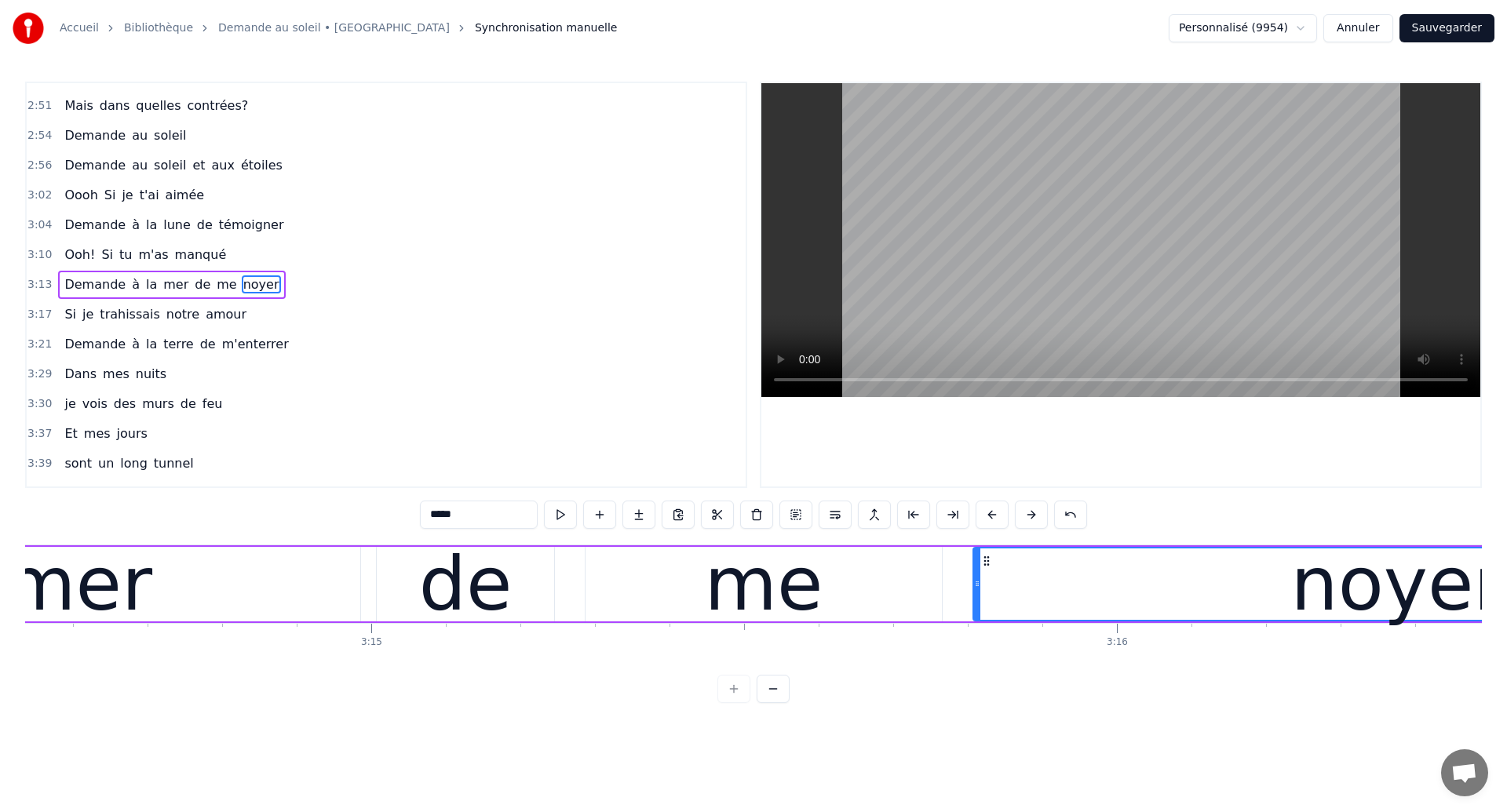
scroll to position [0, 144968]
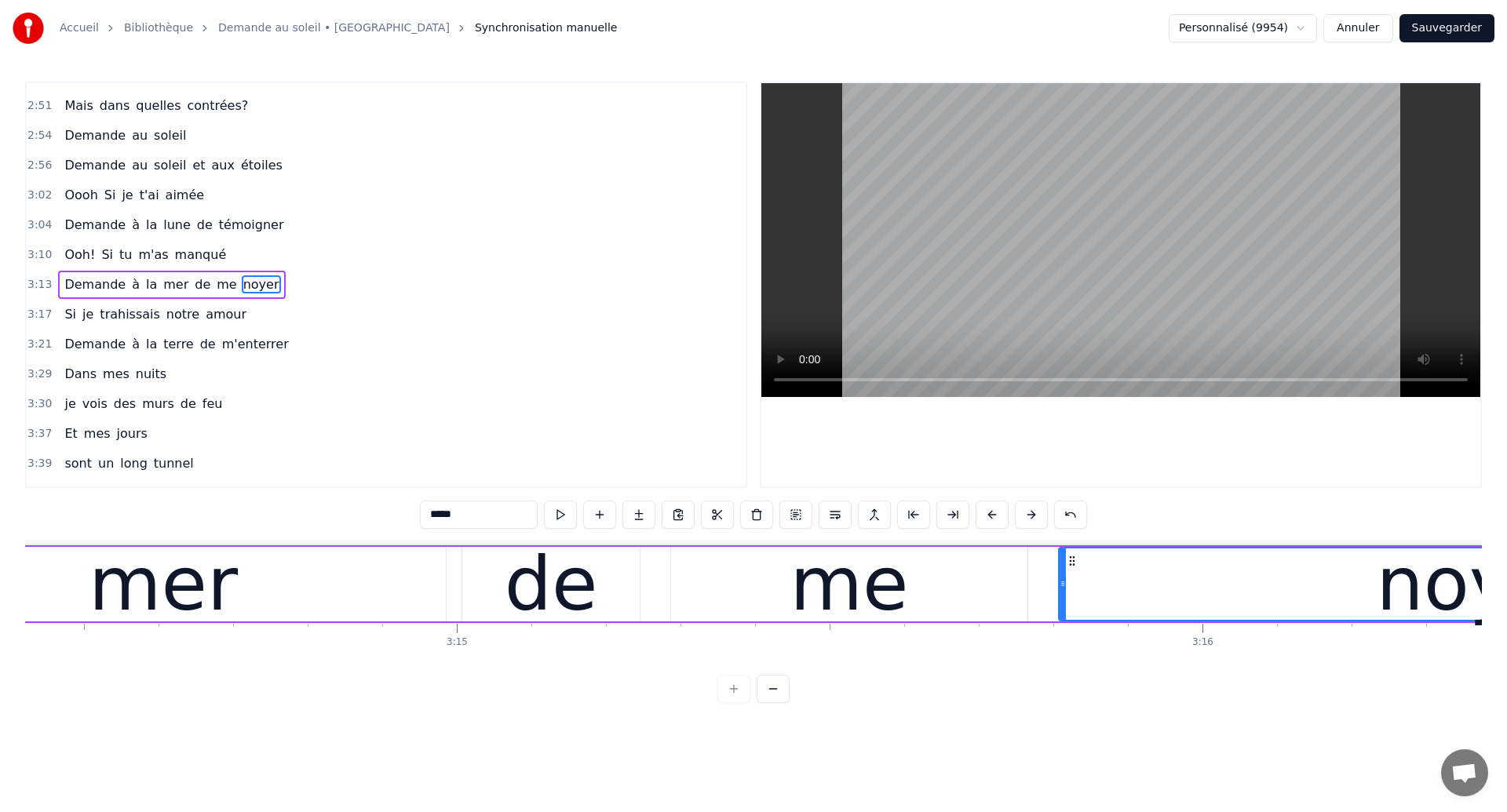
click at [210, 607] on div "mer" at bounding box center [164, 584] width 149 height 112
type input "***"
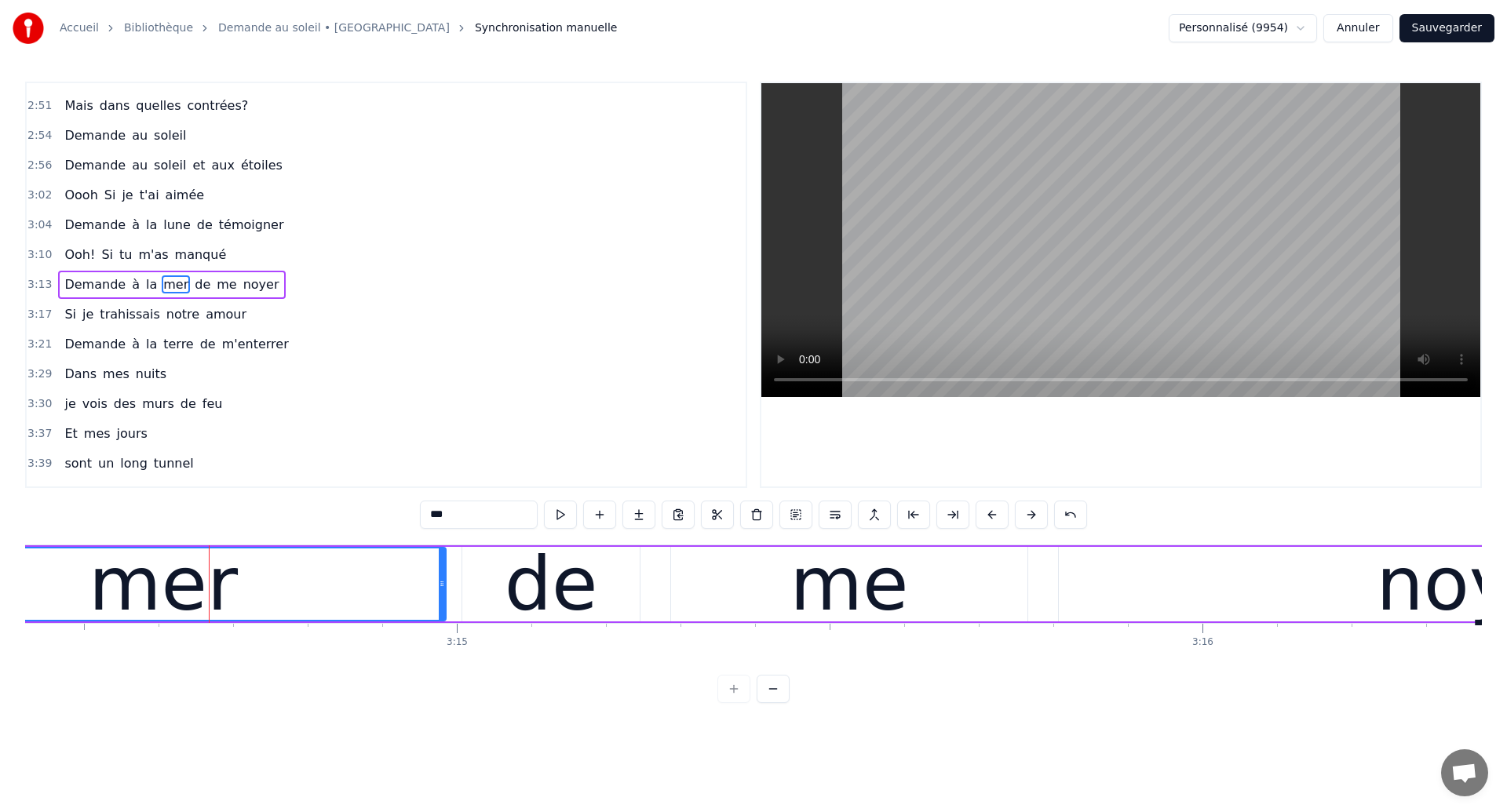
click at [121, 581] on div "mer" at bounding box center [164, 584] width 149 height 112
click at [192, 549] on div "mer" at bounding box center [164, 584] width 149 height 112
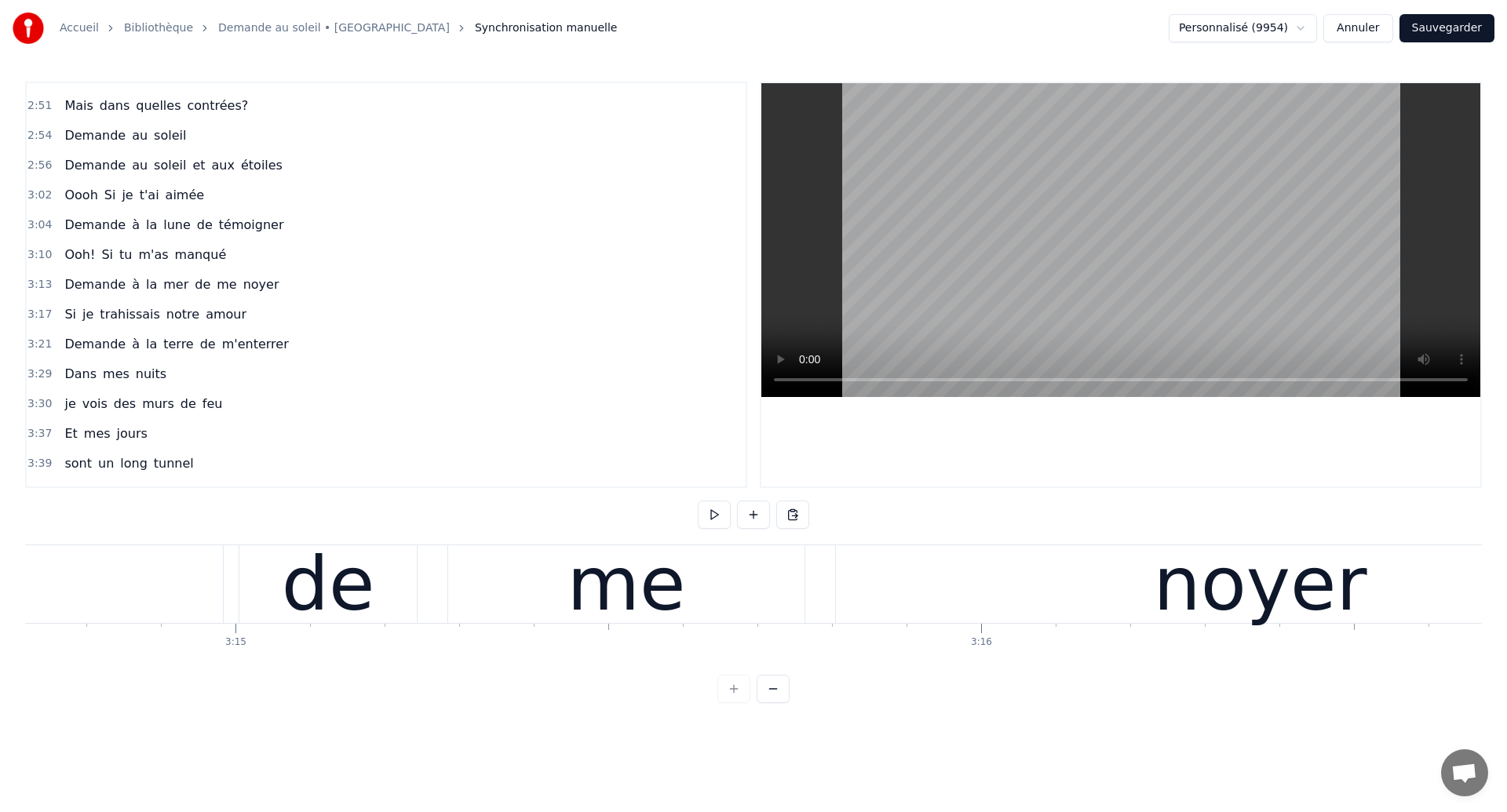
scroll to position [0, 145164]
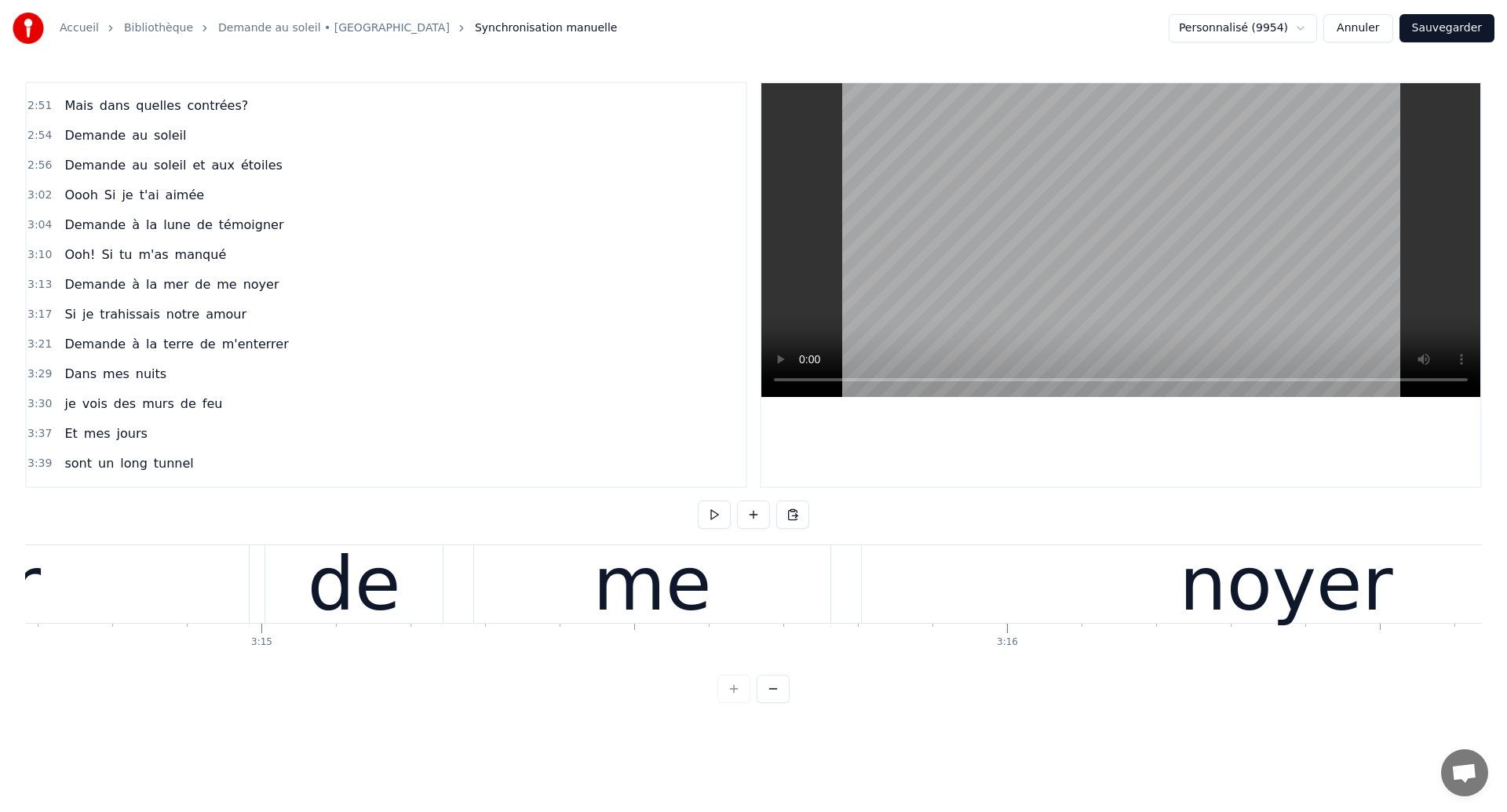
click at [291, 608] on div "de" at bounding box center [353, 585] width 177 height 78
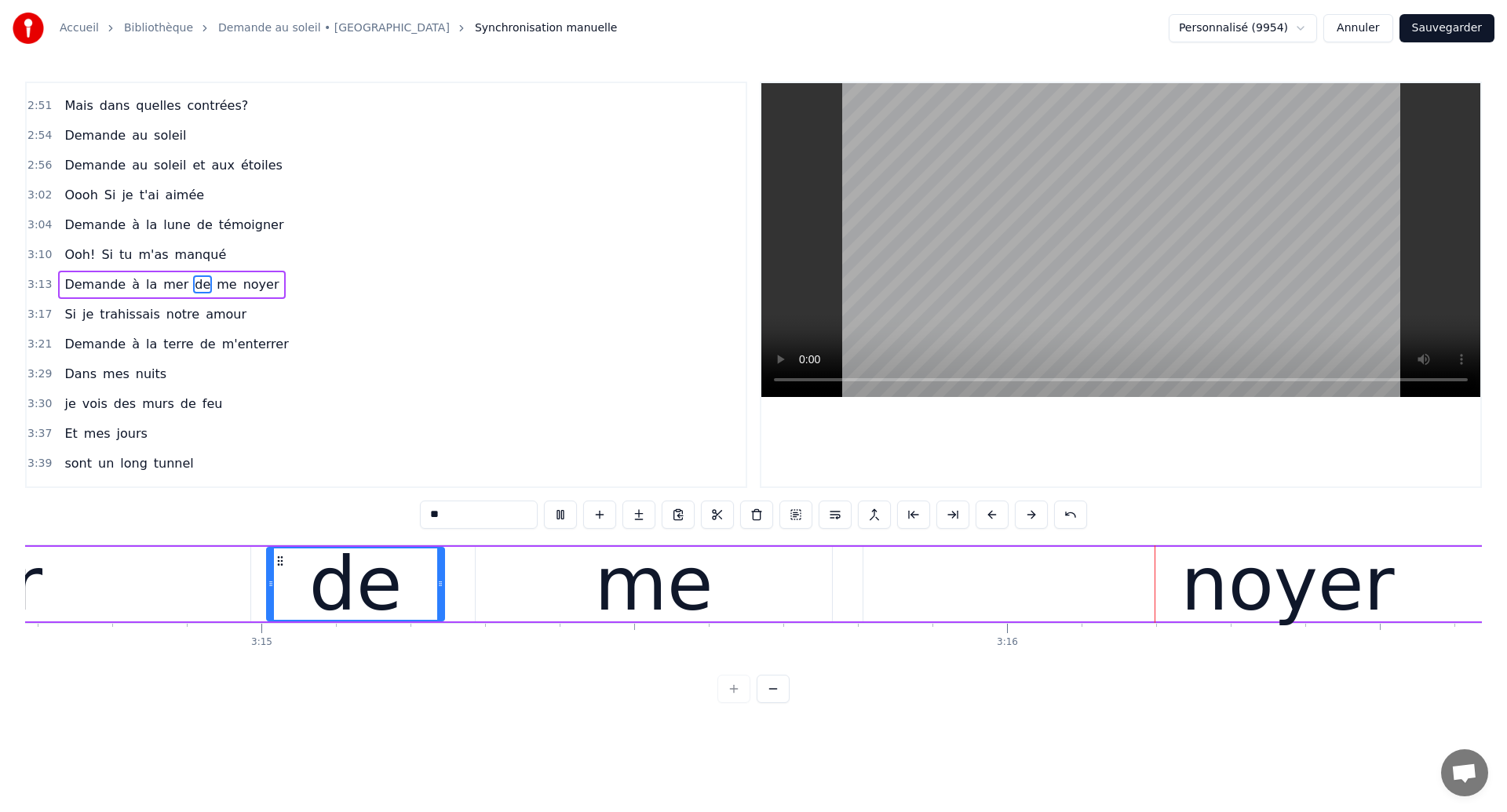
click at [932, 574] on div "noyer" at bounding box center [1287, 584] width 848 height 75
type input "*****"
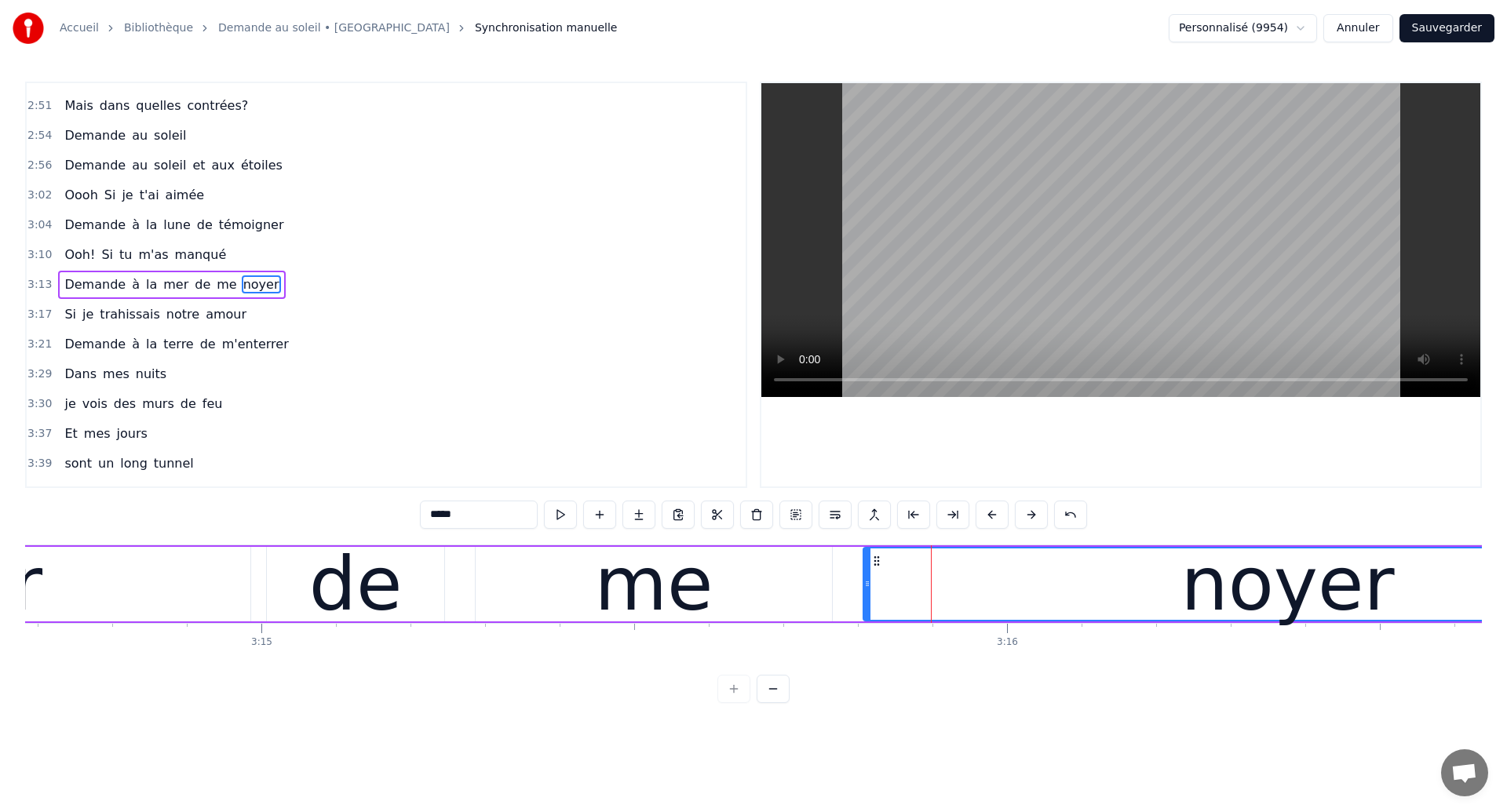
click at [459, 598] on div "Demande à la mer de me noyer" at bounding box center [319, 585] width 2792 height 78
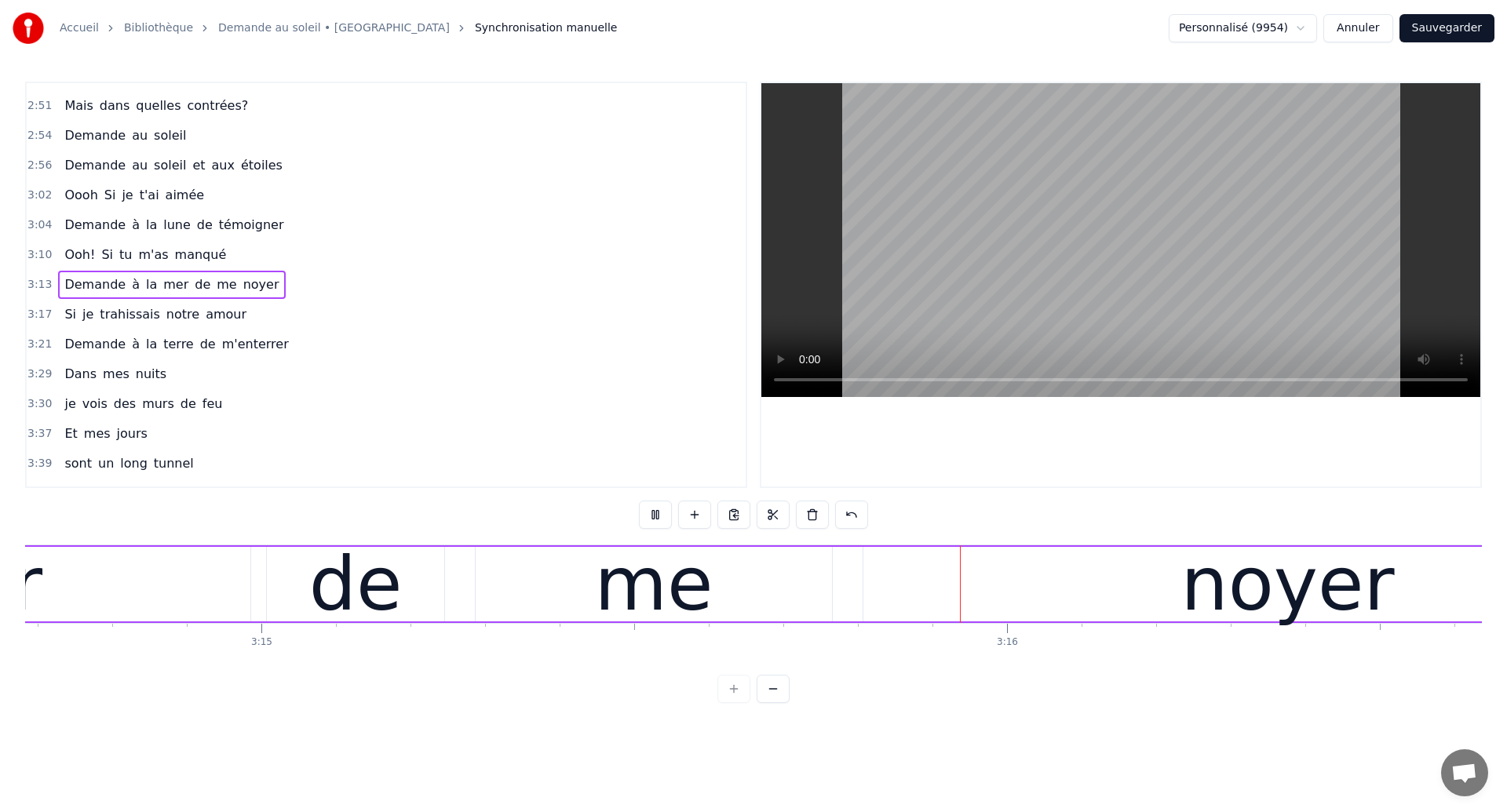
click at [763, 578] on div "me" at bounding box center [653, 584] width 356 height 75
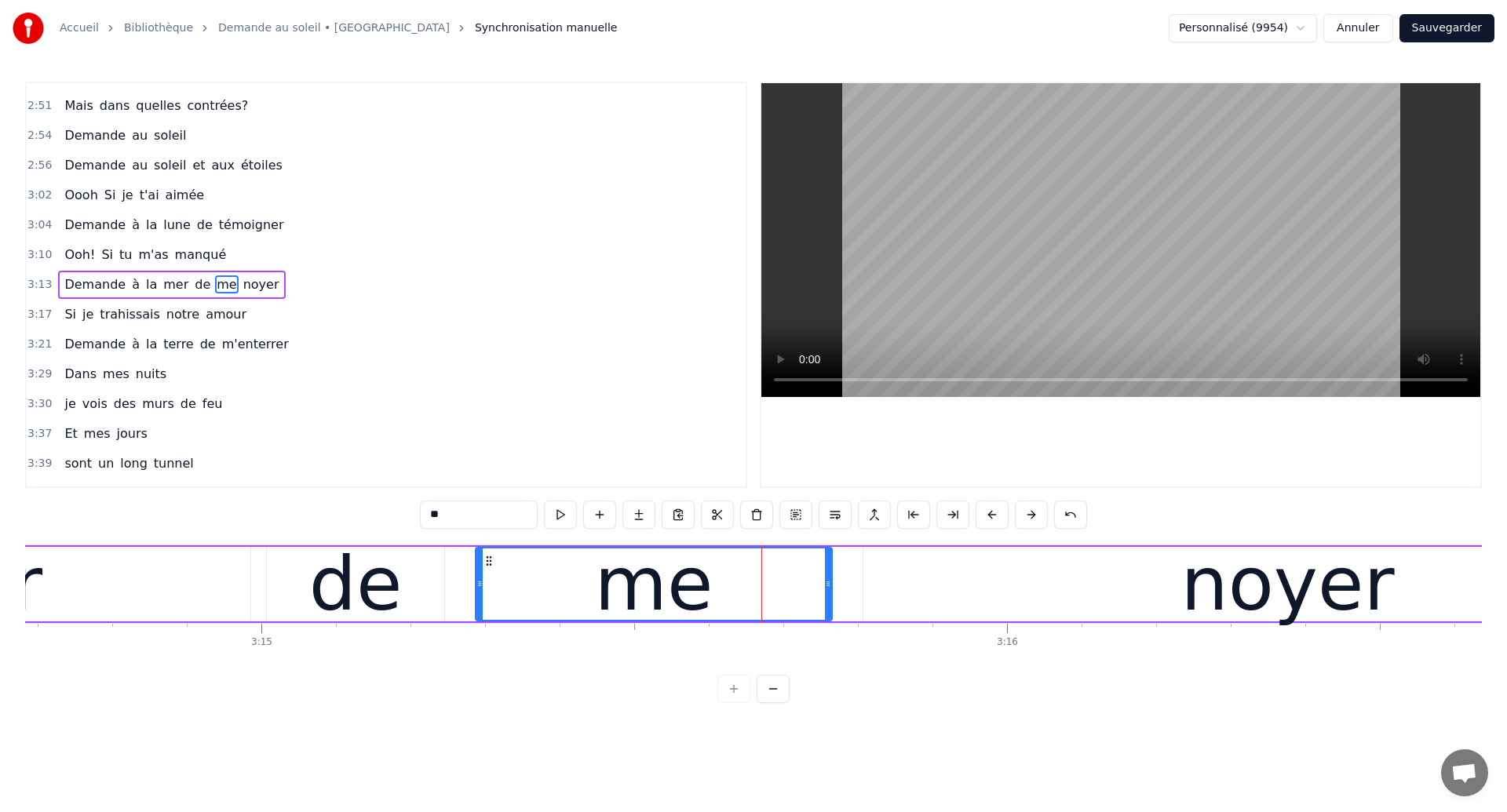
click at [915, 574] on div "noyer" at bounding box center [1287, 584] width 848 height 75
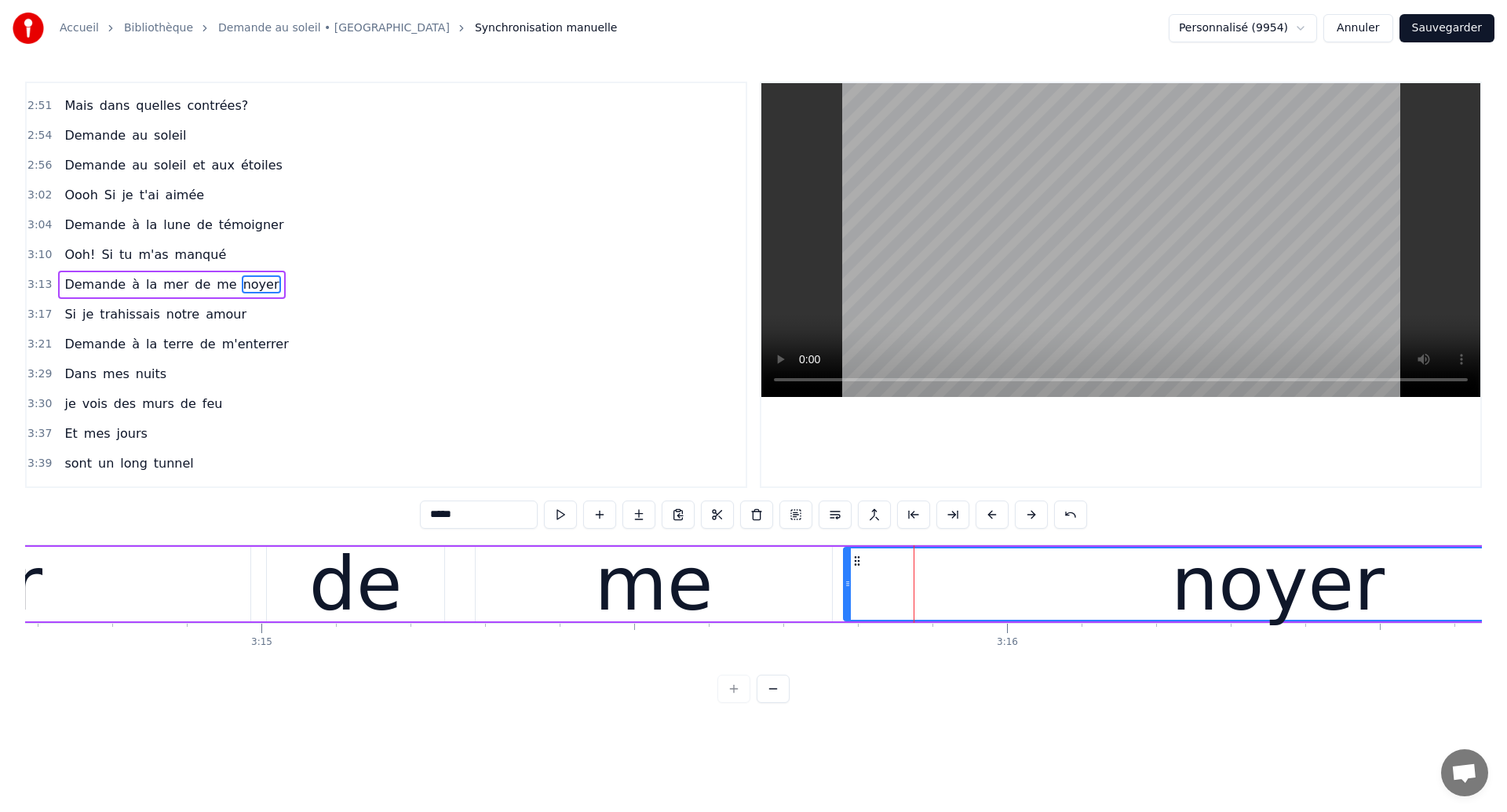
drag, startPoint x: 868, startPoint y: 587, endPoint x: 848, endPoint y: 597, distance: 22.4
click at [848, 597] on div at bounding box center [847, 584] width 6 height 71
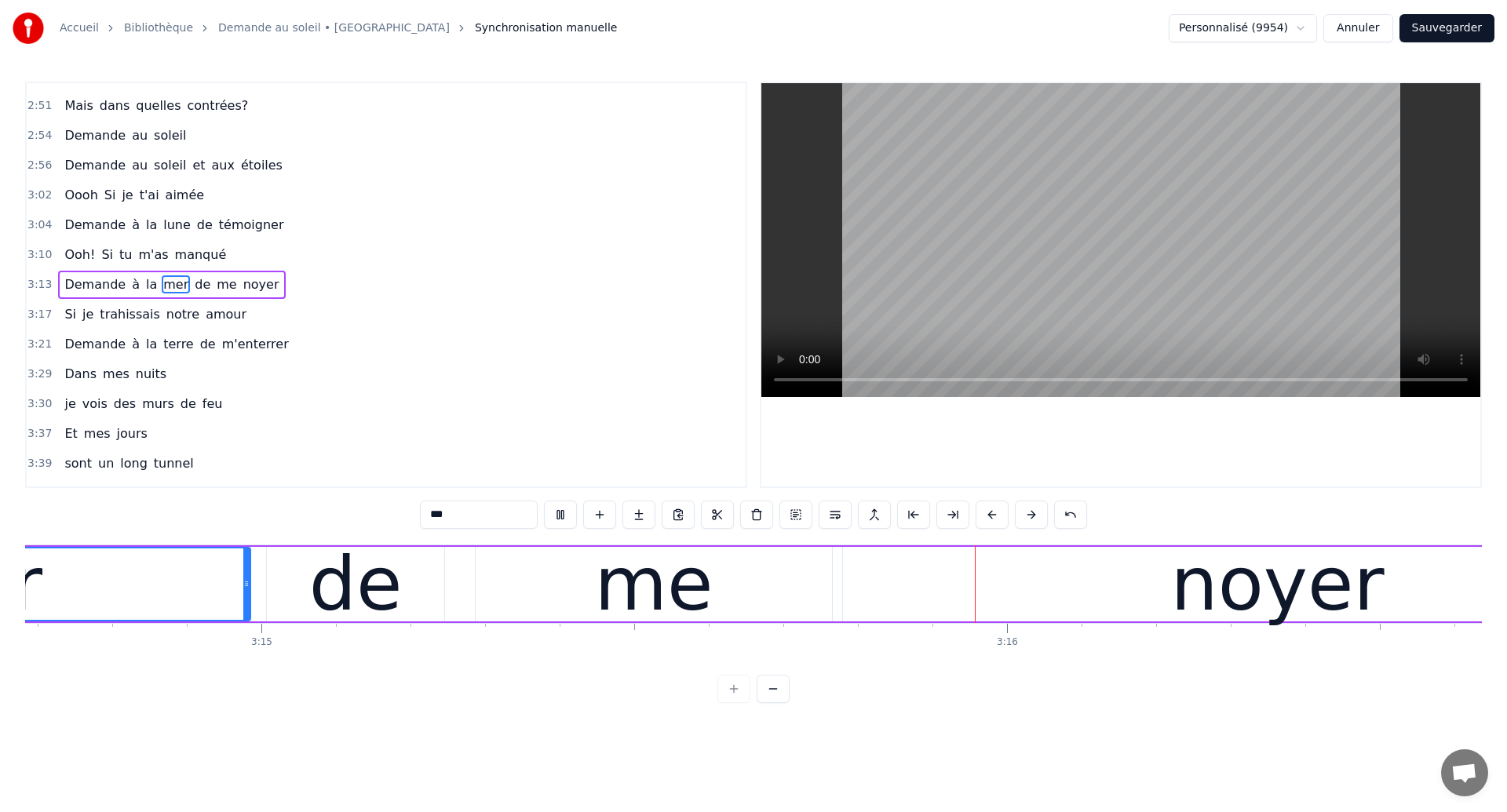
click at [781, 575] on div "me" at bounding box center [653, 584] width 356 height 75
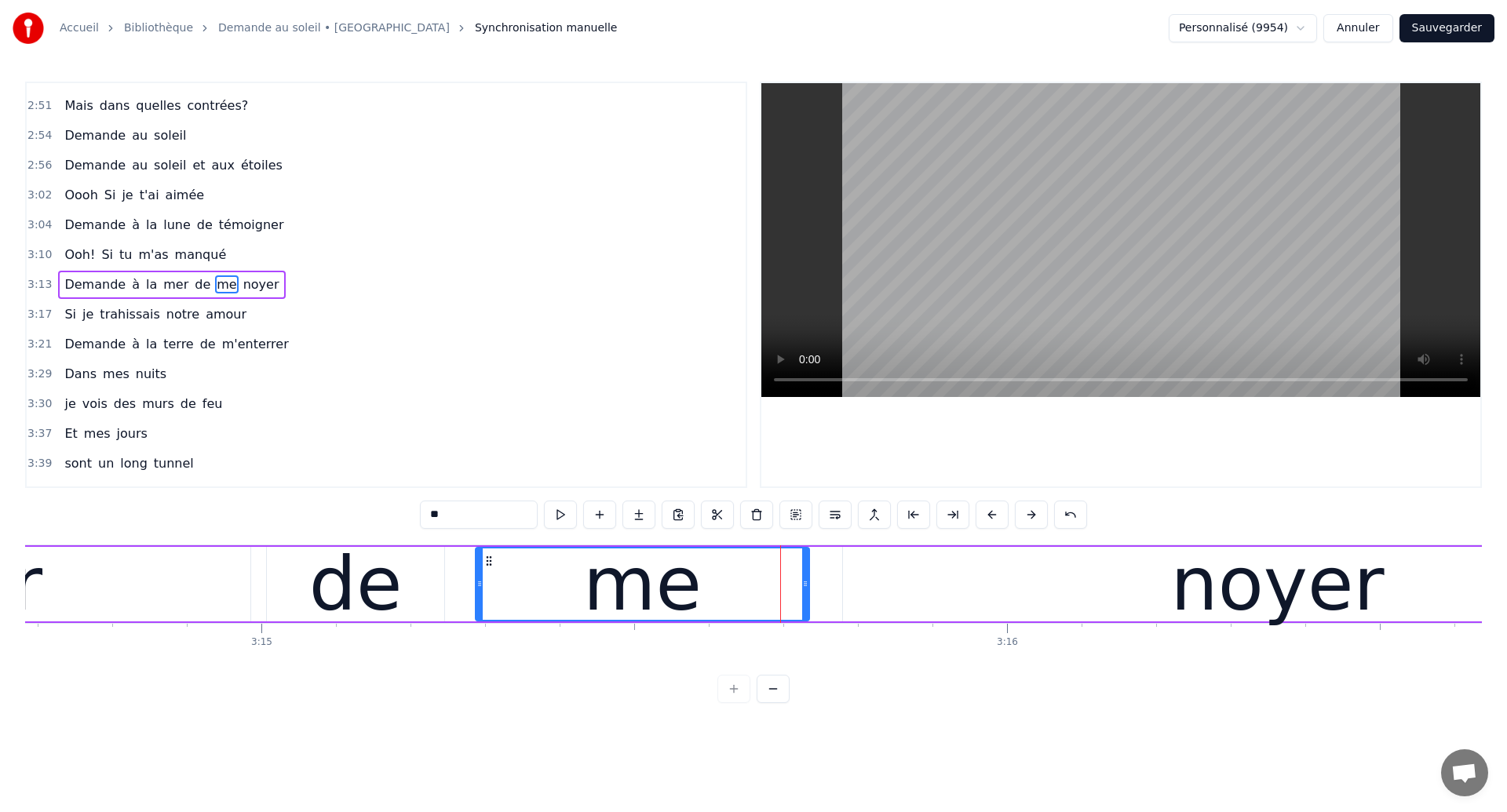
drag, startPoint x: 827, startPoint y: 594, endPoint x: 804, endPoint y: 603, distance: 24.7
click at [804, 603] on div at bounding box center [804, 584] width 6 height 71
click at [854, 593] on div "noyer" at bounding box center [1277, 584] width 869 height 75
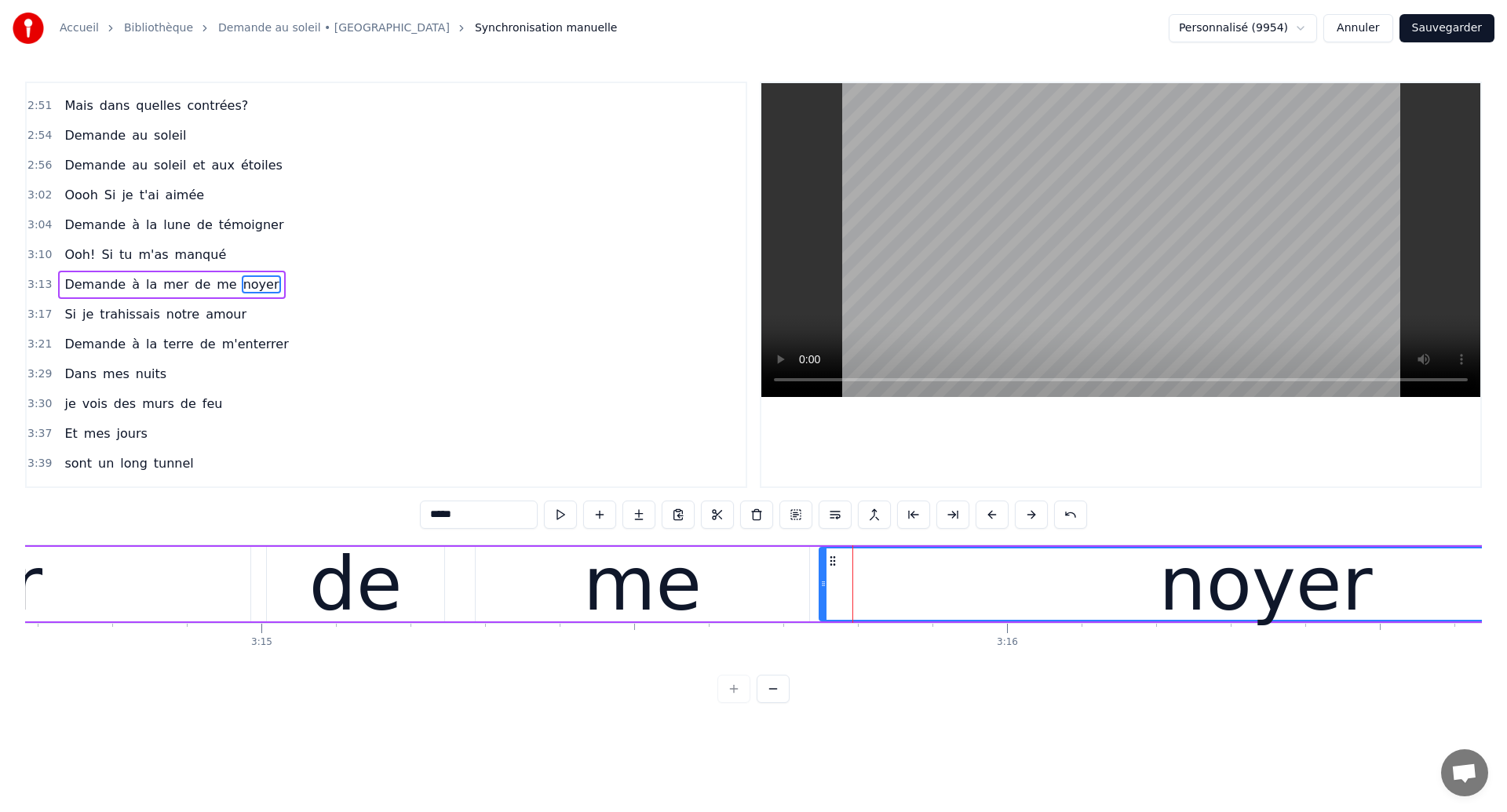
drag, startPoint x: 845, startPoint y: 593, endPoint x: 822, endPoint y: 599, distance: 23.8
click at [822, 599] on div at bounding box center [823, 584] width 6 height 71
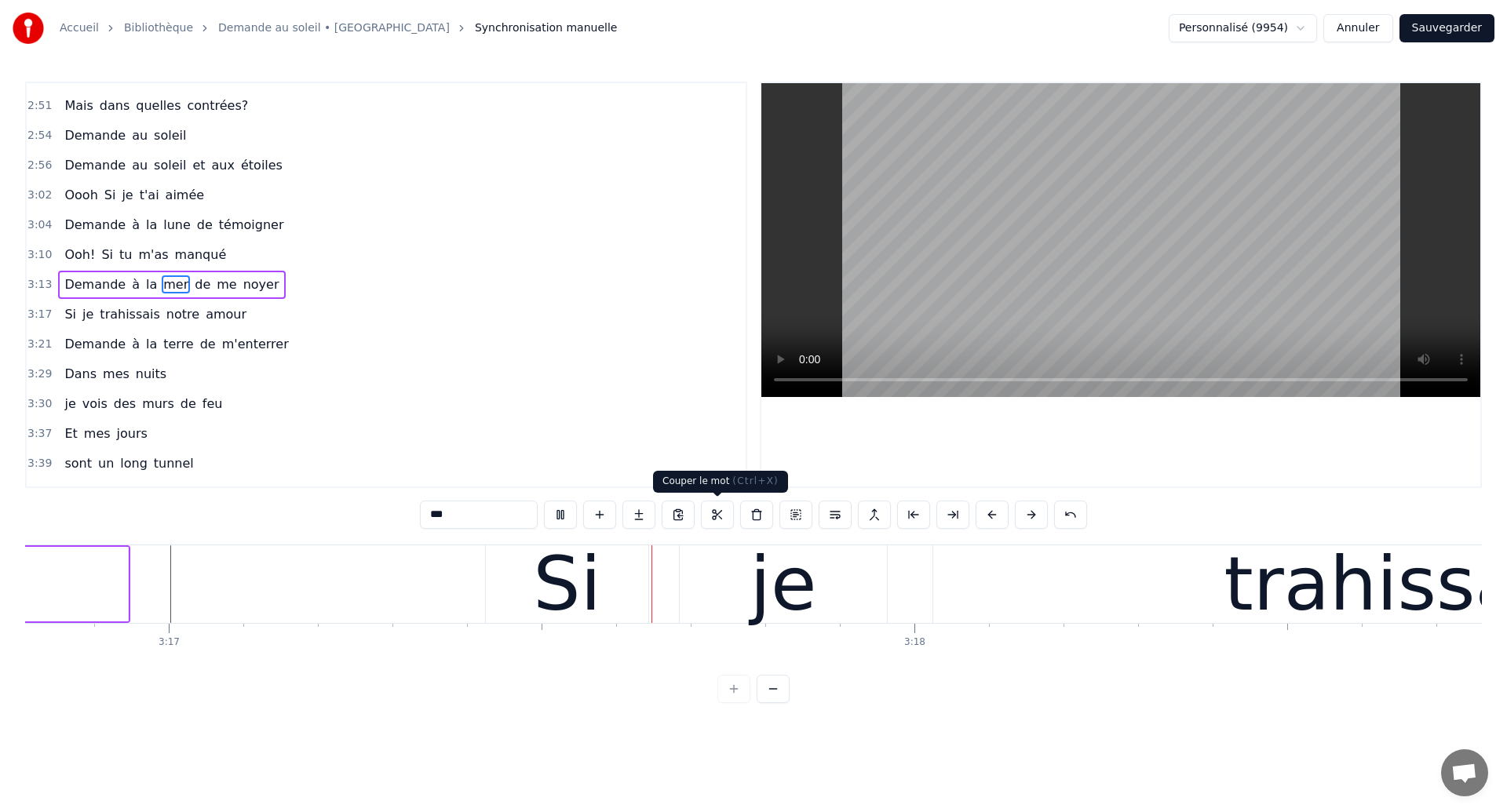
scroll to position [0, 146777]
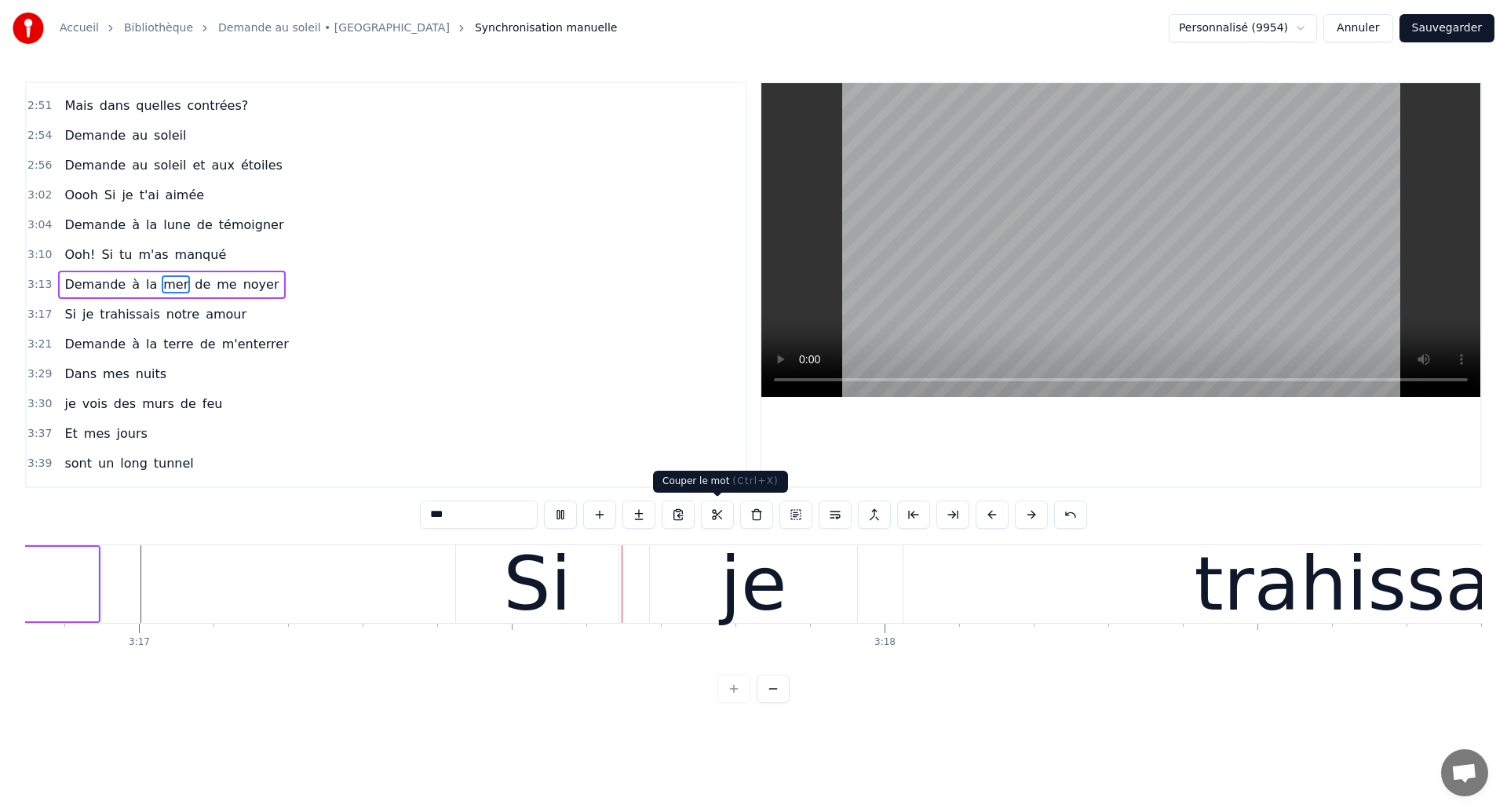
click at [695, 569] on div "je" at bounding box center [754, 585] width 207 height 78
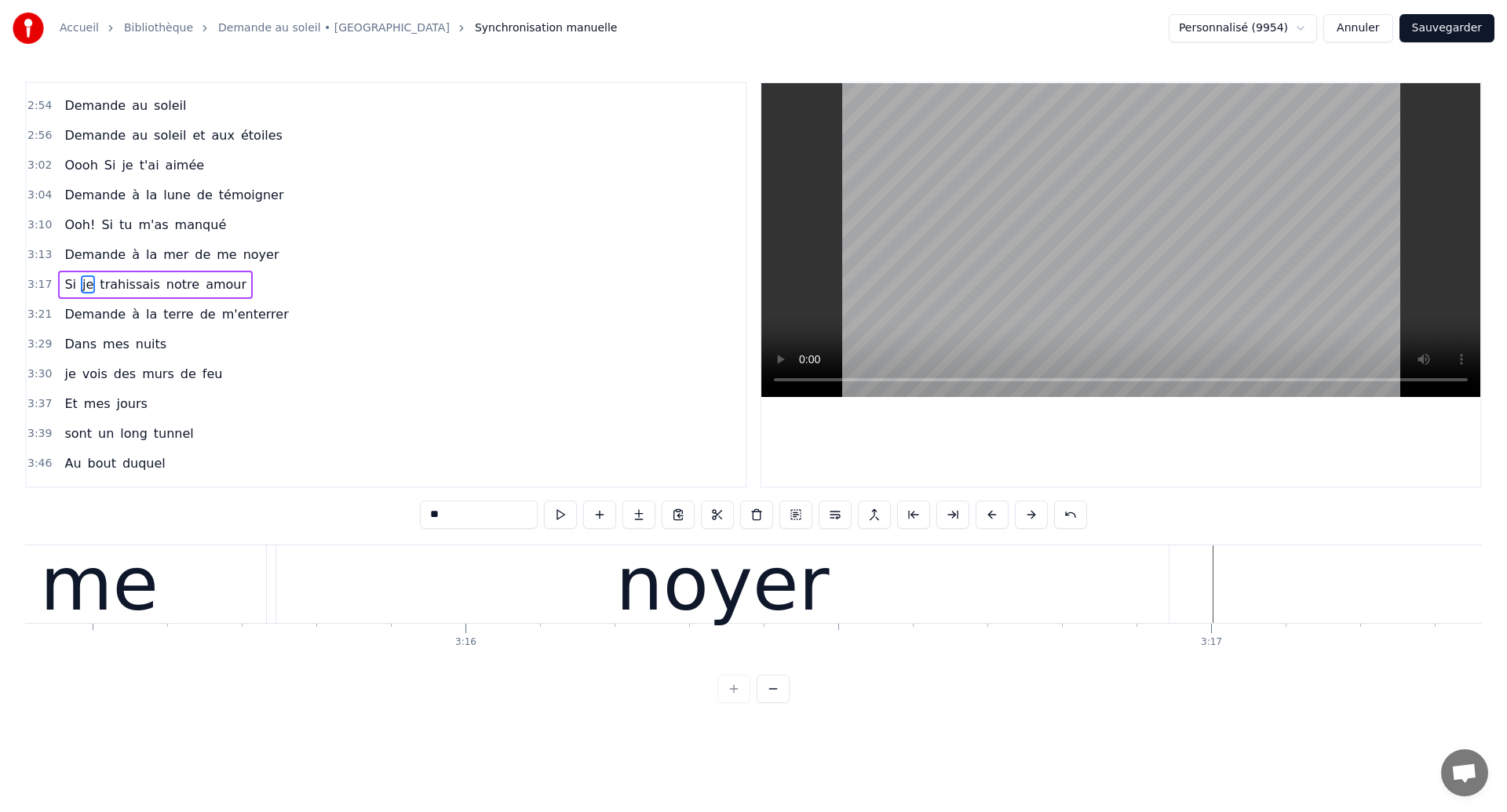
scroll to position [0, 145625]
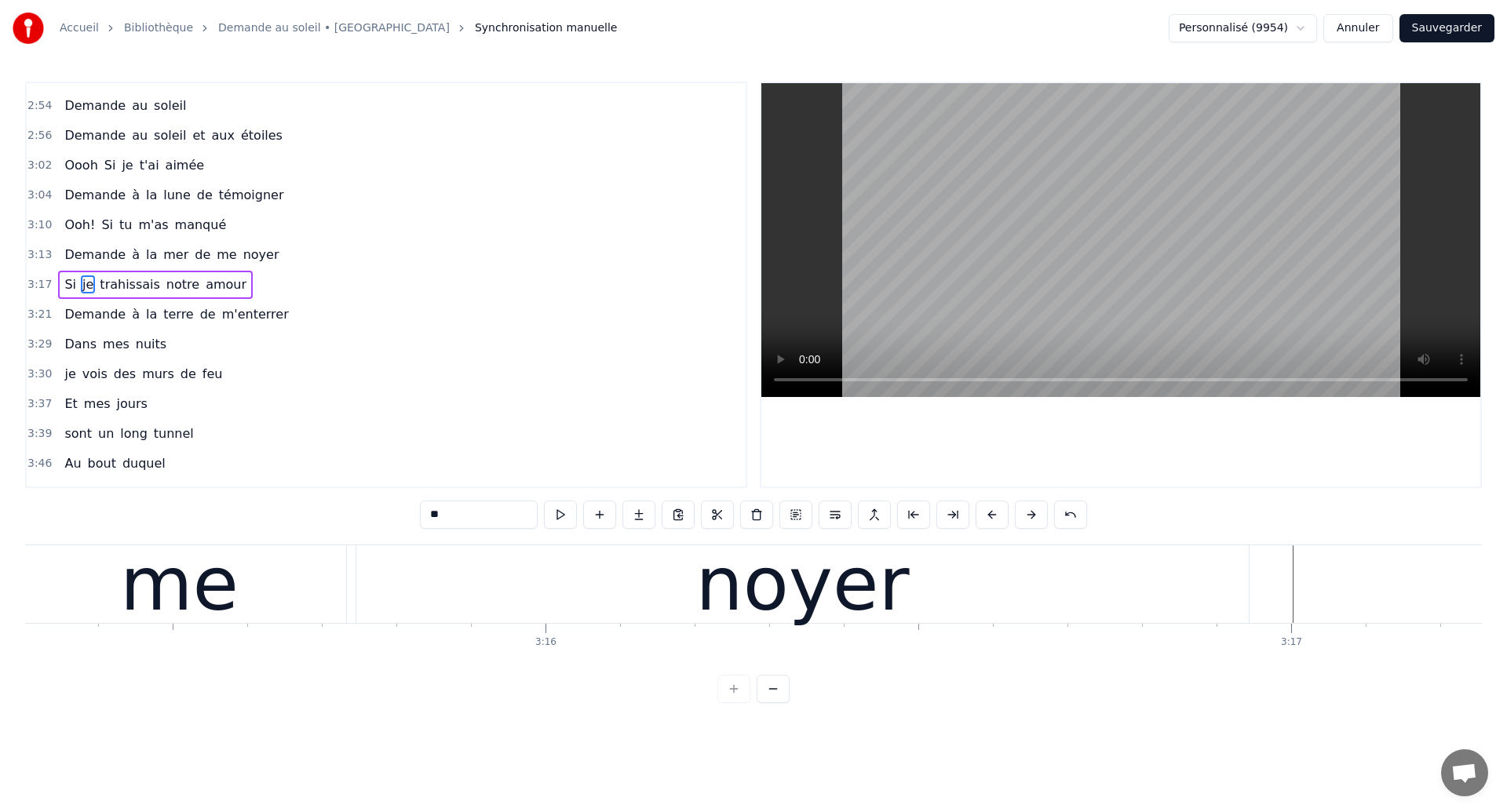
click at [156, 596] on div "me" at bounding box center [180, 584] width 119 height 112
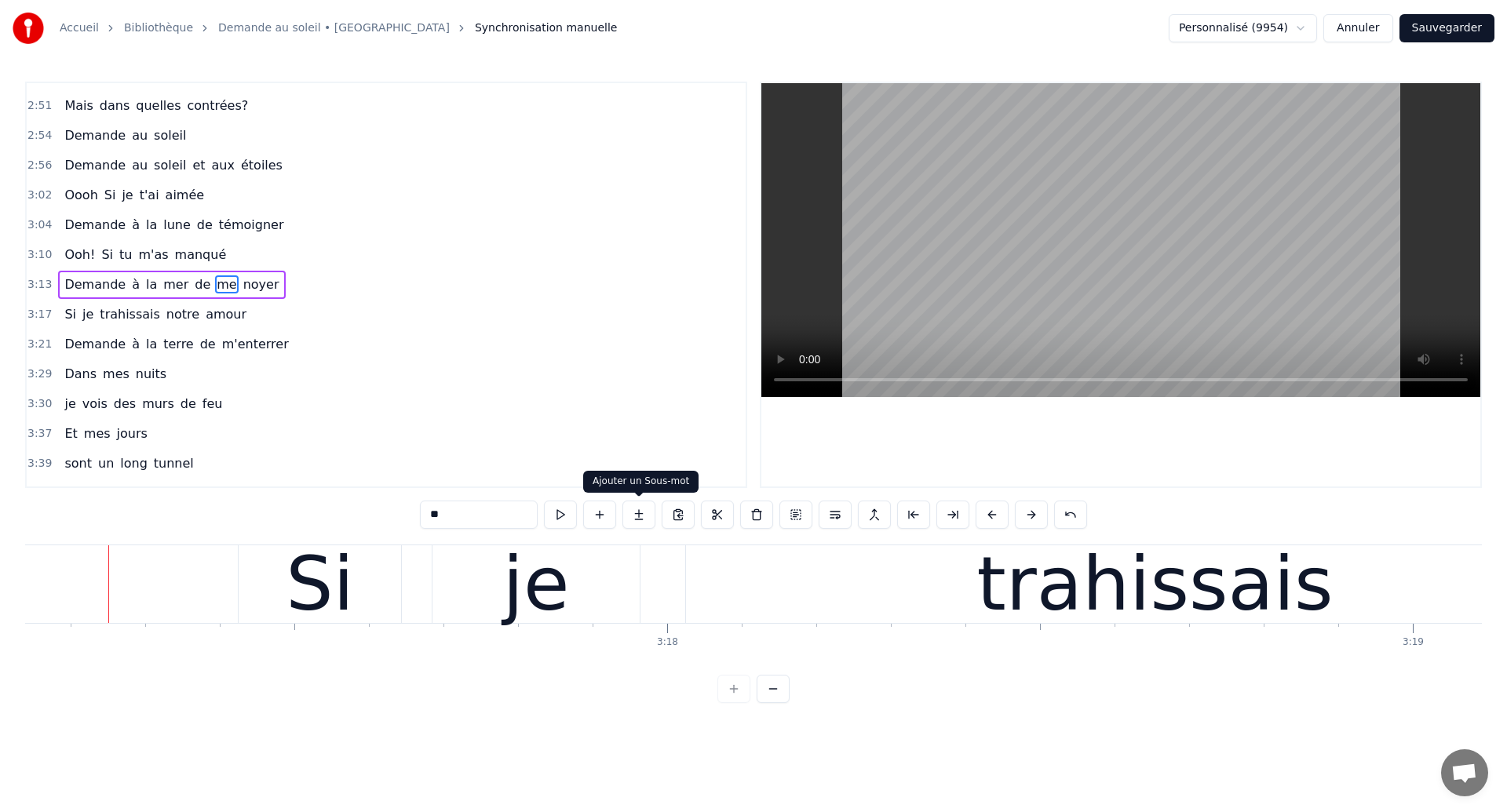
scroll to position [0, 146999]
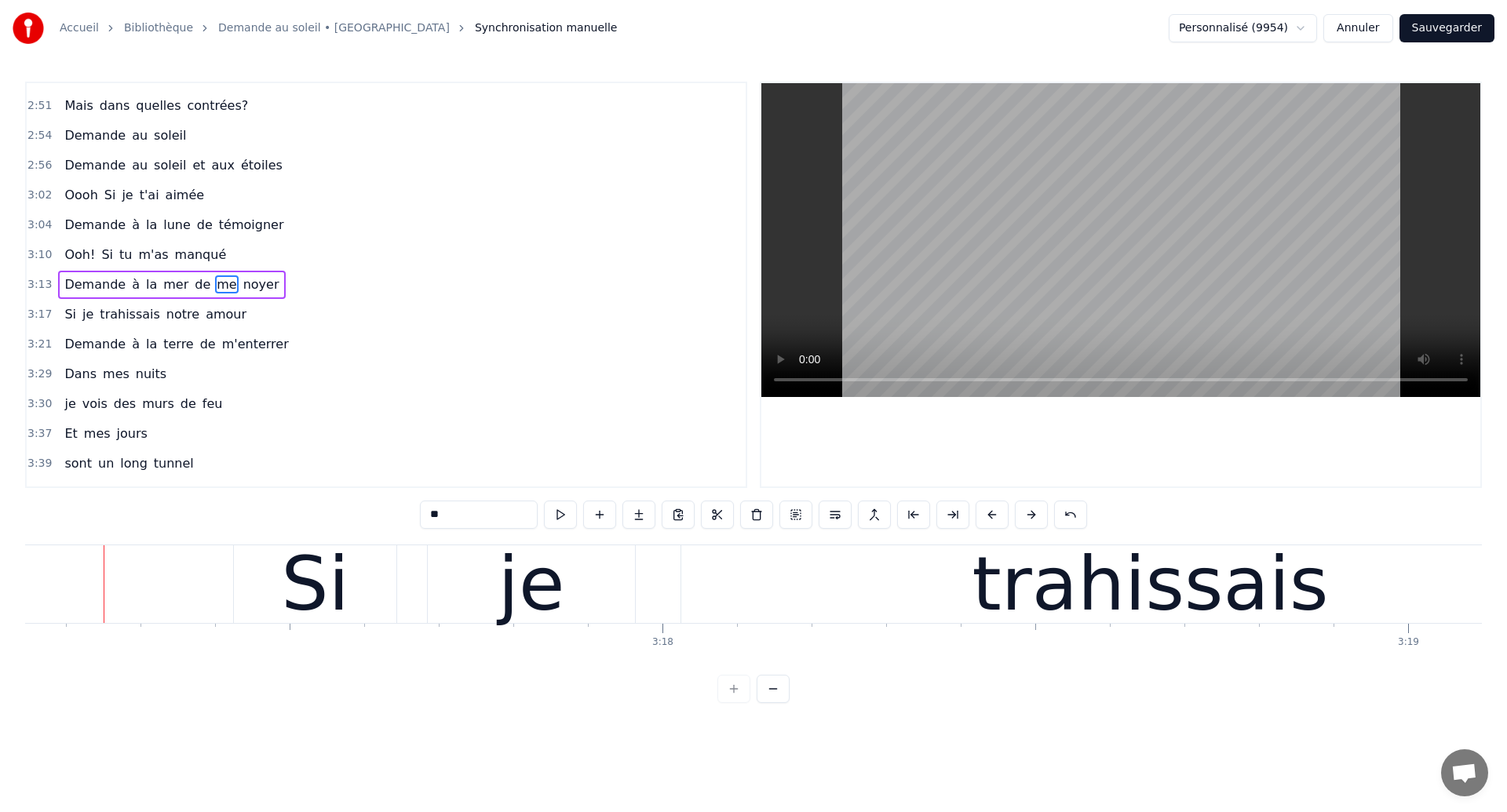
click at [603, 587] on div "je" at bounding box center [531, 585] width 207 height 78
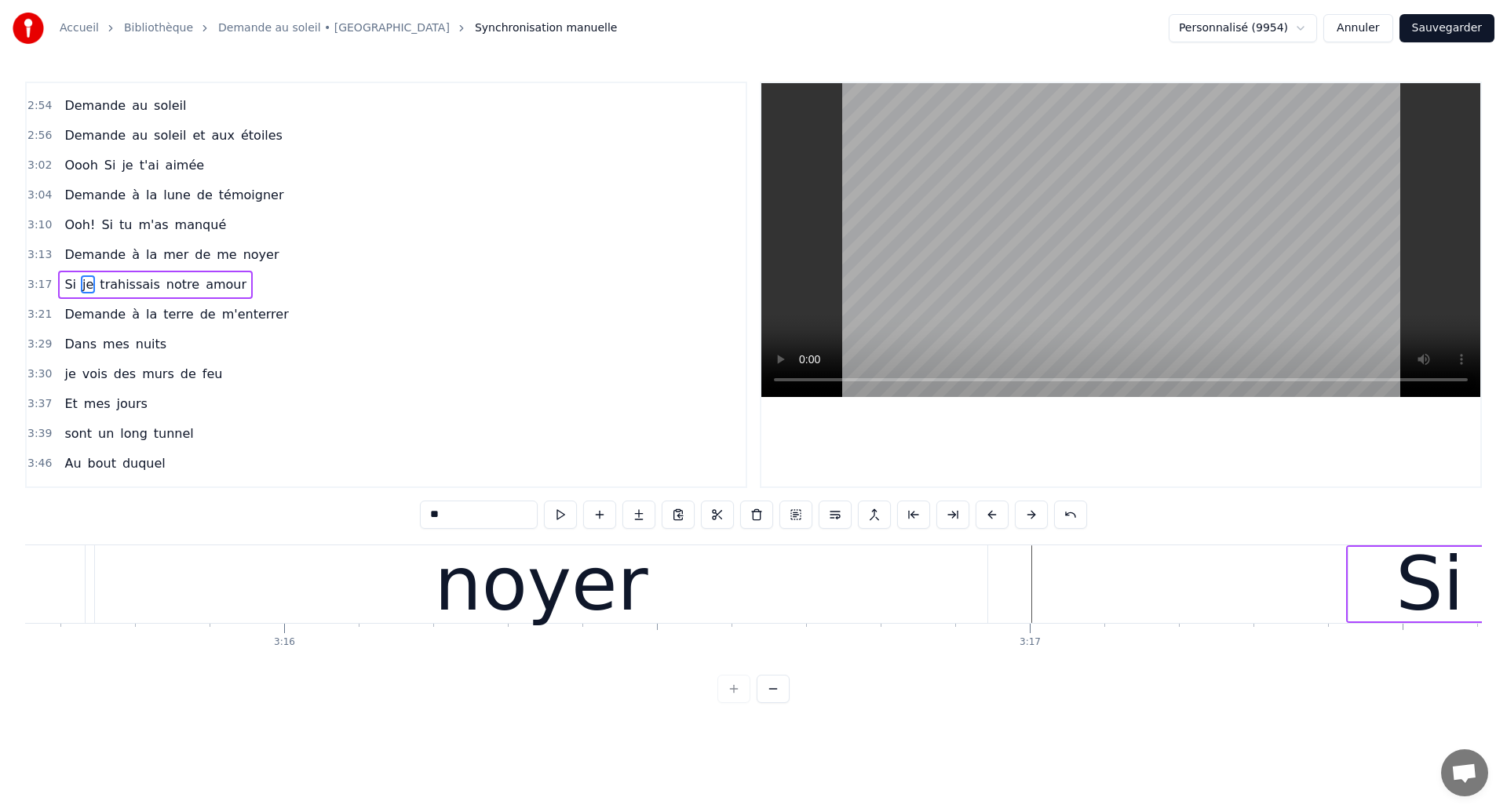
scroll to position [0, 145824]
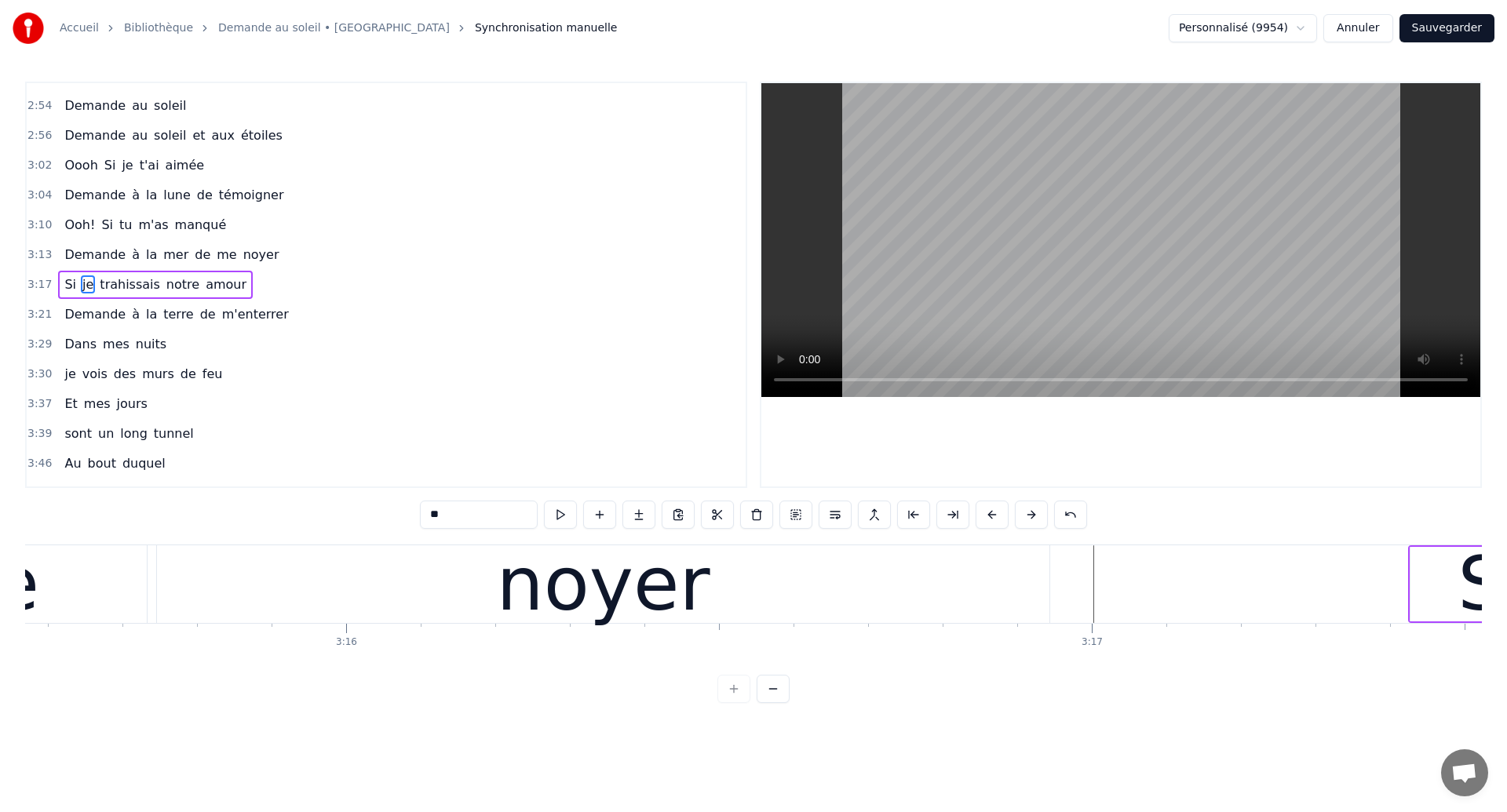
click at [385, 615] on div "noyer" at bounding box center [603, 585] width 893 height 78
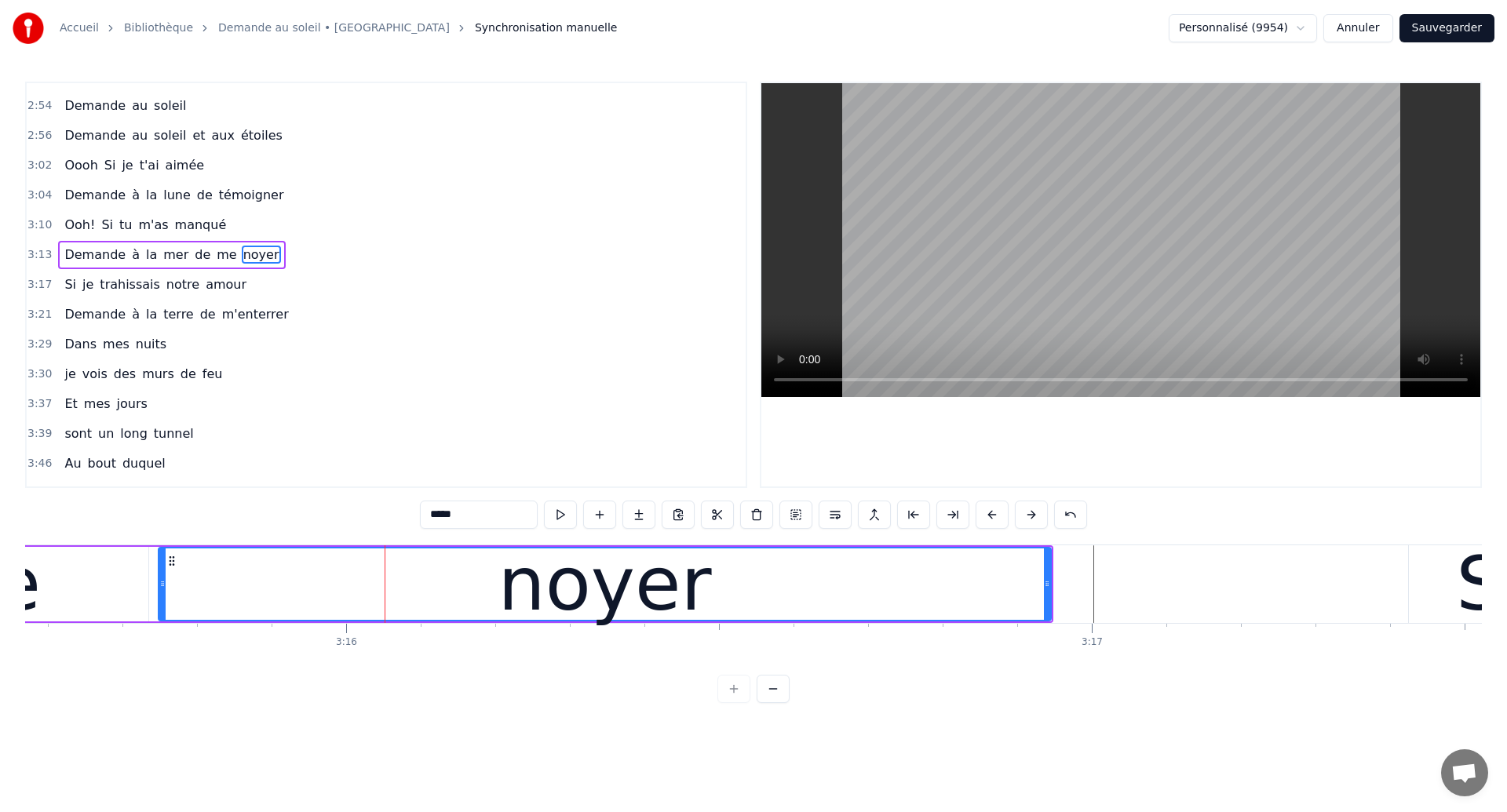
scroll to position [1066, 0]
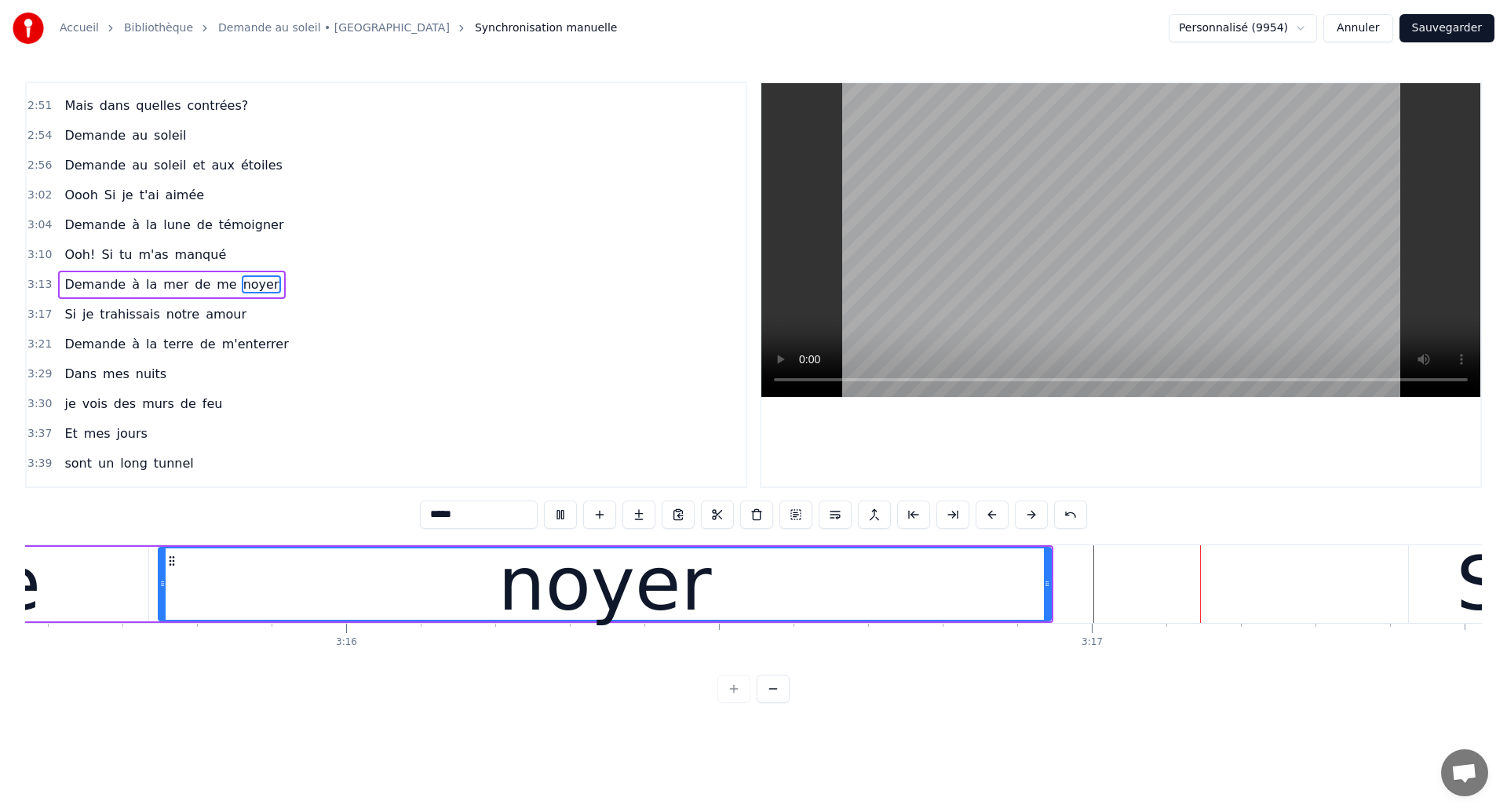
click at [882, 593] on div "noyer" at bounding box center [604, 584] width 891 height 71
drag, startPoint x: 1047, startPoint y: 592, endPoint x: 1002, endPoint y: 609, distance: 48.1
click at [1002, 609] on div at bounding box center [1002, 584] width 6 height 71
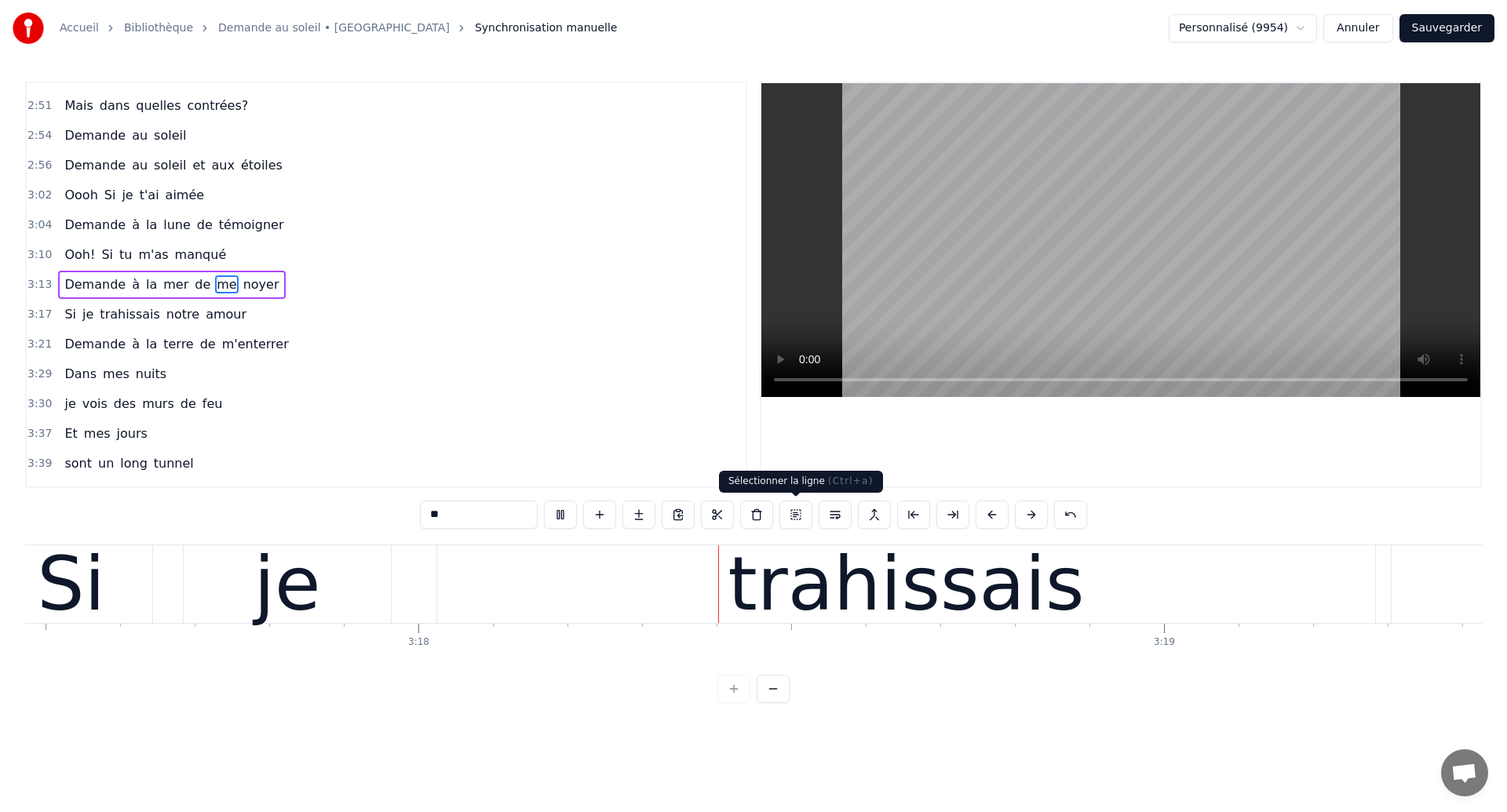
scroll to position [0, 147393]
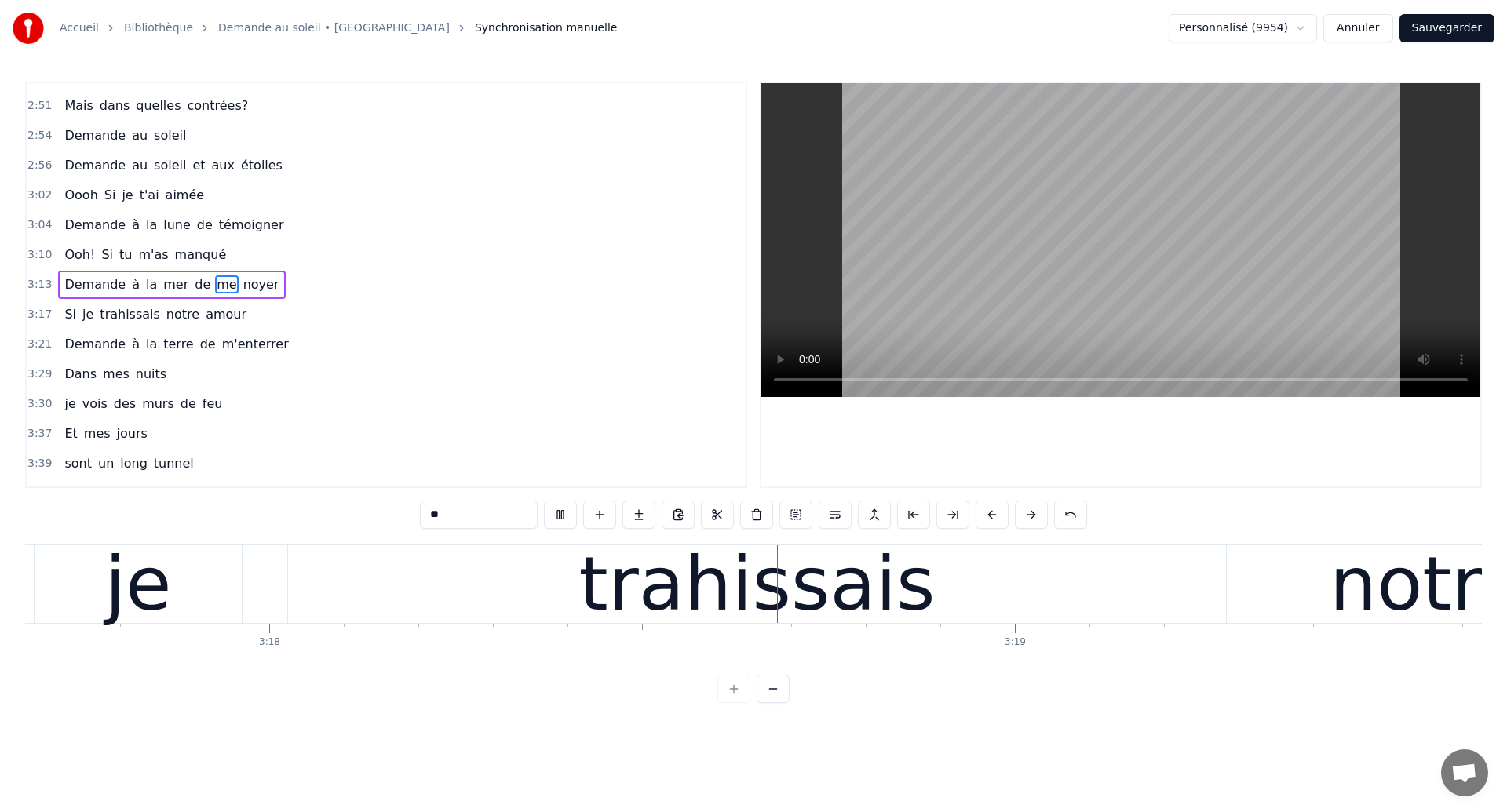
click at [715, 594] on div "trahissais" at bounding box center [756, 584] width 356 height 112
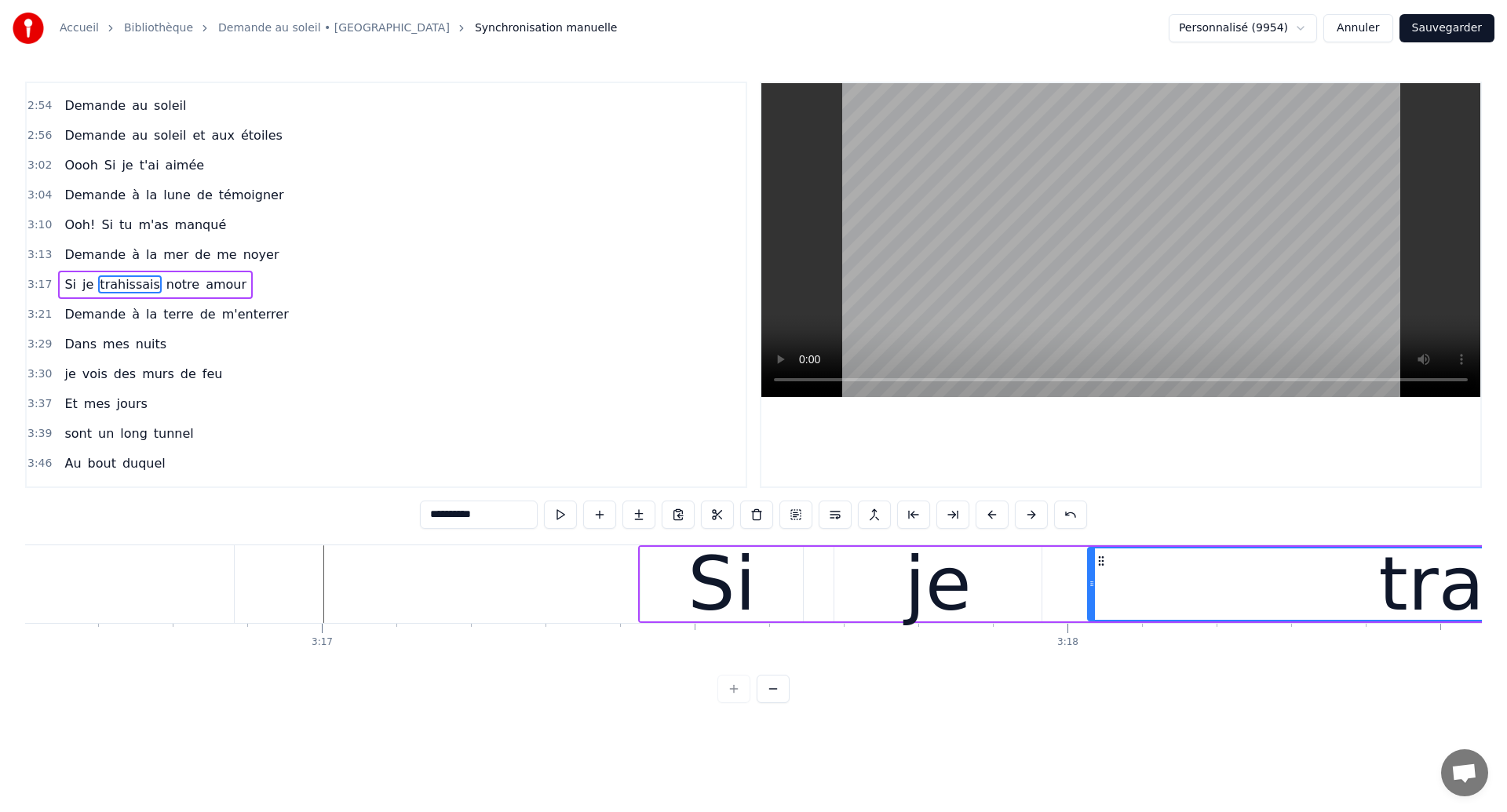
scroll to position [0, 146566]
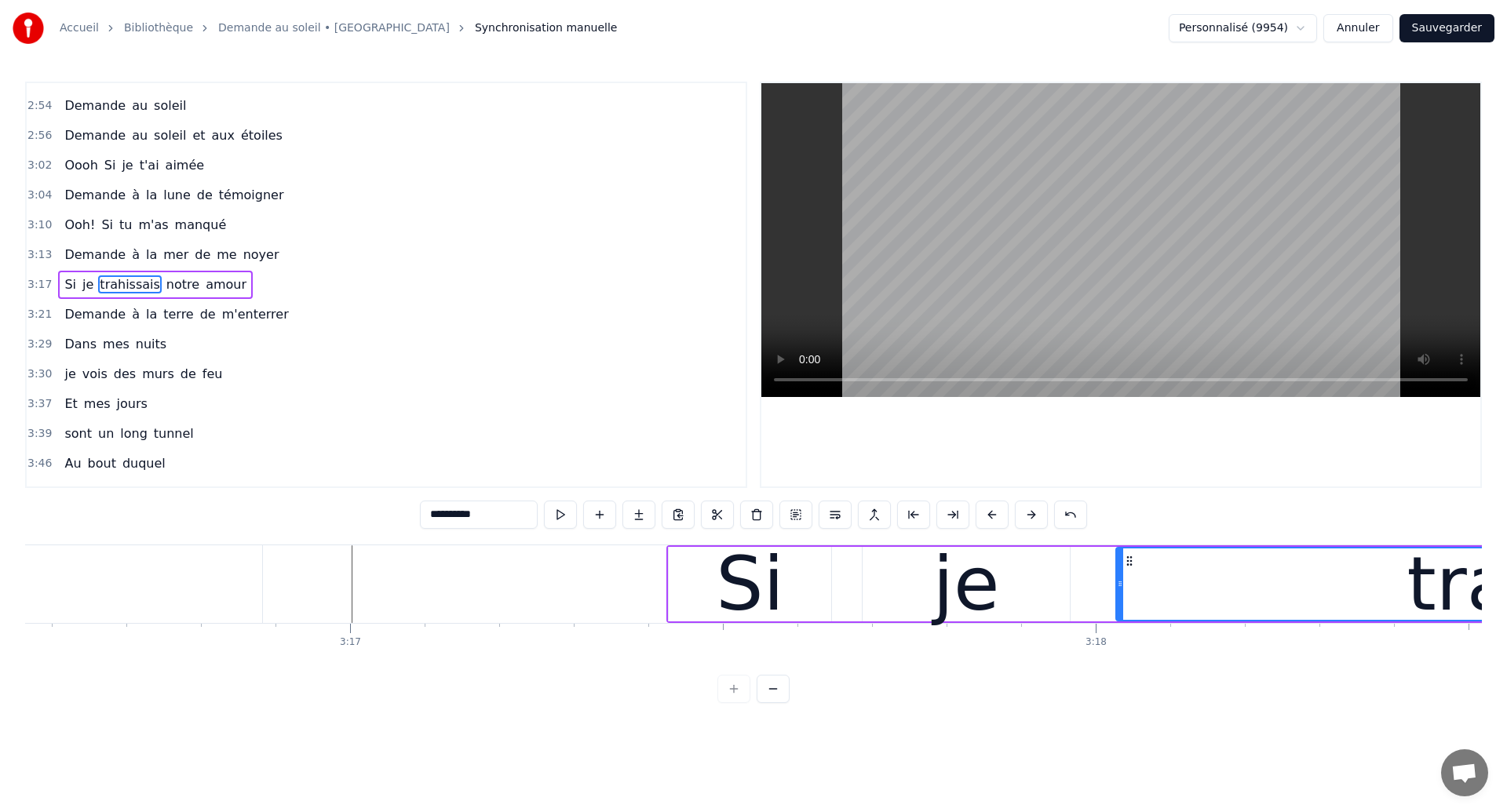
type input "*****"
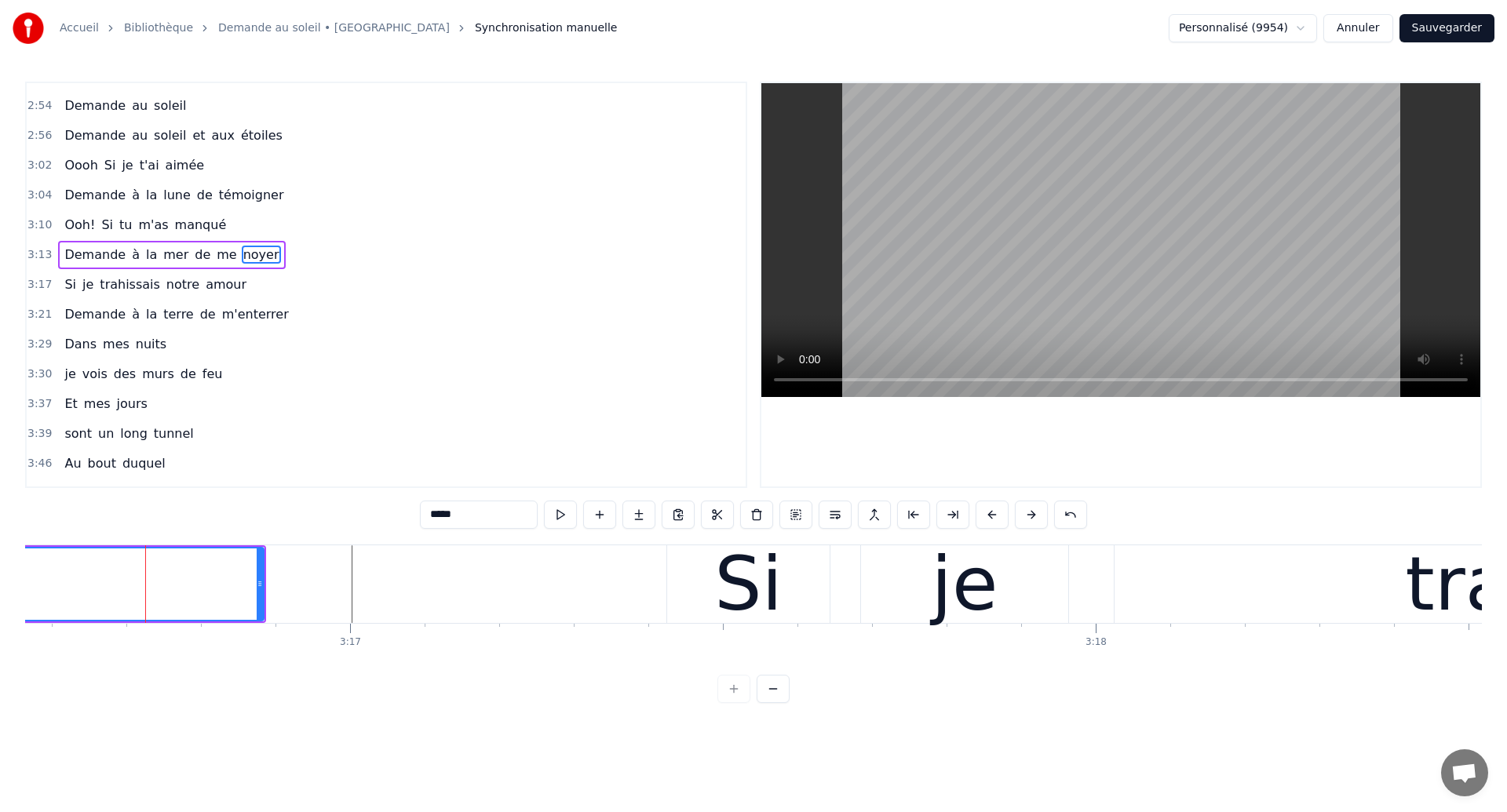
scroll to position [1066, 0]
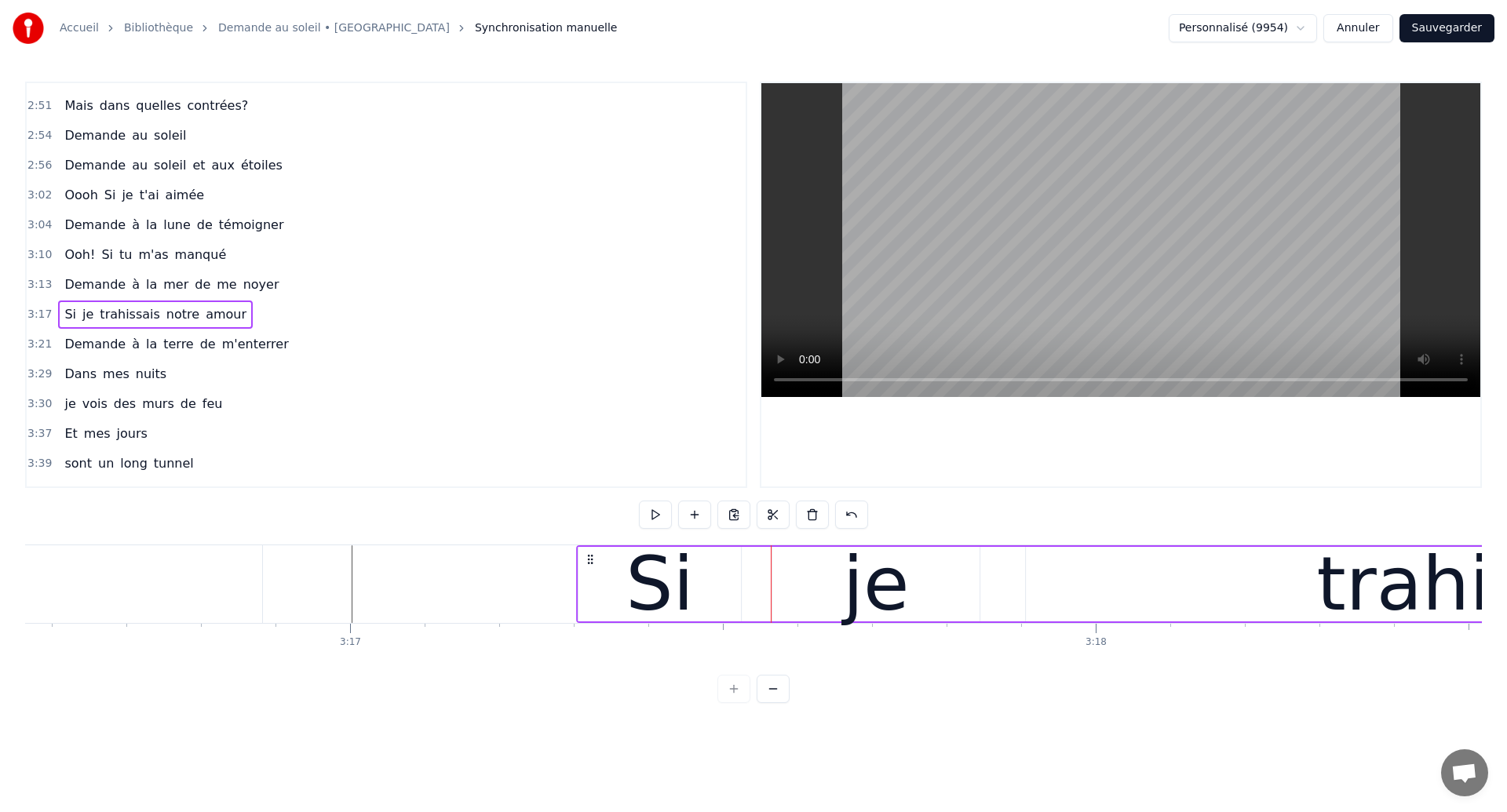
drag, startPoint x: 678, startPoint y: 561, endPoint x: 588, endPoint y: 591, distance: 94.9
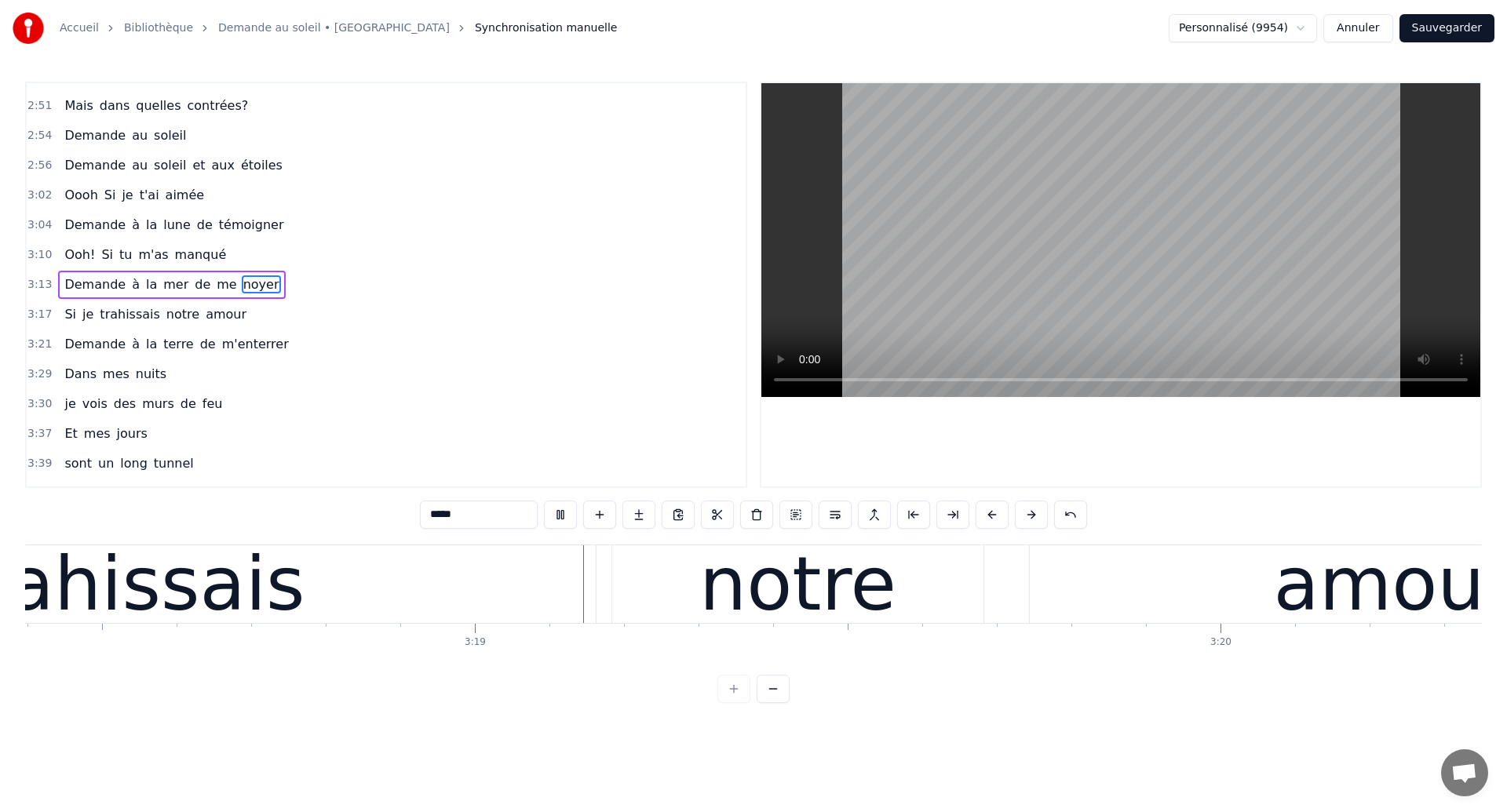
scroll to position [0, 147956]
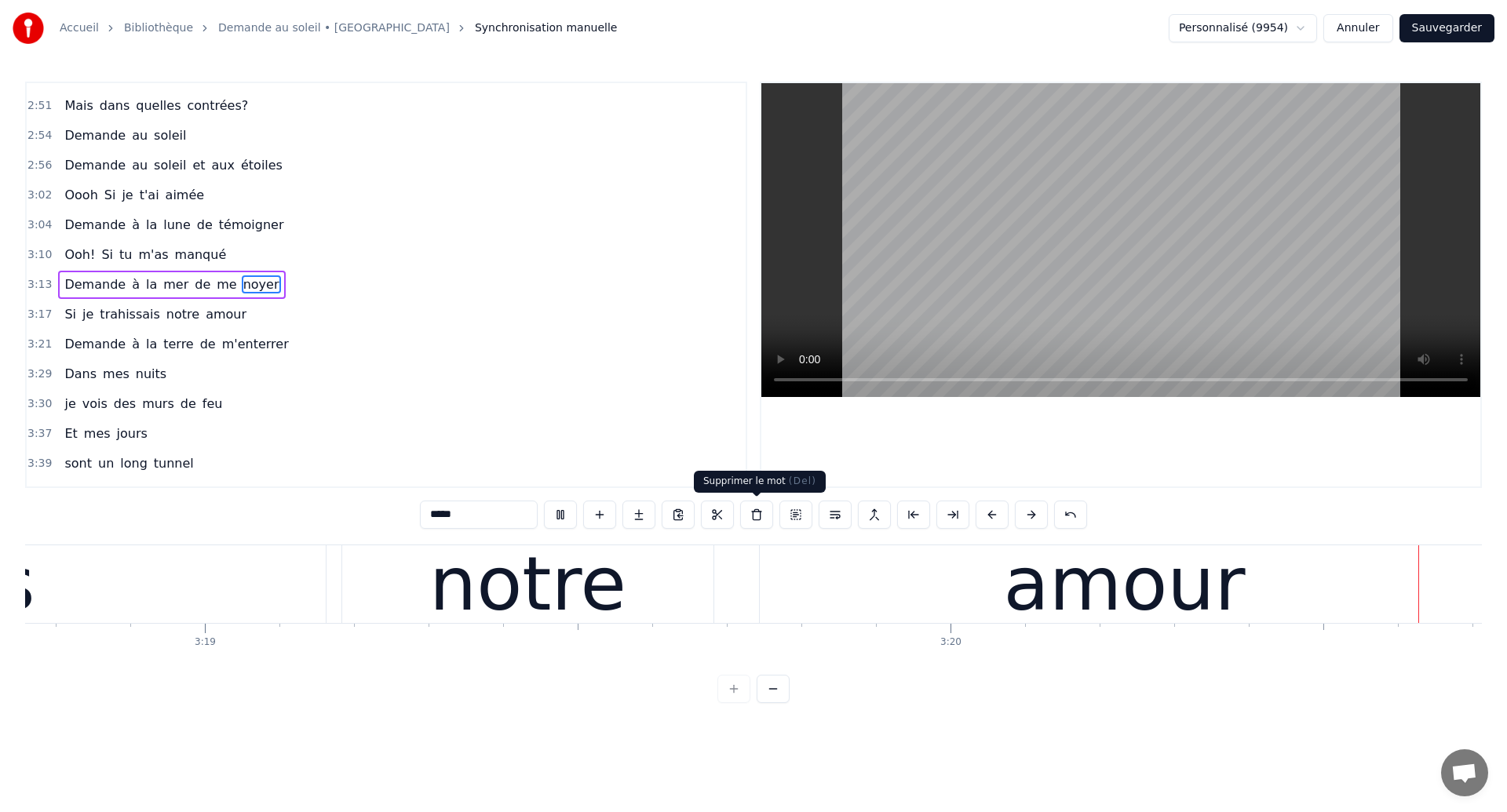
click at [756, 577] on div "Si je trahissais notre amour" at bounding box center [216, 585] width 2553 height 78
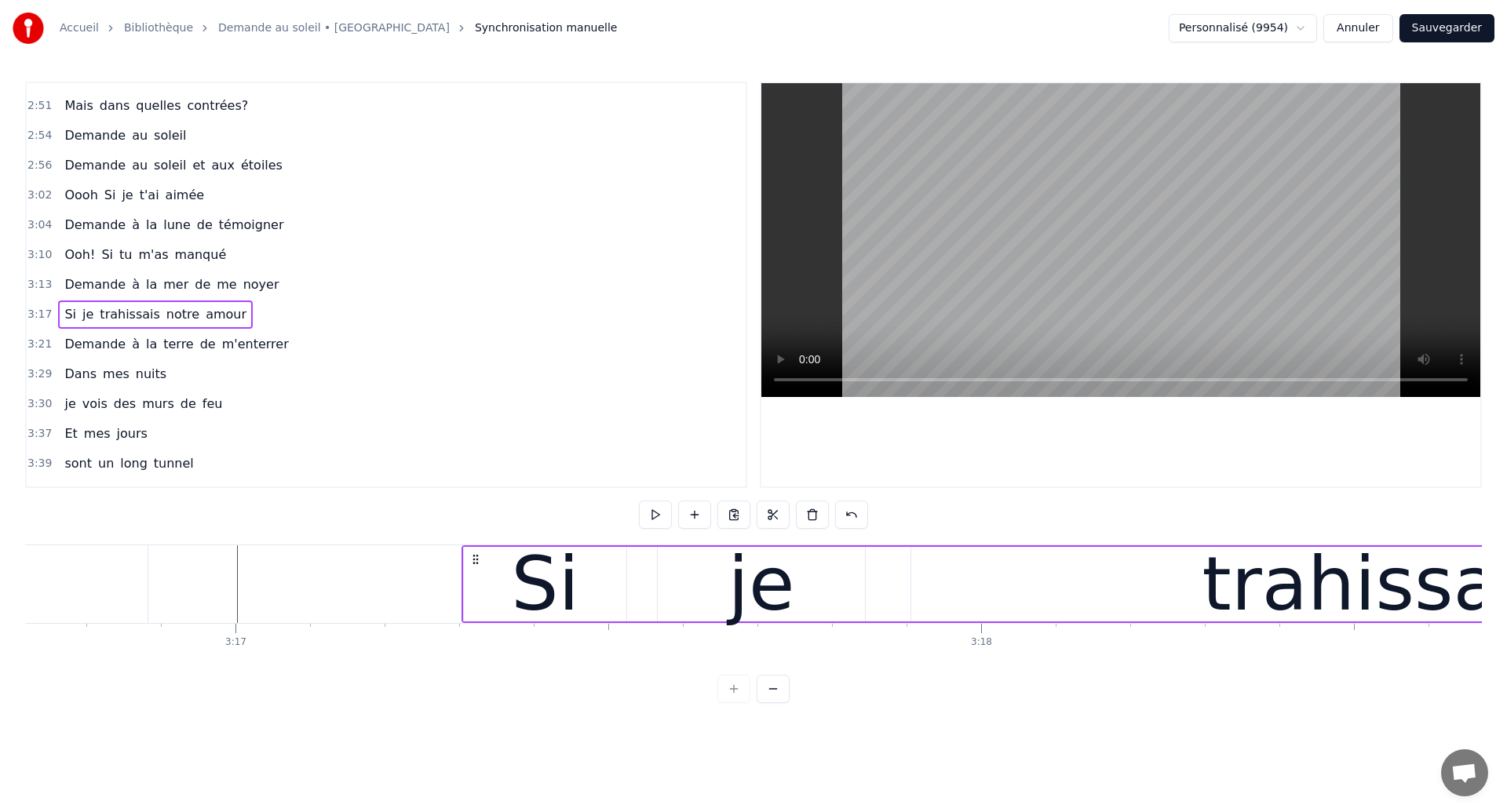
scroll to position [0, 146471]
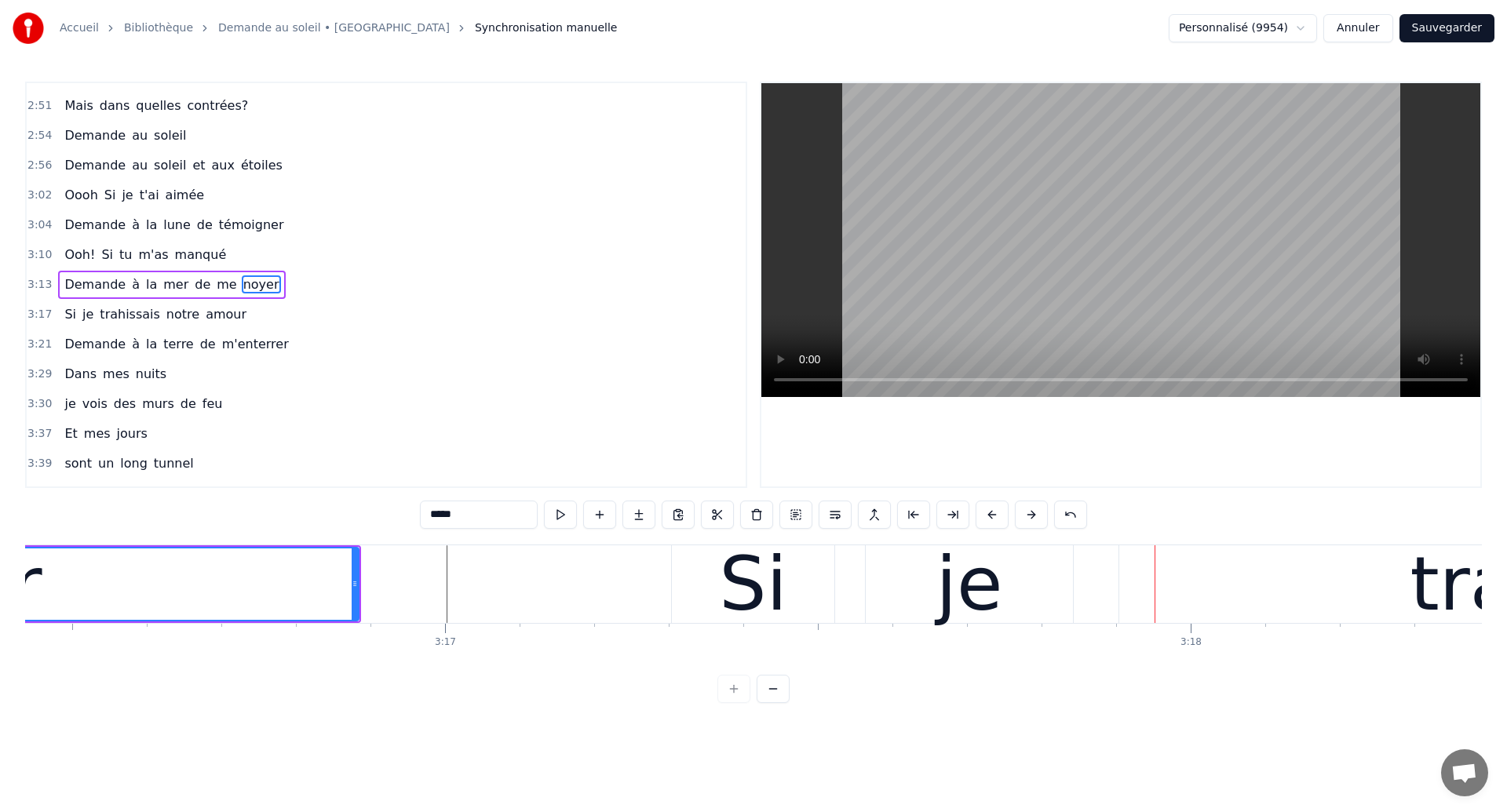
click at [893, 581] on div "je" at bounding box center [969, 585] width 207 height 78
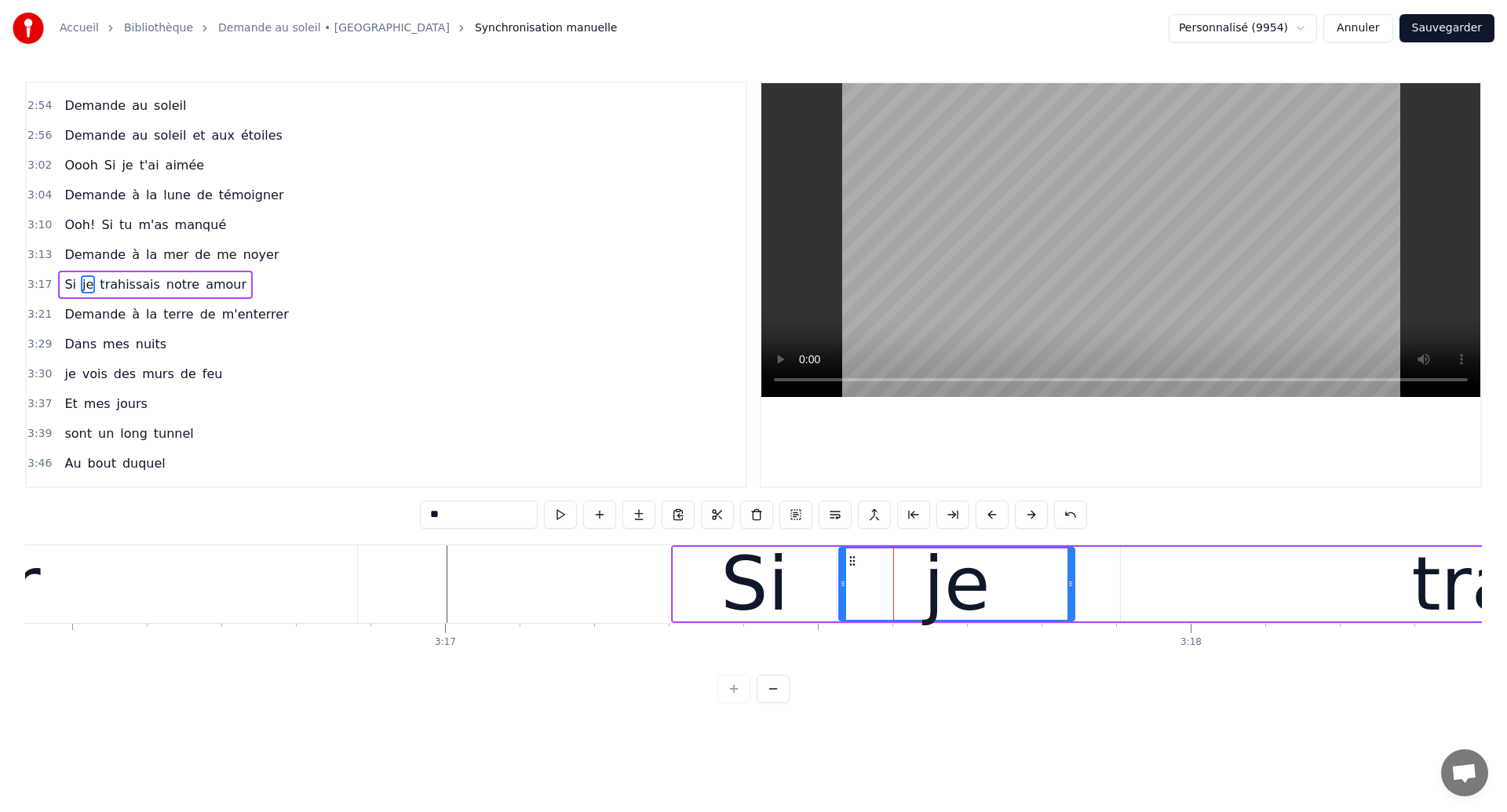
drag, startPoint x: 874, startPoint y: 587, endPoint x: 844, endPoint y: 599, distance: 32.3
click at [844, 599] on div at bounding box center [842, 584] width 6 height 71
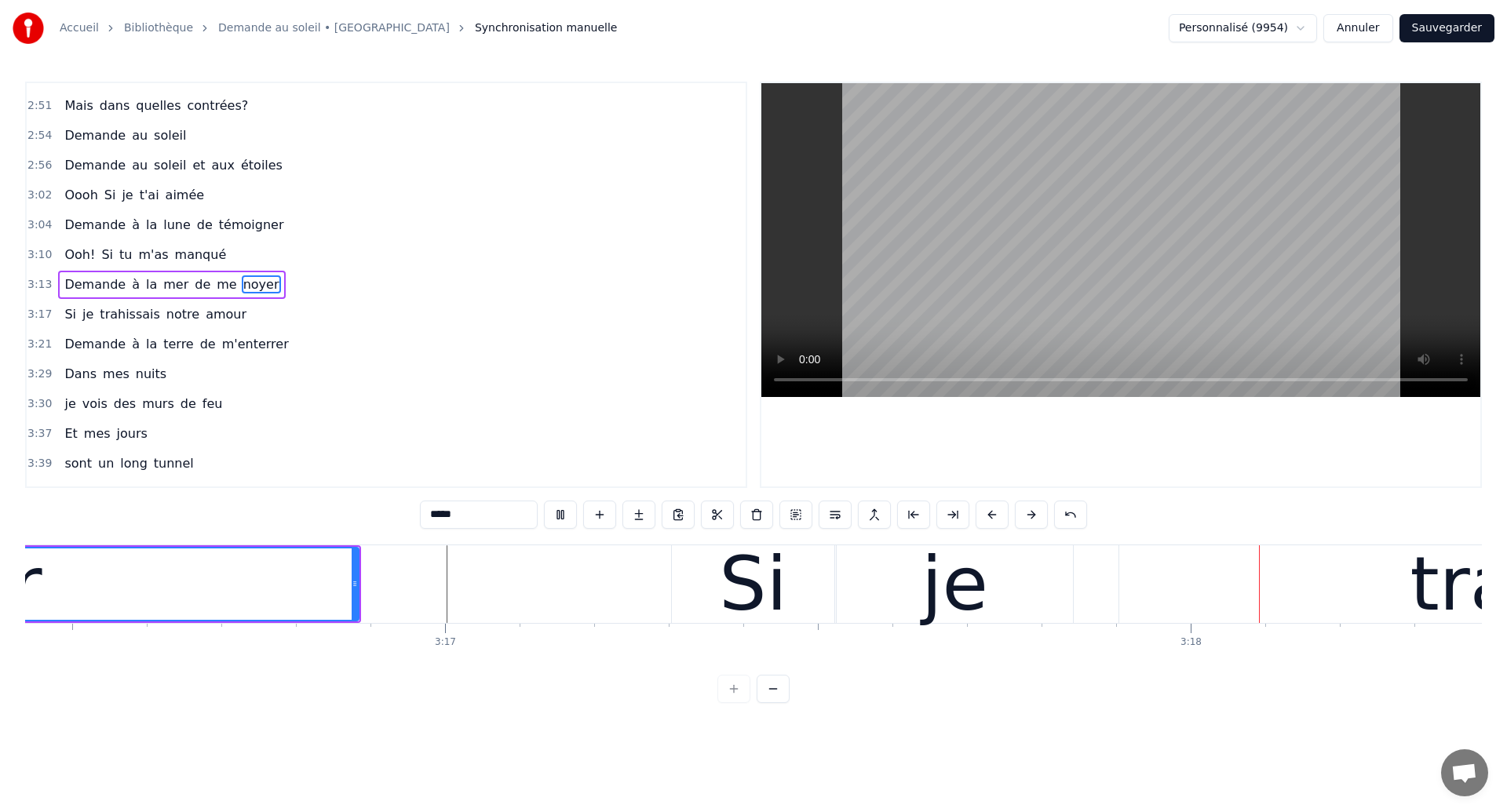
click at [1026, 593] on div "je" at bounding box center [954, 585] width 236 height 78
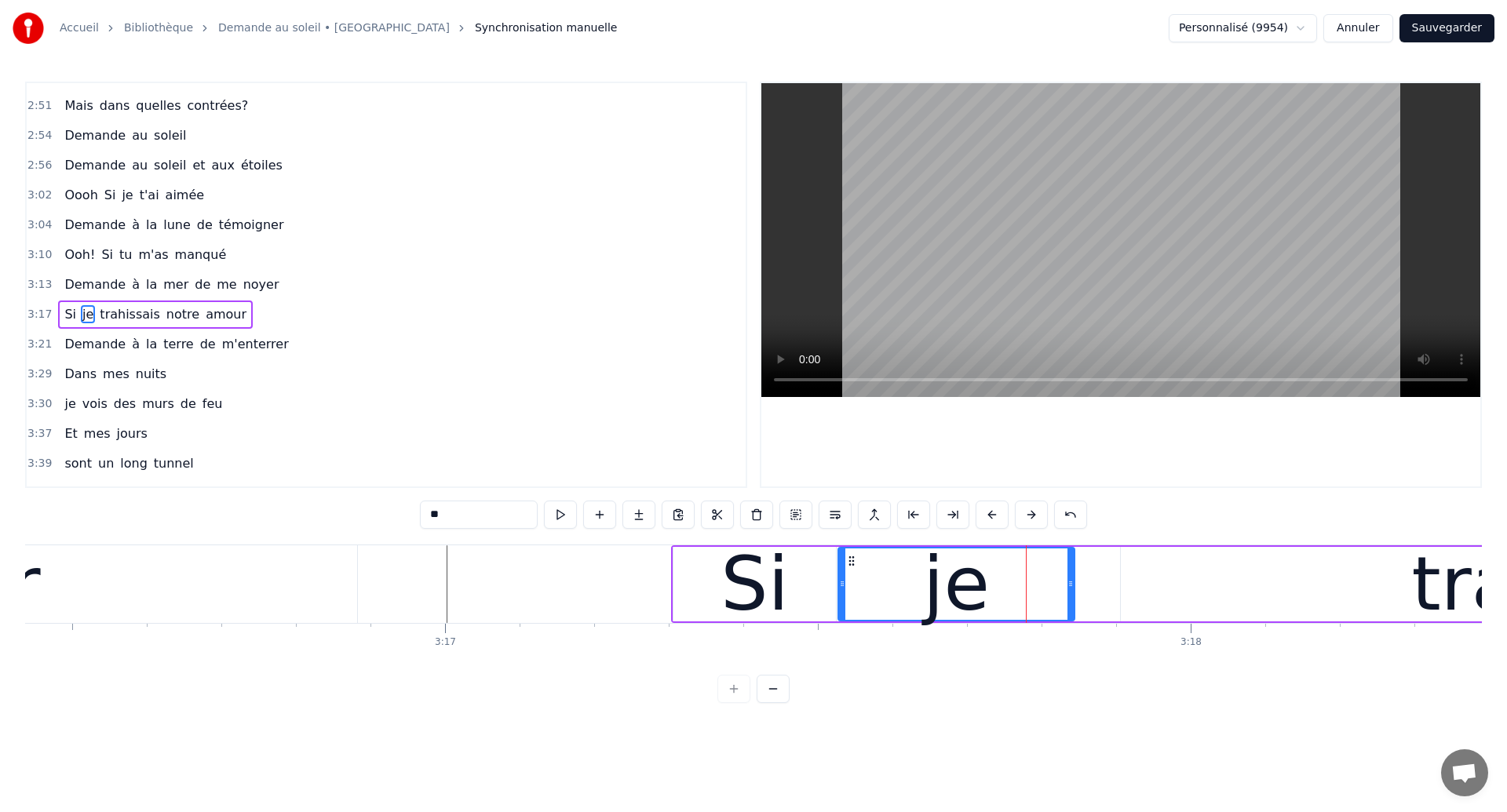
scroll to position [1096, 0]
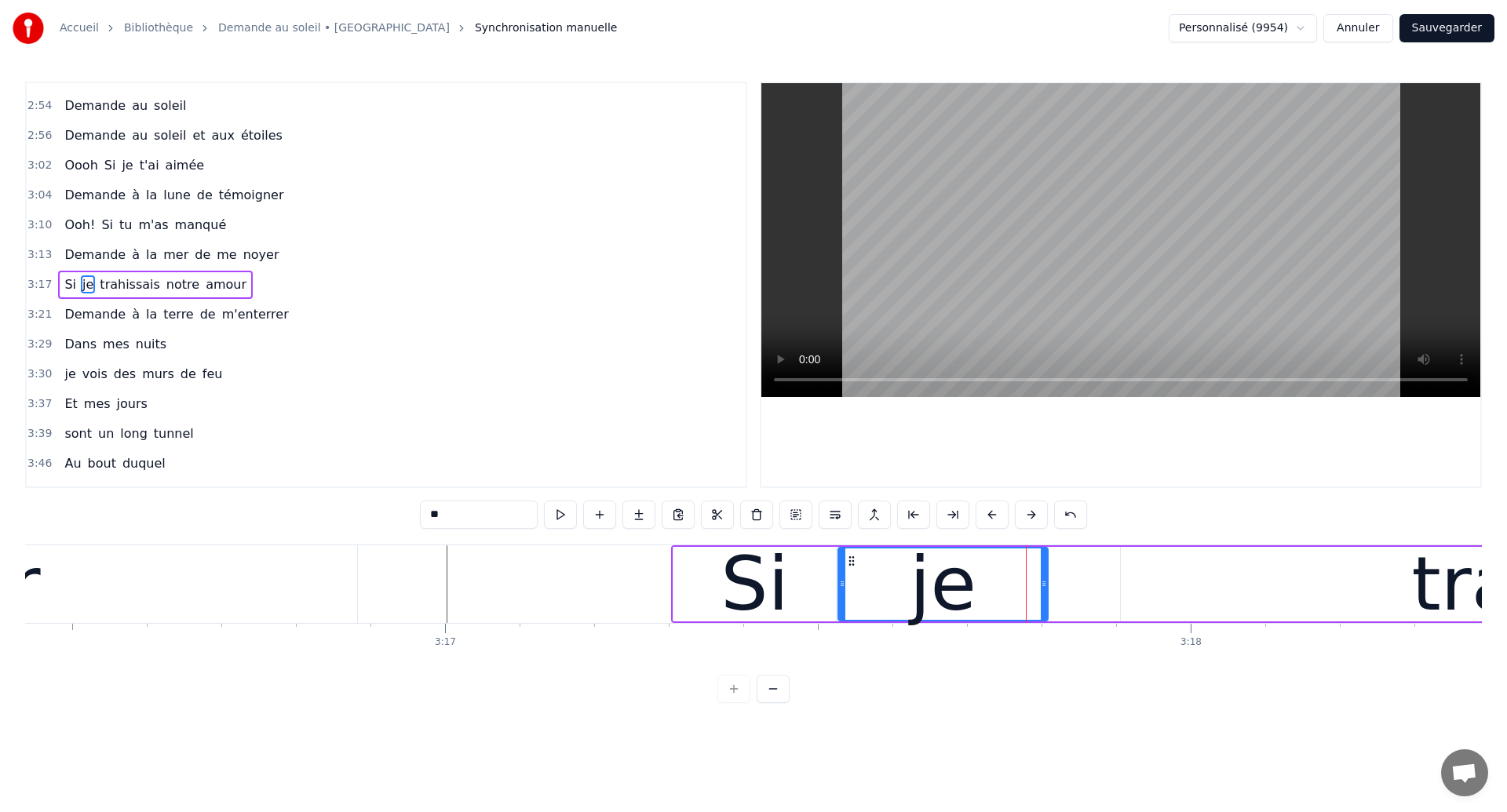
drag, startPoint x: 1070, startPoint y: 589, endPoint x: 1044, endPoint y: 598, distance: 27.5
click at [1044, 598] on div at bounding box center [1043, 584] width 6 height 71
type input "**********"
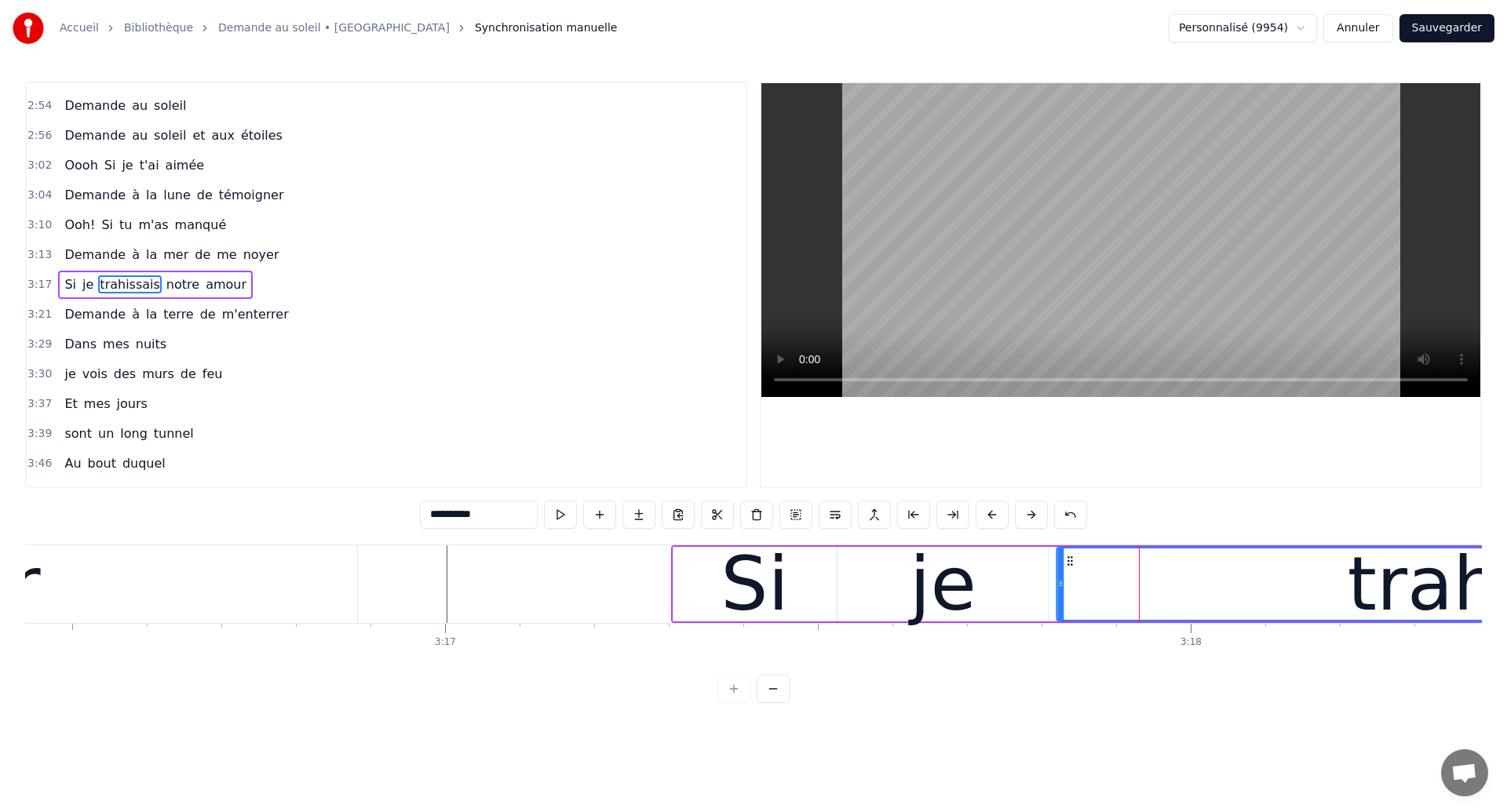
drag, startPoint x: 1132, startPoint y: 562, endPoint x: 1069, endPoint y: 601, distance: 74.1
click at [1069, 601] on div "trahissais" at bounding box center [1525, 584] width 937 height 71
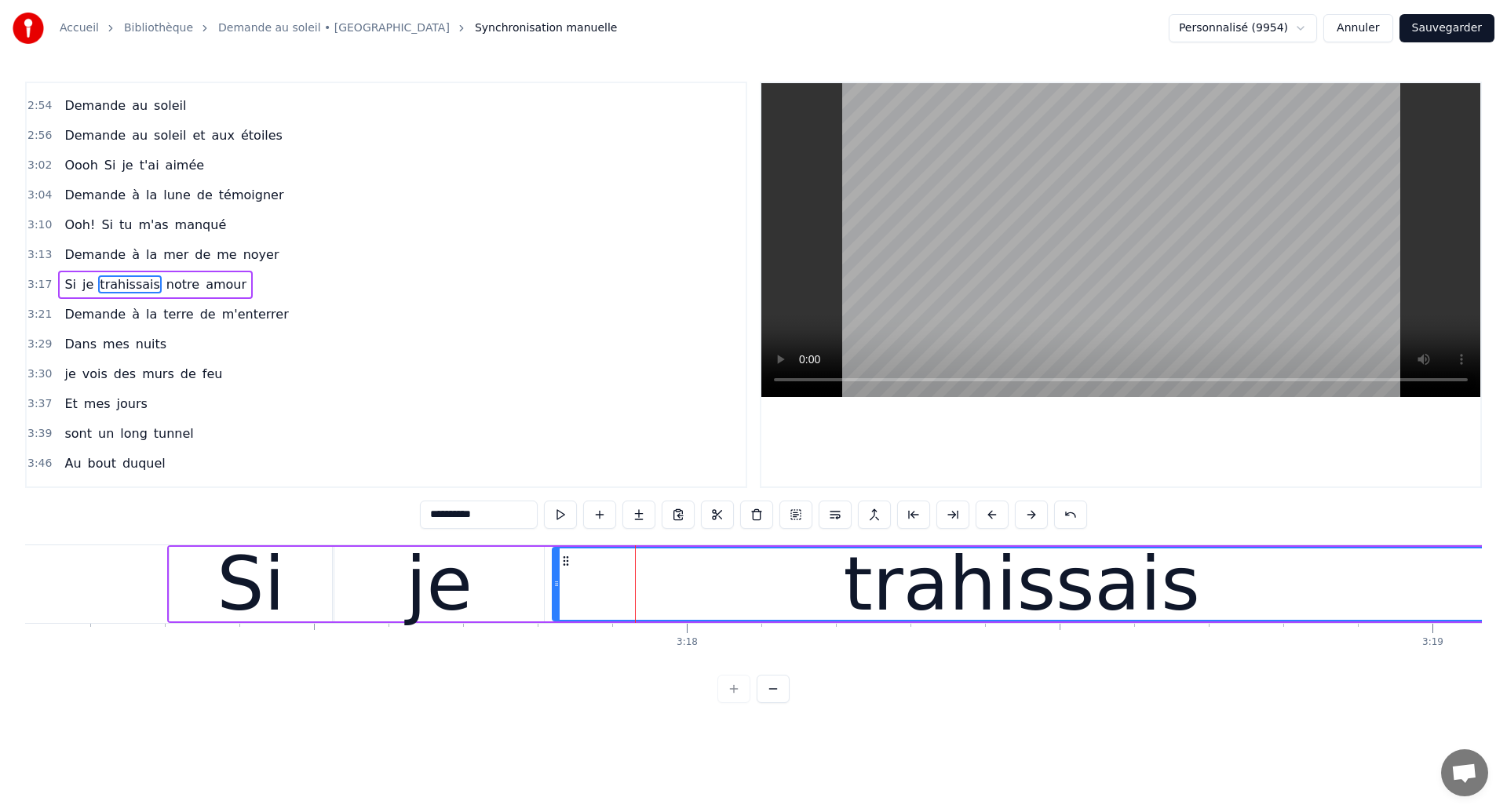
scroll to position [0, 146985]
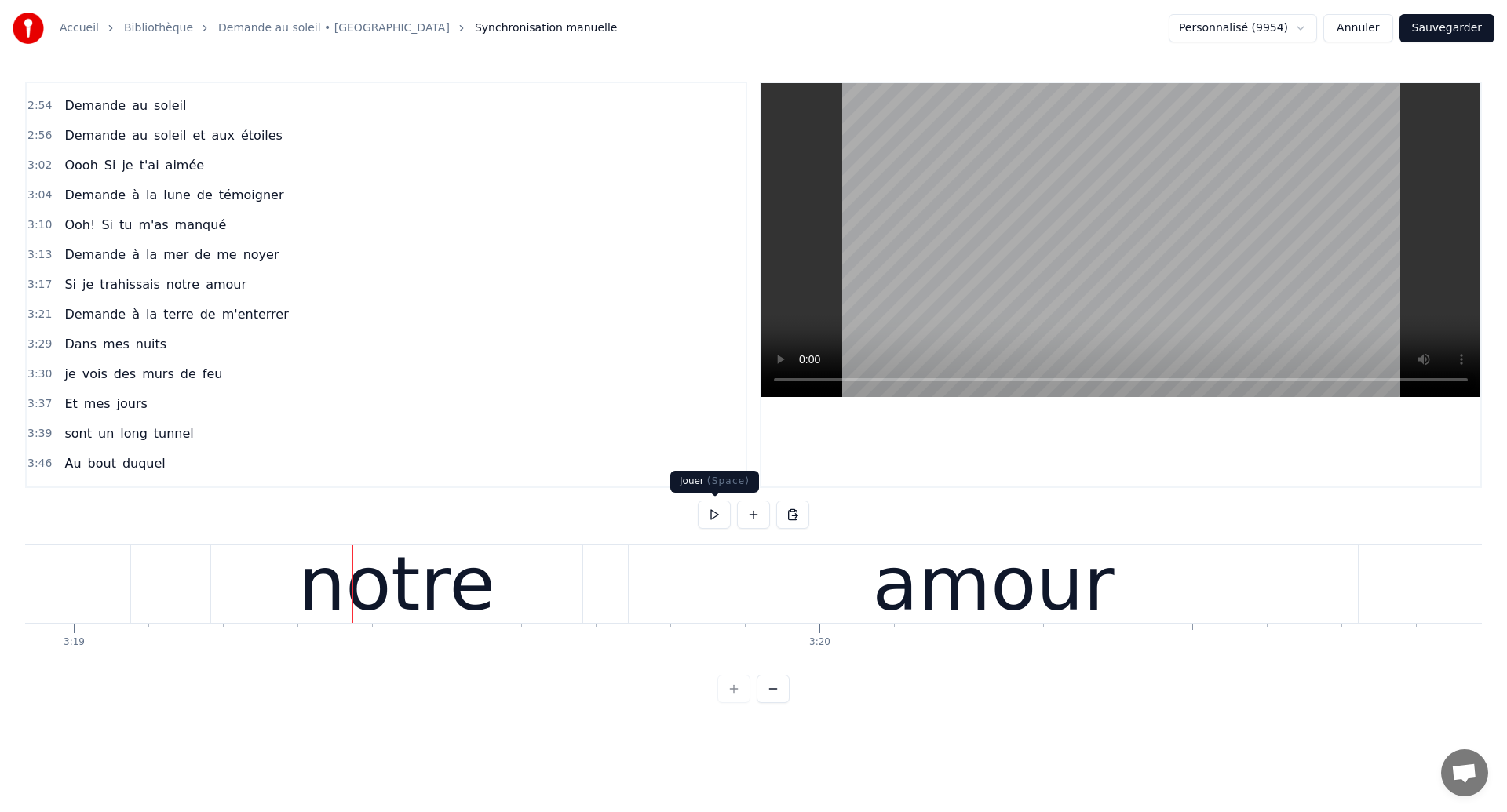
click at [712, 552] on div "amour" at bounding box center [993, 585] width 729 height 78
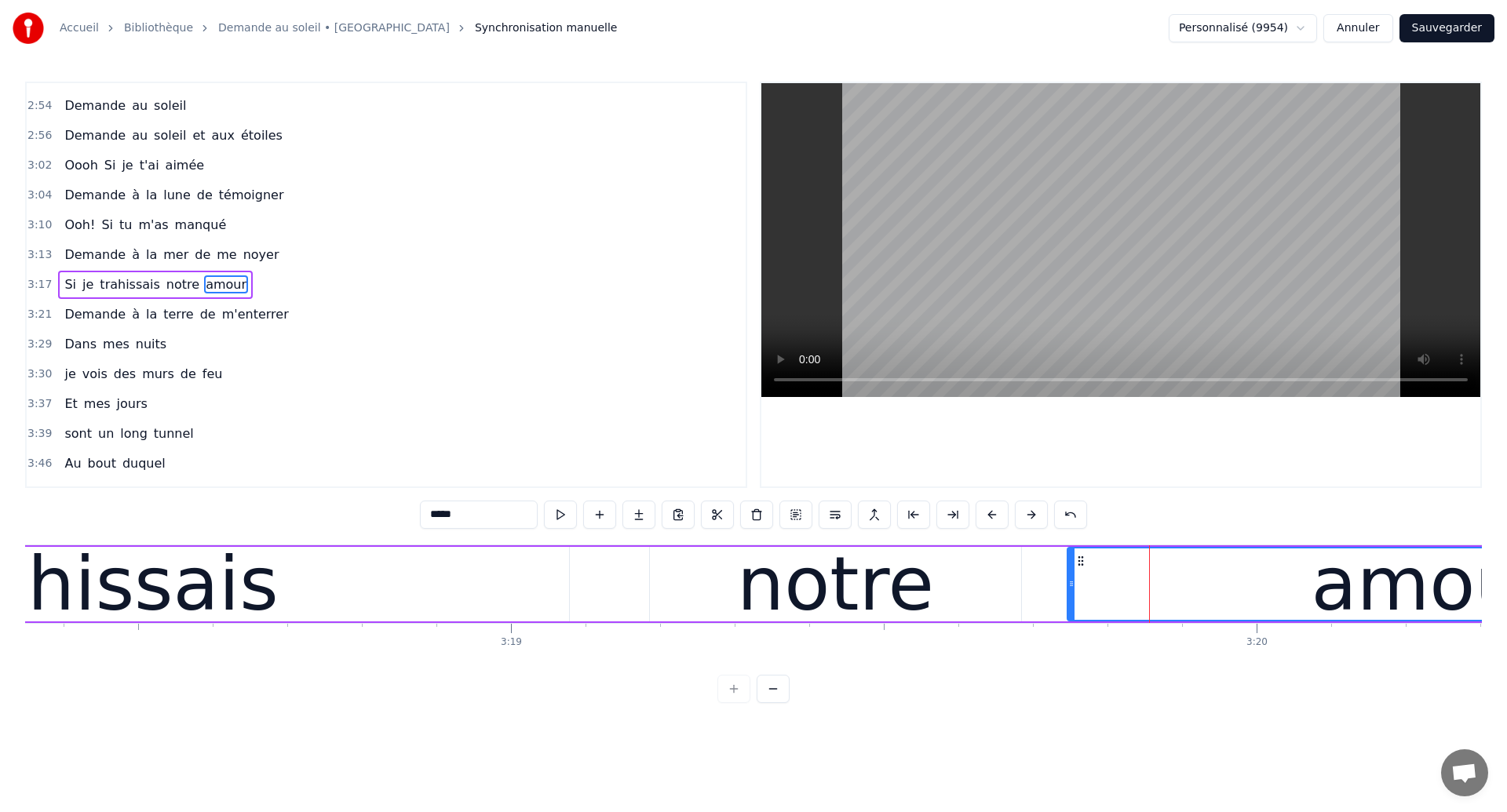
scroll to position [0, 147485]
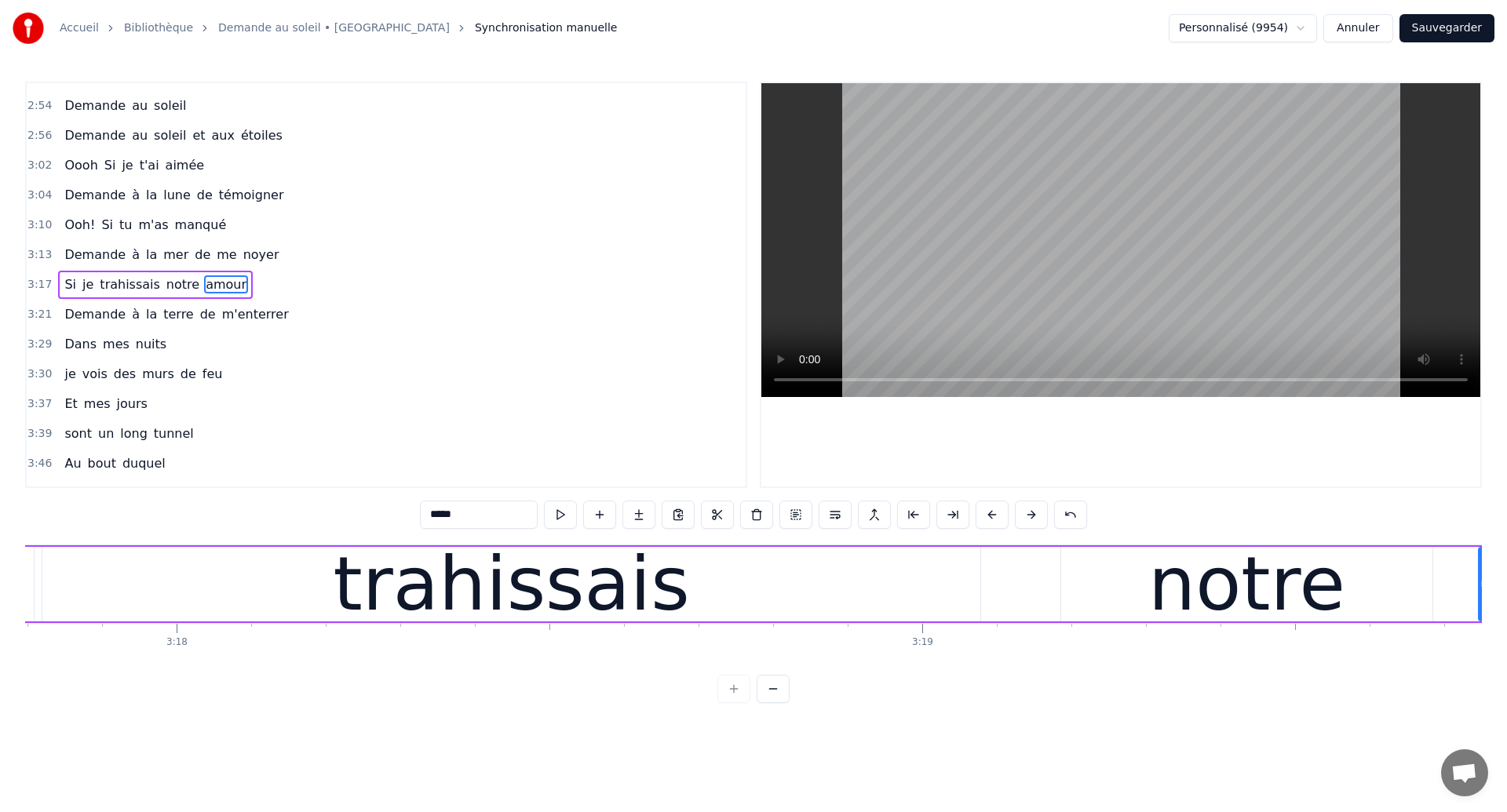
click at [263, 605] on div "trahissais" at bounding box center [511, 584] width 938 height 75
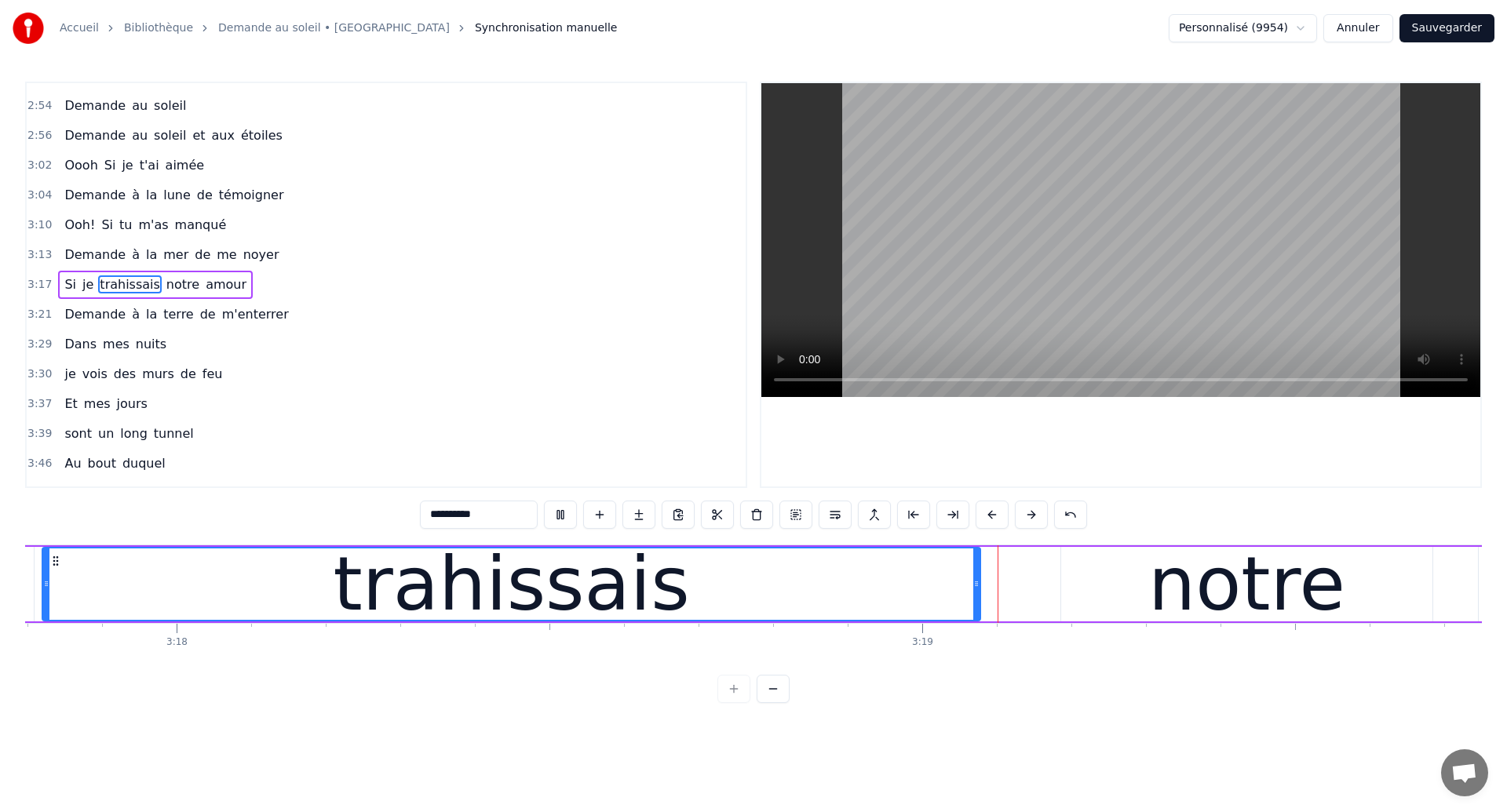
click at [869, 618] on div "trahissais" at bounding box center [511, 584] width 937 height 71
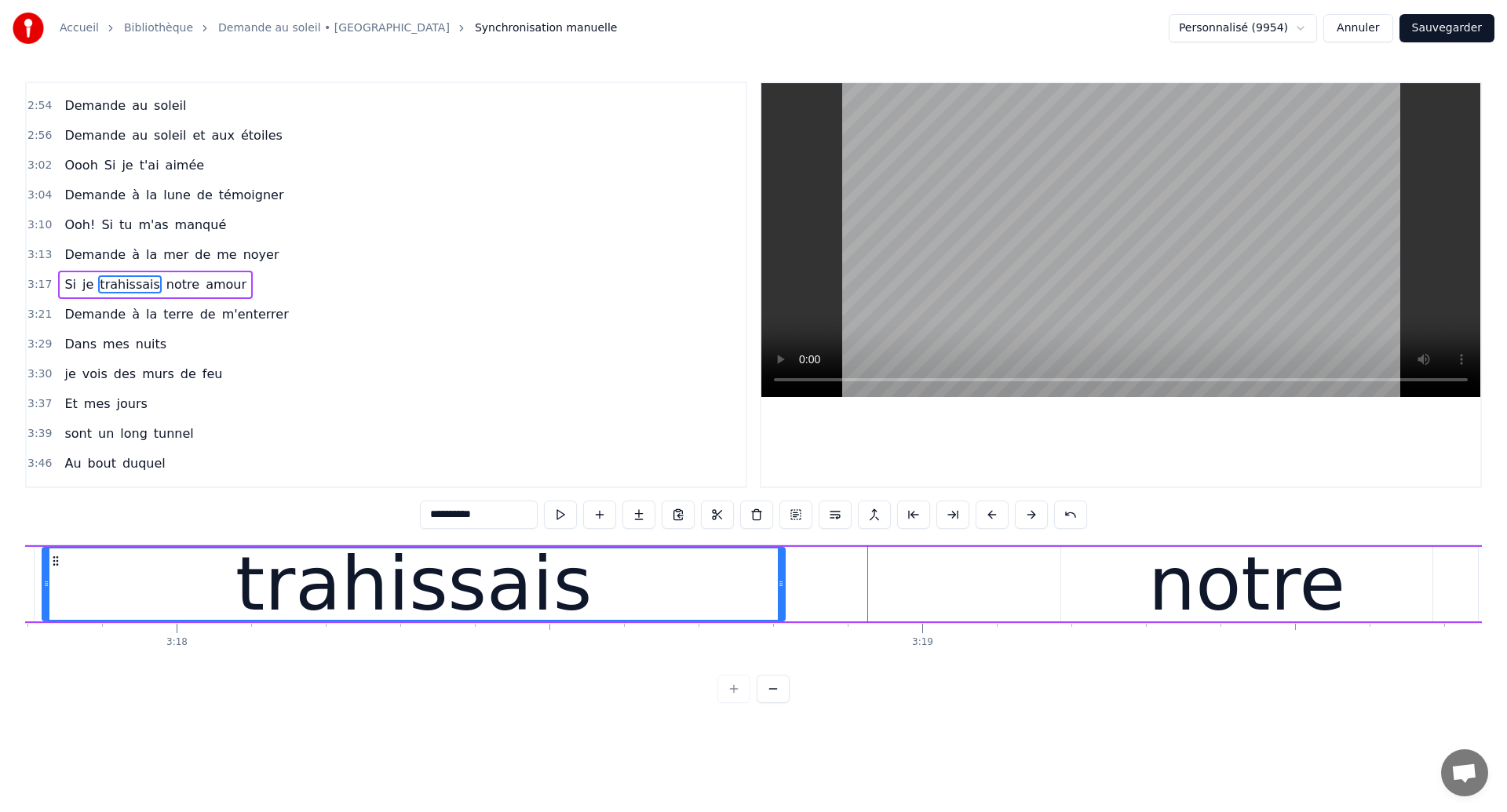
drag, startPoint x: 976, startPoint y: 595, endPoint x: 781, endPoint y: 646, distance: 201.6
click at [781, 646] on div "Dans mes nuits Je vois des murs de feu Je traverse des océans de sang Je croise…" at bounding box center [754, 603] width 1457 height 118
click at [115, 589] on div "trahissais" at bounding box center [414, 584] width 742 height 71
click at [52, 604] on div "trahissais" at bounding box center [414, 584] width 742 height 71
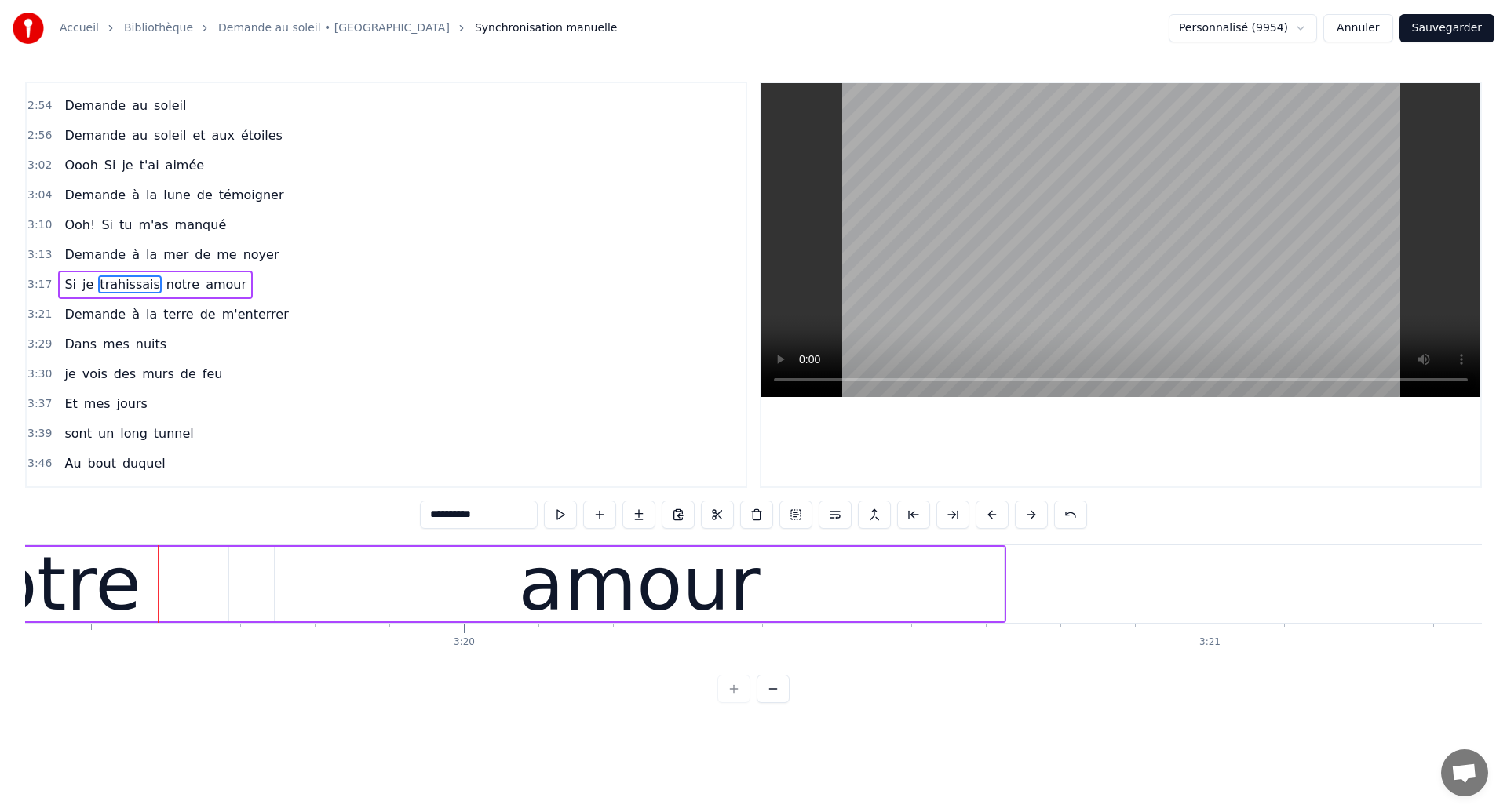
scroll to position [0, 148743]
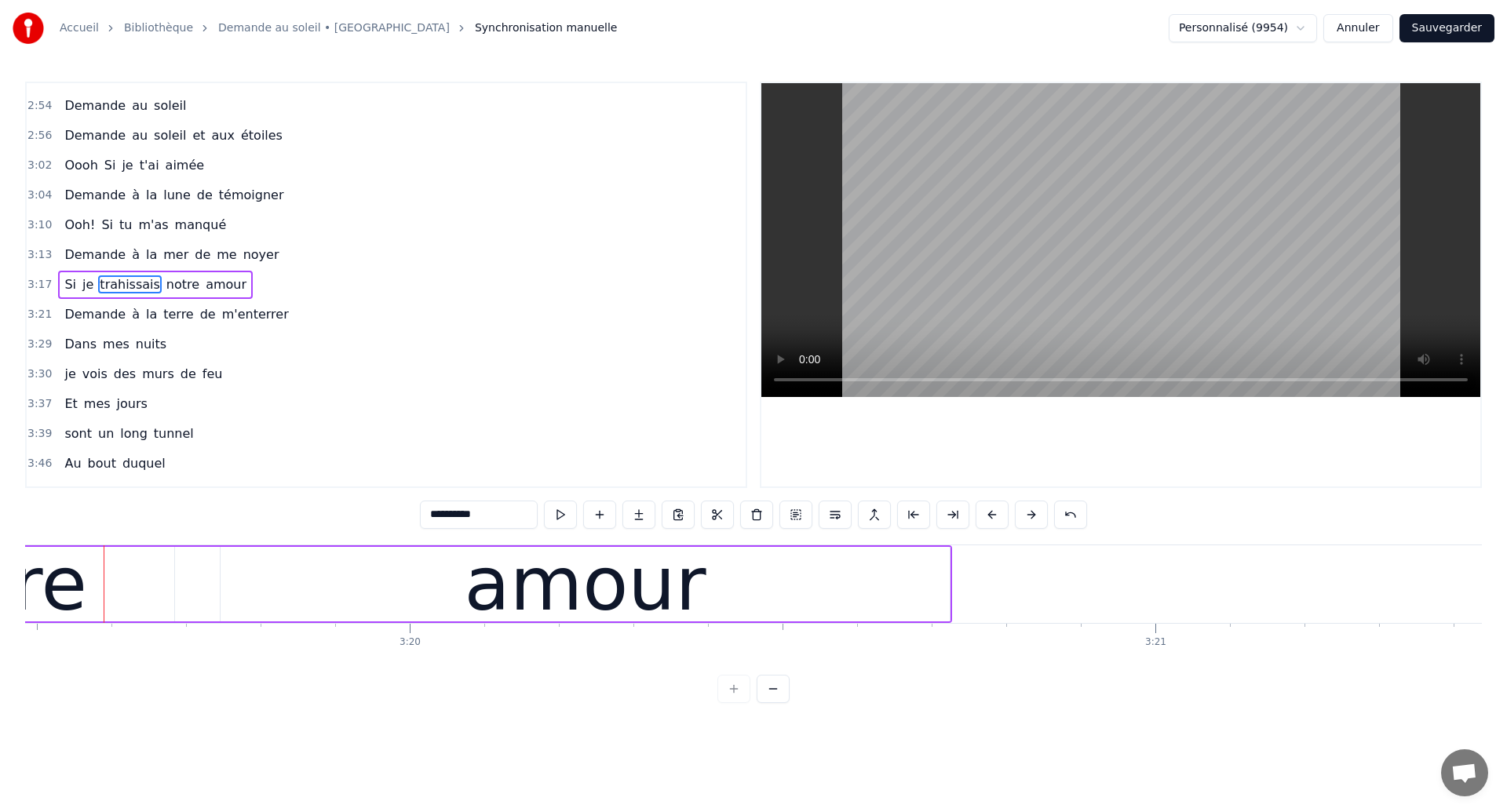
click at [819, 610] on div "amour" at bounding box center [585, 584] width 729 height 75
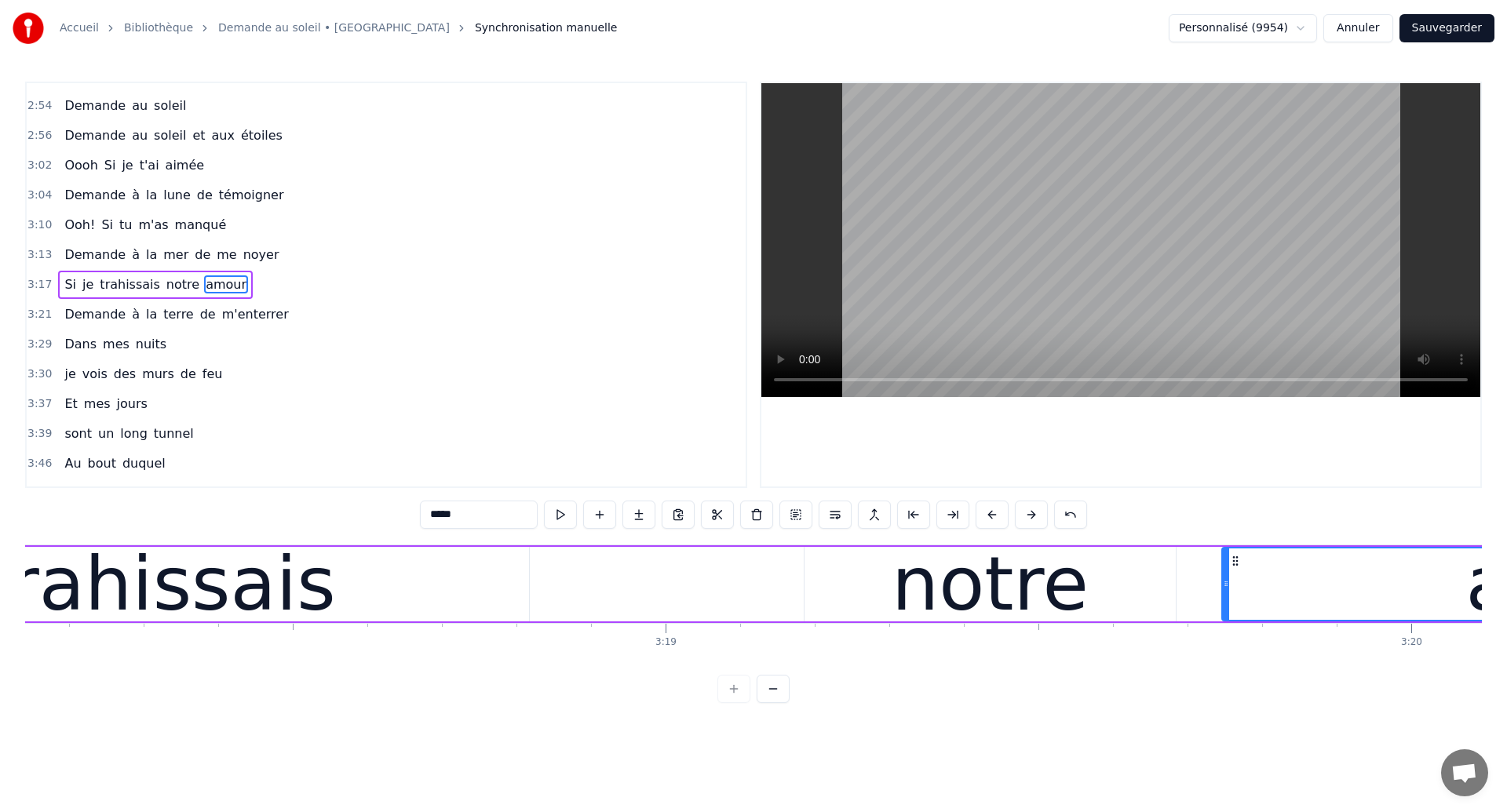
scroll to position [0, 147715]
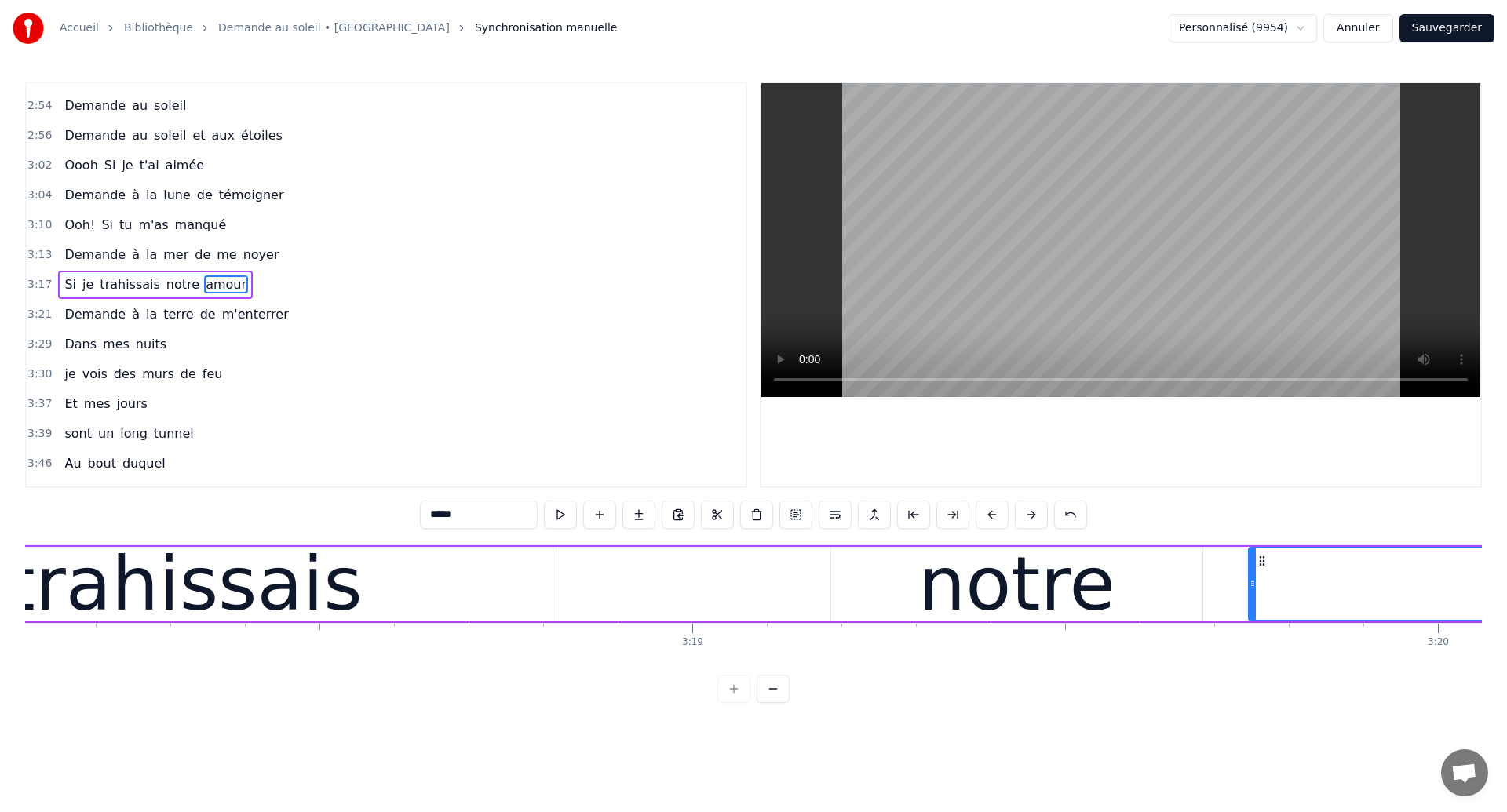
click at [160, 603] on div "trahissais" at bounding box center [184, 584] width 356 height 112
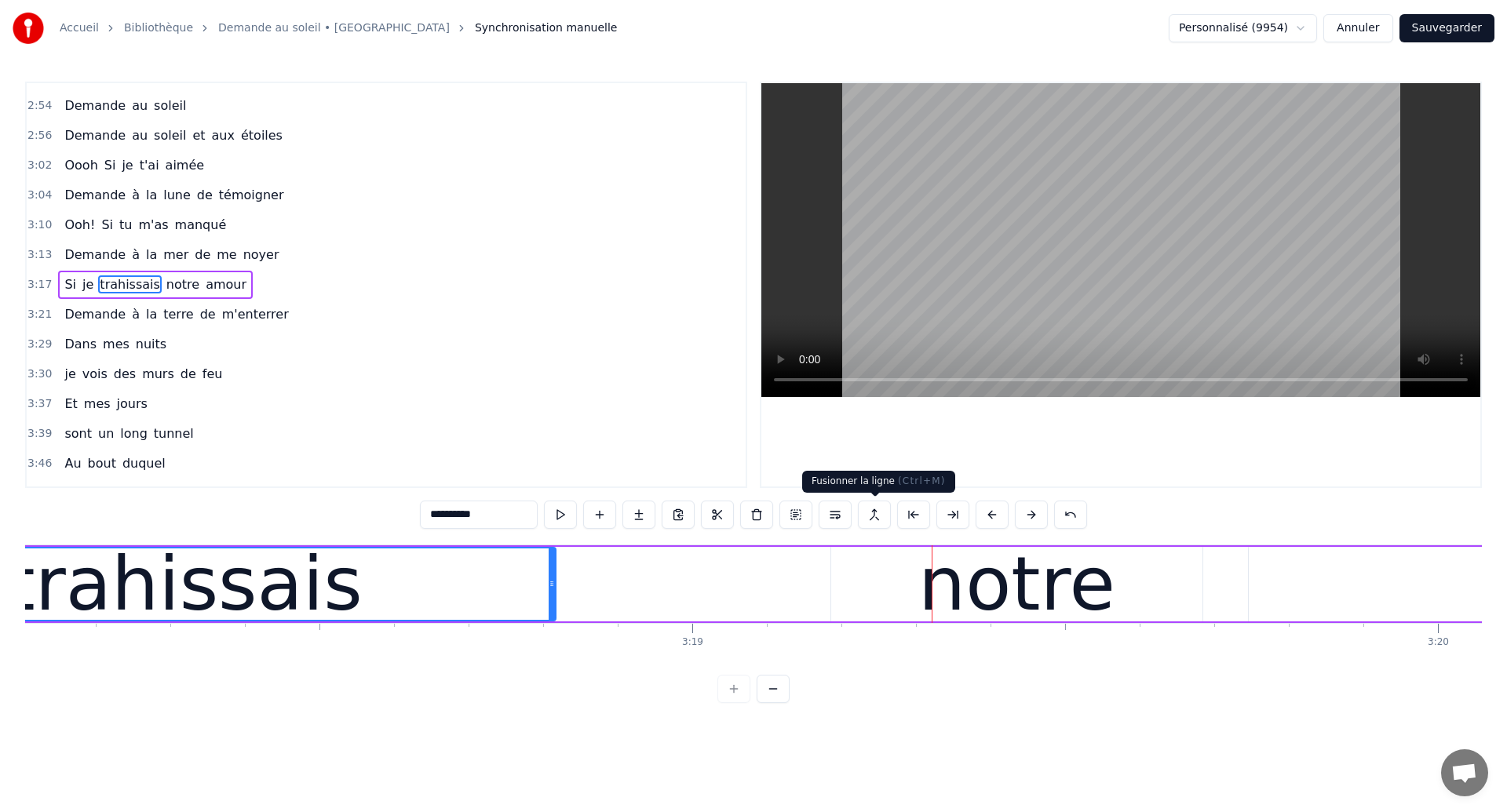
click at [960, 569] on div "notre" at bounding box center [1016, 584] width 197 height 112
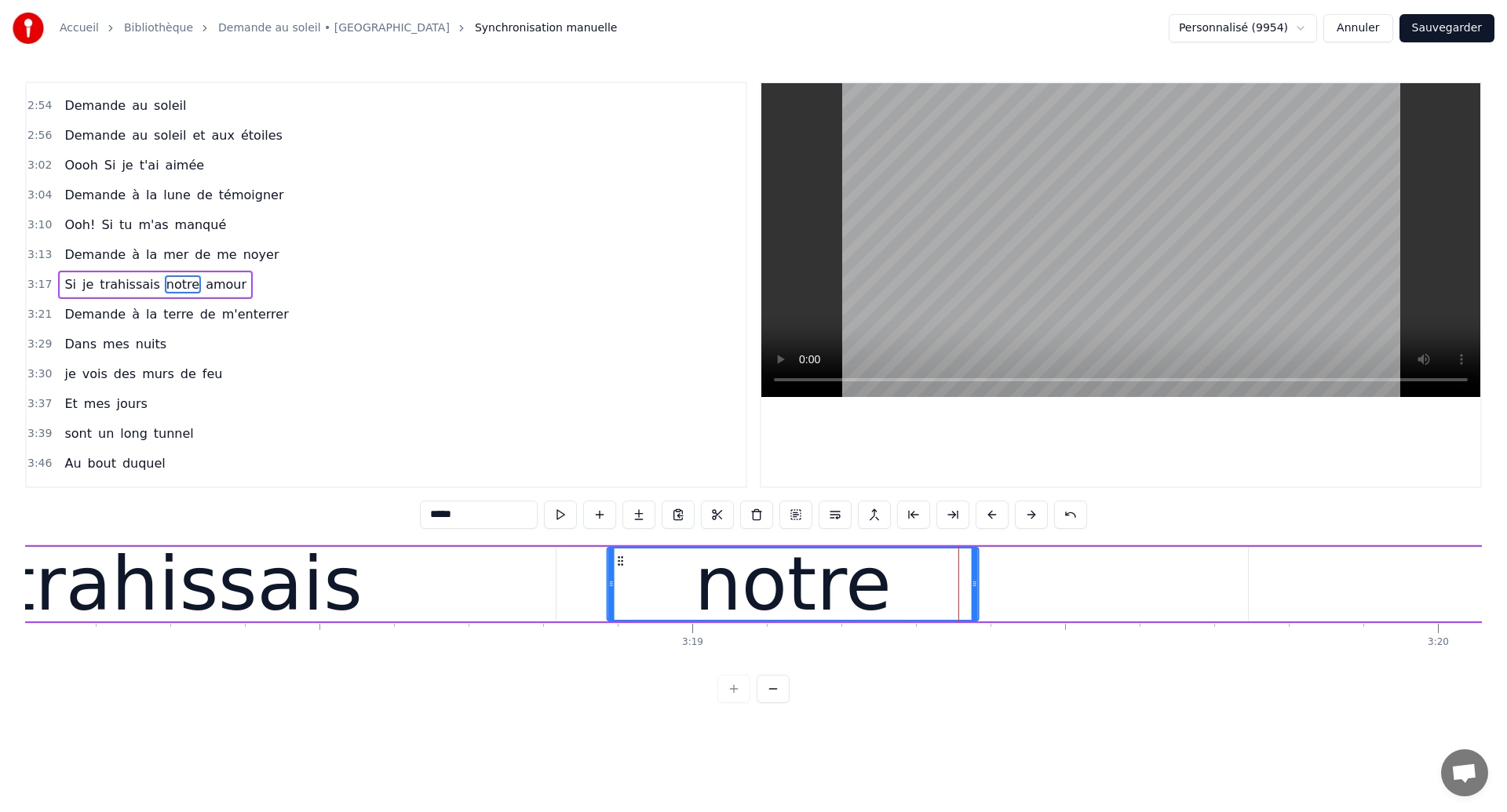
drag, startPoint x: 845, startPoint y: 565, endPoint x: 621, endPoint y: 616, distance: 229.7
click at [621, 616] on div "notre" at bounding box center [793, 584] width 370 height 71
click at [97, 587] on div "trahissais" at bounding box center [184, 584] width 356 height 112
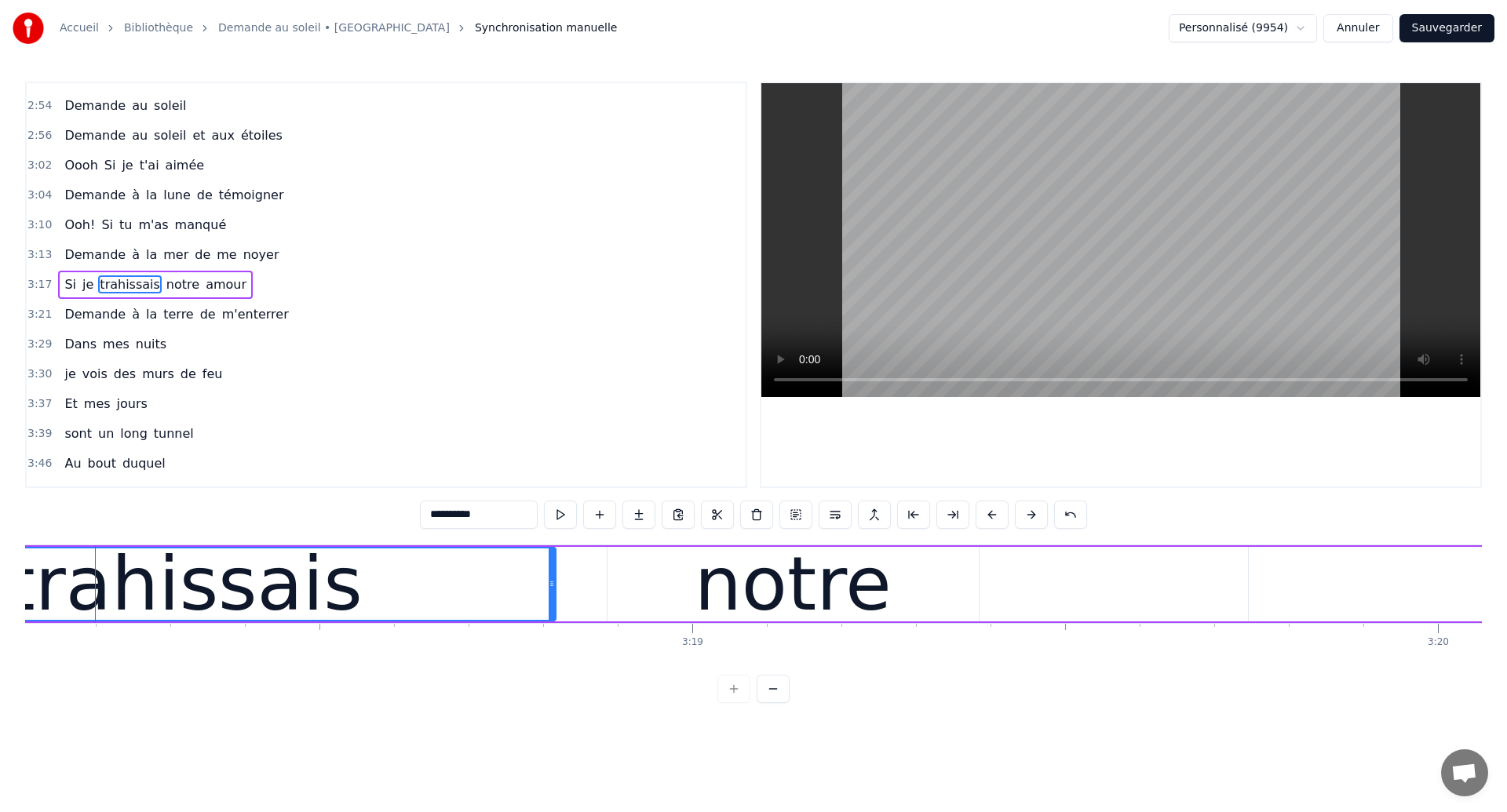
scroll to position [0, 147706]
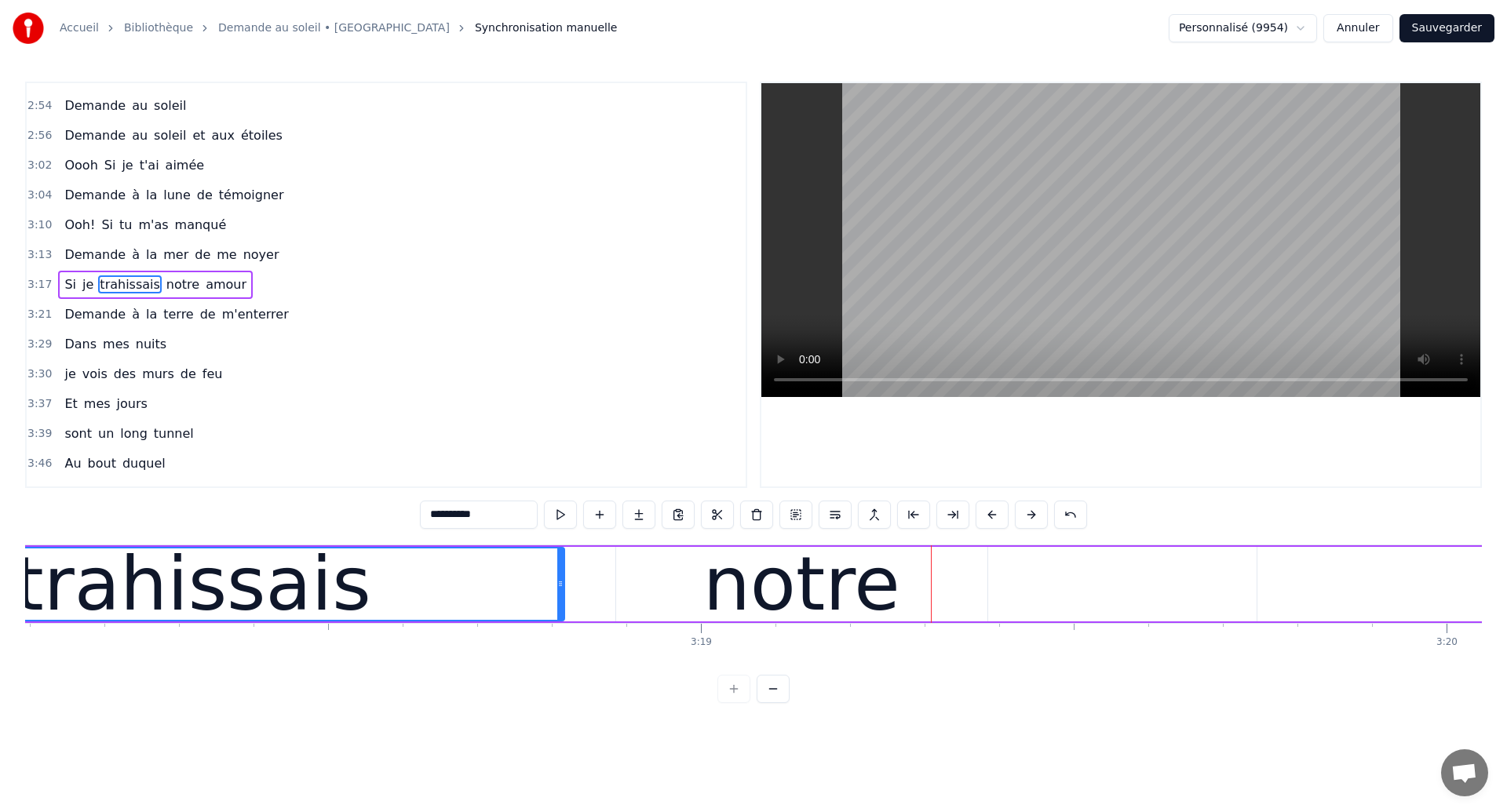
click at [113, 578] on div "trahissais" at bounding box center [193, 584] width 356 height 112
click at [564, 588] on div "trahissais" at bounding box center [192, 584] width 745 height 75
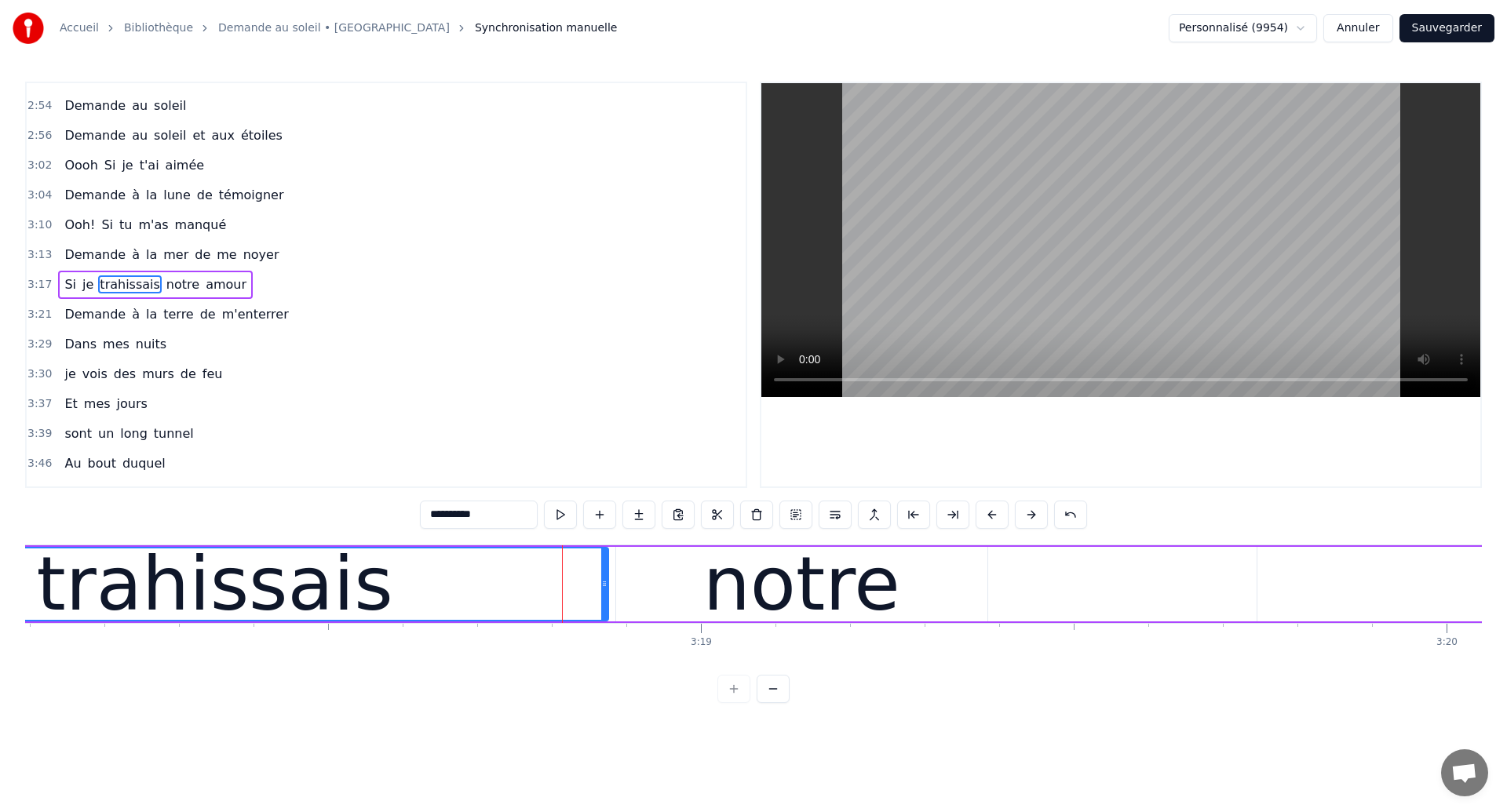
drag, startPoint x: 559, startPoint y: 589, endPoint x: 604, endPoint y: 592, distance: 45.1
click at [604, 592] on div at bounding box center [603, 584] width 6 height 71
click at [112, 596] on div "trahissais" at bounding box center [215, 584] width 356 height 112
click at [788, 599] on div "notre" at bounding box center [802, 584] width 197 height 112
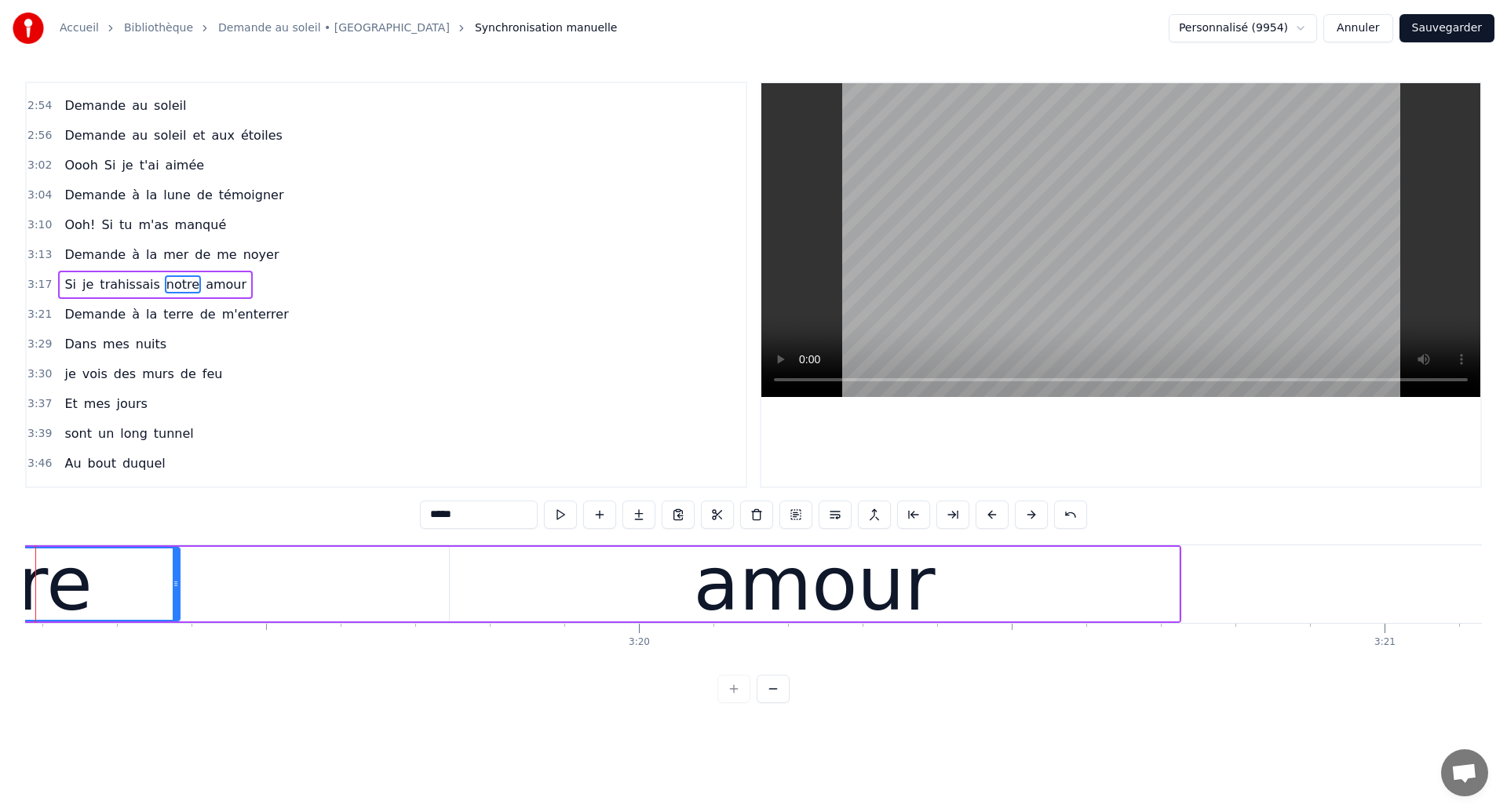
scroll to position [0, 148463]
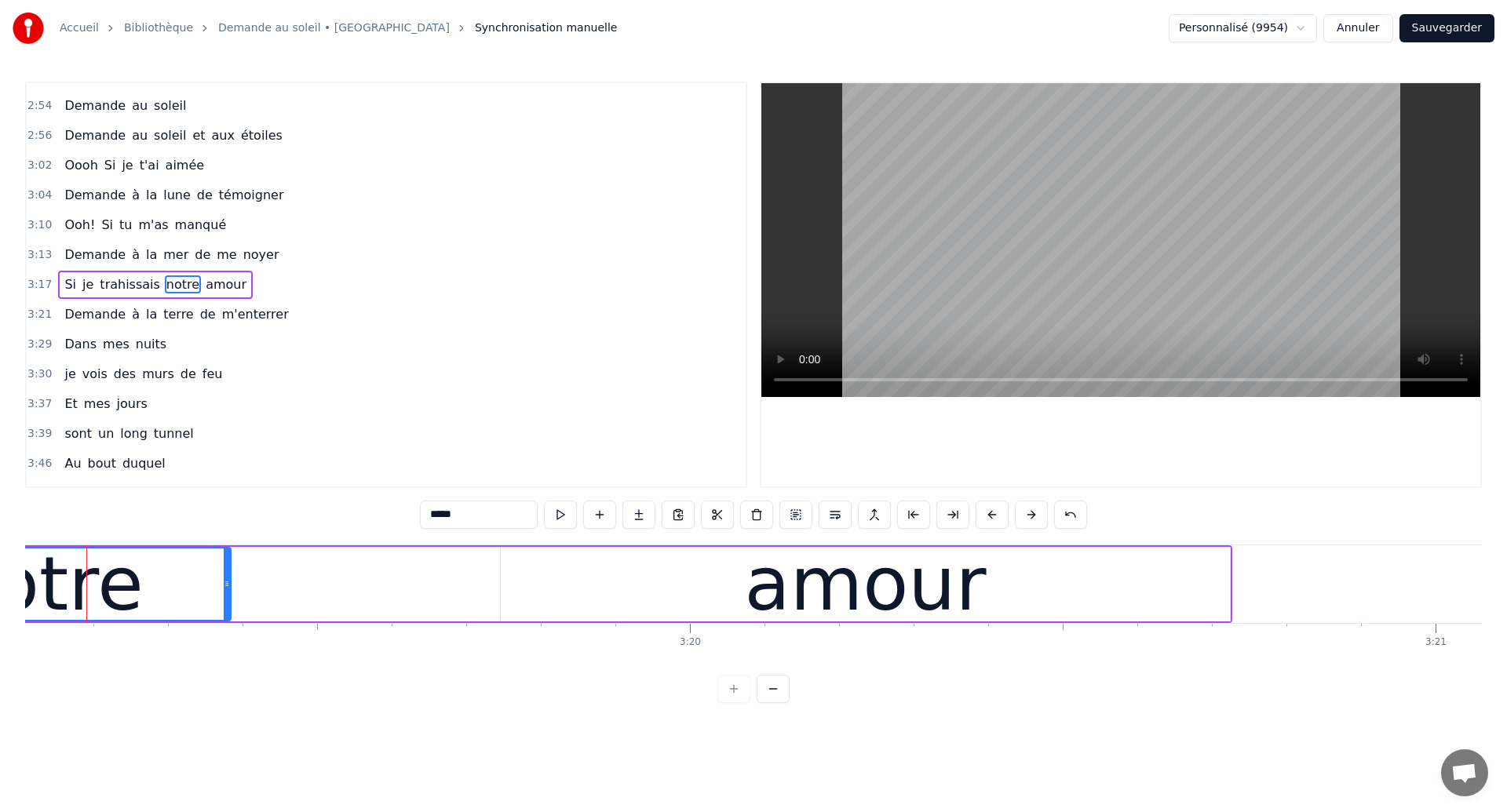
click at [797, 536] on div "0:18 Dans mes nuits 0:20 Je vois des murs de feu 0:26 Je traverse des océans de…" at bounding box center [754, 392] width 1457 height 621
click at [771, 577] on div "amour" at bounding box center [865, 584] width 242 height 112
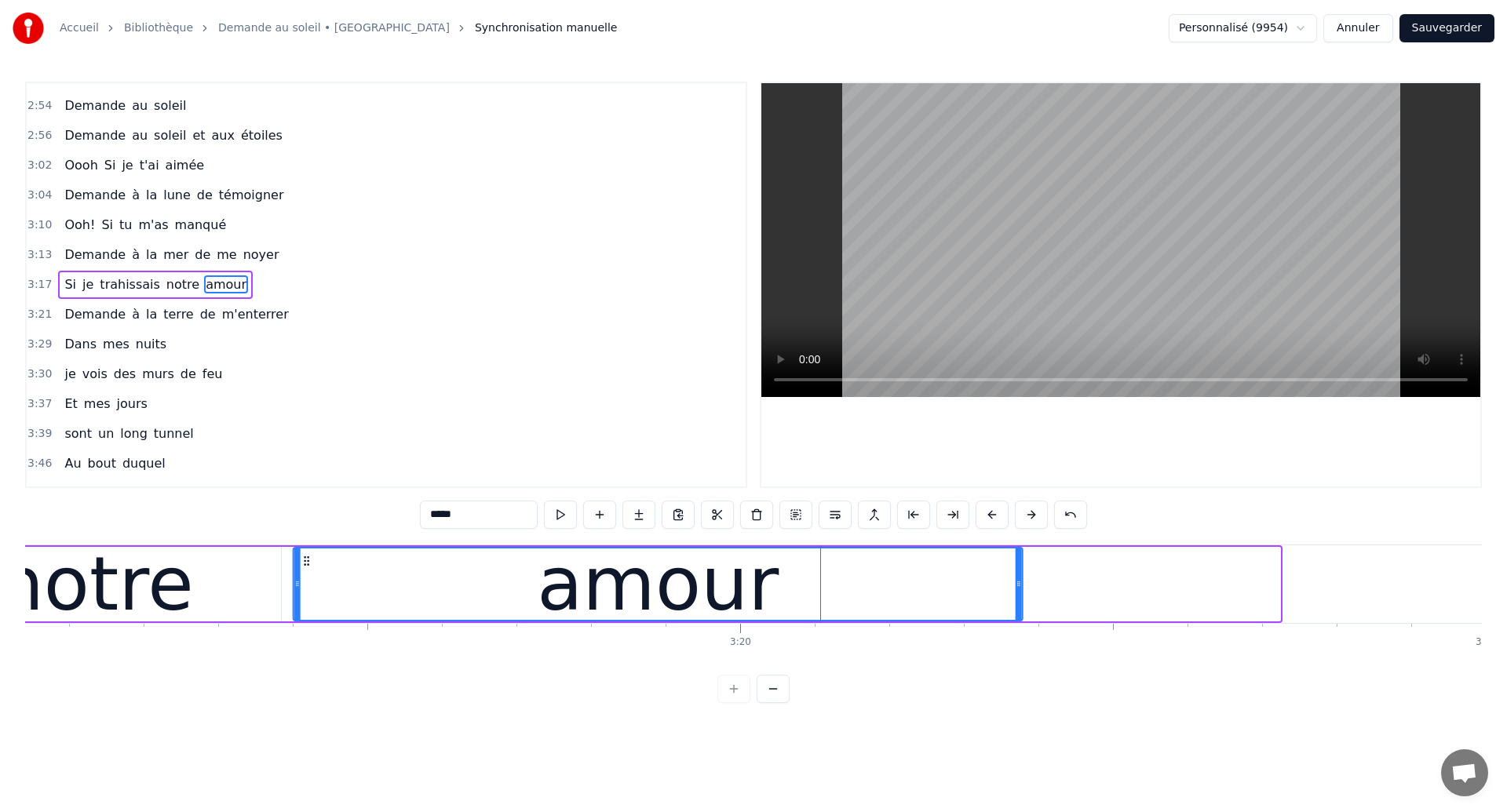
scroll to position [0, 148402]
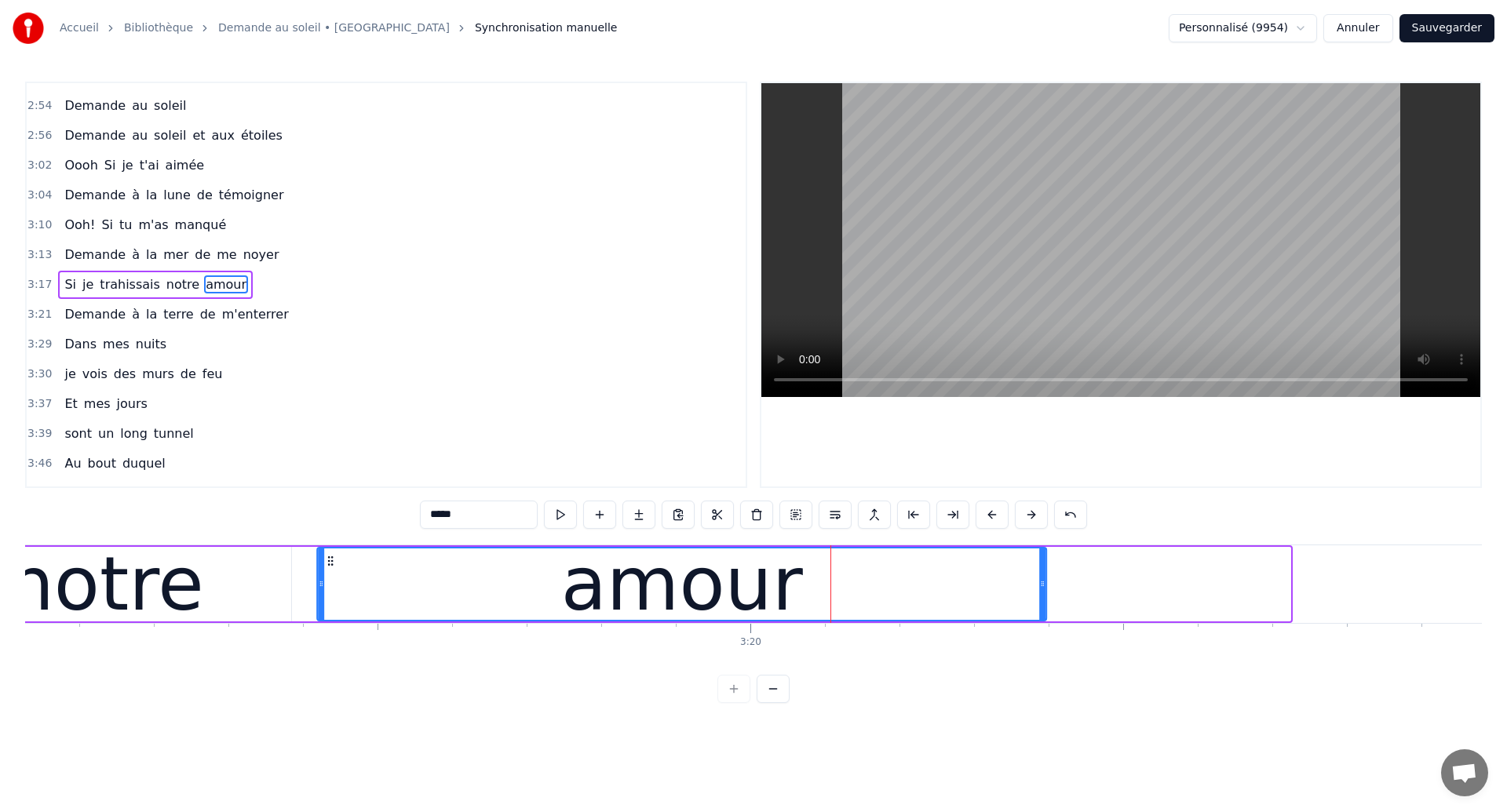
drag, startPoint x: 512, startPoint y: 560, endPoint x: 330, endPoint y: 621, distance: 192.0
click at [330, 621] on div "Si je trahissais notre amour" at bounding box center [16, 585] width 2553 height 78
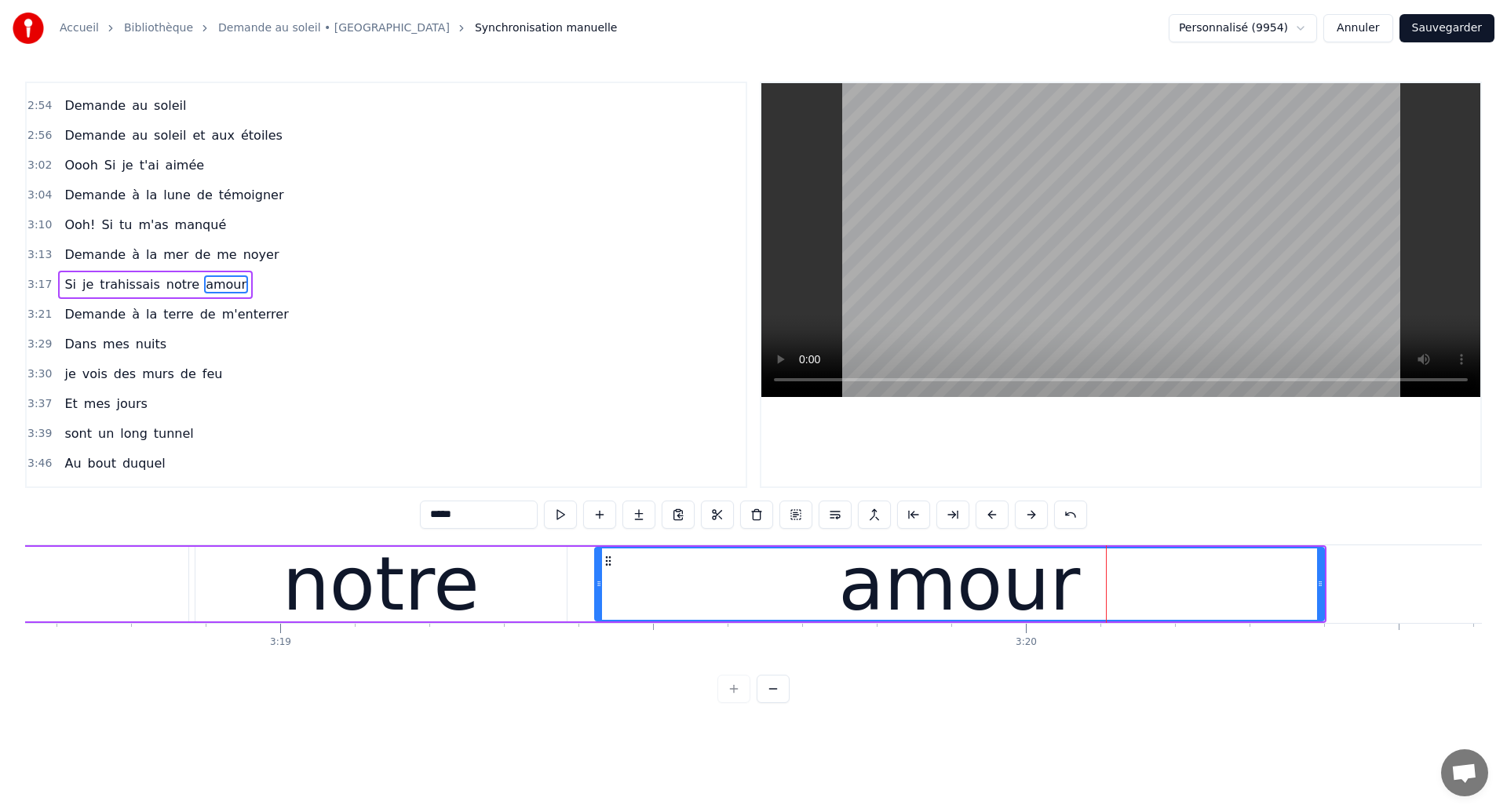
scroll to position [0, 147960]
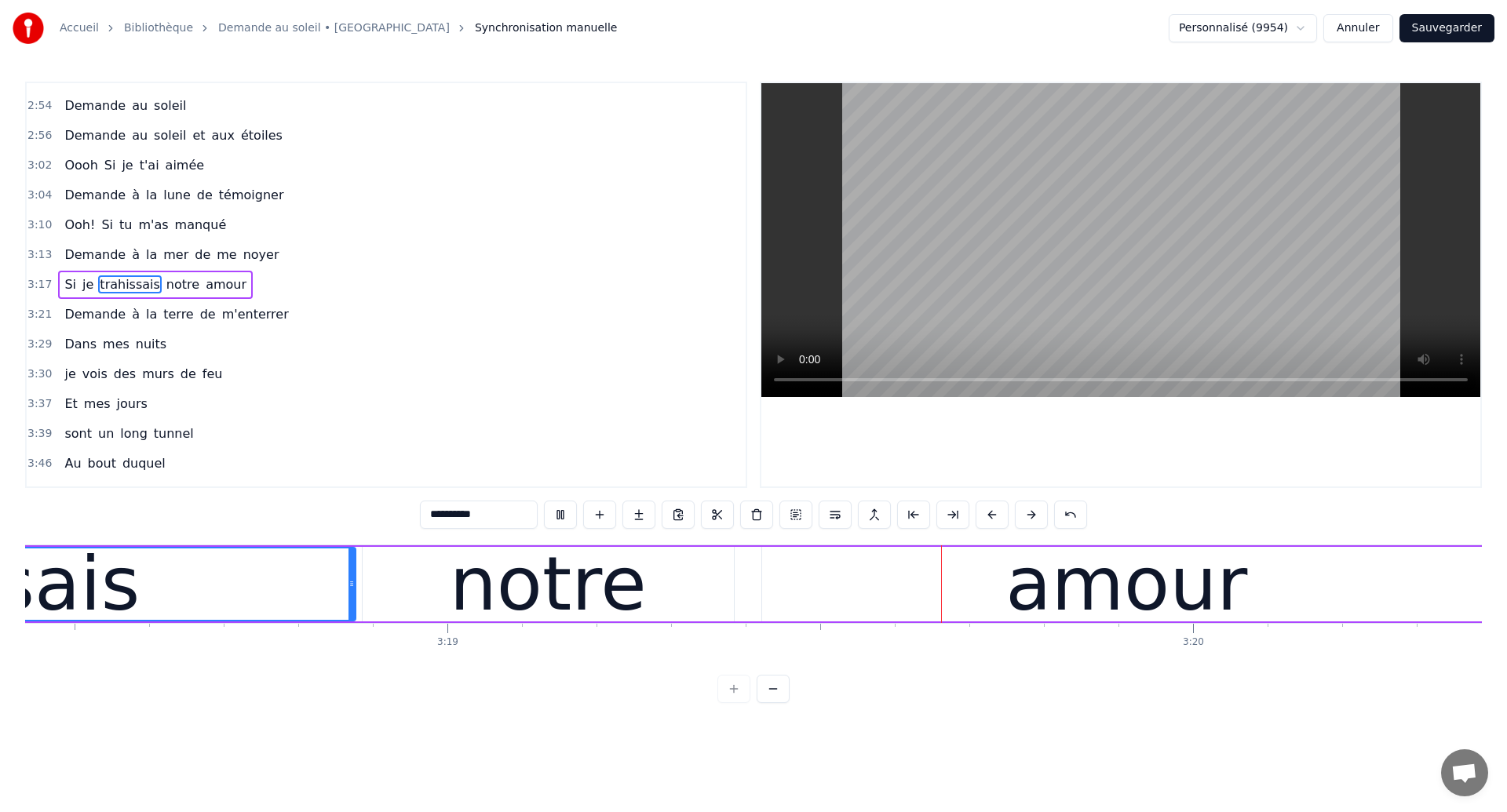
click at [924, 559] on div "amour" at bounding box center [1126, 584] width 729 height 75
type input "*****"
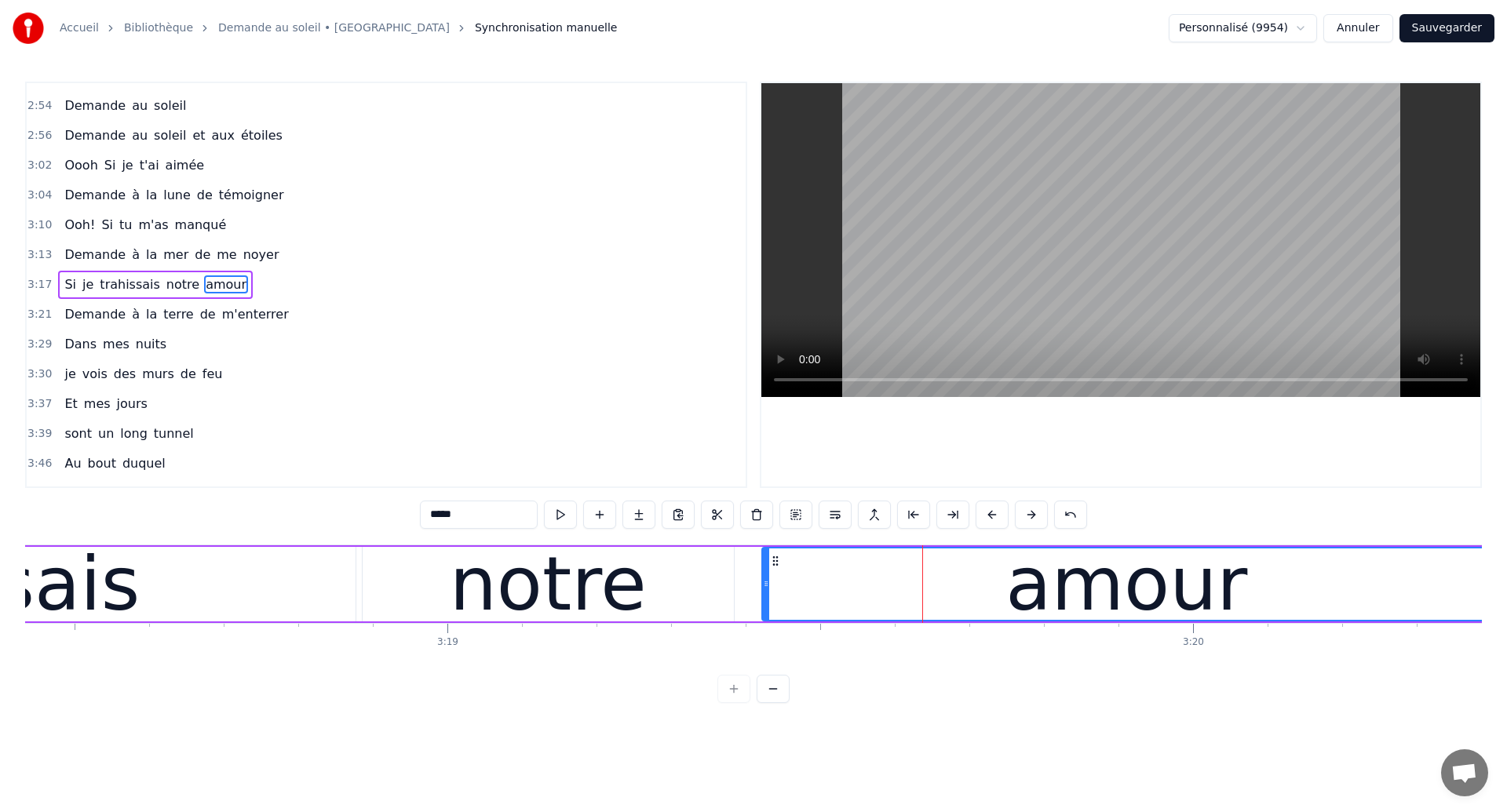
click at [174, 620] on div "Si je trahissais notre amour" at bounding box center [337, 585] width 2311 height 78
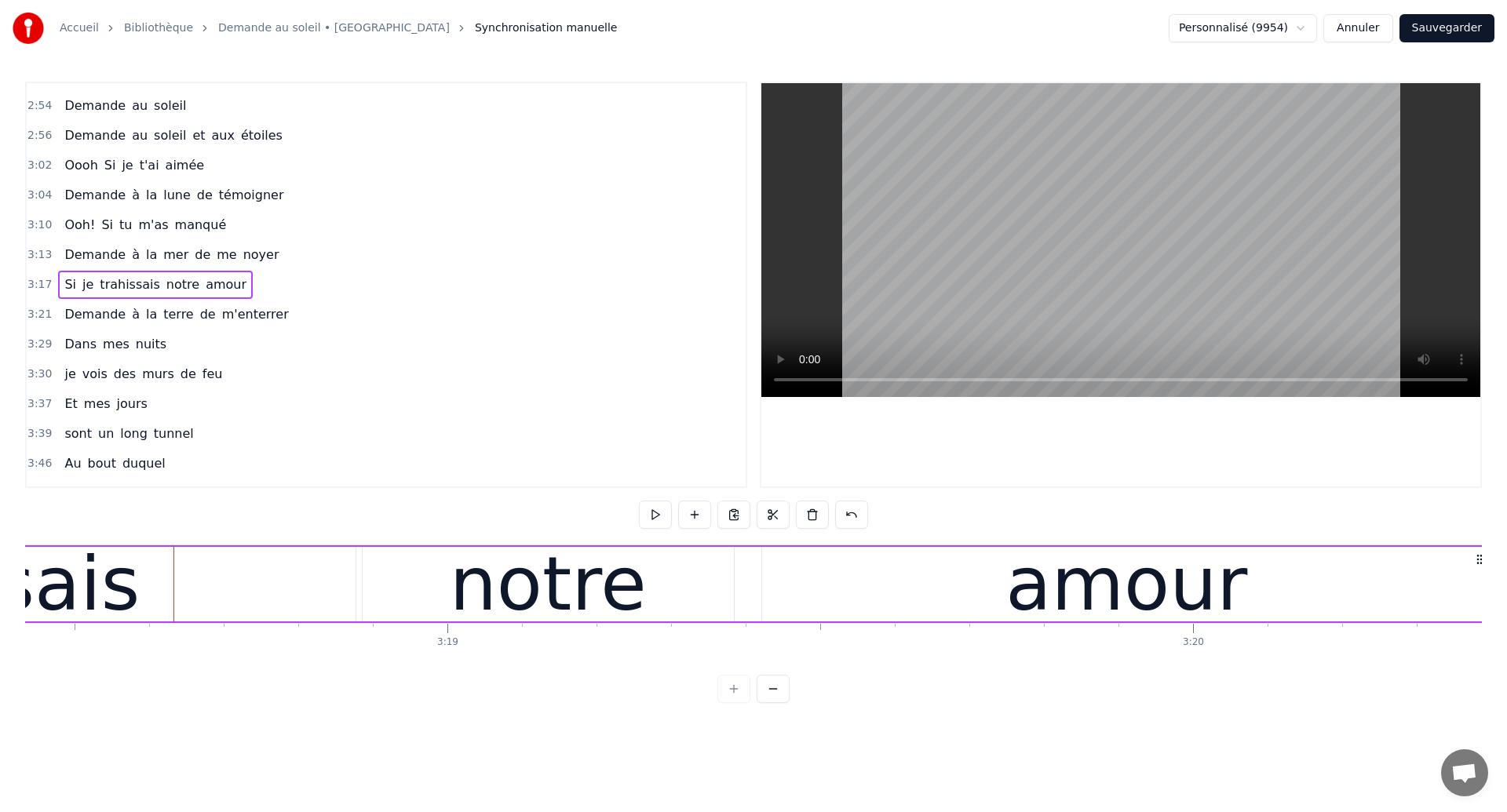
drag, startPoint x: 174, startPoint y: 620, endPoint x: 161, endPoint y: 620, distance: 13.0
click at [161, 620] on div "Si je trahissais notre amour" at bounding box center [337, 585] width 2311 height 78
click at [730, 581] on div "notre" at bounding box center [548, 584] width 371 height 75
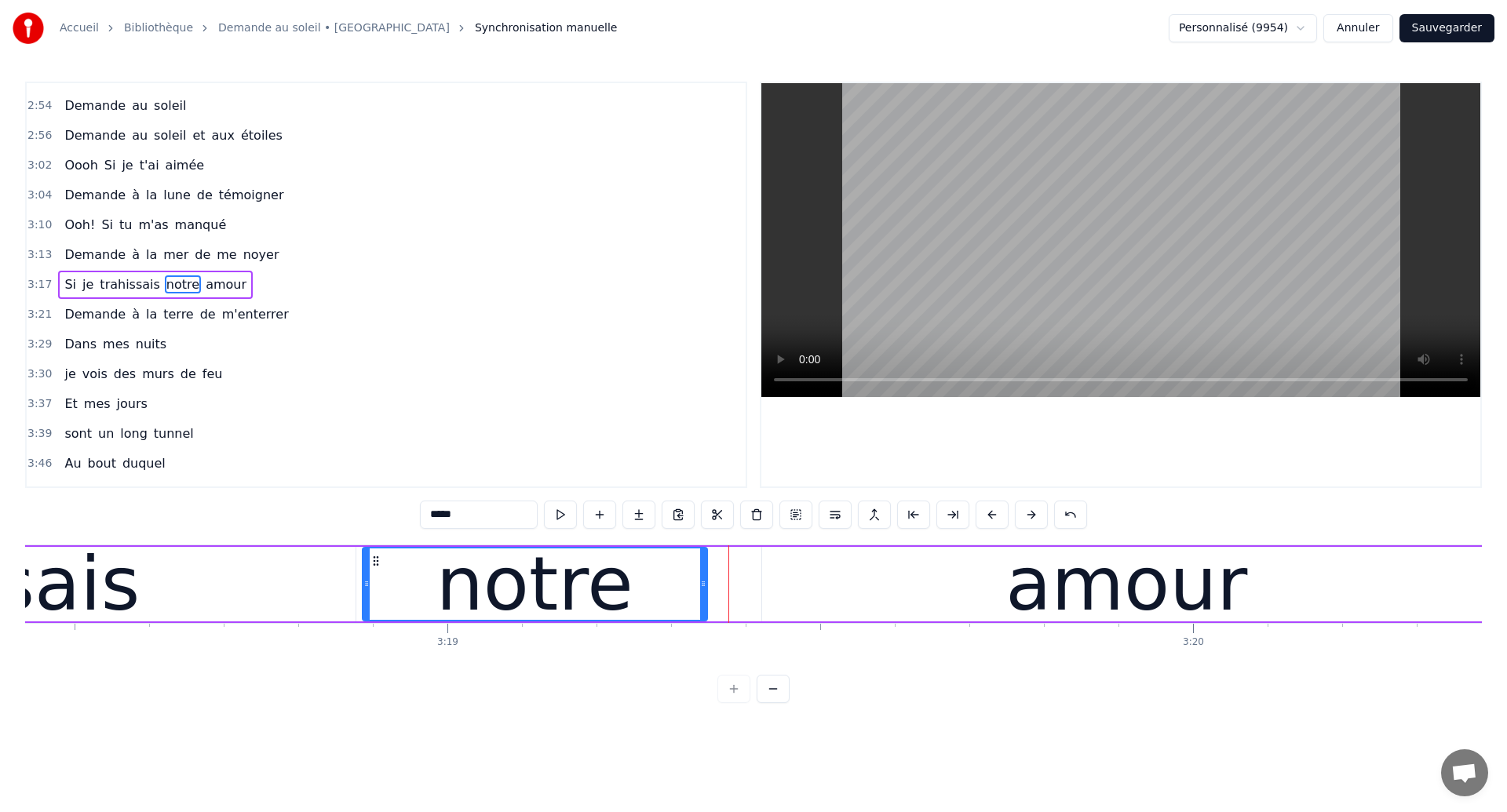
drag, startPoint x: 730, startPoint y: 594, endPoint x: 704, endPoint y: 605, distance: 28.2
click at [704, 605] on div at bounding box center [703, 584] width 6 height 71
click at [821, 568] on div "amour" at bounding box center [1126, 584] width 729 height 75
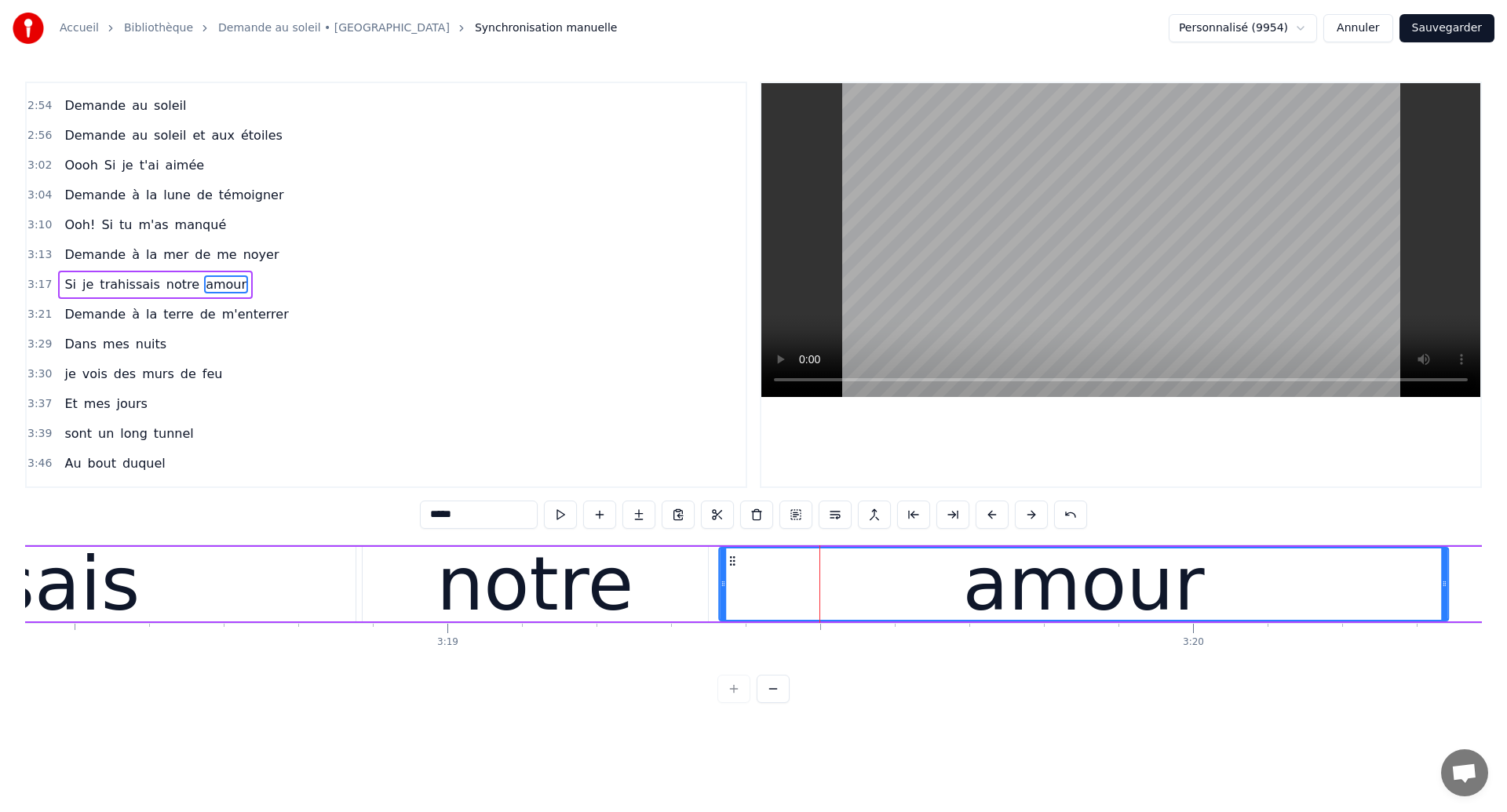
drag, startPoint x: 776, startPoint y: 562, endPoint x: 734, endPoint y: 592, distance: 51.6
click at [734, 592] on div "amour" at bounding box center [1083, 584] width 727 height 71
click at [64, 289] on span "Si" at bounding box center [70, 284] width 15 height 18
type input "**"
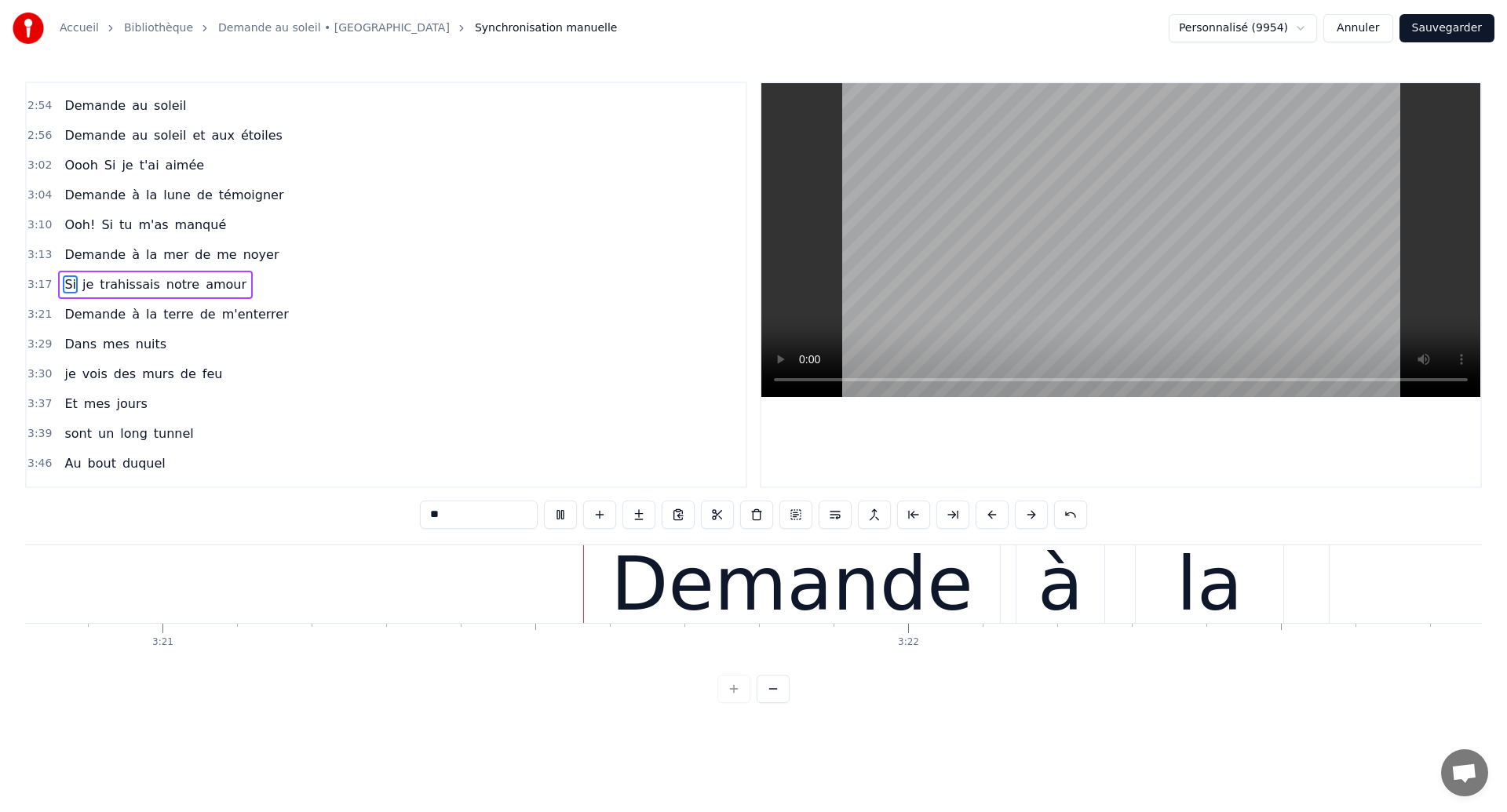
scroll to position [0, 149794]
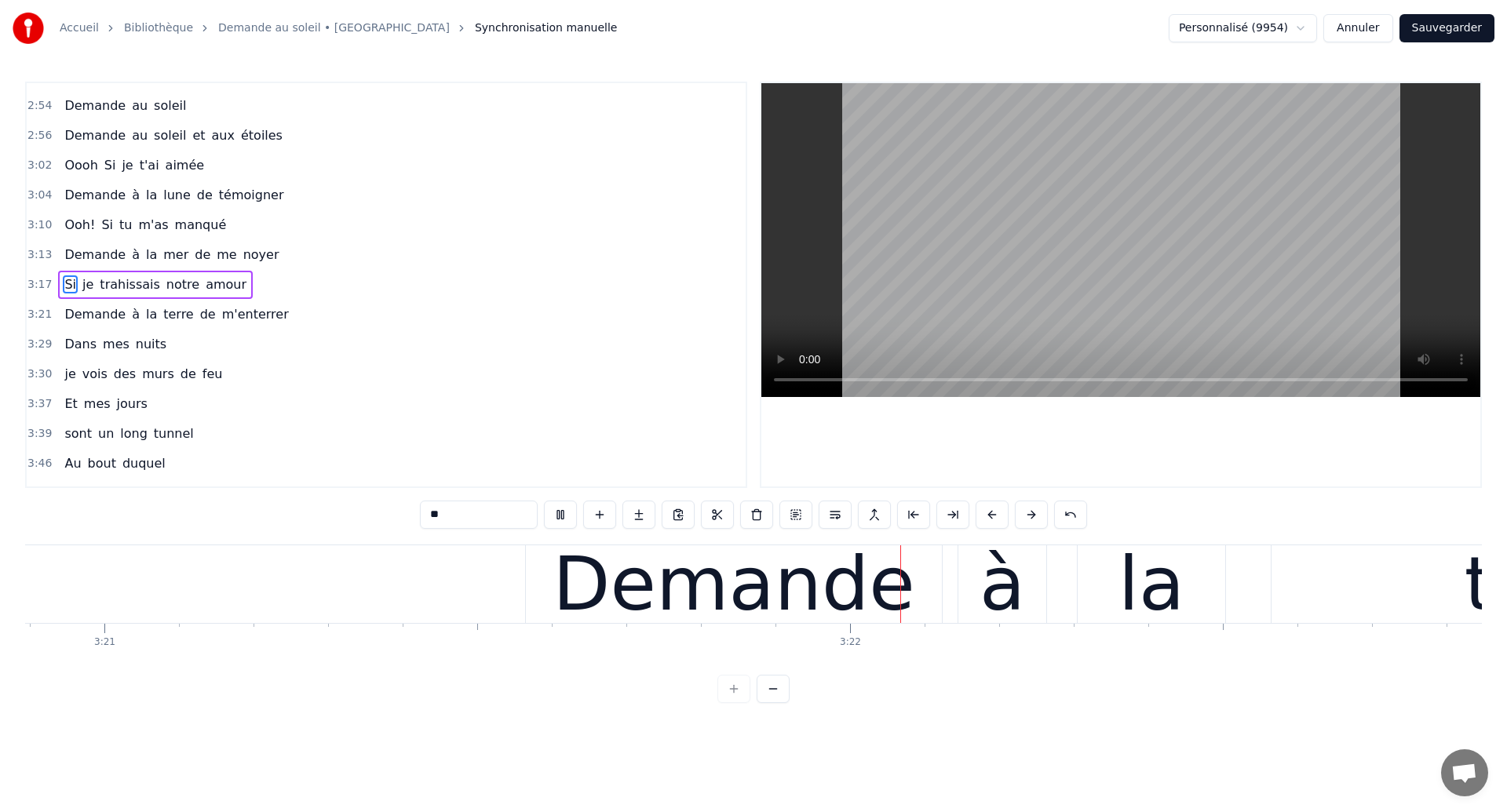
click at [288, 536] on div "0:18 Dans mes nuits 0:20 Je vois des murs de feu 0:26 Je traverse des océans de…" at bounding box center [754, 392] width 1457 height 621
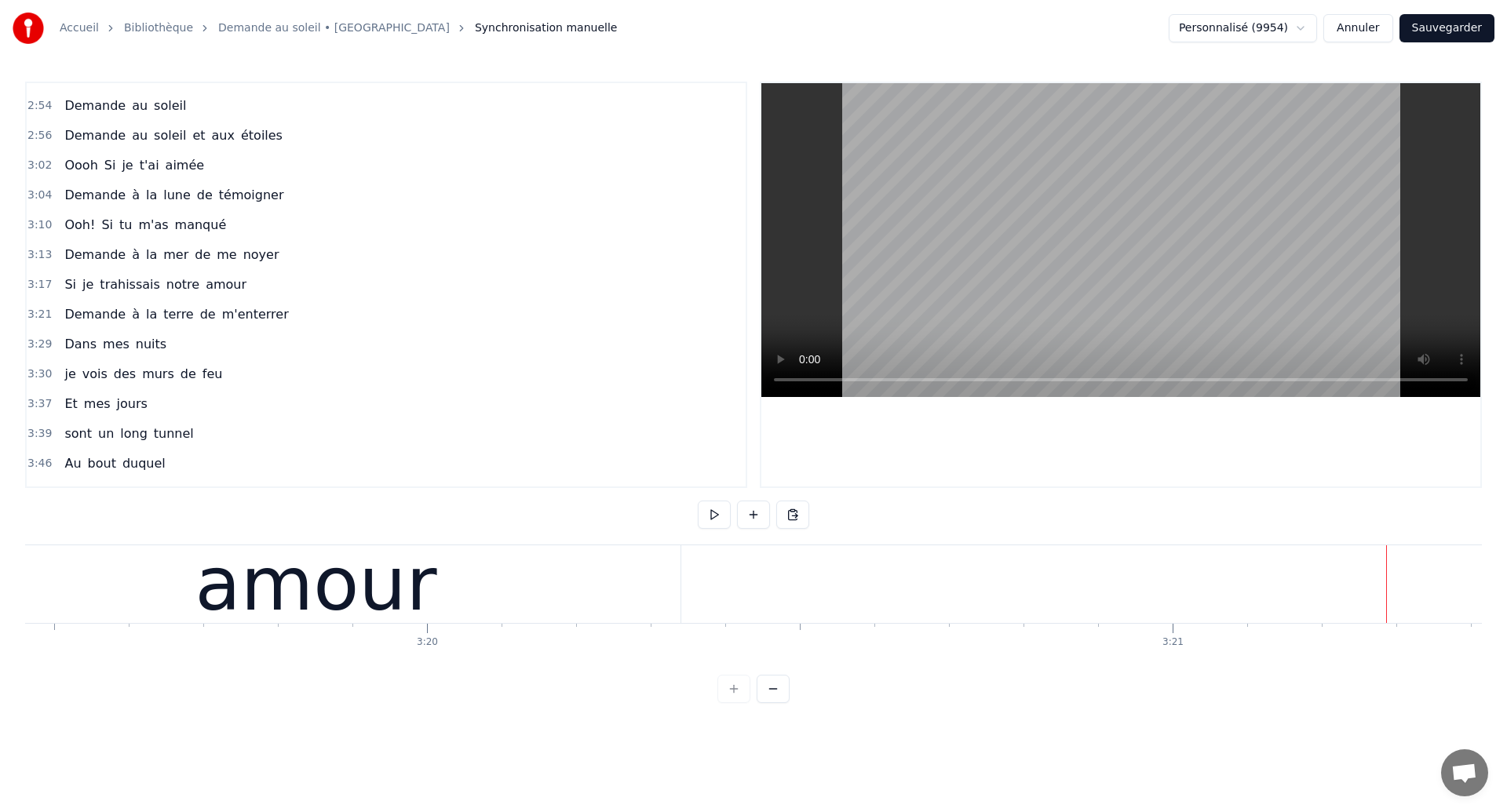
scroll to position [0, 148690]
click at [234, 608] on div "amour" at bounding box center [352, 585] width 729 height 78
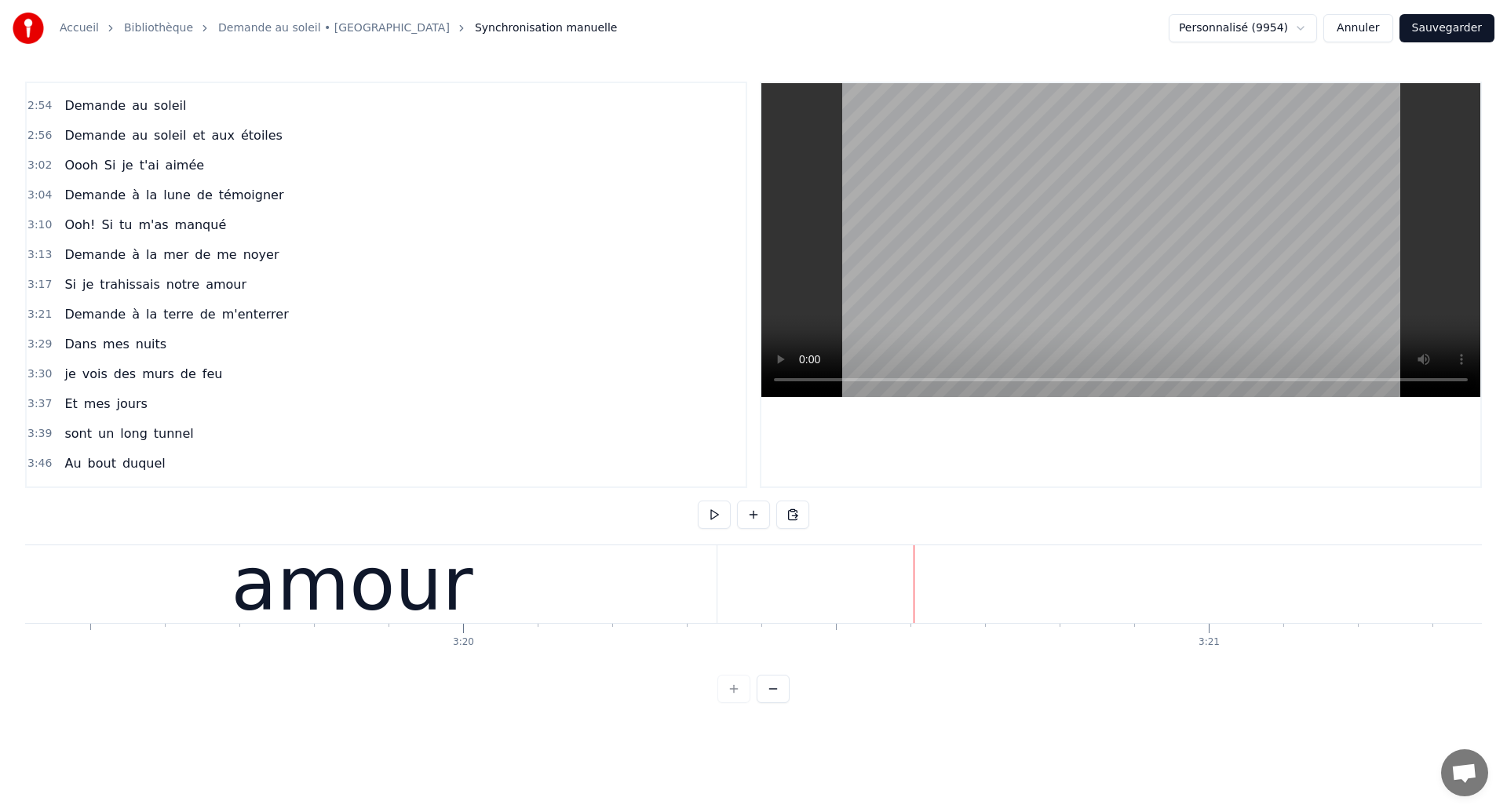
click at [714, 592] on div "amour" at bounding box center [352, 585] width 729 height 78
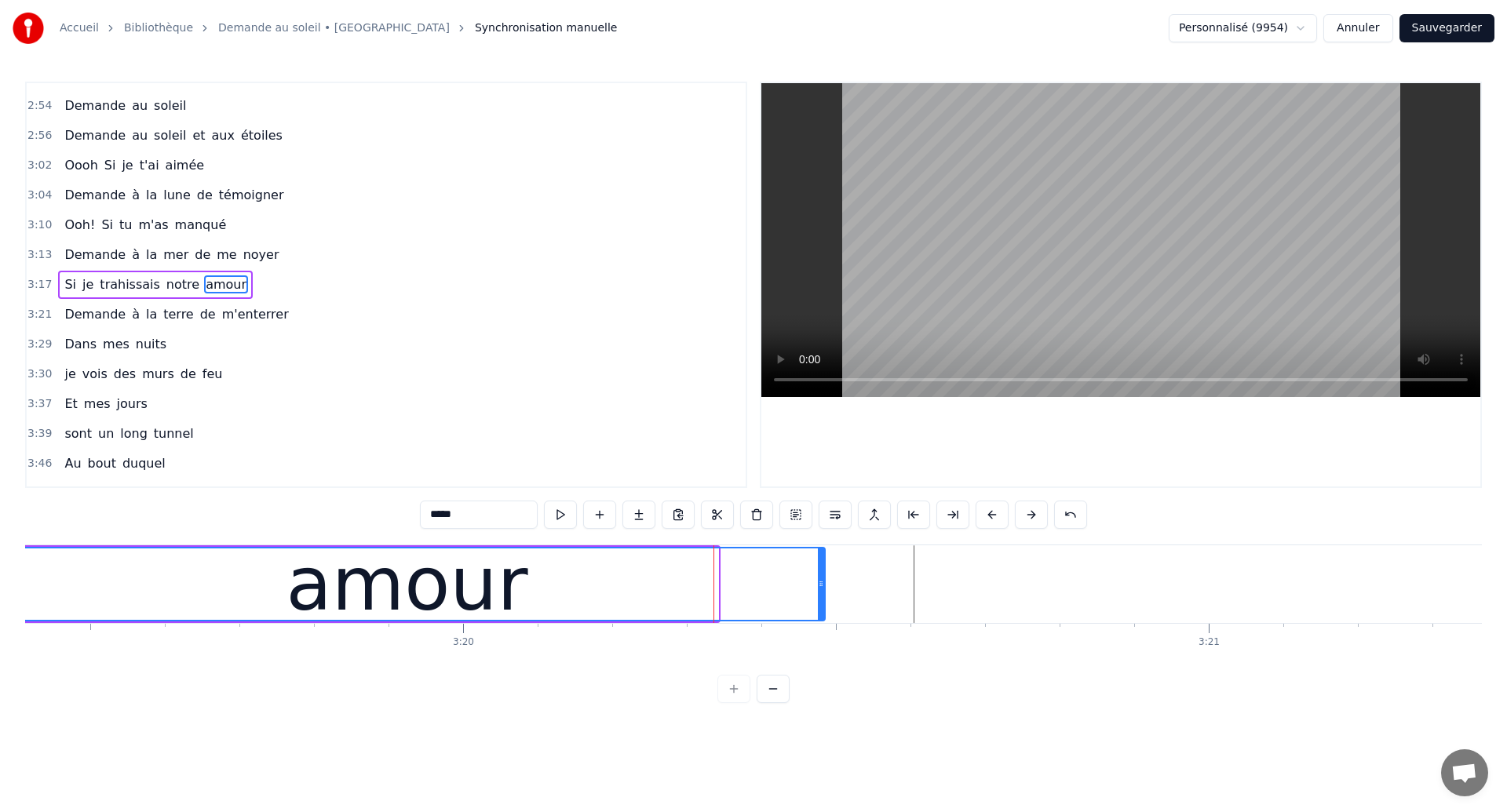
drag, startPoint x: 715, startPoint y: 589, endPoint x: 821, endPoint y: 593, distance: 106.1
click at [821, 593] on div at bounding box center [820, 584] width 6 height 71
click at [264, 583] on div "amour" at bounding box center [407, 584] width 834 height 71
click at [776, 609] on div "amour" at bounding box center [407, 584] width 834 height 71
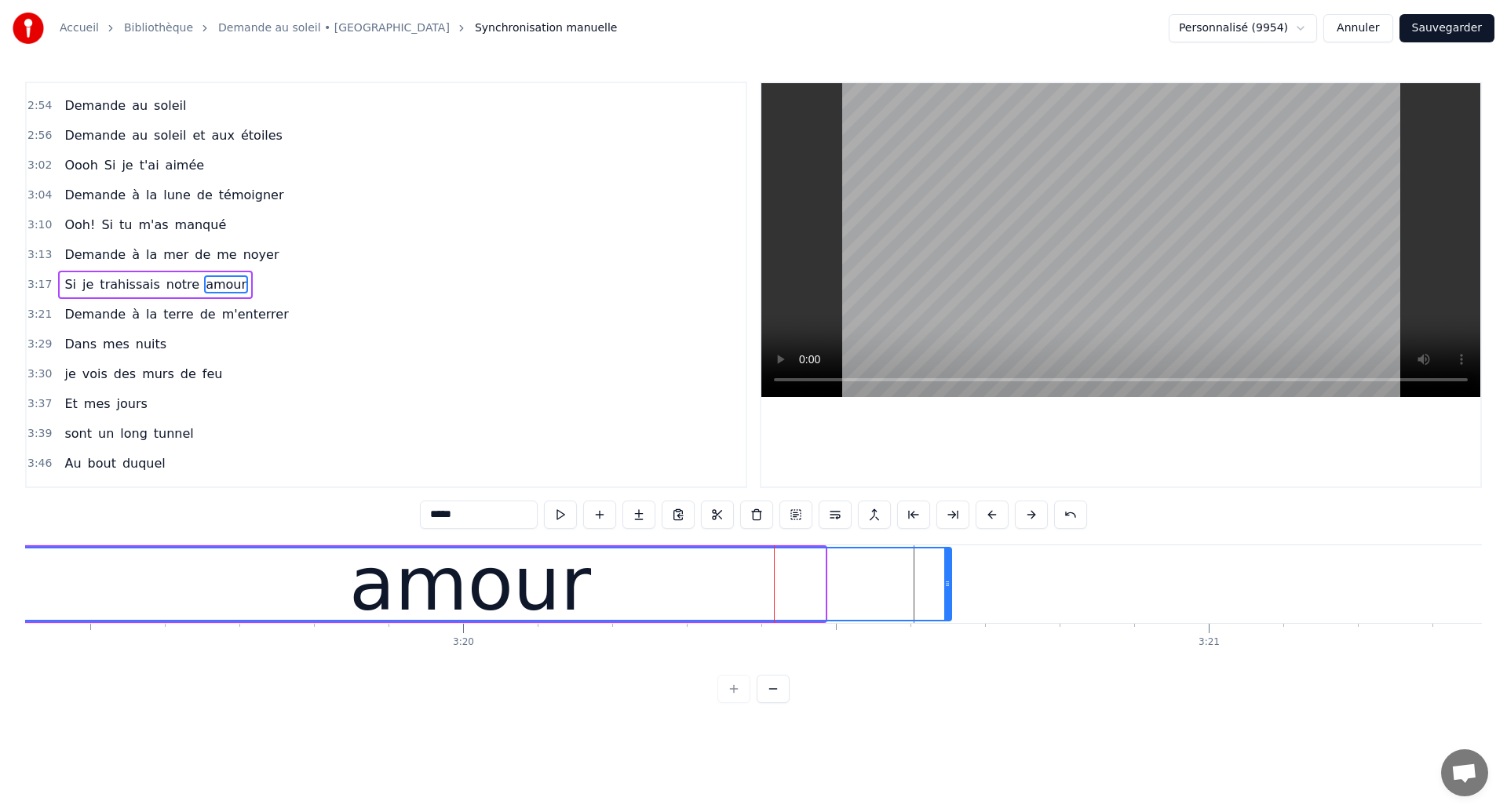
drag, startPoint x: 822, startPoint y: 589, endPoint x: 949, endPoint y: 581, distance: 127.3
click at [949, 581] on icon at bounding box center [947, 584] width 6 height 13
click at [212, 585] on div "amour" at bounding box center [470, 584] width 960 height 71
click at [843, 599] on div "amour" at bounding box center [470, 584] width 960 height 71
click at [68, 578] on div "amour" at bounding box center [470, 584] width 960 height 71
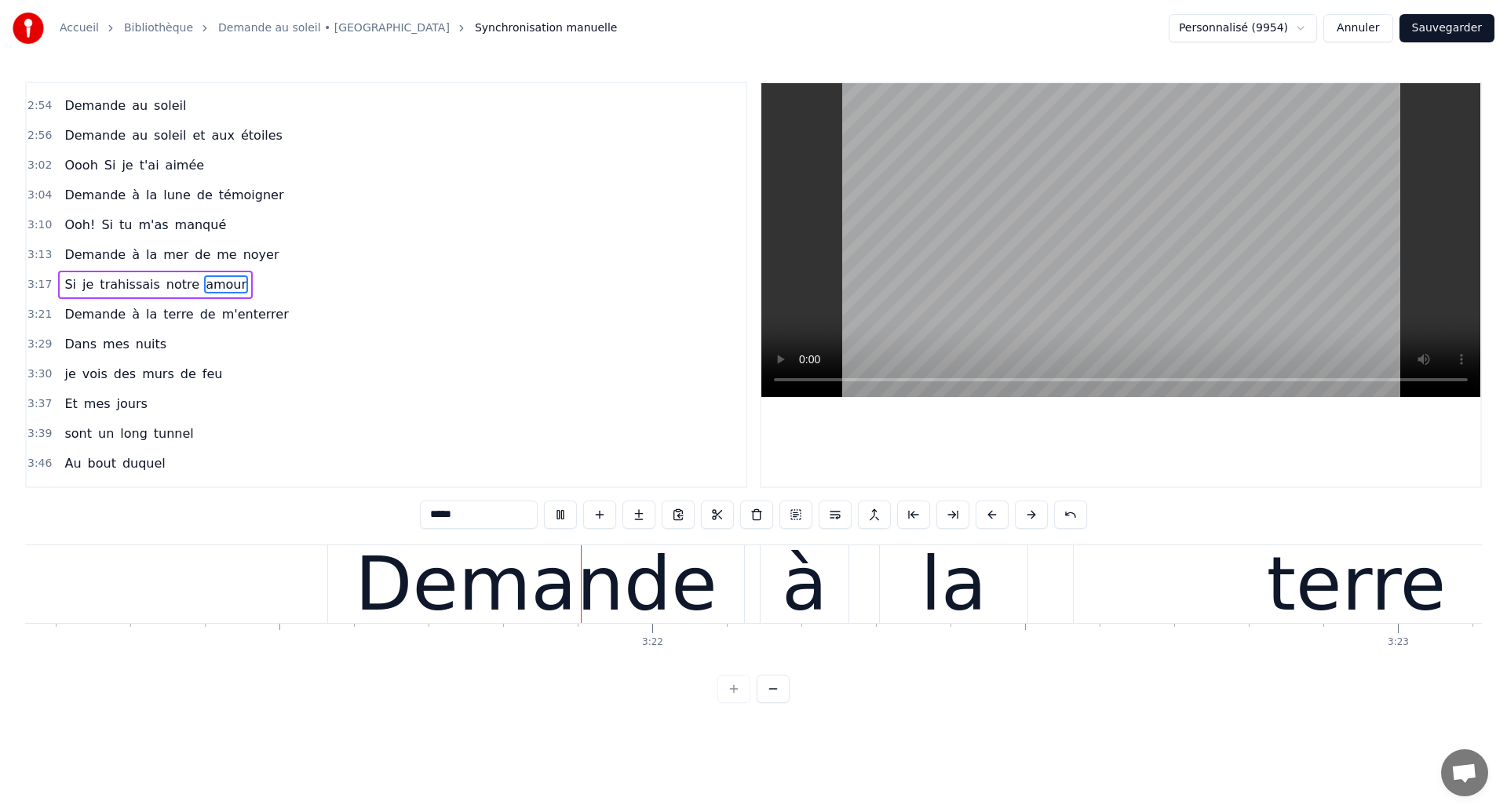
scroll to position [0, 150029]
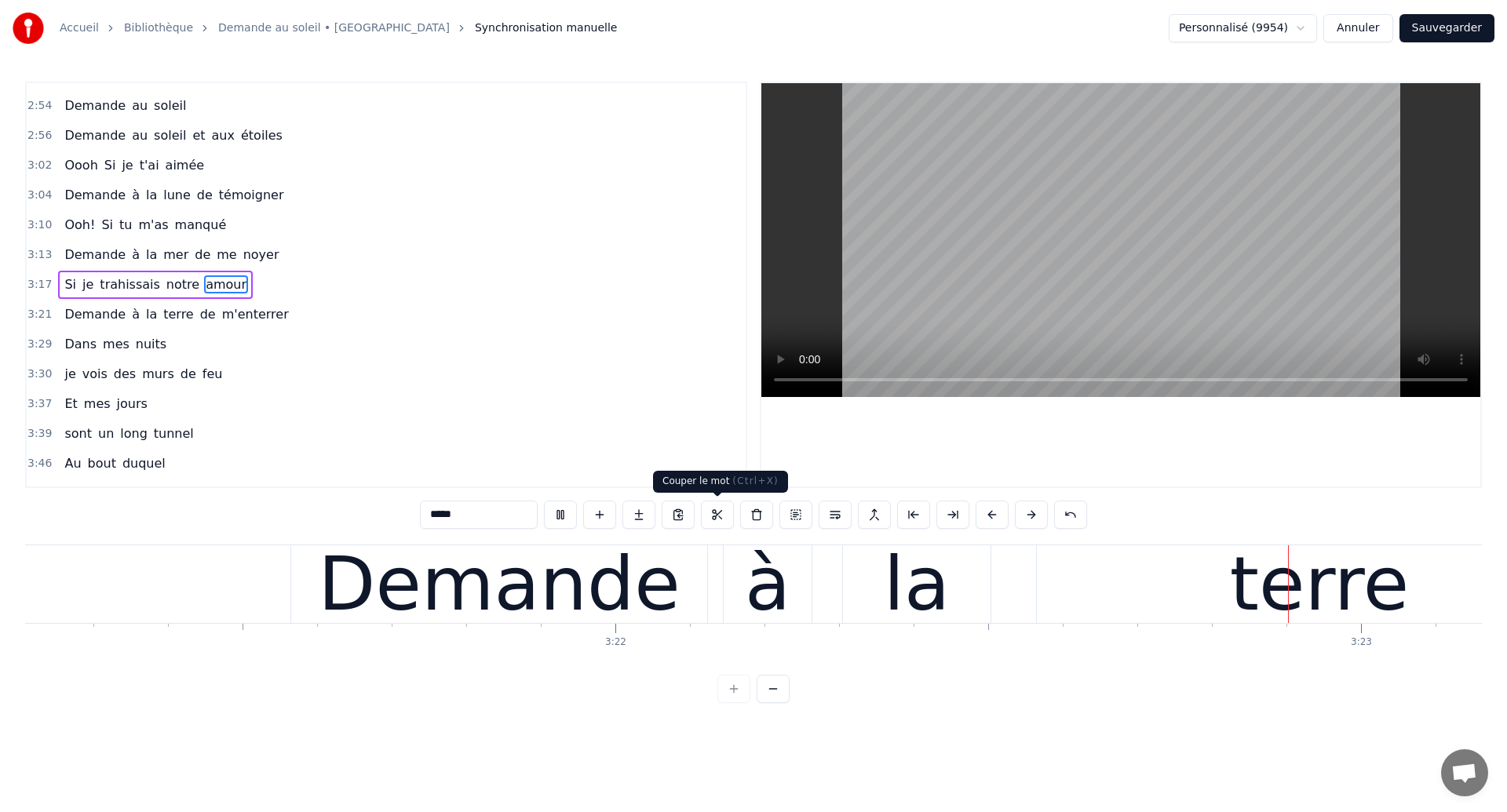
click at [682, 572] on div "Demande" at bounding box center [499, 585] width 416 height 78
type input "*******"
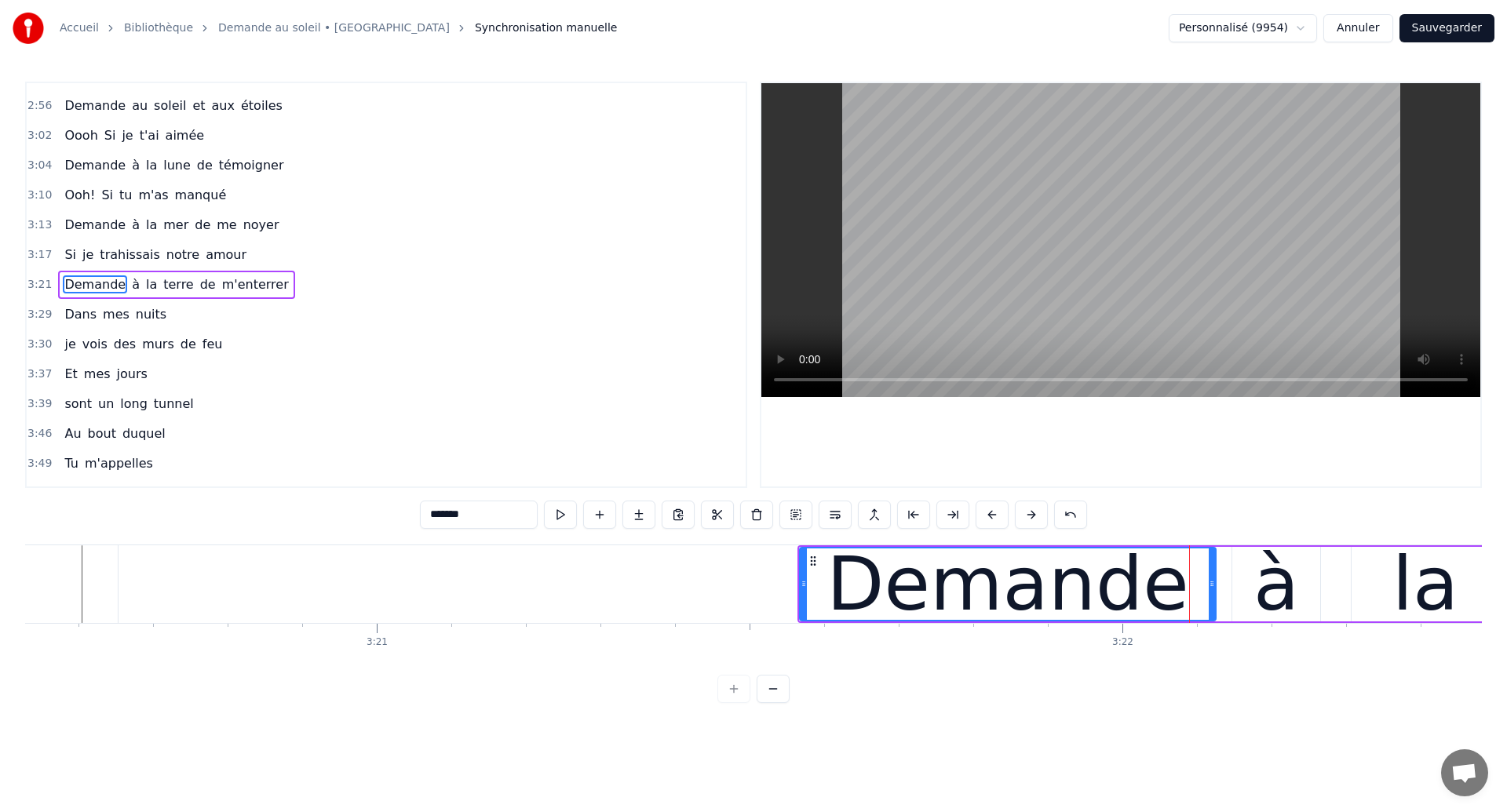
scroll to position [0, 149516]
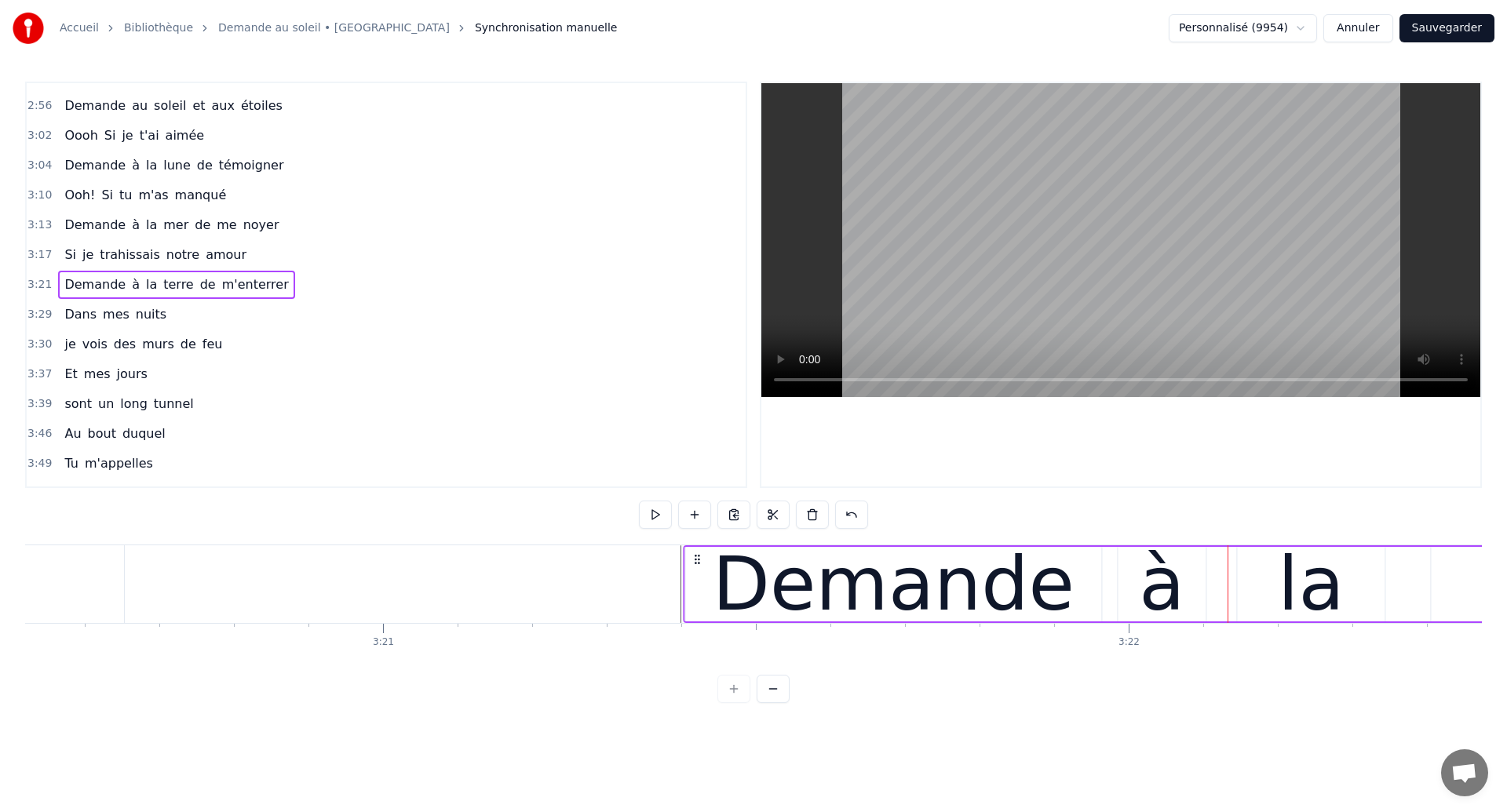
drag, startPoint x: 817, startPoint y: 559, endPoint x: 697, endPoint y: 635, distance: 142.0
click at [697, 635] on div "Dans mes nuits Je vois des murs de feu Je traverse des océans de sang Je croise…" at bounding box center [754, 603] width 1457 height 118
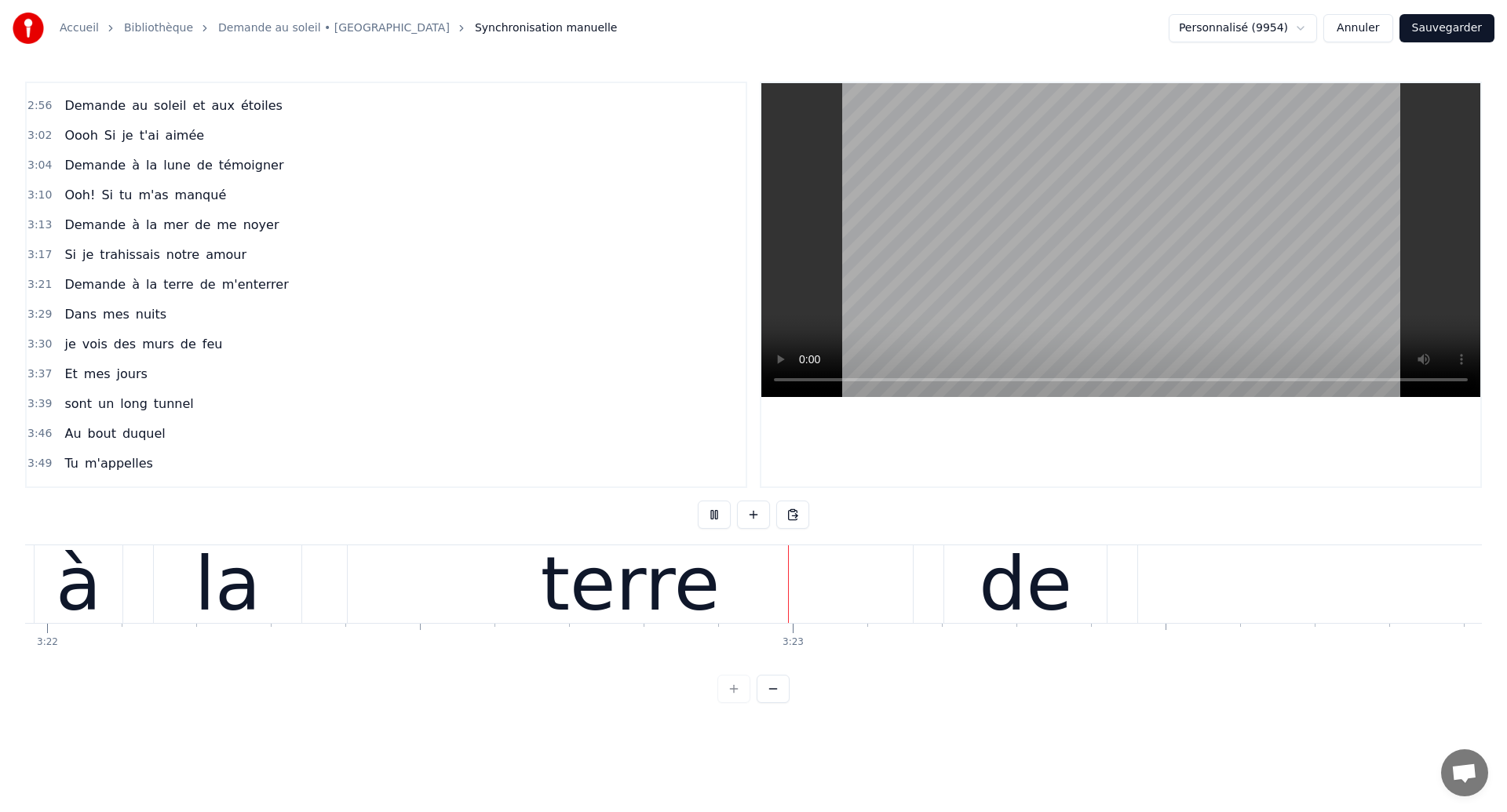
scroll to position [0, 150825]
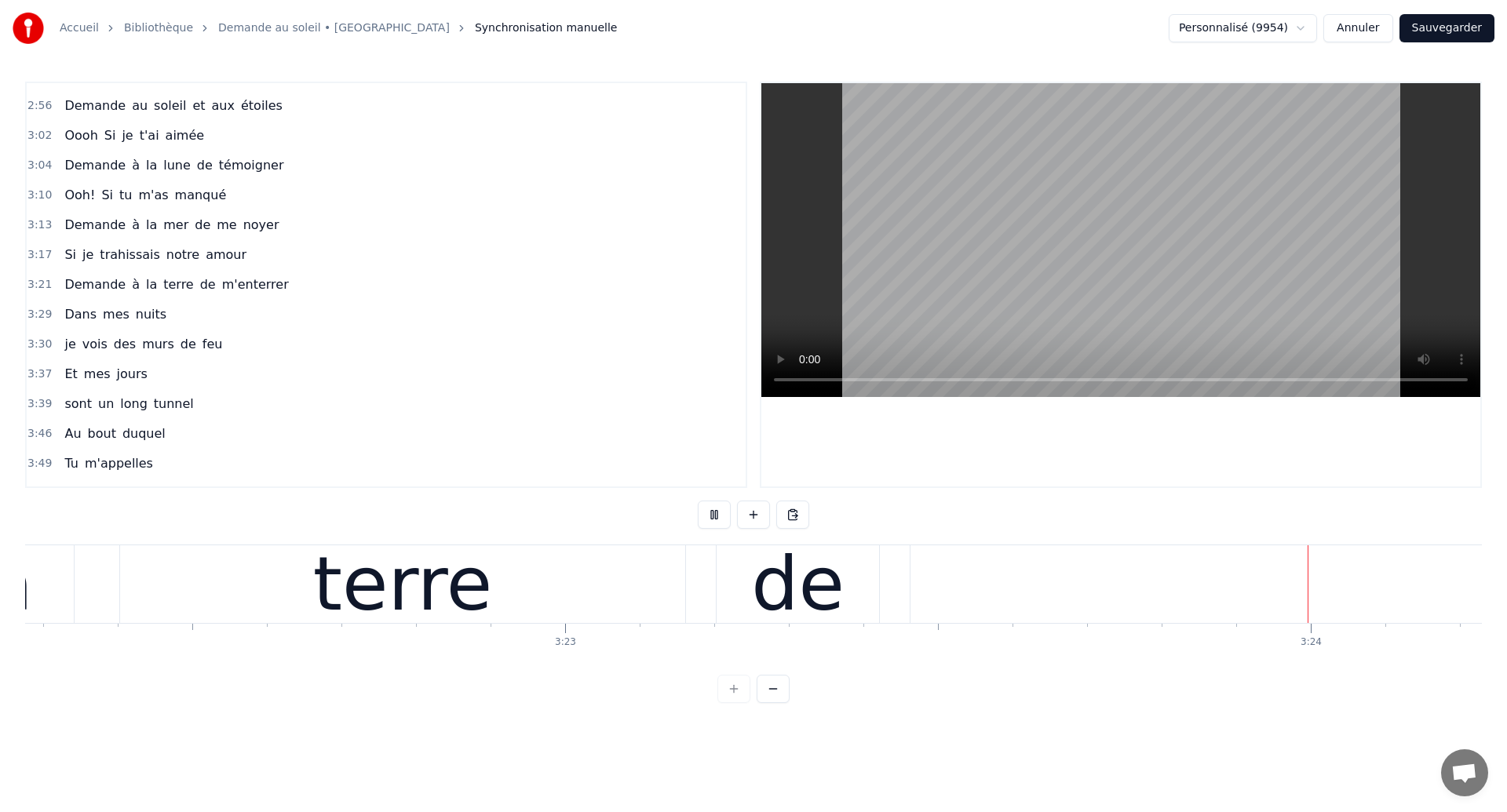
click at [712, 547] on div "Demande à la terre de m'enterrer" at bounding box center [1396, 585] width 4045 height 78
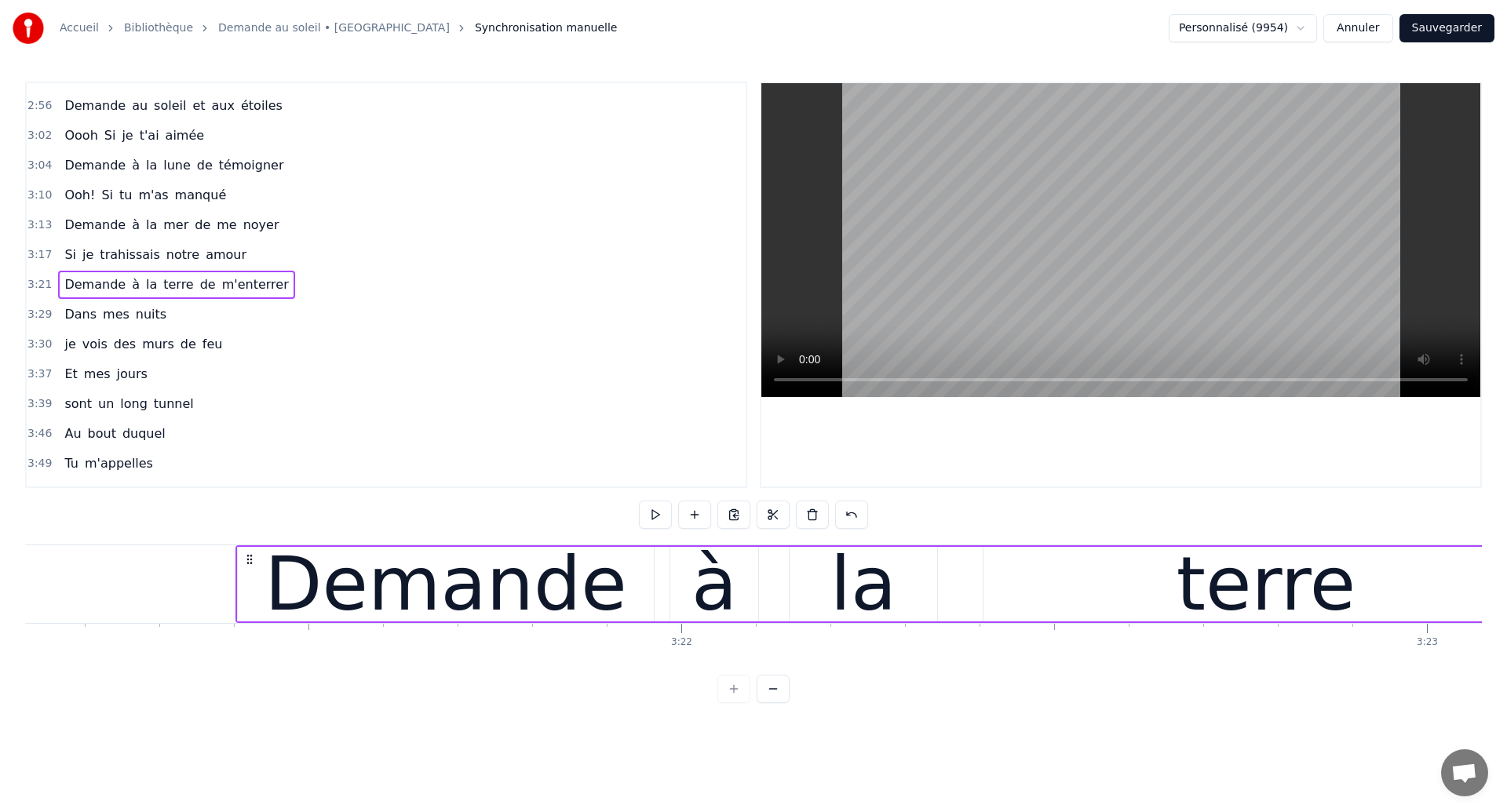
scroll to position [0, 149765]
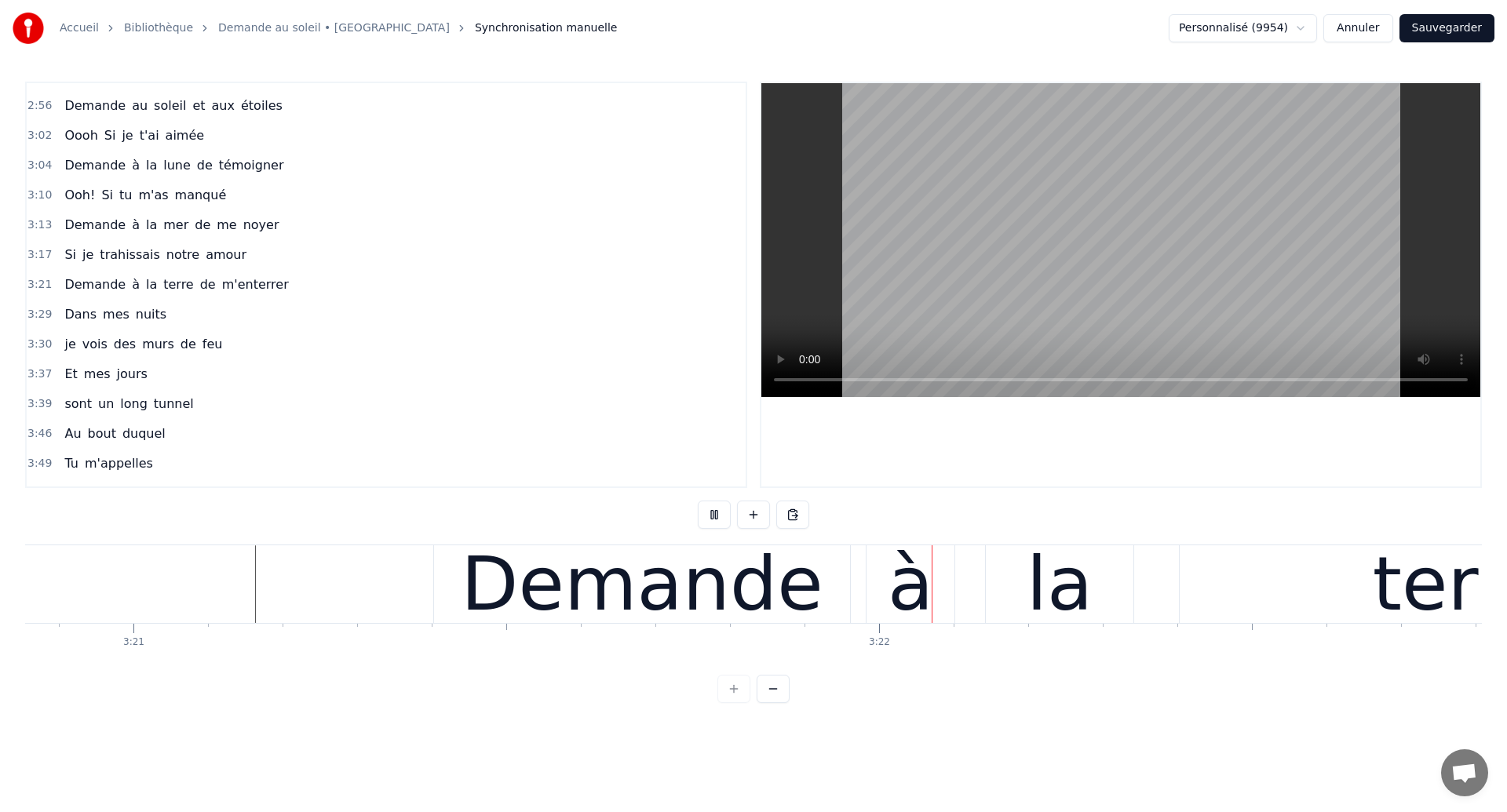
click at [771, 629] on div "Demande" at bounding box center [642, 584] width 362 height 112
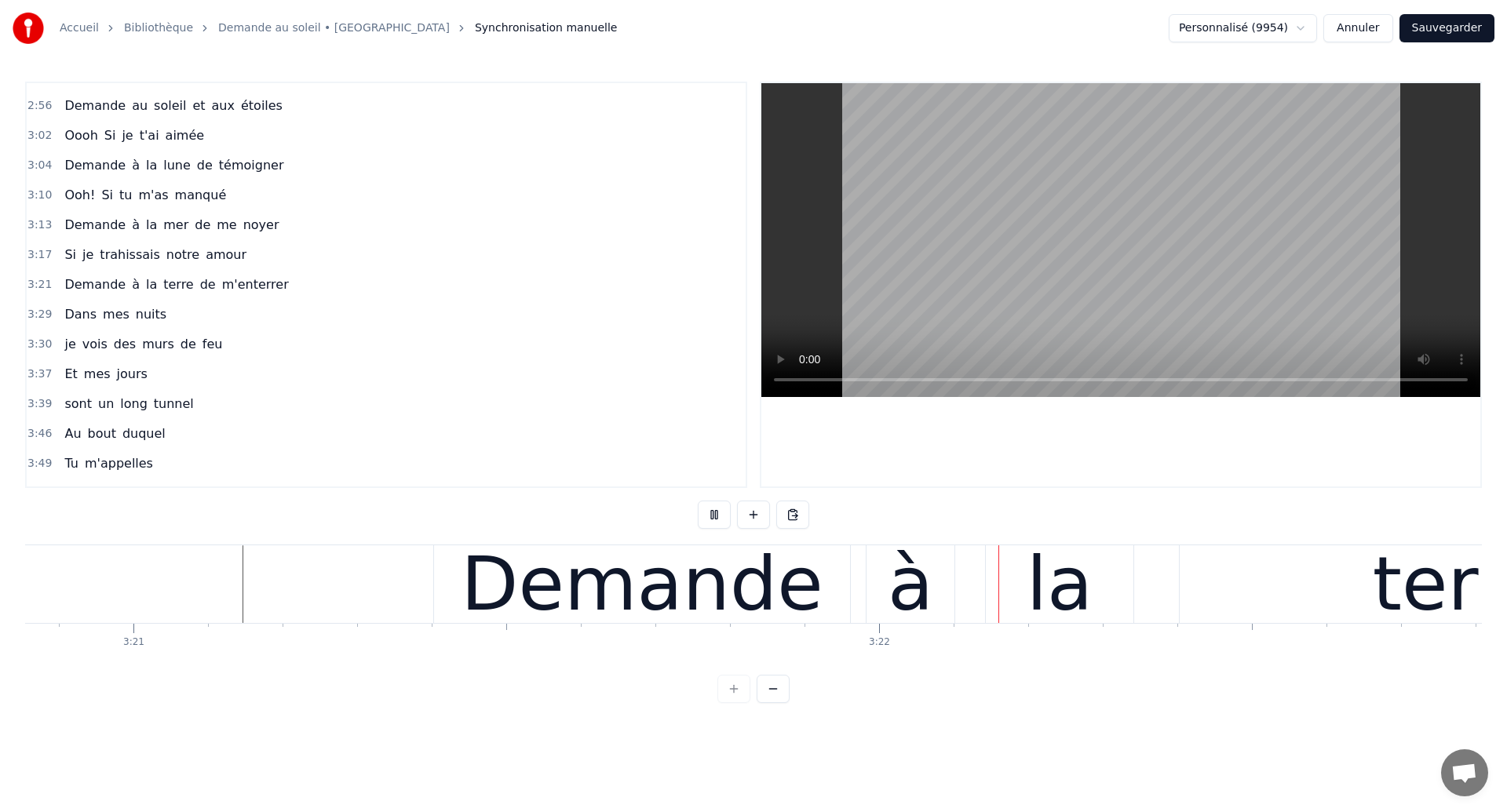
click at [748, 613] on div "Demande" at bounding box center [642, 584] width 362 height 112
click at [705, 592] on div "Demande" at bounding box center [642, 584] width 362 height 112
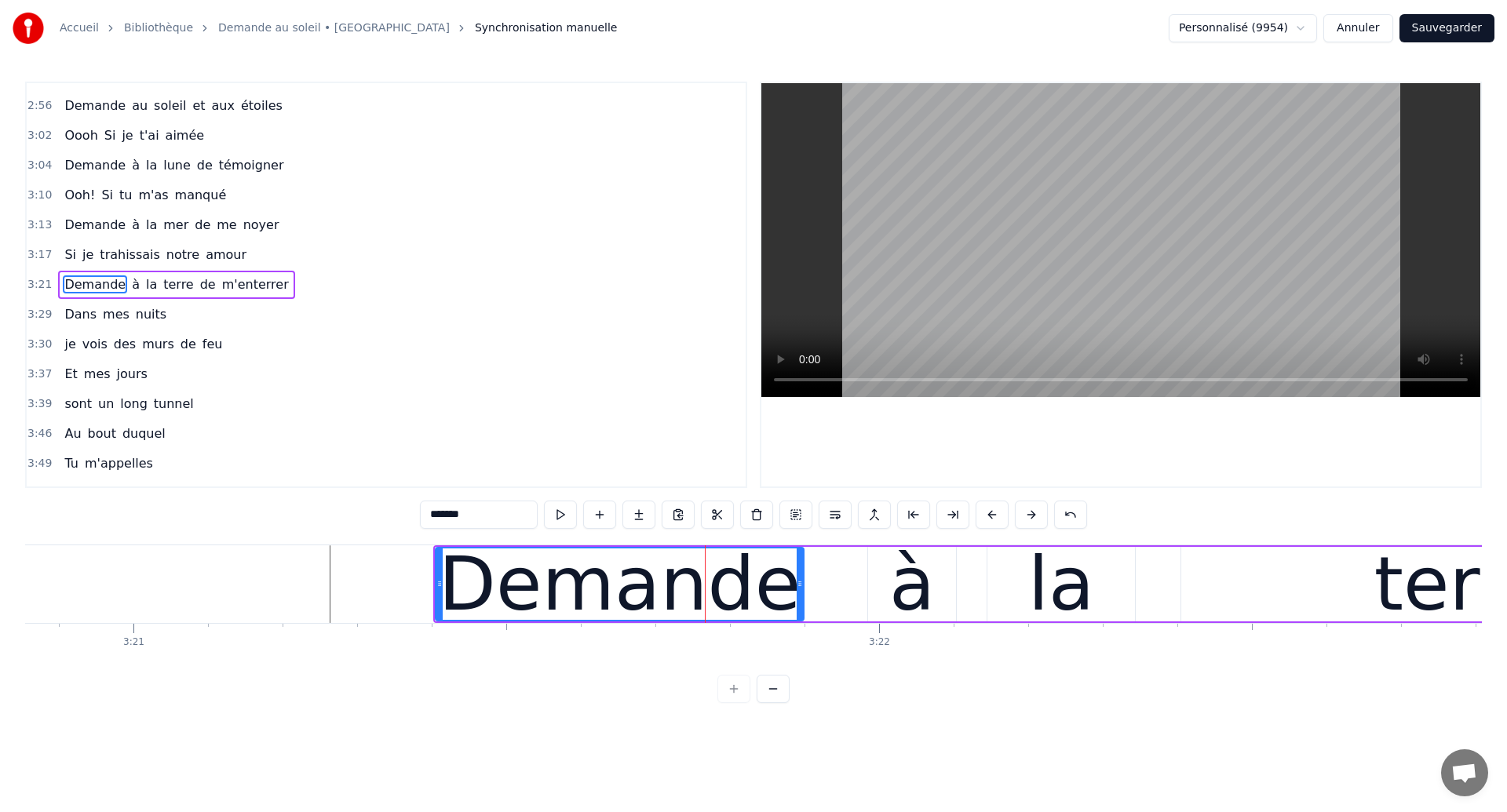
drag, startPoint x: 849, startPoint y: 587, endPoint x: 805, endPoint y: 610, distance: 49.6
click at [803, 610] on div at bounding box center [799, 584] width 6 height 71
click at [919, 576] on div "à" at bounding box center [912, 584] width 46 height 112
type input "*"
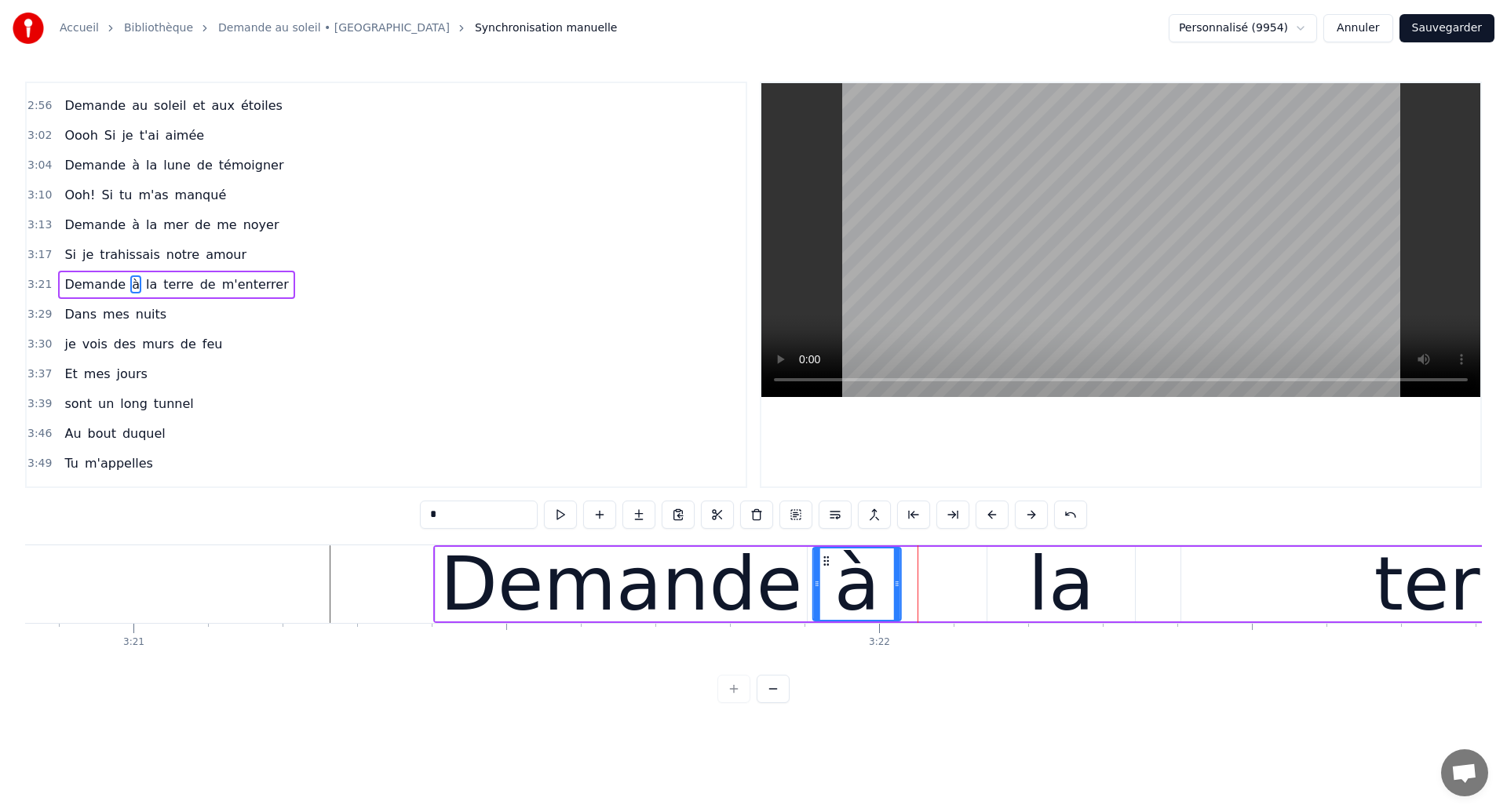
drag, startPoint x: 879, startPoint y: 555, endPoint x: 823, endPoint y: 589, distance: 65.5
click at [823, 589] on div "à" at bounding box center [857, 584] width 86 height 71
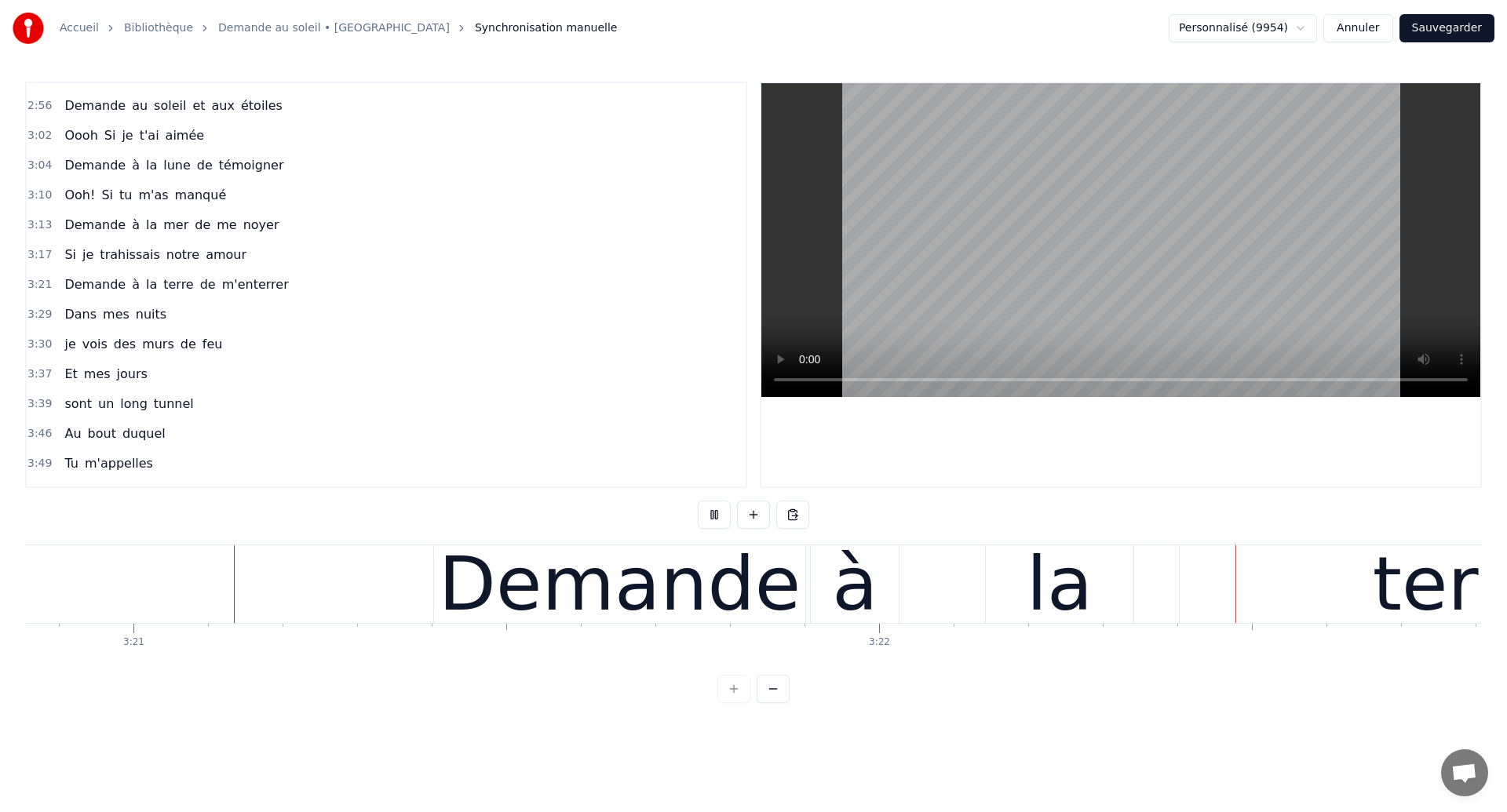
click at [864, 599] on div "à" at bounding box center [855, 584] width 46 height 112
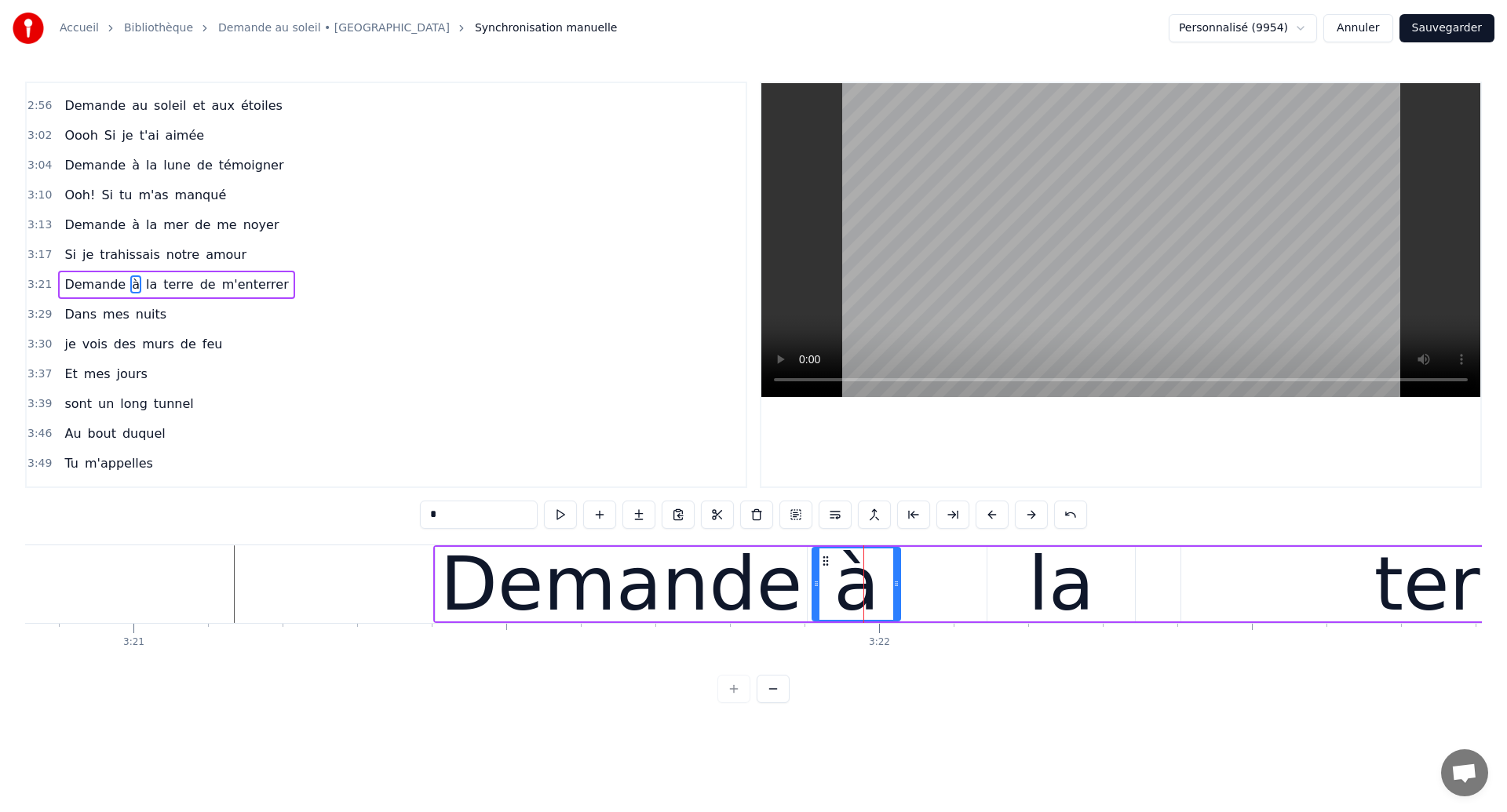
click at [671, 605] on div "Demande" at bounding box center [621, 584] width 362 height 112
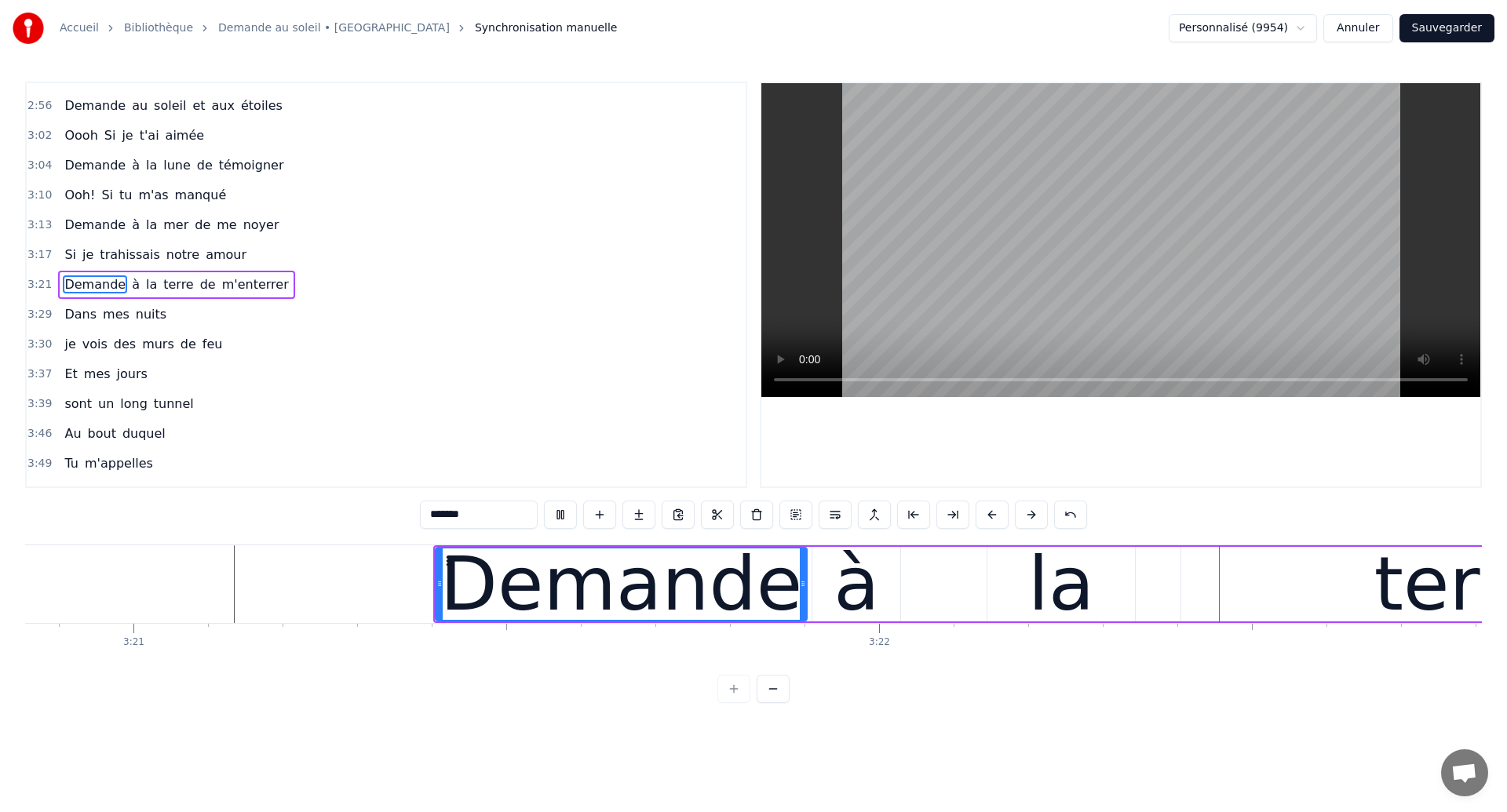
click at [860, 565] on div "à" at bounding box center [856, 584] width 46 height 112
type input "*"
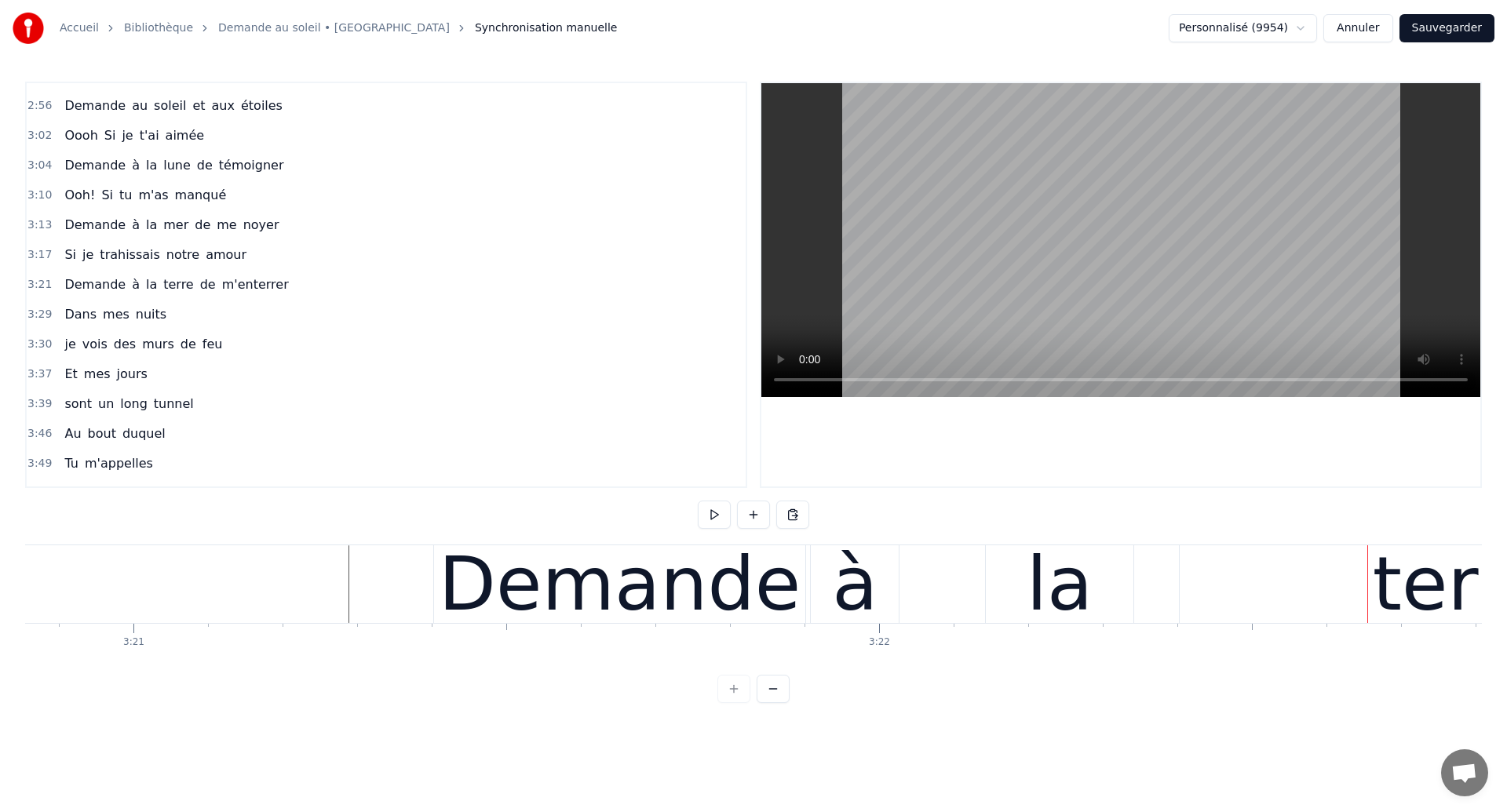
click at [895, 587] on div "à" at bounding box center [855, 585] width 88 height 78
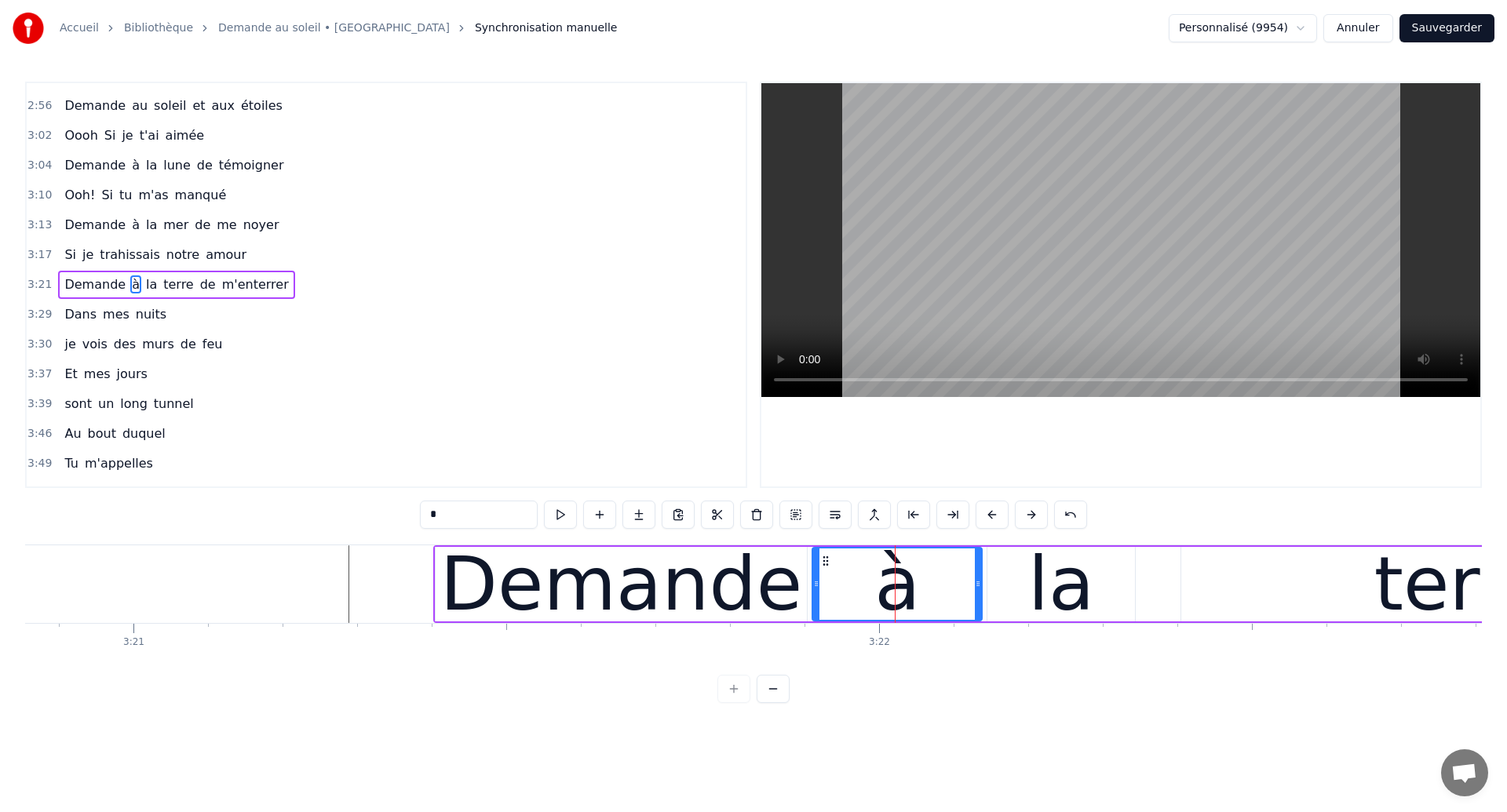
drag, startPoint x: 897, startPoint y: 591, endPoint x: 979, endPoint y: 594, distance: 82.1
click at [979, 594] on div at bounding box center [977, 584] width 6 height 71
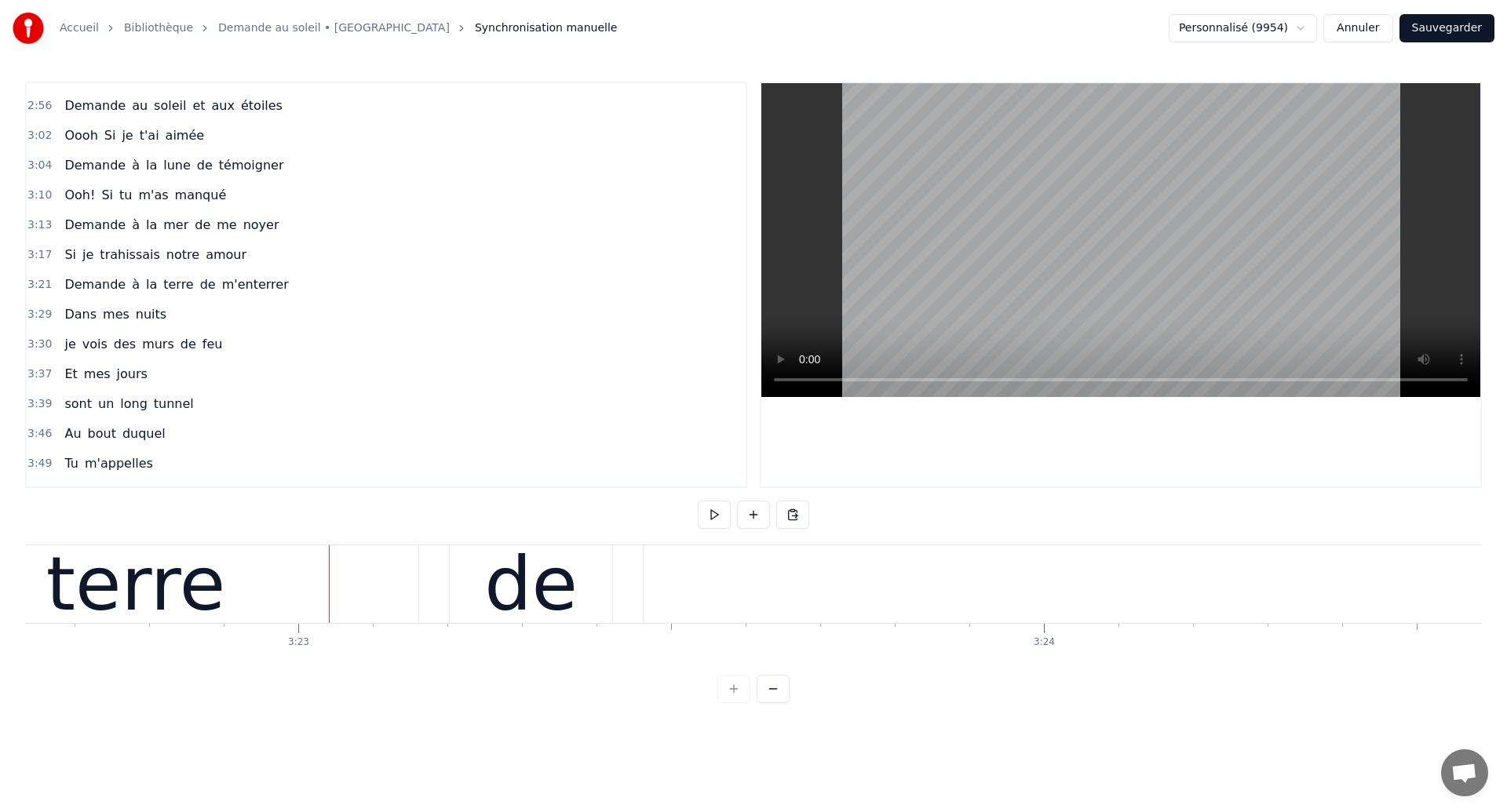
click at [641, 578] on div "Demande à la terre de m'enterrer" at bounding box center [1129, 585] width 4045 height 78
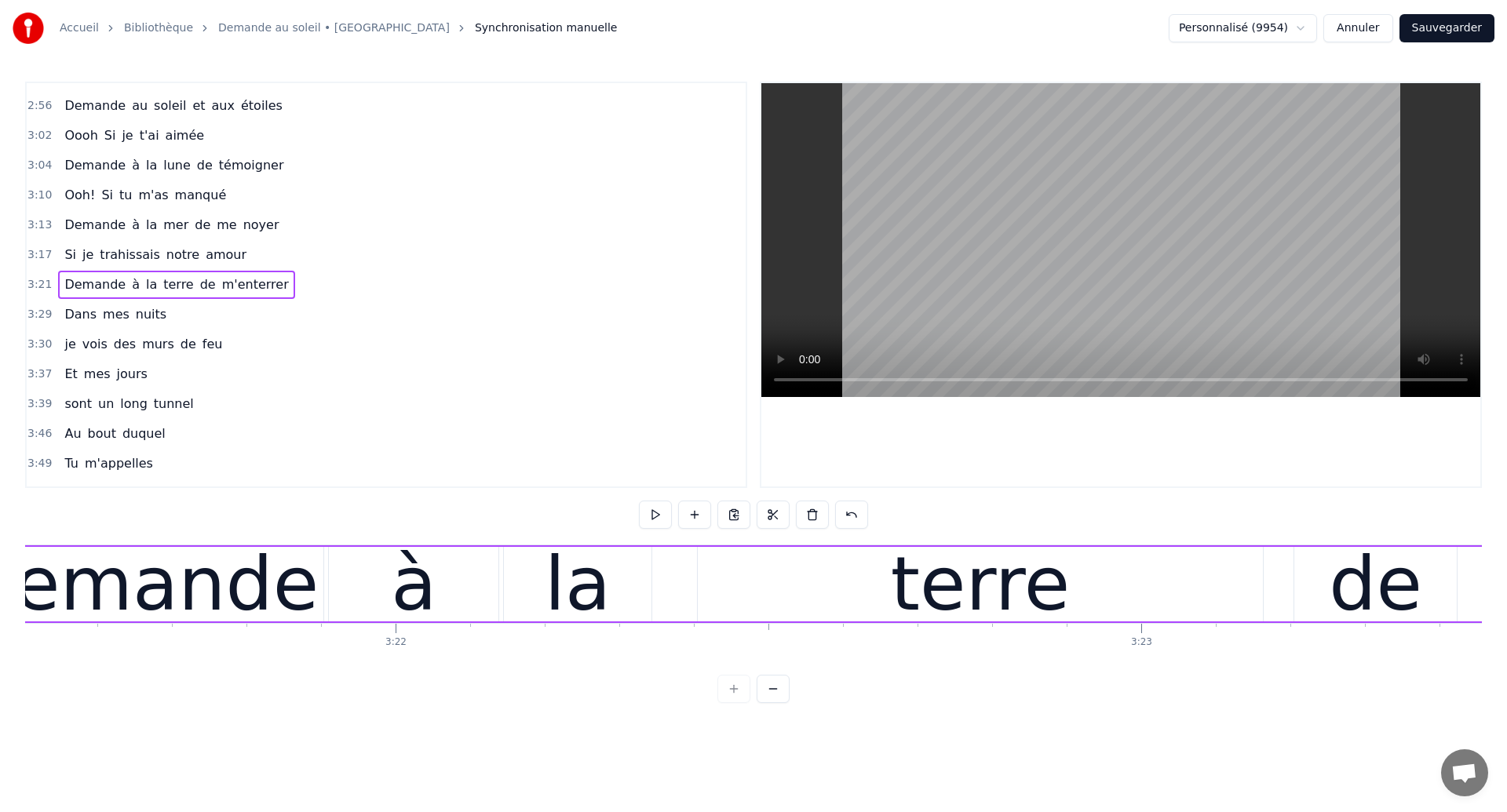
scroll to position [0, 150224]
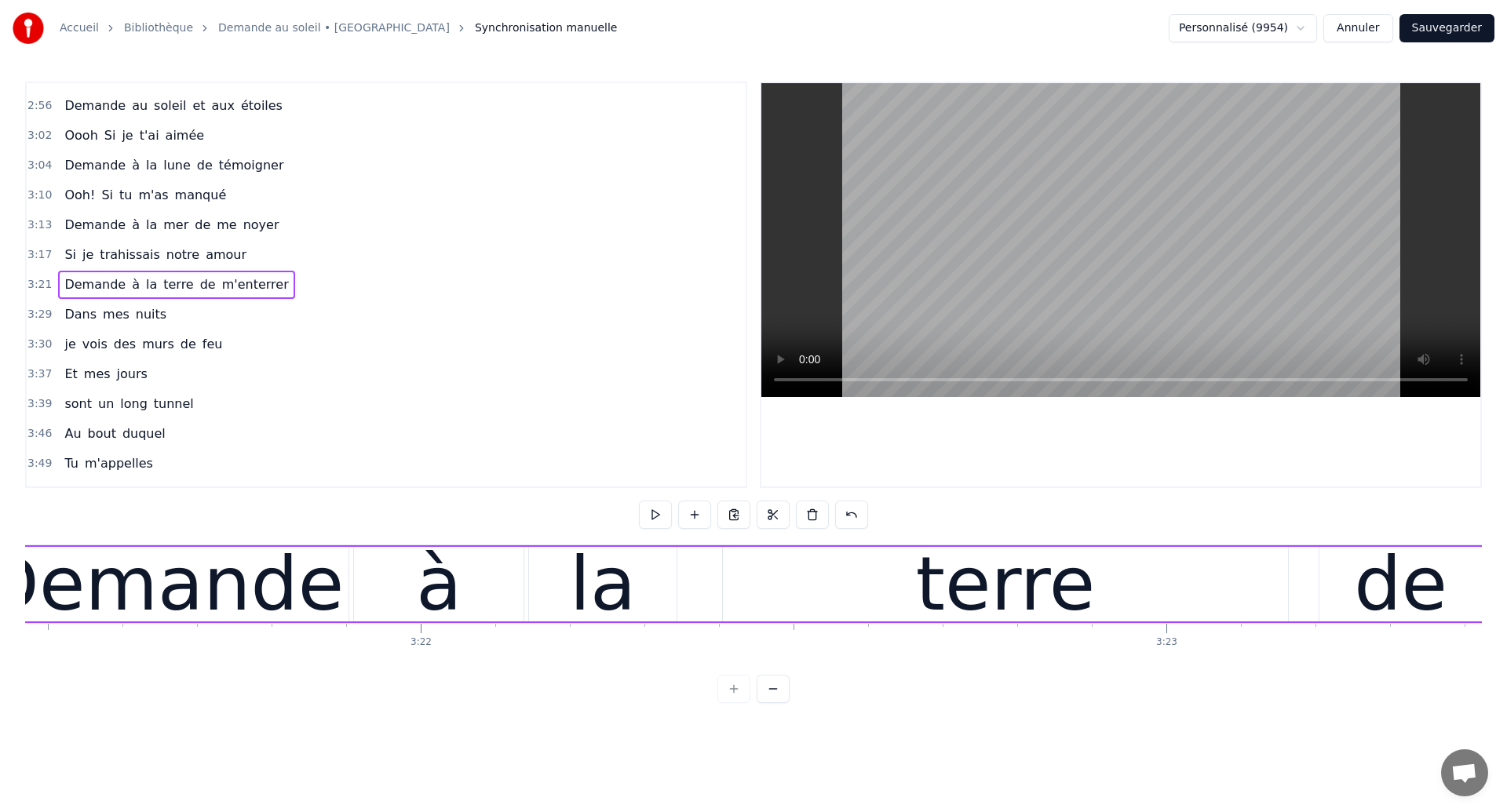
click at [277, 606] on div "Demande" at bounding box center [163, 584] width 362 height 112
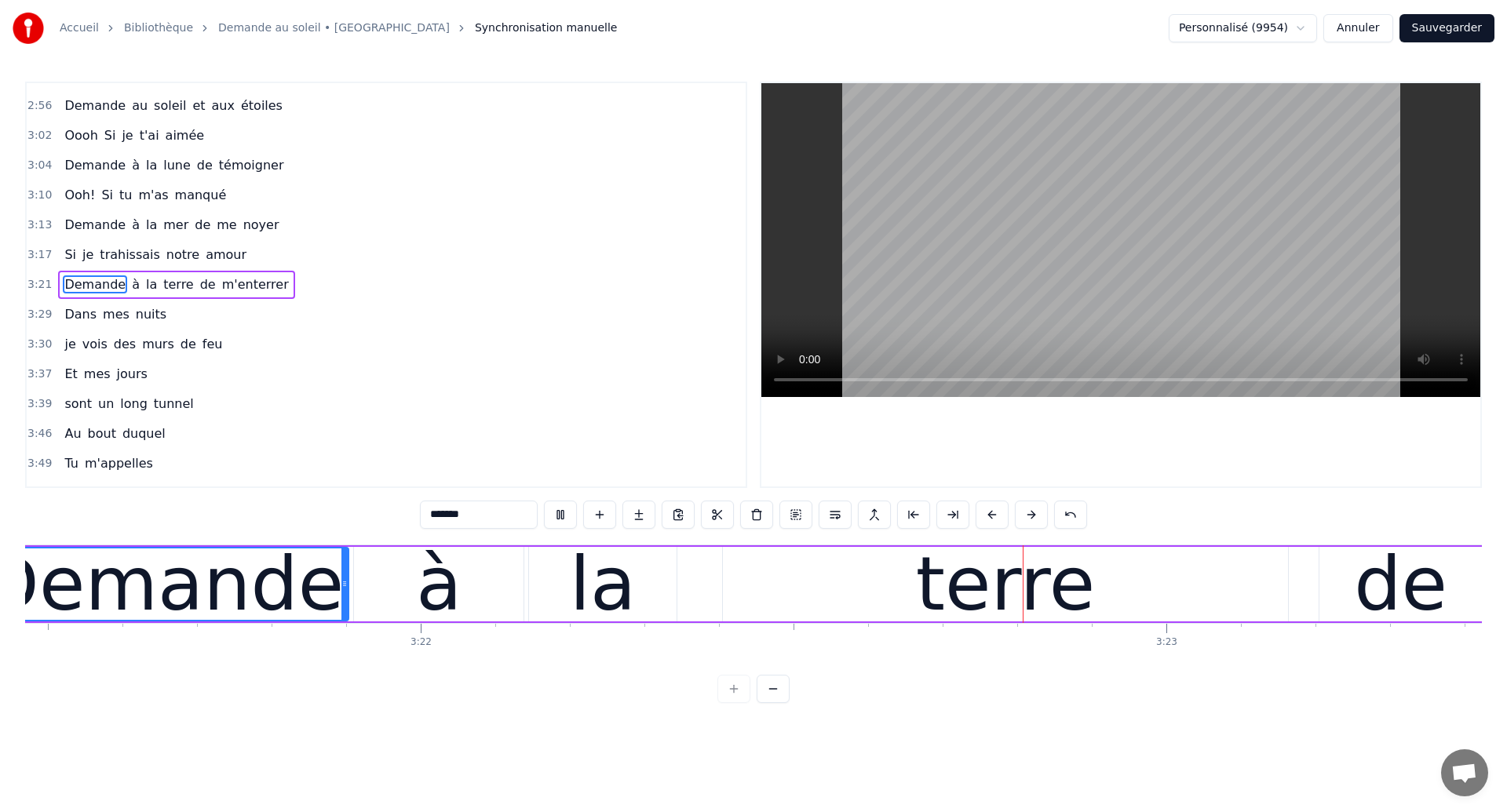
click at [831, 613] on div "terre" at bounding box center [1005, 584] width 565 height 75
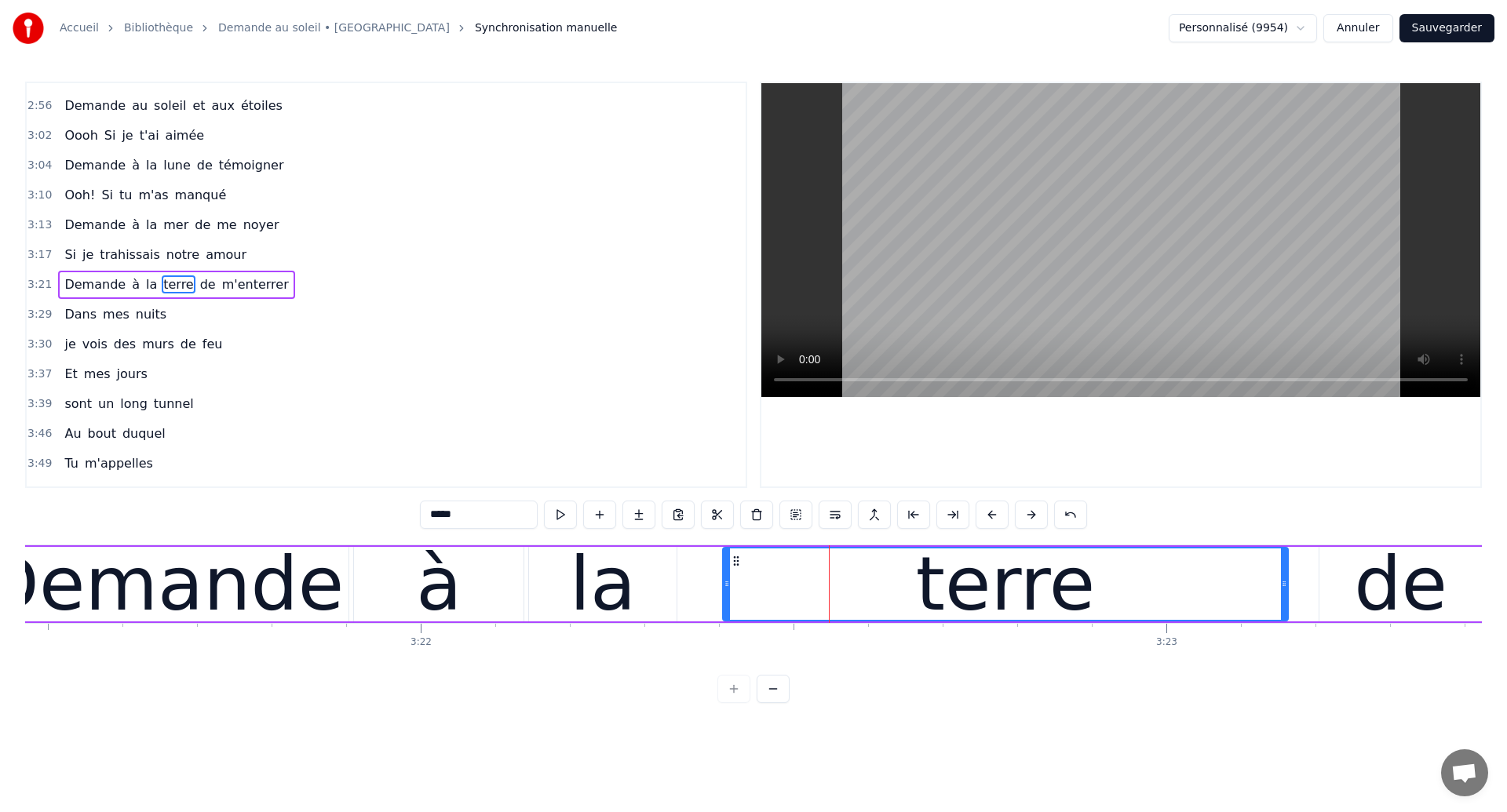
click at [339, 599] on div "Demande" at bounding box center [163, 584] width 371 height 75
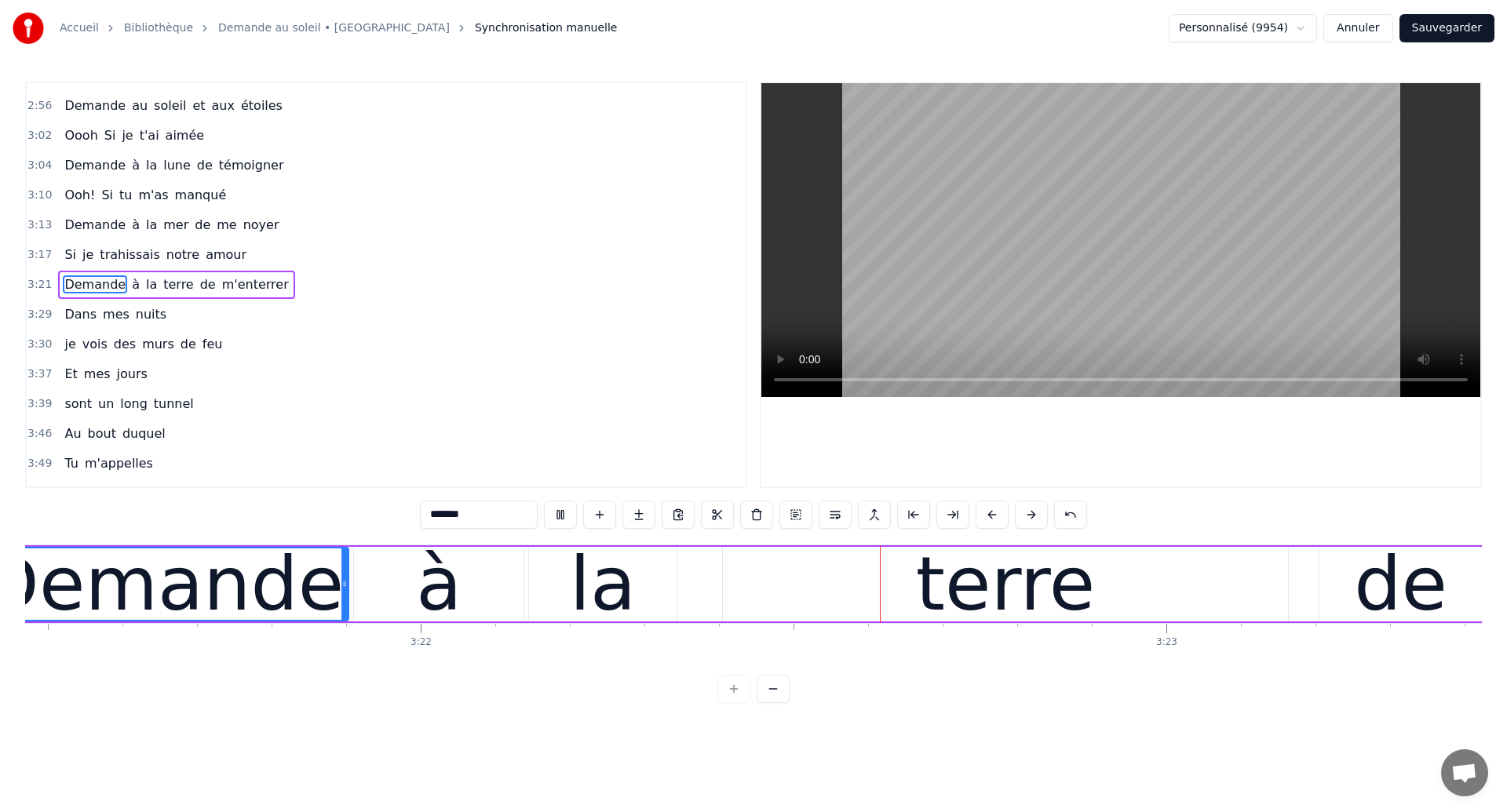
click at [829, 600] on div "terre" at bounding box center [1005, 584] width 565 height 75
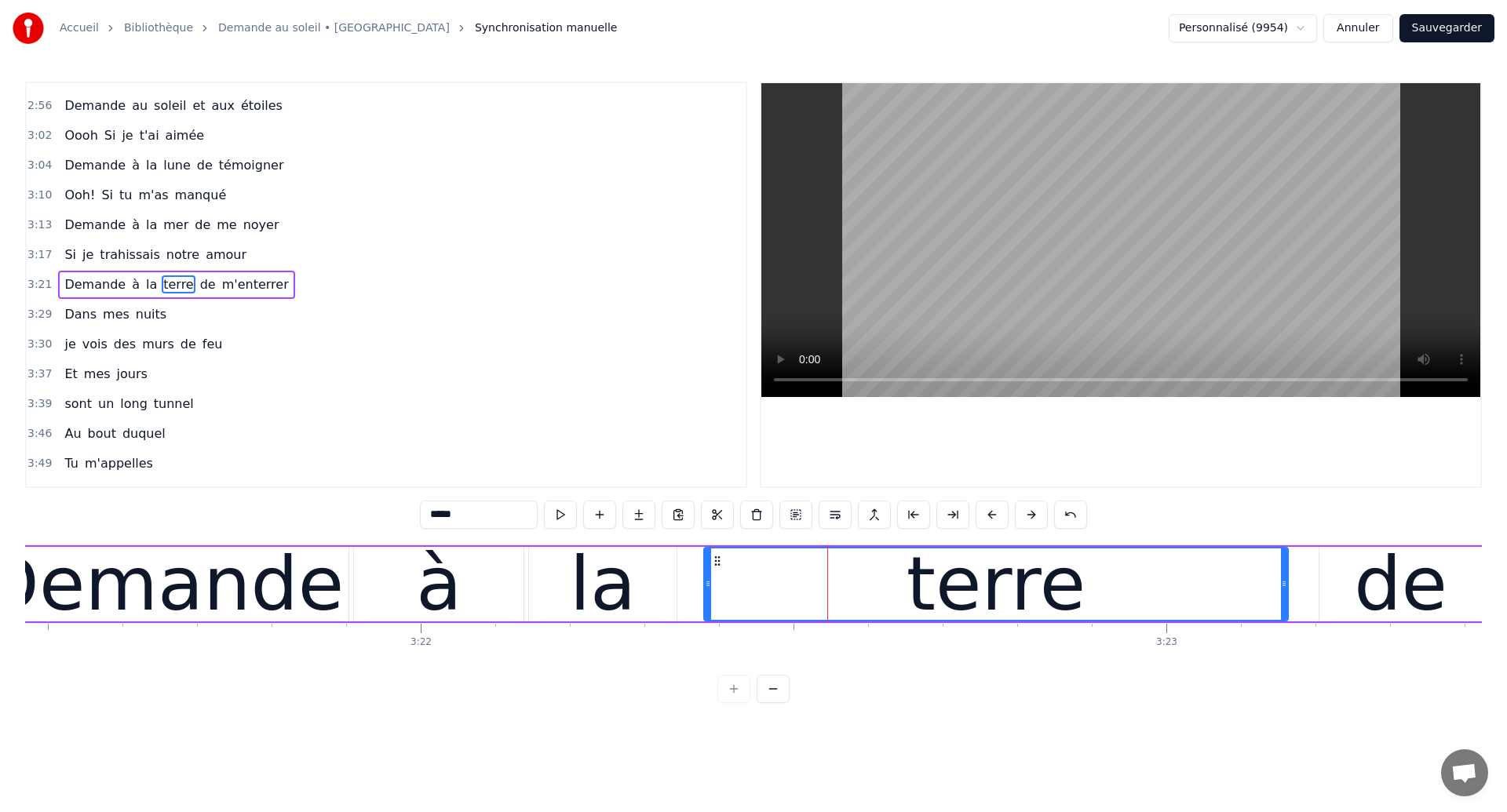
drag, startPoint x: 726, startPoint y: 597, endPoint x: 706, endPoint y: 598, distance: 20.0
click at [706, 598] on div at bounding box center [708, 584] width 6 height 71
click at [333, 581] on div "Demande" at bounding box center [163, 584] width 371 height 75
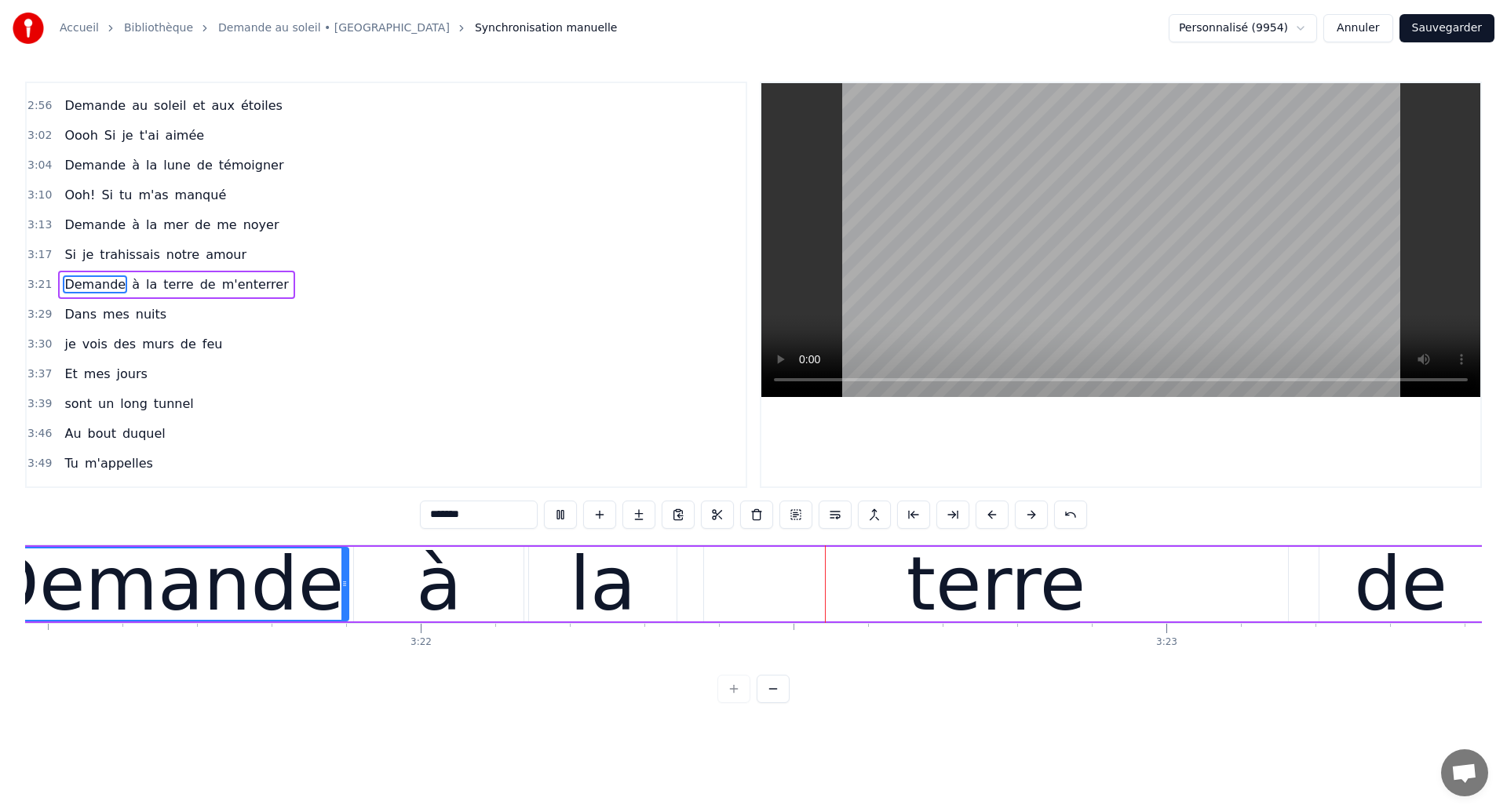
click at [753, 588] on div "terre" at bounding box center [996, 584] width 584 height 75
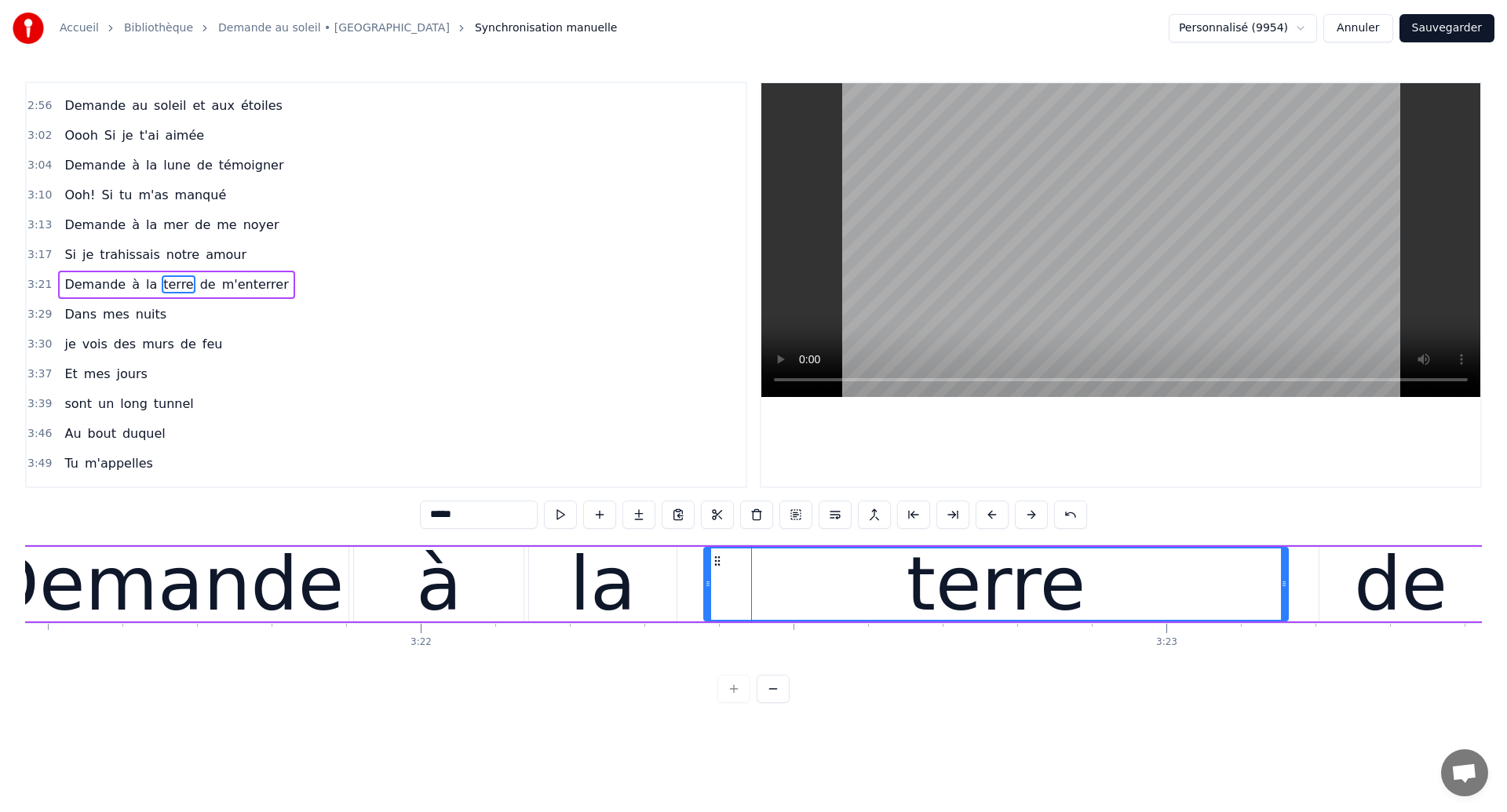
click at [649, 573] on div "la" at bounding box center [603, 584] width 147 height 75
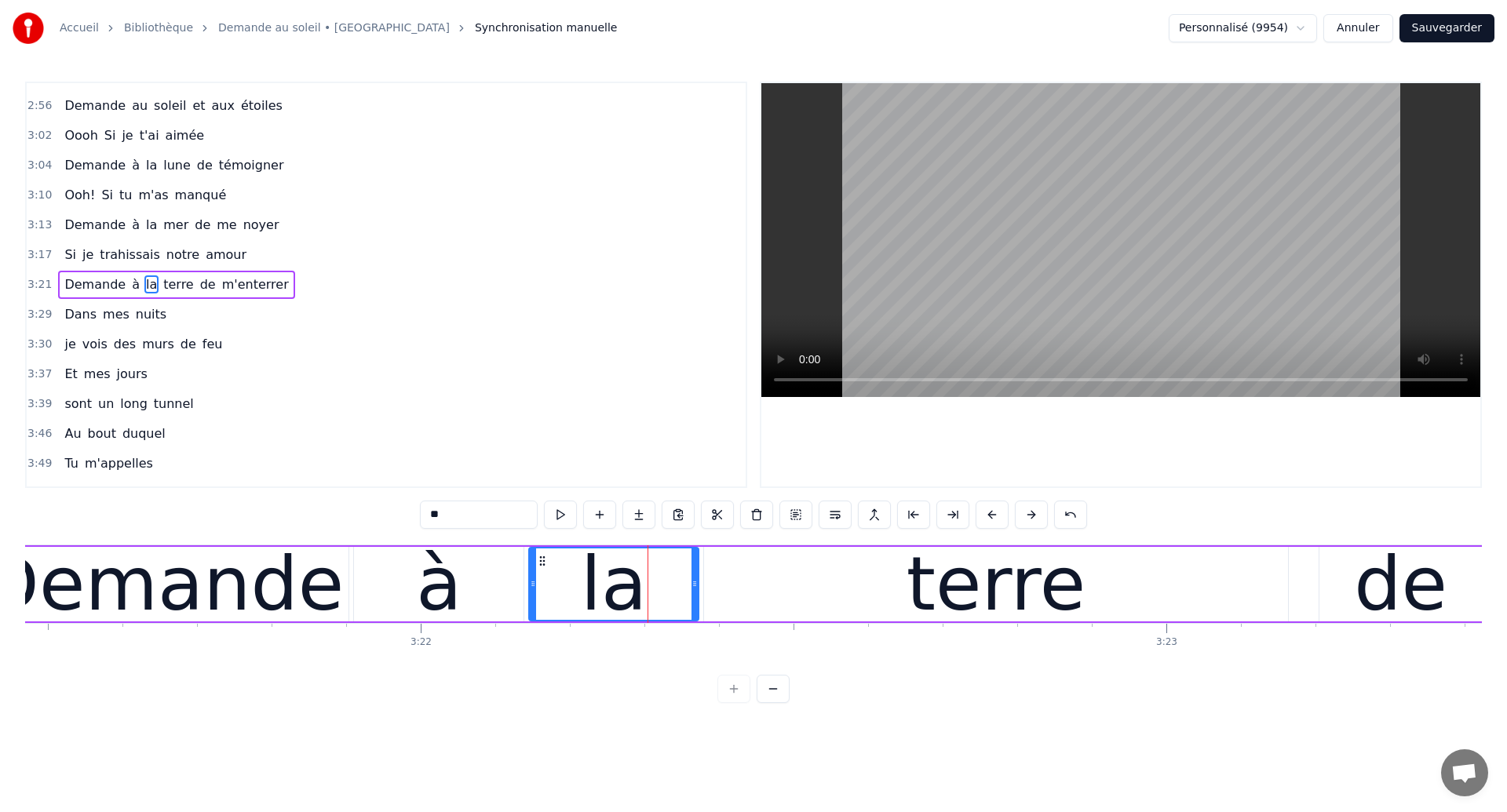
drag, startPoint x: 672, startPoint y: 582, endPoint x: 695, endPoint y: 587, distance: 23.5
click at [695, 587] on icon at bounding box center [694, 584] width 6 height 13
click at [186, 597] on div "Demande" at bounding box center [163, 584] width 362 height 112
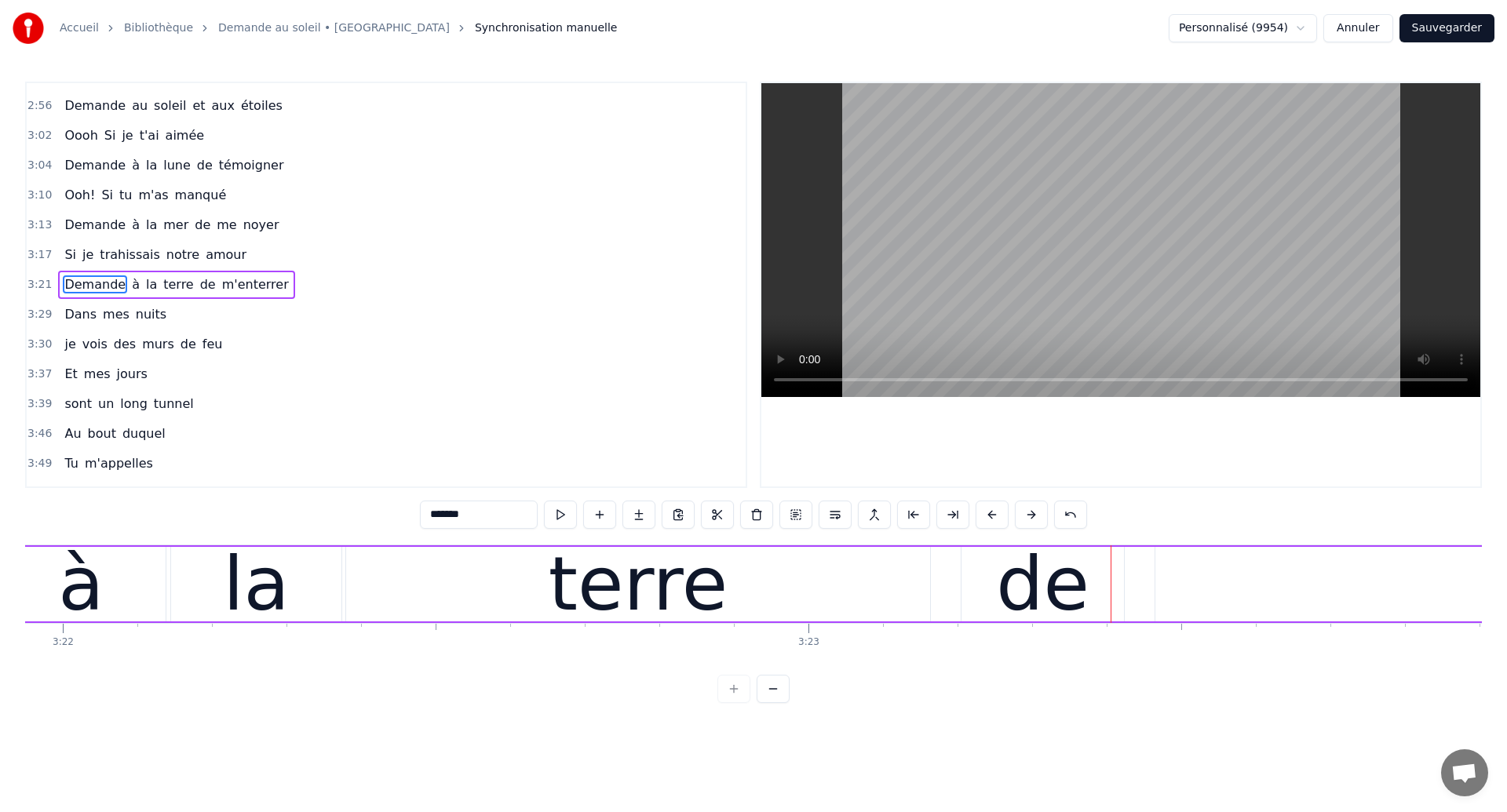
scroll to position [0, 150440]
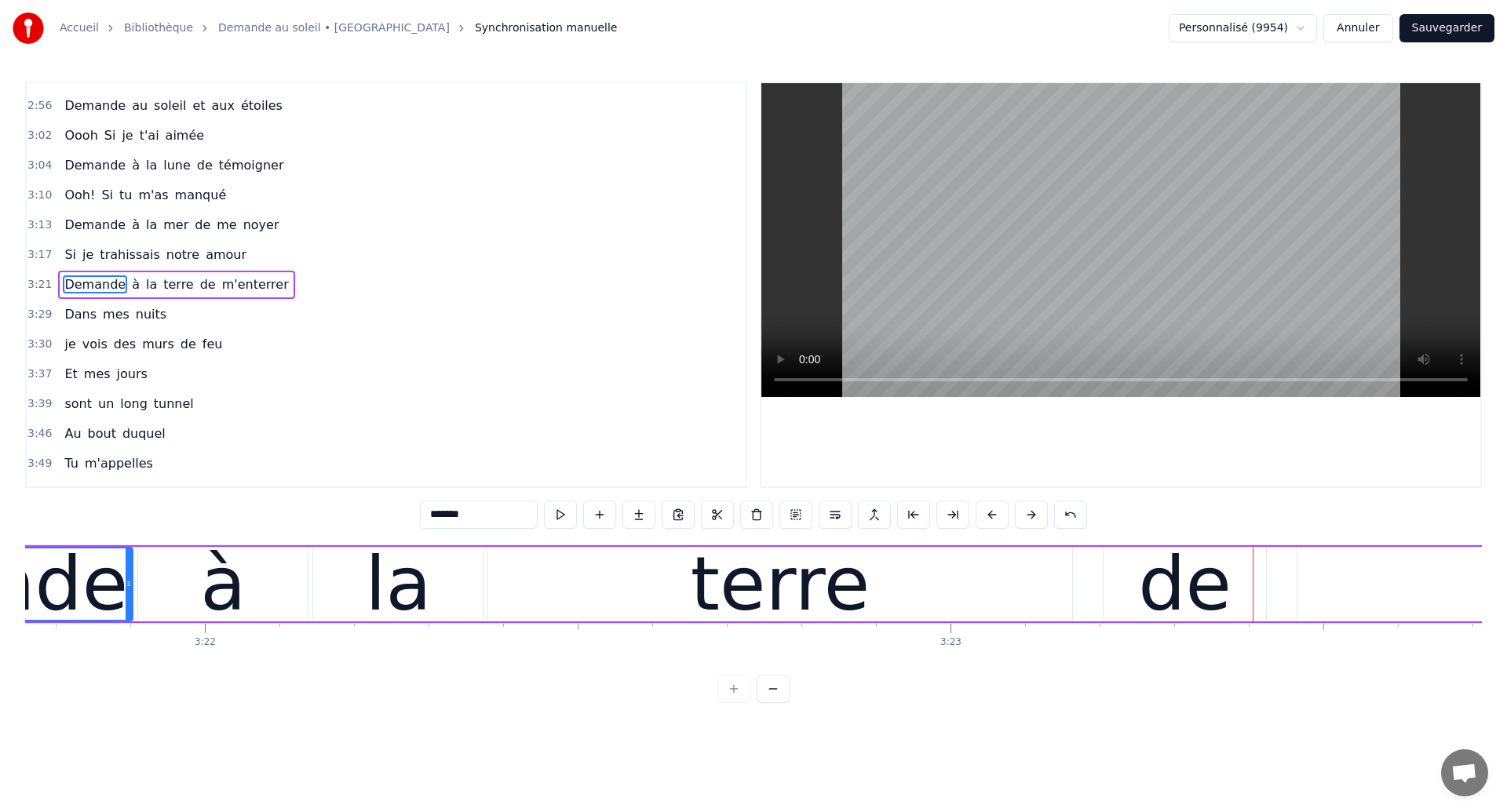
click at [342, 610] on div "la" at bounding box center [398, 584] width 170 height 75
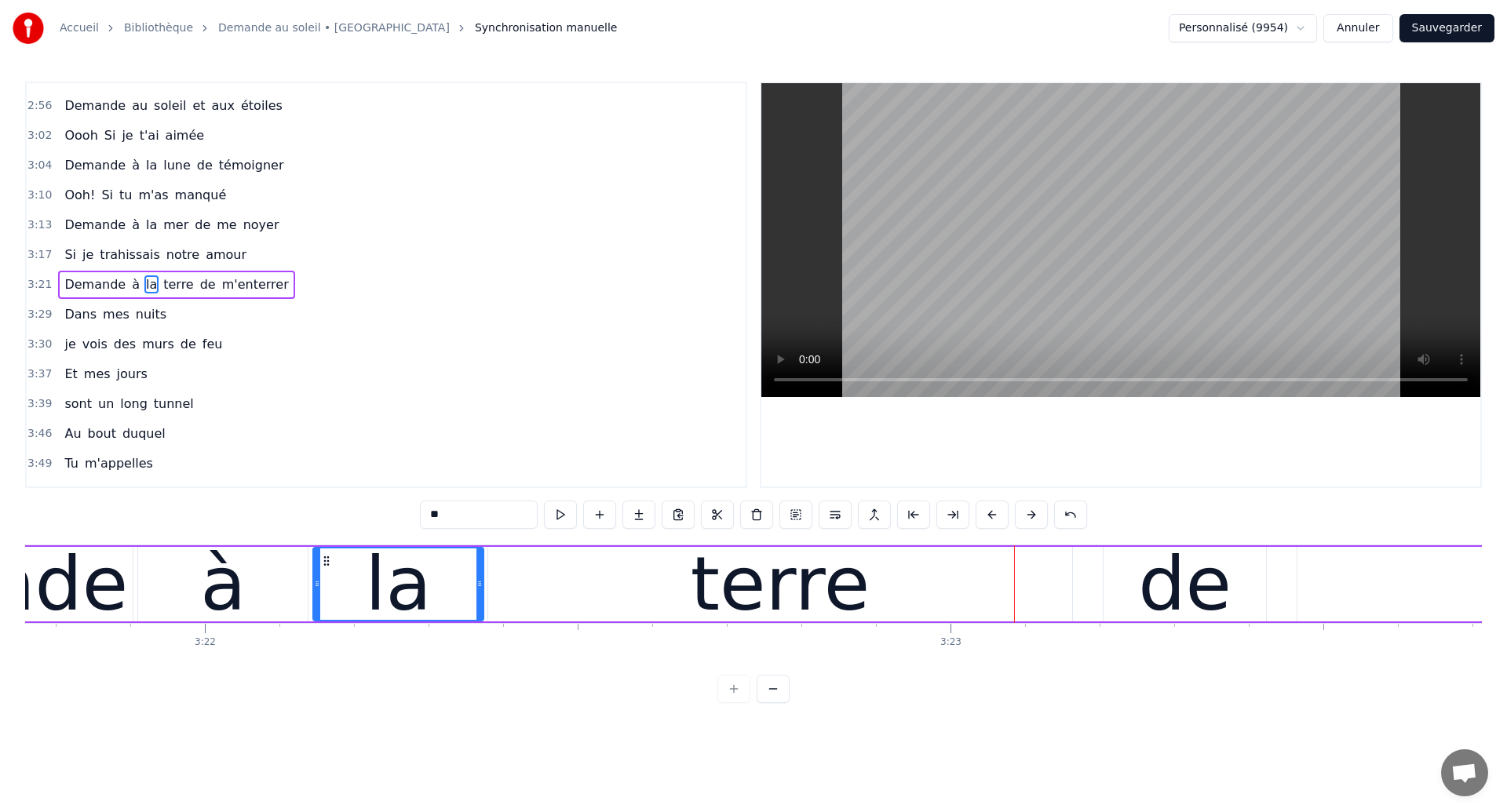
click at [334, 557] on div "la" at bounding box center [398, 584] width 169 height 71
click at [397, 620] on div "la" at bounding box center [398, 584] width 67 height 112
click at [948, 604] on div "terre" at bounding box center [780, 584] width 584 height 75
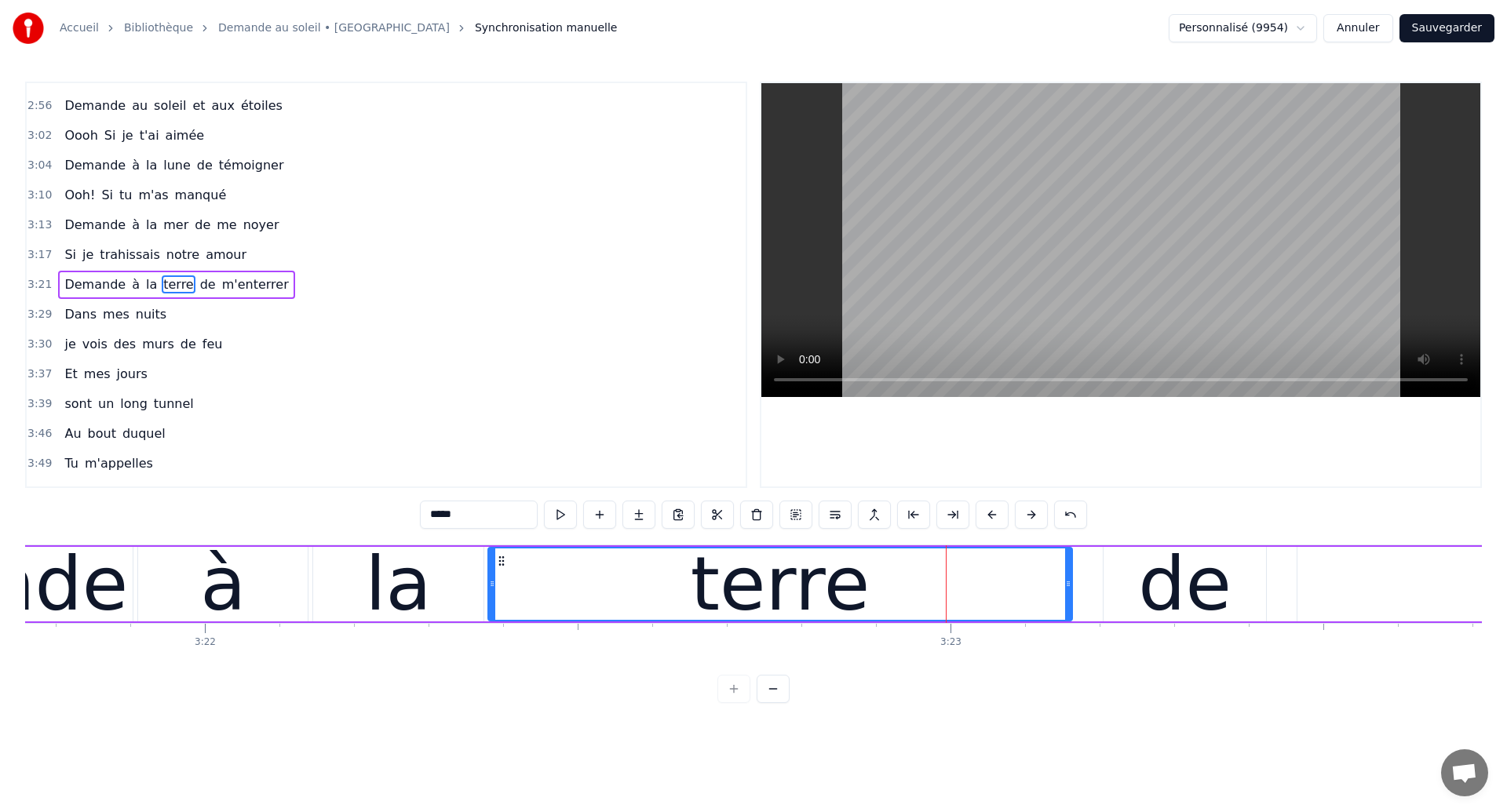
click at [1140, 556] on div "de" at bounding box center [1185, 584] width 163 height 75
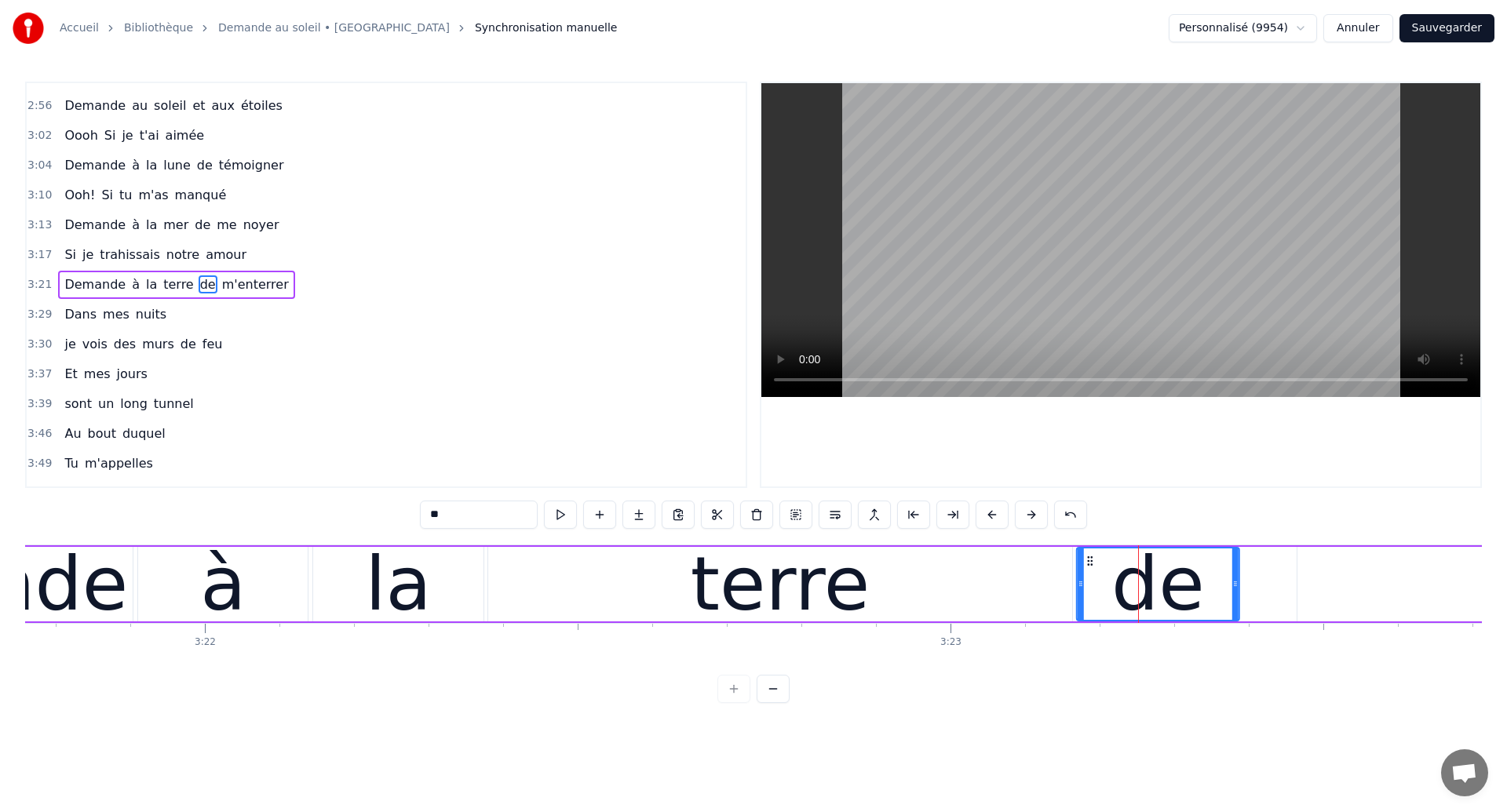
drag, startPoint x: 1116, startPoint y: 560, endPoint x: 1089, endPoint y: 578, distance: 32.4
click at [1089, 578] on div "de" at bounding box center [1158, 584] width 161 height 71
click at [1070, 592] on div "terre" at bounding box center [780, 584] width 584 height 75
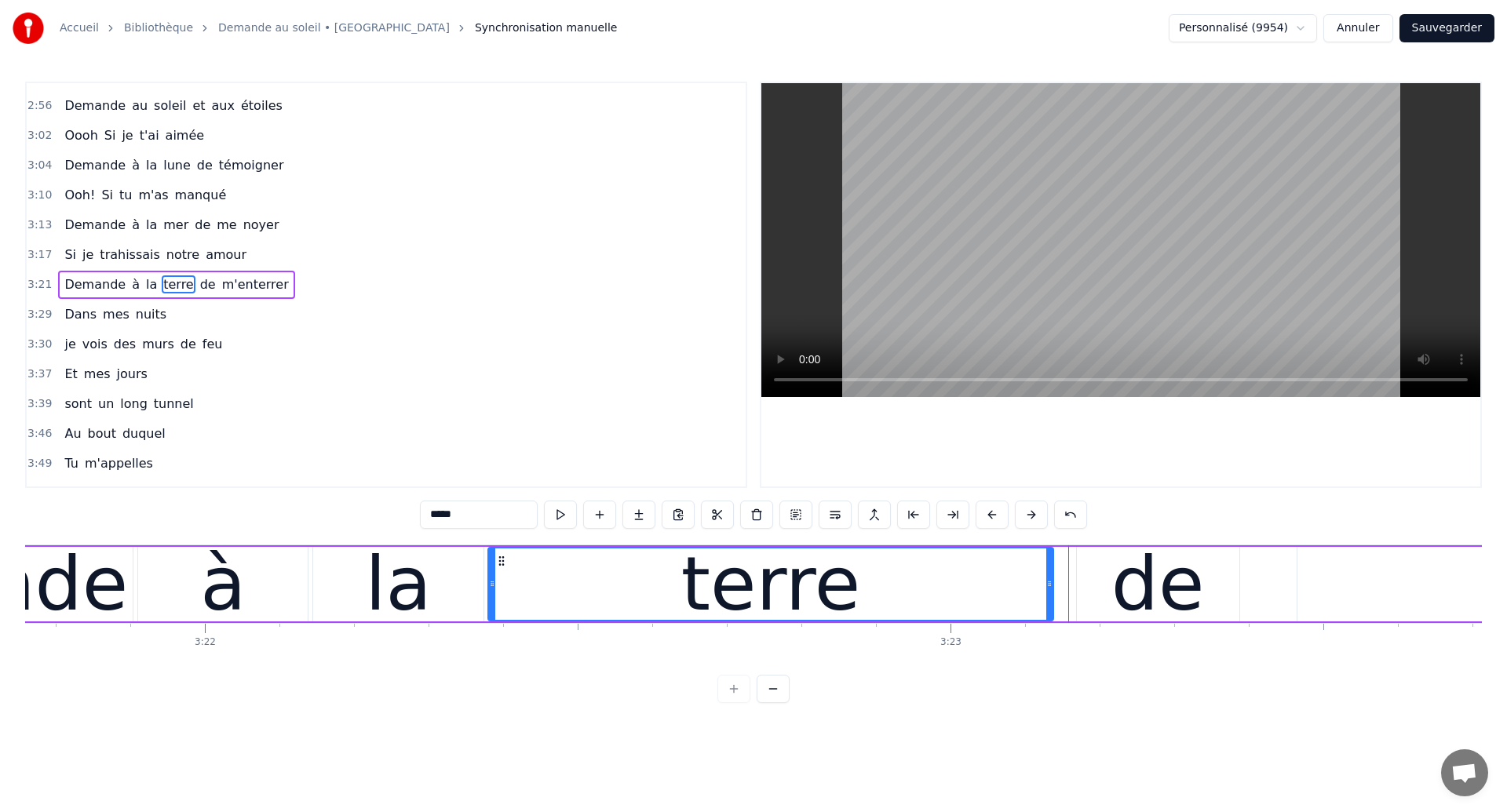
drag, startPoint x: 1069, startPoint y: 592, endPoint x: 1049, endPoint y: 604, distance: 23.3
click at [1049, 604] on div at bounding box center [1048, 584] width 6 height 71
click at [1107, 576] on div "de" at bounding box center [1159, 584] width 163 height 75
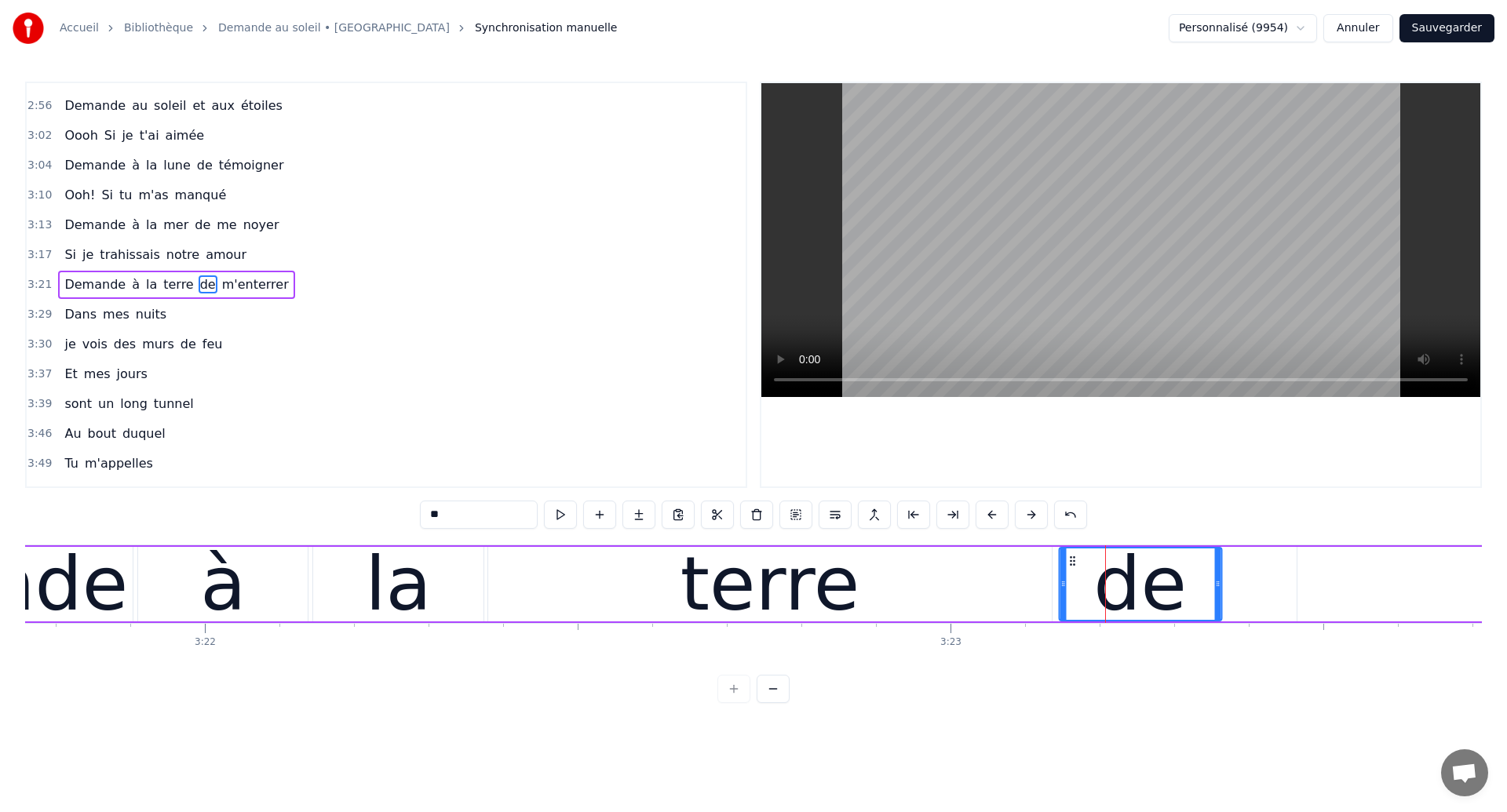
drag, startPoint x: 1092, startPoint y: 559, endPoint x: 1075, endPoint y: 573, distance: 22.0
click at [1075, 573] on div "de" at bounding box center [1140, 584] width 161 height 71
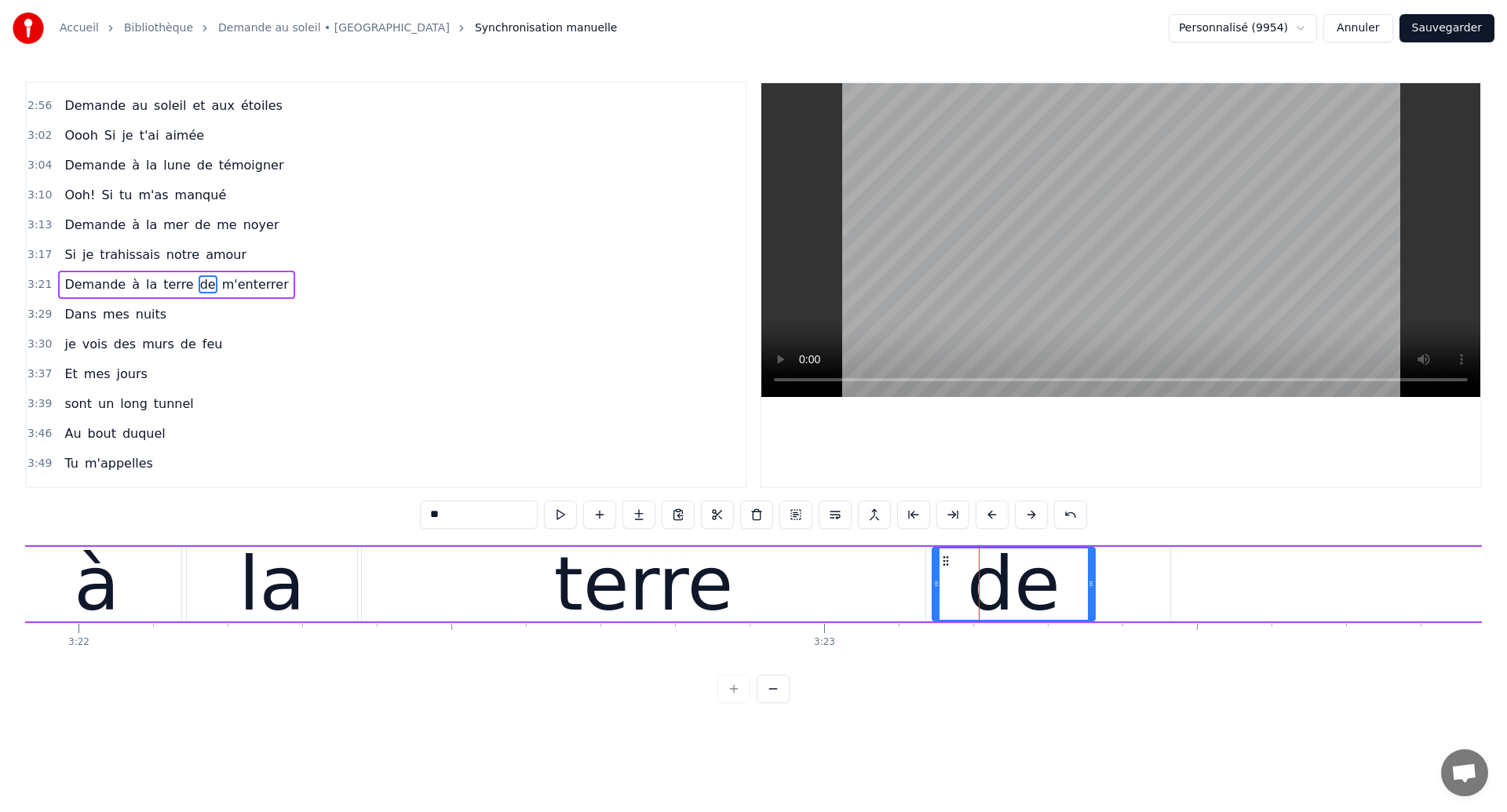
scroll to position [0, 150739]
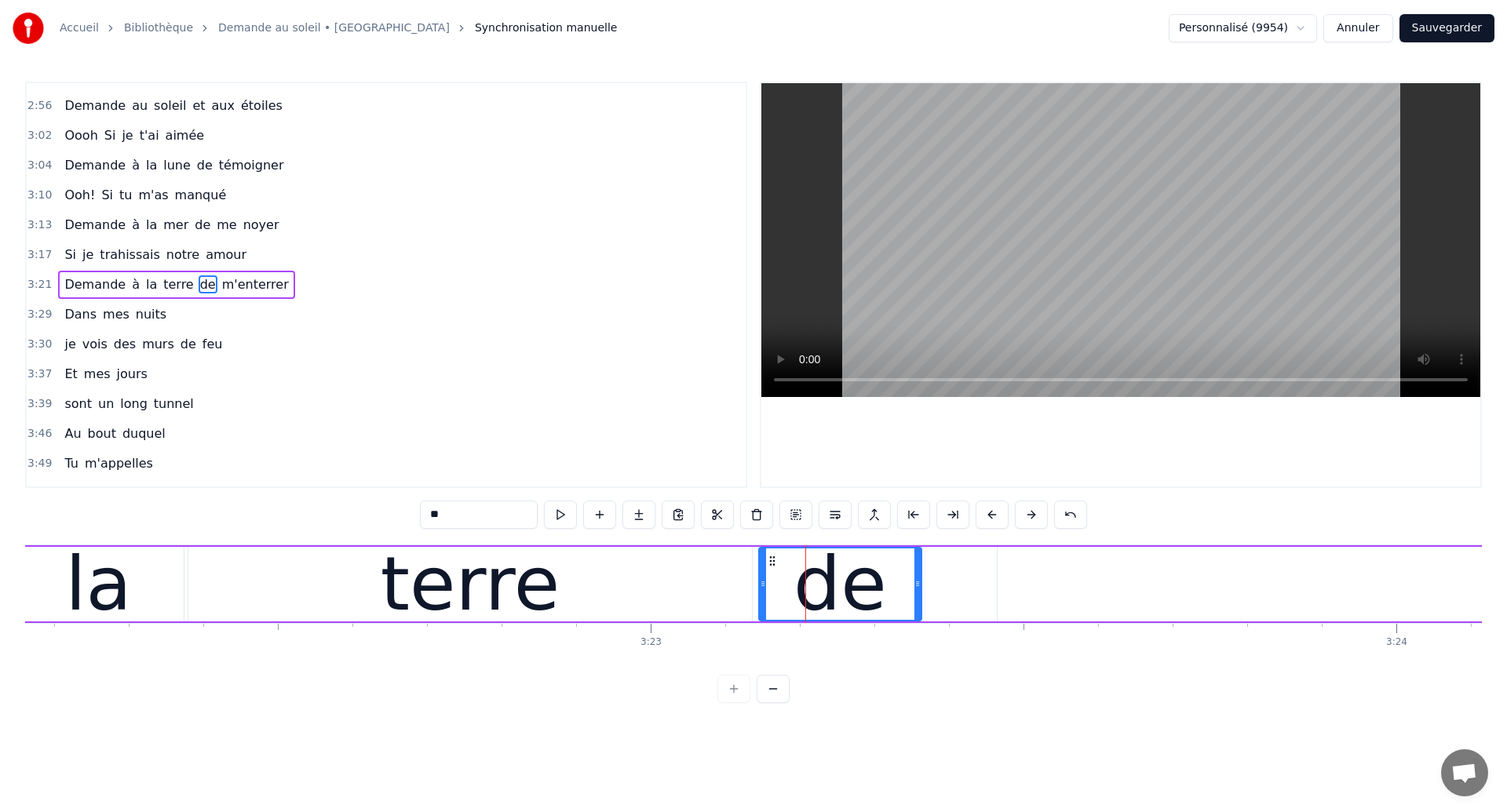
click at [103, 598] on div "la" at bounding box center [98, 584] width 67 height 112
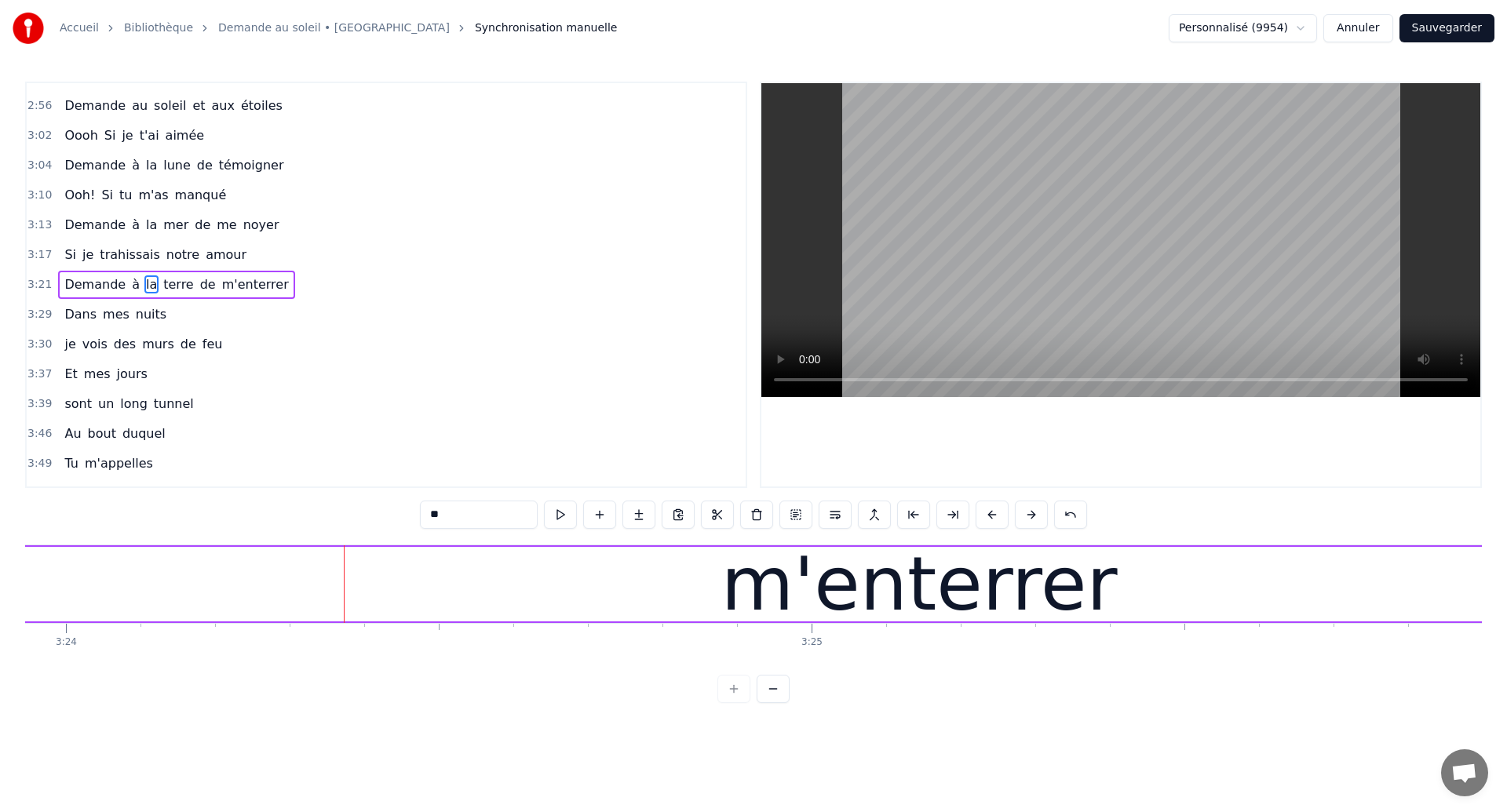
scroll to position [0, 152078]
click at [695, 561] on div "m'enterrer" at bounding box center [910, 584] width 2504 height 75
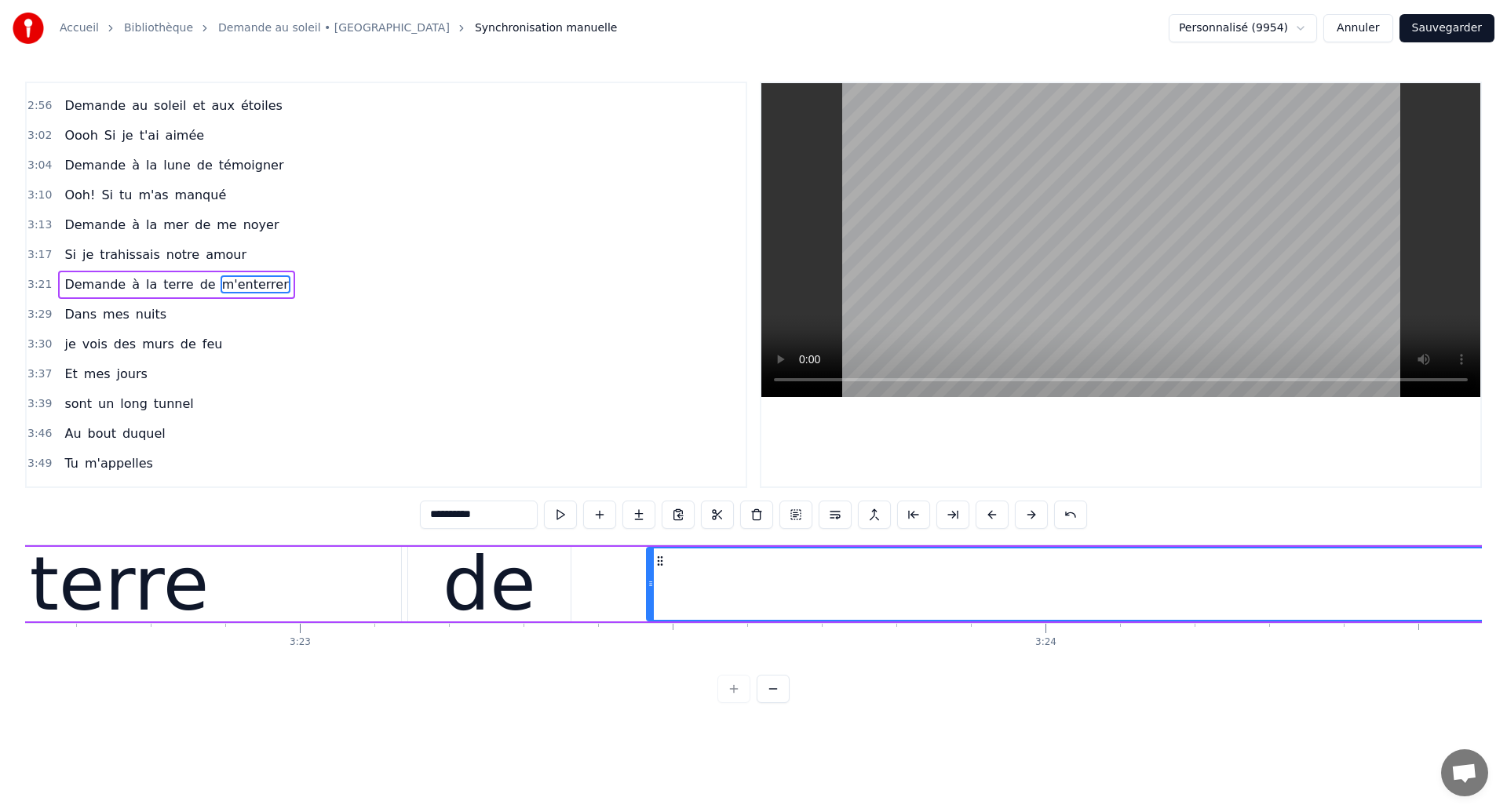
scroll to position [0, 151037]
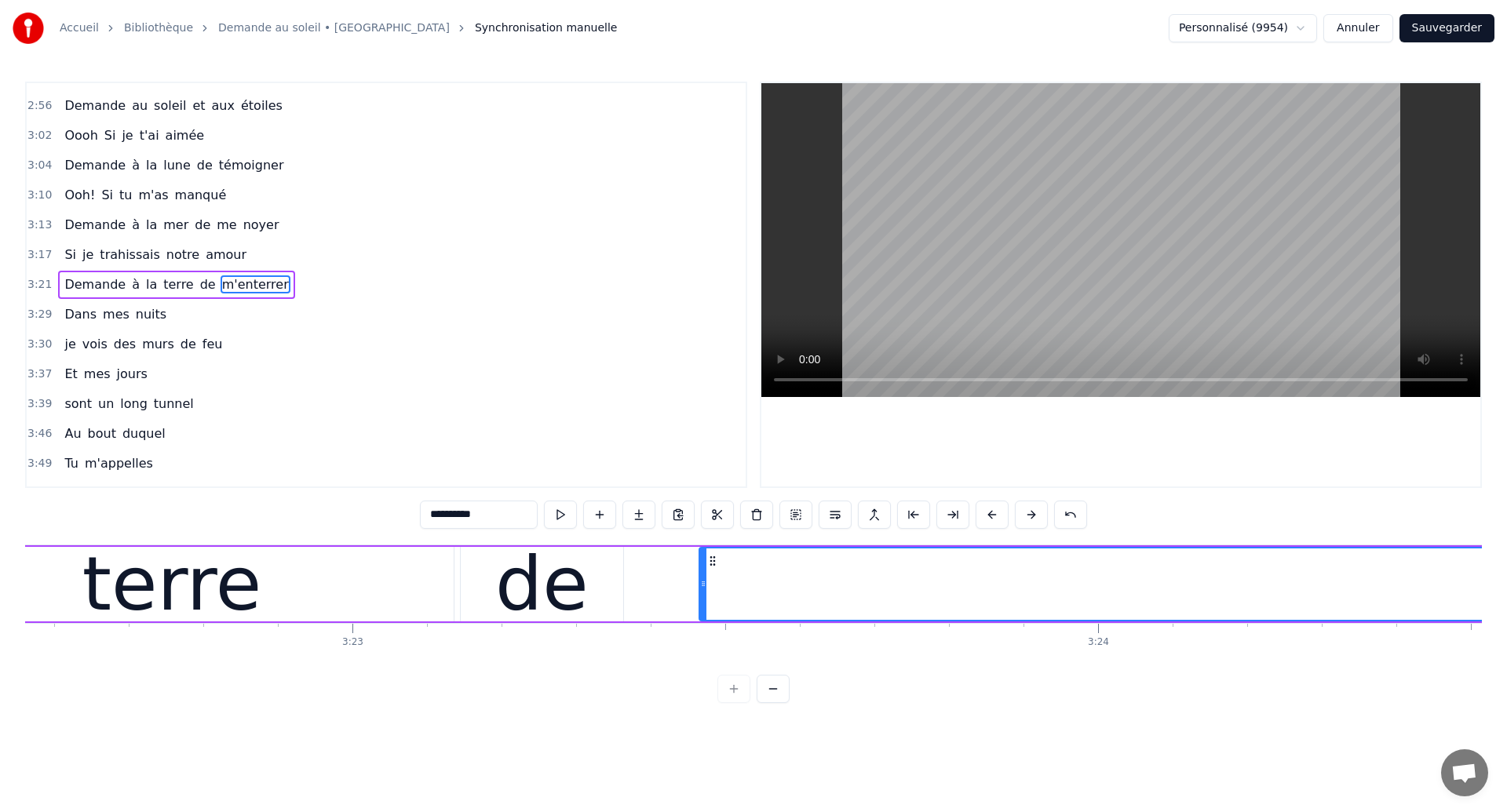
click at [206, 616] on div "terre" at bounding box center [172, 584] width 180 height 112
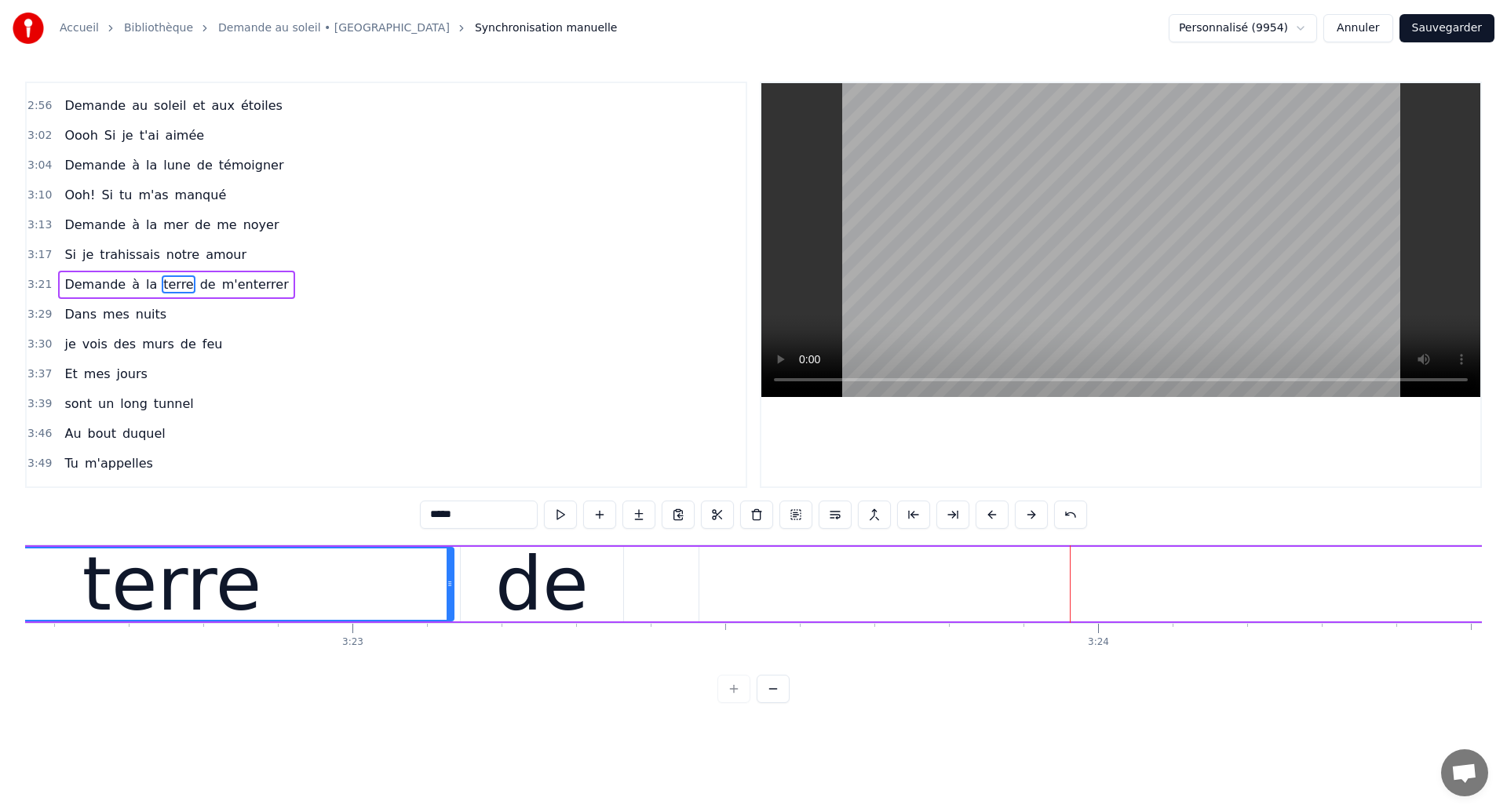
click at [228, 583] on div "terre" at bounding box center [172, 584] width 180 height 112
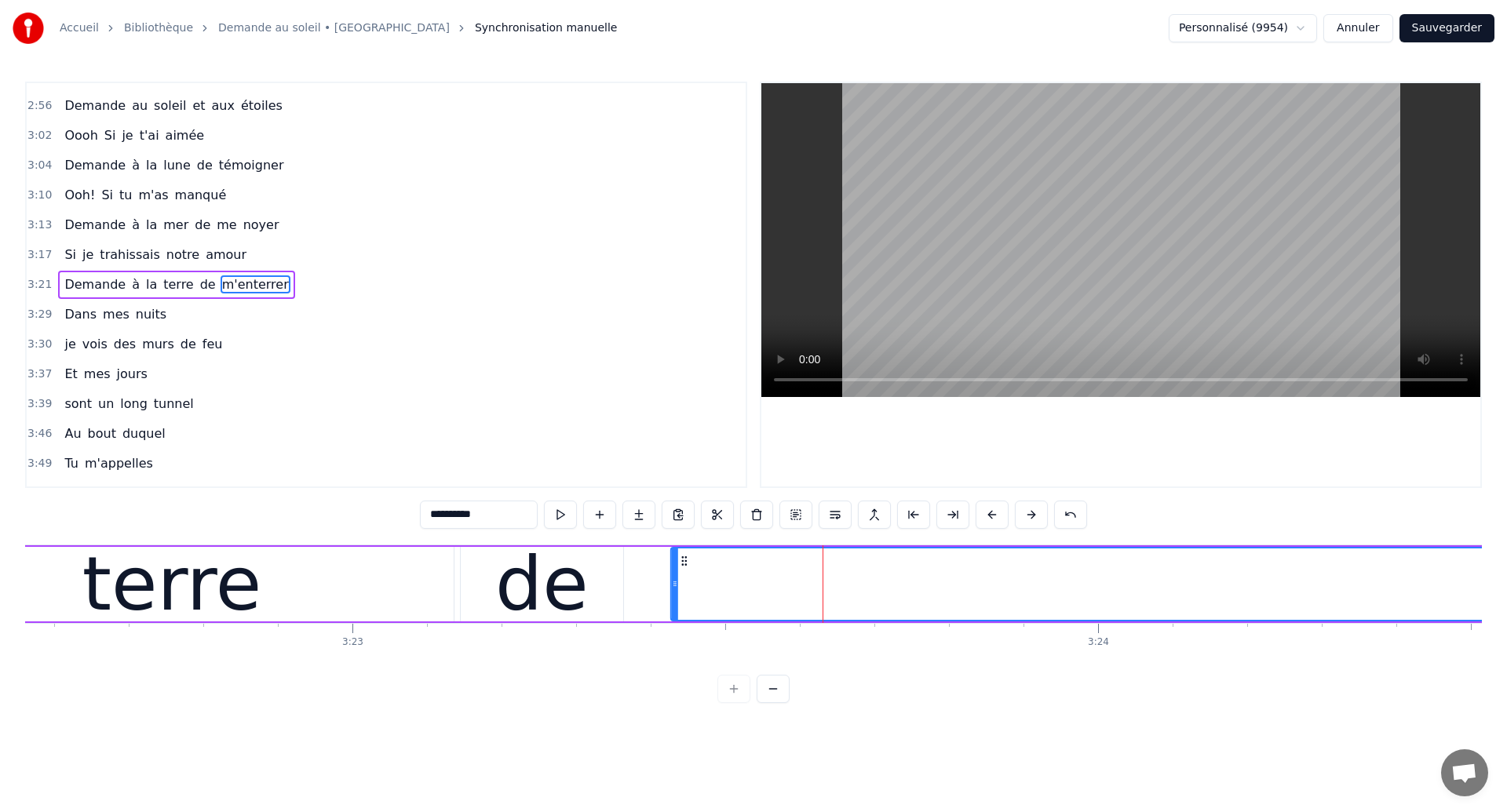
drag, startPoint x: 711, startPoint y: 563, endPoint x: 683, endPoint y: 581, distance: 33.3
click at [182, 605] on div "terre" at bounding box center [172, 584] width 180 height 112
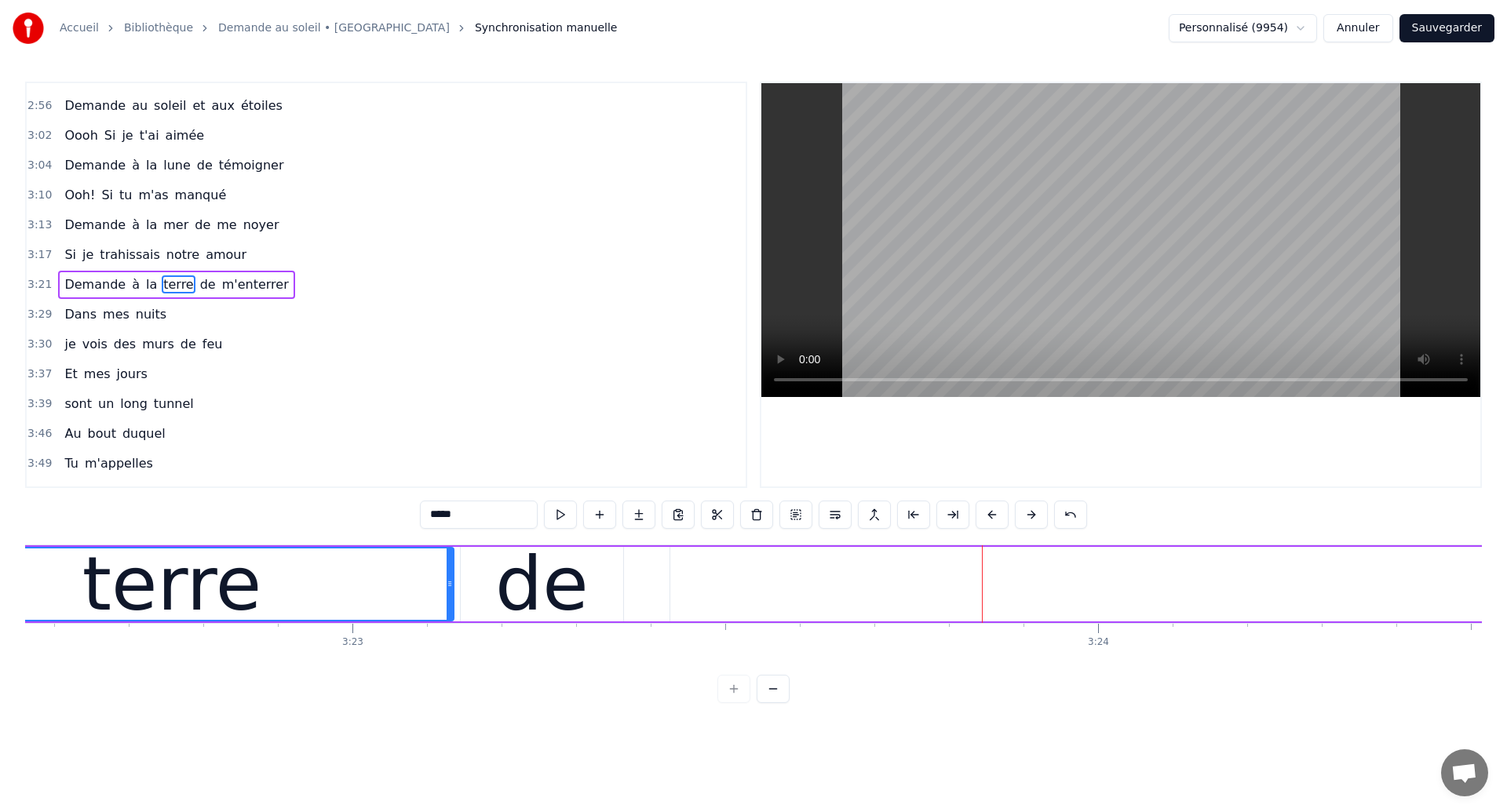
click at [138, 593] on div "terre" at bounding box center [172, 584] width 180 height 112
click at [67, 589] on div "terre" at bounding box center [171, 584] width 562 height 71
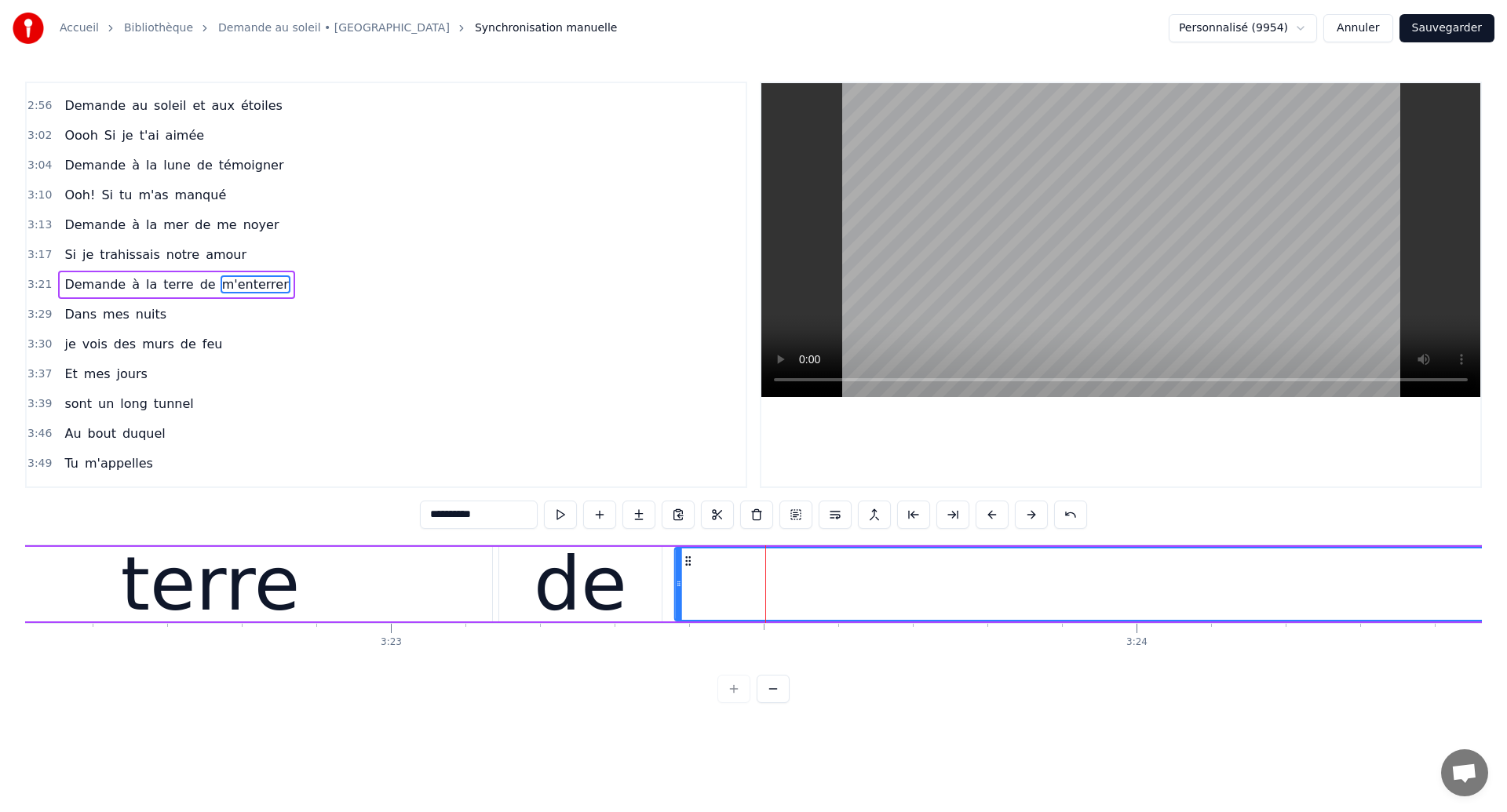
drag, startPoint x: 722, startPoint y: 561, endPoint x: 688, endPoint y: 580, distance: 38.9
click at [179, 607] on div "terre" at bounding box center [211, 584] width 180 height 112
type input "*****"
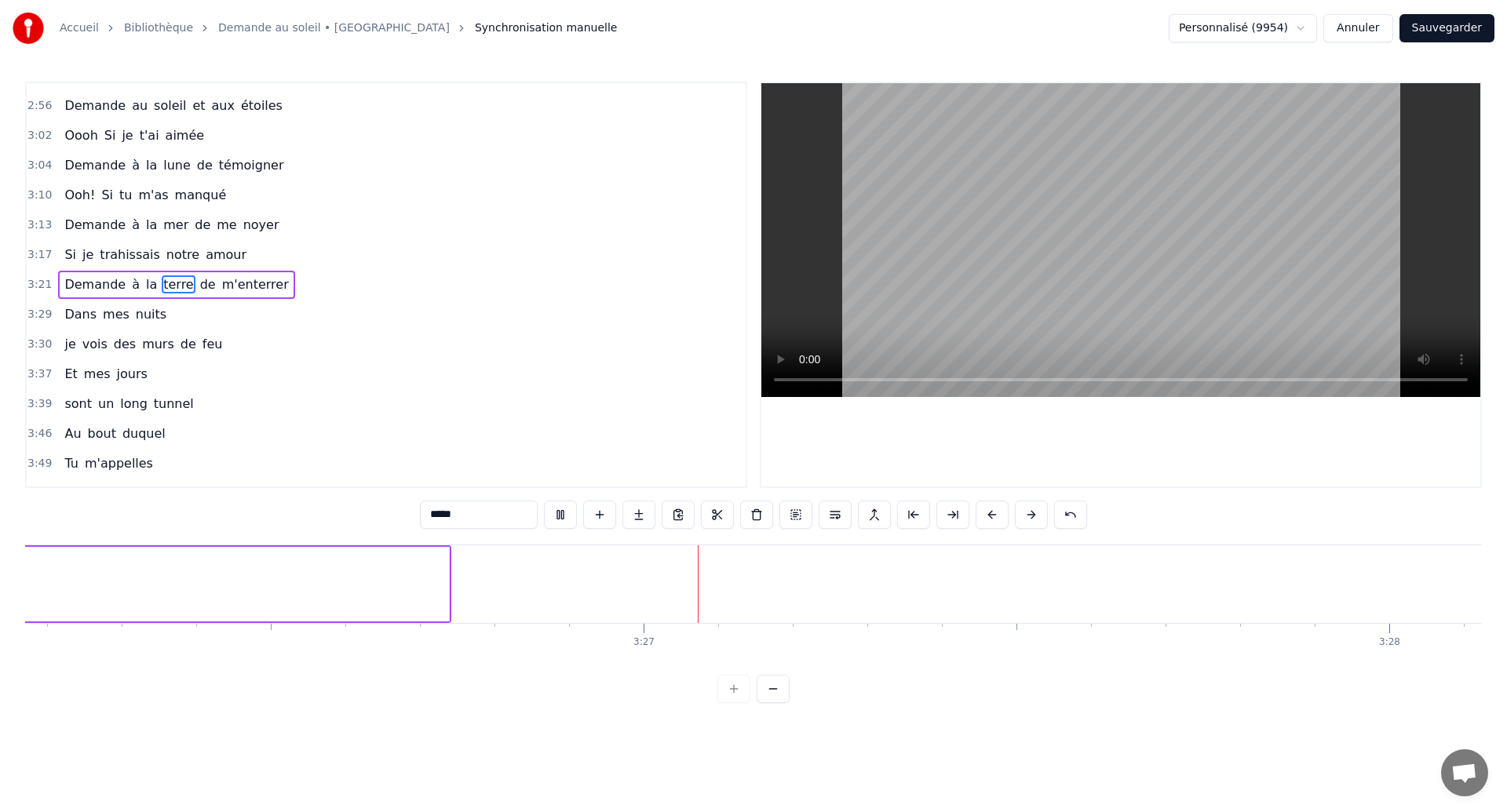
scroll to position [0, 153784]
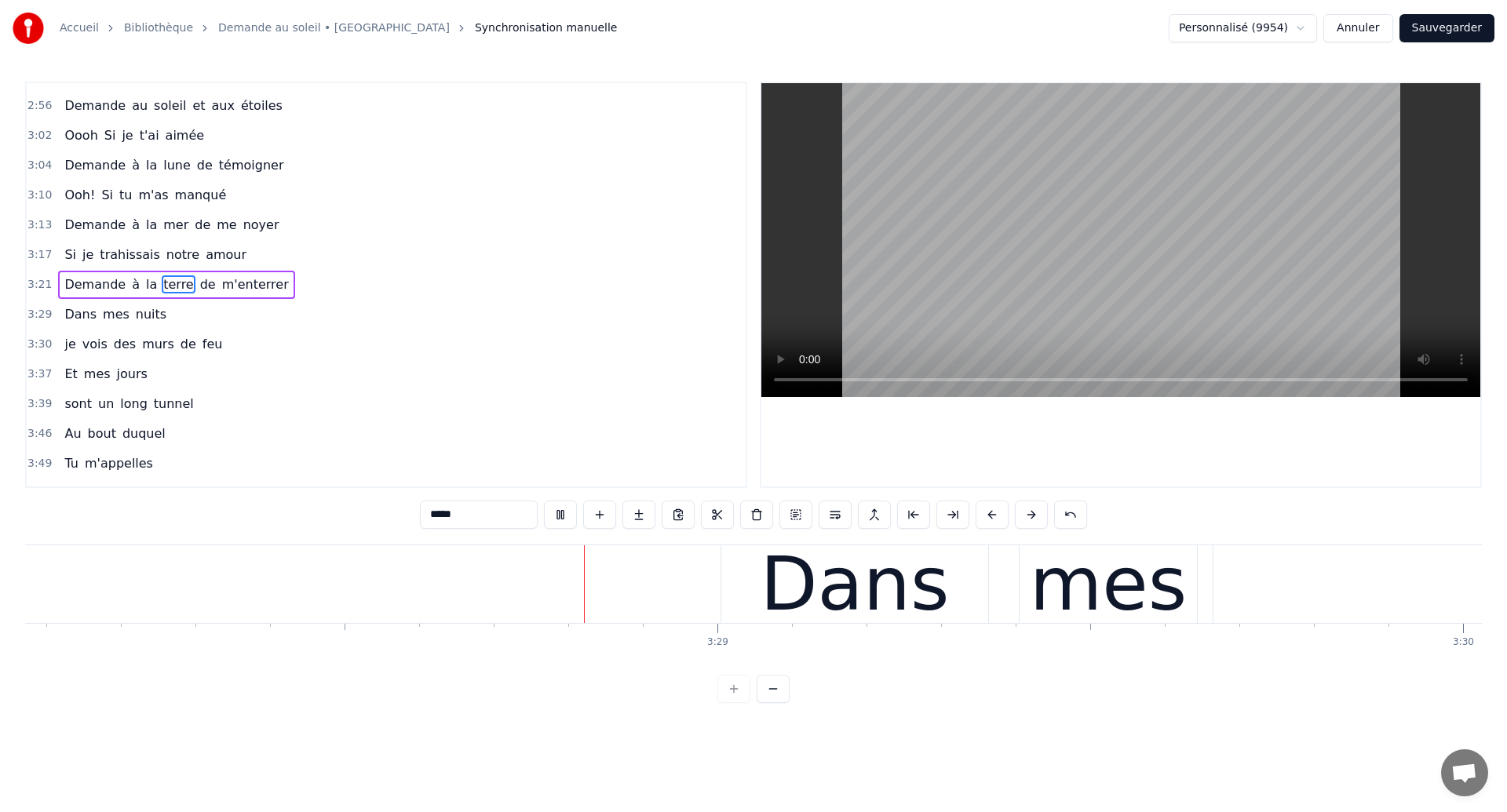
click at [1469, 25] on button "Sauvegarder" at bounding box center [1447, 28] width 95 height 28
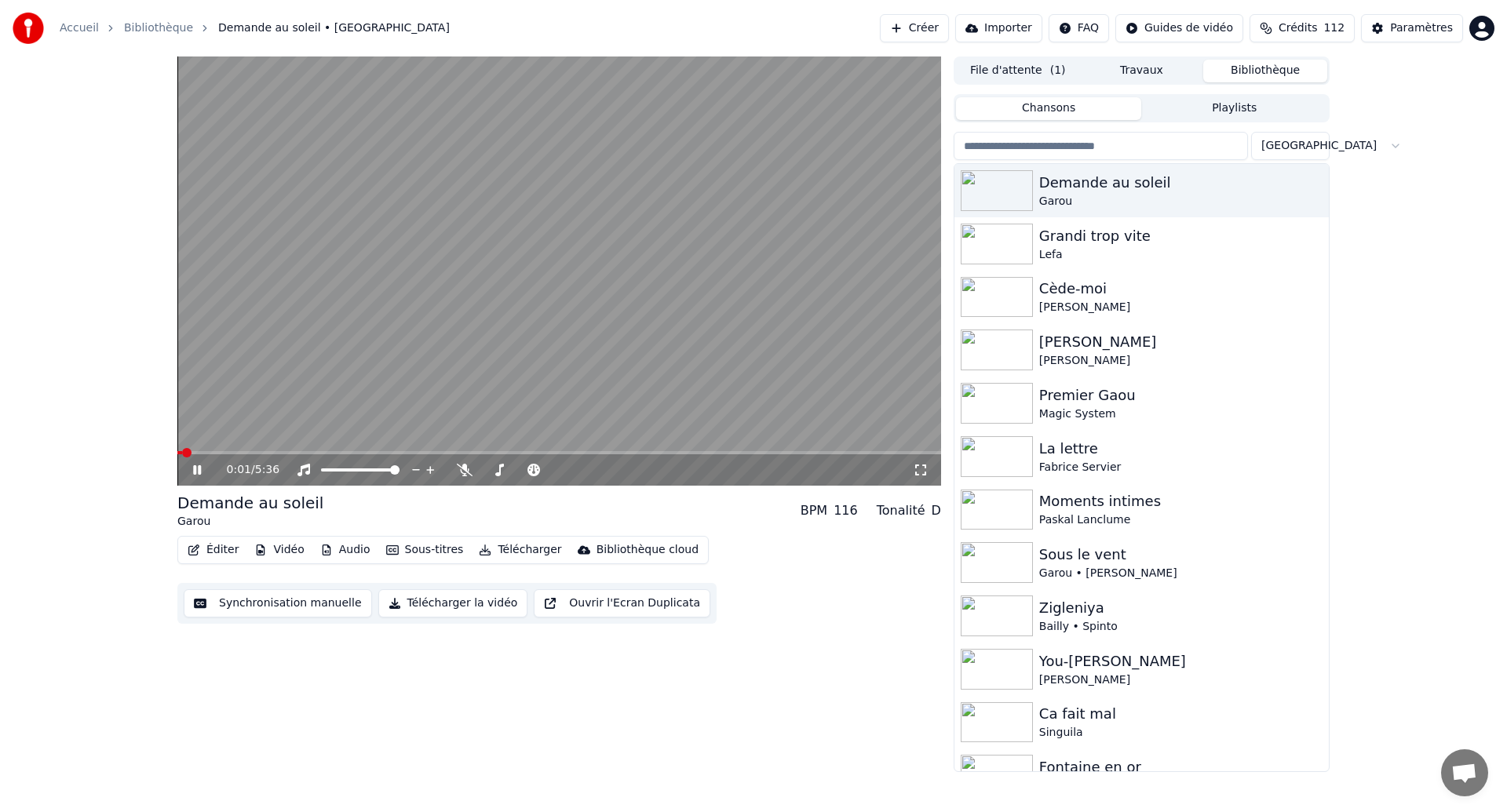
click at [928, 467] on icon at bounding box center [920, 470] width 16 height 13
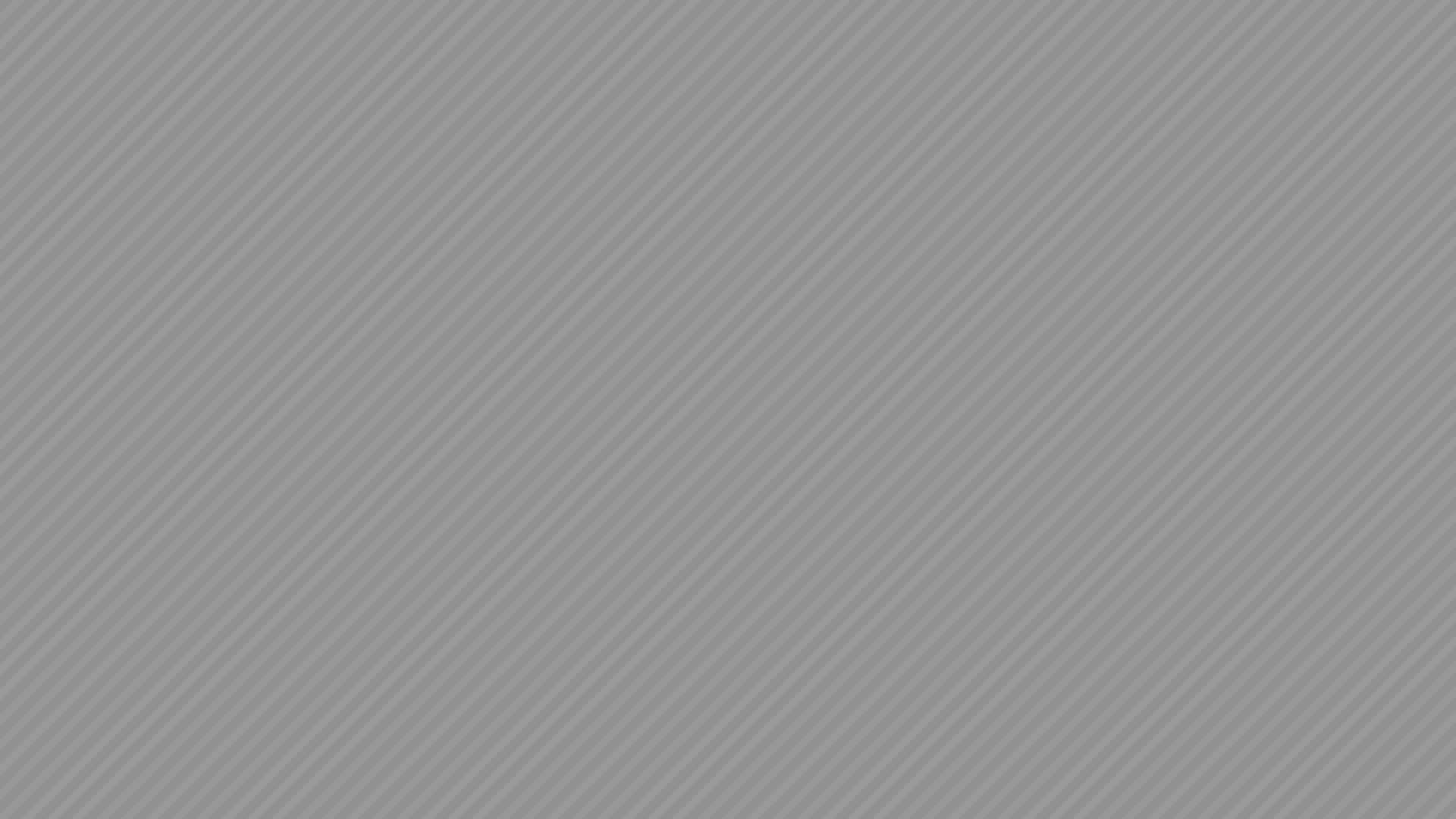
click at [897, 486] on video at bounding box center [728, 410] width 1456 height 819
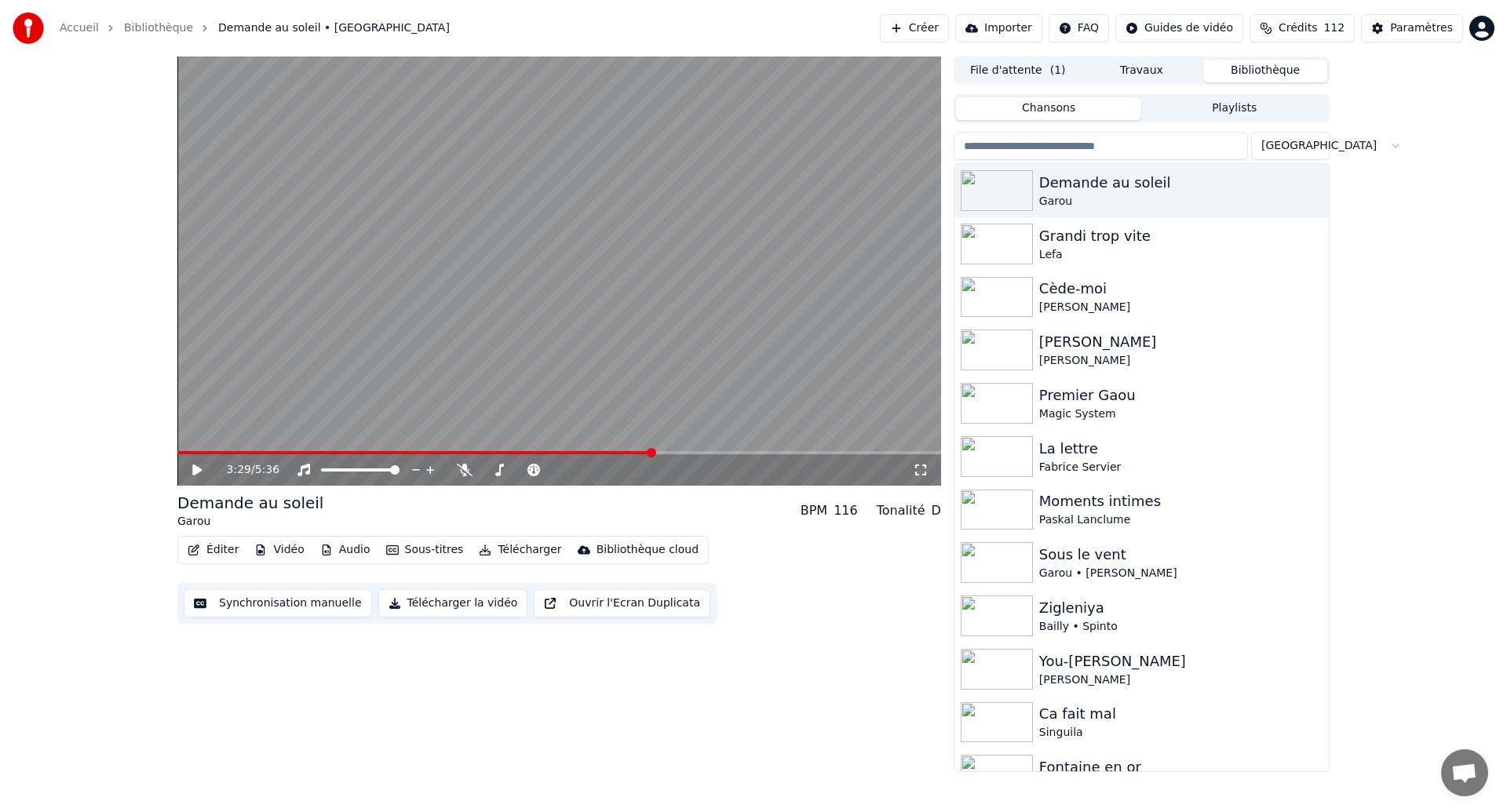
click at [196, 473] on icon at bounding box center [197, 470] width 9 height 11
click at [630, 465] on span at bounding box center [625, 470] width 9 height 9
click at [535, 471] on icon at bounding box center [533, 470] width 13 height 13
click at [465, 471] on icon at bounding box center [464, 470] width 16 height 13
click at [465, 476] on icon at bounding box center [464, 470] width 8 height 13
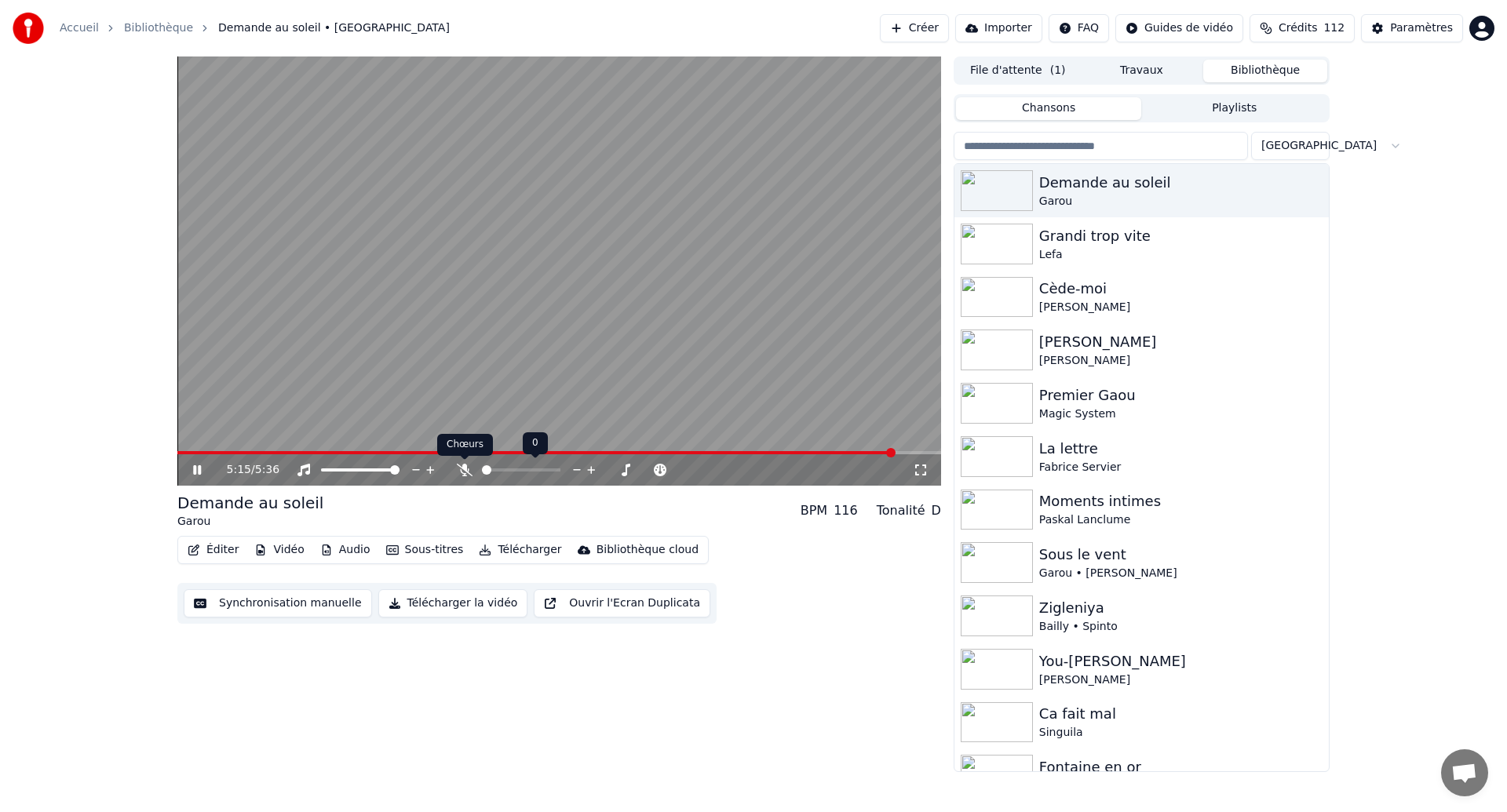
click at [464, 471] on icon at bounding box center [464, 470] width 16 height 13
click at [482, 472] on span at bounding box center [482, 470] width 0 height 3
click at [919, 469] on icon at bounding box center [920, 470] width 16 height 13
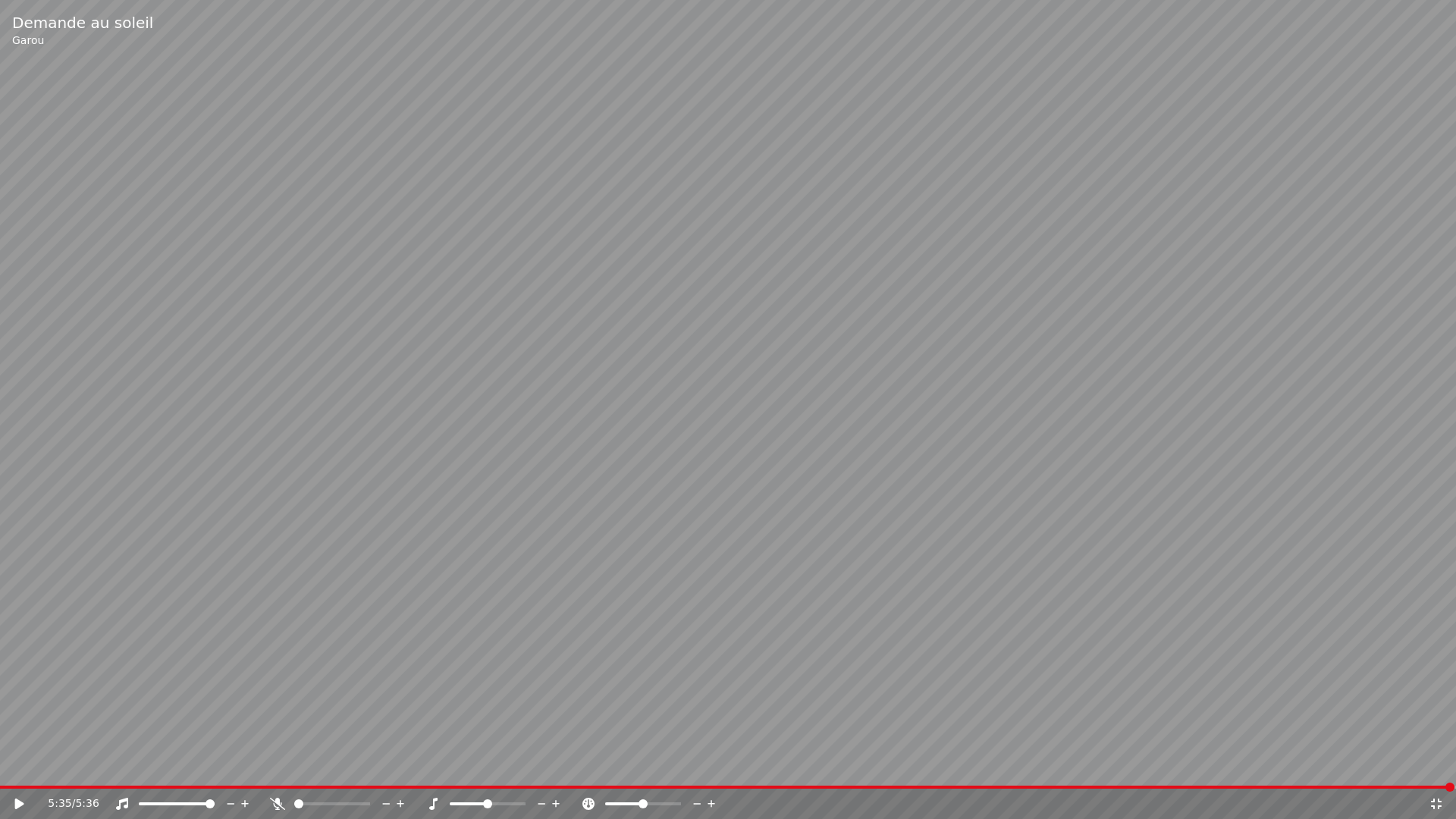
click at [20, 785] on div "5:35 / 5:36" at bounding box center [728, 803] width 1456 height 30
click at [17, 785] on icon at bounding box center [30, 803] width 36 height 12
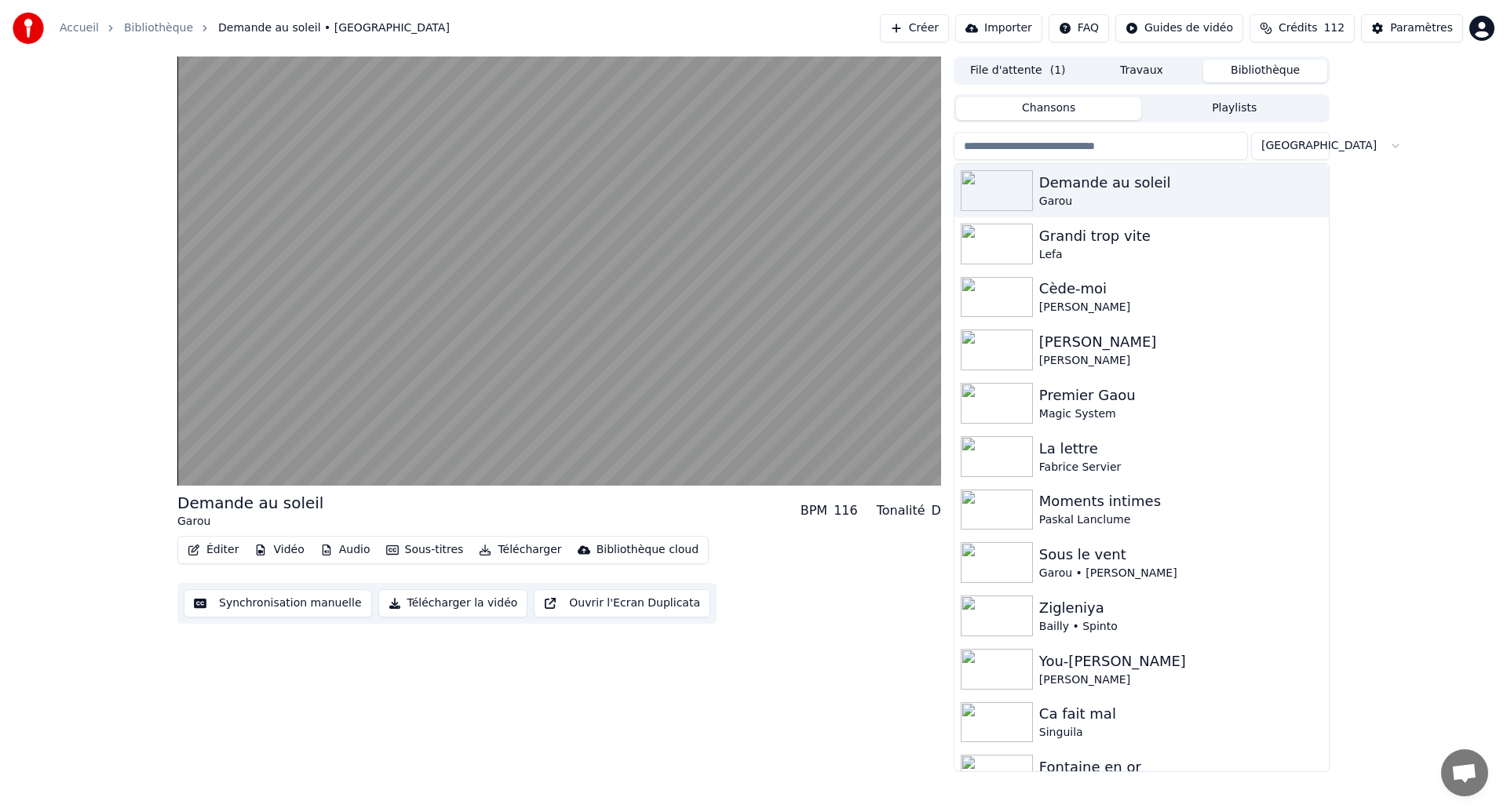
click at [259, 611] on button "Synchronisation manuelle" at bounding box center [278, 603] width 188 height 28
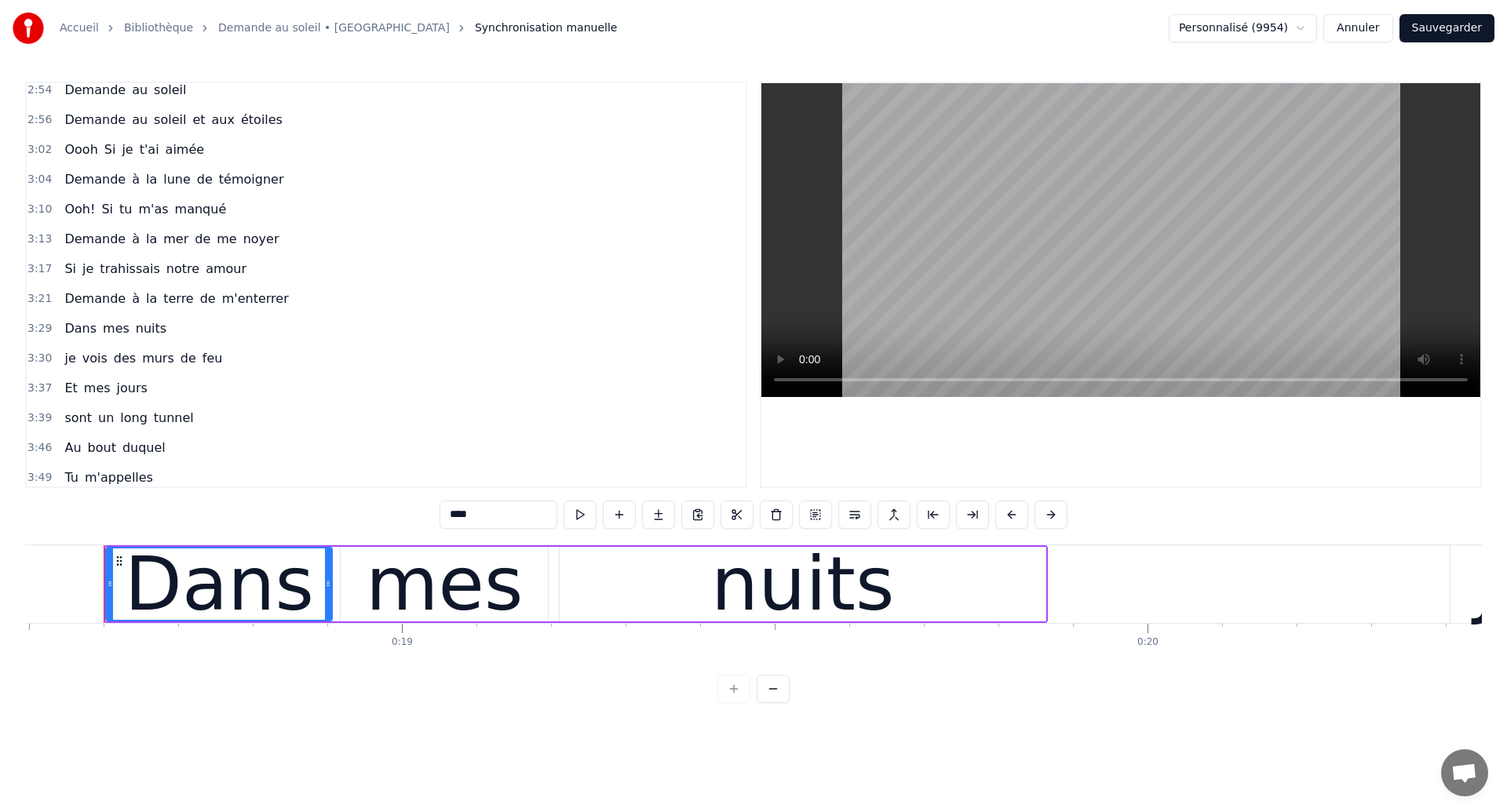
scroll to position [1177, 0]
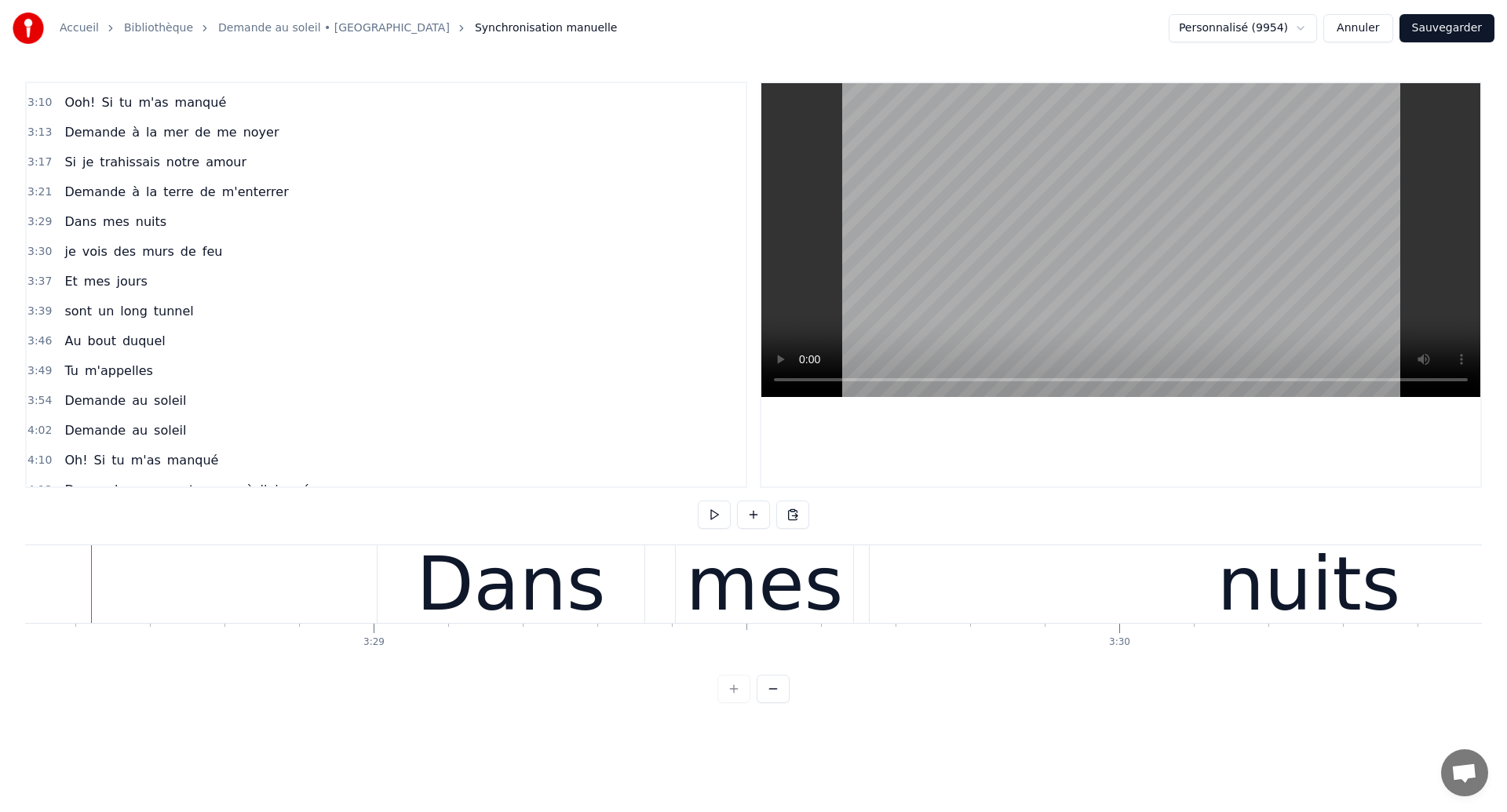
scroll to position [0, 155478]
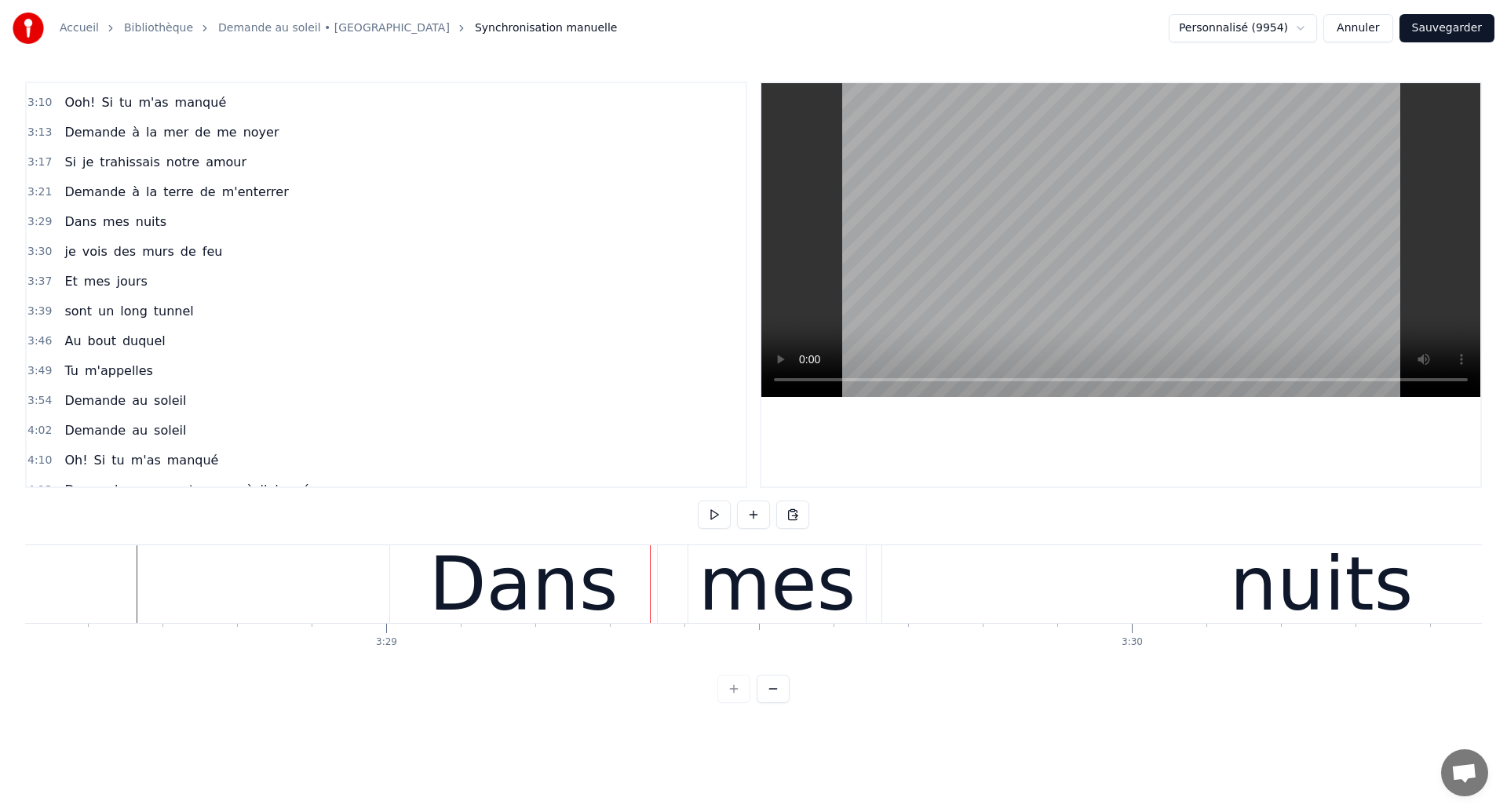
click at [673, 600] on div "Dans mes nuits" at bounding box center [1076, 585] width 1375 height 78
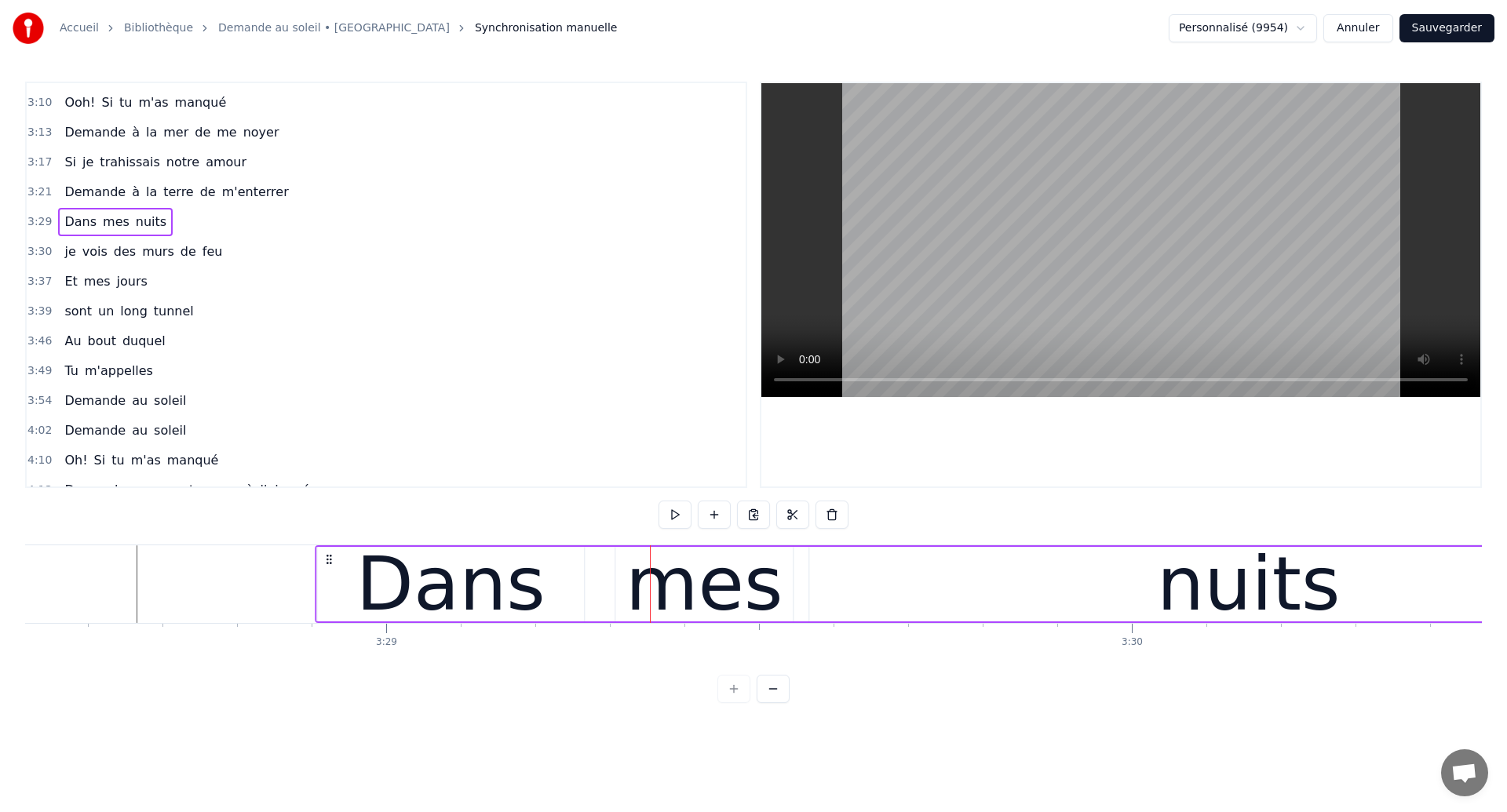
drag, startPoint x: 402, startPoint y: 555, endPoint x: 327, endPoint y: 573, distance: 77.1
click at [327, 573] on div "Dans mes nuits" at bounding box center [1002, 585] width 1375 height 78
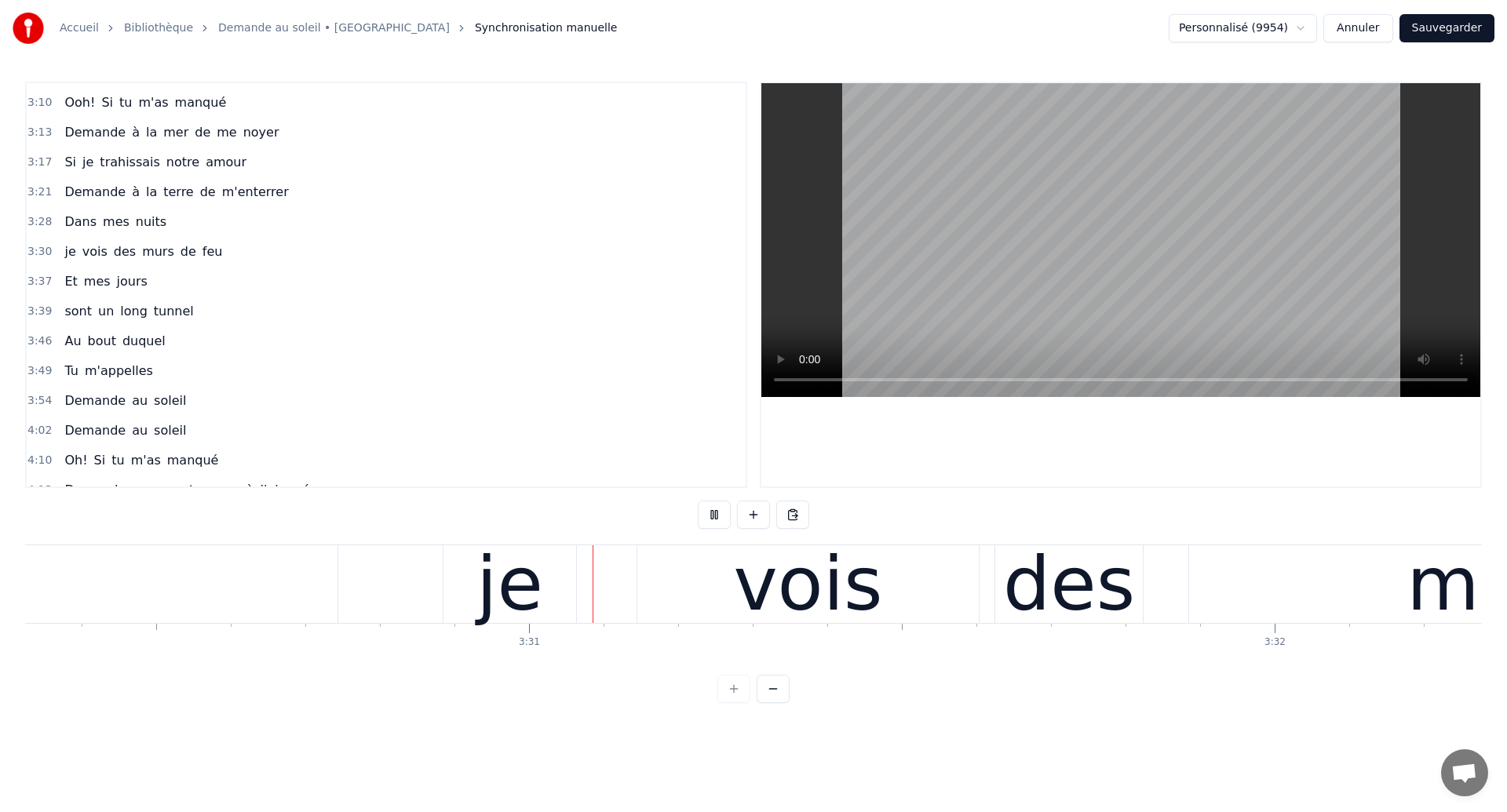
scroll to position [0, 156848]
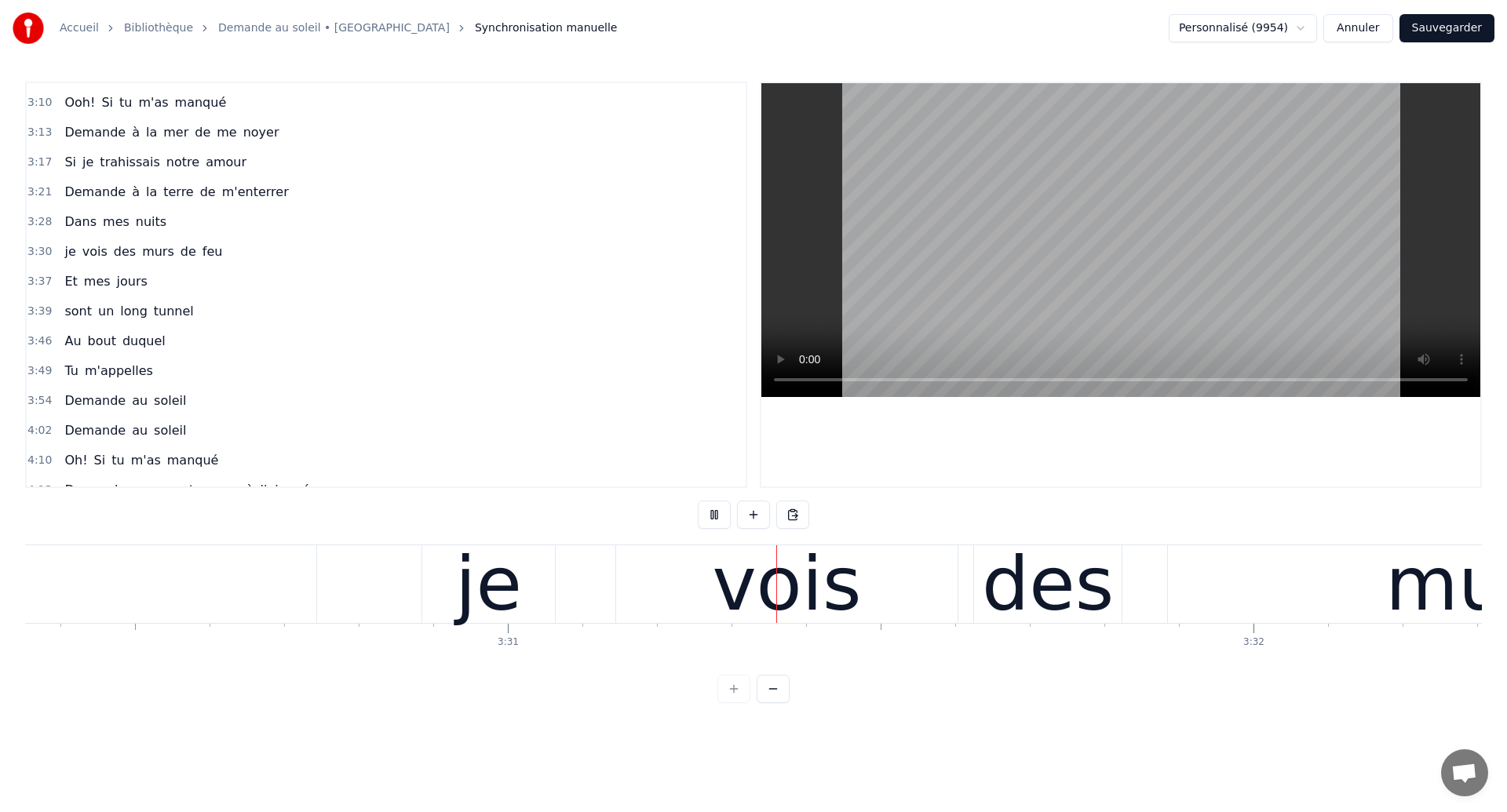
click at [458, 589] on div "je" at bounding box center [488, 585] width 132 height 78
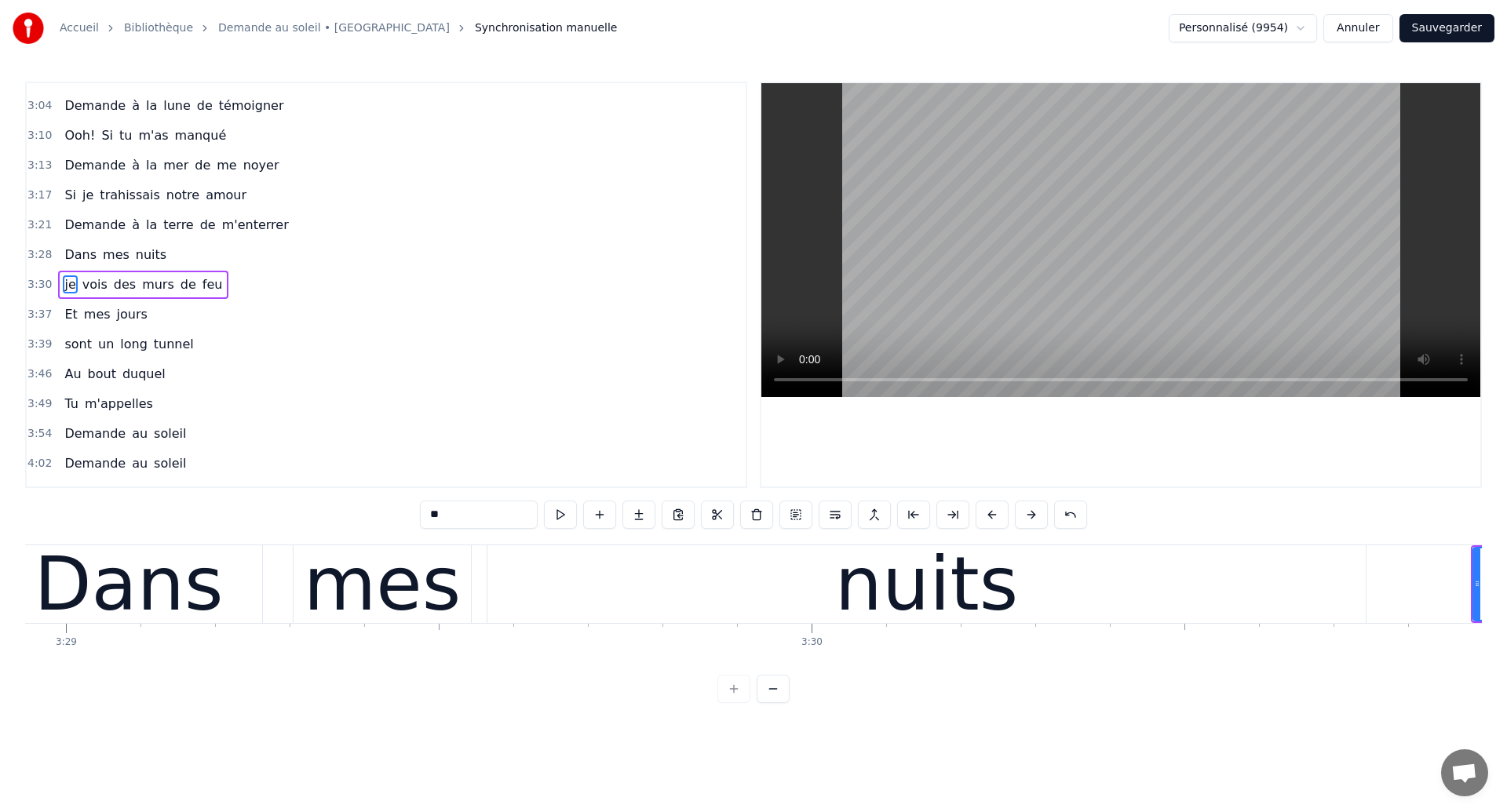
scroll to position [0, 155596]
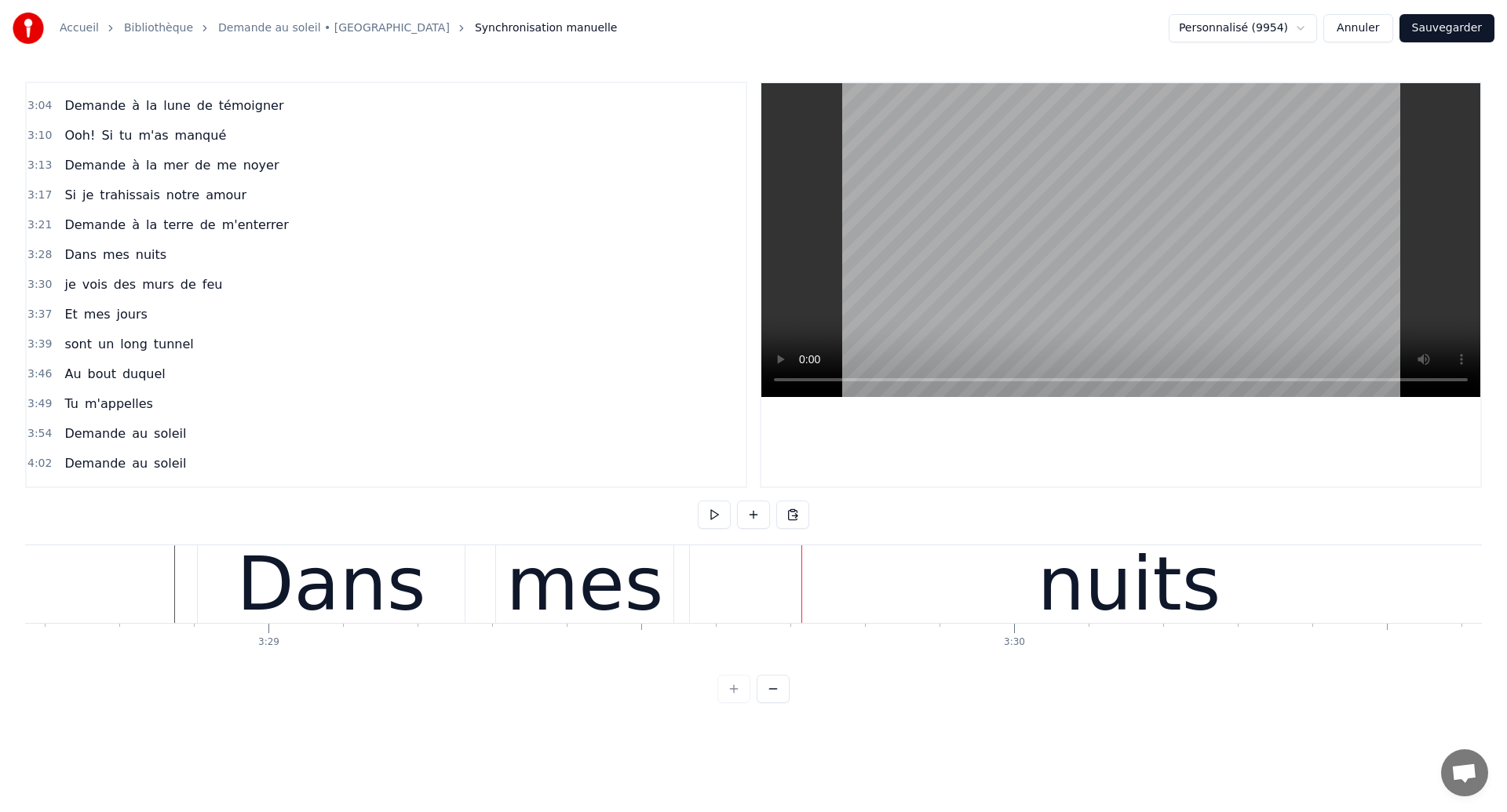
click at [436, 572] on div "Dans" at bounding box center [331, 585] width 267 height 78
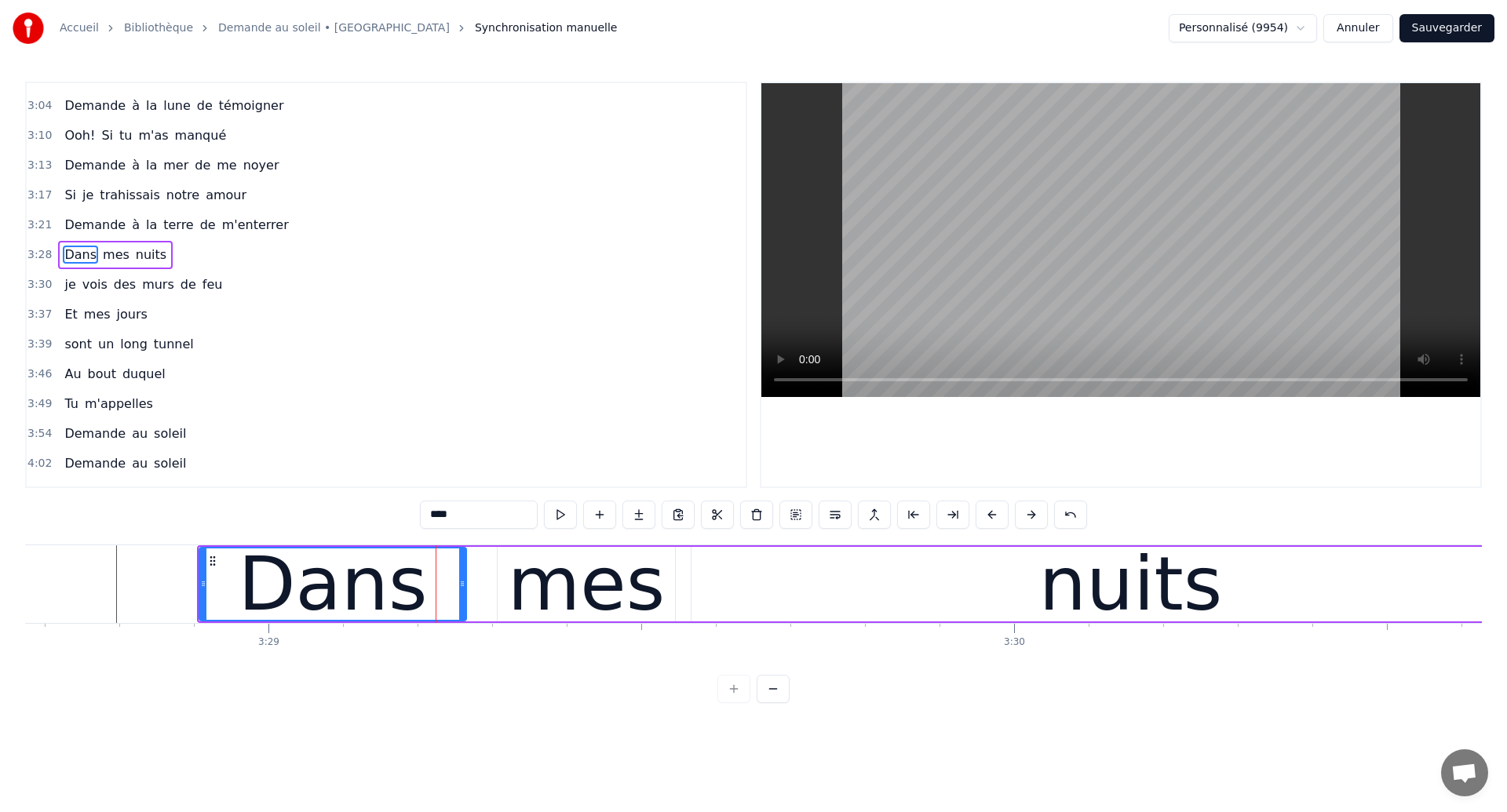
scroll to position [1155, 0]
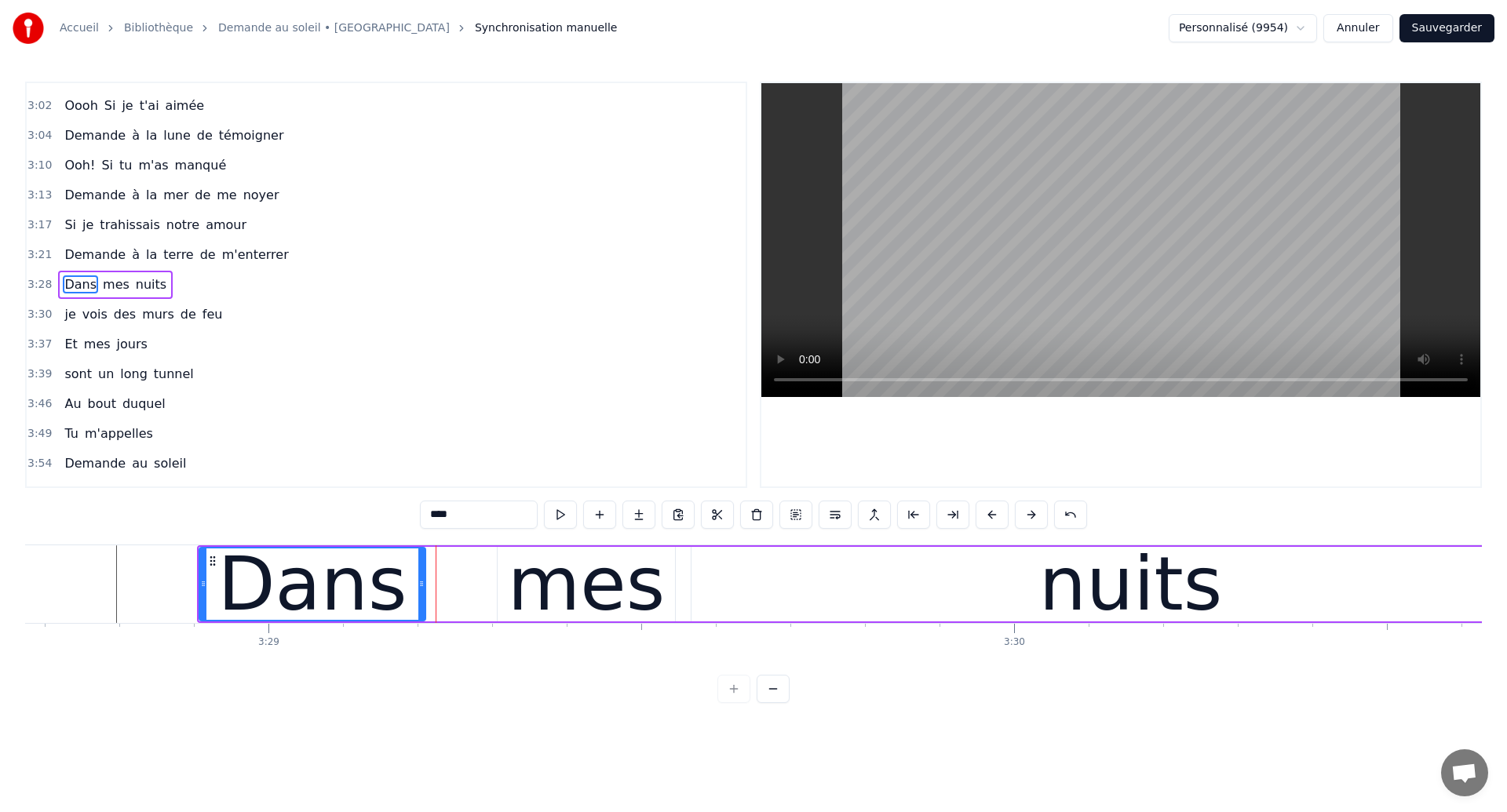
drag, startPoint x: 462, startPoint y: 589, endPoint x: 421, endPoint y: 592, distance: 41.1
click at [421, 592] on div at bounding box center [421, 584] width 6 height 71
click at [527, 588] on div "mes" at bounding box center [586, 584] width 157 height 112
type input "***"
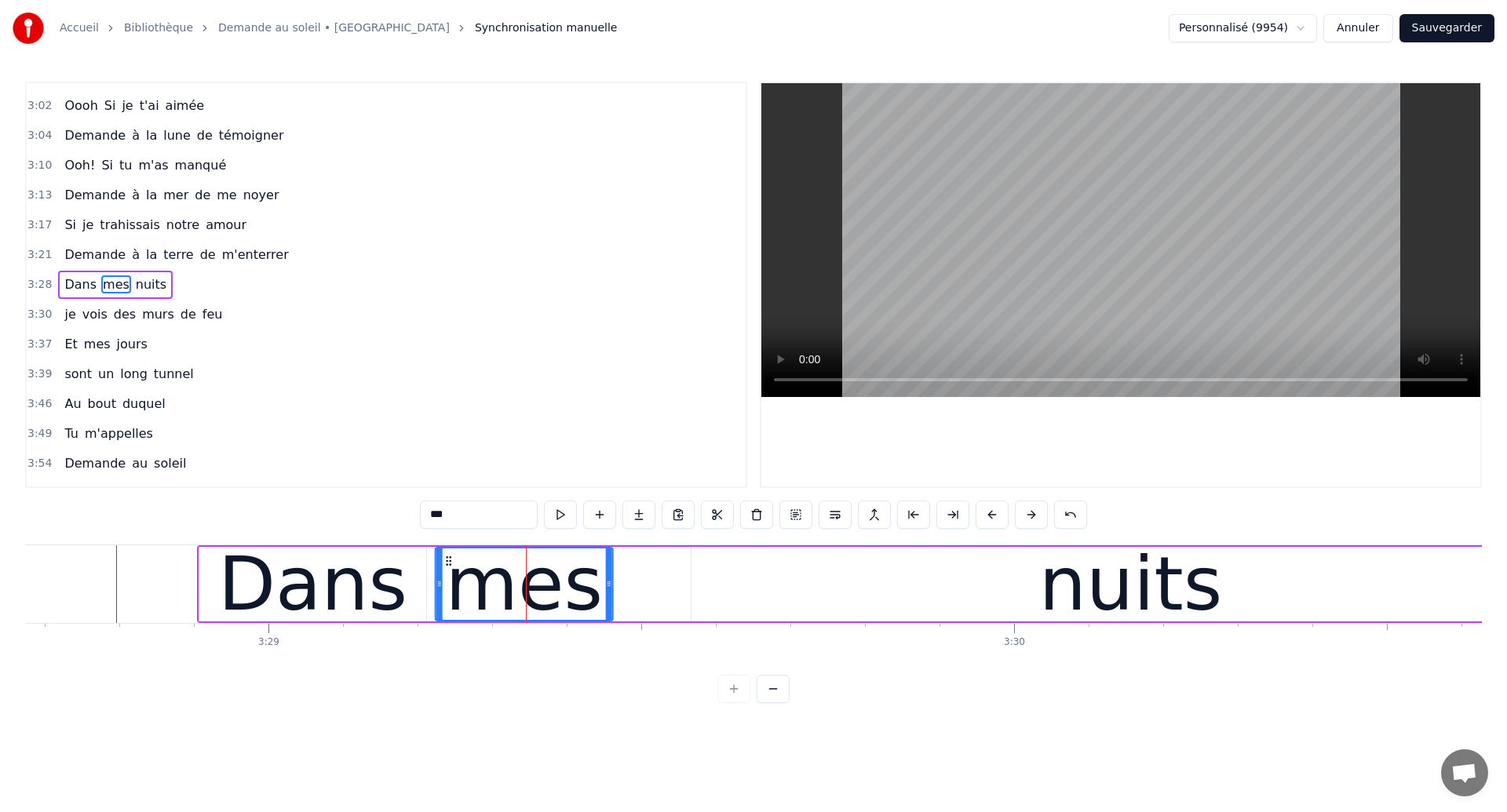
drag, startPoint x: 511, startPoint y: 562, endPoint x: 448, endPoint y: 569, distance: 63.4
click at [448, 569] on div "mes" at bounding box center [524, 584] width 175 height 71
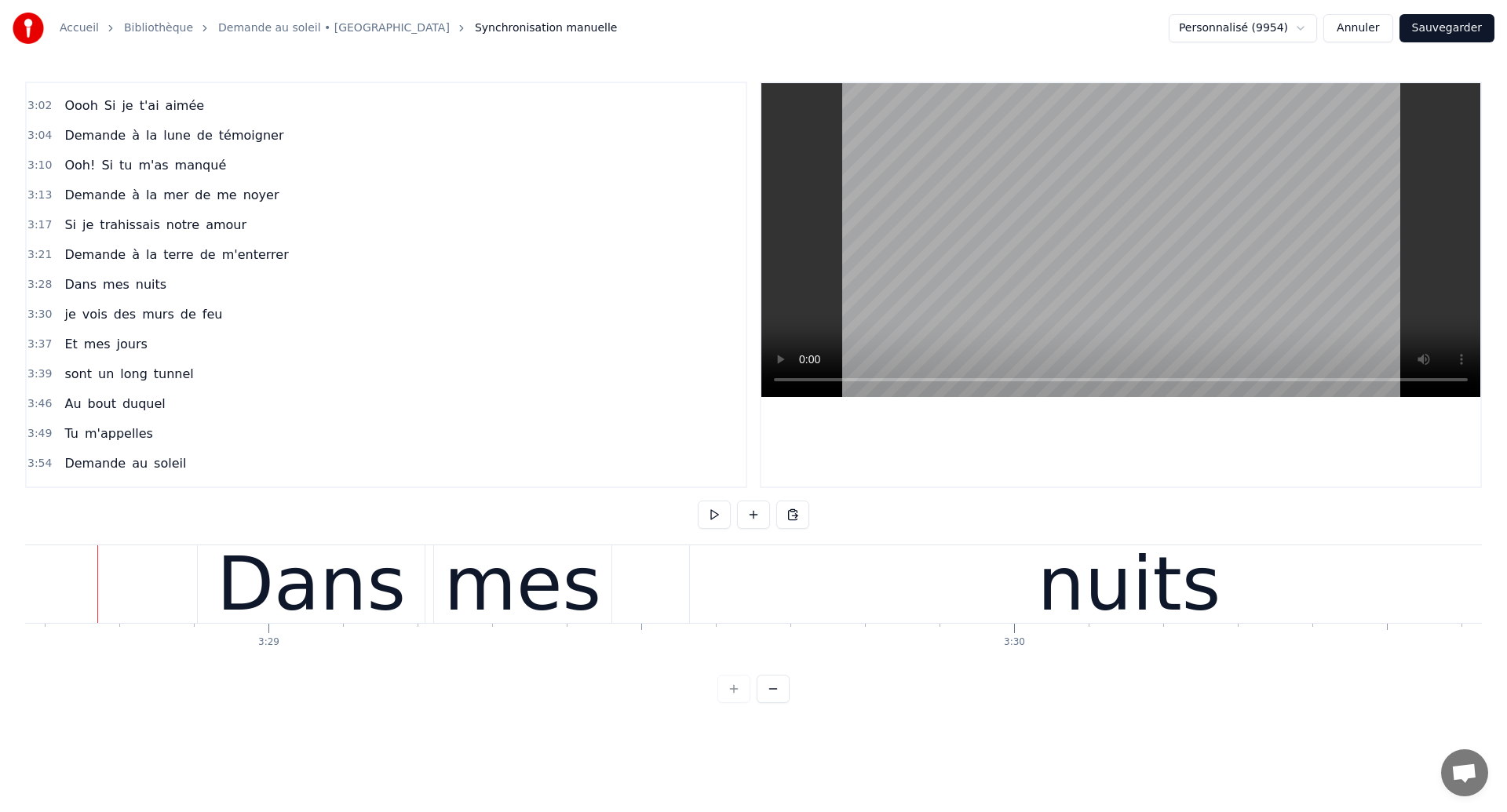
scroll to position [0, 155589]
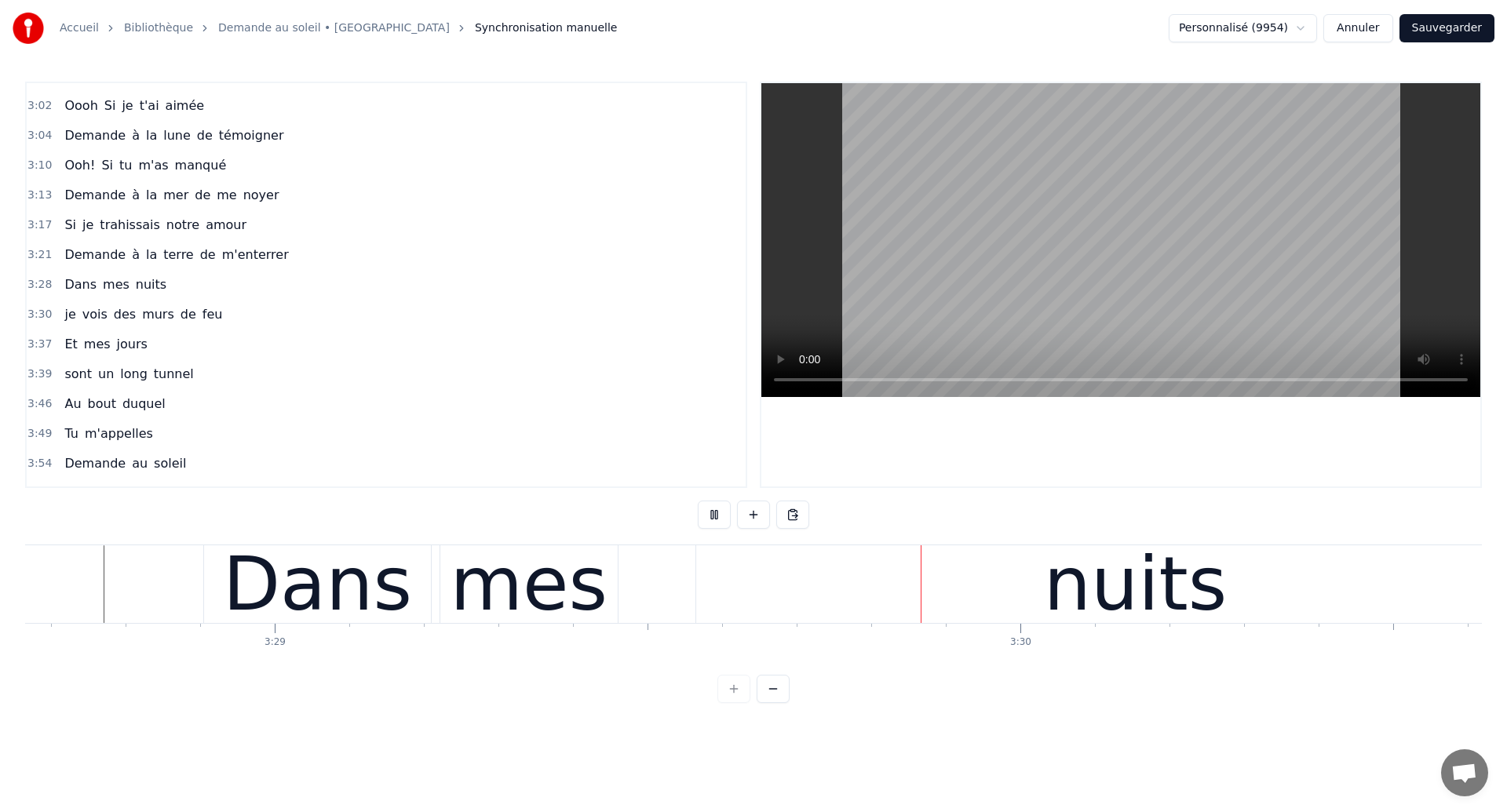
click at [703, 621] on div "nuits" at bounding box center [1135, 585] width 880 height 78
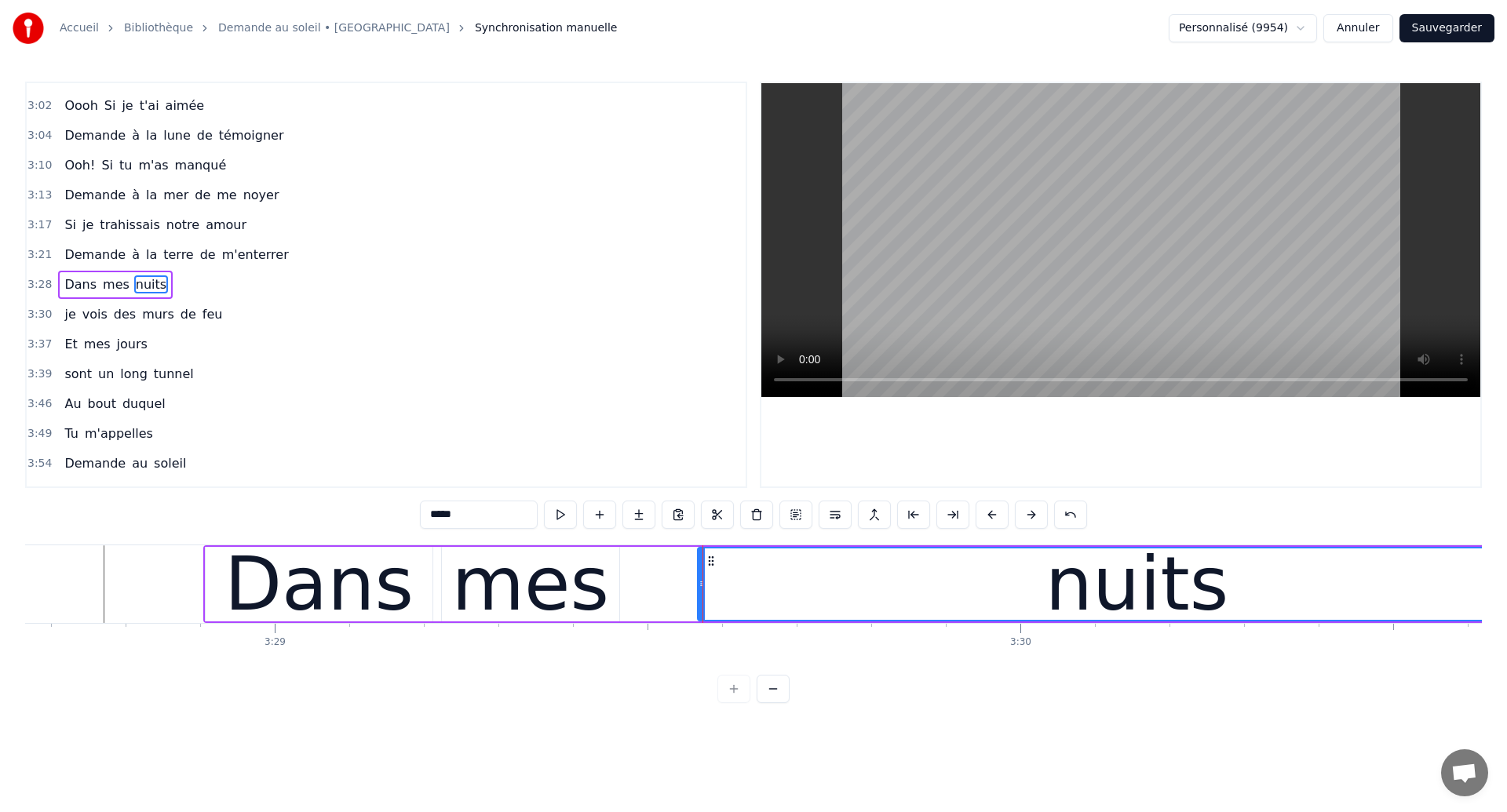
click at [603, 595] on div "mes" at bounding box center [530, 584] width 177 height 75
type input "***"
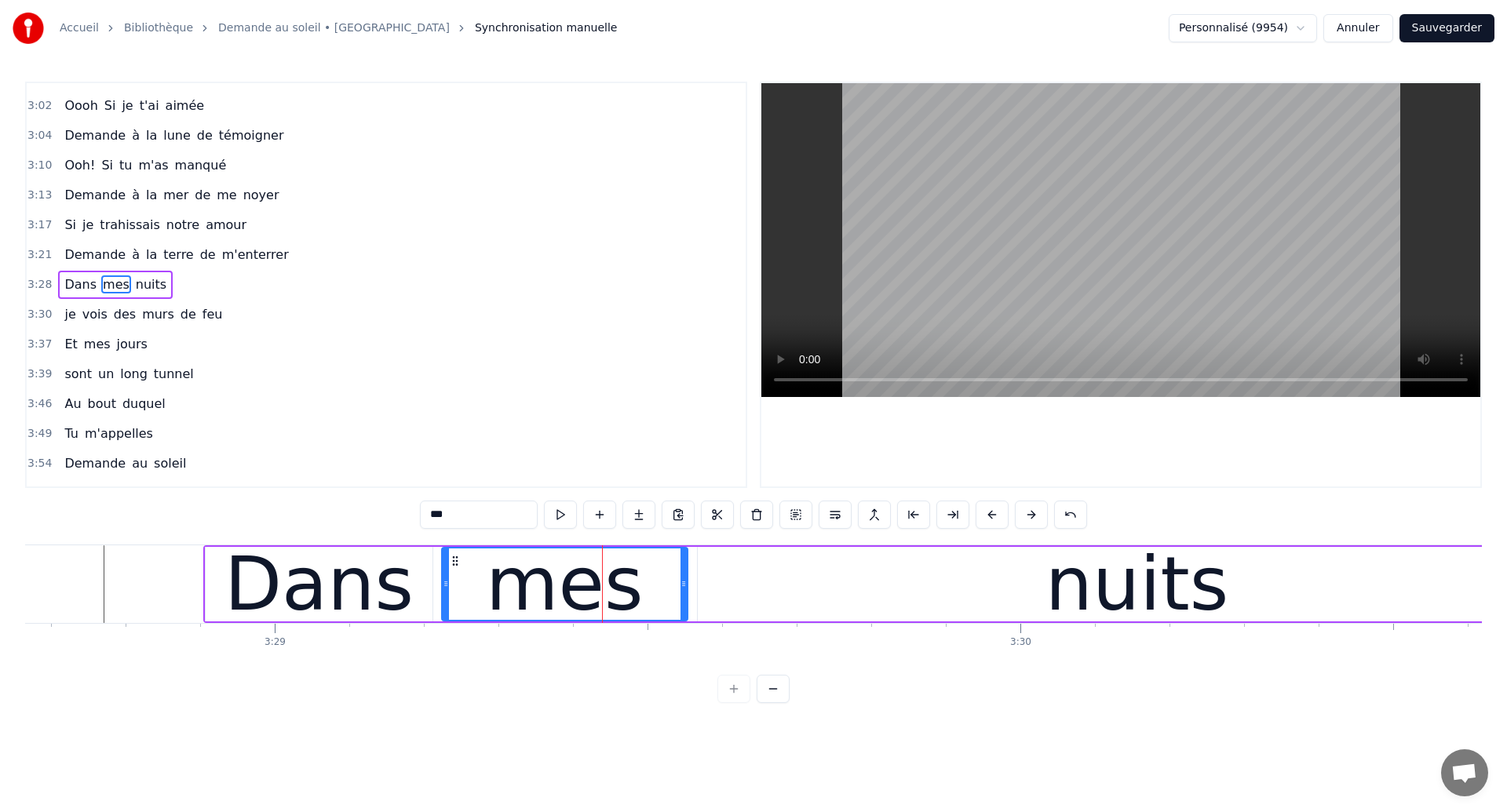
drag, startPoint x: 613, startPoint y: 594, endPoint x: 681, endPoint y: 603, distance: 68.6
click at [681, 603] on div at bounding box center [683, 584] width 6 height 71
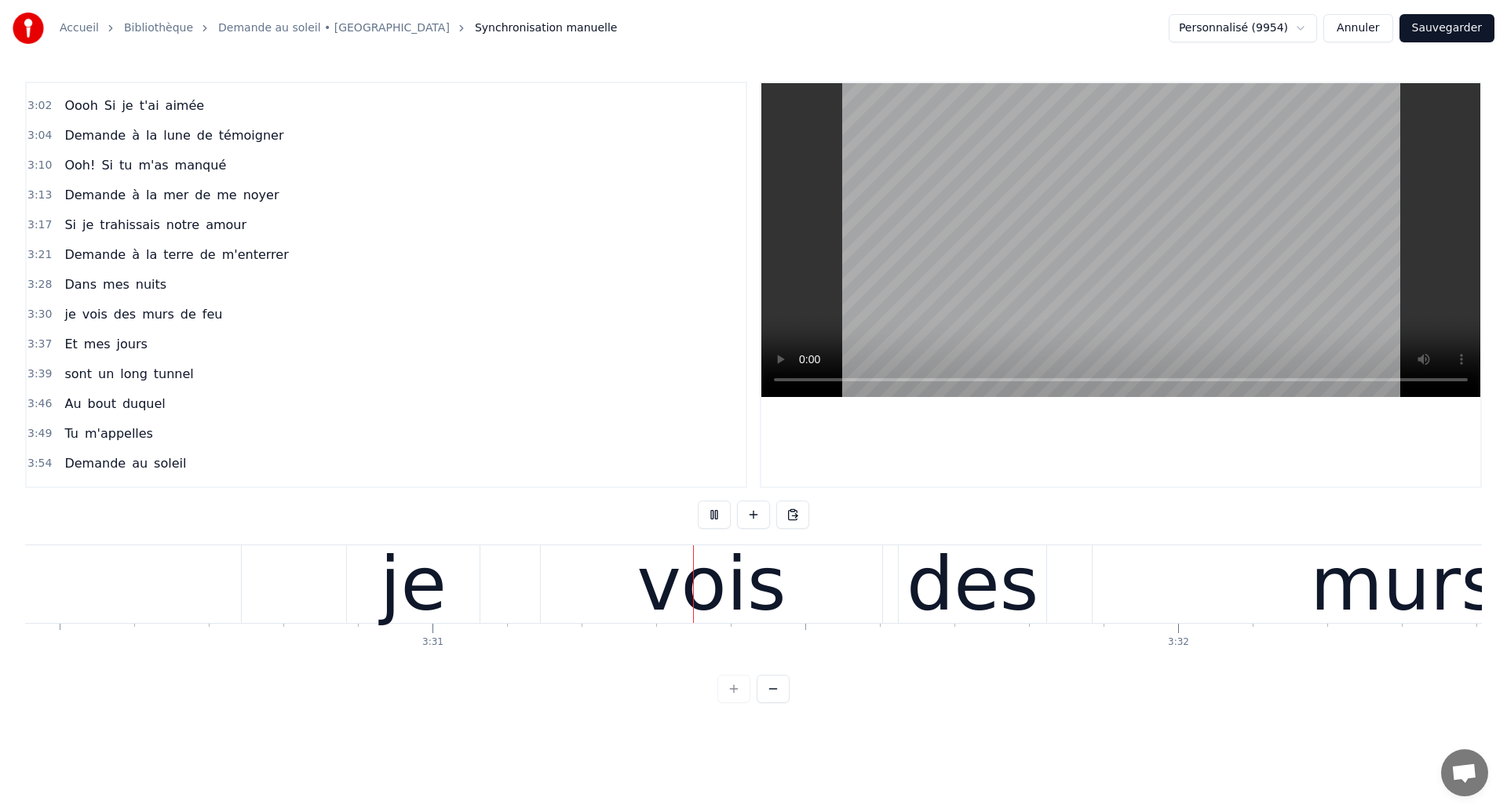
scroll to position [0, 156957]
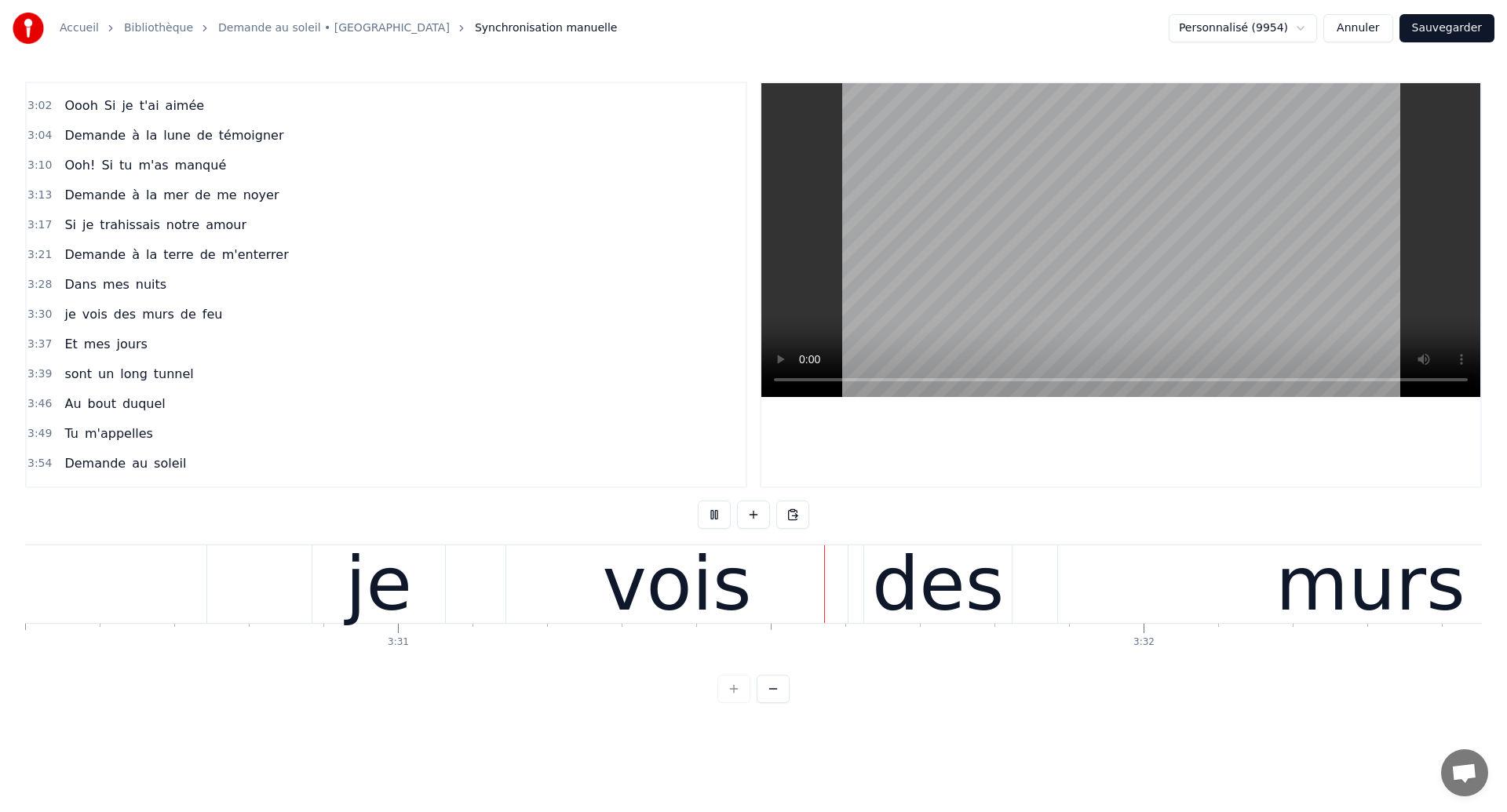
click at [630, 575] on div "vois" at bounding box center [676, 584] width 149 height 112
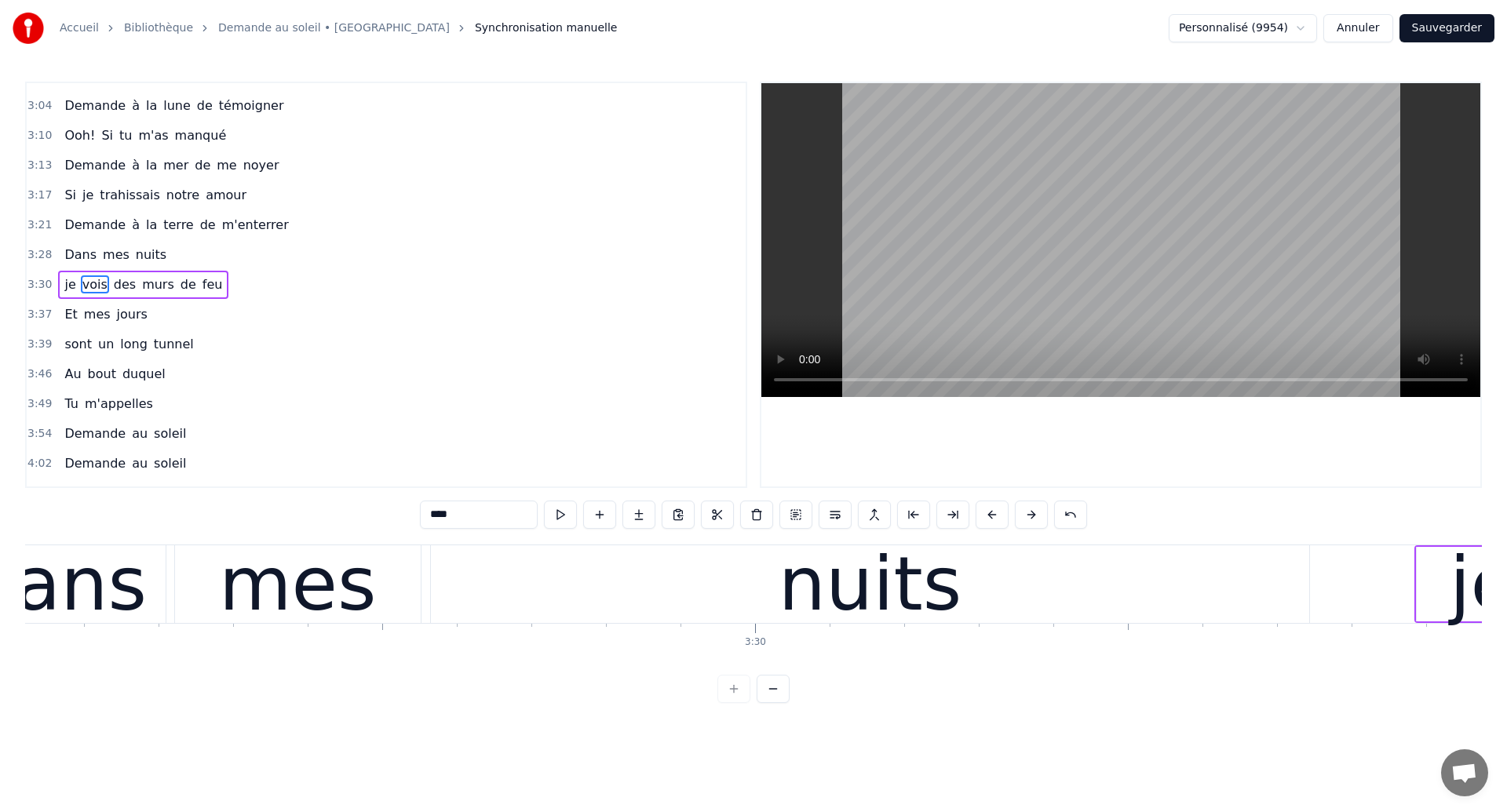
scroll to position [0, 155835]
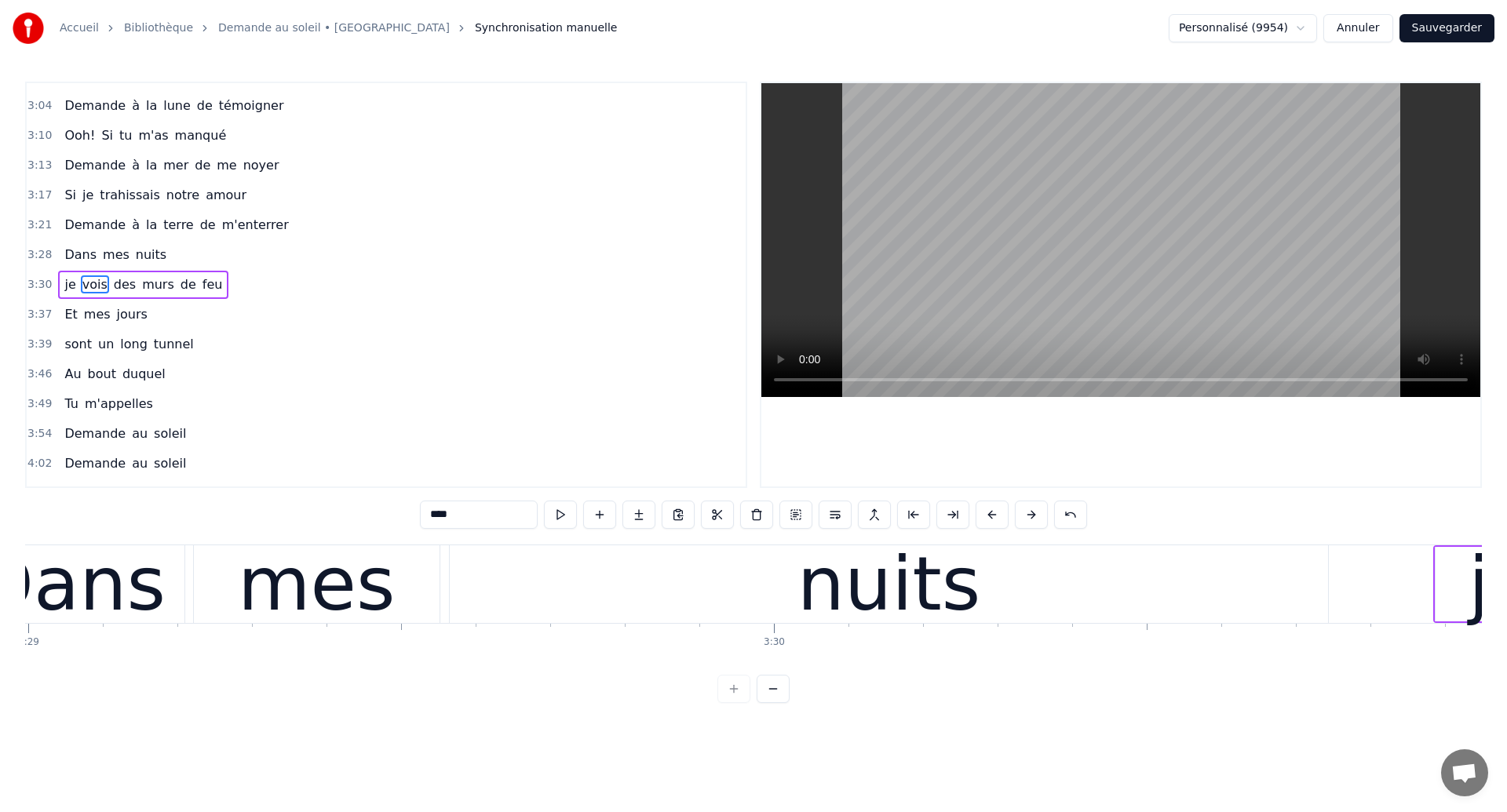
click at [394, 580] on div "mes" at bounding box center [317, 585] width 246 height 78
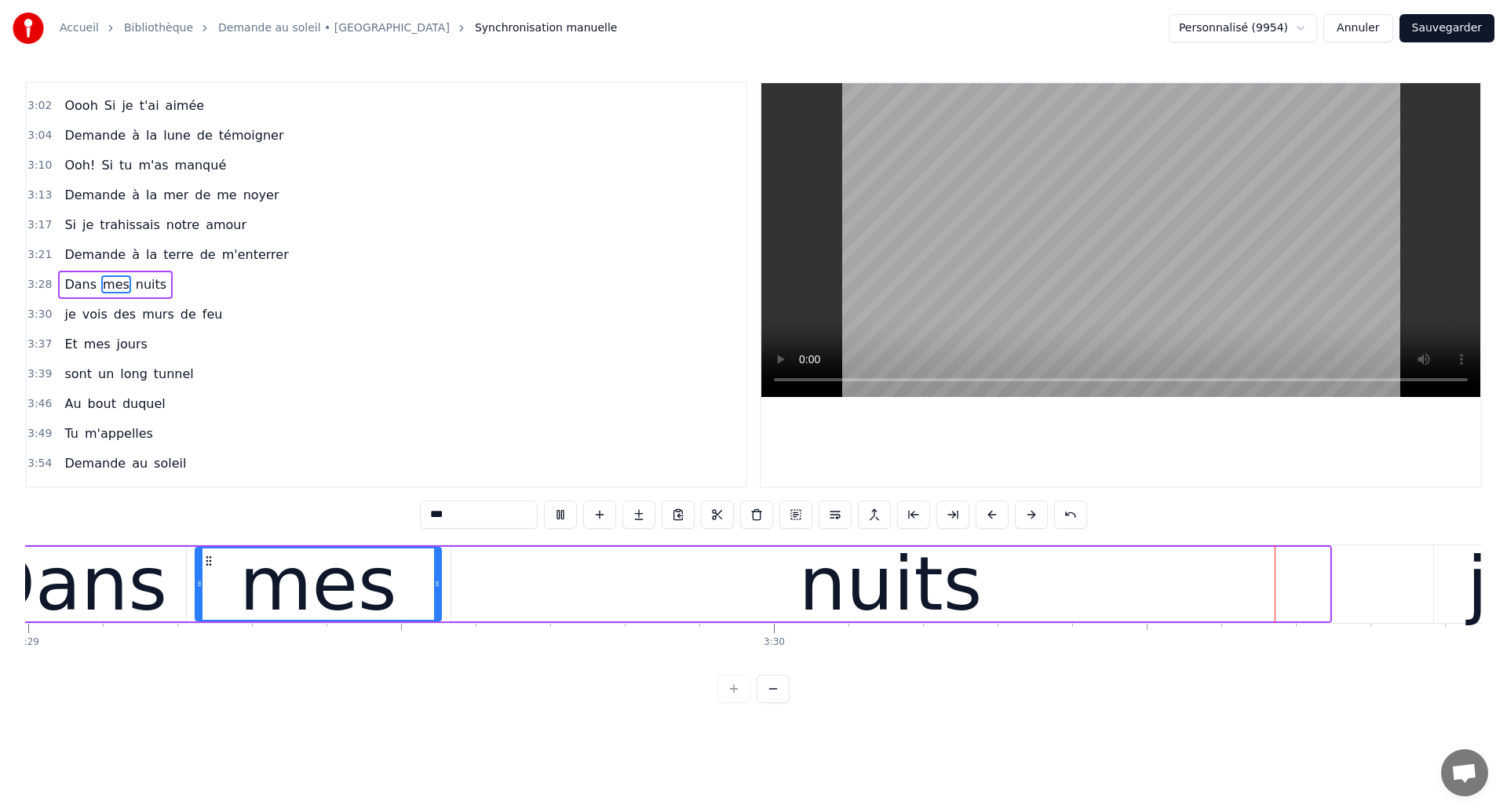
click at [1141, 592] on div "nuits" at bounding box center [890, 584] width 878 height 75
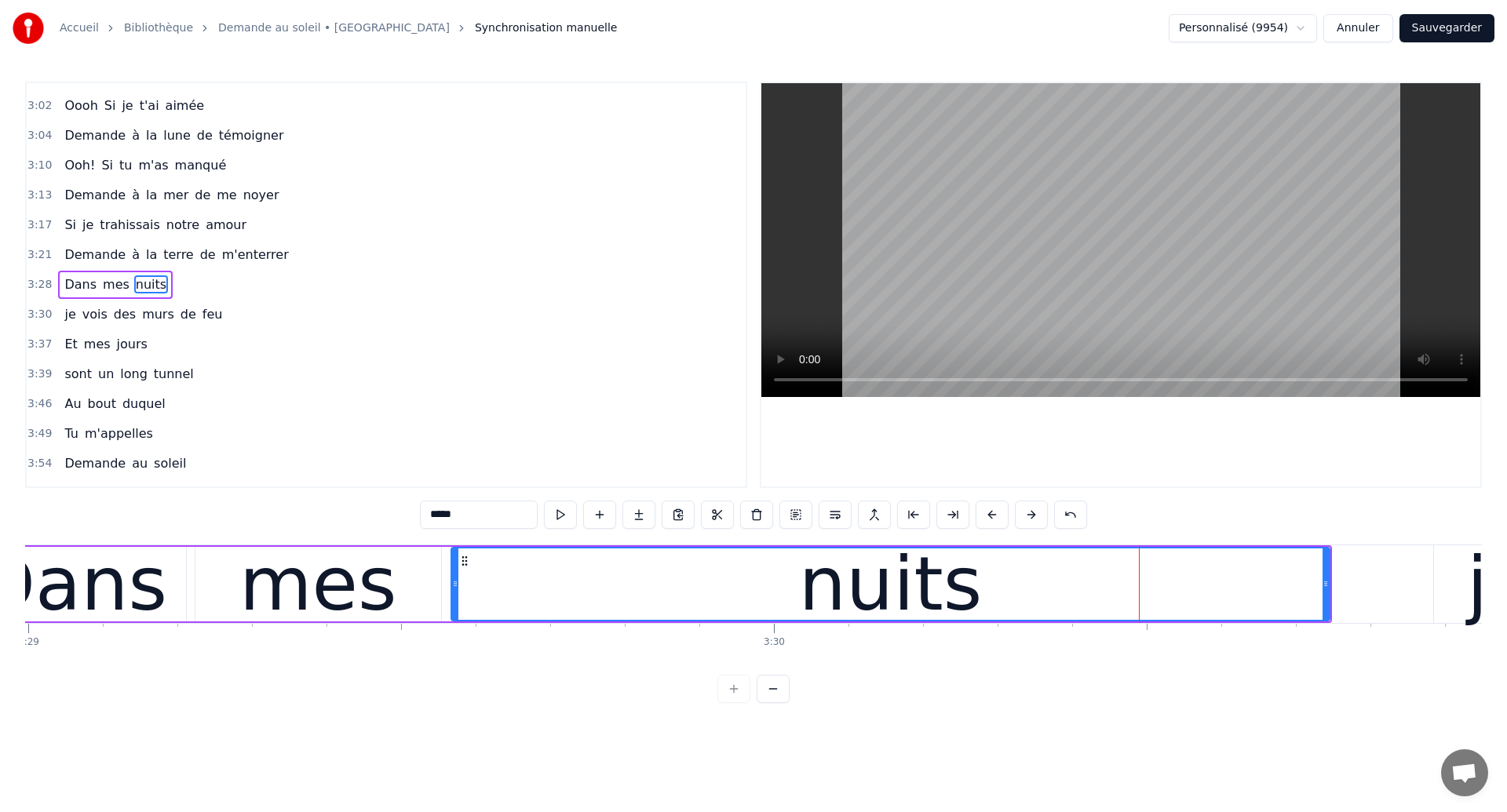
click at [1157, 594] on div "nuits" at bounding box center [890, 584] width 876 height 71
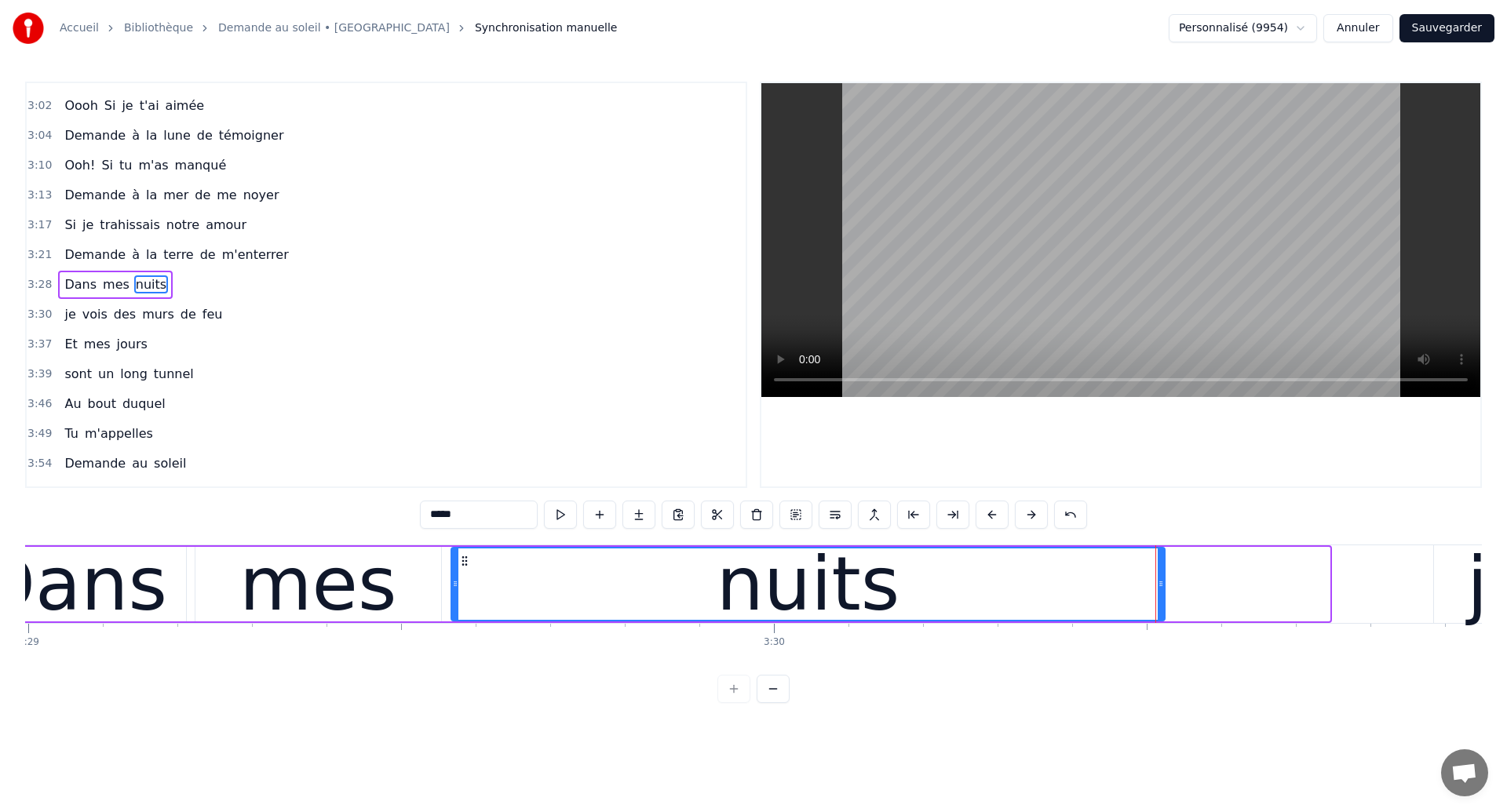
drag, startPoint x: 1327, startPoint y: 589, endPoint x: 1162, endPoint y: 630, distance: 170.0
click at [1162, 630] on div "Dans mes nuits Je vois des murs de feu Je traverse des océans de sang Je croise…" at bounding box center [754, 603] width 1457 height 118
click at [220, 590] on div "mes" at bounding box center [319, 584] width 246 height 75
type input "***"
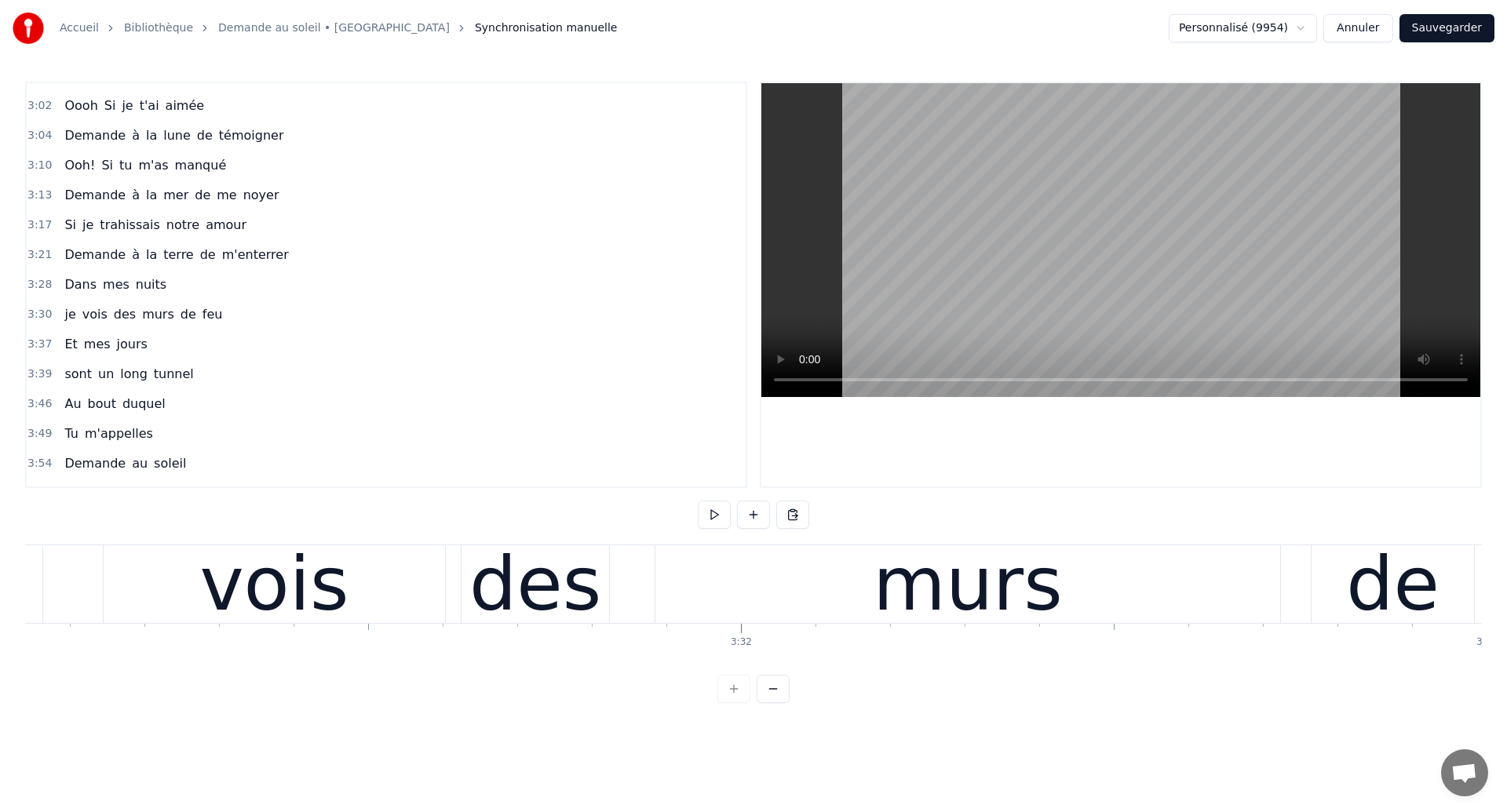
scroll to position [0, 157508]
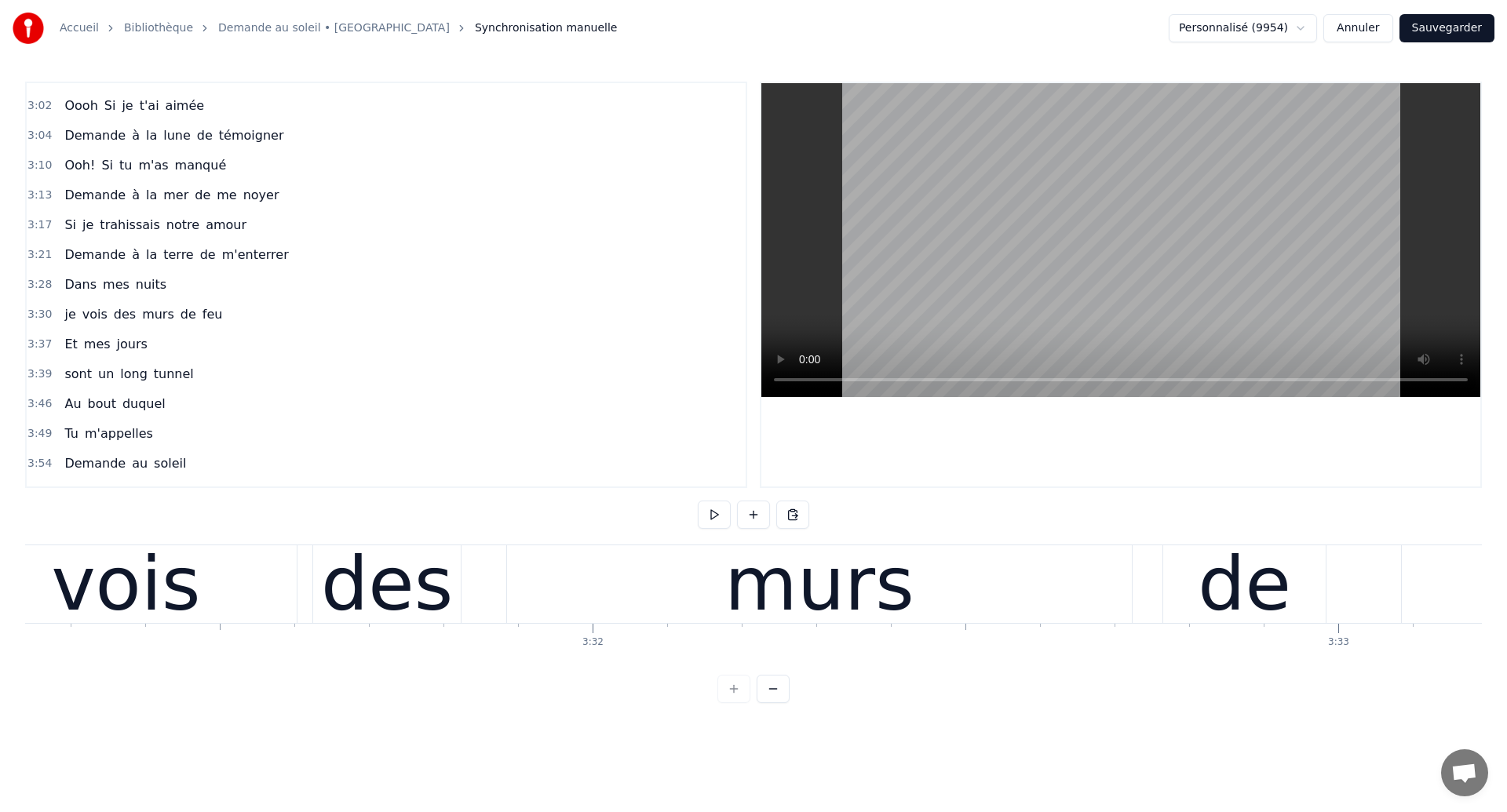
click at [242, 598] on div "vois" at bounding box center [125, 585] width 342 height 78
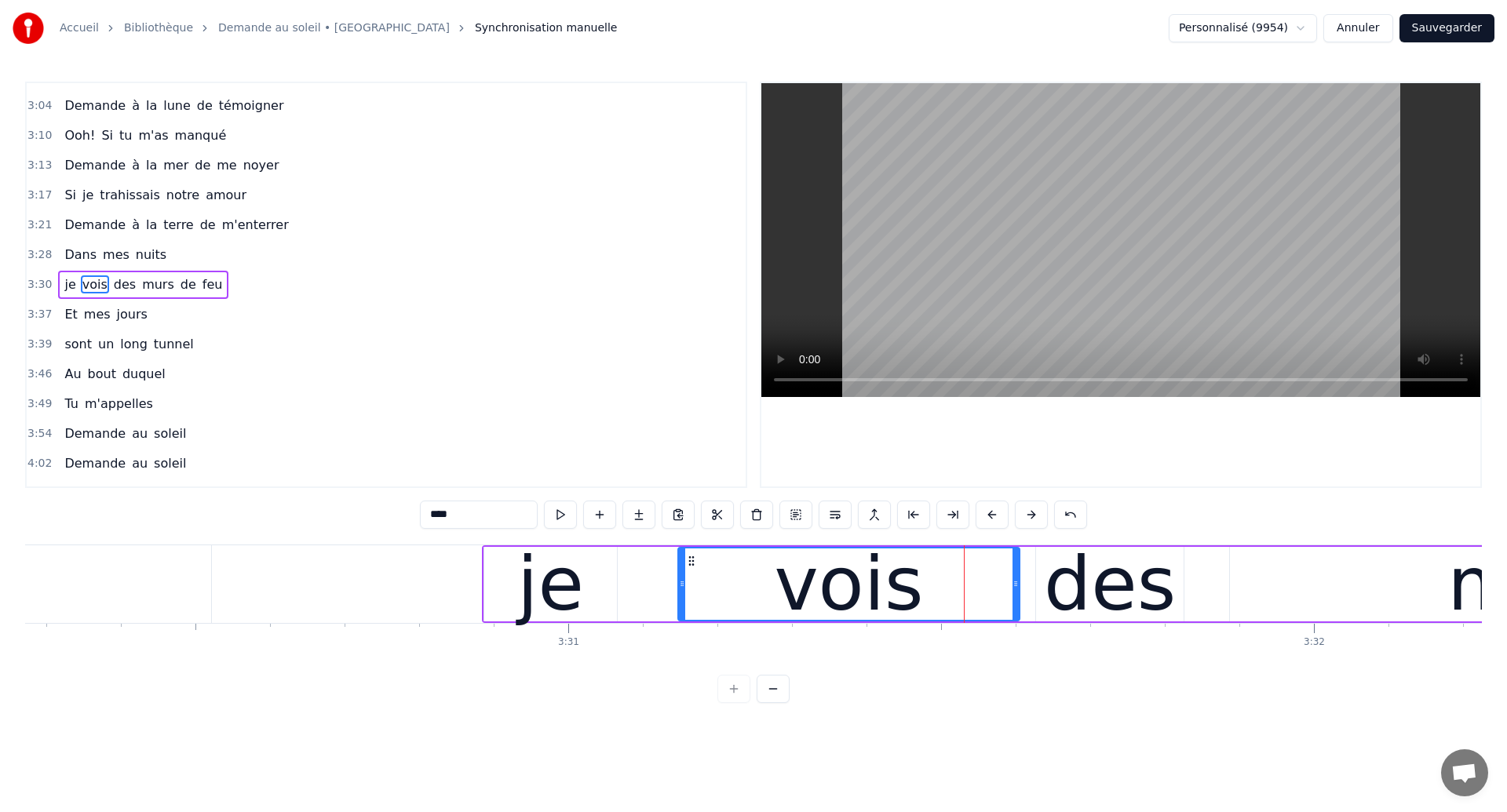
scroll to position [0, 156747]
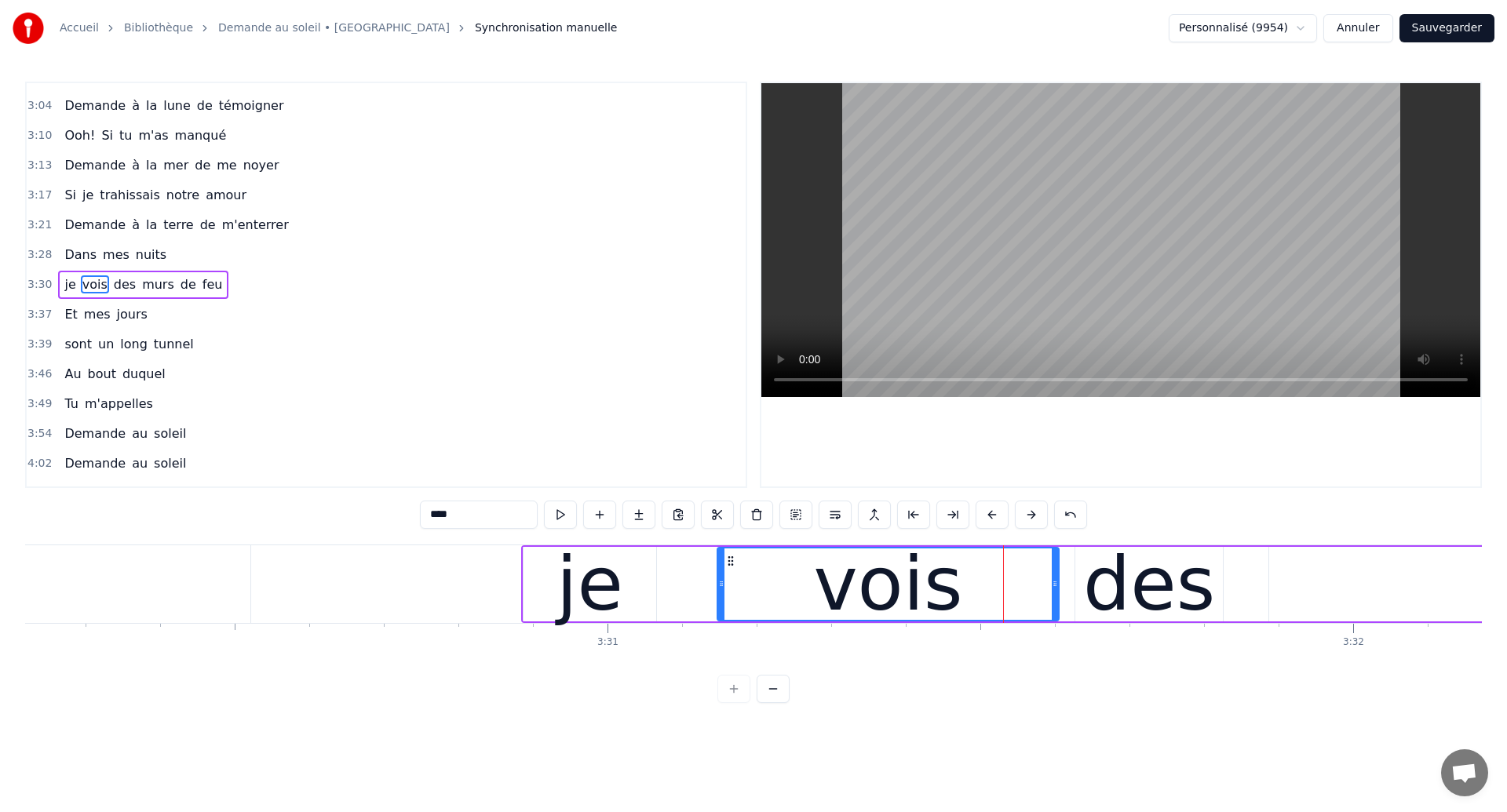
type input "*****"
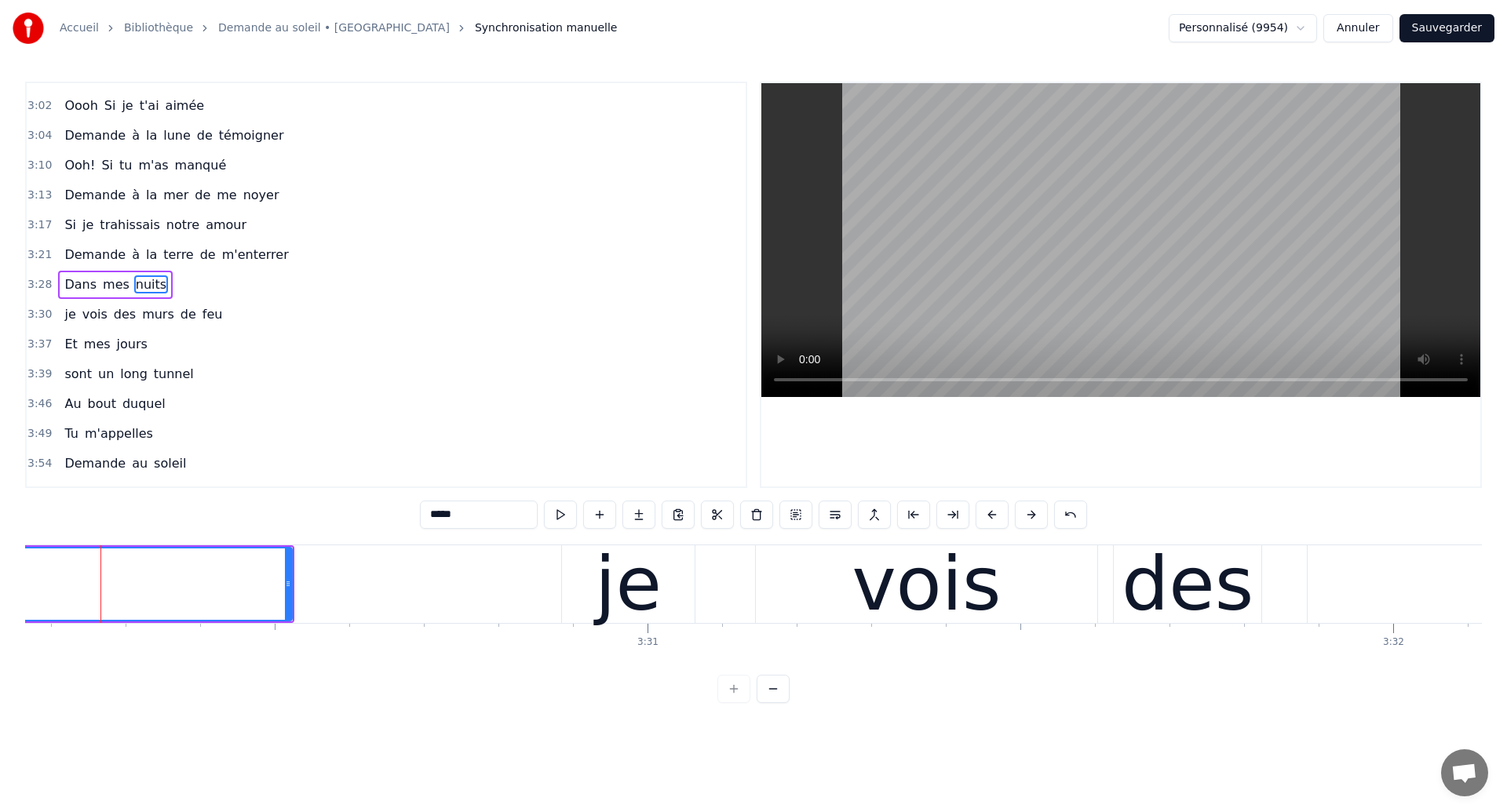
scroll to position [0, 156704]
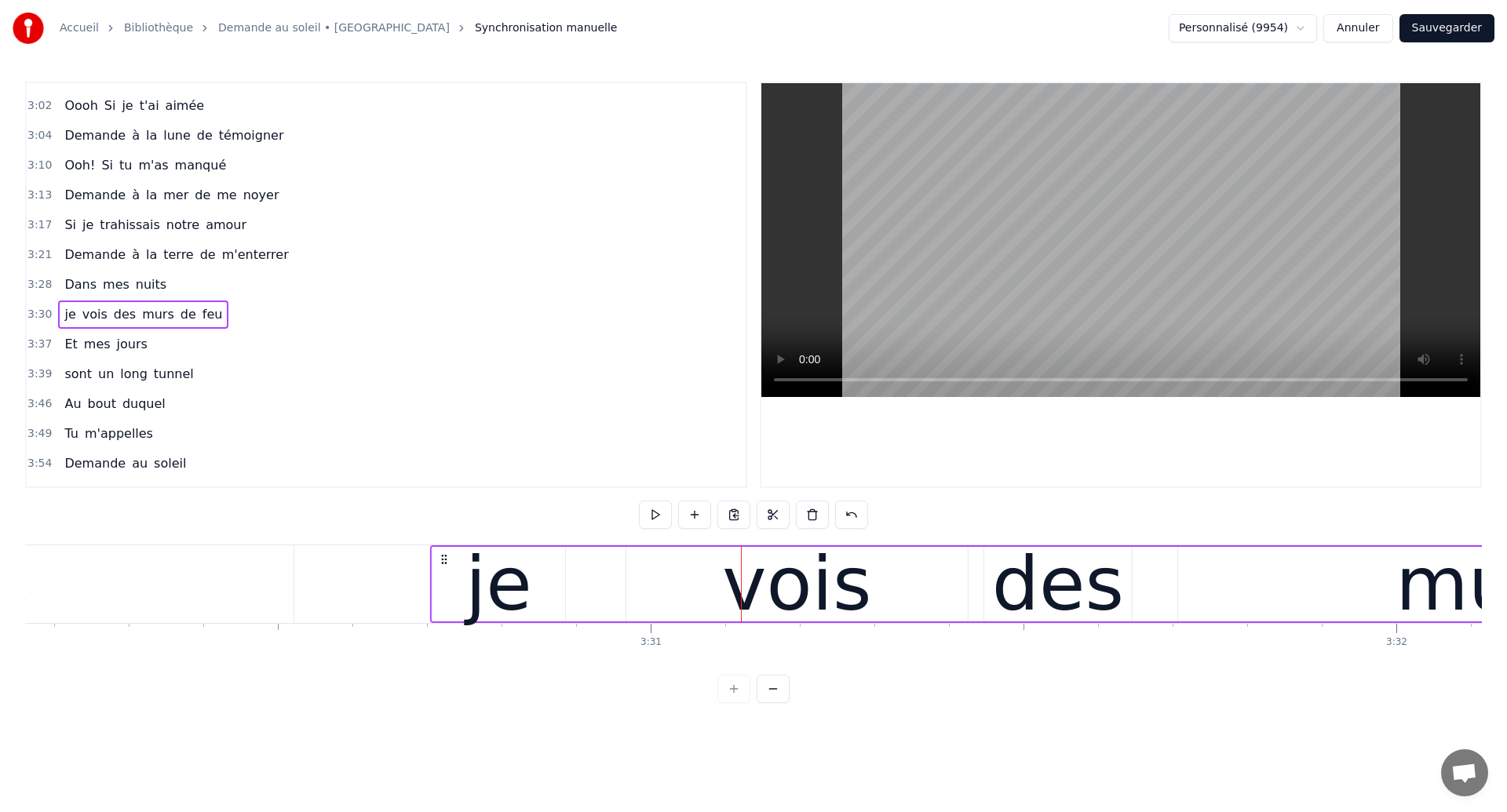
drag, startPoint x: 576, startPoint y: 559, endPoint x: 442, endPoint y: 590, distance: 137.5
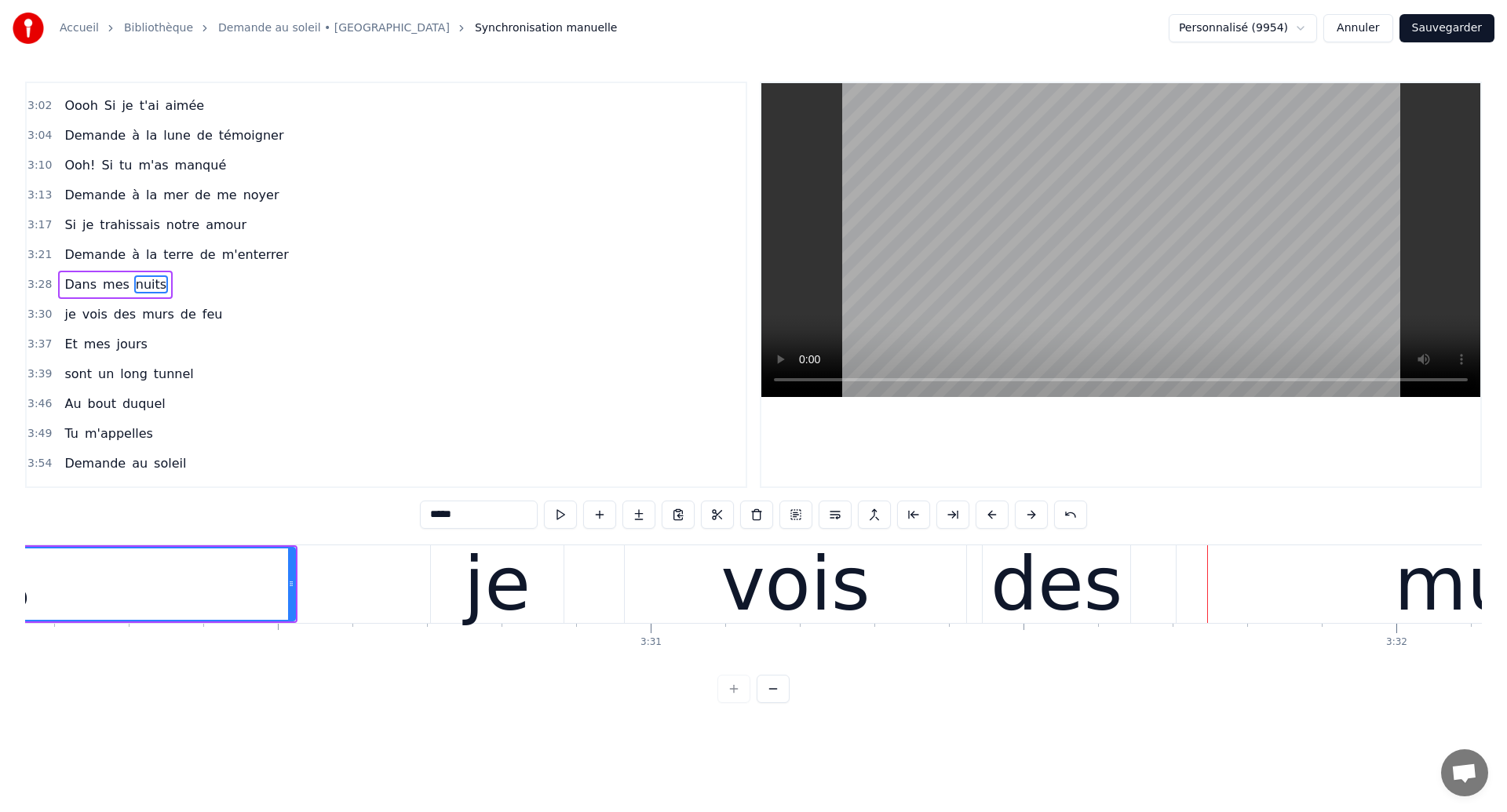
click at [728, 559] on div "vois" at bounding box center [795, 585] width 342 height 78
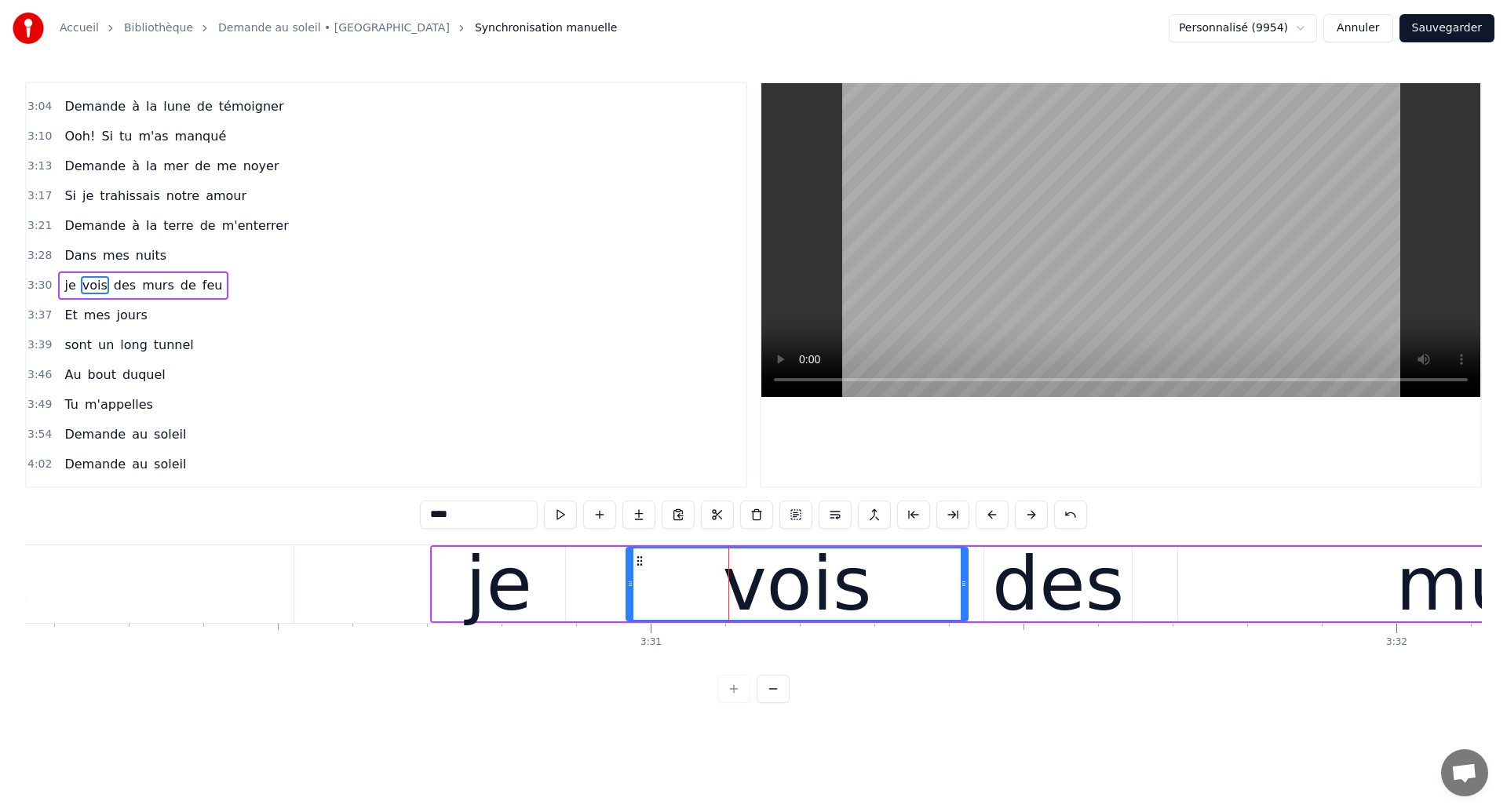
scroll to position [1185, 0]
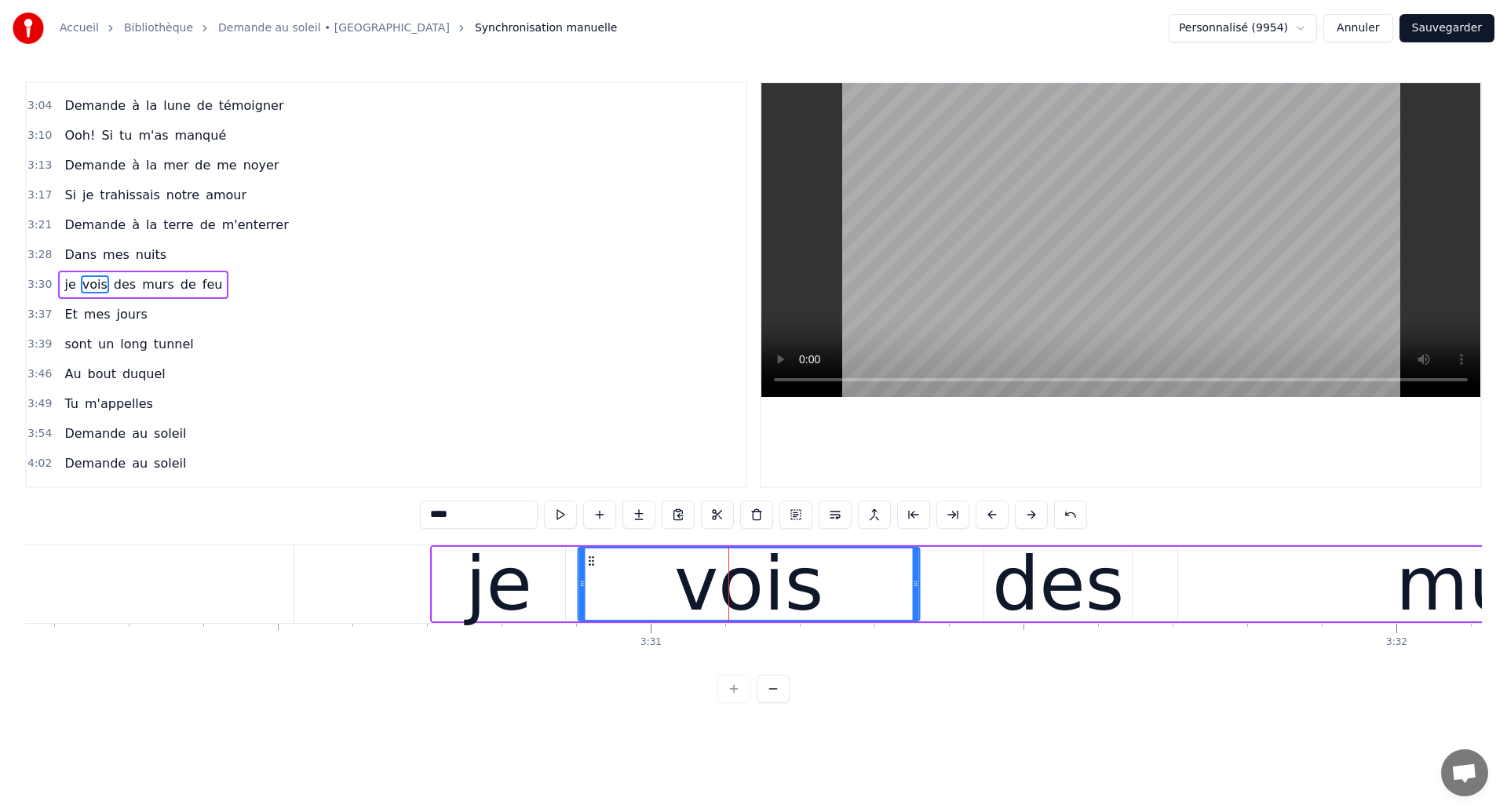
drag, startPoint x: 641, startPoint y: 559, endPoint x: 592, endPoint y: 583, distance: 54.6
click at [592, 583] on div "vois" at bounding box center [748, 584] width 340 height 71
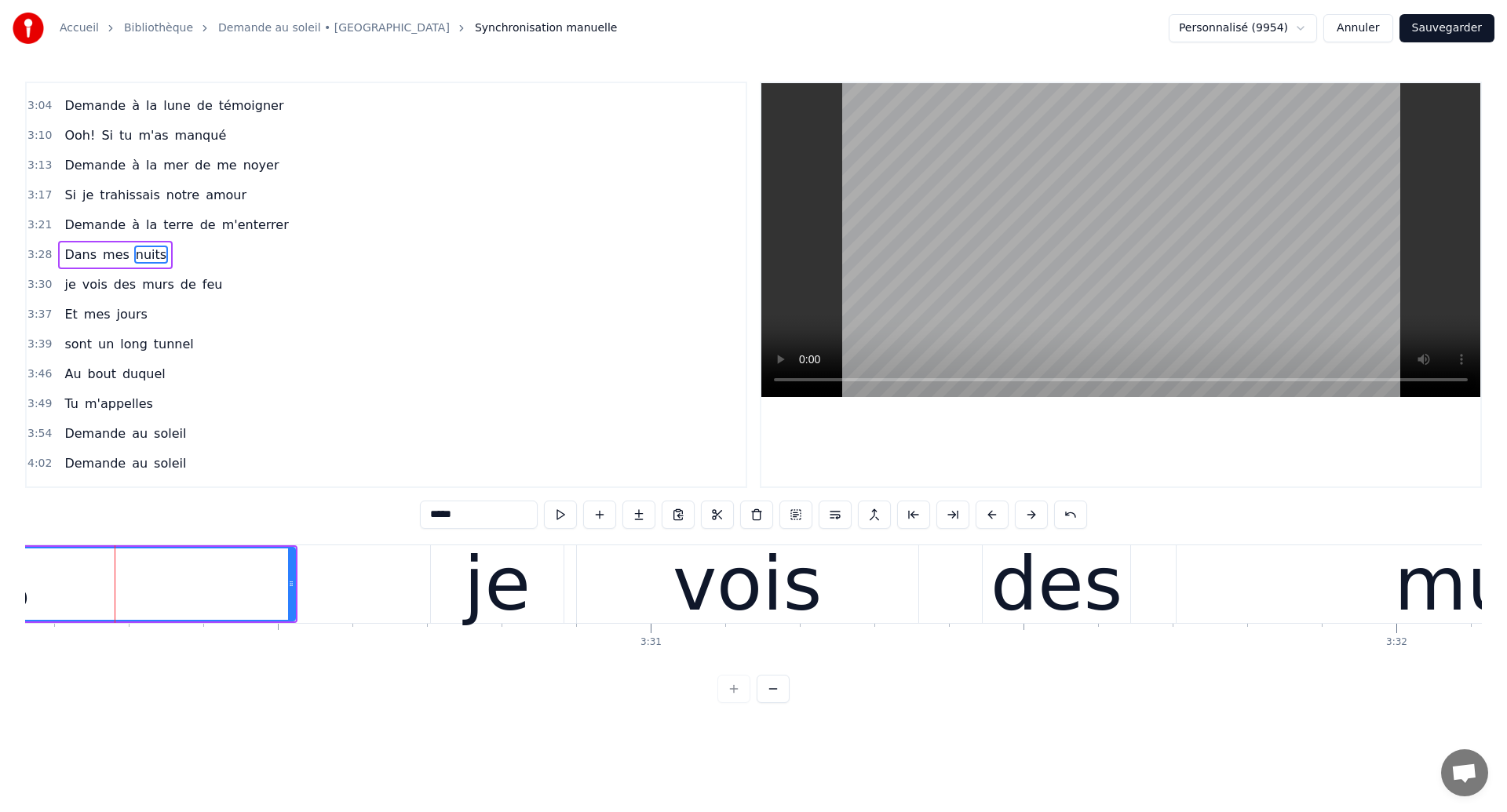
scroll to position [1155, 0]
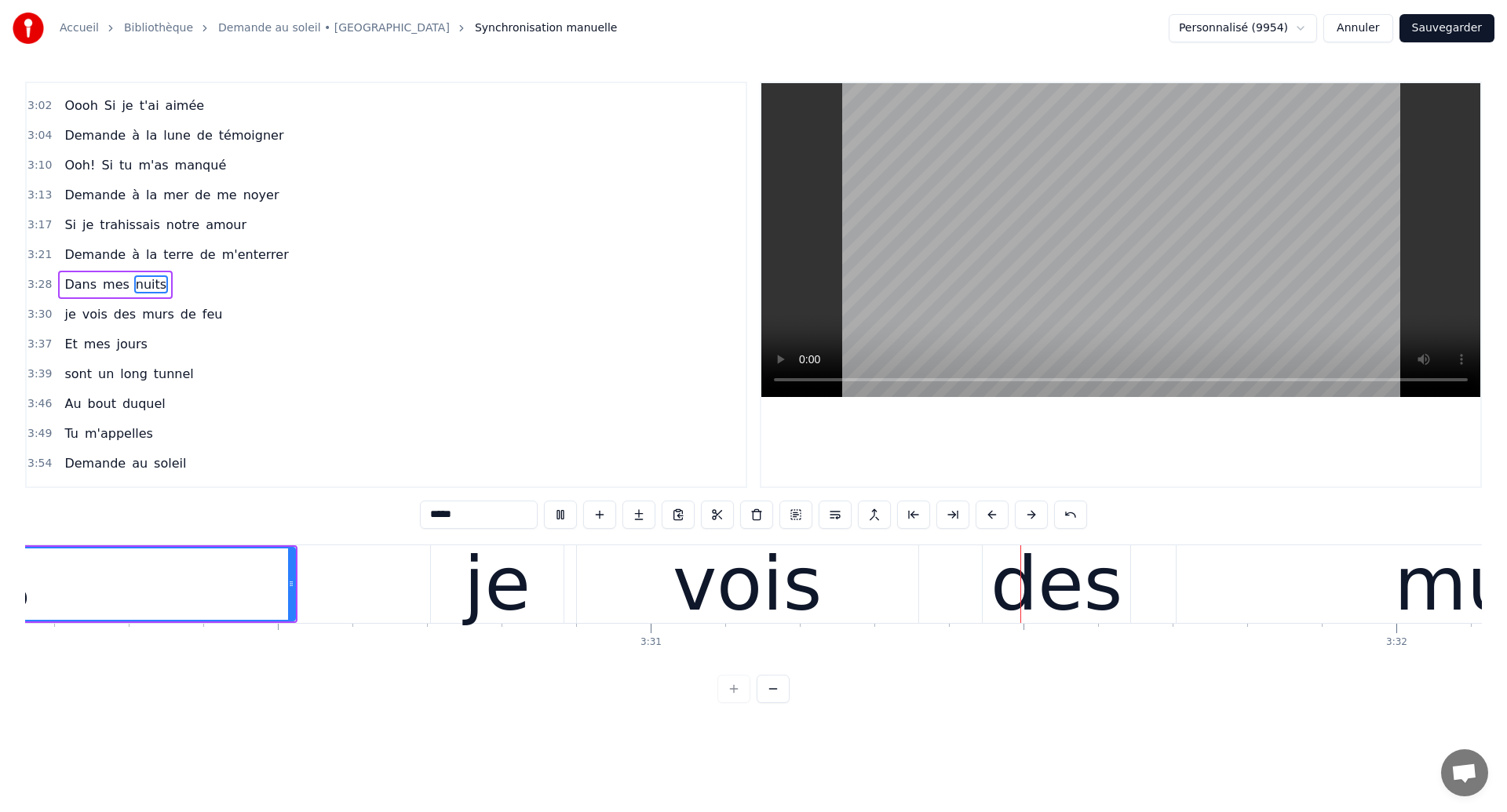
click at [775, 583] on div "vois" at bounding box center [748, 584] width 149 height 112
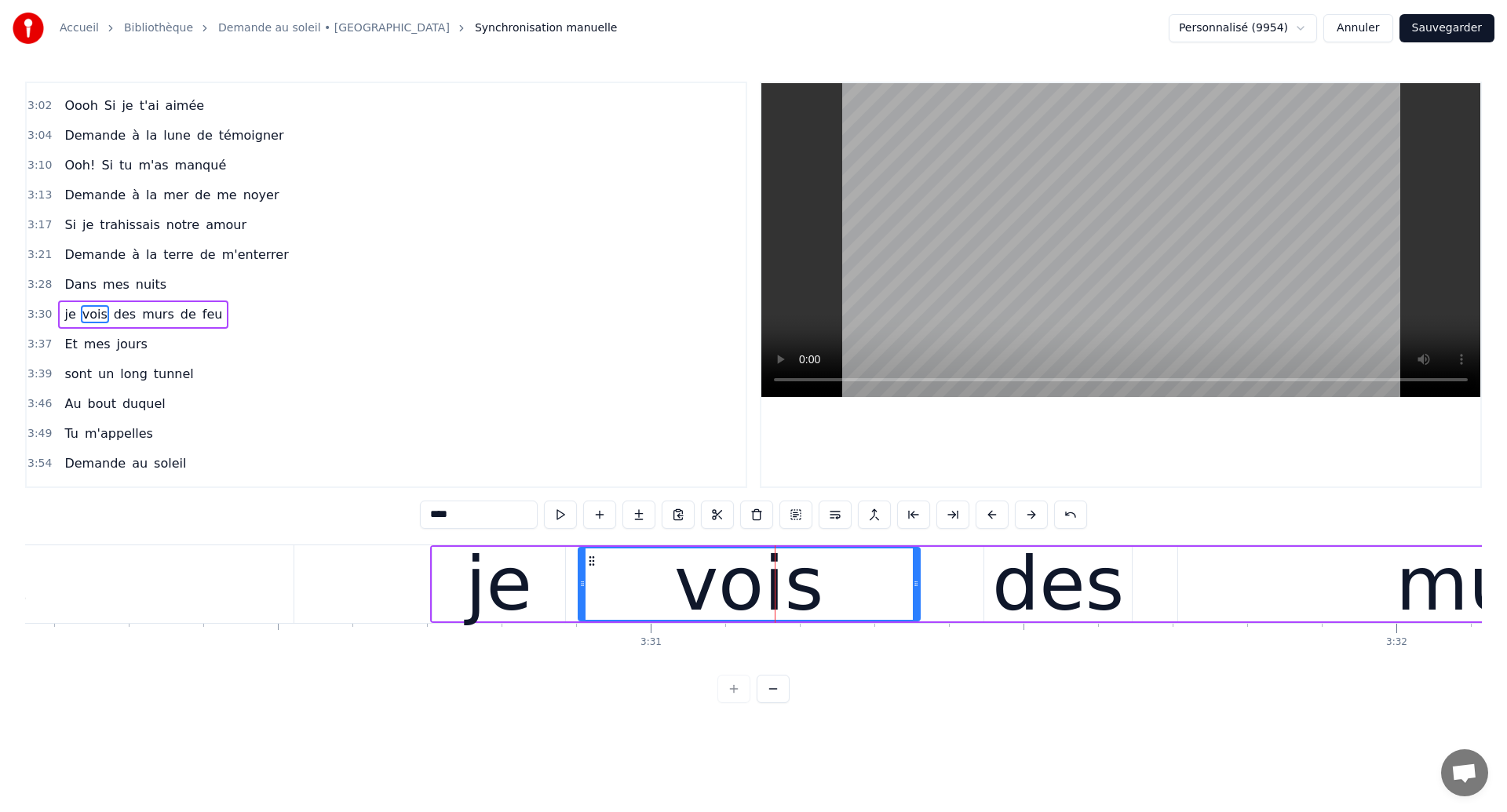
scroll to position [1185, 0]
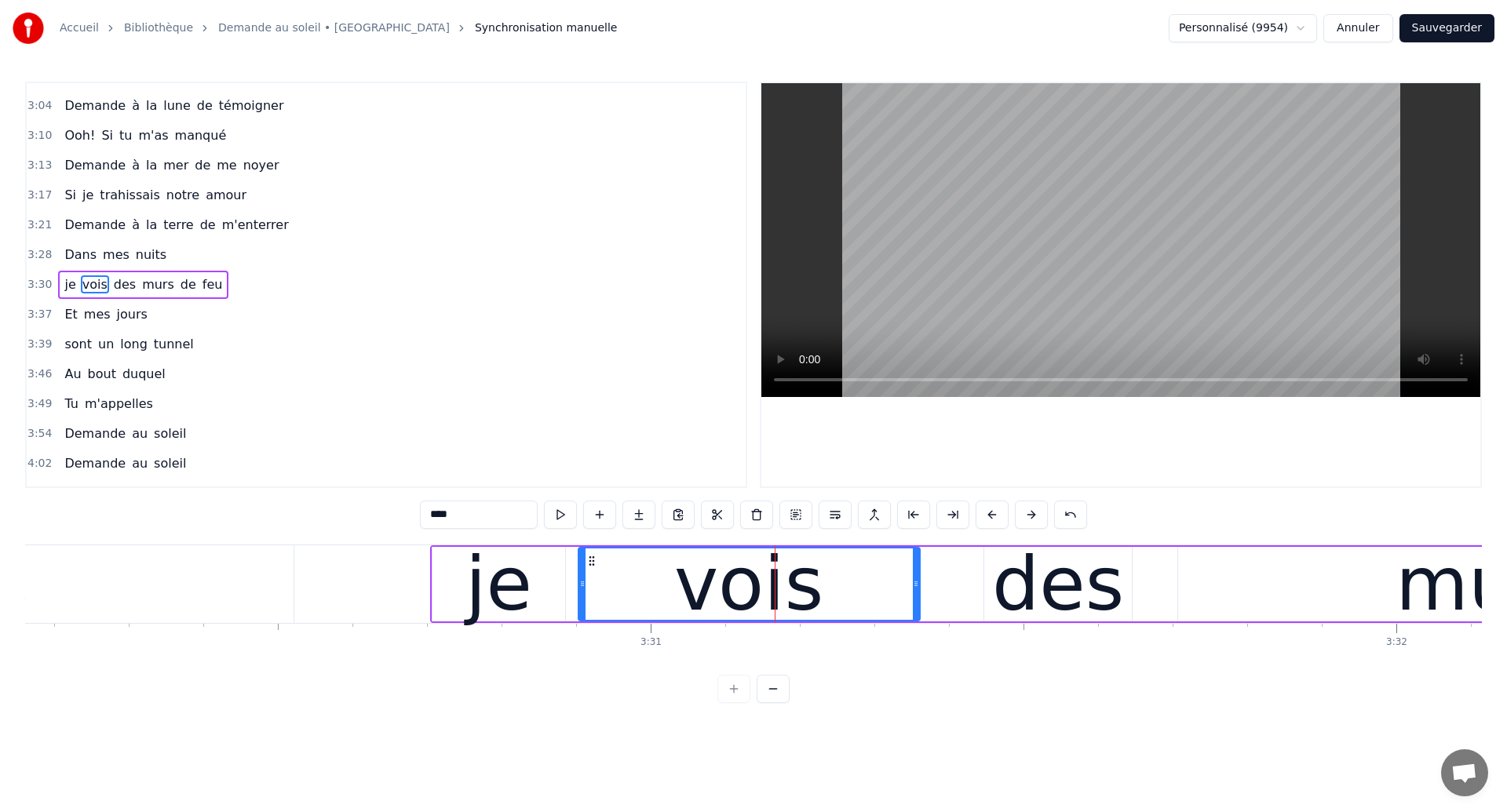
click at [1043, 594] on div "des" at bounding box center [1058, 584] width 132 height 112
type input "***"
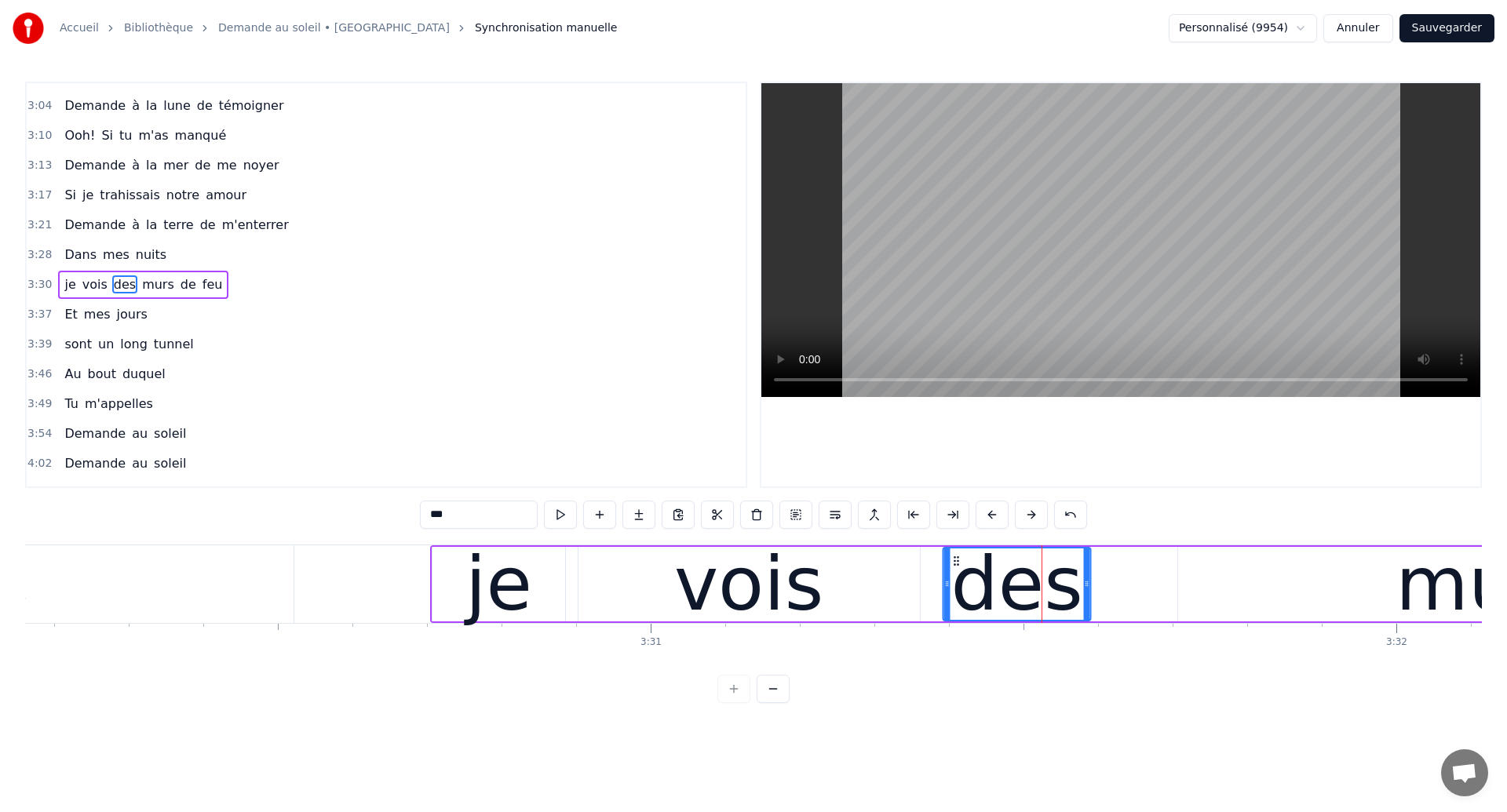
drag, startPoint x: 998, startPoint y: 557, endPoint x: 957, endPoint y: 573, distance: 44.0
click at [957, 573] on div "des" at bounding box center [1017, 584] width 146 height 71
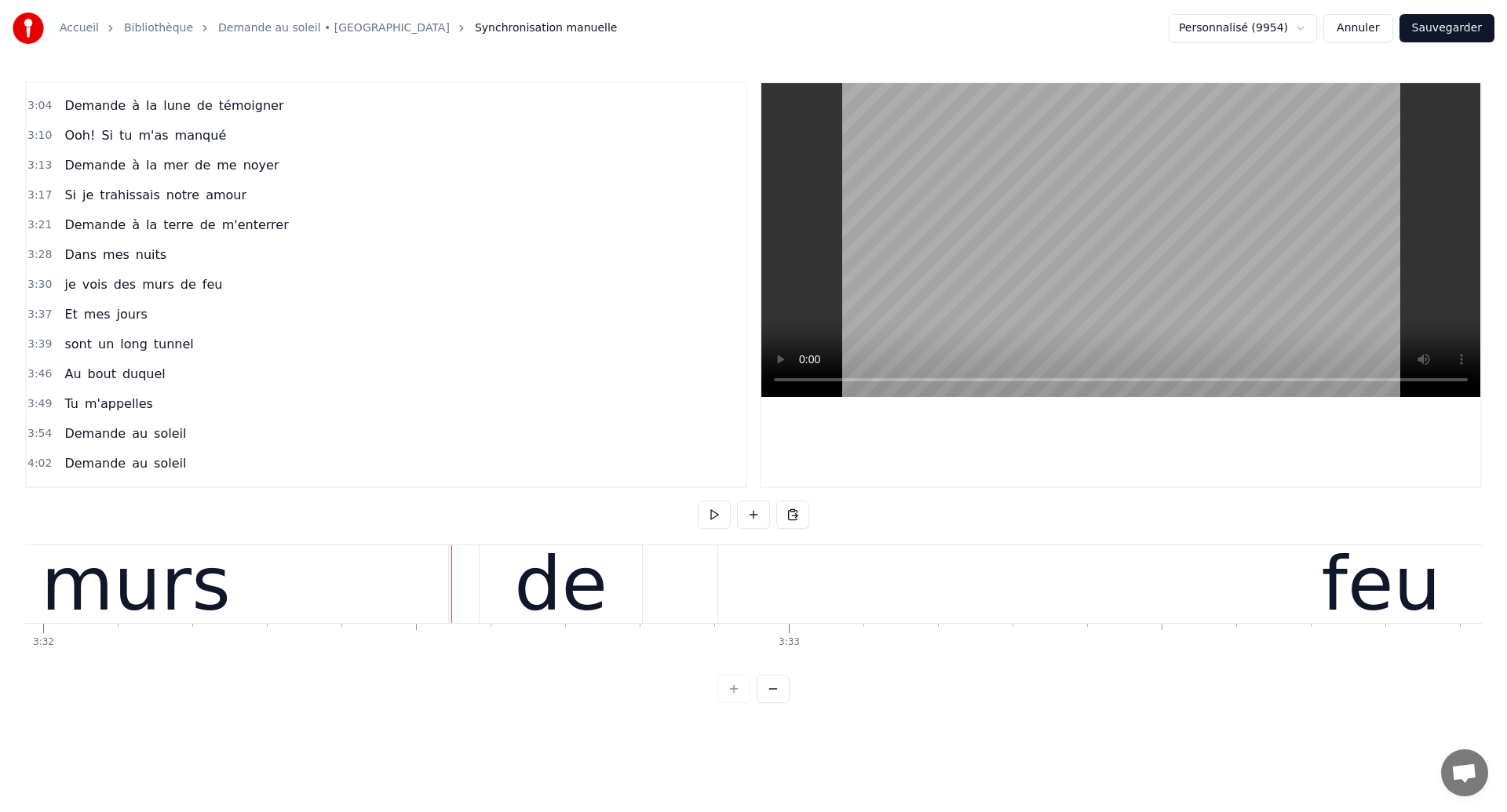
click at [459, 595] on div "je vois des murs de feu" at bounding box center [562, 585] width 2971 height 78
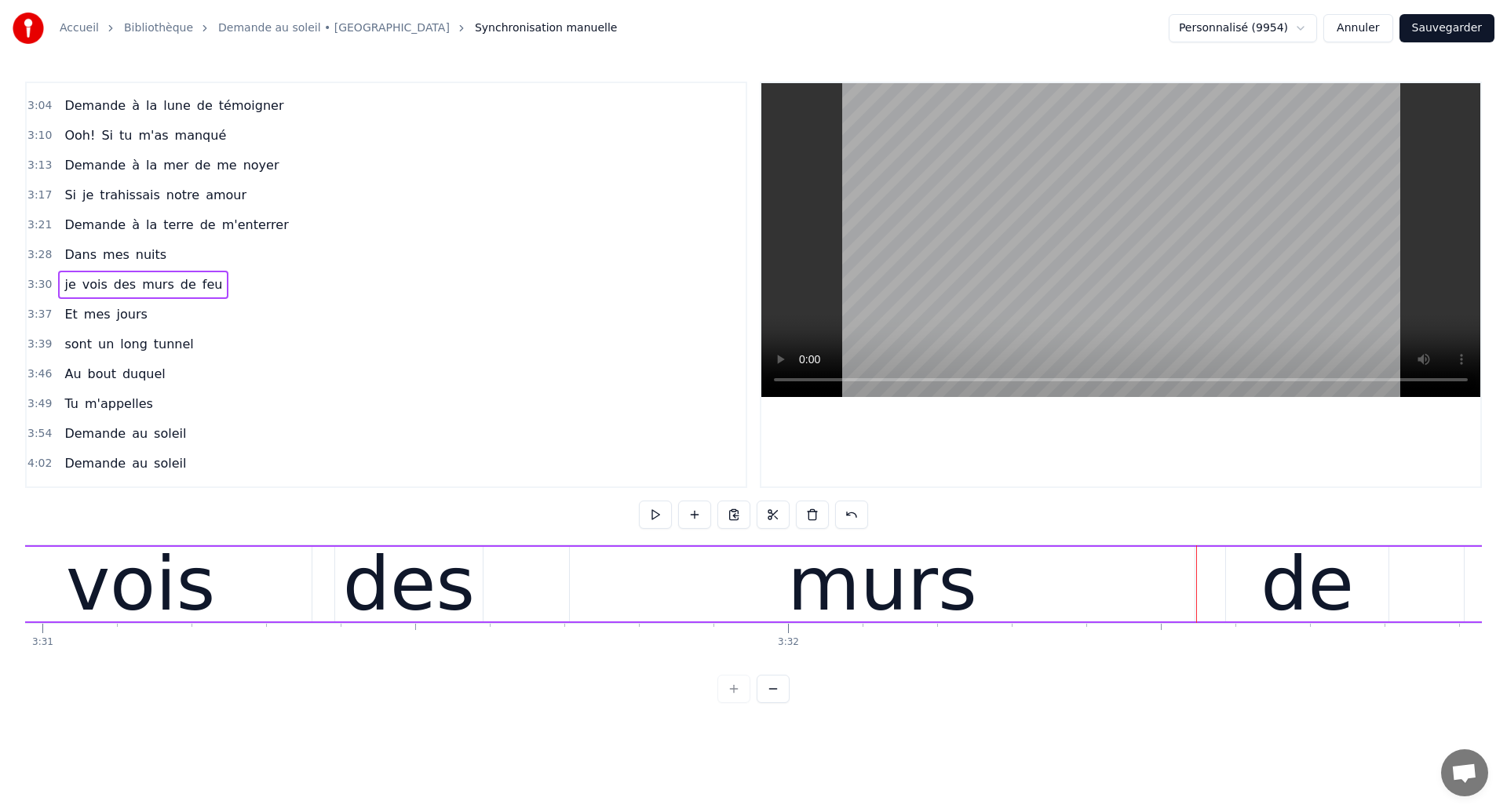
click at [103, 593] on div "vois" at bounding box center [141, 584] width 149 height 112
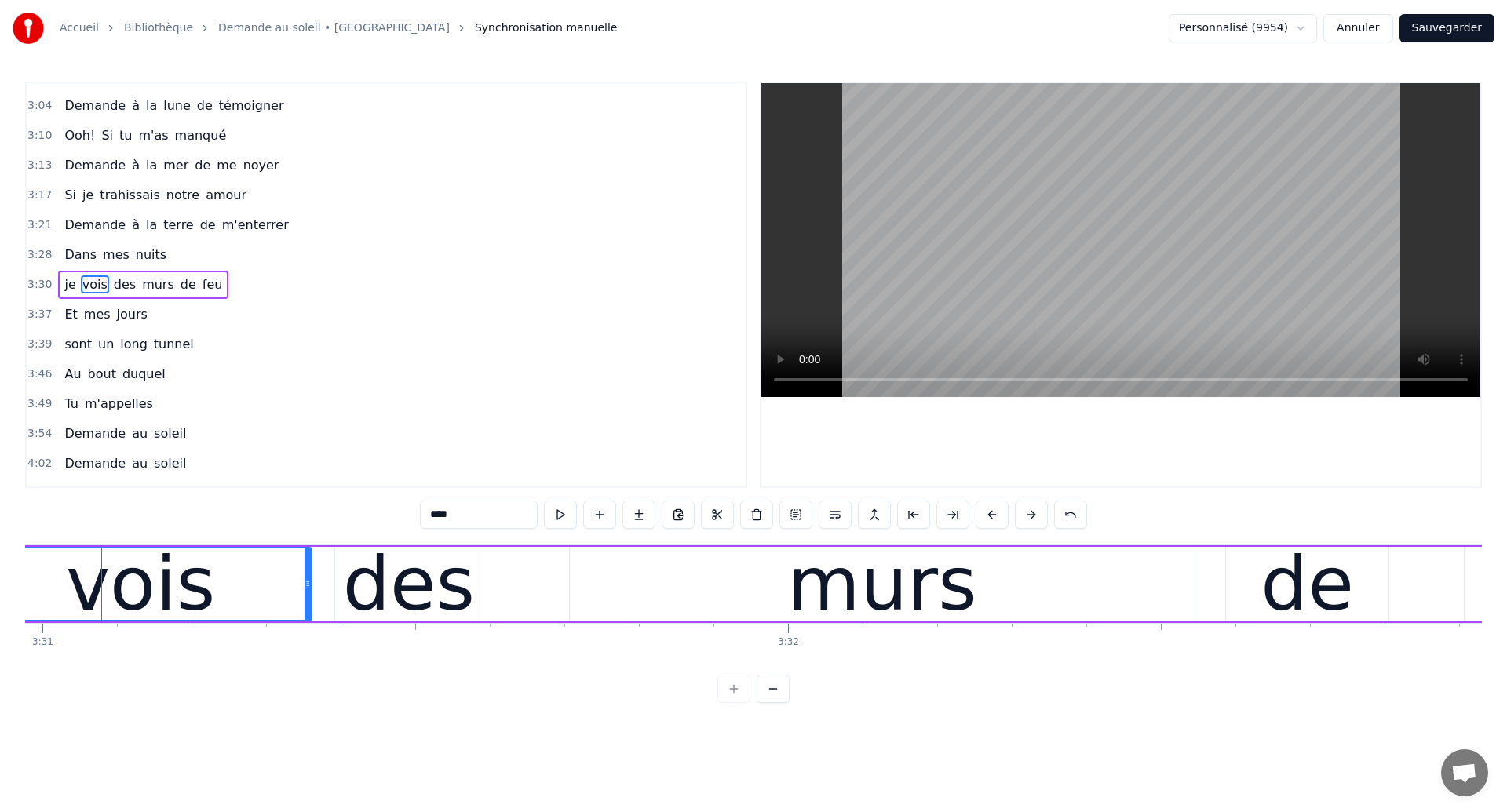
scroll to position [0, 157310]
click at [626, 598] on div "murs" at bounding box center [884, 584] width 625 height 75
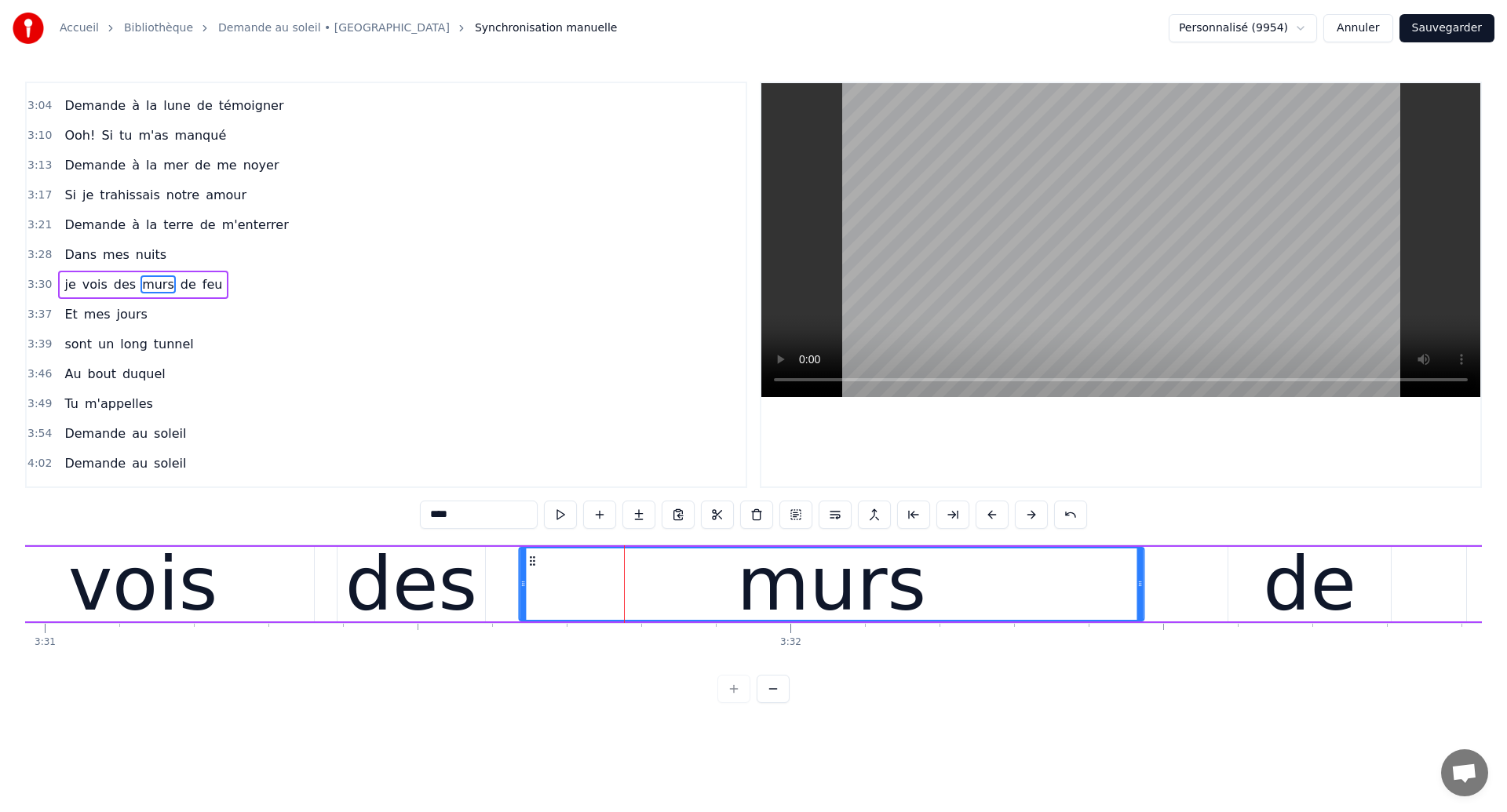
drag, startPoint x: 587, startPoint y: 559, endPoint x: 534, endPoint y: 581, distance: 57.4
click at [534, 581] on div "murs" at bounding box center [831, 584] width 623 height 71
click at [114, 578] on div "vois" at bounding box center [143, 584] width 149 height 112
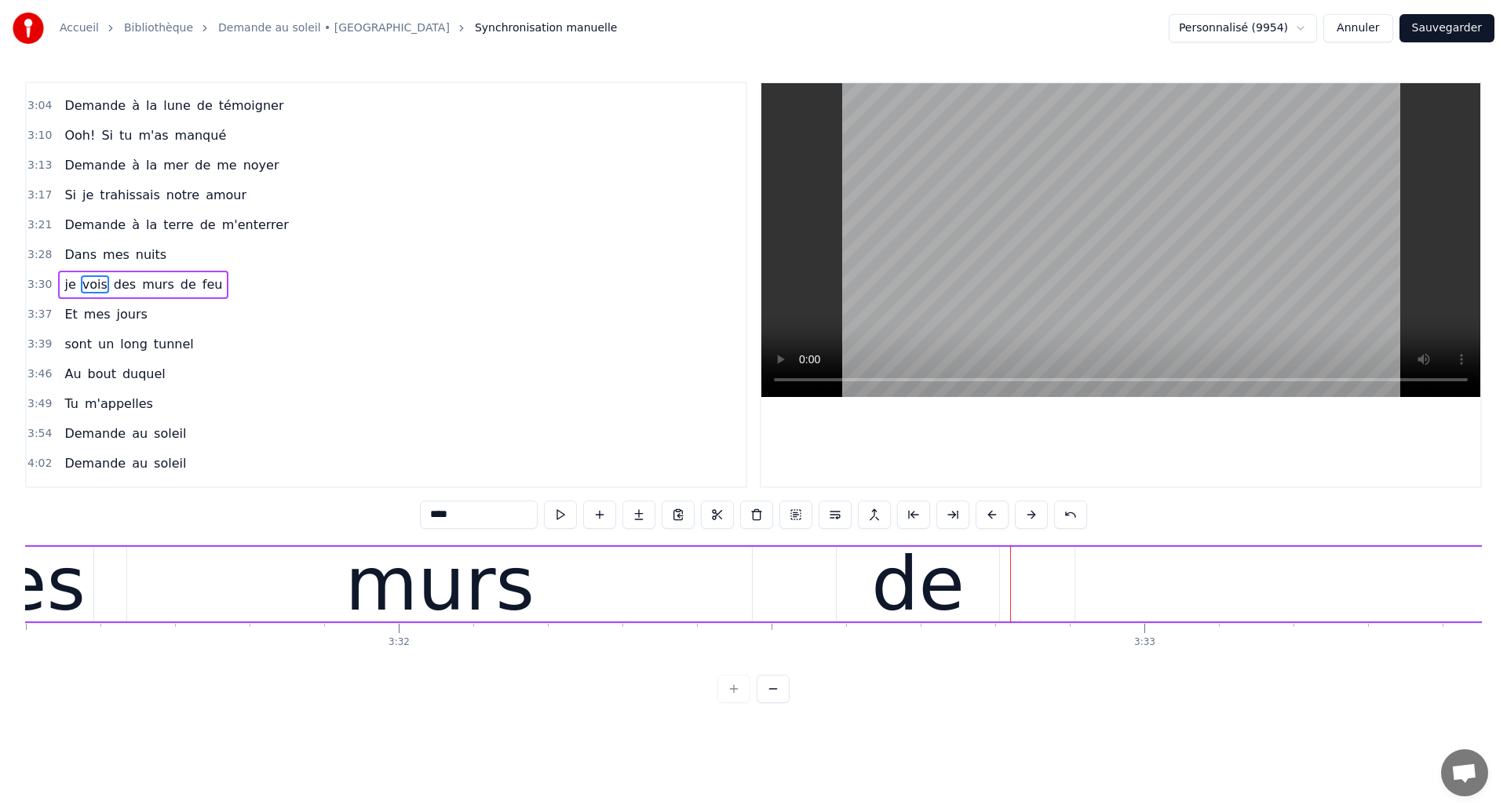
scroll to position [0, 157703]
click at [80, 586] on div "des" at bounding box center [19, 584] width 147 height 75
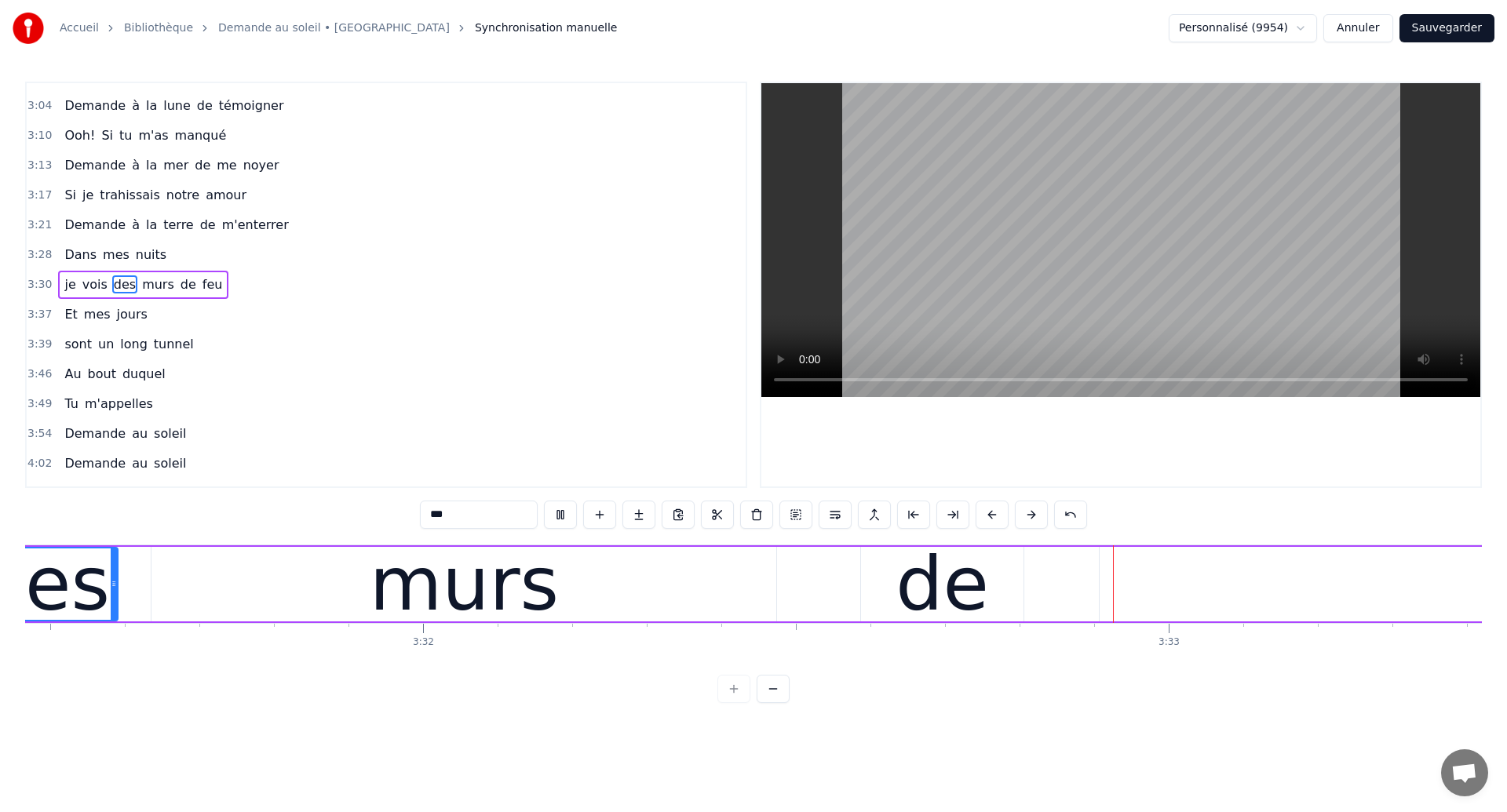
click at [650, 576] on div "murs" at bounding box center [464, 584] width 625 height 75
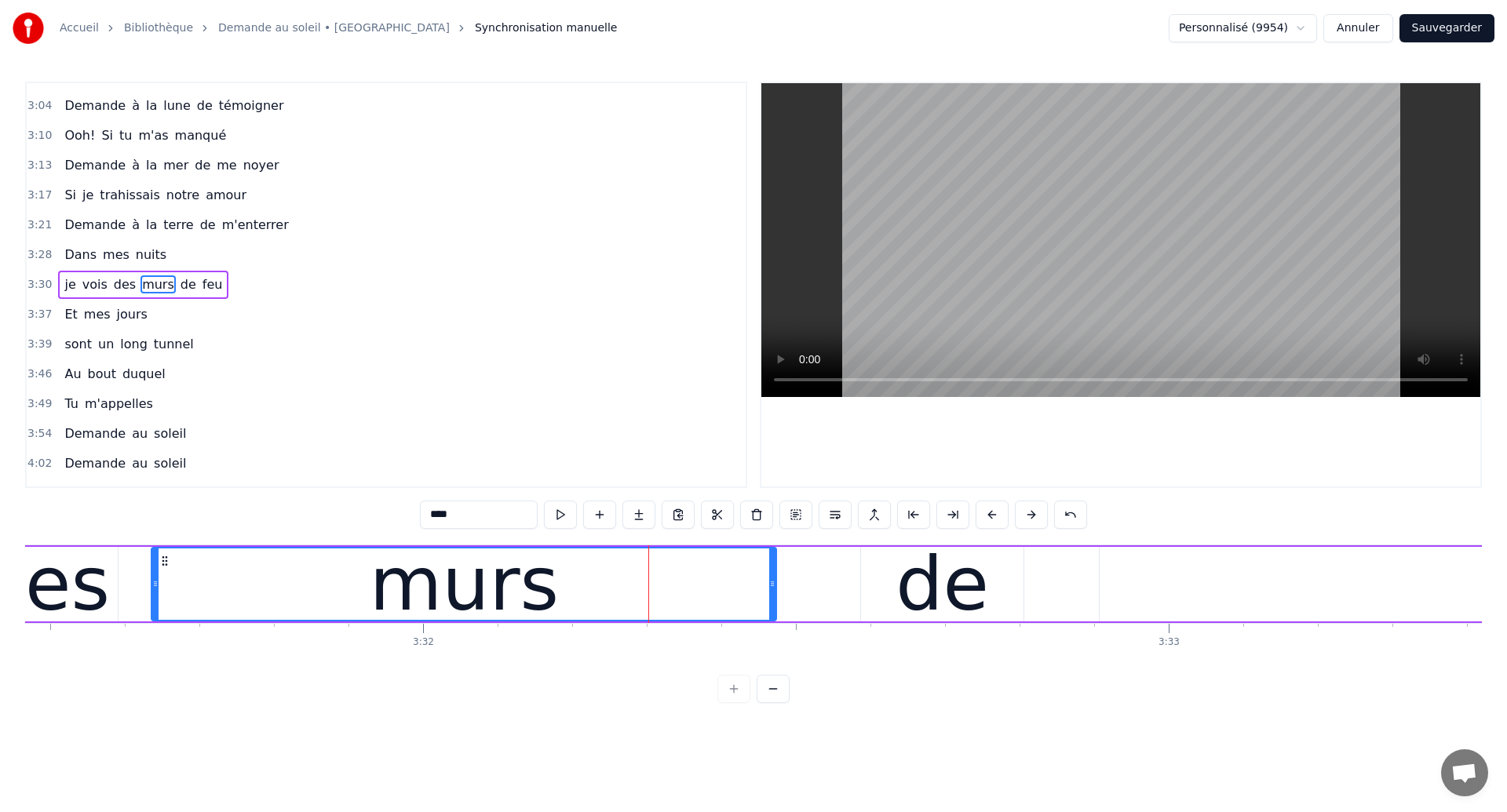
click at [965, 574] on div "de" at bounding box center [943, 584] width 93 height 112
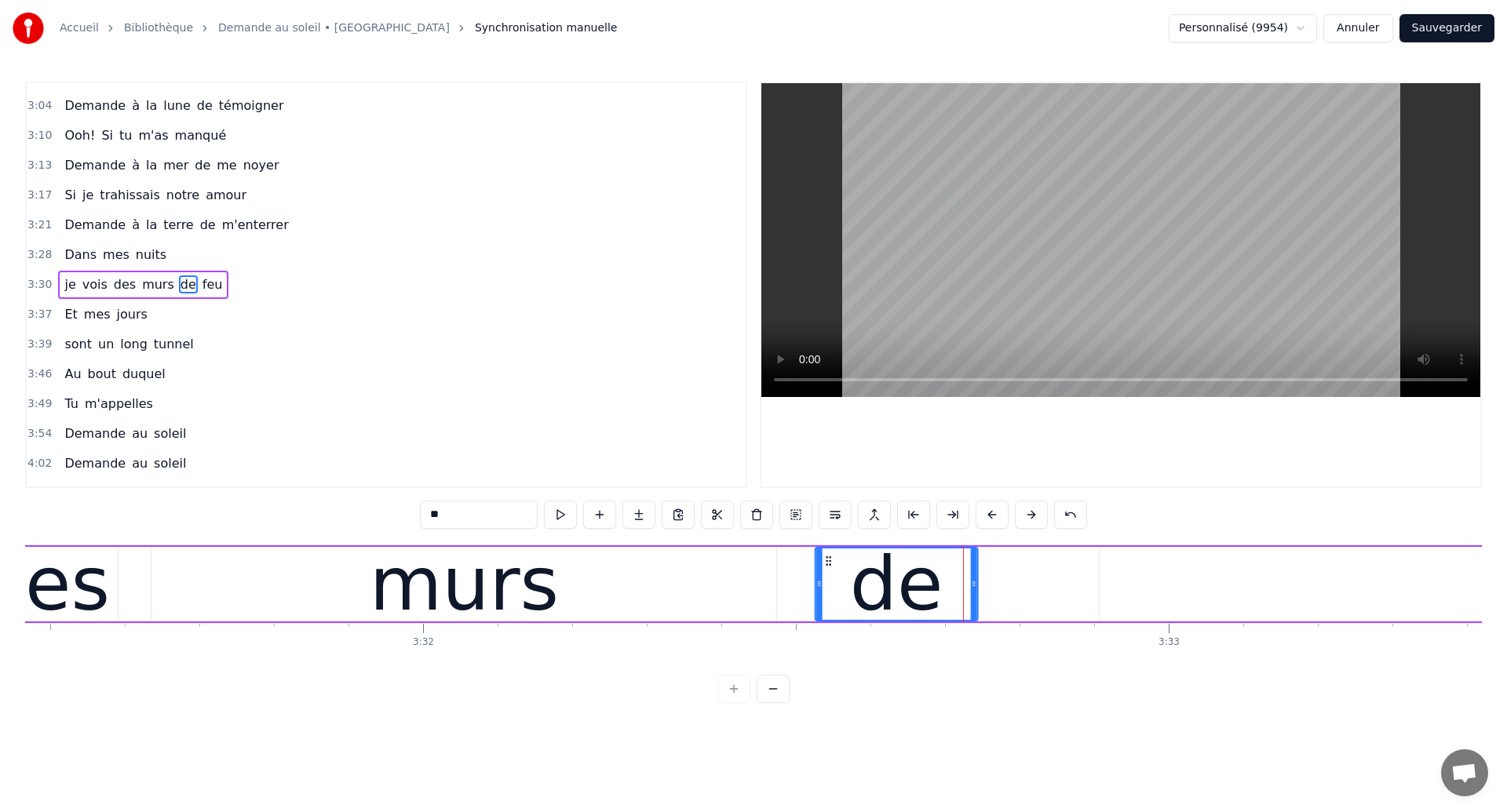
drag, startPoint x: 877, startPoint y: 560, endPoint x: 832, endPoint y: 581, distance: 49.7
click at [832, 581] on div "de" at bounding box center [897, 584] width 161 height 71
click at [248, 579] on div "murs" at bounding box center [464, 584] width 625 height 75
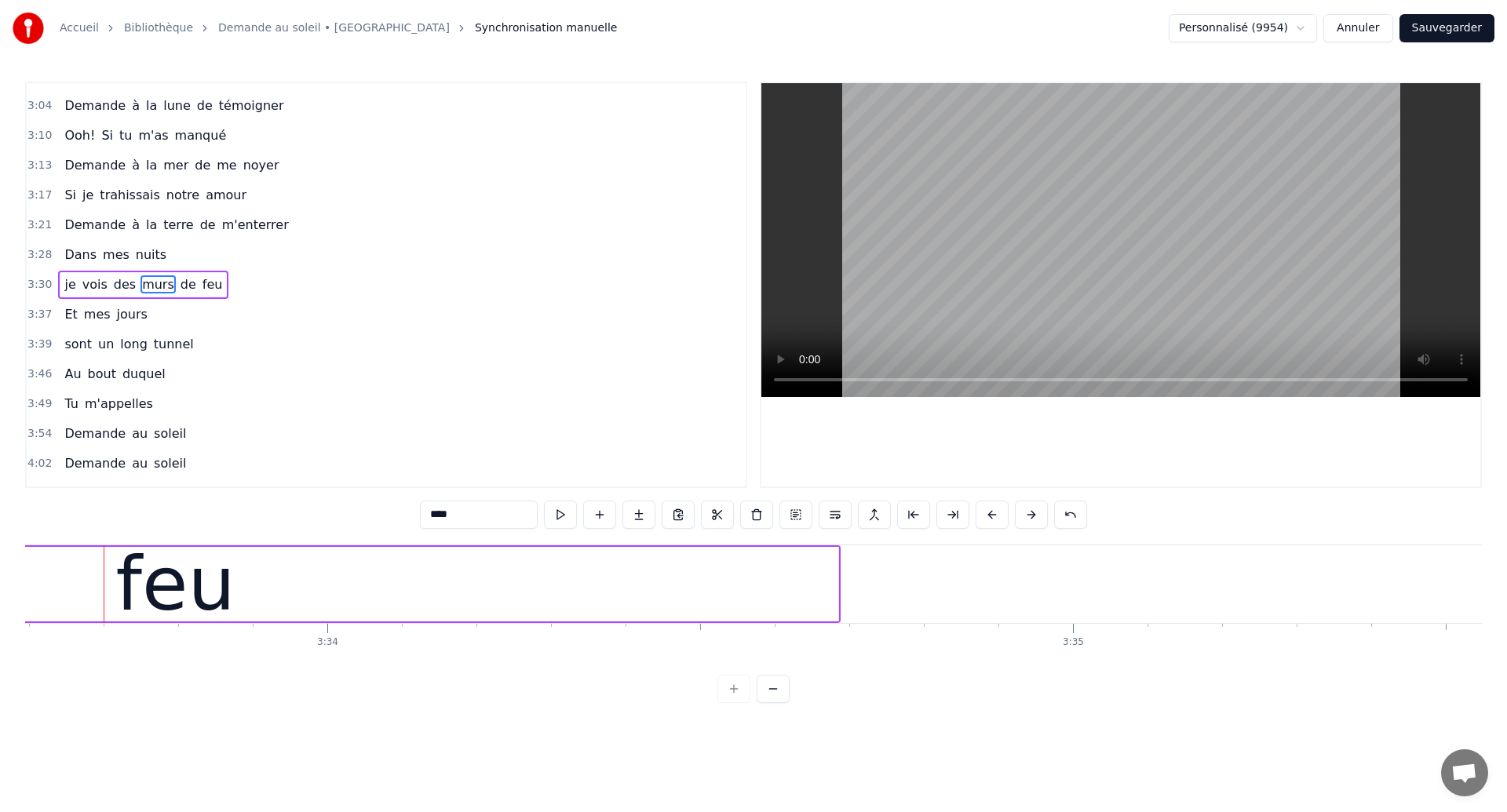
click at [659, 566] on div "feu" at bounding box center [175, 584] width 1326 height 75
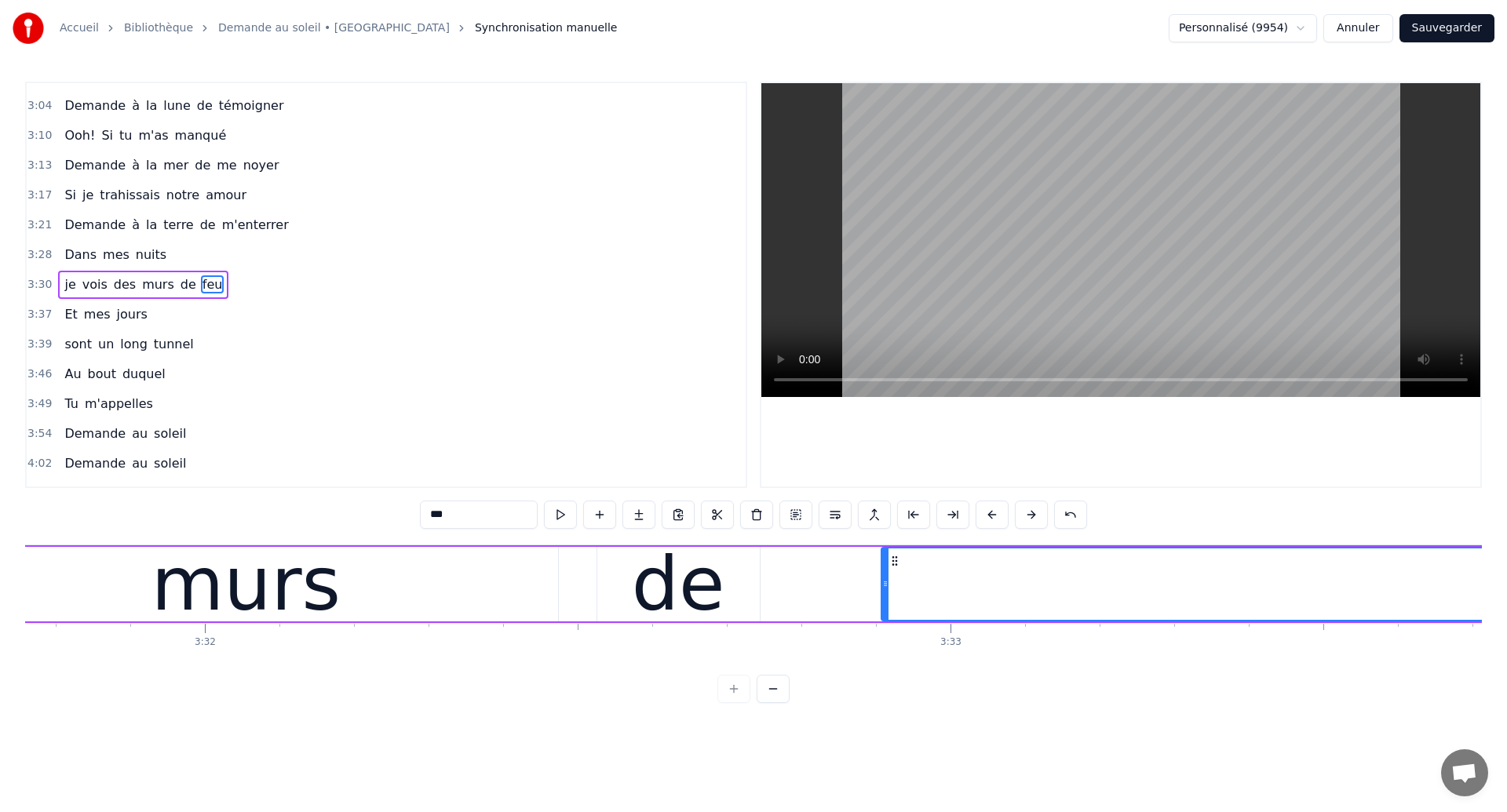
scroll to position [0, 157848]
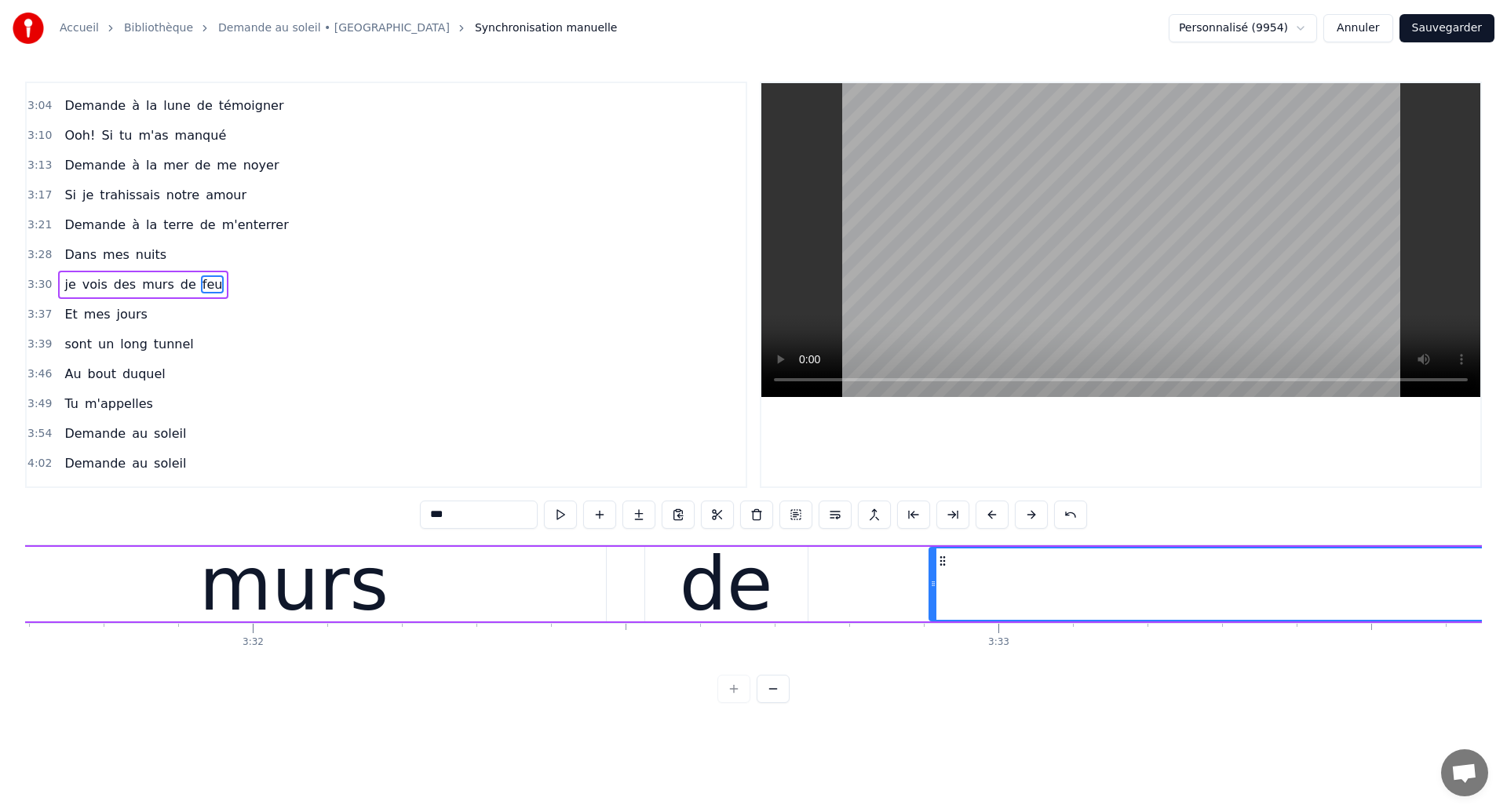
click at [132, 584] on div "murs" at bounding box center [293, 584] width 625 height 75
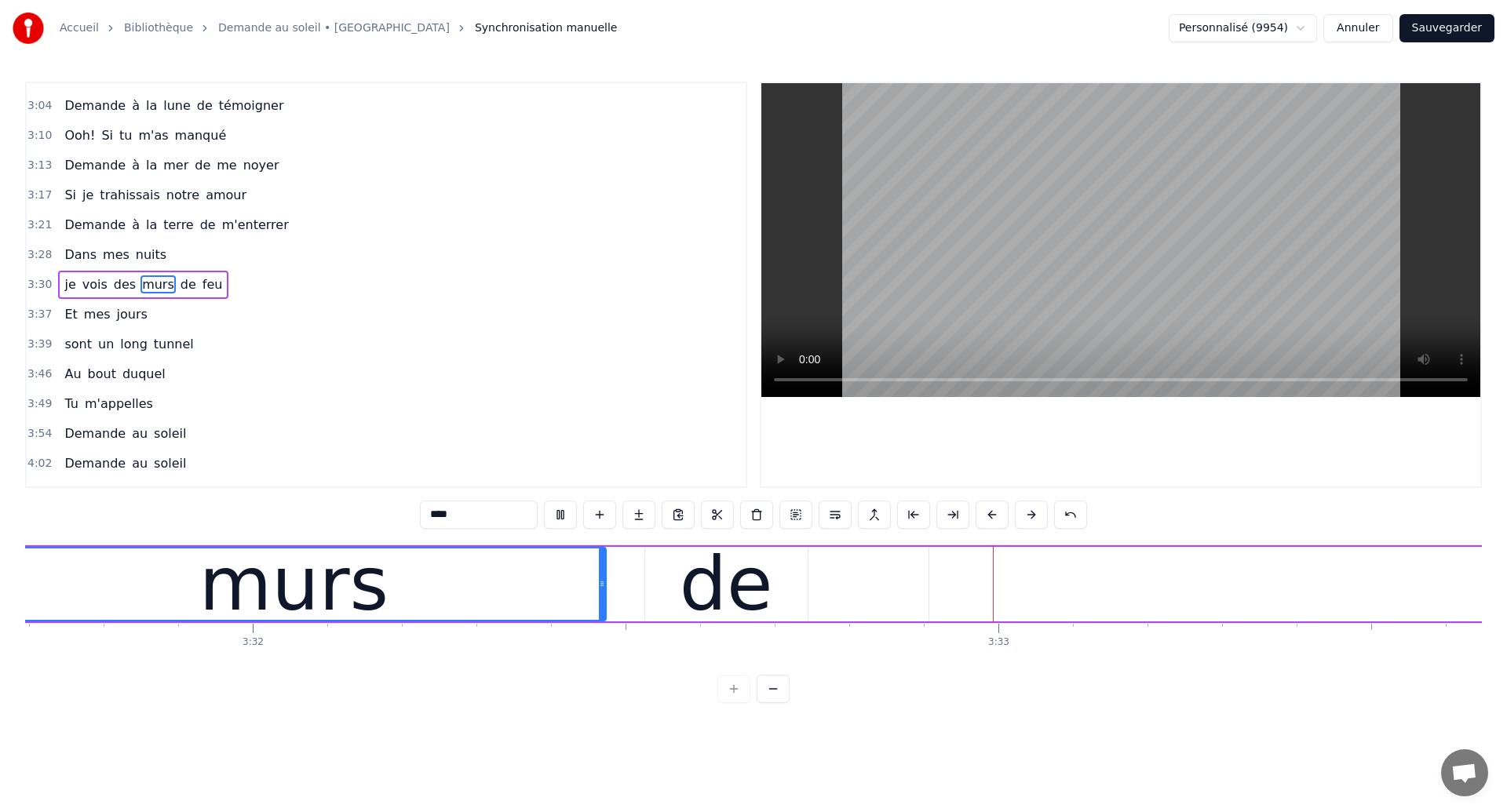
click at [729, 587] on div "de" at bounding box center [726, 584] width 93 height 112
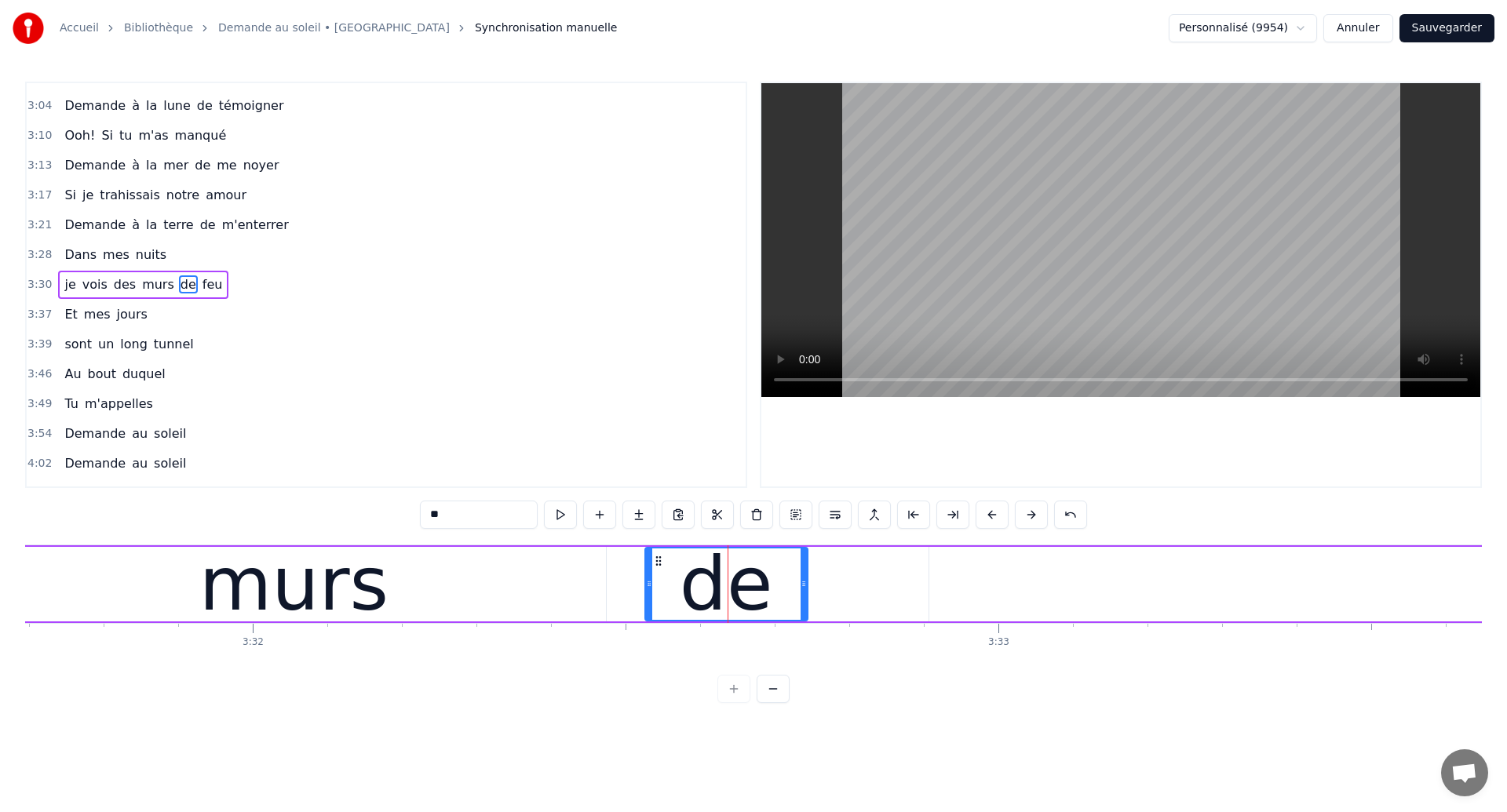
click at [392, 584] on div "murs" at bounding box center [293, 584] width 625 height 75
type input "****"
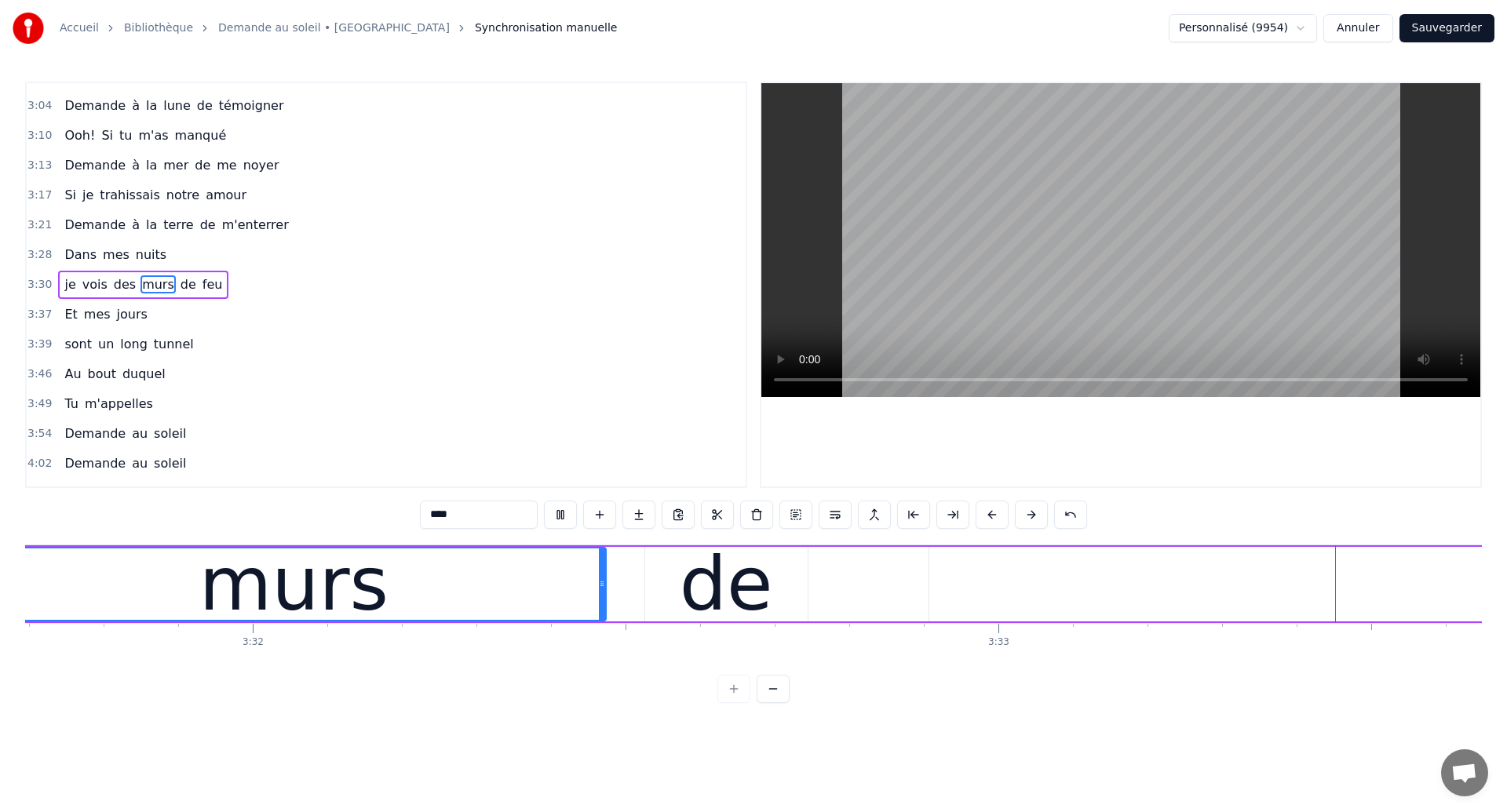
click at [849, 574] on div "je vois des murs de feu" at bounding box center [771, 585] width 2971 height 78
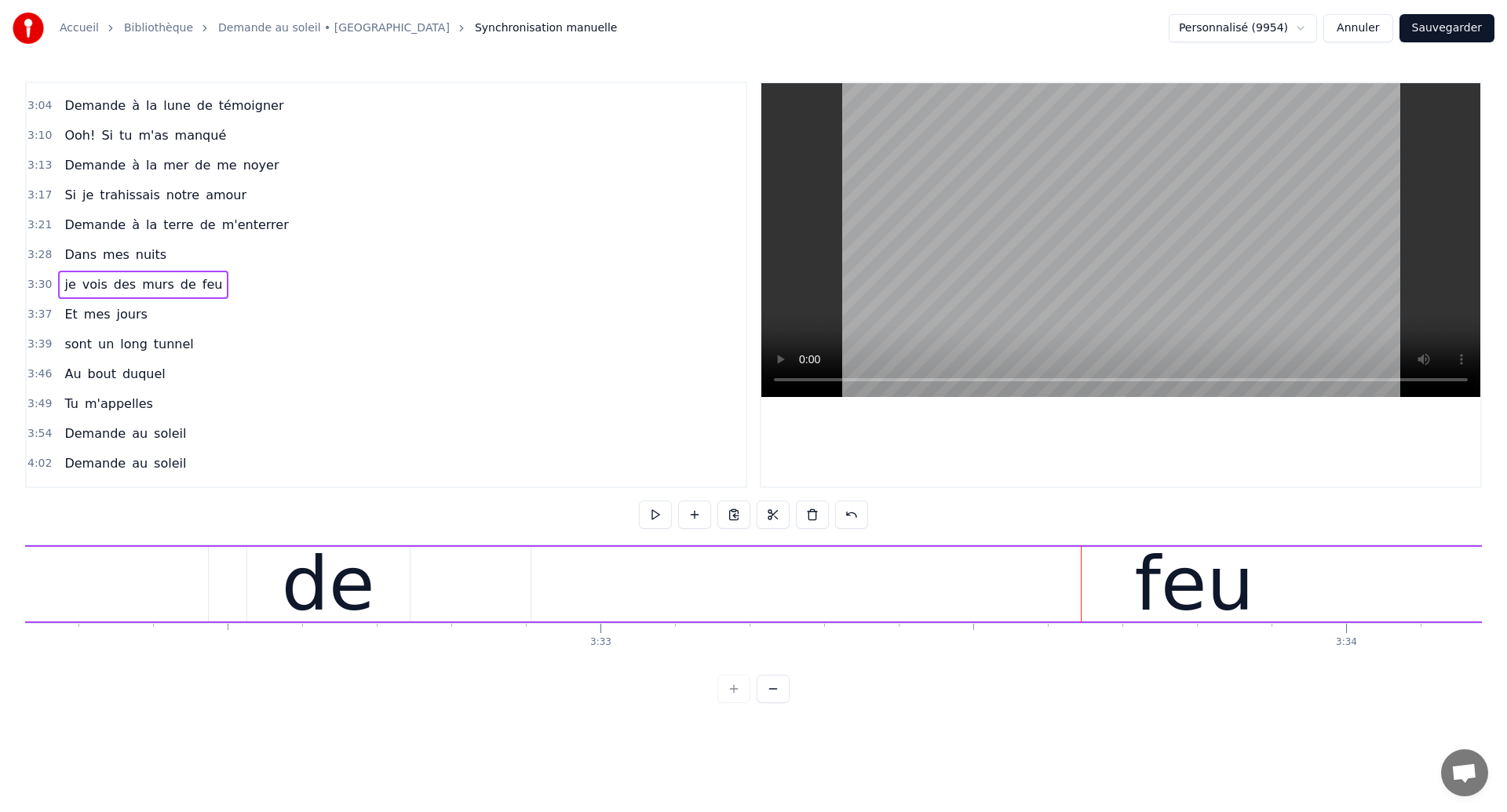
scroll to position [0, 158201]
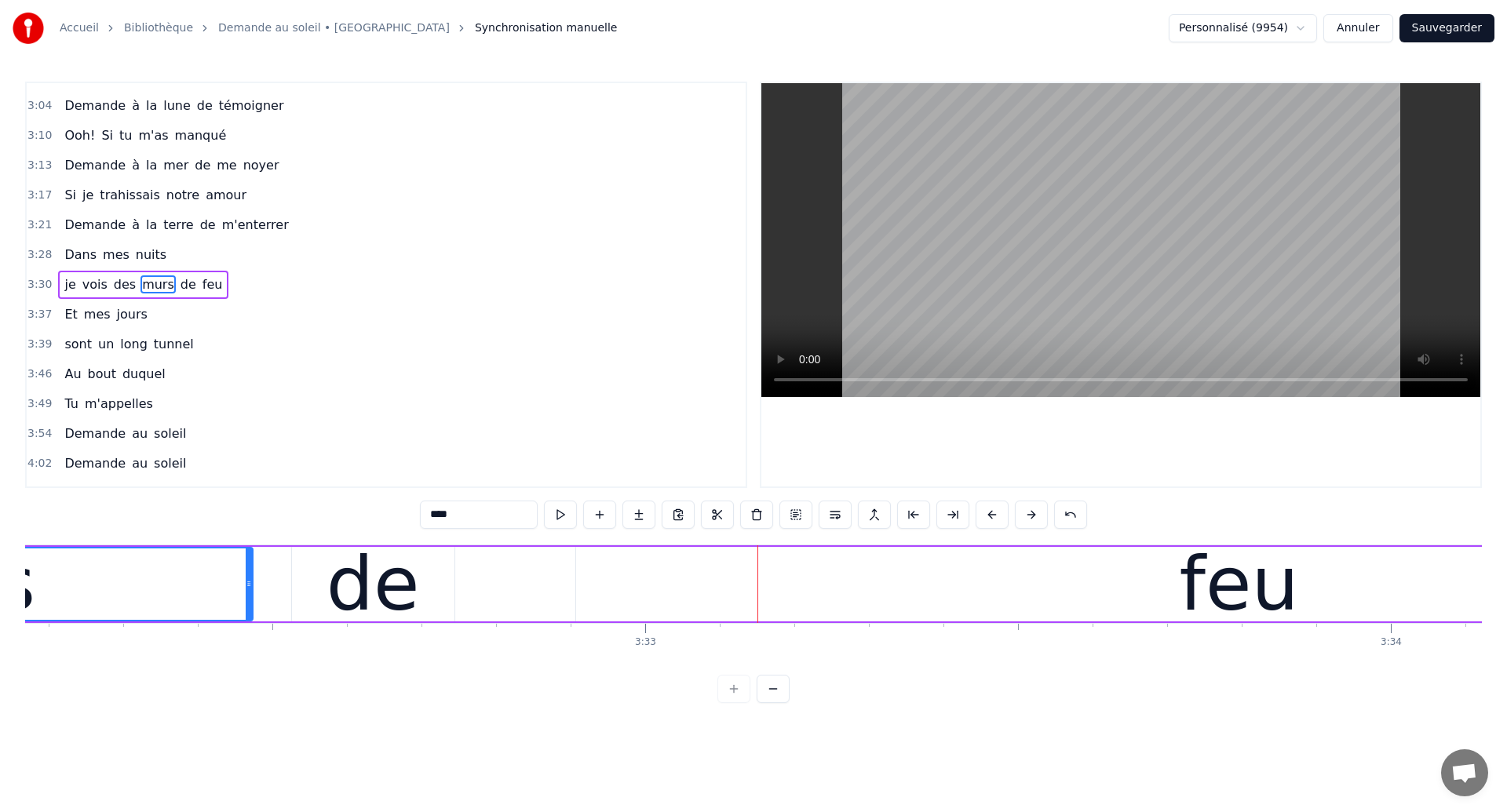
click at [438, 608] on div "de" at bounding box center [373, 584] width 163 height 75
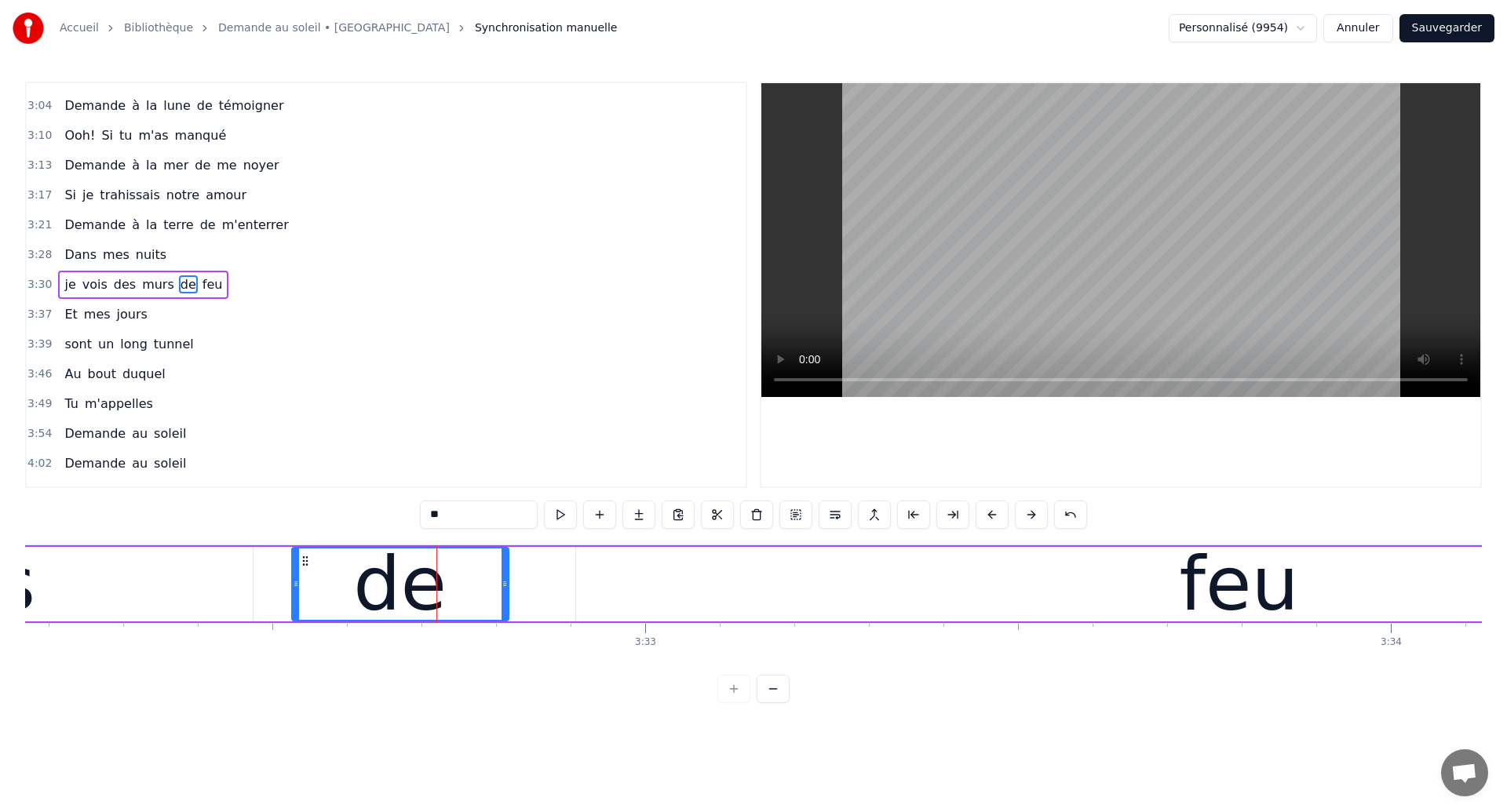
drag, startPoint x: 449, startPoint y: 595, endPoint x: 503, endPoint y: 597, distance: 54.0
click at [503, 597] on div at bounding box center [504, 584] width 6 height 71
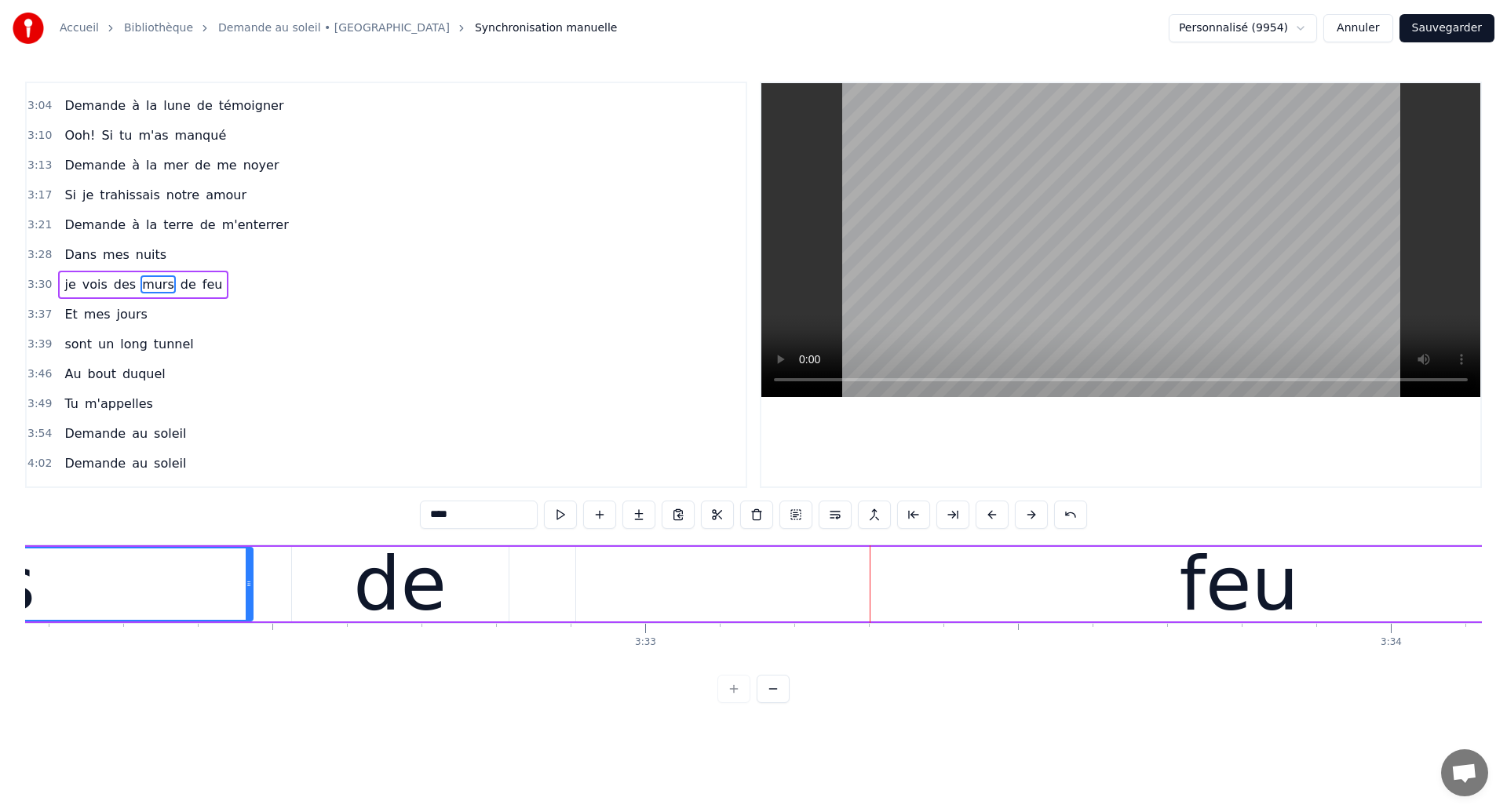
click at [670, 599] on div "feu" at bounding box center [1239, 584] width 1326 height 75
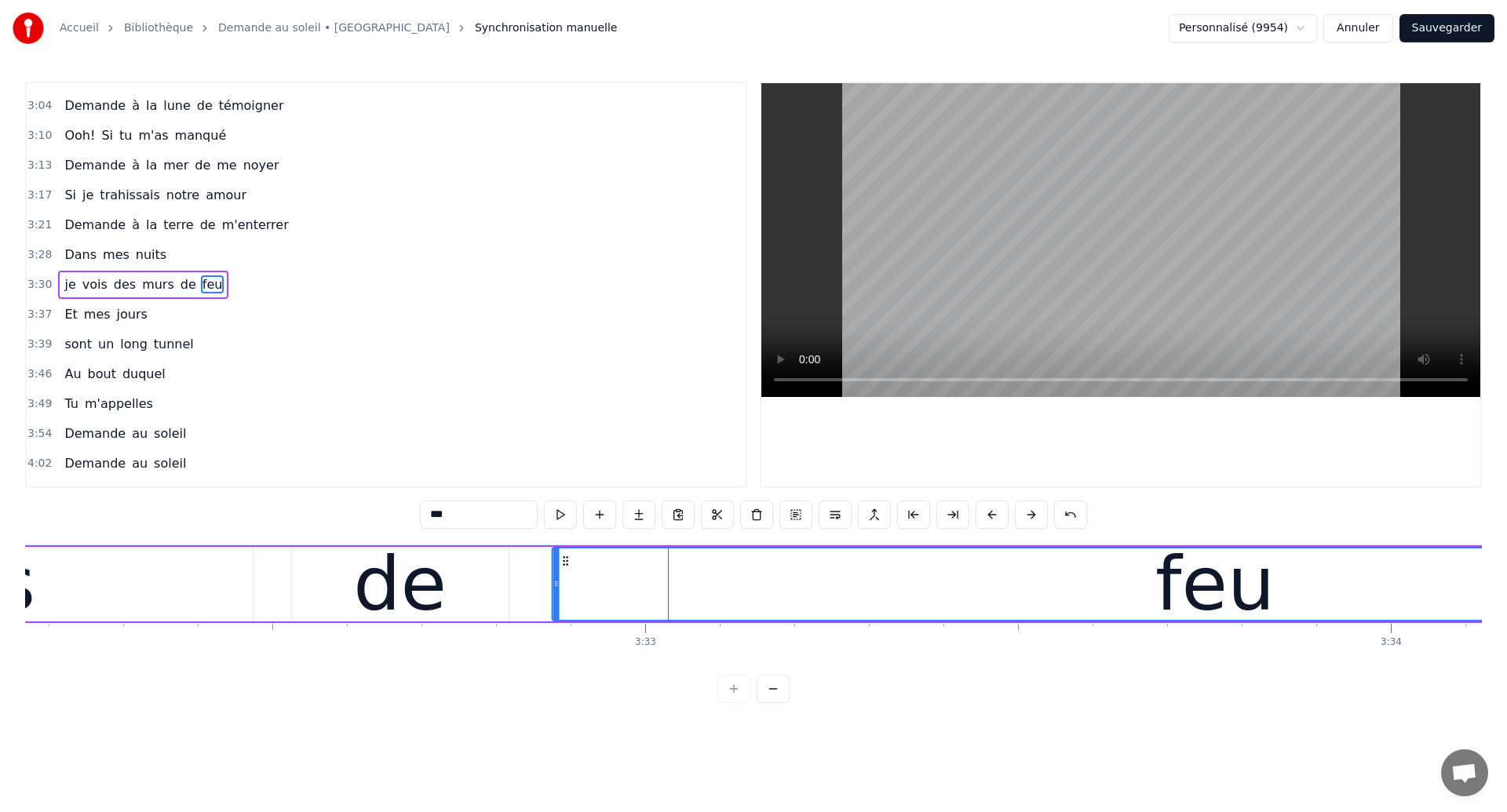
drag, startPoint x: 593, startPoint y: 563, endPoint x: 569, endPoint y: 572, distance: 25.6
click at [569, 572] on div "feu" at bounding box center [1215, 584] width 1324 height 71
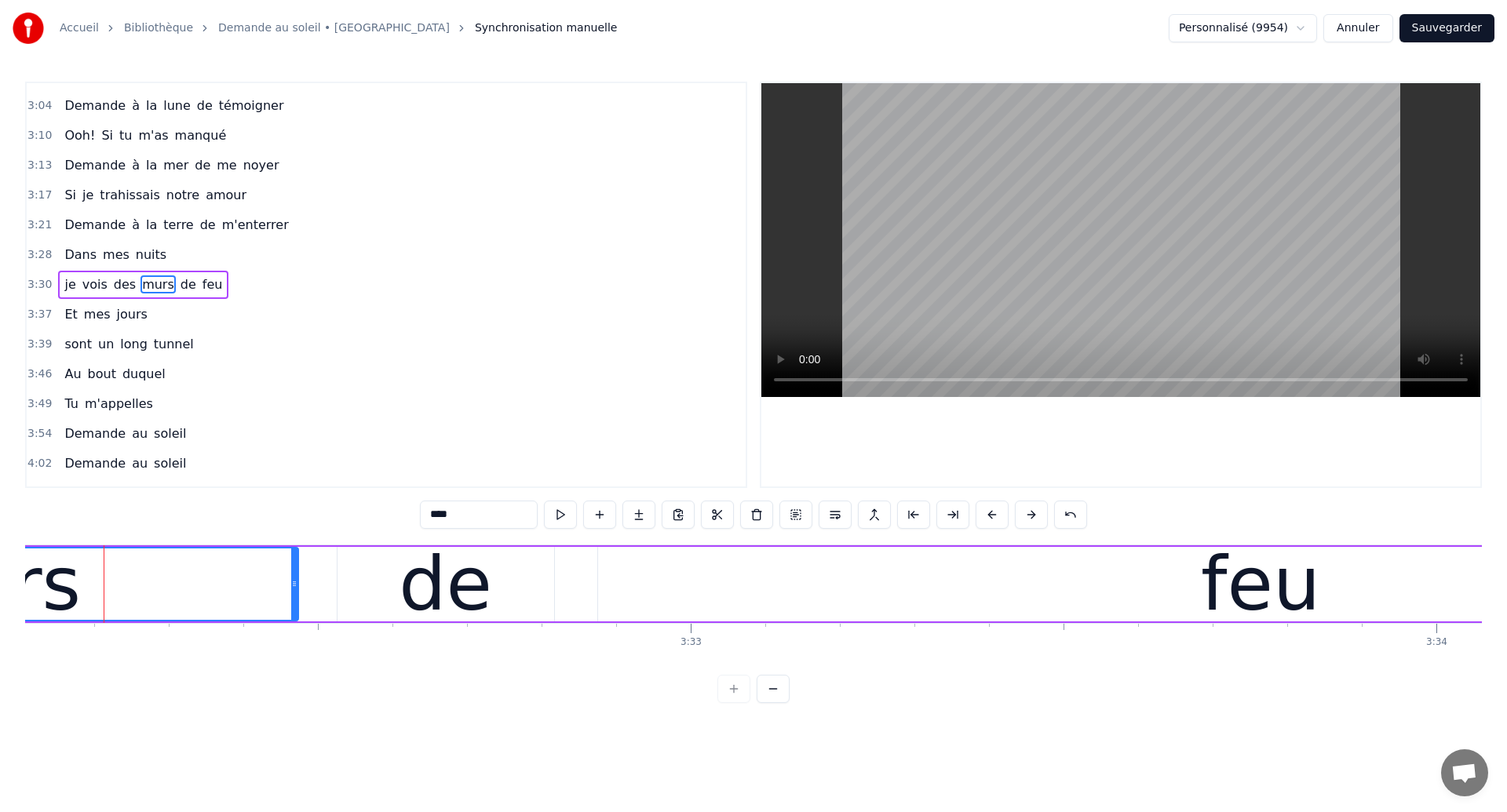
click at [73, 276] on span "je" at bounding box center [70, 284] width 14 height 18
type input "**"
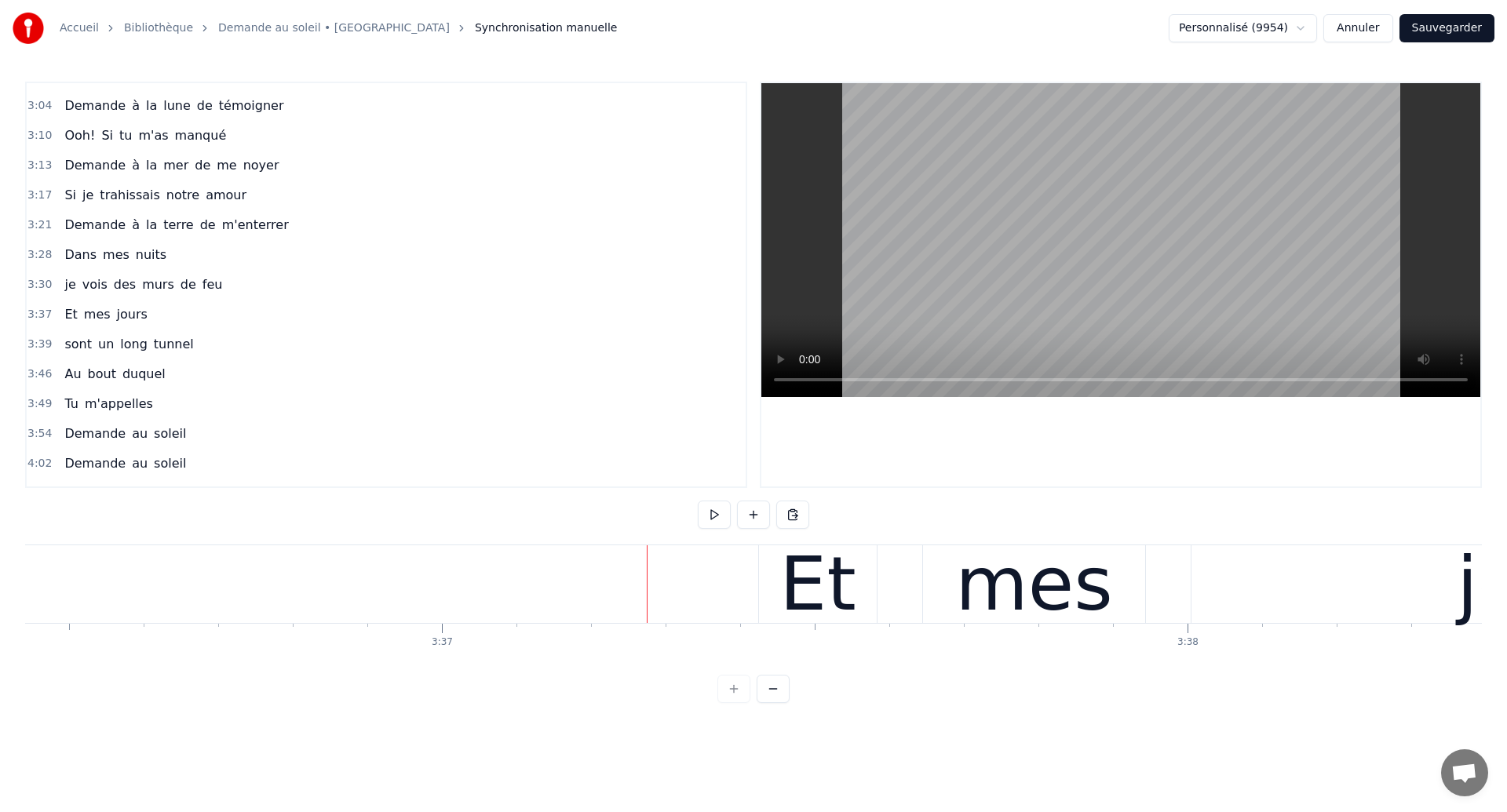
scroll to position [0, 161221]
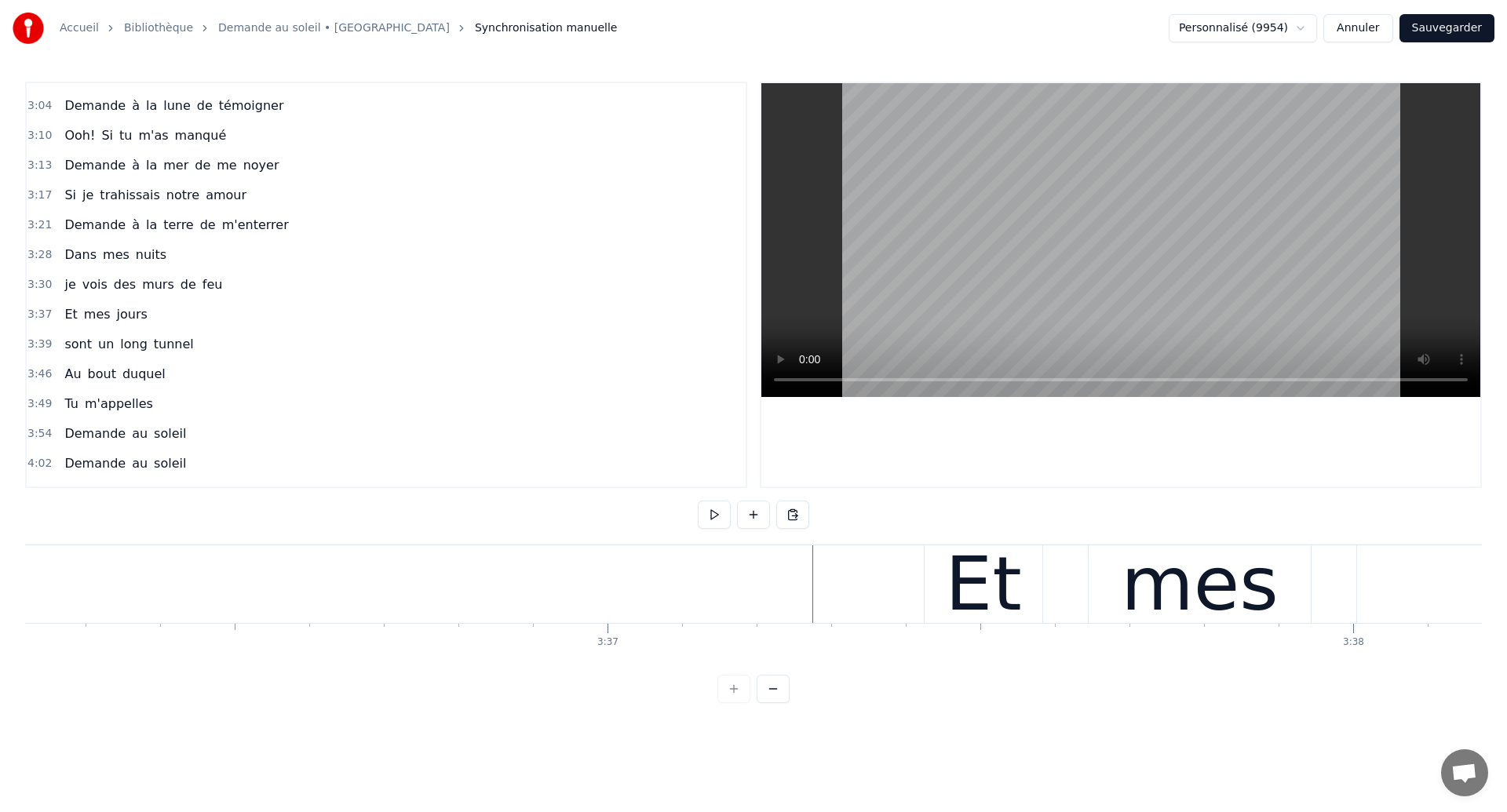
click at [1069, 578] on div "Et mes jours" at bounding box center [1499, 585] width 1151 height 78
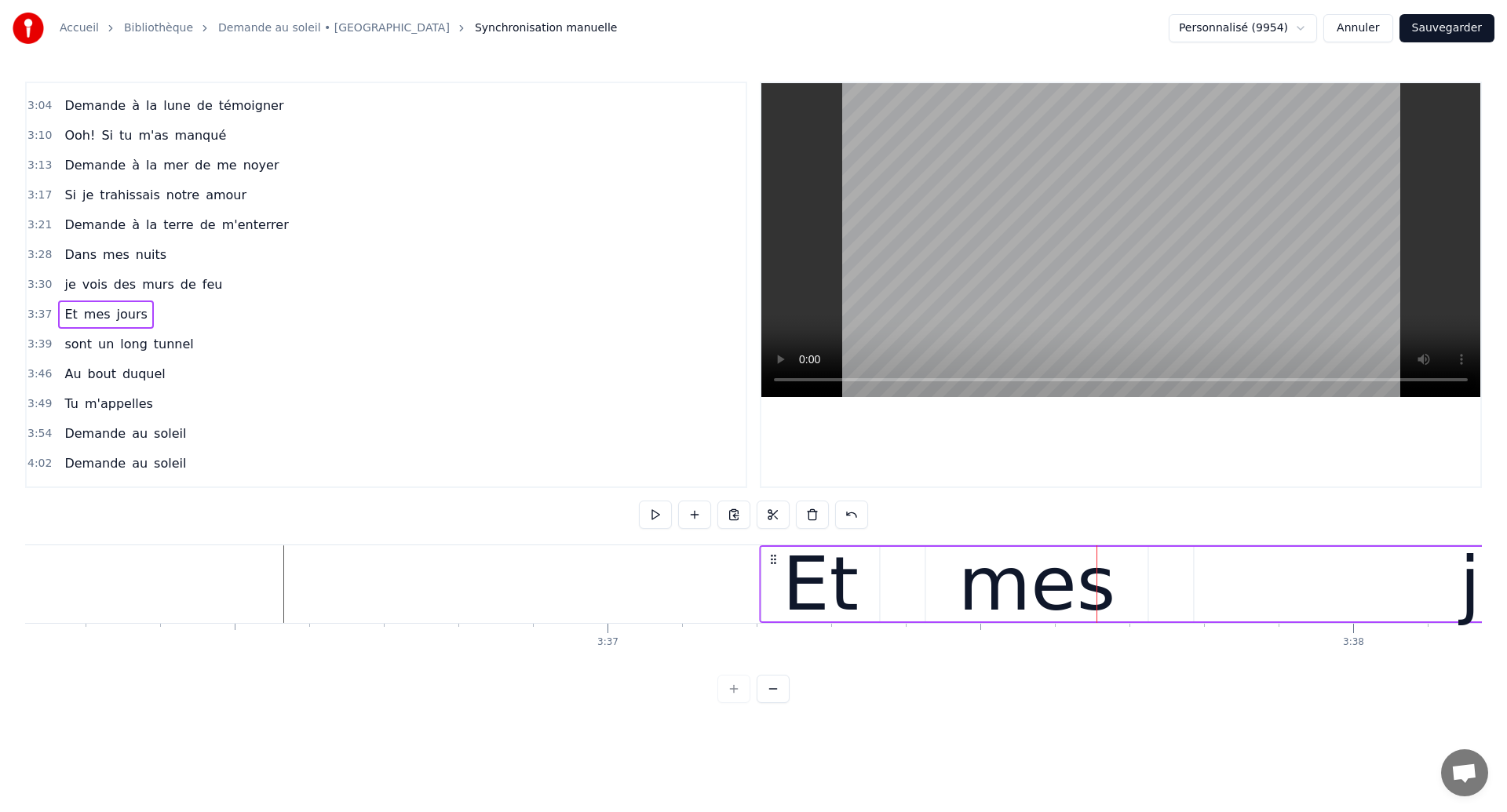
drag, startPoint x: 939, startPoint y: 557, endPoint x: 775, endPoint y: 599, distance: 169.3
click at [775, 599] on div "Et mes jours" at bounding box center [1334, 585] width 1151 height 78
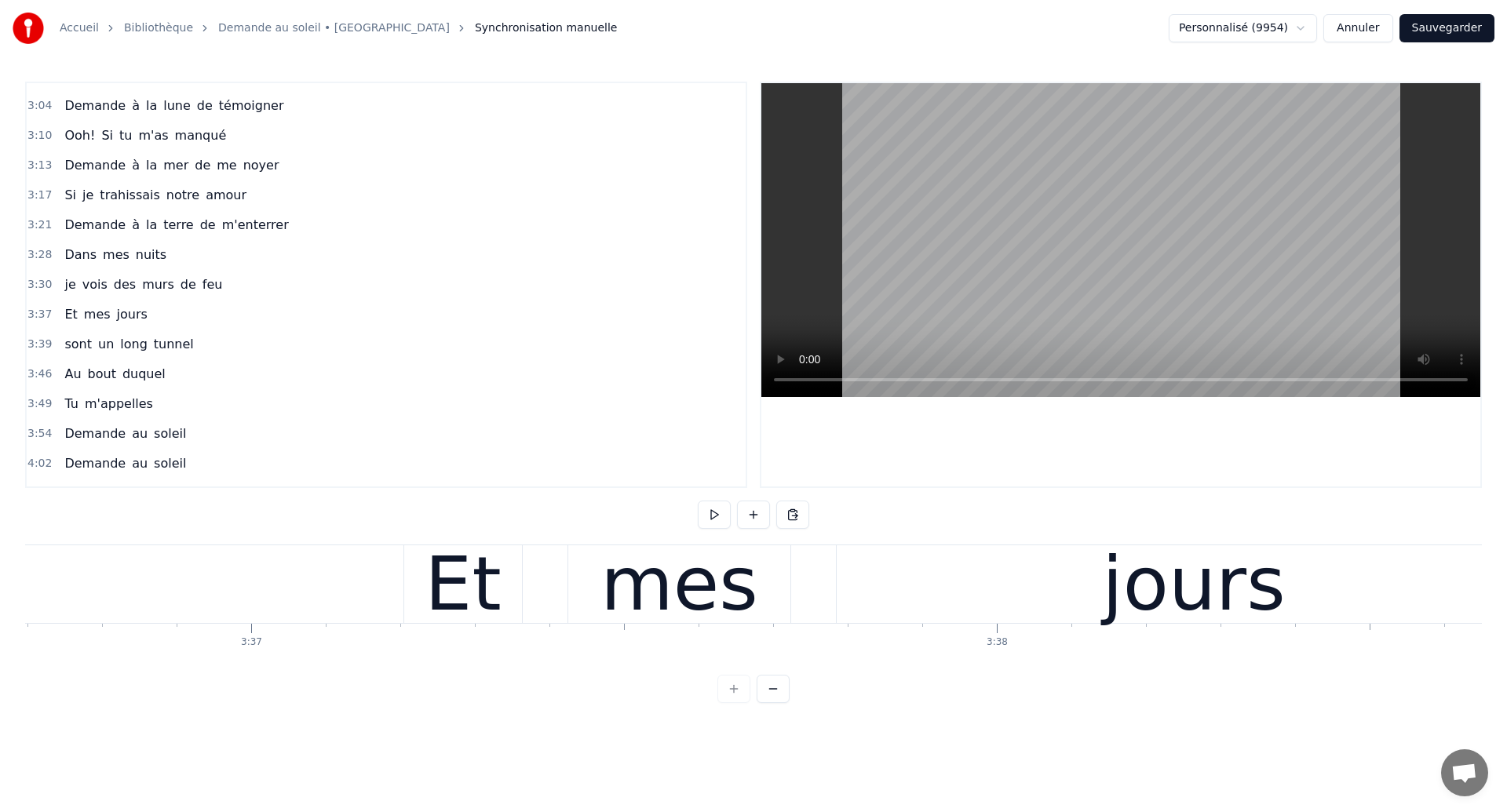
scroll to position [0, 161560]
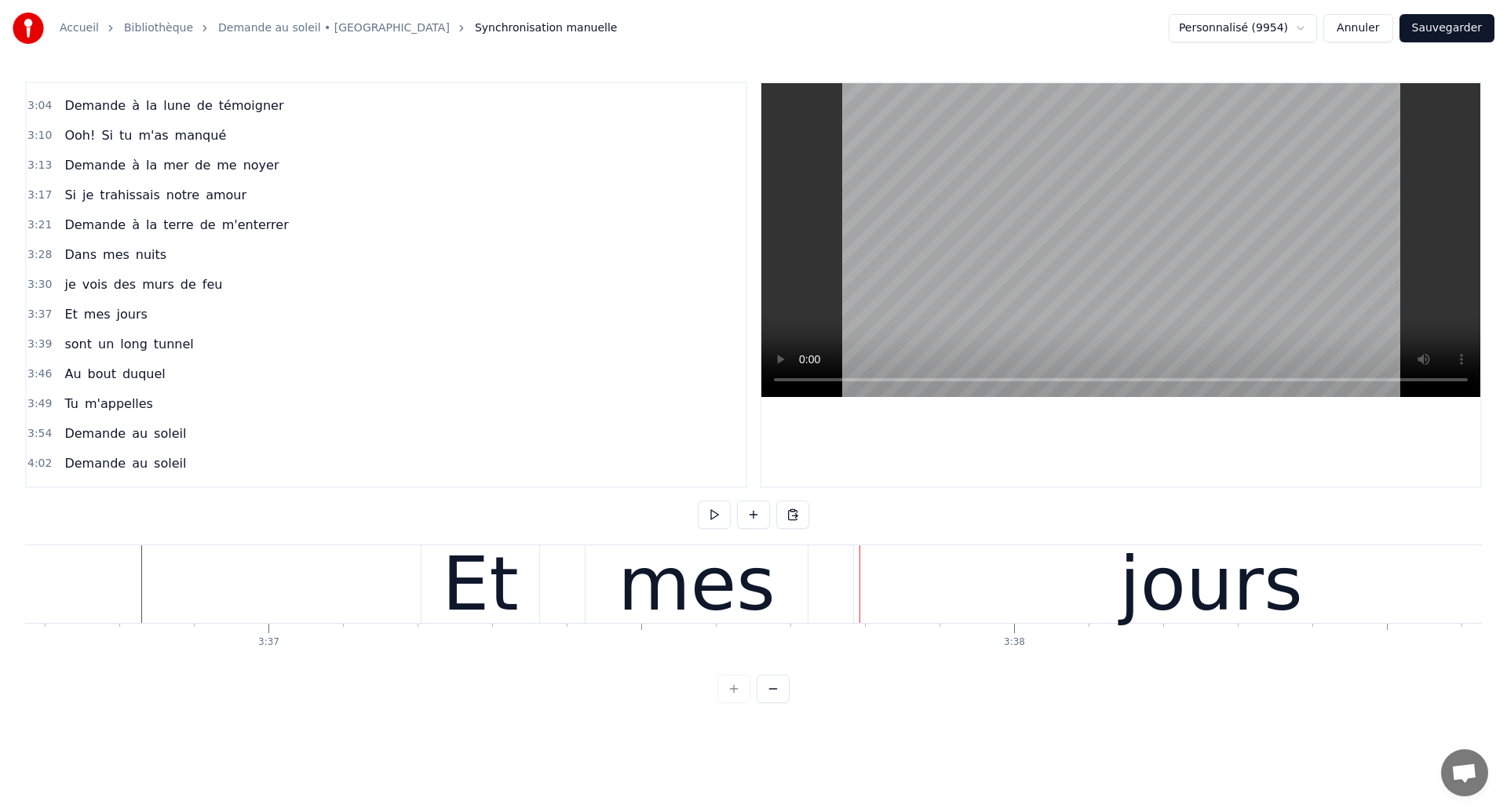
click at [657, 624] on div "mes" at bounding box center [696, 584] width 157 height 112
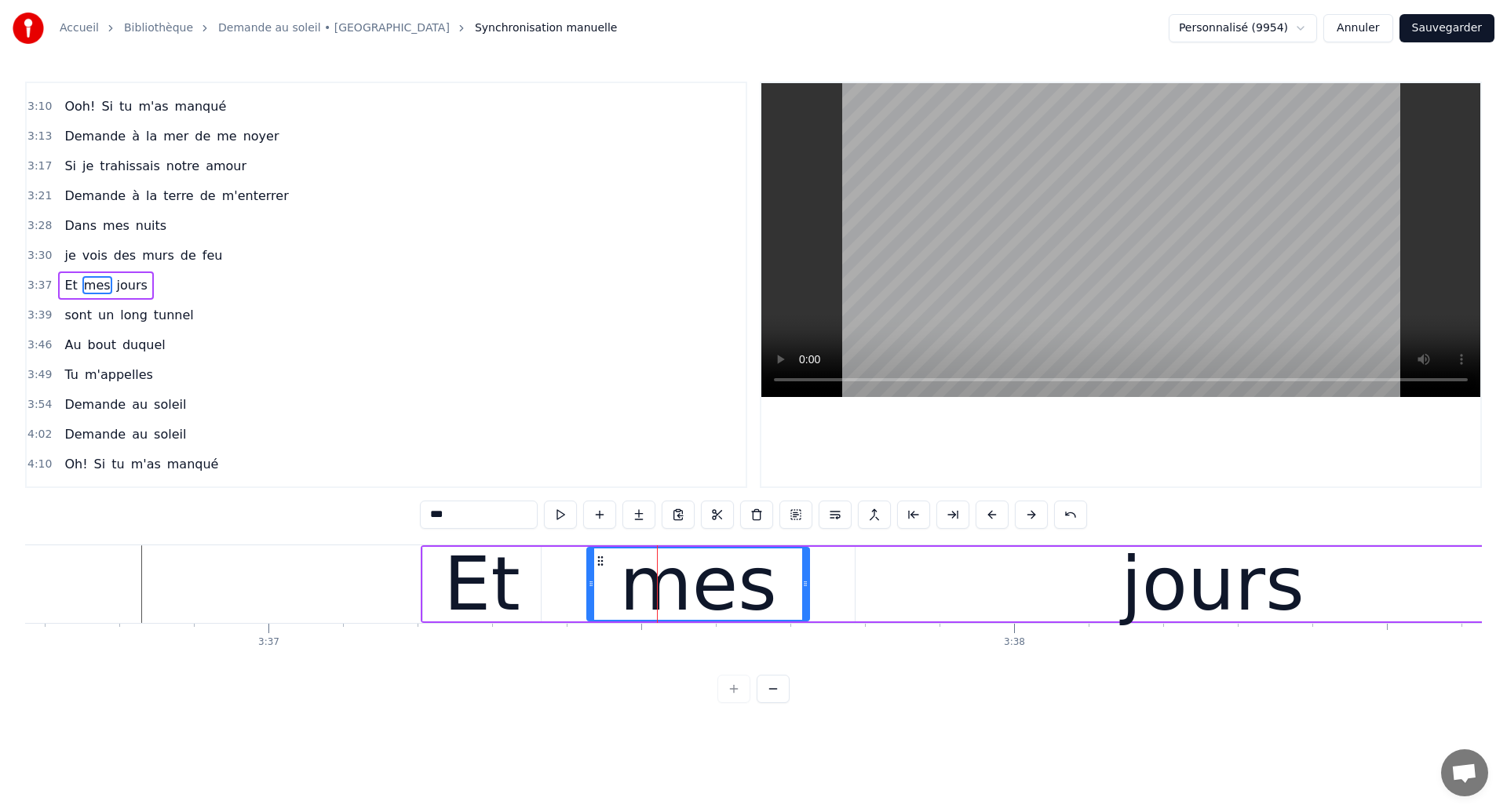
scroll to position [1215, 0]
drag, startPoint x: 601, startPoint y: 565, endPoint x: 581, endPoint y: 578, distance: 23.9
click at [581, 578] on div "mes" at bounding box center [678, 584] width 220 height 71
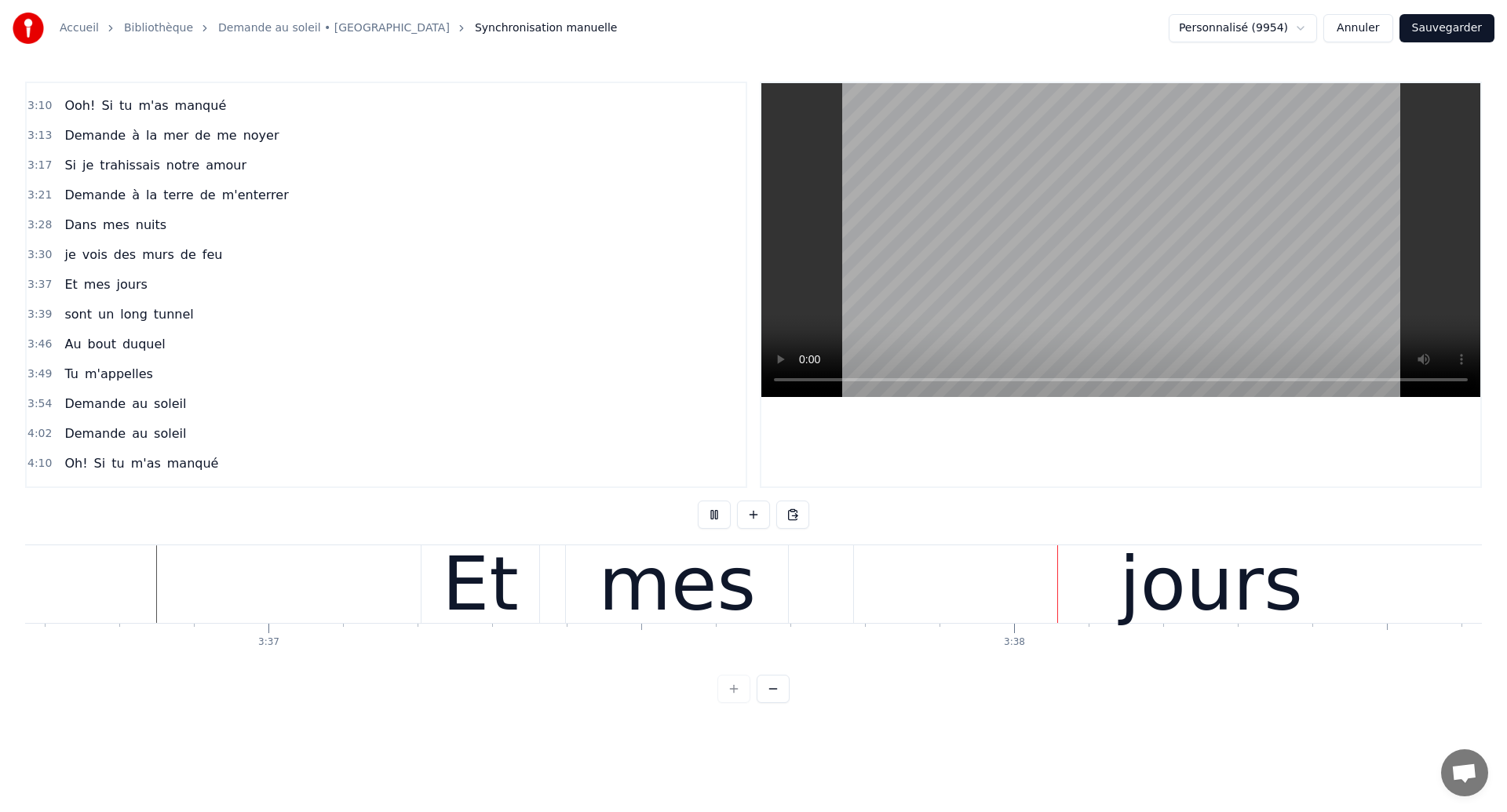
click at [711, 597] on div "mes" at bounding box center [676, 584] width 157 height 112
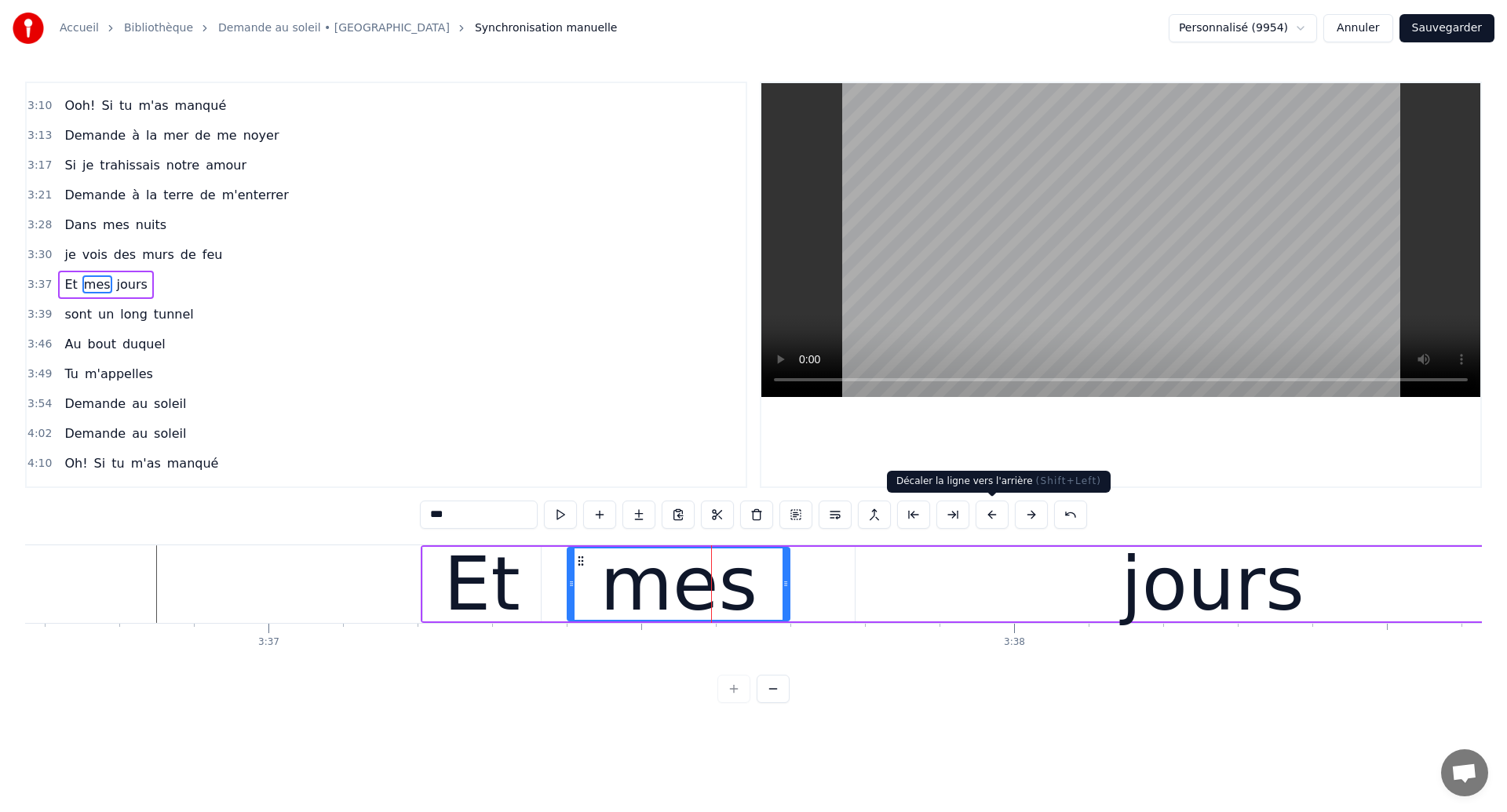
click at [961, 586] on div "jours" at bounding box center [1212, 584] width 715 height 75
type input "*****"
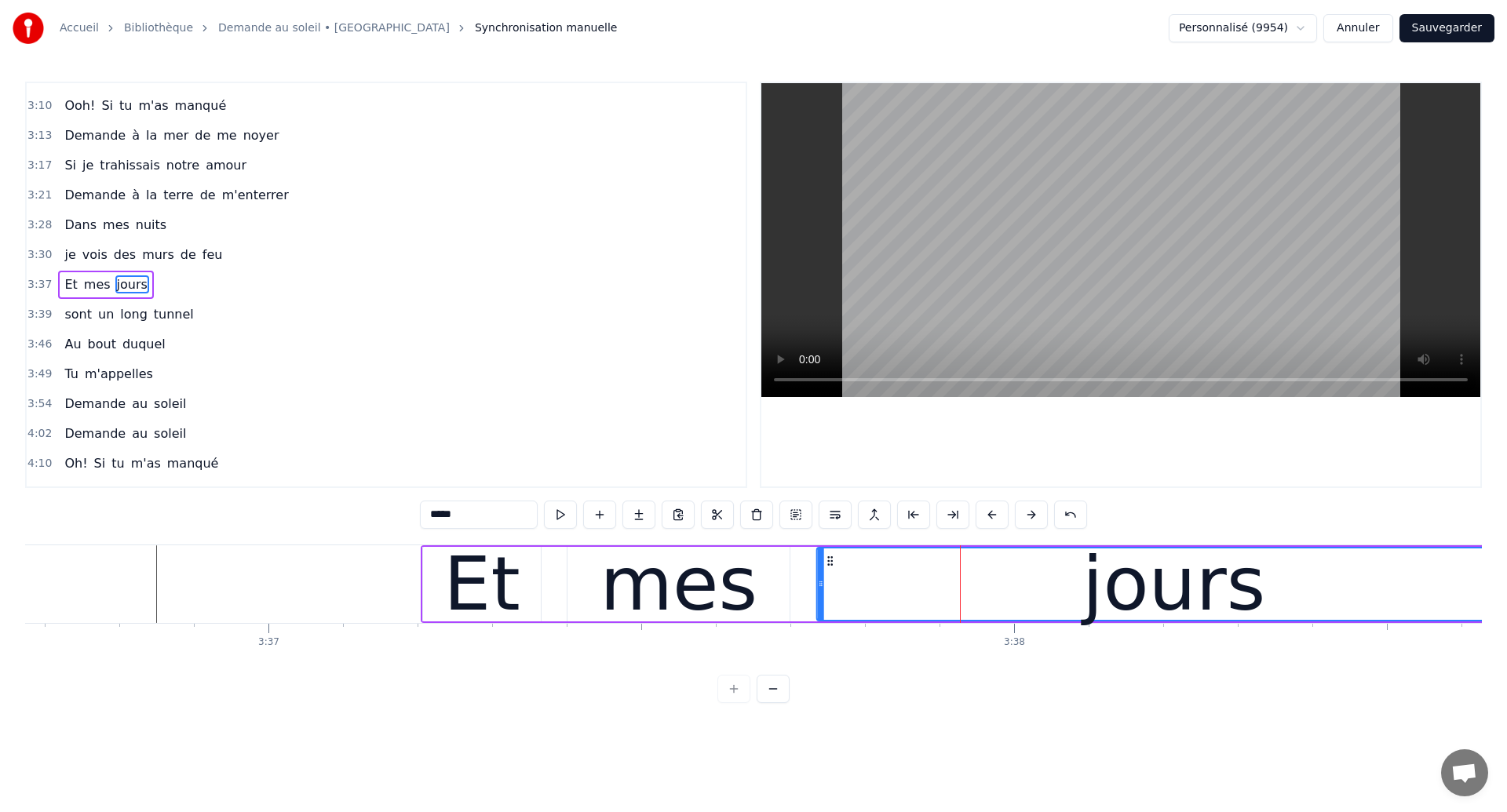
drag, startPoint x: 870, startPoint y: 562, endPoint x: 832, endPoint y: 578, distance: 41.2
click at [832, 578] on div "jours" at bounding box center [1174, 584] width 713 height 71
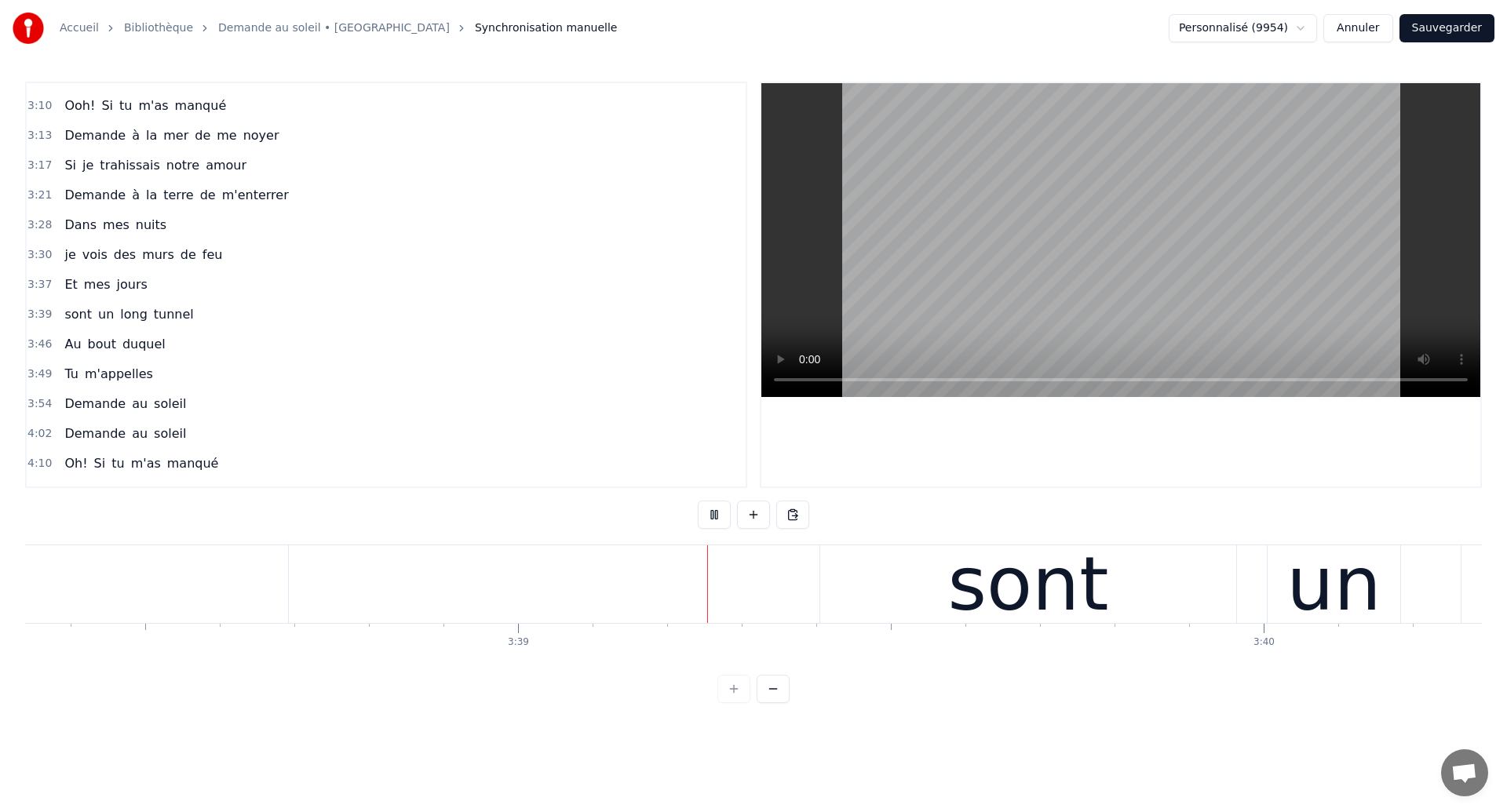
scroll to position [0, 162887]
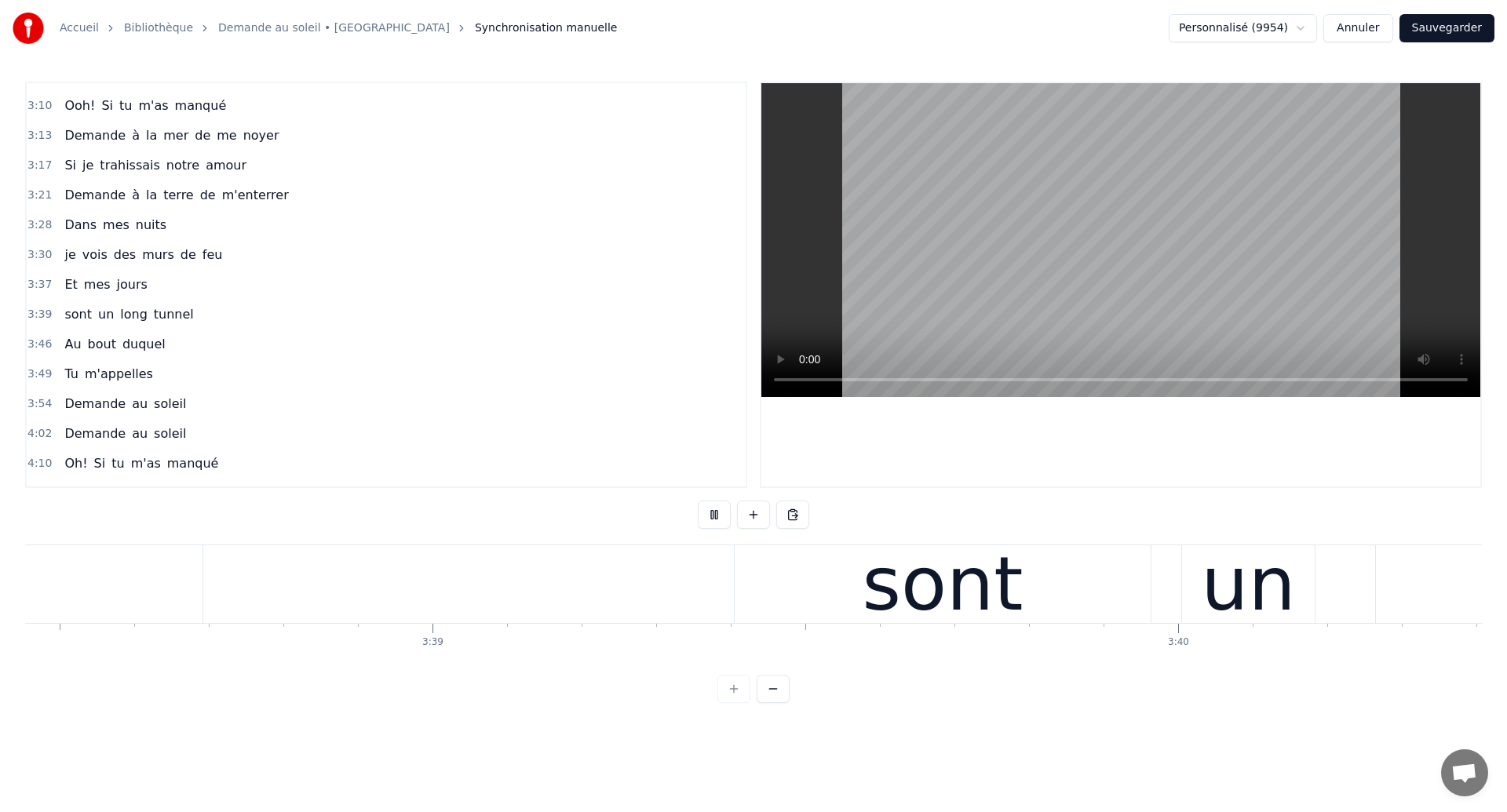
click at [937, 581] on div "sont" at bounding box center [943, 584] width 161 height 112
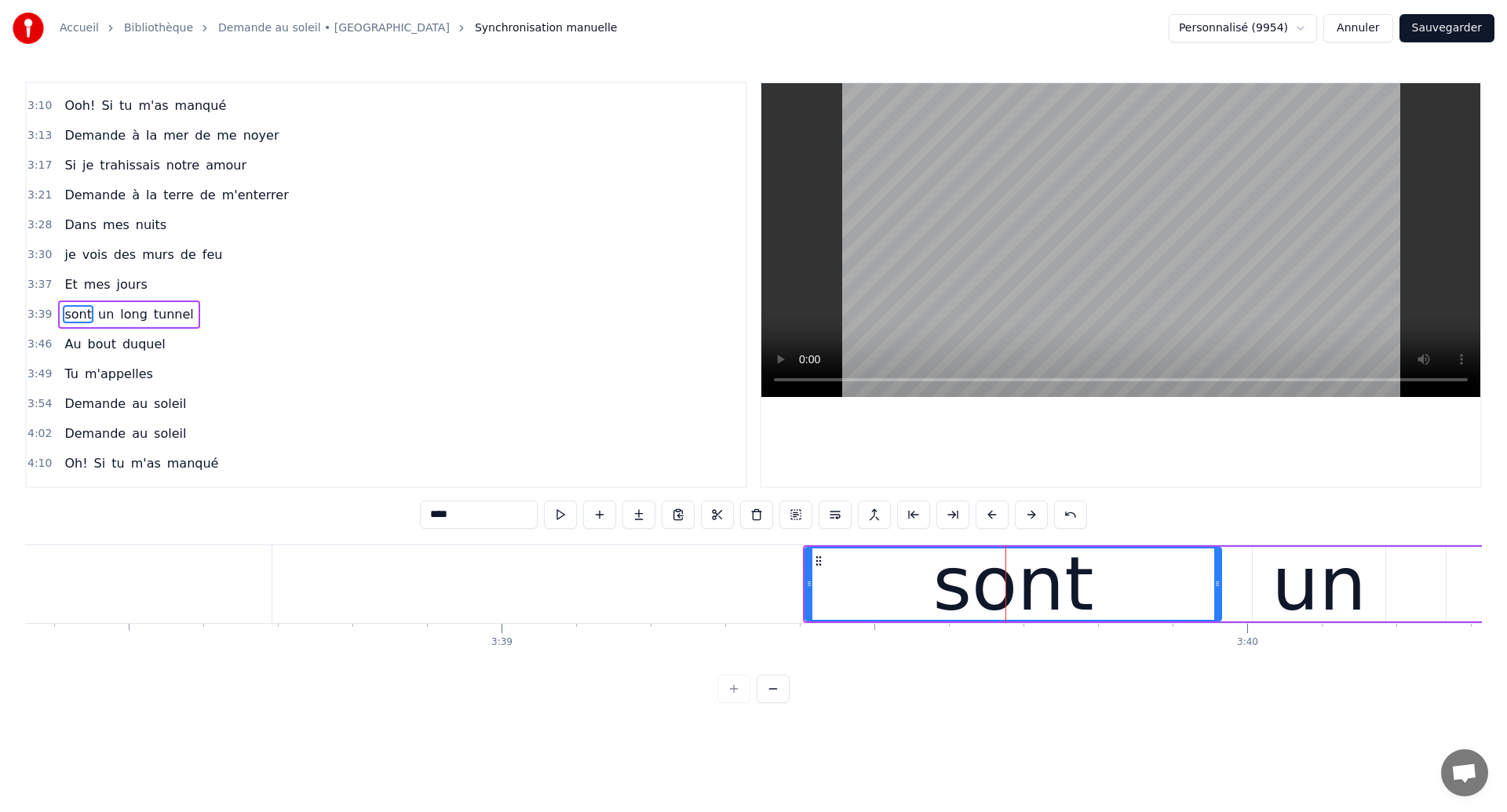
scroll to position [0, 162807]
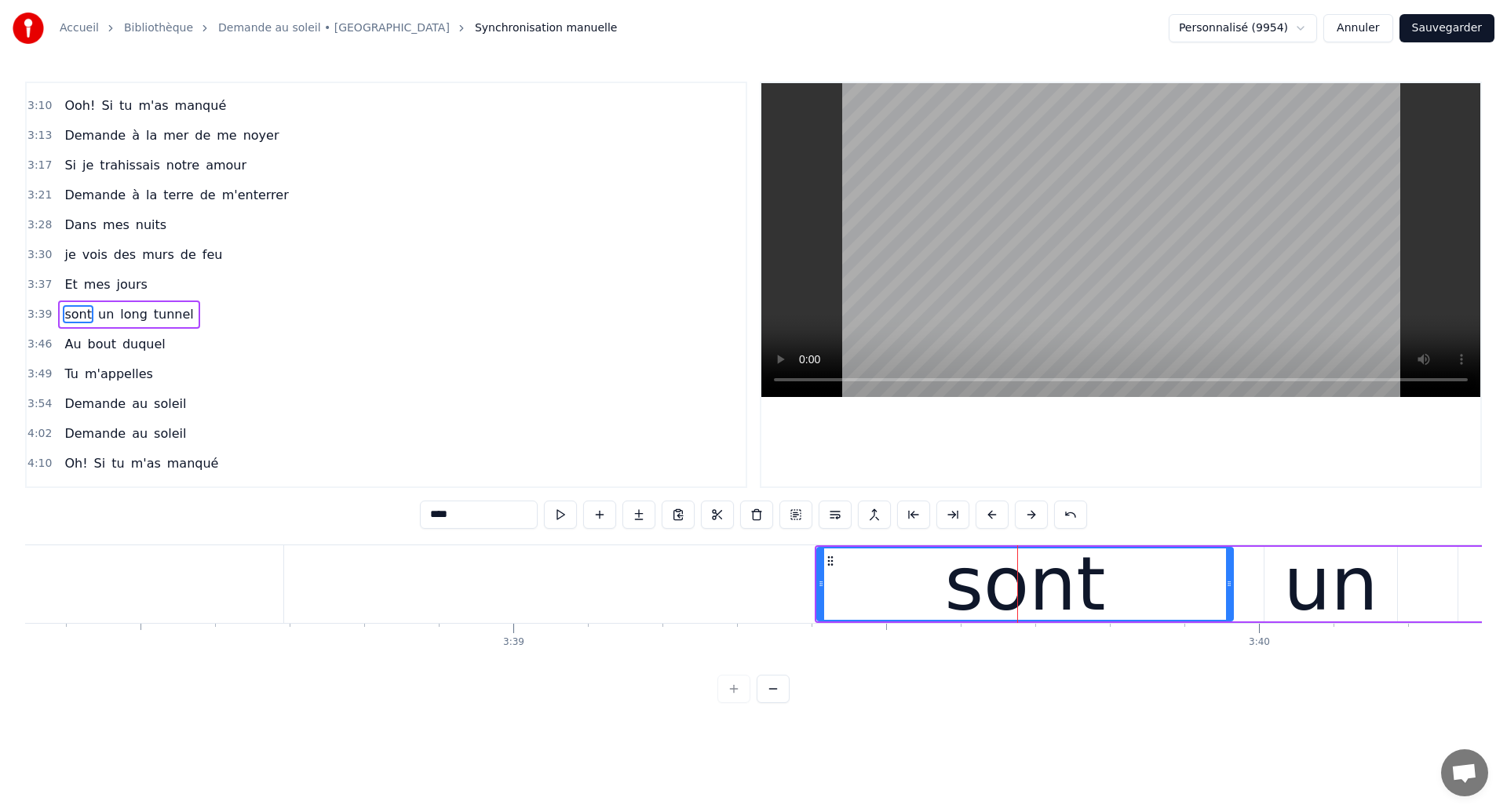
type input "*****"
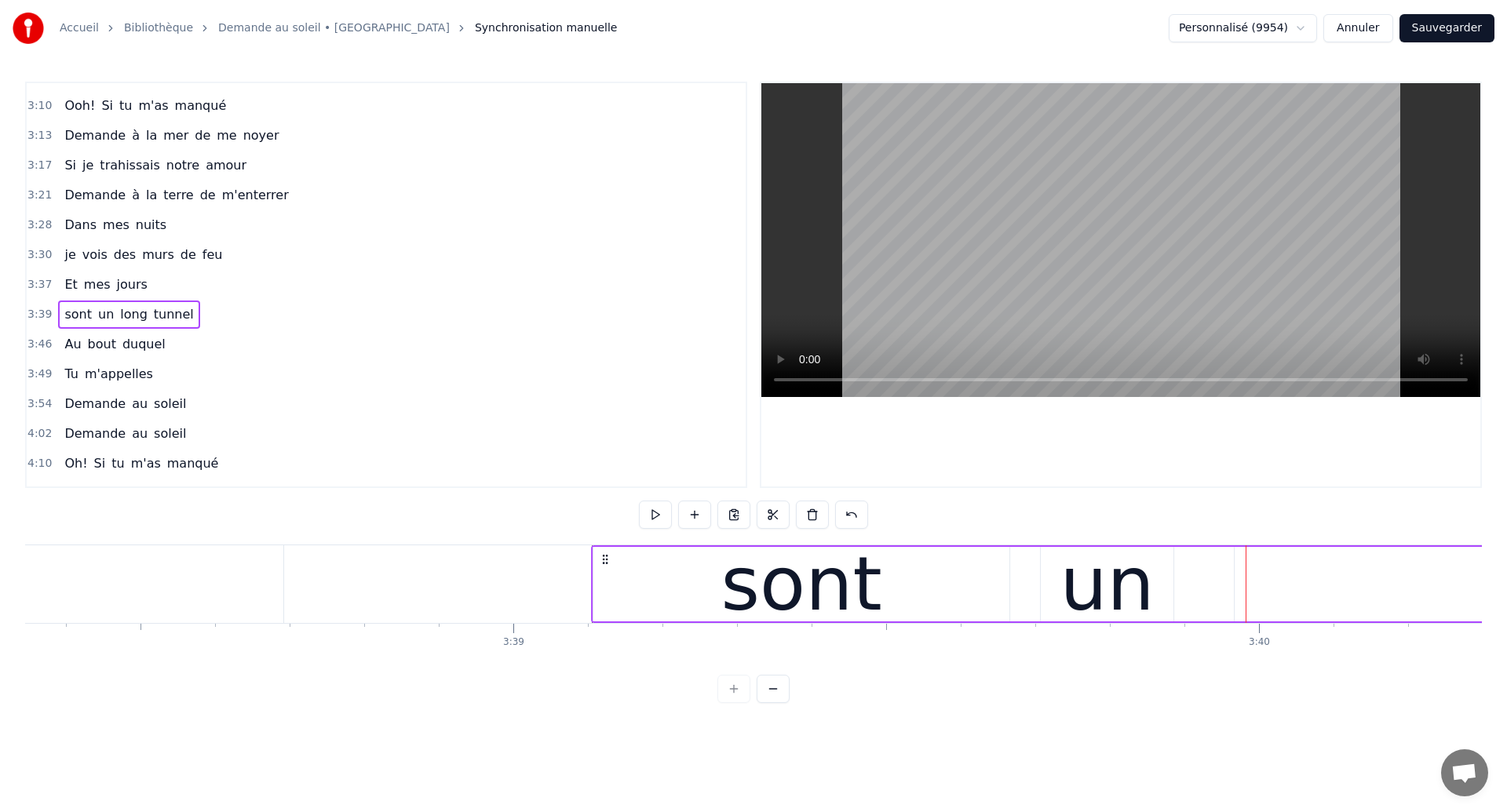
drag, startPoint x: 831, startPoint y: 557, endPoint x: 607, endPoint y: 631, distance: 235.9
click at [607, 631] on div "Dans mes nuits Je vois des murs de feu Je traverse des océans de sang Je croise…" at bounding box center [754, 603] width 1457 height 118
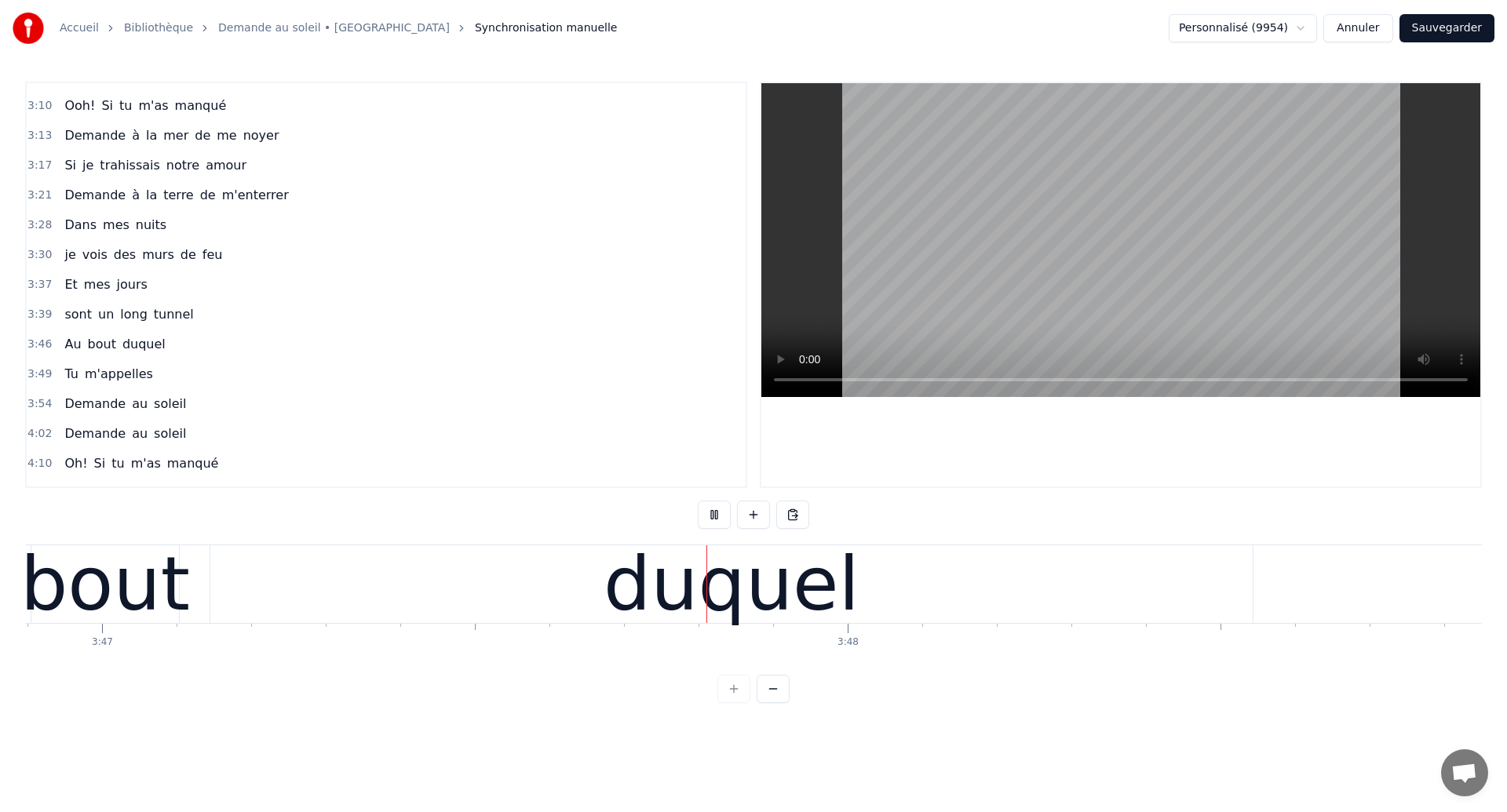
scroll to position [0, 169185]
click at [527, 576] on div "duquel" at bounding box center [730, 585] width 1043 height 78
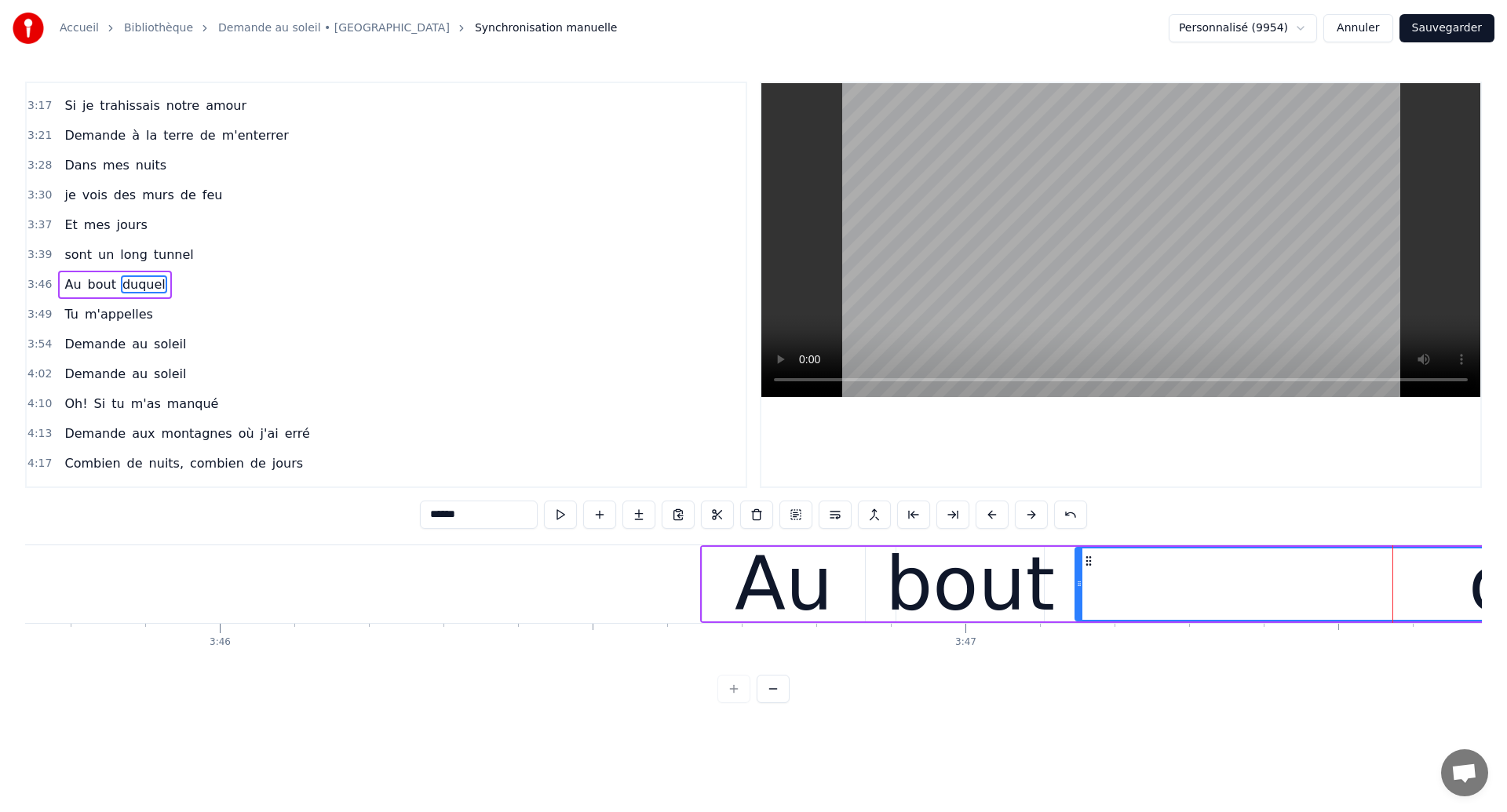
scroll to position [0, 168147]
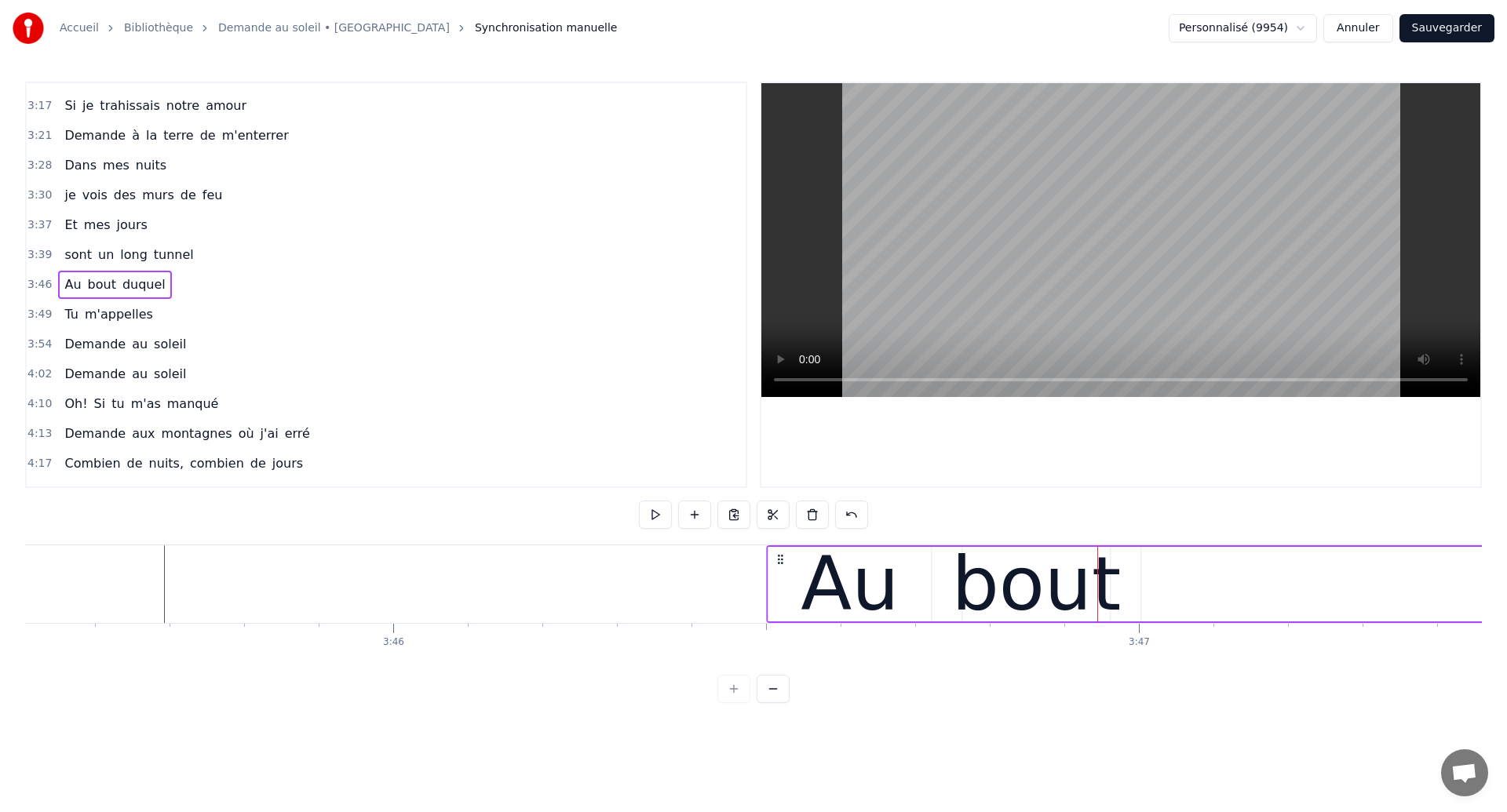
drag, startPoint x: 887, startPoint y: 559, endPoint x: 780, endPoint y: 594, distance: 112.6
click at [780, 594] on div "Au bout duquel" at bounding box center [1476, 585] width 1420 height 78
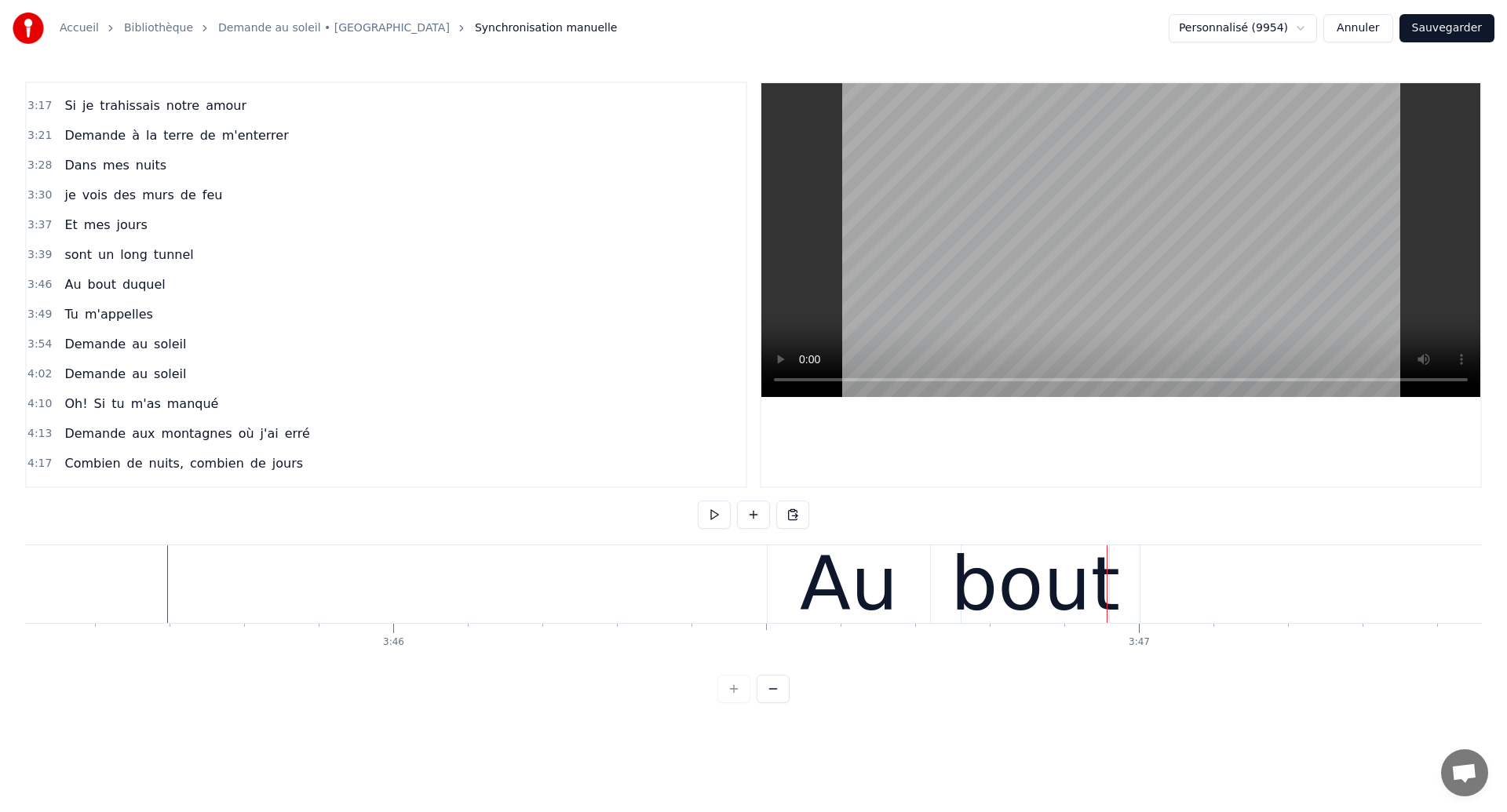
click at [941, 581] on div "Au bout duquel" at bounding box center [1476, 585] width 1420 height 78
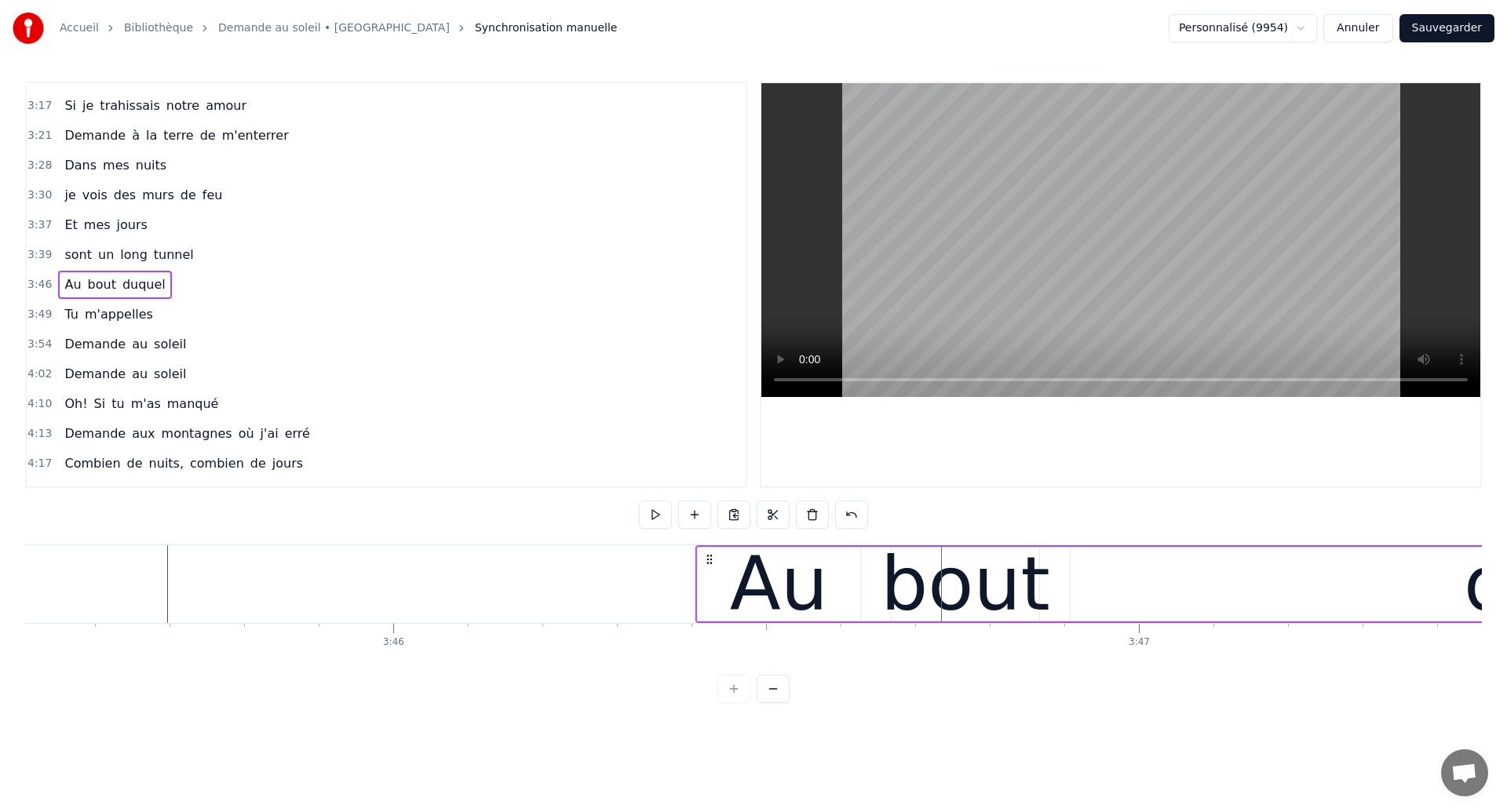
drag, startPoint x: 784, startPoint y: 557, endPoint x: 714, endPoint y: 580, distance: 73.7
click at [714, 580] on div "Au bout duquel" at bounding box center [1404, 585] width 1420 height 78
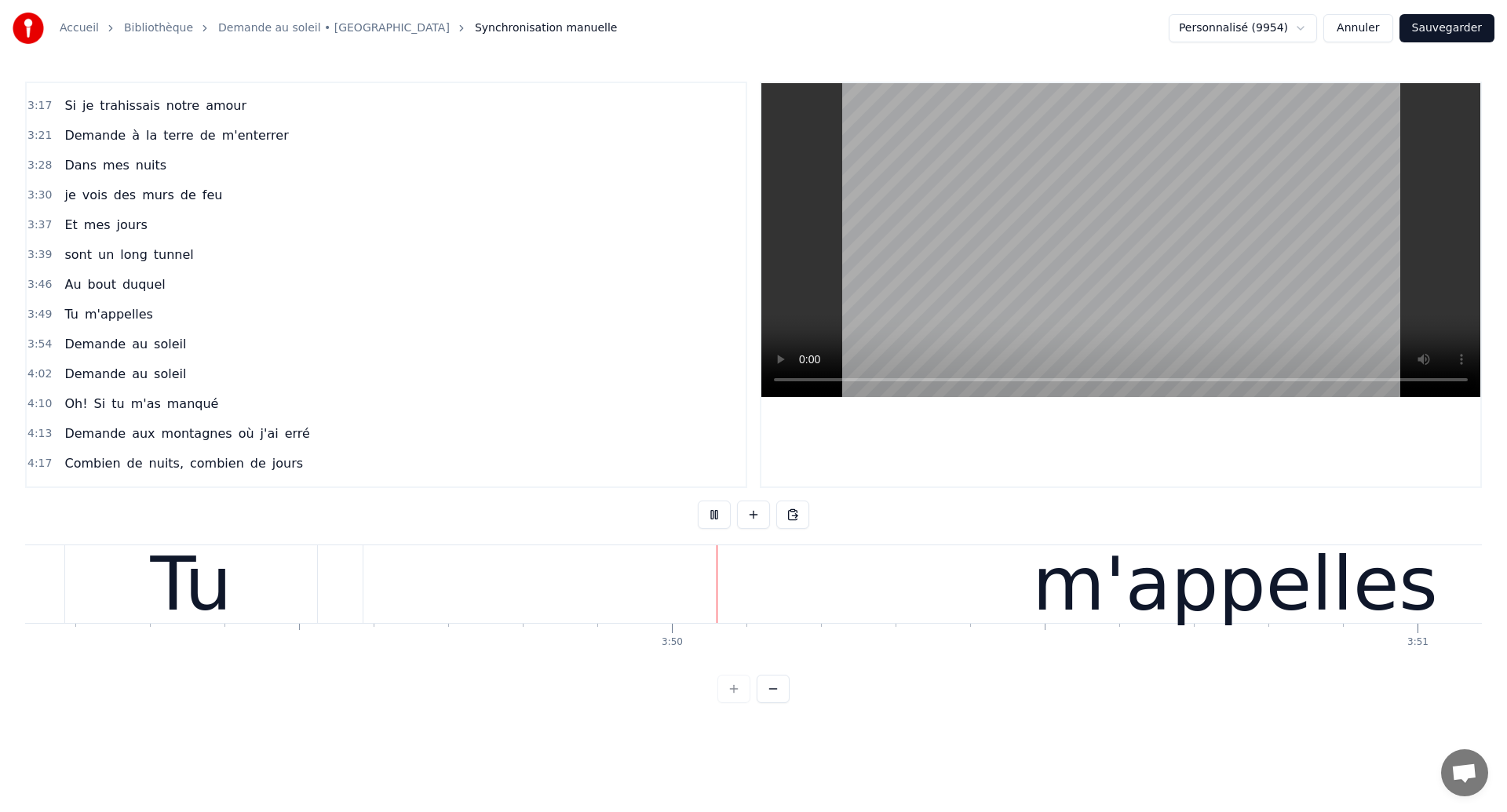
scroll to position [0, 170950]
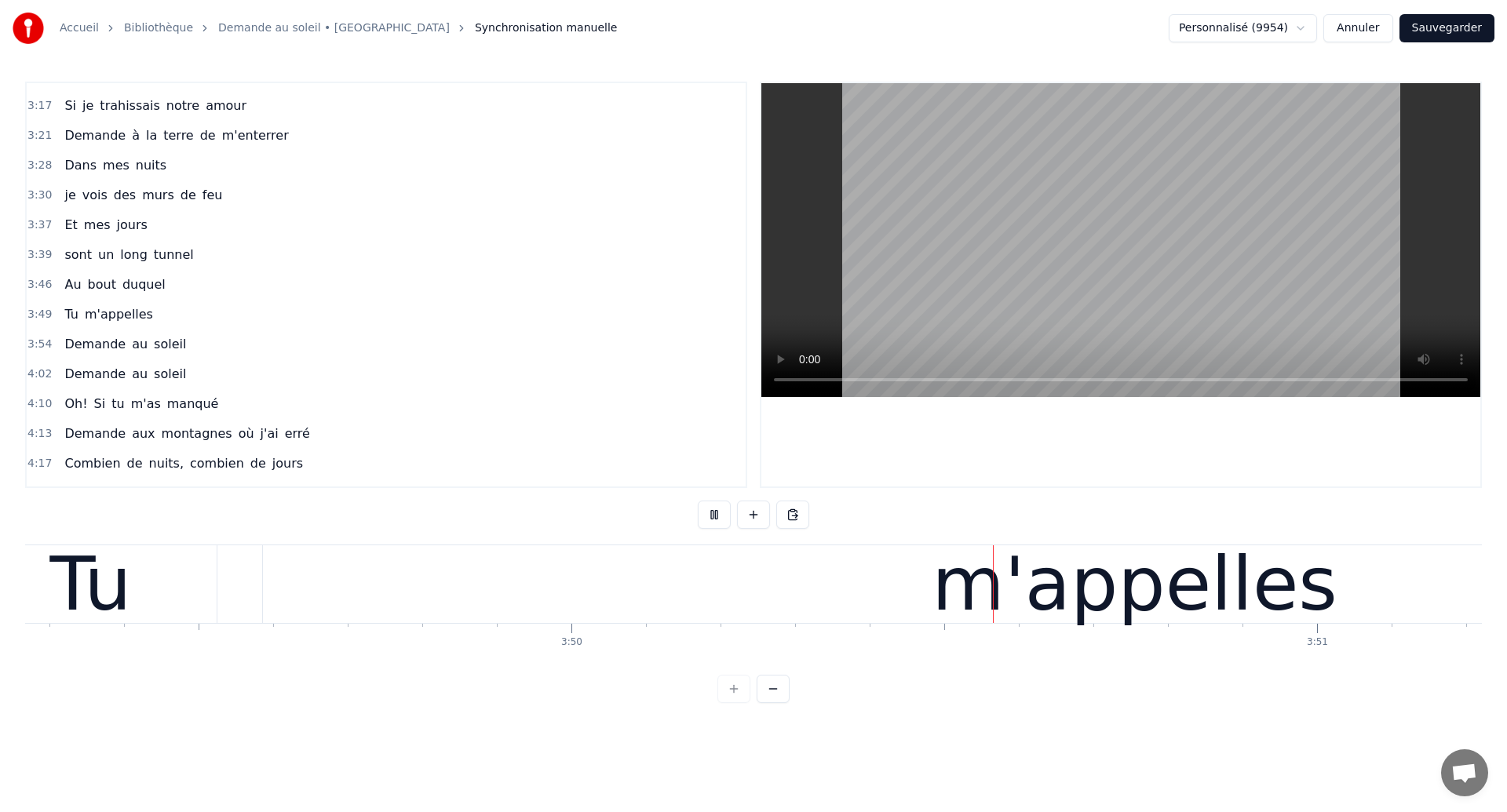
click at [647, 610] on div "m'appelles" at bounding box center [1134, 585] width 1743 height 78
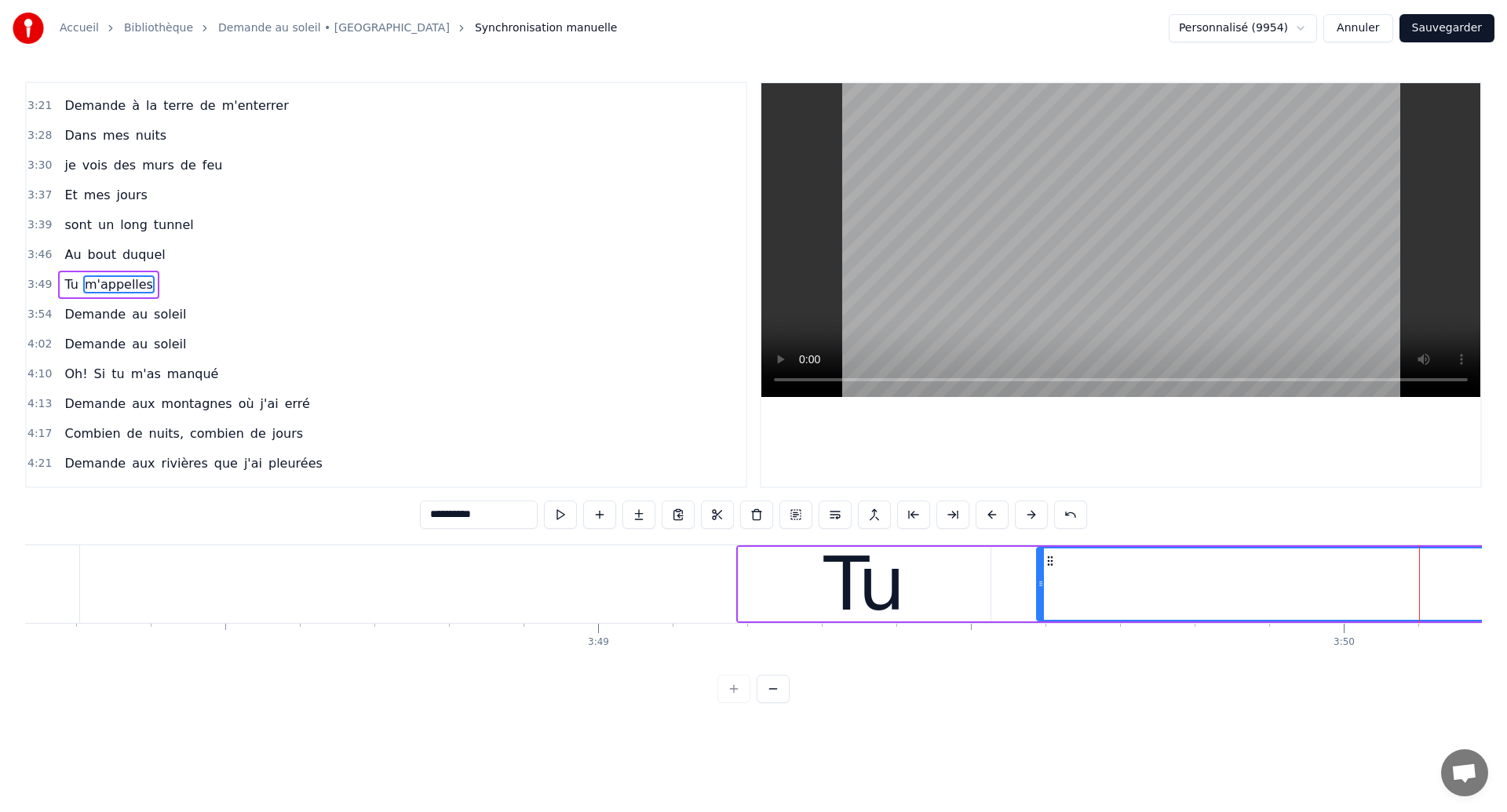
scroll to position [0, 170147]
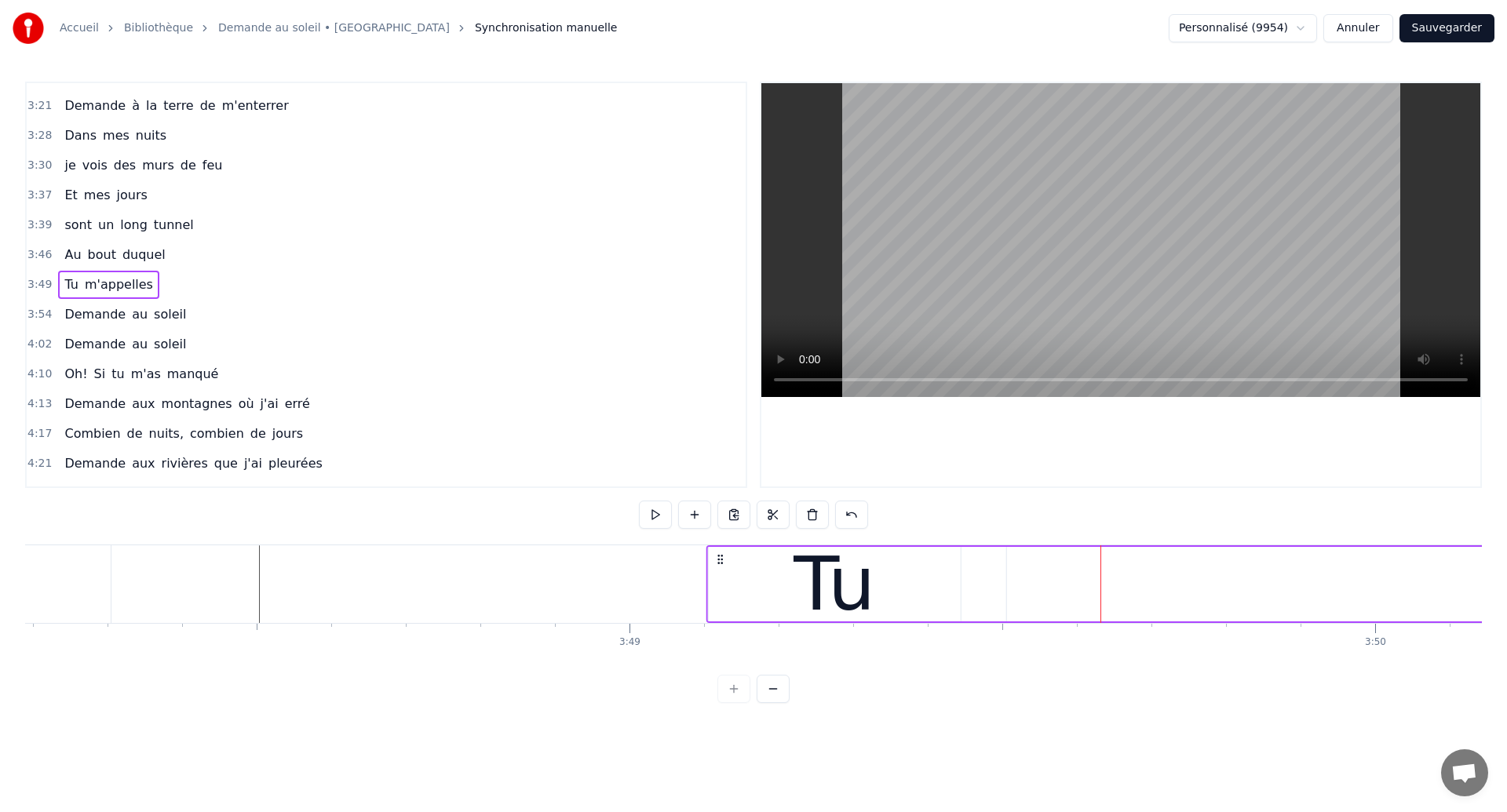
drag, startPoint x: 782, startPoint y: 557, endPoint x: 721, endPoint y: 578, distance: 64.5
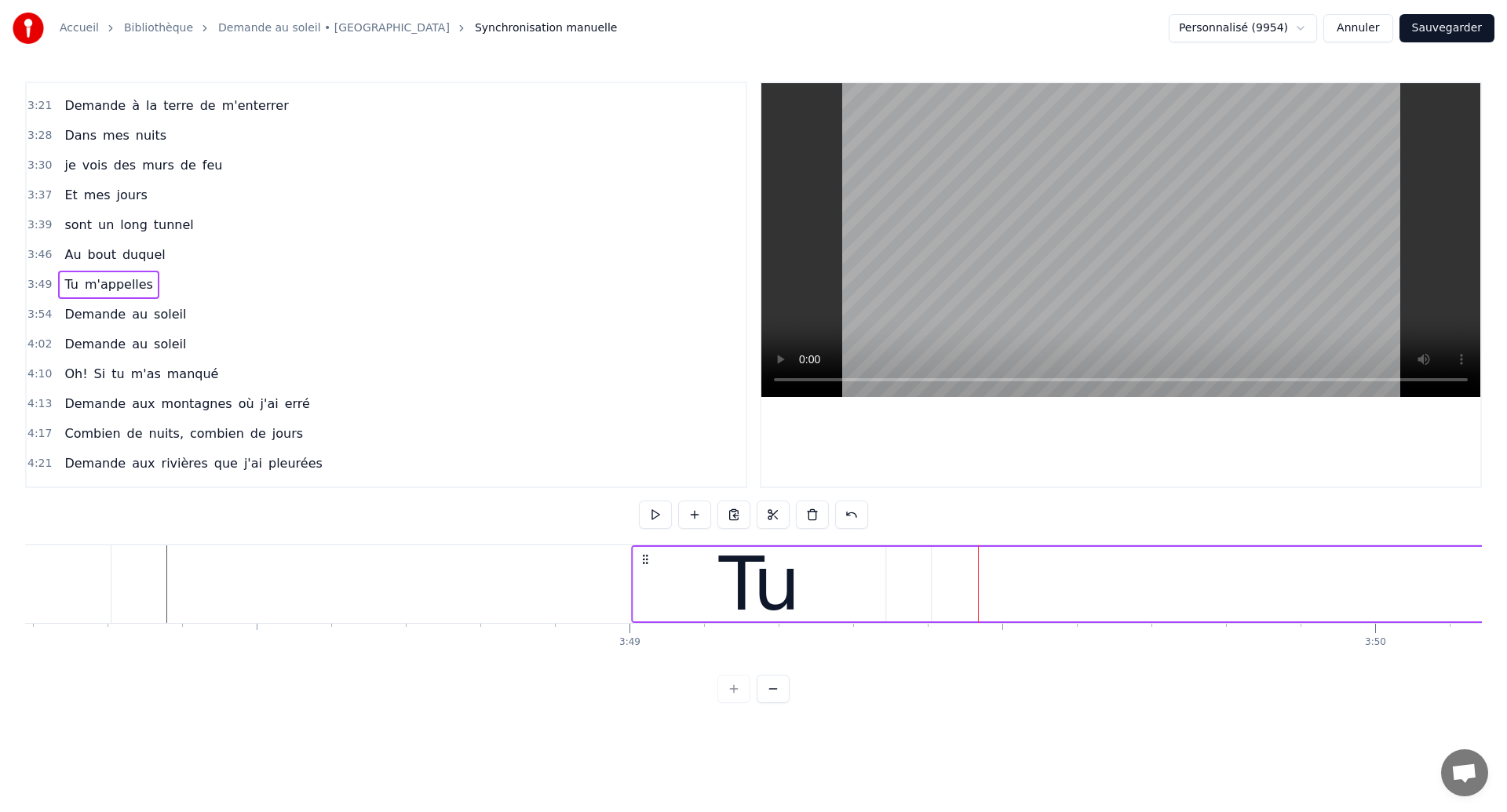
drag, startPoint x: 719, startPoint y: 562, endPoint x: 645, endPoint y: 588, distance: 78.4
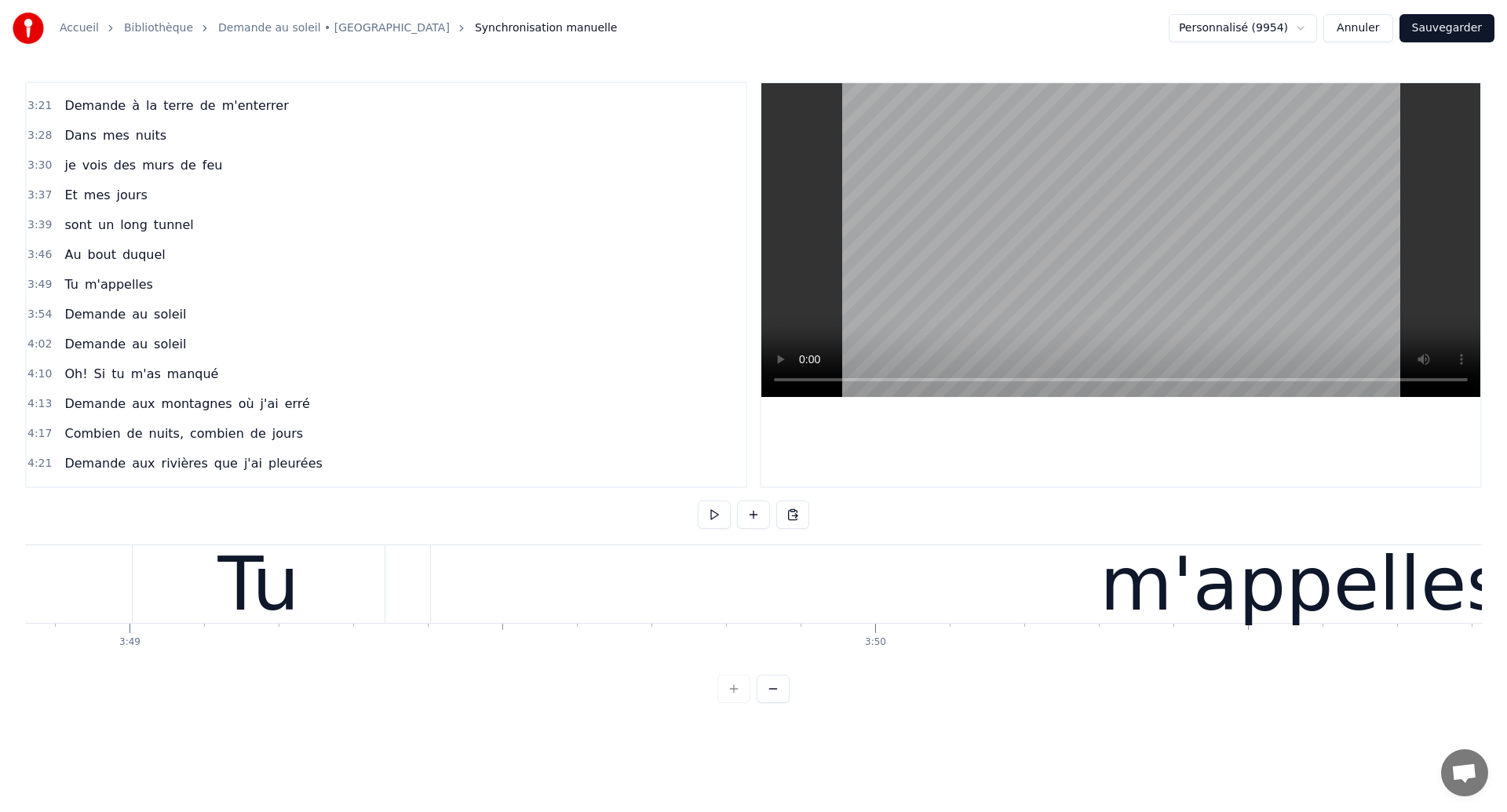
scroll to position [0, 170553]
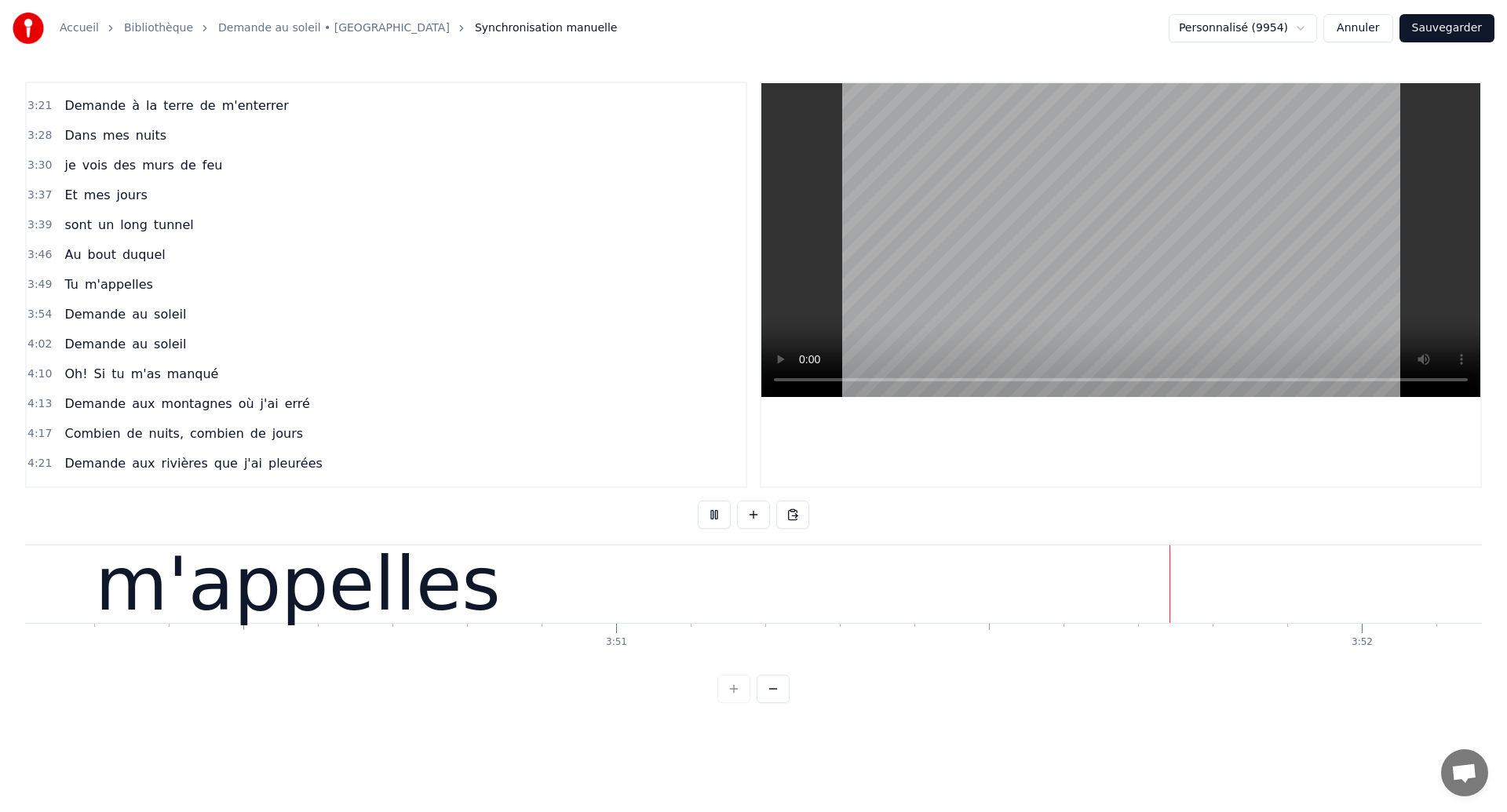
scroll to position [0, 171652]
click at [766, 565] on div "m'appelles" at bounding box center [297, 585] width 1743 height 78
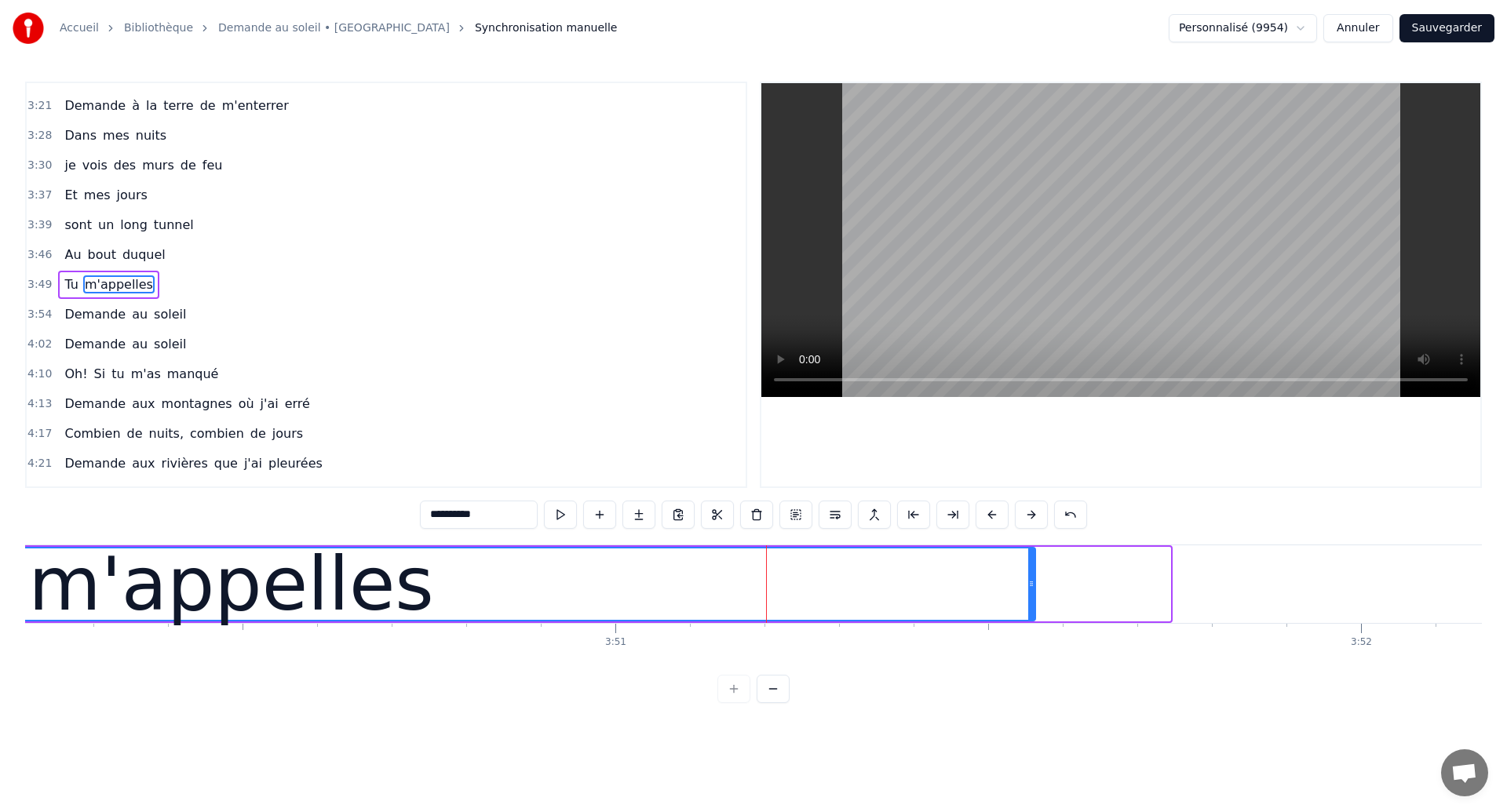
drag, startPoint x: 1167, startPoint y: 583, endPoint x: 1032, endPoint y: 617, distance: 139.2
click at [1032, 617] on div at bounding box center [1031, 584] width 6 height 71
click at [131, 576] on div "m'appelles" at bounding box center [231, 584] width 406 height 112
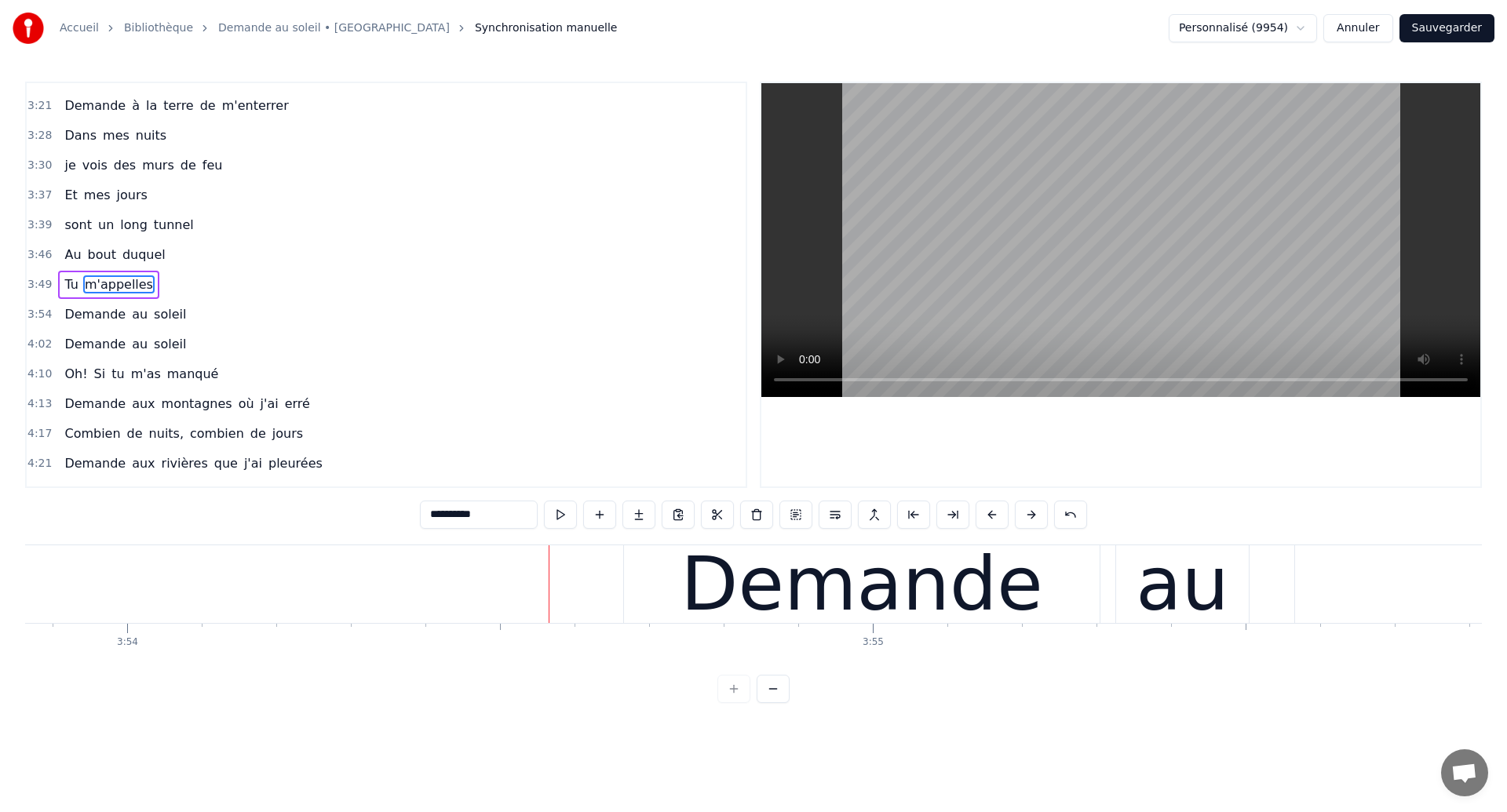
scroll to position [0, 174401]
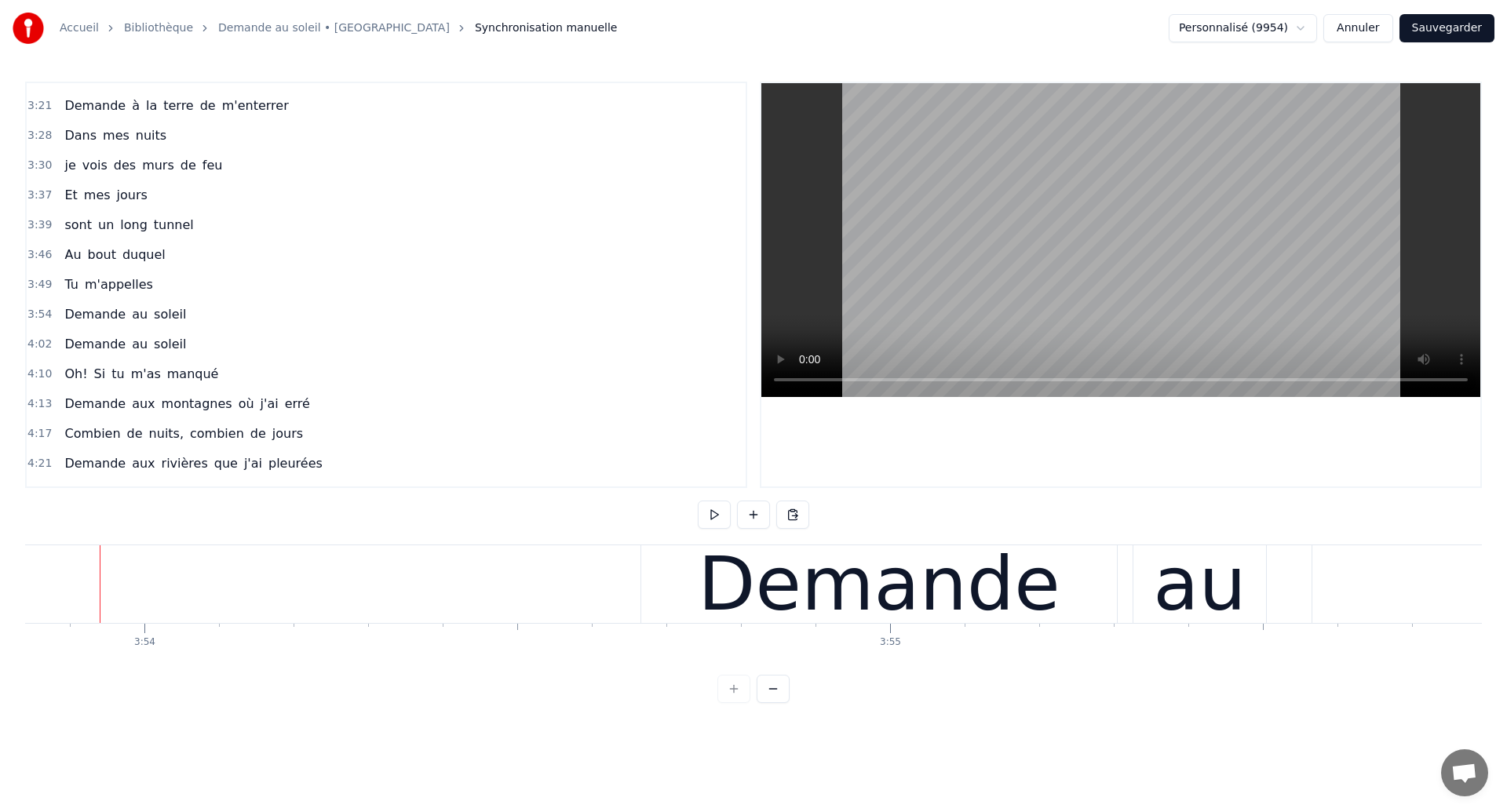
scroll to position [0, 174356]
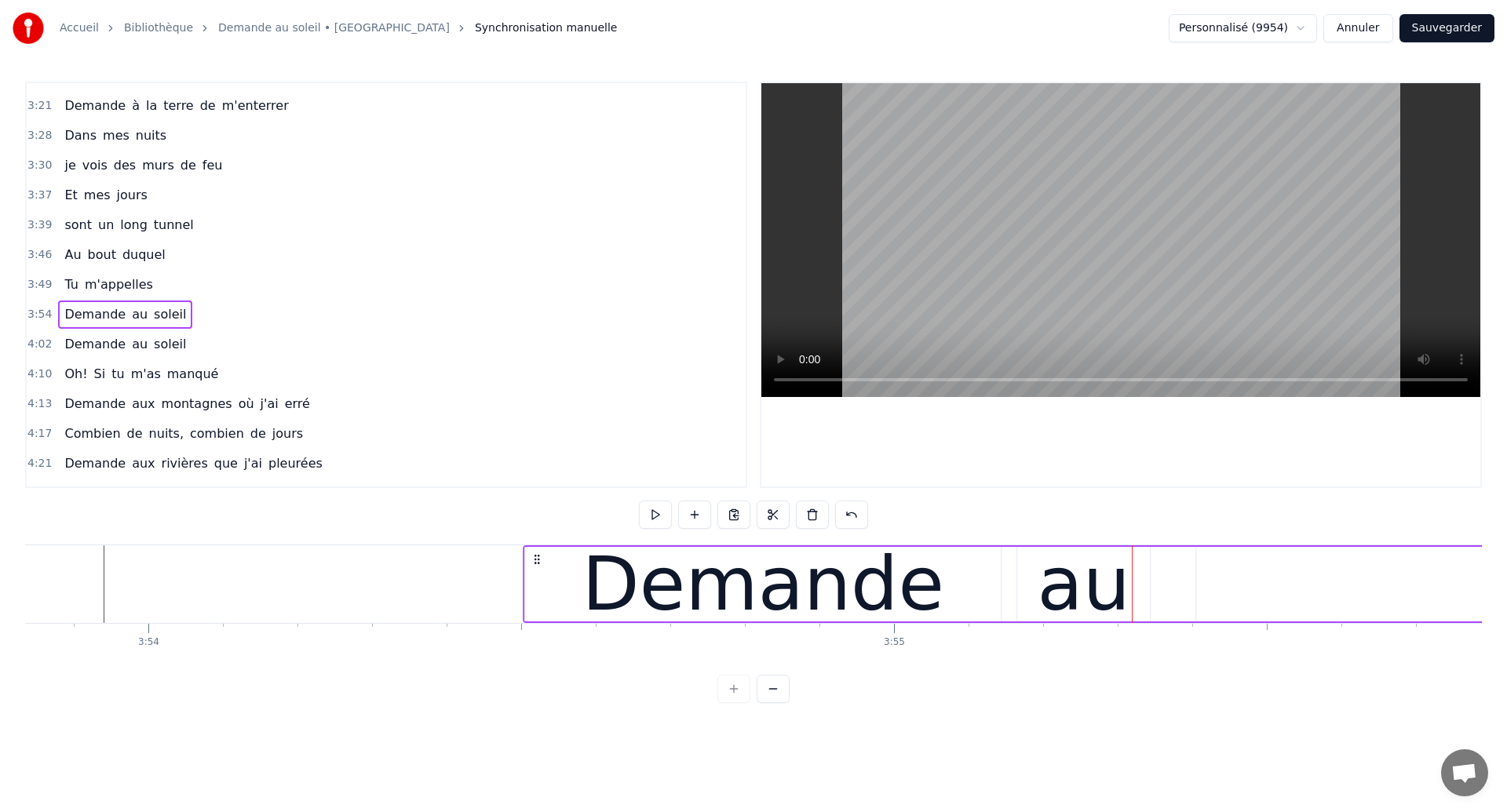
drag, startPoint x: 660, startPoint y: 563, endPoint x: 539, endPoint y: 568, distance: 121.1
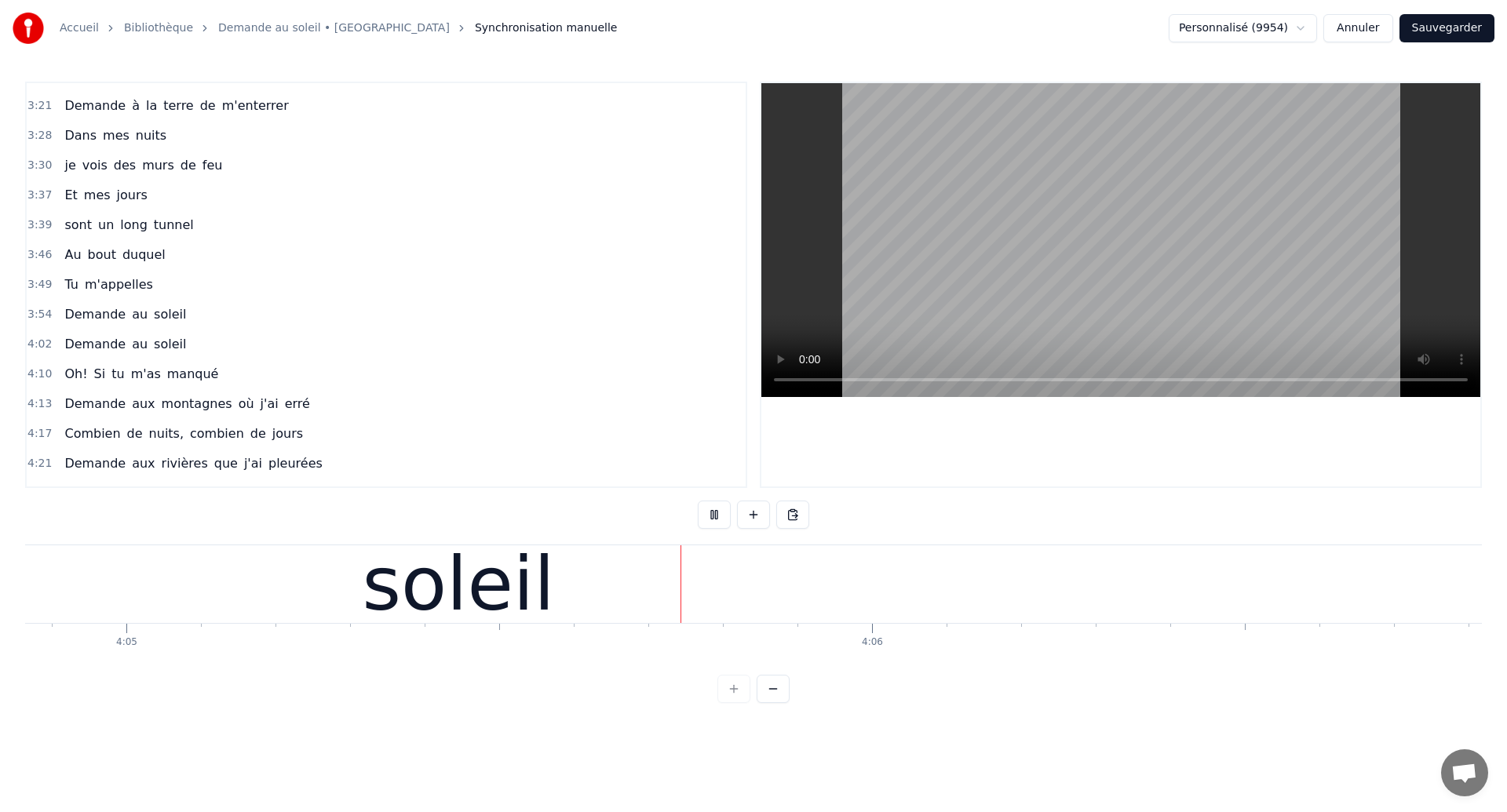
scroll to position [0, 182587]
click at [662, 581] on div "soleil" at bounding box center [453, 585] width 2594 height 78
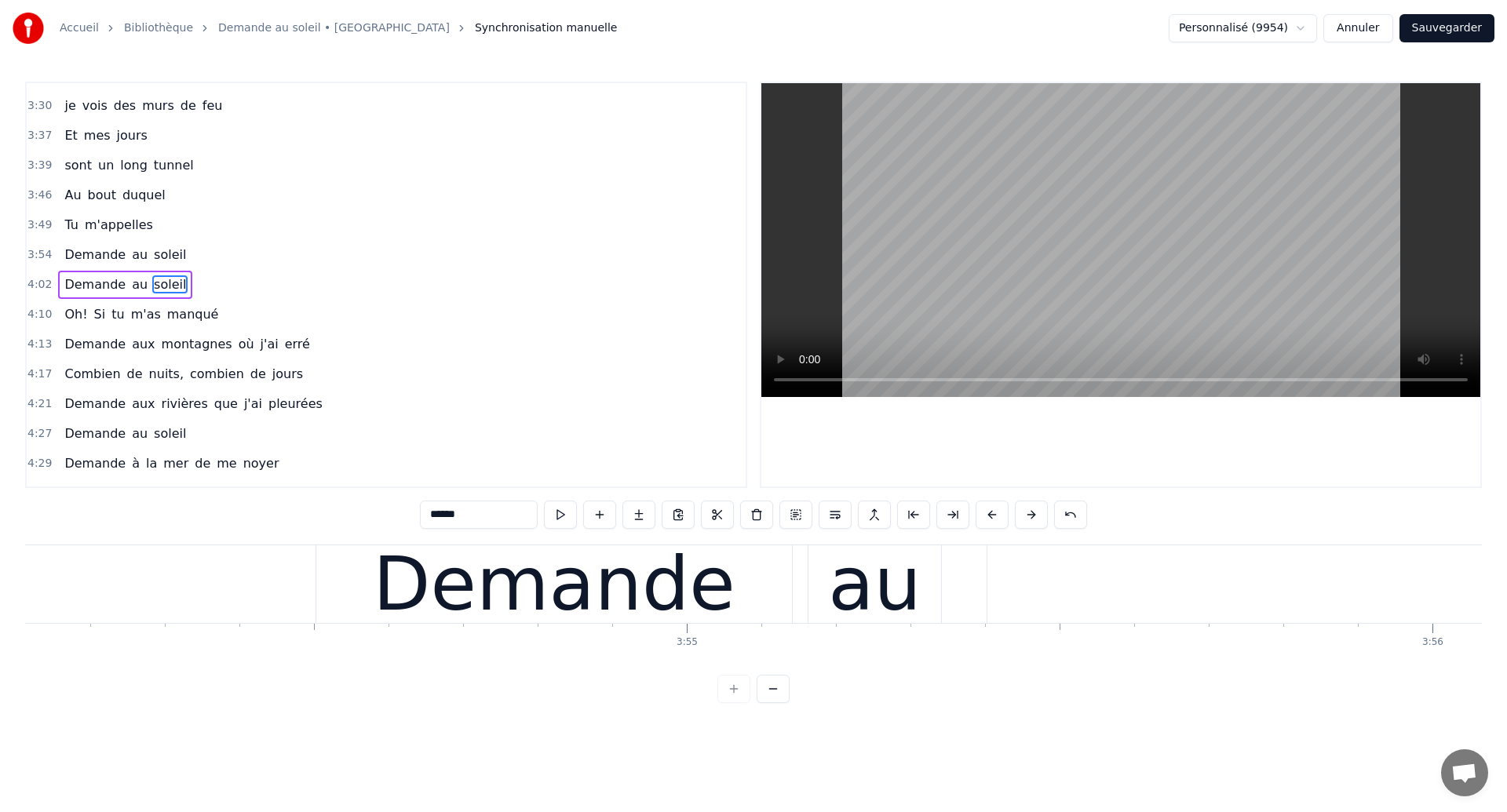
scroll to position [0, 174469]
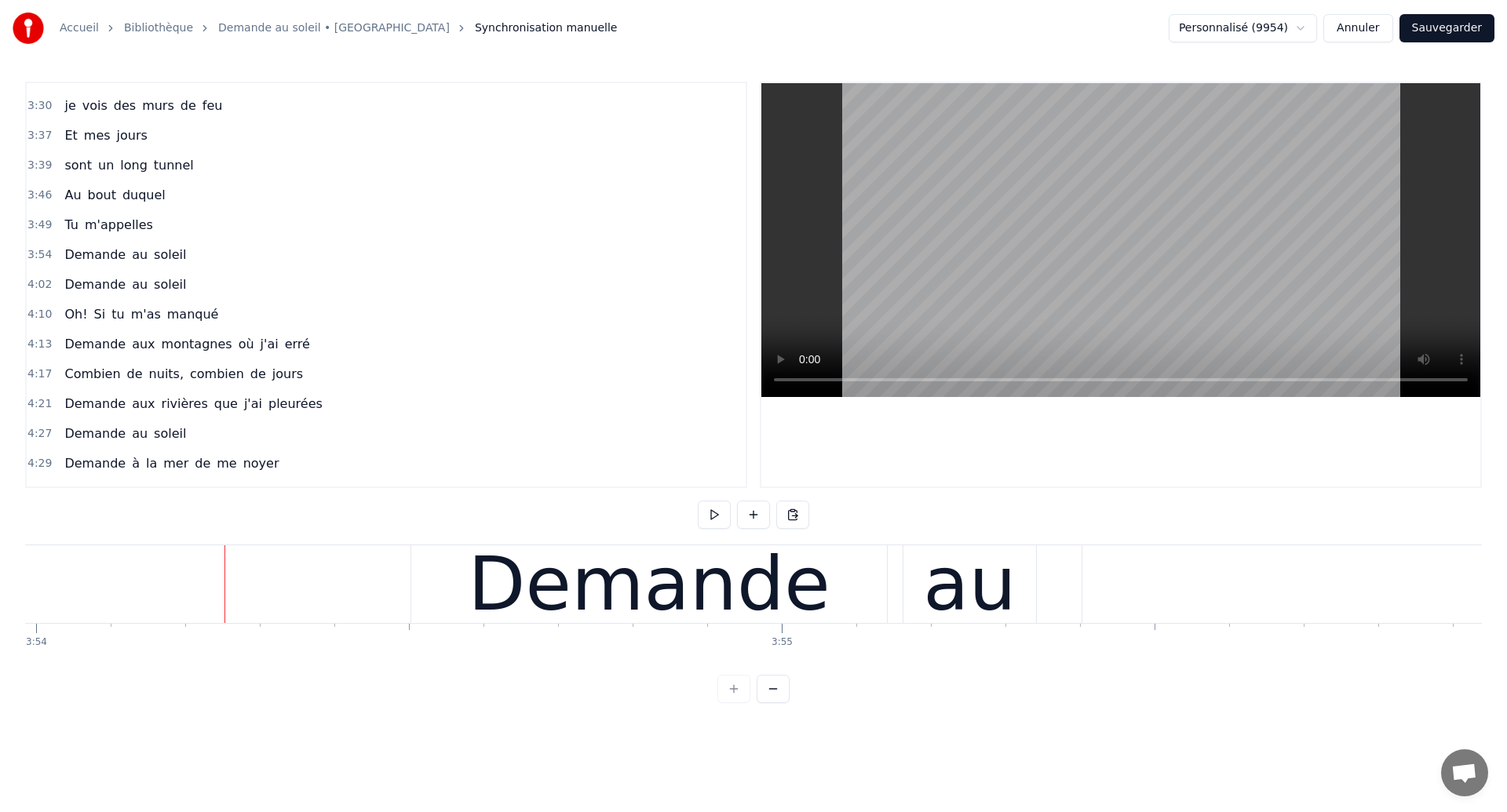
click at [152, 528] on div "0:18 Dans mes nuits 0:20 Je vois des murs de feu 0:26 Je traverse des océans de…" at bounding box center [754, 392] width 1457 height 621
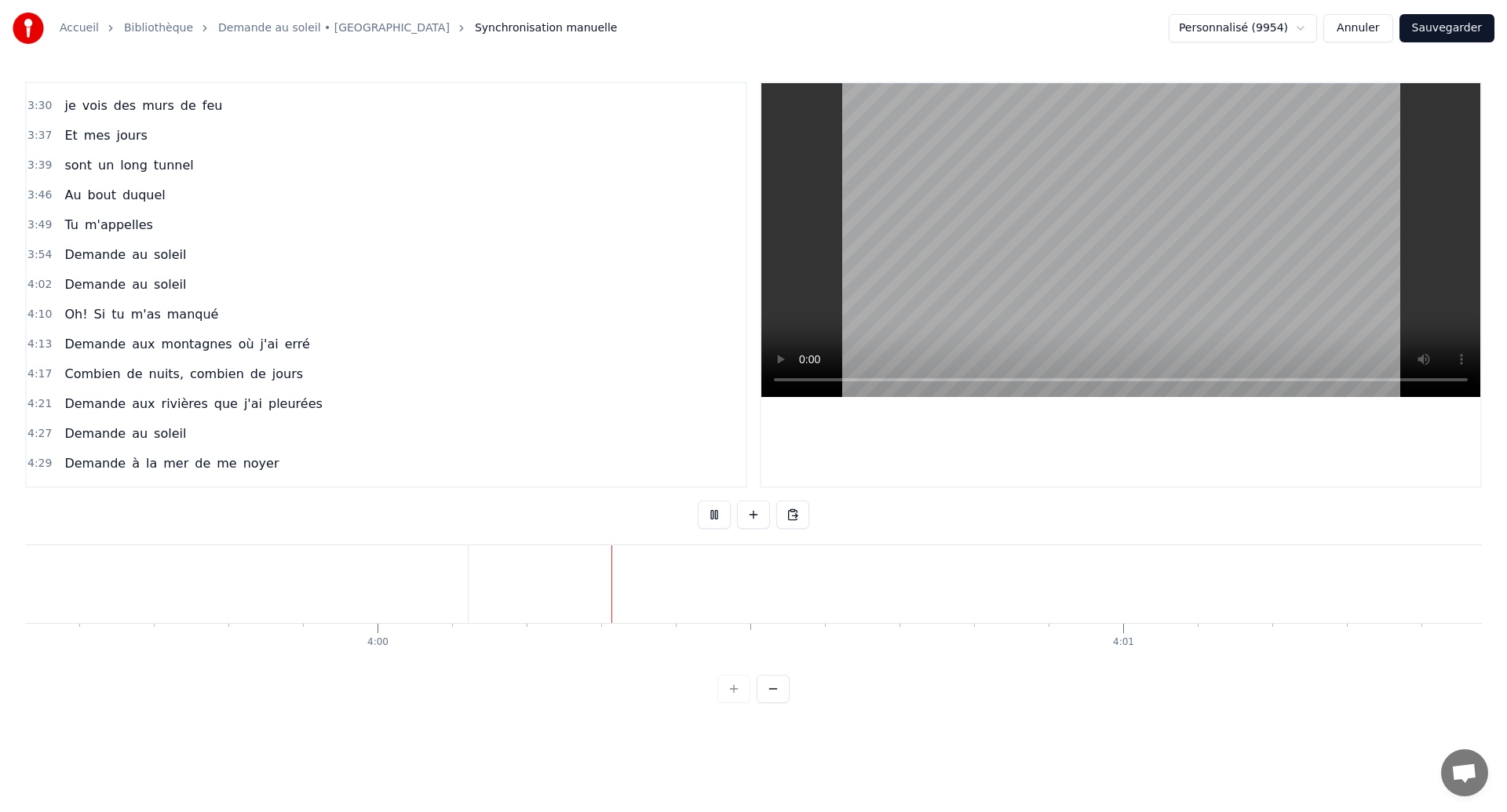
scroll to position [0, 178602]
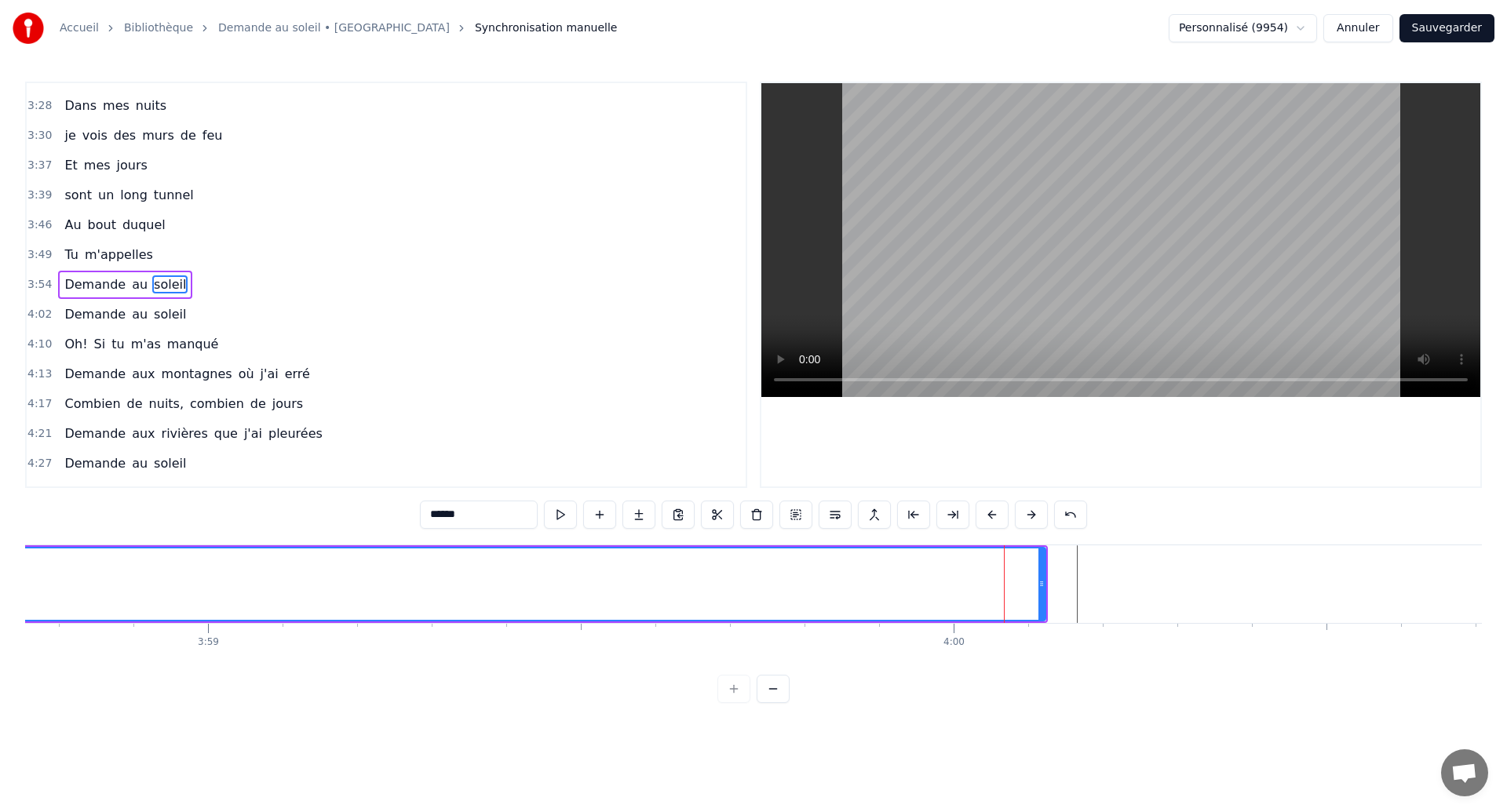
scroll to position [0, 177999]
drag, startPoint x: 1069, startPoint y: 601, endPoint x: 791, endPoint y: 575, distance: 279.2
click at [791, 575] on div at bounding box center [789, 584] width 6 height 71
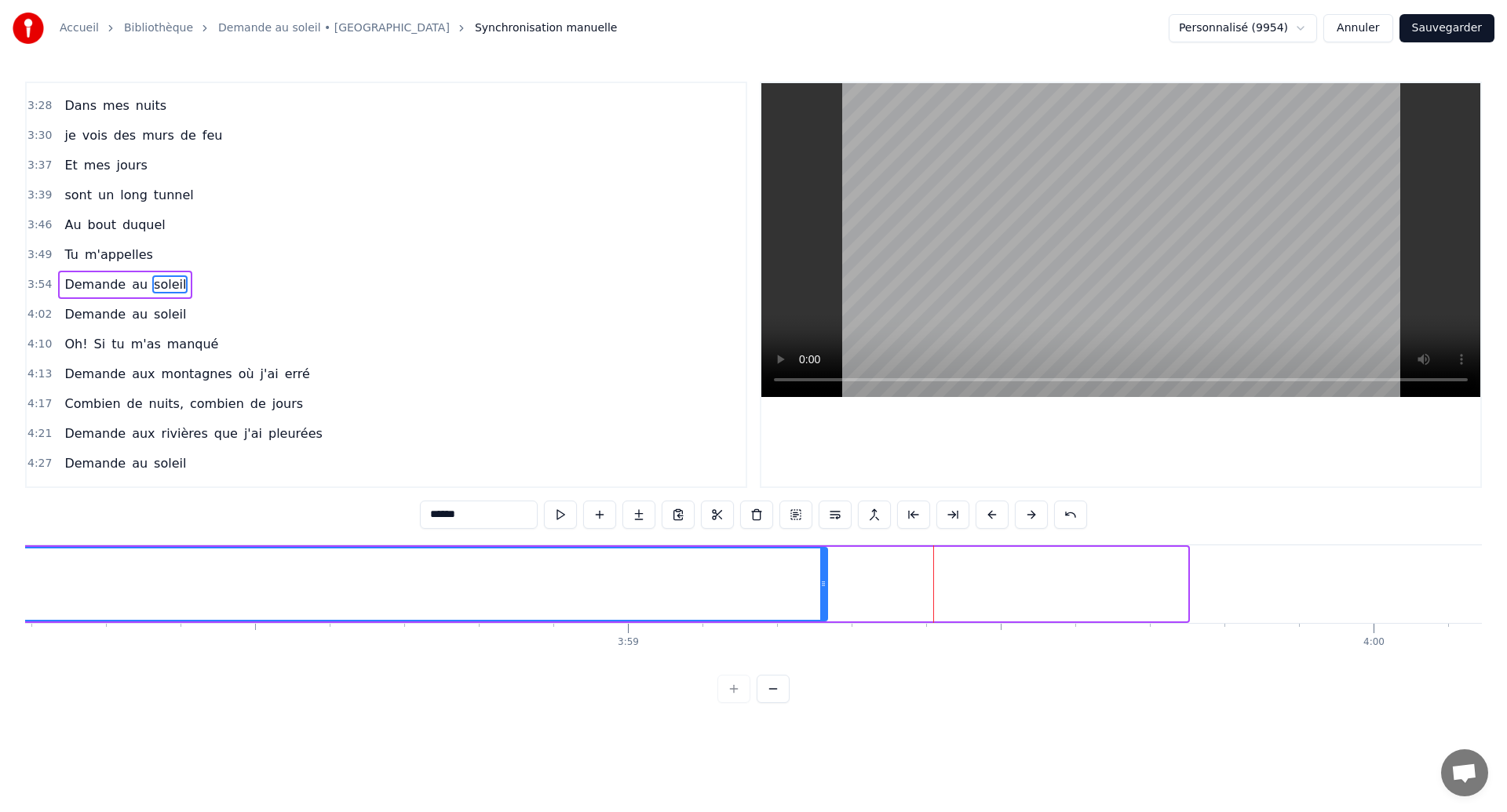
drag, startPoint x: 1186, startPoint y: 591, endPoint x: 801, endPoint y: 566, distance: 385.8
click at [820, 566] on div at bounding box center [823, 584] width 6 height 71
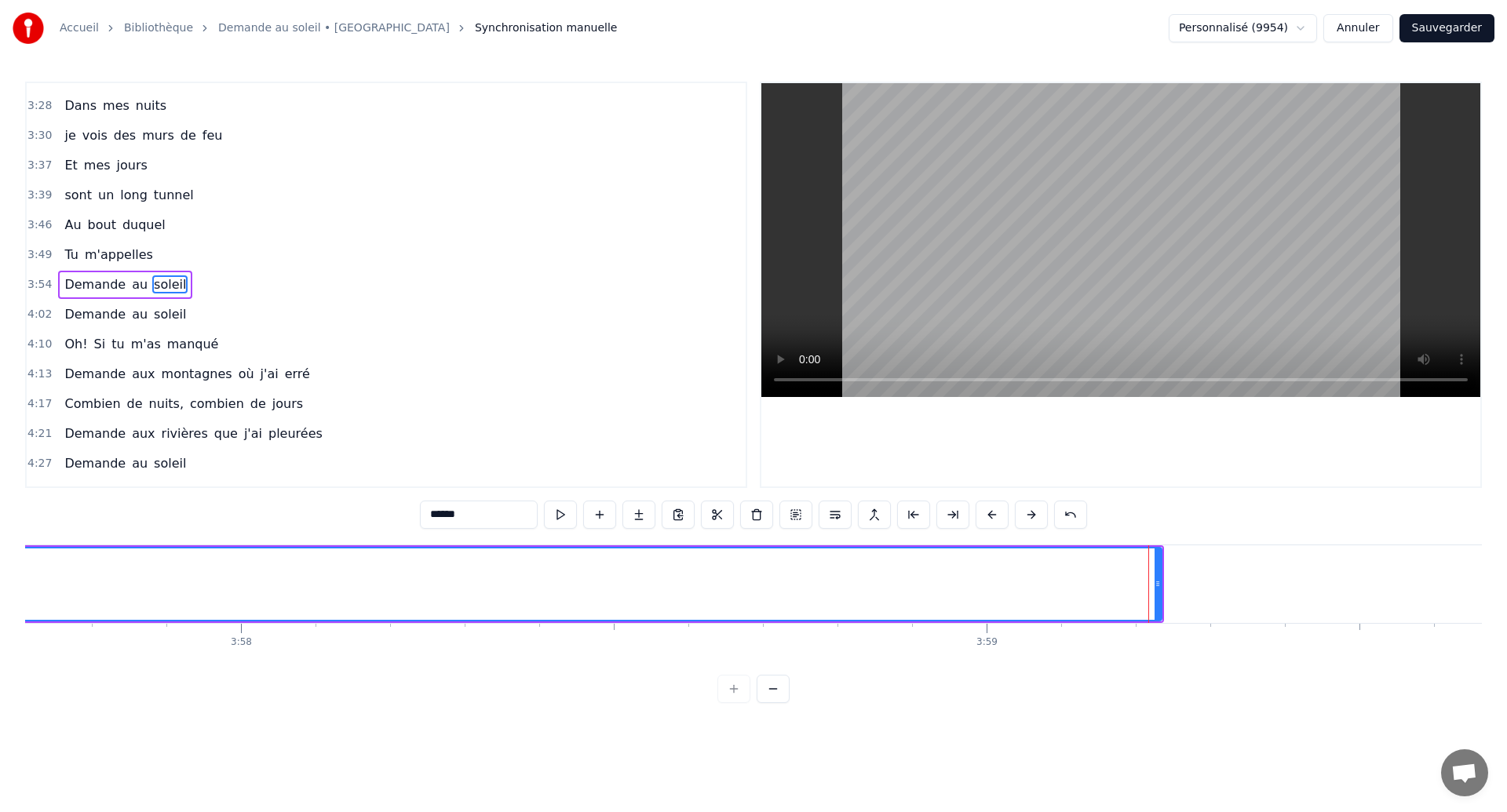
scroll to position [0, 177225]
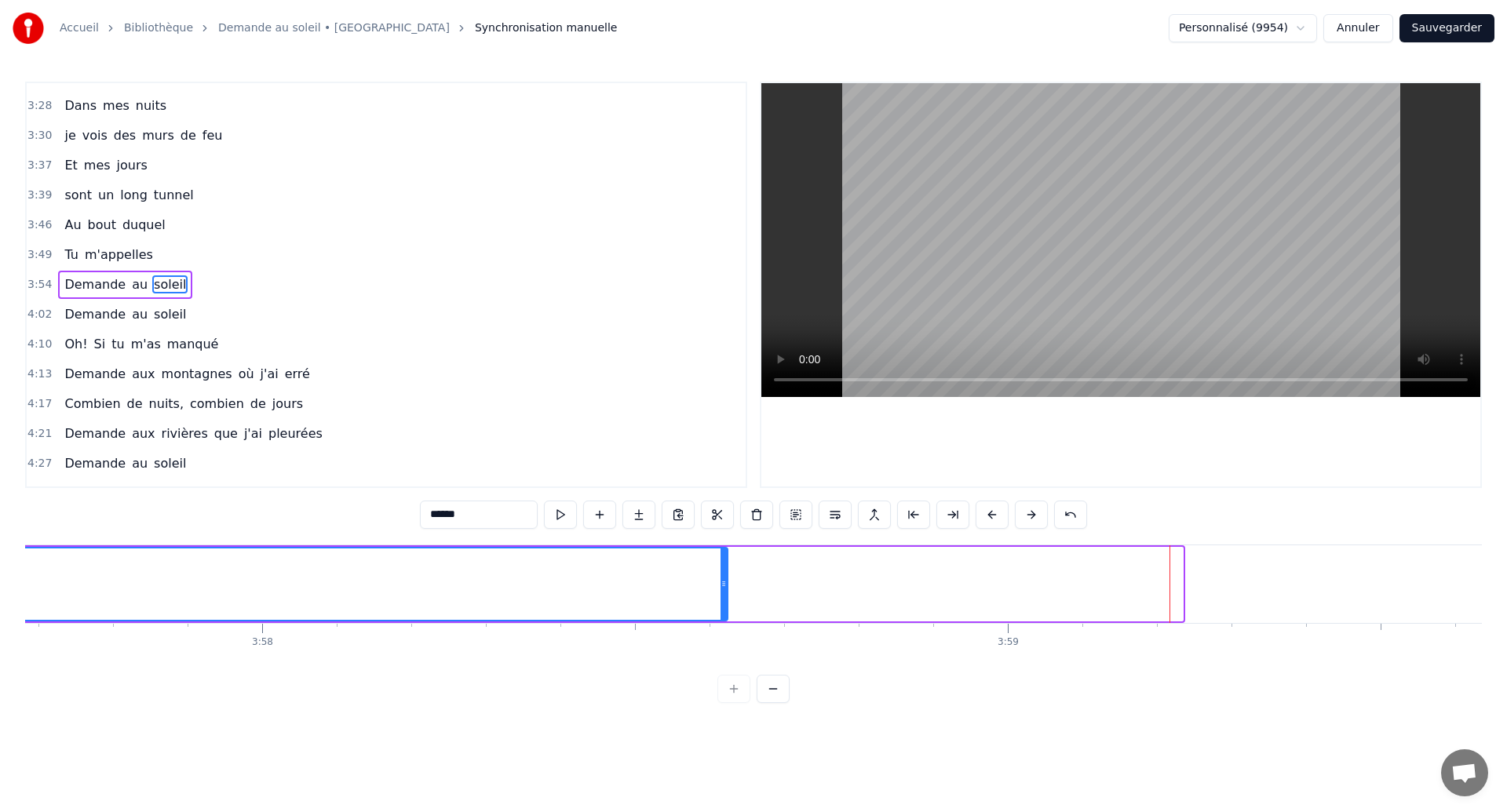
drag, startPoint x: 1178, startPoint y: 593, endPoint x: 717, endPoint y: 592, distance: 461.0
click at [720, 592] on div at bounding box center [723, 584] width 6 height 71
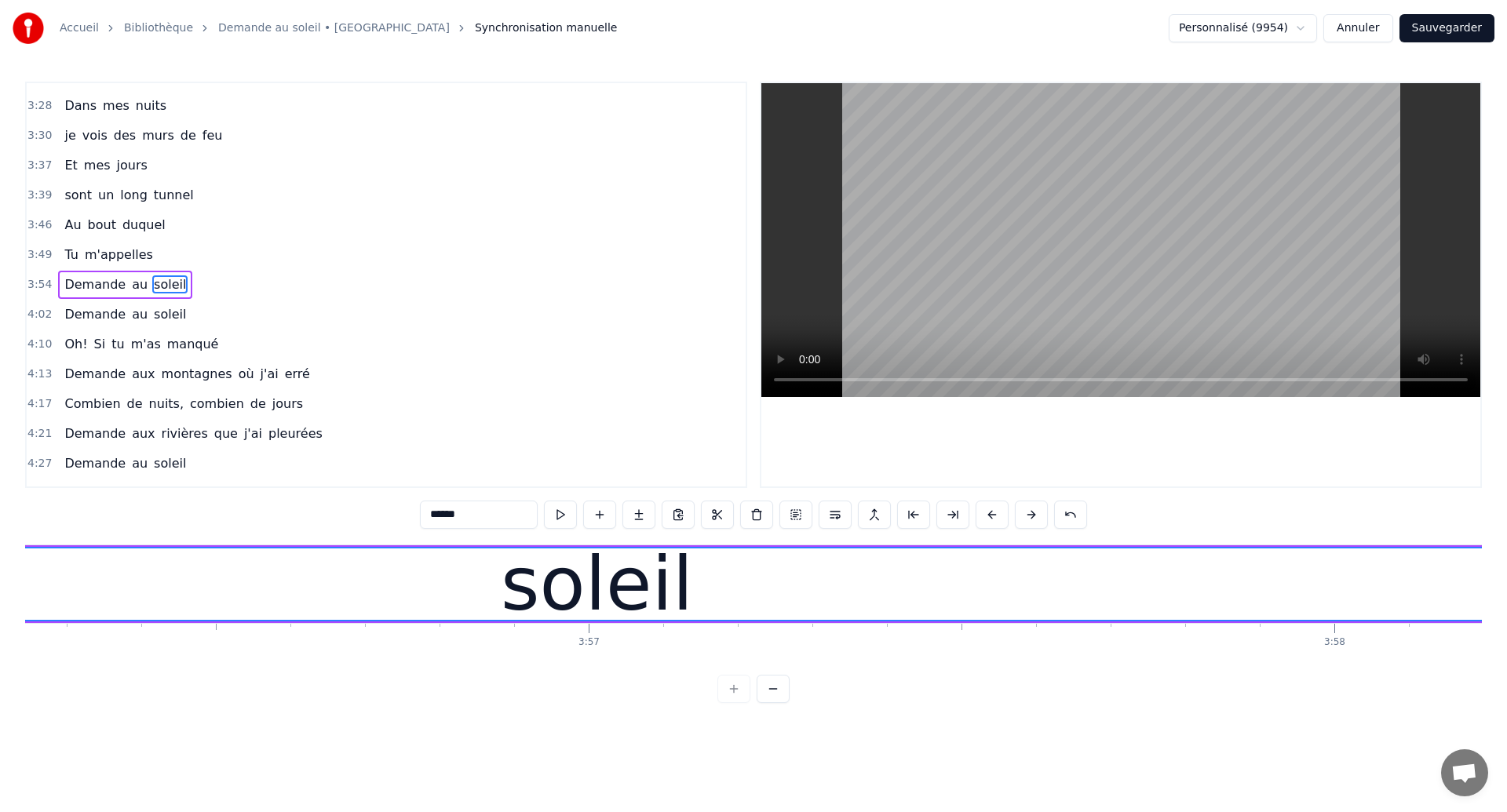
scroll to position [0, 176101]
click at [346, 603] on div "soleil" at bounding box center [648, 584] width 2393 height 71
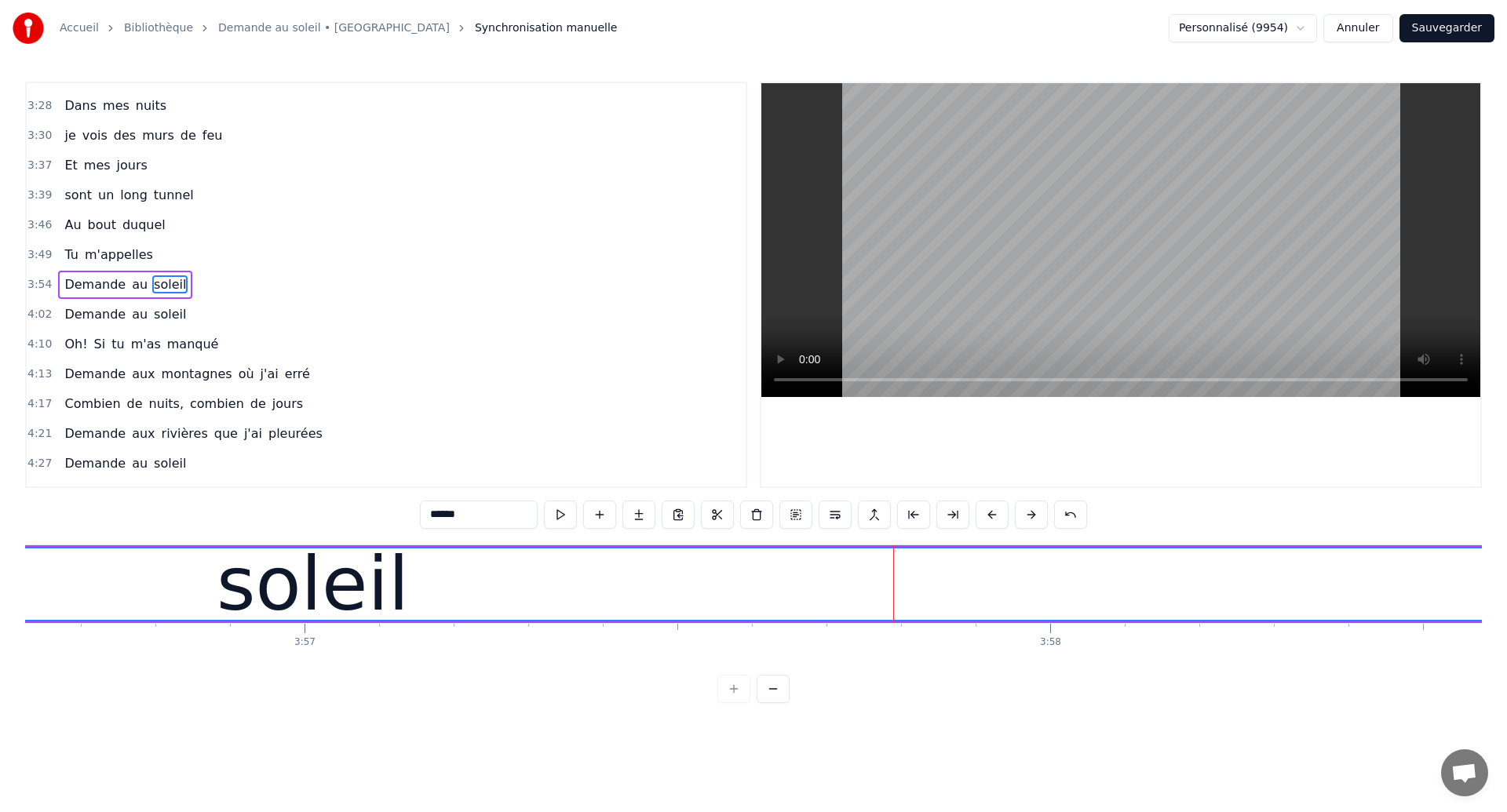
scroll to position [0, 176489]
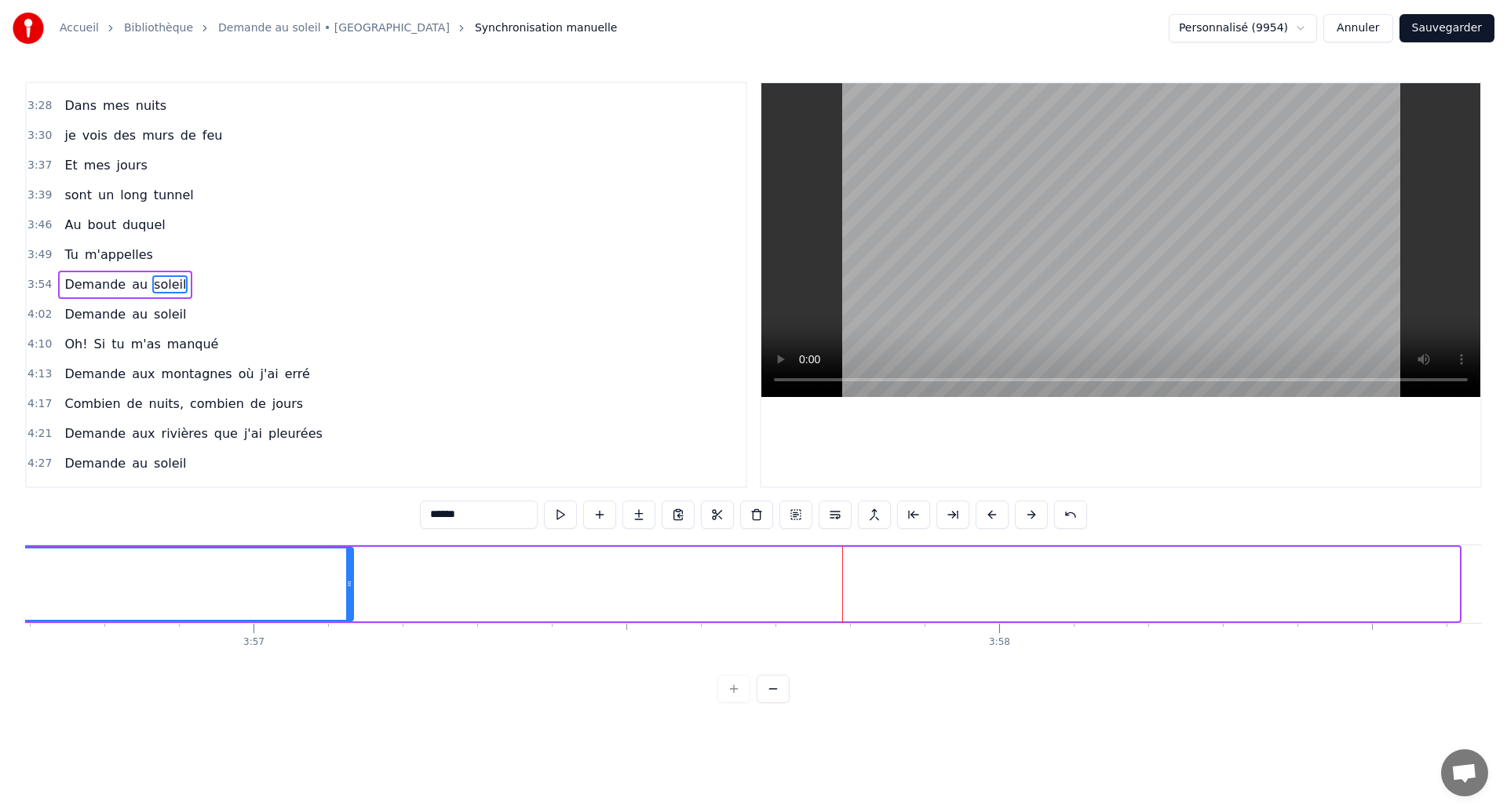
drag, startPoint x: 1455, startPoint y: 588, endPoint x: 324, endPoint y: 612, distance: 1131.3
click at [346, 612] on div at bounding box center [348, 584] width 6 height 71
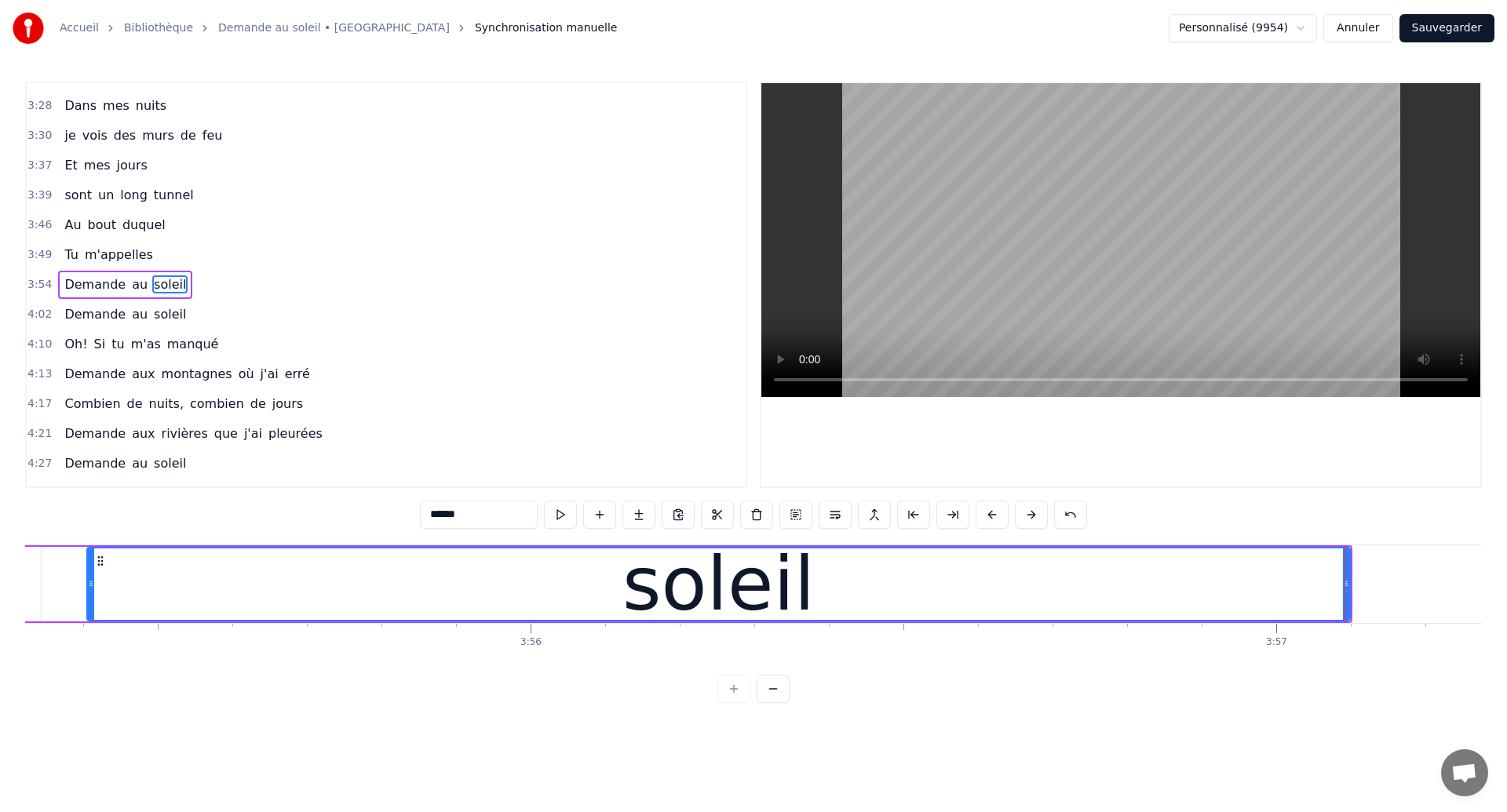
scroll to position [0, 175432]
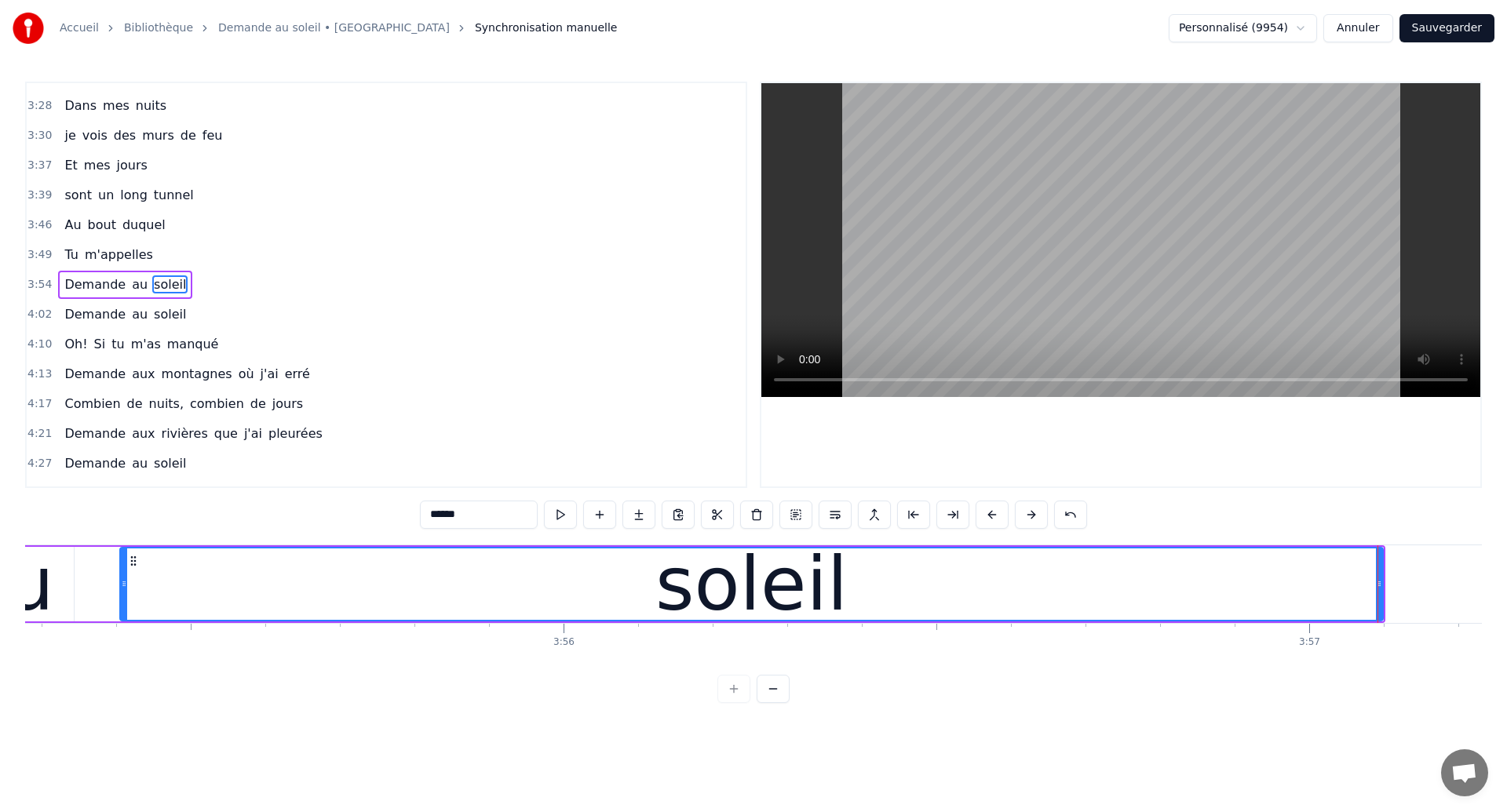
click at [208, 578] on div "soleil" at bounding box center [752, 584] width 1261 height 71
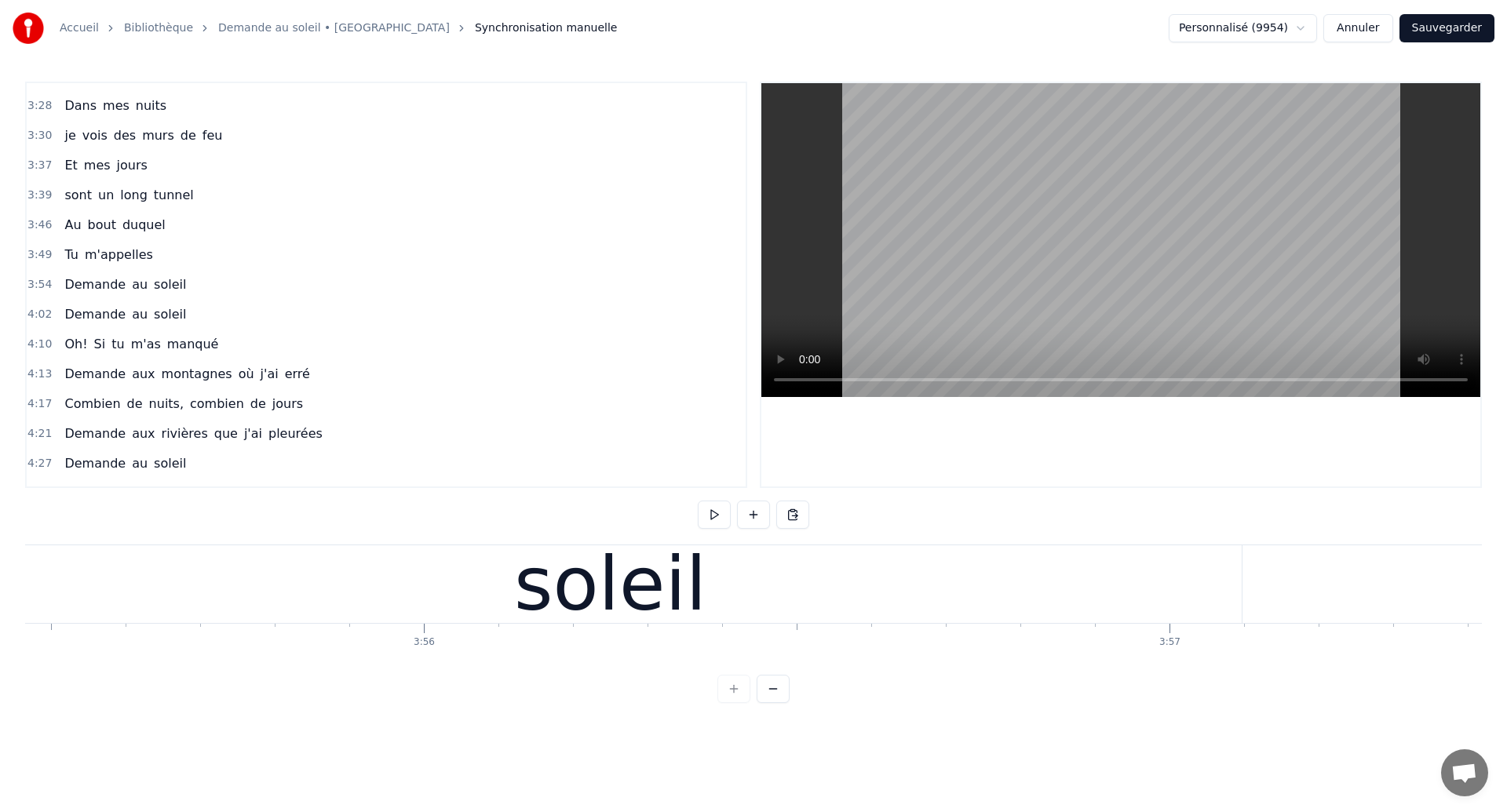
scroll to position [0, 175569]
click at [220, 605] on div "soleil" at bounding box center [614, 585] width 1263 height 78
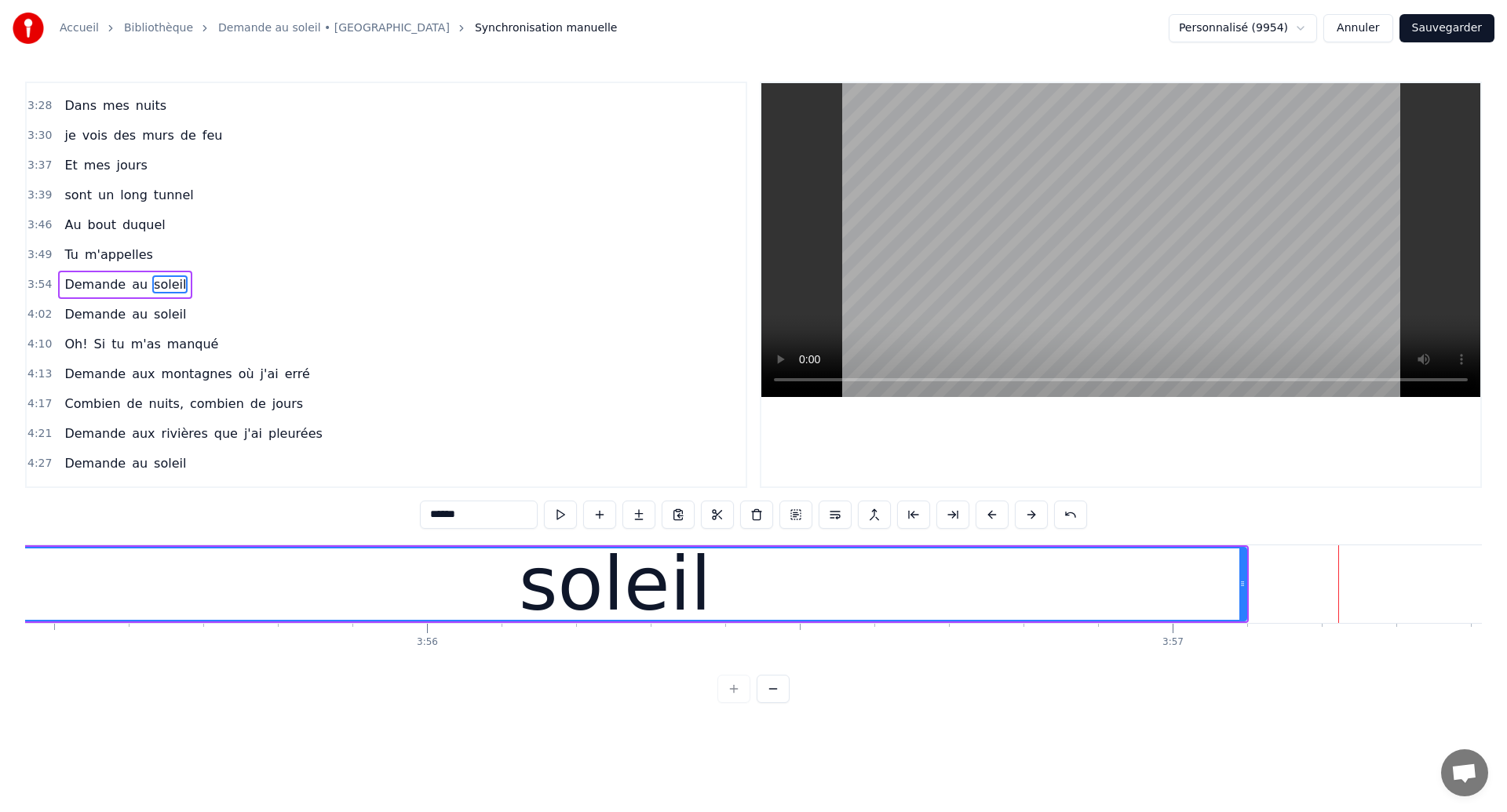
click at [190, 581] on div "soleil" at bounding box center [614, 584] width 1261 height 71
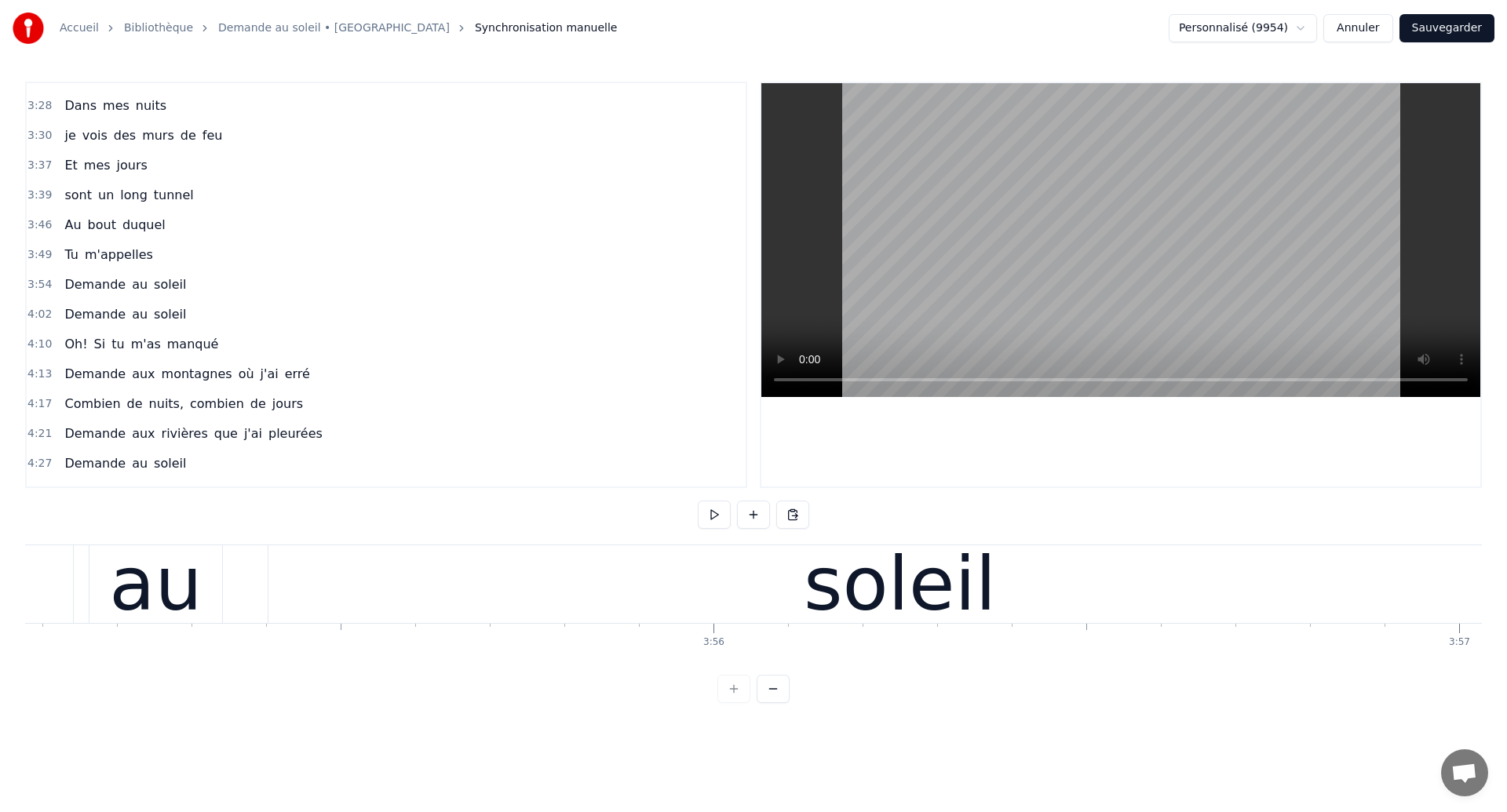
scroll to position [0, 175249]
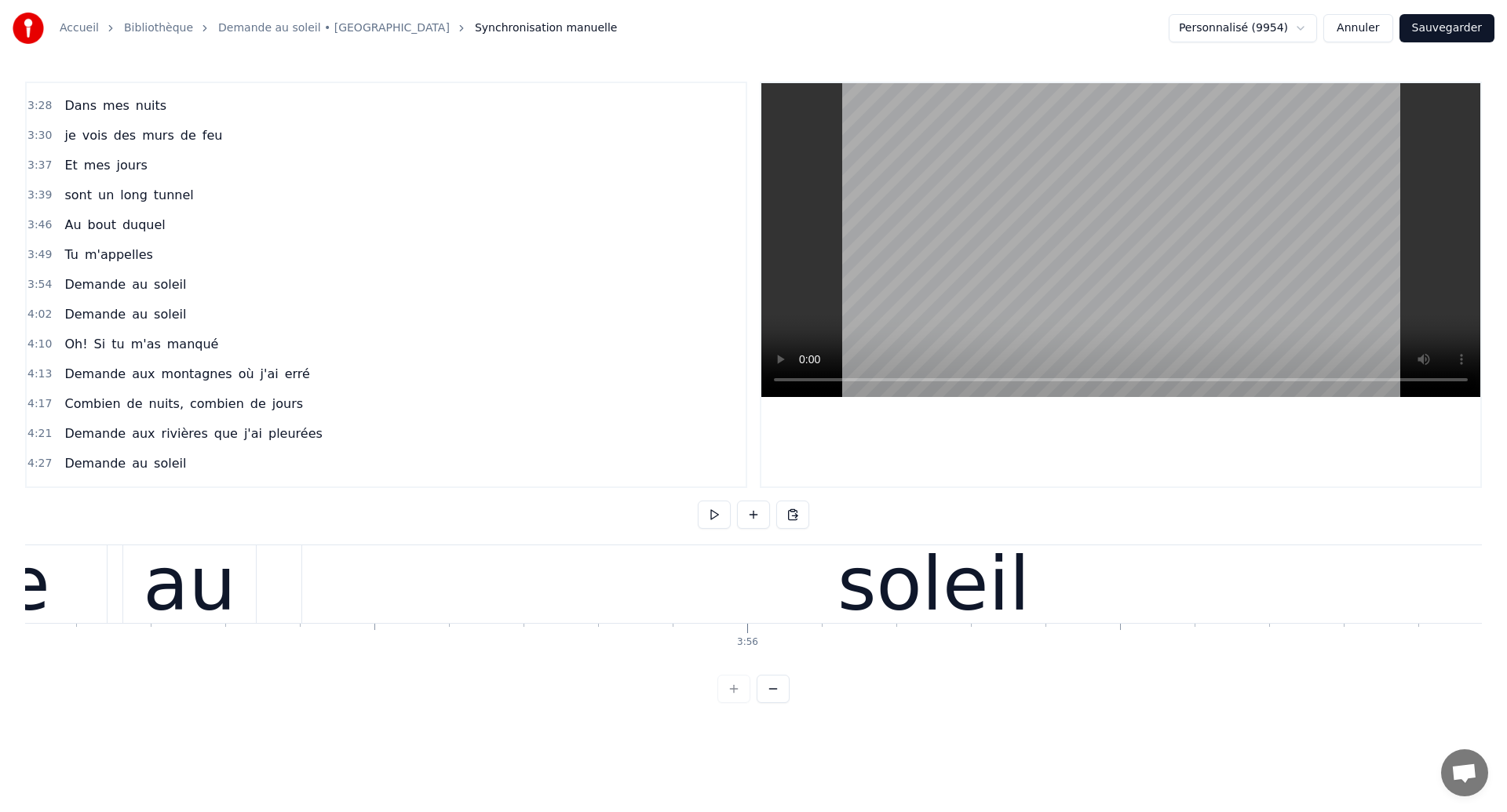
click at [198, 592] on div "au" at bounding box center [189, 584] width 92 height 112
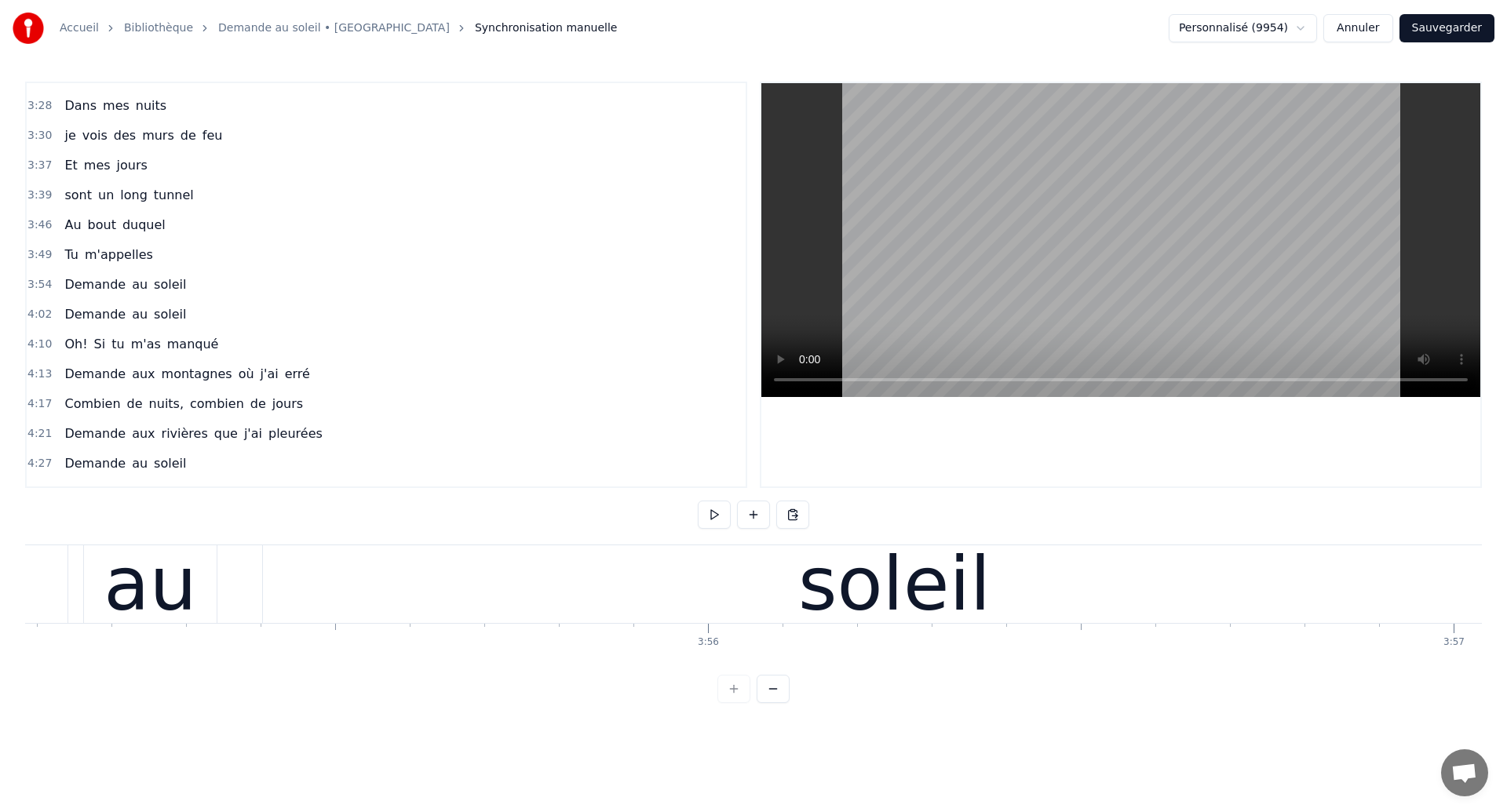
scroll to position [0, 175278]
click at [143, 615] on div "au" at bounding box center [158, 584] width 92 height 112
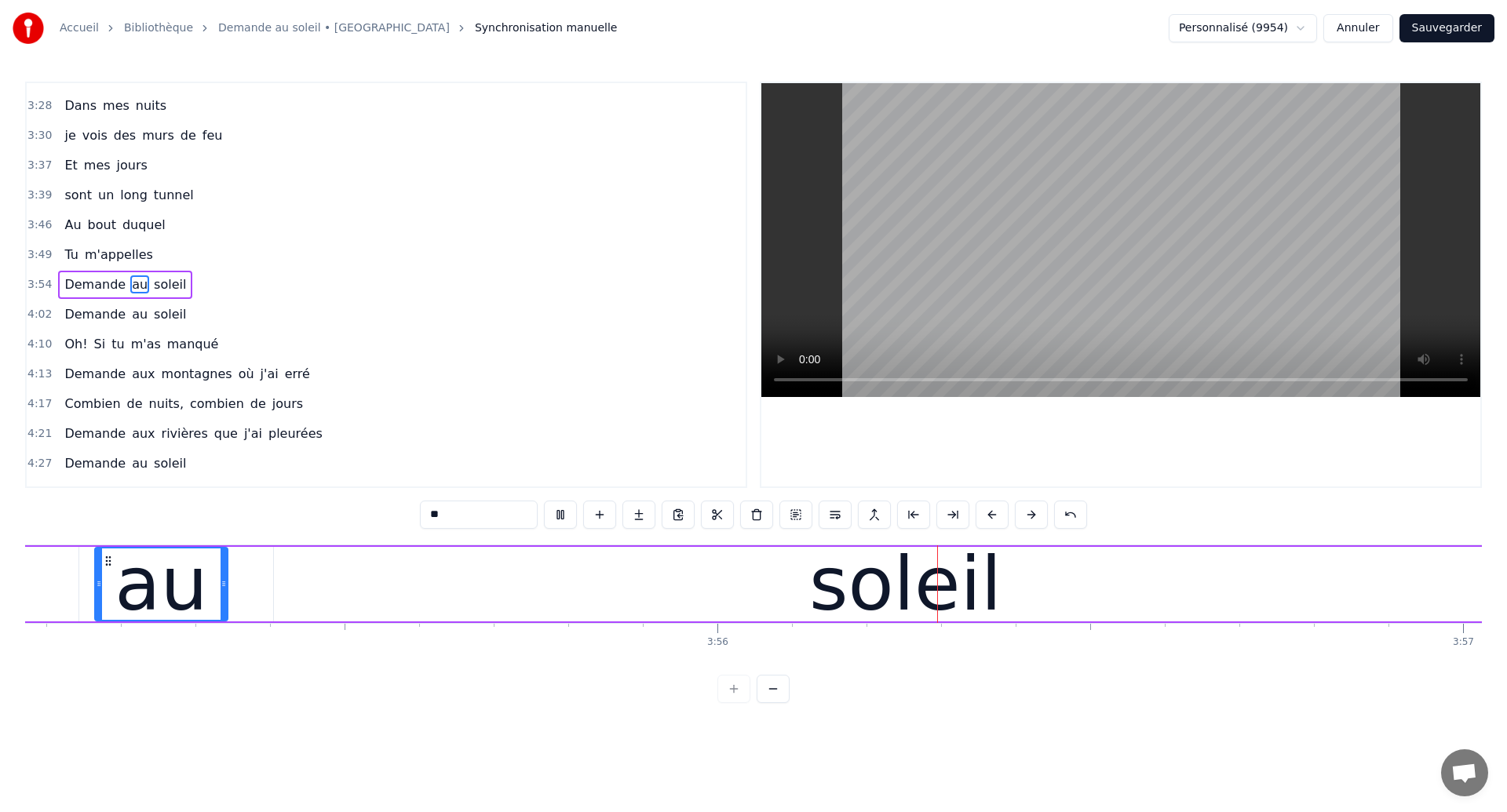
click at [248, 618] on div "Demande au soleil" at bounding box center [570, 585] width 1938 height 78
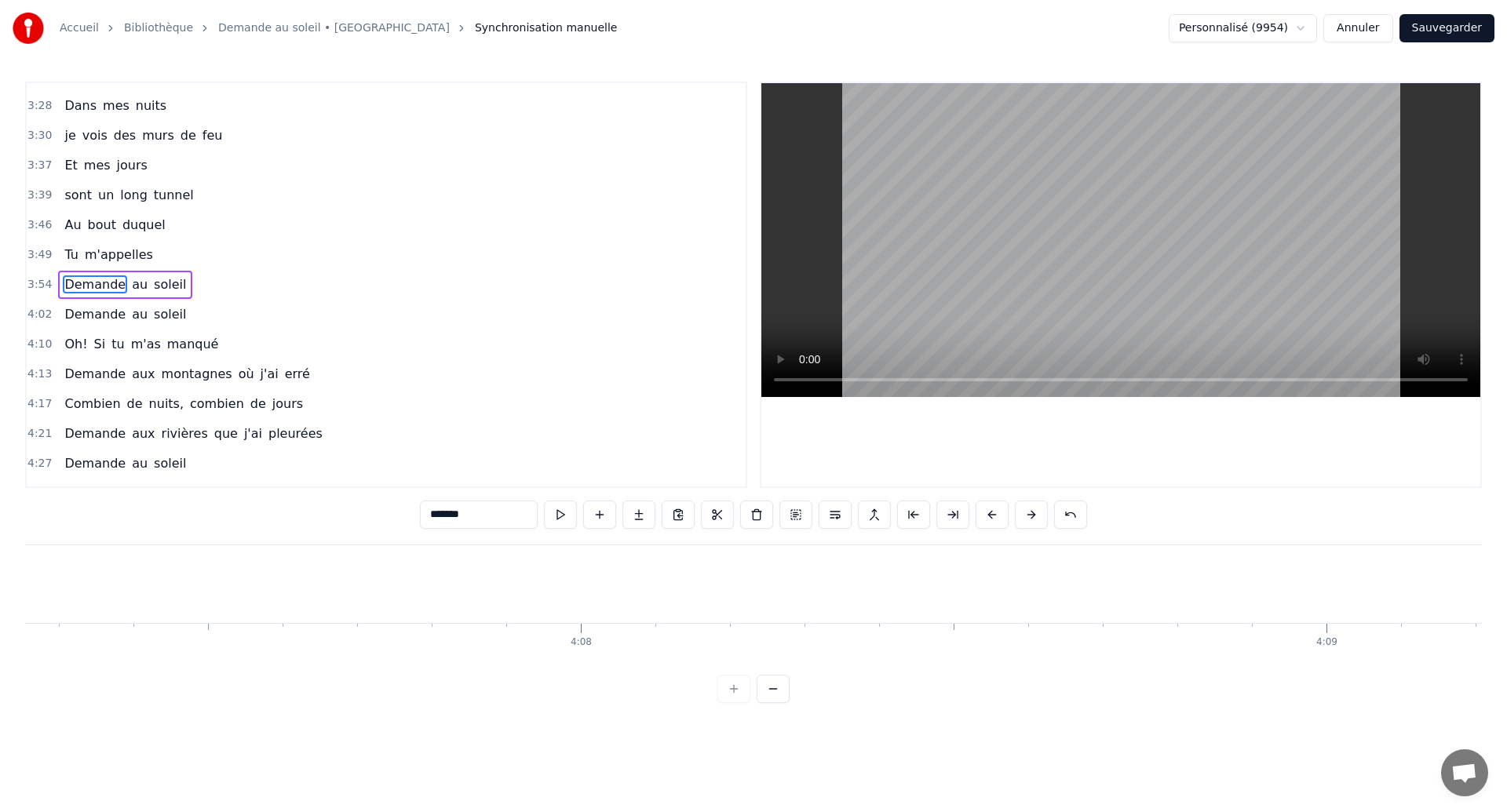
scroll to position [0, 184297]
click at [85, 287] on span "Demande" at bounding box center [95, 284] width 64 height 18
click at [79, 284] on span "Demande" at bounding box center [95, 284] width 64 height 18
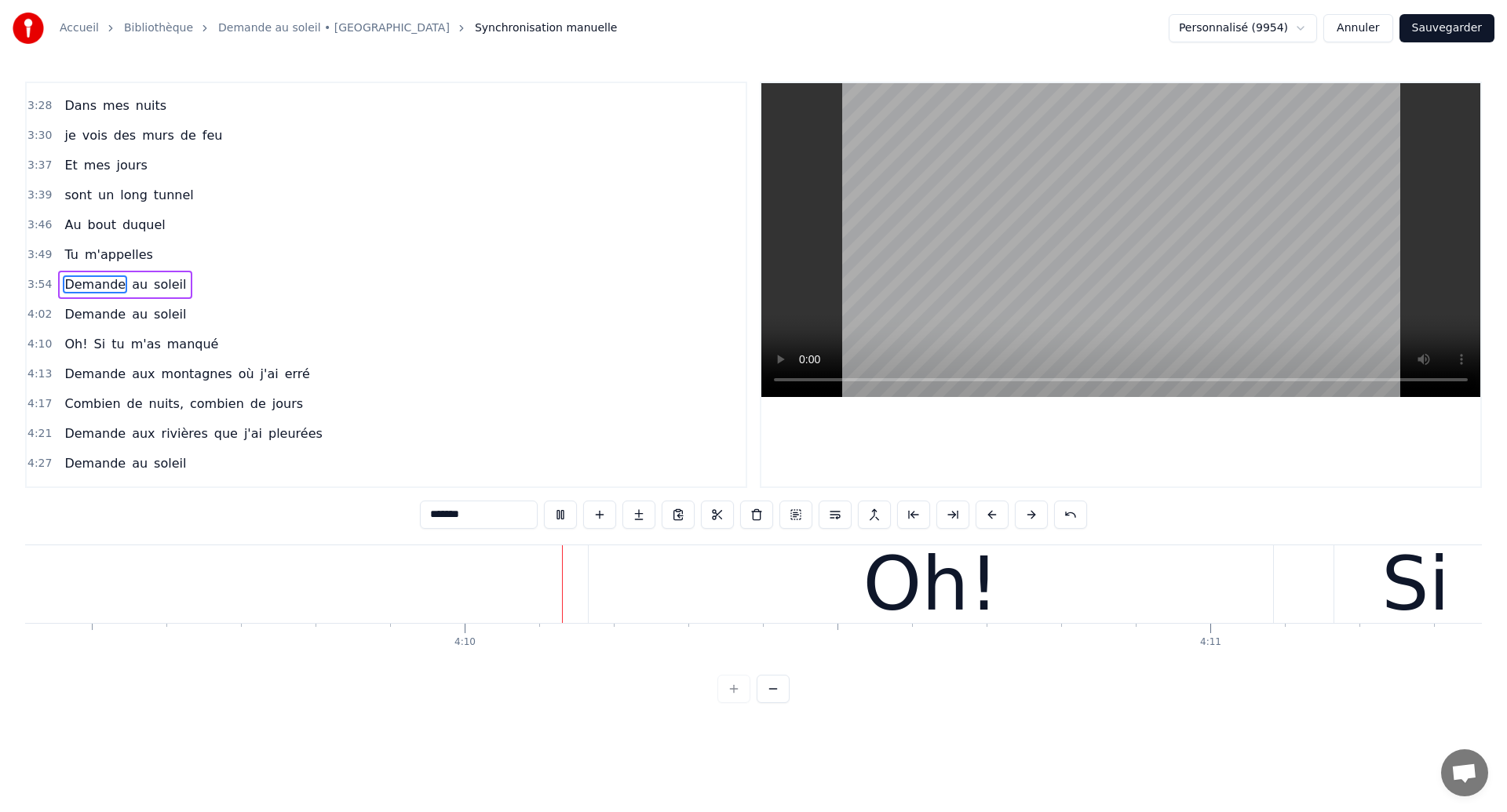
scroll to position [0, 186048]
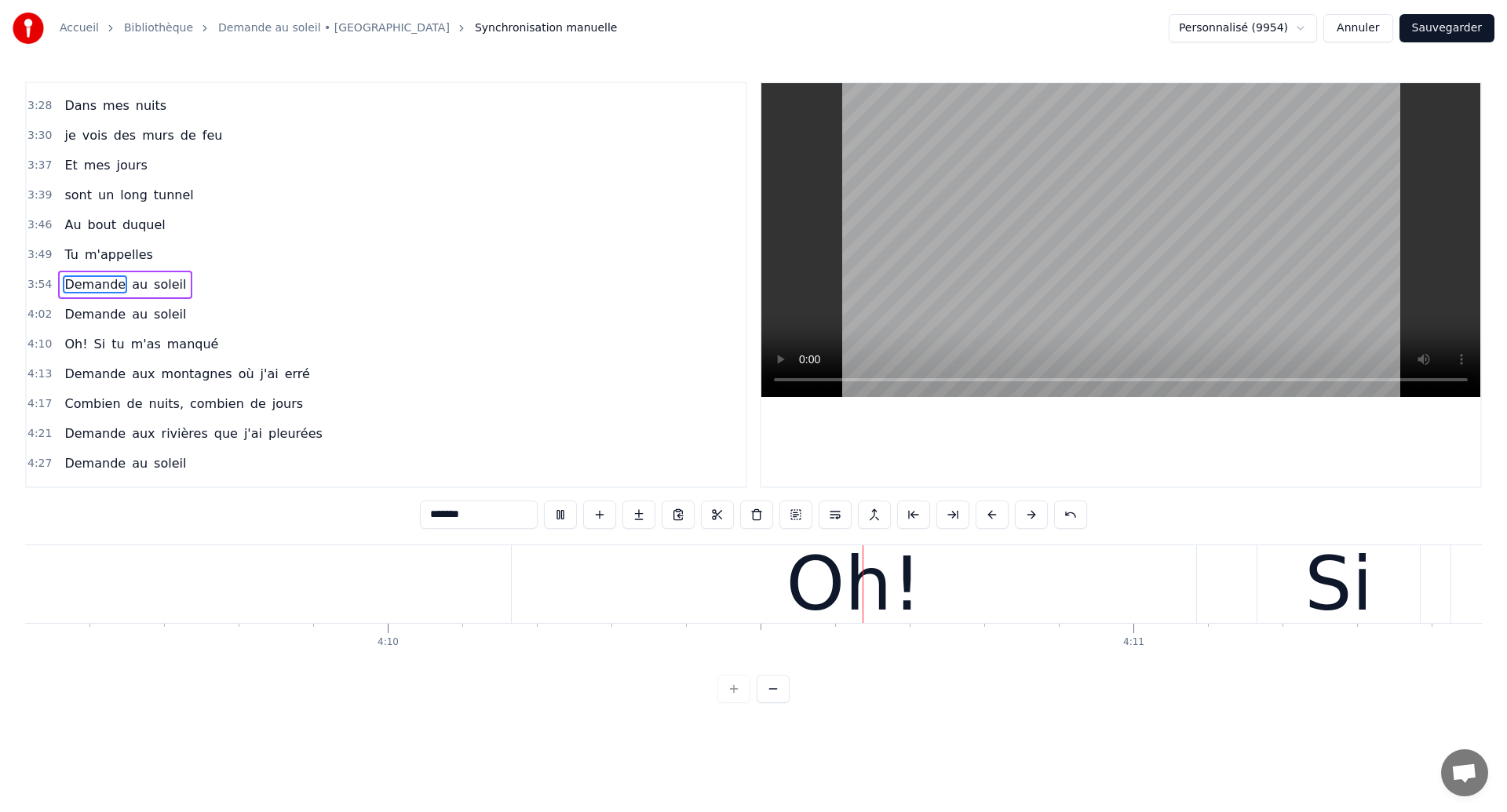
click at [76, 273] on div "Demande au soleil" at bounding box center [125, 284] width 134 height 28
click at [80, 284] on span "Demande" at bounding box center [95, 284] width 64 height 18
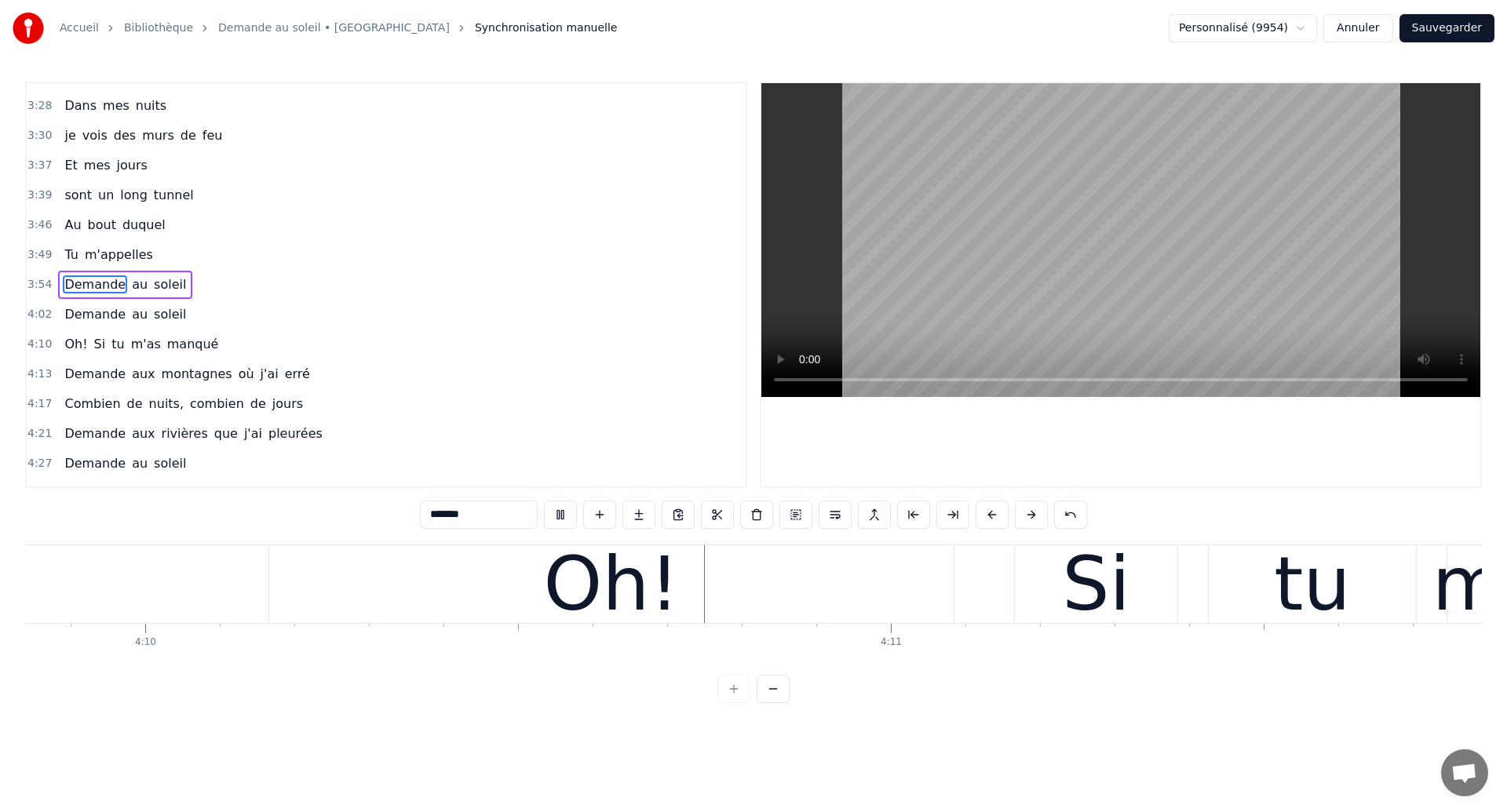
click at [80, 292] on span "Demande" at bounding box center [95, 284] width 64 height 18
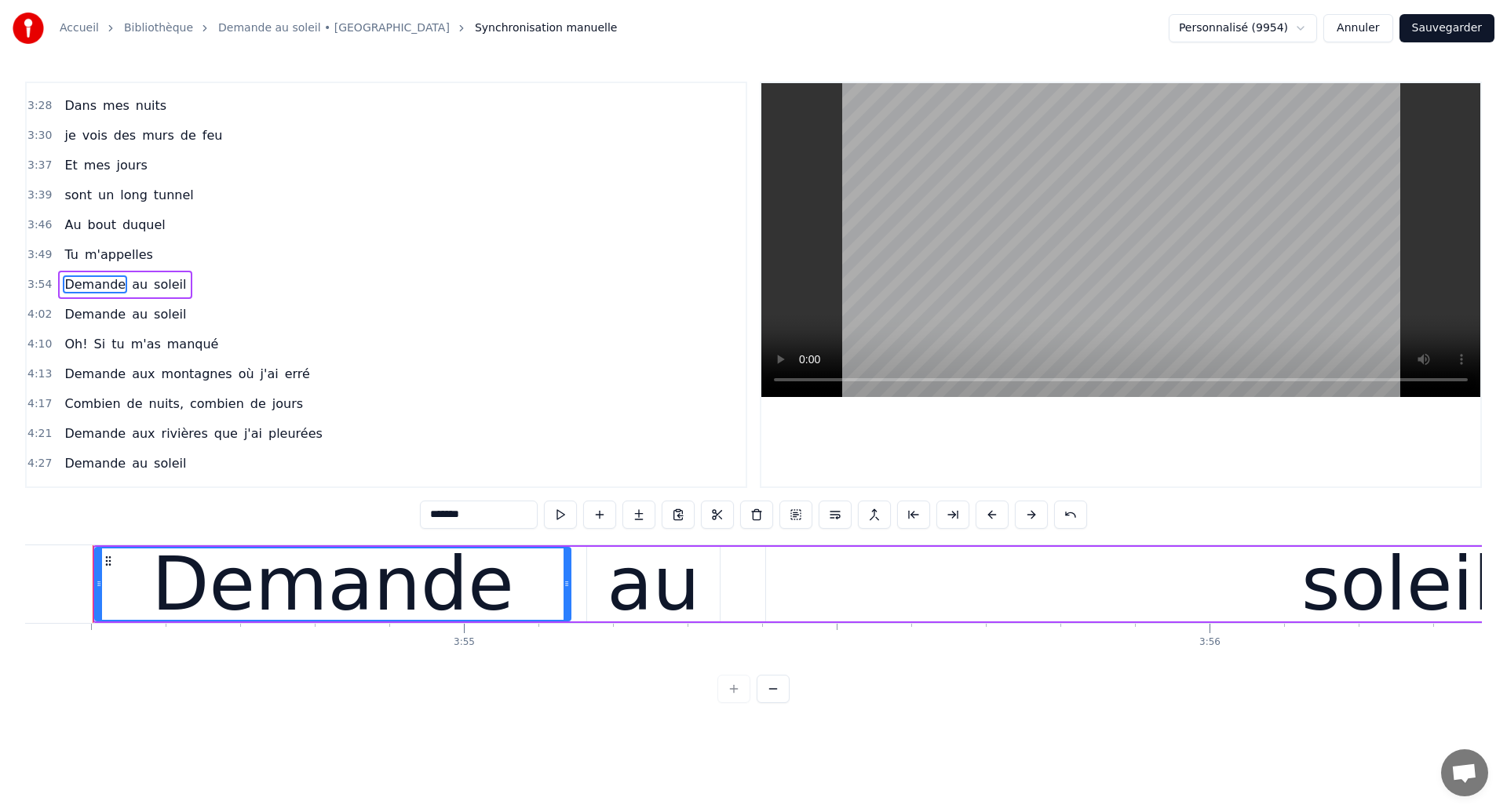
scroll to position [0, 174776]
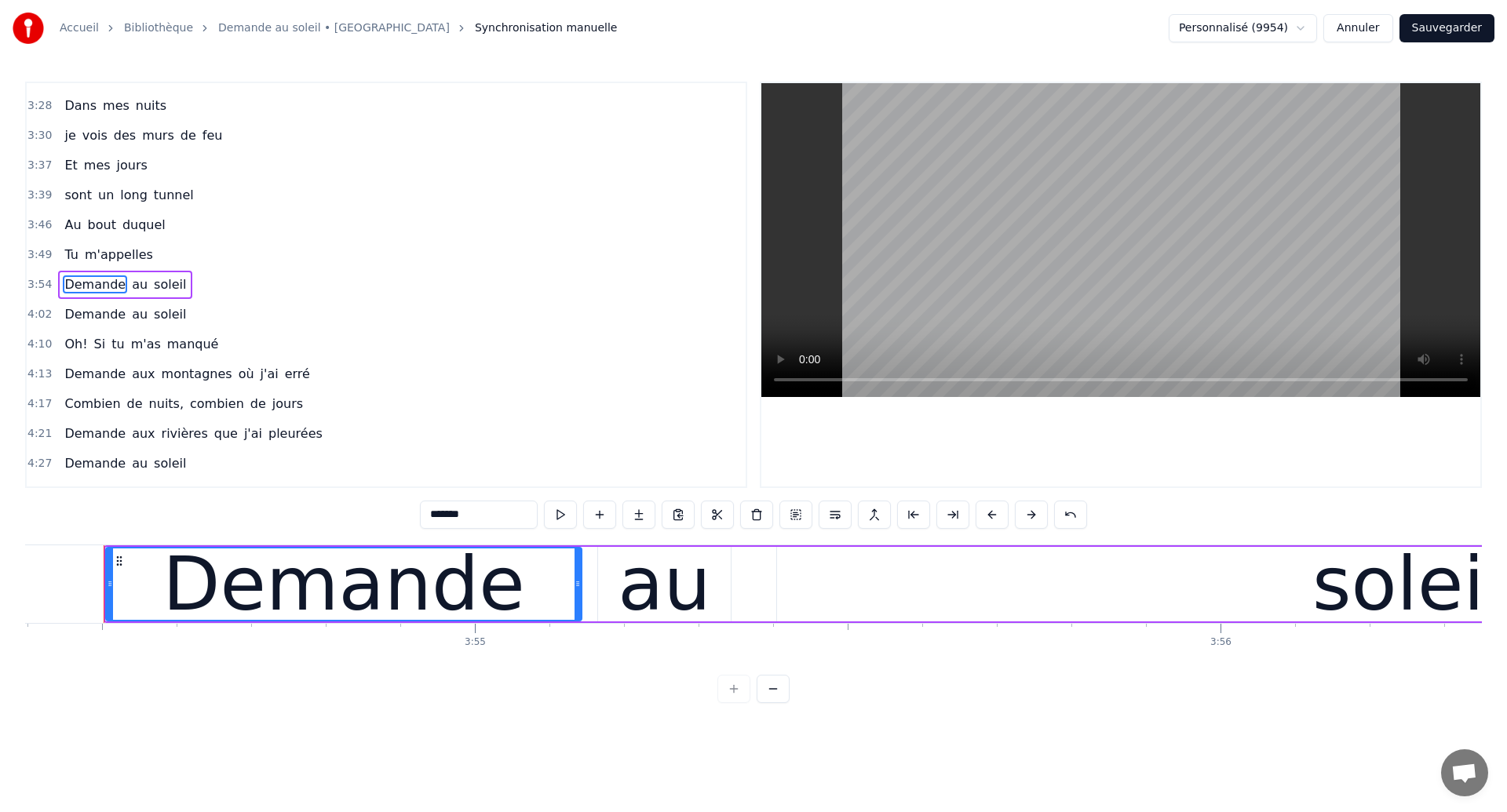
click at [67, 232] on span "Au" at bounding box center [72, 225] width 19 height 18
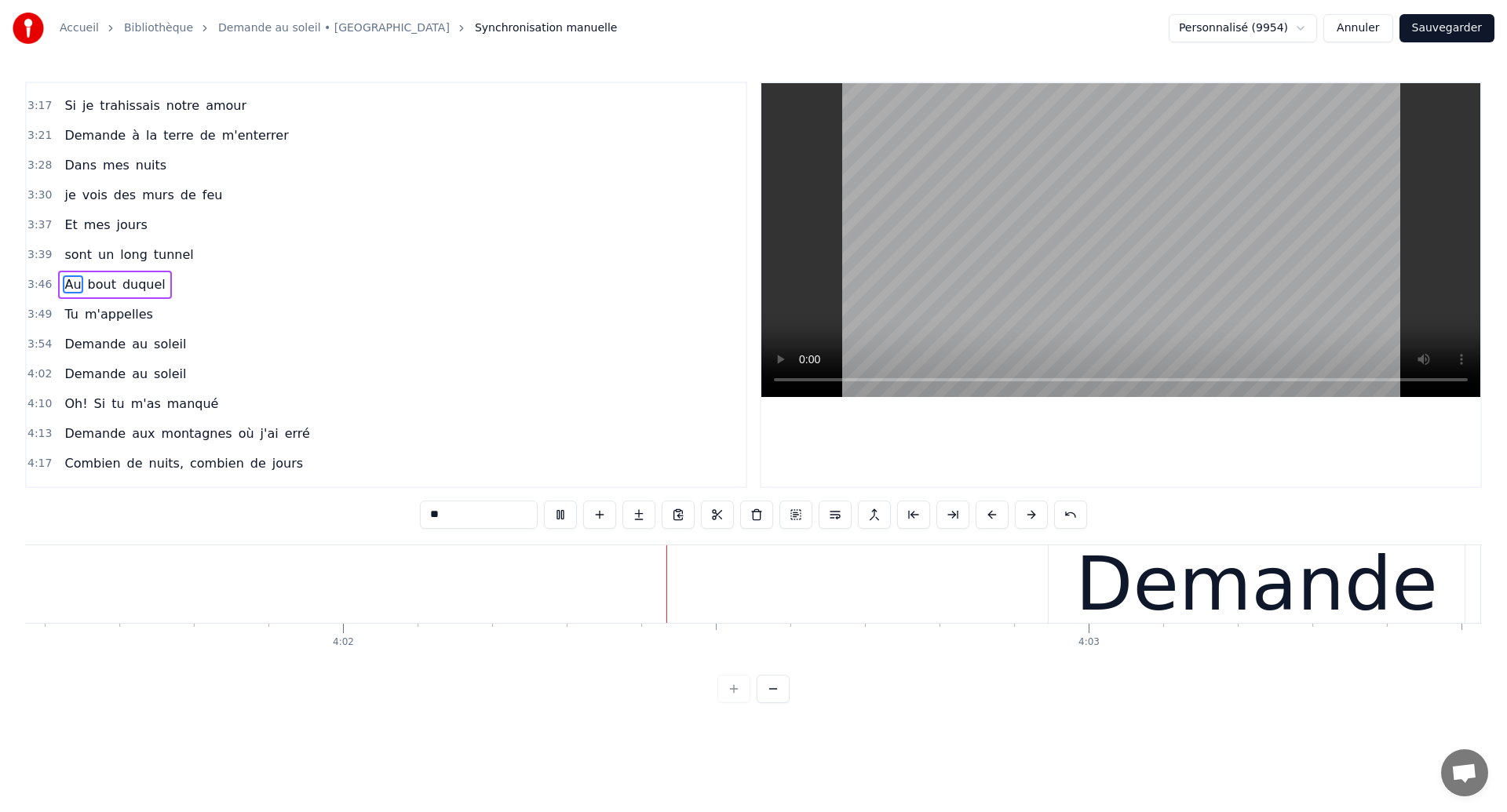
scroll to position [0, 180203]
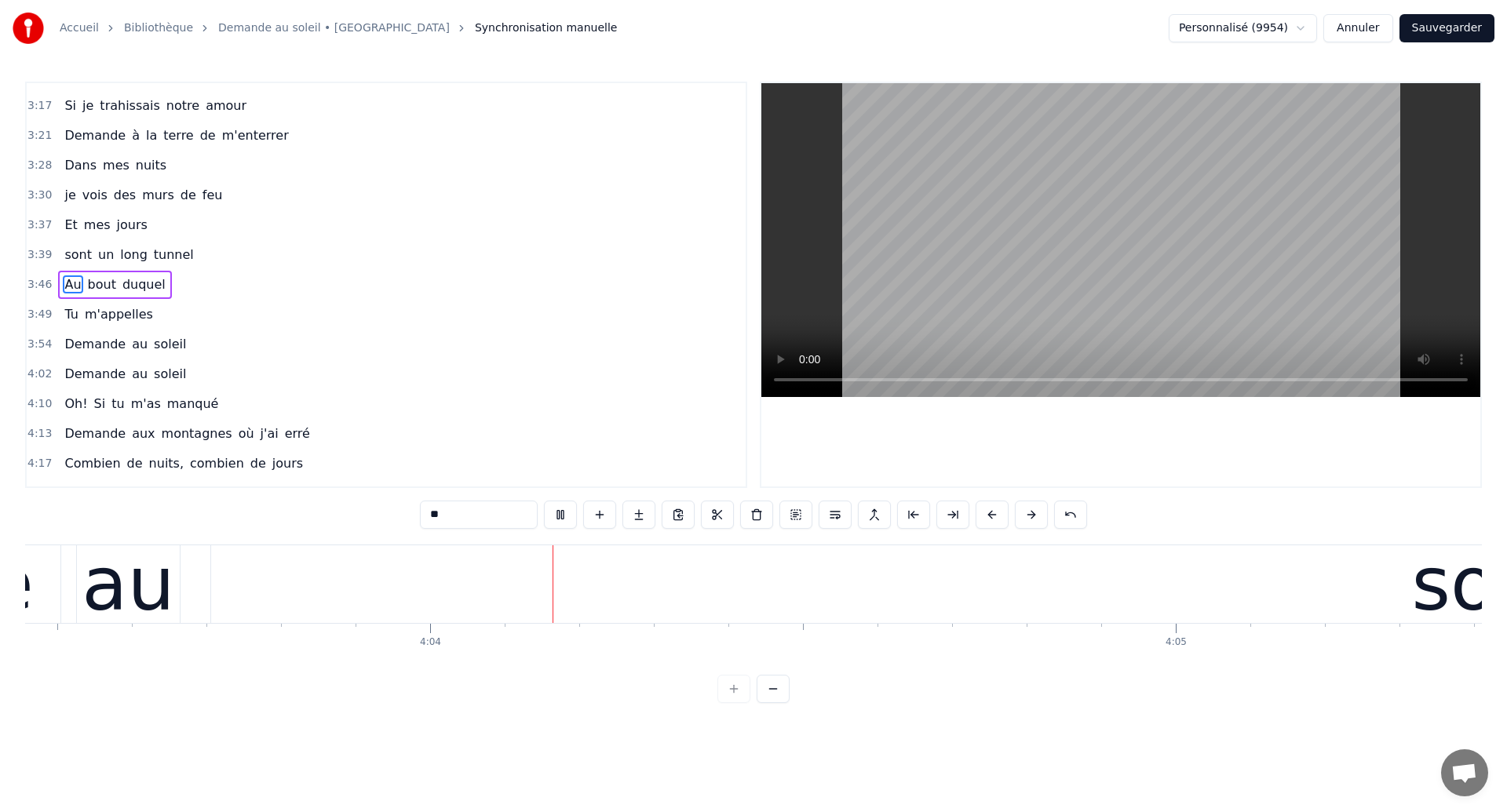
click at [75, 316] on span "Tu" at bounding box center [70, 314] width 16 height 18
type input "**"
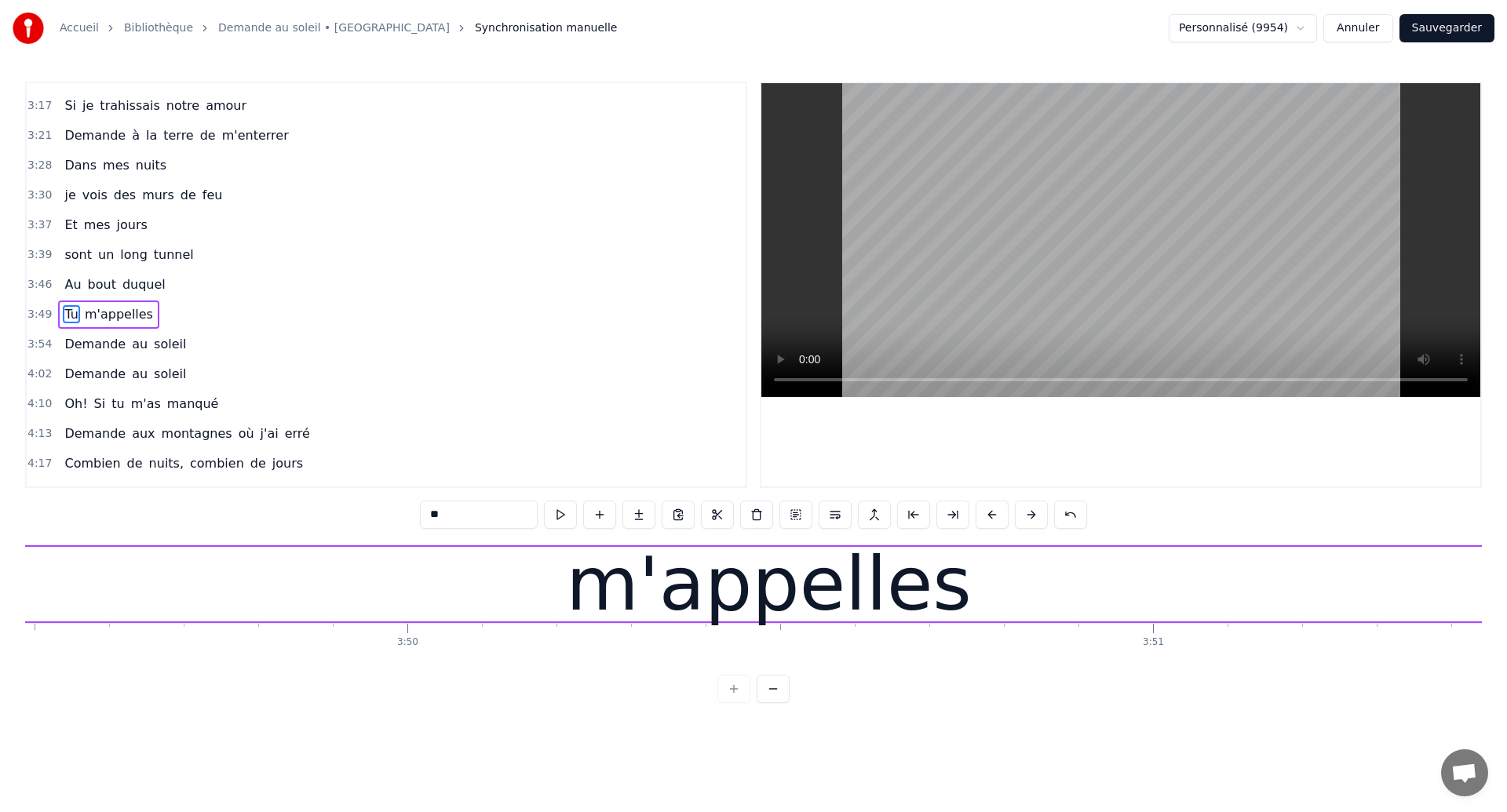
scroll to position [0, 170675]
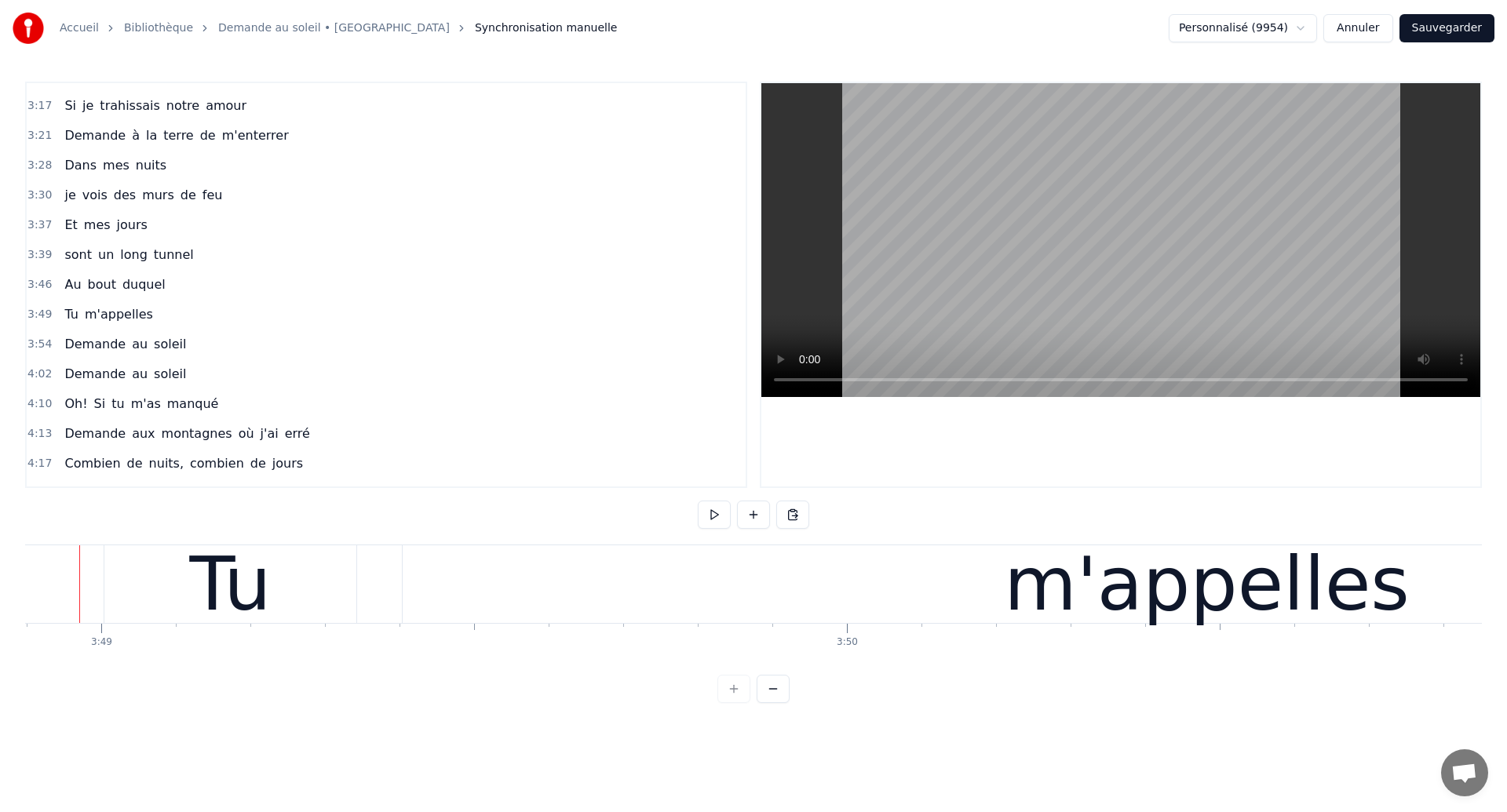
scroll to position [0, 170651]
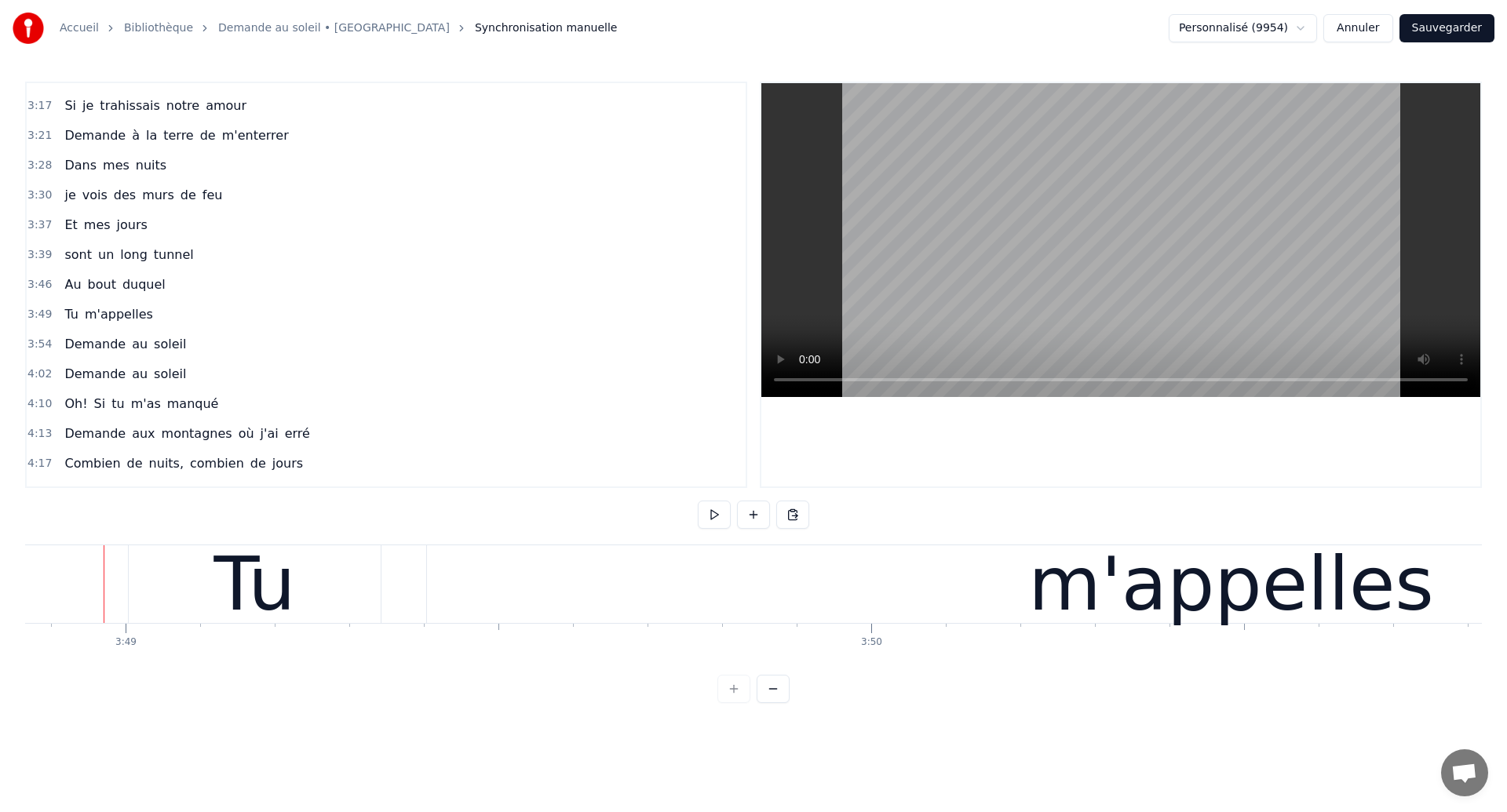
click at [70, 344] on span "Demande" at bounding box center [95, 343] width 64 height 18
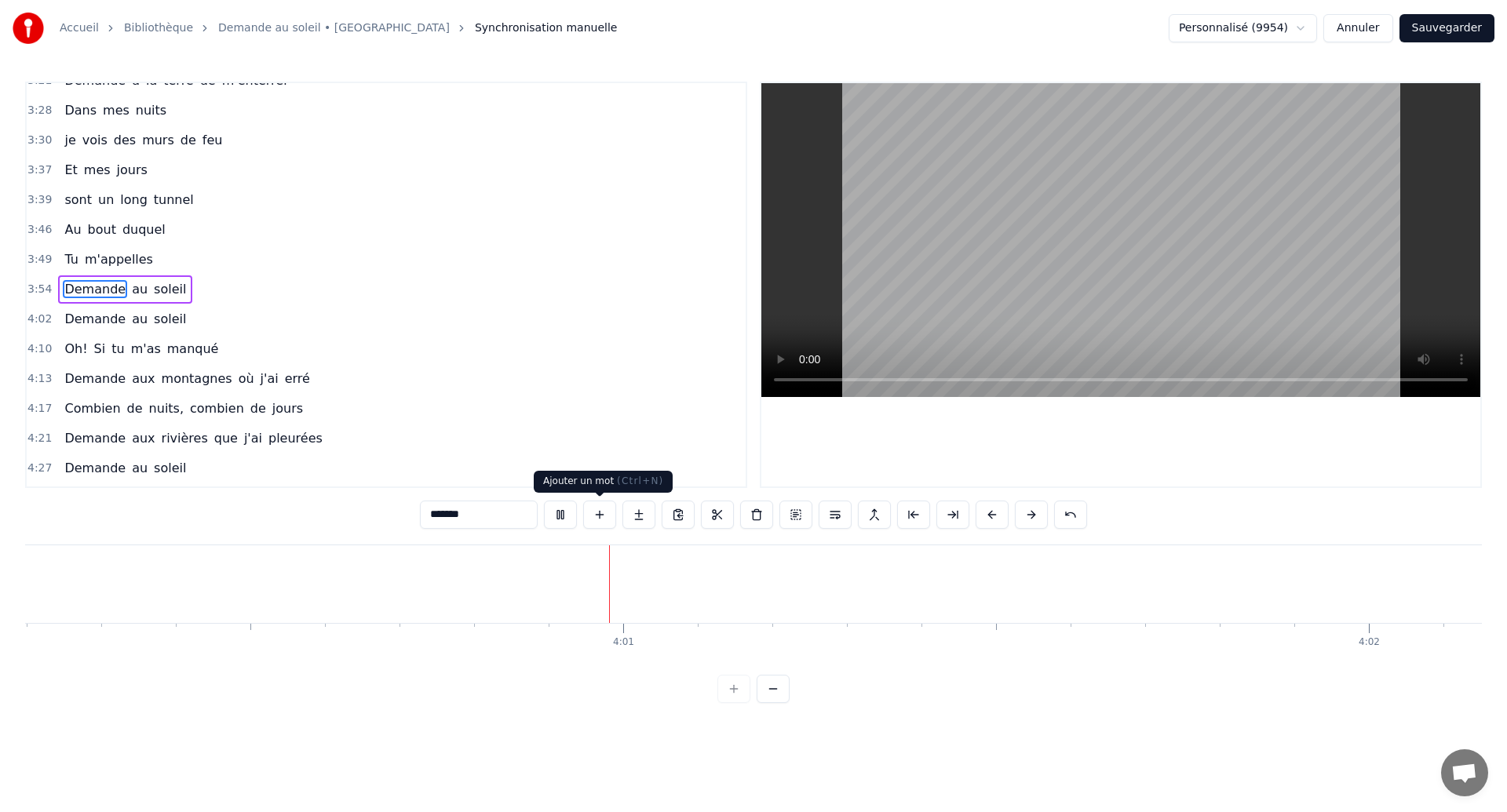
scroll to position [0, 179114]
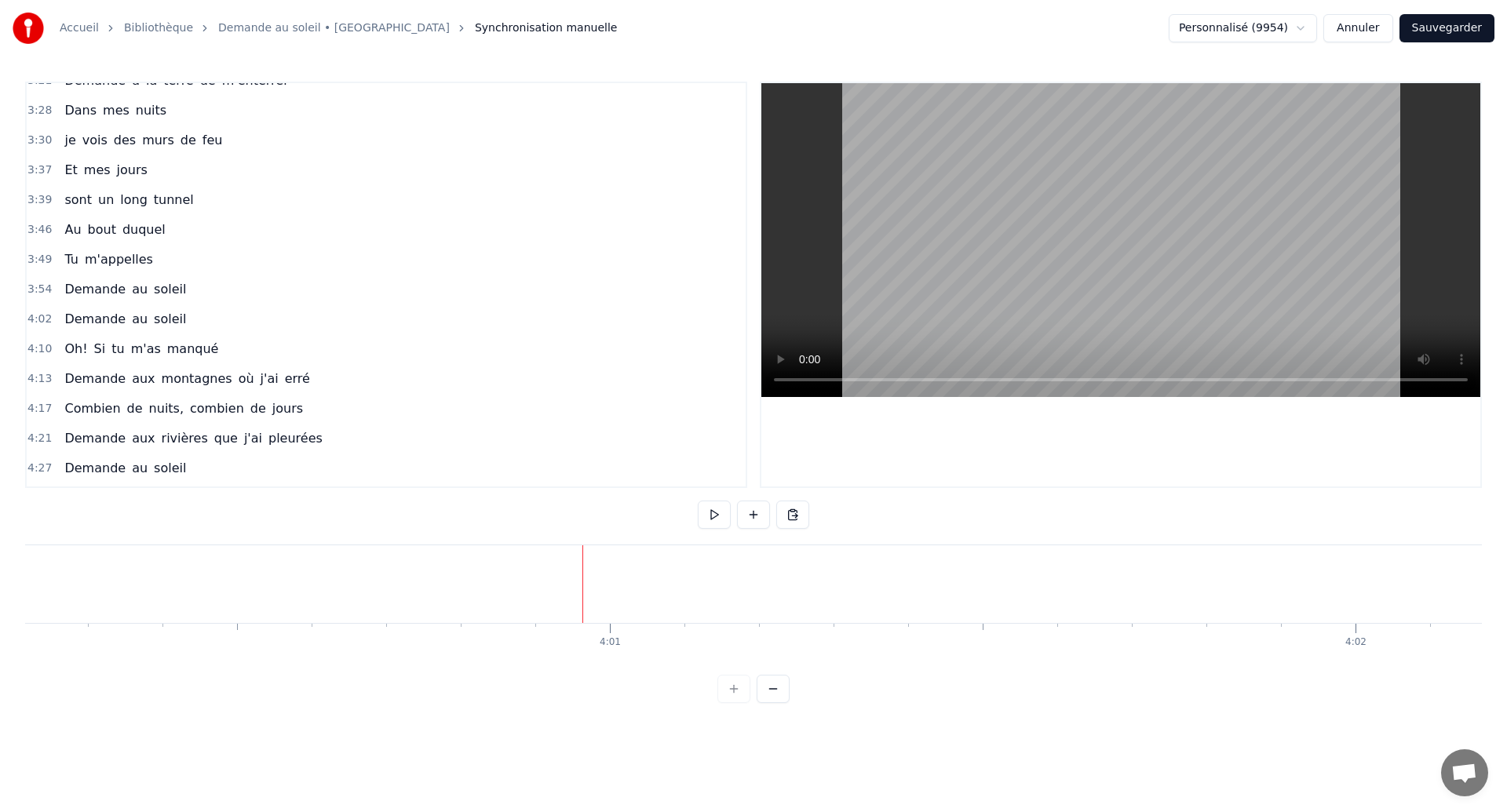
click at [84, 295] on span "Demande" at bounding box center [95, 289] width 64 height 18
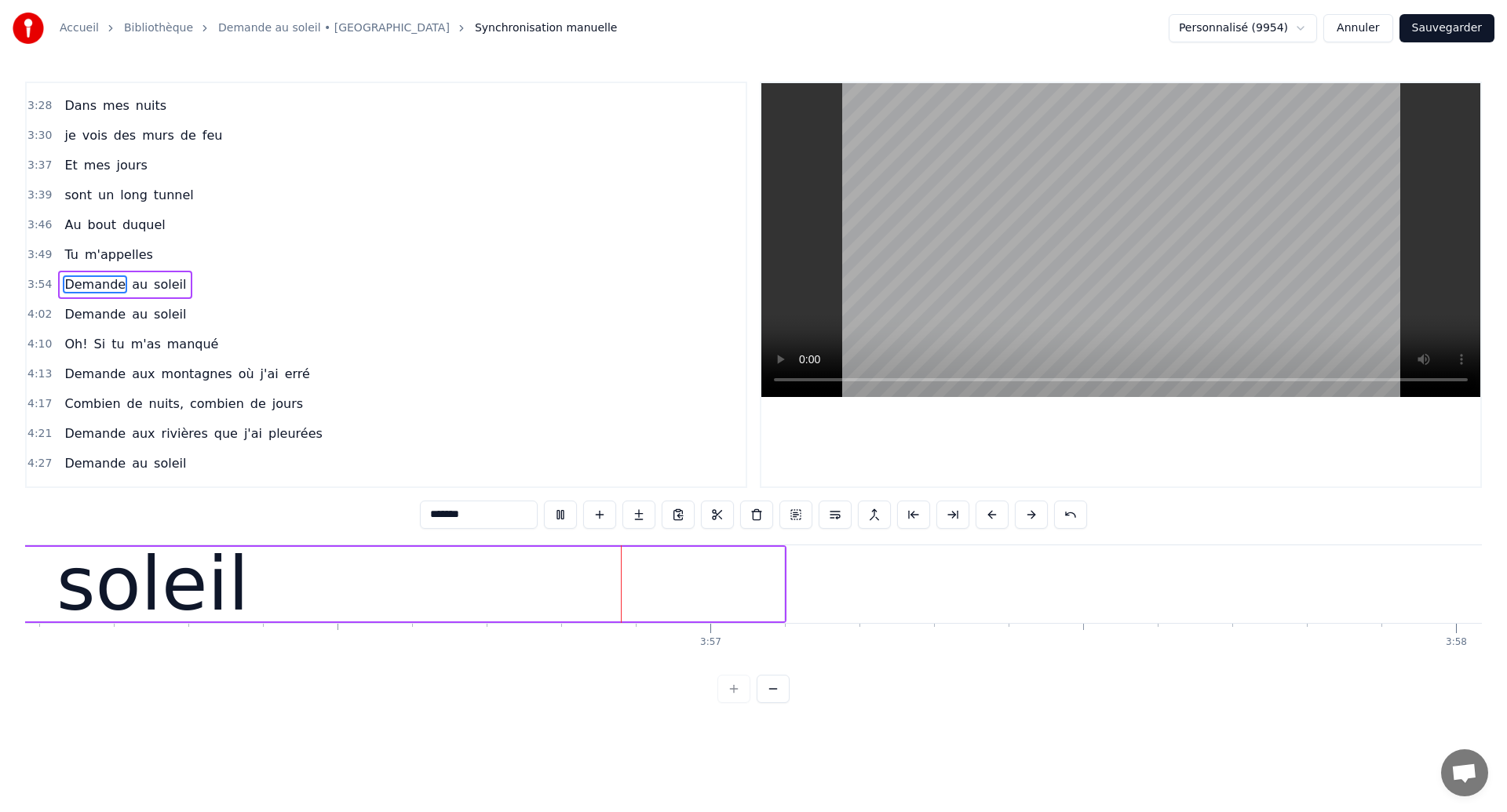
scroll to position [0, 176084]
click at [699, 580] on div "soleil" at bounding box center [100, 584] width 1263 height 75
type input "******"
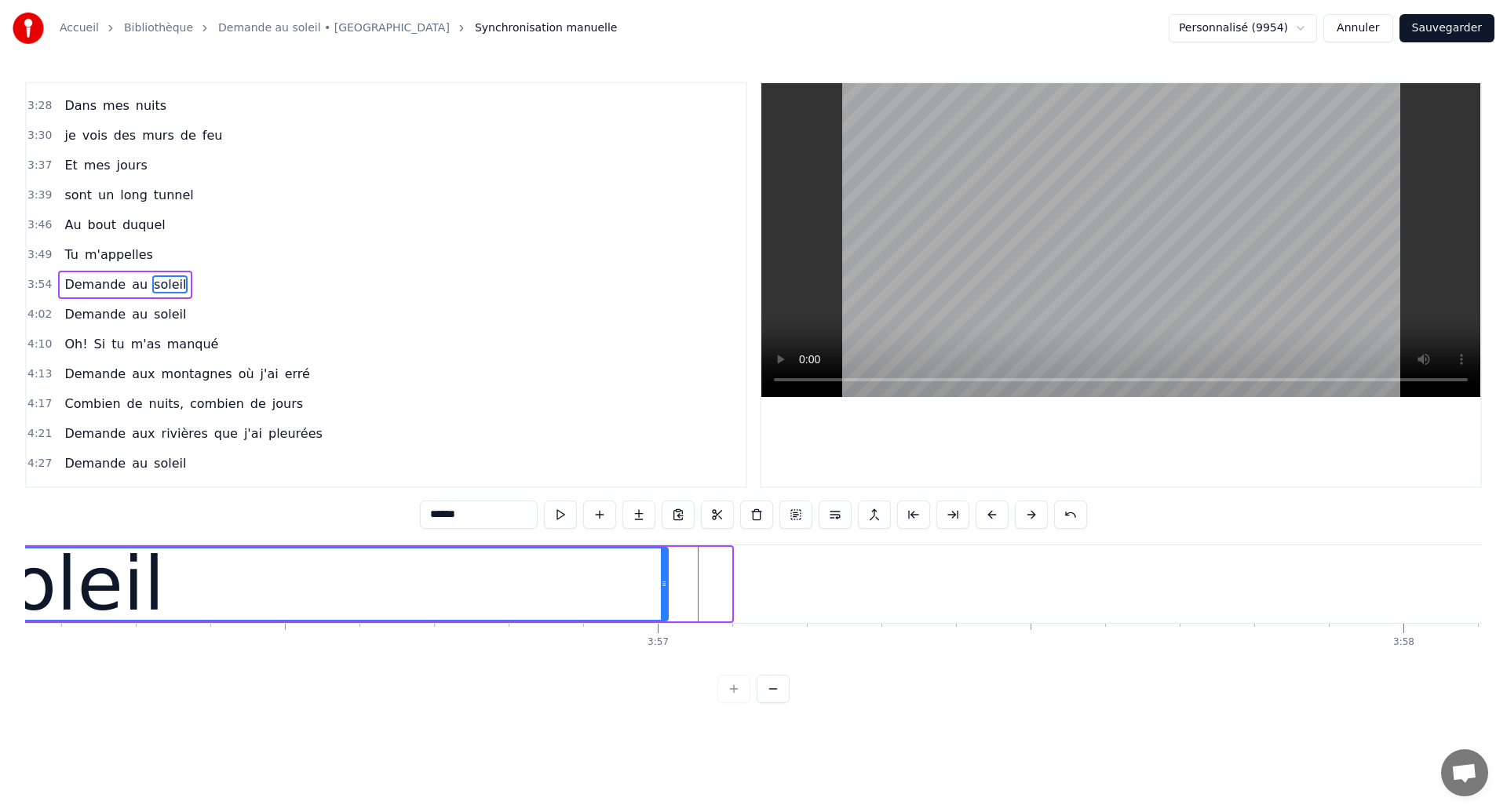
drag, startPoint x: 730, startPoint y: 593, endPoint x: 666, endPoint y: 600, distance: 64.4
click at [666, 600] on div "soleil" at bounding box center [68, 584] width 1201 height 75
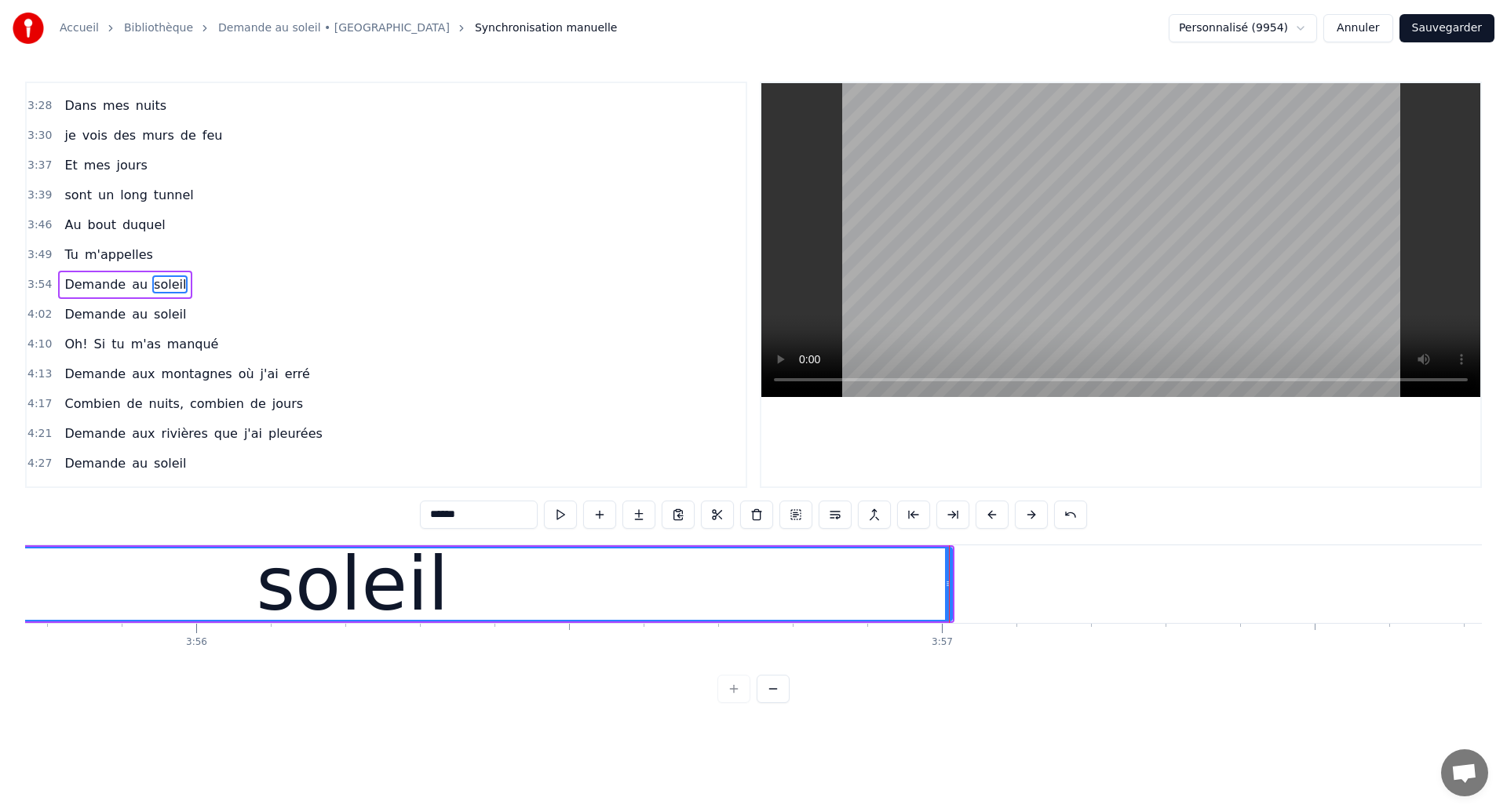
scroll to position [0, 175743]
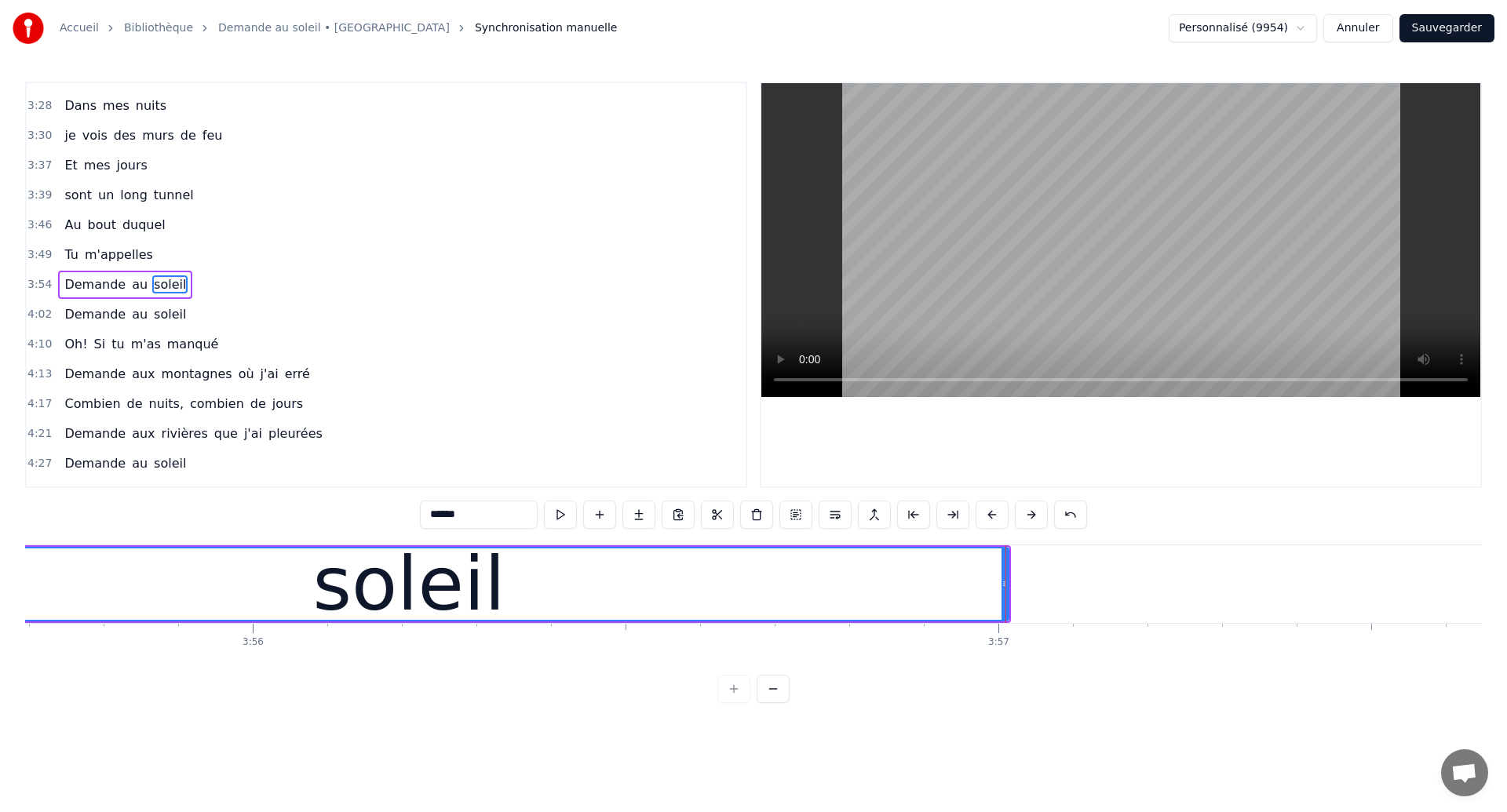
click at [172, 581] on div "soleil" at bounding box center [409, 584] width 1198 height 71
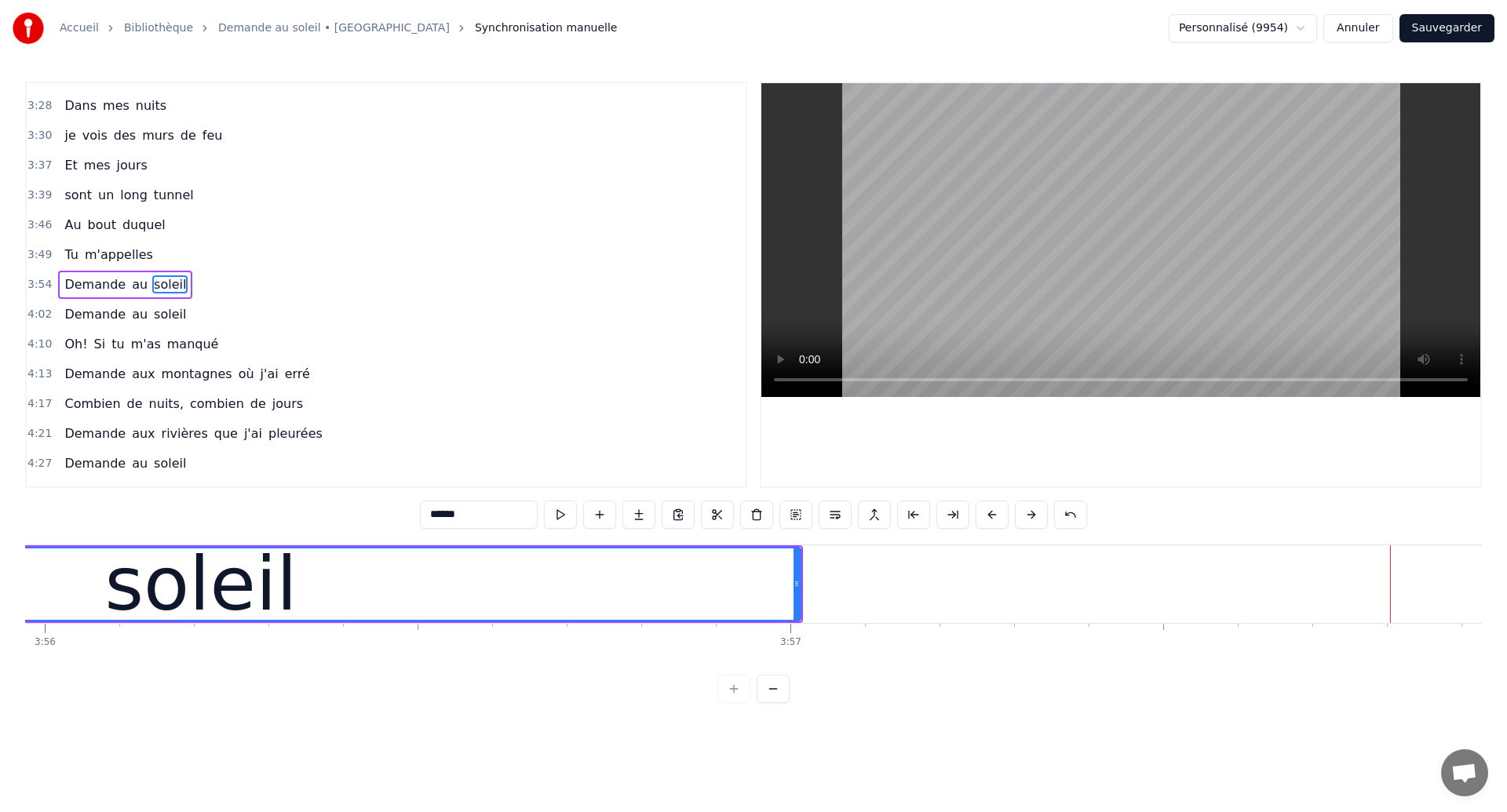
scroll to position [0, 175648]
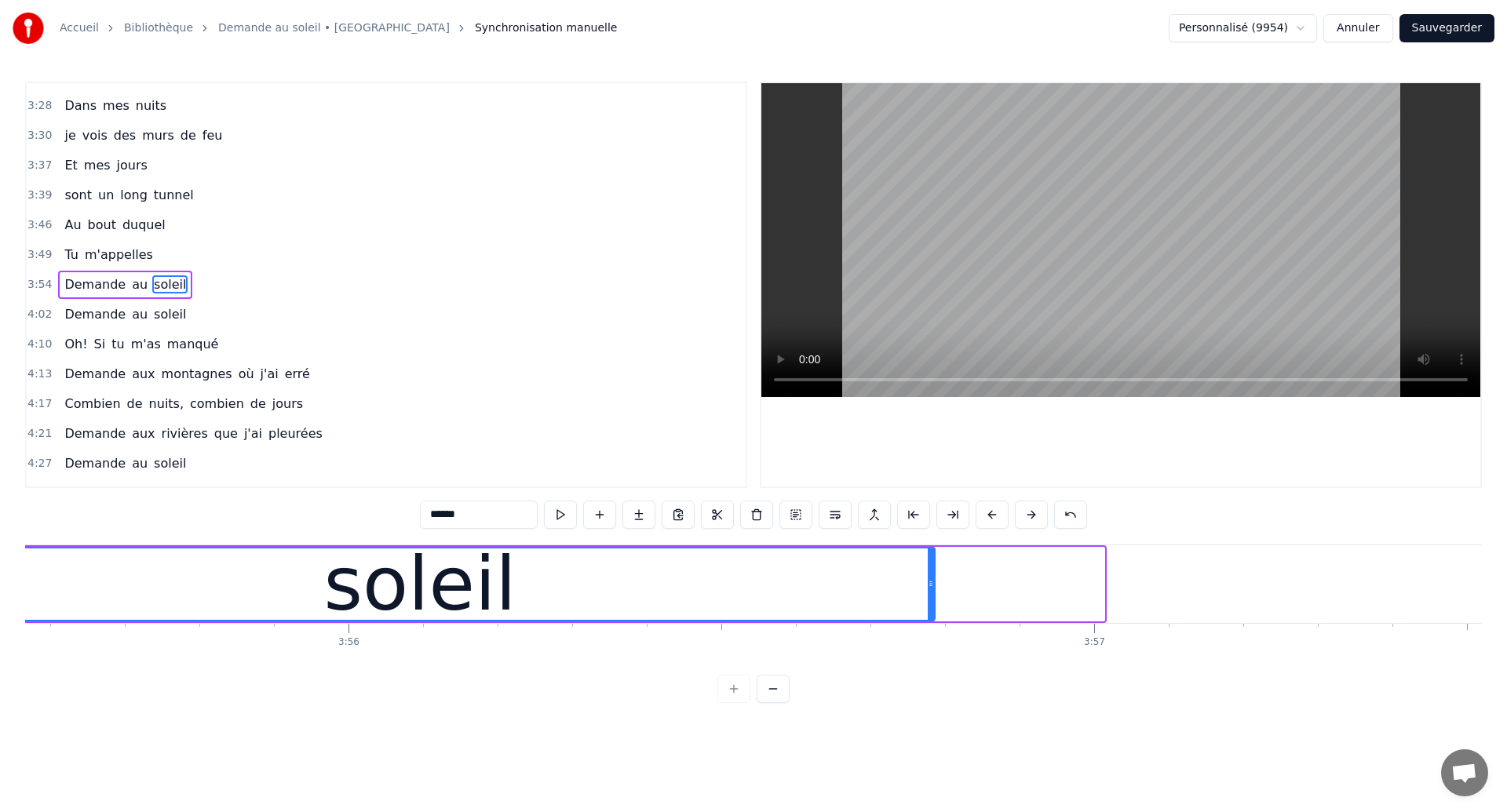
drag, startPoint x: 1099, startPoint y: 589, endPoint x: 929, endPoint y: 633, distance: 175.6
click at [929, 633] on div "Dans mes nuits Je vois des murs de feu Je traverse des océans de sang Je croise…" at bounding box center [754, 603] width 1457 height 118
click at [180, 573] on div "soleil" at bounding box center [420, 584] width 1027 height 71
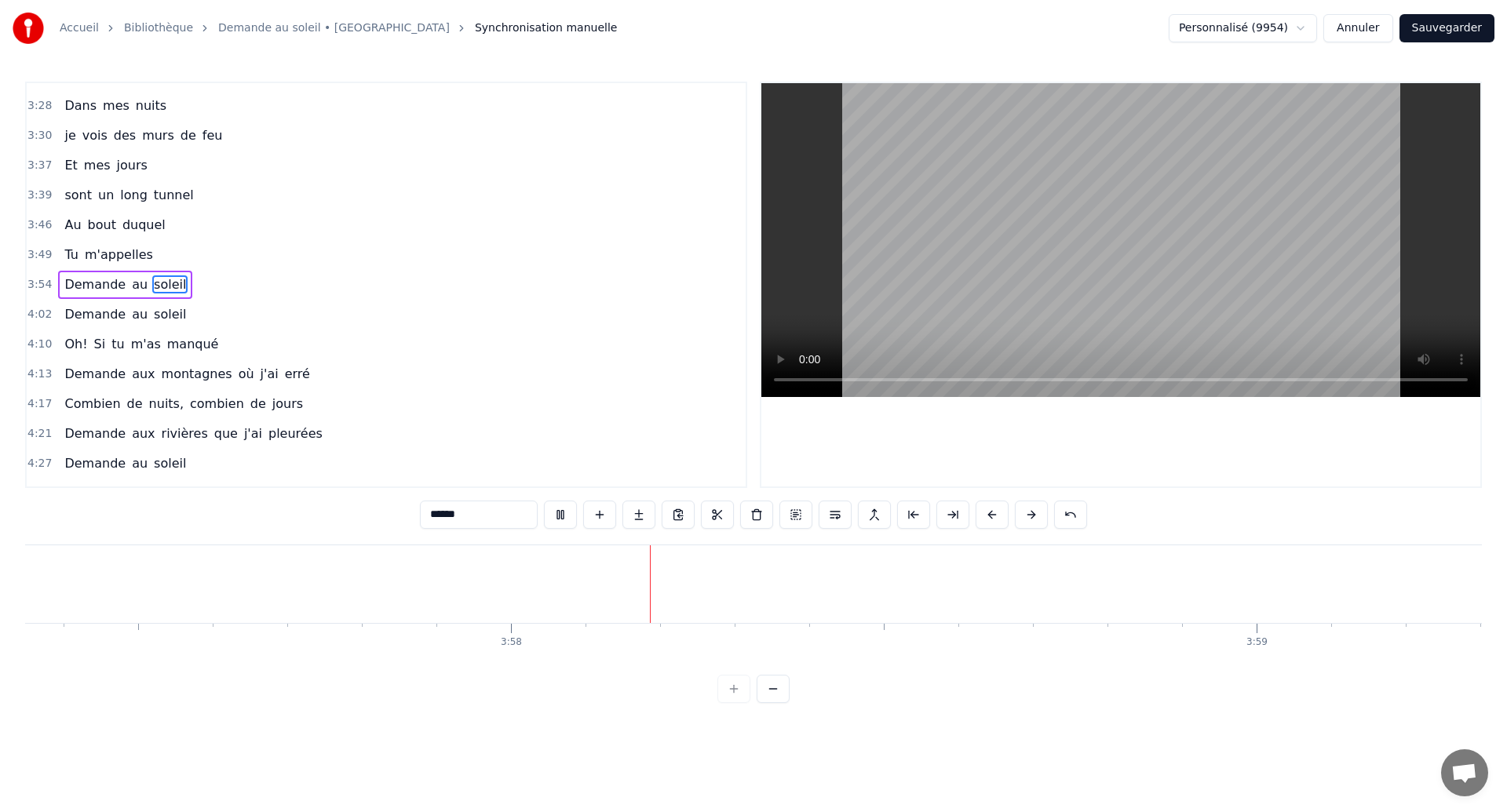
scroll to position [0, 177055]
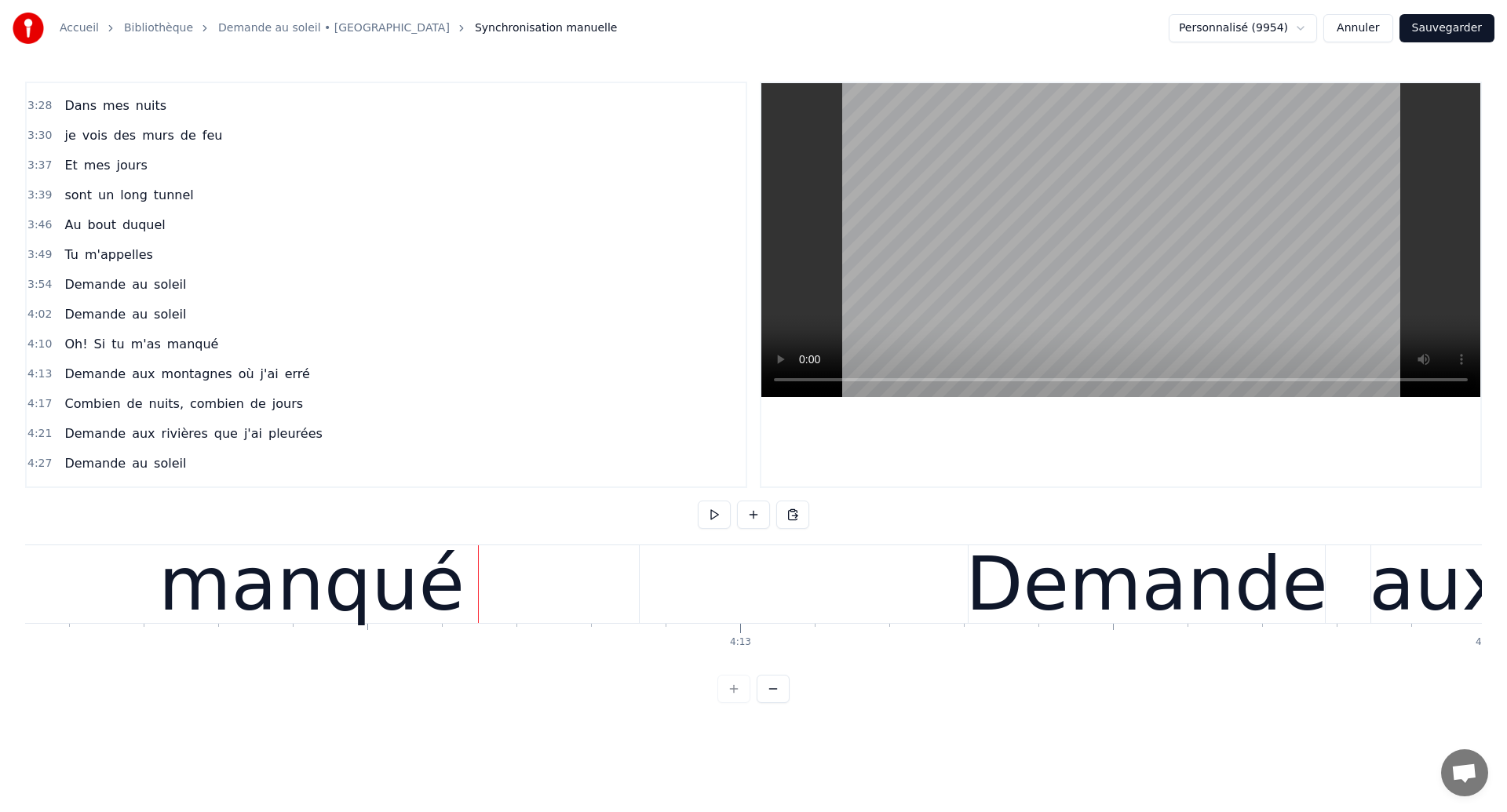
scroll to position [0, 187861]
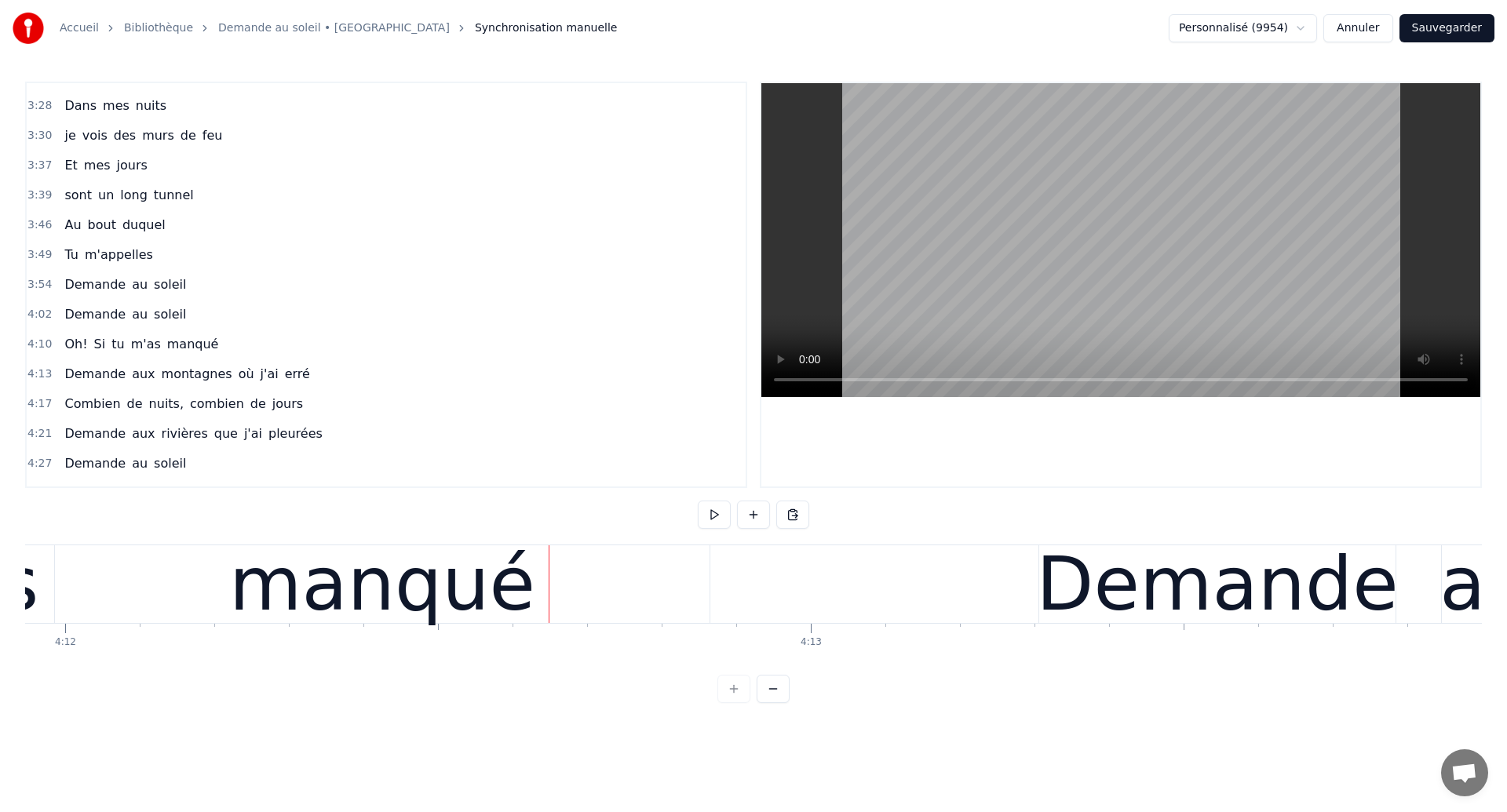
click at [84, 285] on span "Demande" at bounding box center [95, 284] width 64 height 18
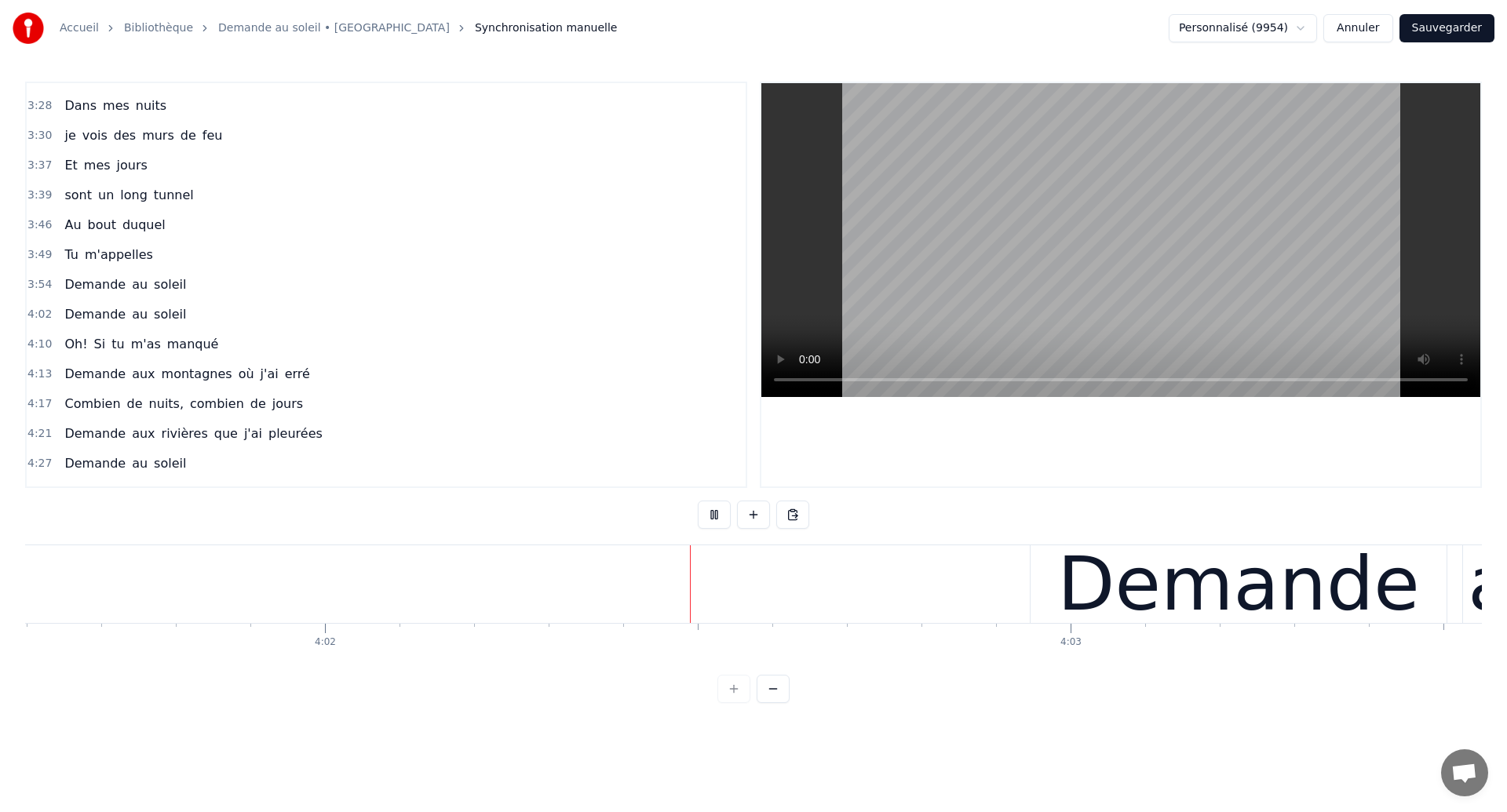
scroll to position [0, 180201]
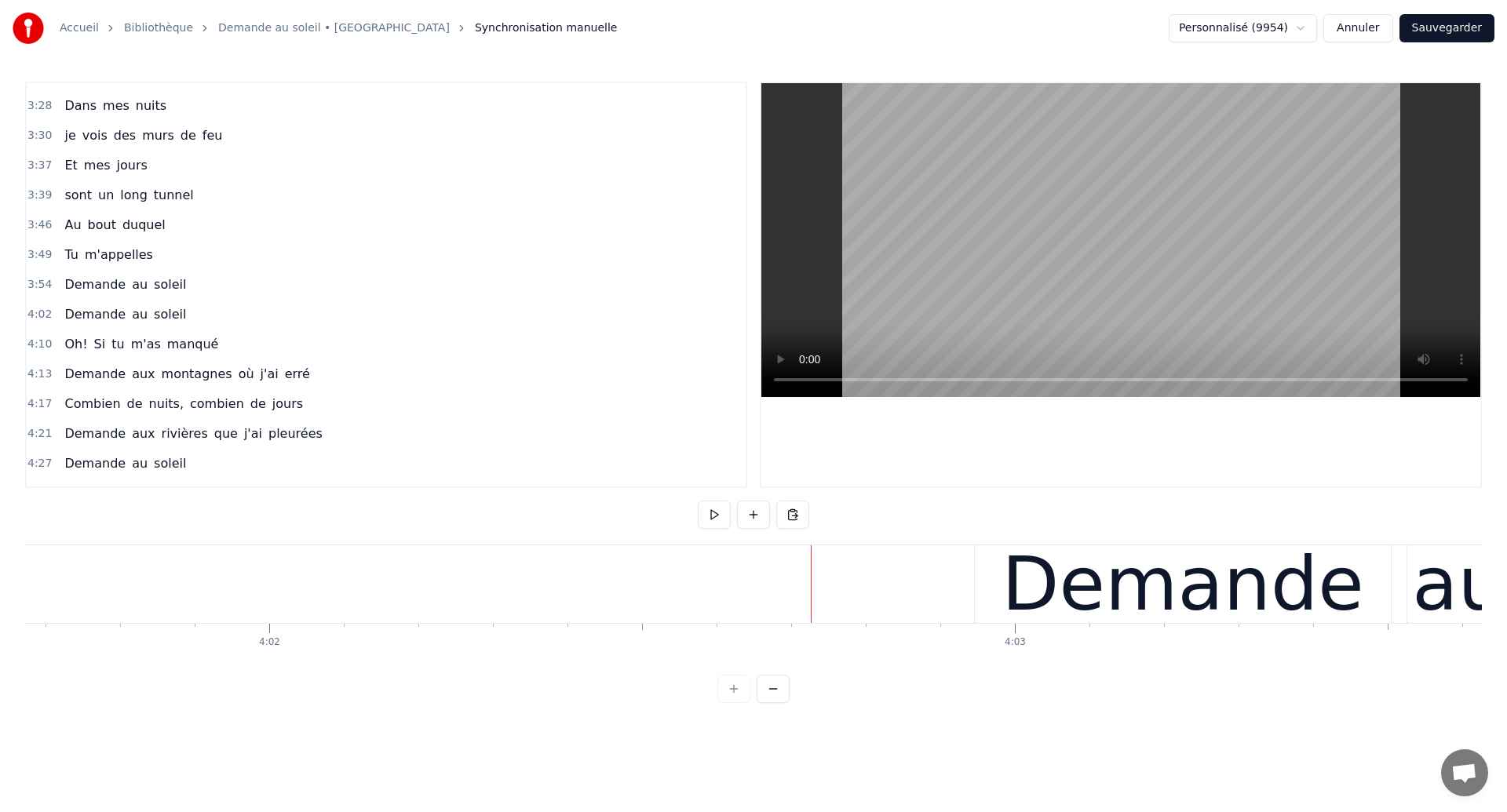
click at [1141, 540] on div "0:18 Dans mes nuits 0:20 Je vois des murs de feu 0:26 Je traverse des océans de…" at bounding box center [754, 392] width 1457 height 621
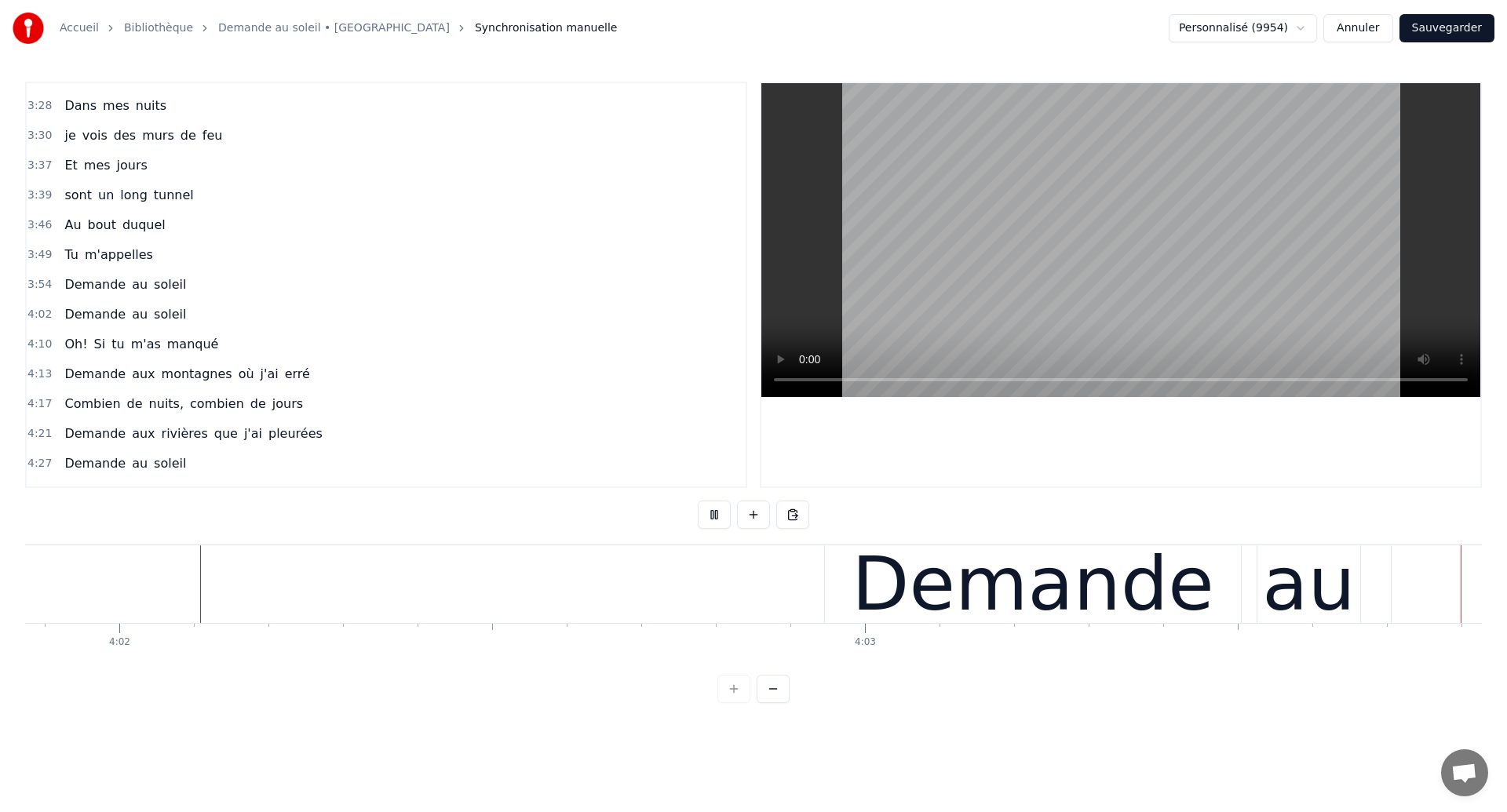
click at [1127, 609] on div "Demande" at bounding box center [1032, 584] width 362 height 112
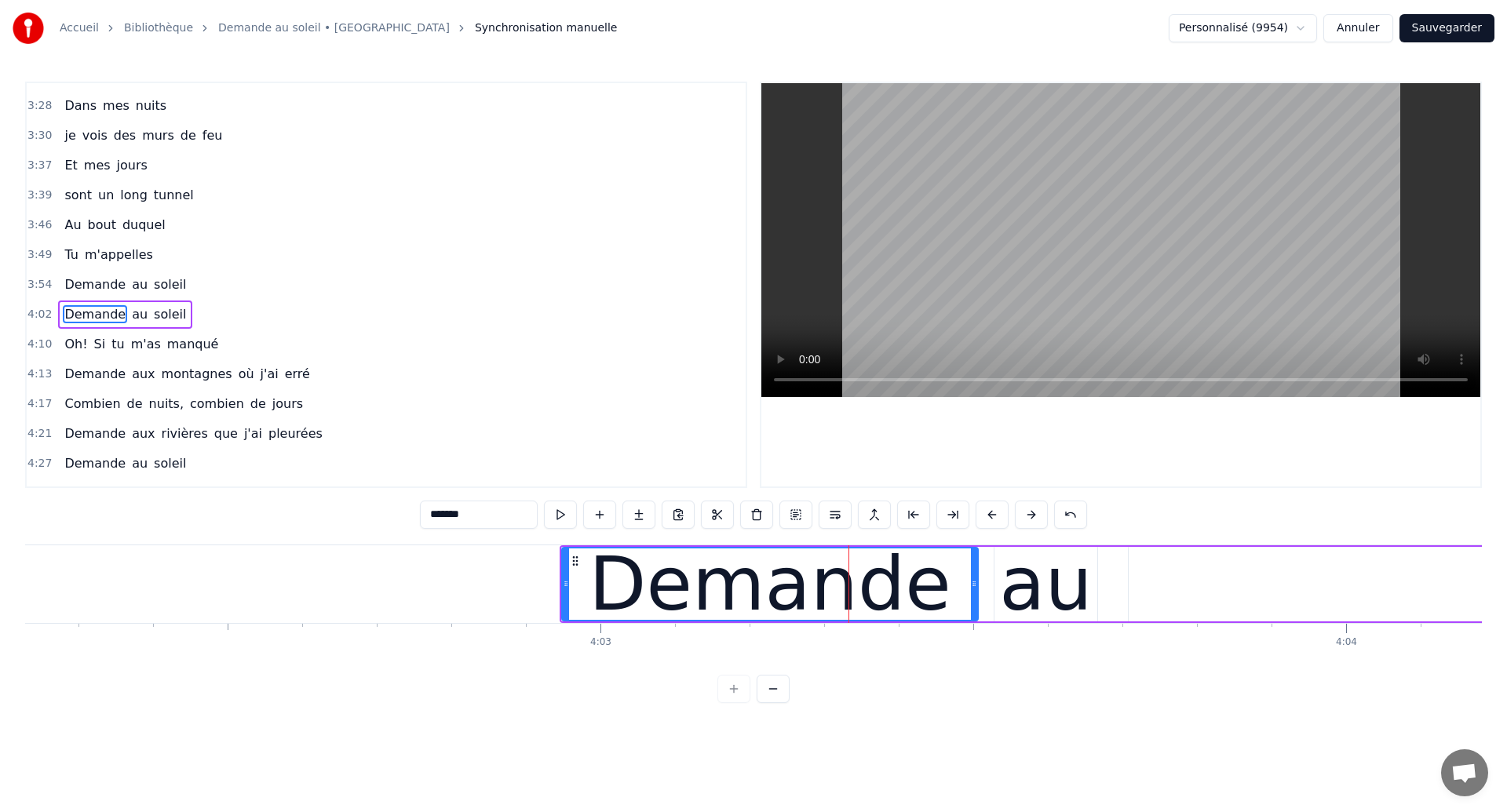
scroll to position [0, 180542]
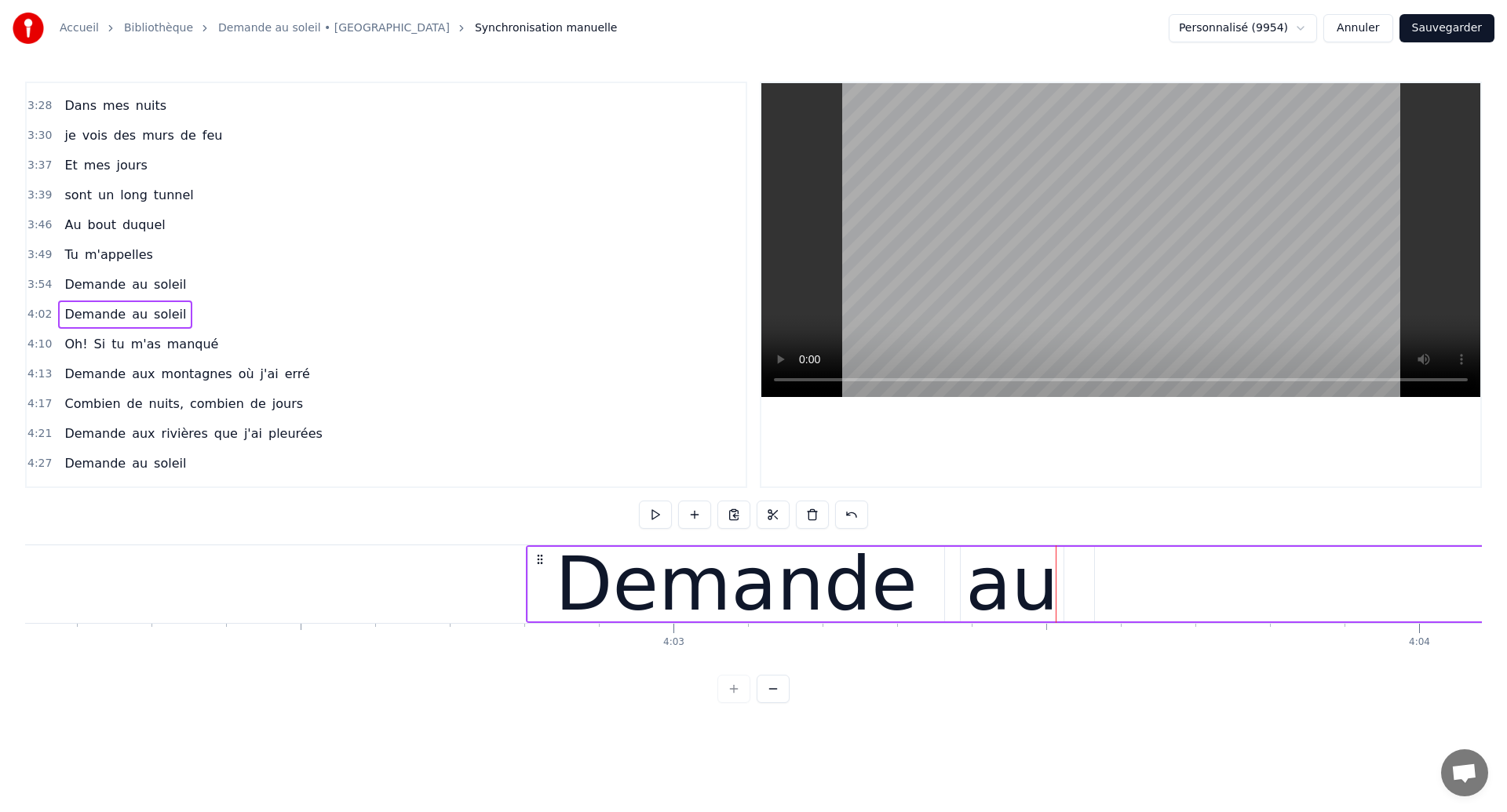
drag, startPoint x: 646, startPoint y: 563, endPoint x: 539, endPoint y: 603, distance: 114.2
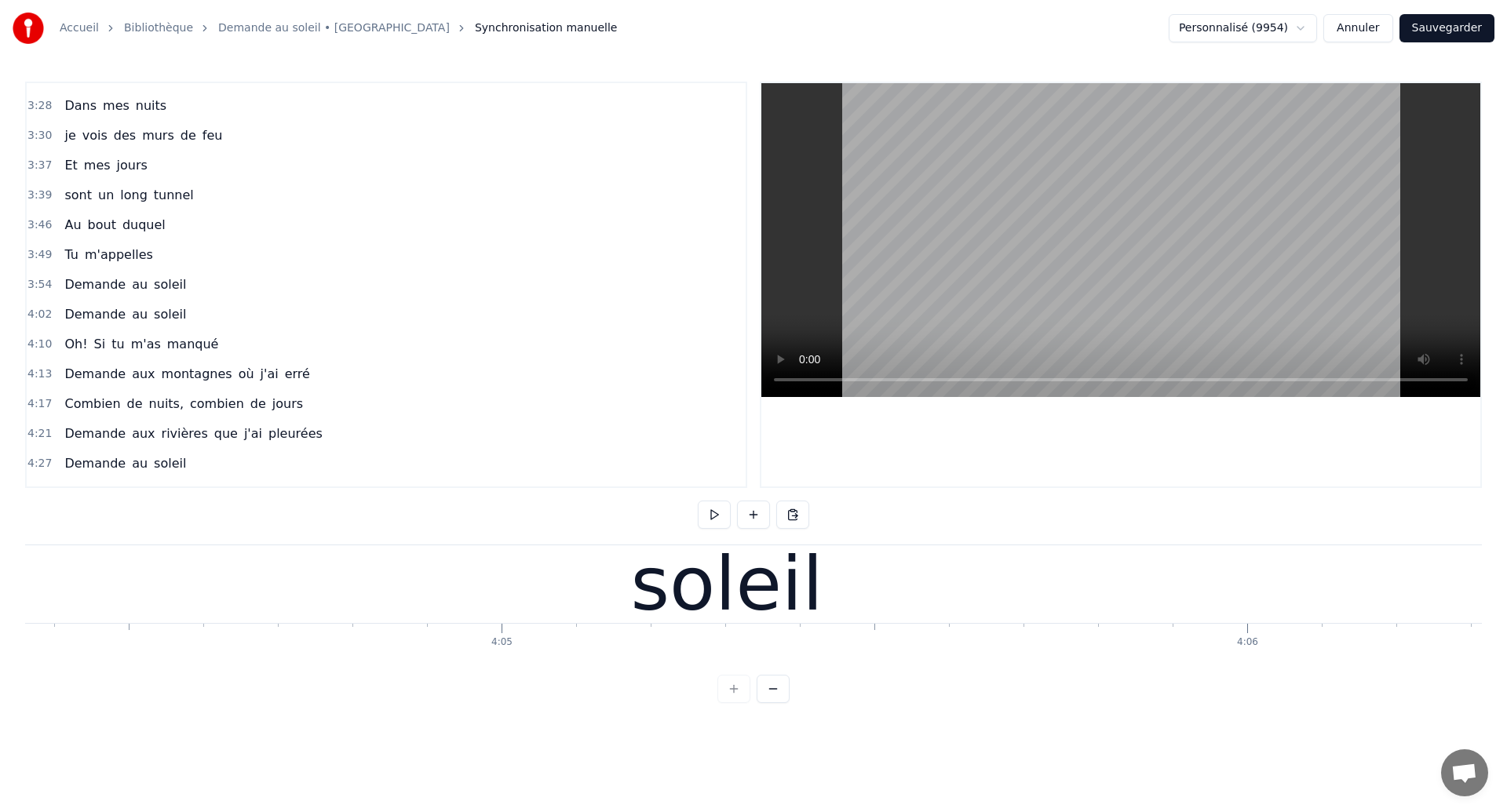
scroll to position [0, 182148]
click at [200, 597] on div "soleil" at bounding box center [784, 585] width 2594 height 78
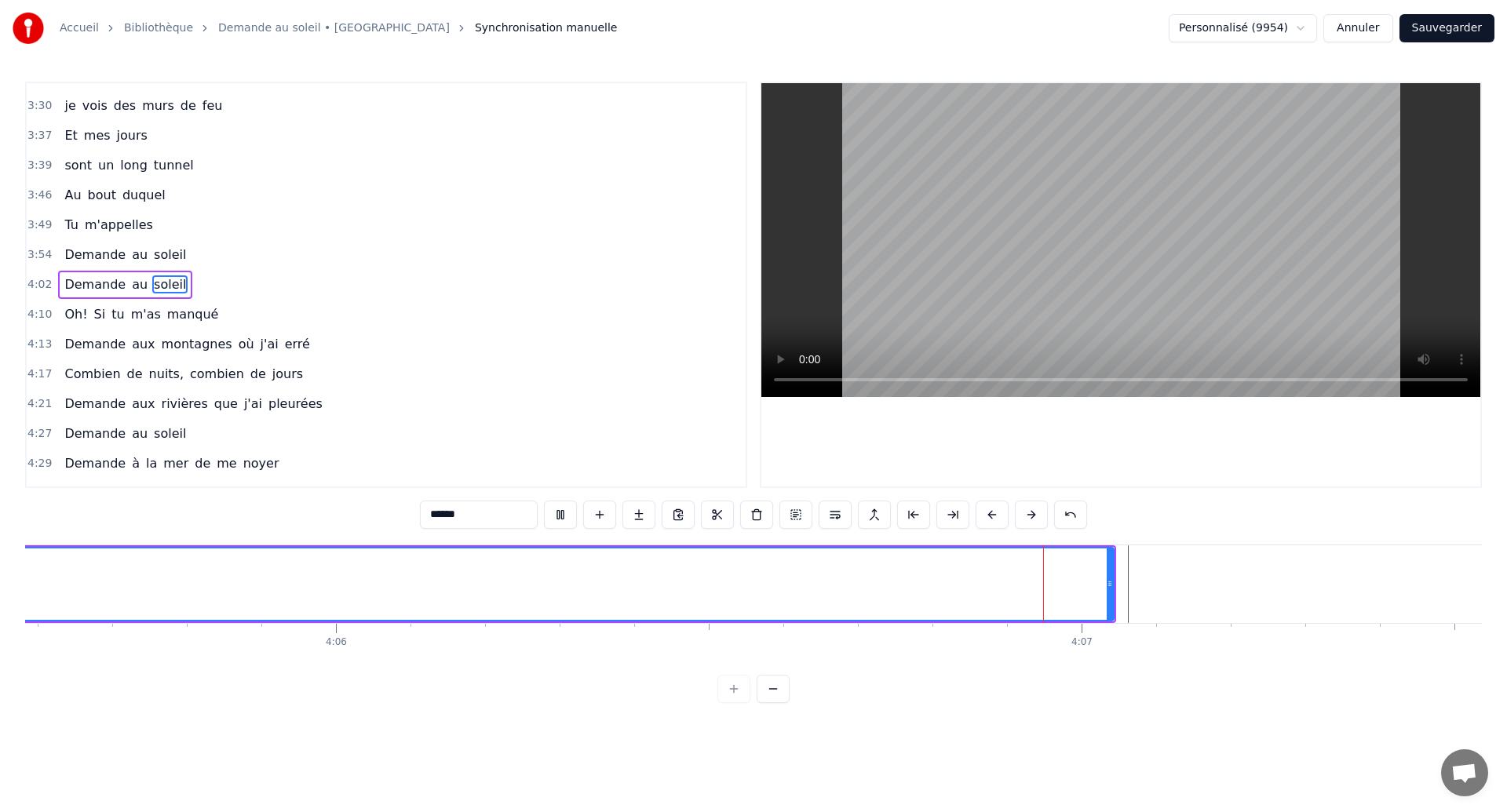
scroll to position [0, 183120]
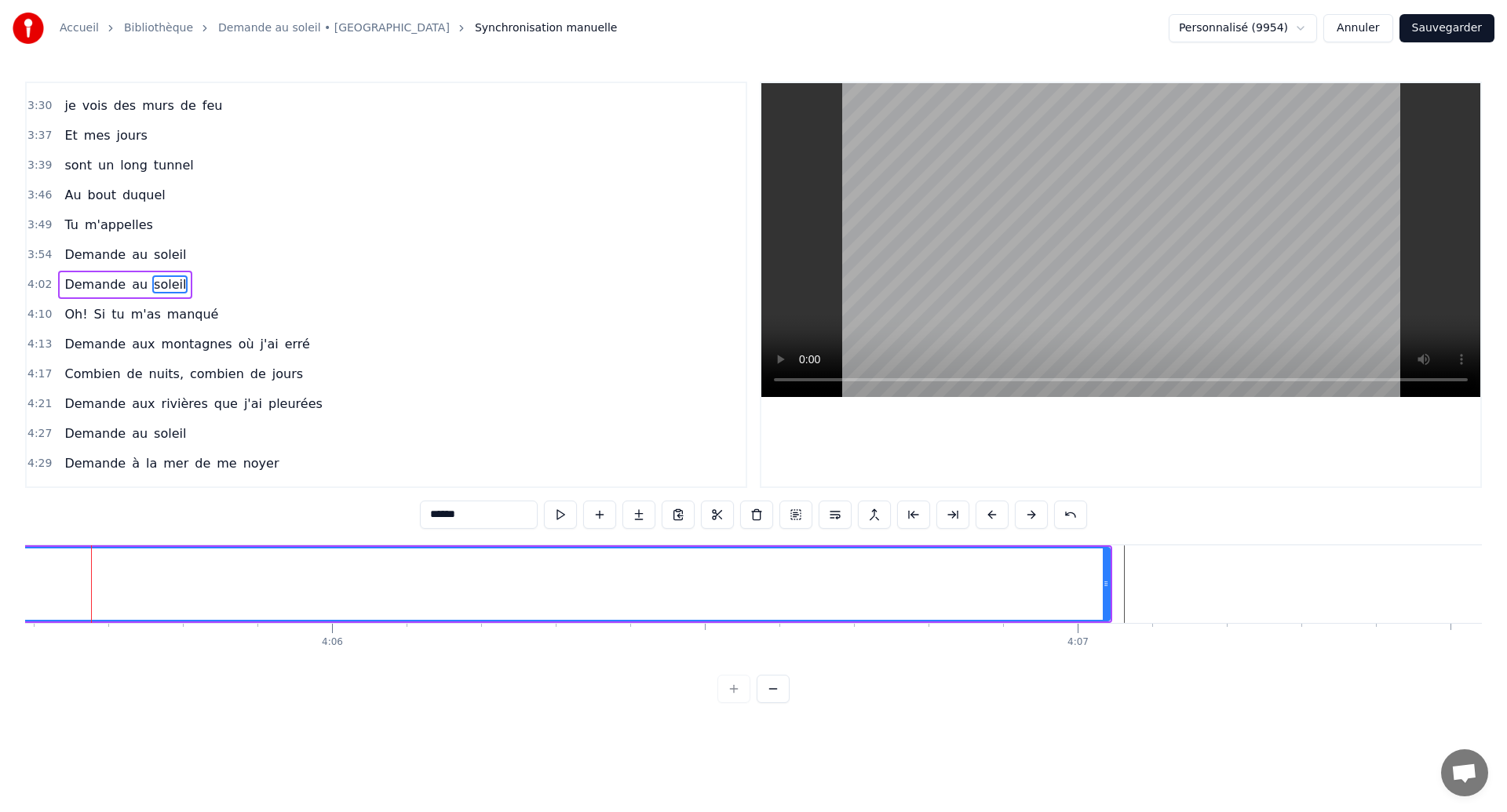
scroll to position [0, 183108]
click at [1452, 33] on button "Sauvegarder" at bounding box center [1447, 28] width 95 height 28
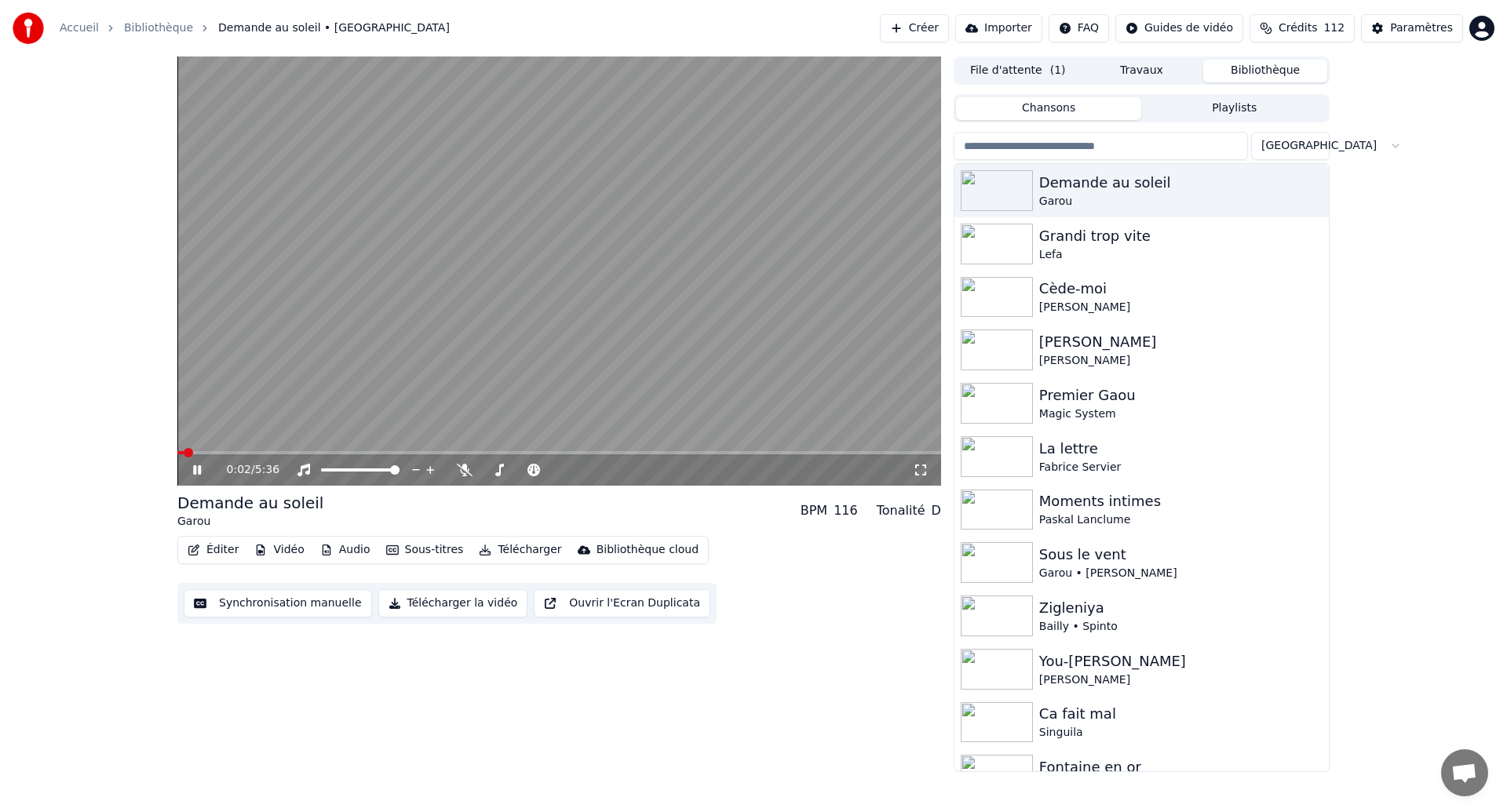
click at [927, 469] on icon at bounding box center [920, 470] width 16 height 13
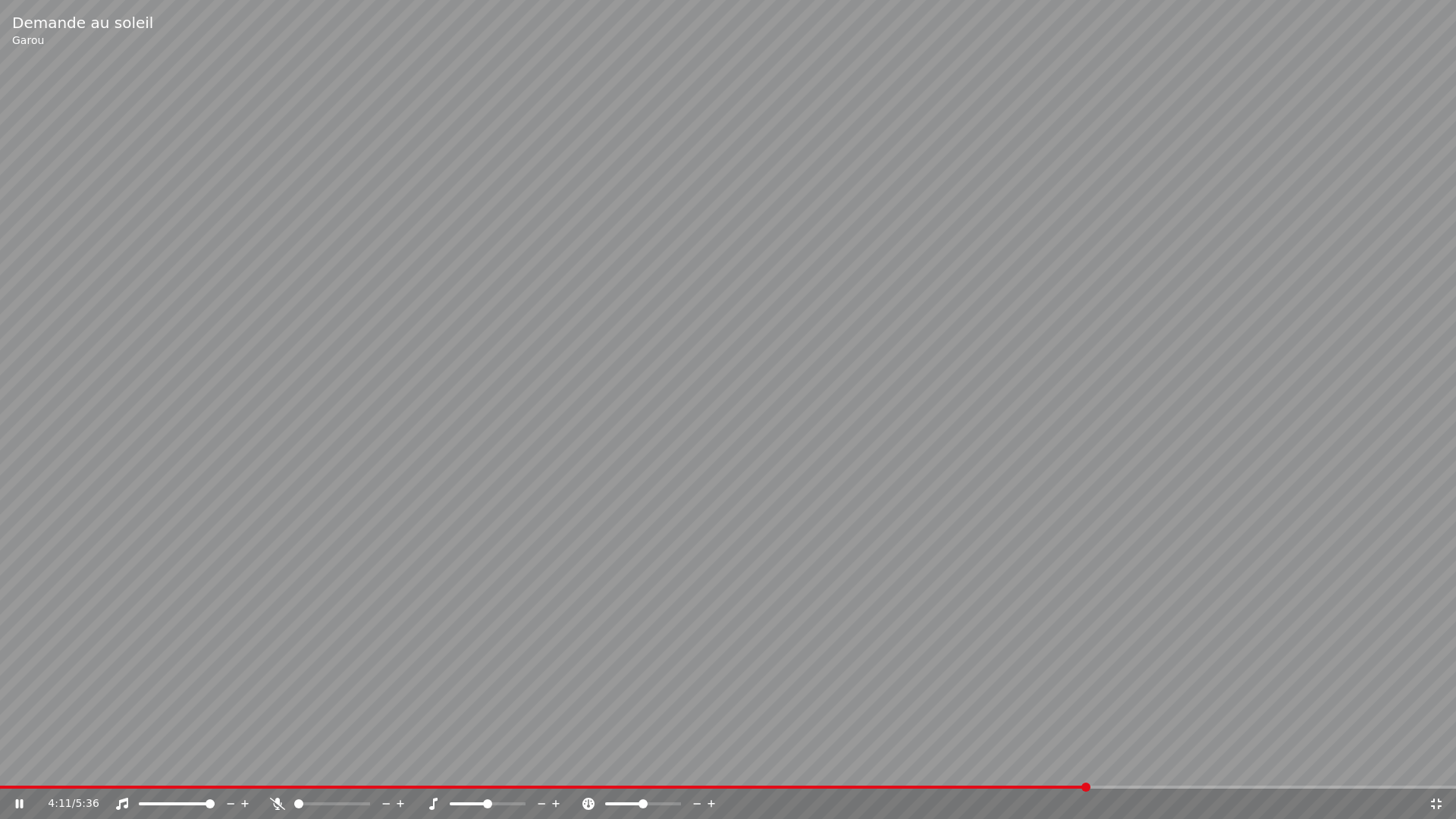
click at [896, 487] on video at bounding box center [728, 410] width 1456 height 819
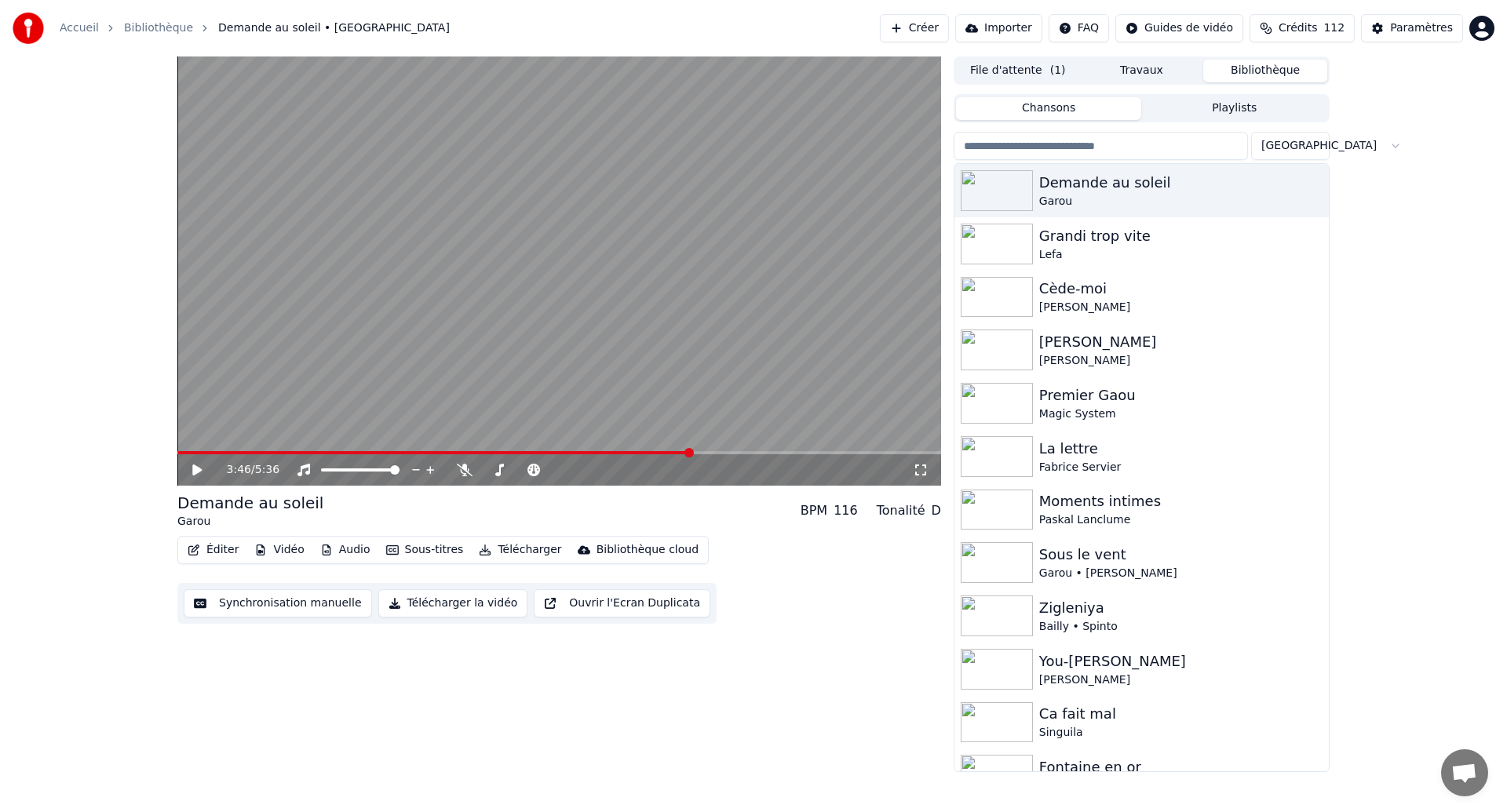
click at [691, 451] on span at bounding box center [434, 453] width 514 height 3
click at [268, 604] on button "Synchronisation manuelle" at bounding box center [278, 603] width 188 height 28
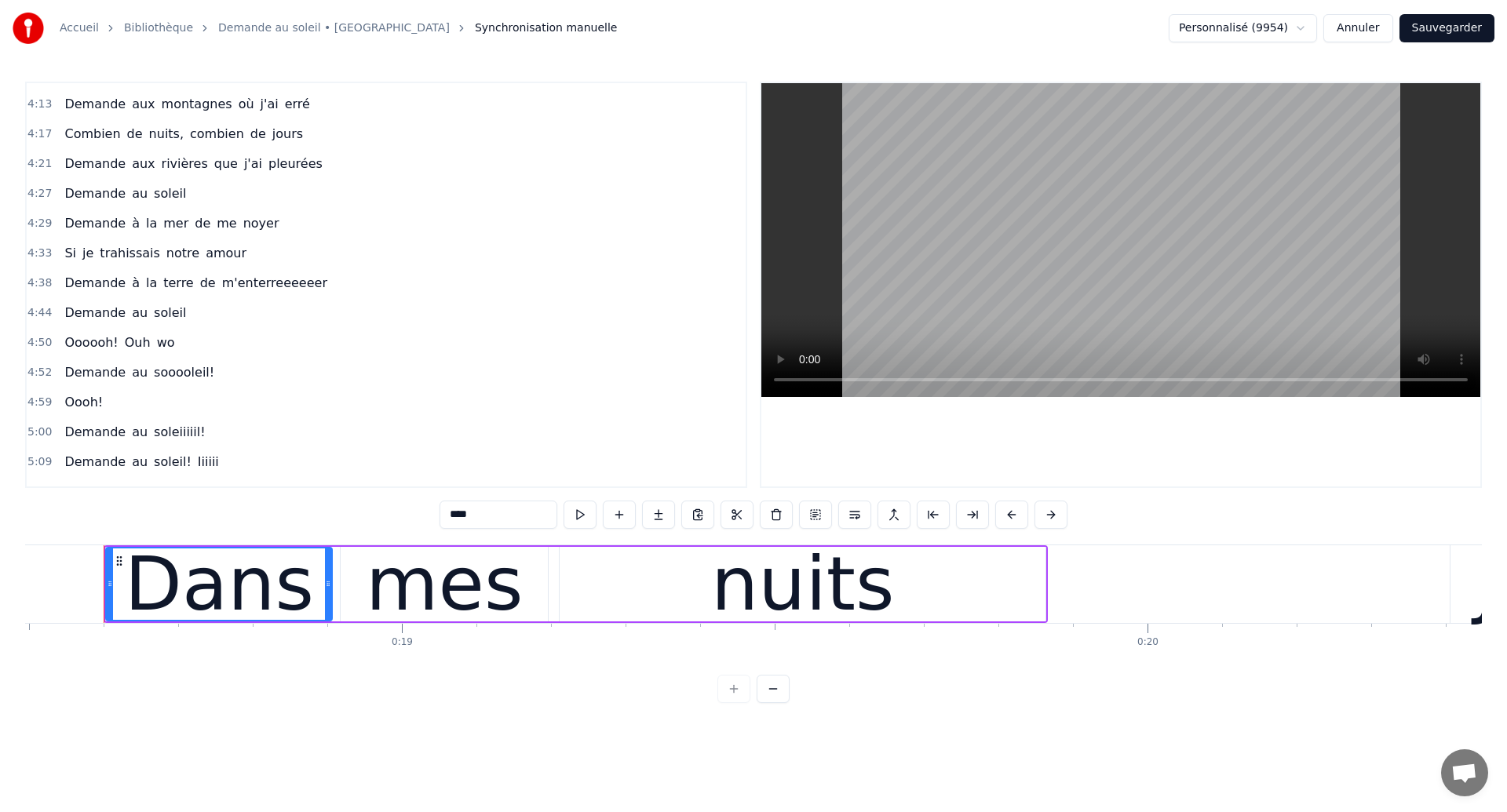
scroll to position [1655, 0]
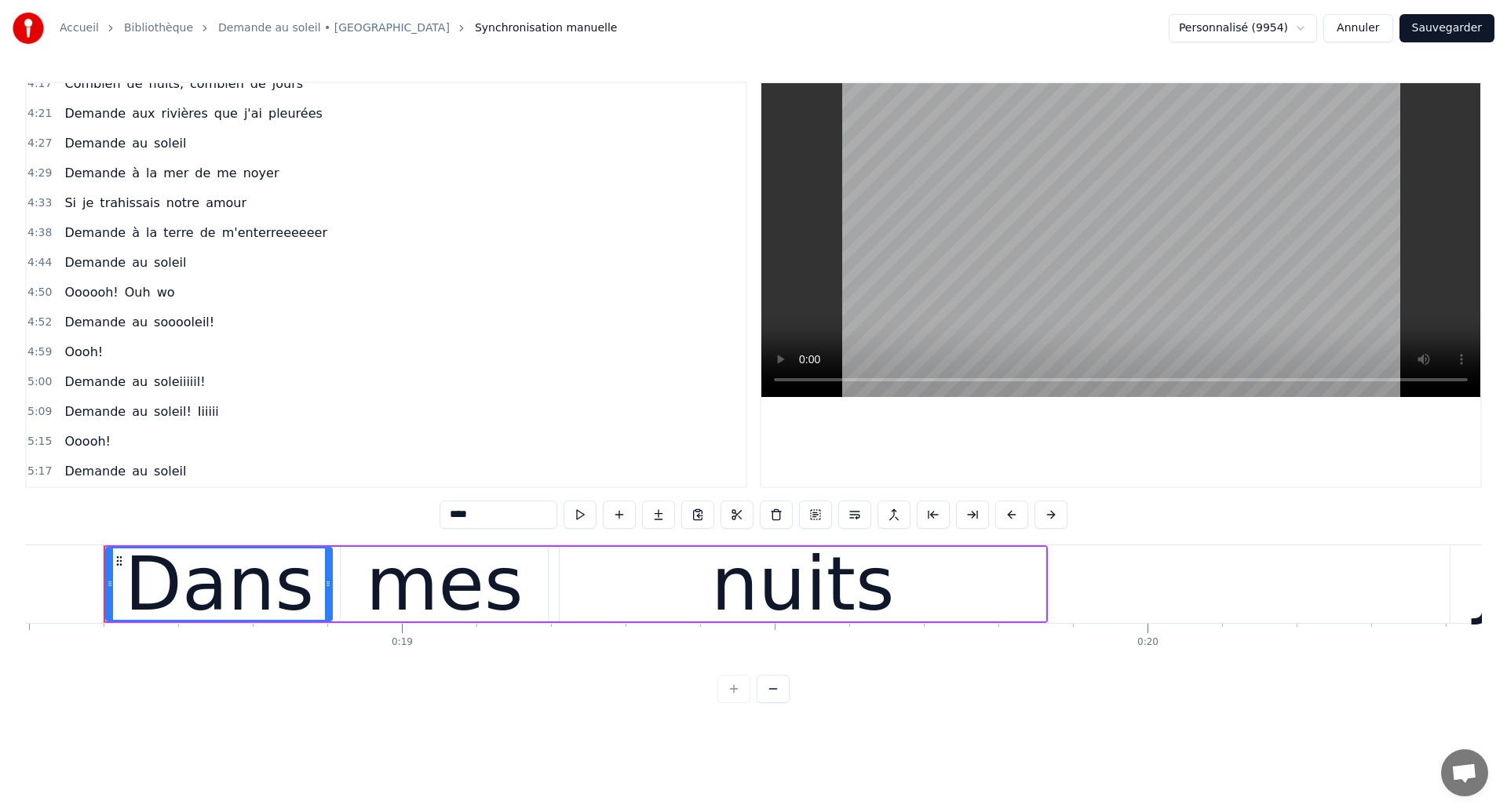
click at [1427, 33] on button "Sauvegarder" at bounding box center [1447, 28] width 95 height 28
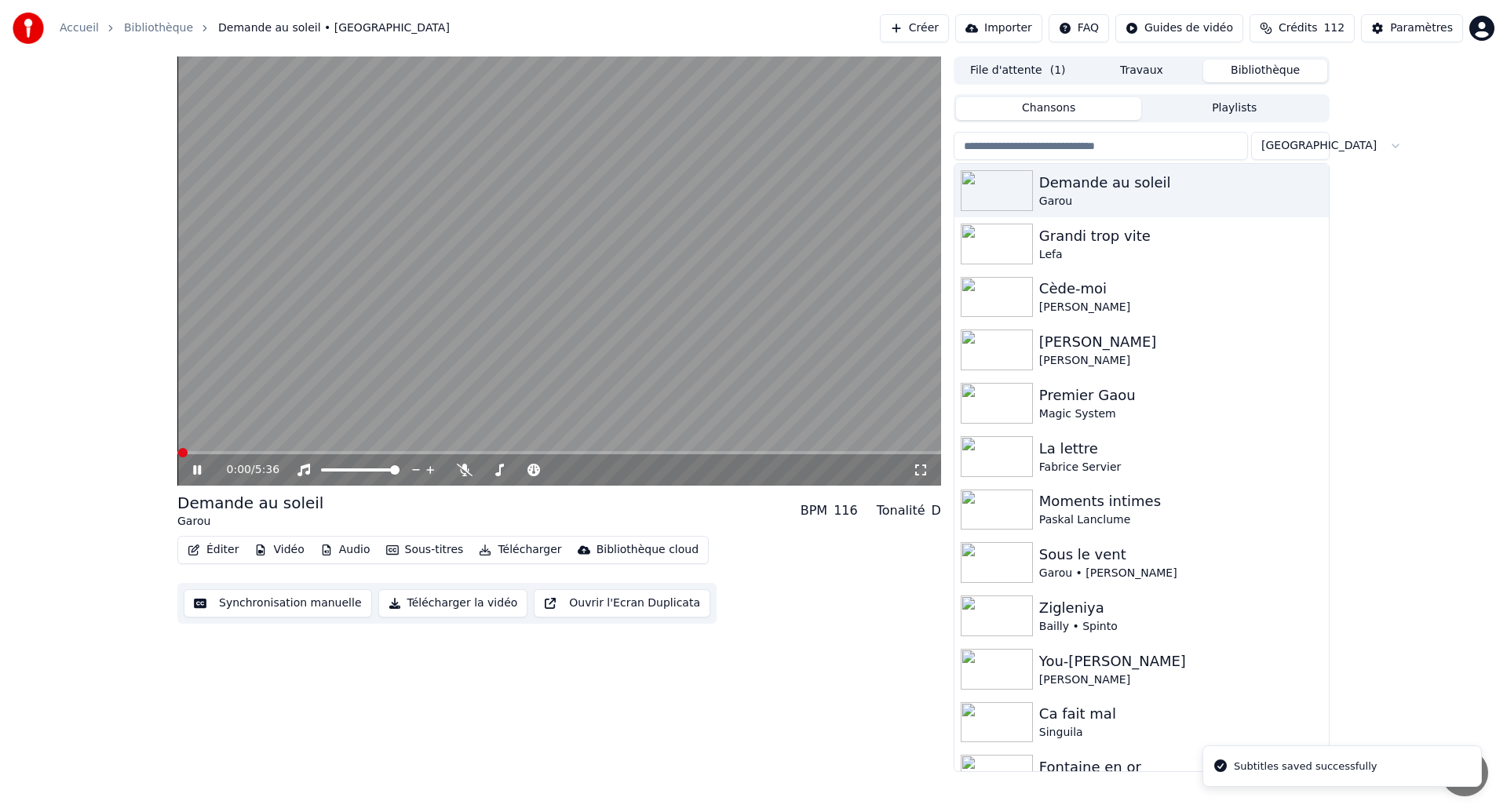
click at [748, 417] on video at bounding box center [559, 271] width 764 height 430
